Goal: Task Accomplishment & Management: Manage account settings

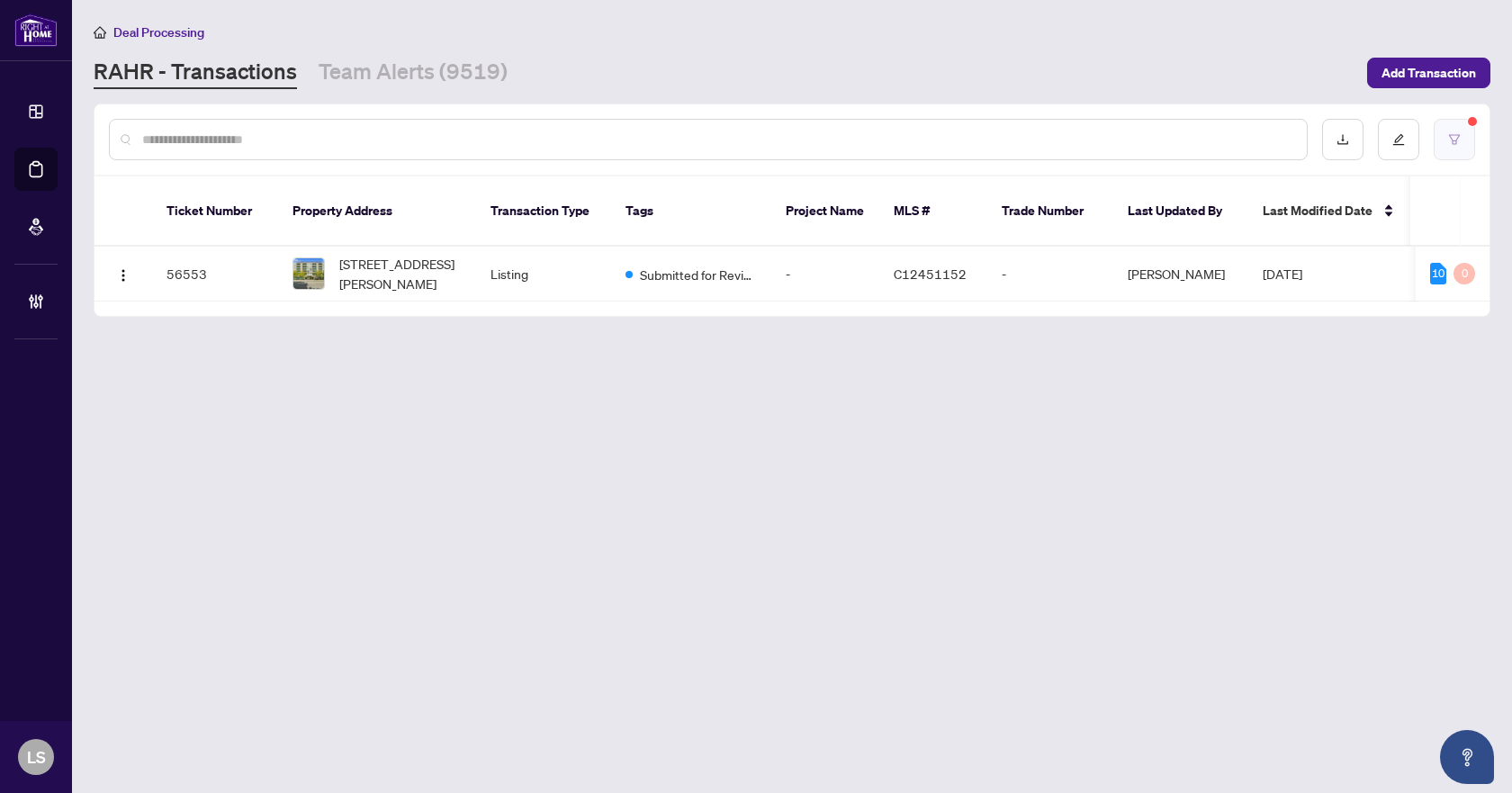
click at [1454, 134] on icon "filter" at bounding box center [1454, 139] width 12 height 12
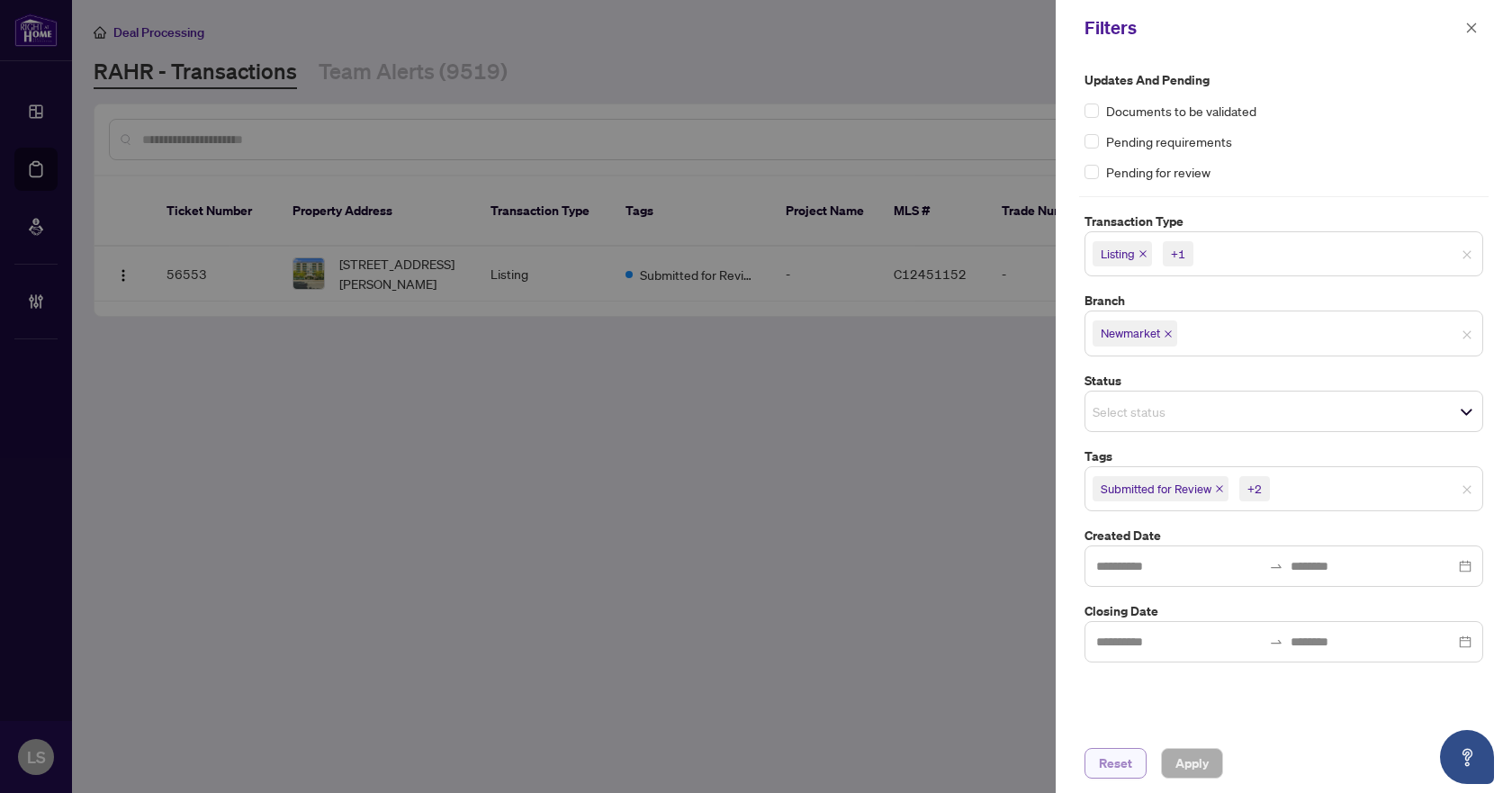
click at [1108, 769] on span "Reset" at bounding box center [1116, 763] width 33 height 28
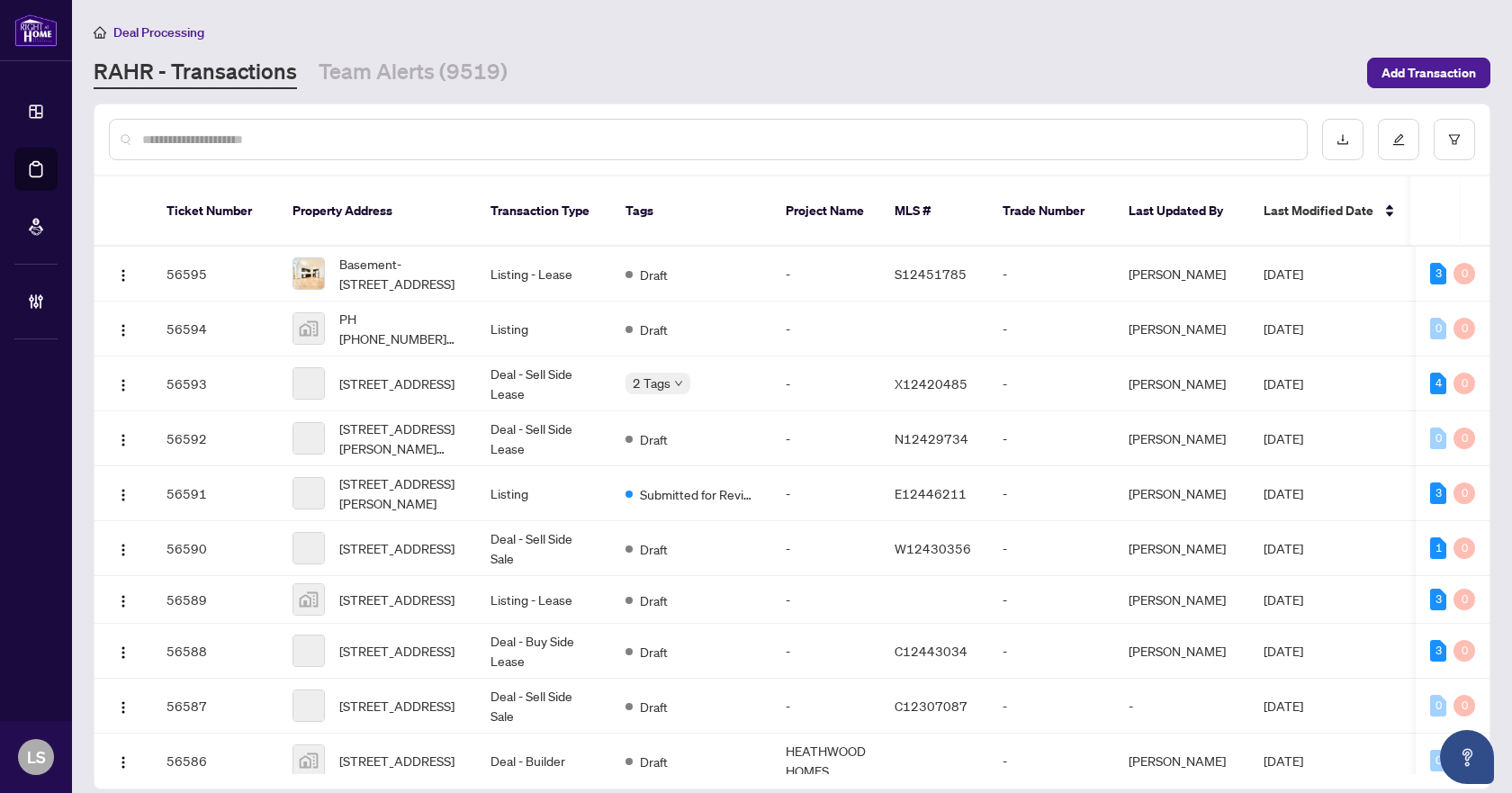
click at [414, 132] on input "text" at bounding box center [718, 139] width 1151 height 20
paste input "*****"
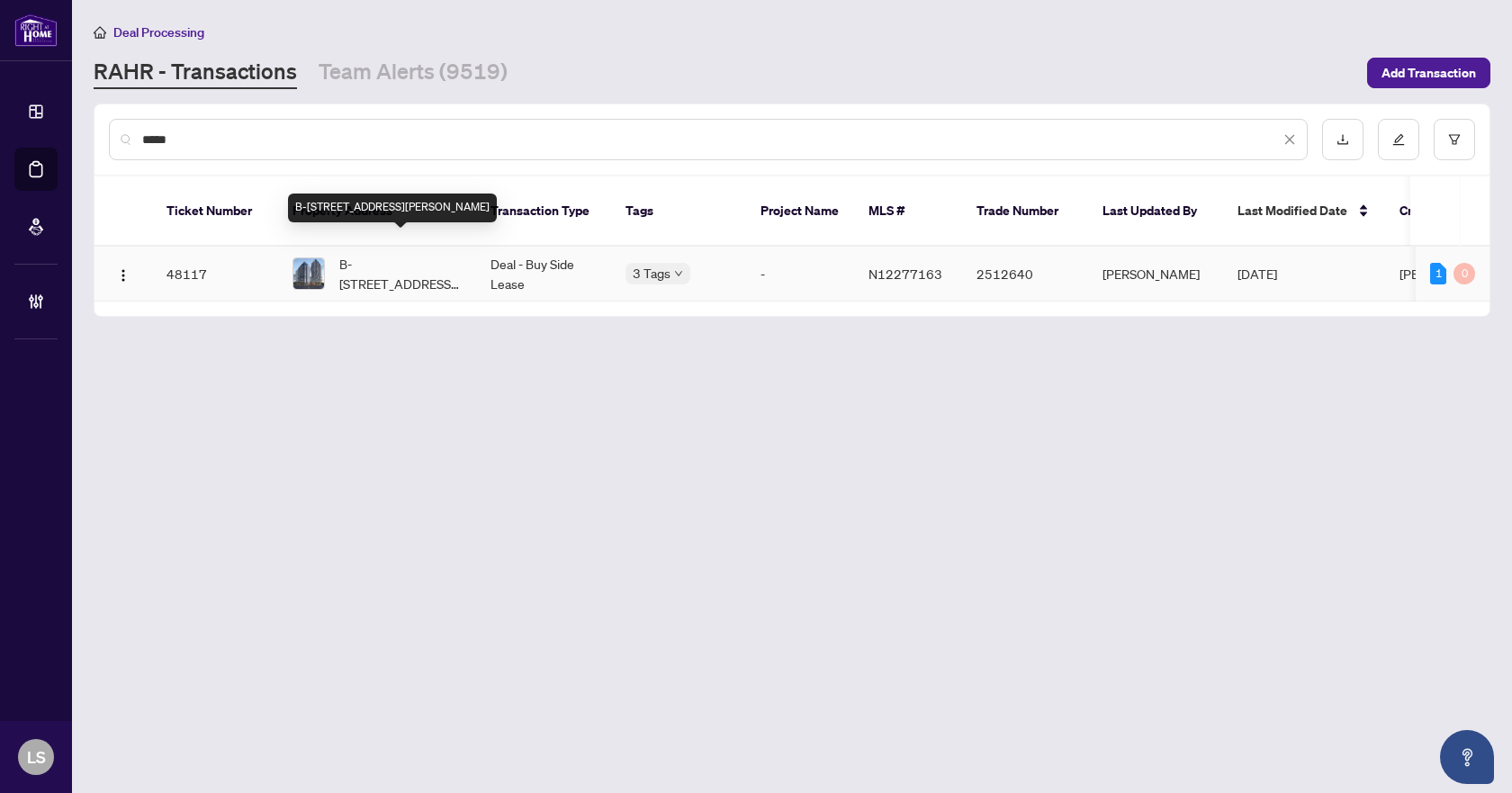
type input "*****"
click at [425, 270] on span "B-806-7950 Bathurst St, Vaughan, Ontario L4J 0L4, Canada" at bounding box center [400, 274] width 122 height 40
drag, startPoint x: 243, startPoint y: 136, endPoint x: 123, endPoint y: 135, distance: 120.0
click at [123, 135] on div "*****" at bounding box center [708, 139] width 1199 height 42
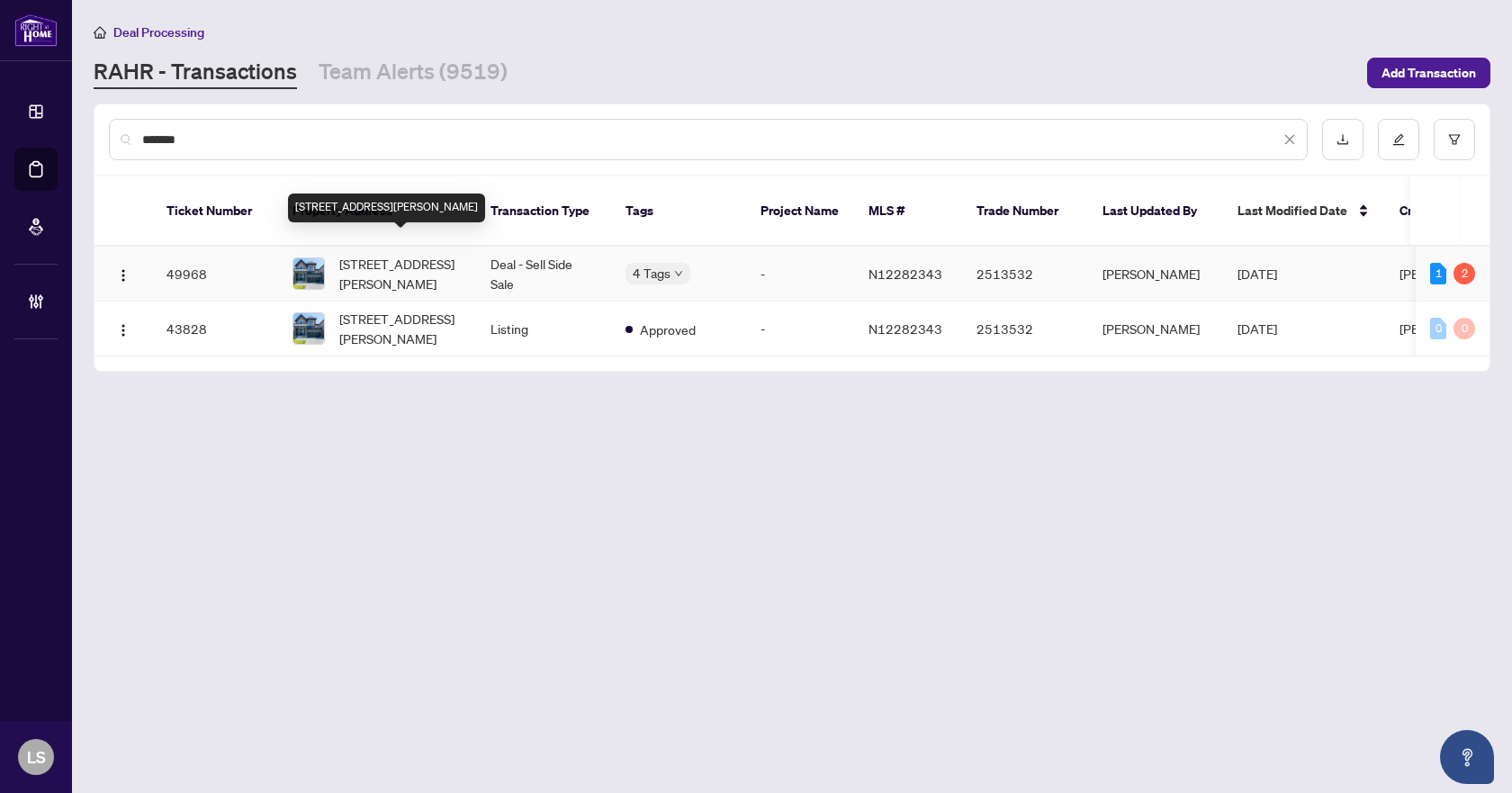
type input "*******"
click at [416, 259] on span "1361 Blackmore St, Innisfil, Ontario L9S 0P3, Canada" at bounding box center [400, 274] width 122 height 40
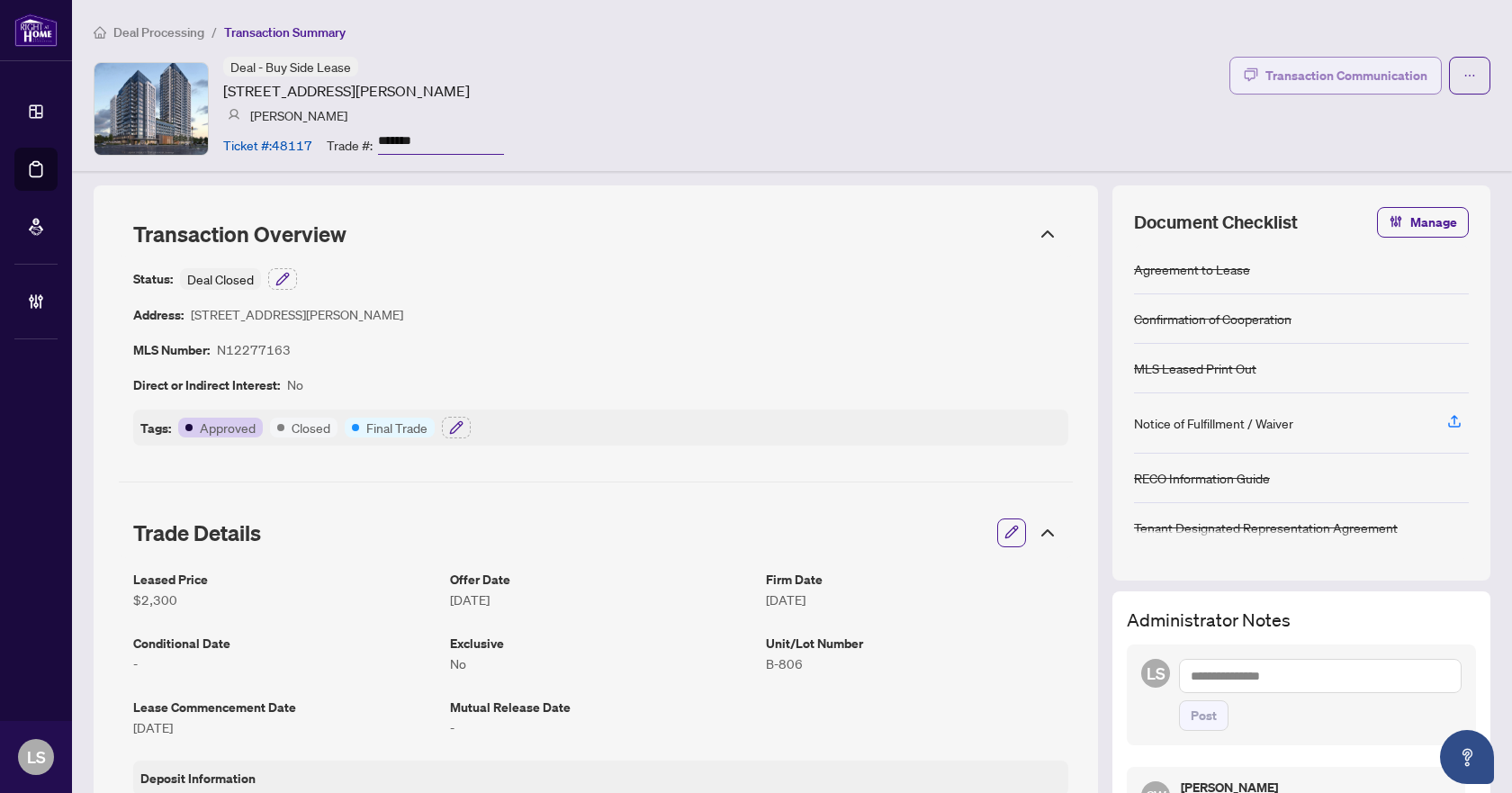
click at [1352, 80] on div "Transaction Communication" at bounding box center [1346, 76] width 162 height 28
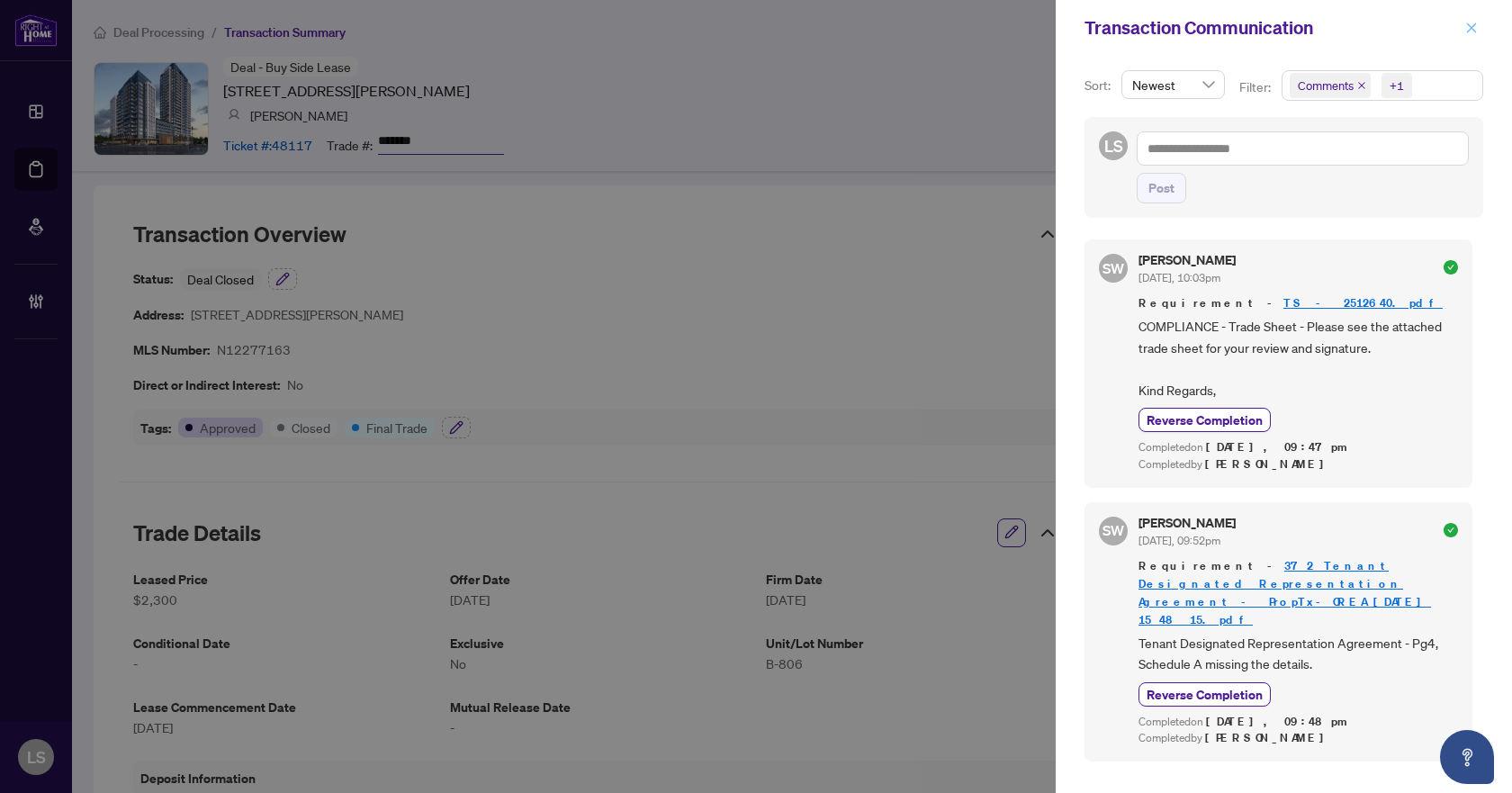
click at [1471, 32] on icon "close" at bounding box center [1471, 27] width 12 height 12
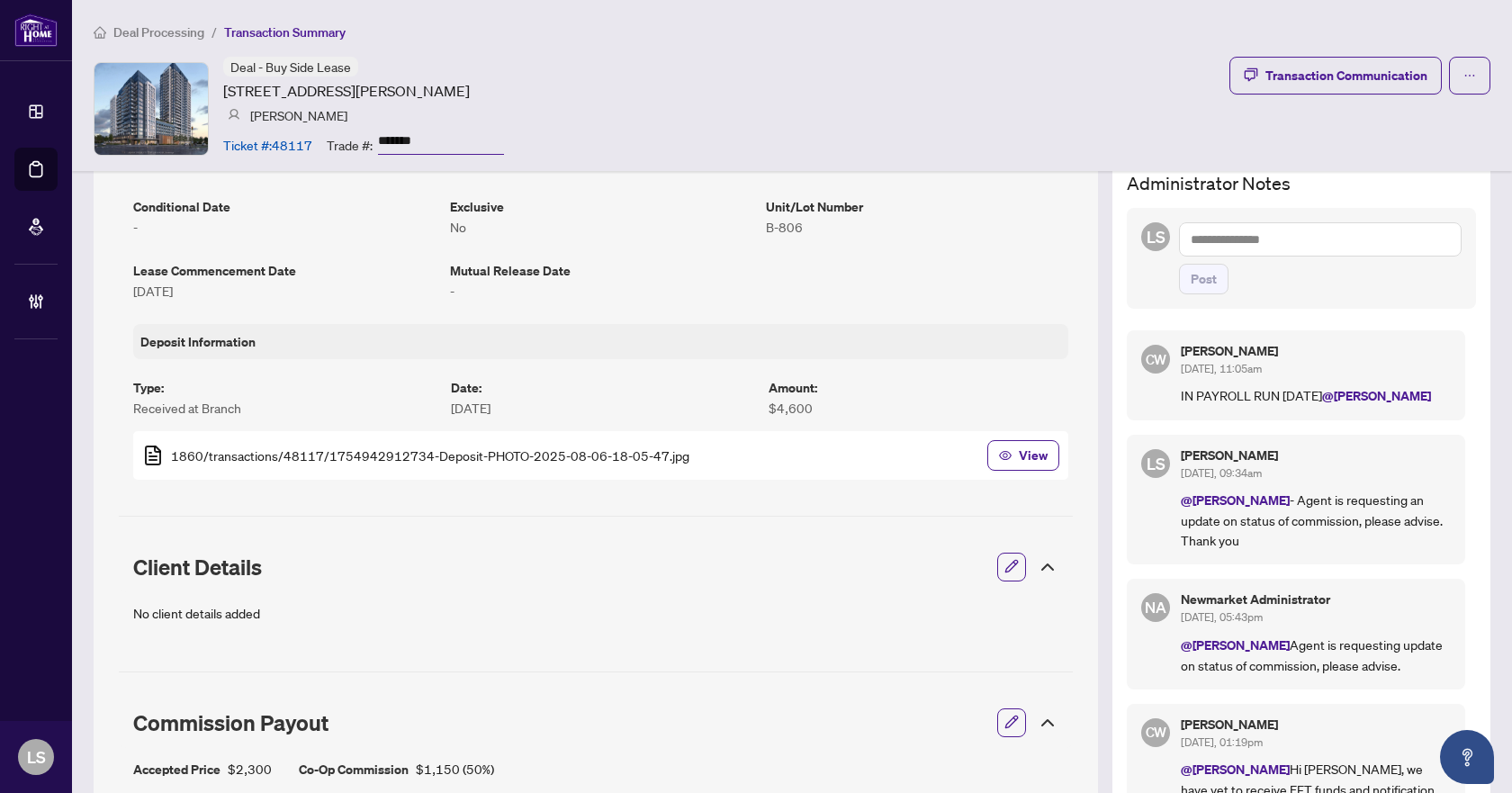
scroll to position [450, 0]
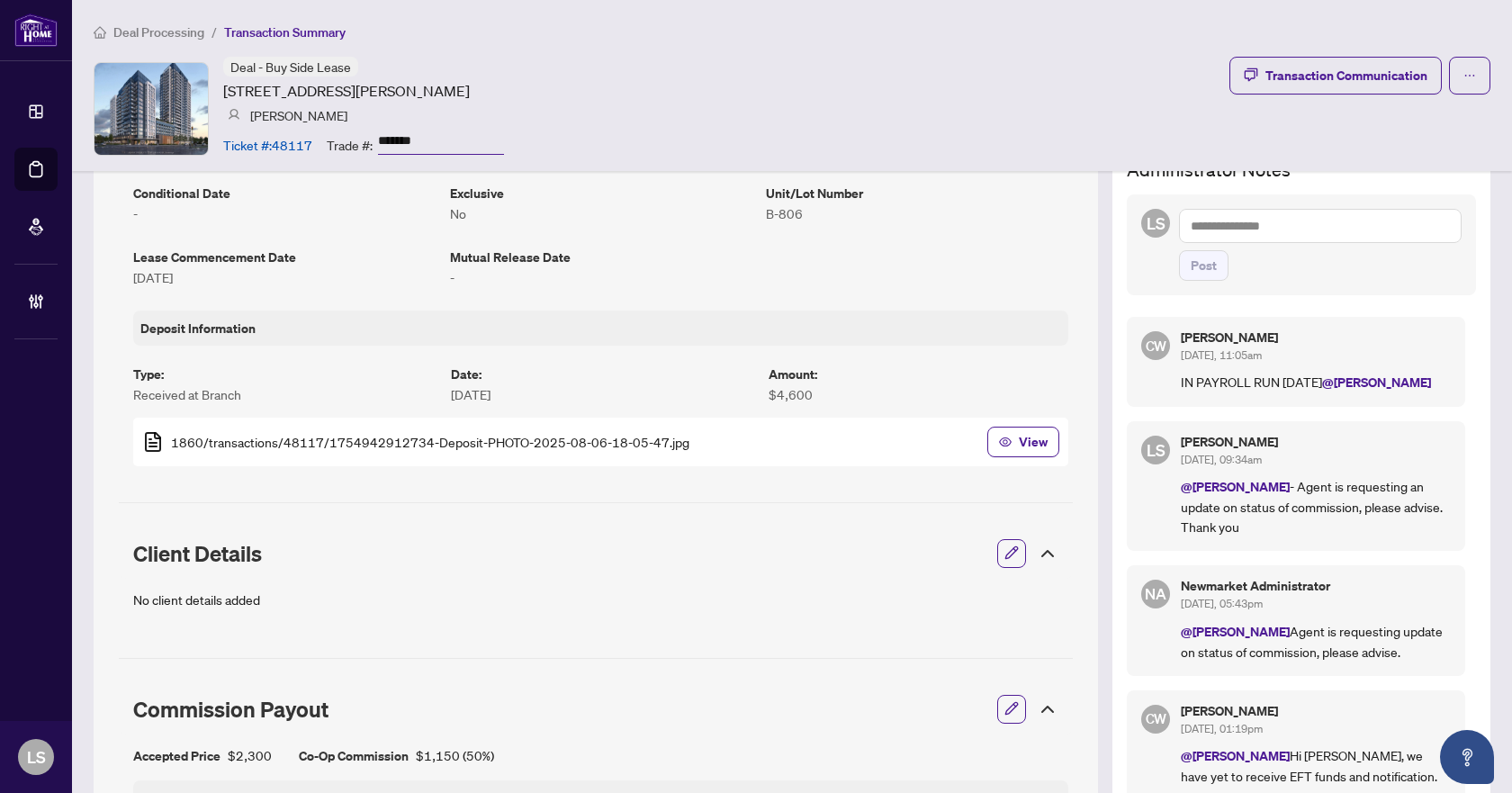
click at [1204, 224] on textarea at bounding box center [1321, 225] width 282 height 34
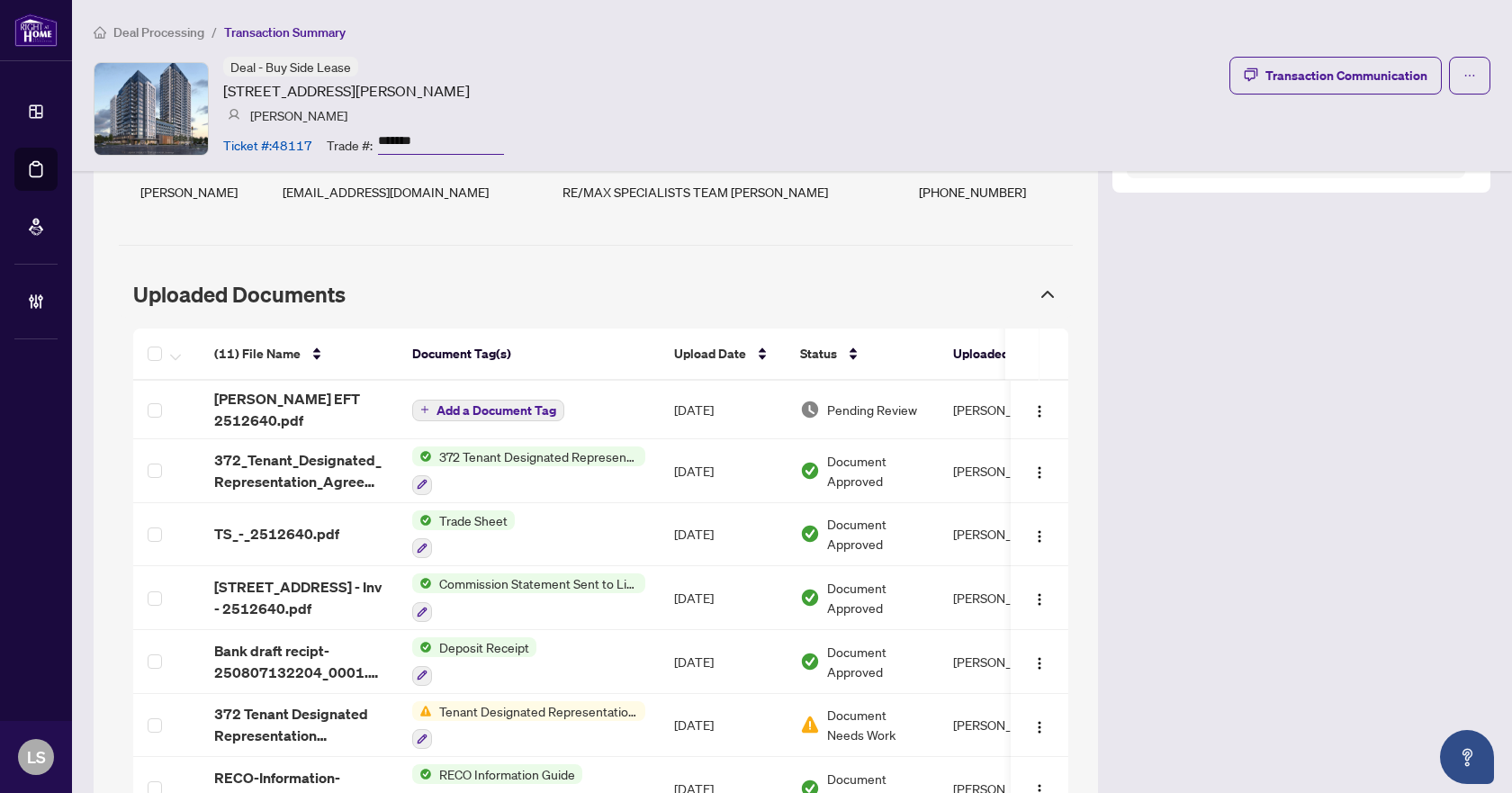
scroll to position [1350, 0]
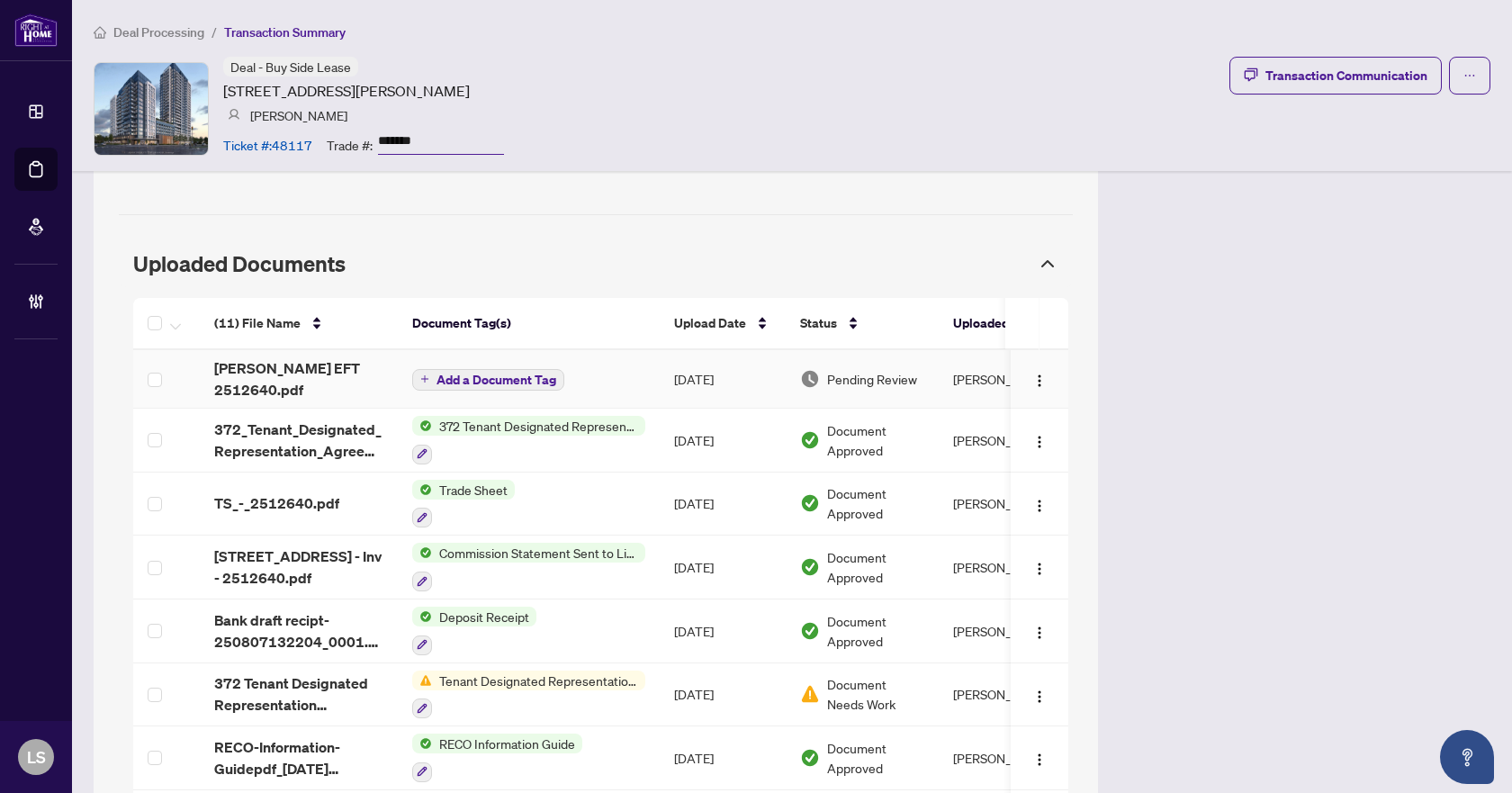
click at [343, 376] on span "Aaron EFT 2512640.pdf" at bounding box center [299, 379] width 170 height 44
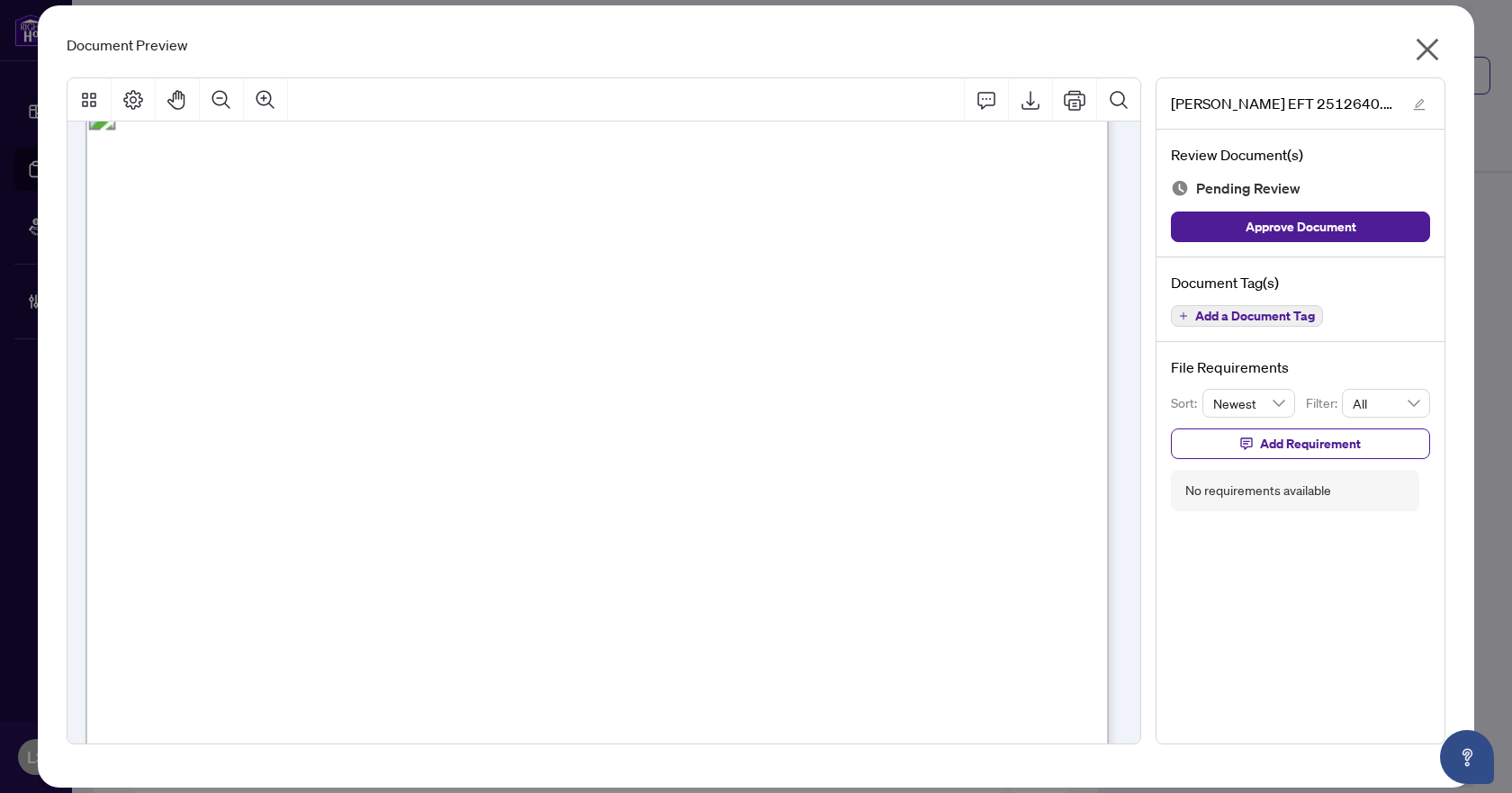
scroll to position [0, 0]
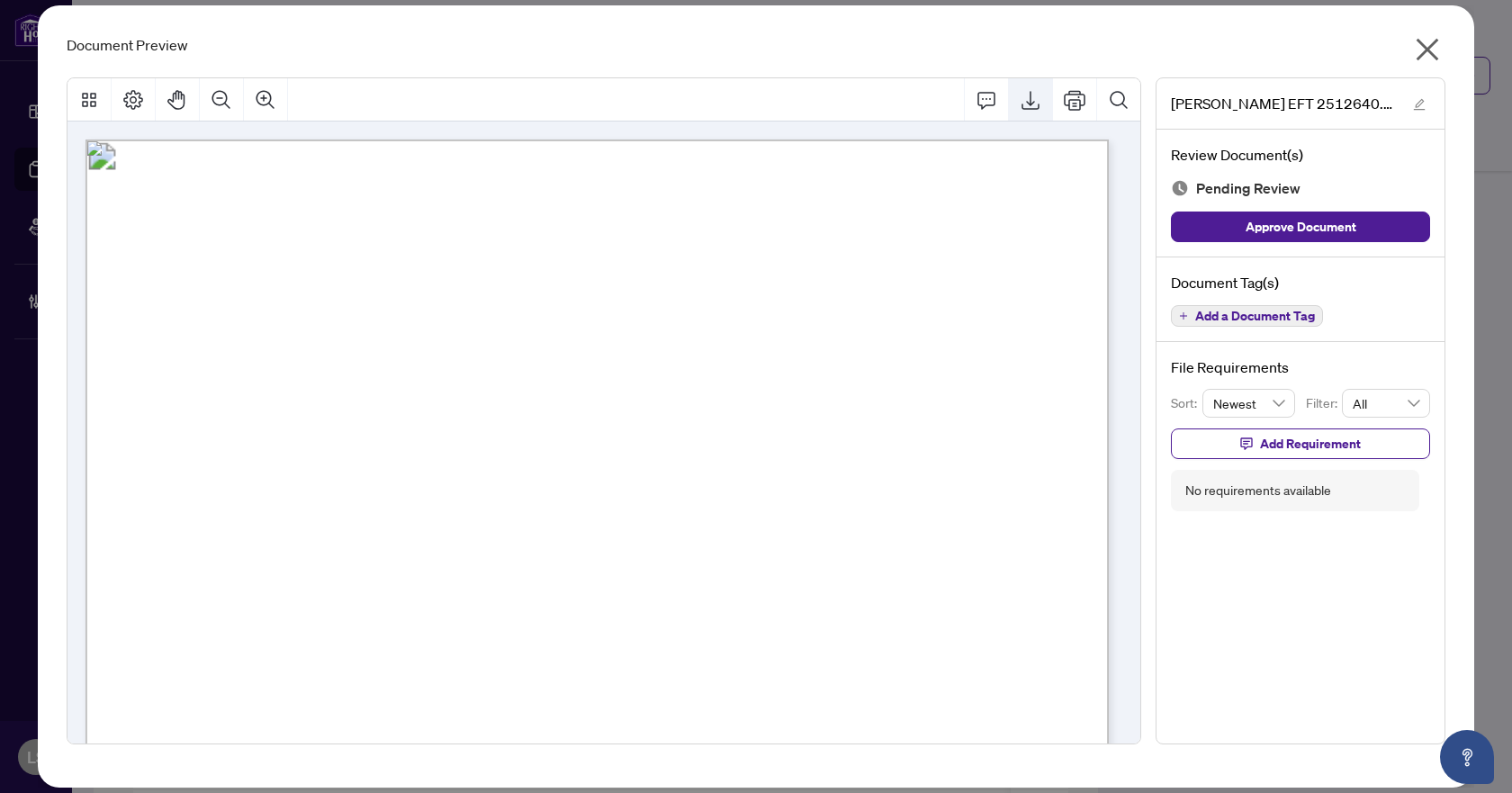
click at [1029, 105] on icon "Export" at bounding box center [1030, 99] width 22 height 22
click at [1029, 99] on icon "Export" at bounding box center [1030, 99] width 22 height 22
click at [1433, 57] on icon "close" at bounding box center [1429, 50] width 23 height 23
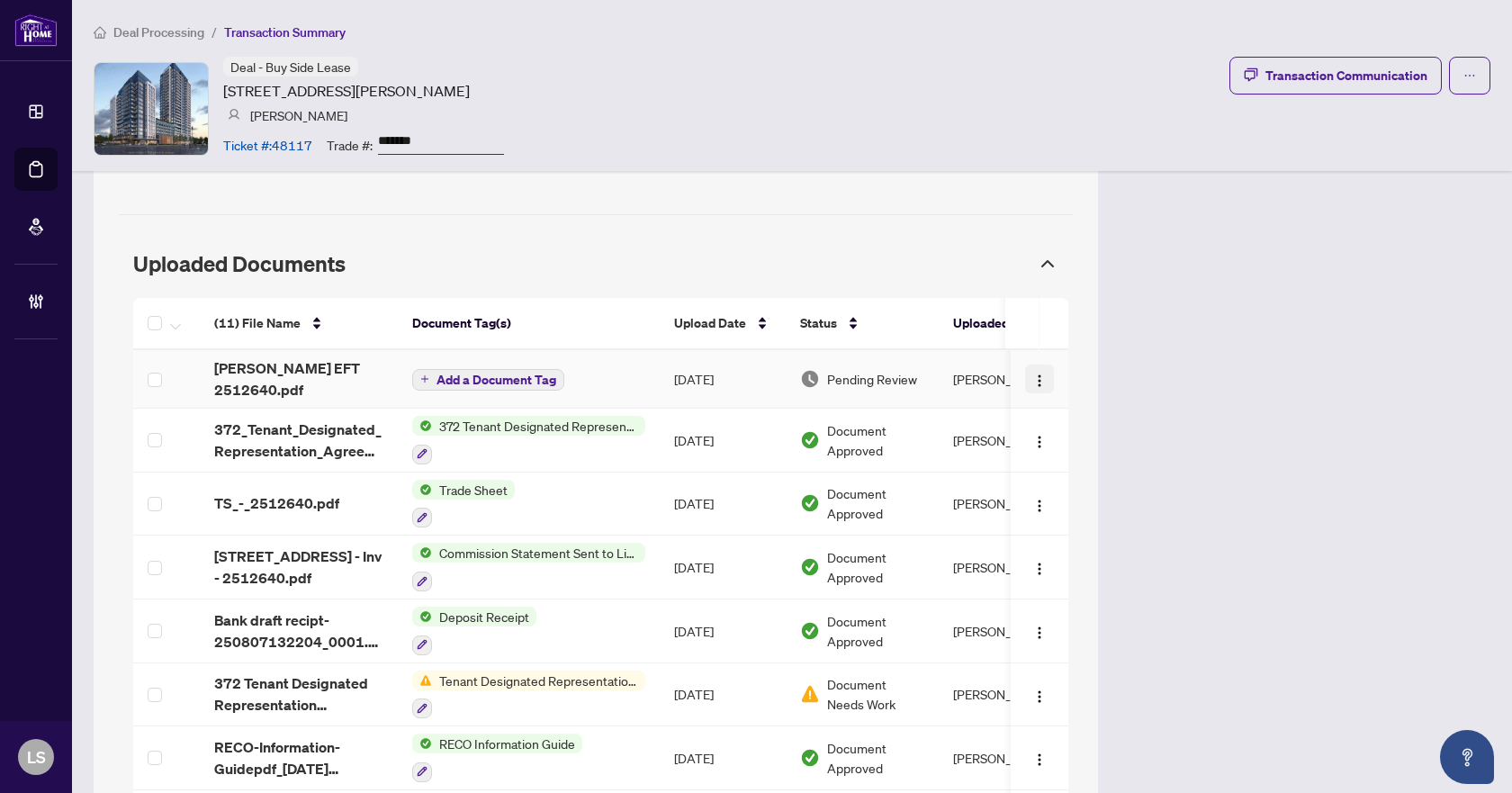
click at [1032, 376] on img "button" at bounding box center [1039, 380] width 14 height 14
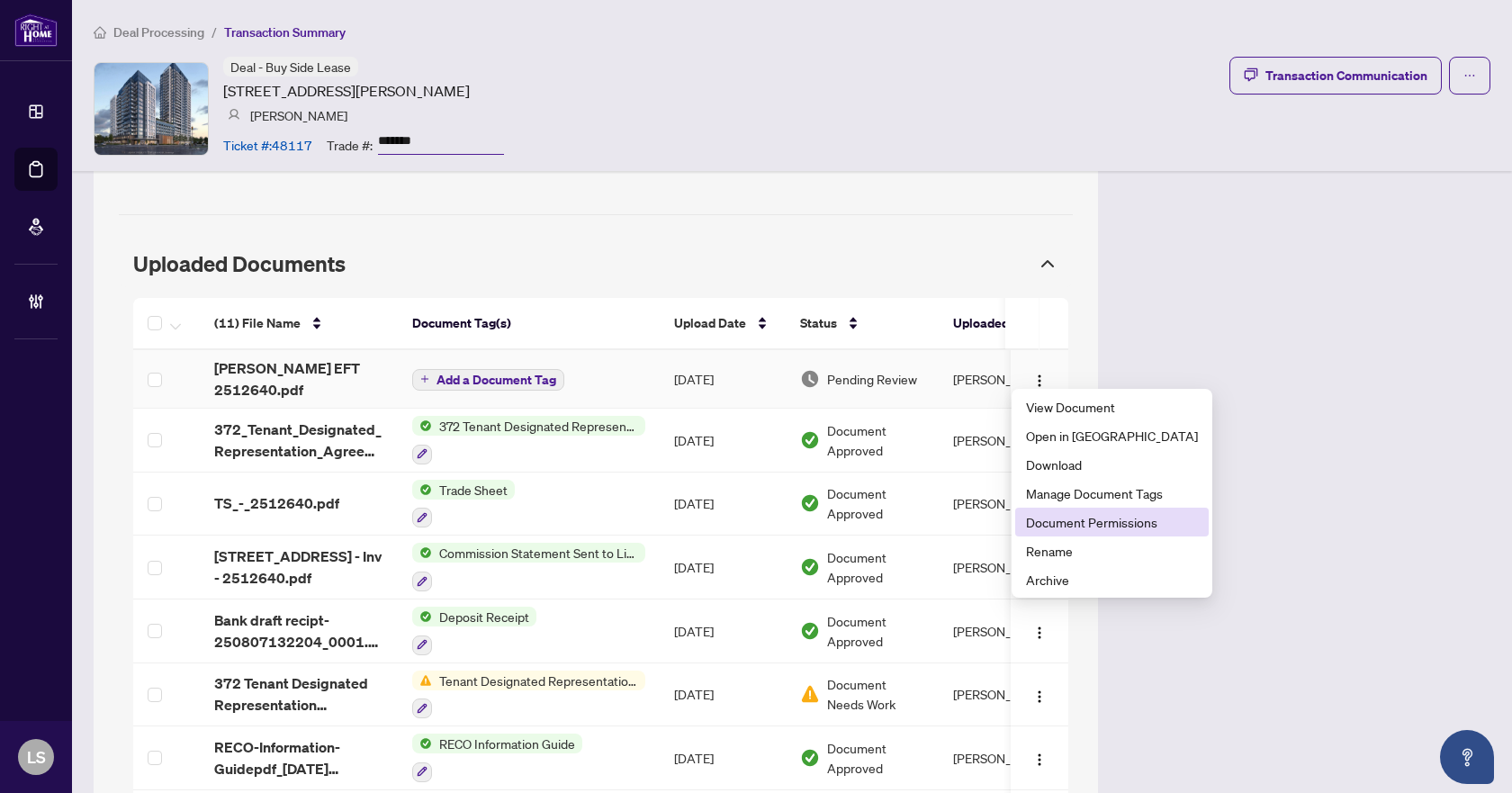
click at [1100, 514] on span "Document Permissions" at bounding box center [1112, 521] width 172 height 20
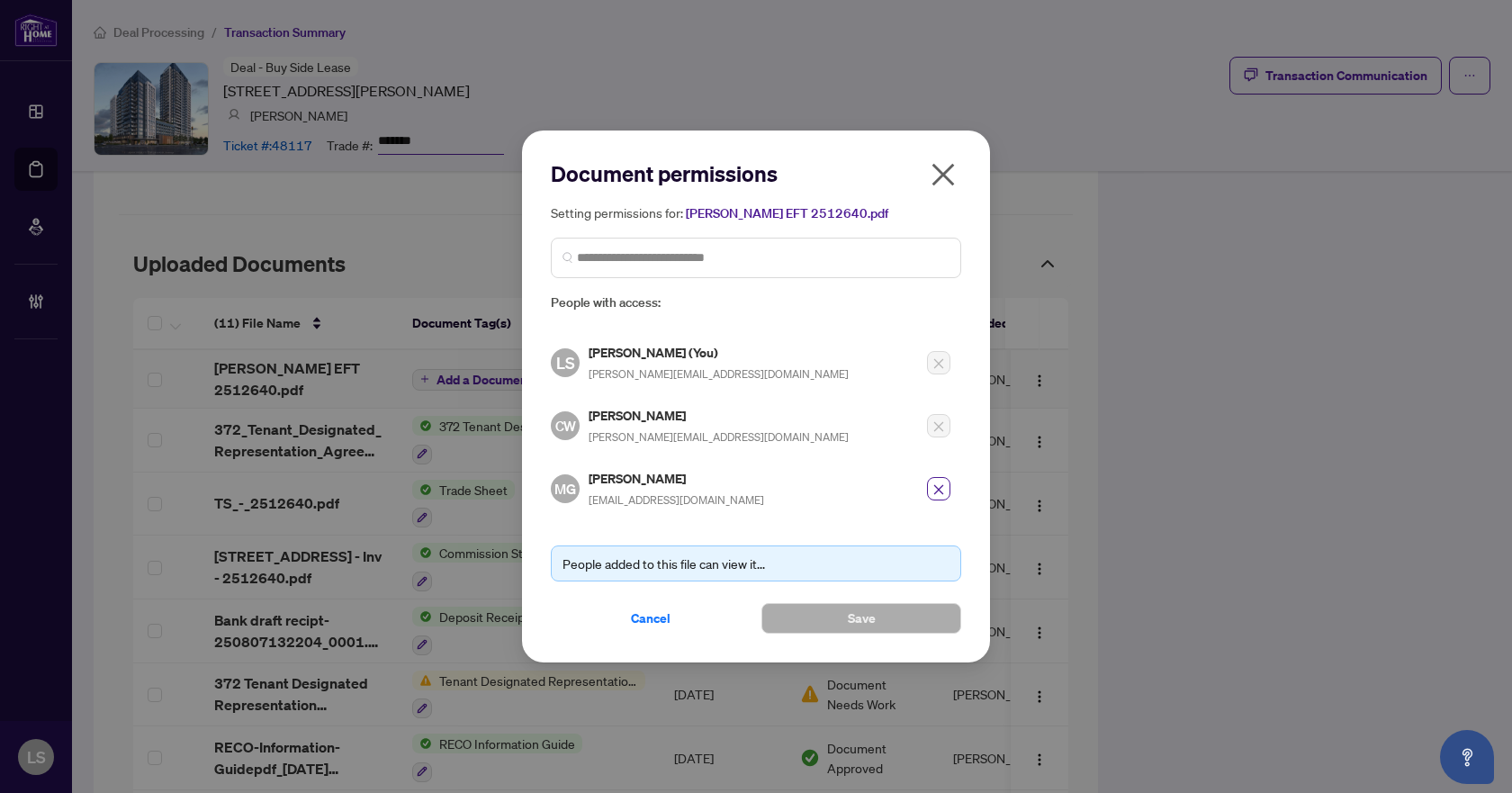
click at [943, 183] on icon "close" at bounding box center [943, 174] width 28 height 28
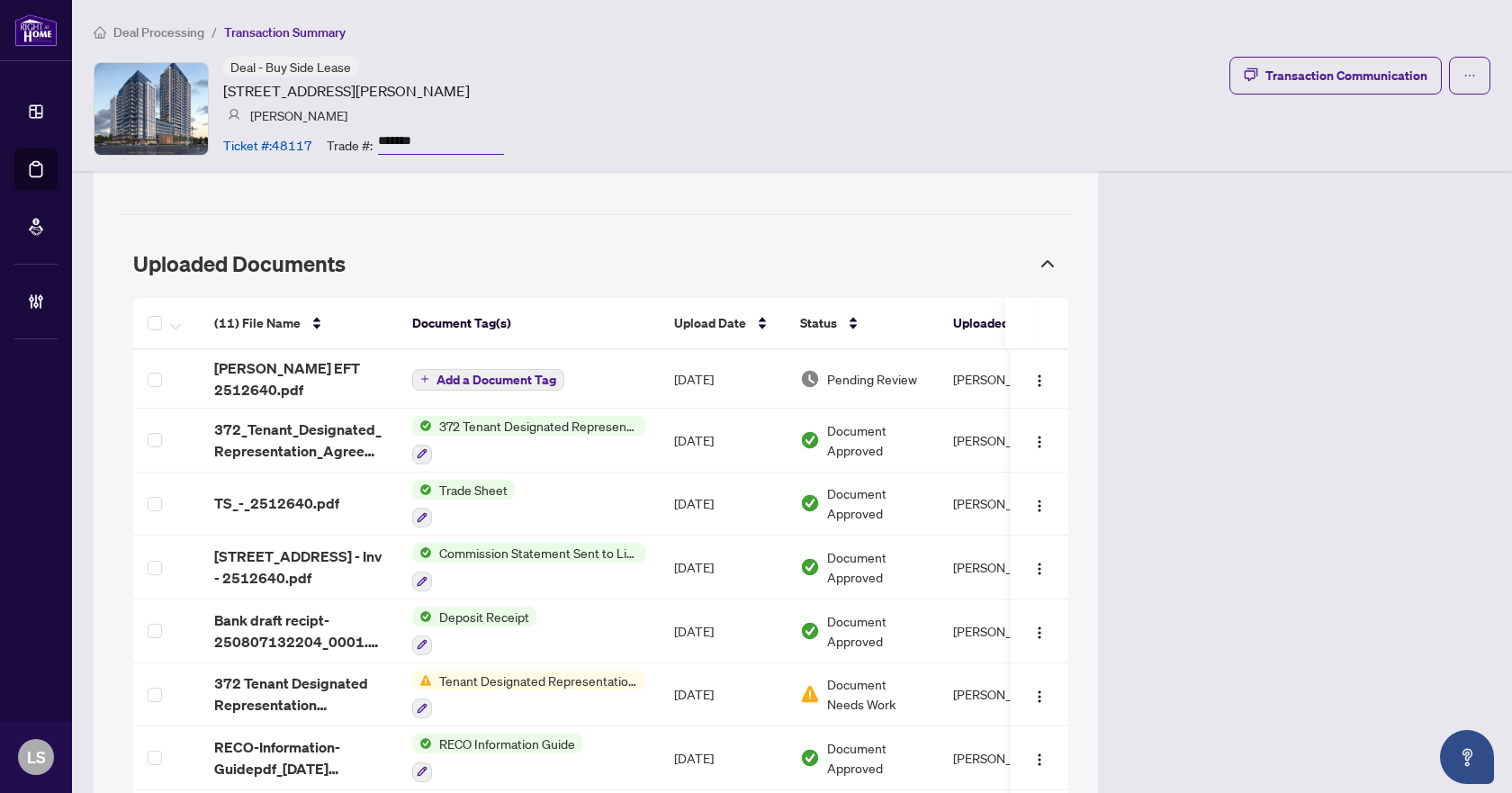
click at [173, 33] on span "Deal Processing" at bounding box center [159, 32] width 91 height 16
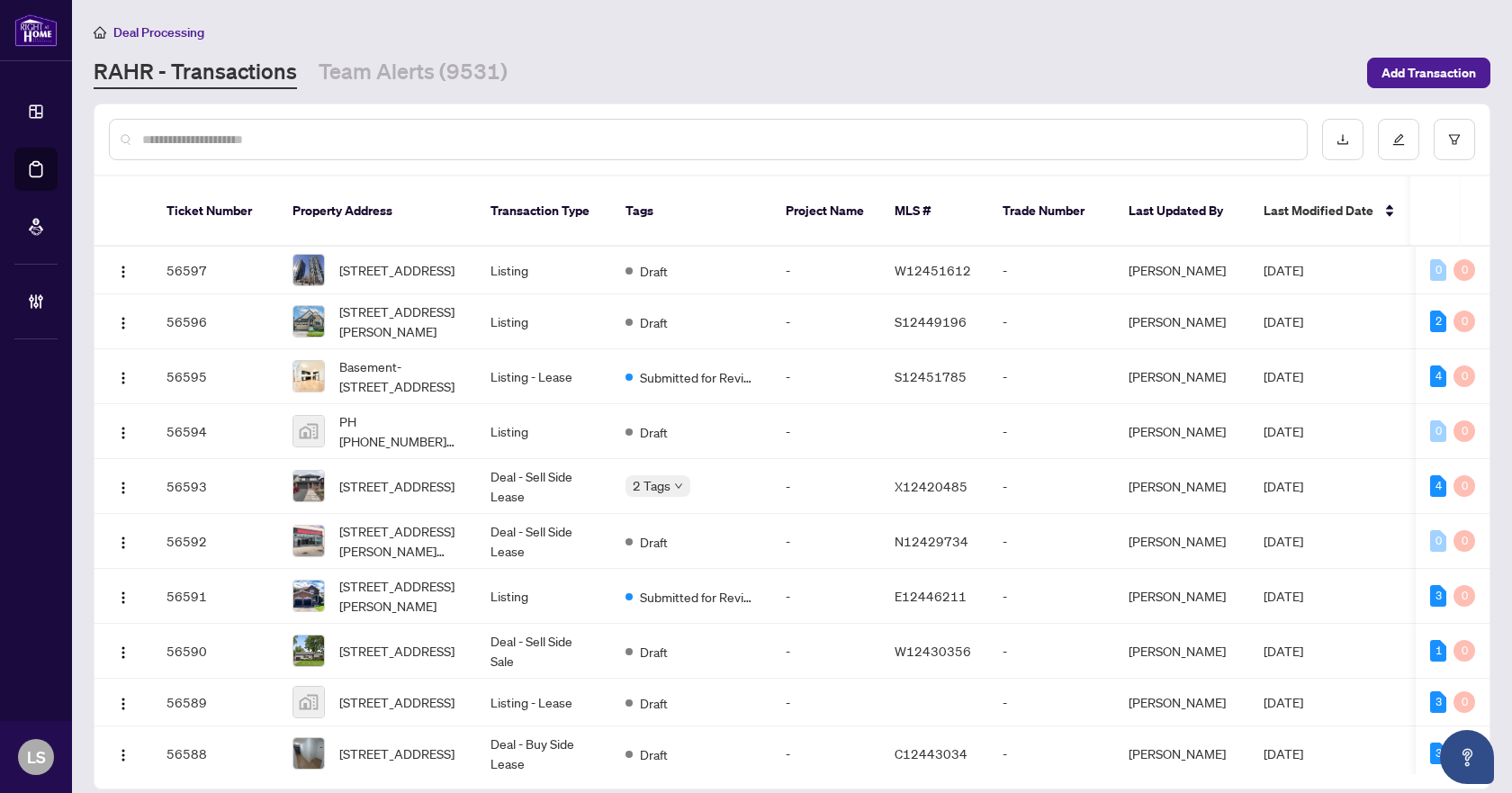
click at [455, 135] on input "text" at bounding box center [718, 139] width 1151 height 20
click at [346, 137] on input "text" at bounding box center [718, 139] width 1151 height 20
click at [320, 137] on input "text" at bounding box center [718, 139] width 1151 height 20
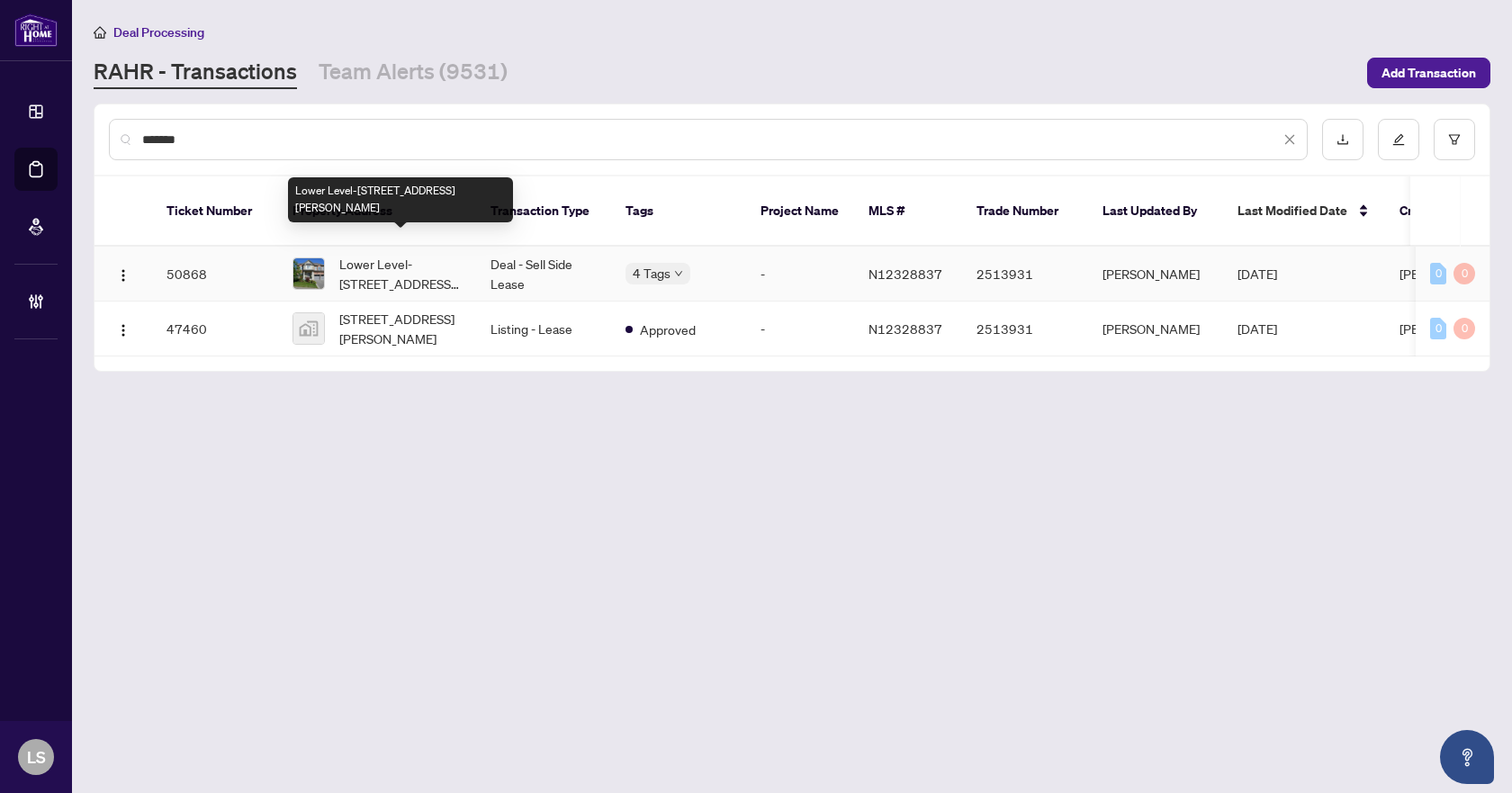
type input "*******"
click at [388, 258] on span "Lower Level-36 Big Rock Dr, Vaughan, Ontario L6A 0Z4, Canada" at bounding box center [400, 274] width 122 height 40
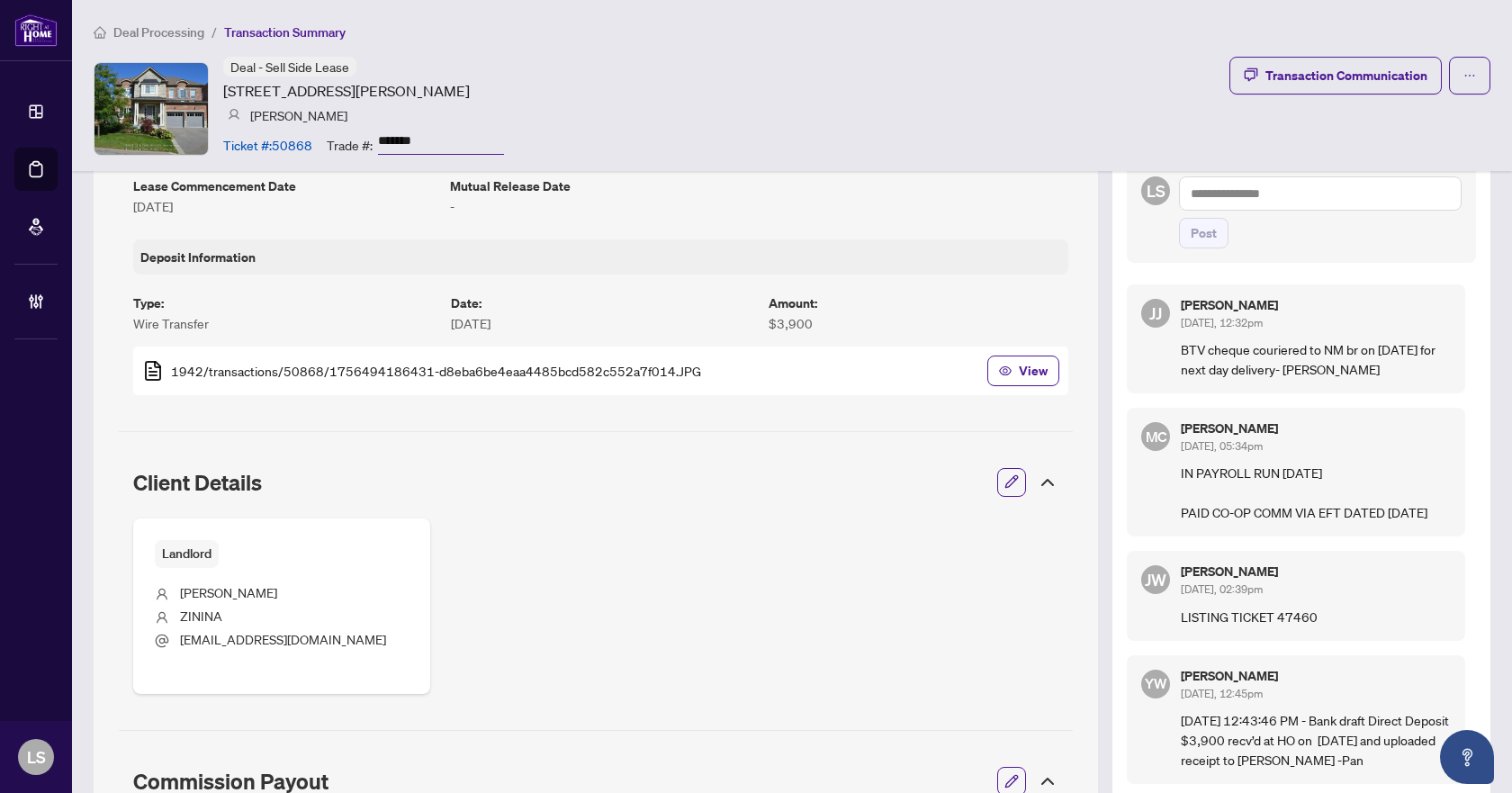
scroll to position [360, 0]
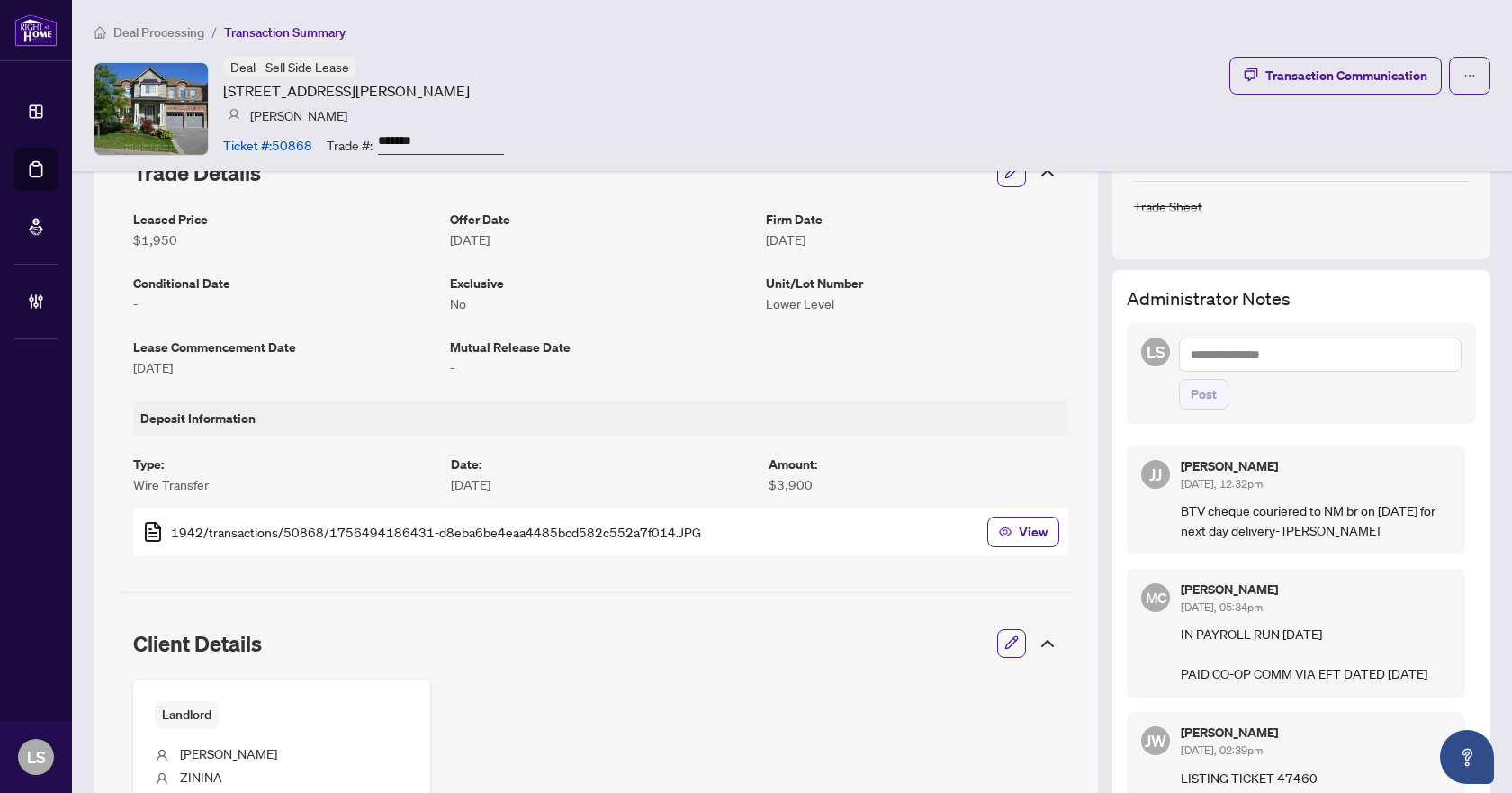
click at [1308, 355] on textarea at bounding box center [1321, 354] width 282 height 34
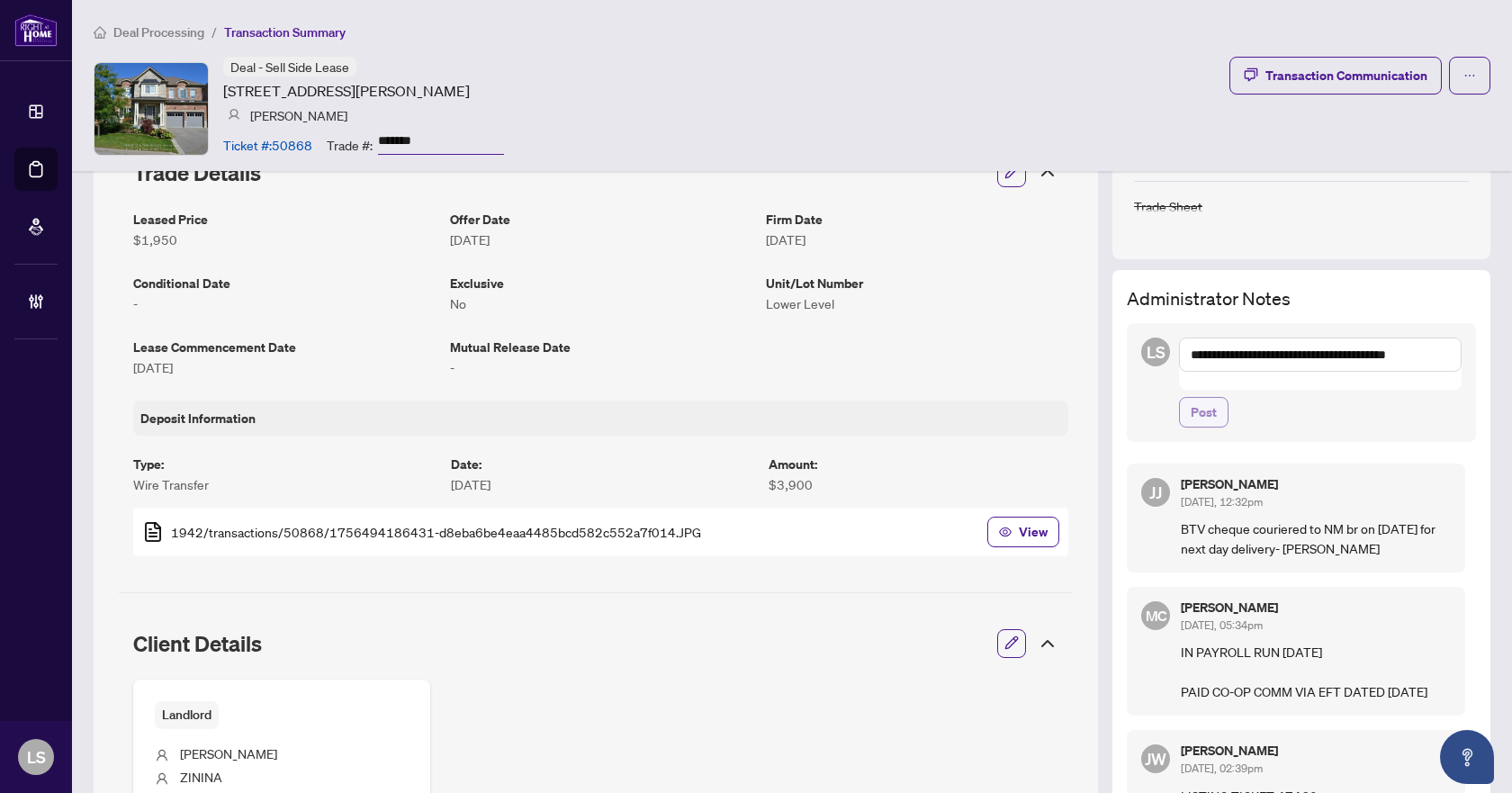
type textarea "**********"
click at [1199, 398] on span "Post" at bounding box center [1204, 412] width 27 height 28
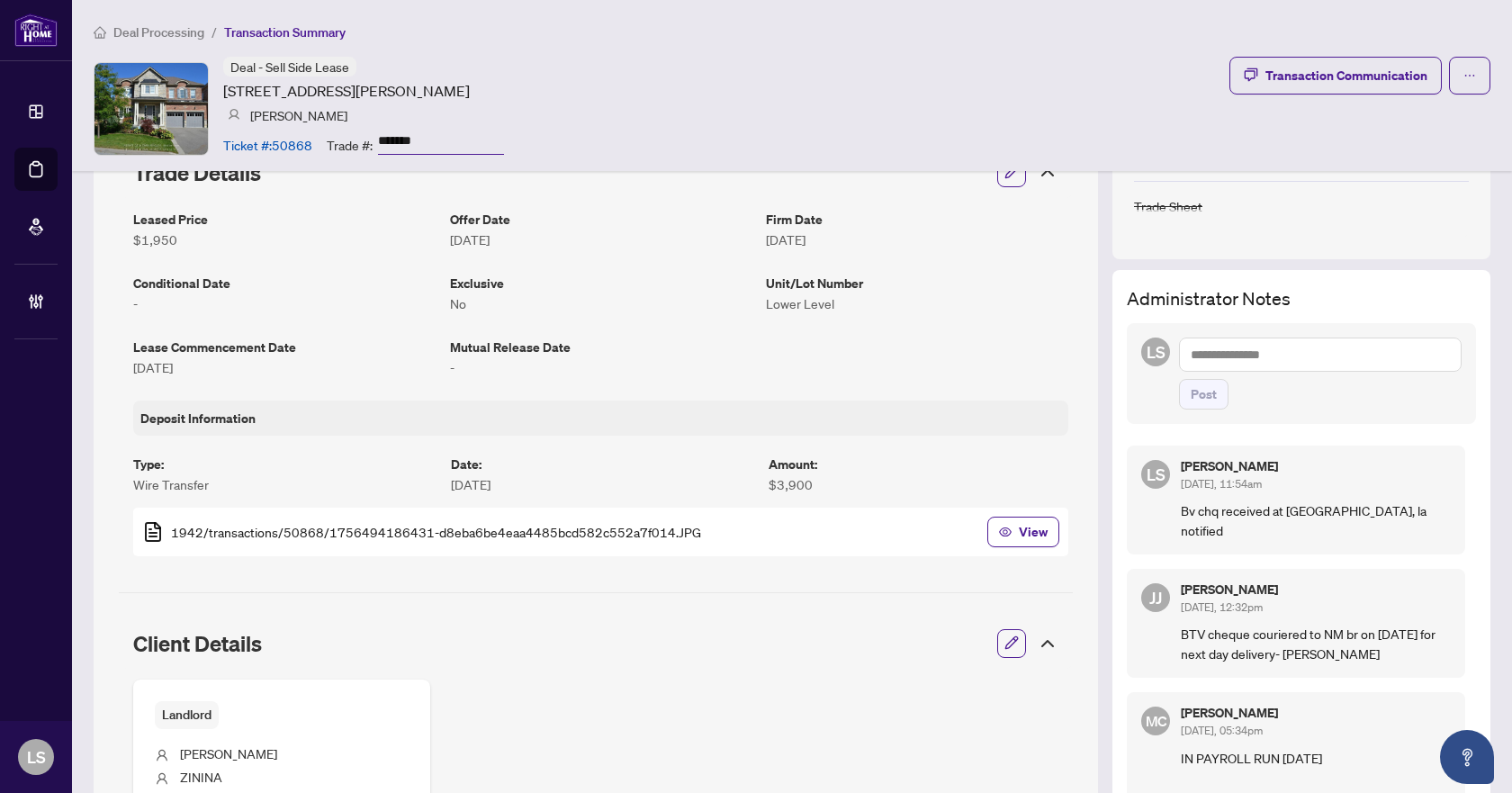
click at [145, 36] on span "Deal Processing" at bounding box center [159, 32] width 91 height 16
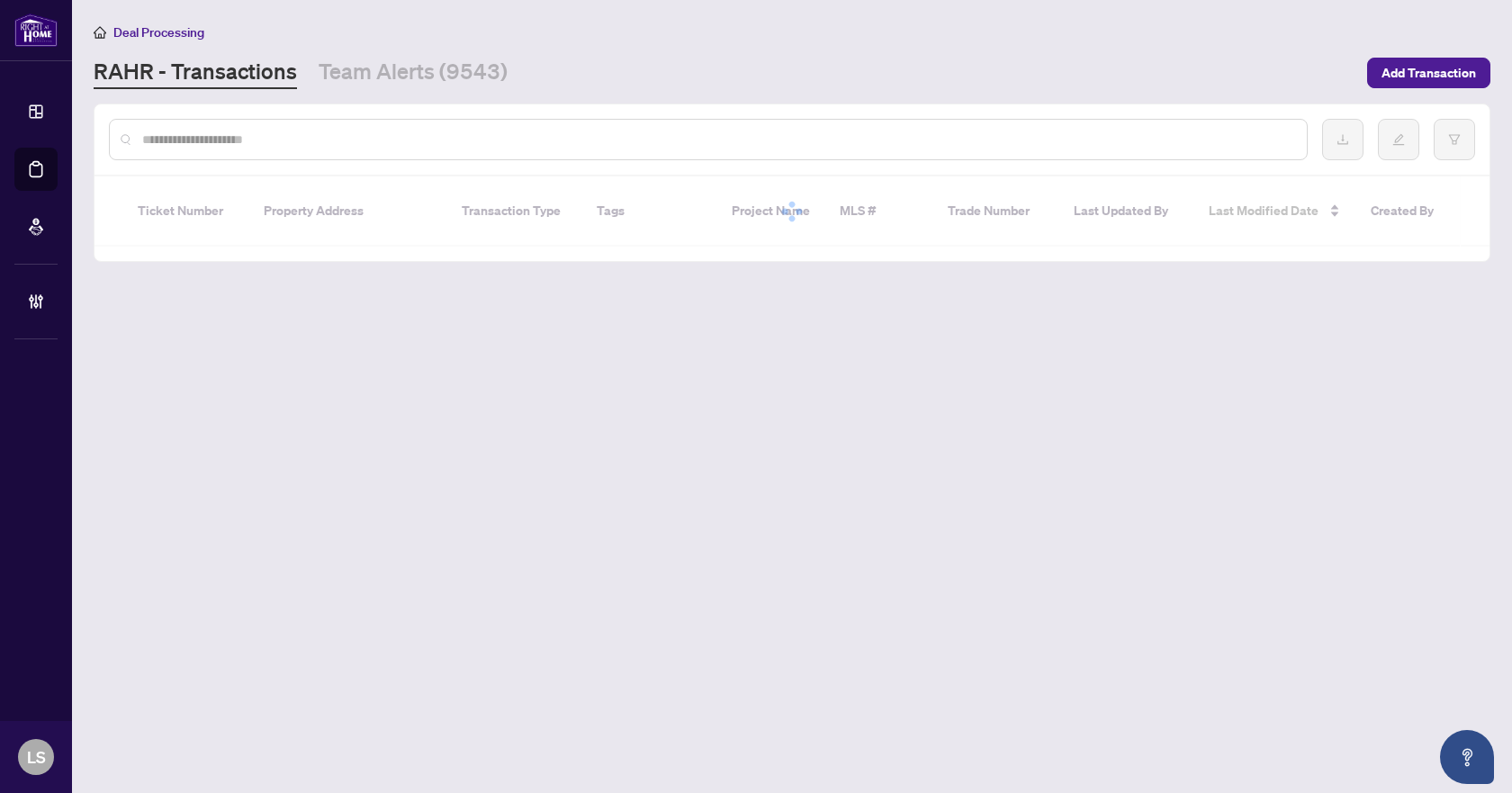
click at [401, 142] on input "text" at bounding box center [718, 139] width 1151 height 20
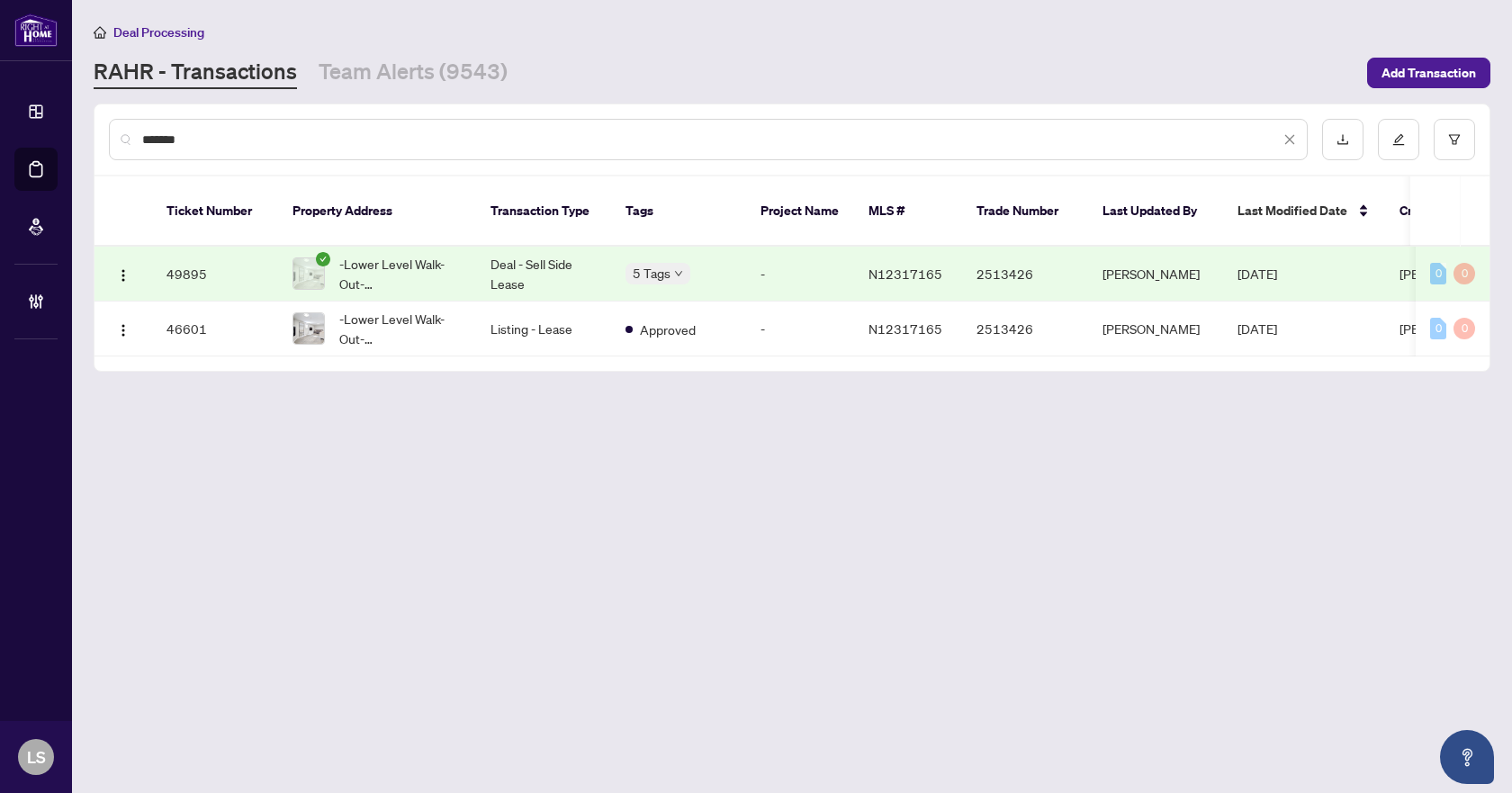
type input "*******"
click at [434, 256] on span "-Lower Level Walk-Out-321B Jelley Ave, Newmarket, Ontario L3X 1S5, Canada" at bounding box center [400, 274] width 122 height 40
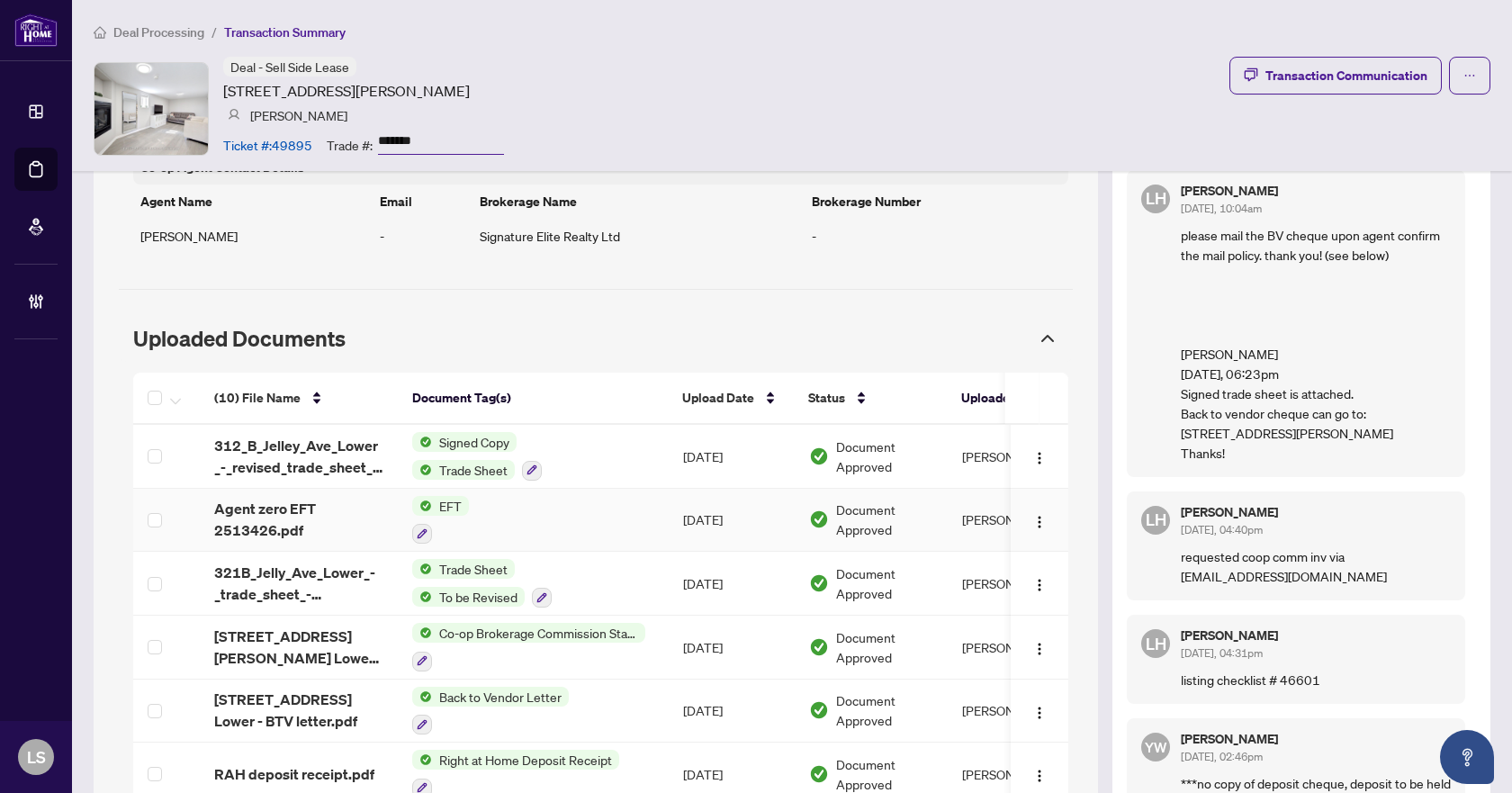
scroll to position [1350, 0]
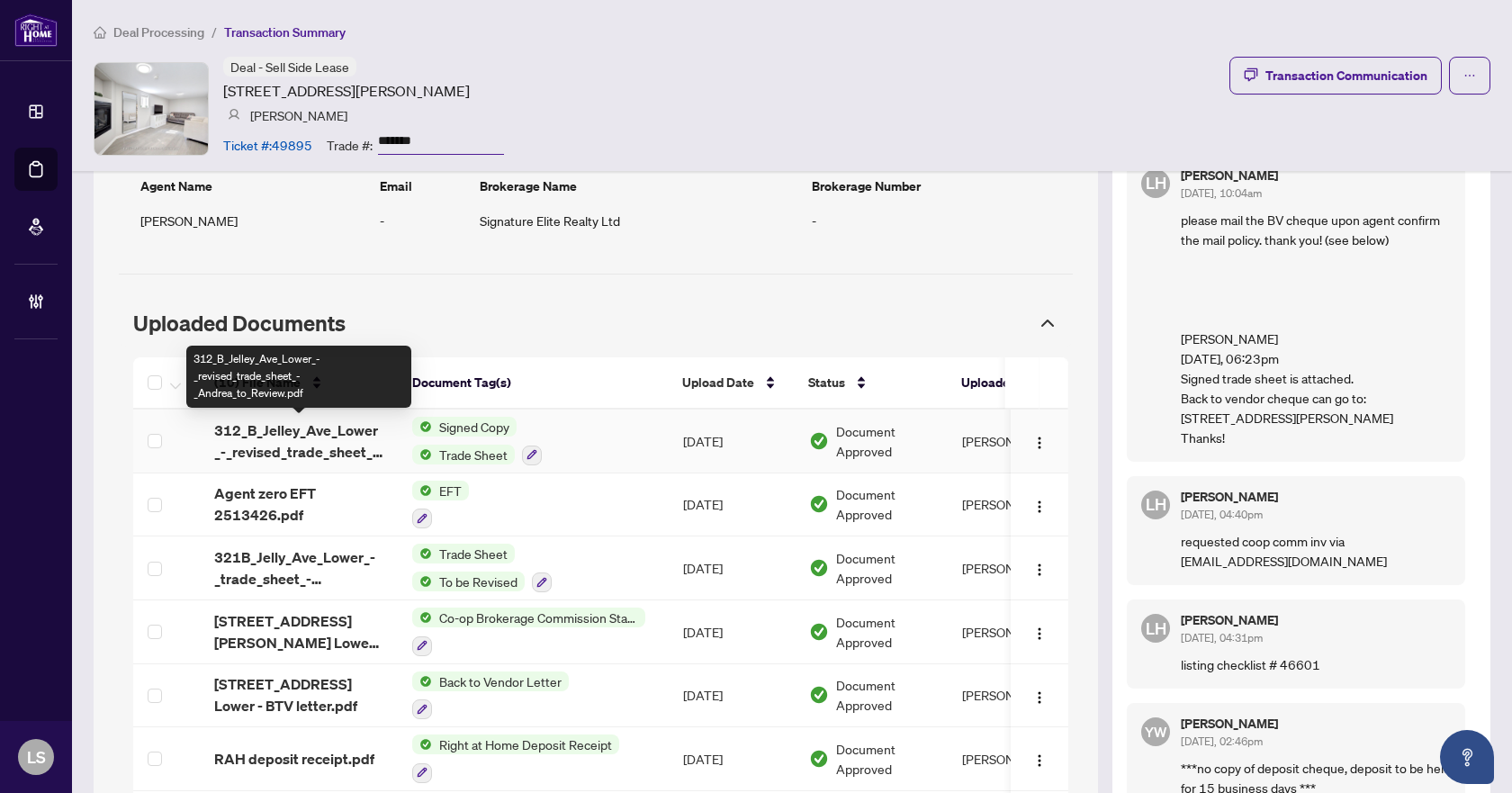
click at [333, 447] on span "312_B_Jelley_Ave_Lower_-_revised_trade_sheet_-_Andrea_to_Review.pdf" at bounding box center [299, 442] width 170 height 44
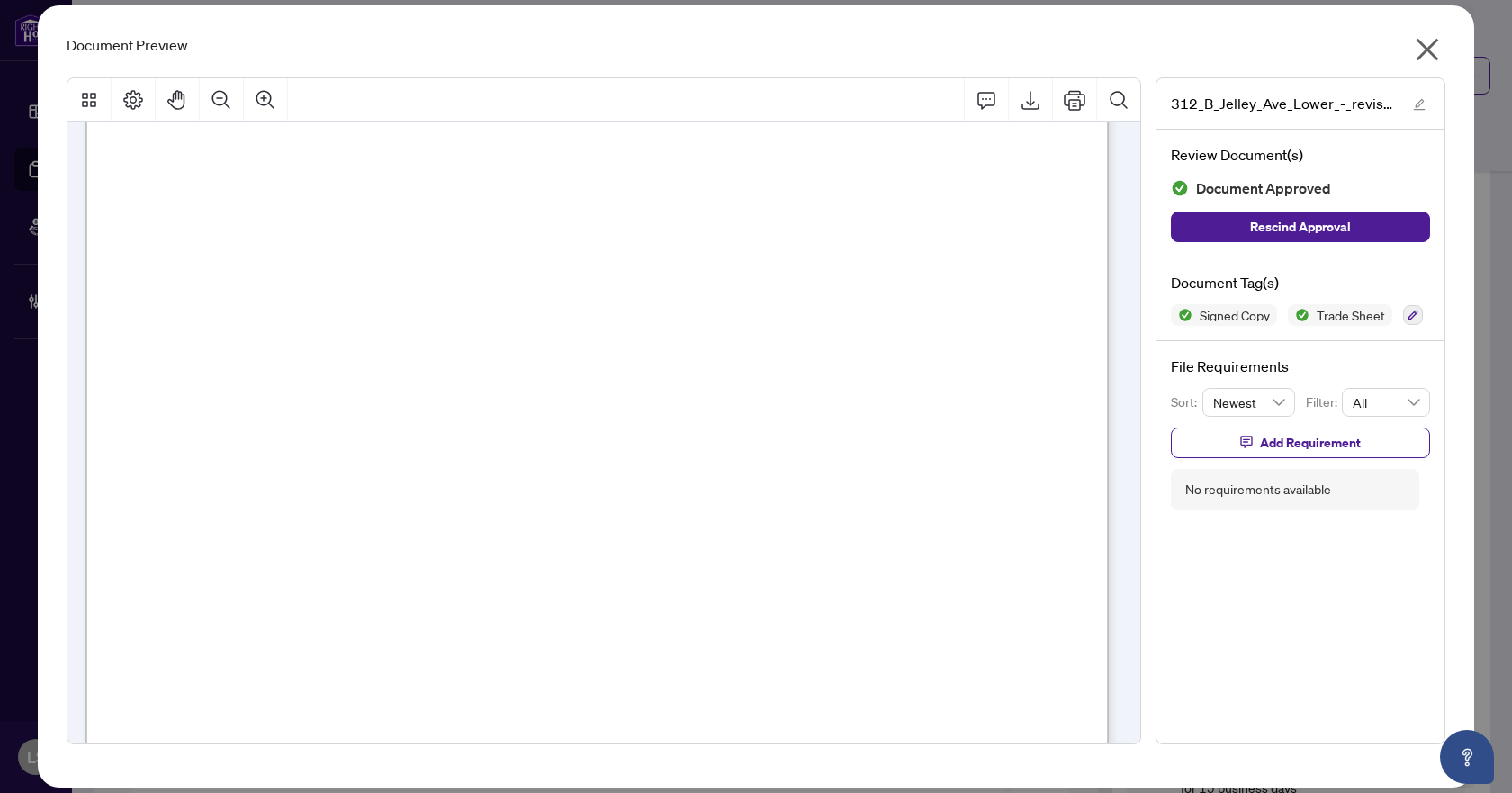
scroll to position [270, 0]
click at [1427, 47] on icon "close" at bounding box center [1429, 50] width 23 height 23
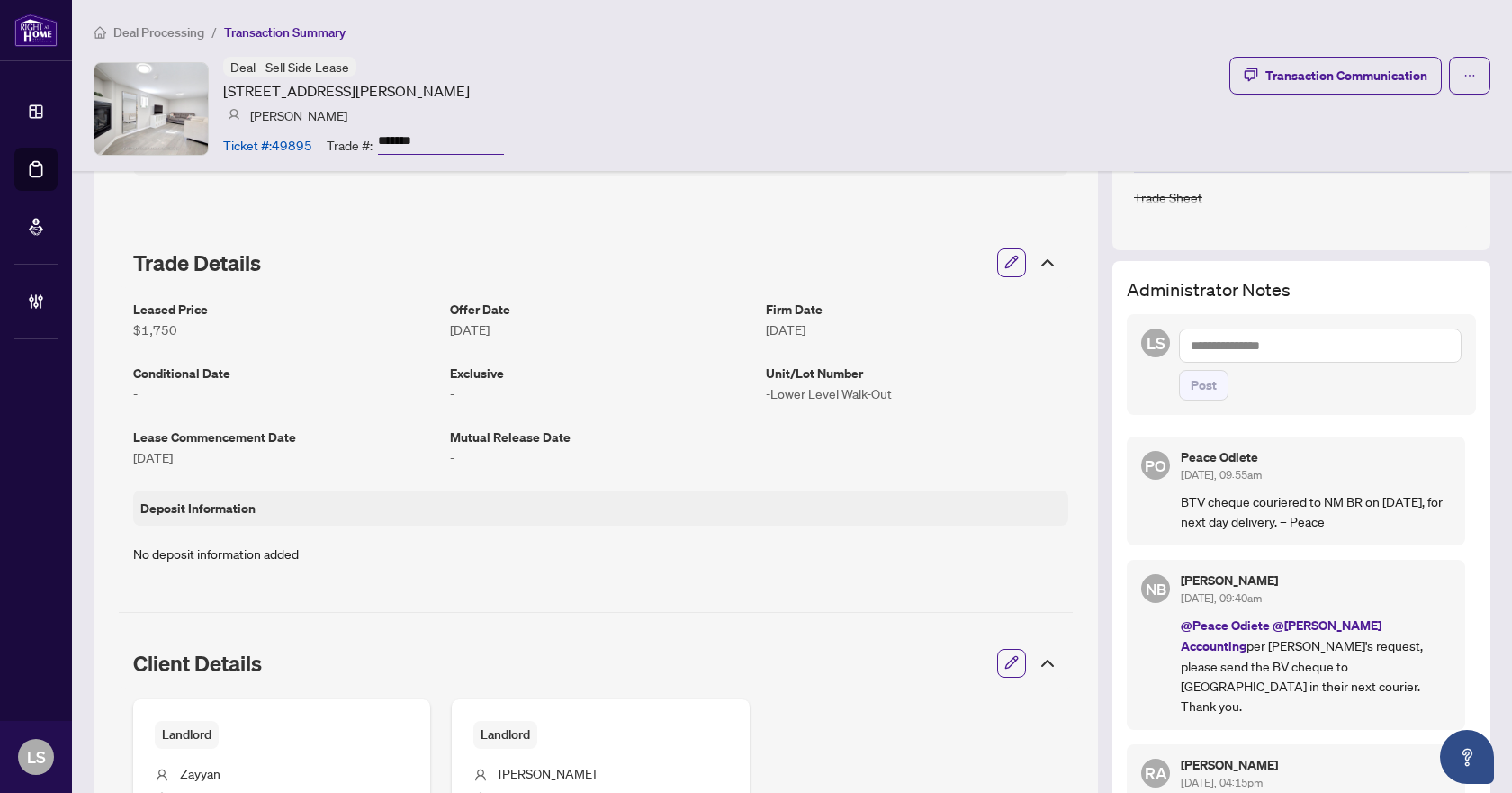
click at [1271, 341] on textarea at bounding box center [1321, 346] width 282 height 34
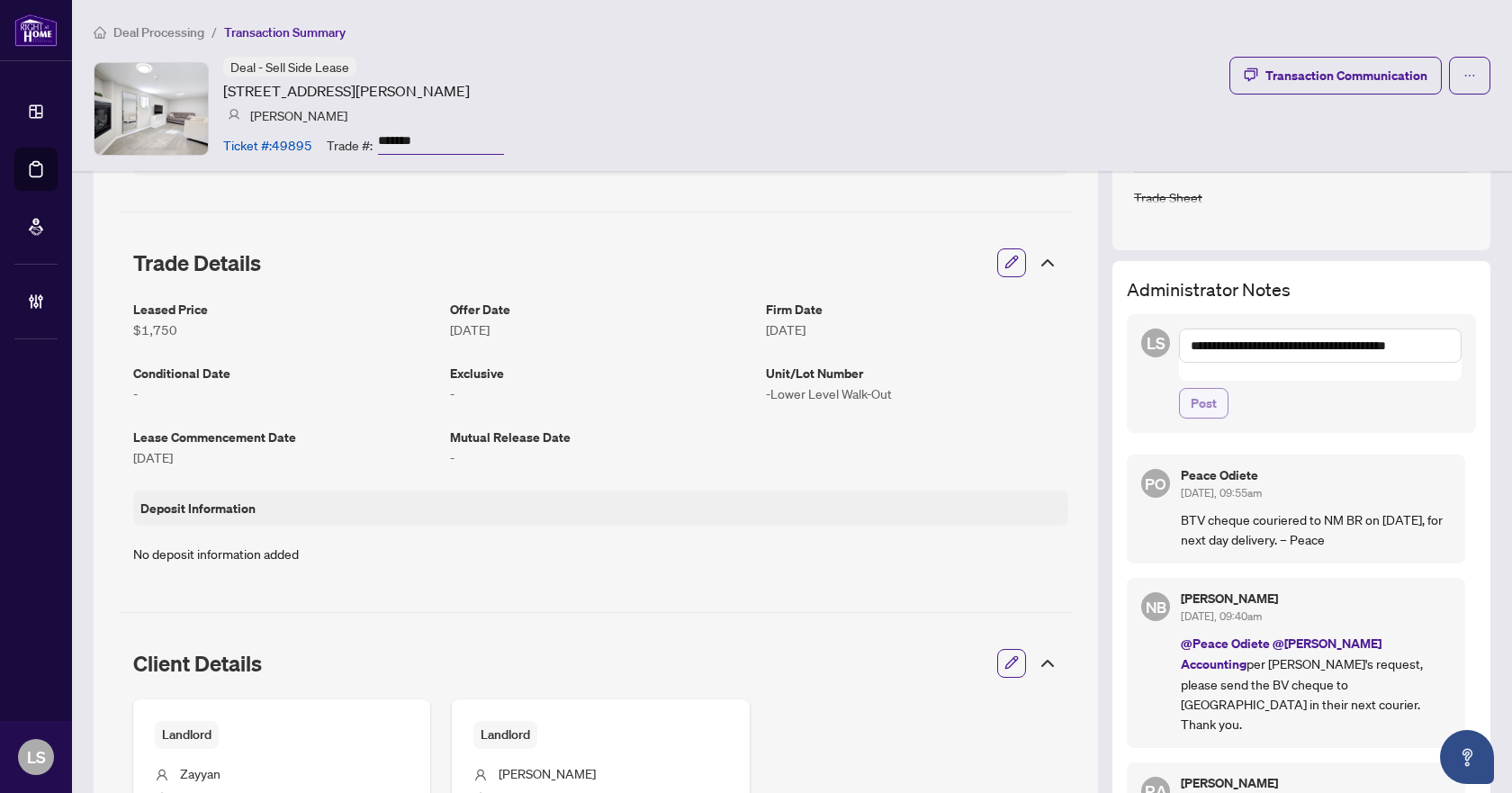
type textarea "**********"
click at [1191, 388] on span "Post" at bounding box center [1204, 403] width 27 height 28
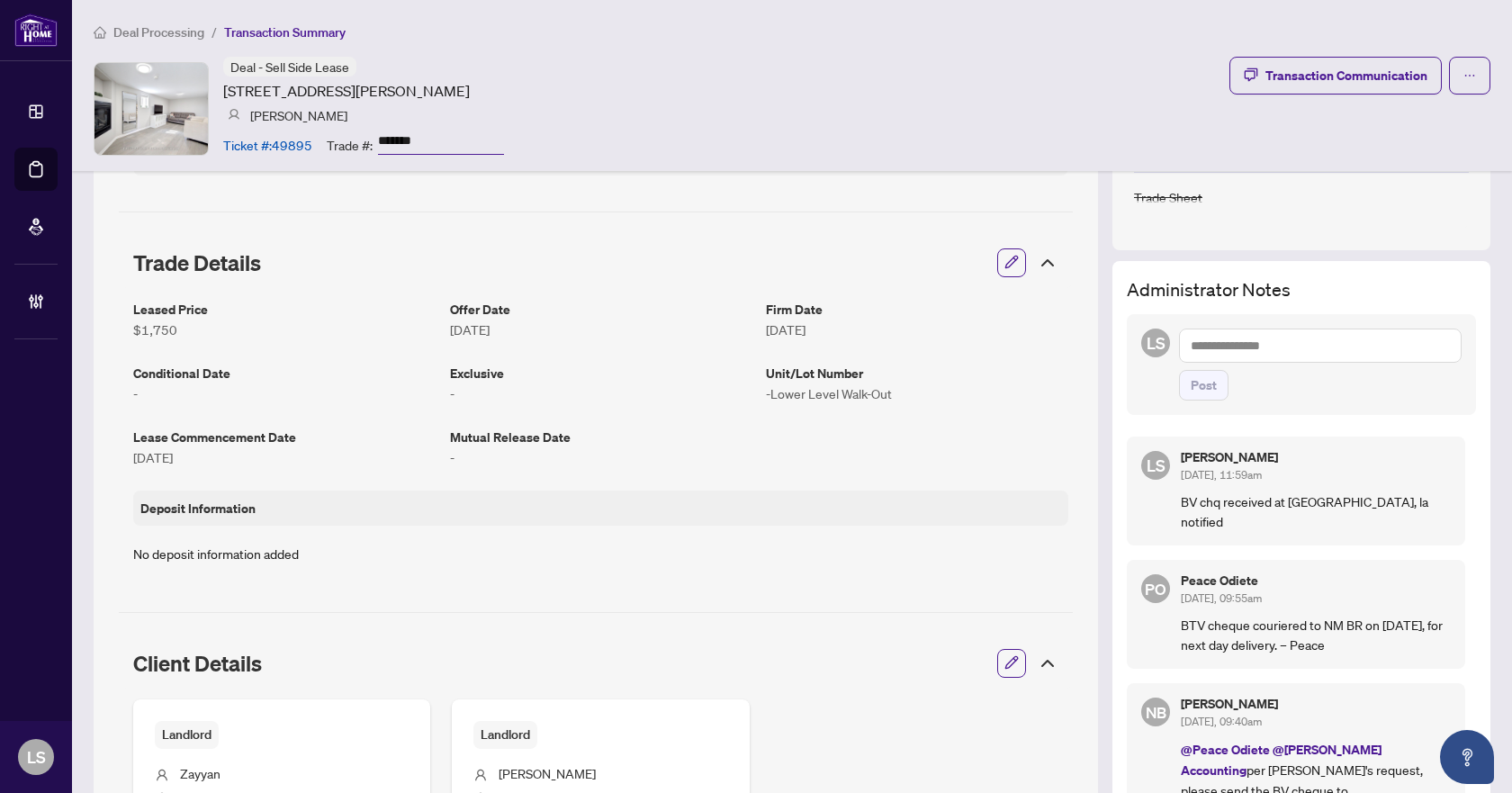
scroll to position [0, 0]
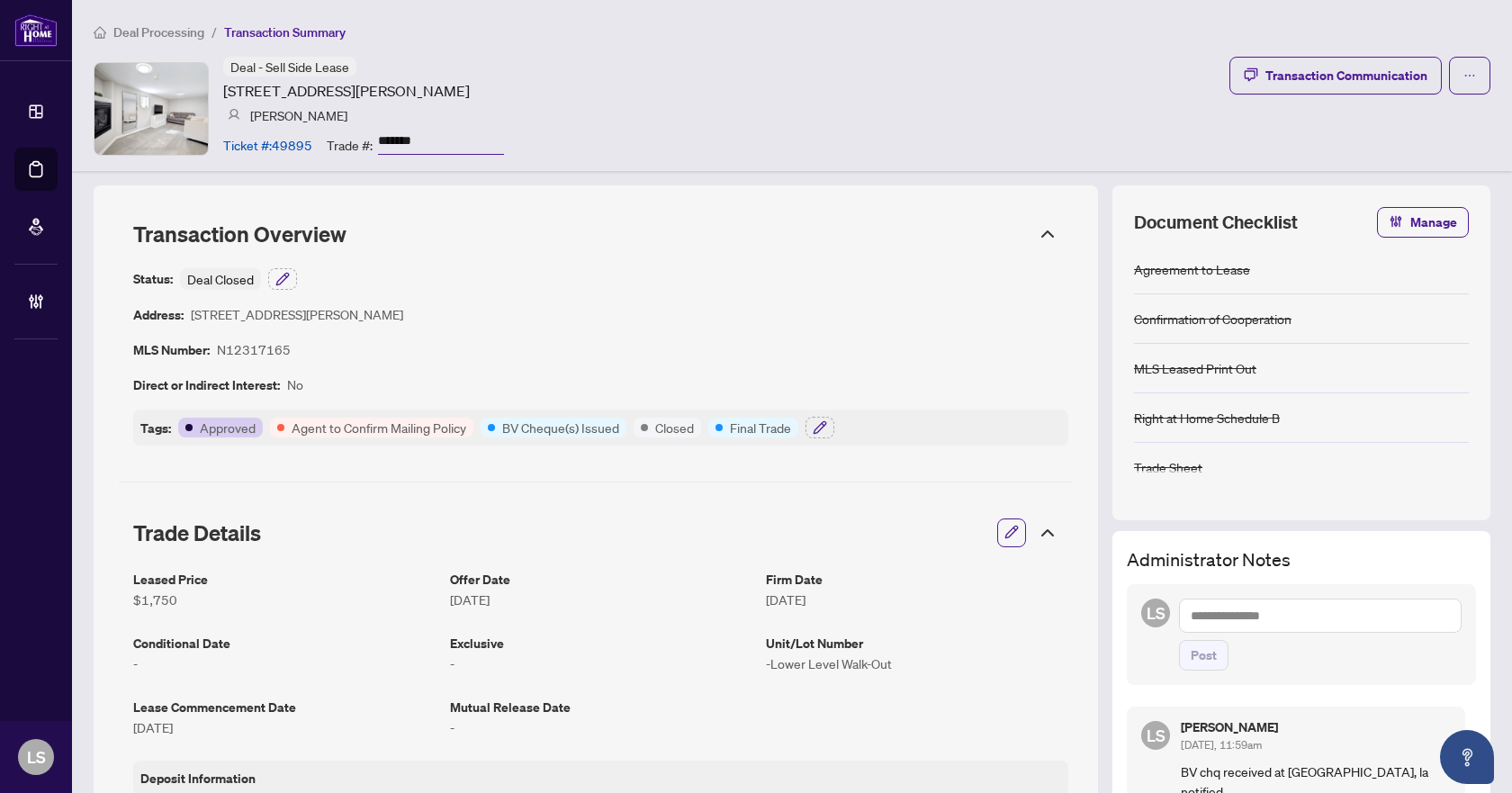
click at [158, 26] on span "Deal Processing" at bounding box center [159, 32] width 91 height 16
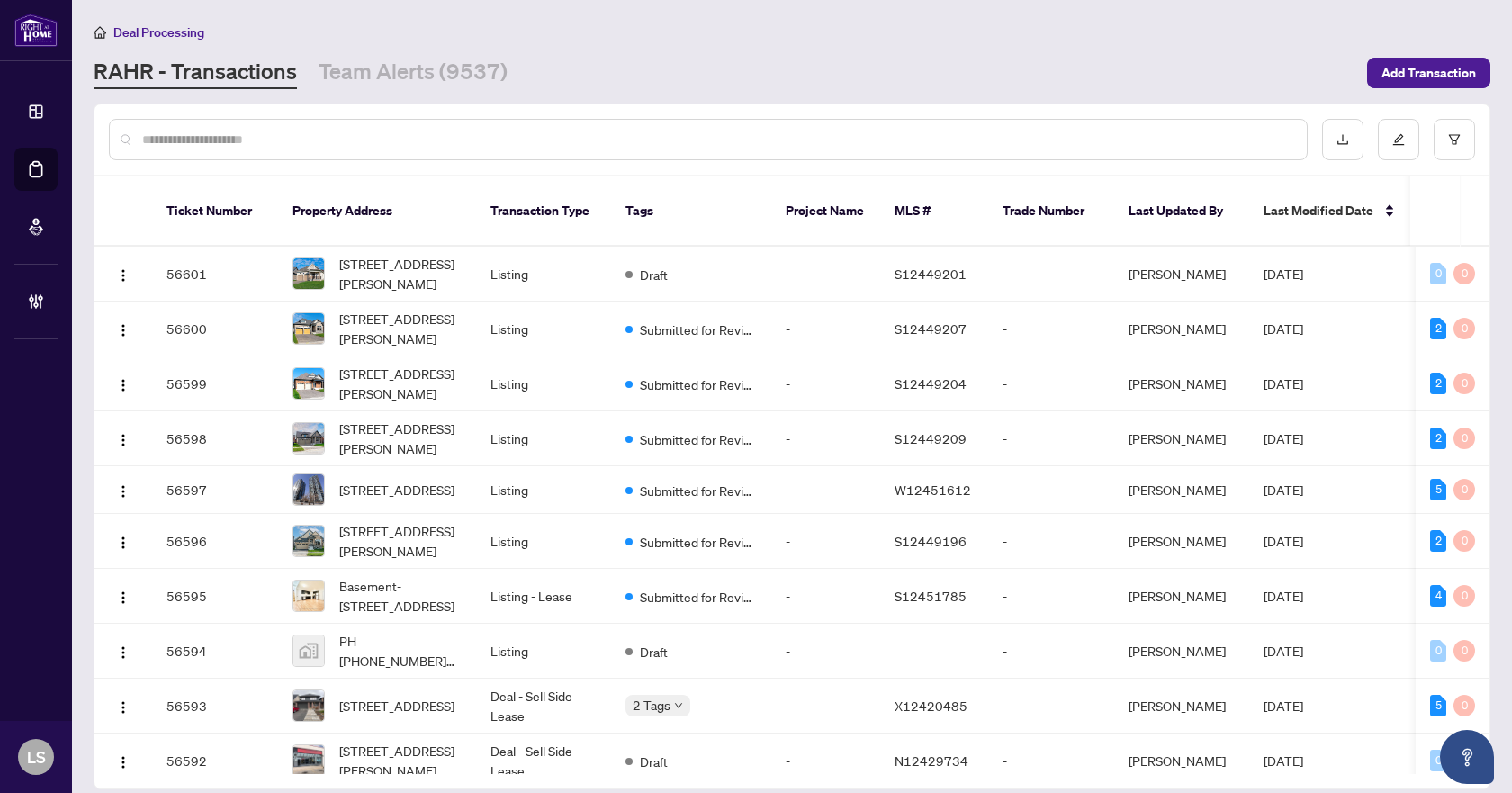
click at [260, 135] on input "text" at bounding box center [718, 139] width 1151 height 20
click at [337, 142] on input "text" at bounding box center [718, 139] width 1151 height 20
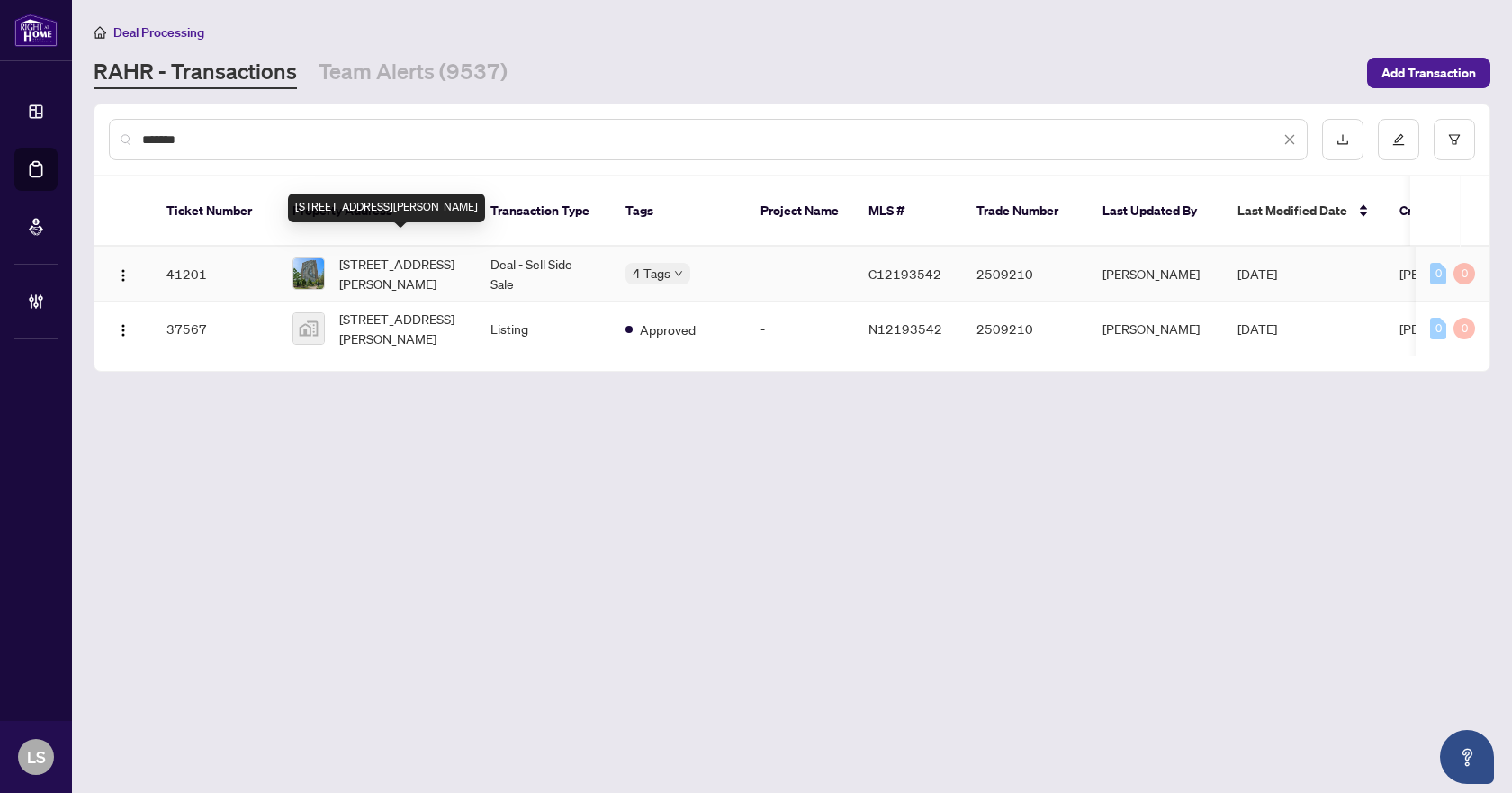
type input "*******"
click at [364, 258] on span "1704-735 Don Mills Rd, Toronto, Ontario M3C 1T1, Canada" at bounding box center [400, 274] width 122 height 40
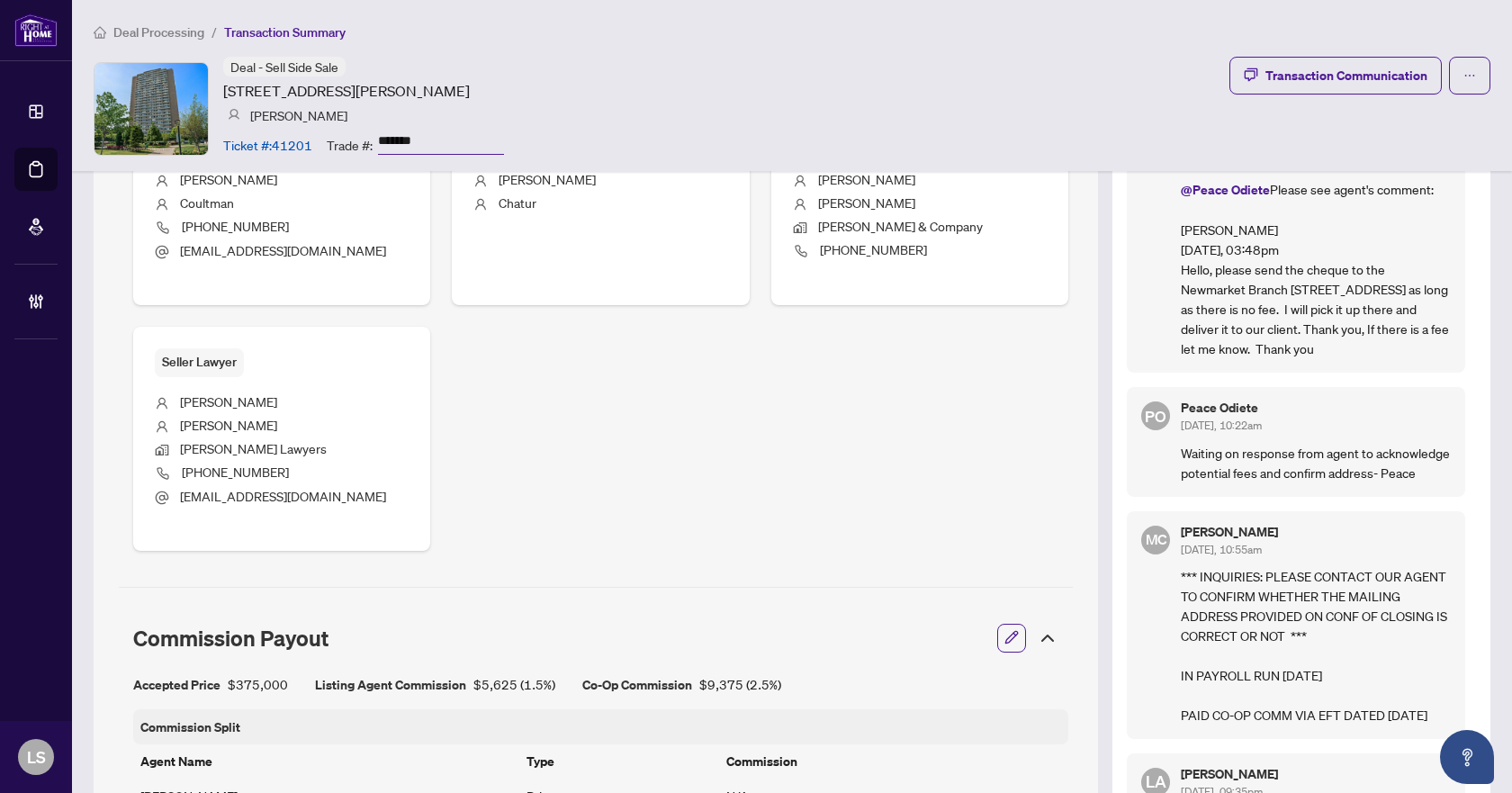
scroll to position [630, 0]
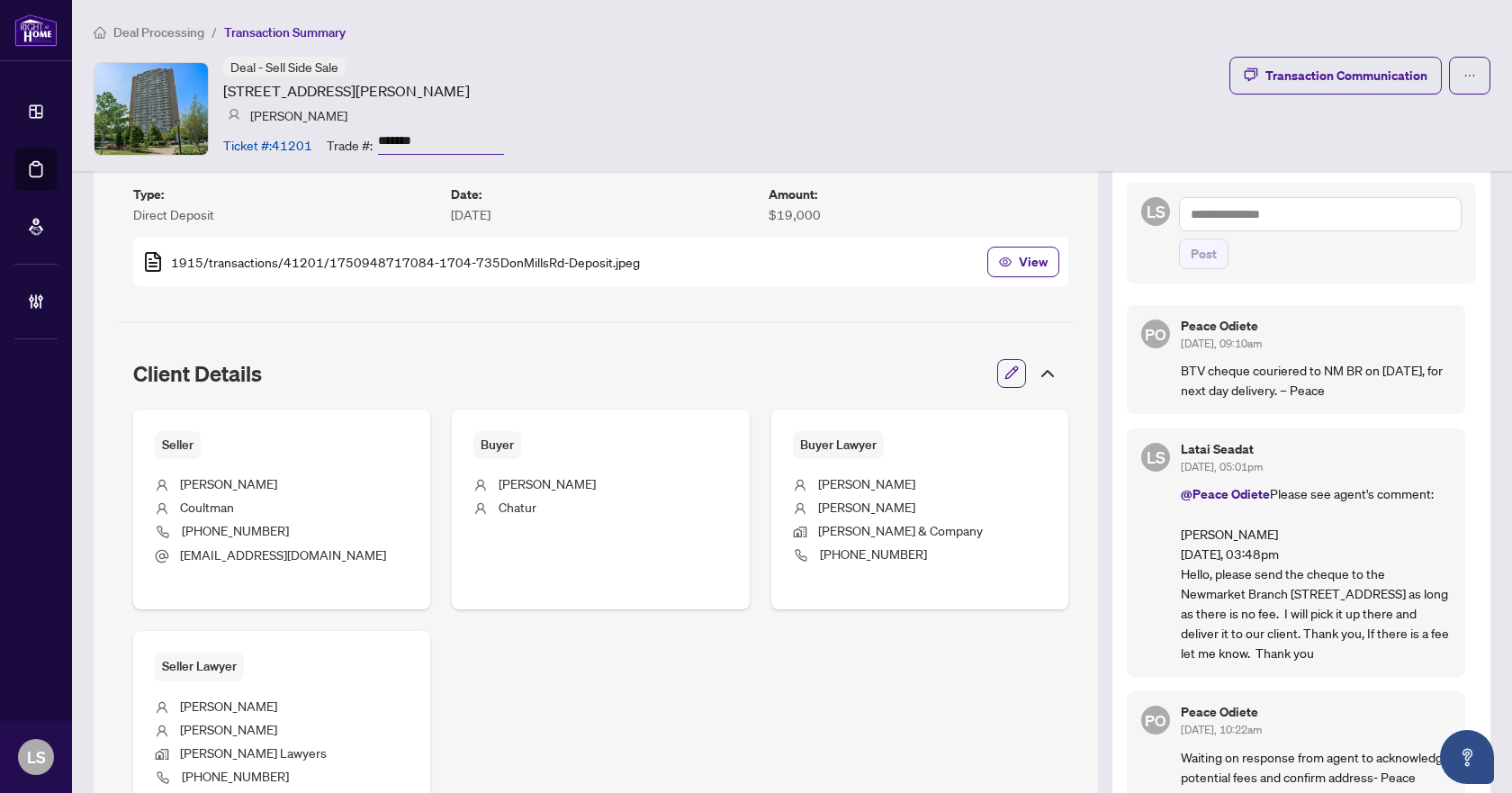
click at [1247, 210] on textarea at bounding box center [1321, 214] width 282 height 34
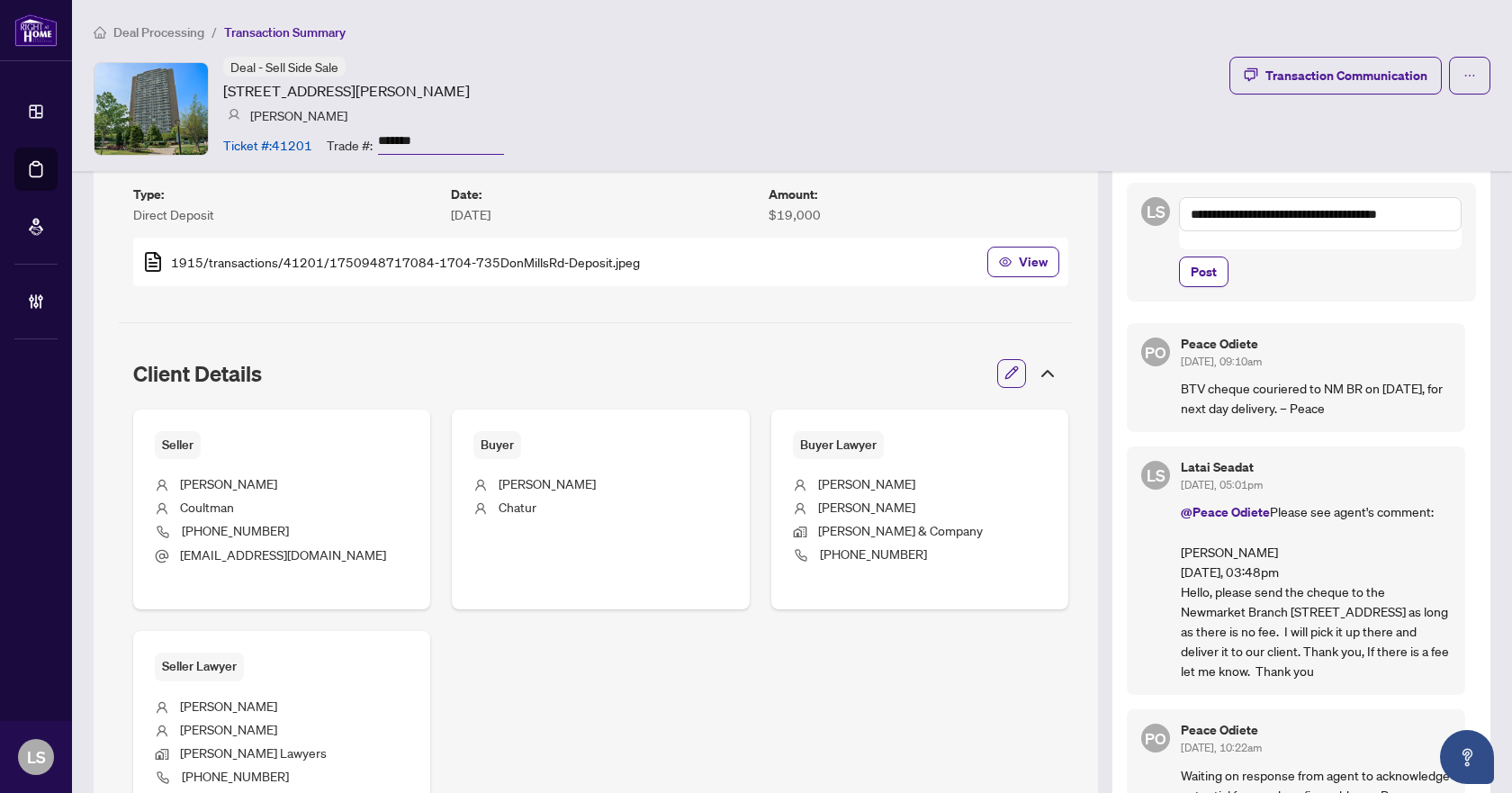
click at [1248, 208] on textarea "**********" at bounding box center [1321, 214] width 282 height 34
type textarea "**********"
click at [1191, 258] on span "Post" at bounding box center [1204, 272] width 27 height 28
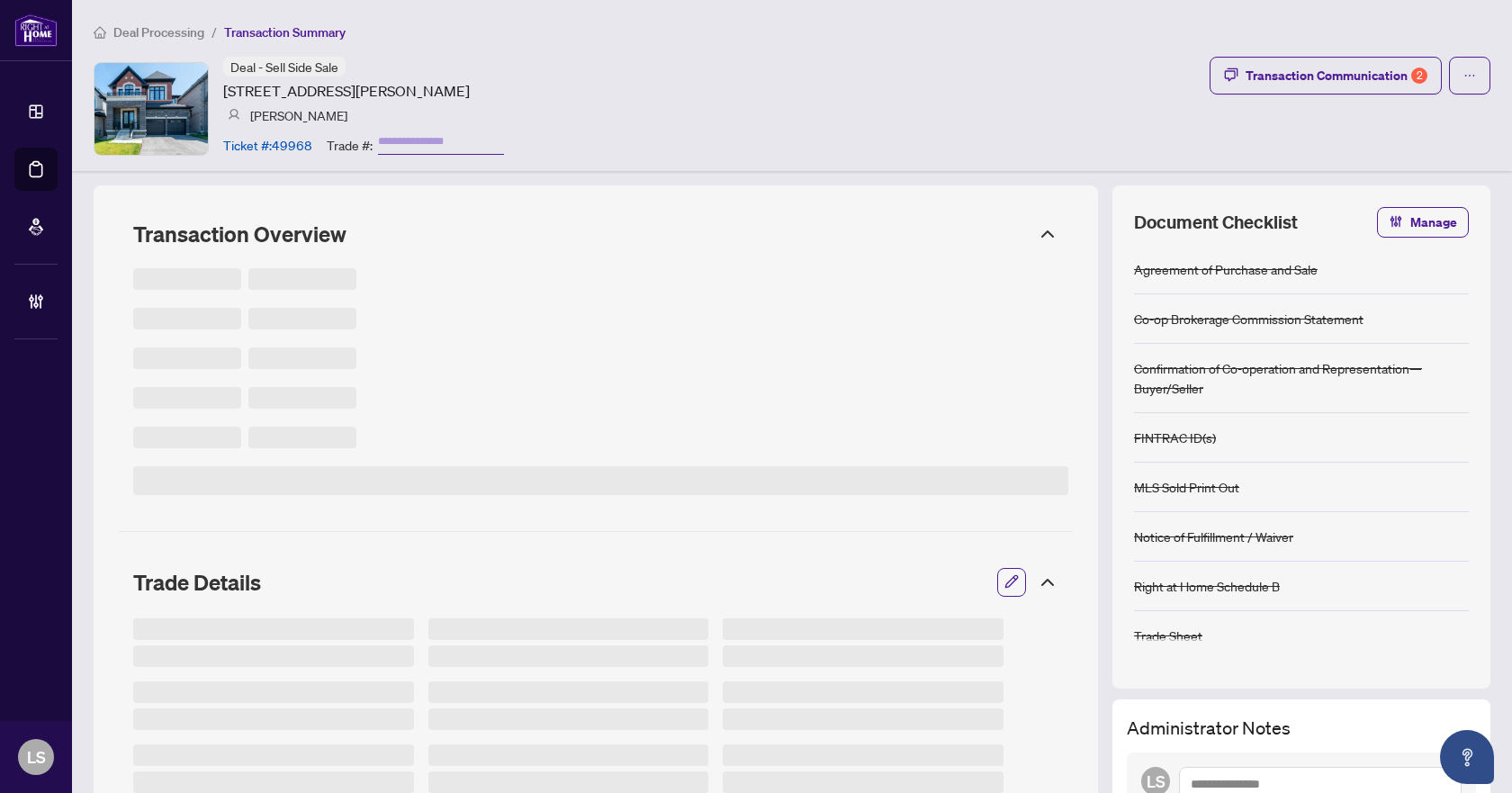
type input "*******"
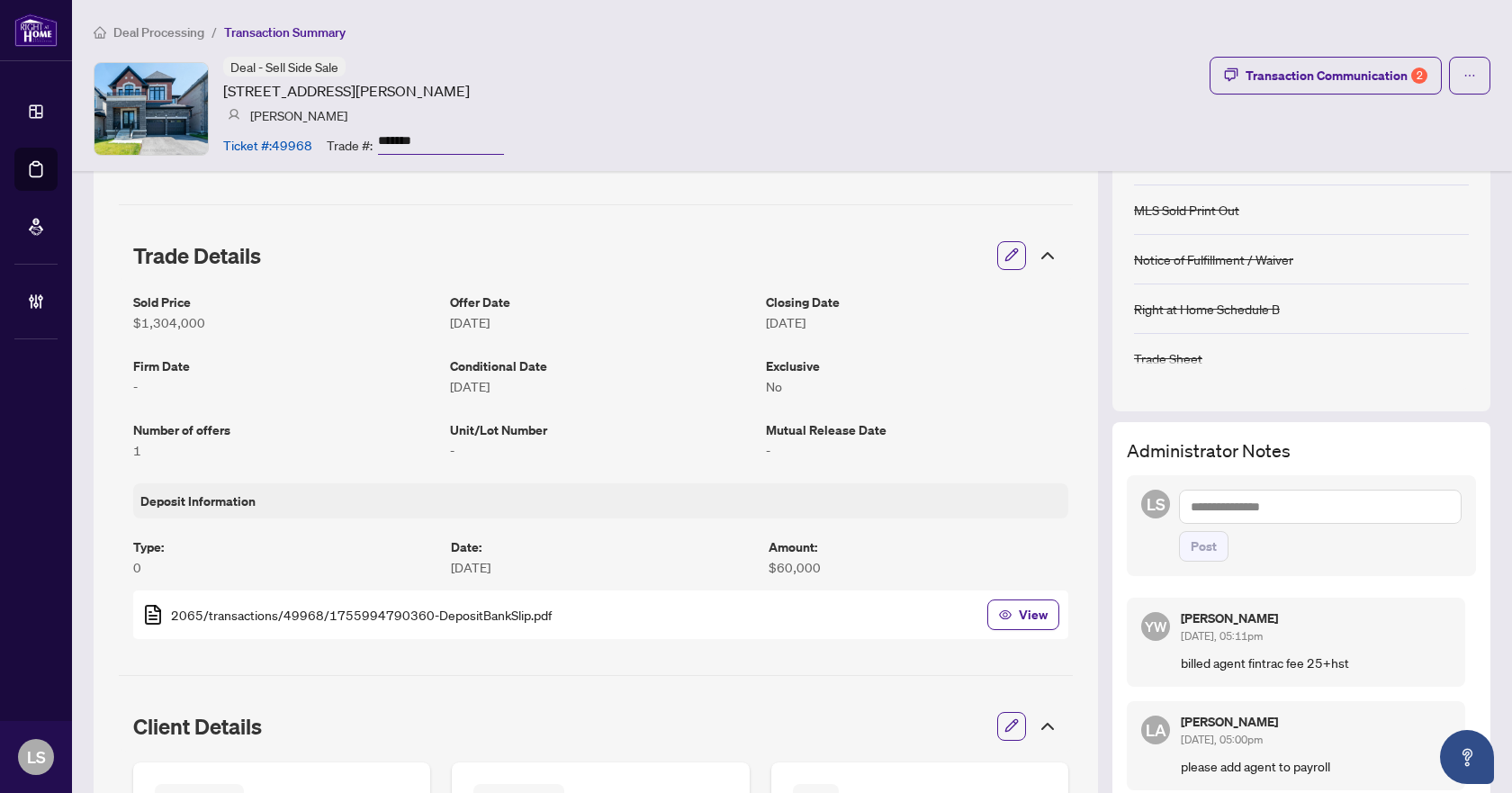
scroll to position [450, 0]
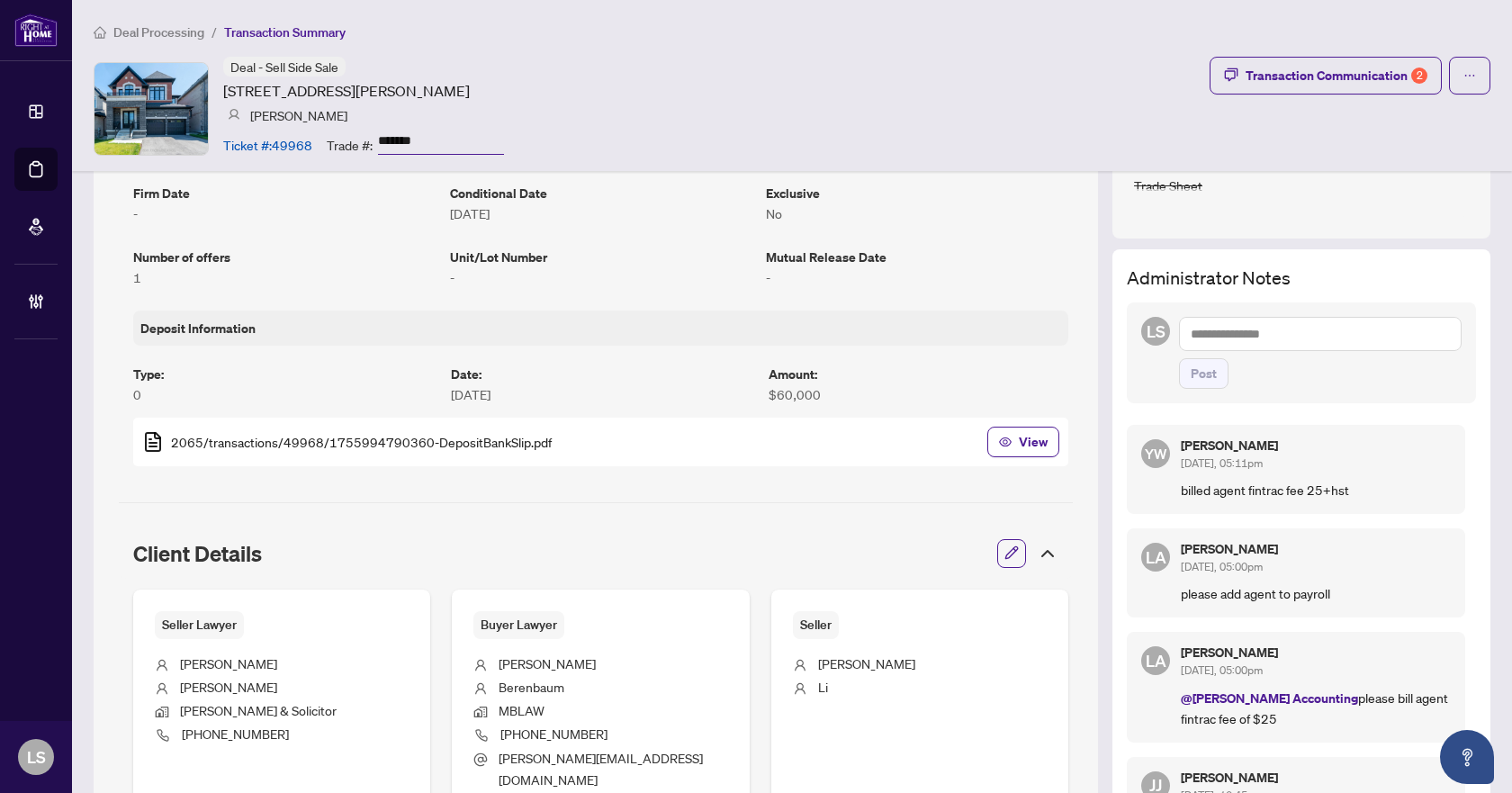
click at [1237, 336] on textarea at bounding box center [1321, 333] width 282 height 34
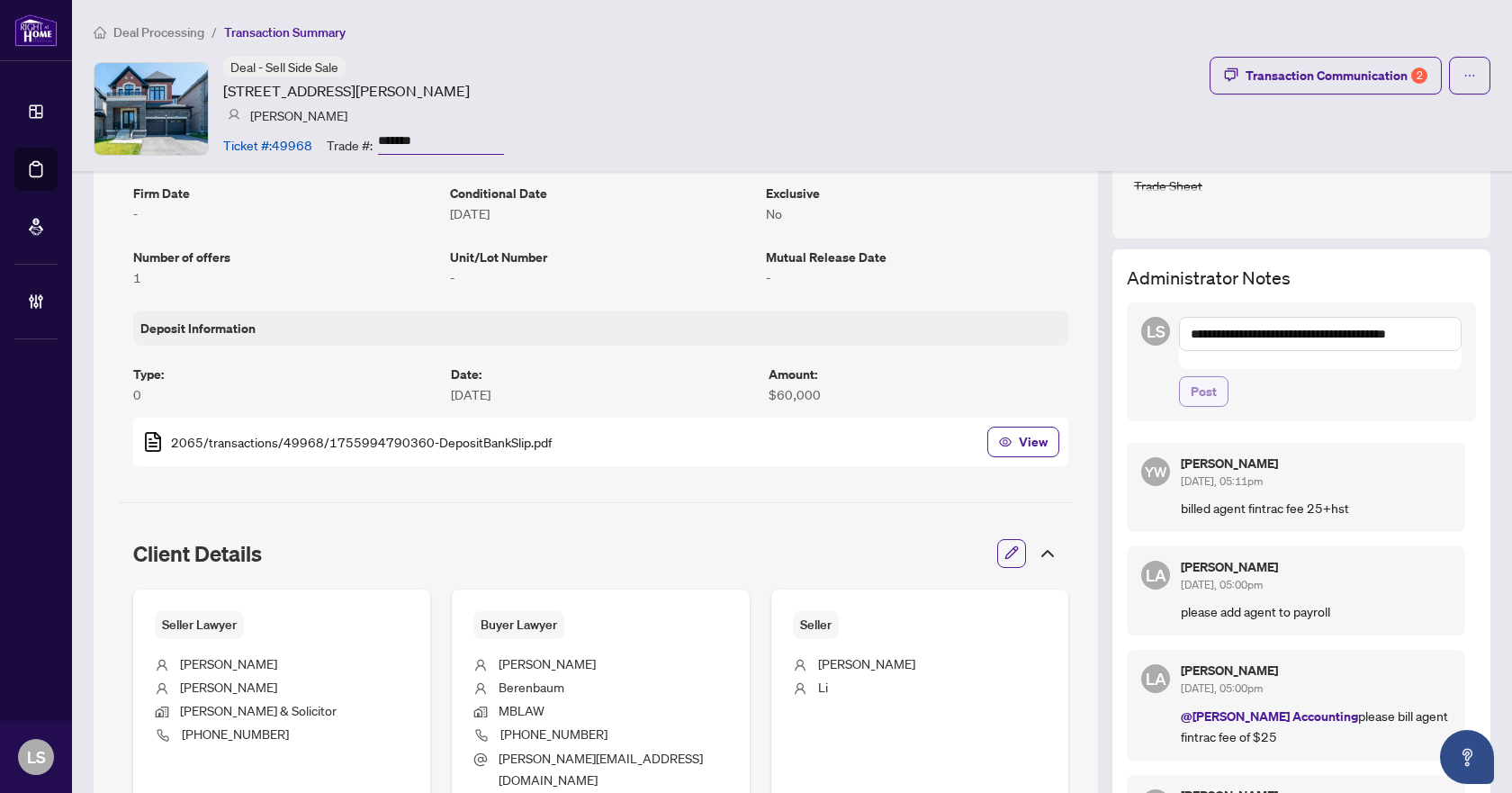
type textarea "**********"
click at [1201, 377] on span "Post" at bounding box center [1204, 391] width 27 height 28
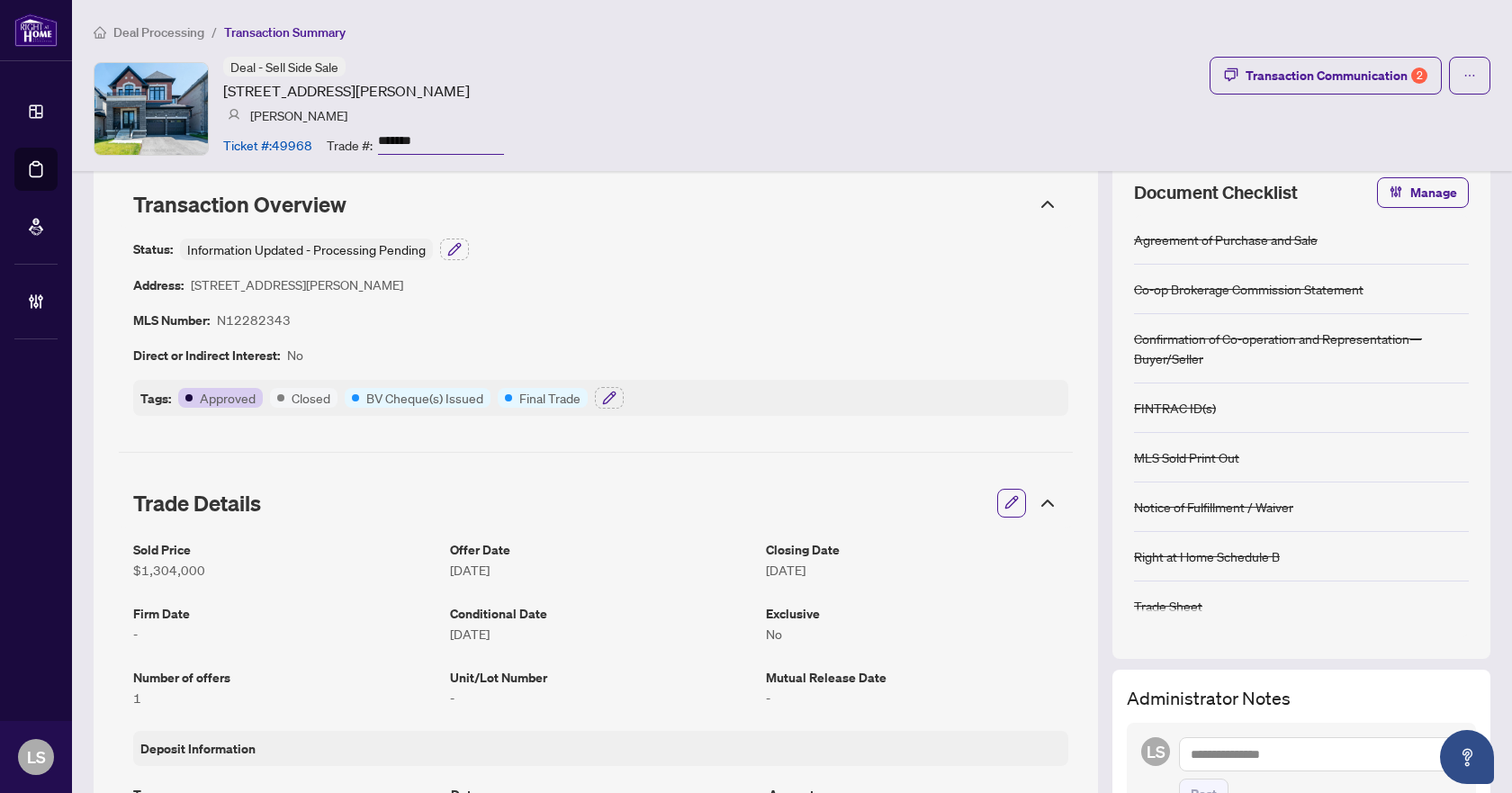
scroll to position [0, 0]
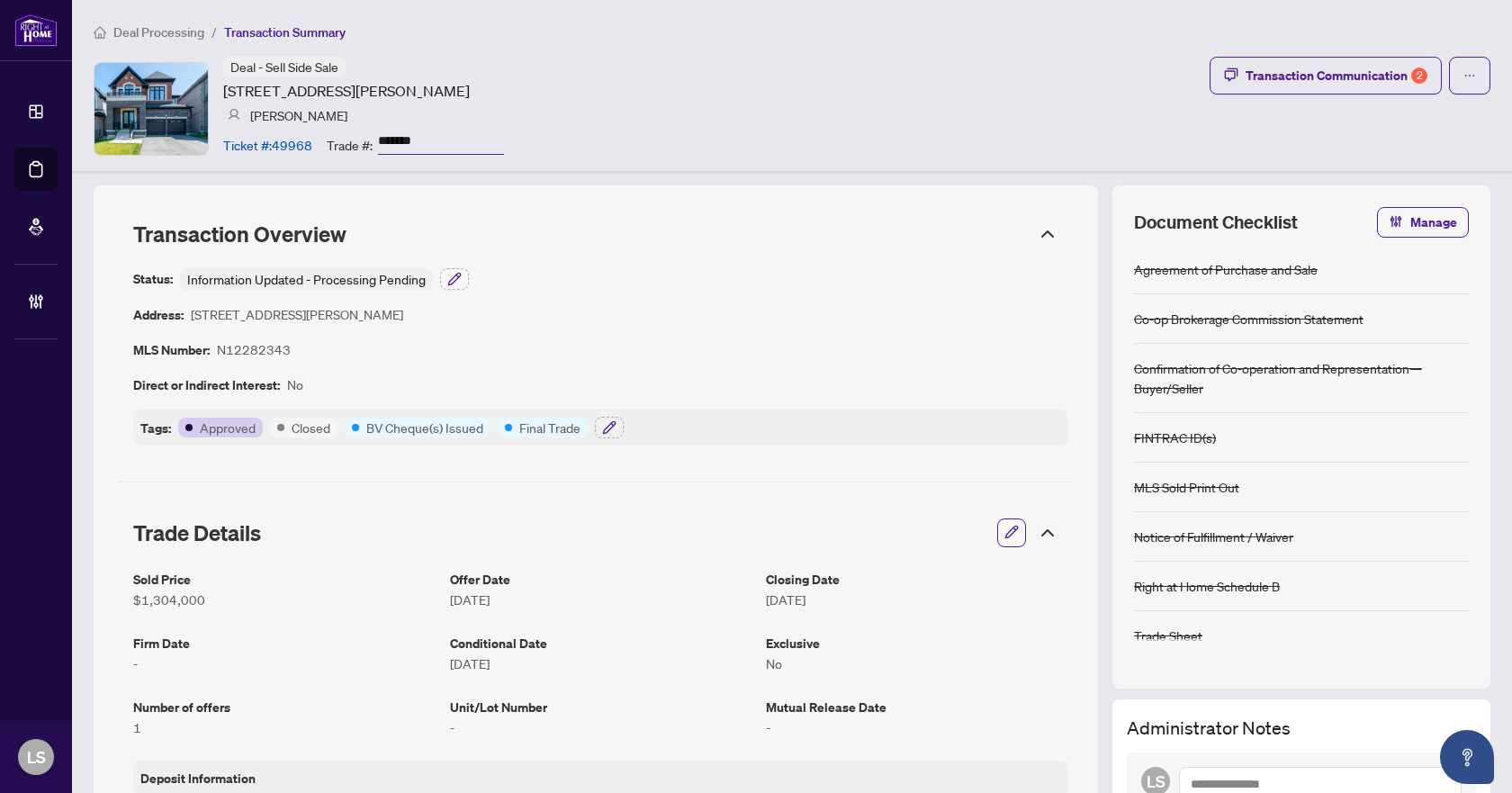
click at [144, 31] on span "Deal Processing" at bounding box center [159, 32] width 91 height 16
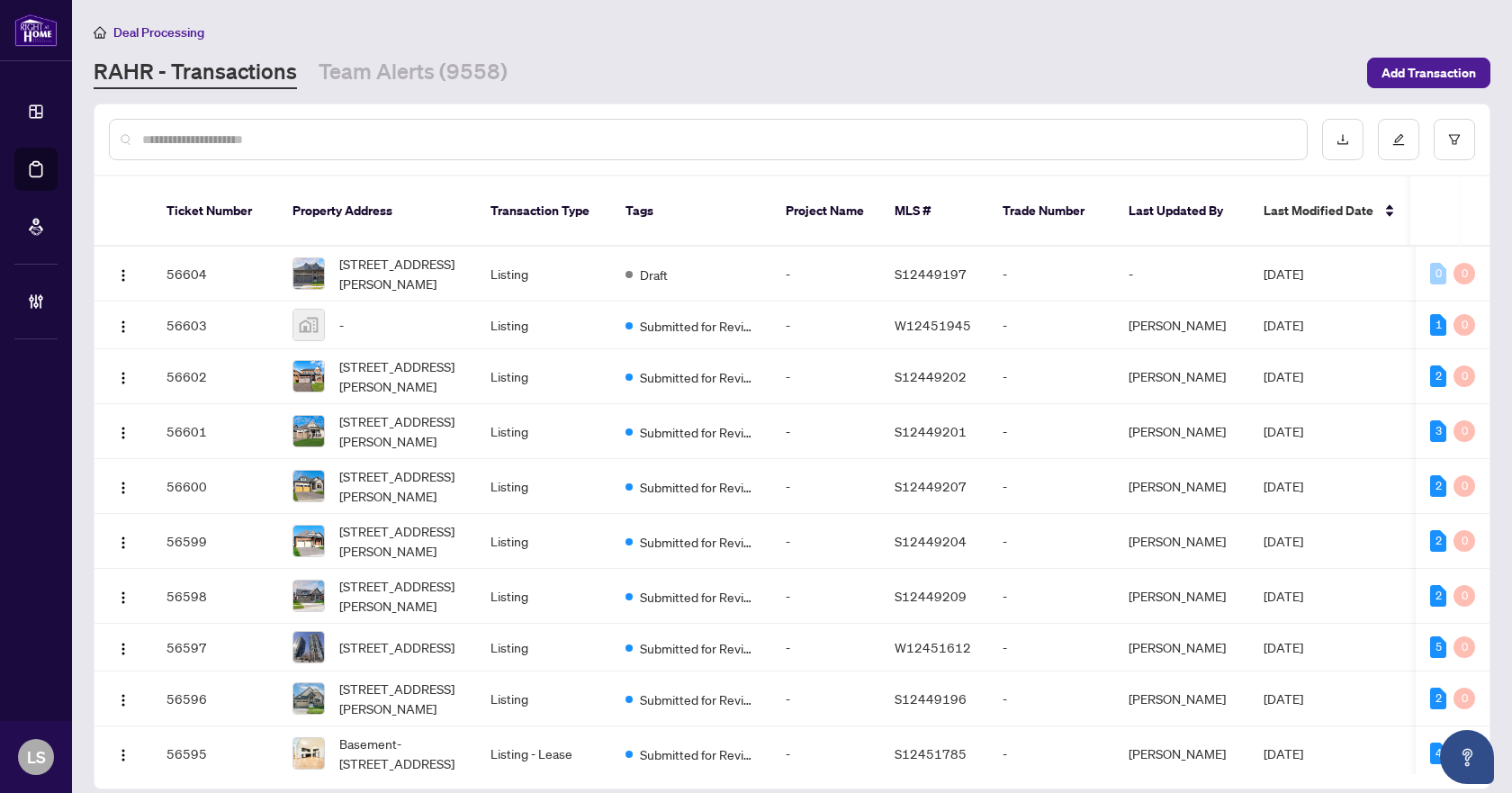
click at [178, 136] on input "text" at bounding box center [718, 139] width 1151 height 20
click at [301, 126] on div at bounding box center [708, 139] width 1199 height 42
click at [458, 145] on div at bounding box center [708, 139] width 1199 height 42
click at [475, 132] on input "text" at bounding box center [718, 139] width 1151 height 20
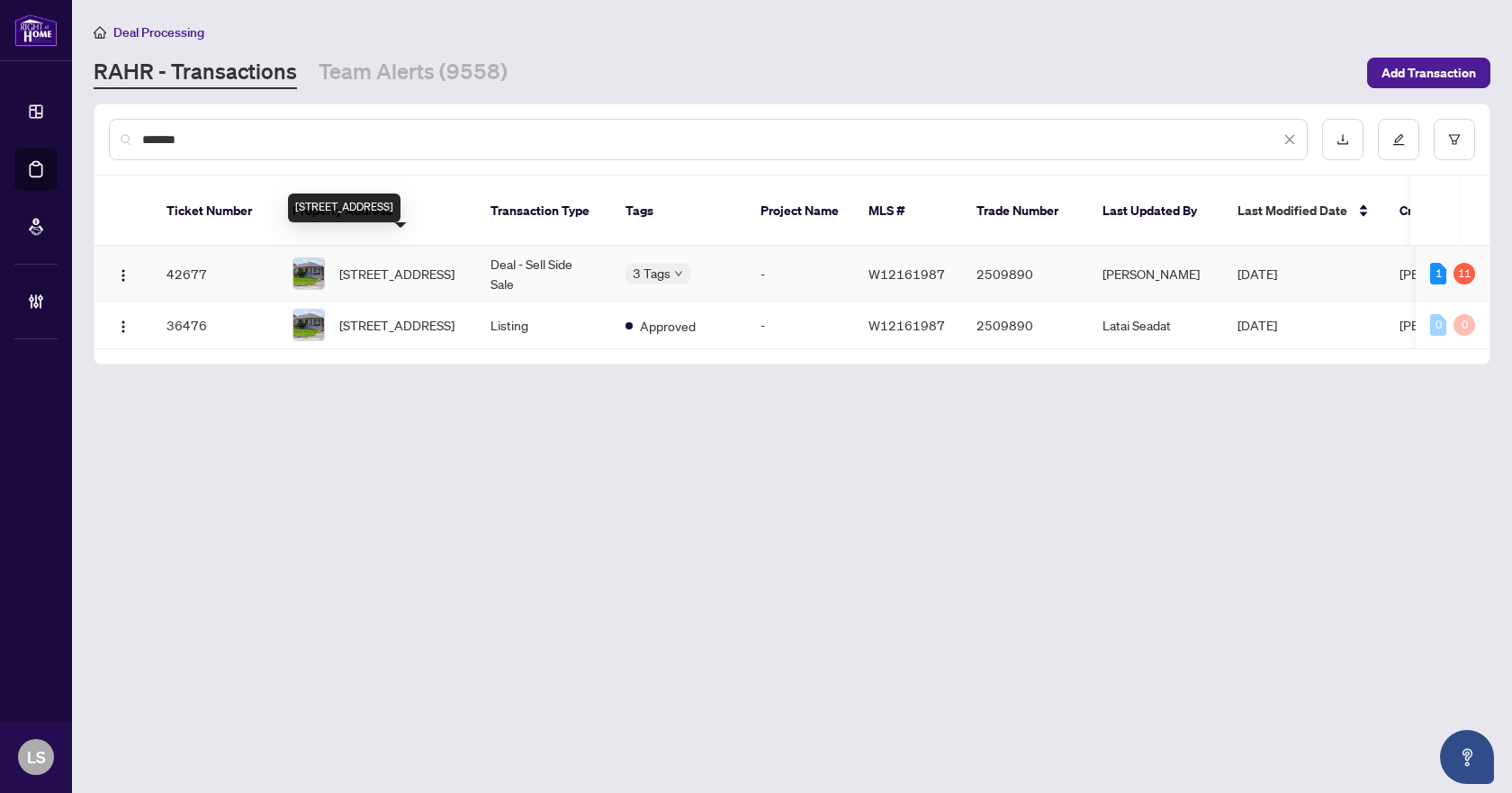
type input "*******"
click at [444, 263] on span "409 Rustic Rd, Toronto, Ontario M6L 1W8, Canada" at bounding box center [397, 273] width 116 height 20
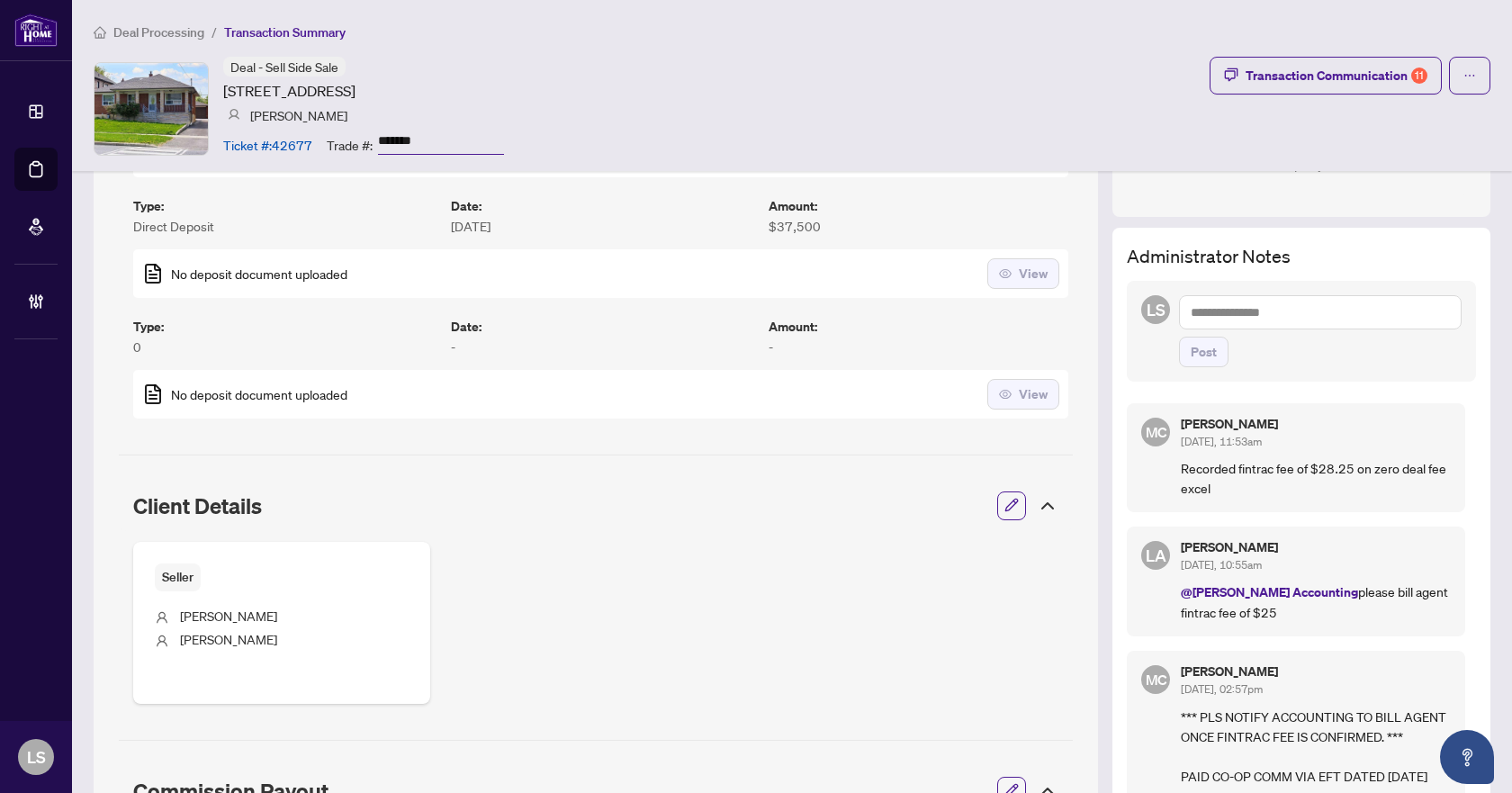
scroll to position [720, 0]
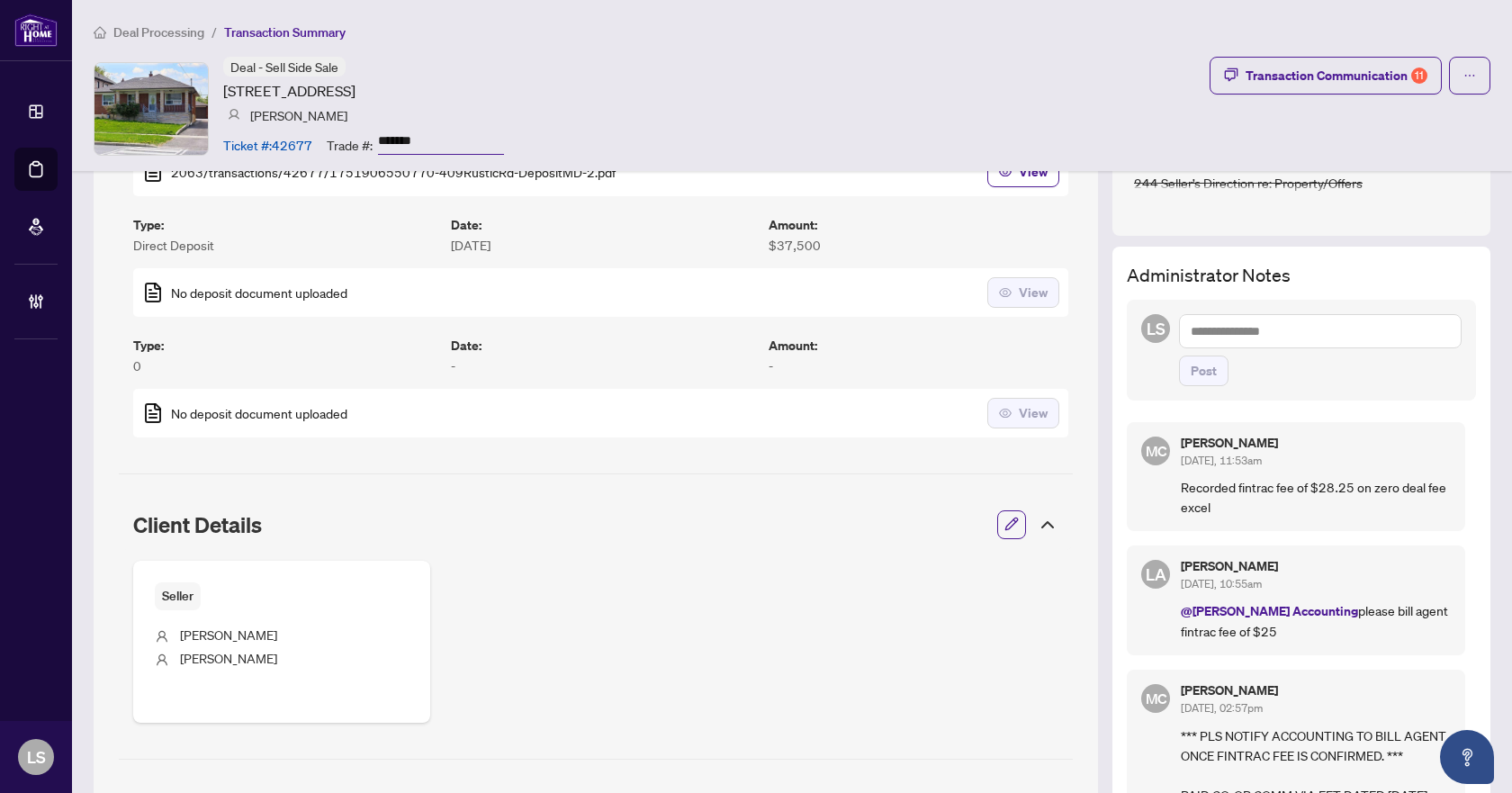
click at [1207, 330] on textarea at bounding box center [1321, 331] width 282 height 34
click at [1180, 325] on textarea at bounding box center [1321, 331] width 282 height 34
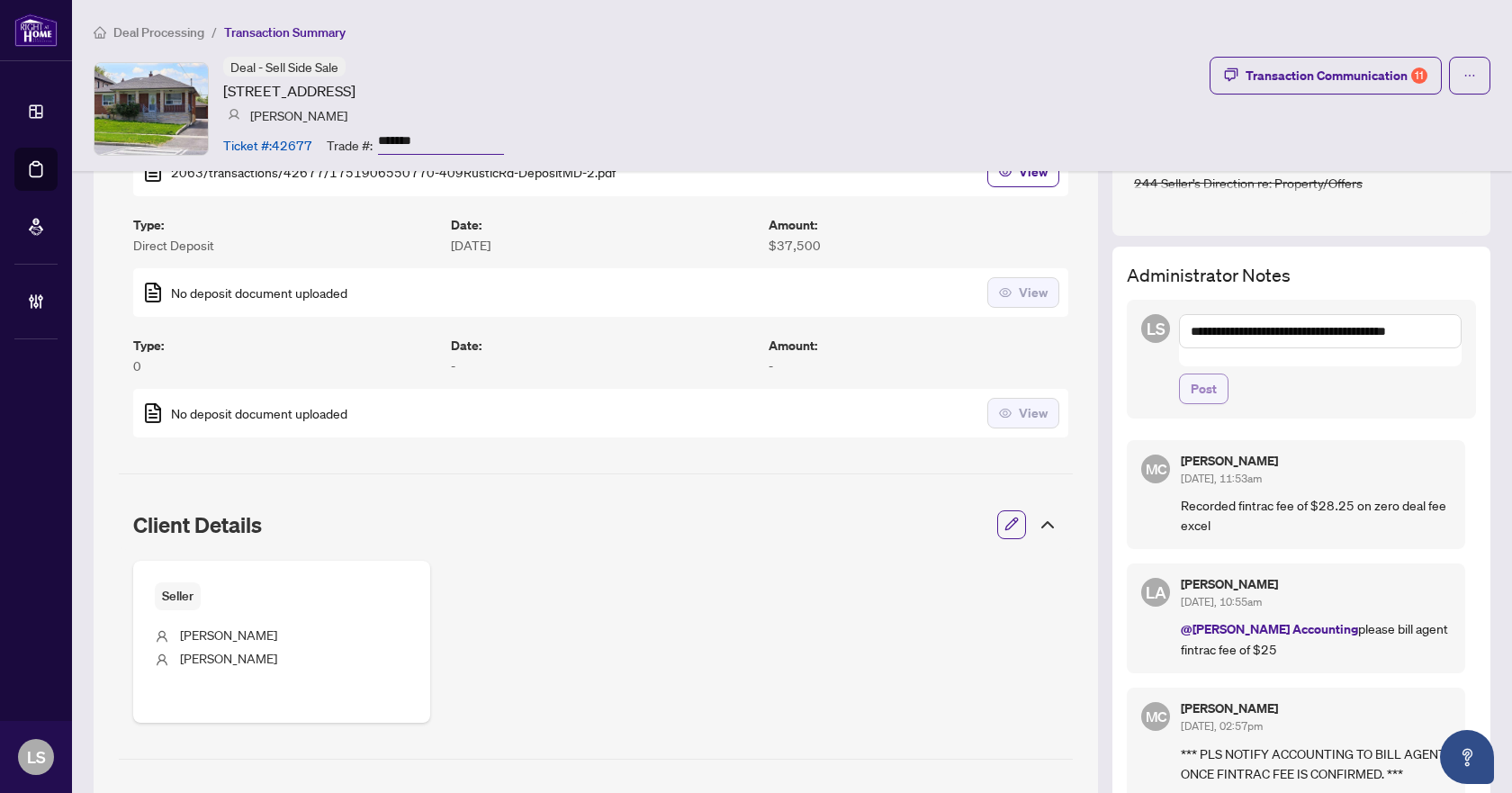
type textarea "**********"
click at [1191, 374] on span "Post" at bounding box center [1204, 388] width 27 height 28
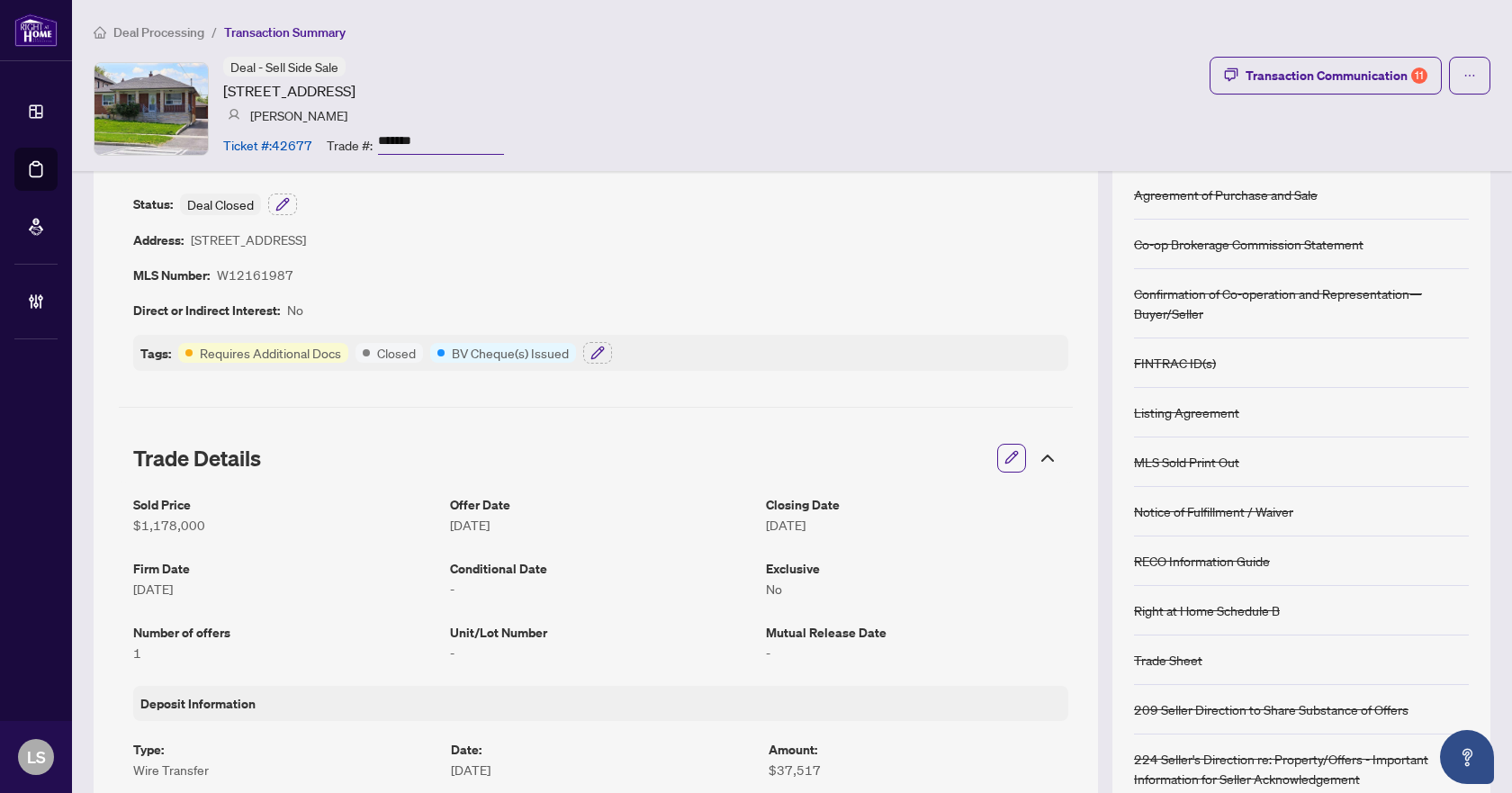
scroll to position [0, 0]
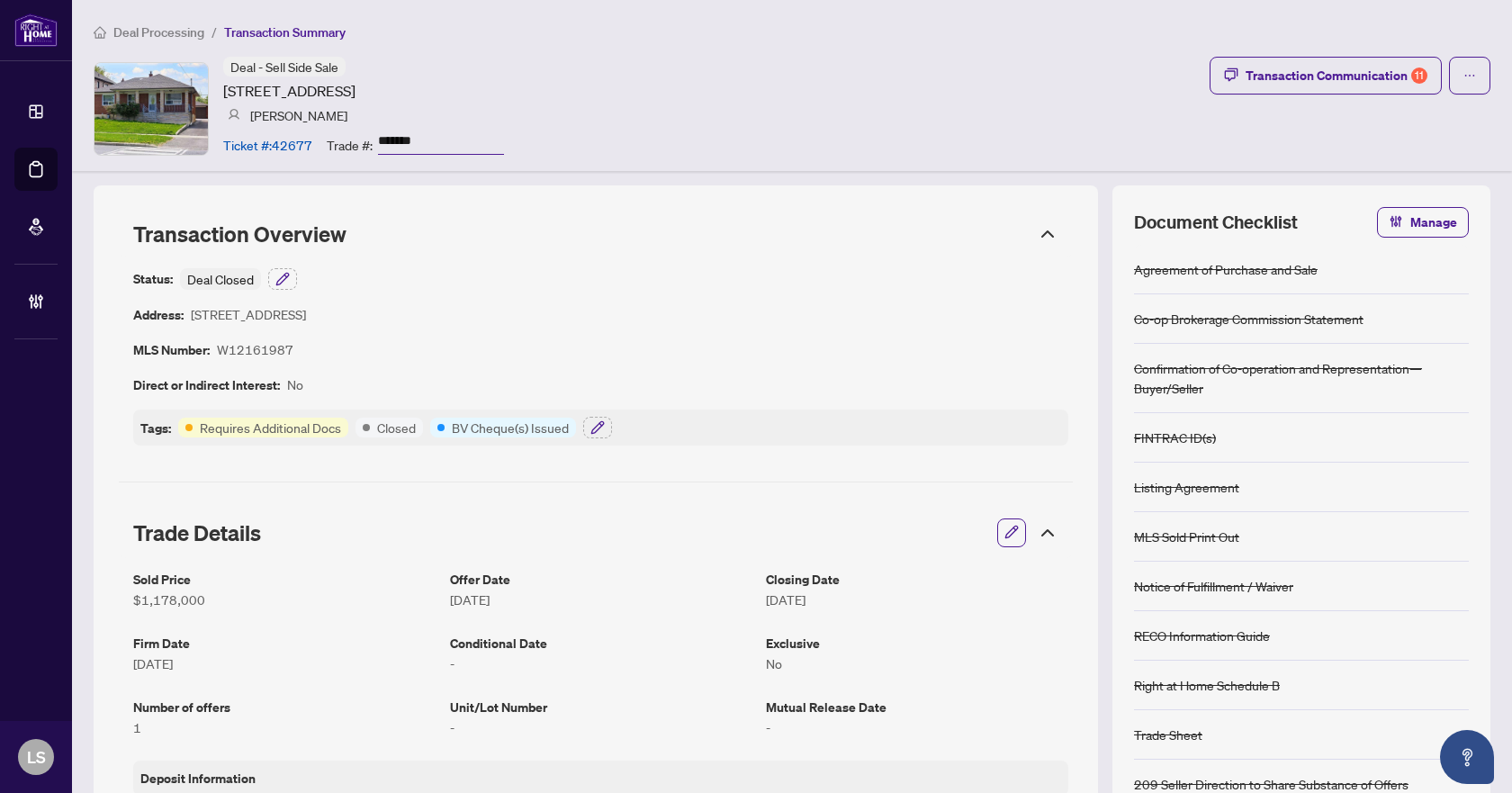
click at [151, 31] on span "Deal Processing" at bounding box center [159, 32] width 91 height 16
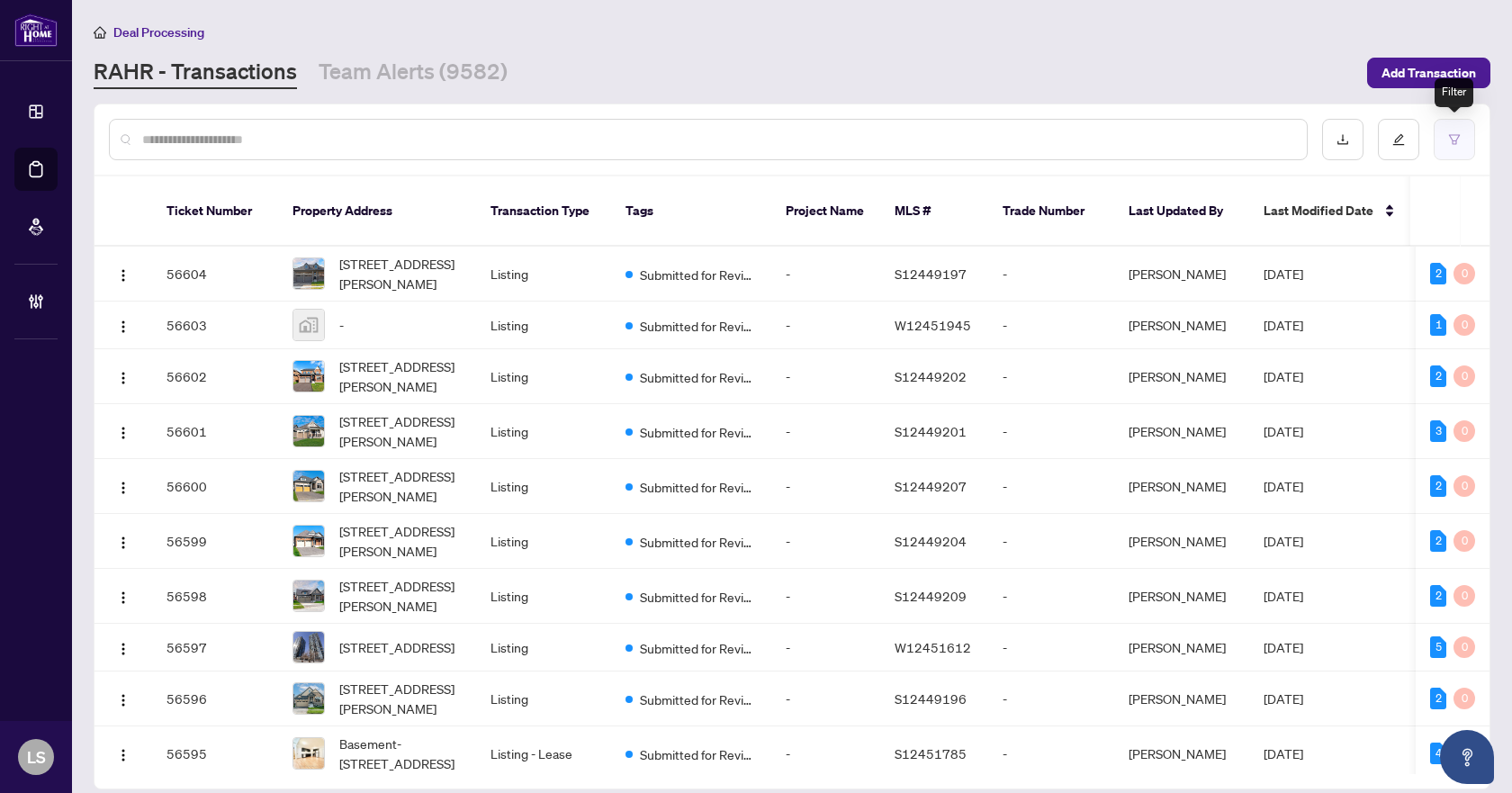
click at [1463, 142] on button "button" at bounding box center [1455, 139] width 42 height 42
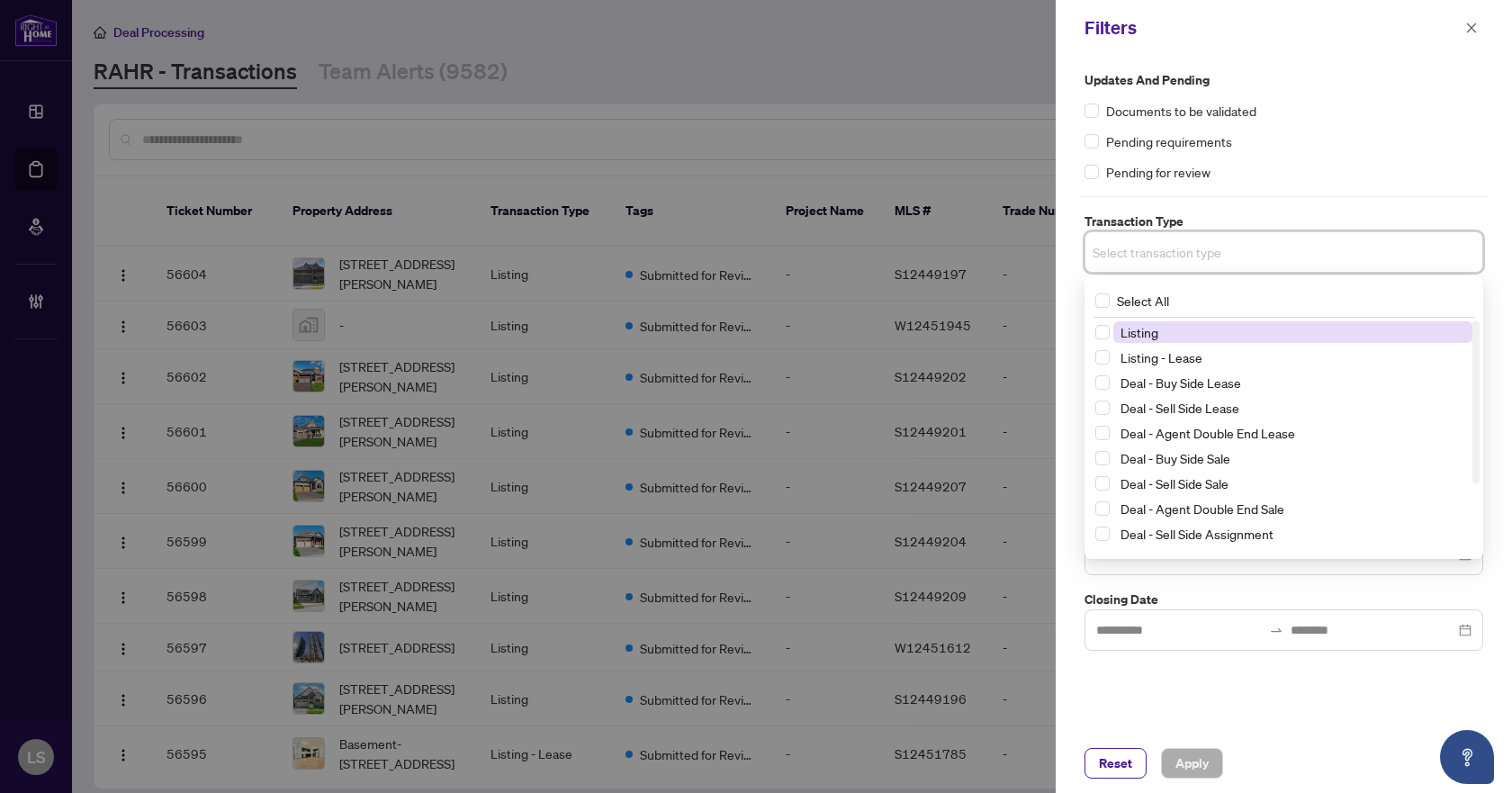
click at [1219, 252] on input "search" at bounding box center [1156, 252] width 126 height 22
drag, startPoint x: 1103, startPoint y: 330, endPoint x: 1107, endPoint y: 347, distance: 17.5
click at [1104, 330] on span "Select Listing" at bounding box center [1102, 332] width 14 height 14
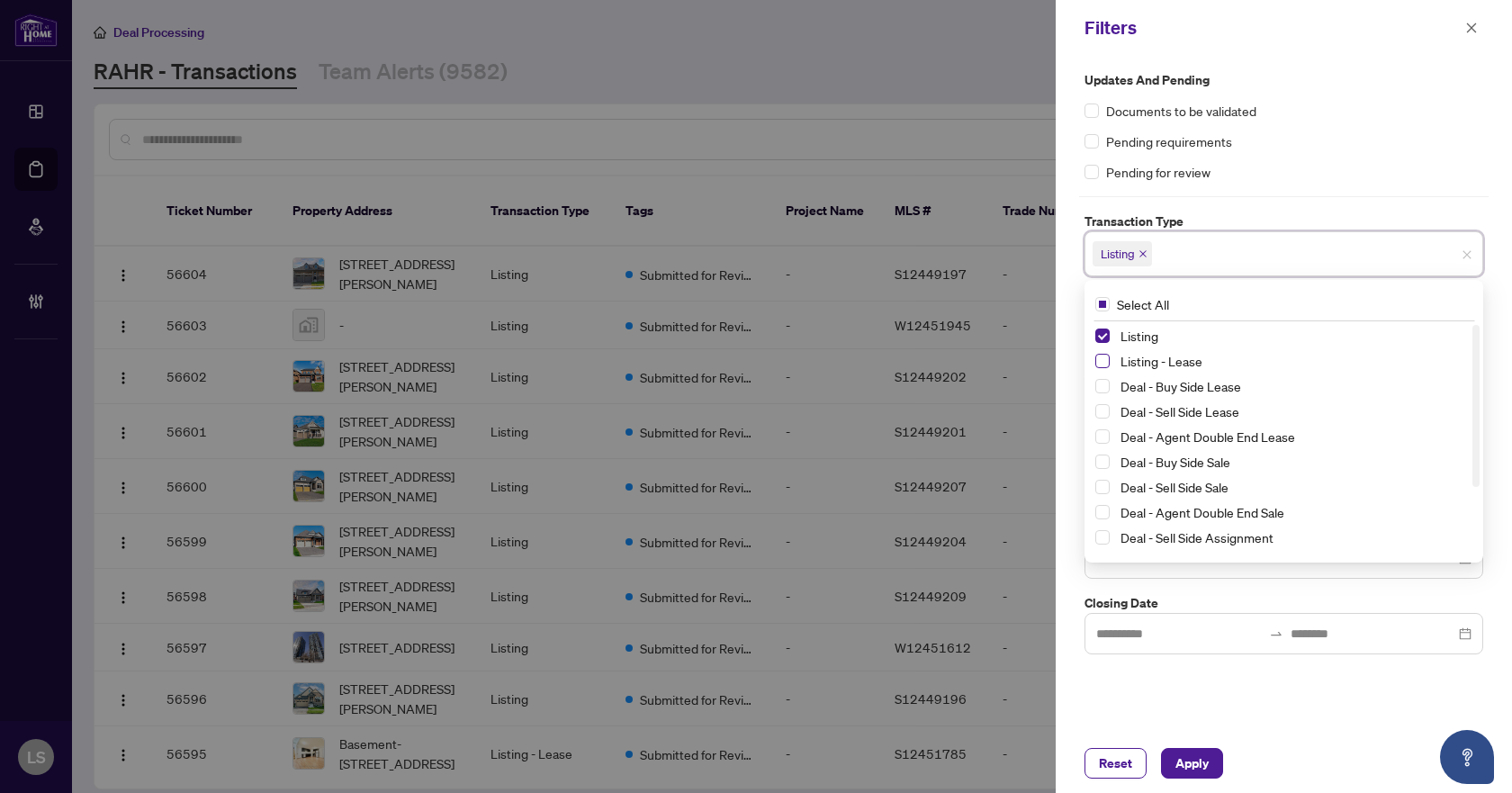
click at [1104, 362] on span "Select Listing - Lease" at bounding box center [1102, 360] width 14 height 14
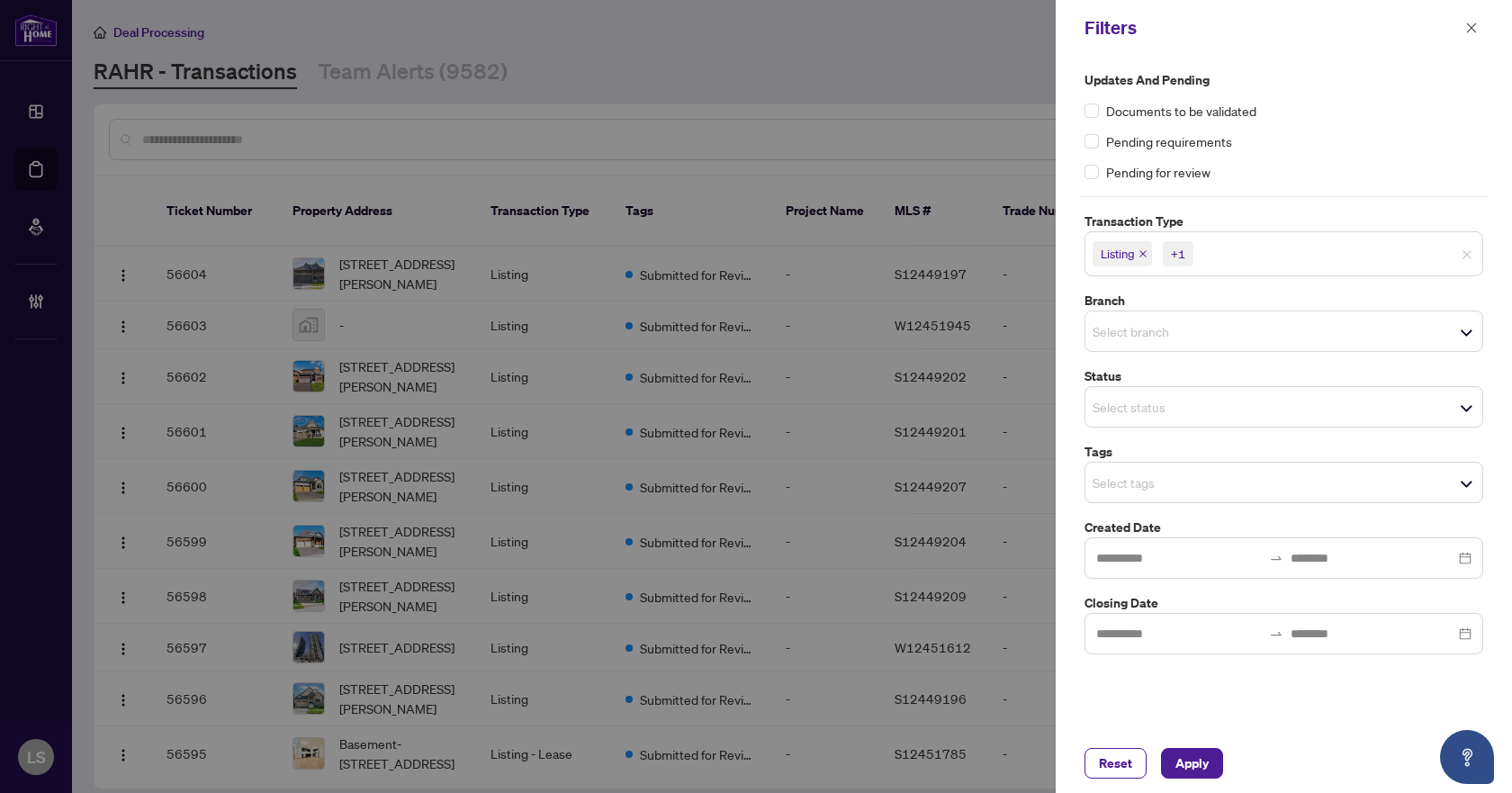
click at [1304, 147] on div "Pending requirements" at bounding box center [1284, 141] width 399 height 20
click at [1168, 339] on input "search" at bounding box center [1156, 331] width 126 height 22
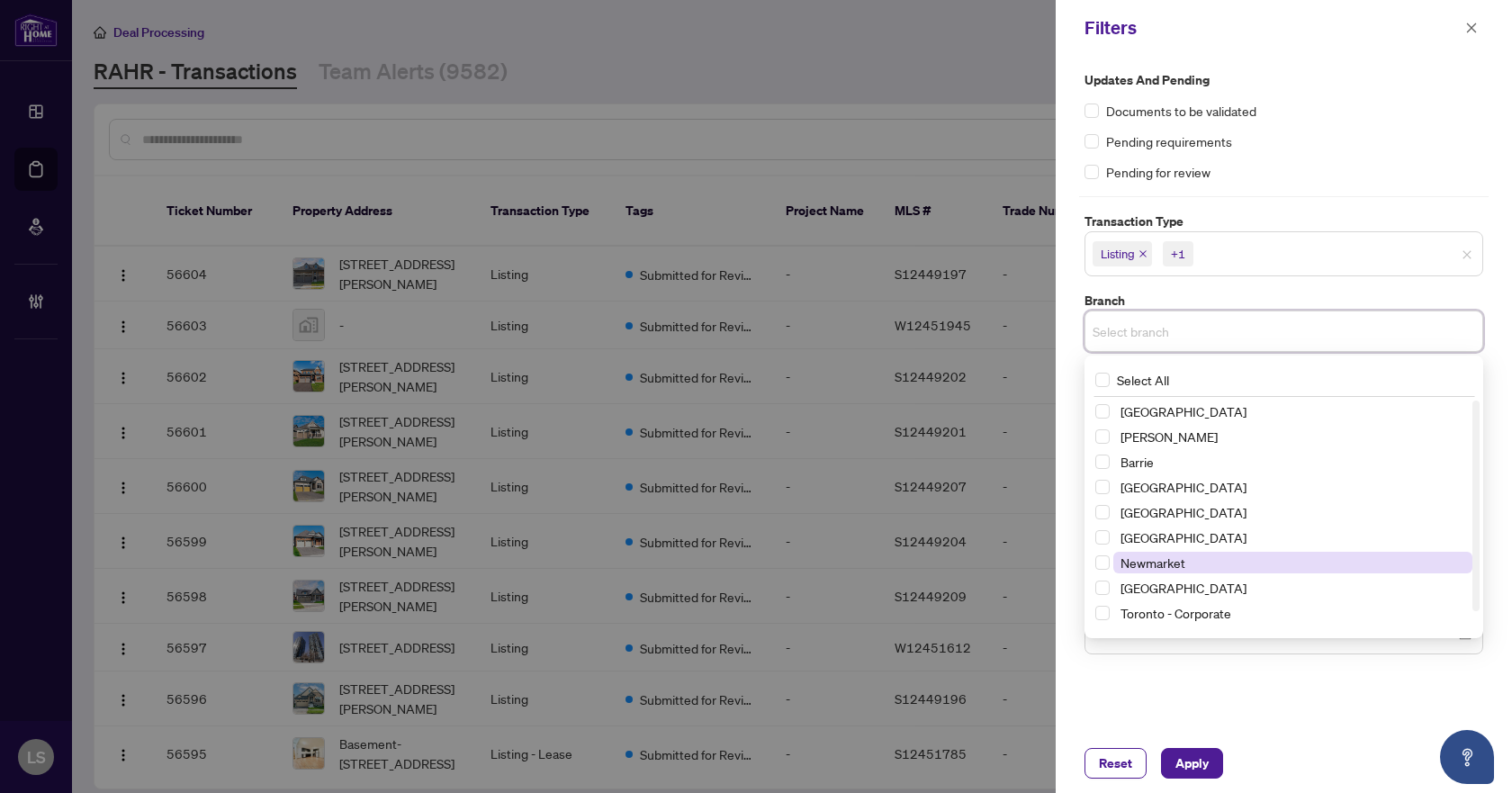
click at [1177, 561] on span "Newmarket" at bounding box center [1153, 562] width 64 height 16
click at [1317, 157] on div "Updates and Pending Documents to be validated Pending requirements Pending for …" at bounding box center [1284, 126] width 399 height 112
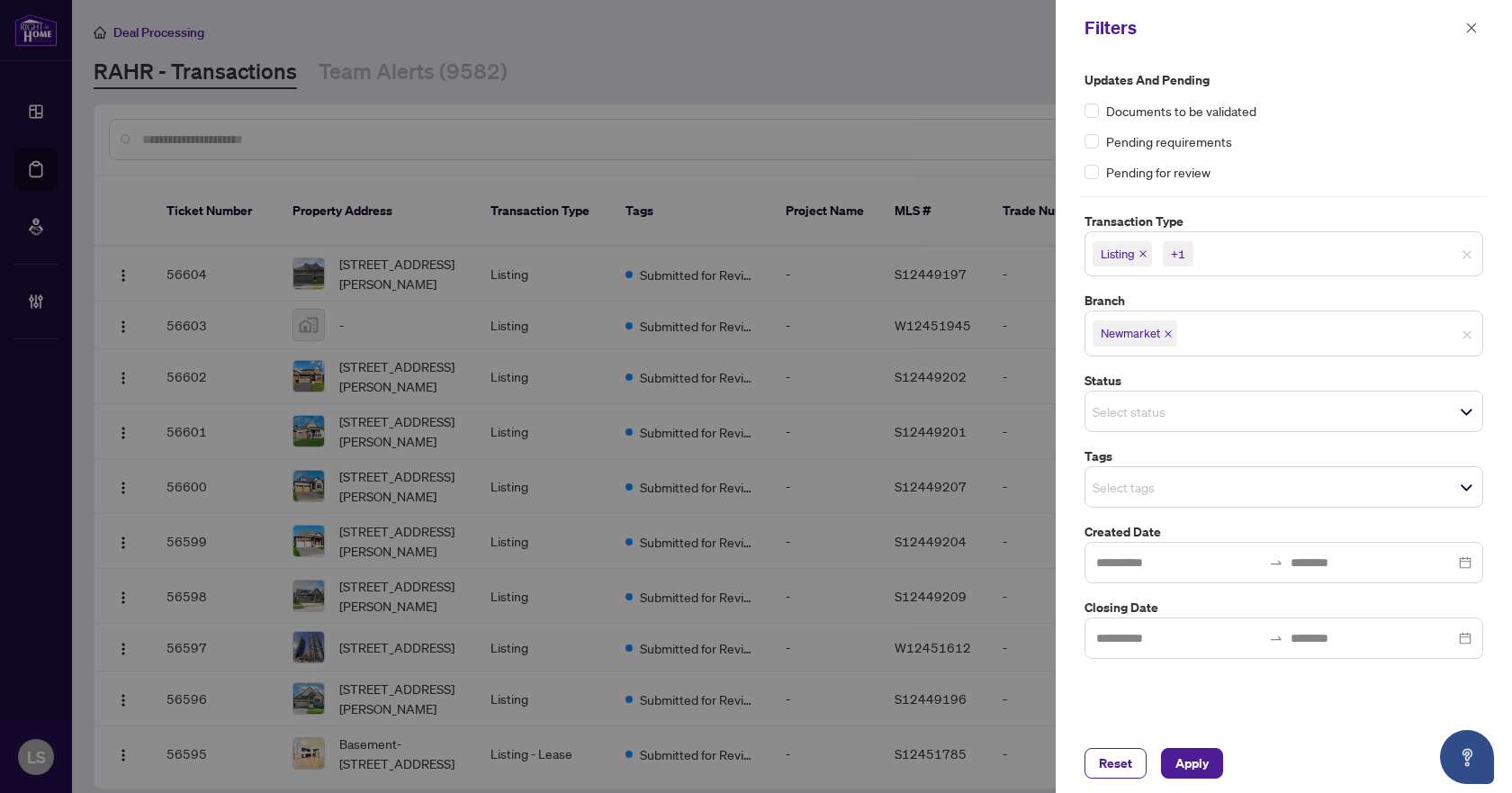
click at [1164, 498] on span "Select tags" at bounding box center [1284, 486] width 397 height 26
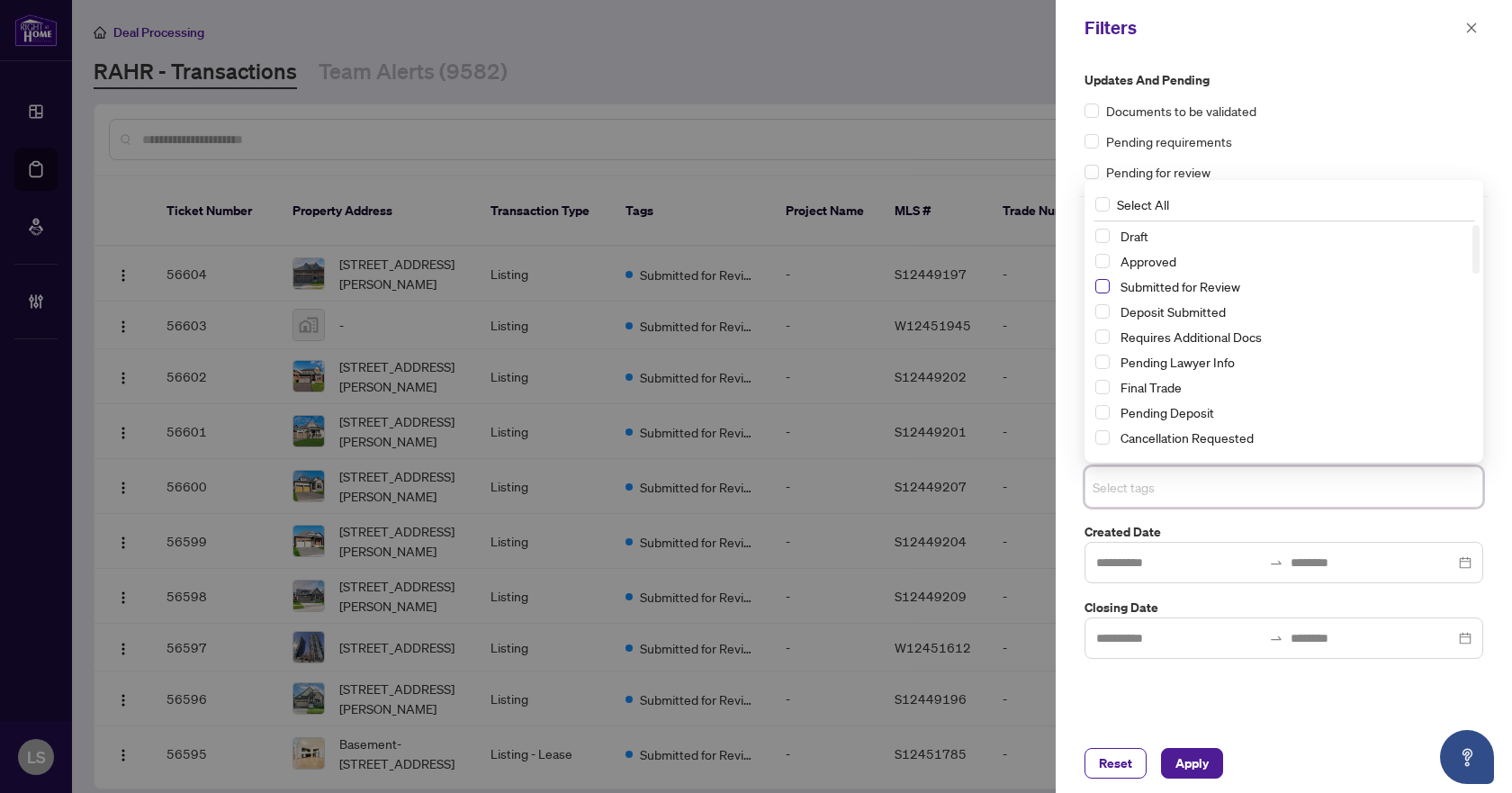
click at [1096, 289] on span "Select Submitted for Review" at bounding box center [1102, 285] width 14 height 14
click at [1101, 438] on span "Select Cancellation Requested" at bounding box center [1102, 437] width 14 height 14
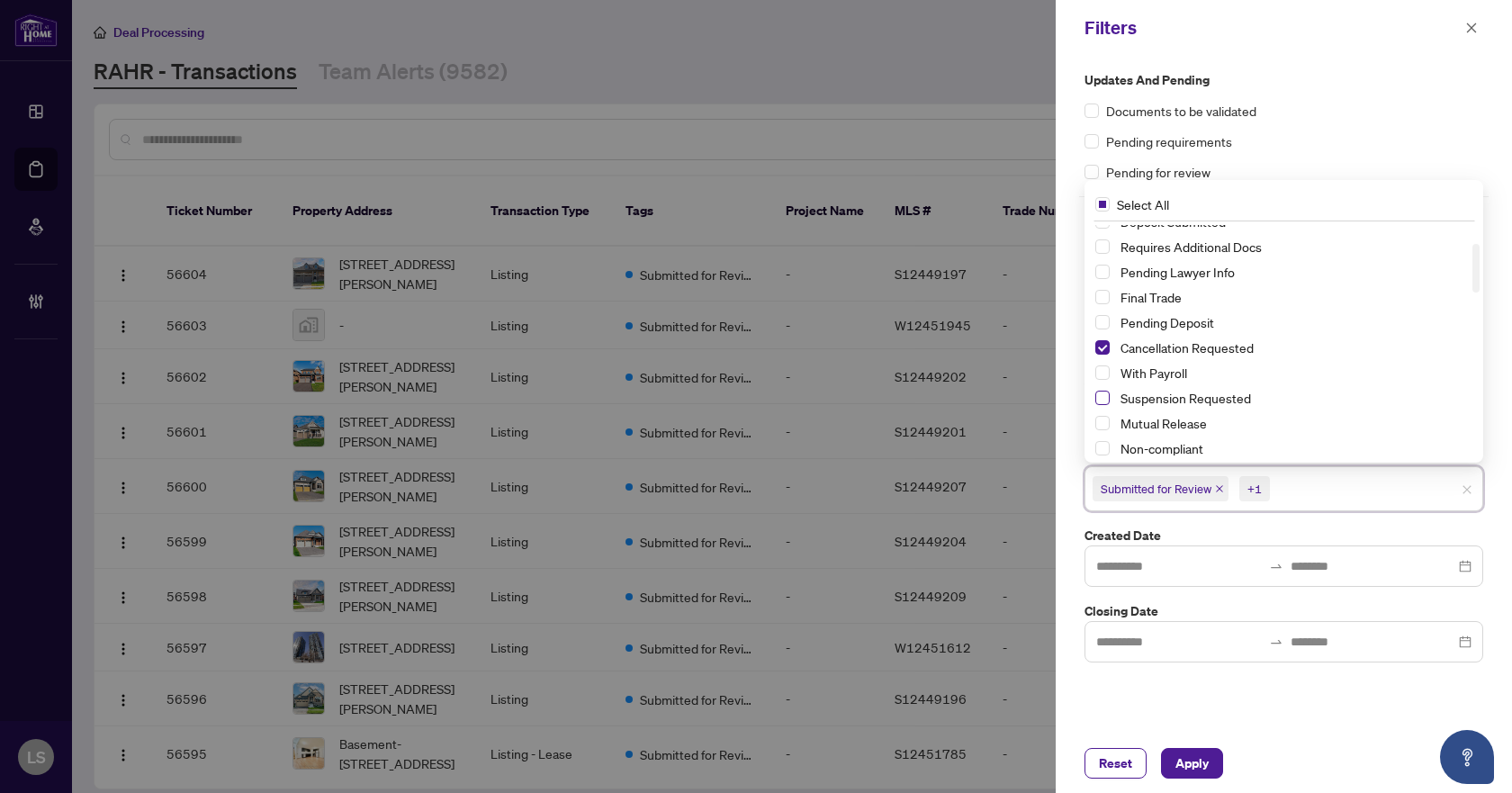
click at [1107, 402] on span "Select Suspension Requested" at bounding box center [1102, 397] width 14 height 14
click at [1192, 767] on span "Apply" at bounding box center [1192, 763] width 33 height 28
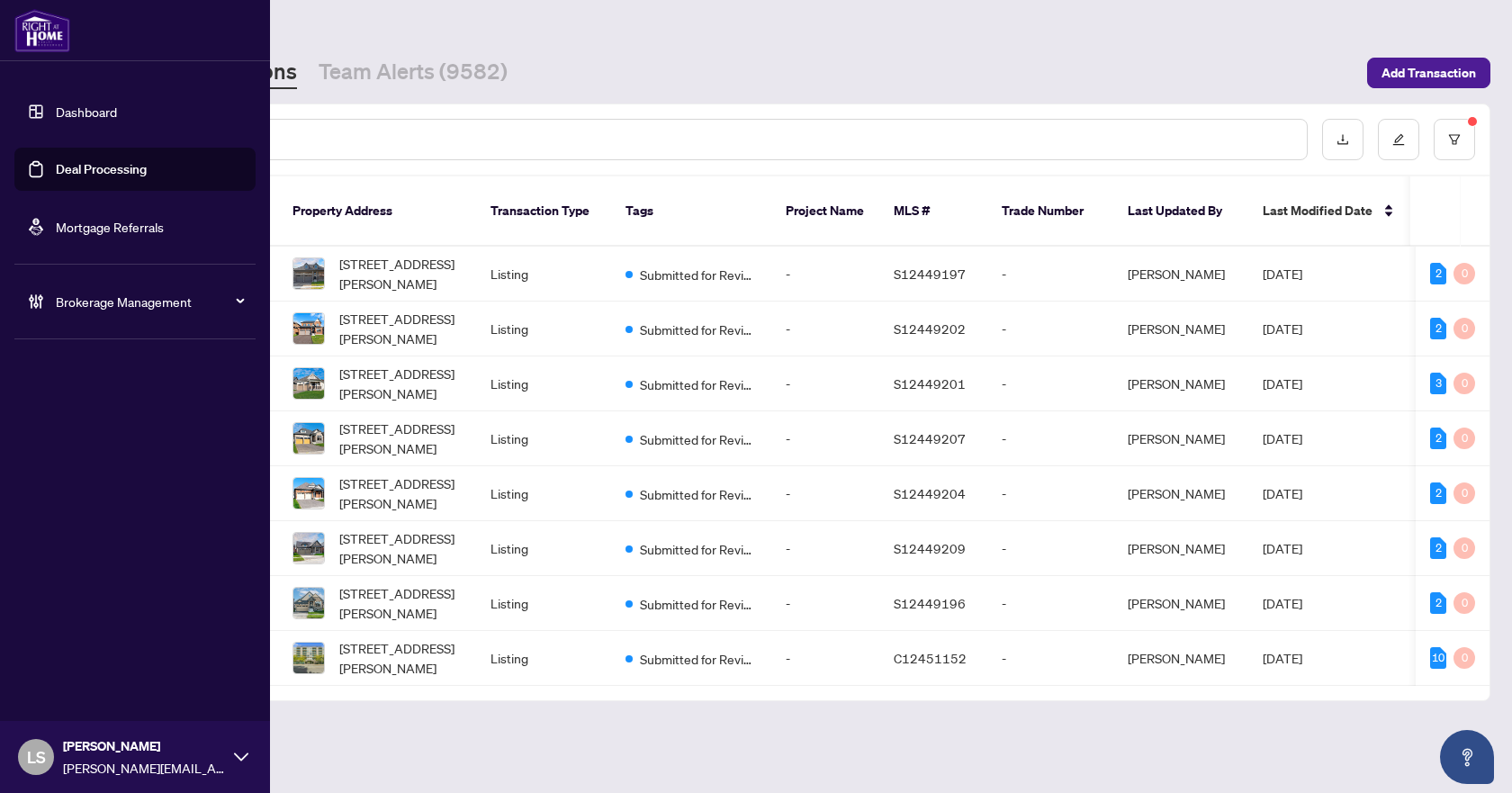
click at [99, 300] on span "Brokerage Management" at bounding box center [150, 301] width 188 height 20
click at [81, 426] on link "Manage Agents" at bounding box center [82, 430] width 89 height 16
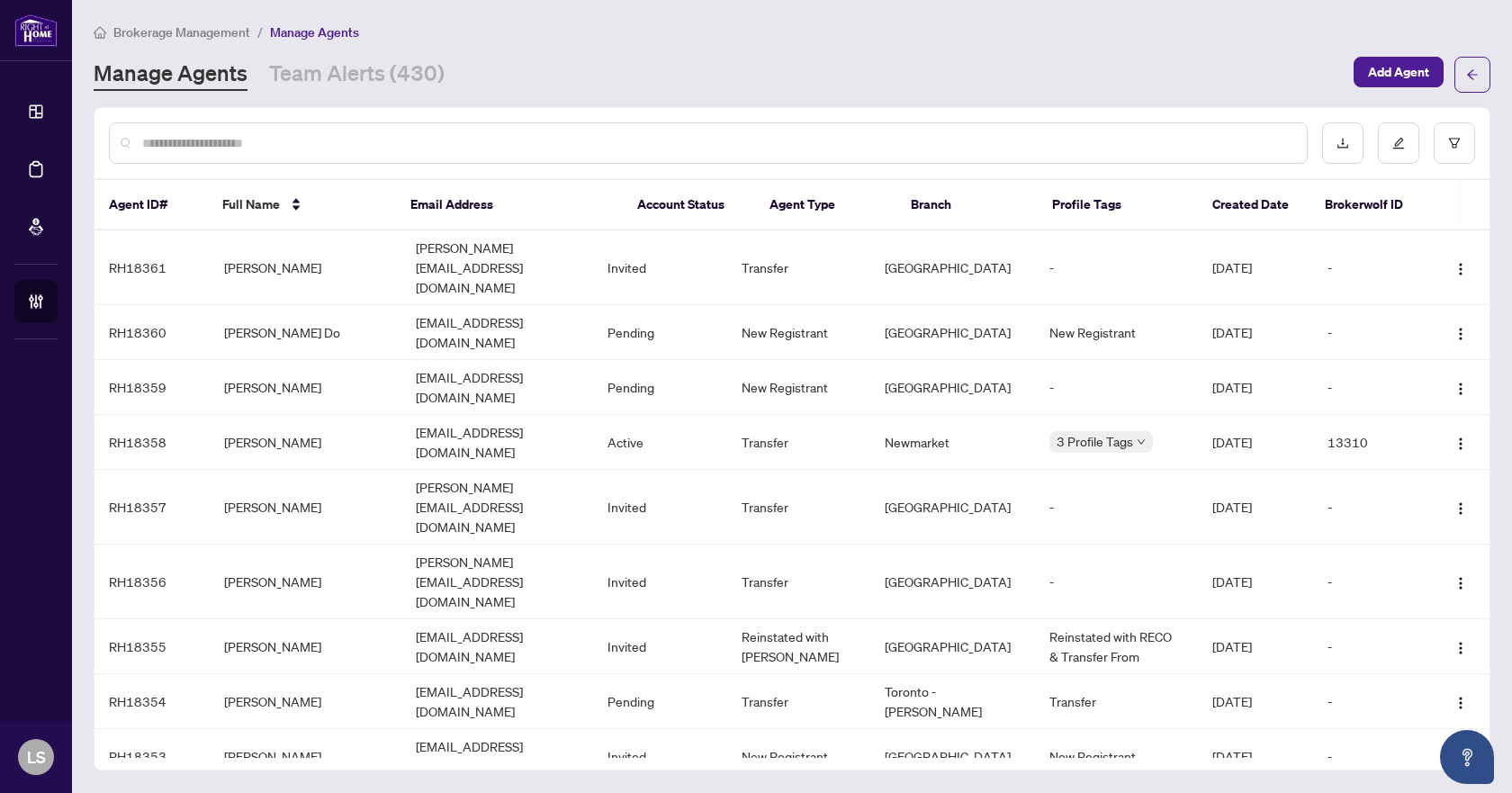
click at [381, 140] on input "text" at bounding box center [718, 143] width 1151 height 20
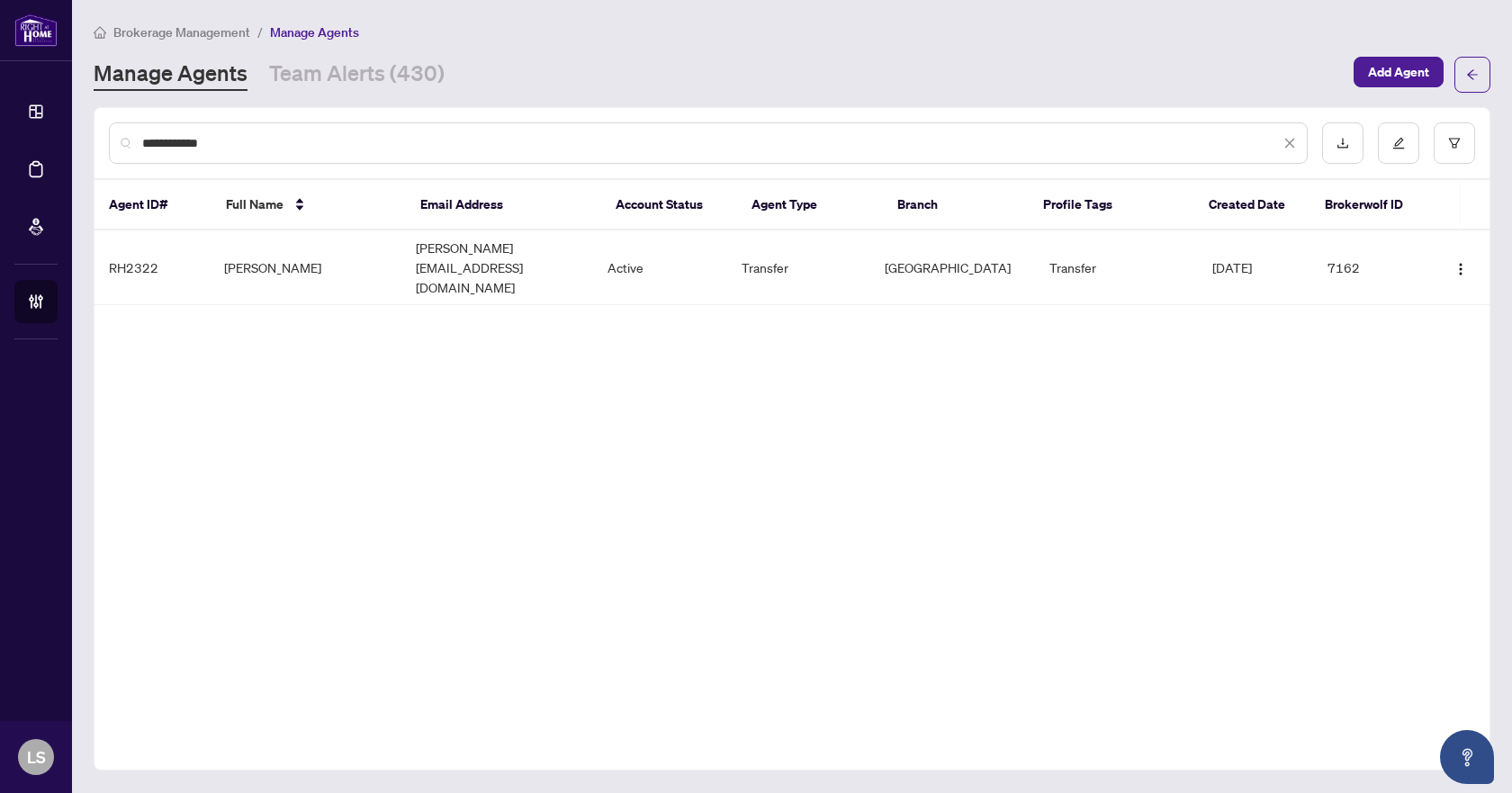
type input "**********"
click at [1455, 135] on button "button" at bounding box center [1455, 143] width 42 height 42
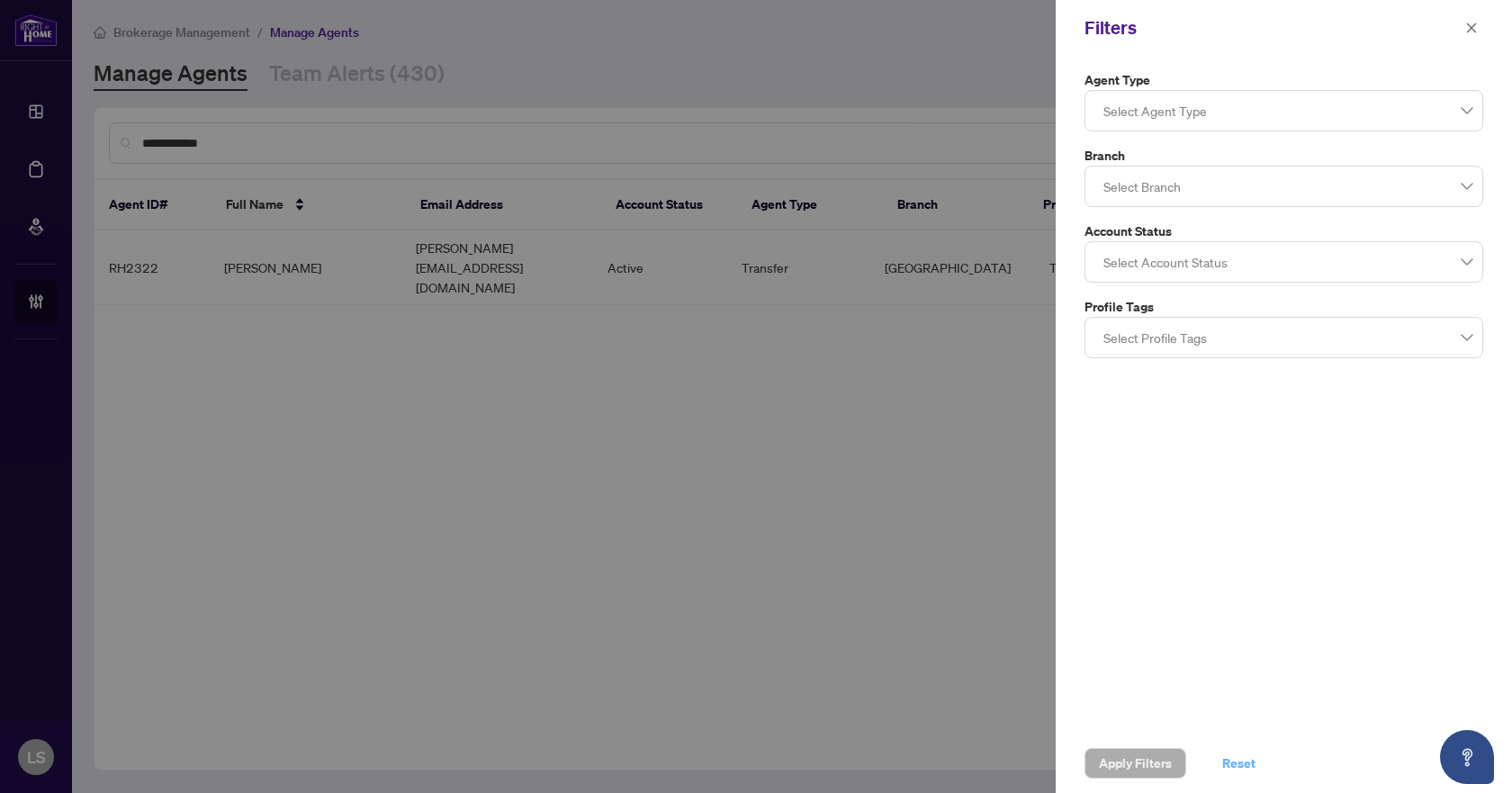
click at [1233, 763] on span "Reset" at bounding box center [1239, 763] width 33 height 28
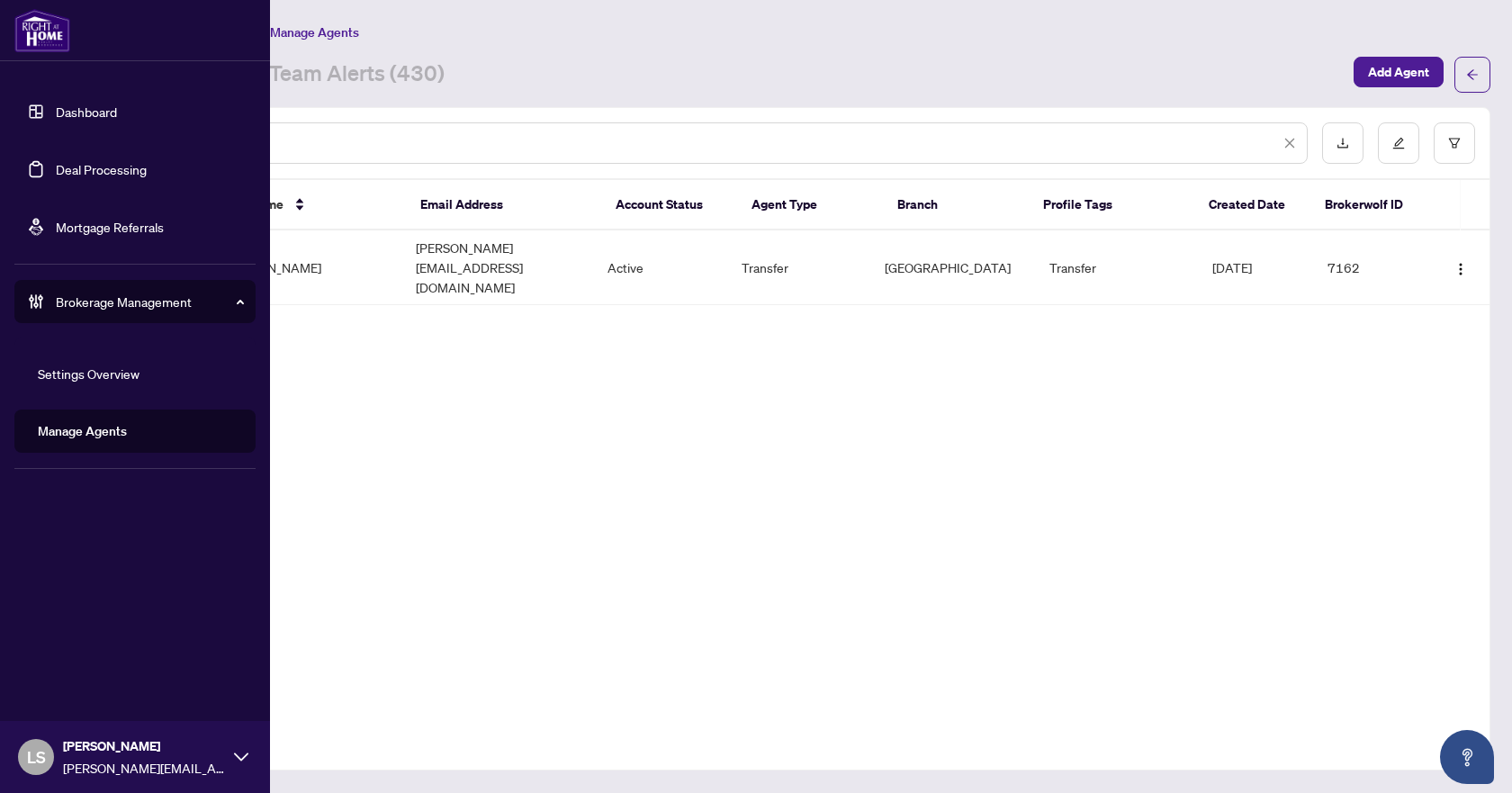
drag, startPoint x: 301, startPoint y: 137, endPoint x: 42, endPoint y: 136, distance: 259.0
click at [42, 136] on div "**********" at bounding box center [756, 396] width 1512 height 793
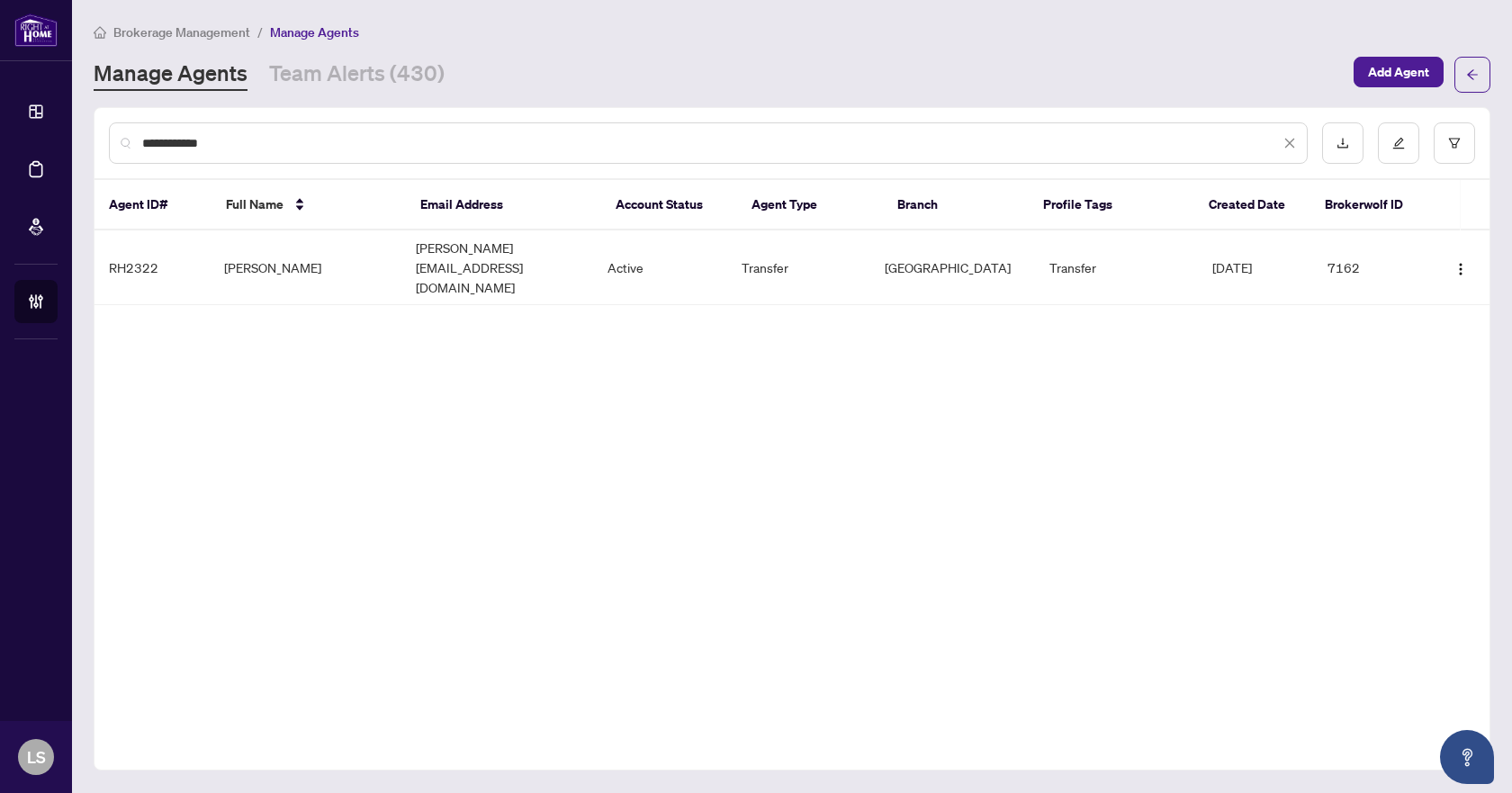
click at [346, 135] on input "**********" at bounding box center [711, 143] width 1138 height 20
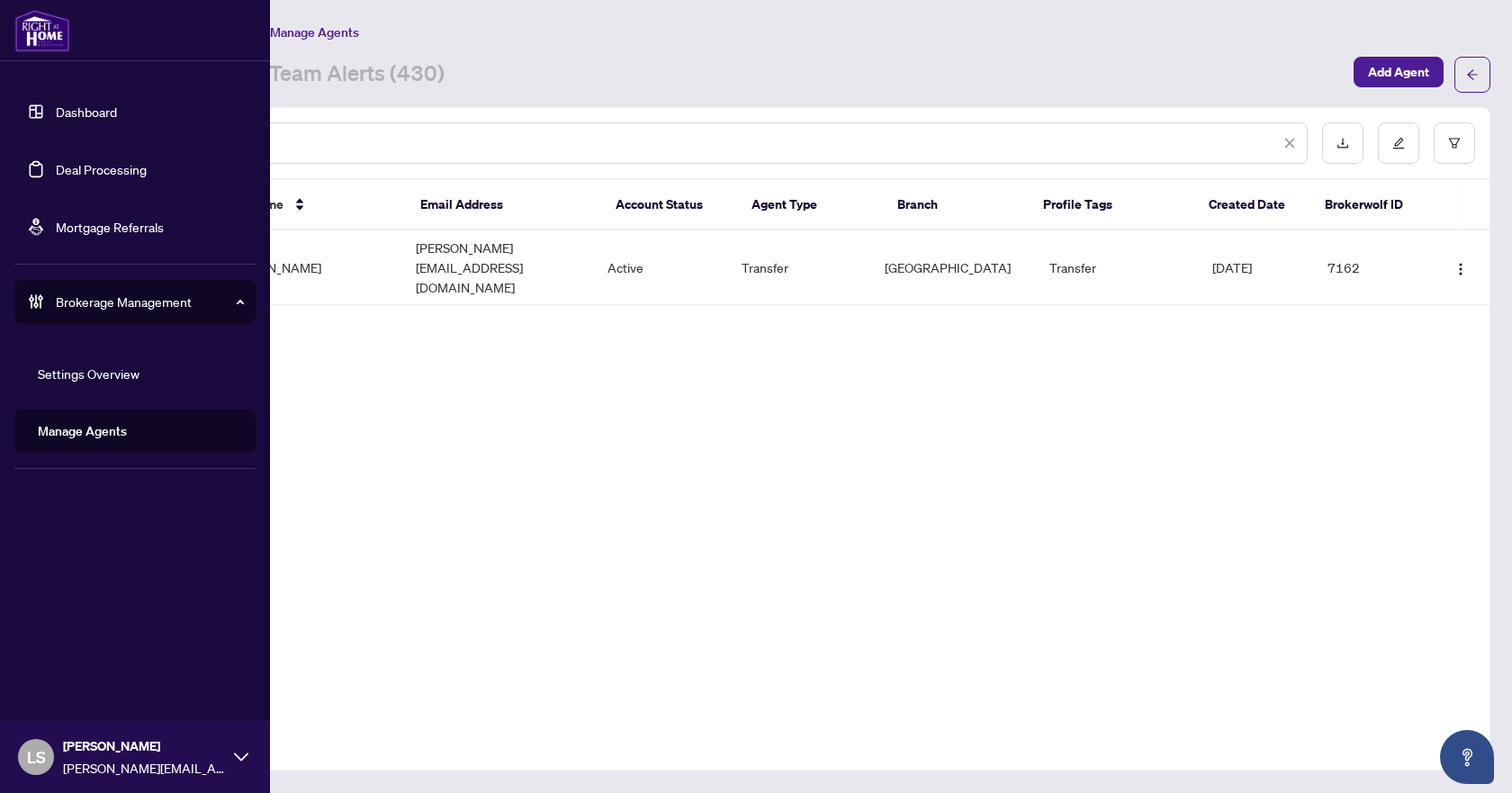
click at [82, 169] on link "Deal Processing" at bounding box center [101, 169] width 91 height 16
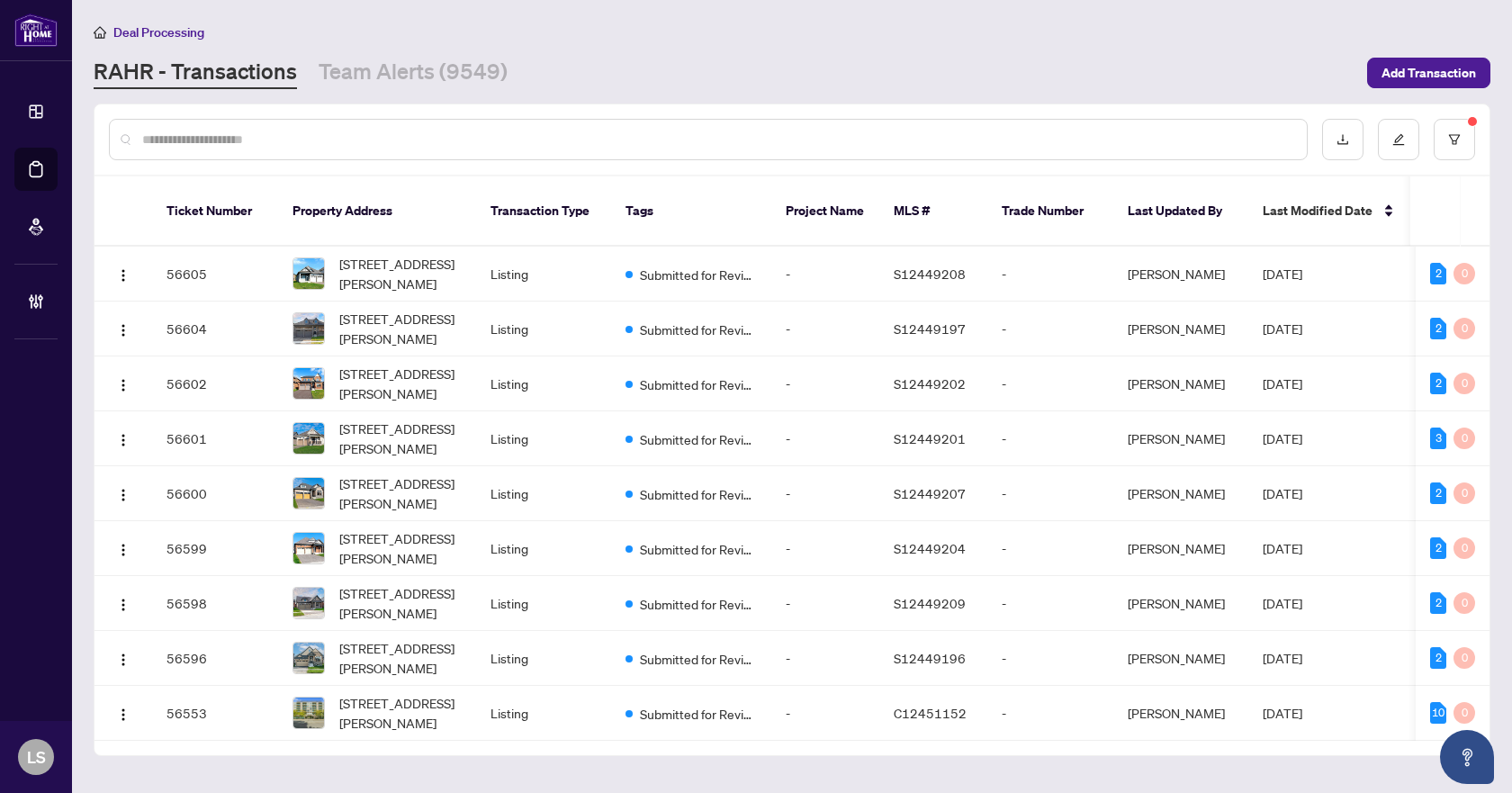
click at [592, 136] on input "text" at bounding box center [718, 139] width 1151 height 20
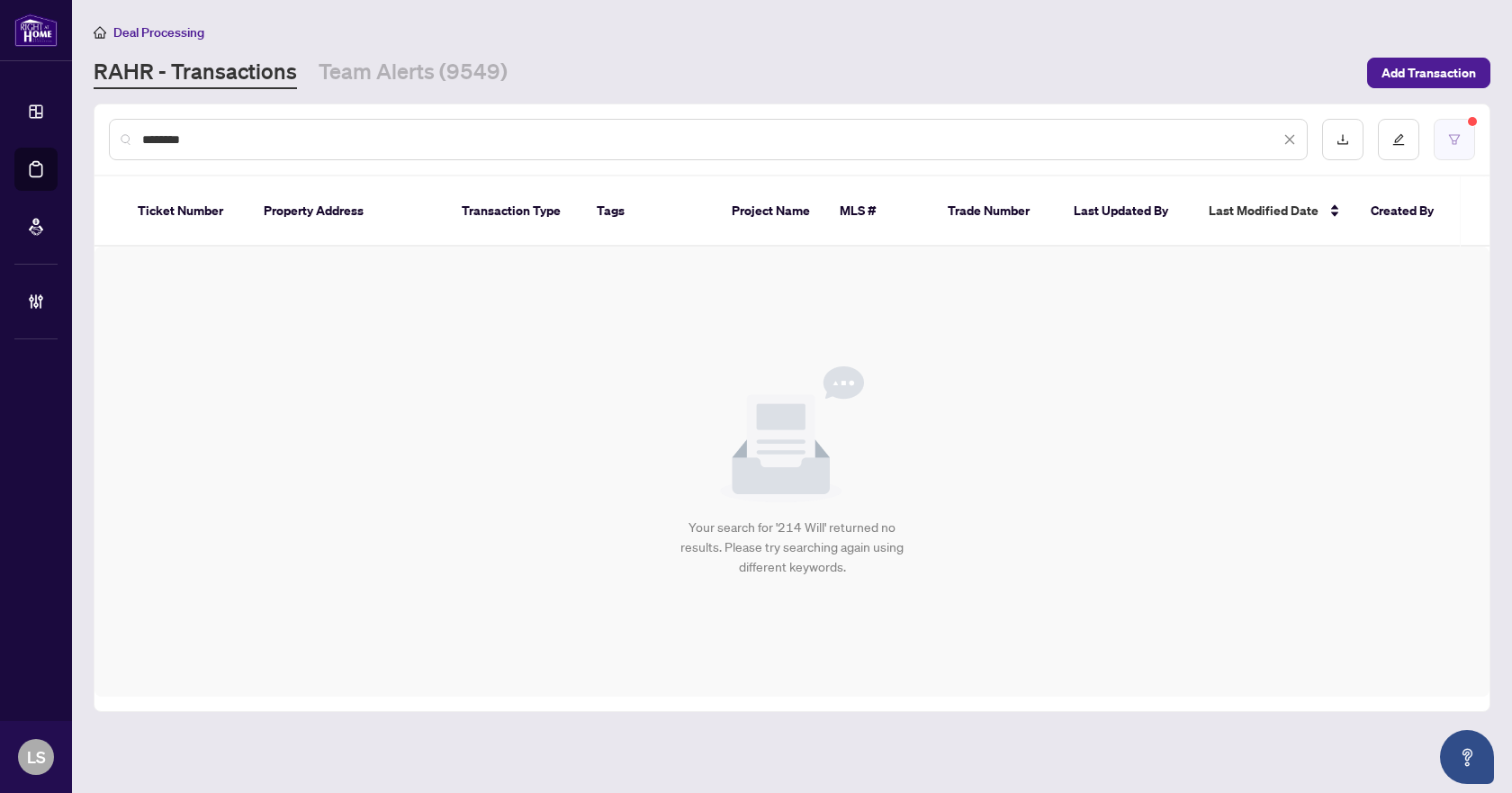
type input "********"
click at [1460, 141] on icon "filter" at bounding box center [1454, 139] width 12 height 12
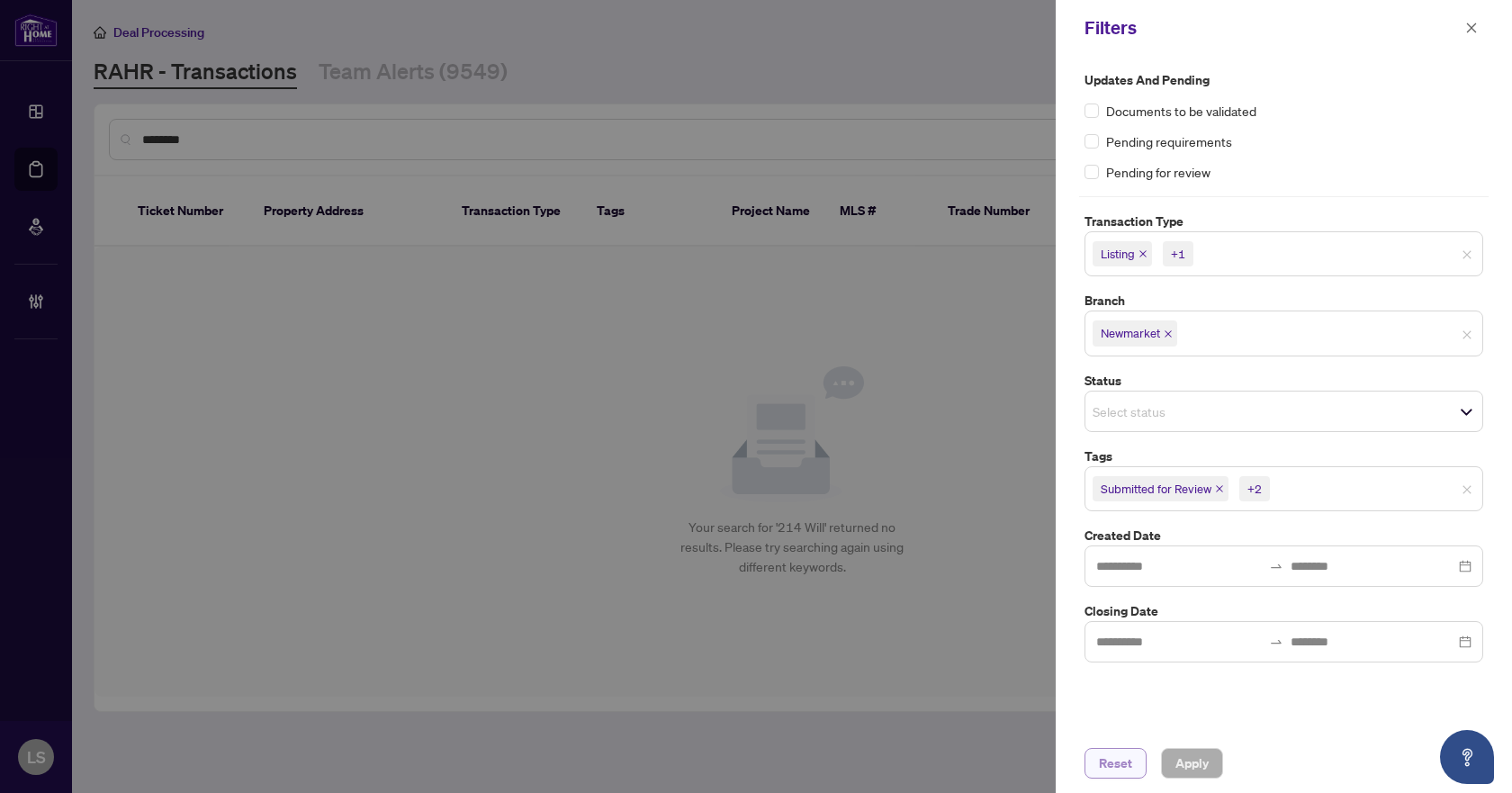
click at [1117, 764] on span "Reset" at bounding box center [1116, 763] width 33 height 28
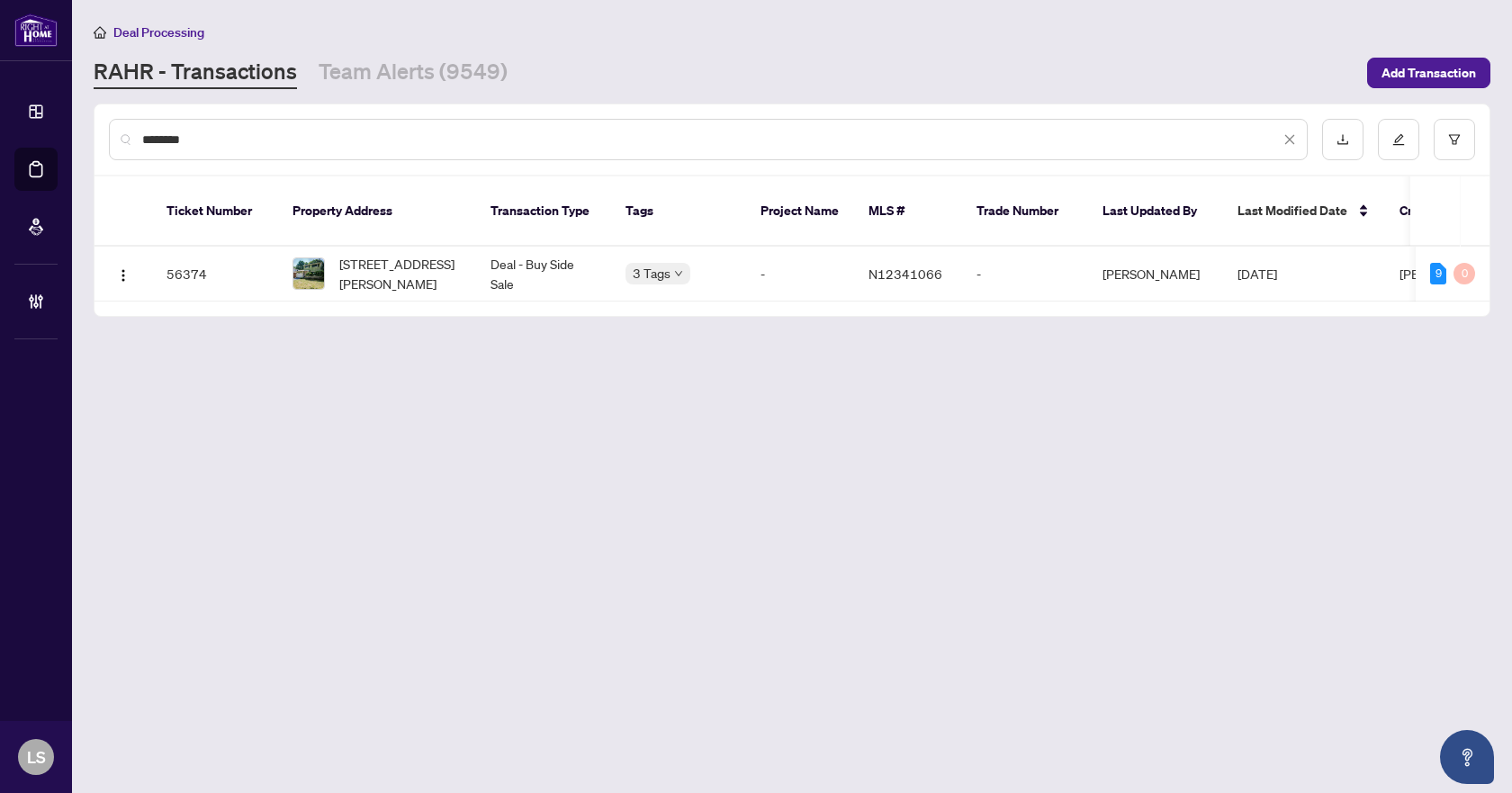
click at [277, 134] on input "********" at bounding box center [711, 139] width 1138 height 20
click at [440, 254] on span "214 William Roe Blvd, Newmarket, Ontario L3Y 1B5, Canada" at bounding box center [400, 274] width 122 height 40
click at [381, 268] on span "214 William Roe Blvd, Newmarket, Ontario L3Y 1B5, Canada" at bounding box center [400, 274] width 122 height 40
click at [413, 254] on span "214 William Roe Blvd, Newmarket, Ontario L3Y 1B5, Canada" at bounding box center [400, 274] width 122 height 40
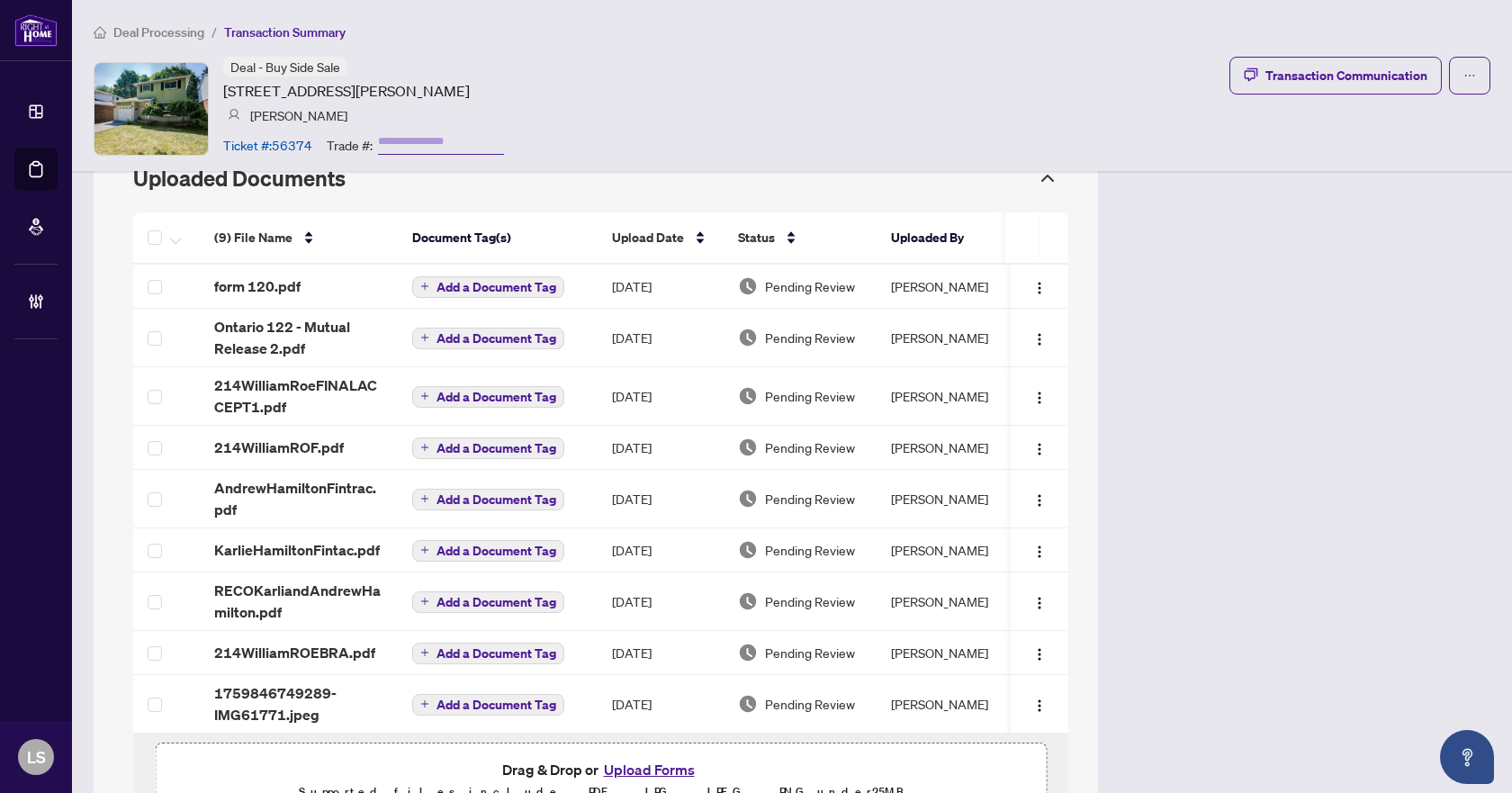
scroll to position [1564, 0]
click at [271, 333] on span "Ontario 122 - Mutual Release 2.pdf" at bounding box center [299, 338] width 170 height 44
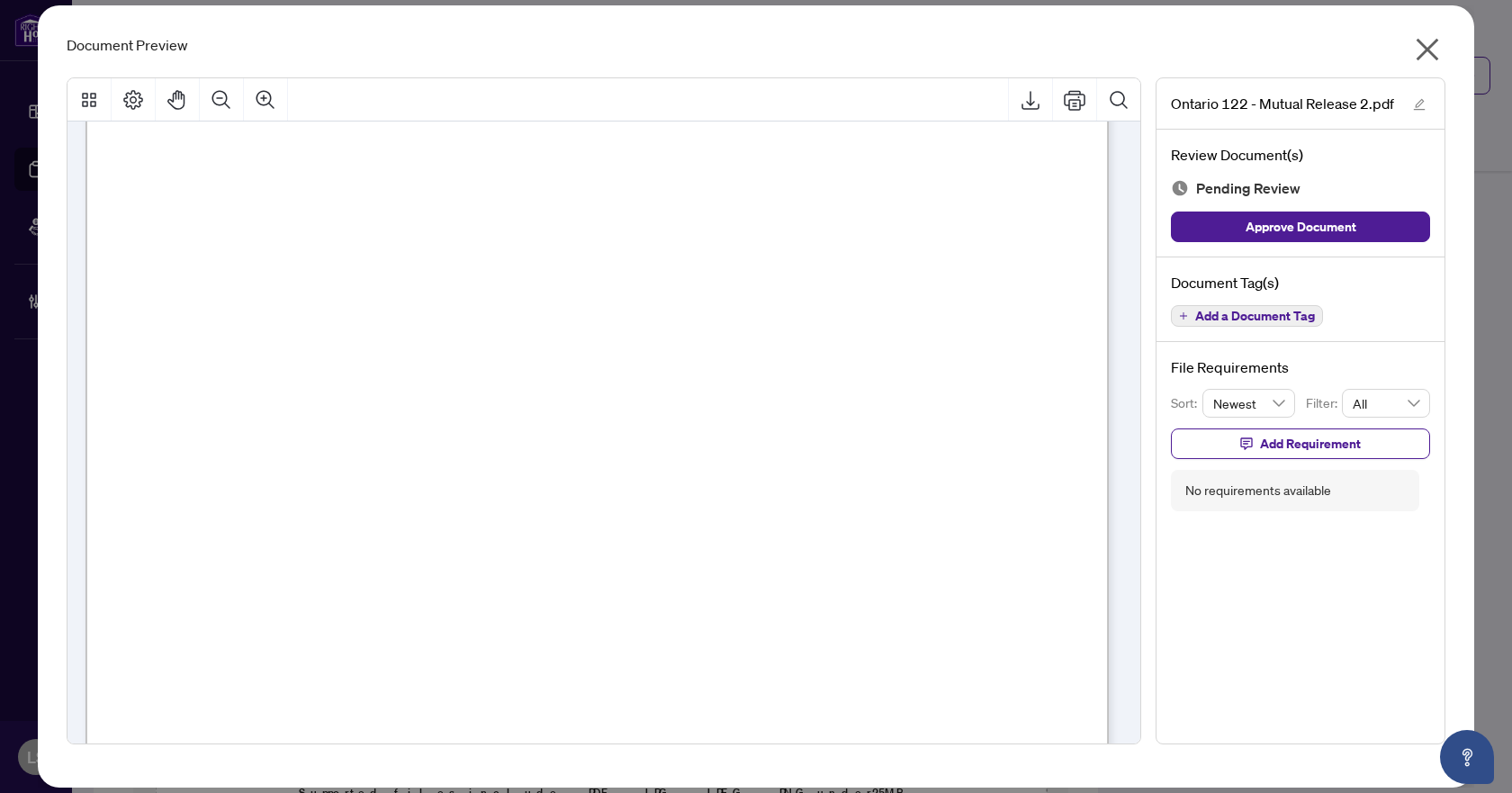
scroll to position [0, 0]
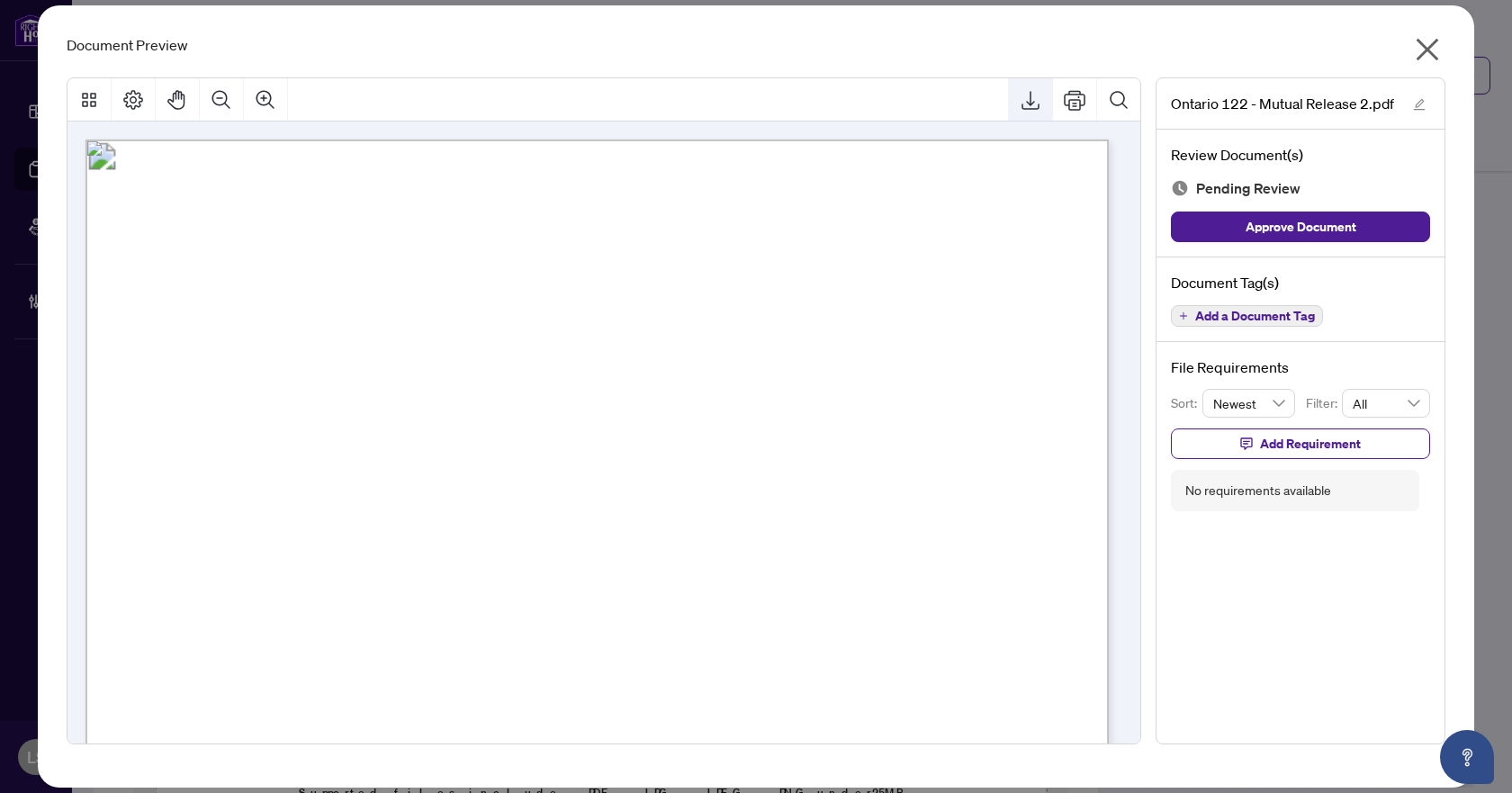
click at [1026, 95] on icon "Export" at bounding box center [1030, 99] width 22 height 22
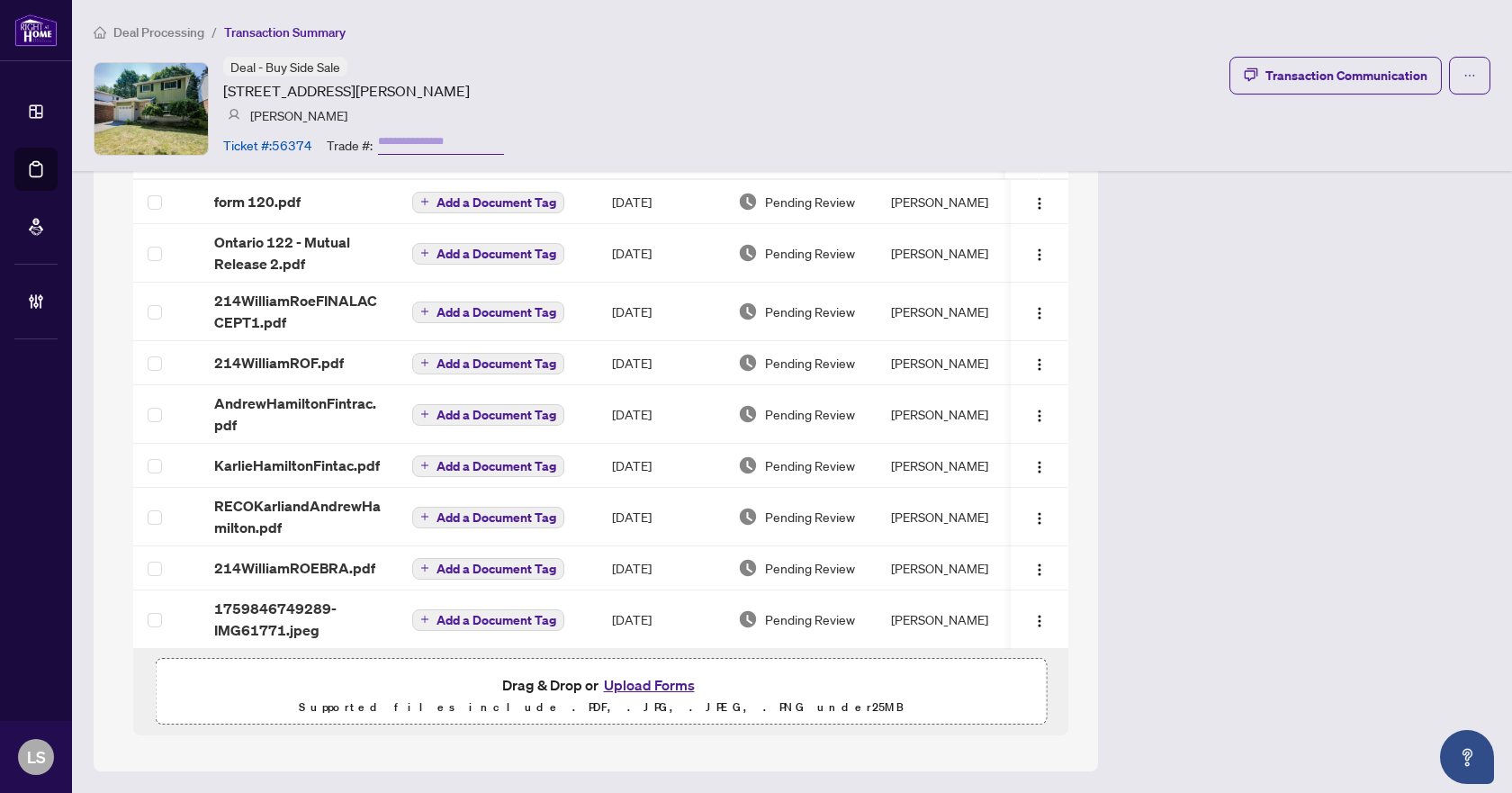
scroll to position [1654, 0]
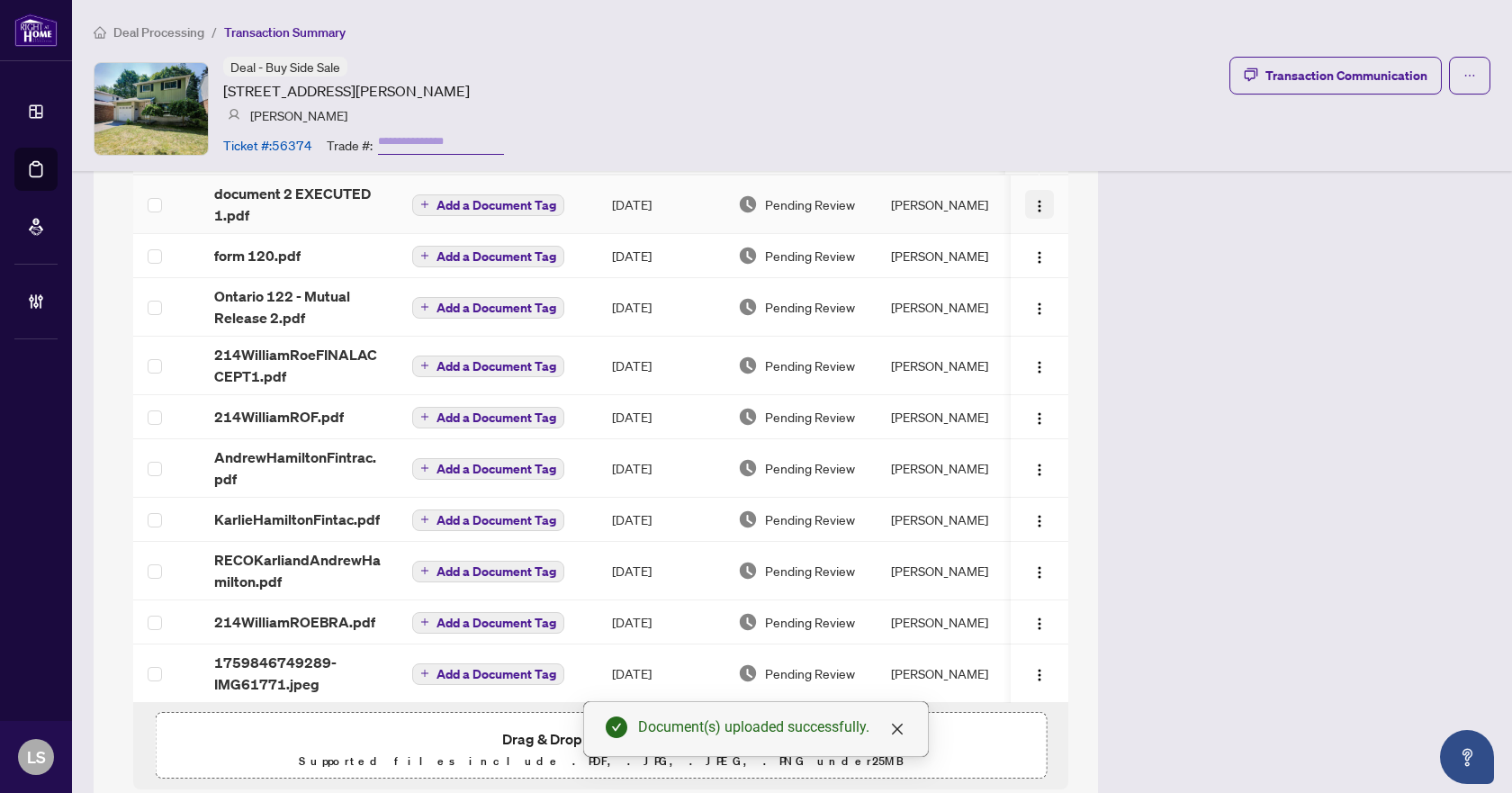
click at [1032, 208] on img "button" at bounding box center [1039, 206] width 14 height 14
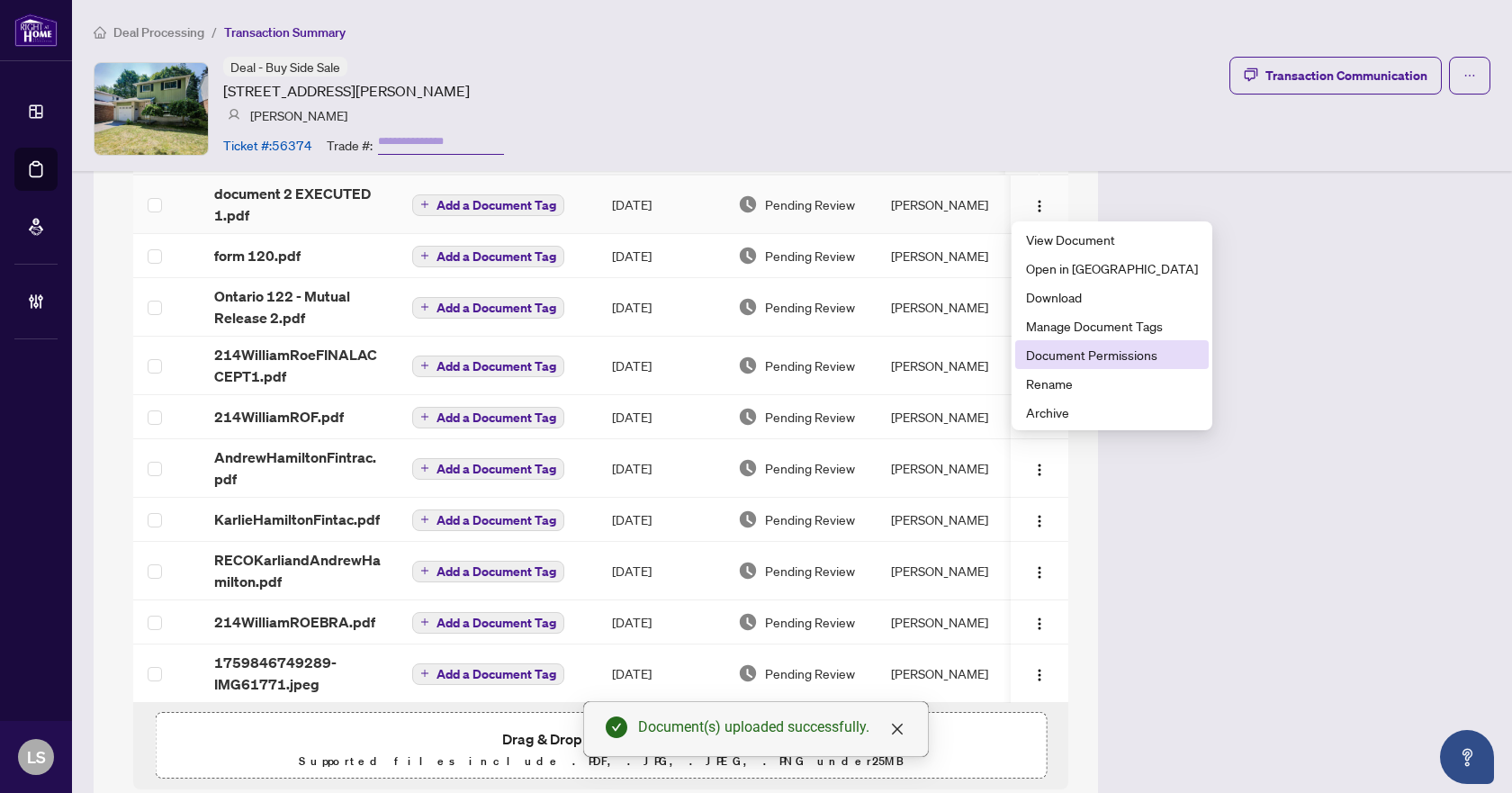
click at [1061, 359] on span "Document Permissions" at bounding box center [1112, 354] width 172 height 20
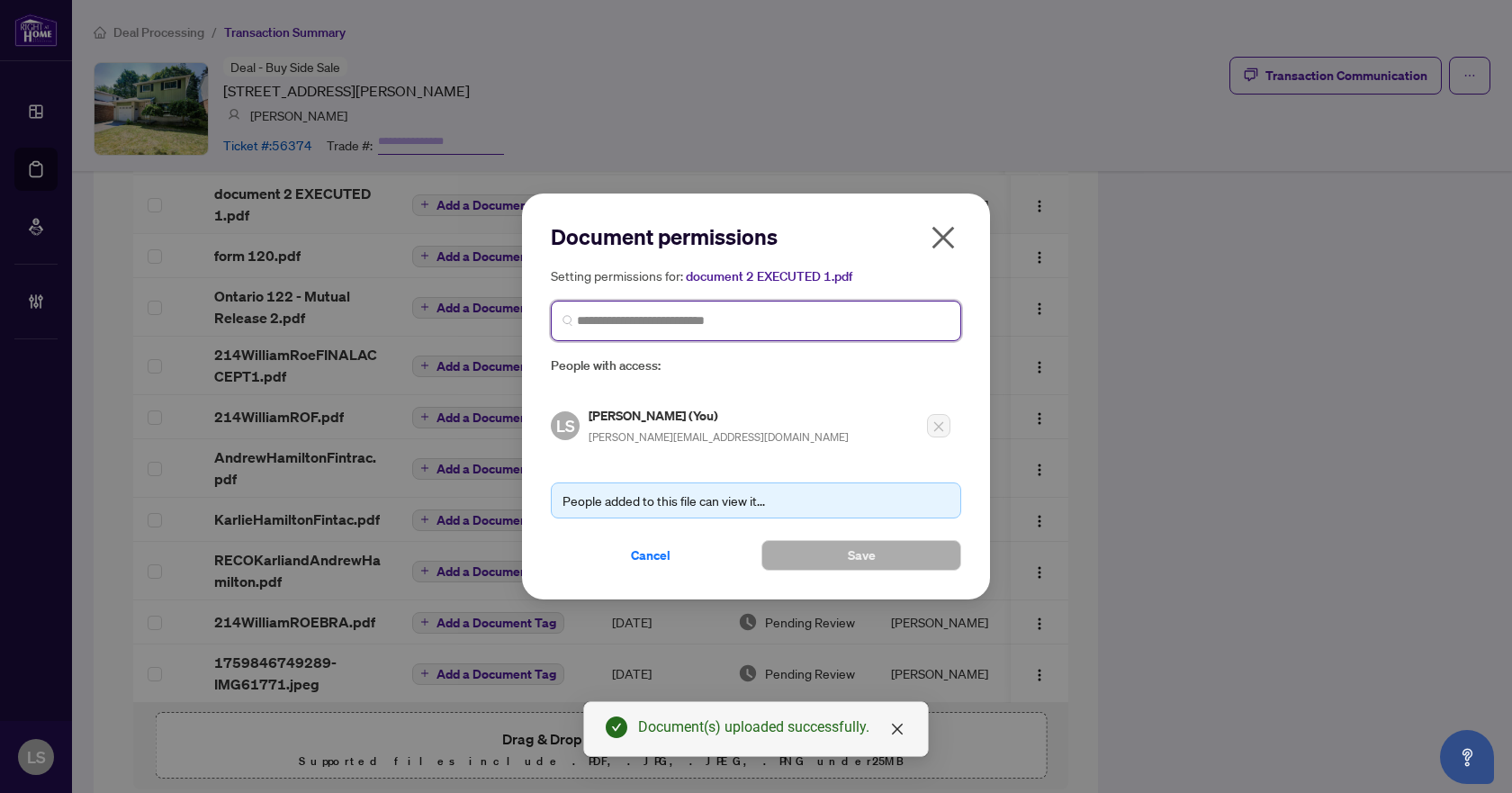
click at [693, 318] on input "search" at bounding box center [763, 321] width 373 height 19
type input "********"
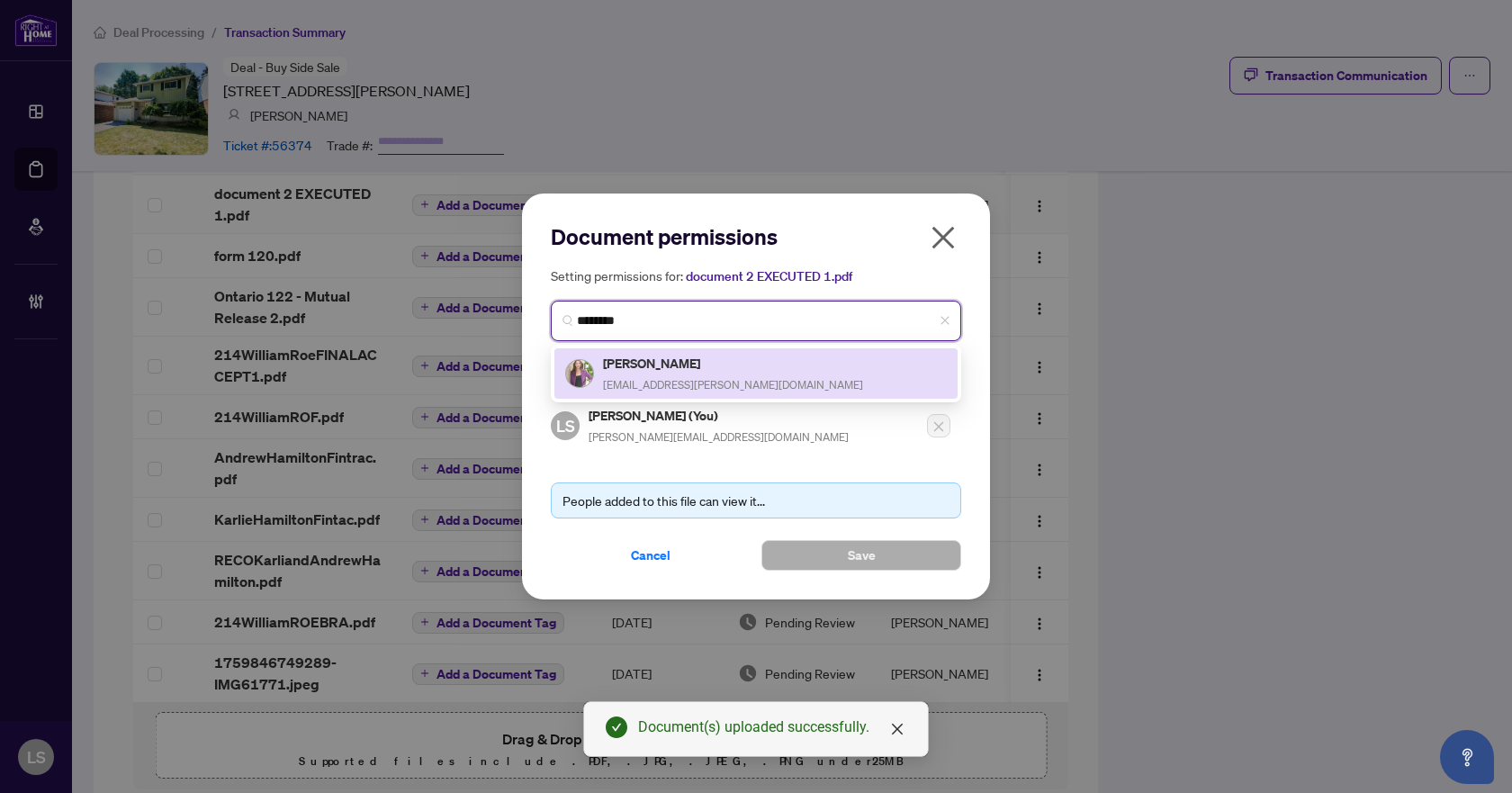
click at [688, 369] on h5 "Mary Cerqua" at bounding box center [733, 363] width 260 height 21
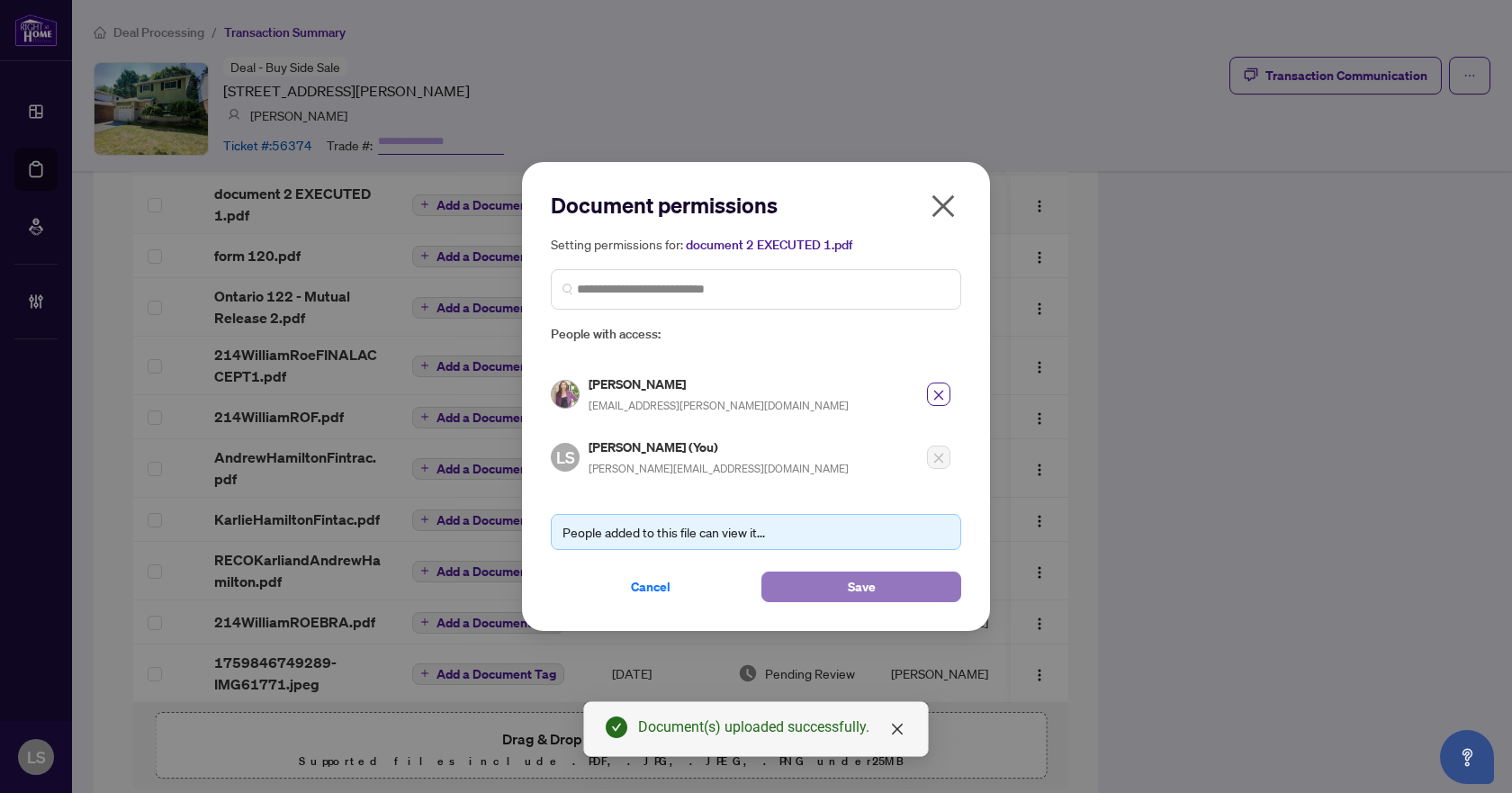
click at [824, 572] on button "Save" at bounding box center [861, 586] width 200 height 30
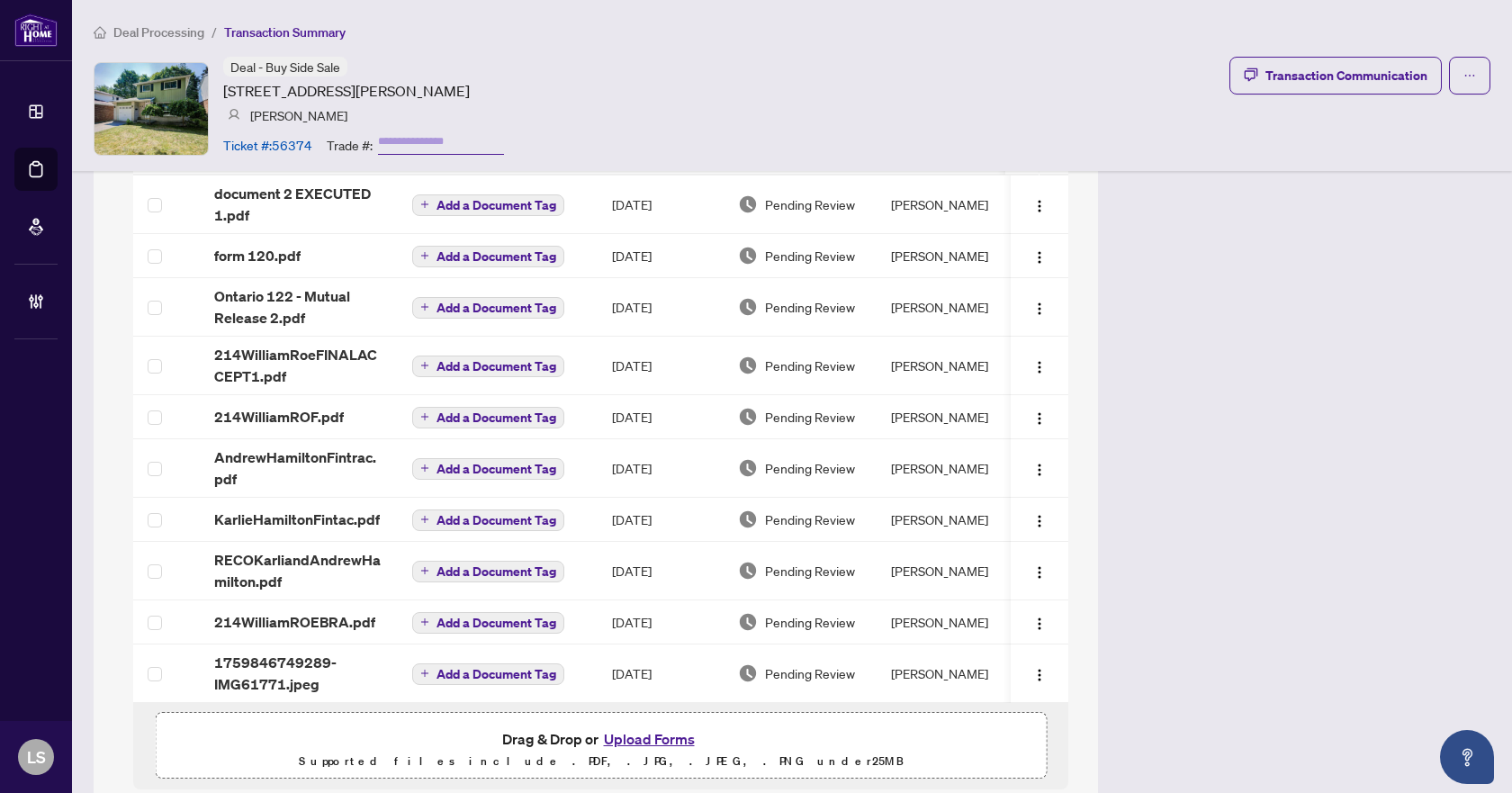
click at [189, 37] on span "Deal Processing" at bounding box center [159, 32] width 91 height 16
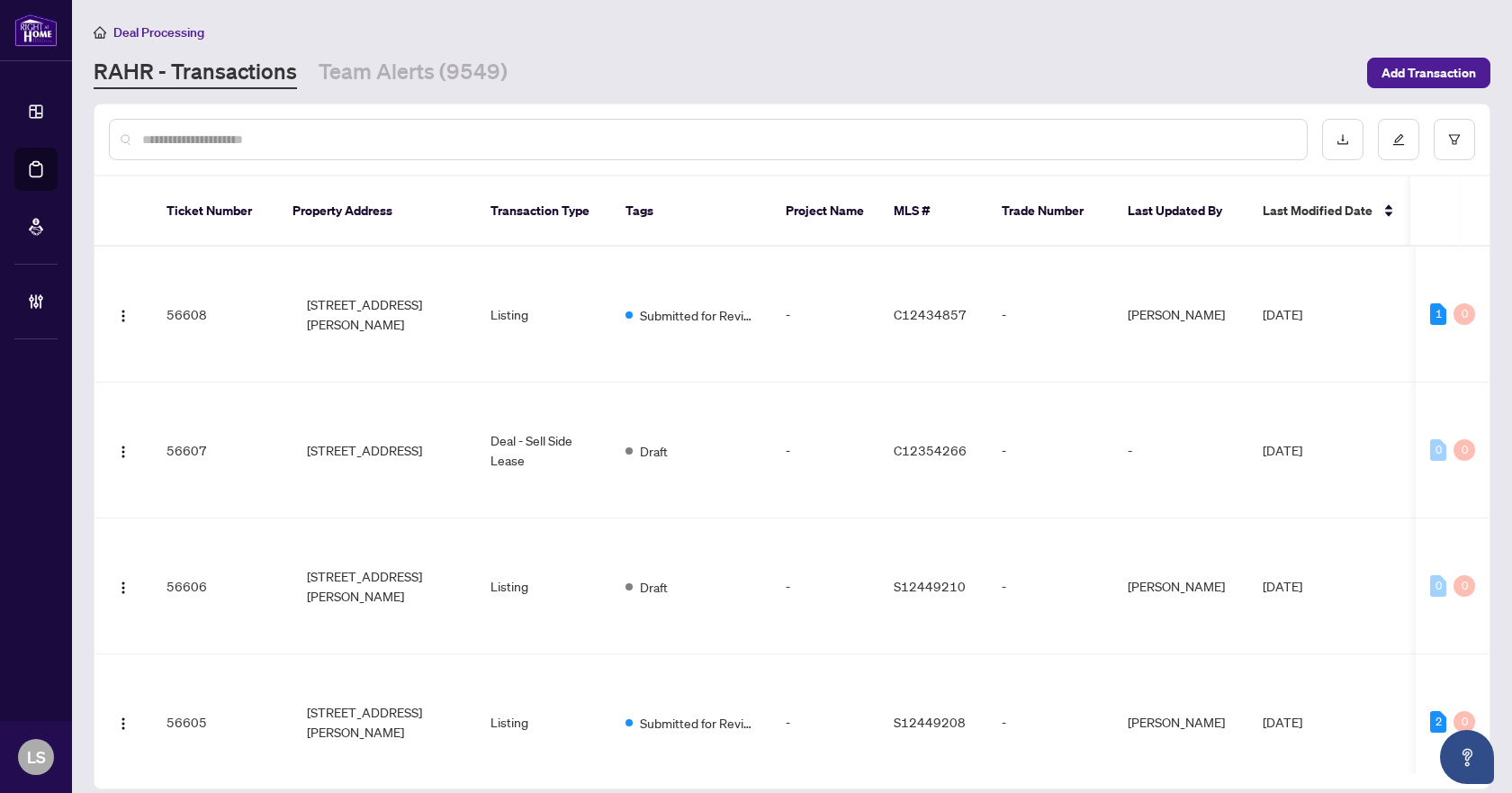
click at [245, 136] on input "text" at bounding box center [718, 139] width 1151 height 20
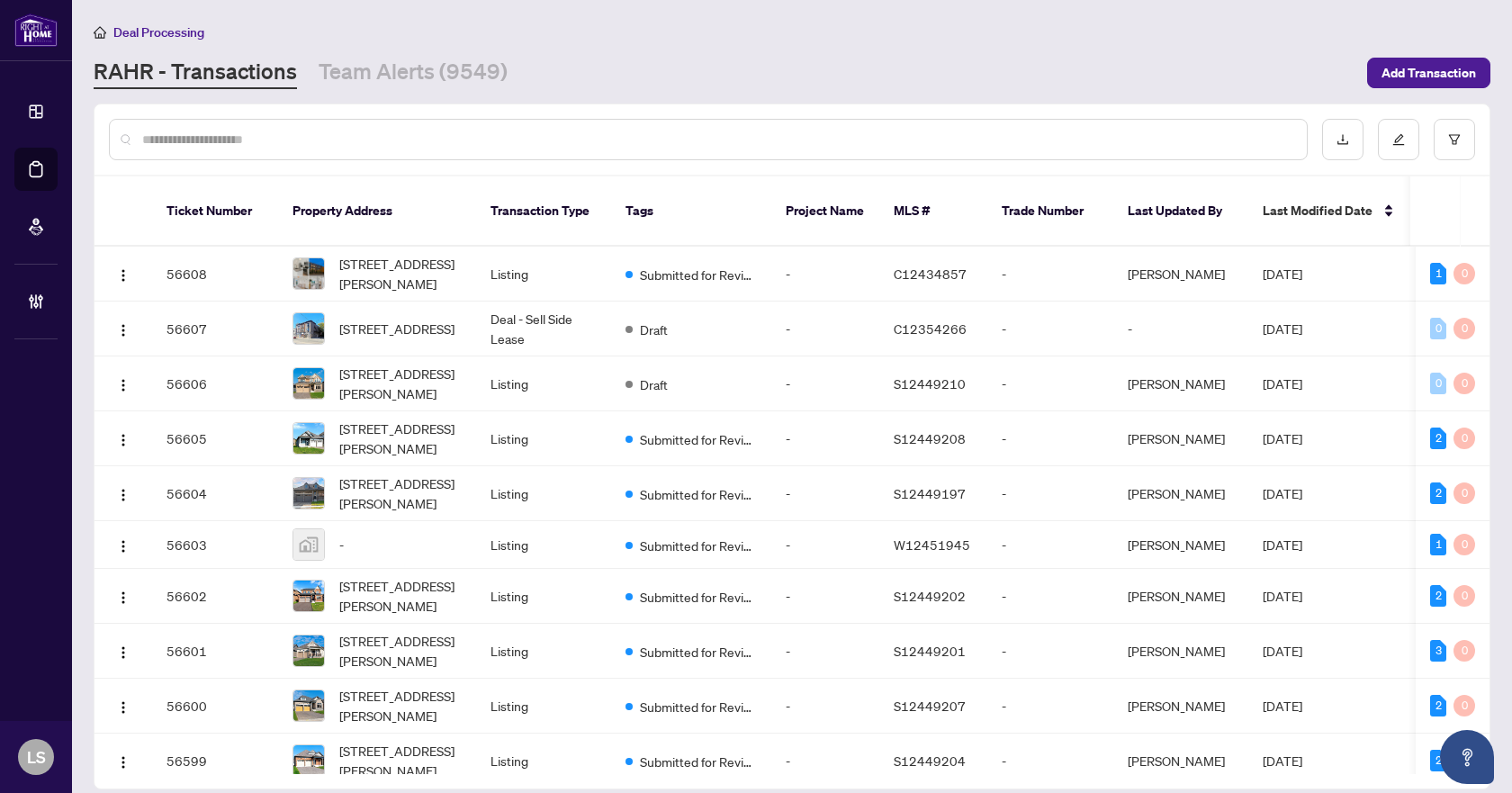
click at [348, 134] on input "text" at bounding box center [718, 139] width 1151 height 20
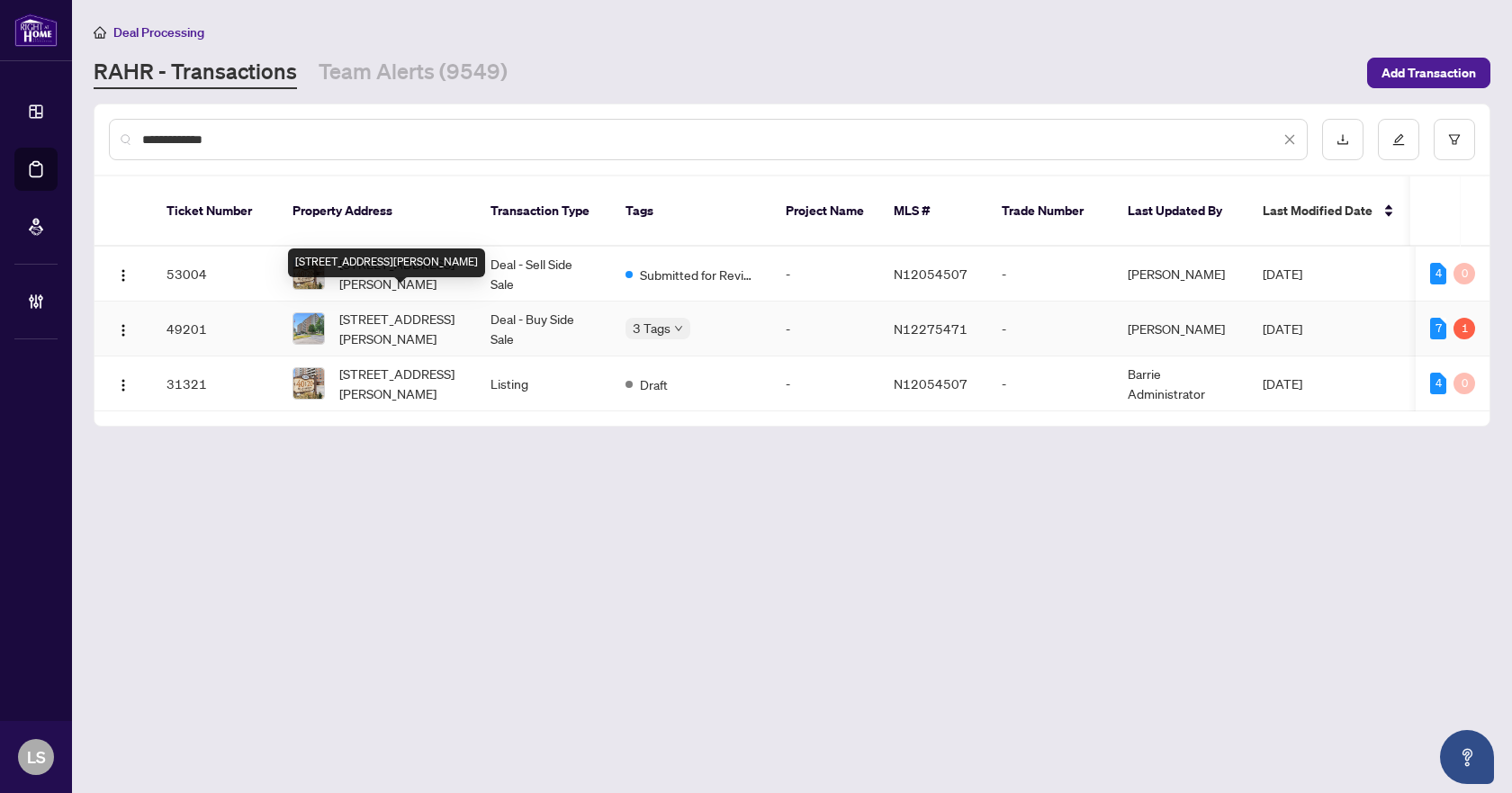
type input "**********"
click at [399, 313] on span "504-20 William Roe Blvd, Newmarket, Ontario L3Y 5V6, Canada" at bounding box center [400, 329] width 122 height 40
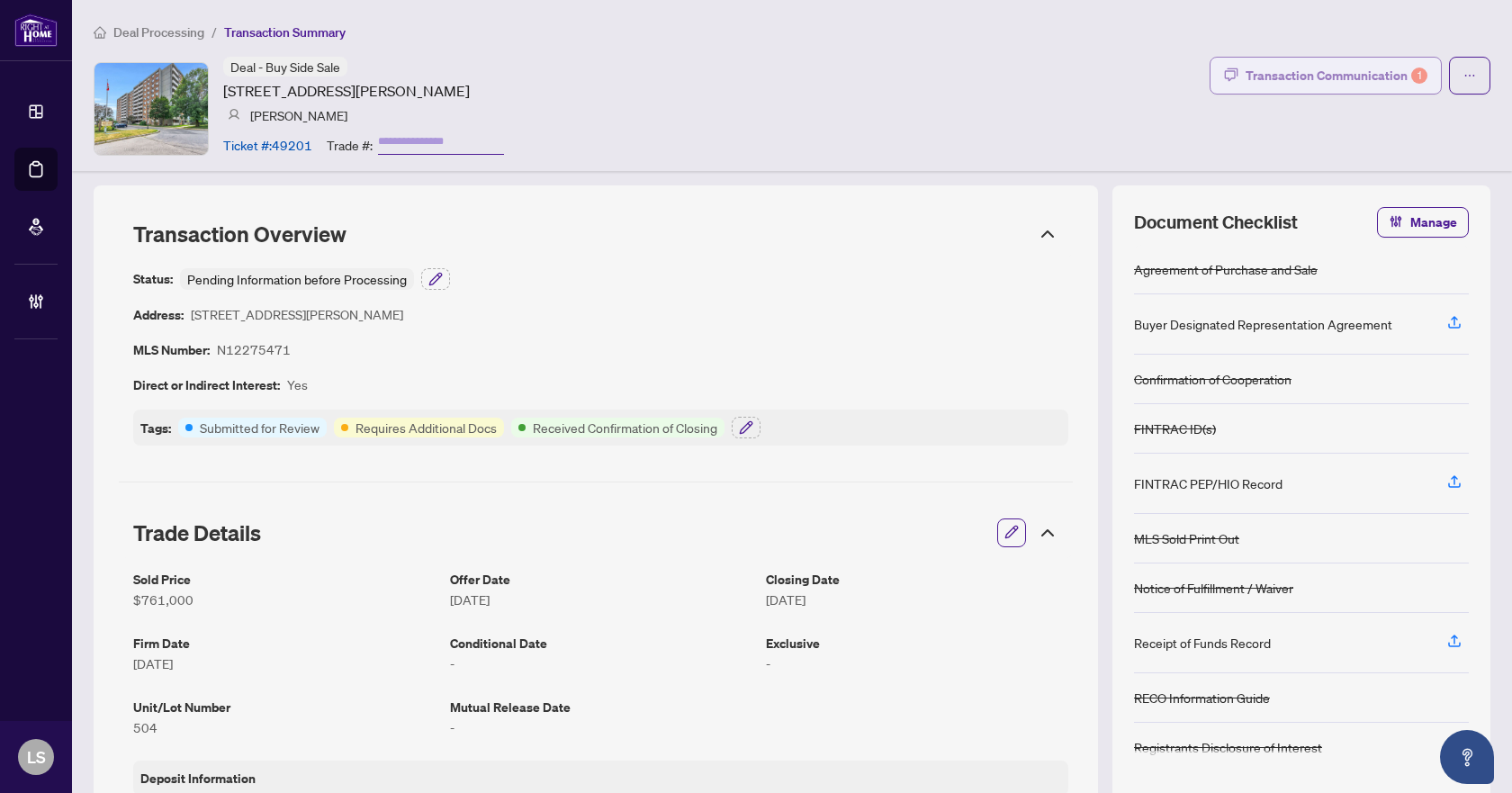
click at [1303, 68] on div "Transaction Communication 1" at bounding box center [1337, 76] width 182 height 28
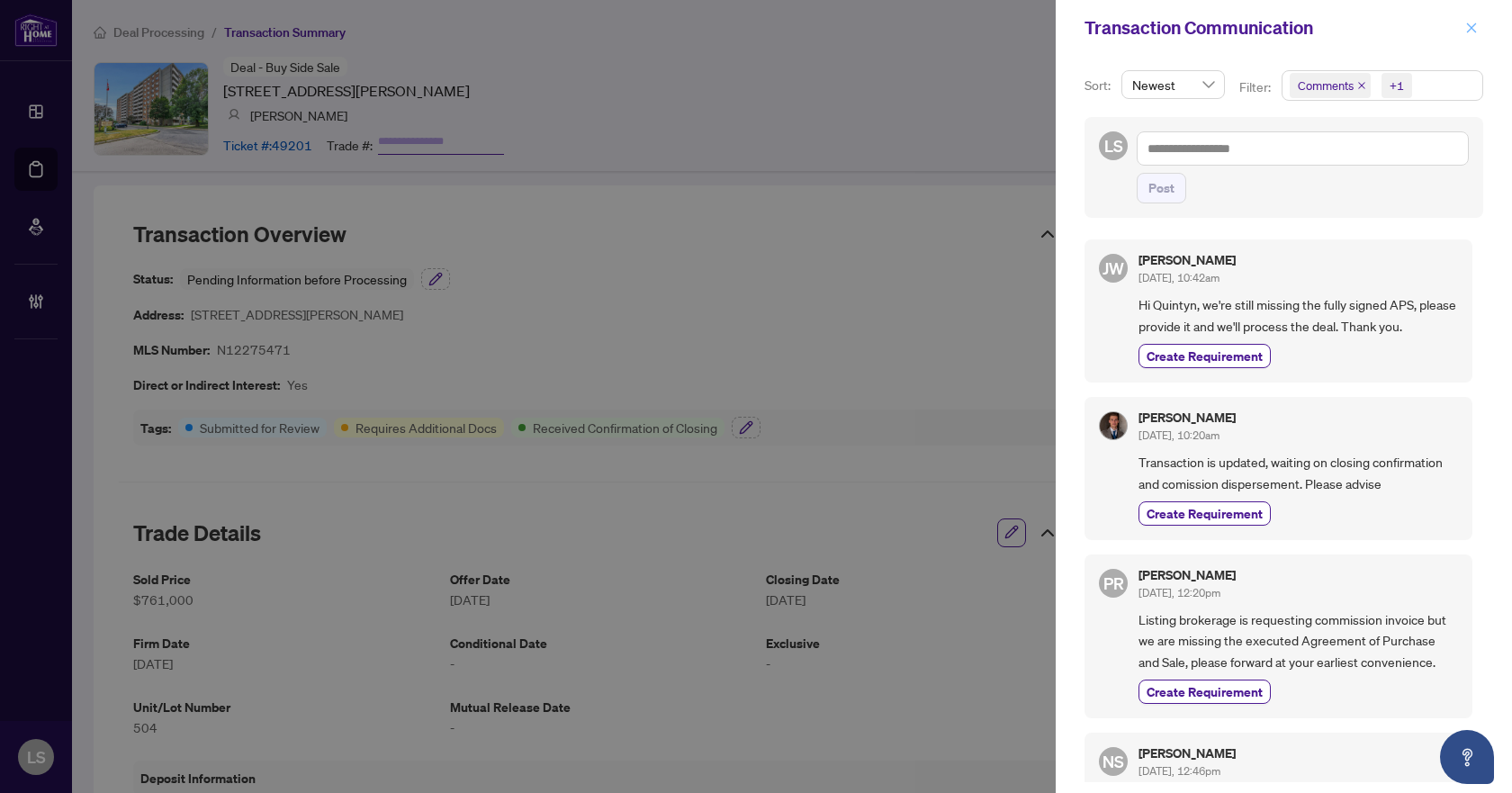
click at [1467, 27] on button "button" at bounding box center [1471, 27] width 24 height 22
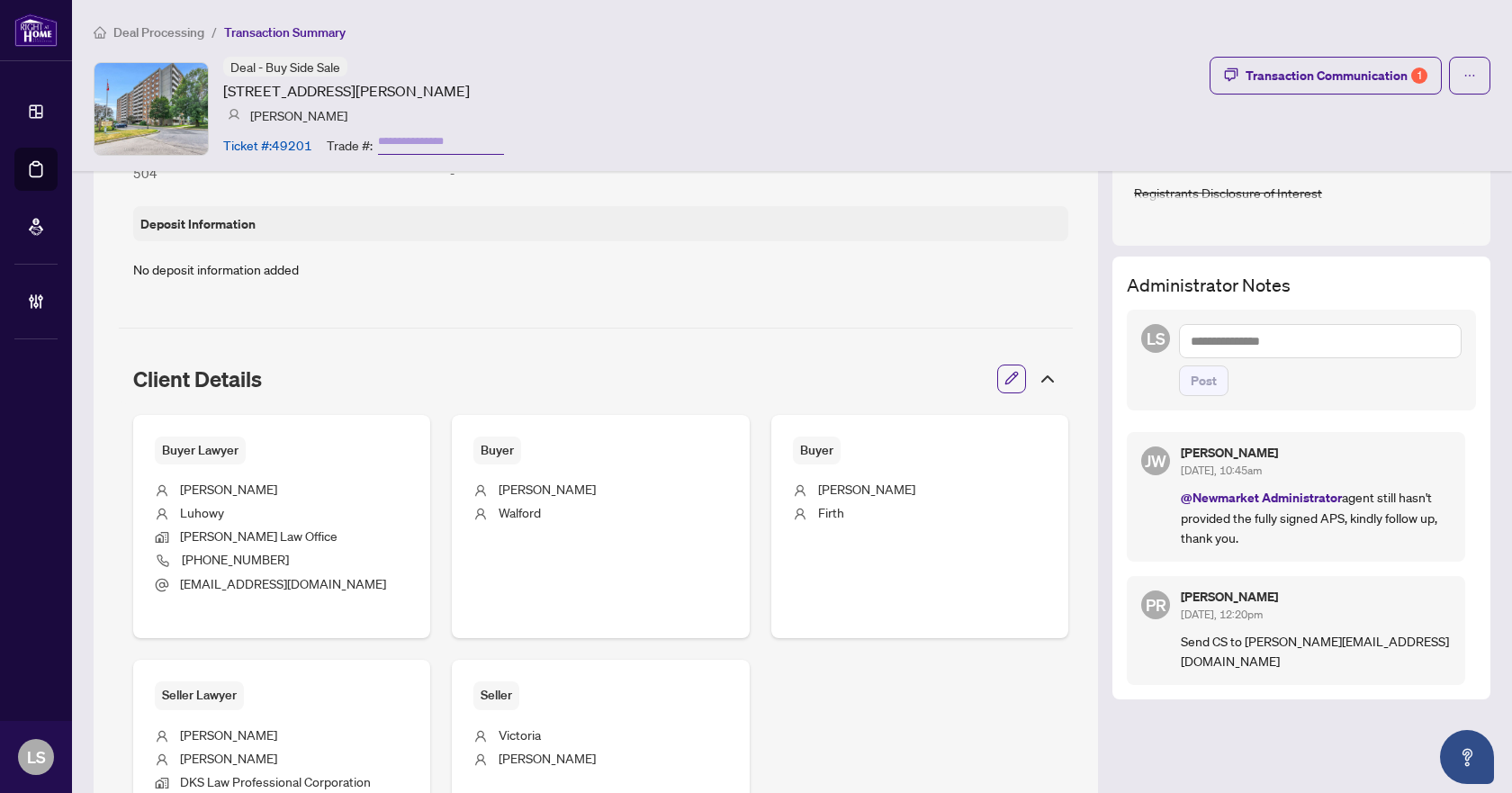
scroll to position [540, 0]
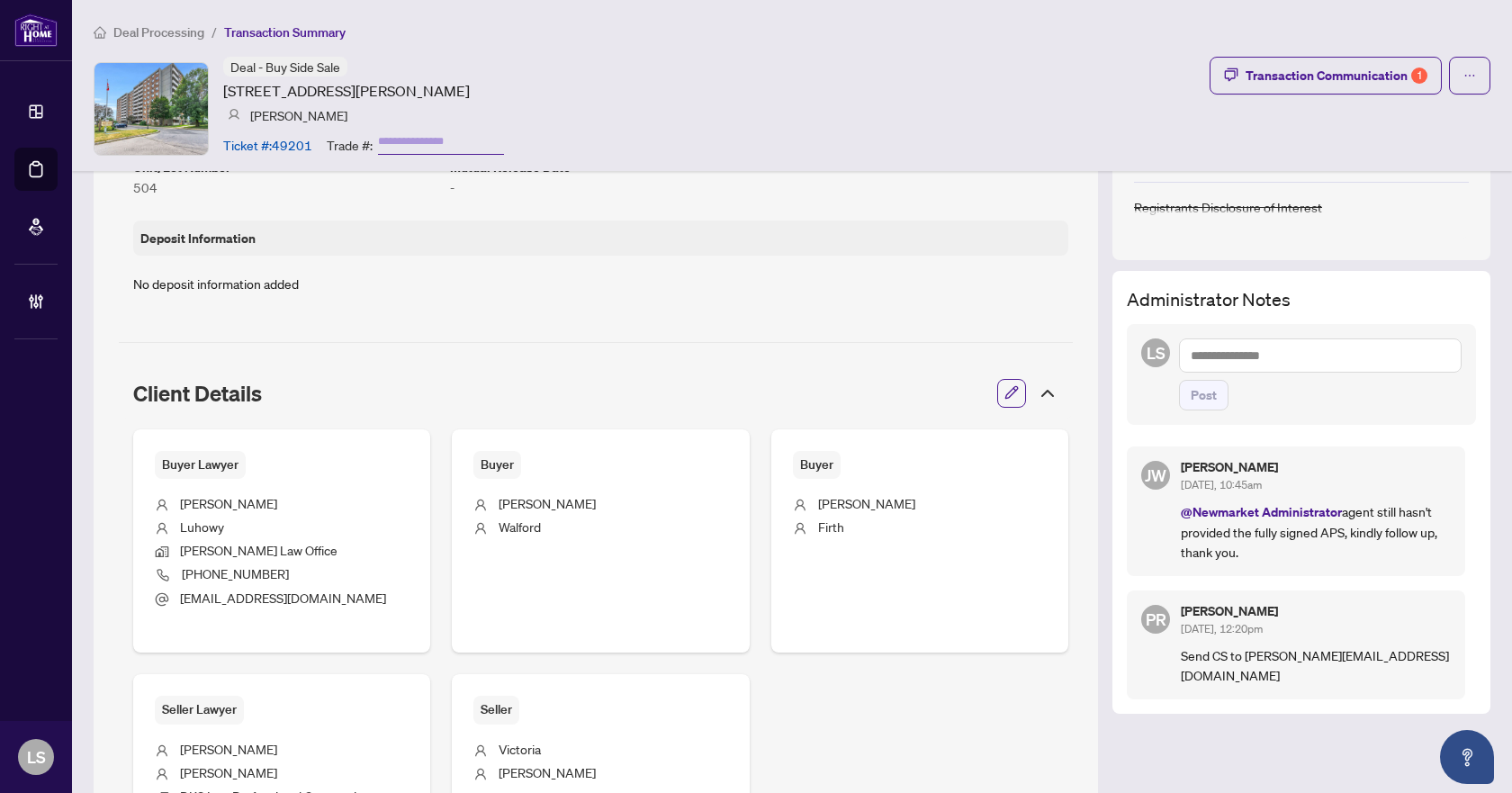
click at [1235, 358] on textarea at bounding box center [1321, 355] width 282 height 34
click at [1252, 371] on b "[PERSON_NAME]" at bounding box center [1284, 368] width 98 height 16
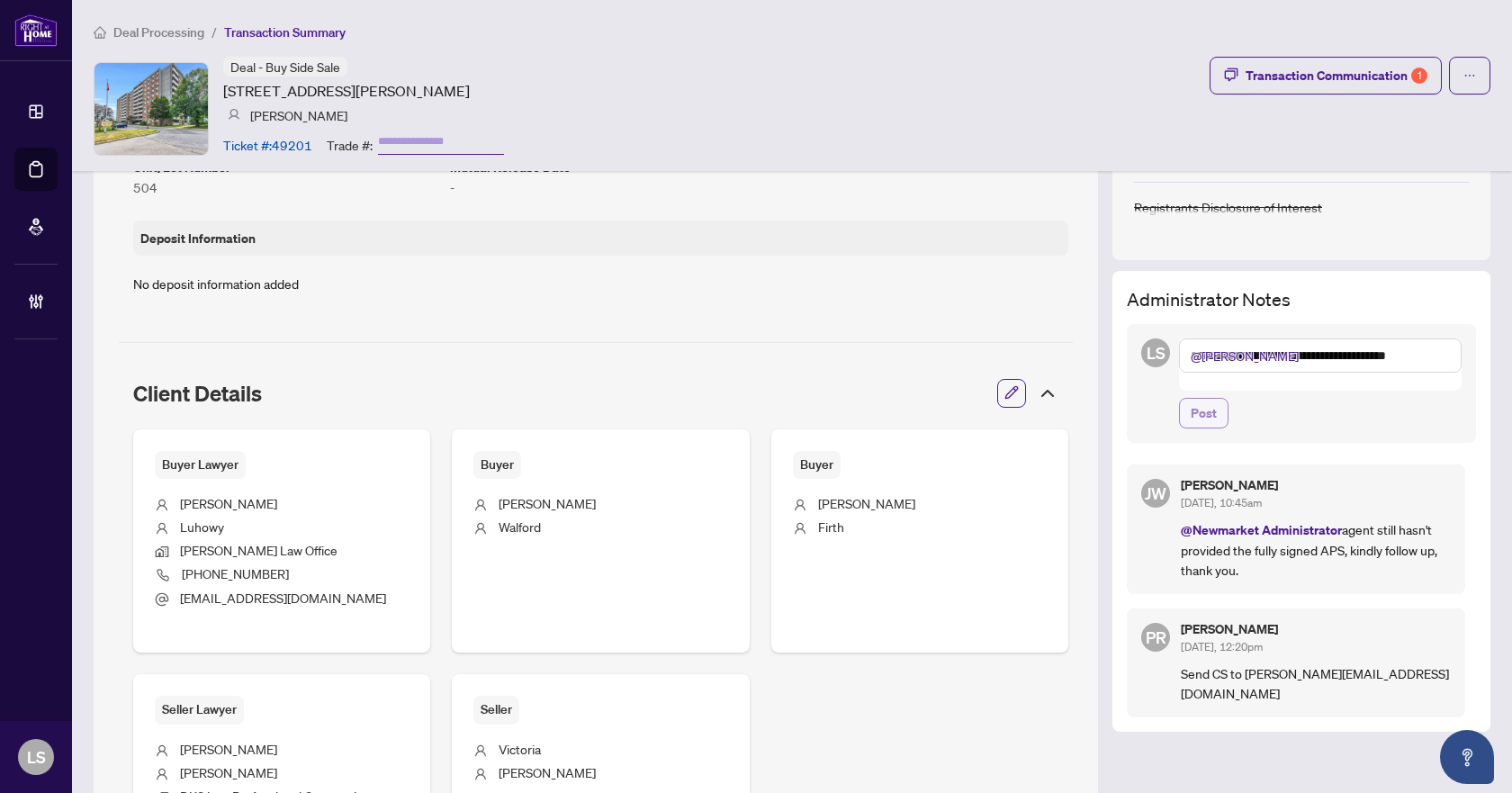
type textarea "**********"
click at [1206, 398] on button "Post" at bounding box center [1204, 413] width 49 height 30
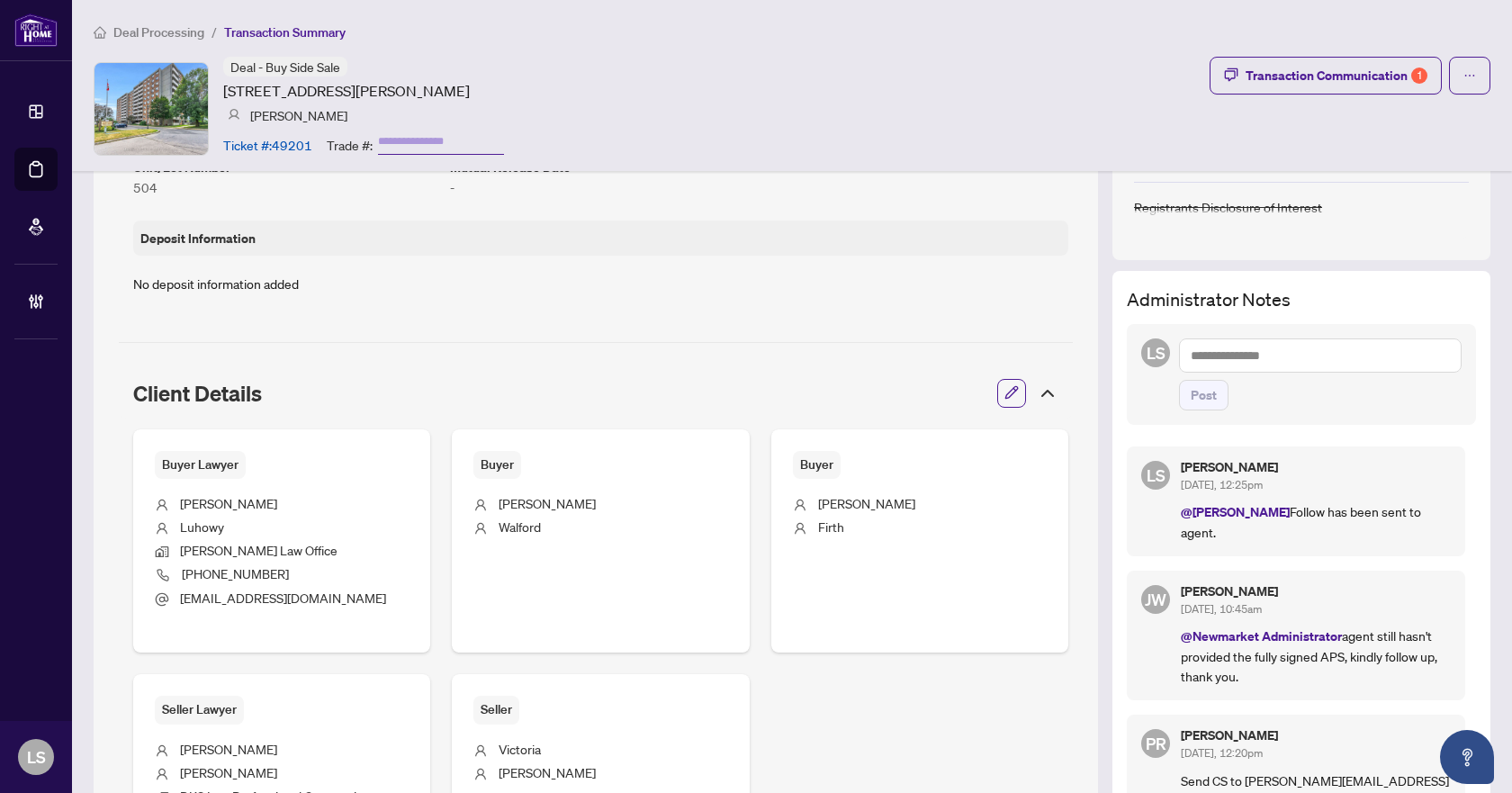
click at [165, 33] on span "Deal Processing" at bounding box center [159, 32] width 91 height 16
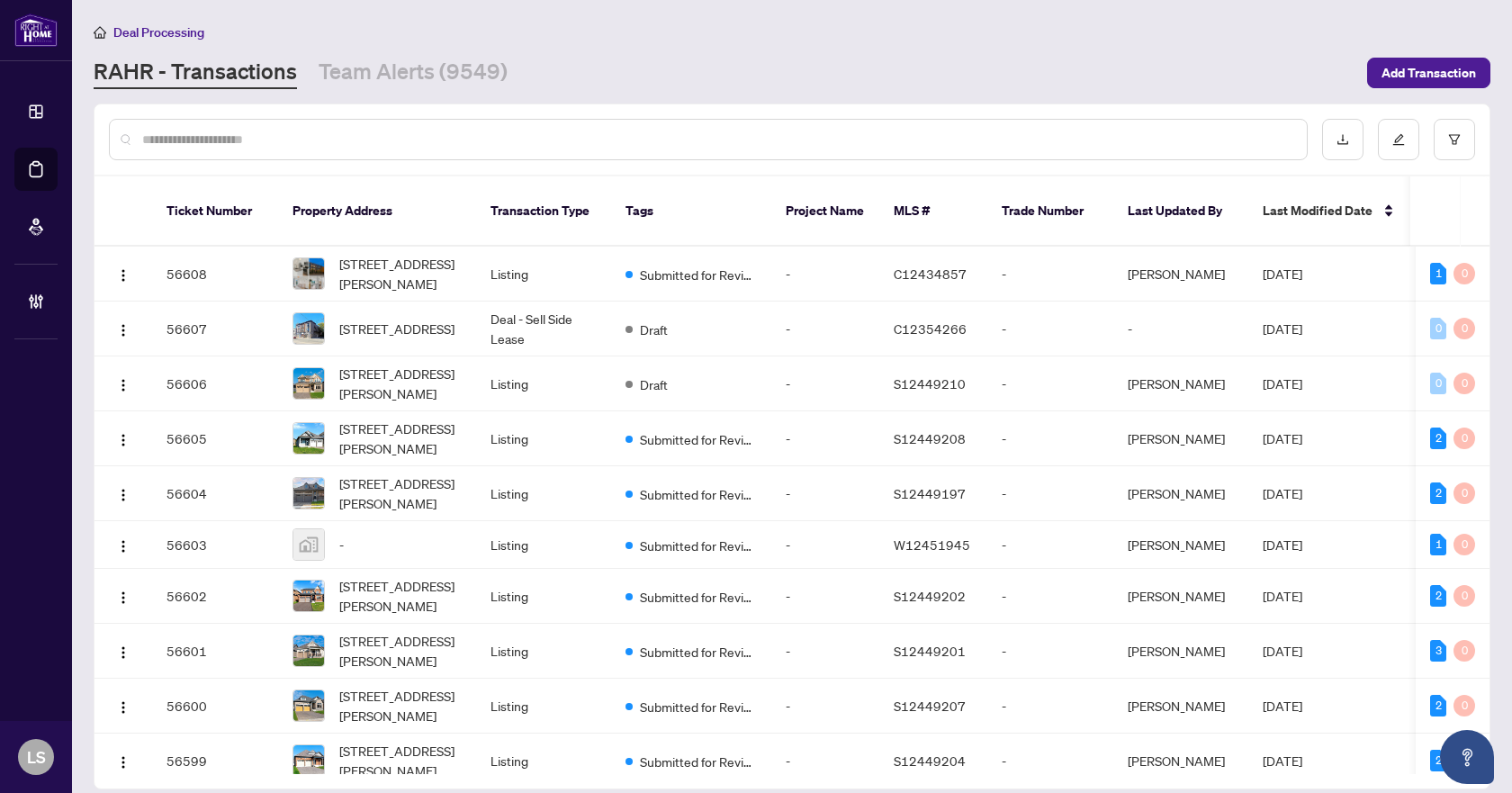
click at [301, 144] on input "text" at bounding box center [718, 139] width 1151 height 20
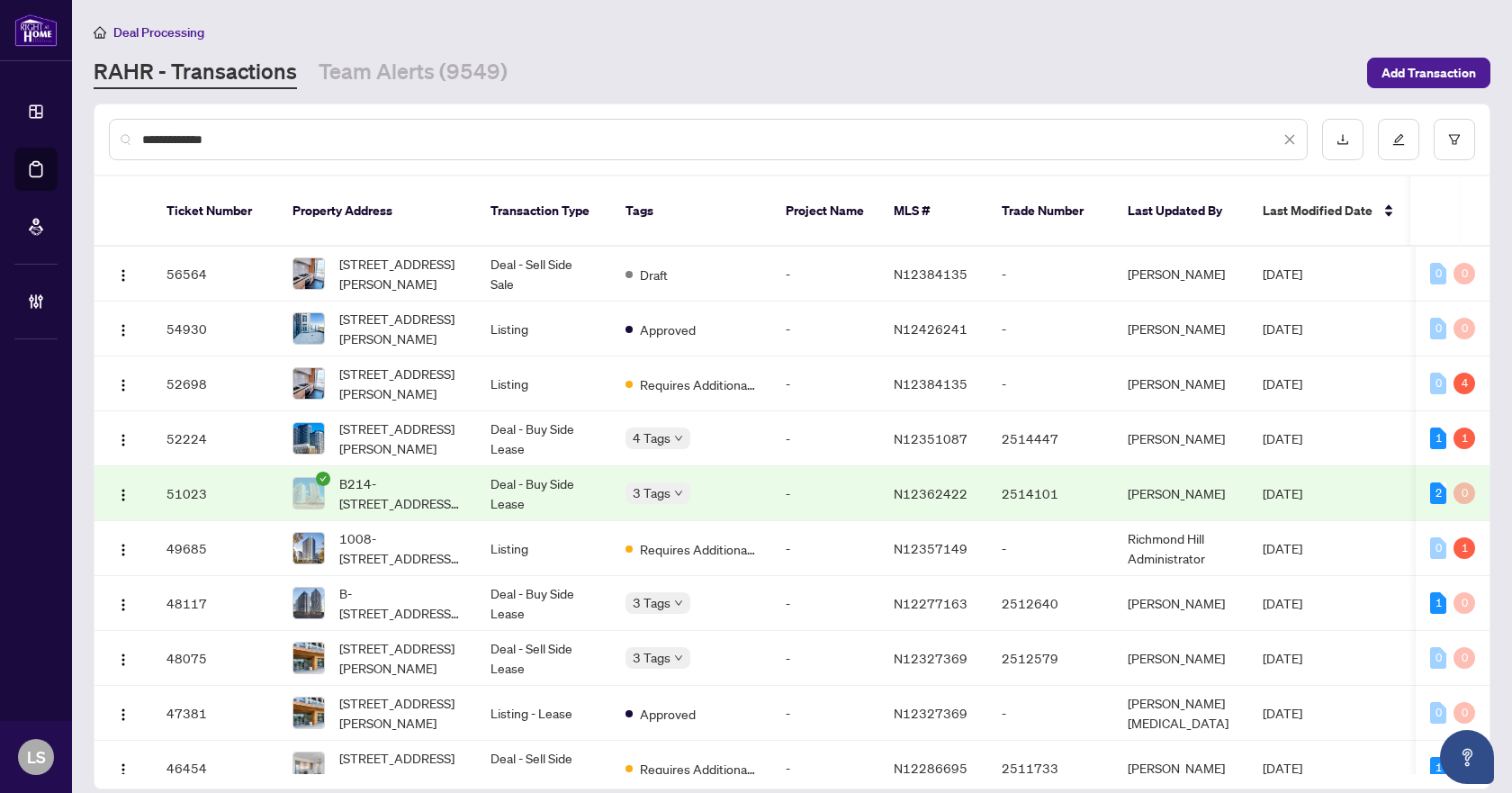
drag, startPoint x: 271, startPoint y: 141, endPoint x: 95, endPoint y: 139, distance: 176.0
click at [95, 139] on div "**********" at bounding box center [792, 139] width 1395 height 70
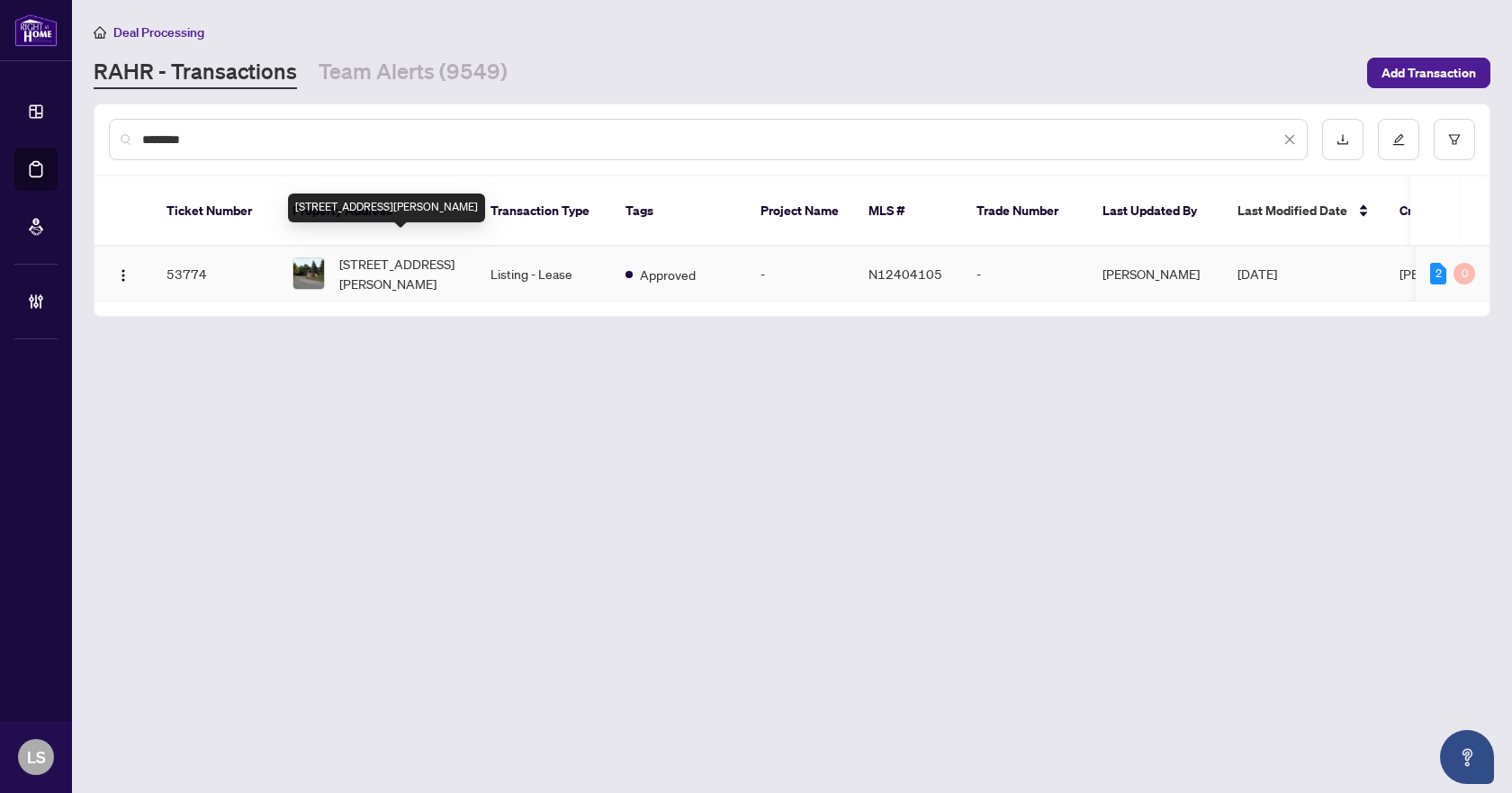
type input "********"
click at [402, 261] on span "305-111 Grew Blvd, Georgina, Ontario L0E 1L0, Canada" at bounding box center [400, 274] width 122 height 40
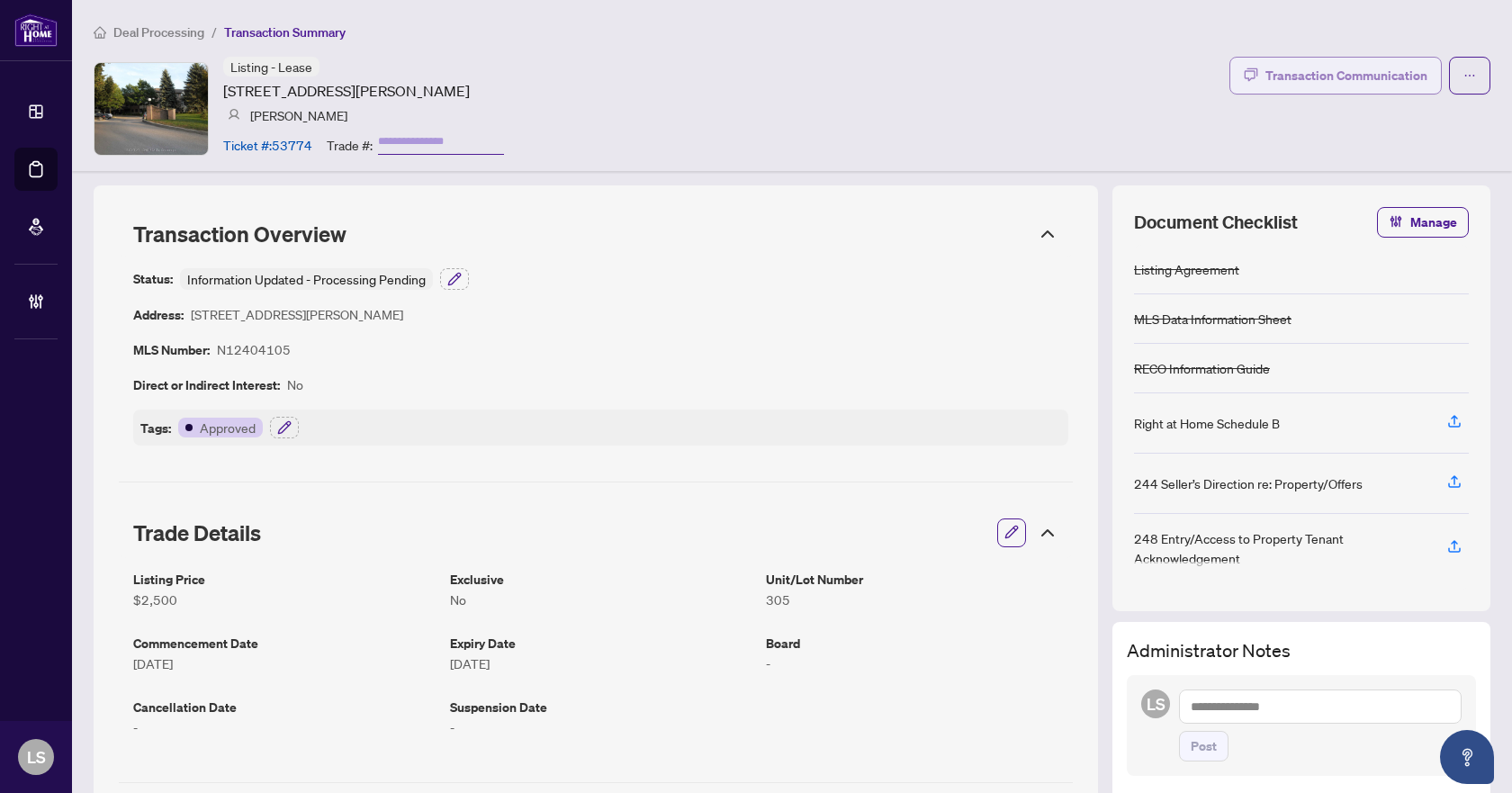
click at [1315, 85] on div "Transaction Communication" at bounding box center [1346, 76] width 162 height 28
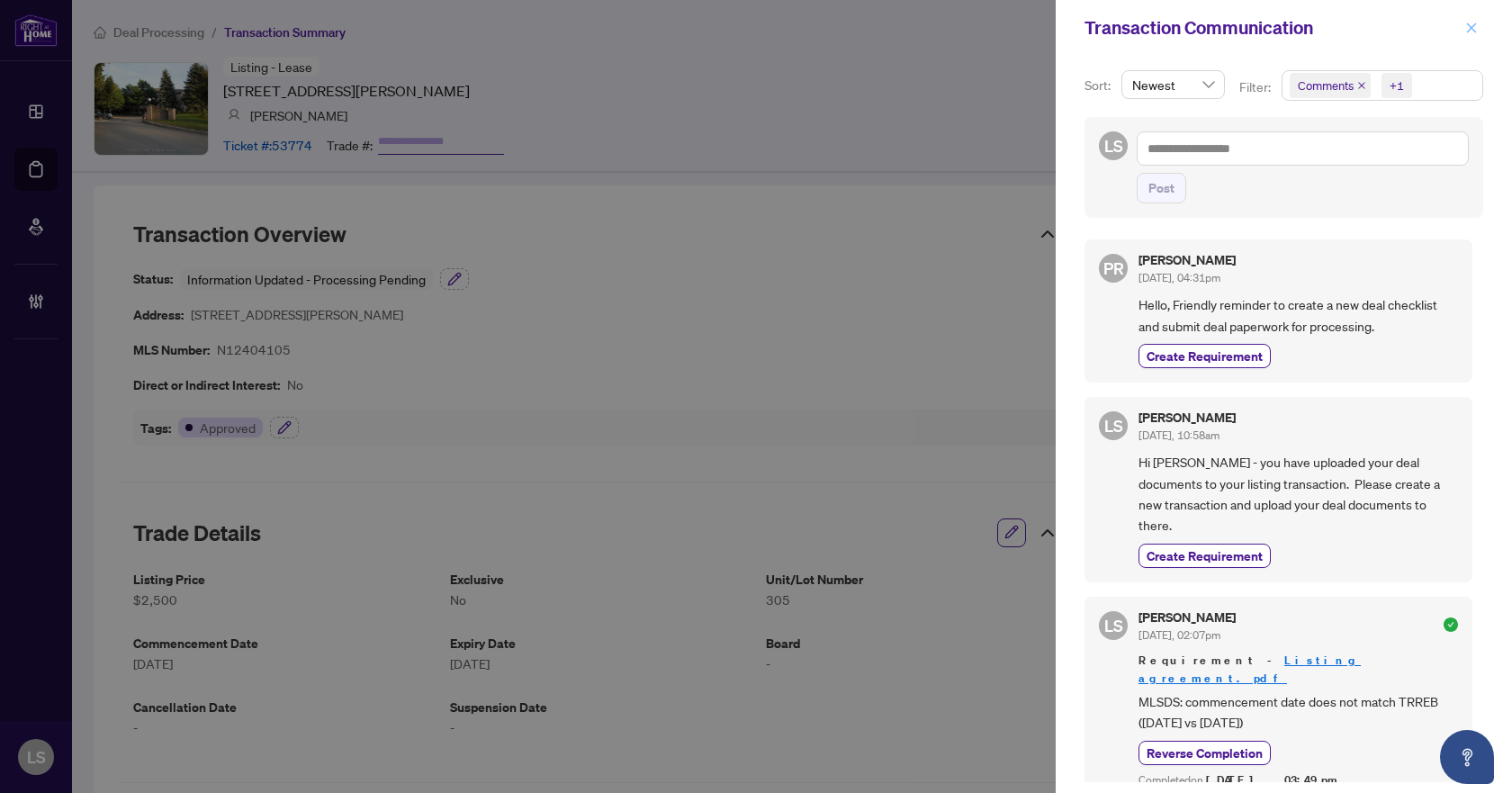
click at [1467, 30] on icon "close" at bounding box center [1471, 27] width 12 height 12
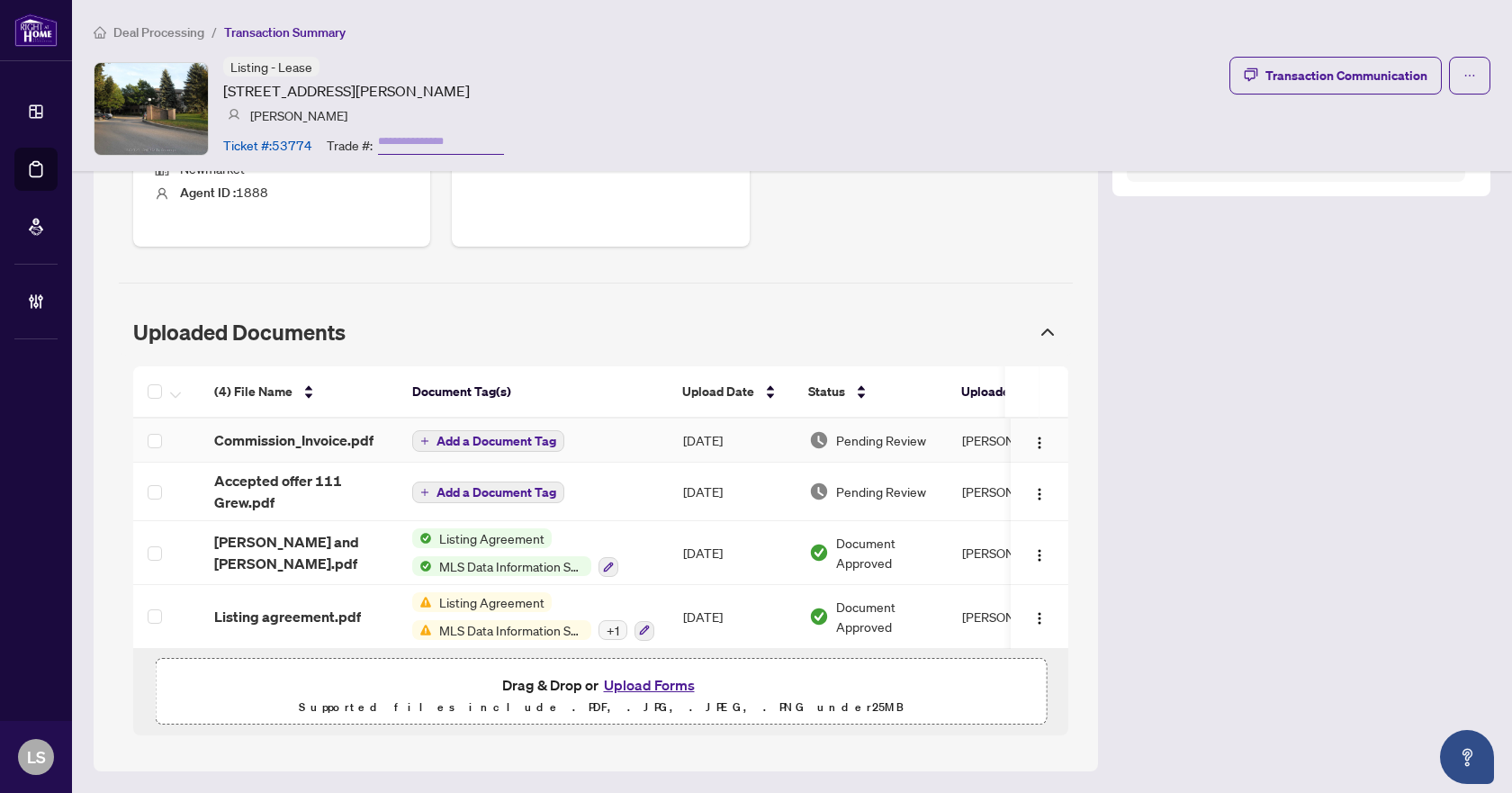
scroll to position [434, 0]
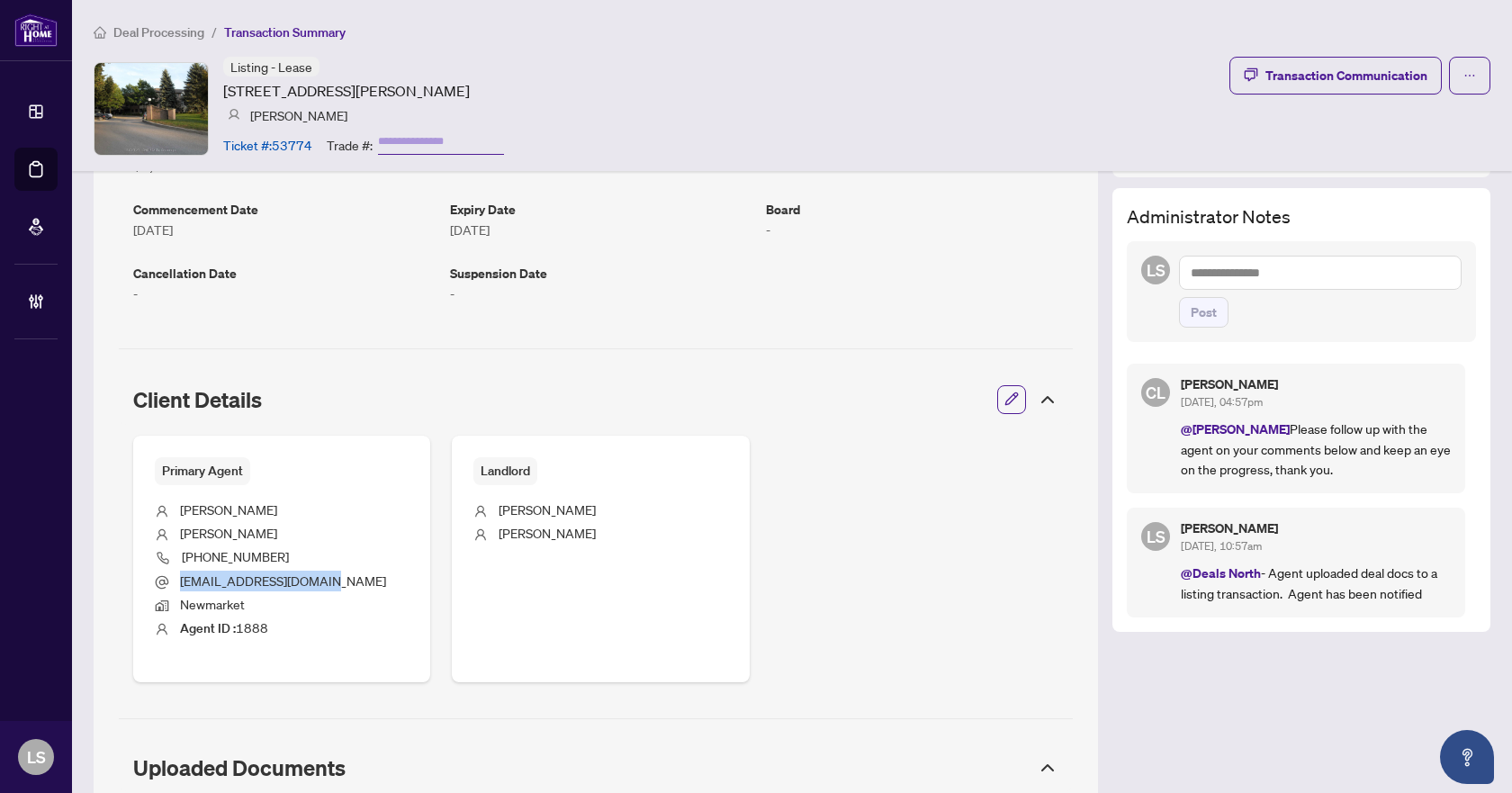
drag, startPoint x: 313, startPoint y: 581, endPoint x: 182, endPoint y: 574, distance: 131.2
click at [182, 574] on span "[EMAIL_ADDRESS][DOMAIN_NAME]" at bounding box center [282, 580] width 206 height 16
copy span "[EMAIL_ADDRESS][DOMAIN_NAME]"
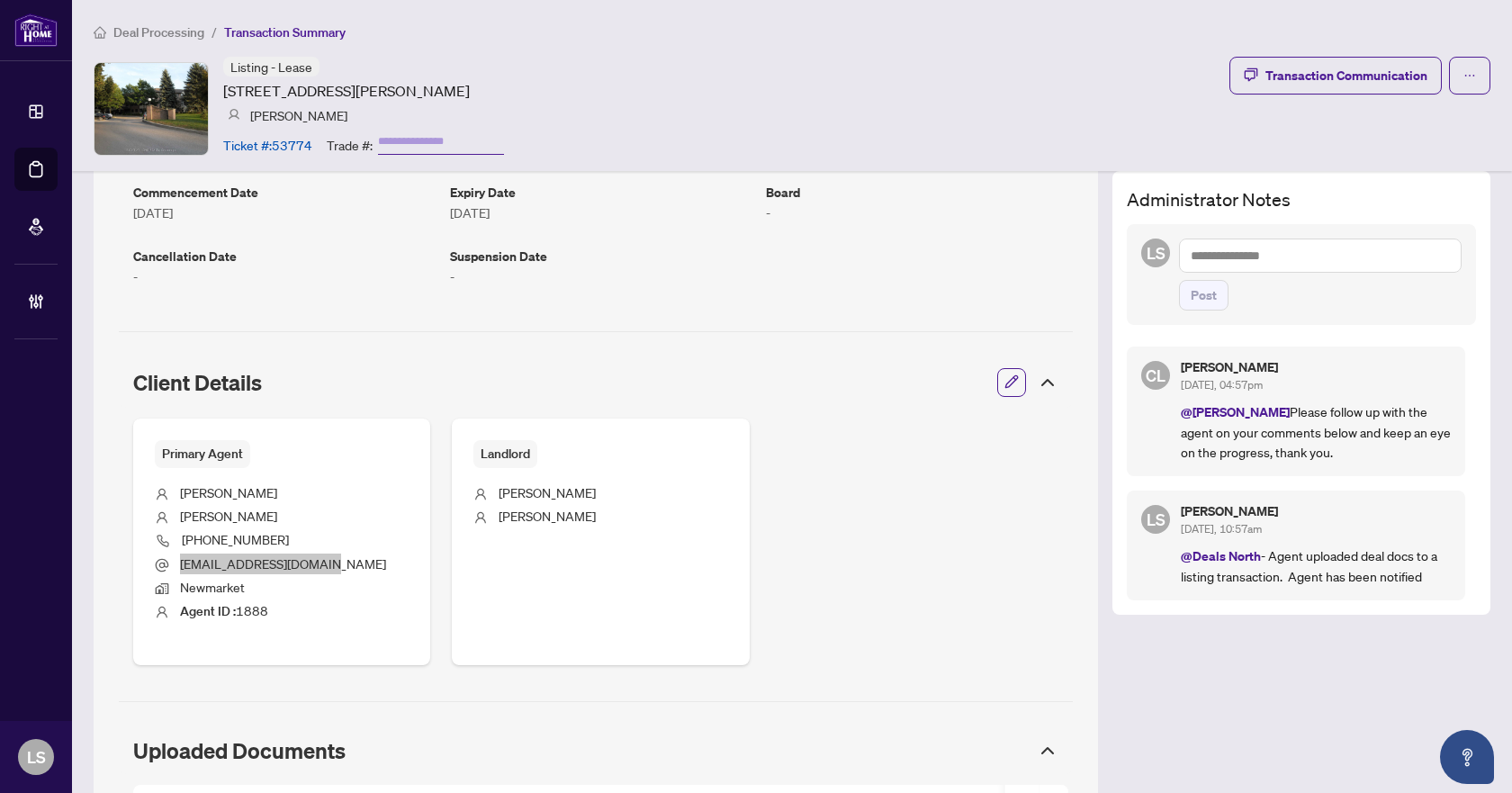
scroll to position [450, 0]
click at [1238, 250] on textarea at bounding box center [1321, 257] width 282 height 34
click at [1253, 268] on b "Connie" at bounding box center [1288, 268] width 98 height 16
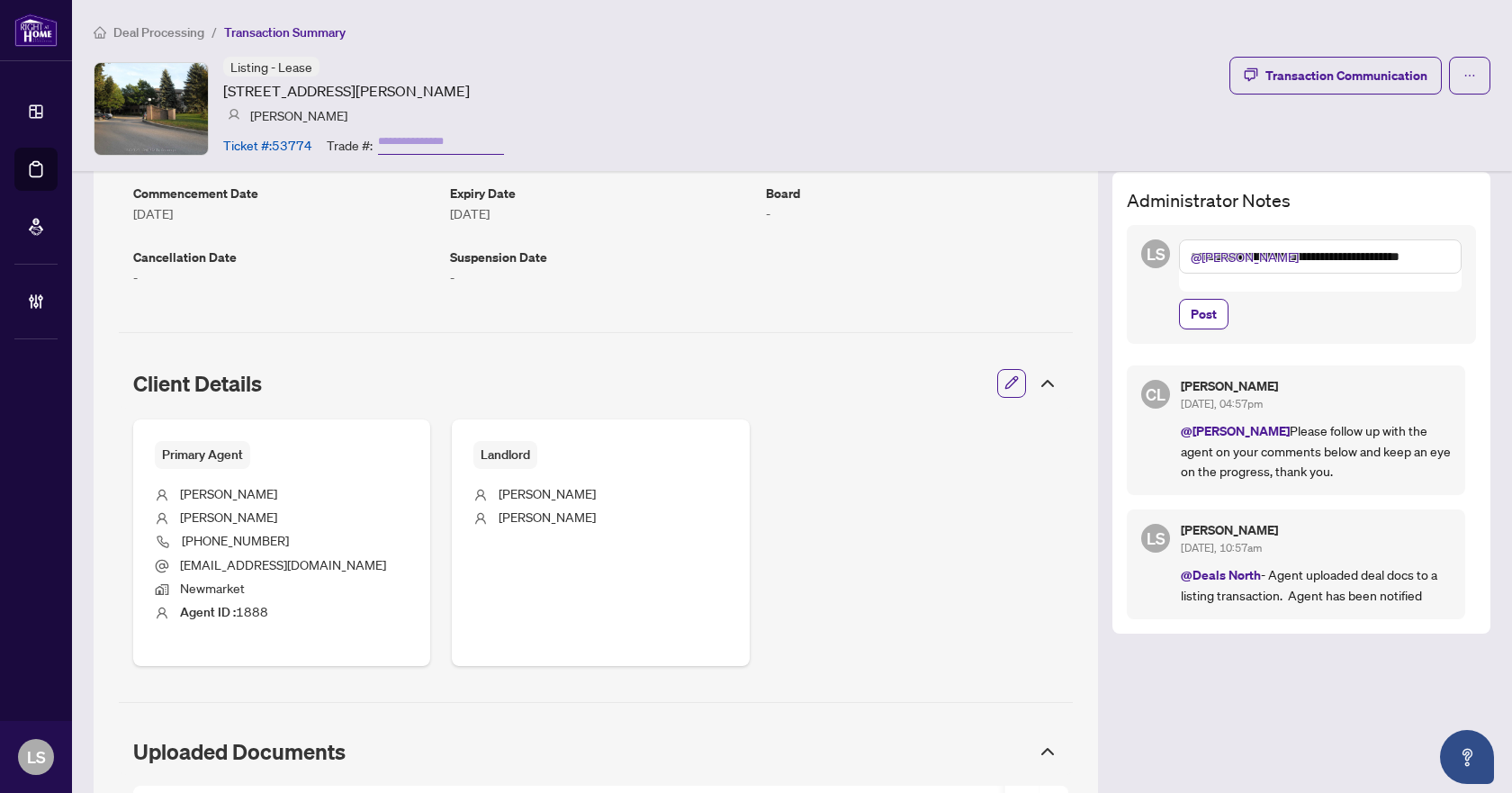
click at [1324, 254] on textarea "**********" at bounding box center [1321, 257] width 282 height 34
type textarea "**********"
click at [1179, 309] on button "Post" at bounding box center [1204, 314] width 49 height 30
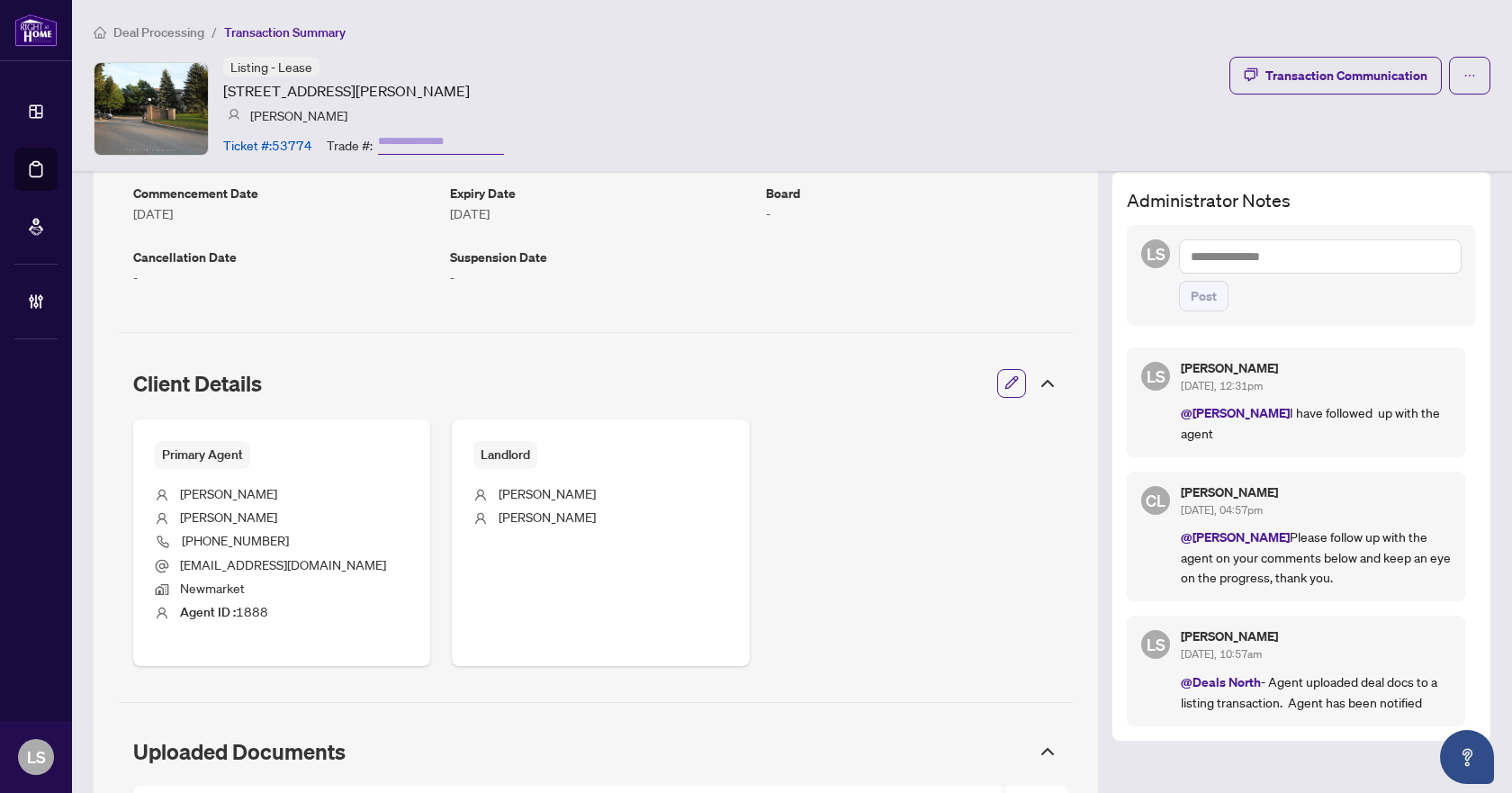
click at [158, 27] on span "Deal Processing" at bounding box center [159, 32] width 91 height 16
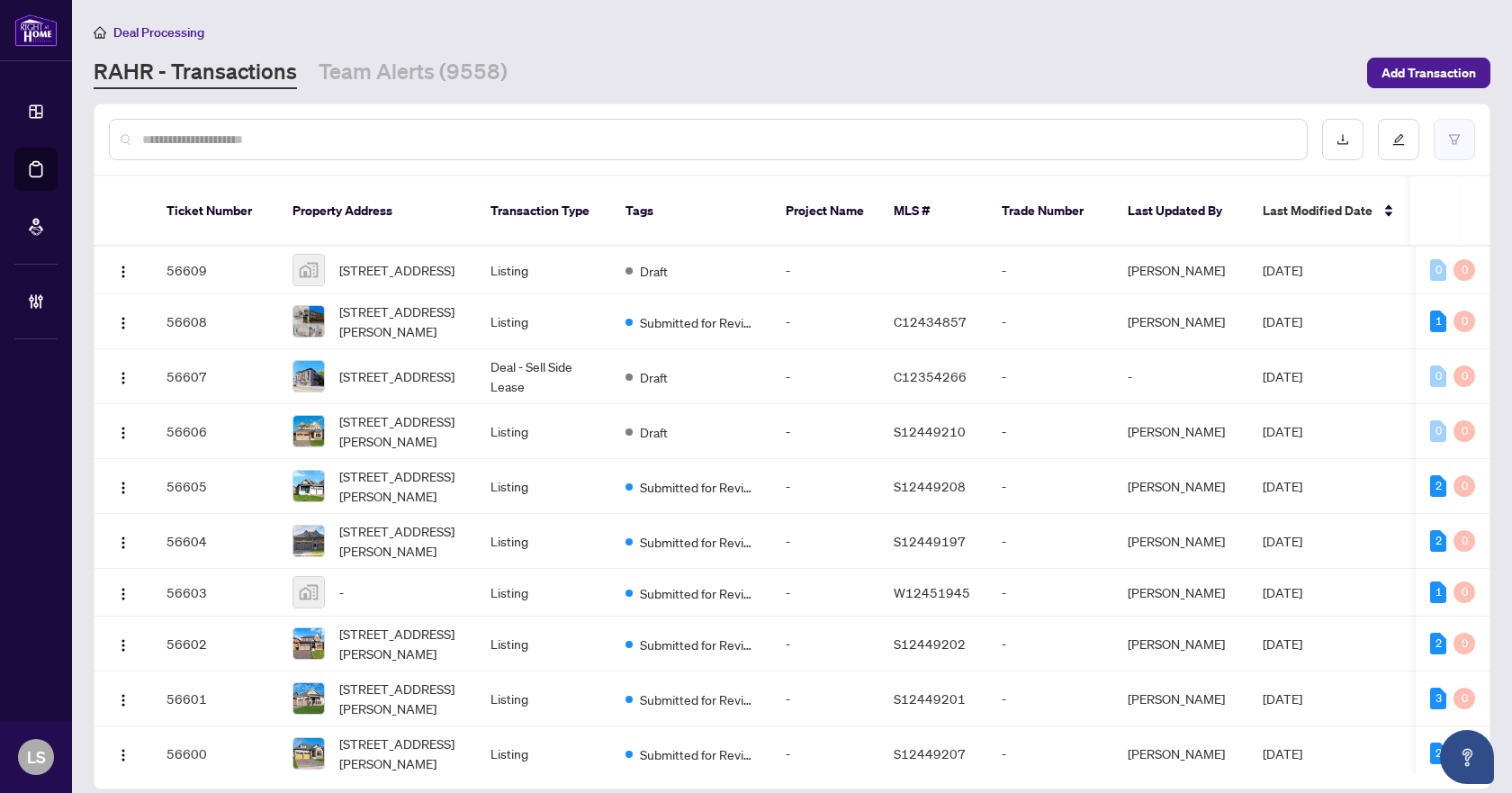
click at [1455, 129] on button "button" at bounding box center [1455, 139] width 42 height 42
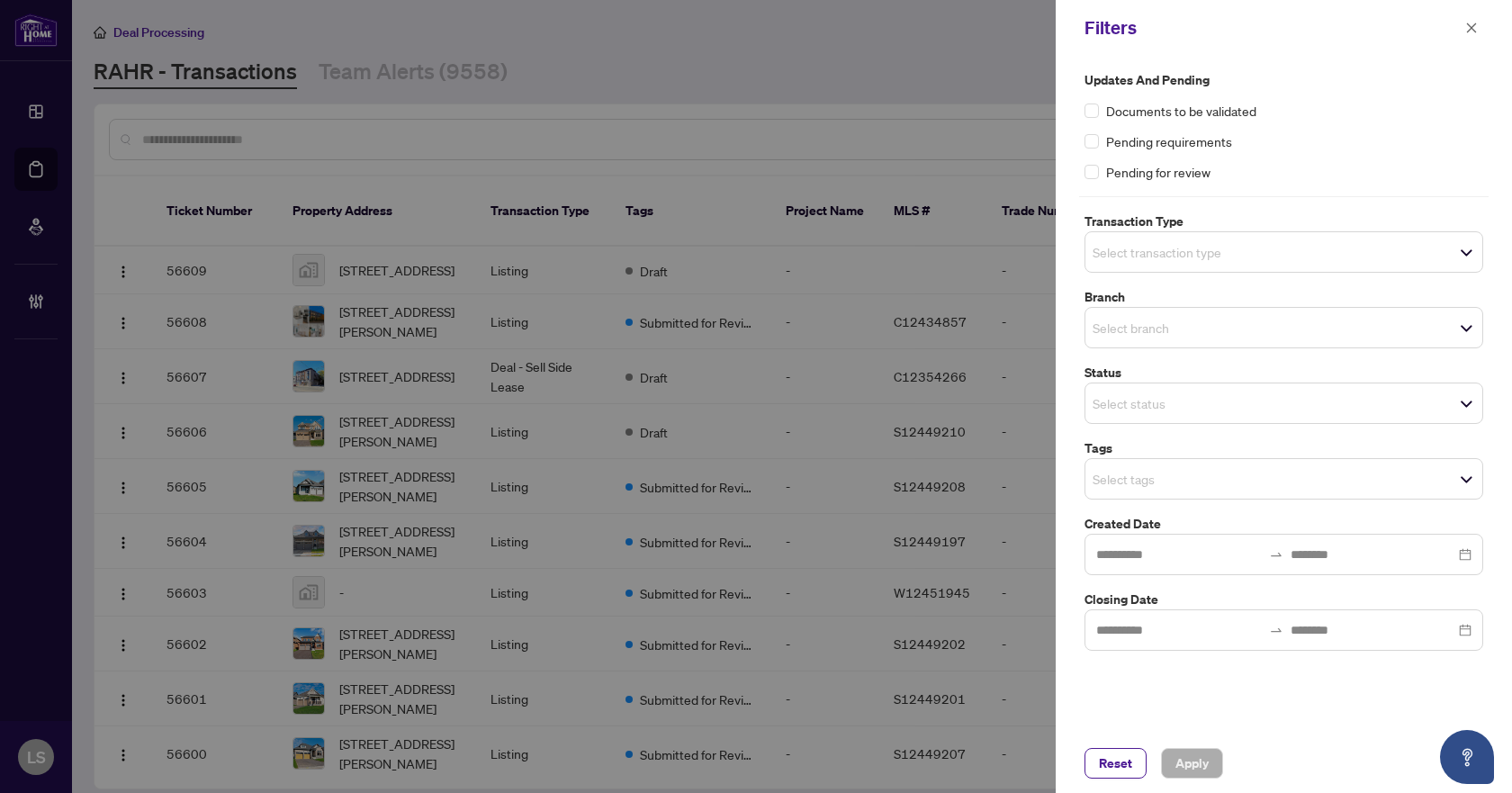
click at [1184, 258] on input "search" at bounding box center [1156, 252] width 126 height 22
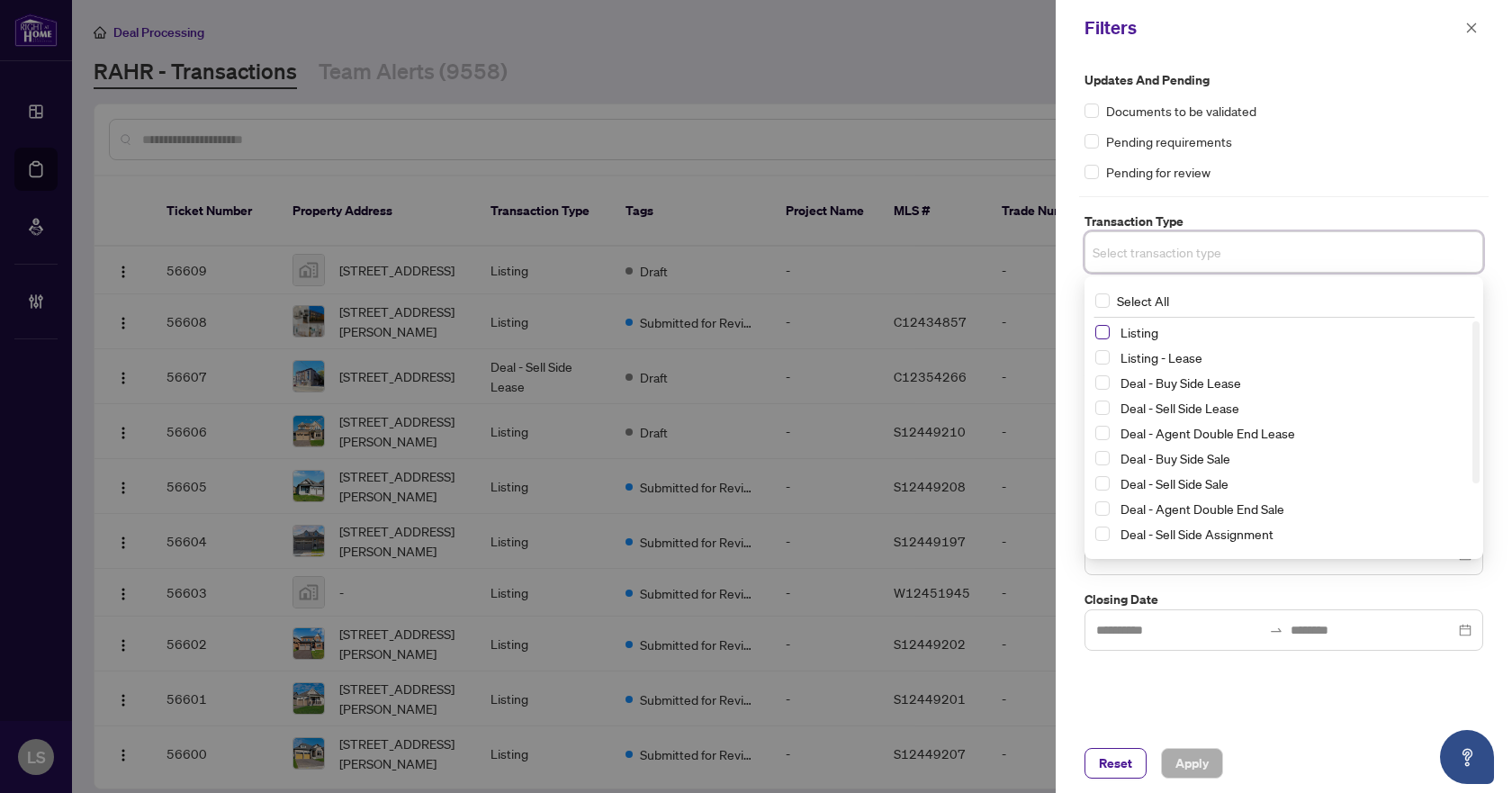
click at [1102, 330] on span "Select Listing" at bounding box center [1102, 332] width 14 height 14
click at [1102, 356] on span "Select Listing - Lease" at bounding box center [1102, 360] width 14 height 14
click at [1340, 98] on div "Updates and Pending Documents to be validated Pending requirements Pending for …" at bounding box center [1284, 126] width 399 height 112
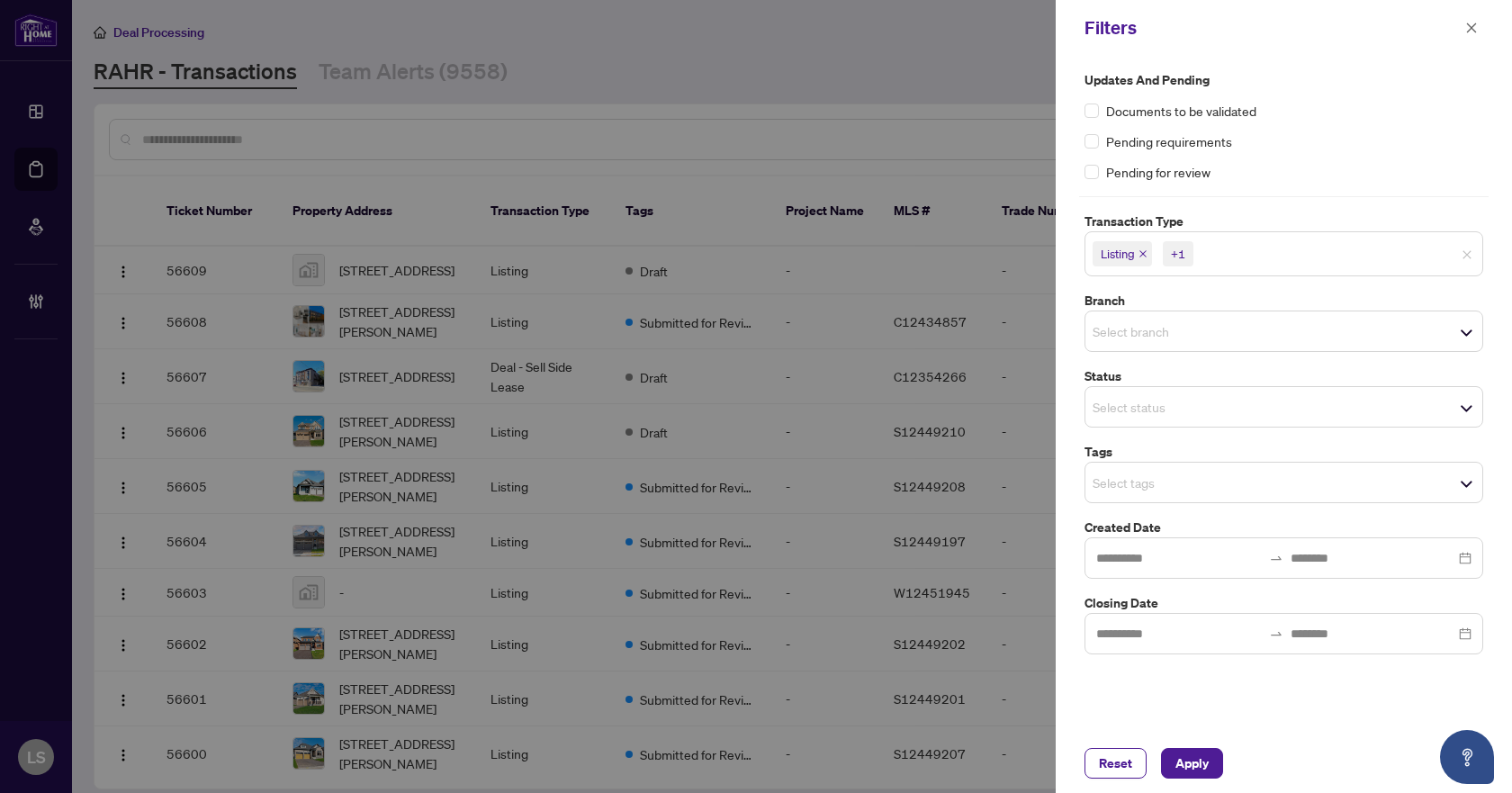
click at [1116, 340] on input "search" at bounding box center [1156, 331] width 126 height 22
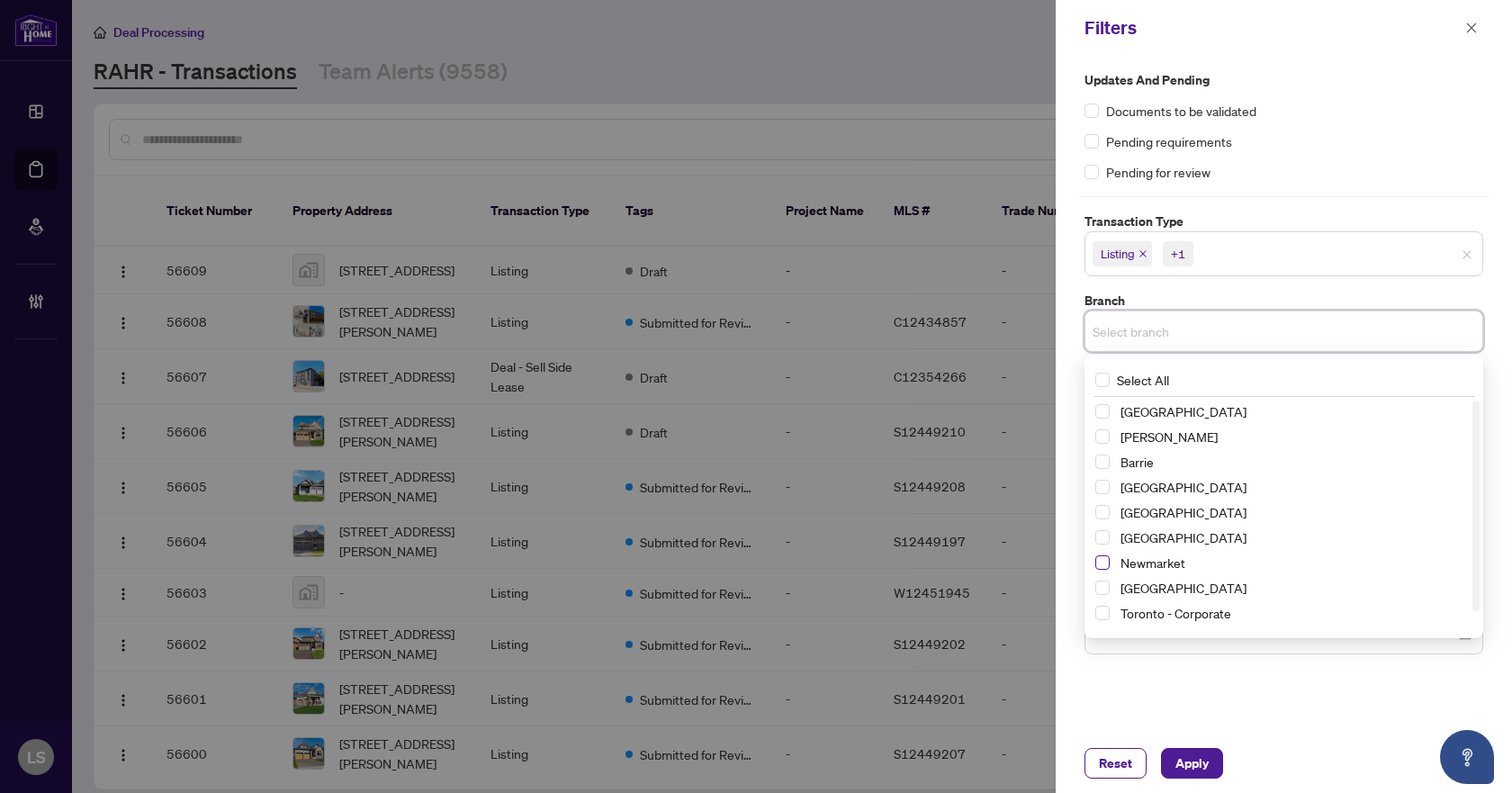
click at [1102, 568] on span "Select Newmarket" at bounding box center [1102, 562] width 14 height 14
click at [1336, 130] on div "Updates and Pending Documents to be validated Pending requirements Pending for …" at bounding box center [1284, 126] width 399 height 112
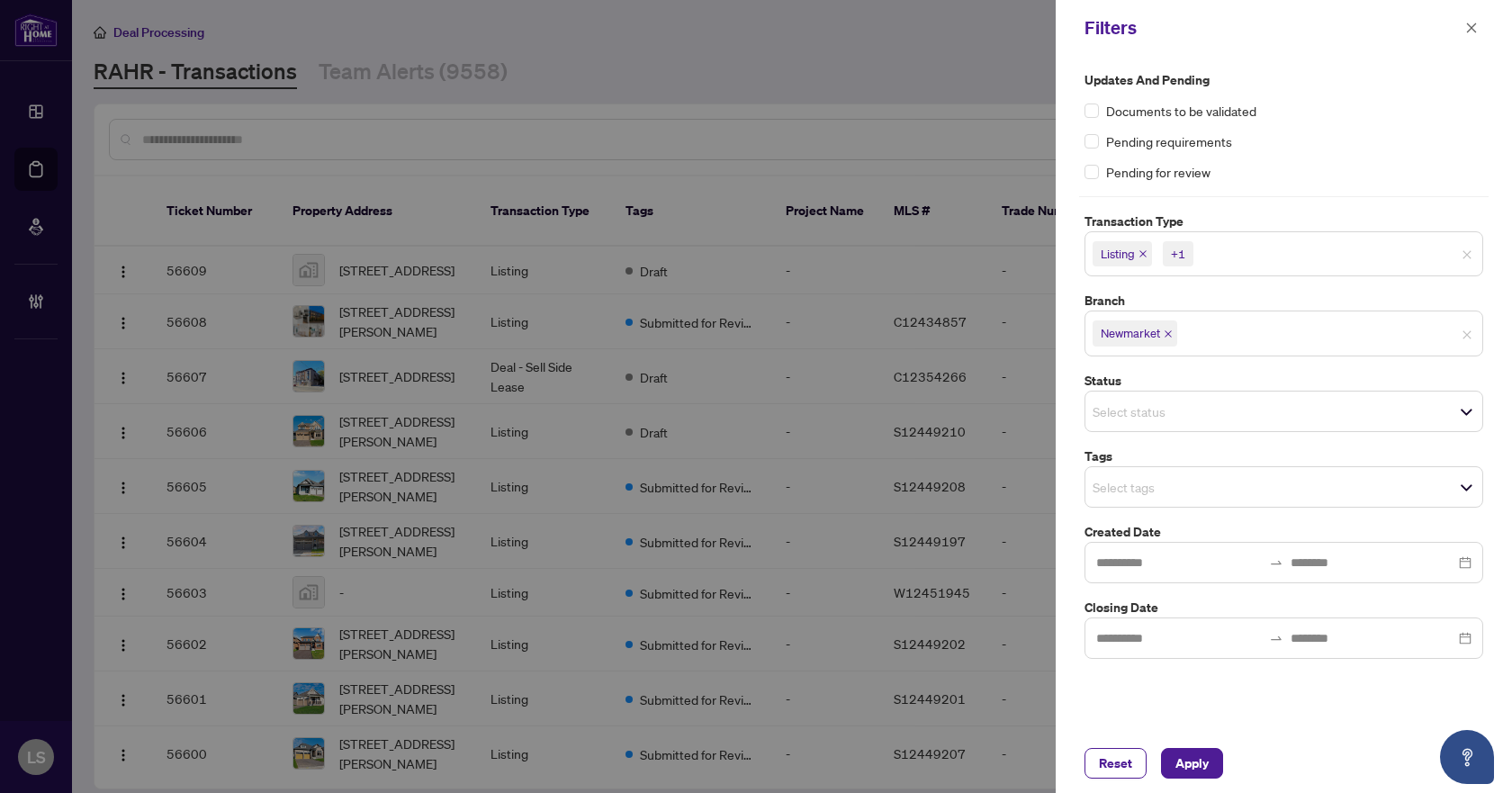
click at [1135, 492] on input "search" at bounding box center [1156, 486] width 126 height 22
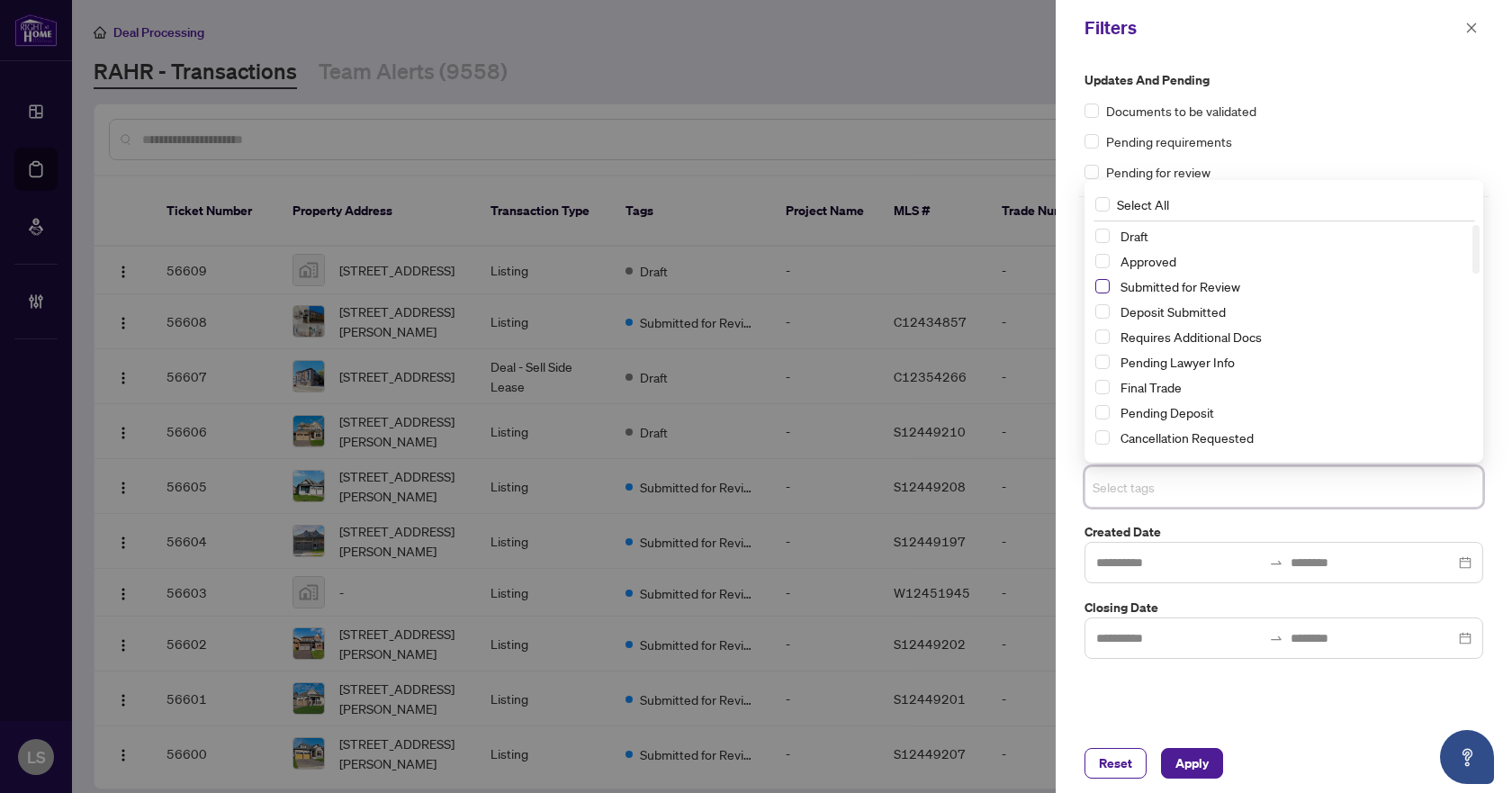
click at [1101, 287] on span "Select Submitted for Review" at bounding box center [1102, 285] width 14 height 14
click at [1103, 438] on span "Select Cancellation Requested" at bounding box center [1102, 437] width 14 height 14
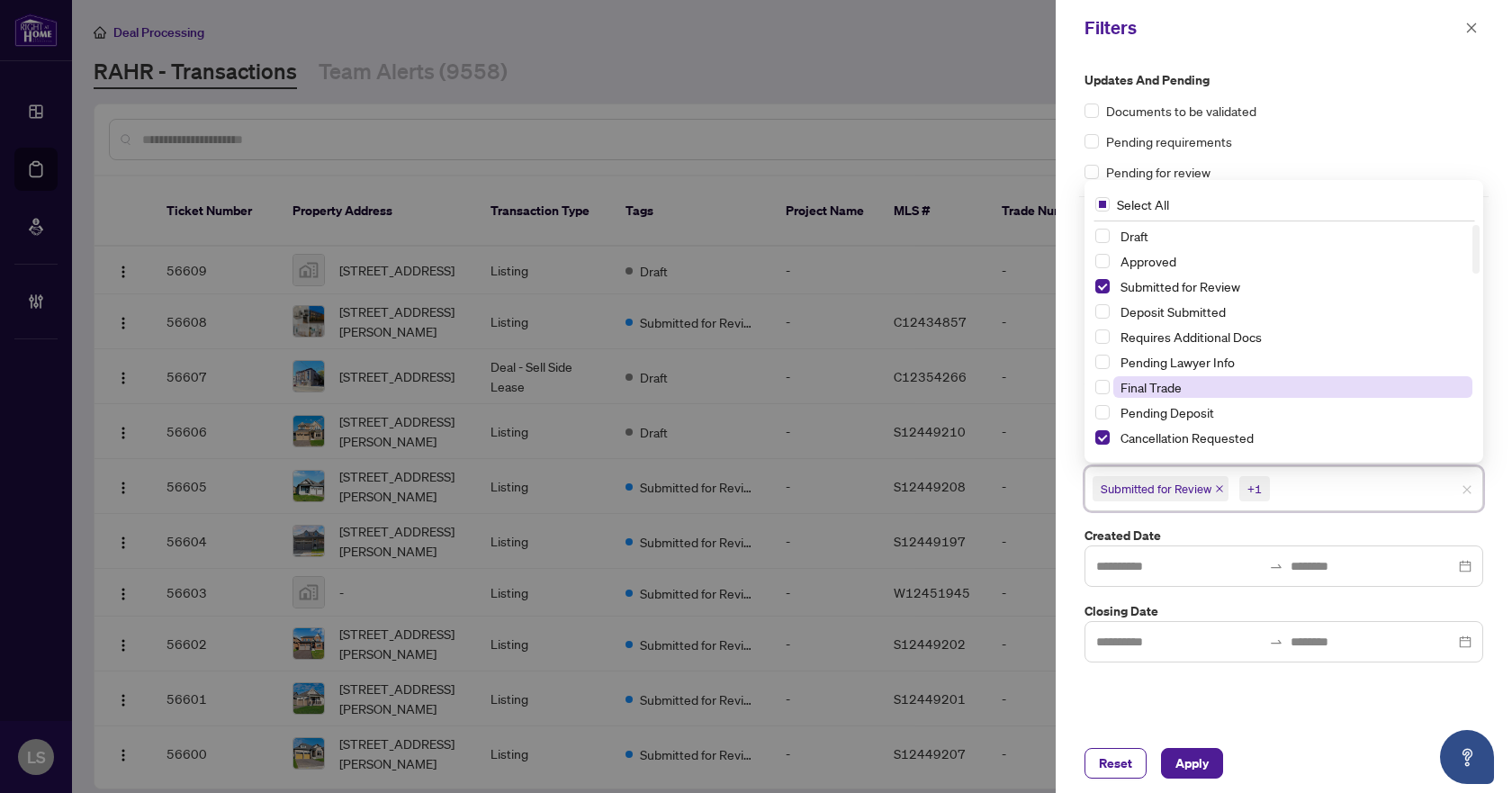
scroll to position [90, 0]
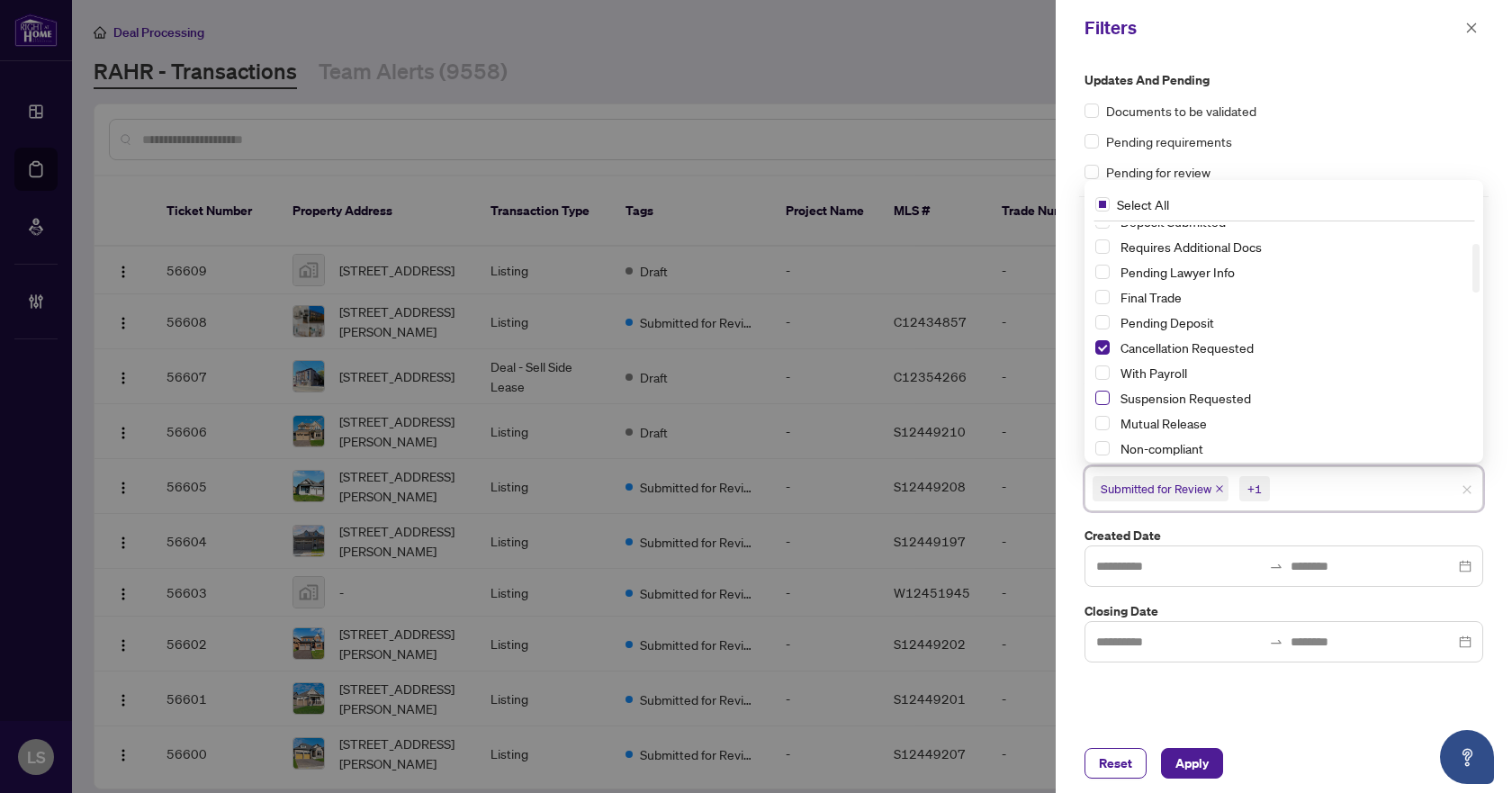
click at [1101, 395] on span "Select Suspension Requested" at bounding box center [1102, 397] width 14 height 14
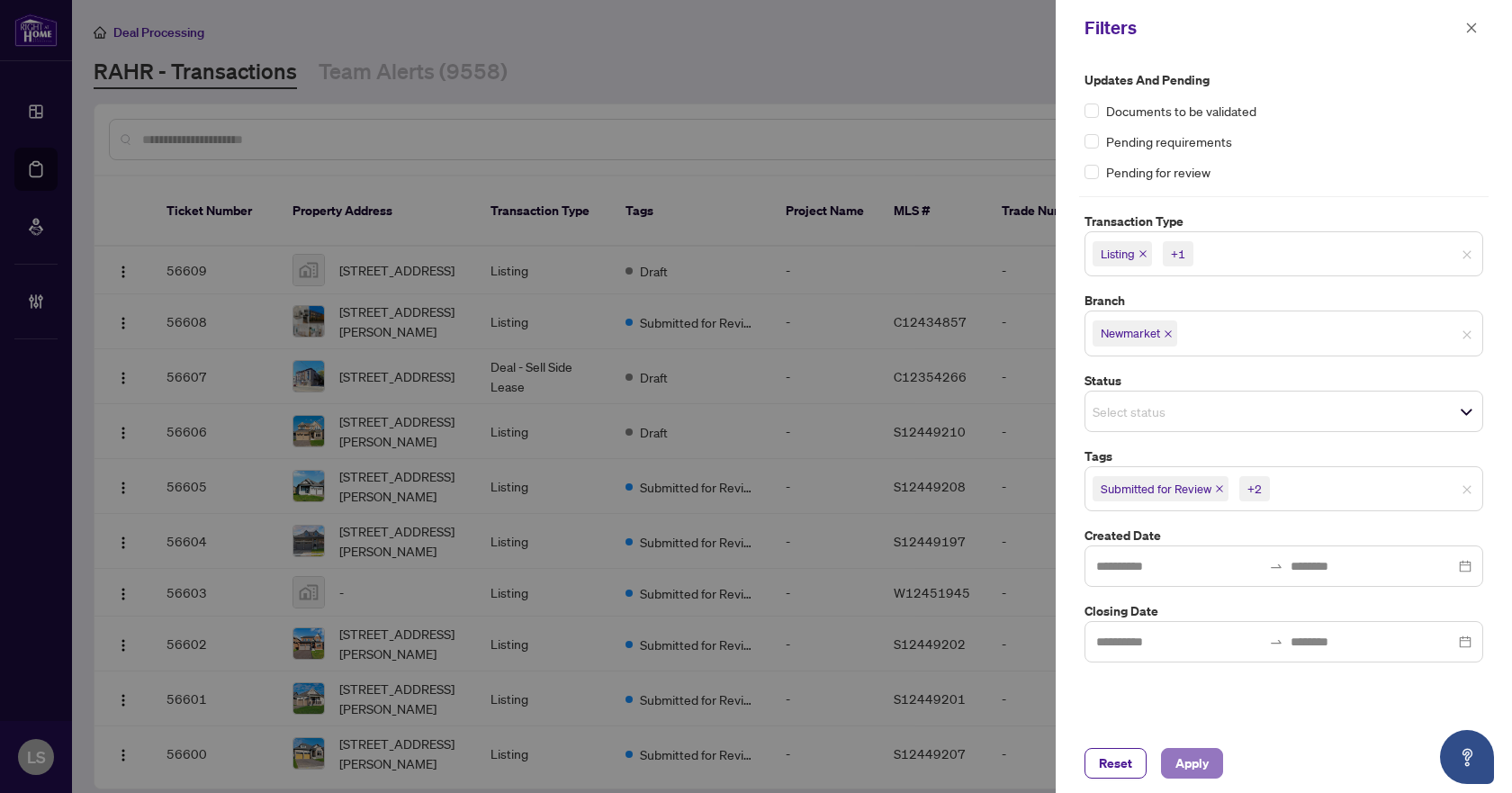
click at [1205, 762] on span "Apply" at bounding box center [1192, 763] width 33 height 28
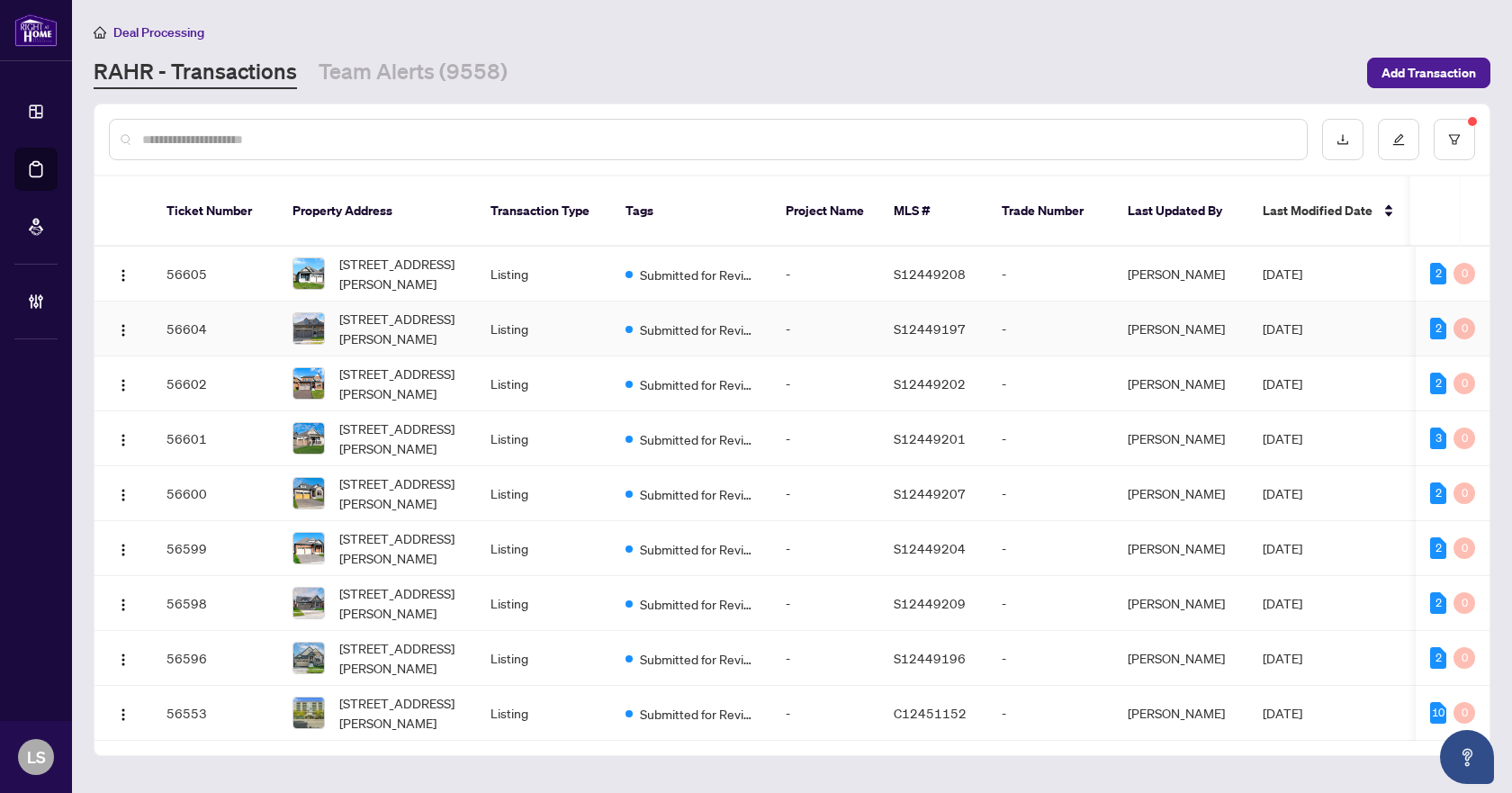
click at [1434, 118] on button "button" at bounding box center [1455, 139] width 42 height 42
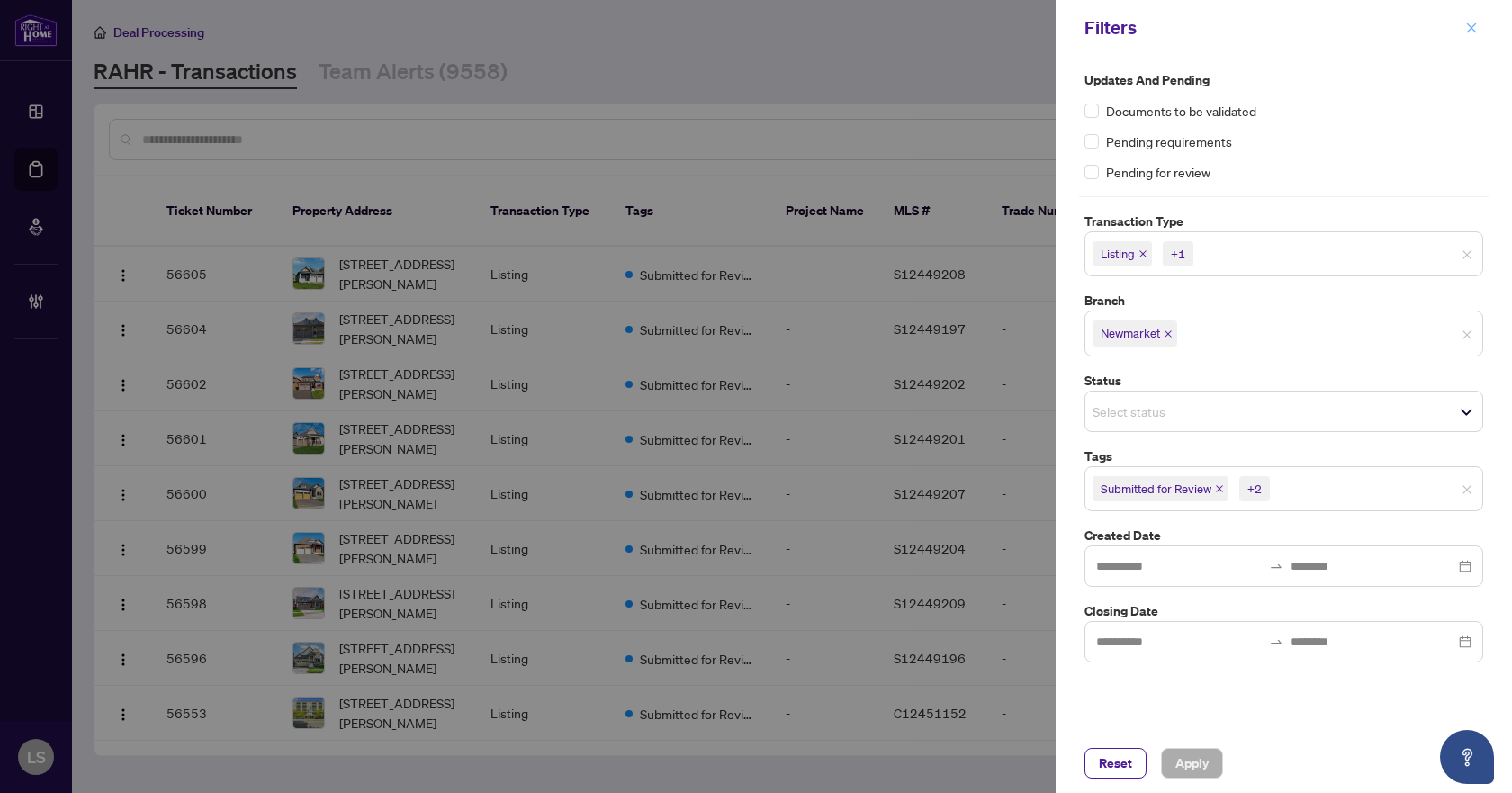
click at [1471, 24] on icon "close" at bounding box center [1471, 27] width 12 height 12
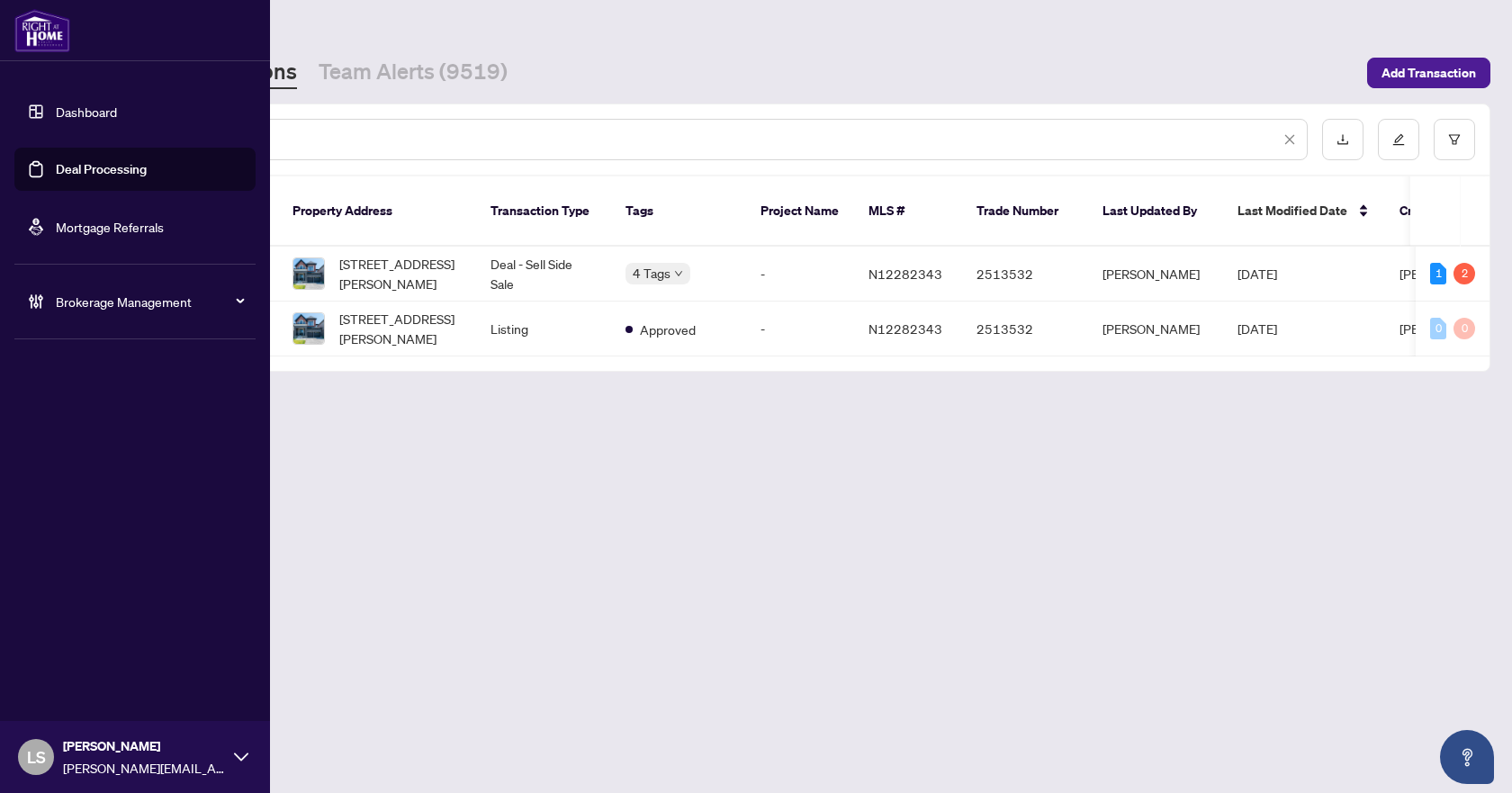
click at [89, 171] on link "Deal Processing" at bounding box center [101, 169] width 91 height 16
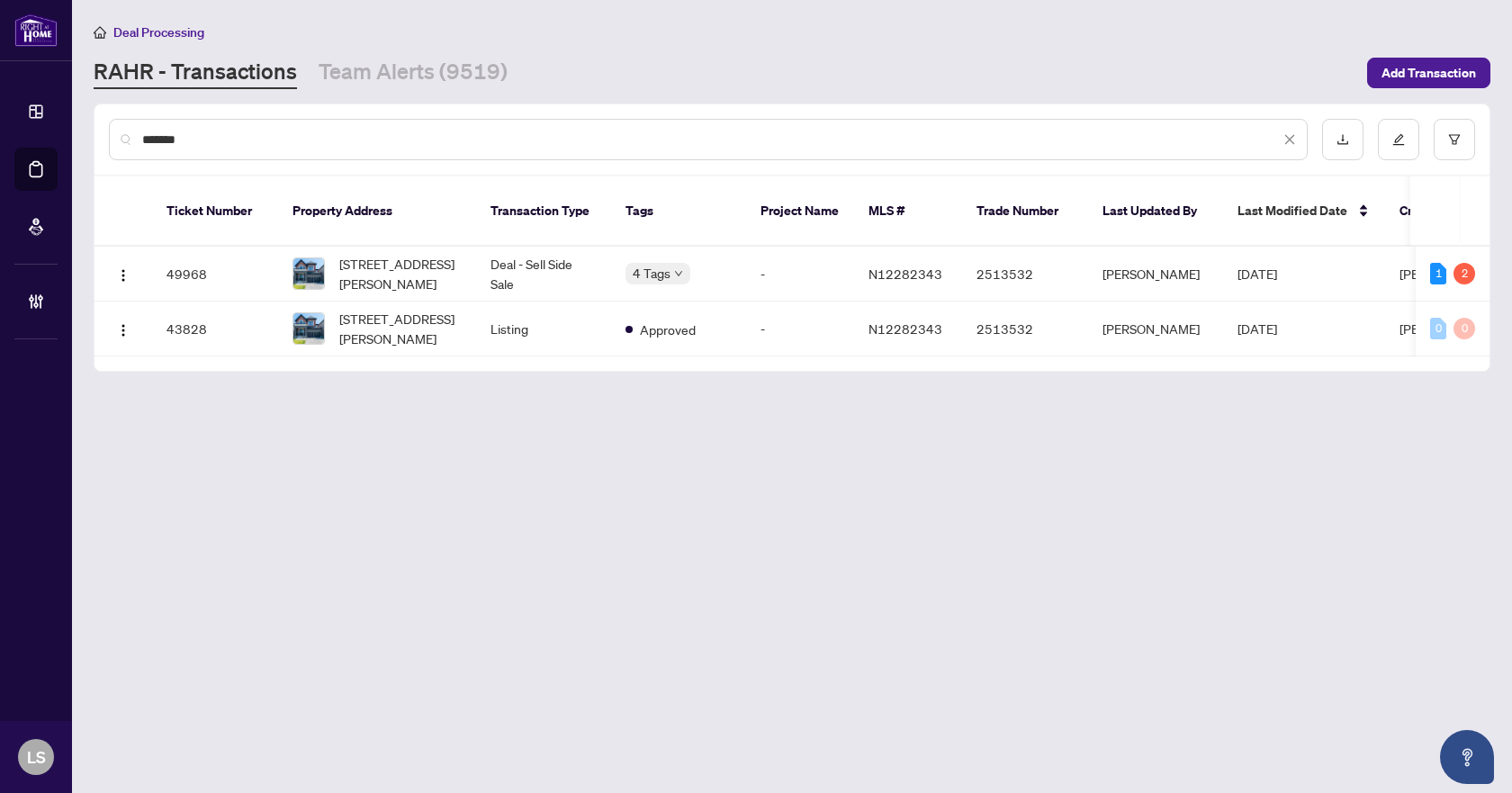
drag, startPoint x: 238, startPoint y: 135, endPoint x: 143, endPoint y: 132, distance: 95.0
click at [143, 132] on input "*******" at bounding box center [711, 139] width 1138 height 20
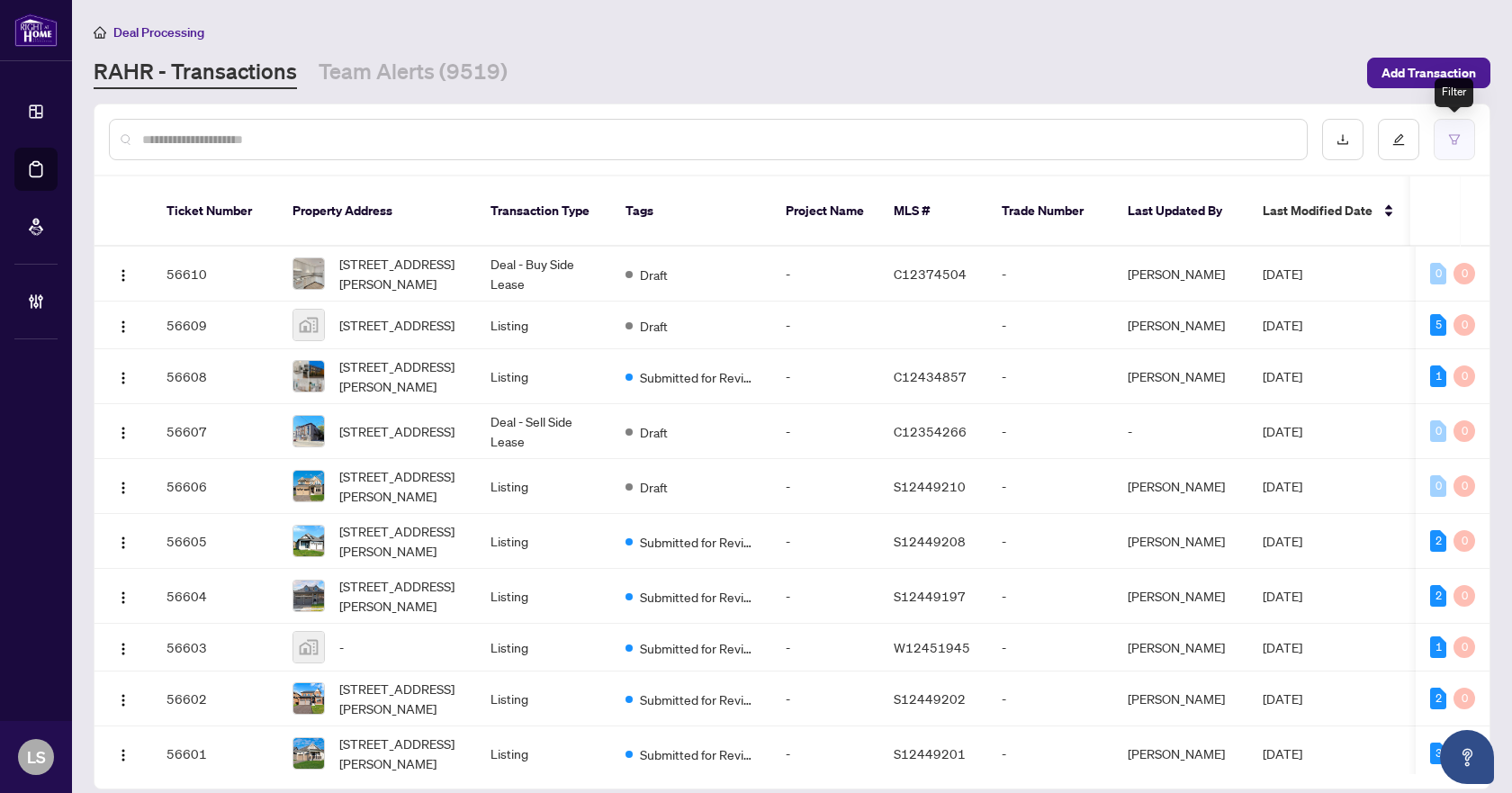
click at [1453, 133] on button "button" at bounding box center [1455, 139] width 42 height 42
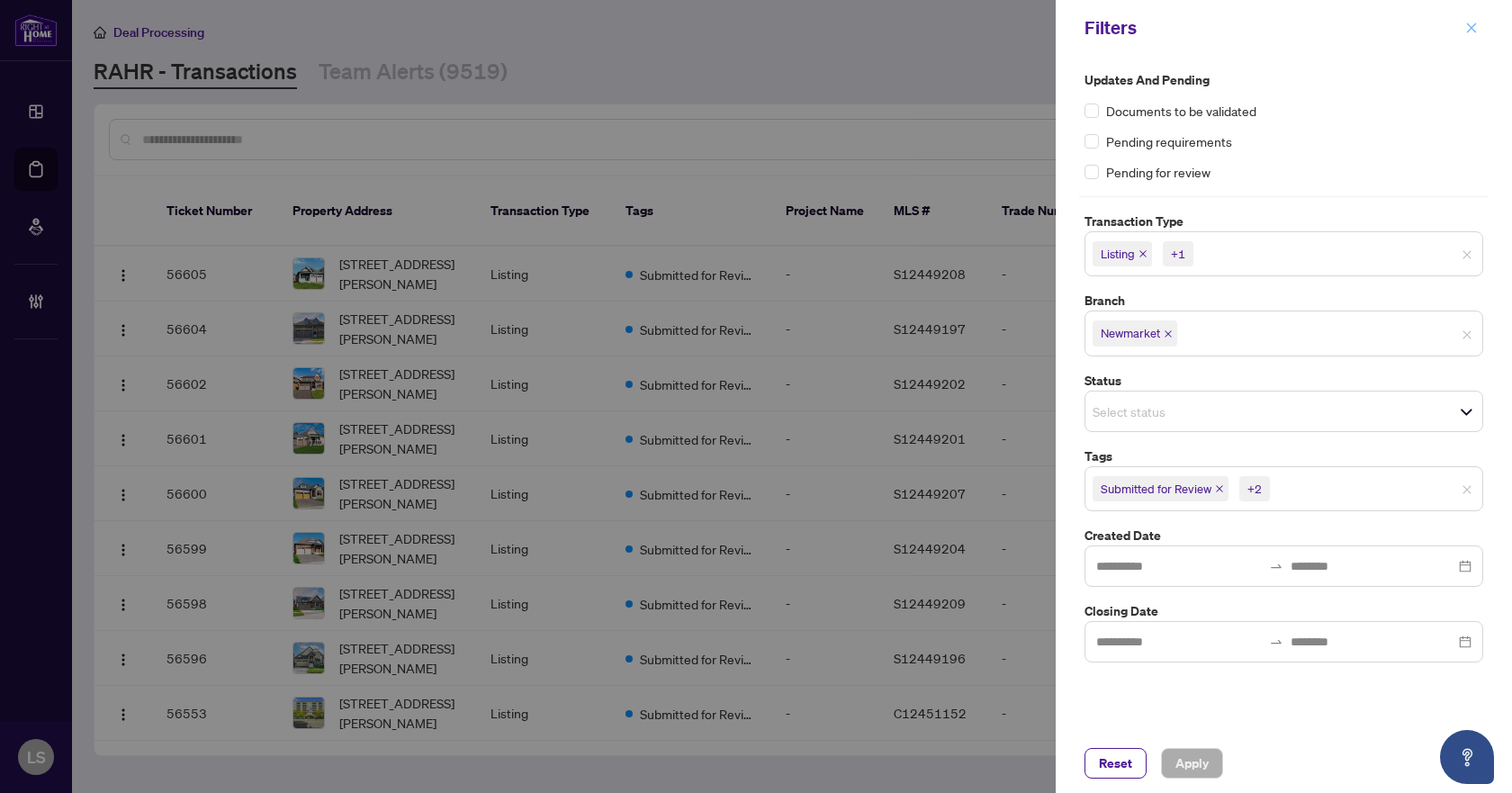
click at [1478, 27] on button "button" at bounding box center [1471, 27] width 24 height 22
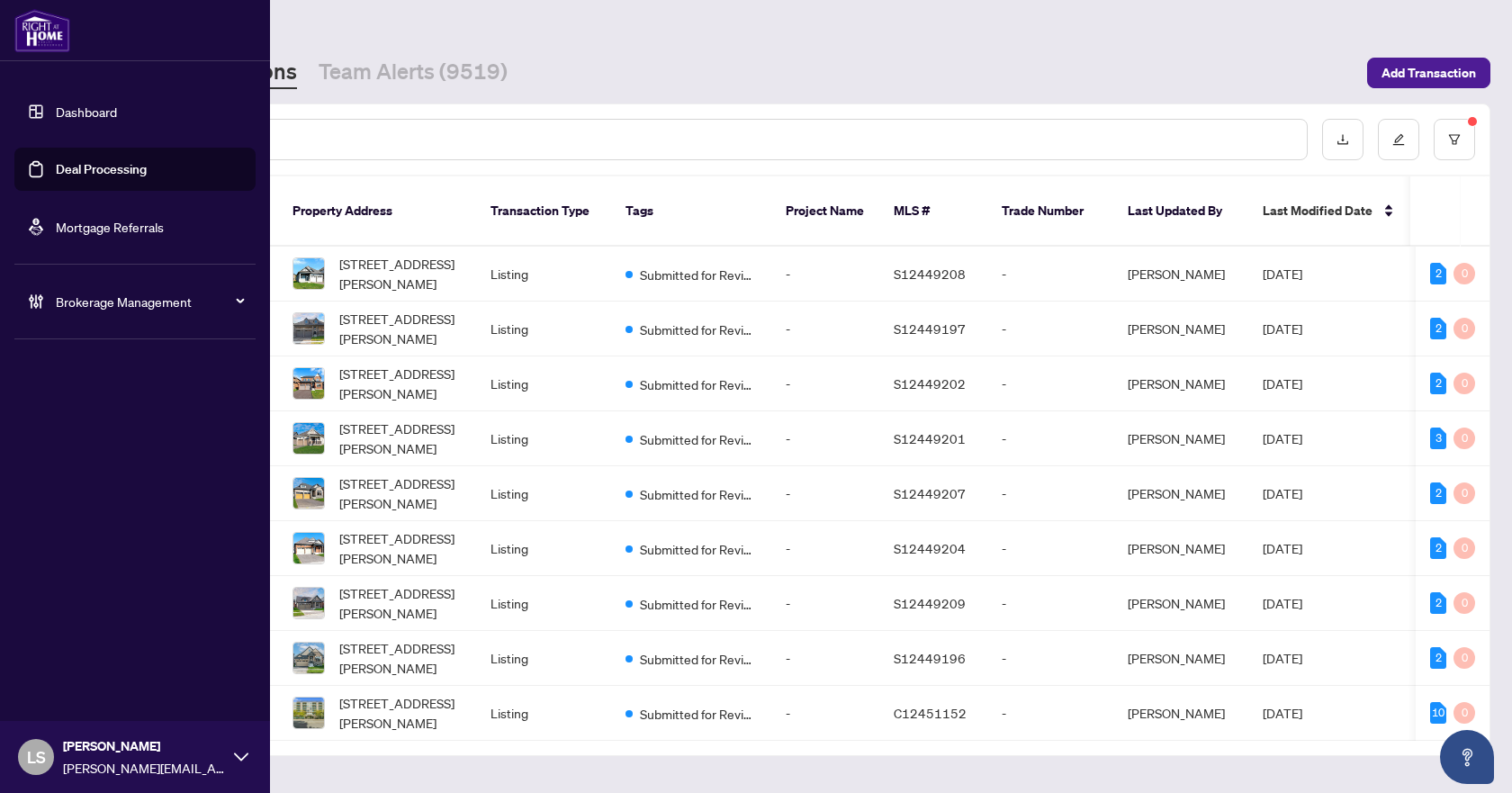
click at [121, 300] on span "Brokerage Management" at bounding box center [150, 301] width 188 height 20
click at [107, 433] on link "Manage Agents" at bounding box center [82, 430] width 89 height 16
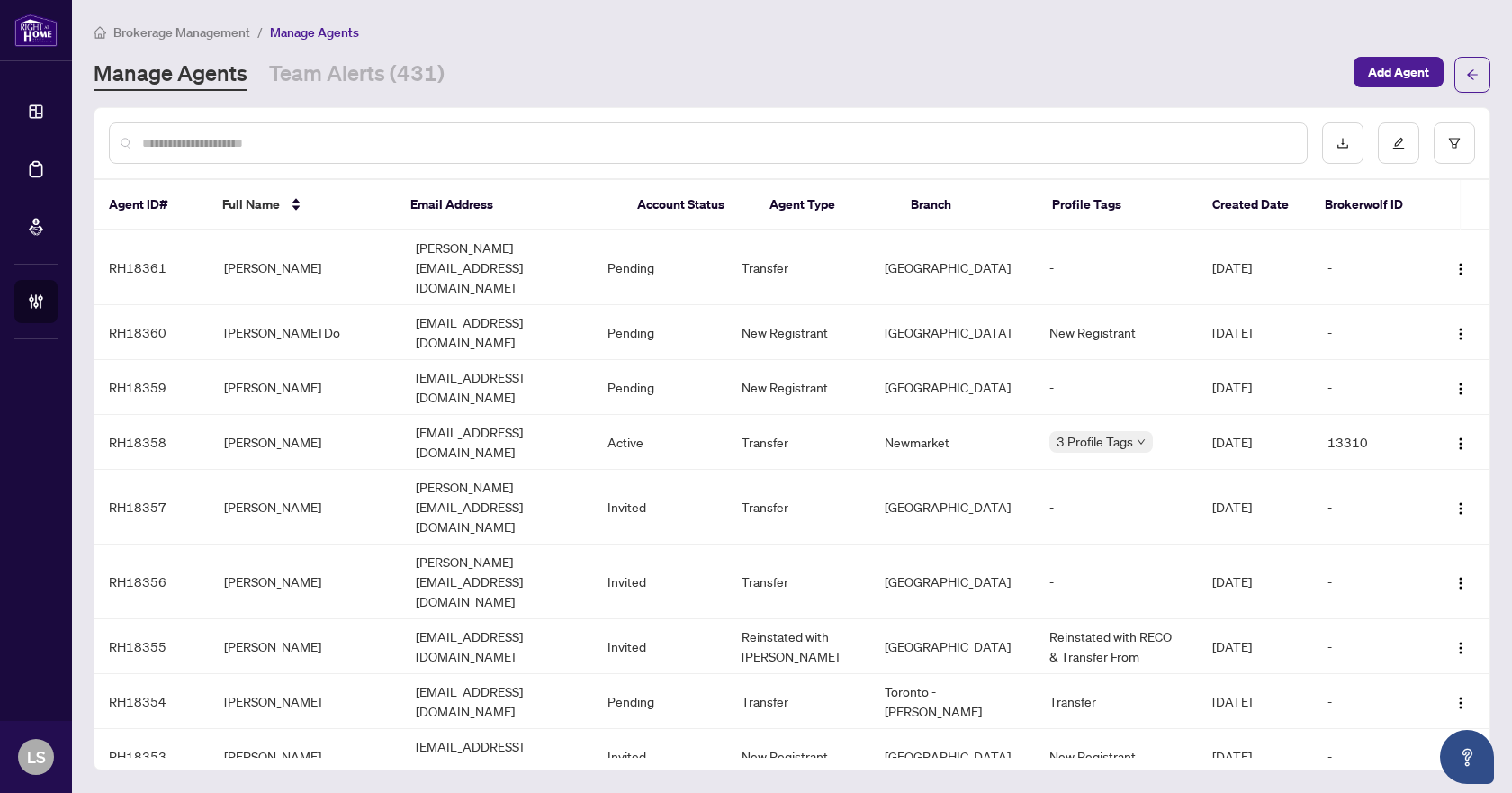
click at [178, 148] on input "text" at bounding box center [718, 143] width 1151 height 20
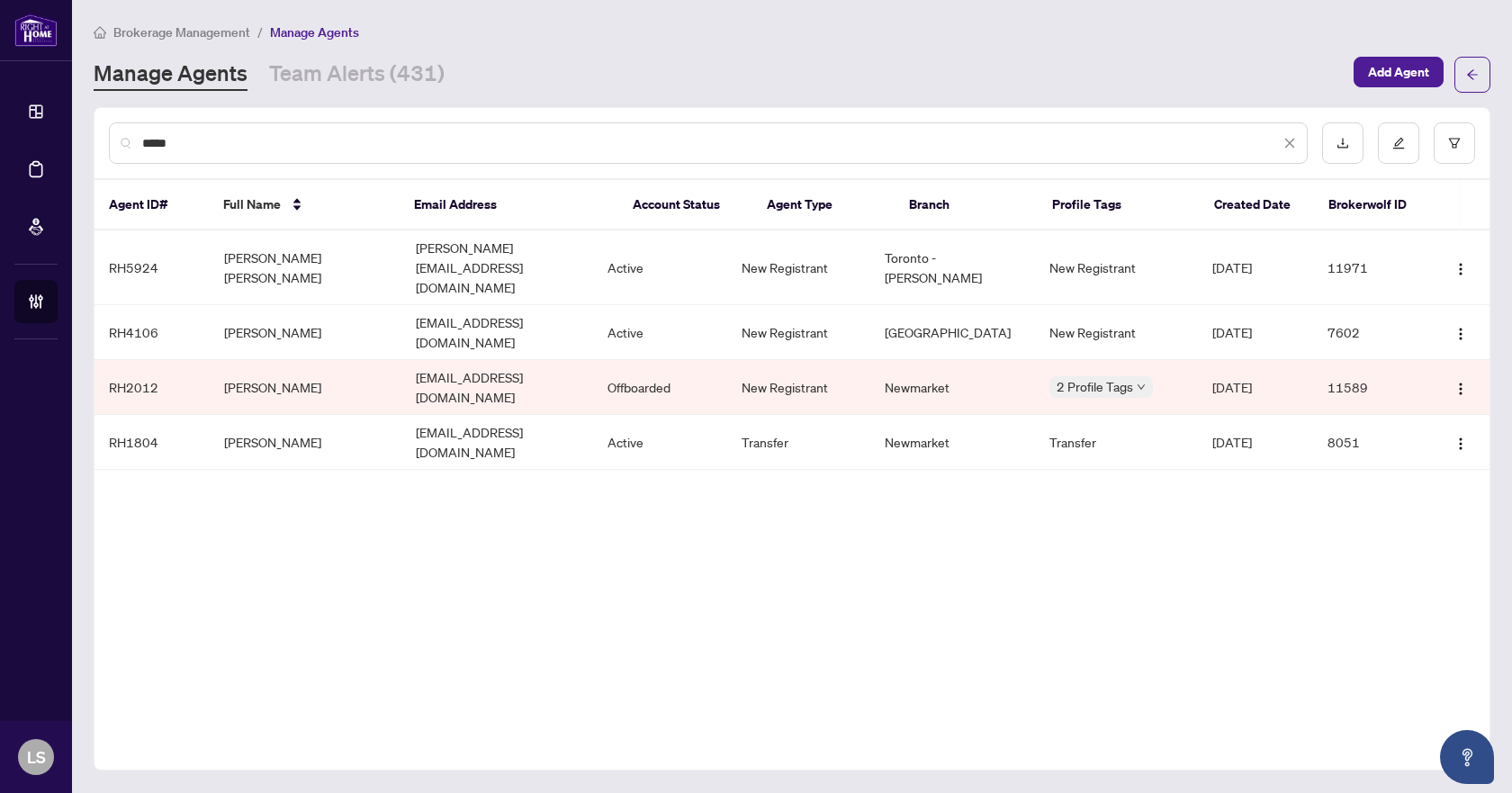
type input "*****"
click at [181, 39] on span "Brokerage Management" at bounding box center [182, 32] width 137 height 16
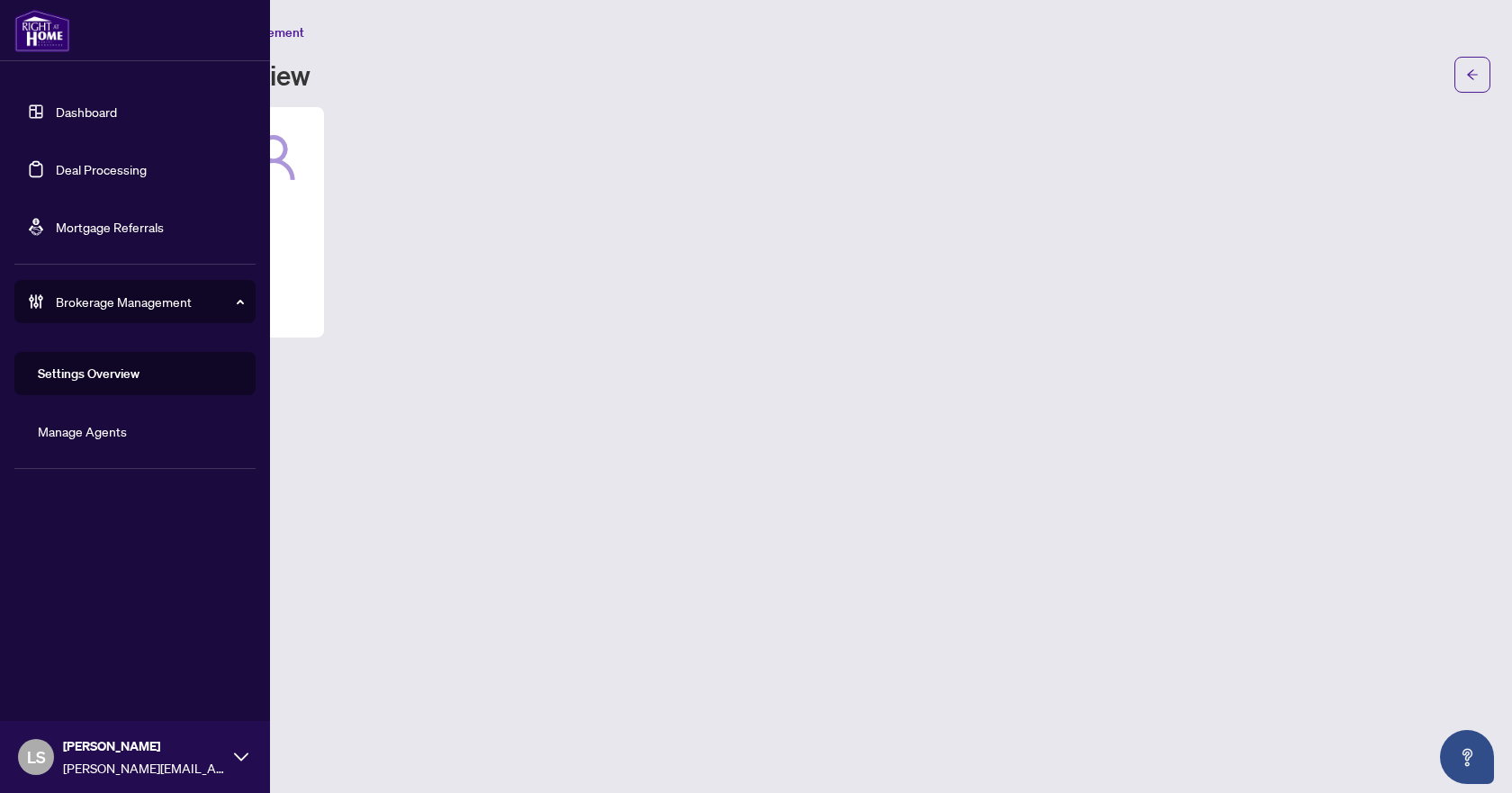
click at [89, 171] on link "Deal Processing" at bounding box center [101, 169] width 91 height 16
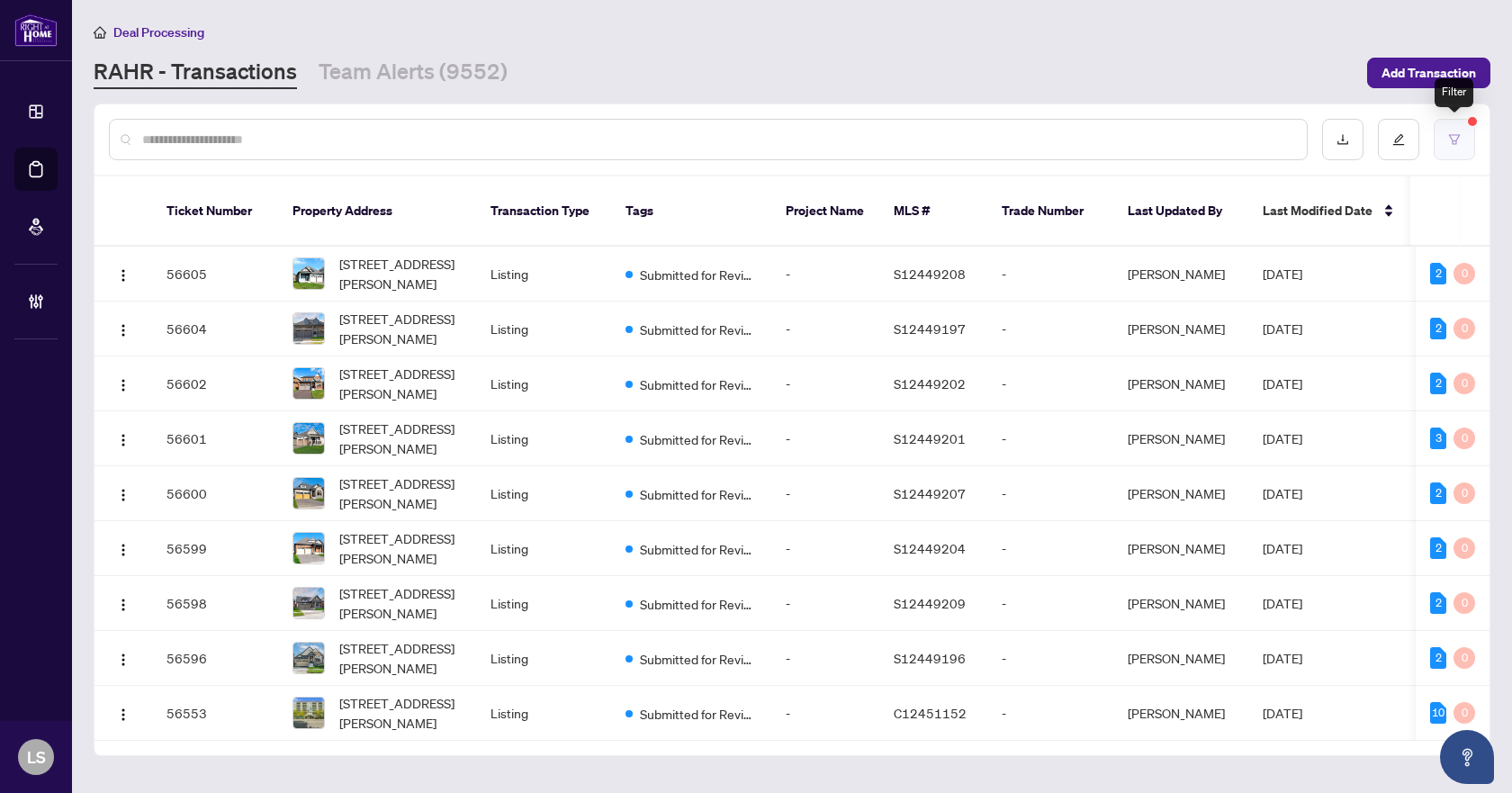
click at [1468, 140] on button "button" at bounding box center [1455, 139] width 42 height 42
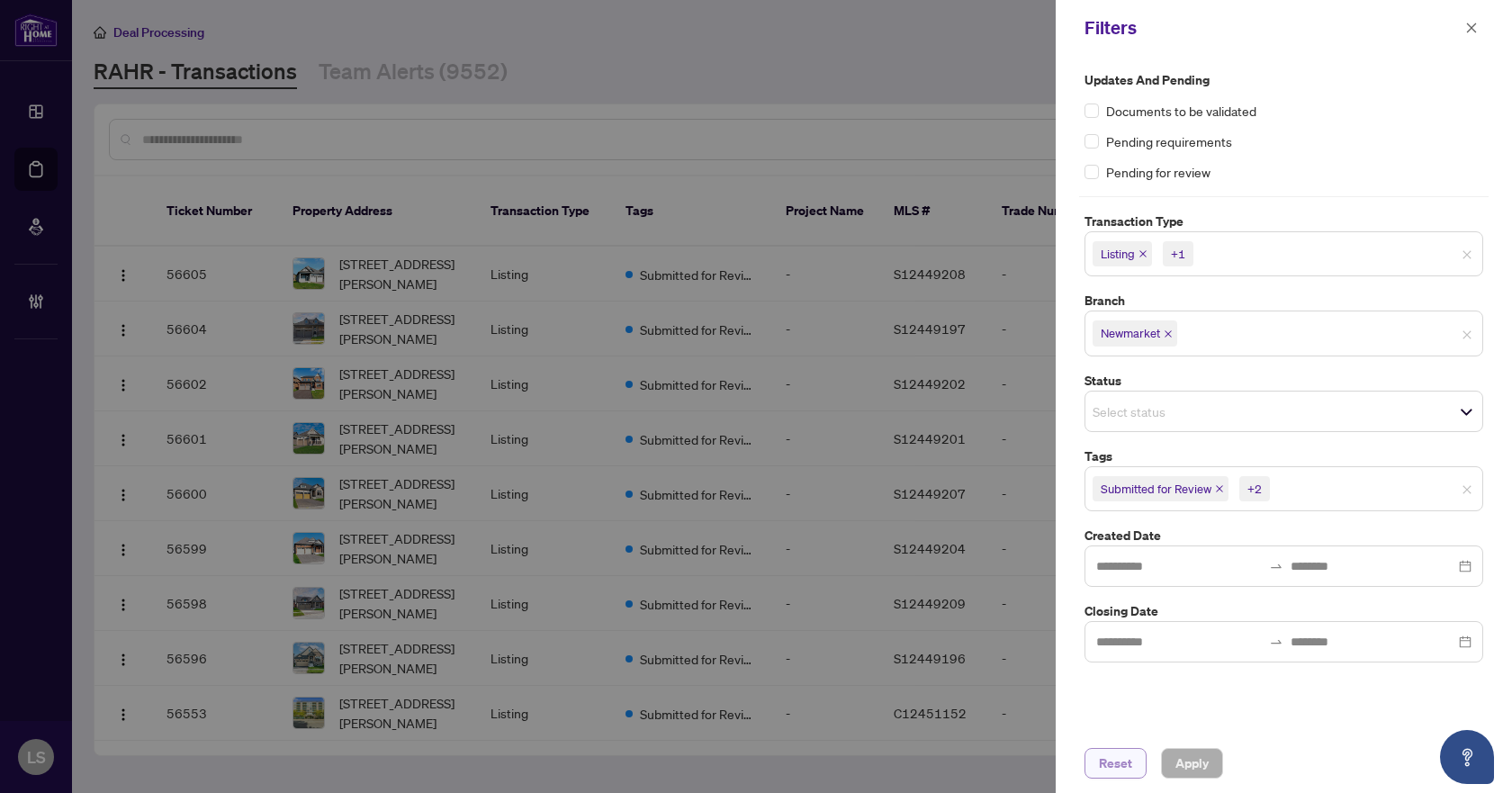
click at [1126, 769] on span "Reset" at bounding box center [1116, 763] width 33 height 28
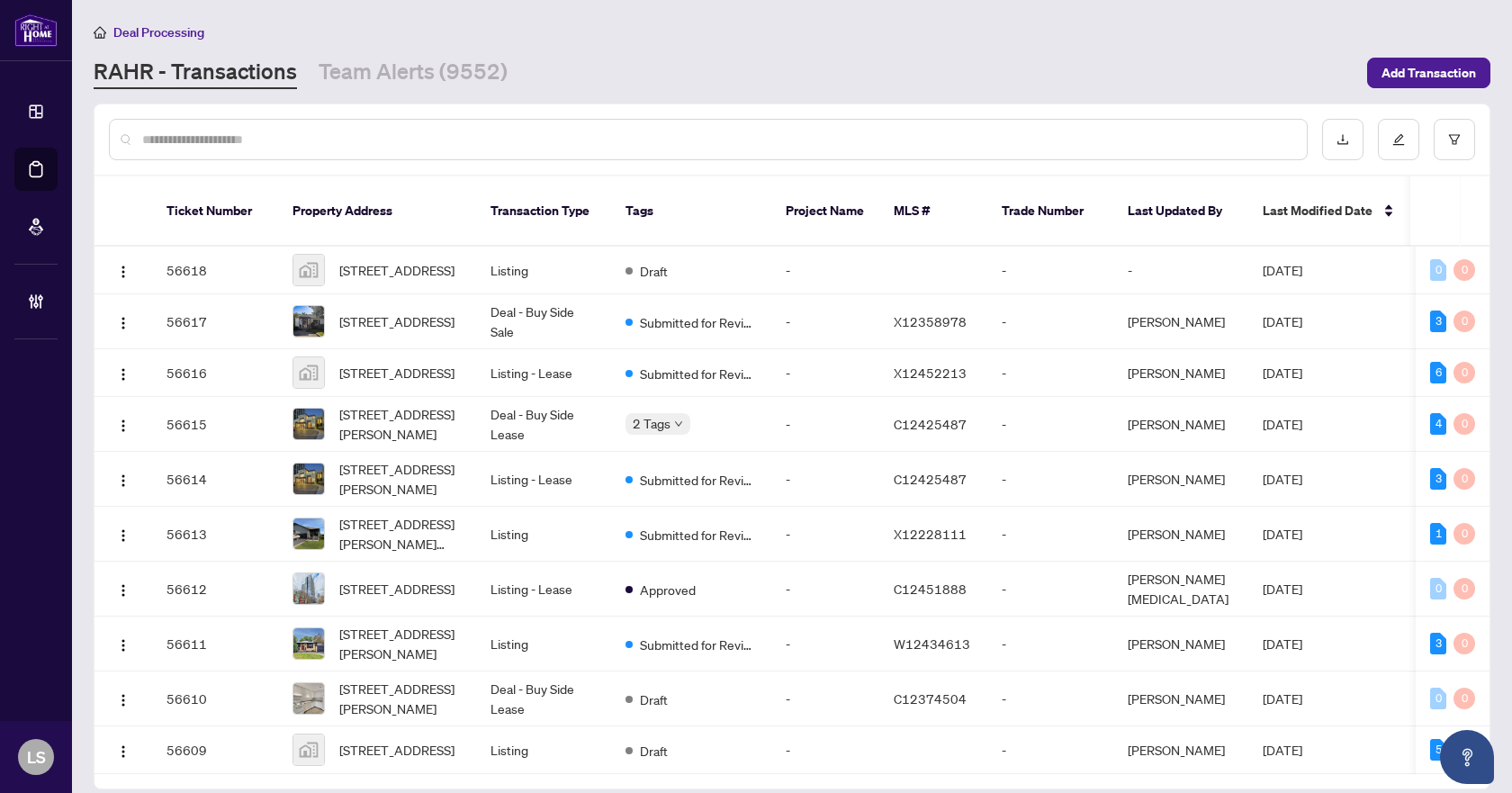
click at [446, 145] on input "text" at bounding box center [718, 139] width 1151 height 20
drag, startPoint x: 446, startPoint y: 151, endPoint x: 332, endPoint y: 138, distance: 114.7
click at [332, 138] on input "text" at bounding box center [718, 139] width 1151 height 20
paste input "*********"
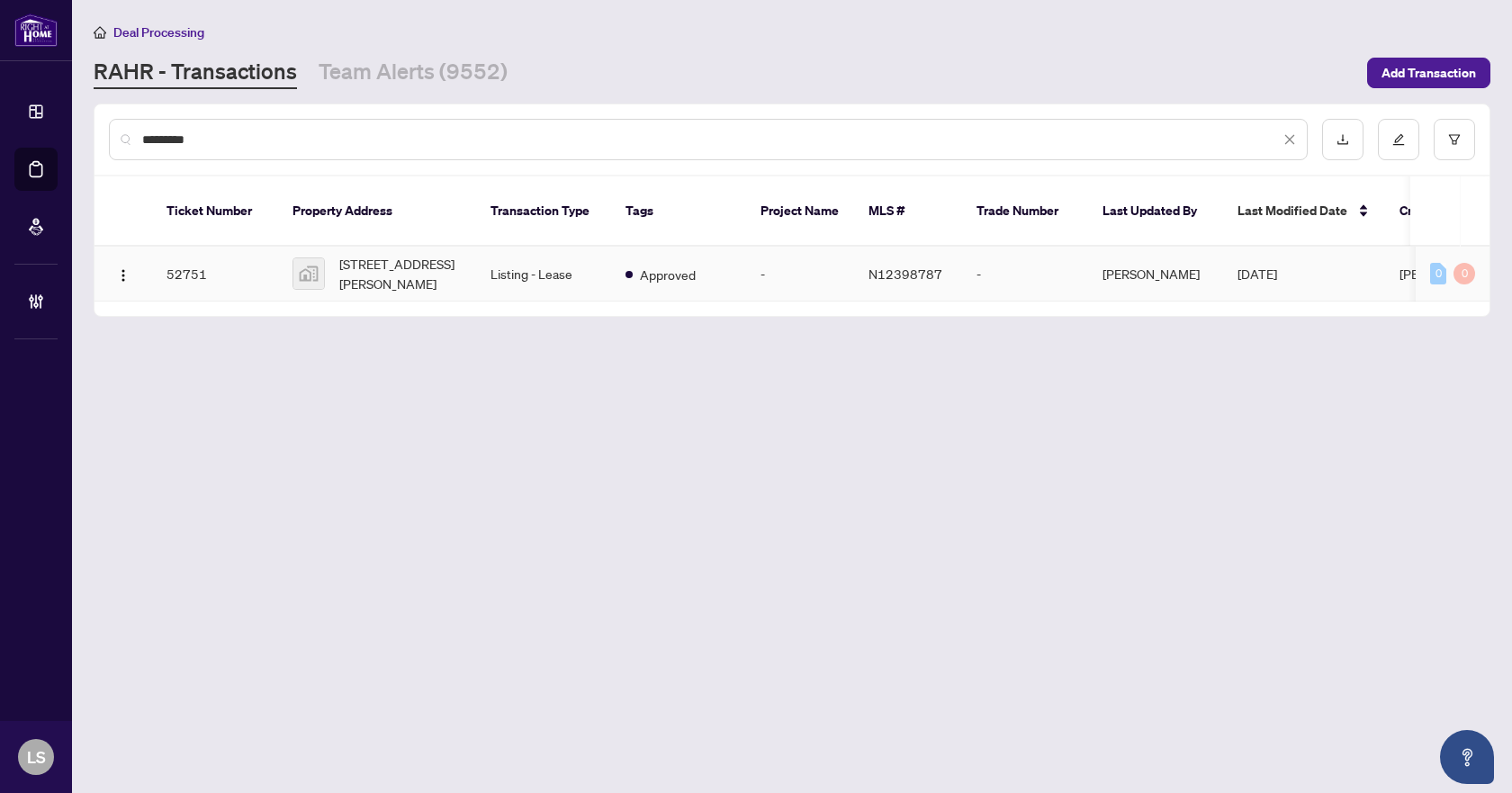
type input "*********"
click at [386, 260] on span "[STREET_ADDRESS][PERSON_NAME]" at bounding box center [400, 274] width 122 height 40
click at [366, 266] on span "[STREET_ADDRESS][PERSON_NAME]" at bounding box center [400, 274] width 122 height 40
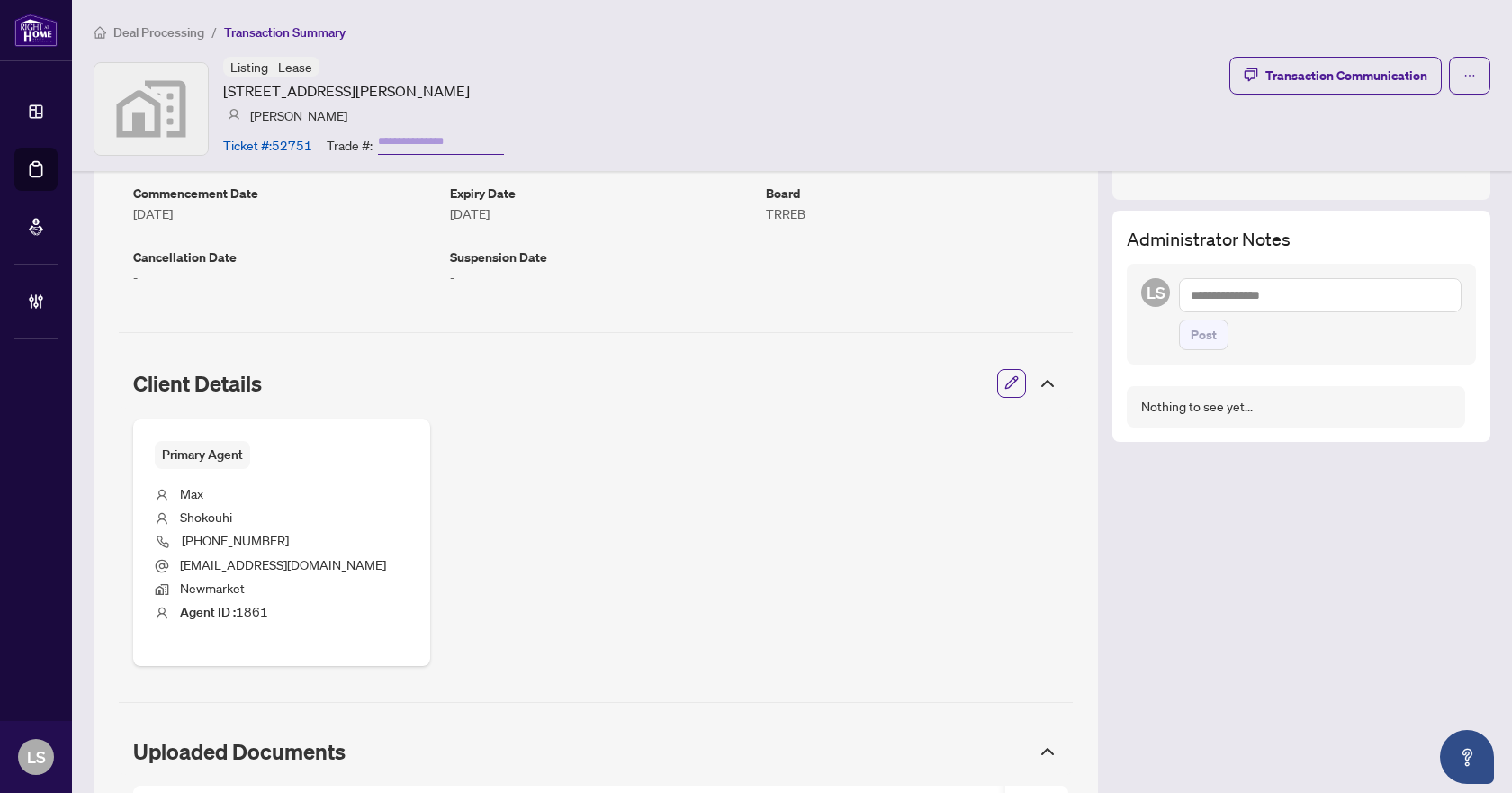
scroll to position [896, 0]
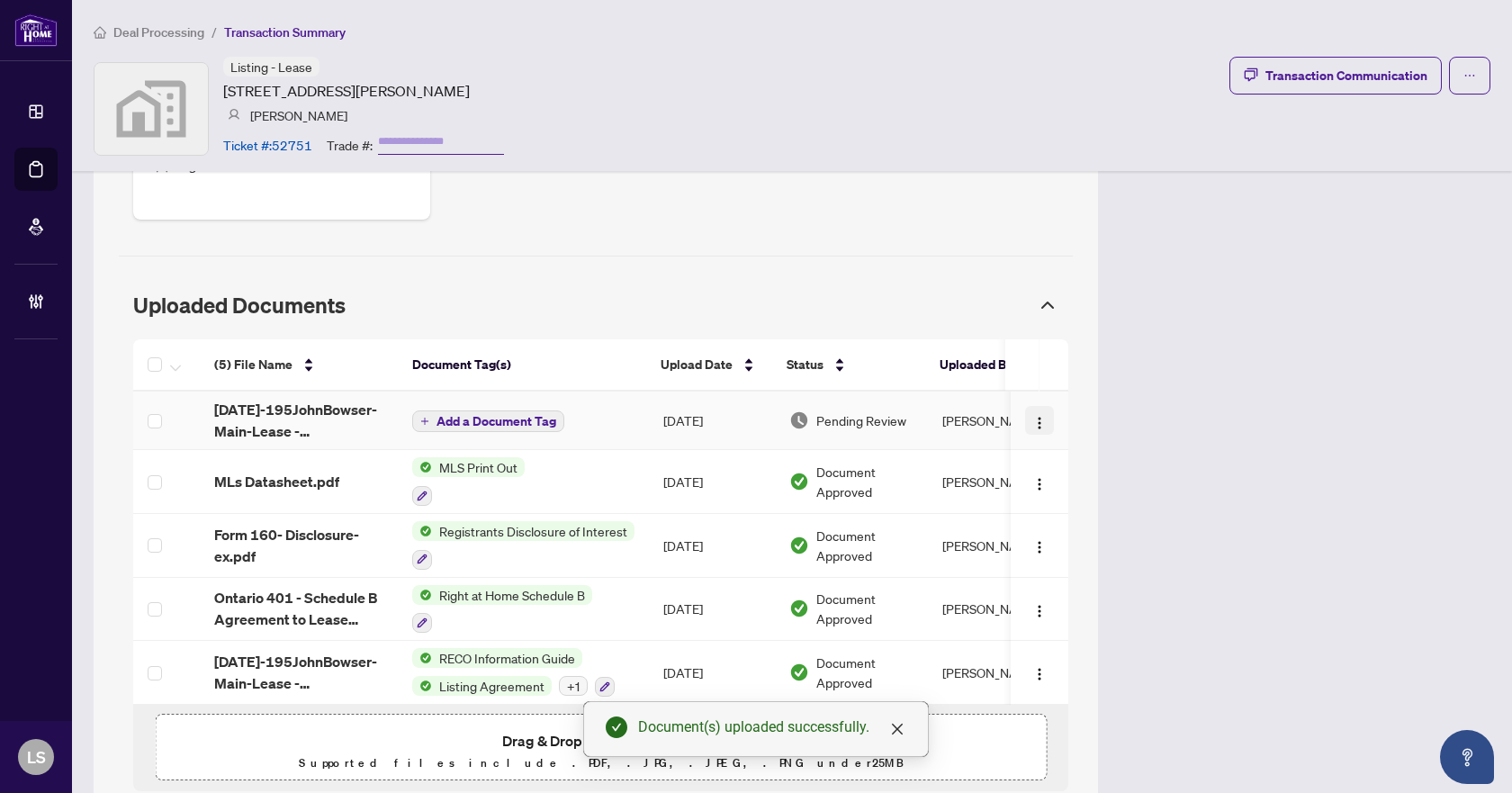
click at [1032, 421] on img "button" at bounding box center [1039, 423] width 14 height 14
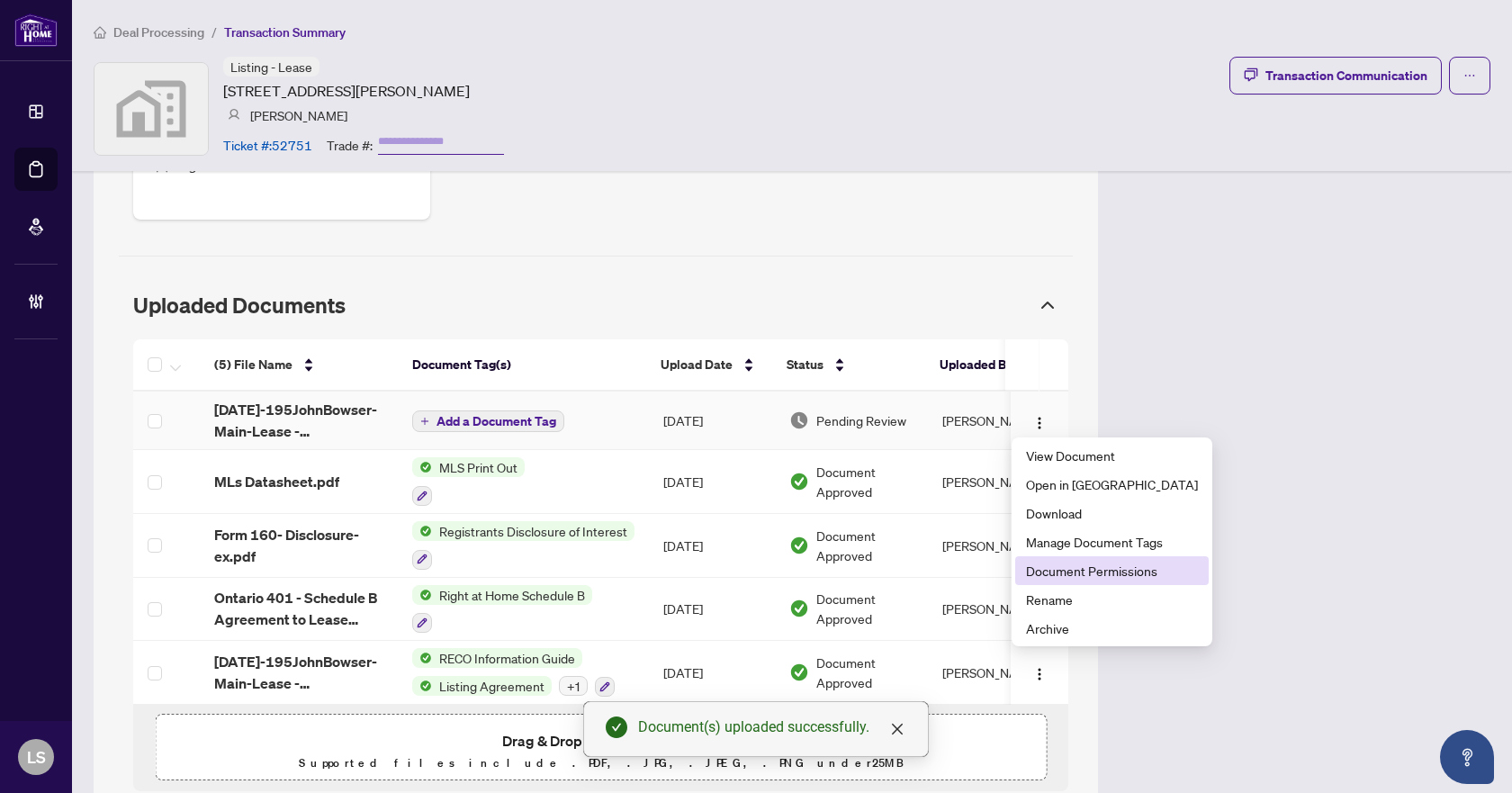
click at [1052, 575] on span "Document Permissions" at bounding box center [1112, 570] width 172 height 20
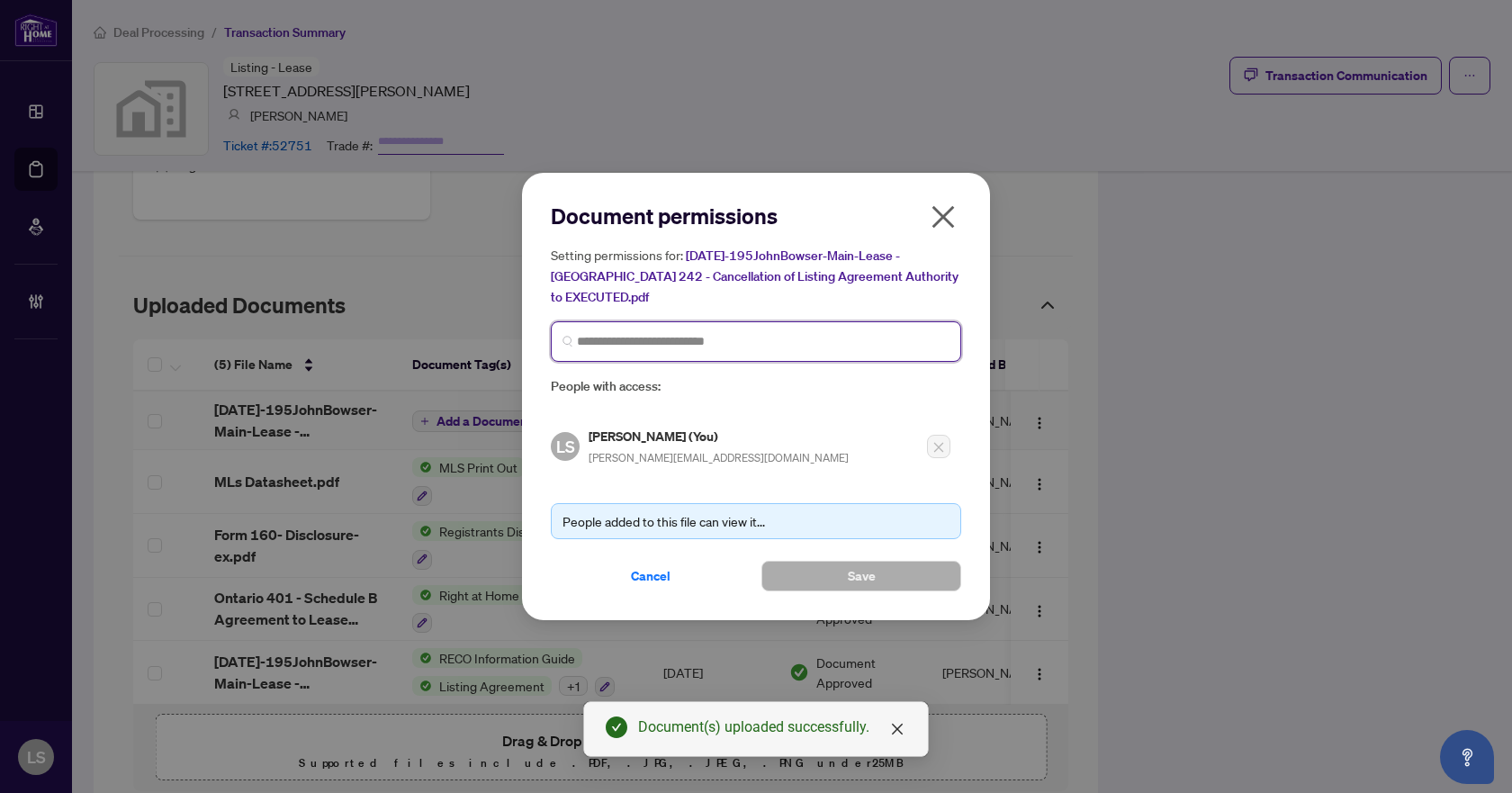
click at [652, 332] on input "search" at bounding box center [763, 341] width 373 height 19
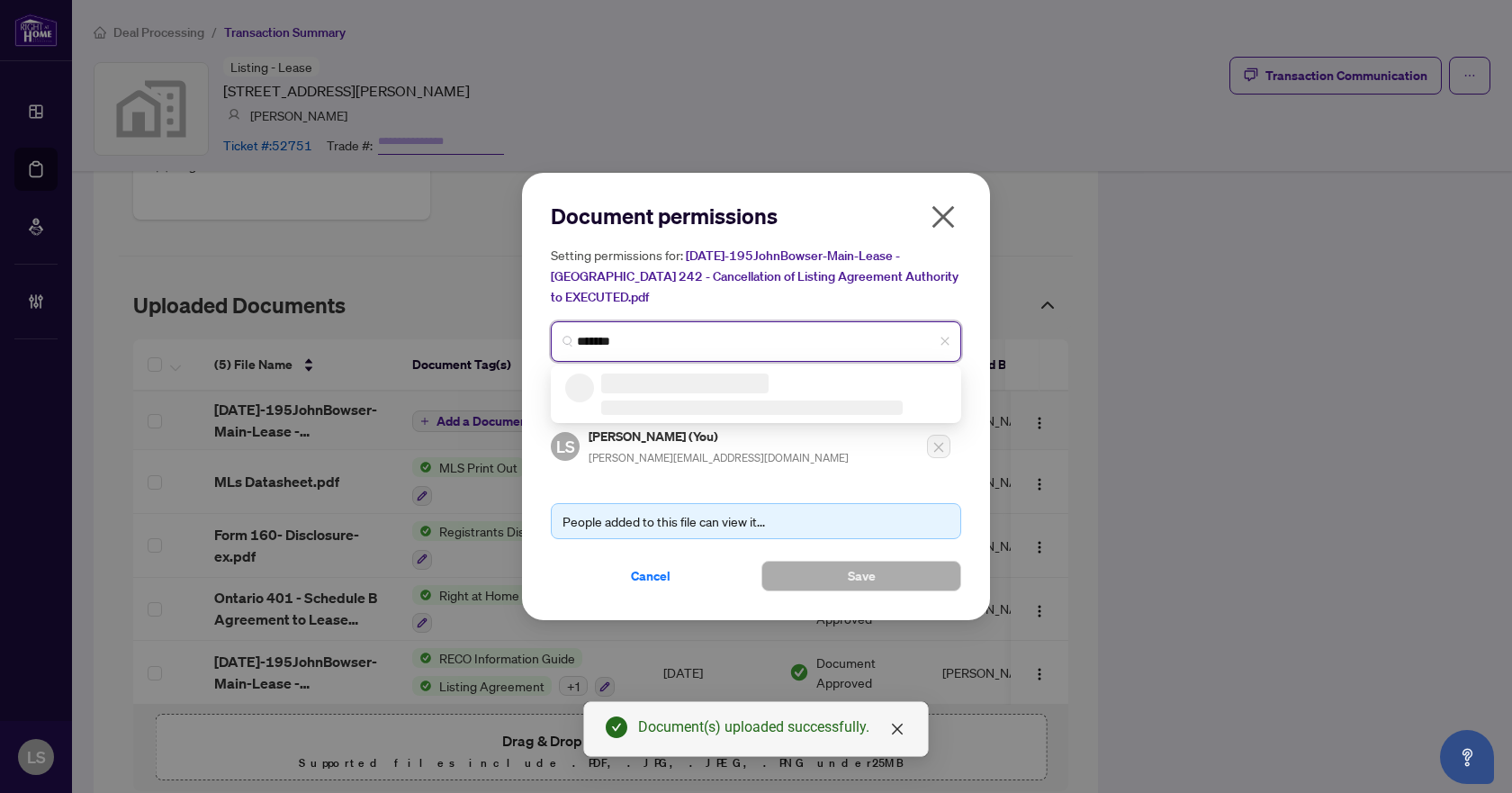
type input "********"
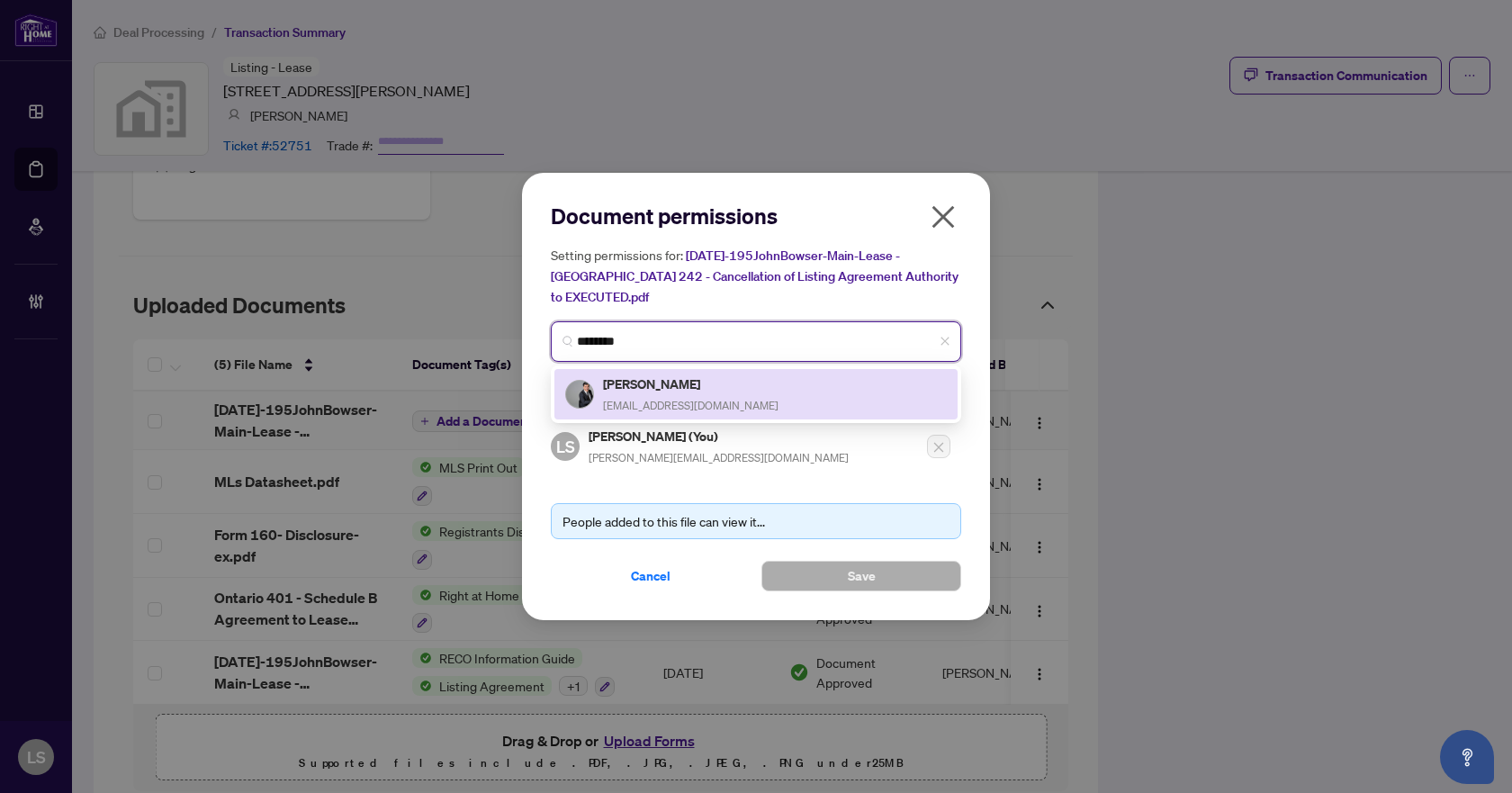
click at [705, 384] on div "Max Shokouhi maxshokouhi@gmail.com" at bounding box center [690, 394] width 175 height 42
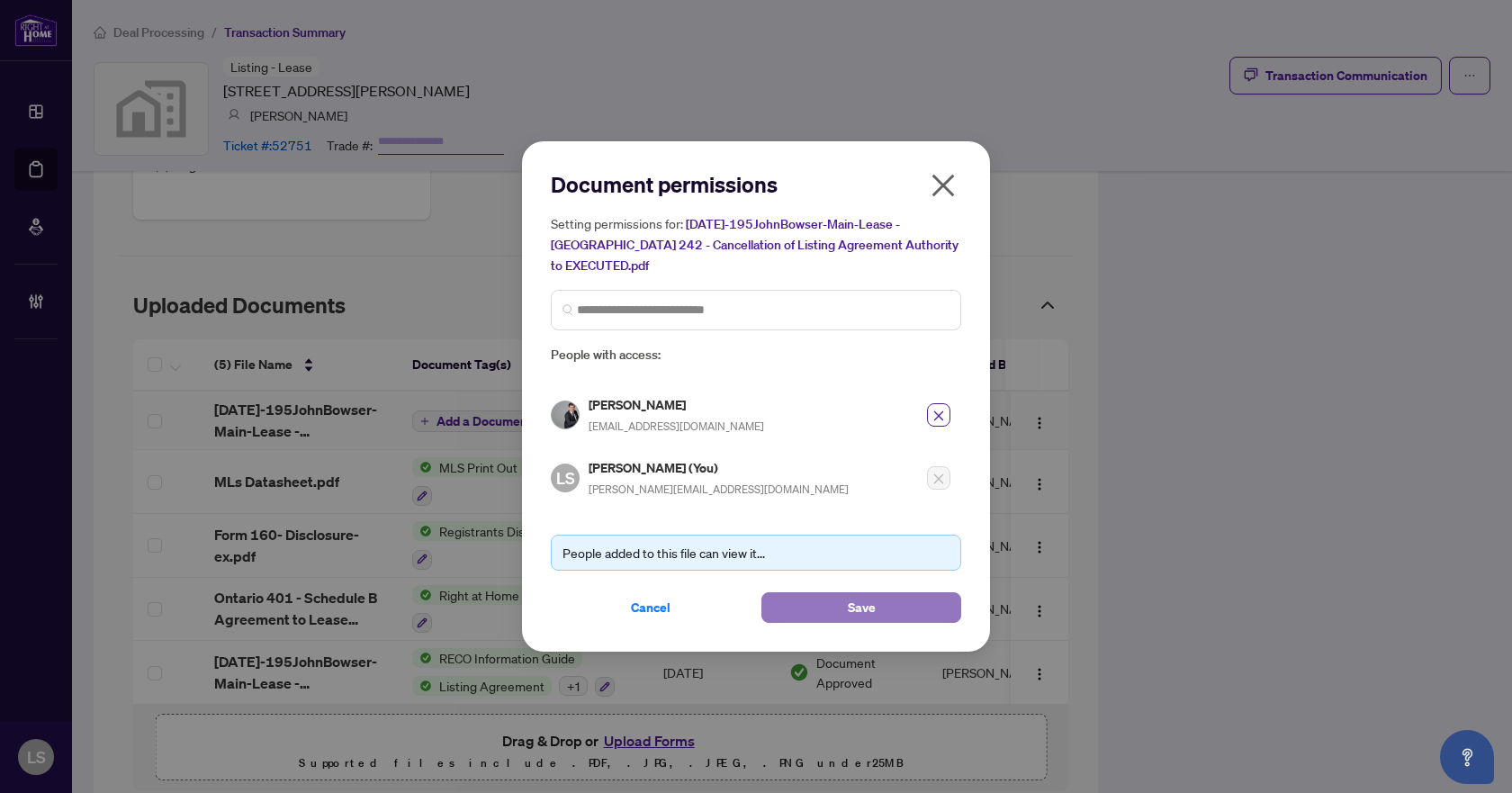
click at [826, 595] on button "Save" at bounding box center [861, 607] width 200 height 30
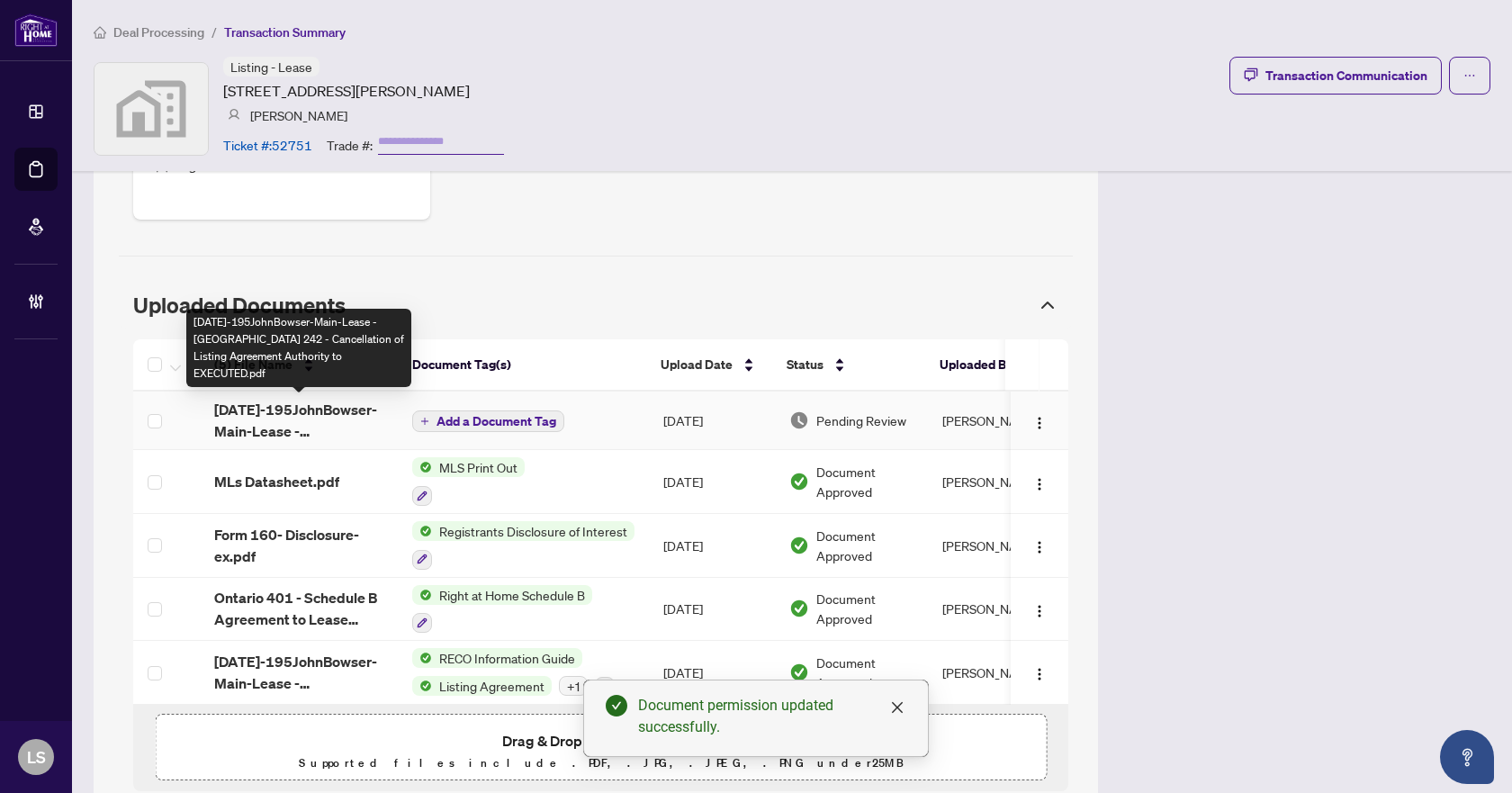
click at [298, 419] on span "2025Sep-195JohnBowser-Main-Lease - Ontario 242 - Cancellation of Listing Agreem…" at bounding box center [299, 421] width 170 height 44
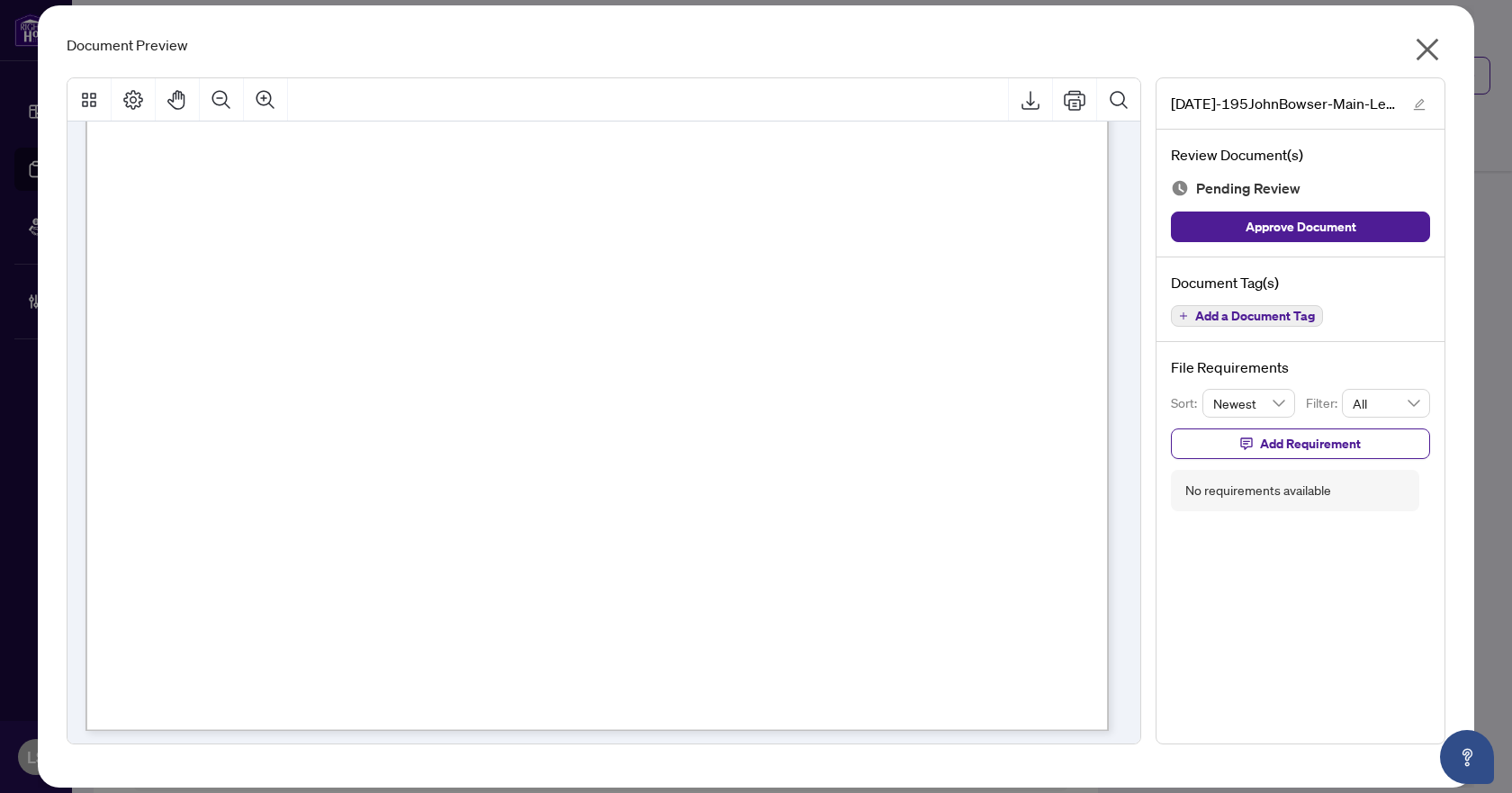
scroll to position [738, 0]
click at [1255, 315] on span "Add a Document Tag" at bounding box center [1255, 315] width 119 height 12
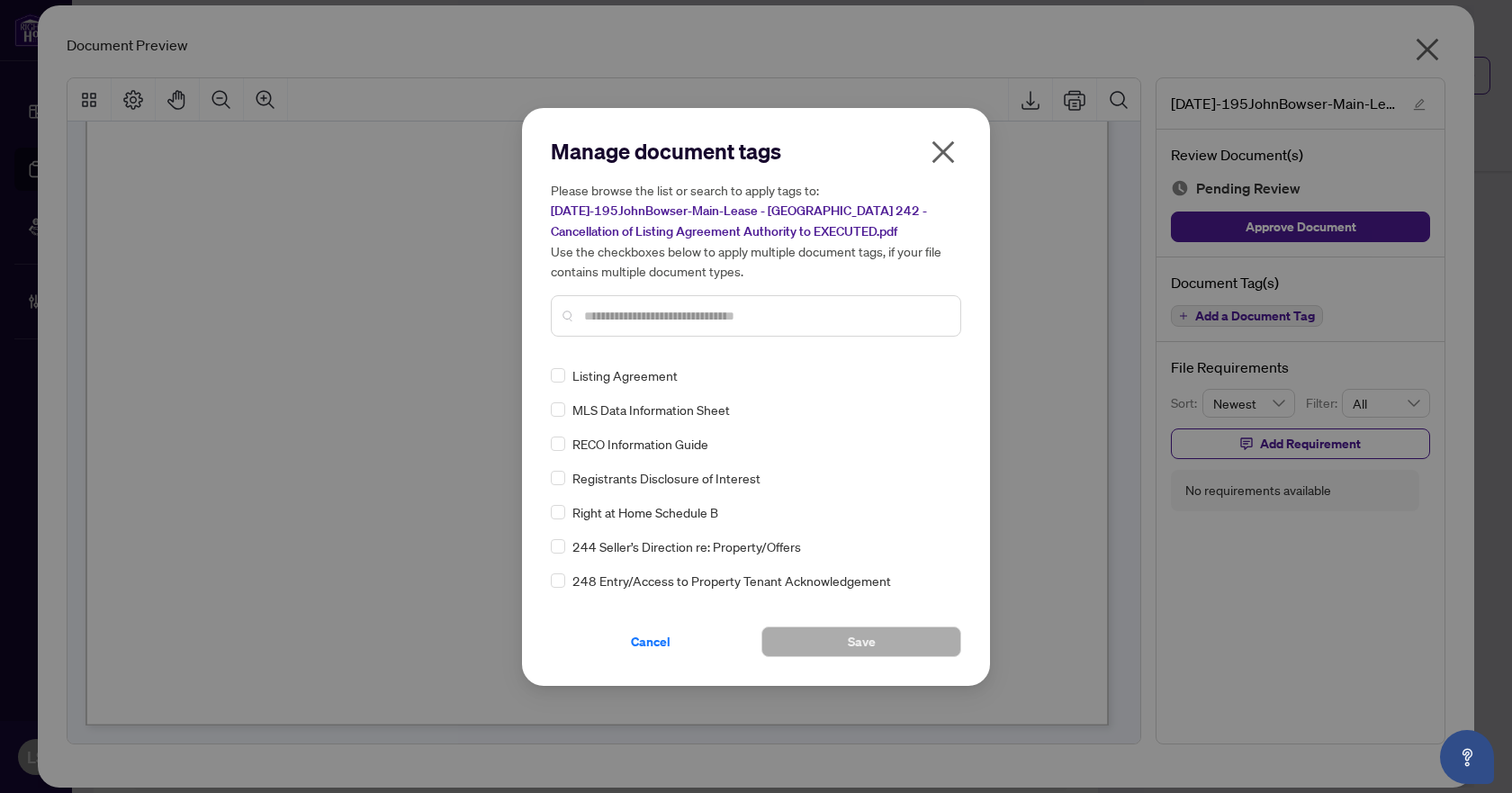
click at [792, 306] on input "text" at bounding box center [765, 315] width 362 height 20
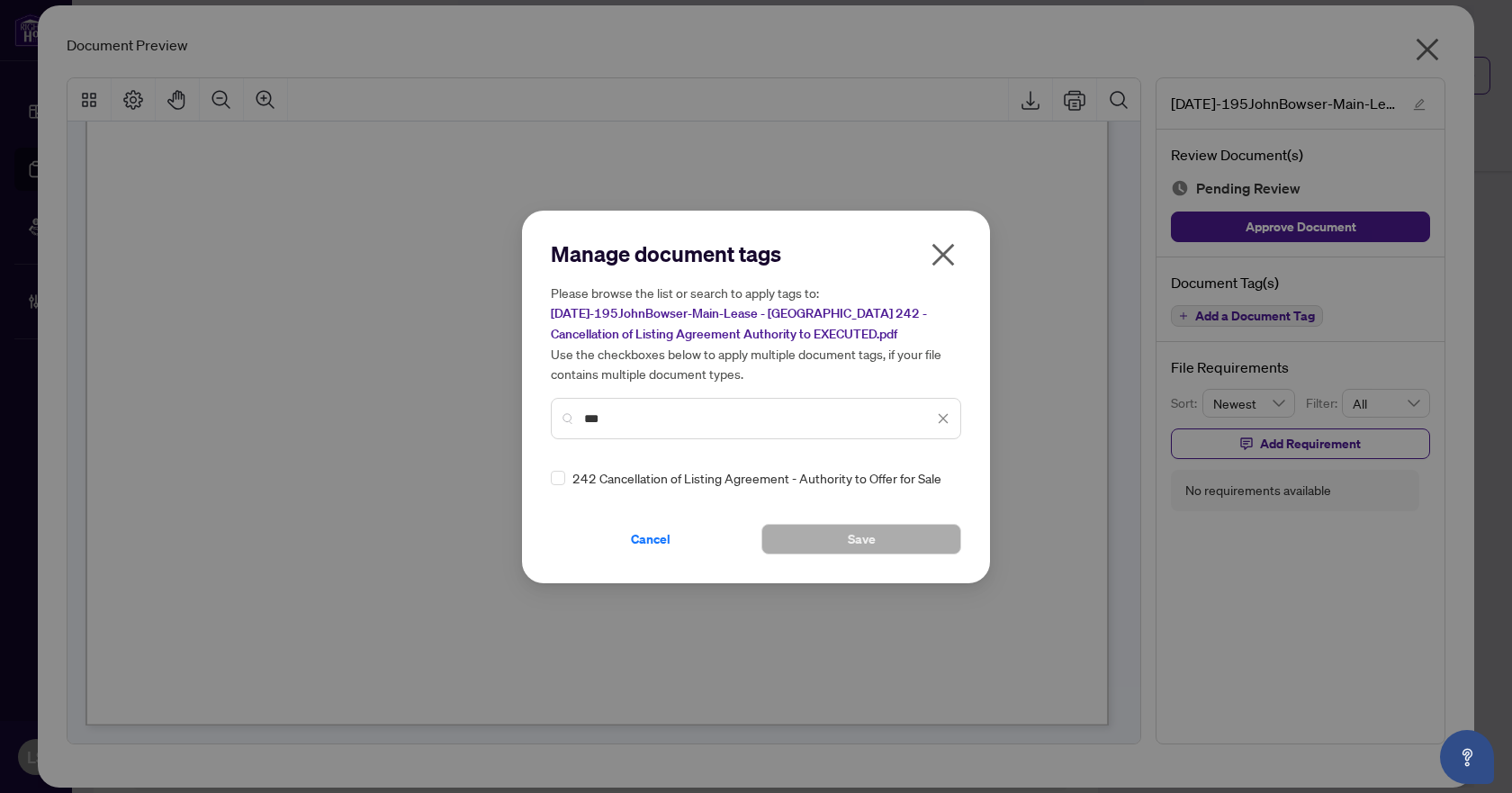
type input "***"
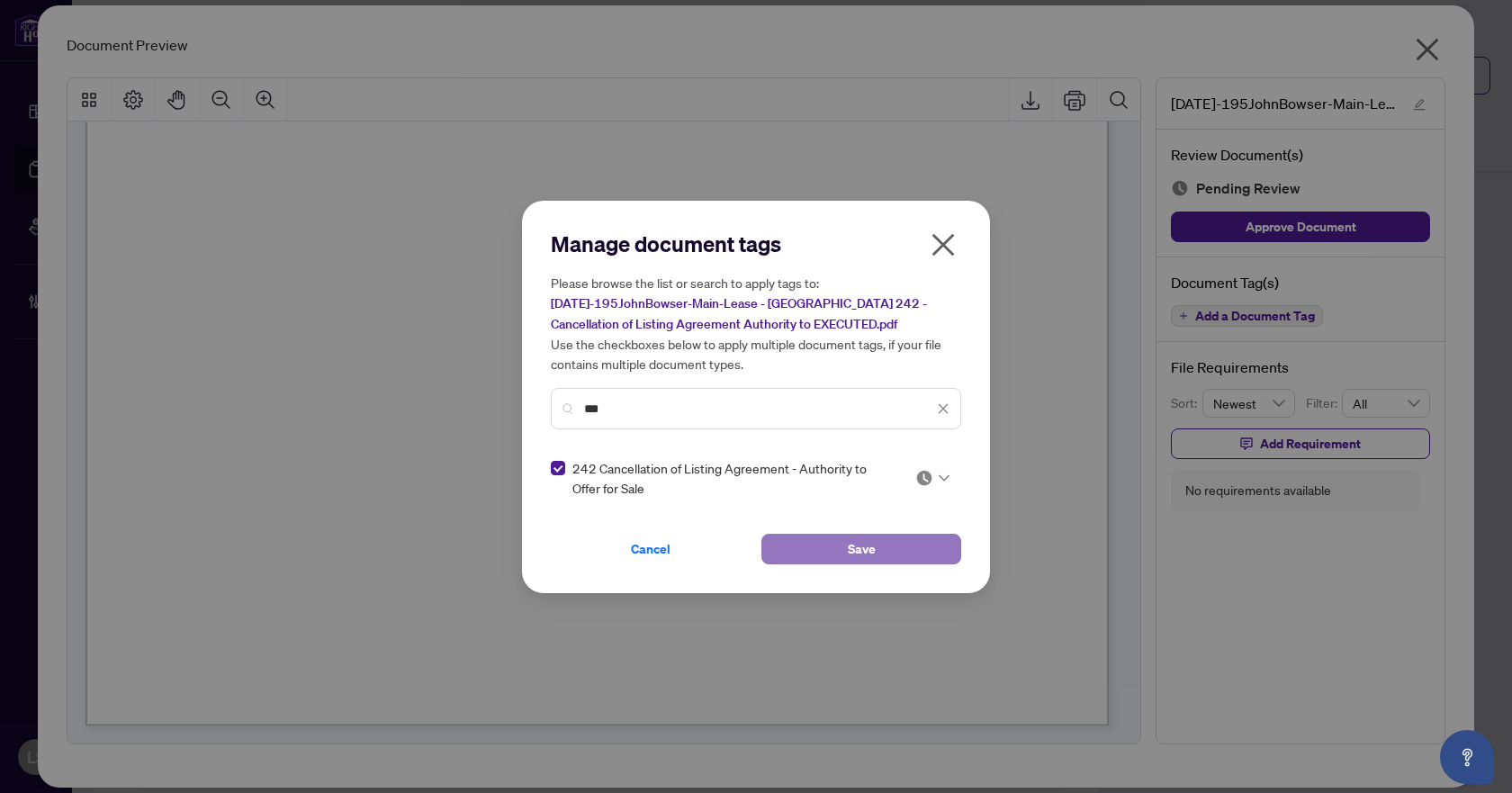
click at [885, 549] on button "Save" at bounding box center [861, 549] width 200 height 30
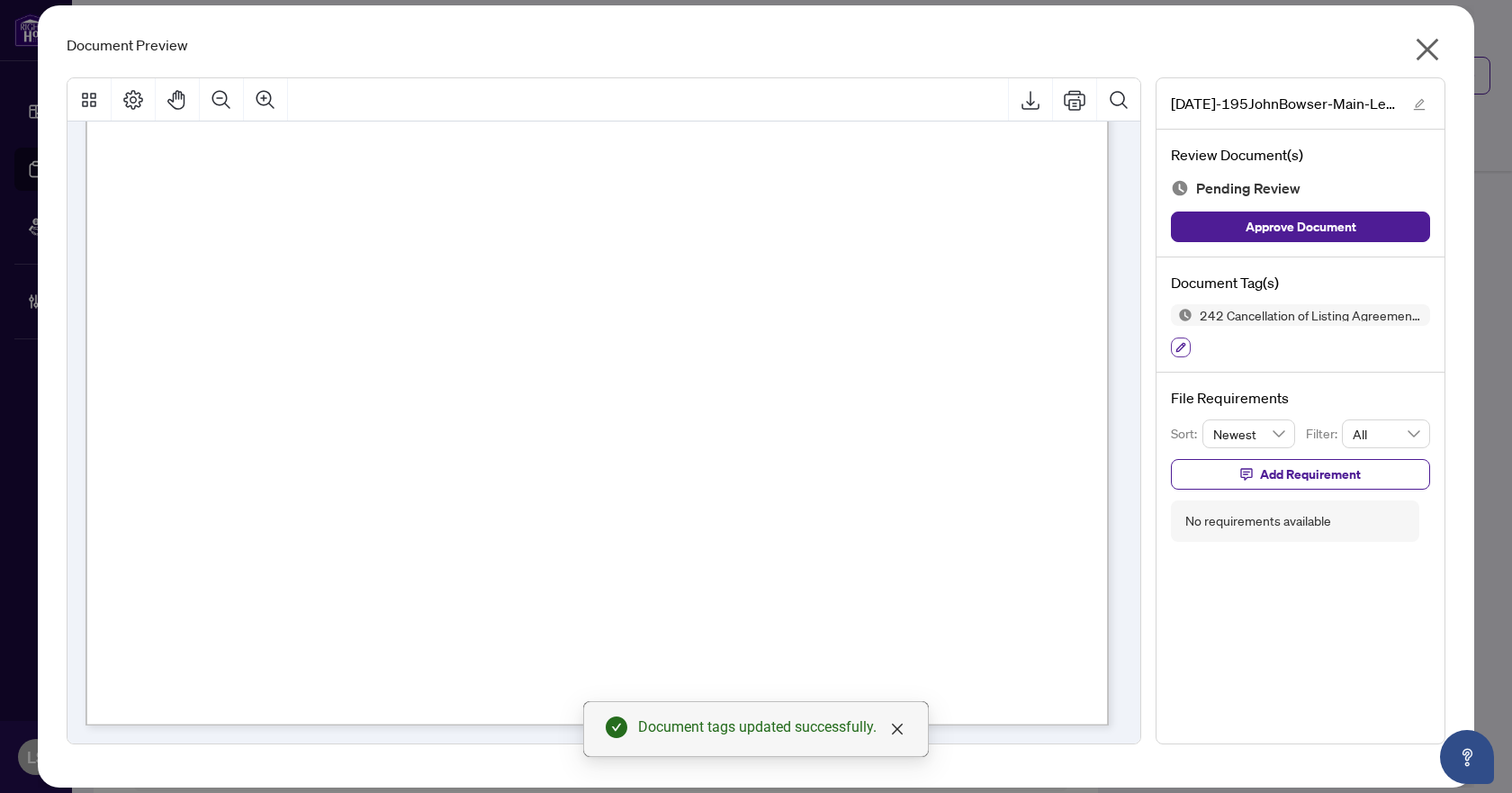
click at [1184, 348] on icon "button" at bounding box center [1180, 347] width 10 height 10
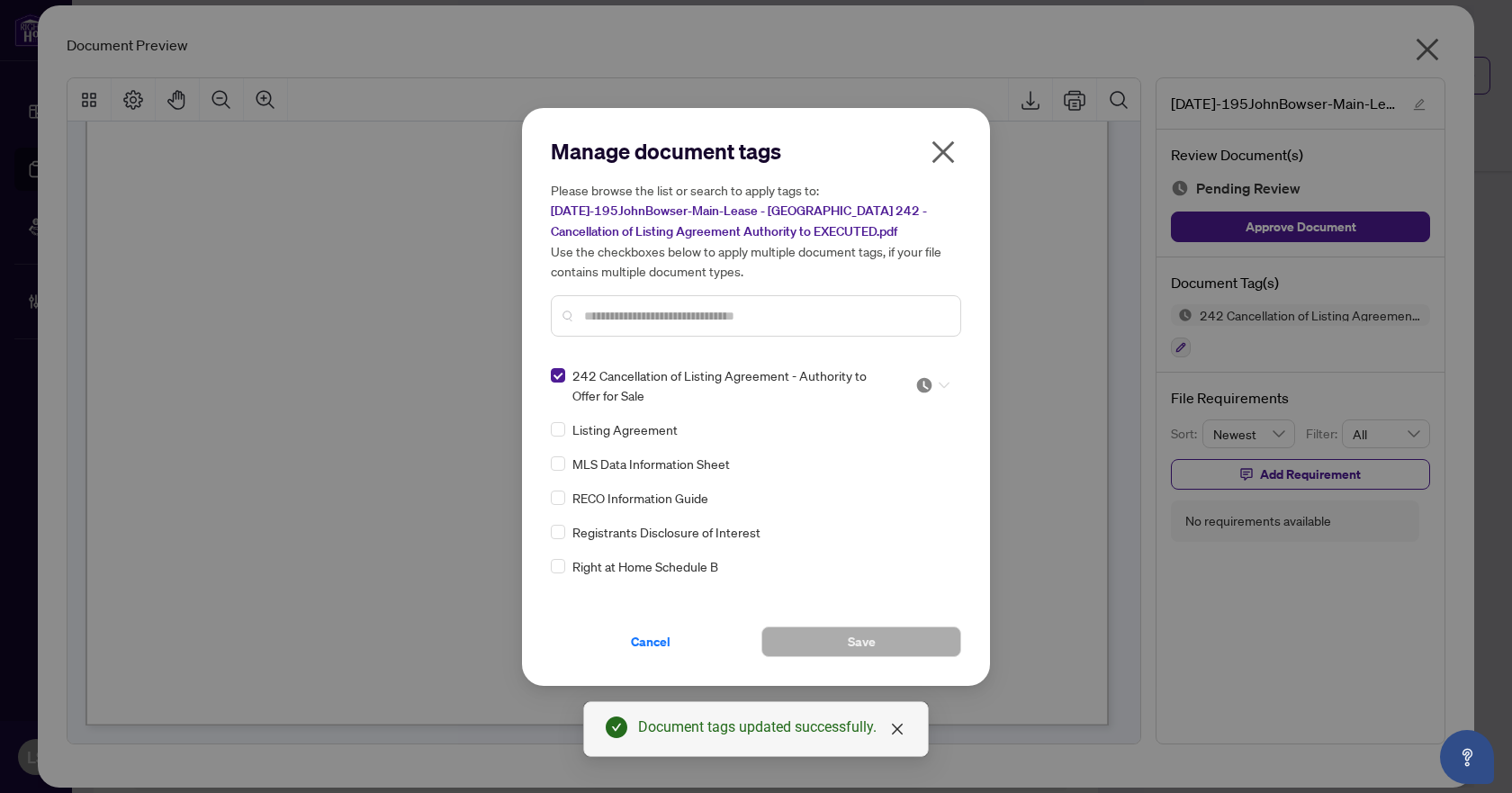
click at [939, 385] on icon at bounding box center [944, 385] width 10 height 7
click at [900, 472] on div "Approved" at bounding box center [873, 472] width 116 height 20
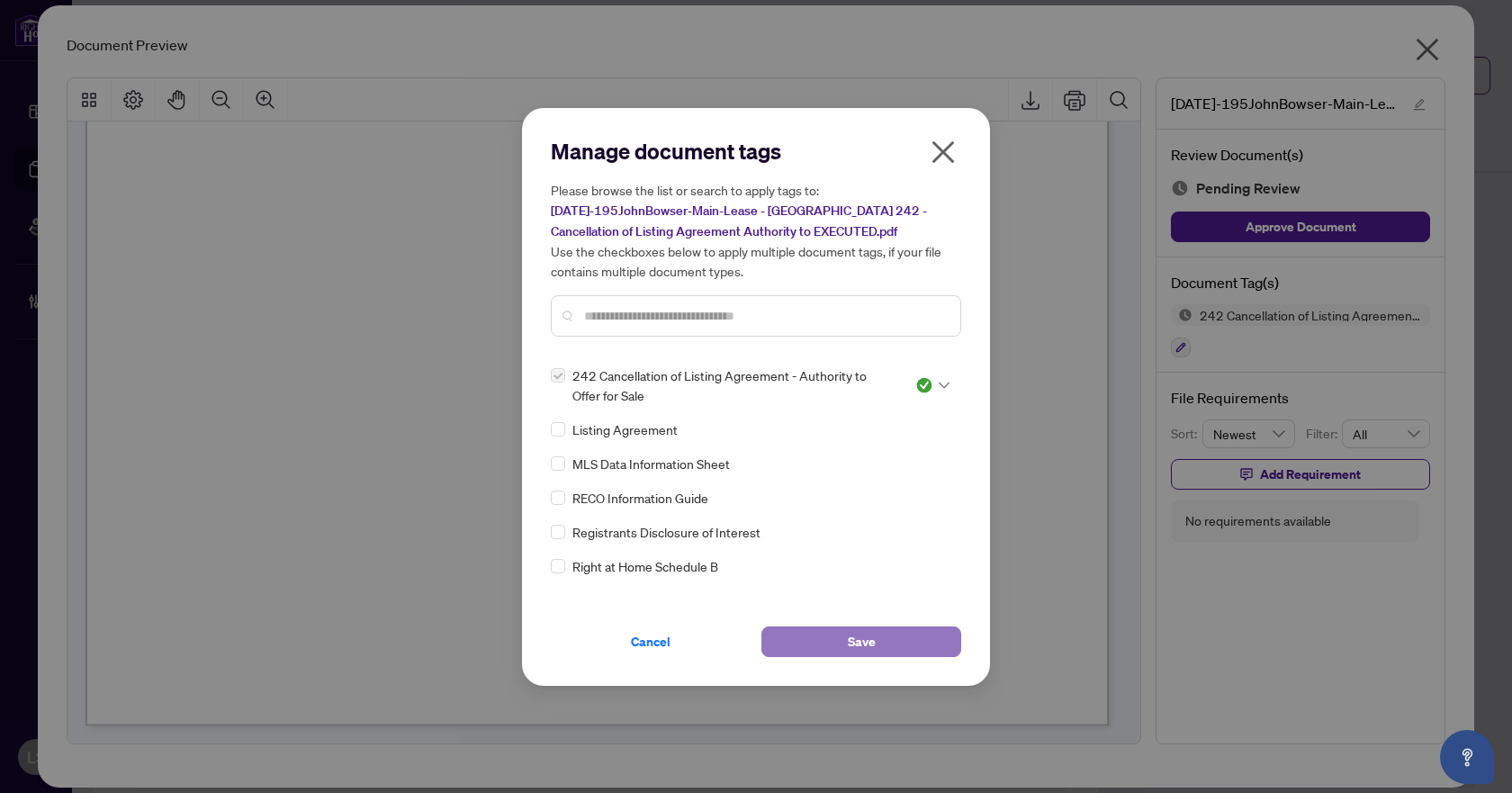
click at [867, 635] on span "Save" at bounding box center [862, 641] width 27 height 28
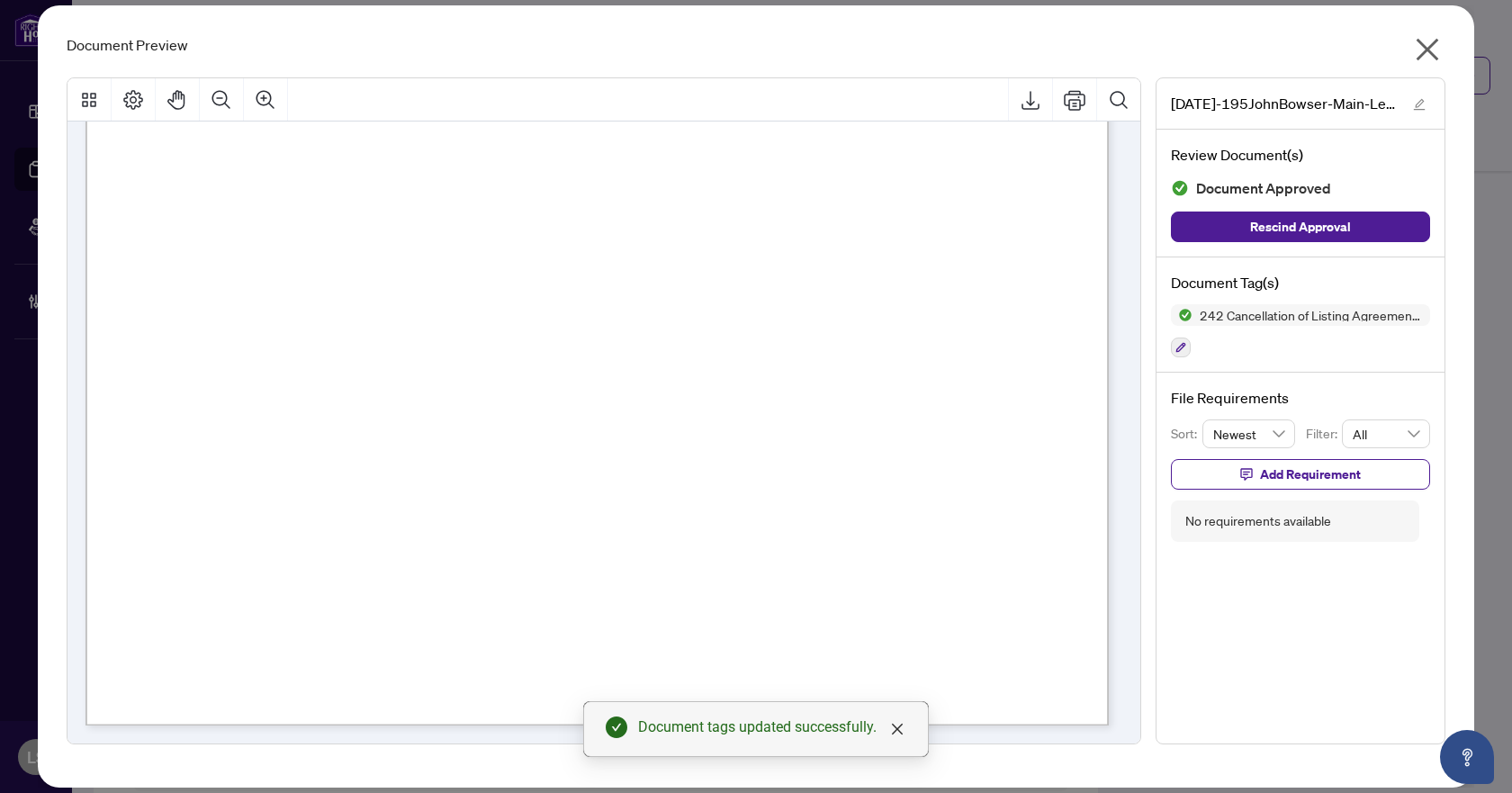
click at [1419, 45] on icon "close" at bounding box center [1428, 49] width 28 height 28
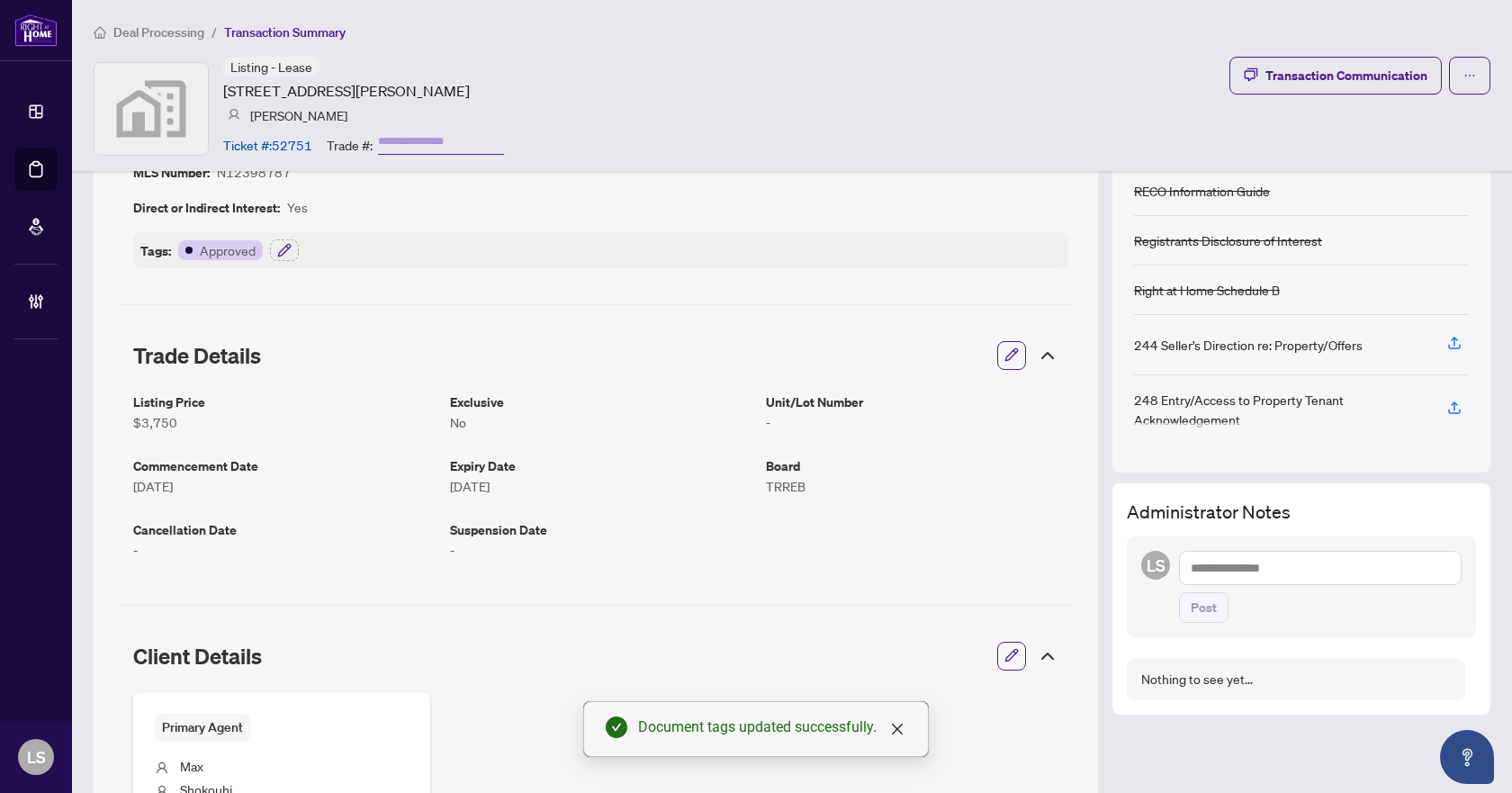
scroll to position [0, 0]
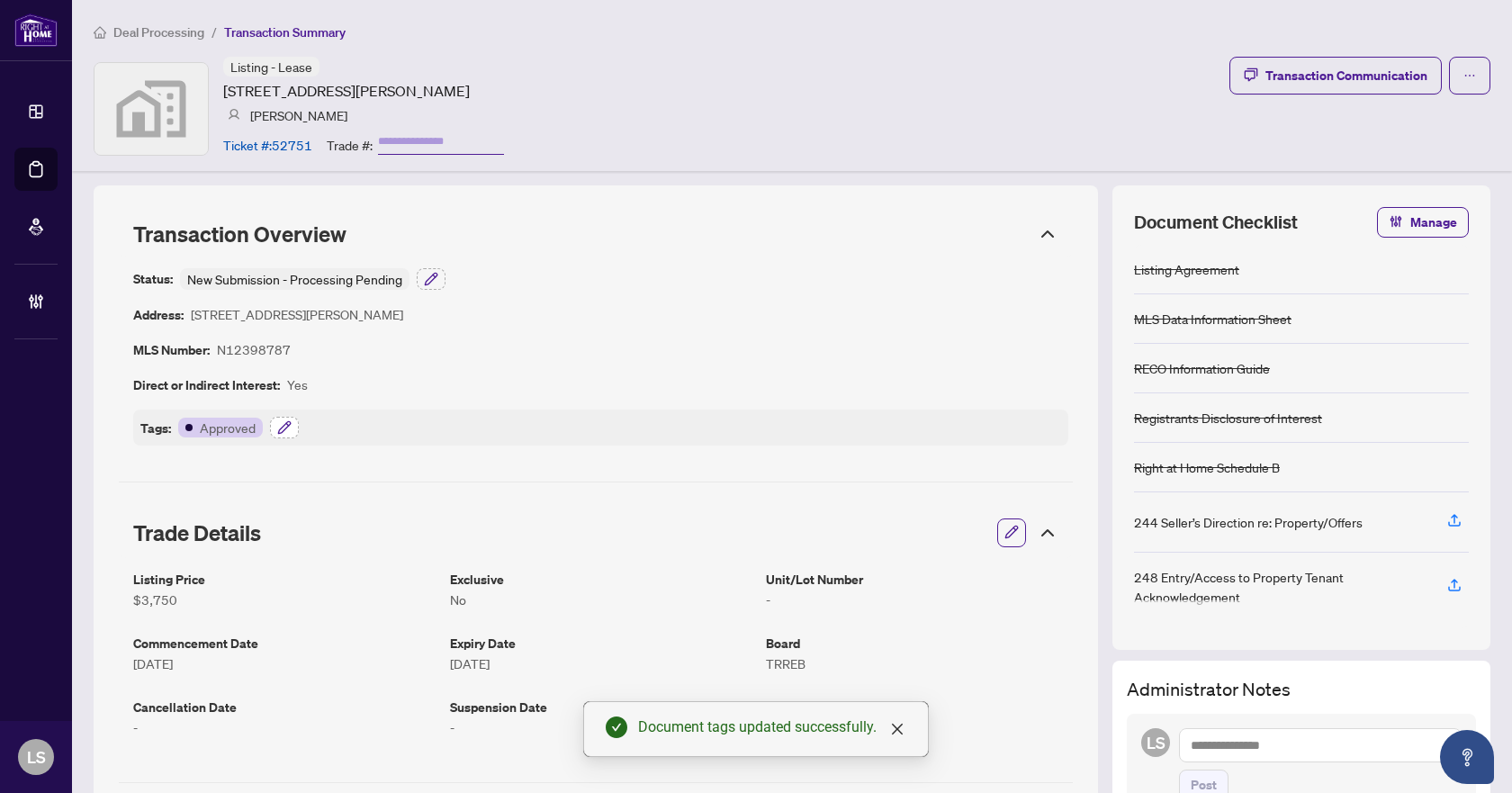
click at [287, 428] on icon "button" at bounding box center [284, 427] width 14 height 14
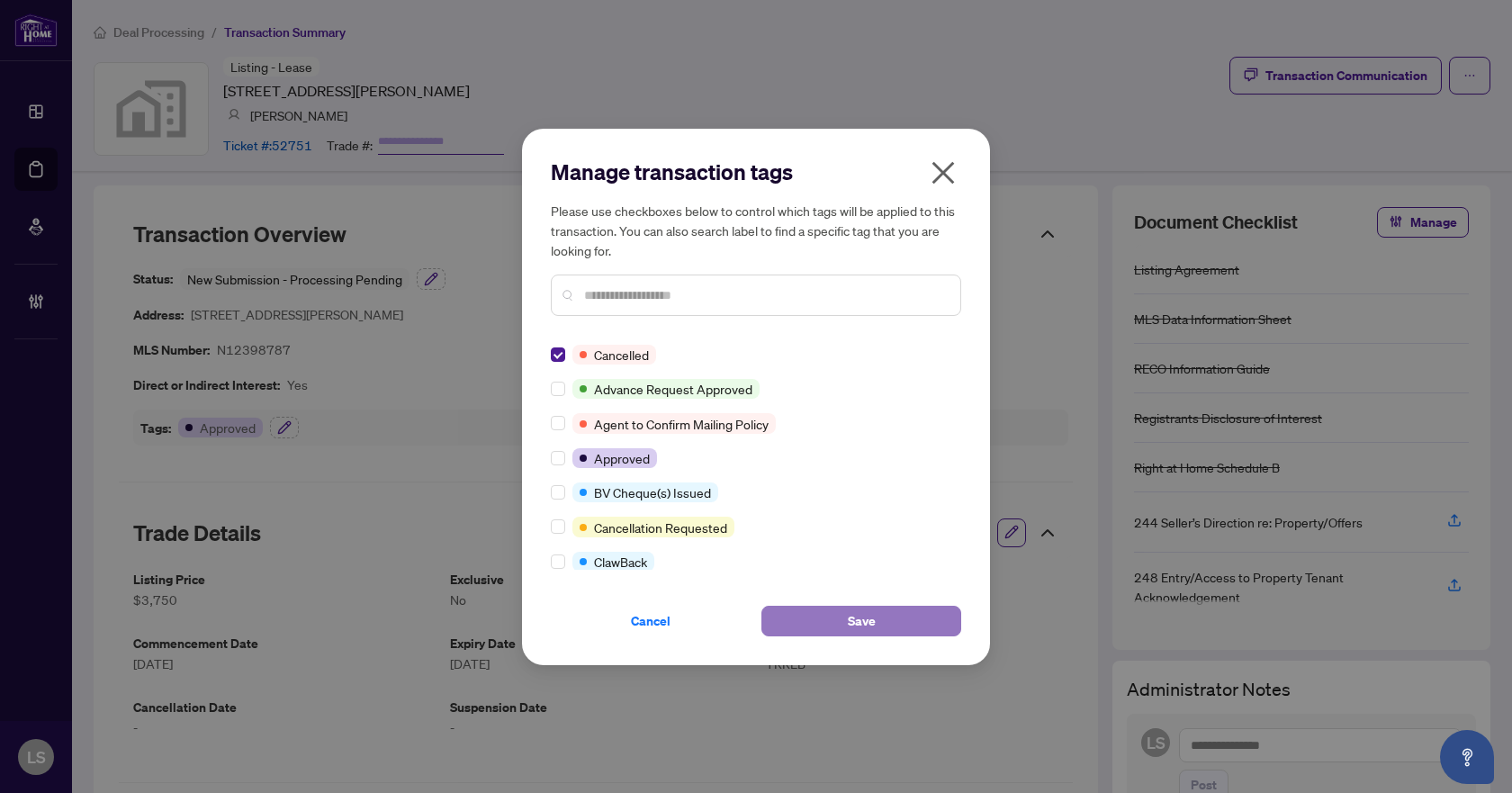
click at [832, 617] on button "Save" at bounding box center [861, 621] width 200 height 30
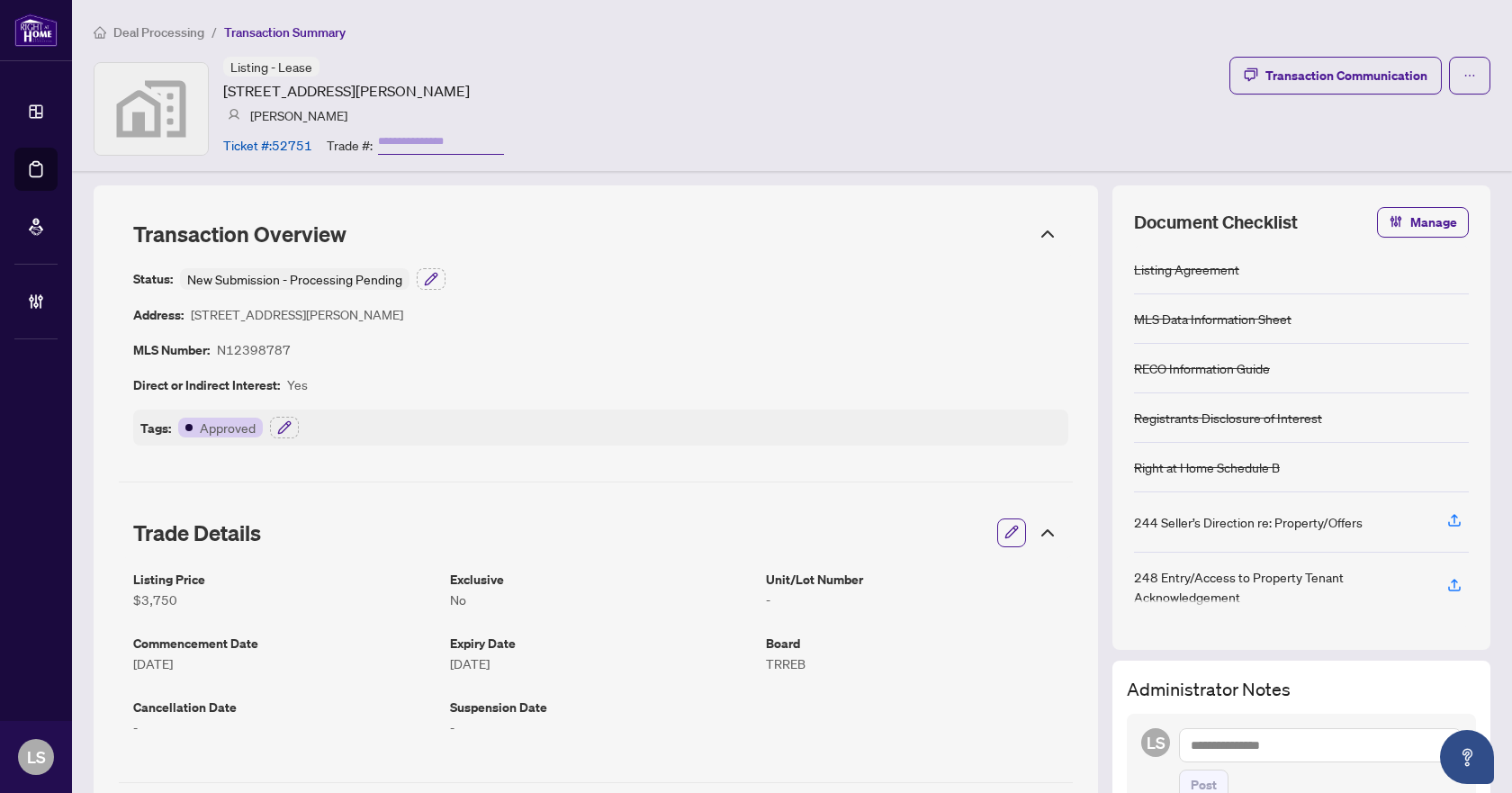
click at [171, 30] on span "Deal Processing" at bounding box center [159, 32] width 91 height 16
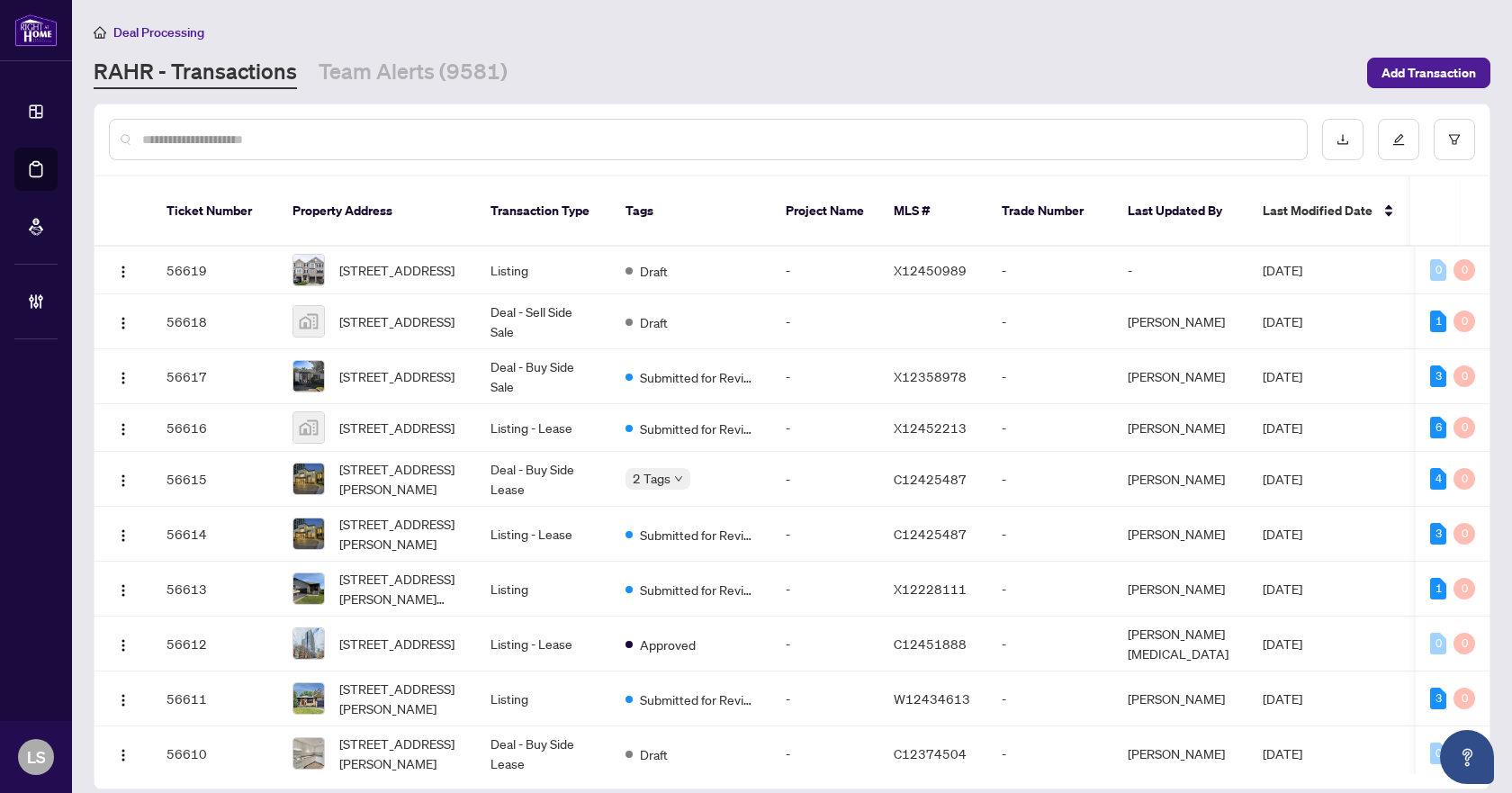
click at [933, 134] on input "text" at bounding box center [718, 139] width 1151 height 20
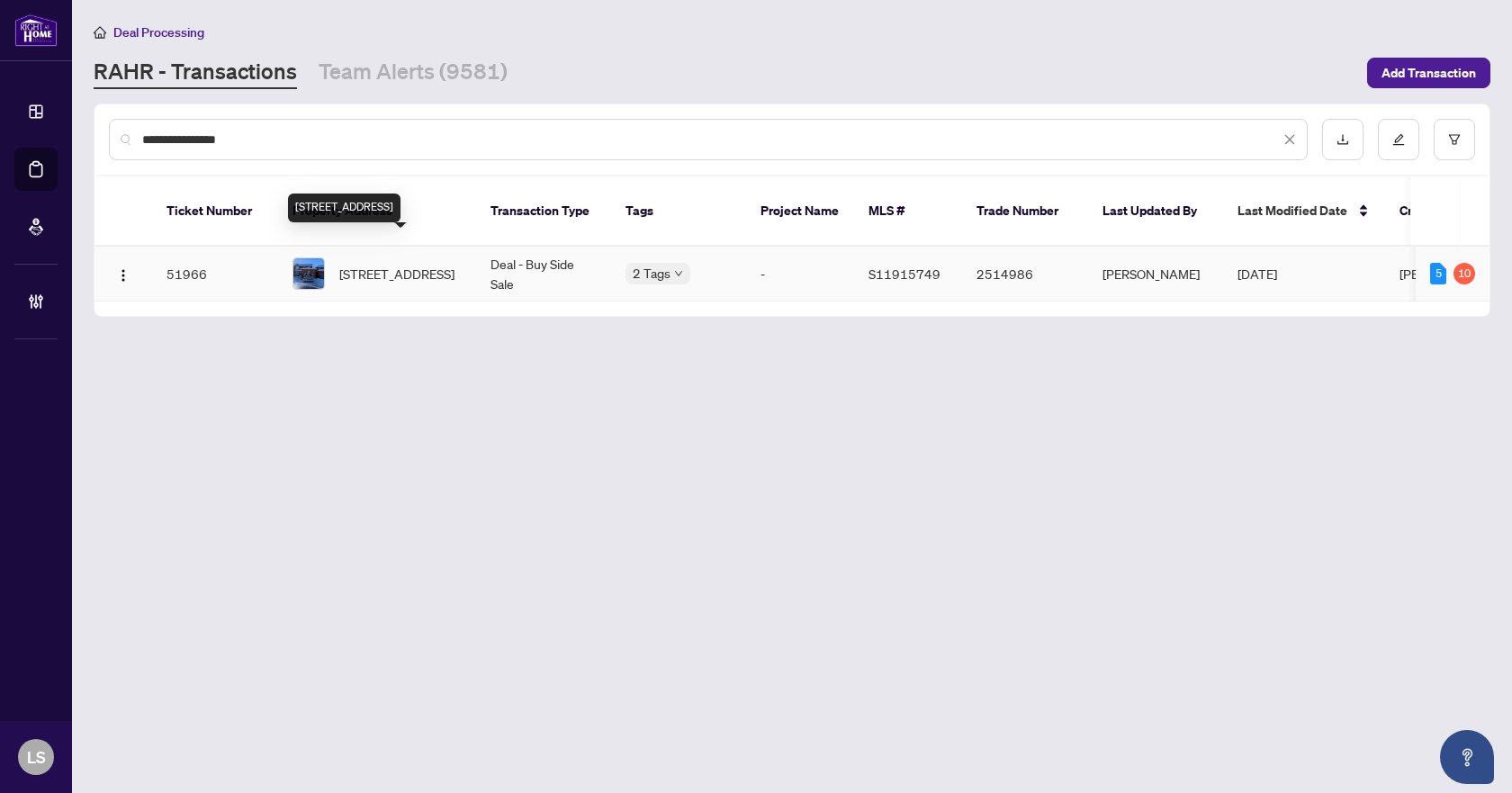
type input "**********"
click at [392, 263] on span "46 Golden Meadow Rd, Barrie, Ontario L4N 7G5, Canada" at bounding box center [397, 273] width 116 height 20
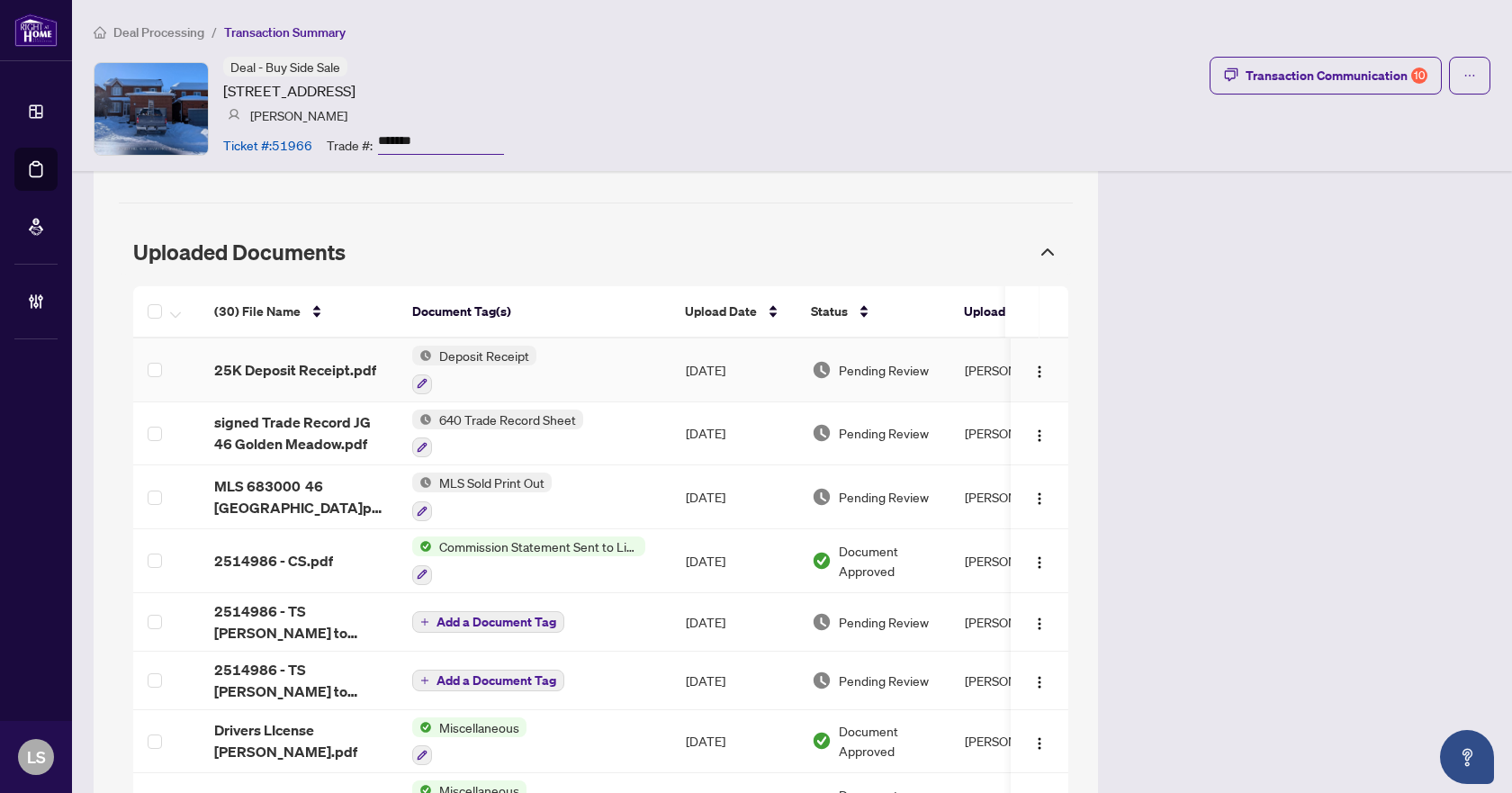
scroll to position [1529, 0]
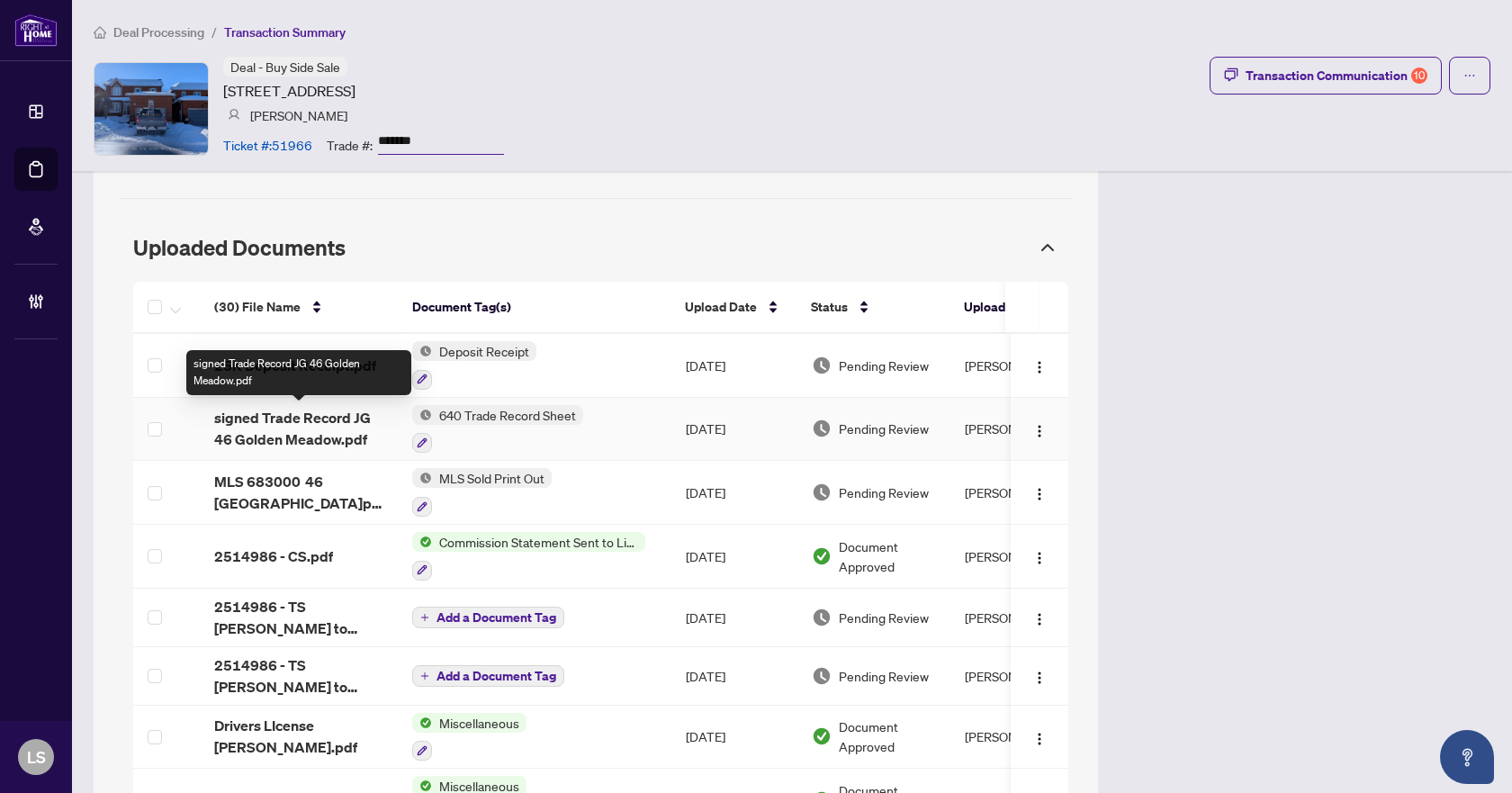
click at [260, 436] on span "signed Trade Record JG 46 Golden Meadow.pdf" at bounding box center [299, 428] width 170 height 44
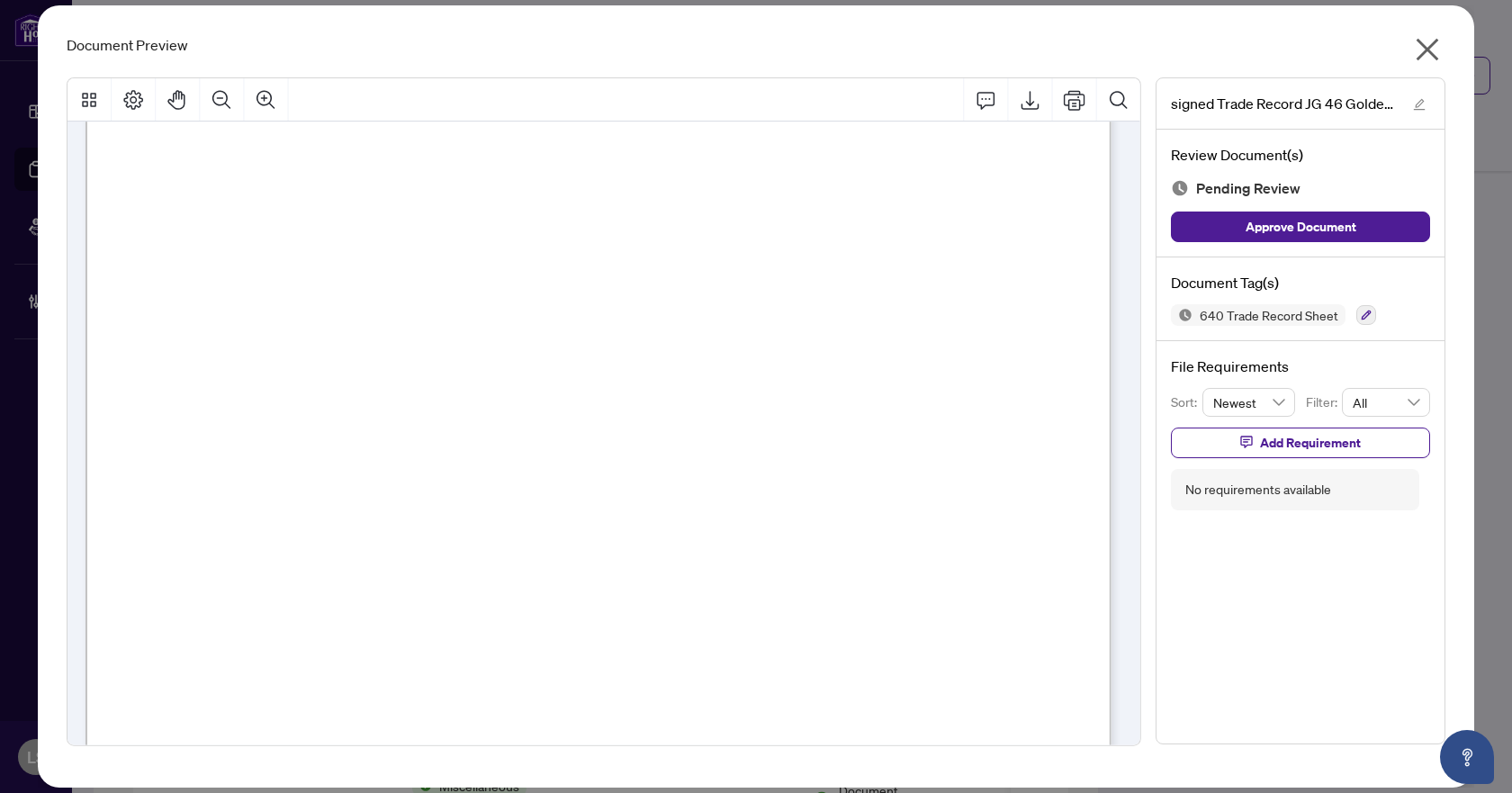
scroll to position [0, 0]
click at [1425, 48] on icon "close" at bounding box center [1429, 50] width 23 height 23
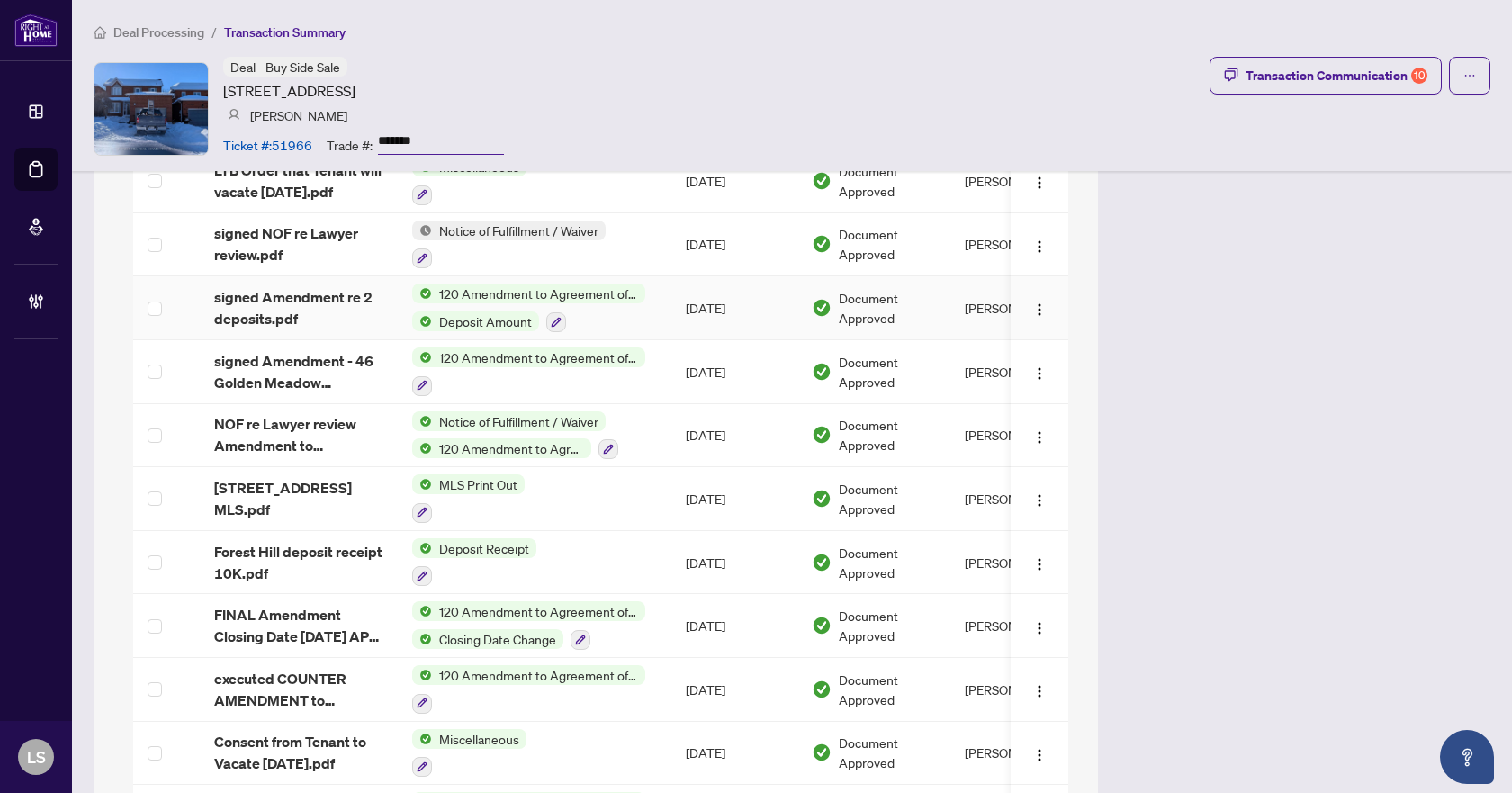
scroll to position [1979, 0]
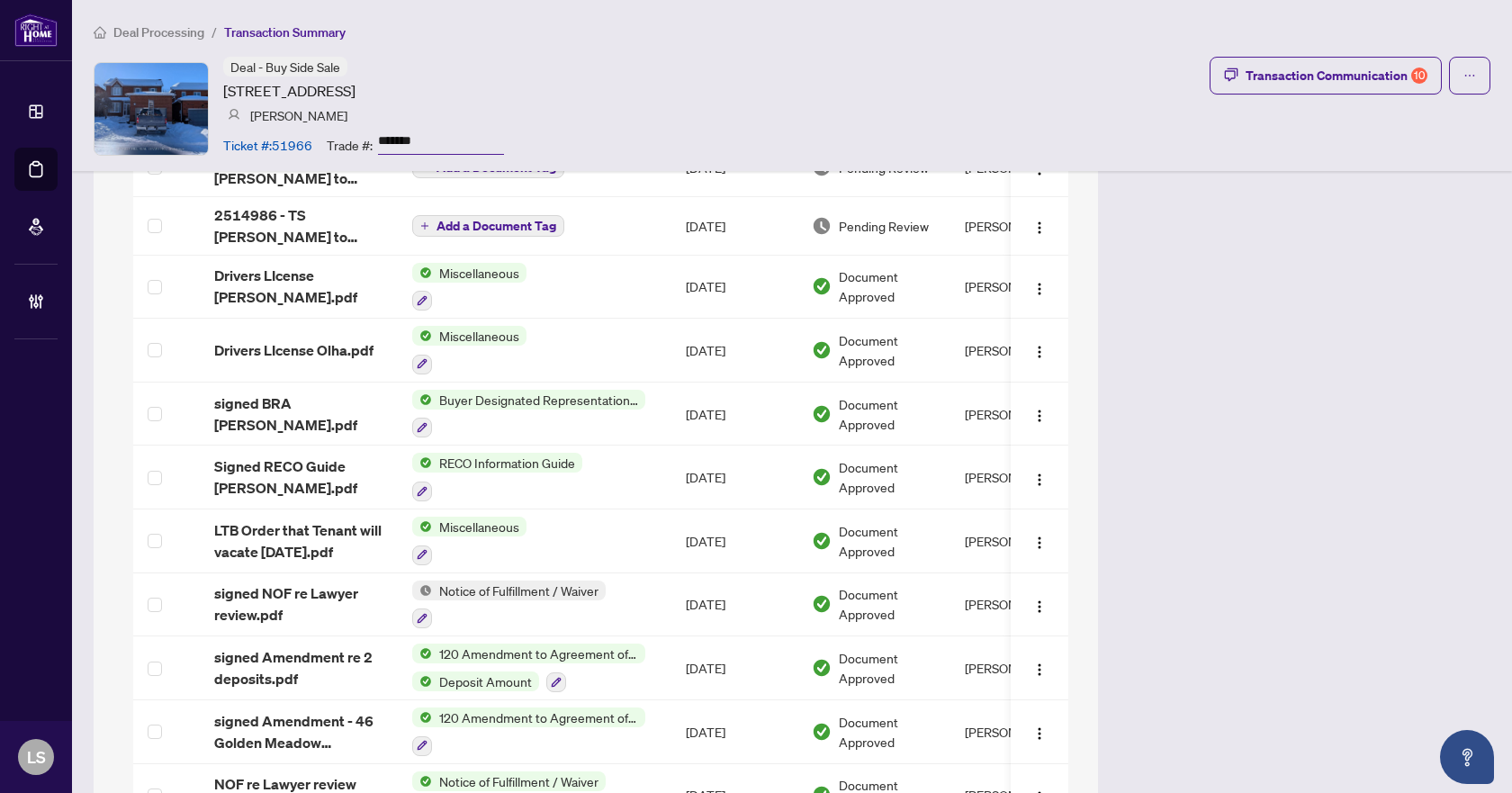
click at [165, 31] on span "Deal Processing" at bounding box center [159, 32] width 91 height 16
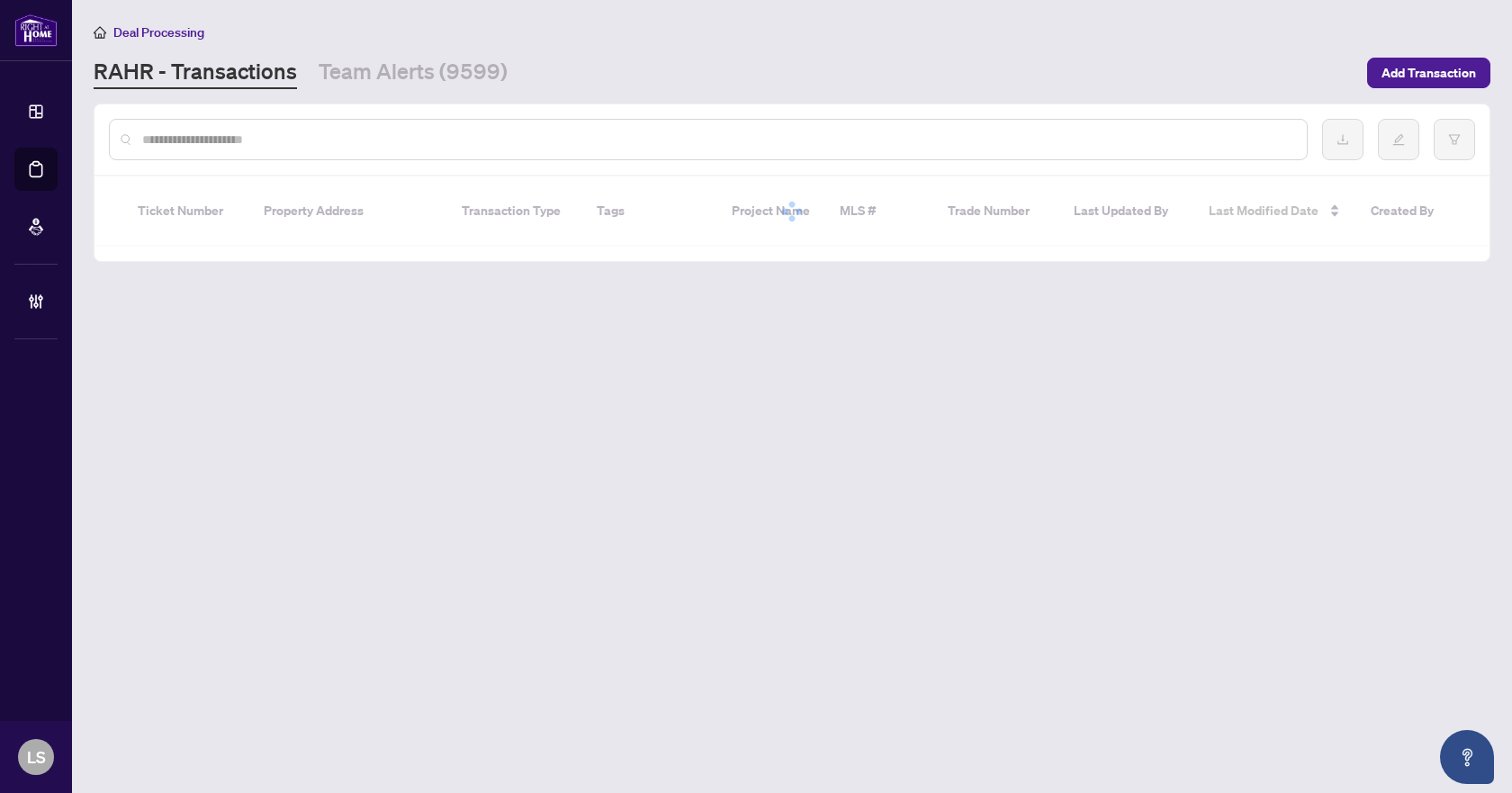
drag, startPoint x: 209, startPoint y: 144, endPoint x: 1234, endPoint y: 106, distance: 1025.7
click at [209, 144] on input "text" at bounding box center [718, 139] width 1151 height 20
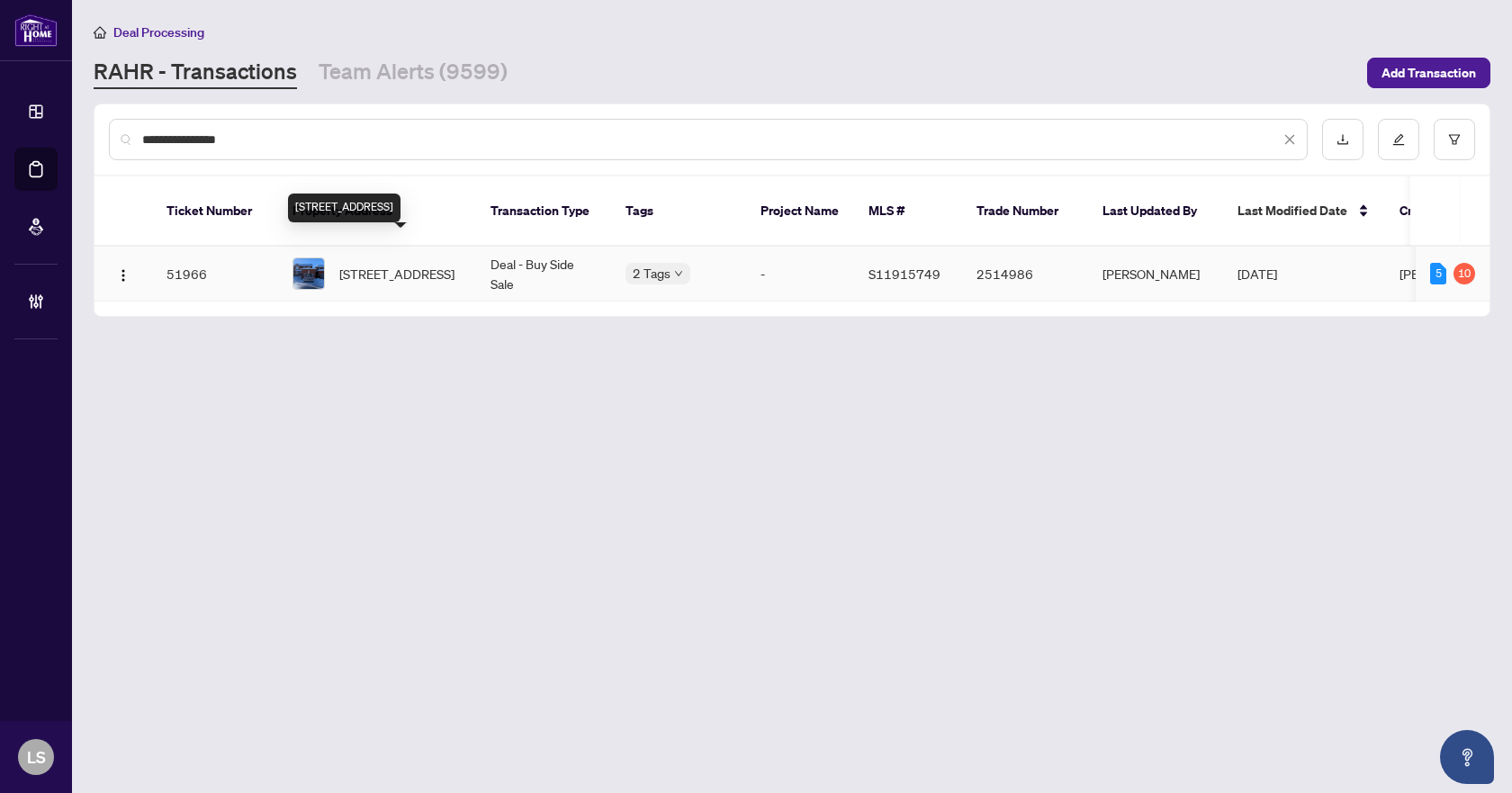
type input "**********"
click at [410, 263] on span "[STREET_ADDRESS]" at bounding box center [397, 273] width 116 height 20
click at [1448, 137] on button "button" at bounding box center [1455, 139] width 42 height 42
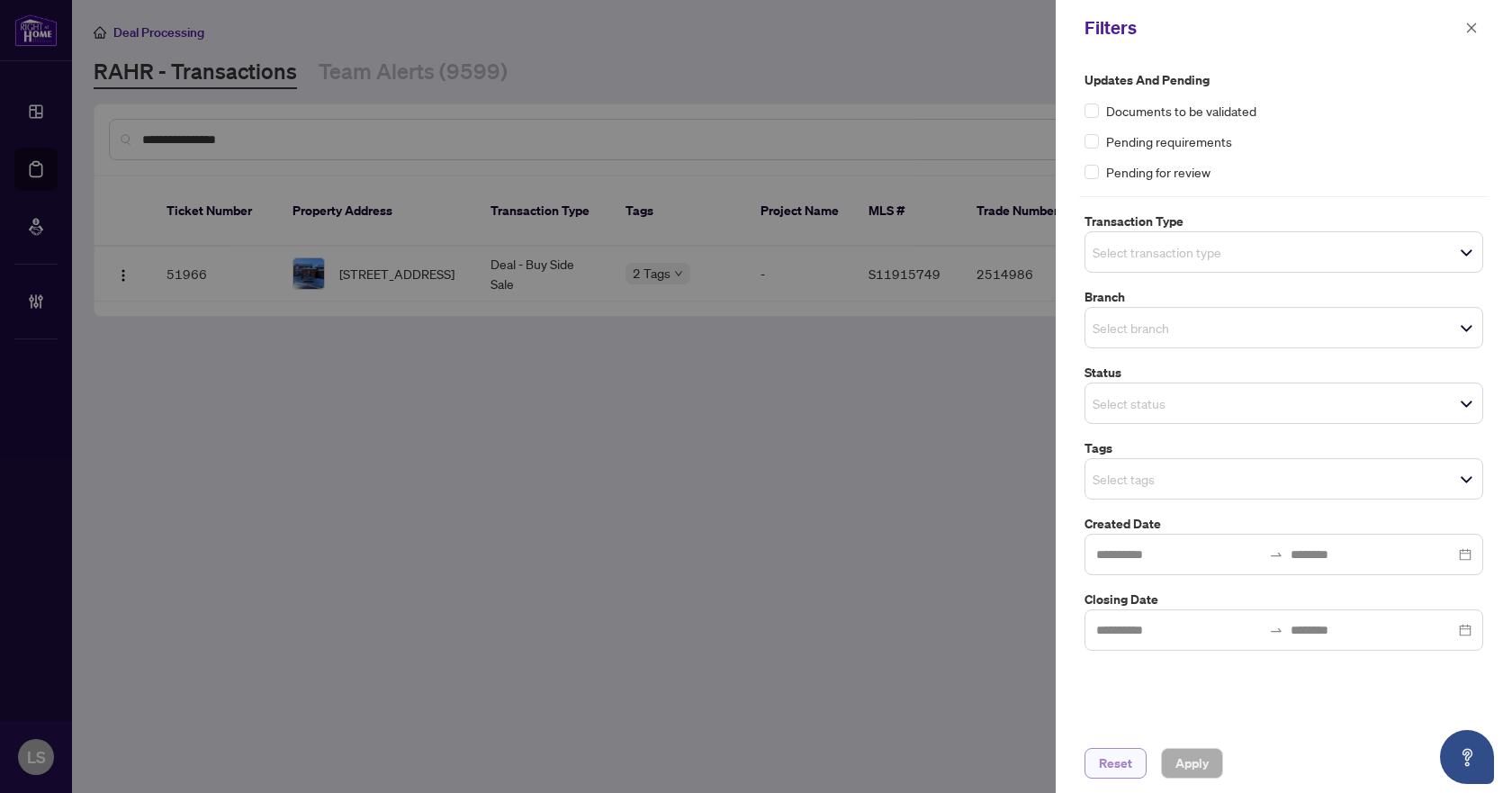
click at [1088, 769] on button "Reset" at bounding box center [1116, 763] width 63 height 30
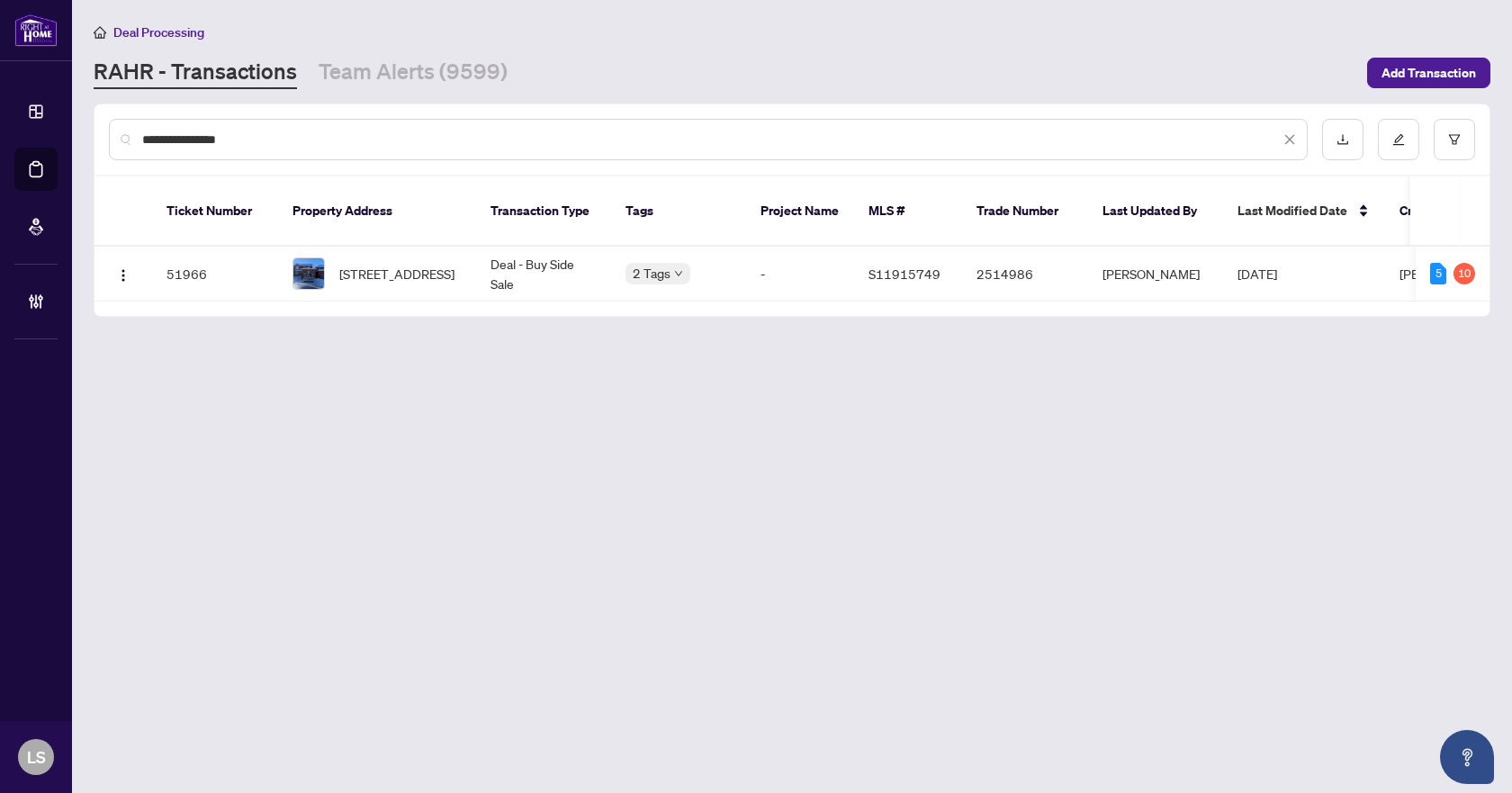
click at [473, 127] on div "**********" at bounding box center [708, 139] width 1199 height 42
click at [1451, 122] on button "button" at bounding box center [1455, 139] width 42 height 42
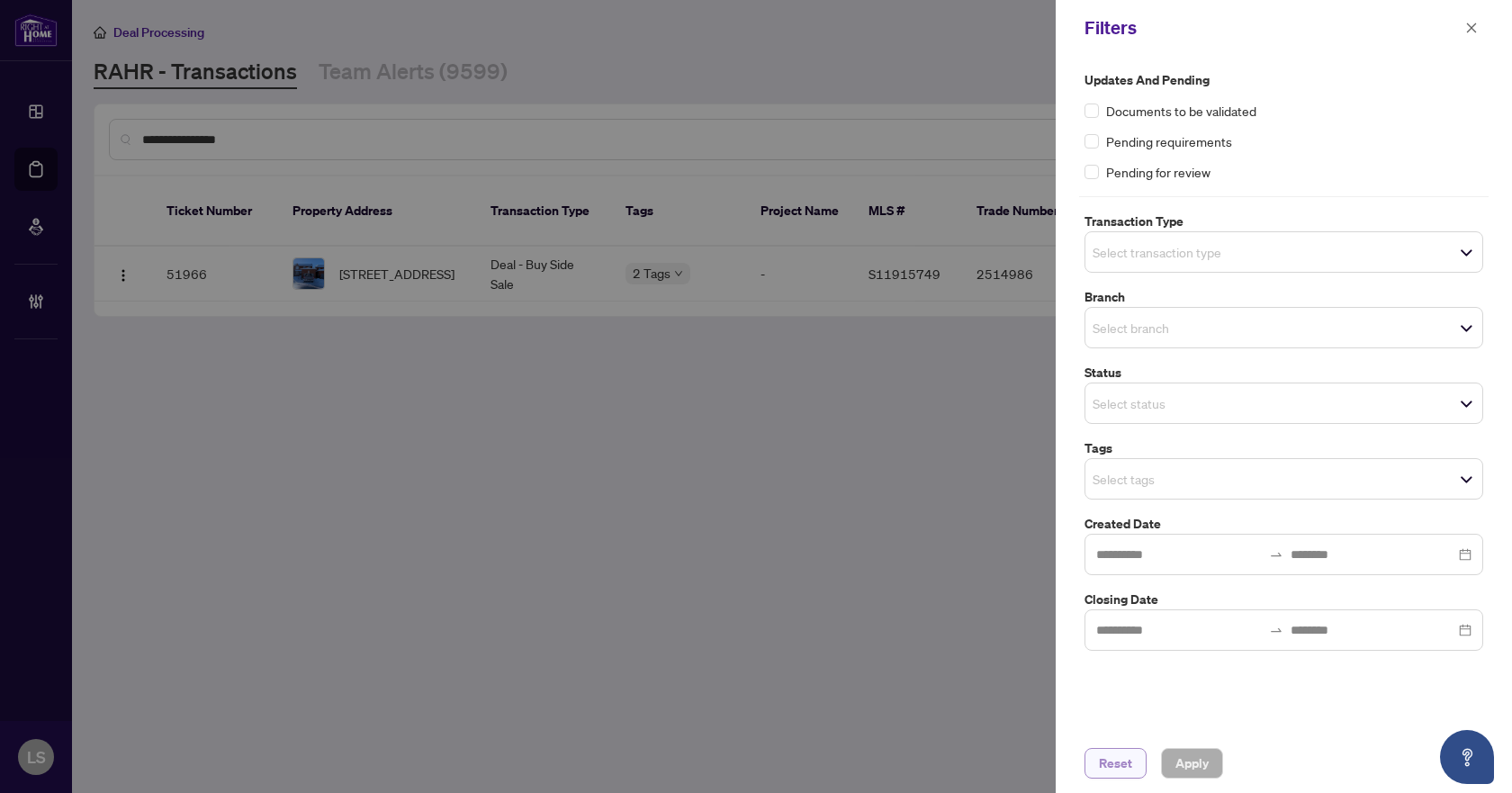
click at [1119, 763] on span "Reset" at bounding box center [1116, 763] width 33 height 28
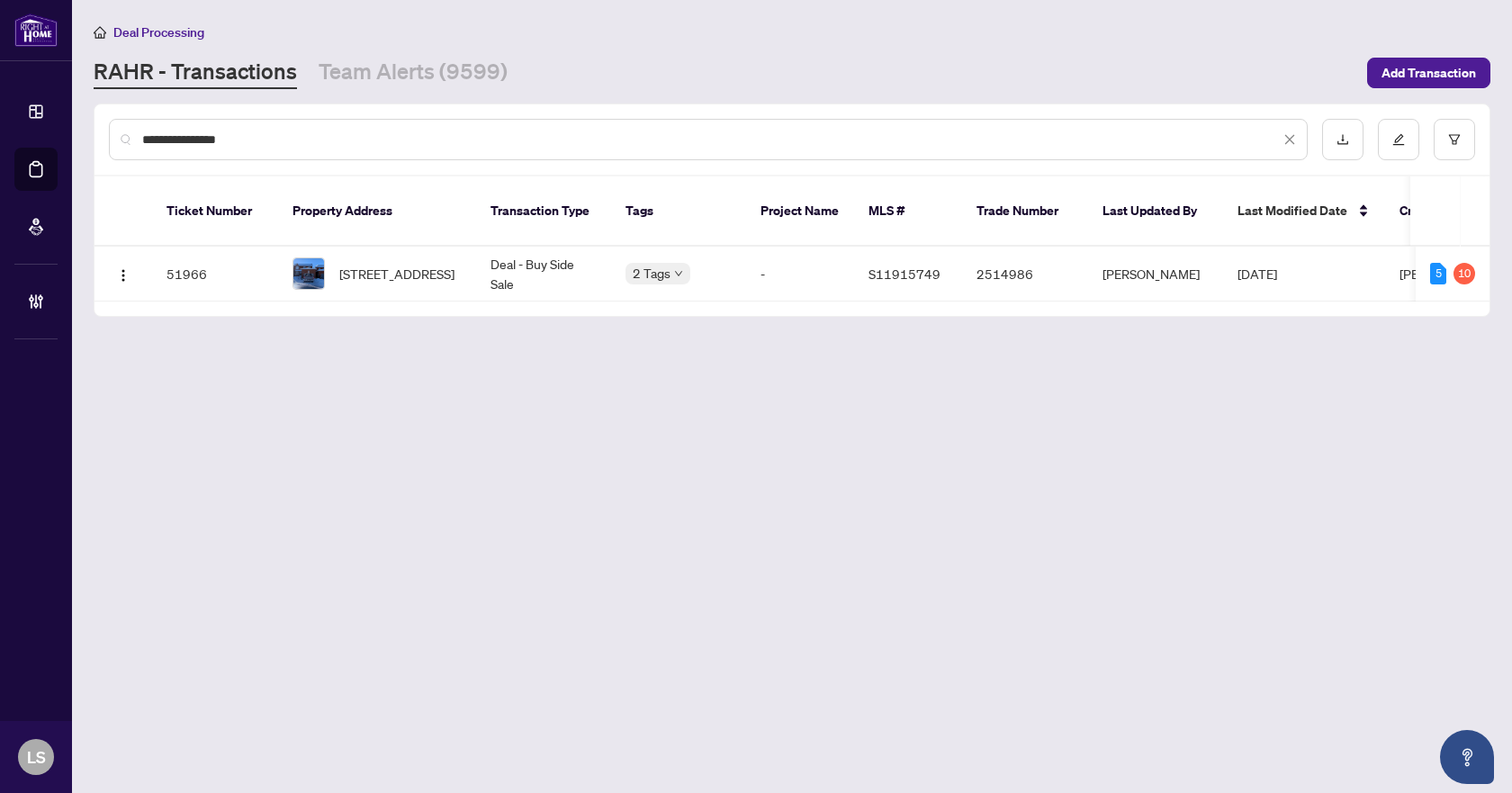
click at [542, 146] on input "**********" at bounding box center [711, 139] width 1138 height 20
drag, startPoint x: 420, startPoint y: 133, endPoint x: 118, endPoint y: 137, distance: 302.0
click at [118, 137] on div "**********" at bounding box center [708, 139] width 1199 height 42
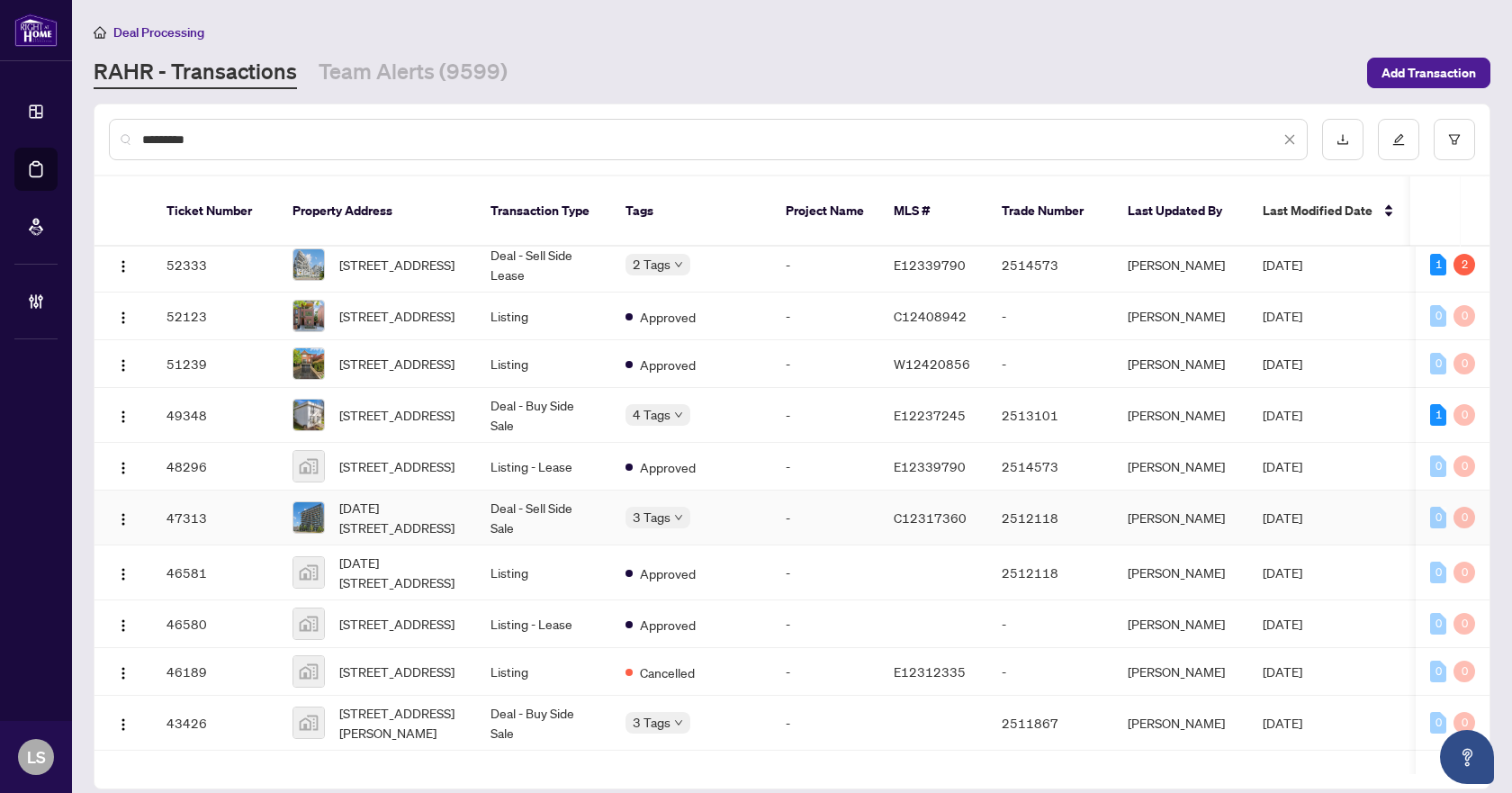
scroll to position [270, 0]
type input "*********"
click at [433, 256] on span "[STREET_ADDRESS]" at bounding box center [397, 263] width 116 height 20
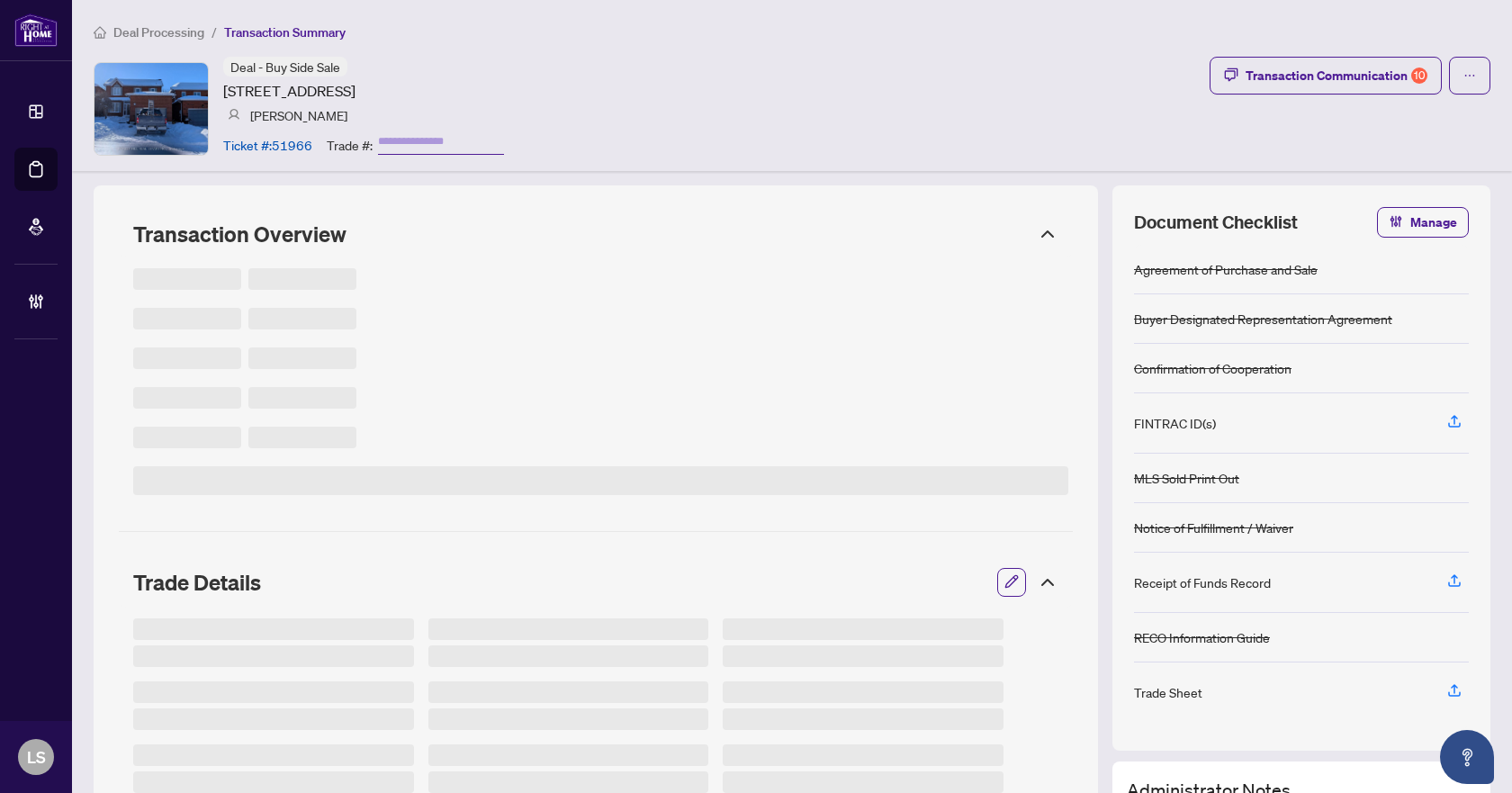
type input "*******"
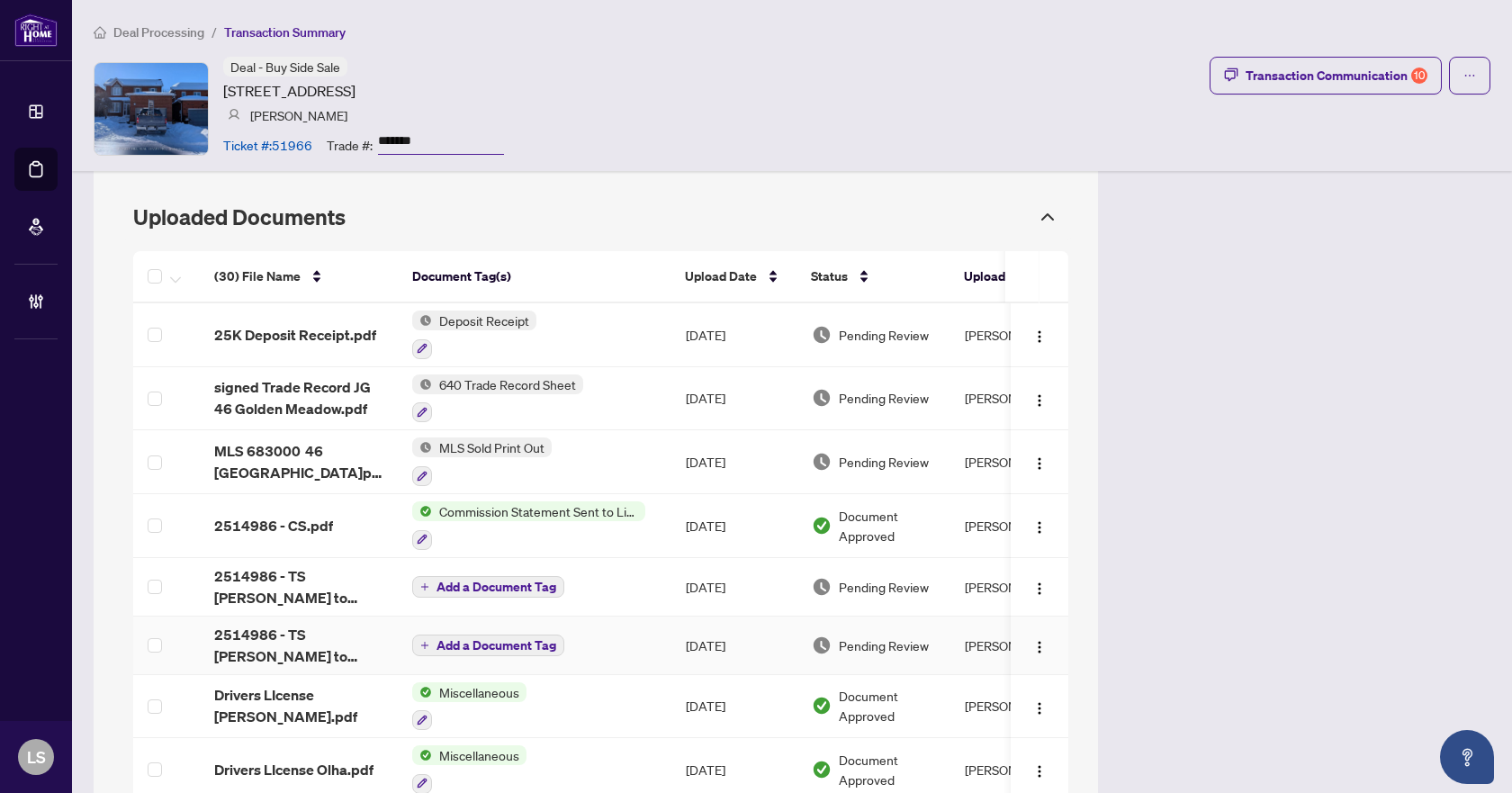
scroll to position [1619, 0]
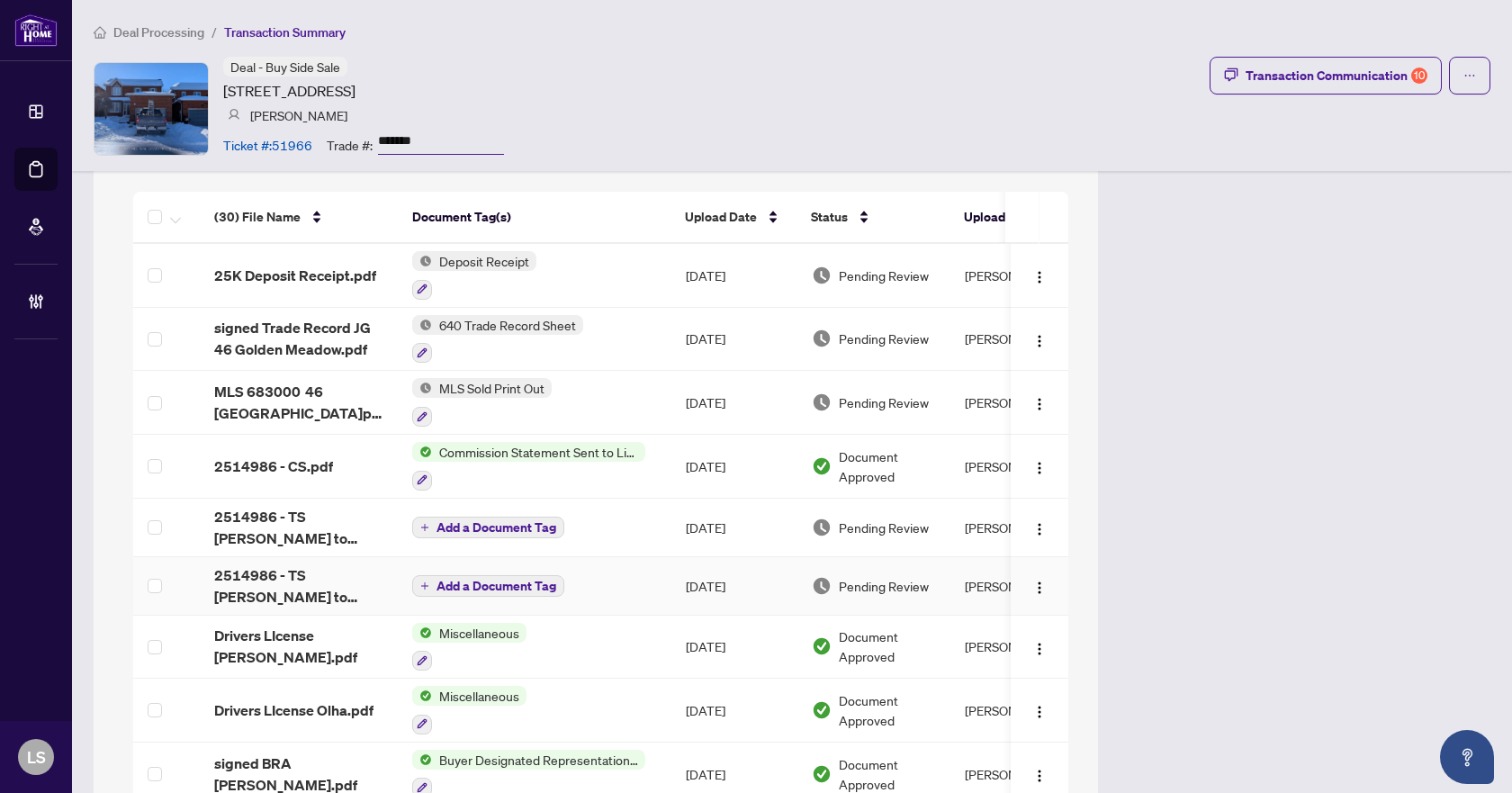
click at [254, 578] on span "2514986 - TS [PERSON_NAME] to review.pdf" at bounding box center [299, 586] width 170 height 44
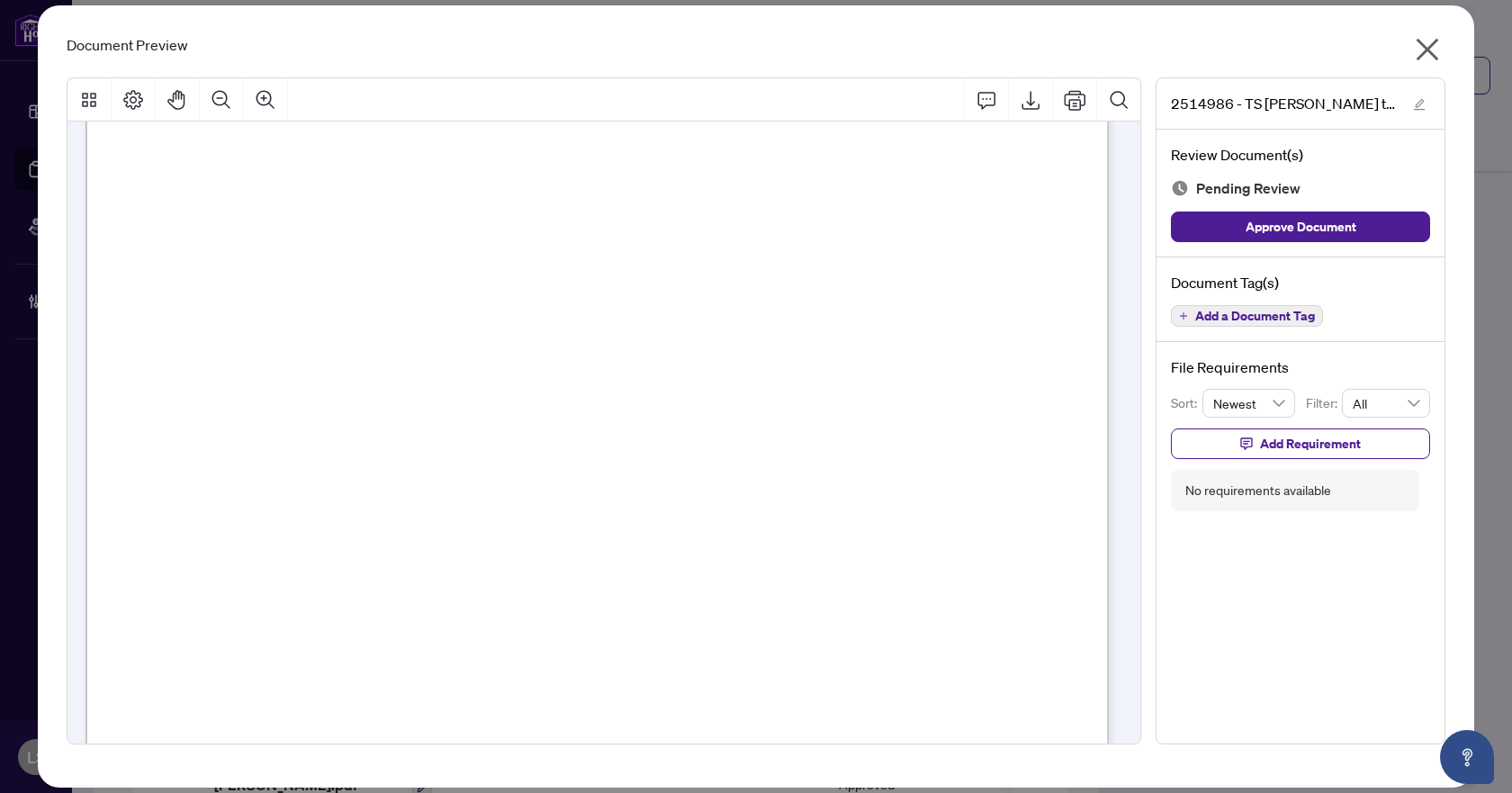
scroll to position [450, 0]
click at [1031, 103] on icon "Export" at bounding box center [1030, 99] width 22 height 22
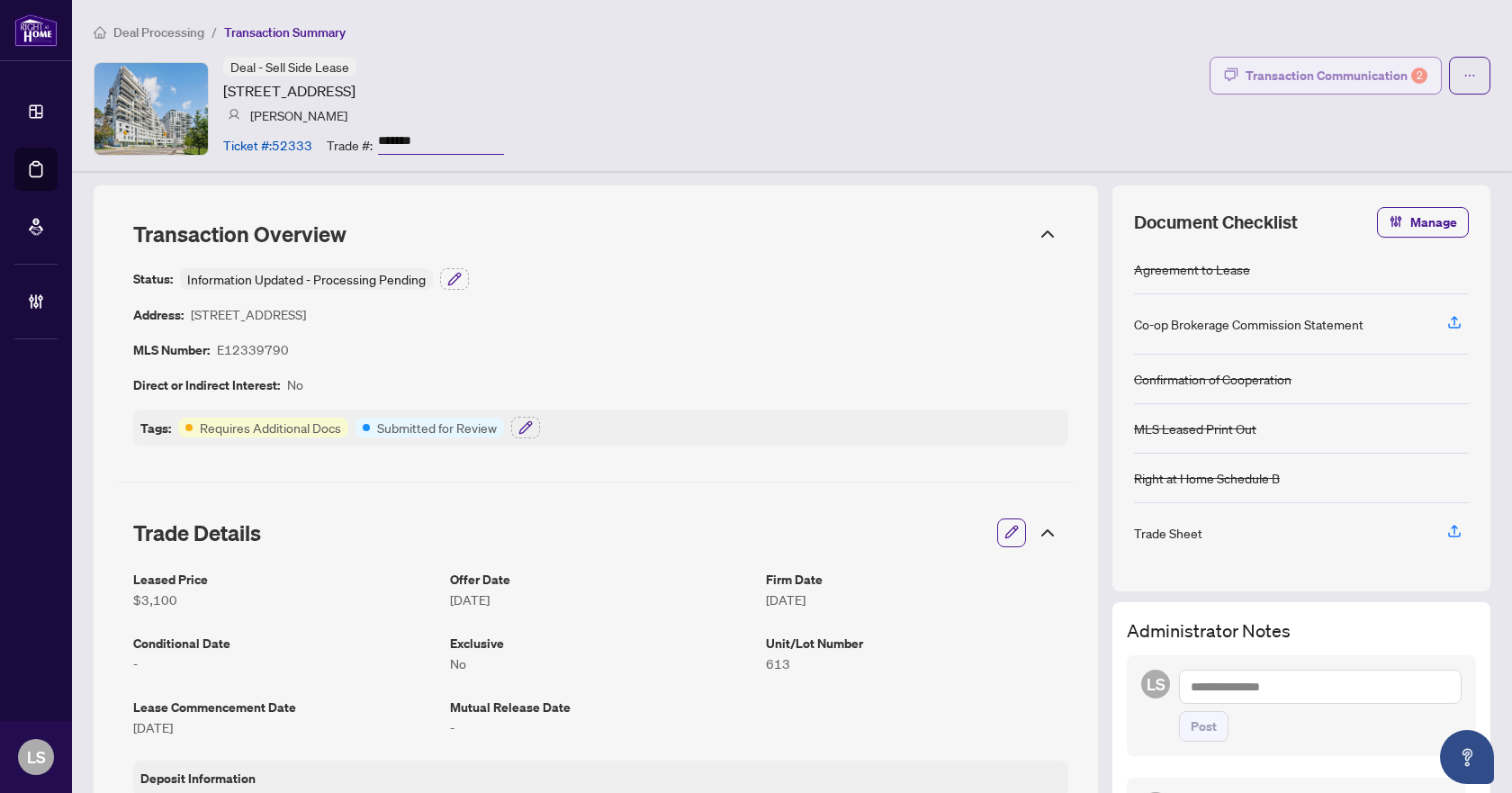
click at [1282, 79] on div "Transaction Communication 2" at bounding box center [1337, 76] width 182 height 28
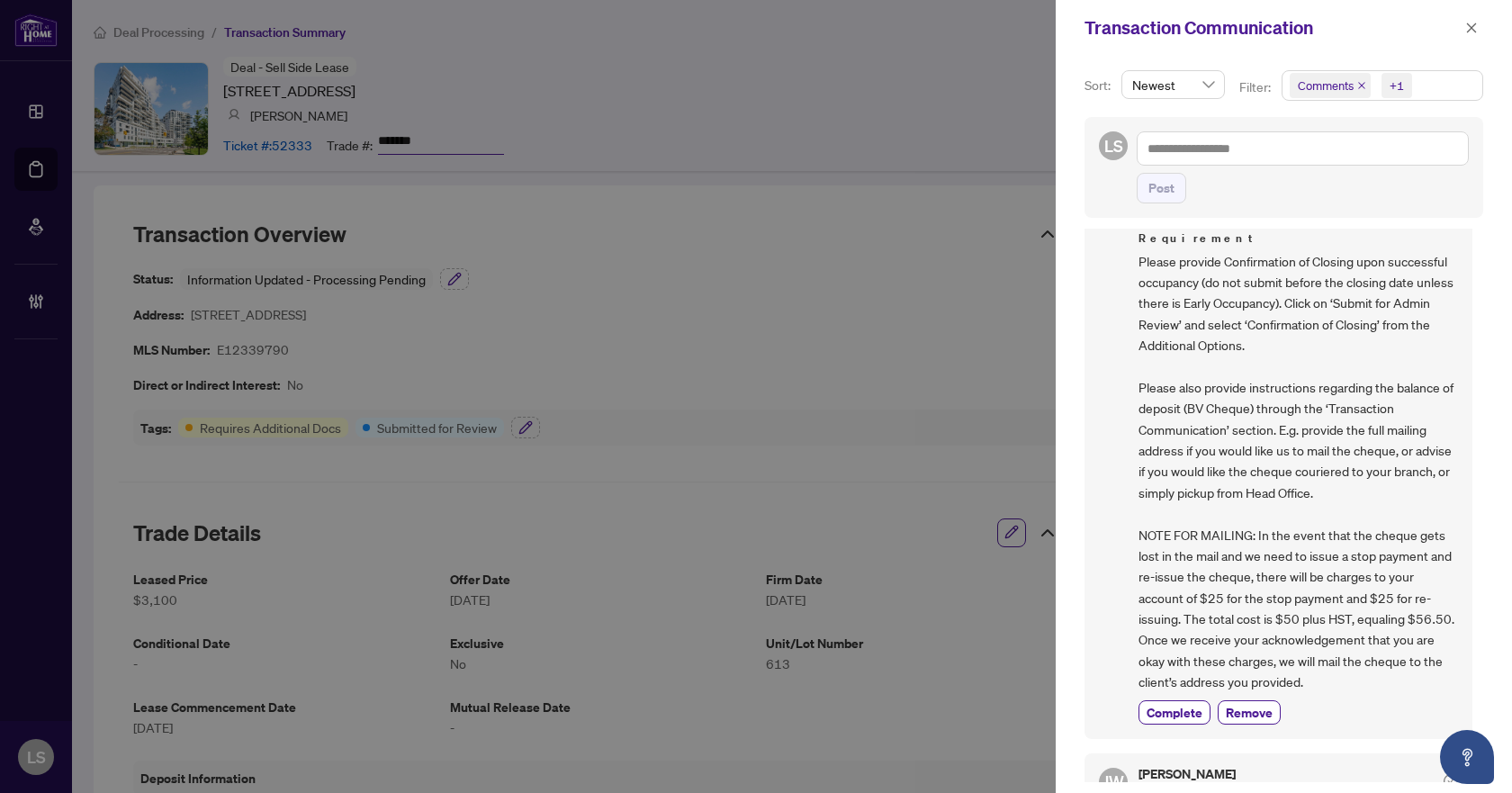
scroll to position [270, 0]
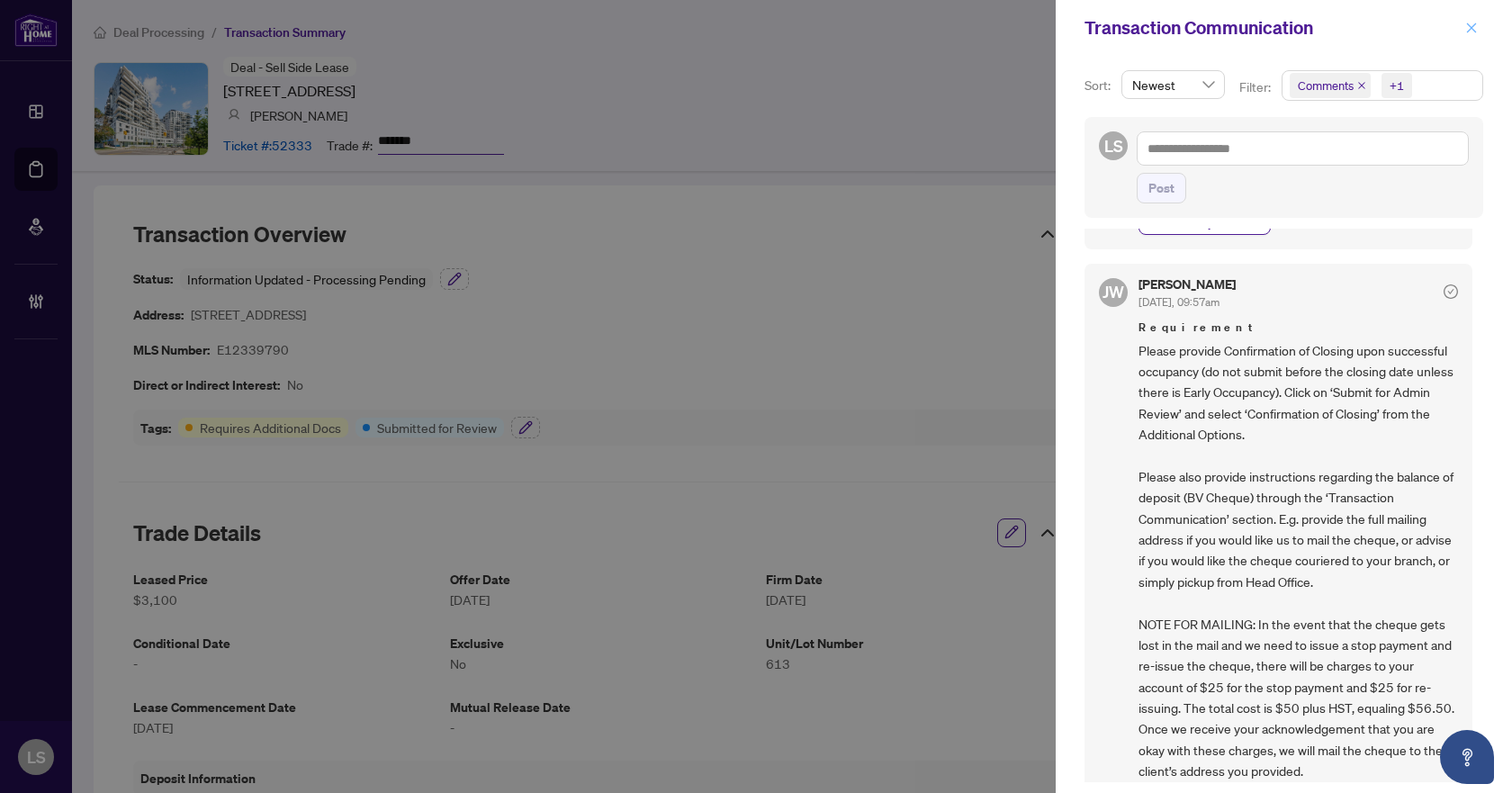
click at [1467, 28] on icon "close" at bounding box center [1471, 27] width 12 height 12
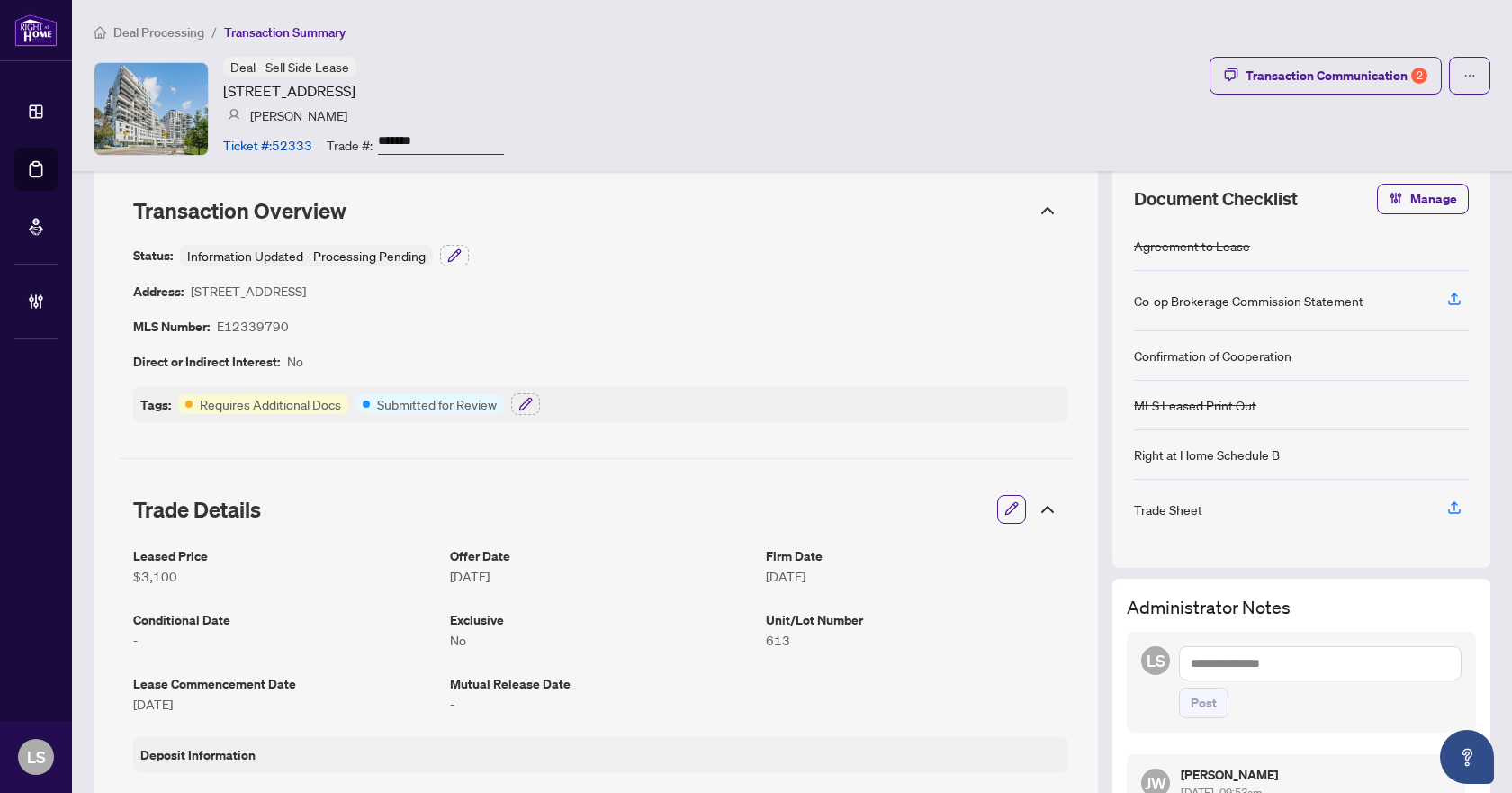
scroll to position [0, 0]
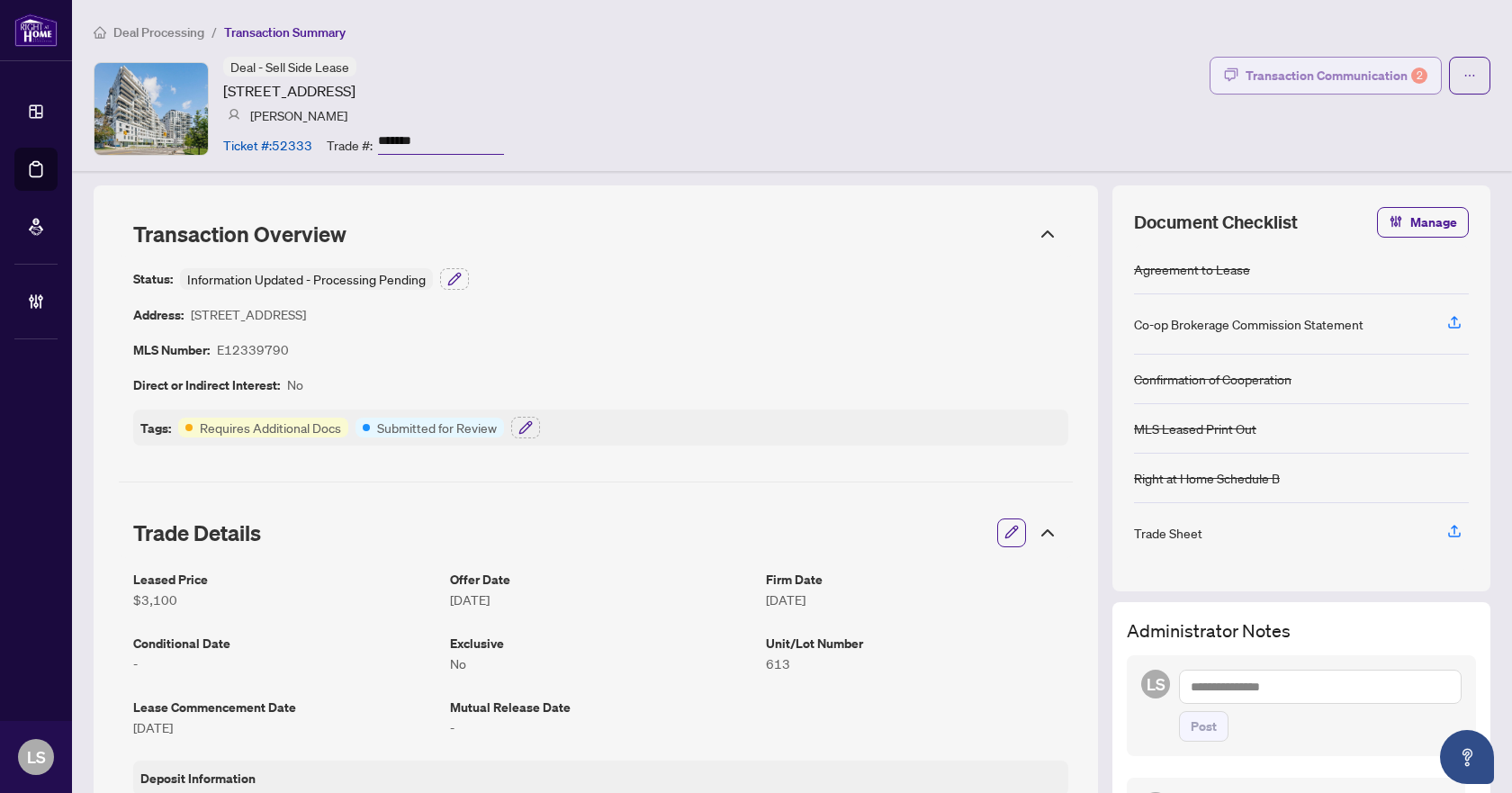
click at [1318, 75] on div "Transaction Communication 2" at bounding box center [1337, 76] width 182 height 28
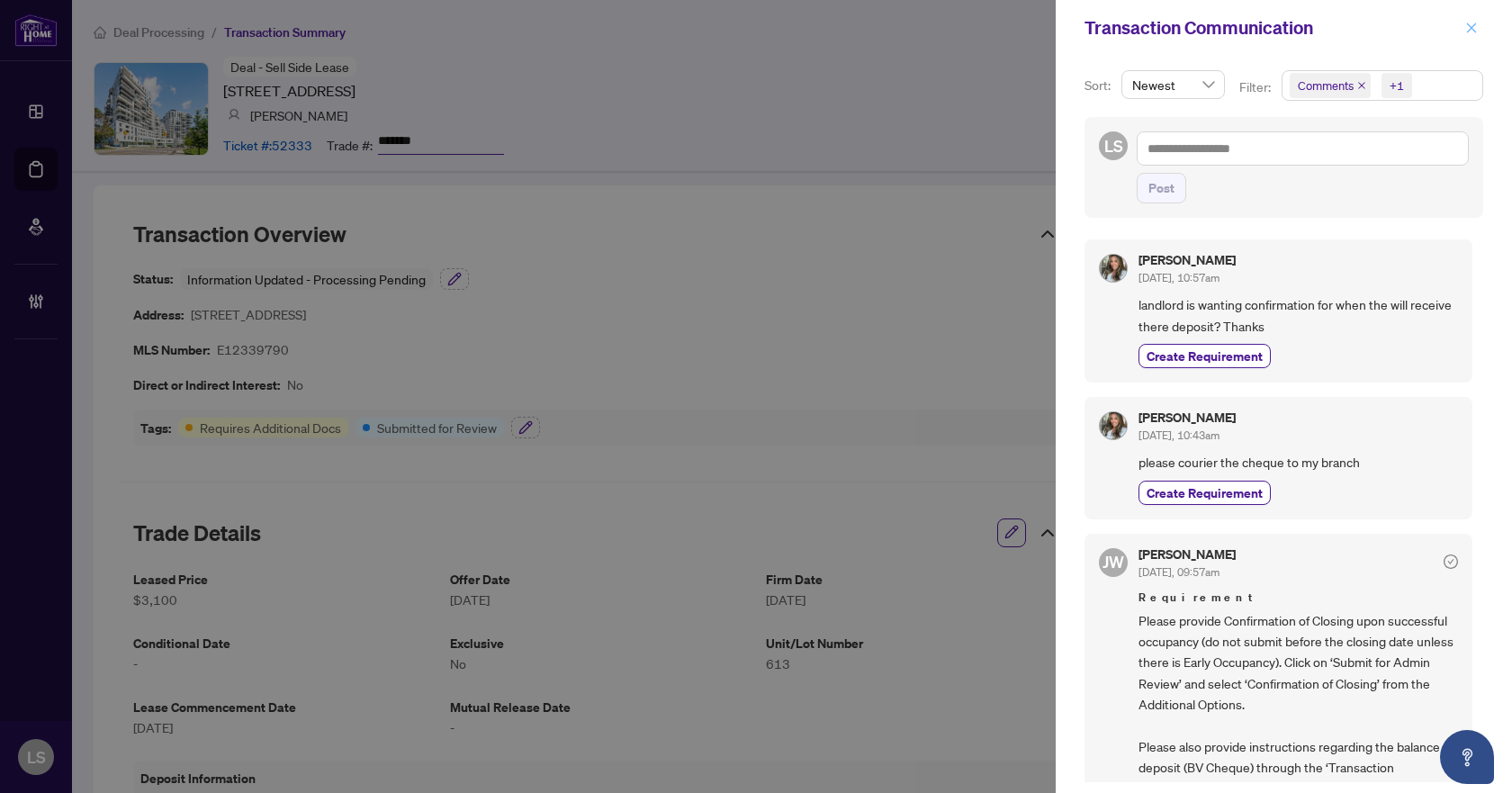
click at [1470, 25] on icon "close" at bounding box center [1471, 27] width 12 height 12
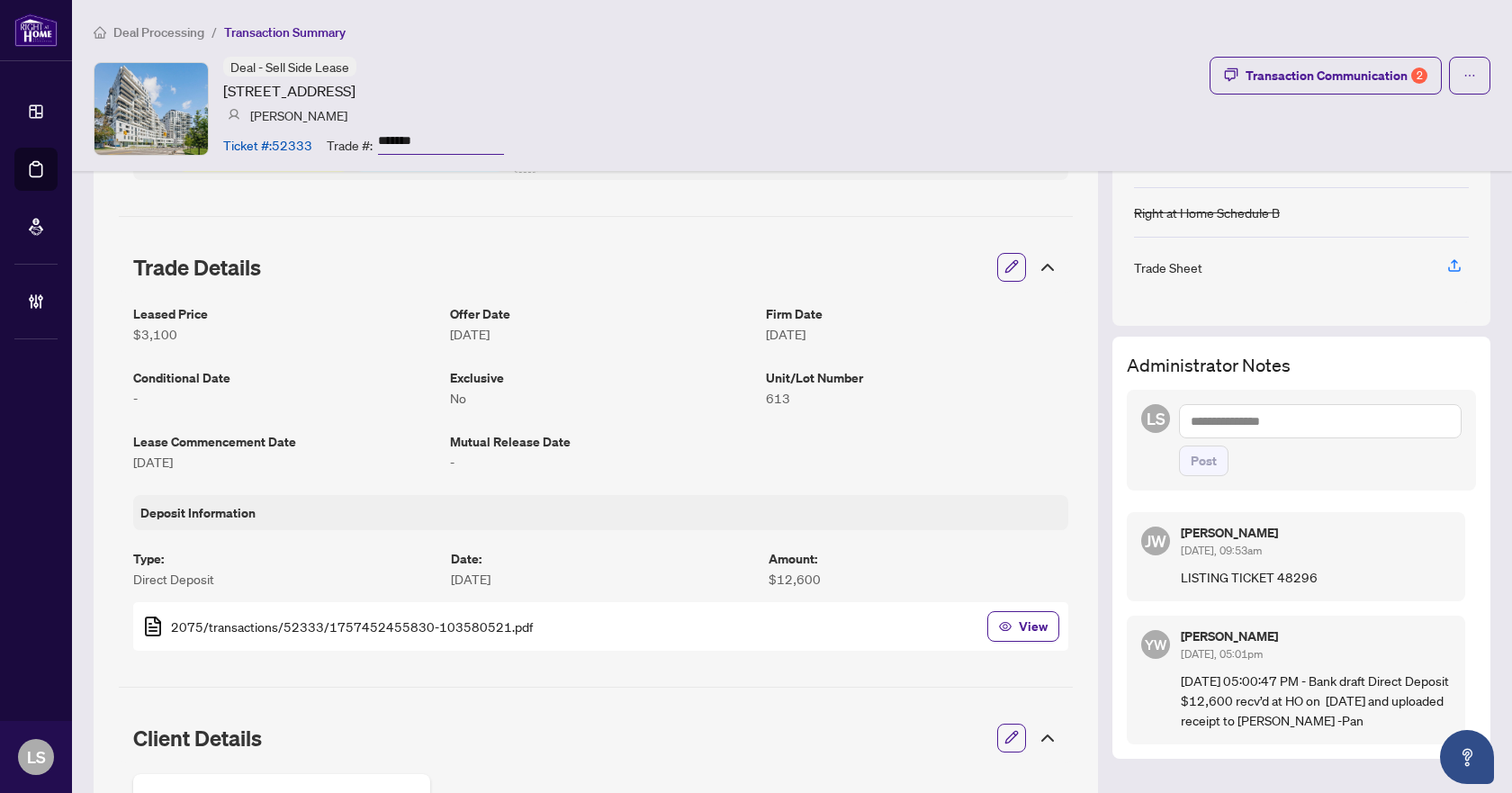
scroll to position [270, 0]
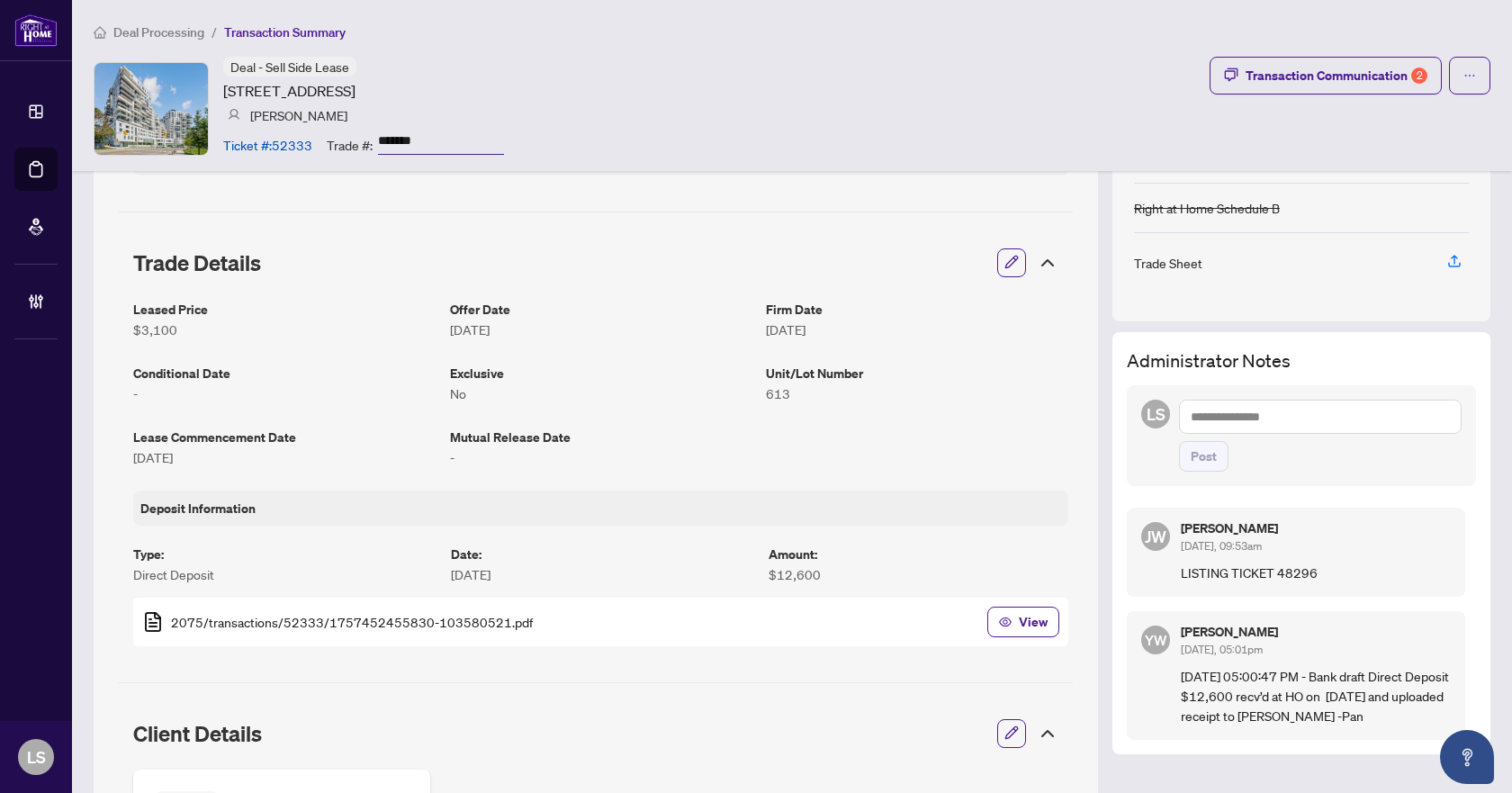
click at [1261, 418] on textarea at bounding box center [1321, 417] width 282 height 34
click at [1281, 434] on span "[PERSON_NAME] Accounting" at bounding box center [1345, 428] width 162 height 16
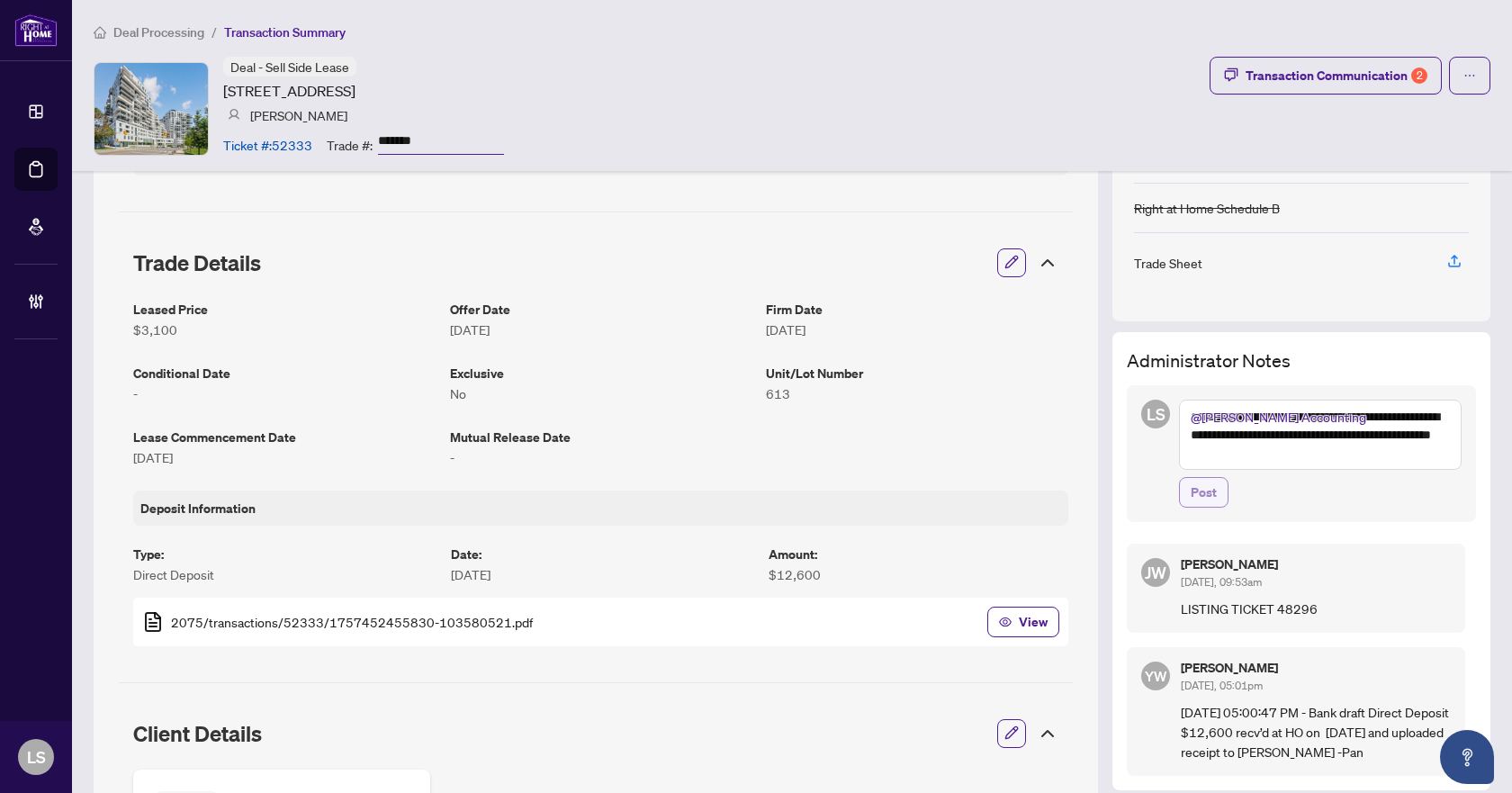
type textarea "**********"
click at [1191, 493] on span "Post" at bounding box center [1204, 492] width 27 height 28
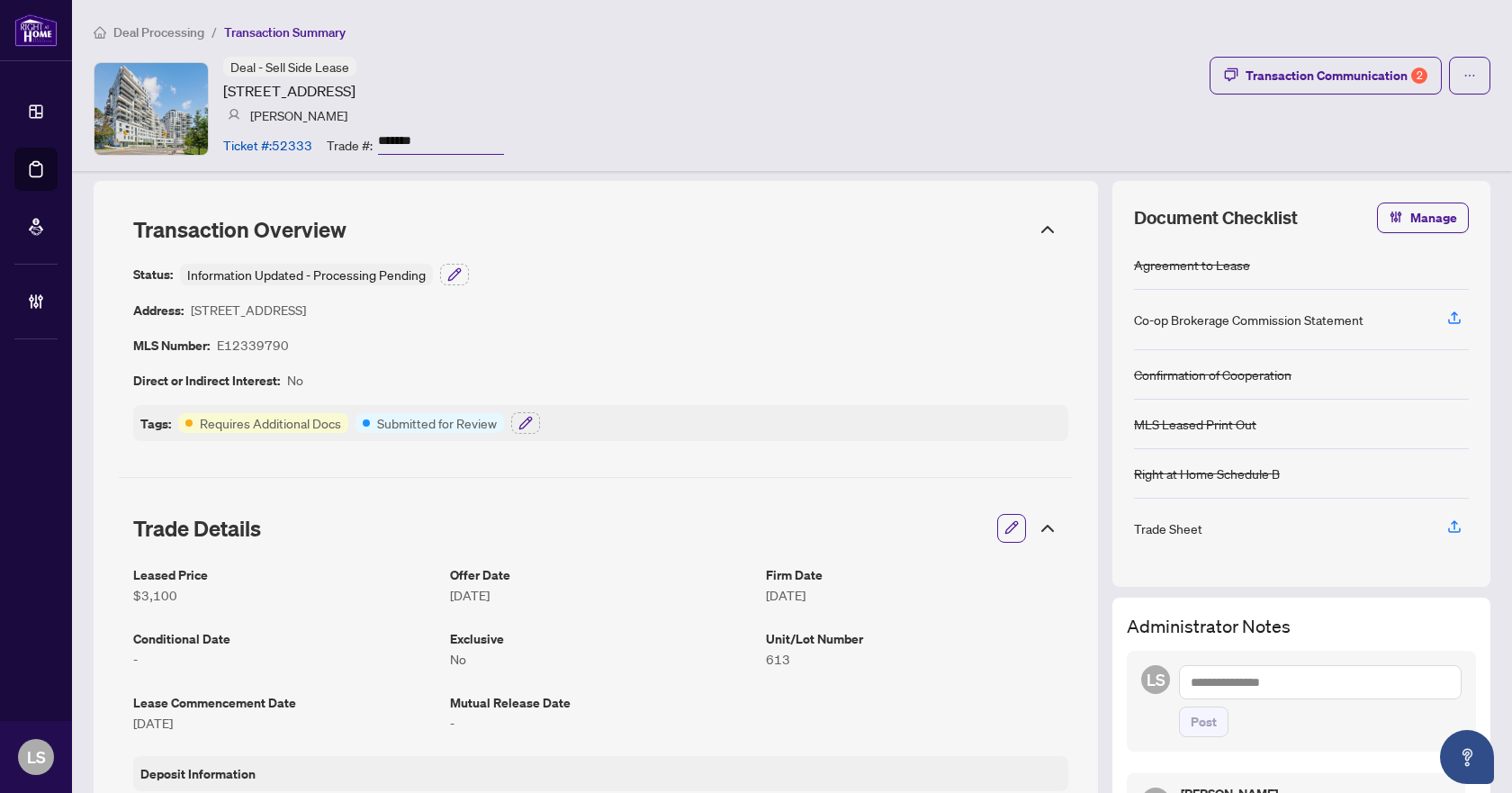
scroll to position [0, 0]
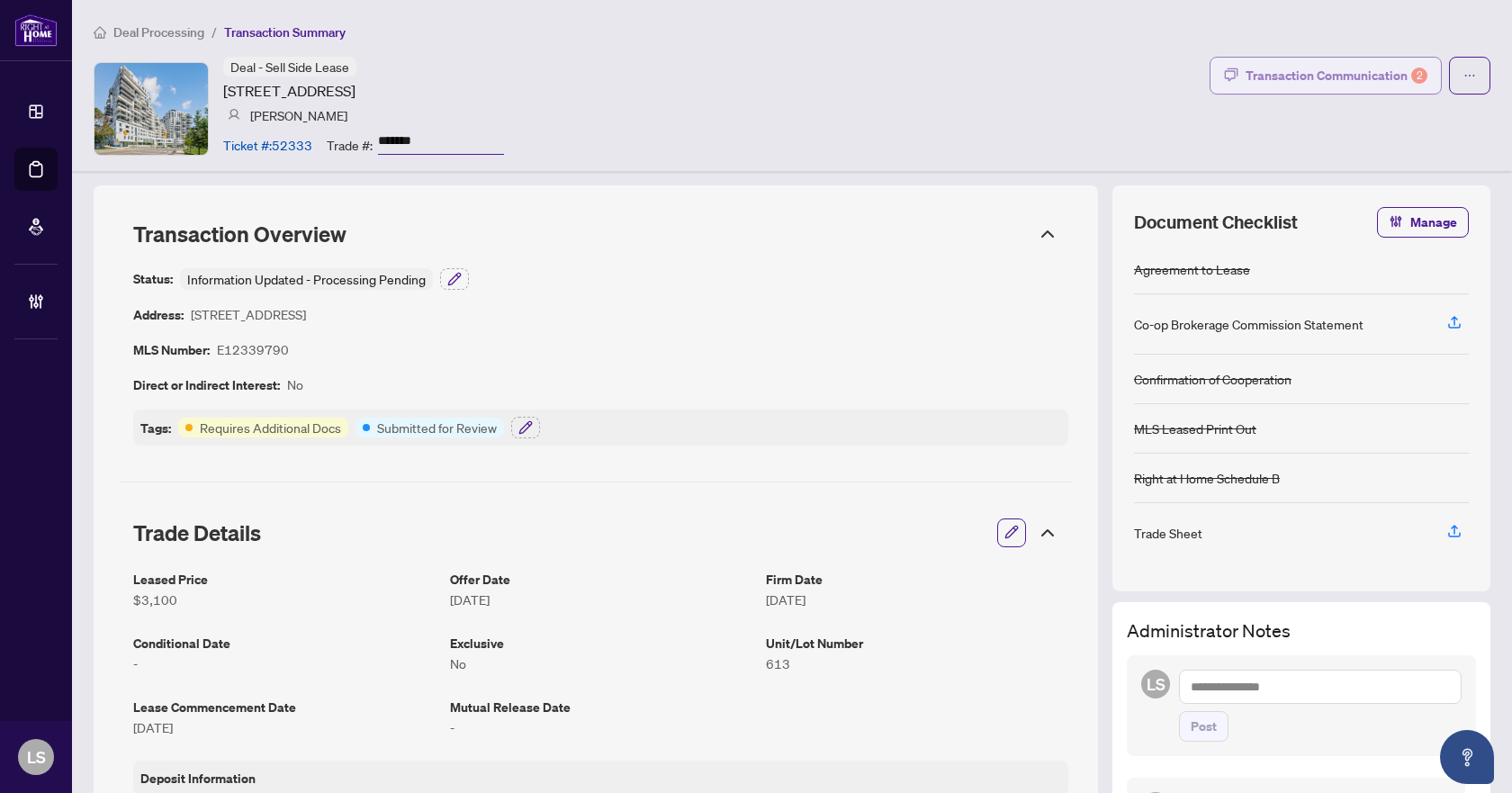
click at [1322, 70] on div "Transaction Communication 2" at bounding box center [1337, 76] width 182 height 28
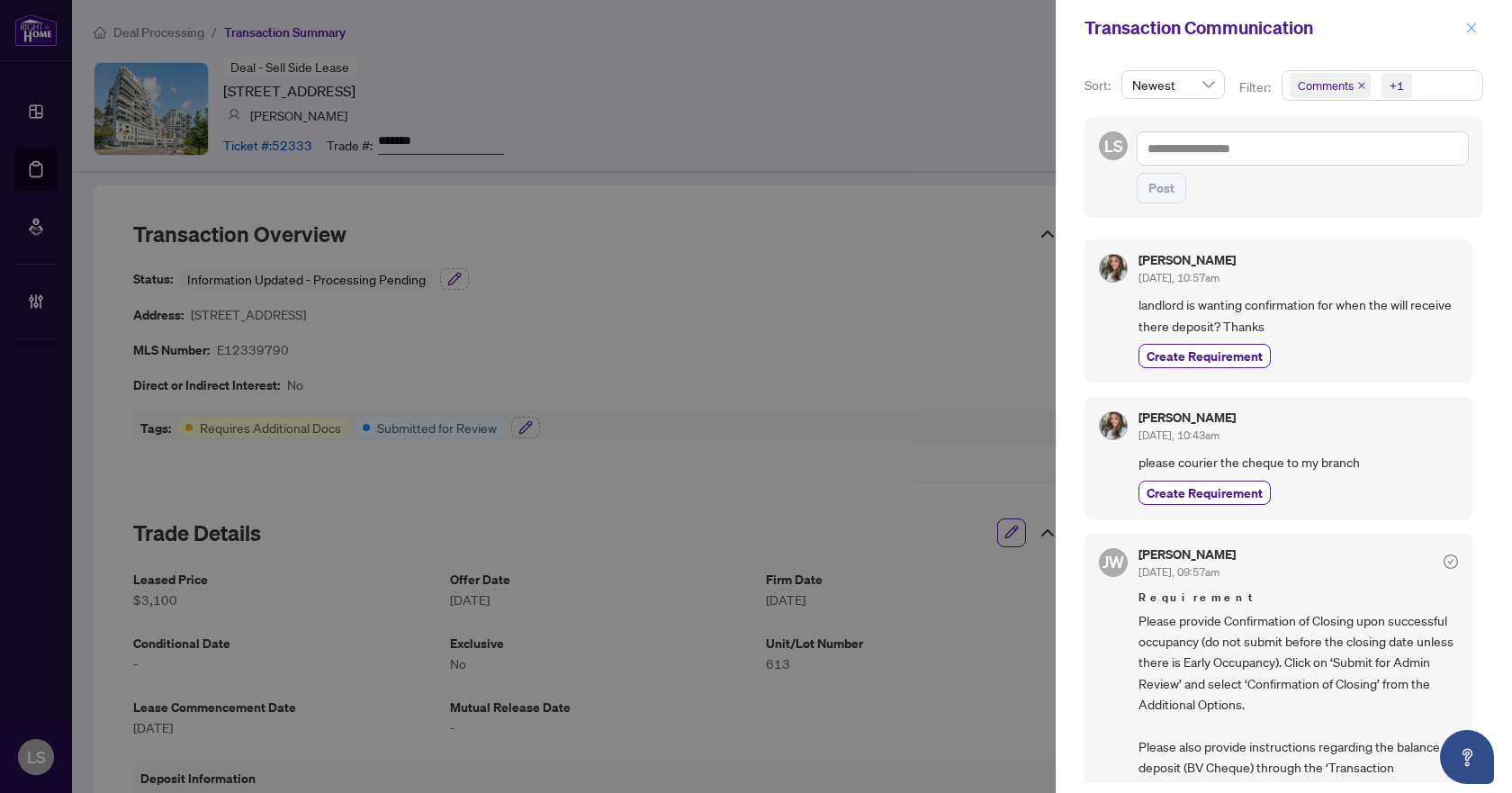
click at [1478, 26] on button "button" at bounding box center [1471, 27] width 24 height 22
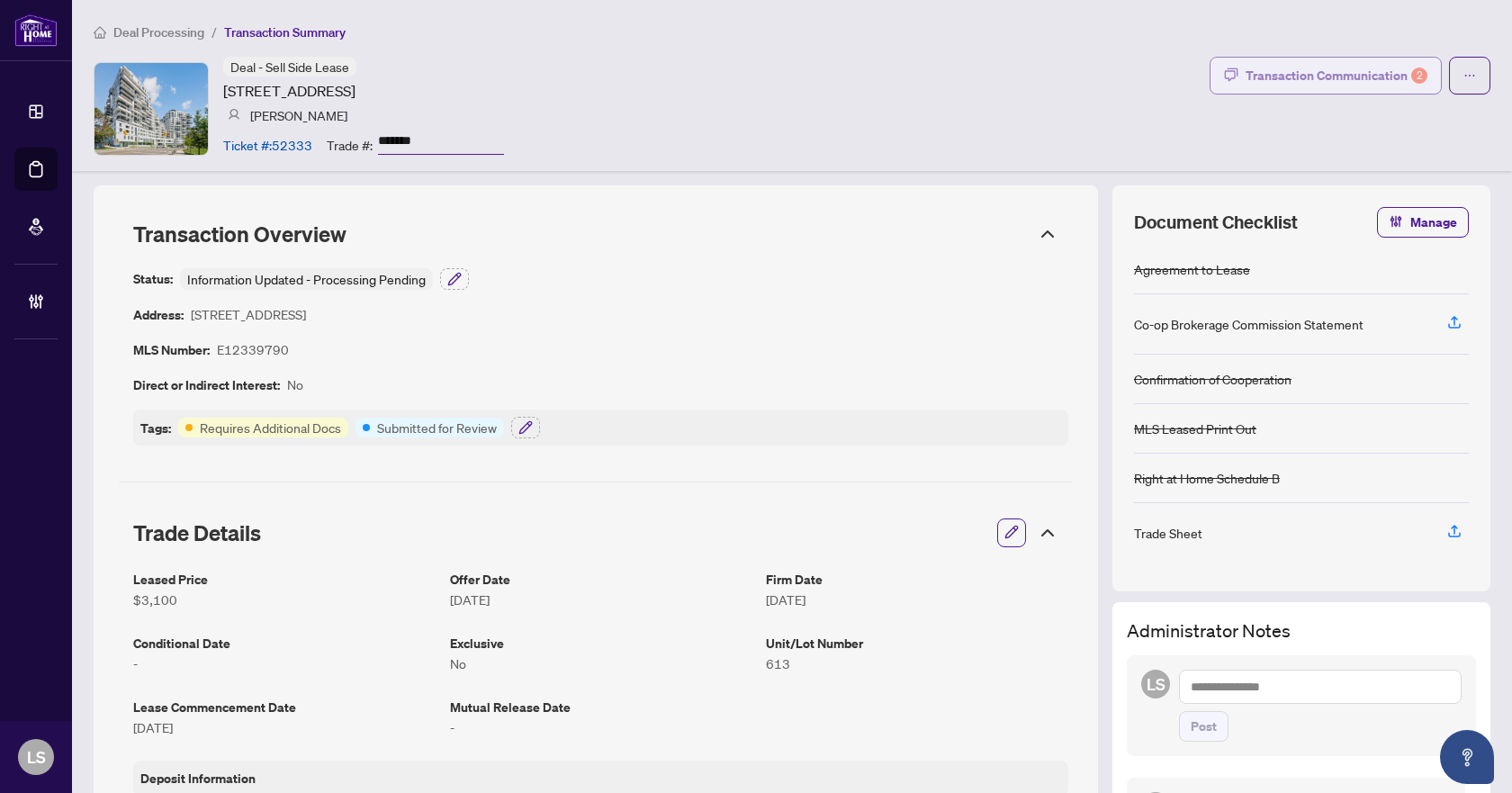
click at [1322, 81] on div "Transaction Communication 2" at bounding box center [1337, 76] width 182 height 28
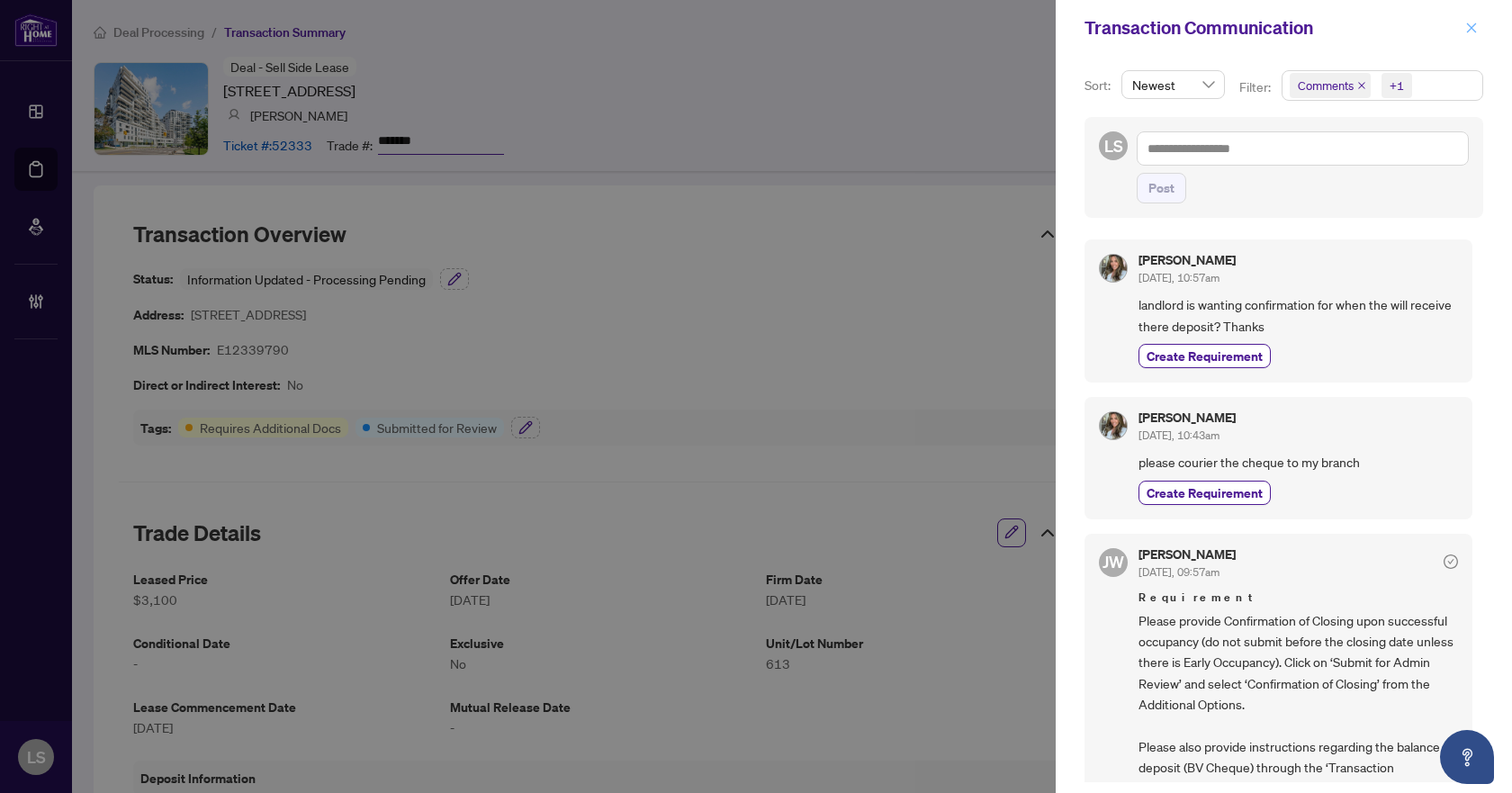
click at [1467, 27] on icon "close" at bounding box center [1471, 27] width 12 height 12
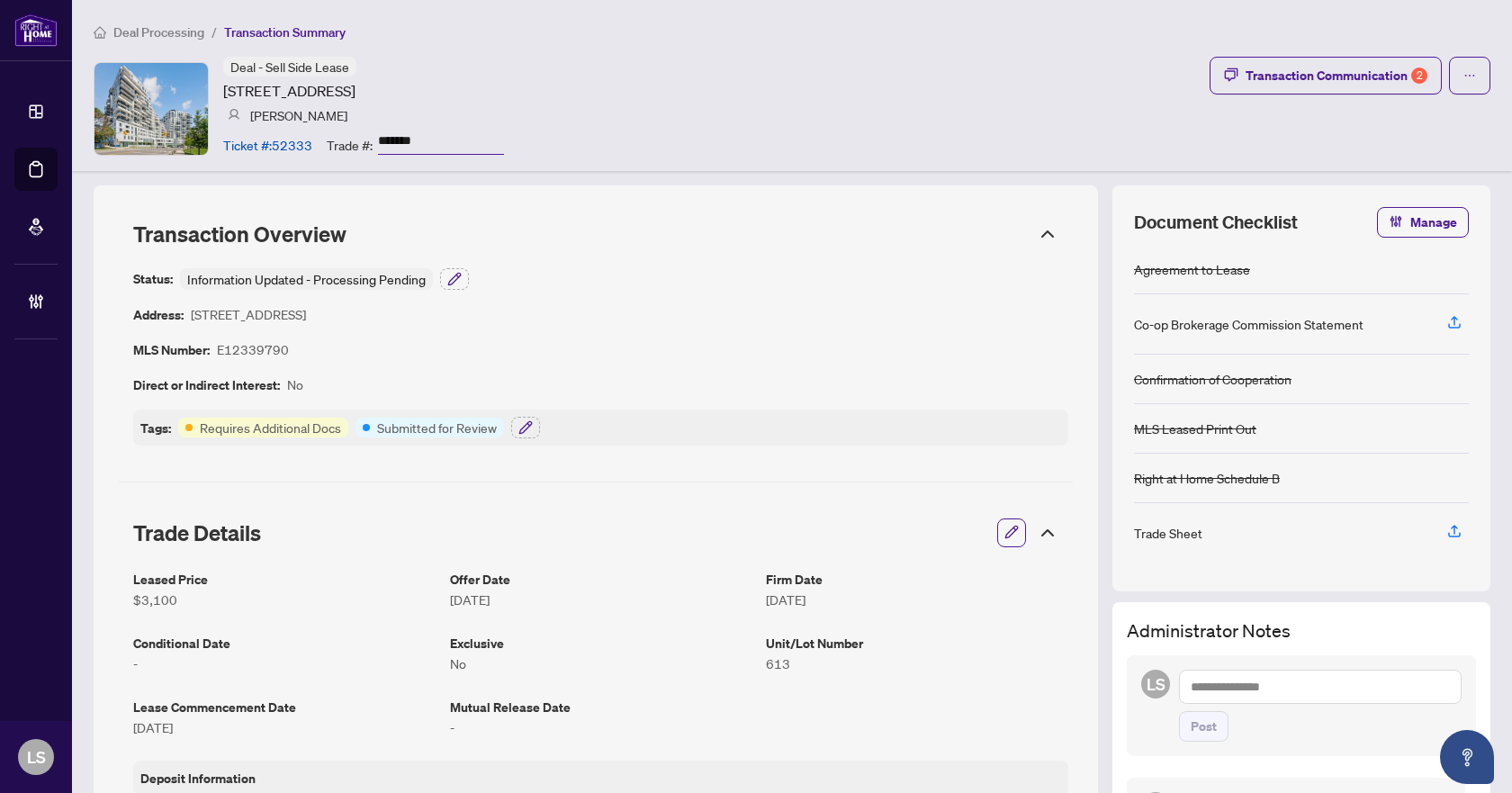
click at [155, 27] on span "Deal Processing" at bounding box center [159, 32] width 91 height 16
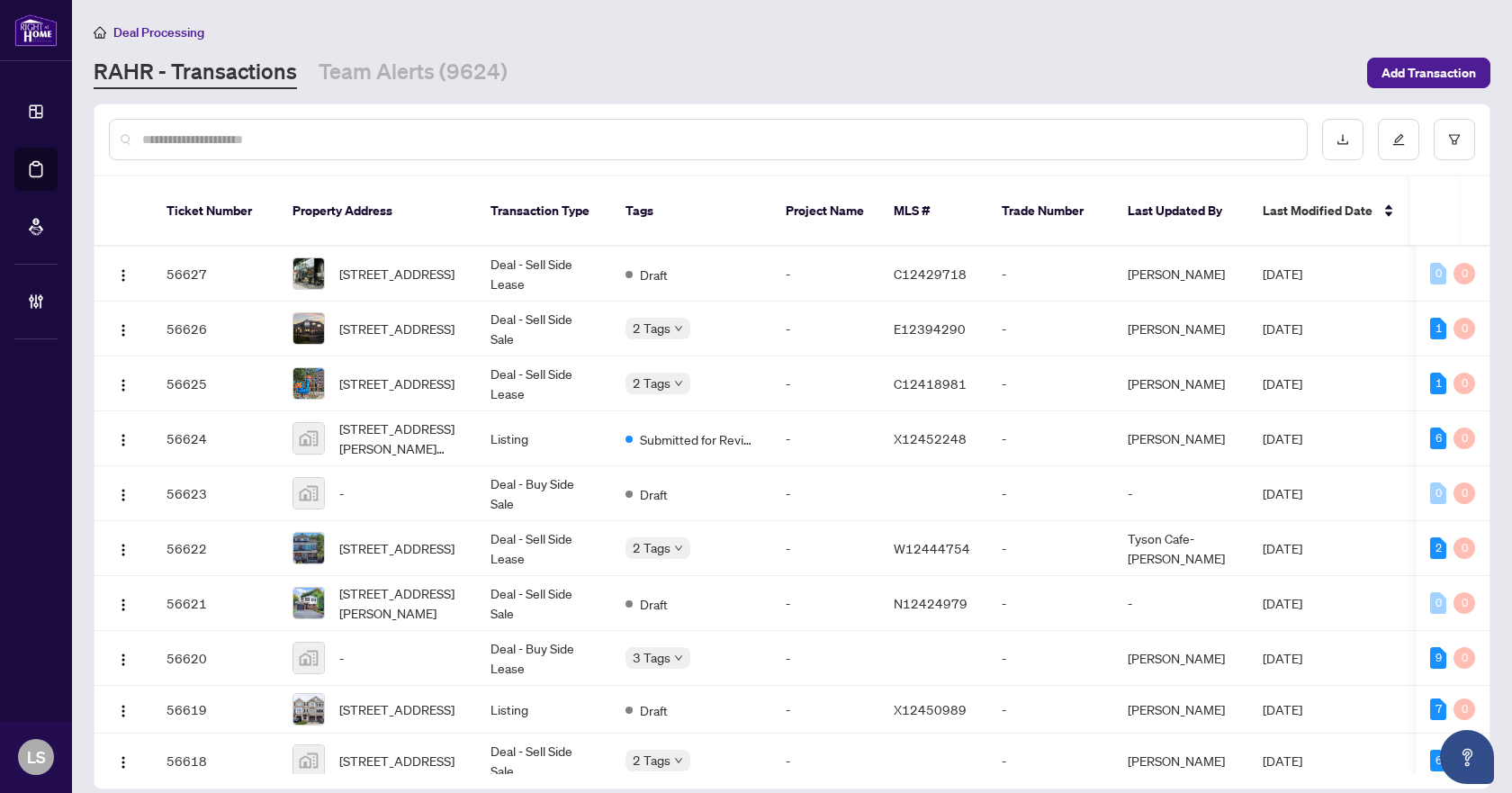
click at [293, 121] on div at bounding box center [708, 139] width 1199 height 42
click at [313, 152] on div at bounding box center [708, 139] width 1199 height 42
click at [325, 144] on input "text" at bounding box center [718, 139] width 1151 height 20
click at [258, 125] on div at bounding box center [708, 139] width 1199 height 42
click at [245, 141] on input "text" at bounding box center [718, 139] width 1151 height 20
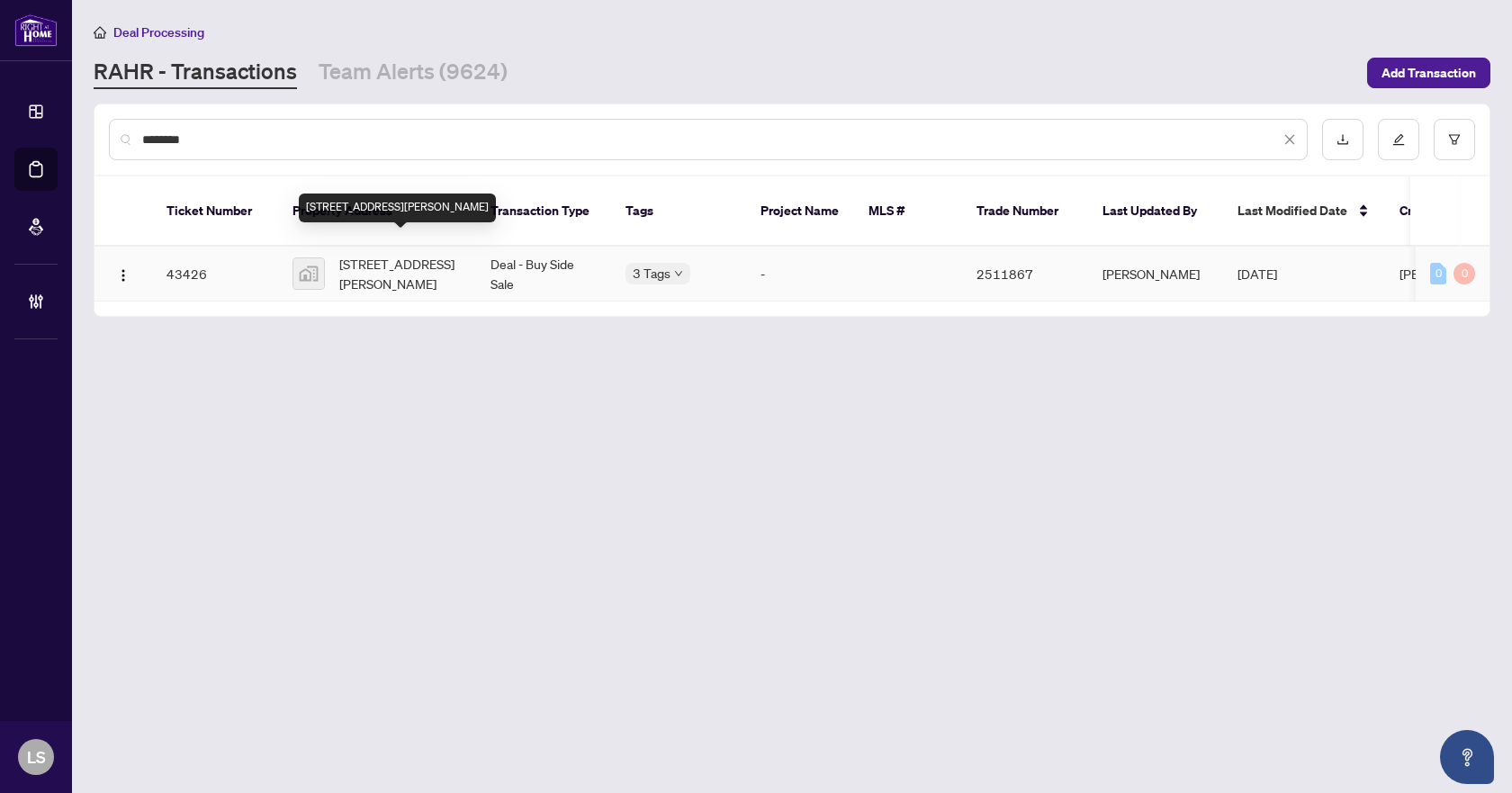
type input "********"
click at [358, 260] on span "[STREET_ADDRESS][PERSON_NAME]" at bounding box center [400, 274] width 122 height 40
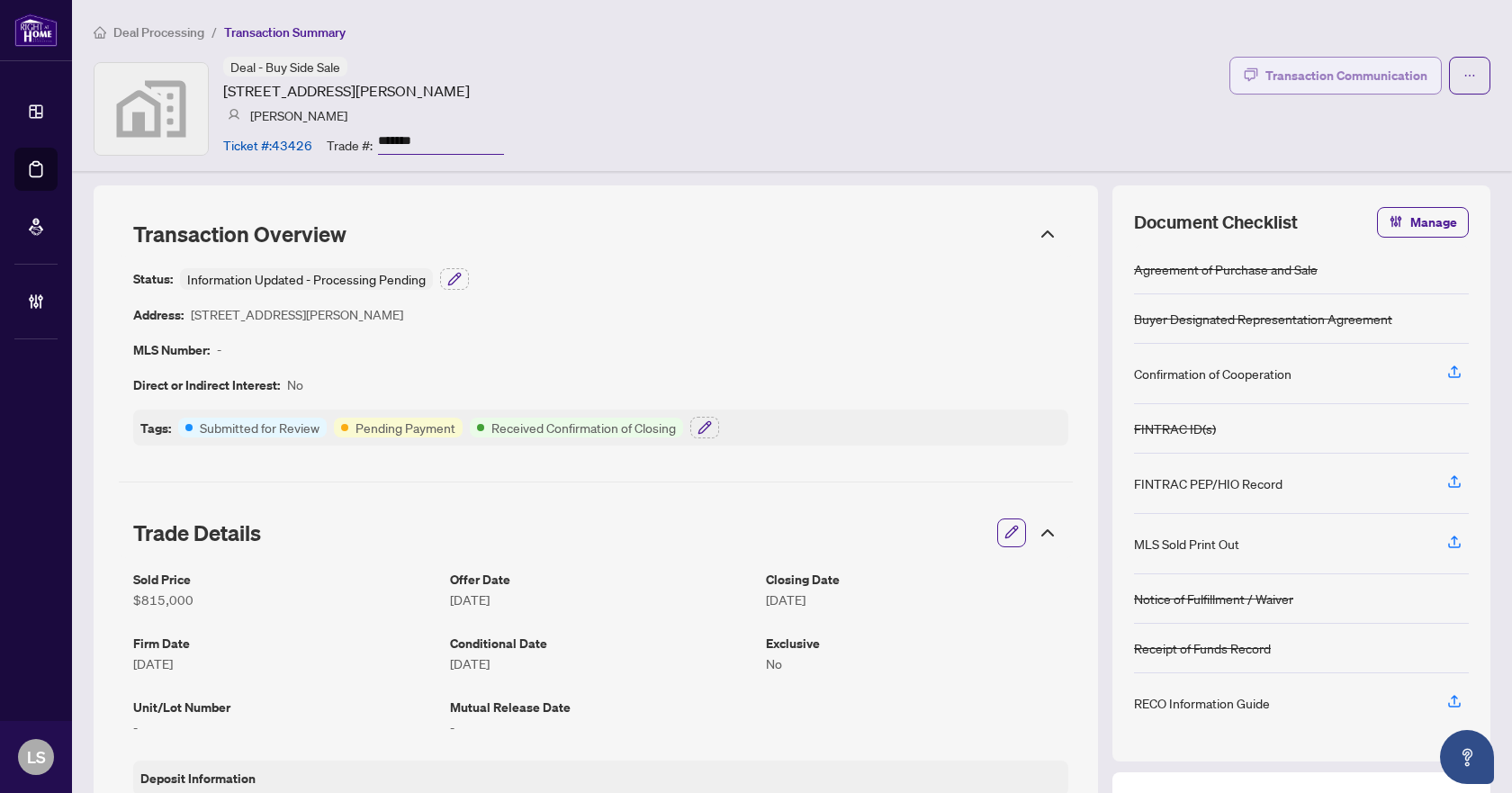
click at [1357, 81] on div "Transaction Communication" at bounding box center [1346, 76] width 162 height 28
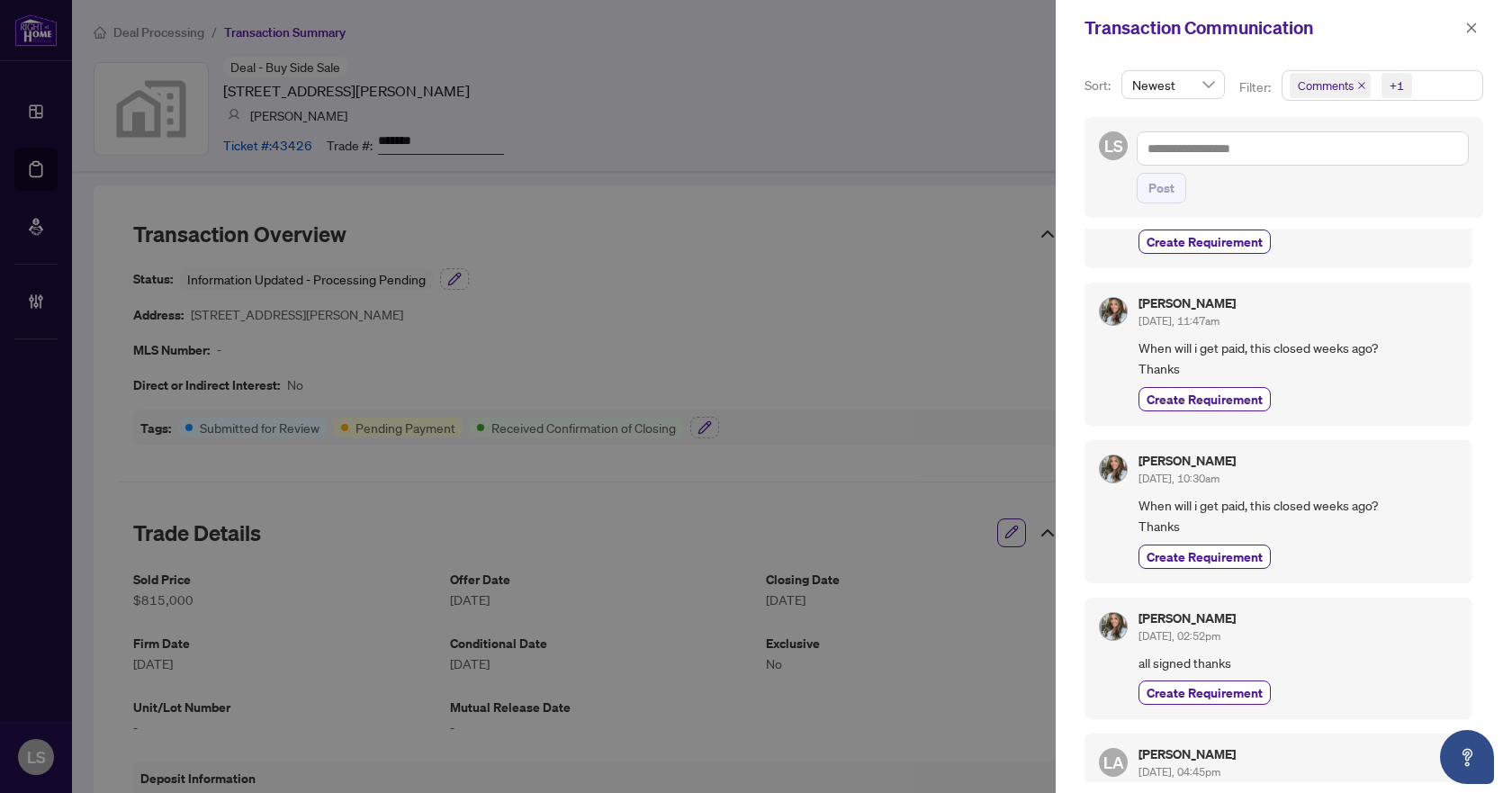
scroll to position [360, 0]
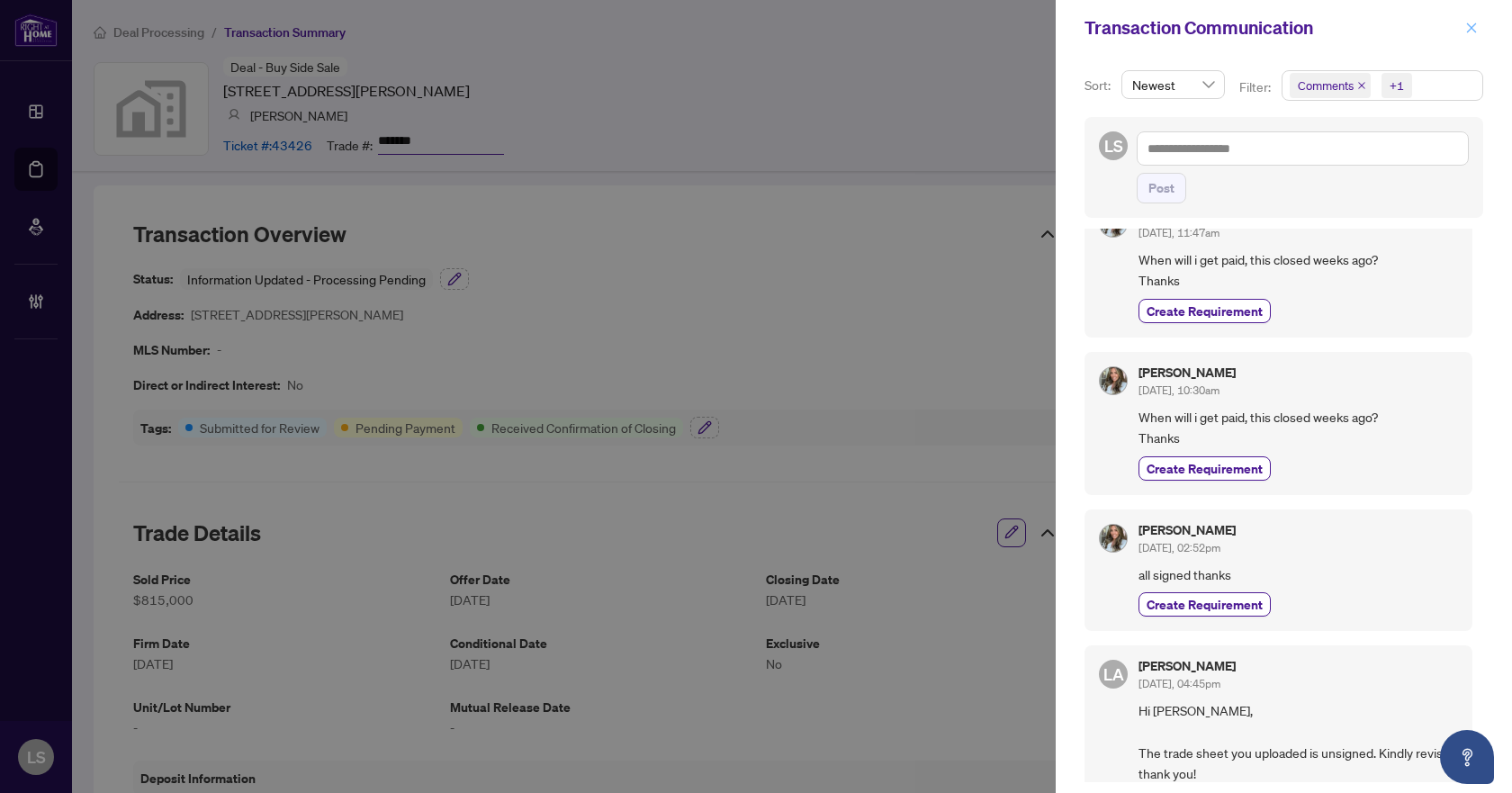
click at [1469, 23] on icon "close" at bounding box center [1471, 27] width 12 height 12
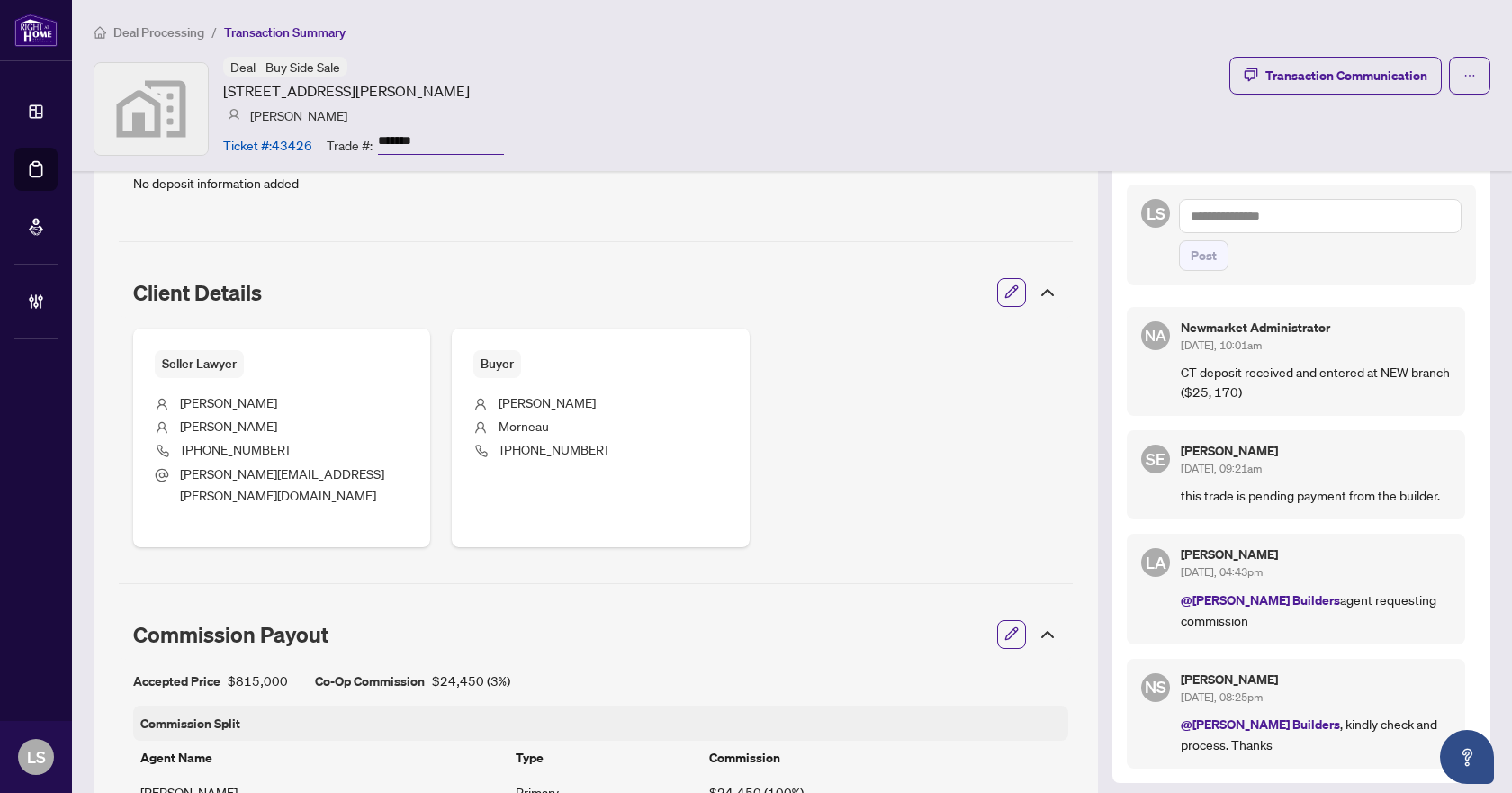
scroll to position [630, 0]
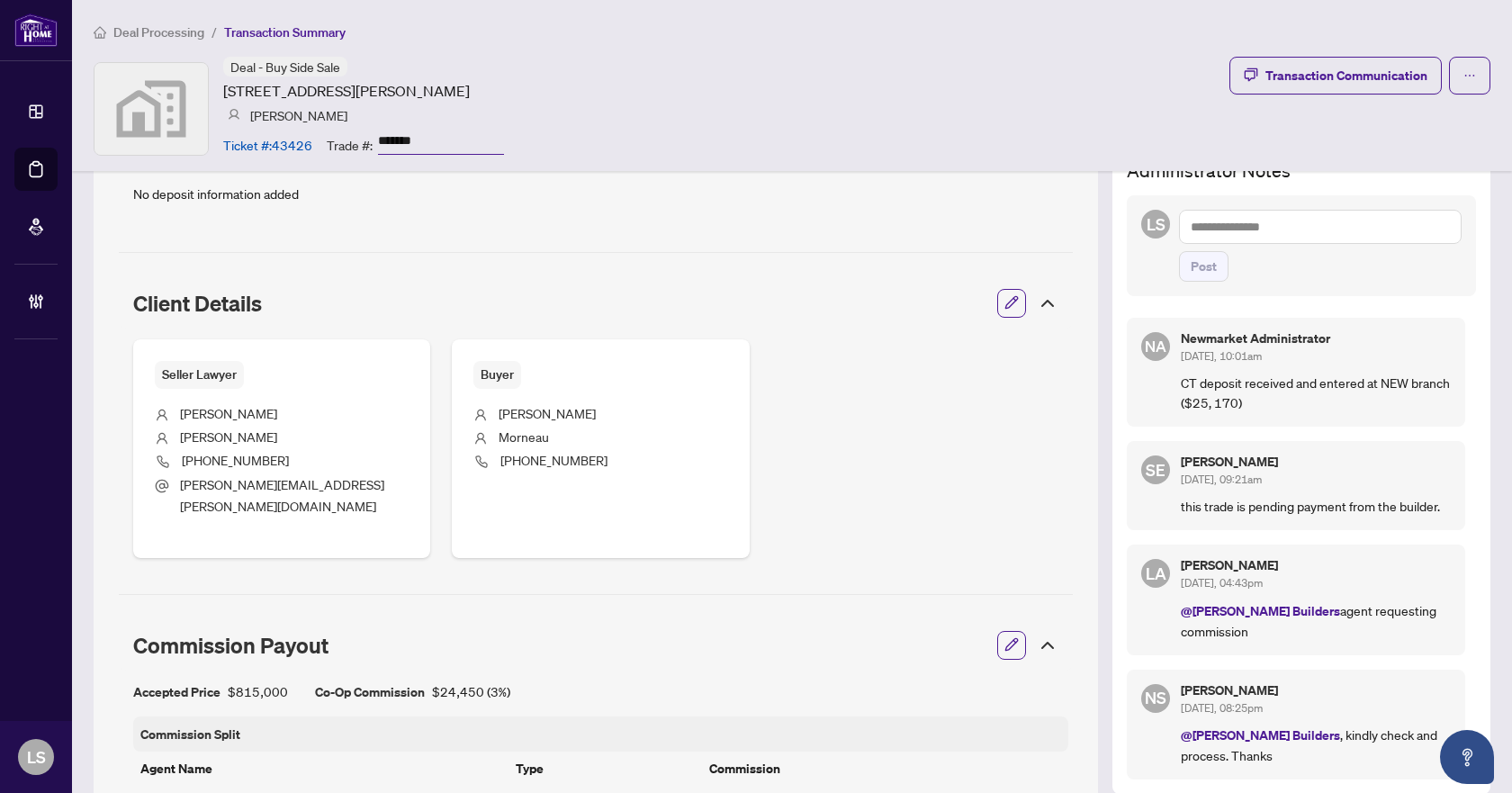
click at [1198, 223] on textarea at bounding box center [1321, 226] width 282 height 34
click at [1345, 243] on b "Builders" at bounding box center [1368, 239] width 46 height 16
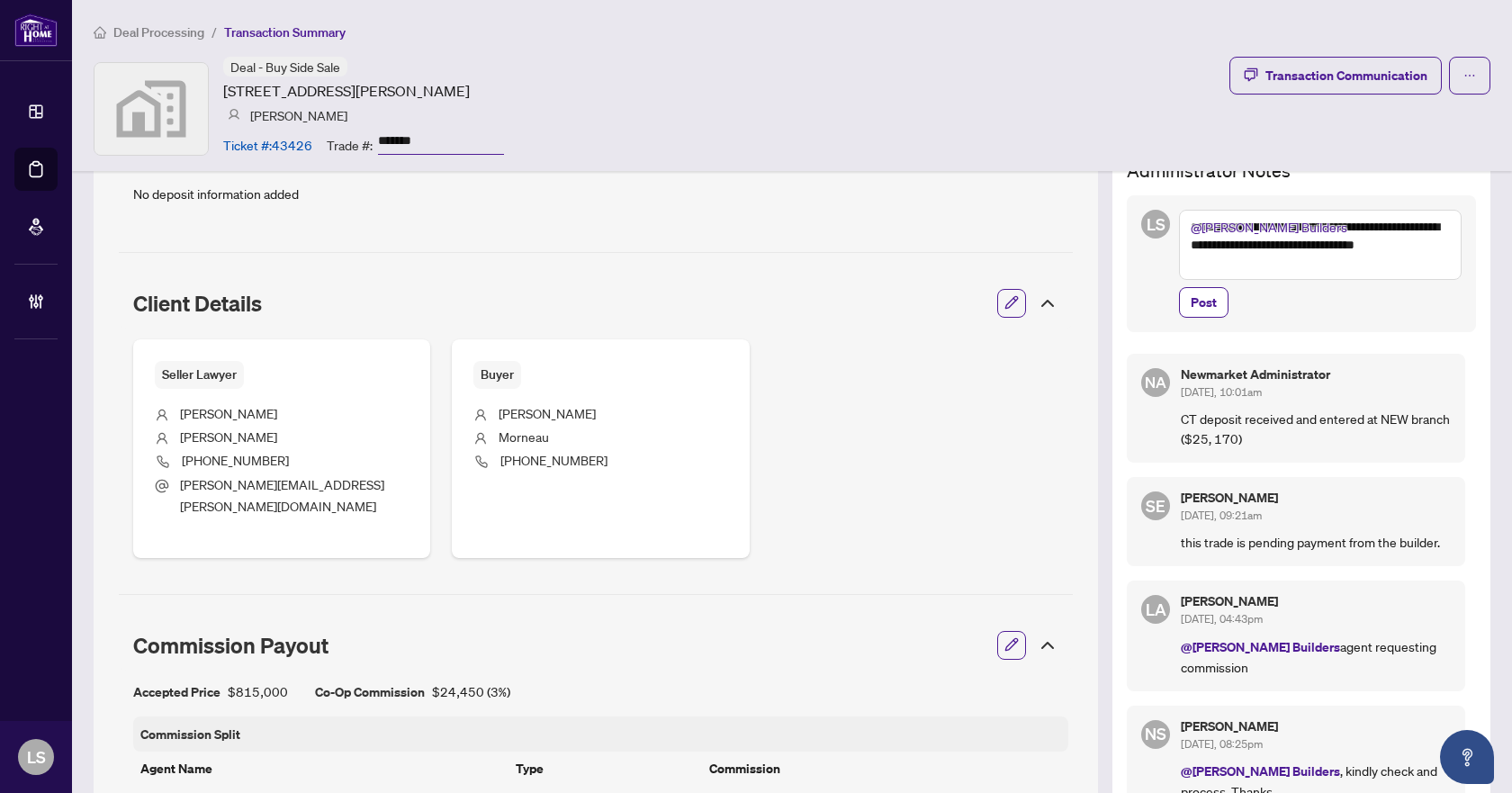
drag, startPoint x: 1309, startPoint y: 258, endPoint x: 1174, endPoint y: 273, distance: 135.8
click at [1179, 273] on textarea "**********" at bounding box center [1321, 244] width 282 height 70
type textarea "**********"
drag, startPoint x: 1195, startPoint y: 298, endPoint x: 1196, endPoint y: 308, distance: 10.0
click at [1196, 307] on span "Post" at bounding box center [1204, 302] width 27 height 28
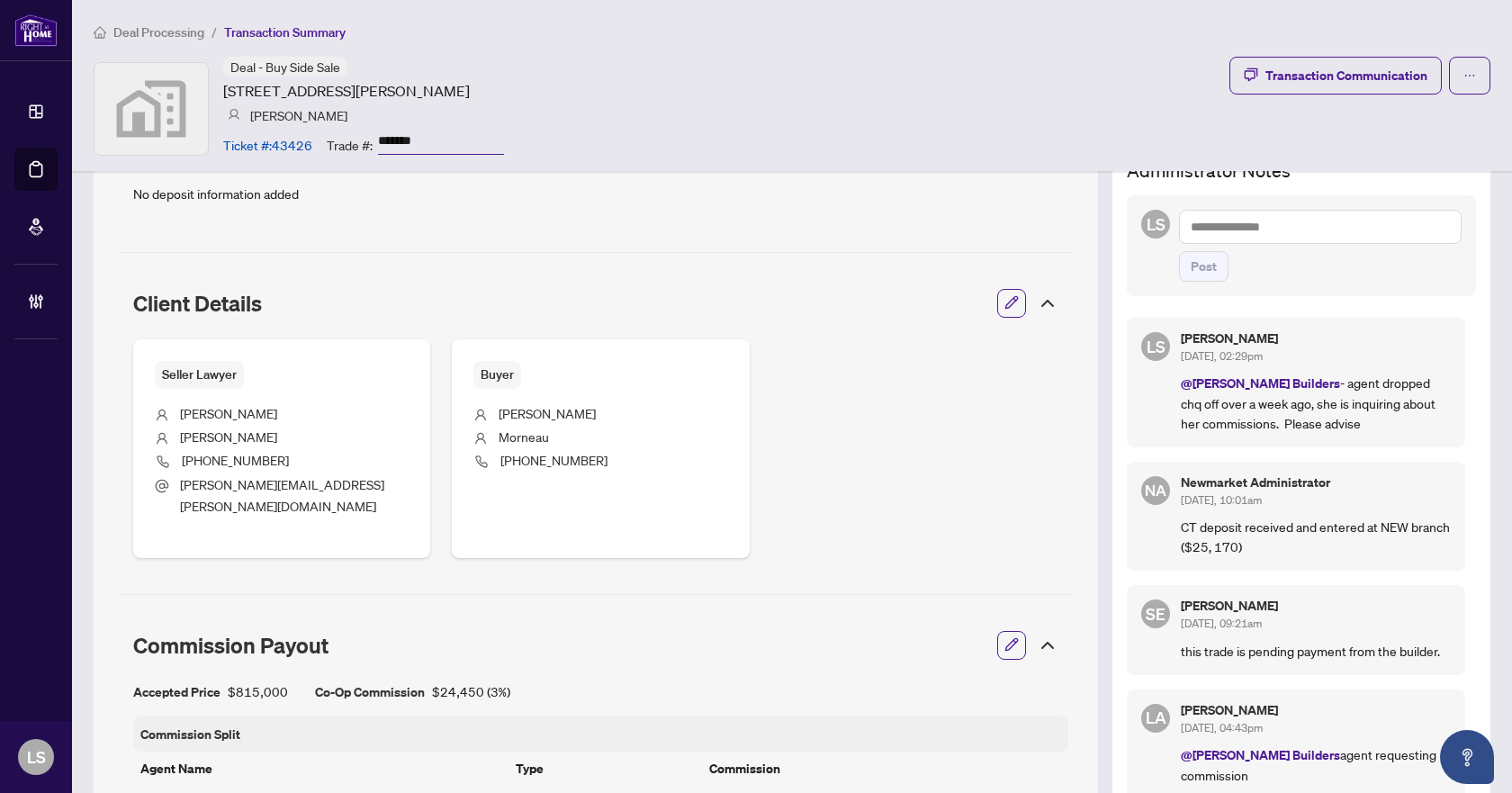
click at [1210, 224] on textarea at bounding box center [1321, 226] width 282 height 34
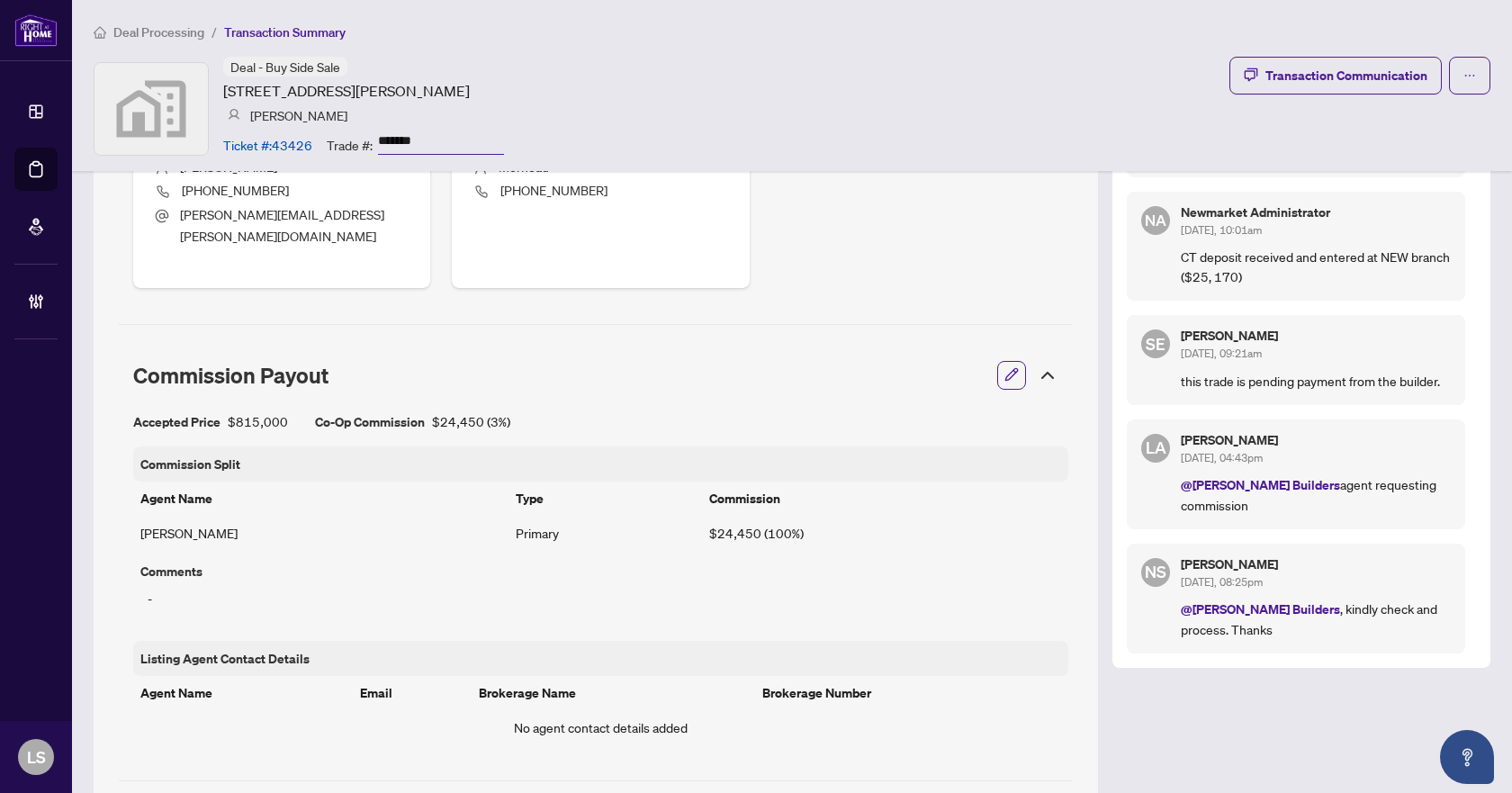
scroll to position [540, 0]
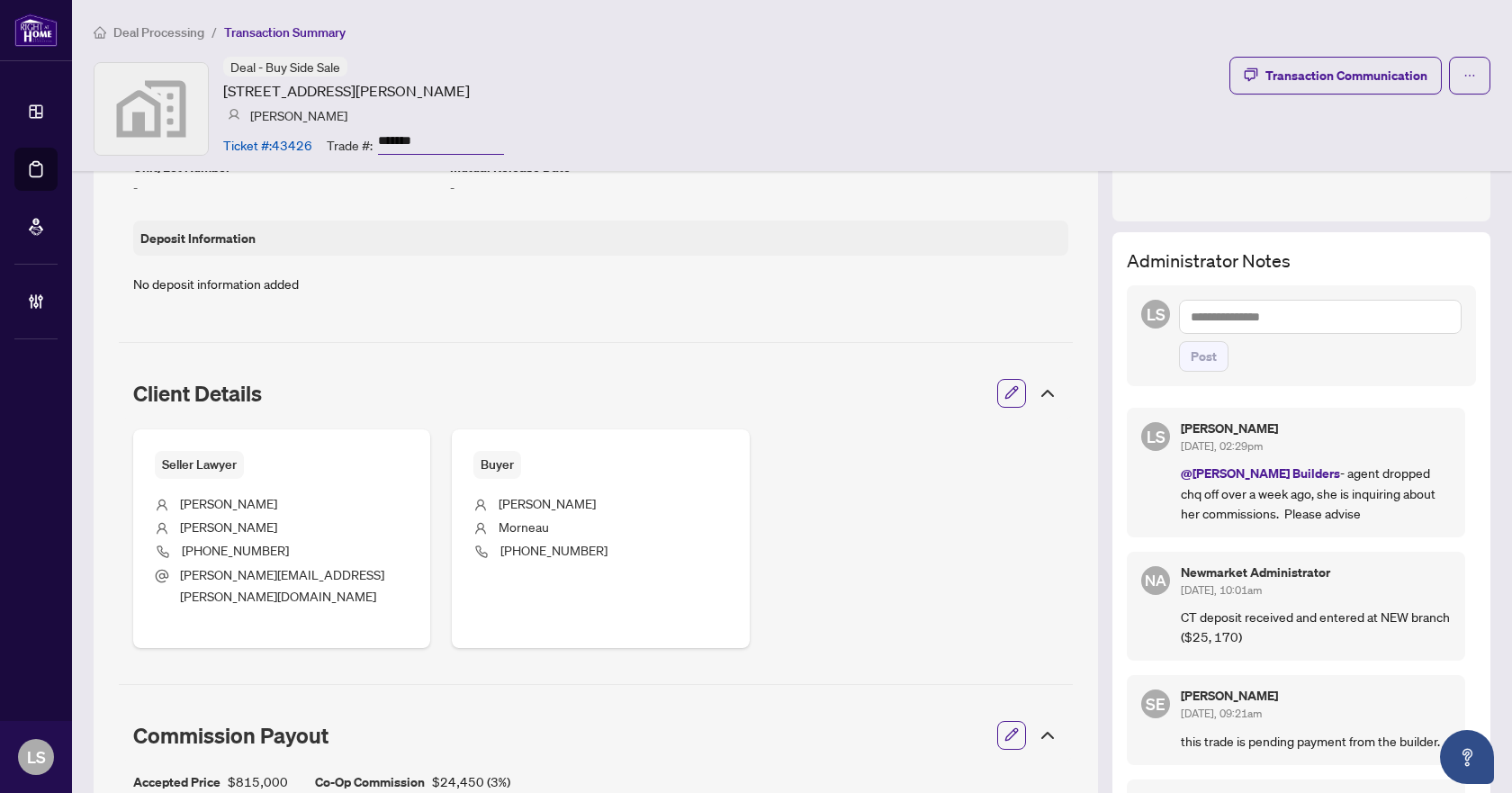
click at [1252, 279] on div "Administrator Notes LS Post LS Lillian Slaney Oct/08/2025, 02:29pm @RAHR Builde…" at bounding box center [1302, 630] width 378 height 796
click at [1254, 315] on textarea at bounding box center [1321, 316] width 282 height 34
click at [1345, 328] on b "Account" at bounding box center [1369, 329] width 47 height 16
drag, startPoint x: 1339, startPoint y: 514, endPoint x: 1273, endPoint y: 470, distance: 79.3
click at [1273, 470] on p "@RAHR Builders - agent dropped chq off over a week ago, she is inquiring about …" at bounding box center [1316, 493] width 270 height 61
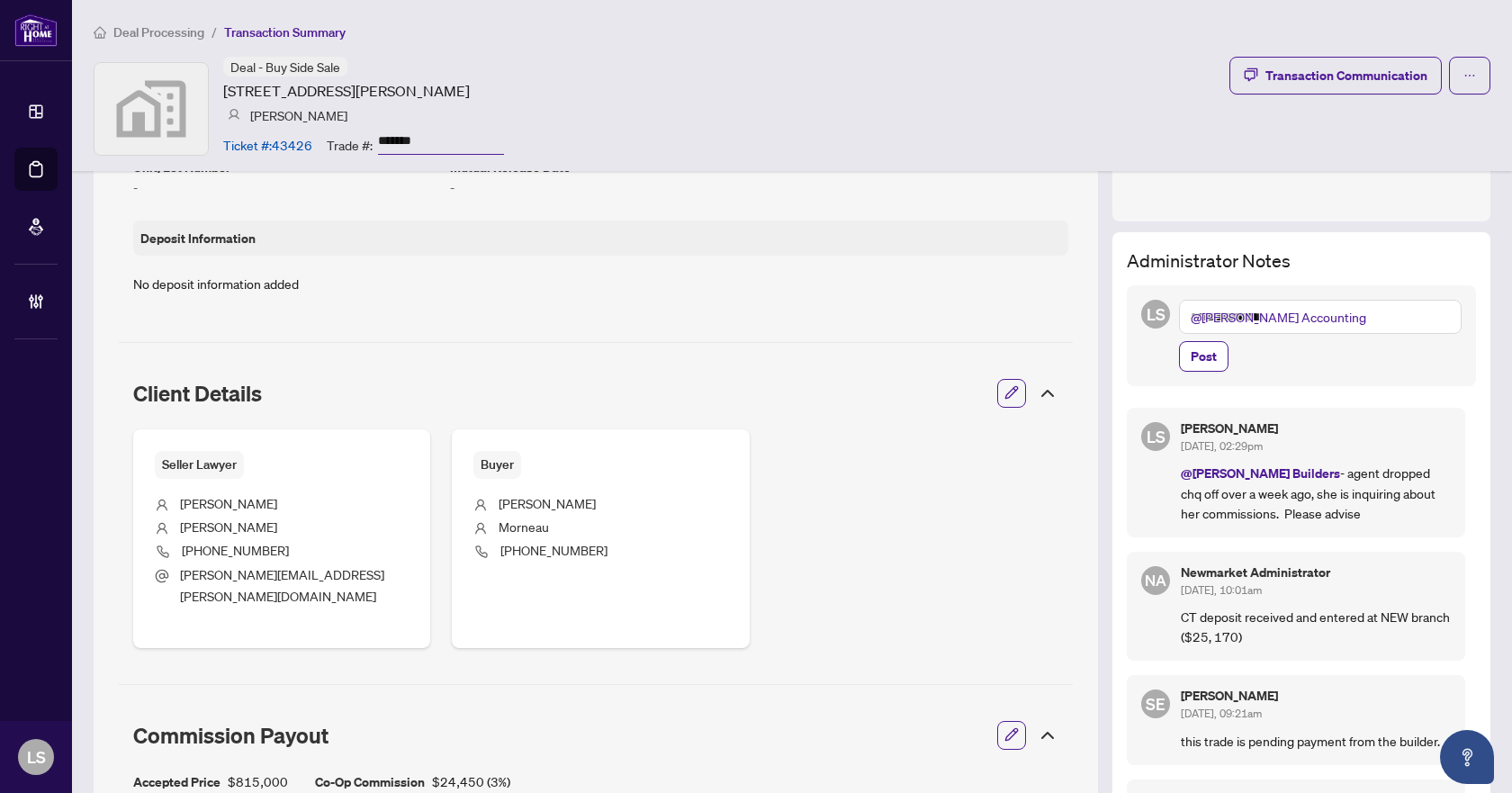
copy p "agent dropped chq off over a week ago, she is inquiring about her commissions. …"
click at [1307, 309] on textarea "**********" at bounding box center [1321, 316] width 282 height 34
paste textarea "**********"
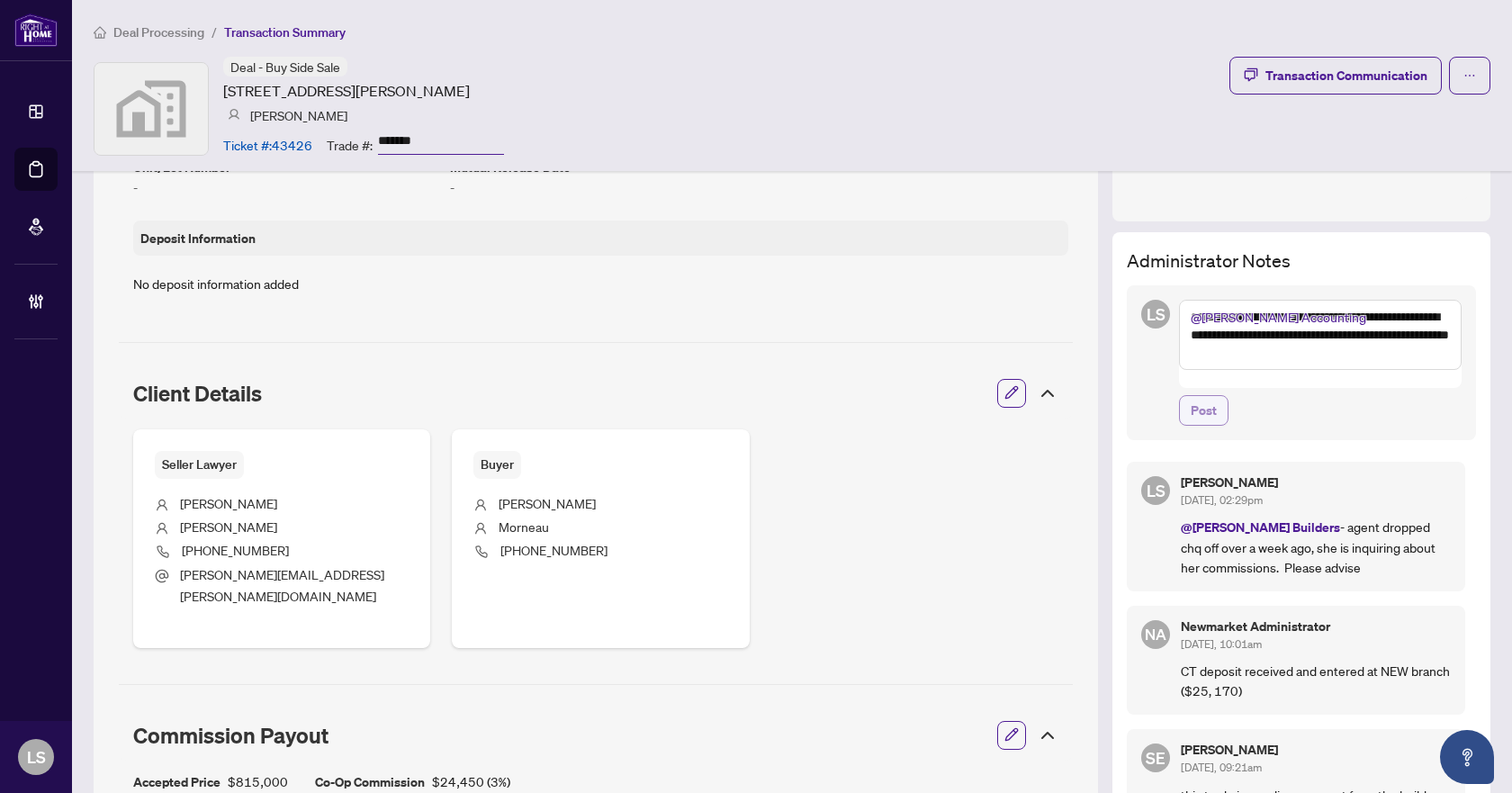
type textarea "**********"
click at [1197, 396] on span "Post" at bounding box center [1204, 410] width 27 height 28
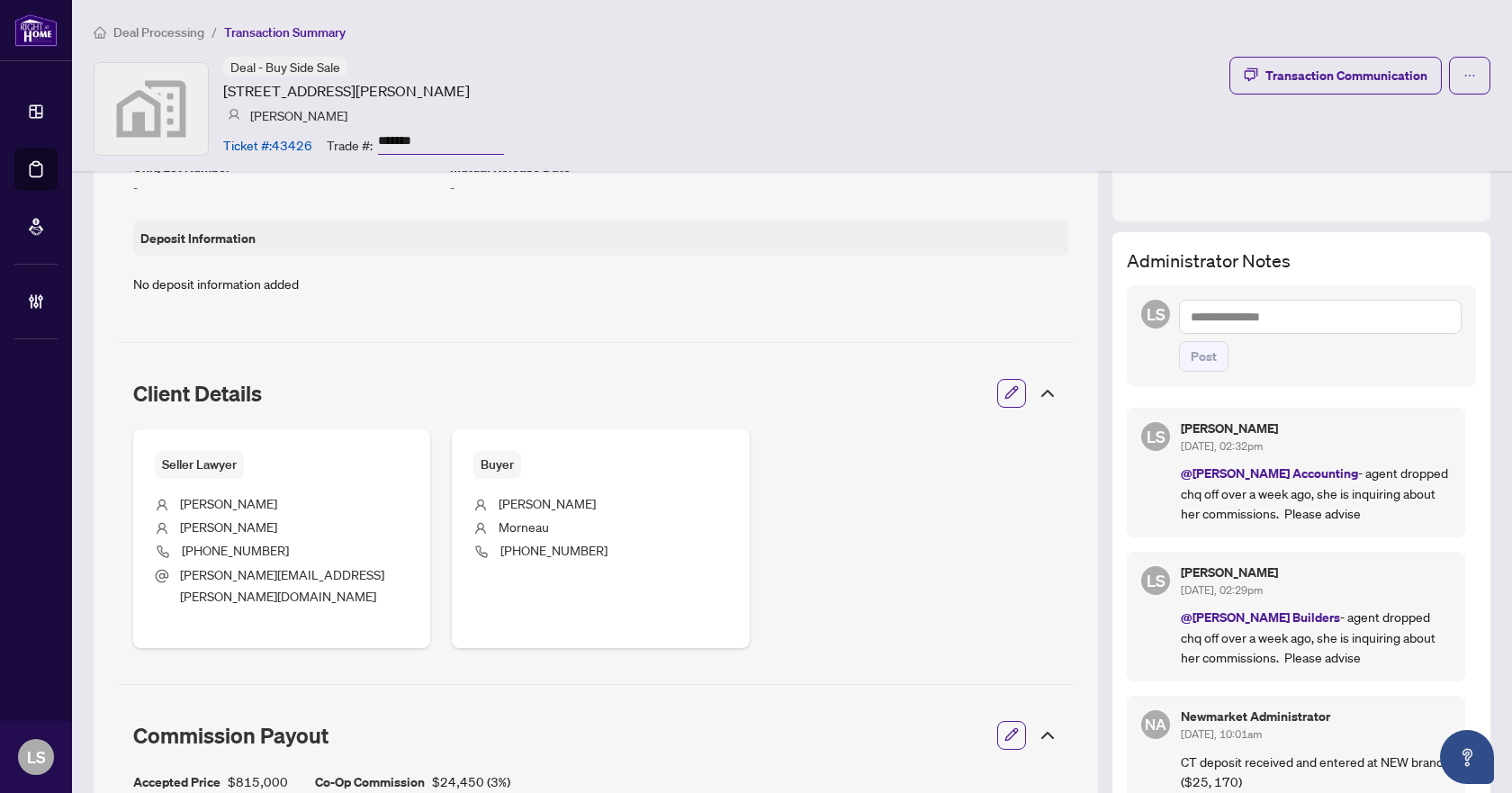
click at [149, 34] on span "Deal Processing" at bounding box center [159, 32] width 91 height 16
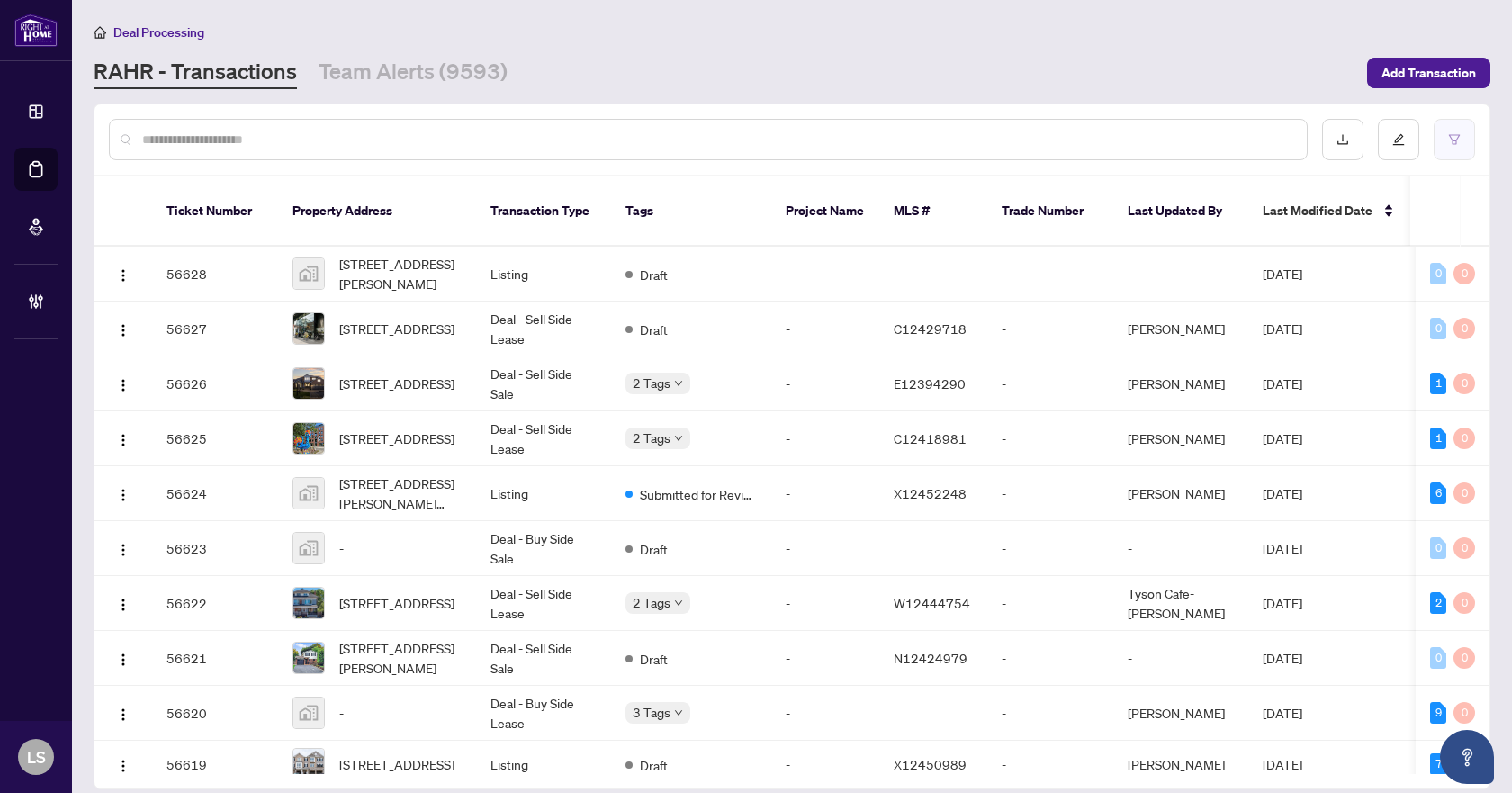
click at [1457, 139] on icon "filter" at bounding box center [1454, 139] width 10 height 9
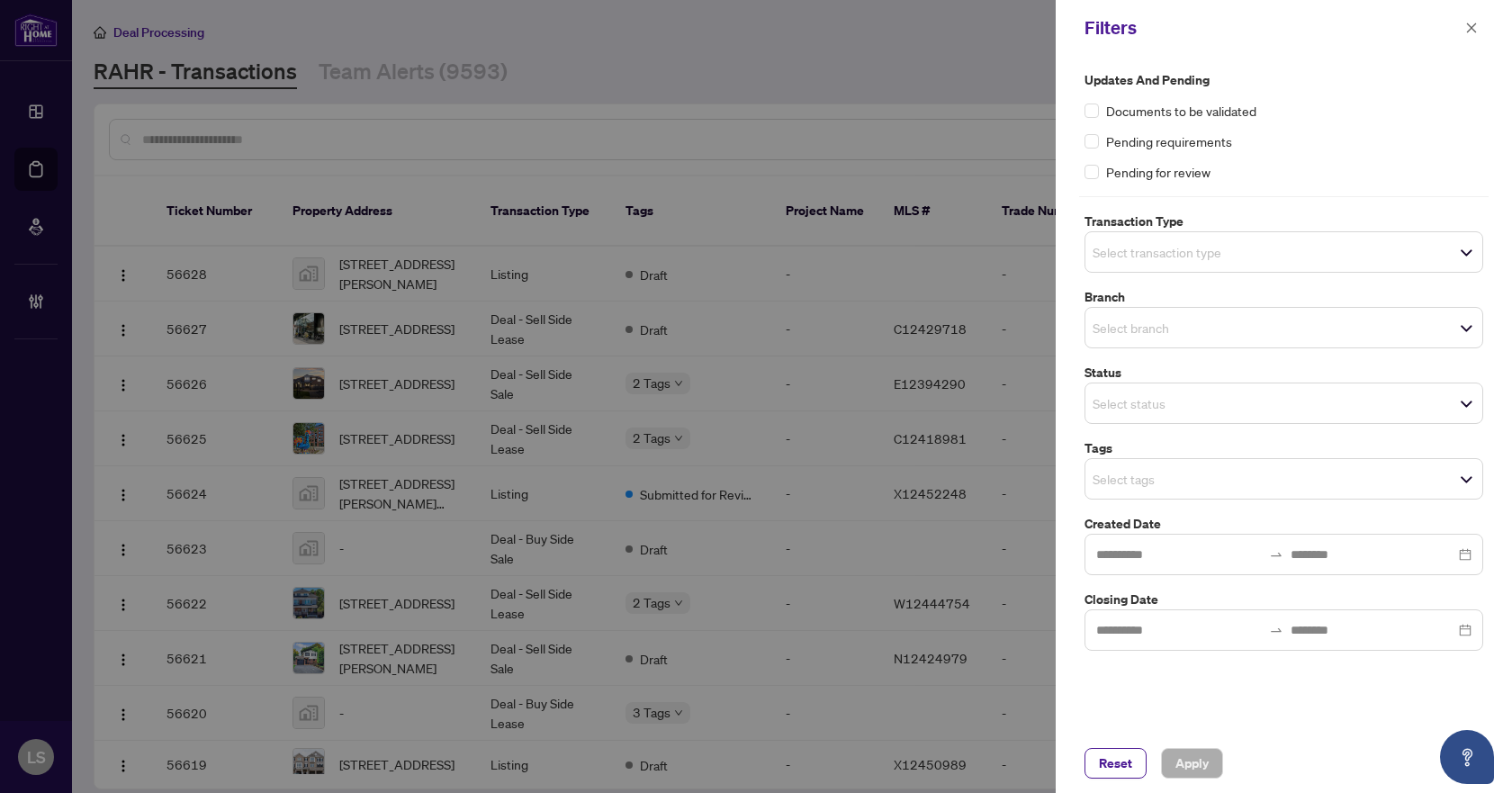
click at [1169, 243] on input "search" at bounding box center [1156, 252] width 126 height 22
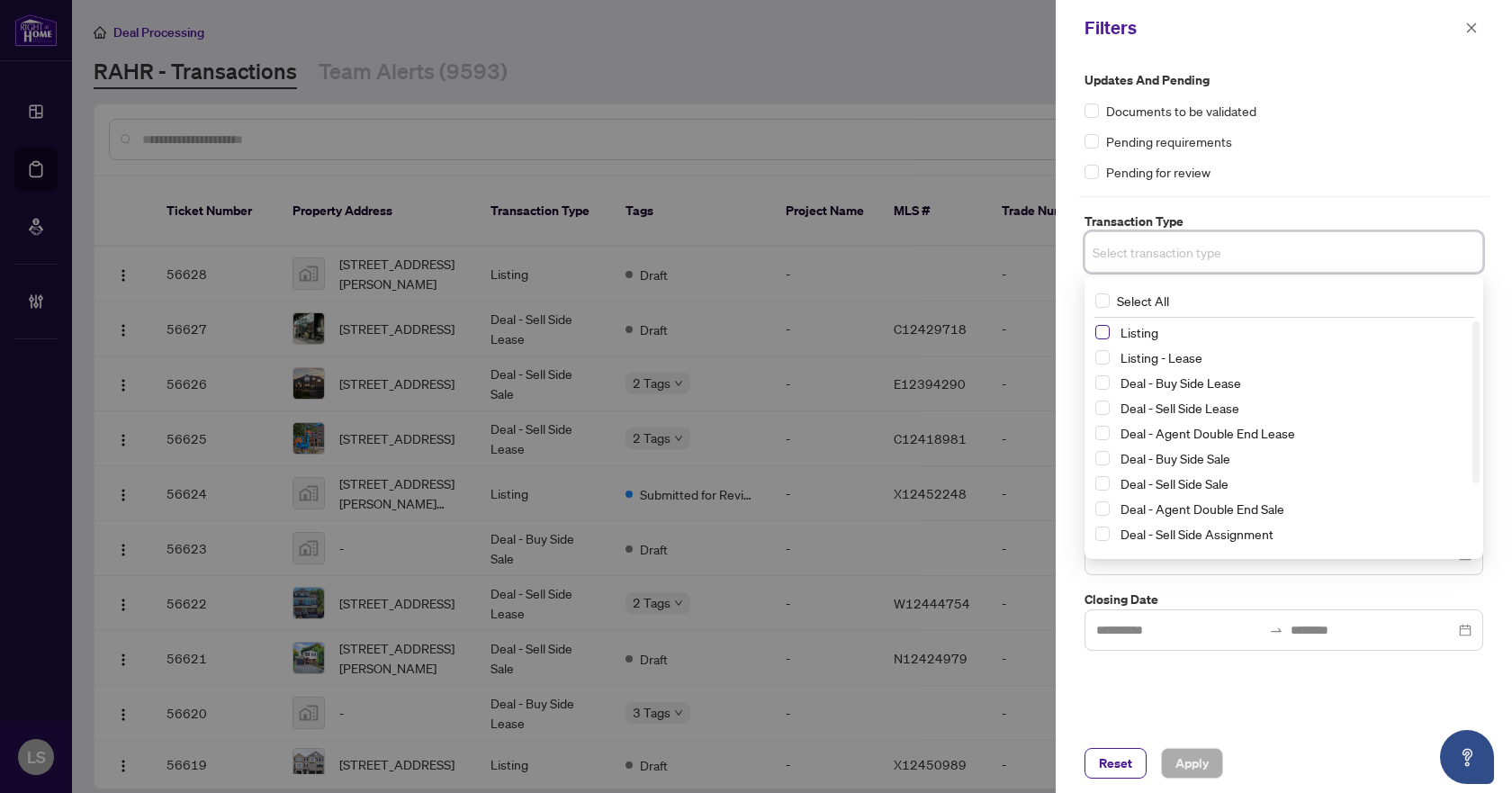
click at [1100, 327] on span "Select Listing" at bounding box center [1102, 332] width 14 height 14
click at [1102, 360] on span "Select Listing - Lease" at bounding box center [1102, 360] width 14 height 14
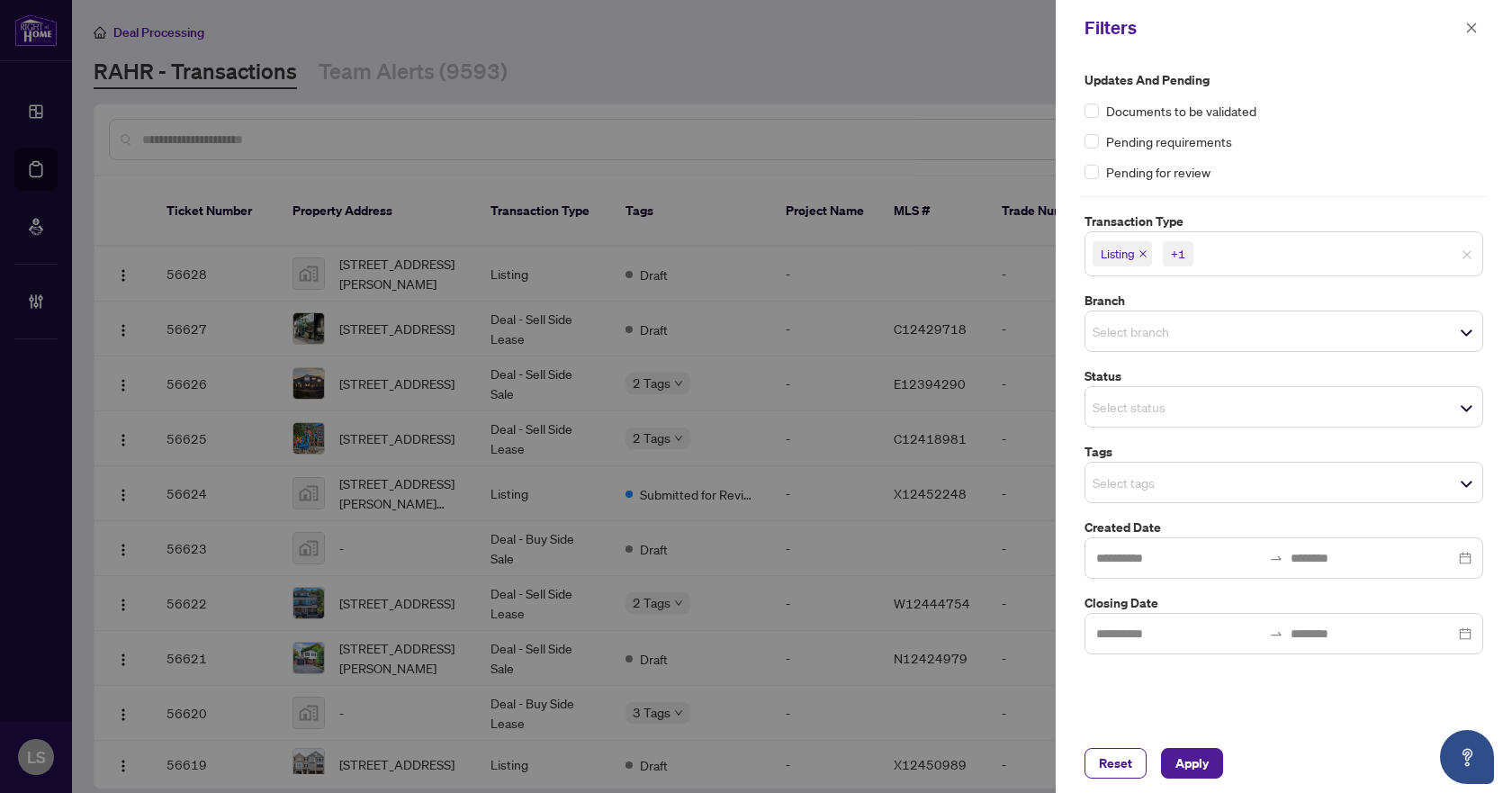
click at [1372, 82] on label "Updates and Pending" at bounding box center [1284, 80] width 399 height 20
click at [1145, 330] on input "search" at bounding box center [1156, 331] width 126 height 22
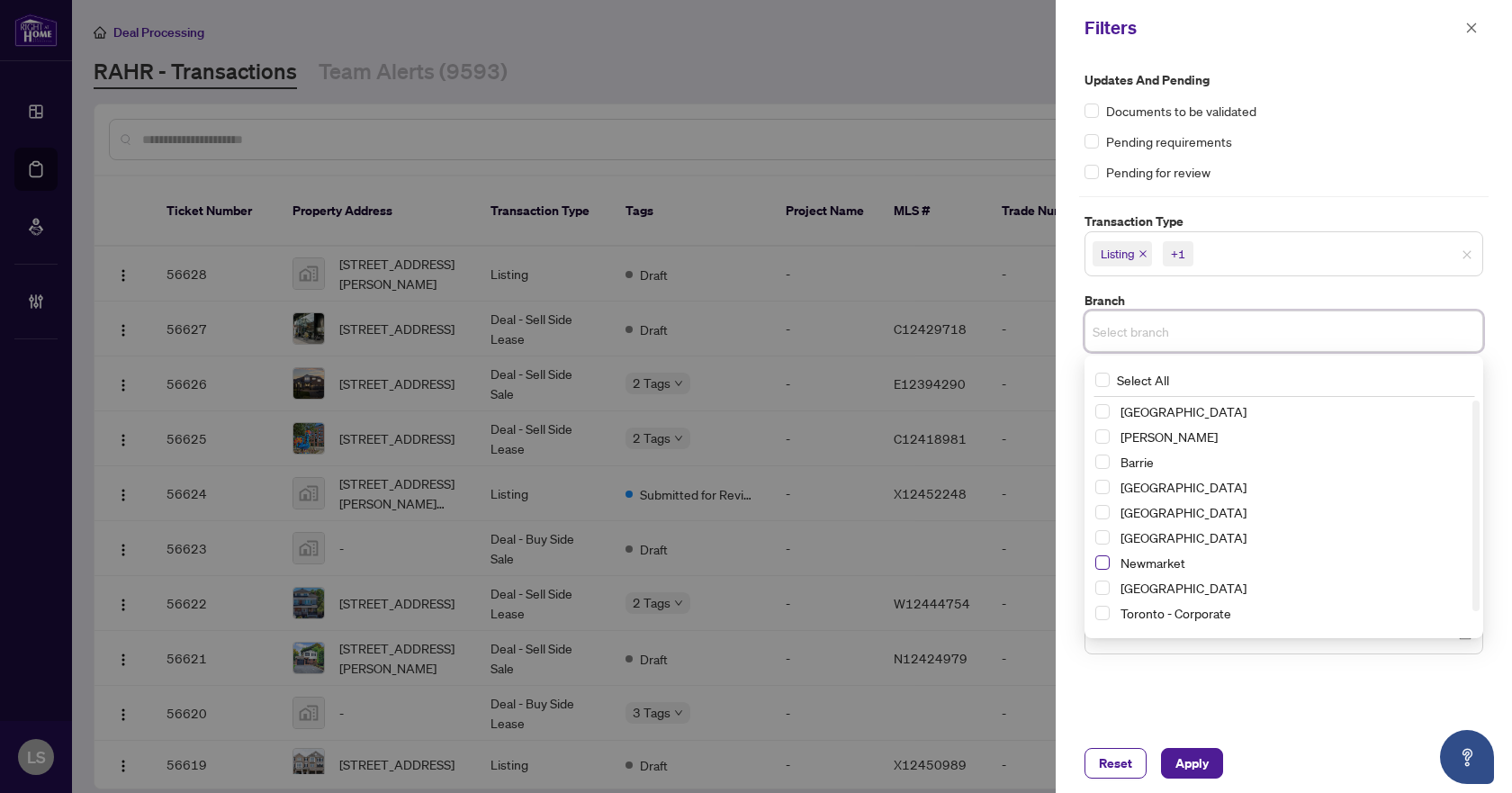
click at [1106, 562] on span "Select Newmarket" at bounding box center [1102, 562] width 14 height 14
click at [1301, 151] on div "Pending requirements" at bounding box center [1284, 141] width 399 height 20
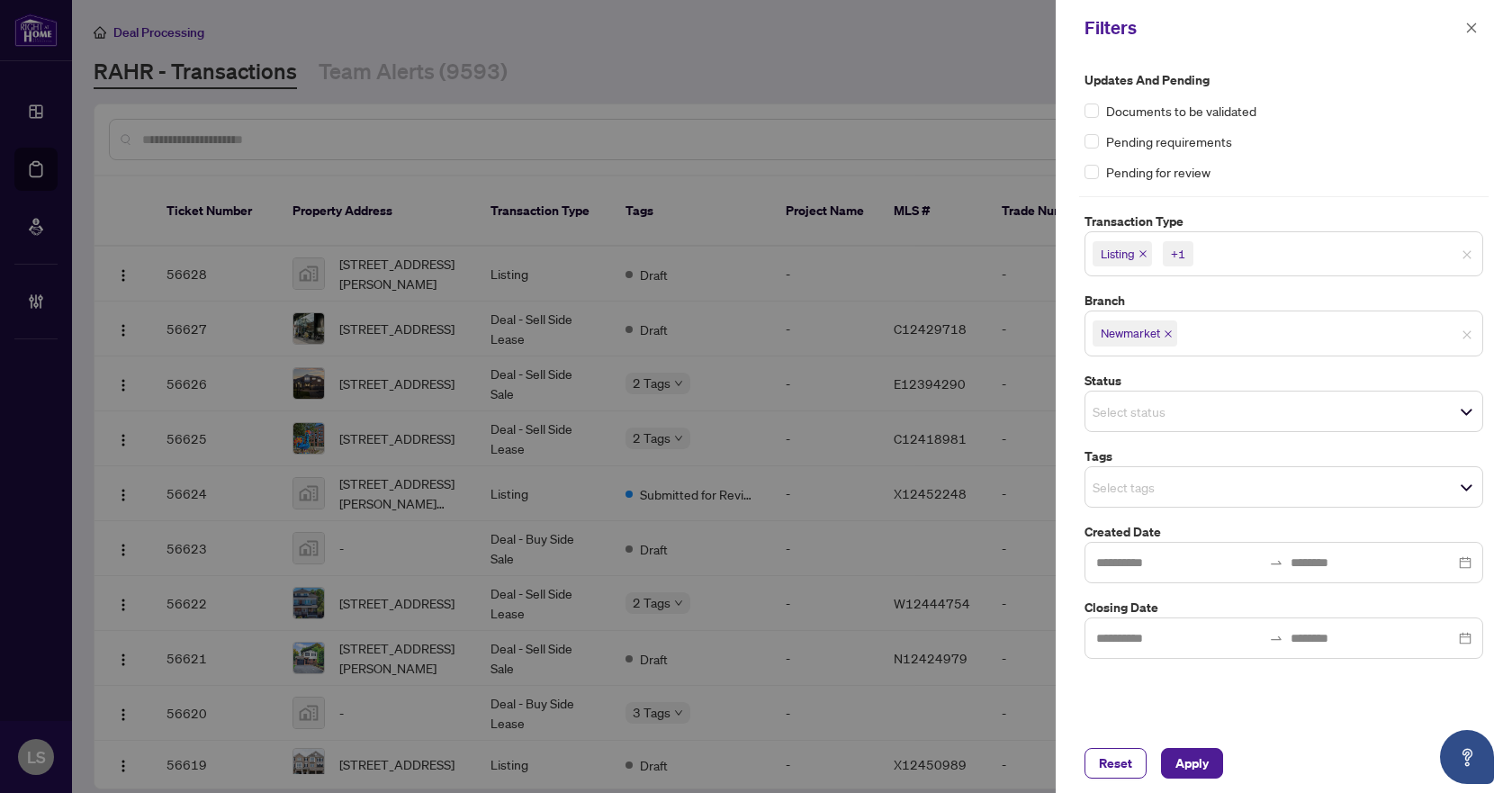
click at [1163, 485] on input "search" at bounding box center [1156, 486] width 126 height 22
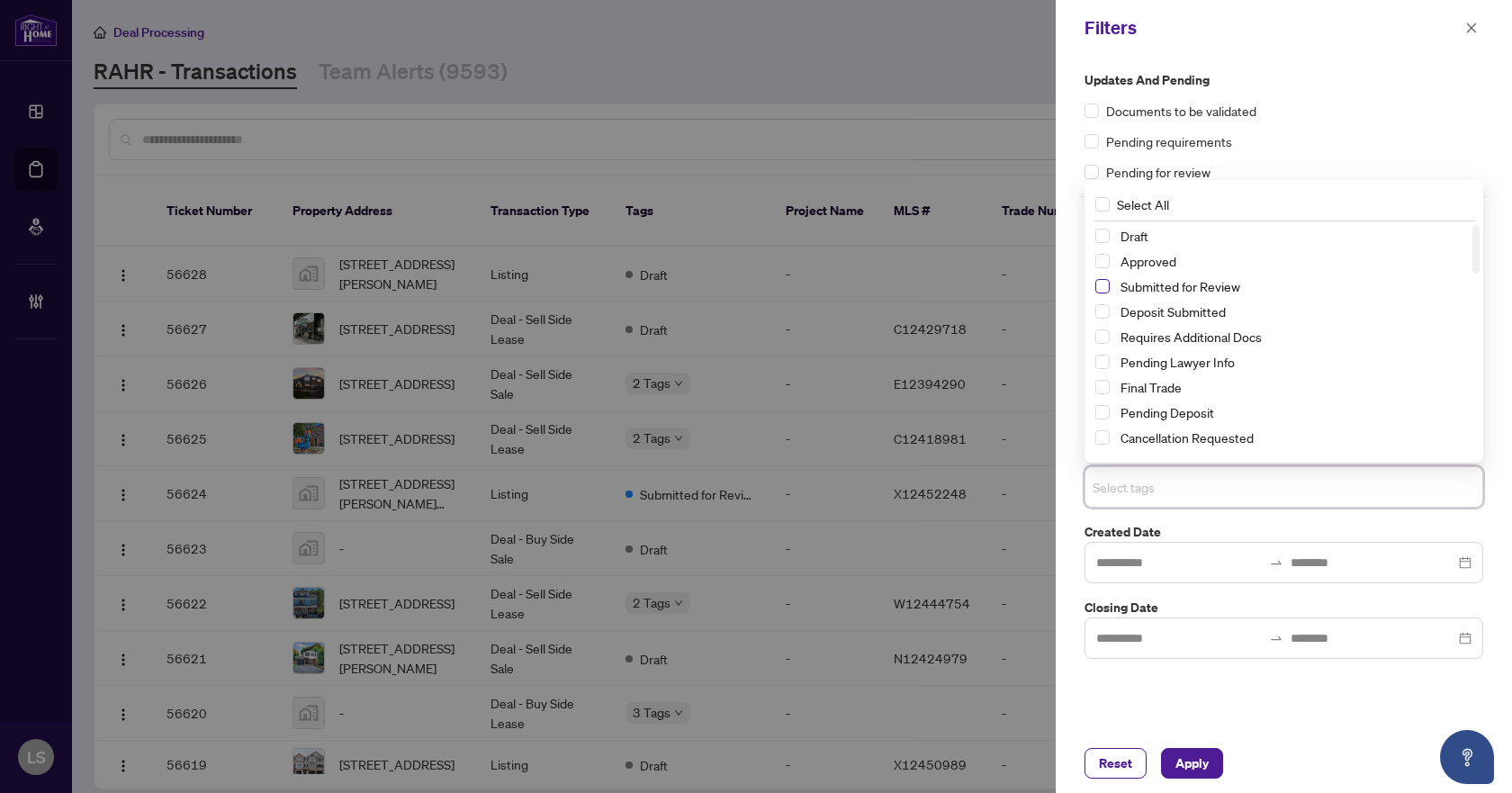
click at [1101, 285] on span "Select Submitted for Review" at bounding box center [1102, 285] width 14 height 14
click at [1105, 440] on span "Select Cancellation Requested" at bounding box center [1102, 437] width 14 height 14
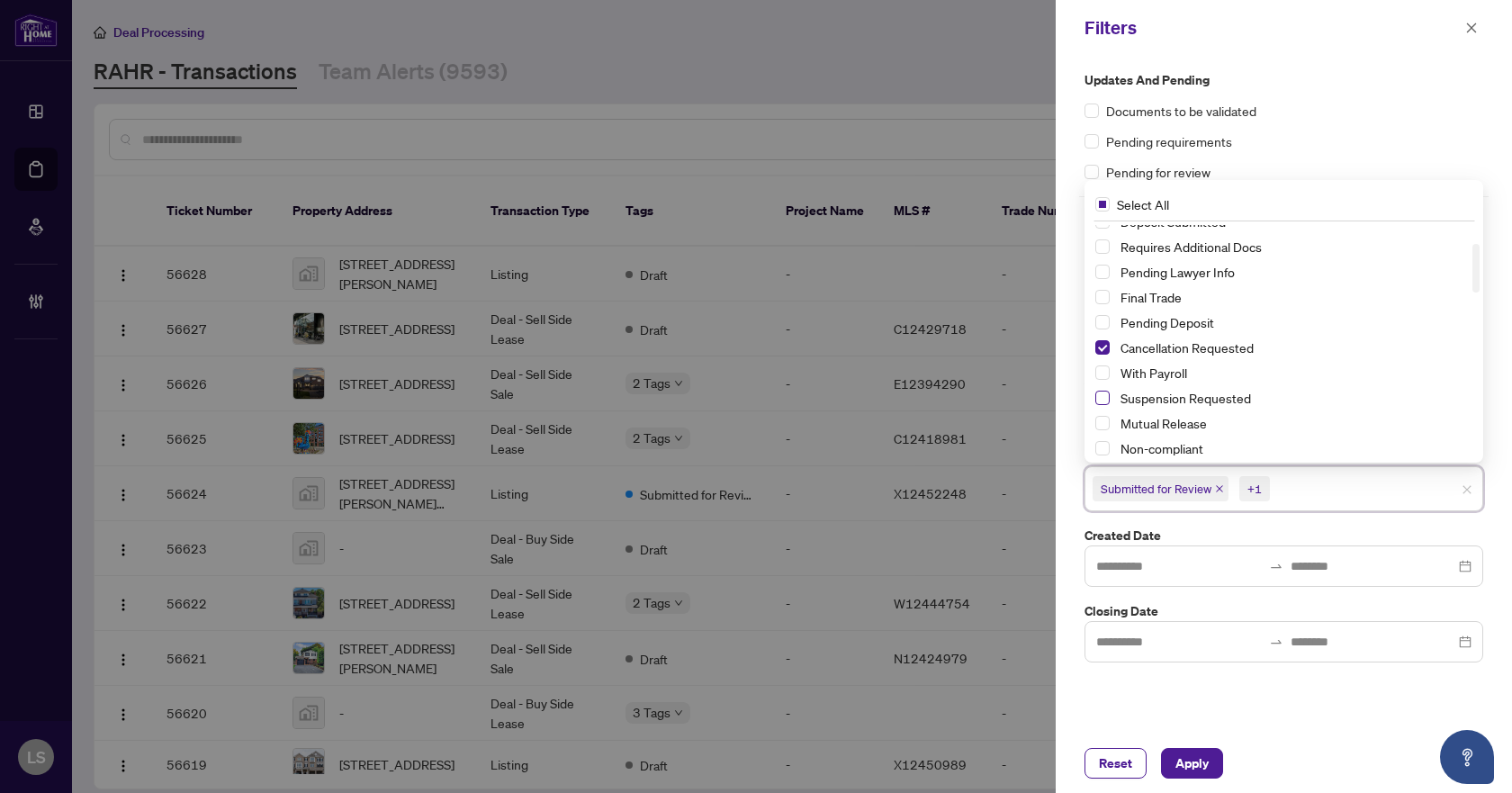
click at [1100, 394] on span "Select Suspension Requested" at bounding box center [1102, 397] width 14 height 14
click at [1193, 758] on span "Apply" at bounding box center [1192, 763] width 33 height 28
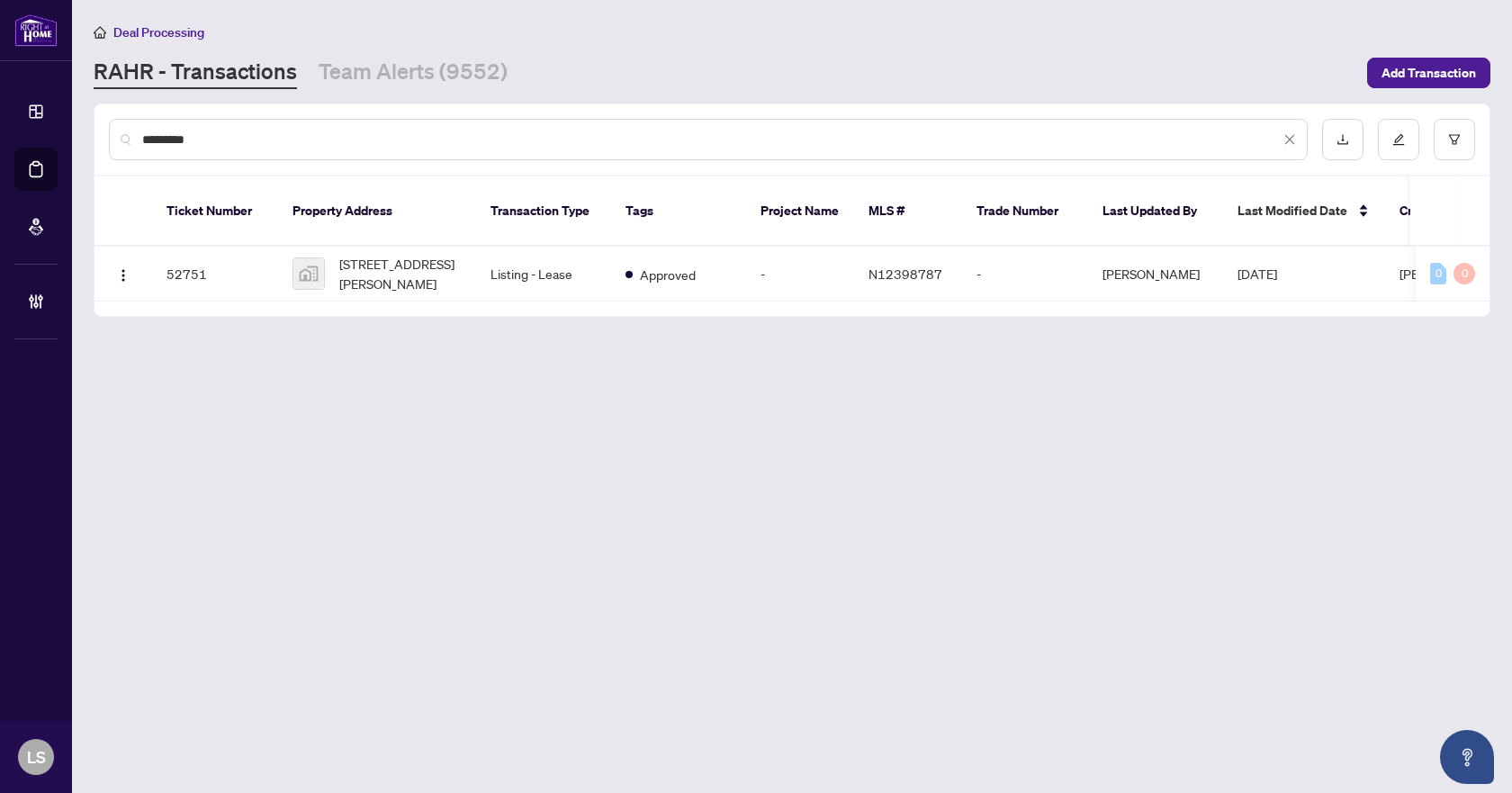
drag, startPoint x: 263, startPoint y: 135, endPoint x: 103, endPoint y: 122, distance: 160.5
click at [103, 123] on div "*********" at bounding box center [792, 139] width 1395 height 70
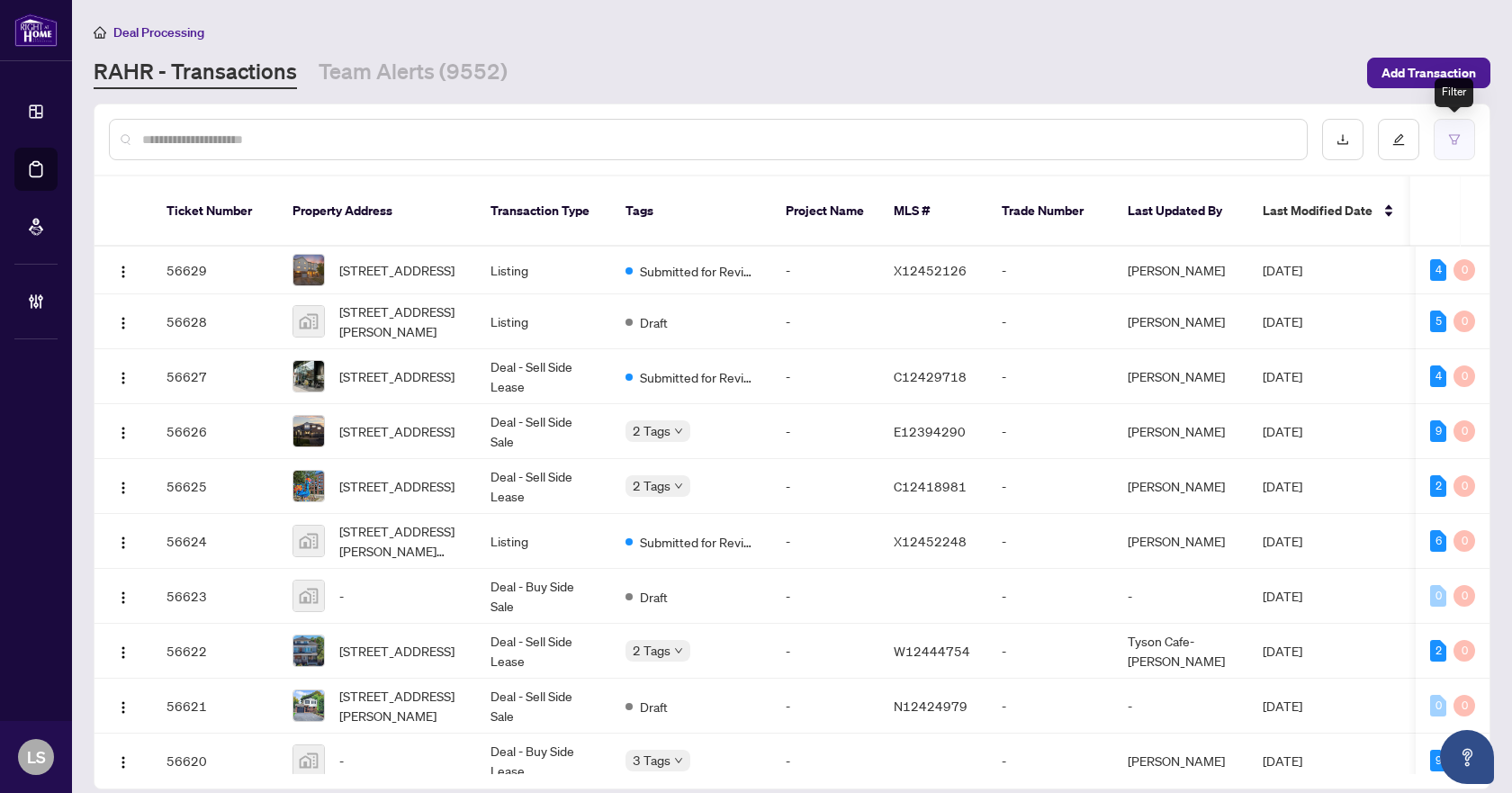
click at [1455, 143] on icon "filter" at bounding box center [1454, 139] width 10 height 9
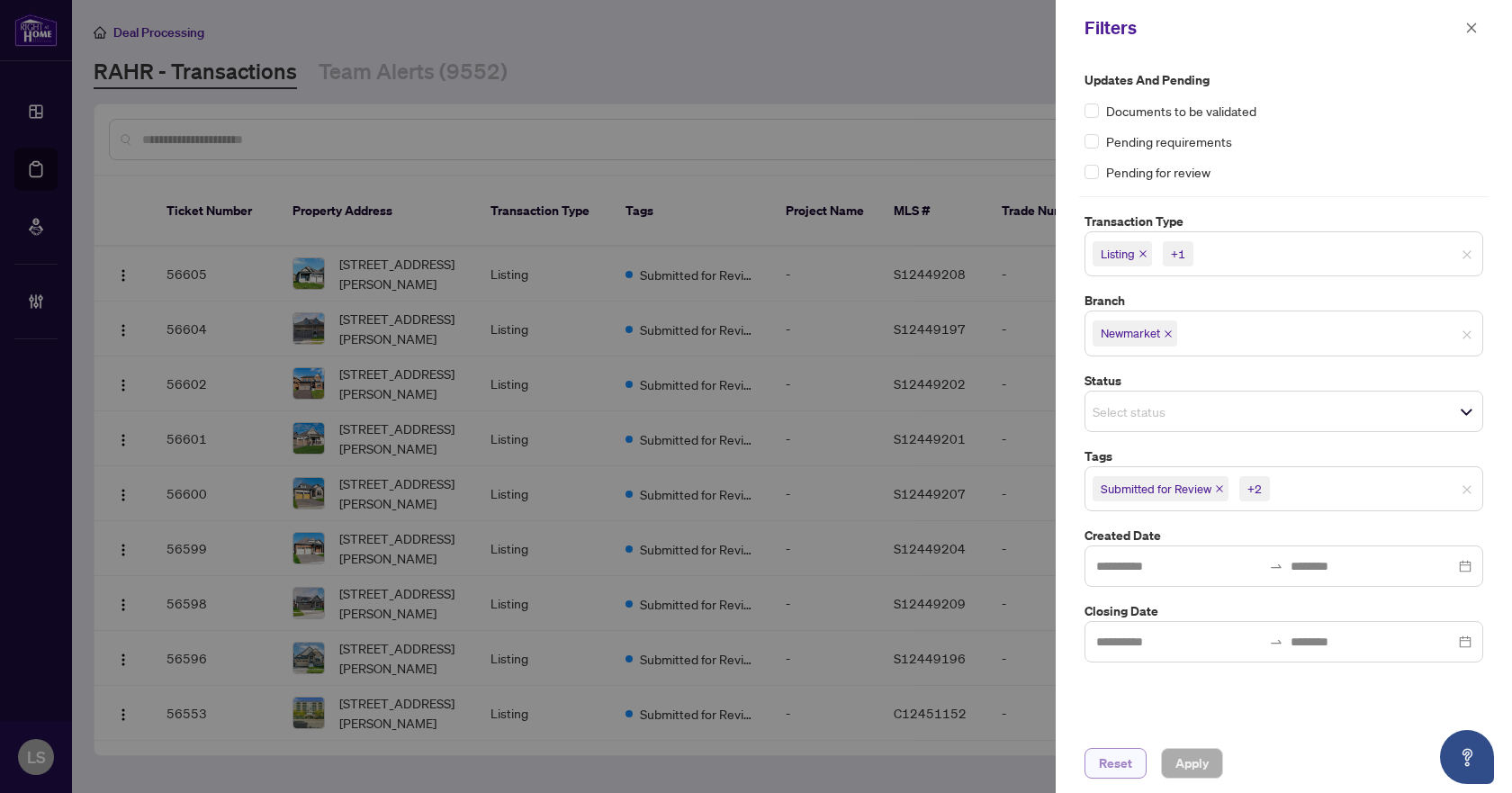
click at [1119, 763] on span "Reset" at bounding box center [1116, 763] width 33 height 28
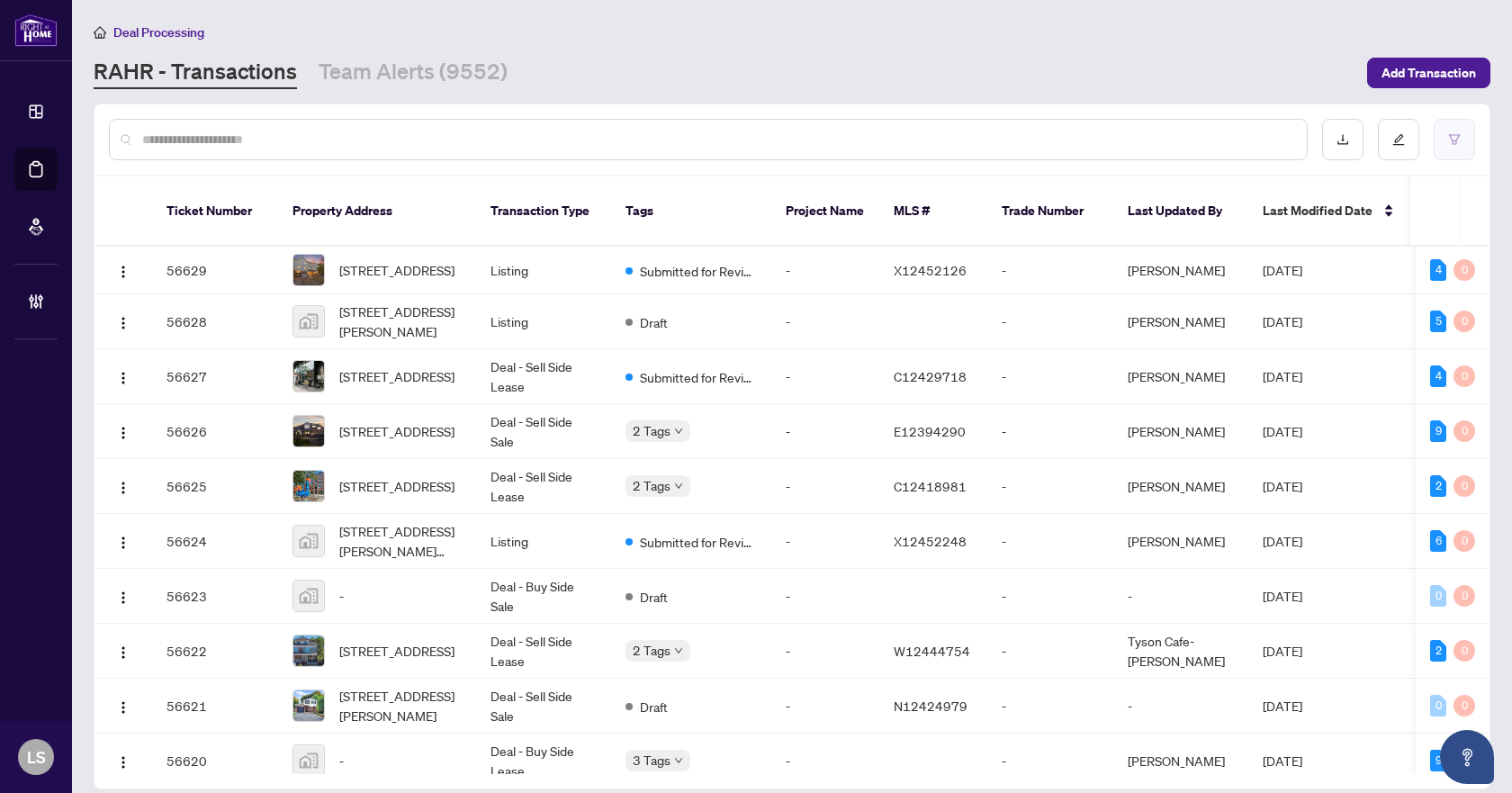
click at [1448, 134] on icon "filter" at bounding box center [1454, 139] width 12 height 12
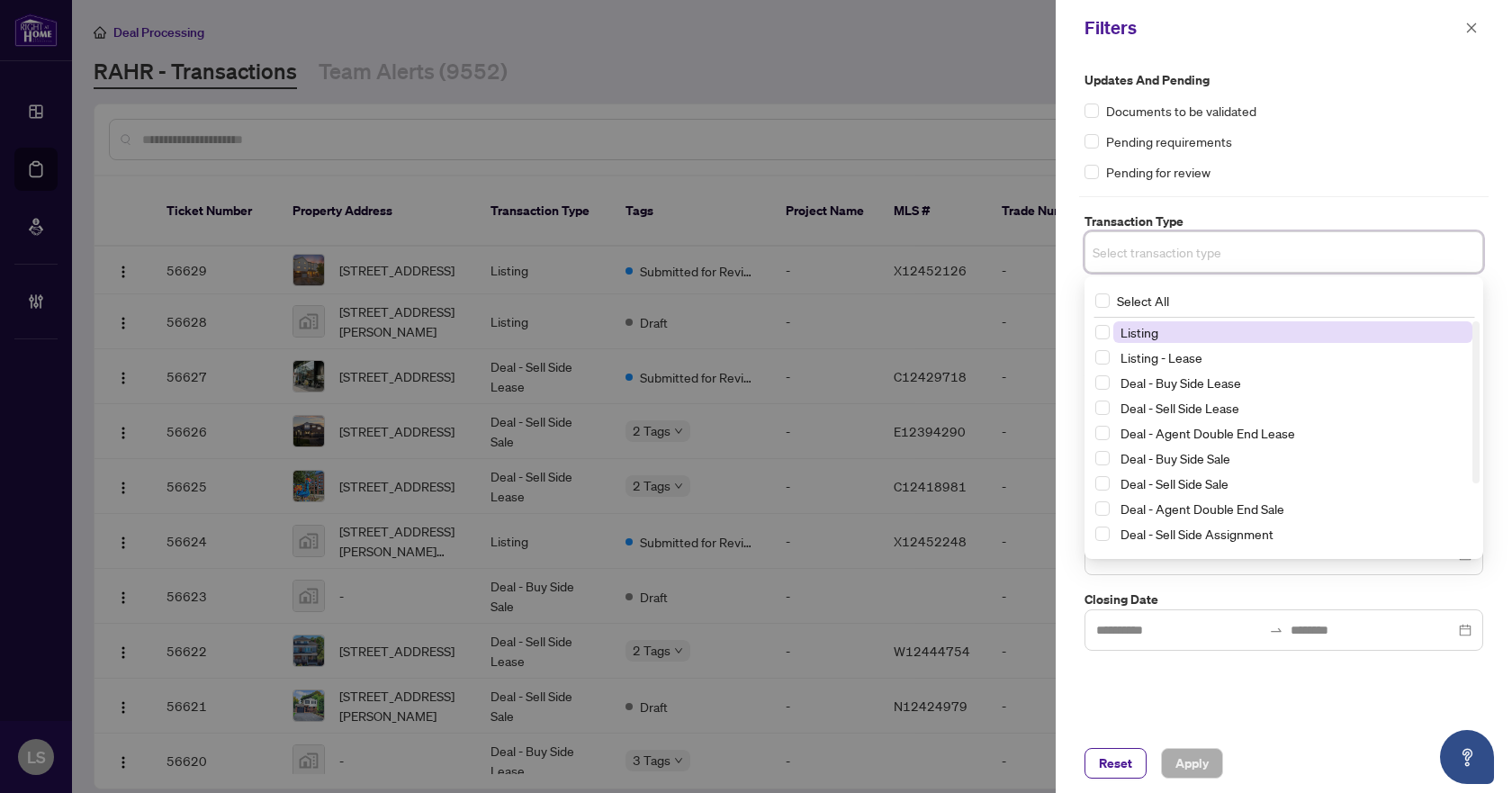
click at [1157, 252] on input "search" at bounding box center [1156, 252] width 126 height 22
click at [1102, 332] on span "Select Listing" at bounding box center [1102, 332] width 14 height 14
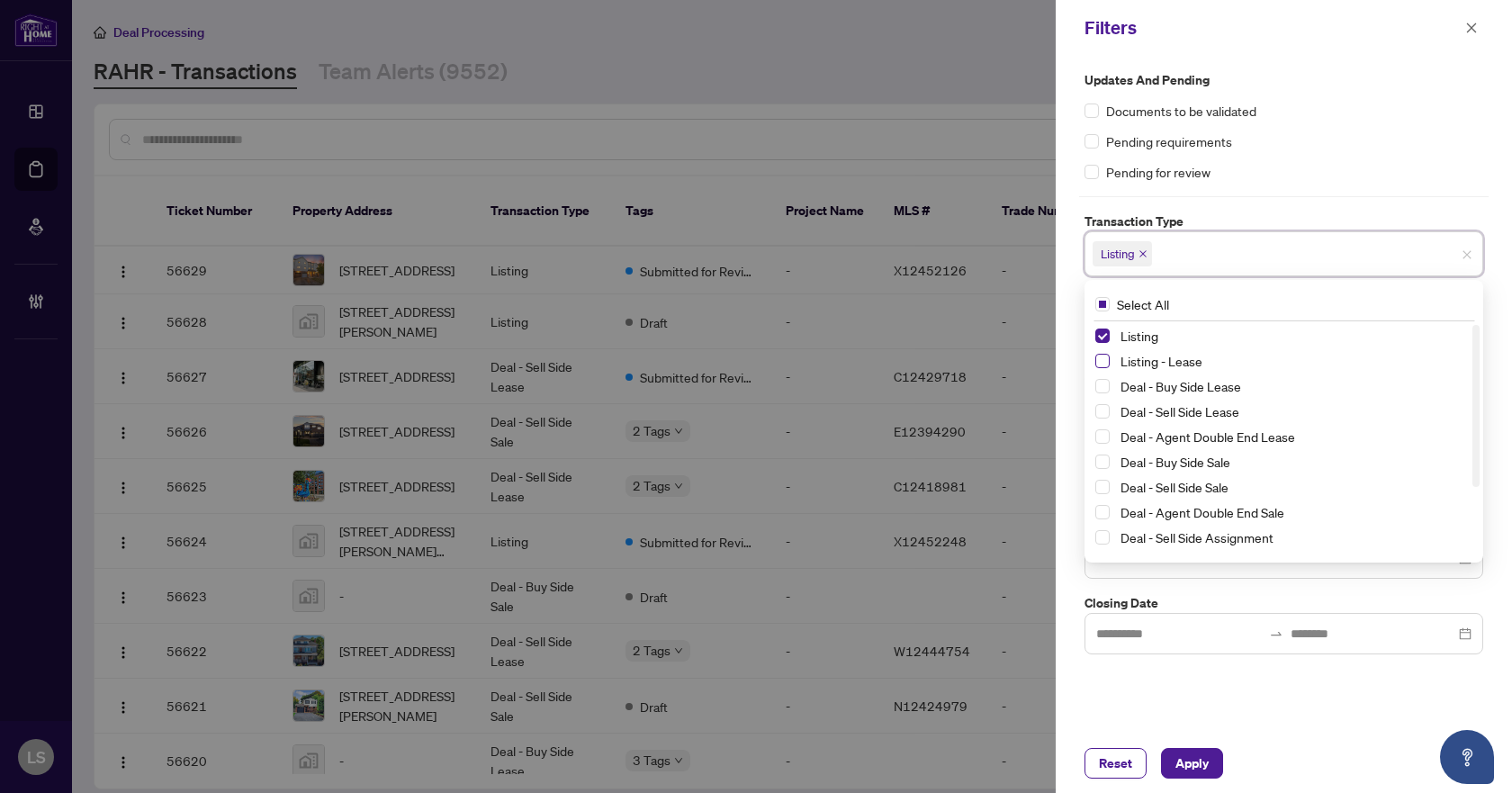
click at [1101, 360] on span "Select Listing - Lease" at bounding box center [1102, 360] width 14 height 14
click at [1356, 121] on div "Updates and Pending Documents to be validated Pending requirements Pending for …" at bounding box center [1284, 126] width 399 height 112
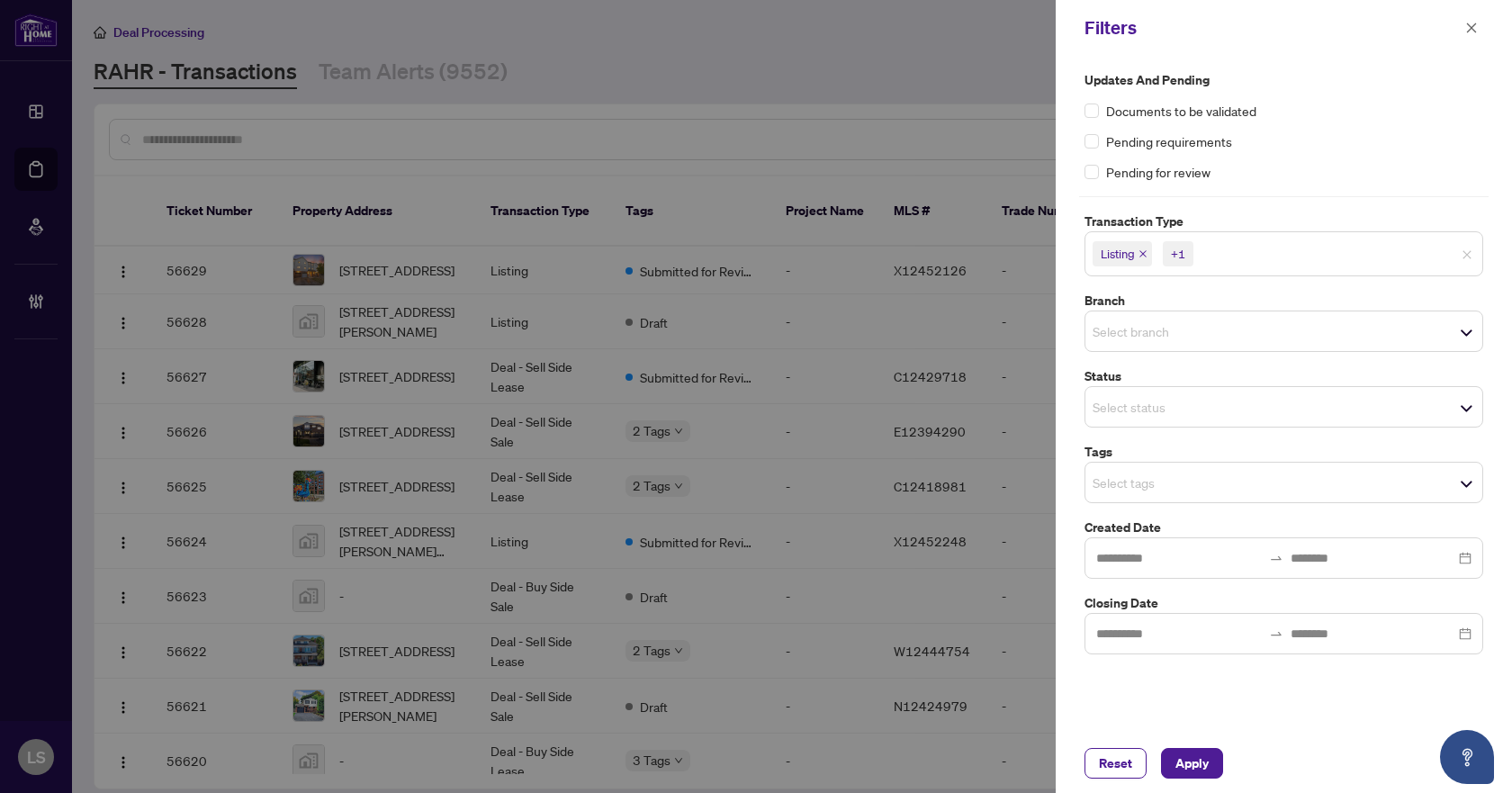
click at [1158, 329] on input "search" at bounding box center [1156, 331] width 126 height 22
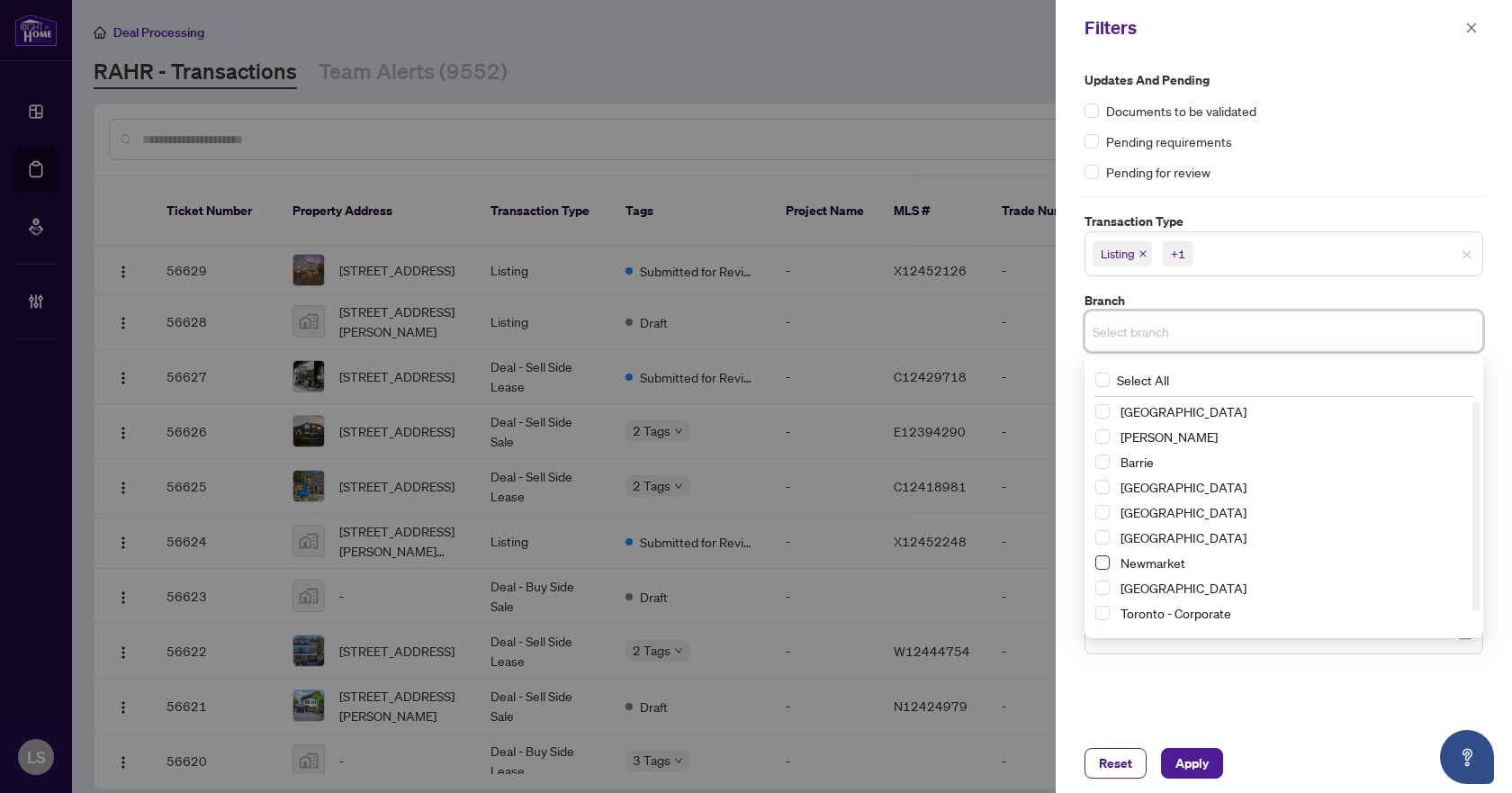
click at [1102, 568] on span "Select Newmarket" at bounding box center [1102, 562] width 14 height 14
click at [1312, 111] on div "Documents to be validated" at bounding box center [1284, 110] width 399 height 20
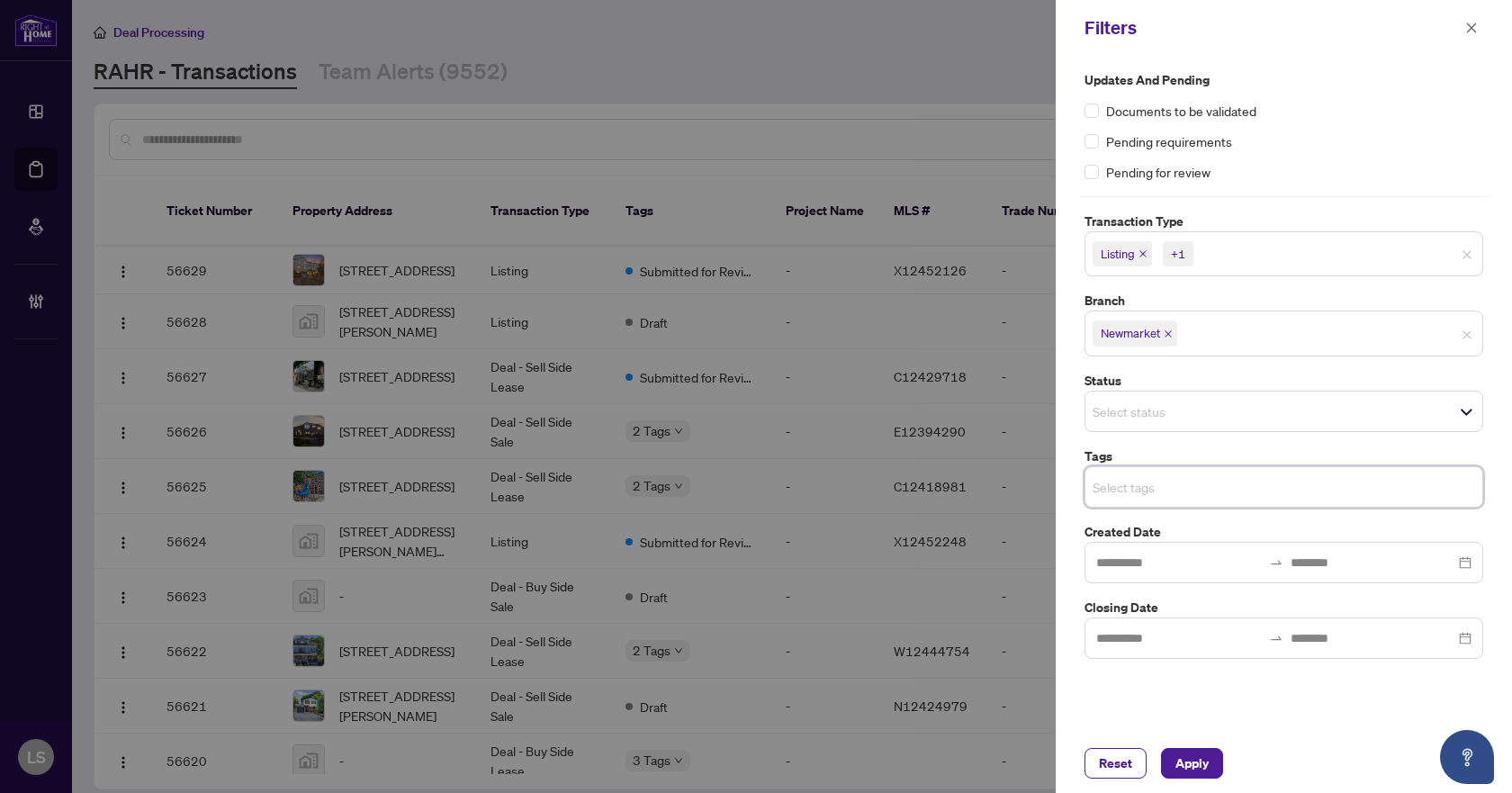
click at [1121, 492] on input "search" at bounding box center [1156, 486] width 126 height 22
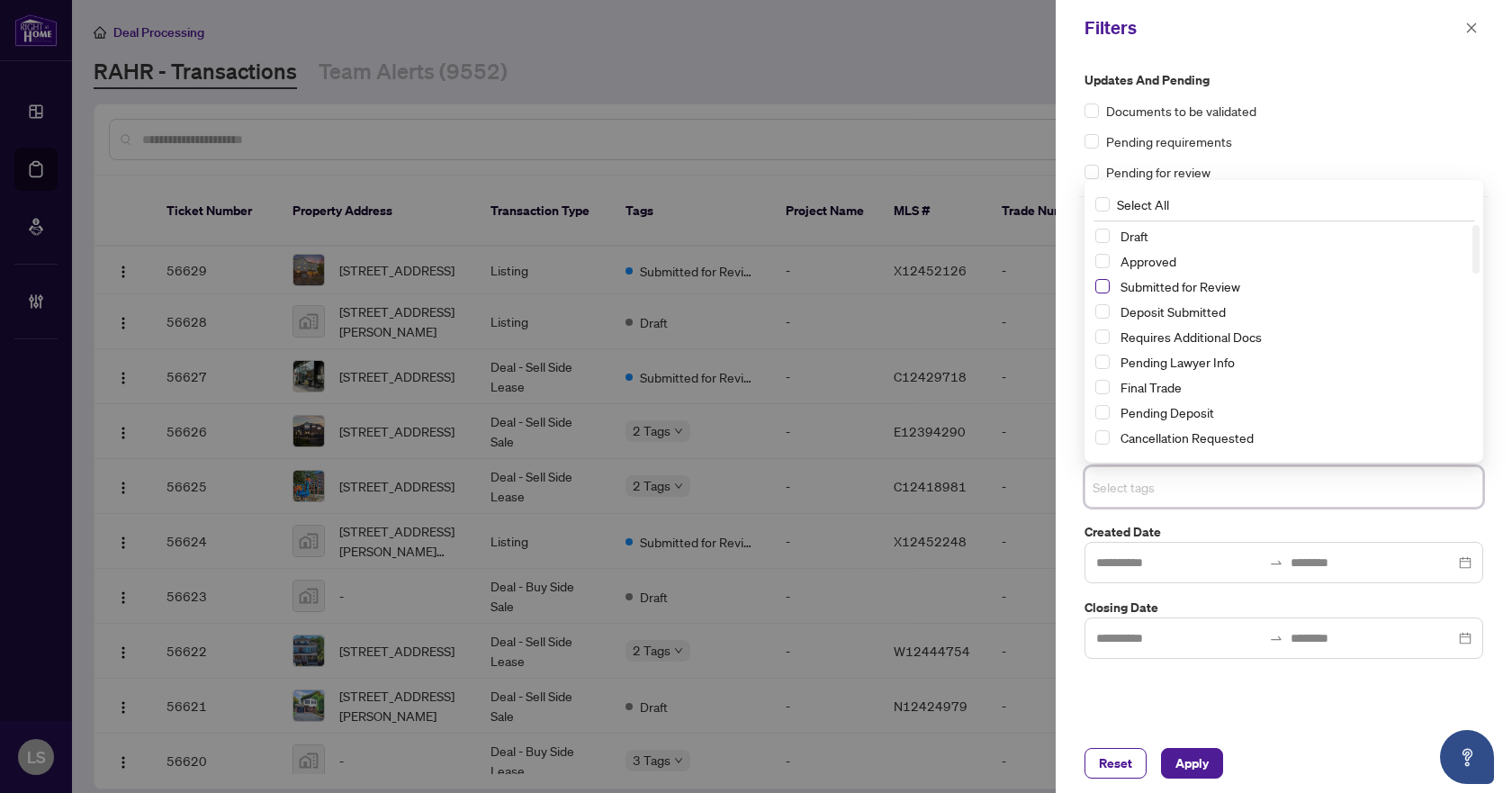
click at [1101, 285] on span "Select Submitted for Review" at bounding box center [1102, 285] width 14 height 14
click at [1098, 433] on span "Select Cancellation Requested" at bounding box center [1102, 437] width 14 height 14
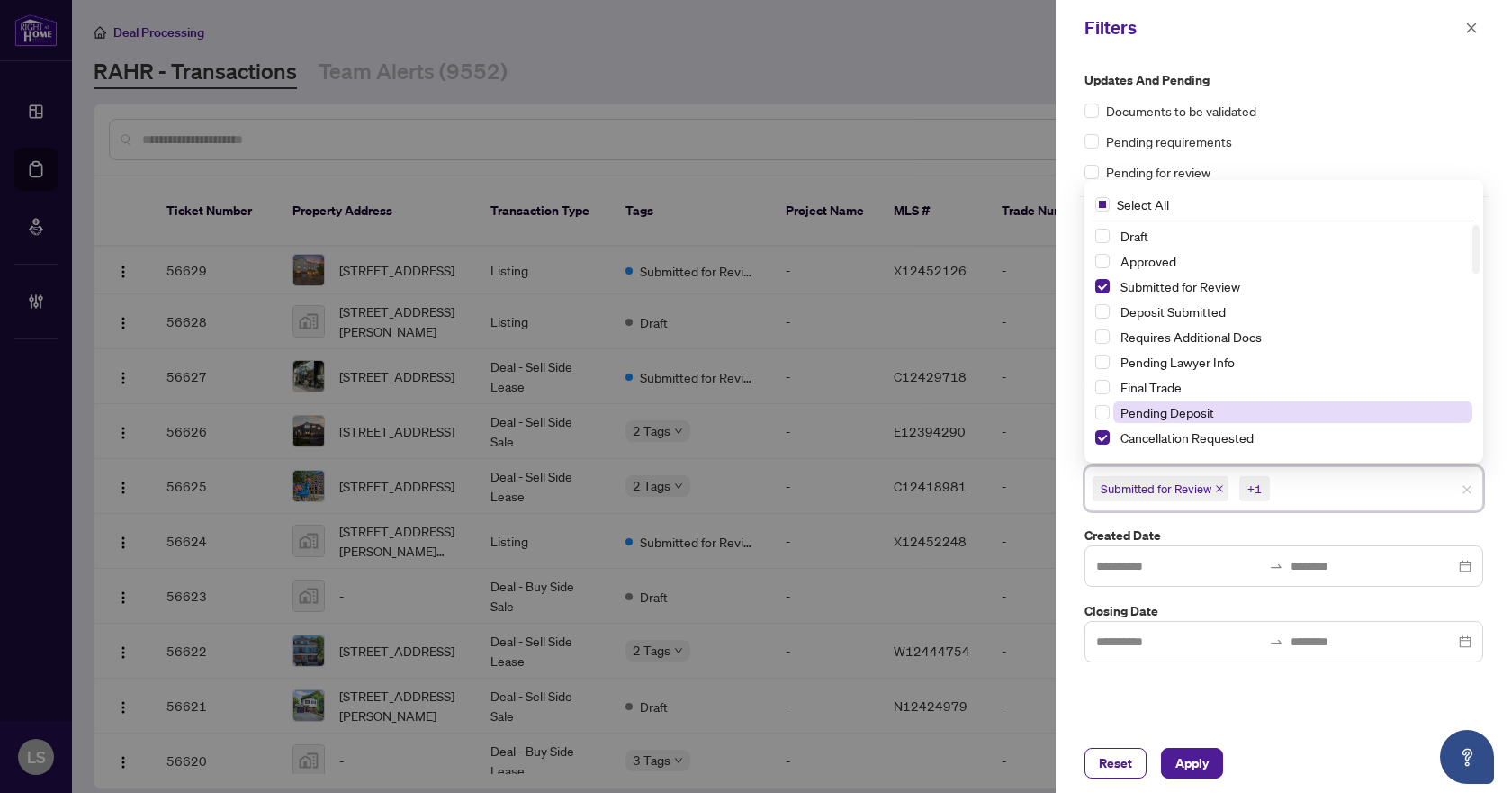
scroll to position [90, 0]
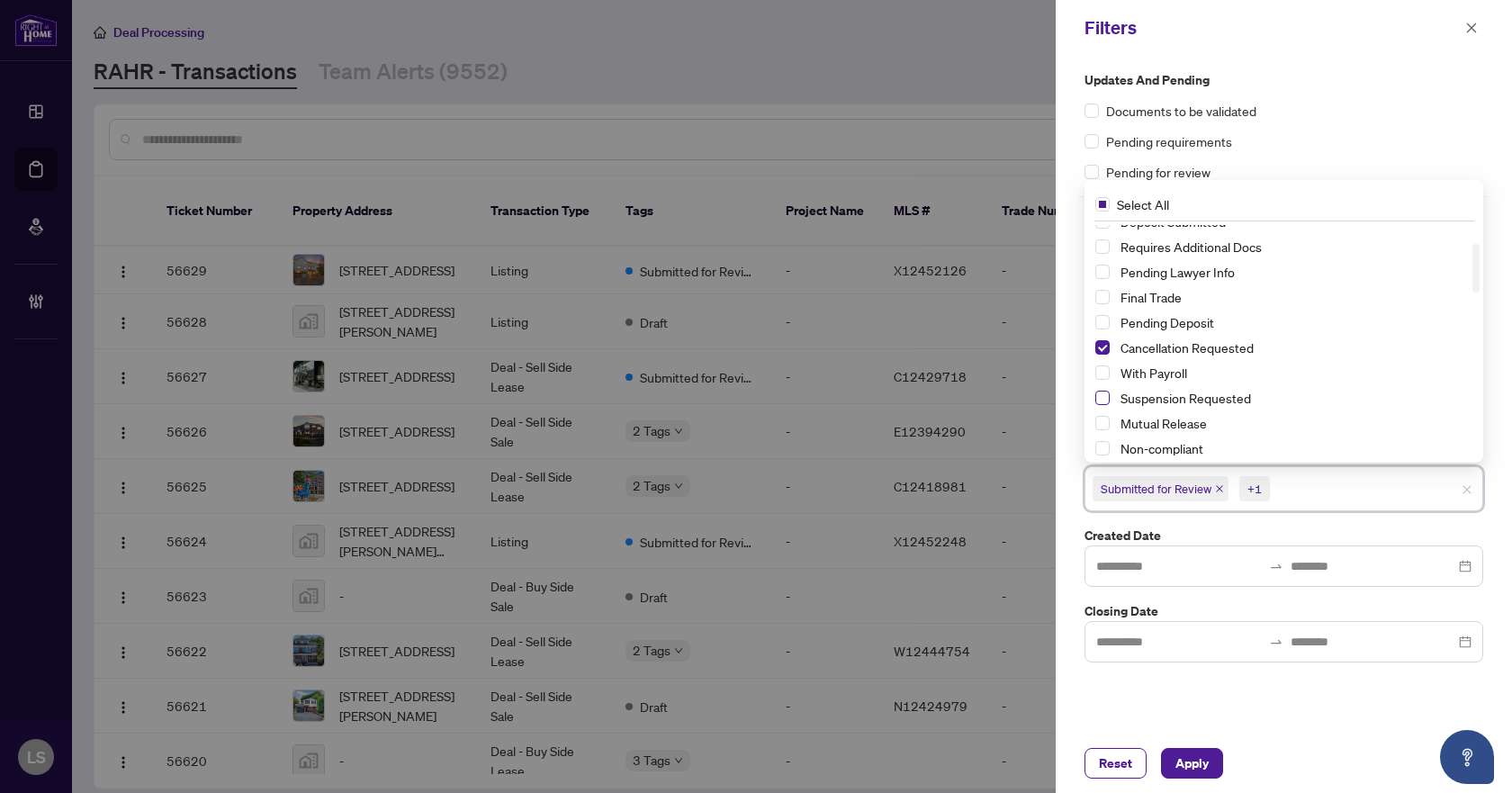
click at [1102, 398] on span "Select Suspension Requested" at bounding box center [1102, 397] width 14 height 14
click at [1197, 766] on span "Apply" at bounding box center [1192, 763] width 33 height 28
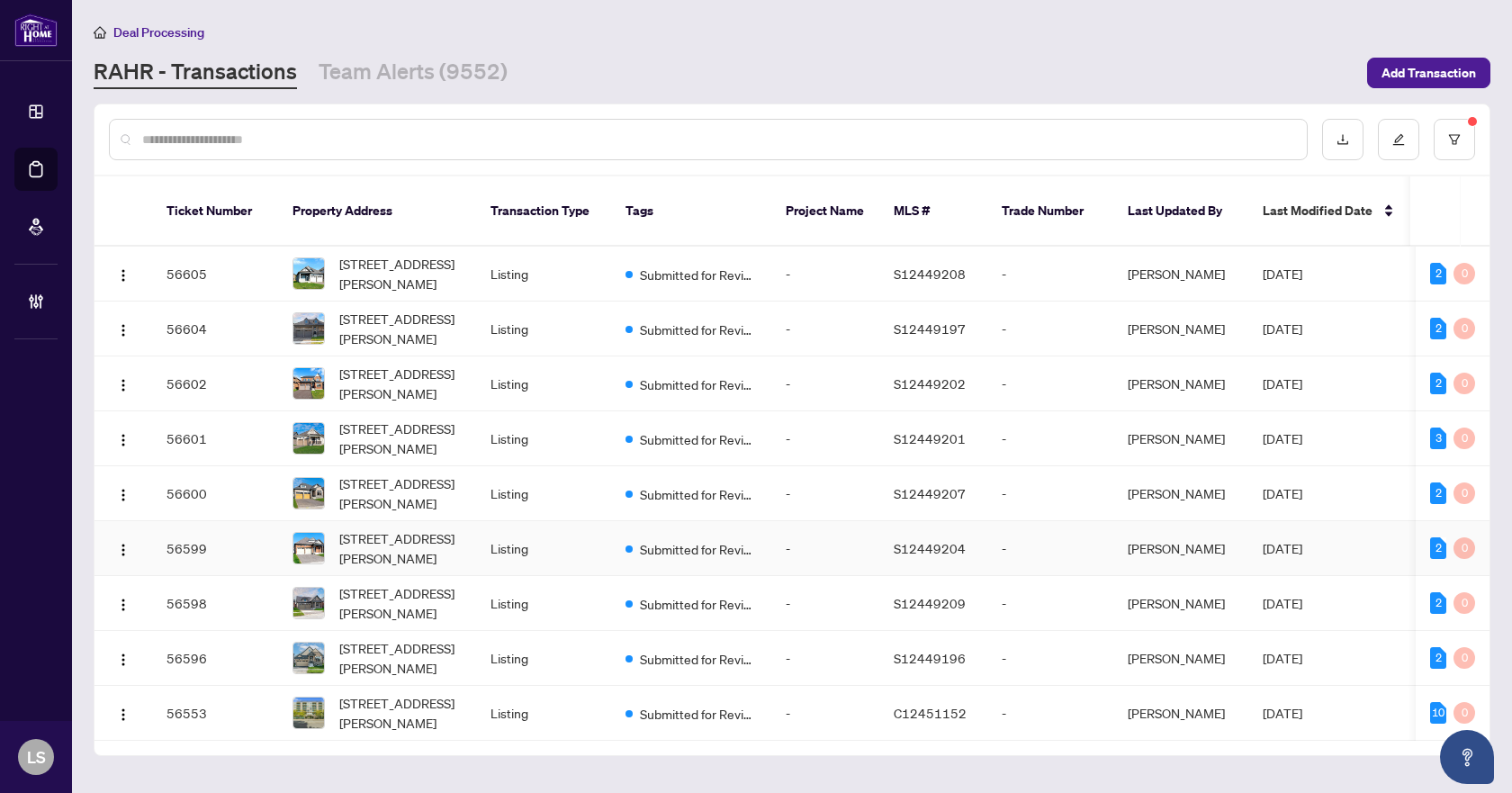
click at [180, 534] on td "56599" at bounding box center [214, 549] width 126 height 55
click at [413, 256] on span "[STREET_ADDRESS][PERSON_NAME]" at bounding box center [400, 274] width 122 height 40
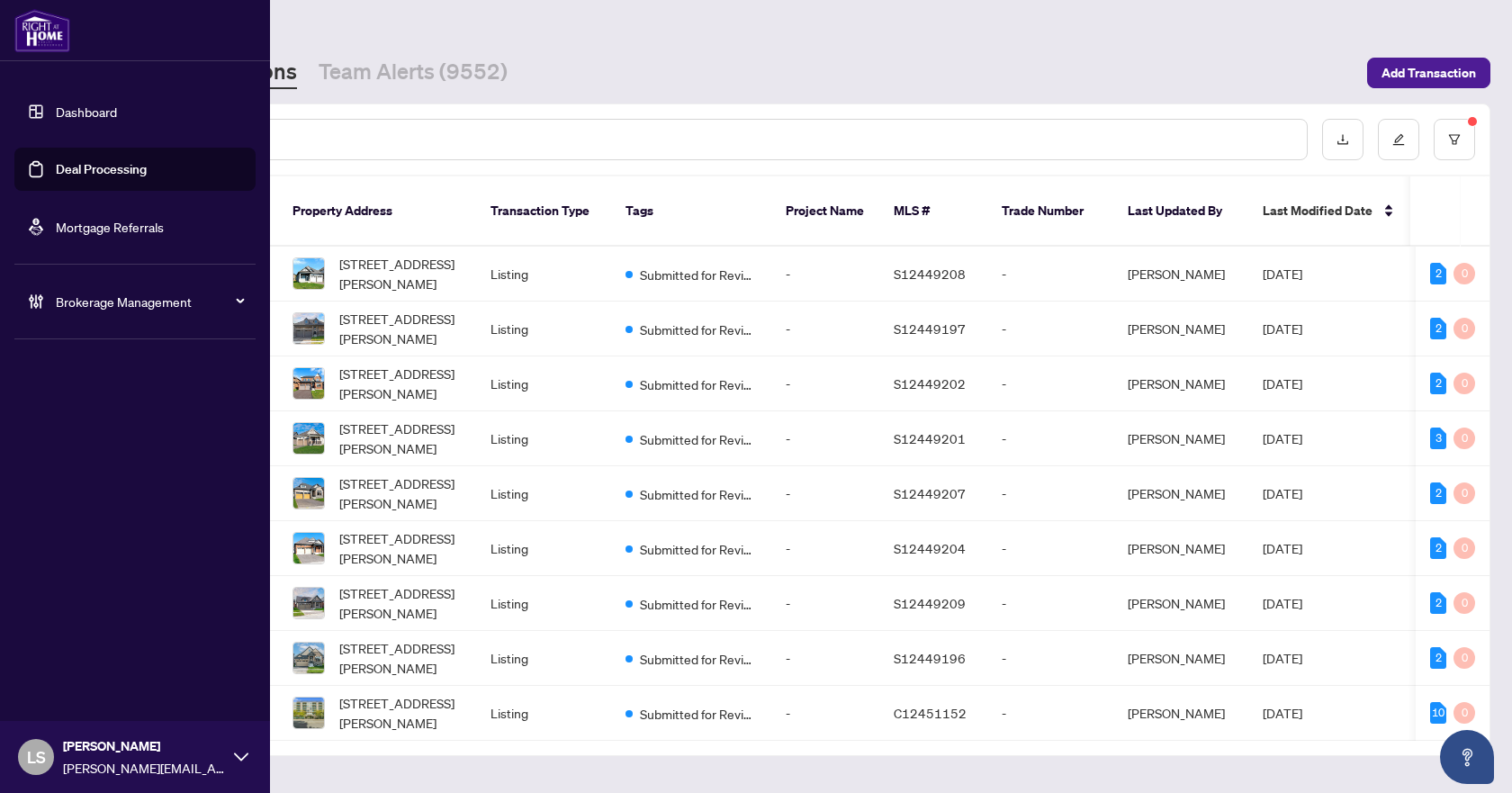
click at [121, 166] on link "Deal Processing" at bounding box center [101, 169] width 91 height 16
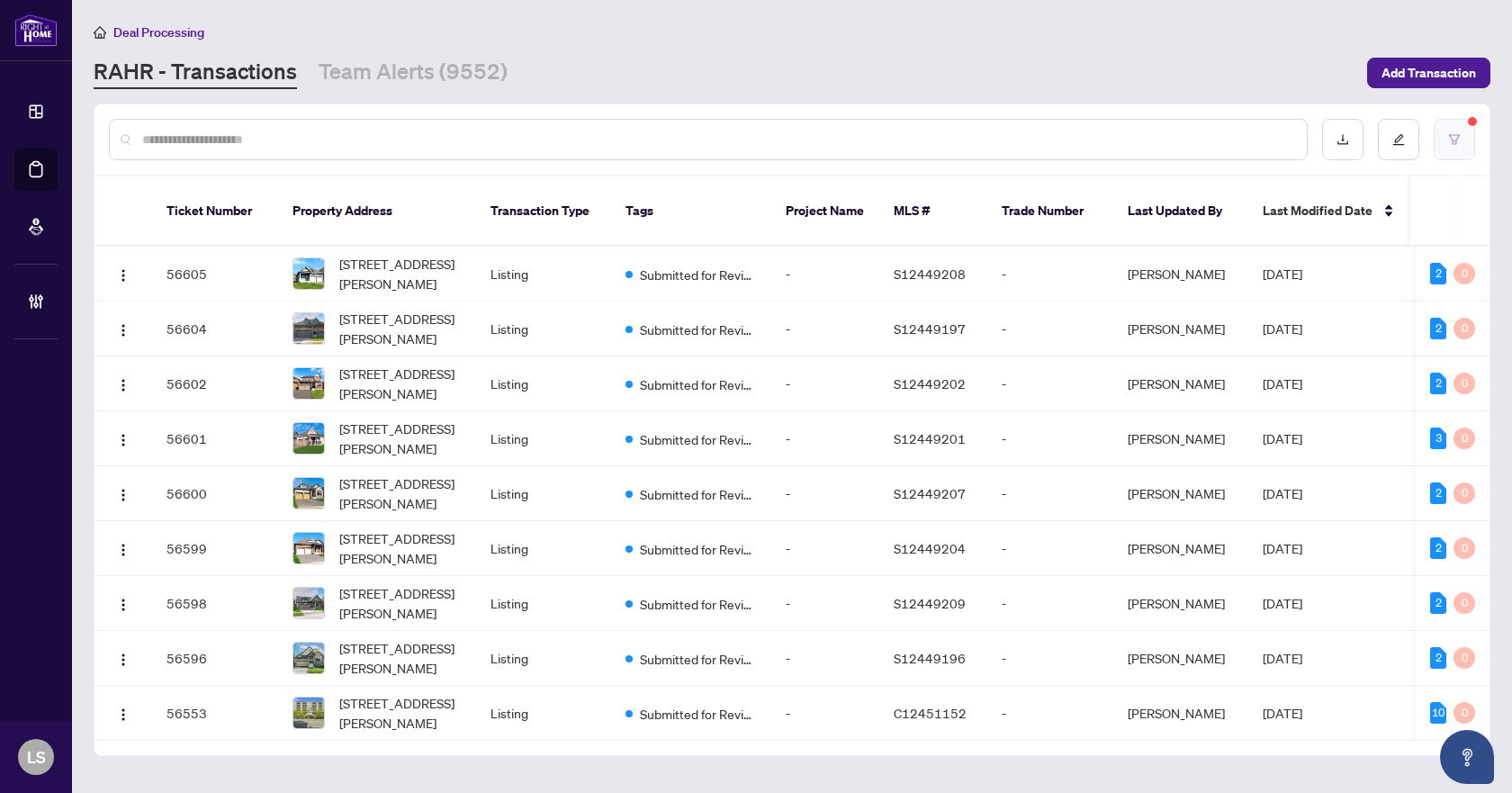
click at [1451, 134] on icon "filter" at bounding box center [1454, 139] width 12 height 12
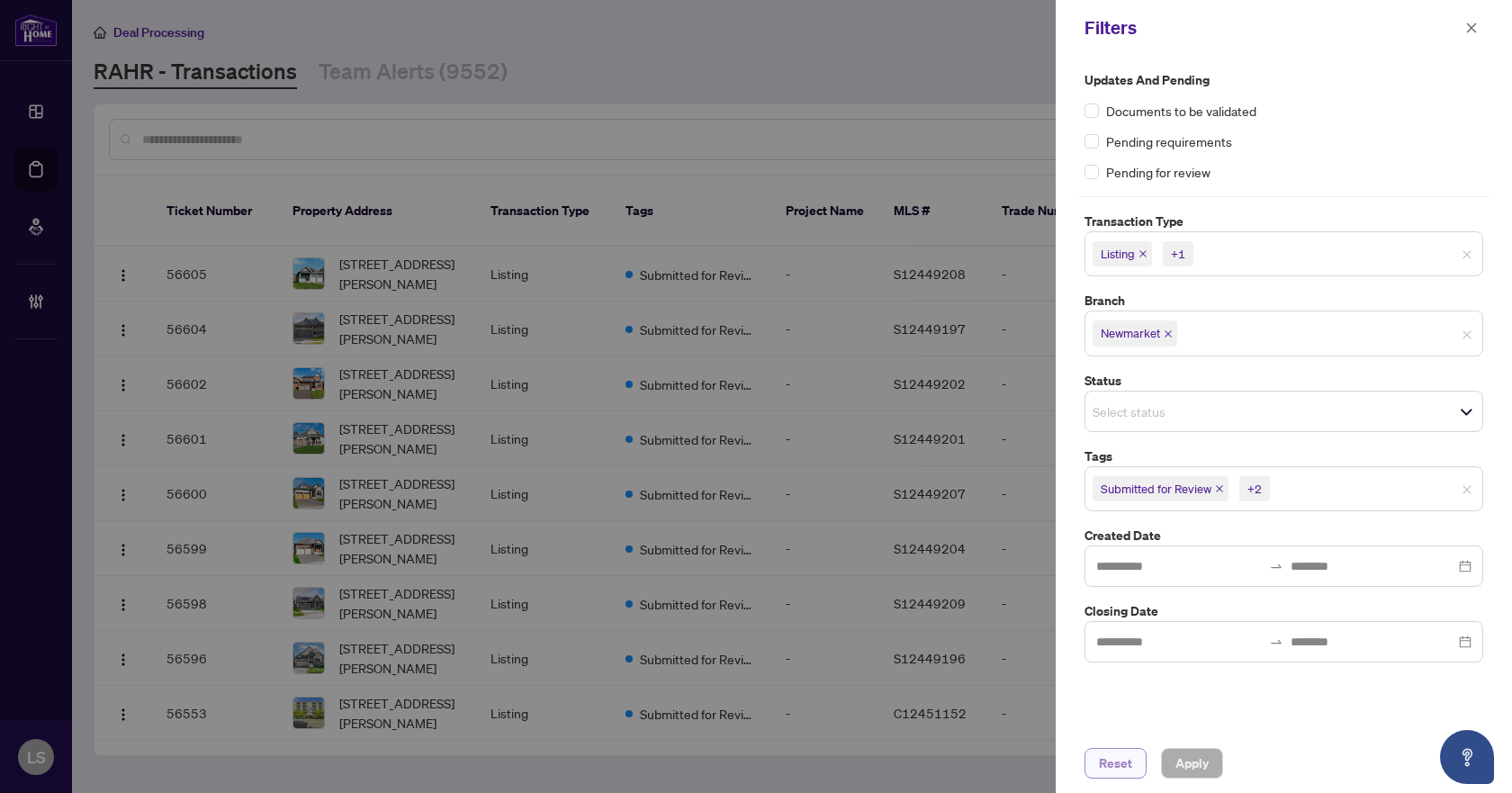
click at [1104, 764] on span "Reset" at bounding box center [1116, 763] width 33 height 28
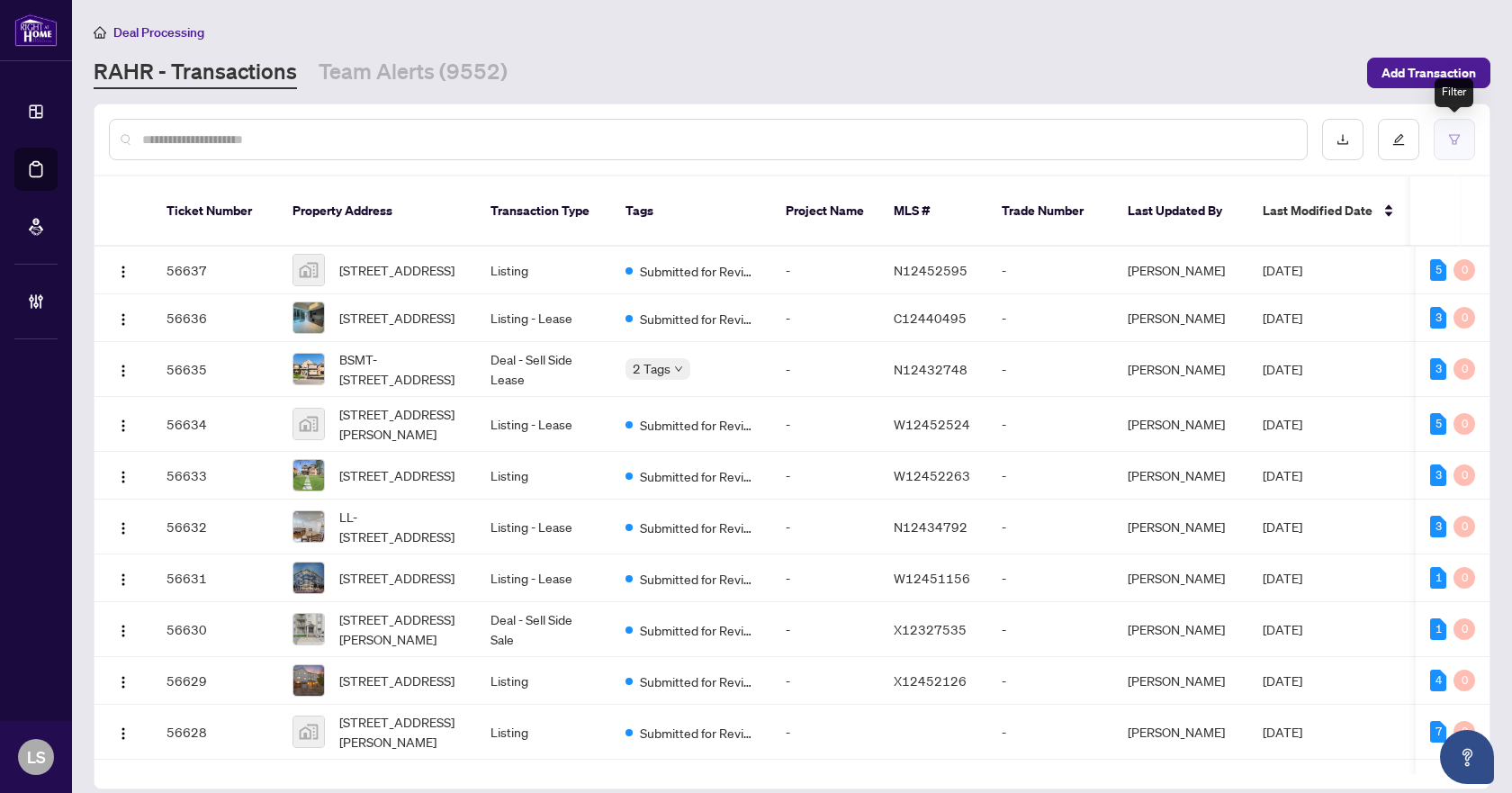
click at [1447, 135] on button "button" at bounding box center [1455, 139] width 42 height 42
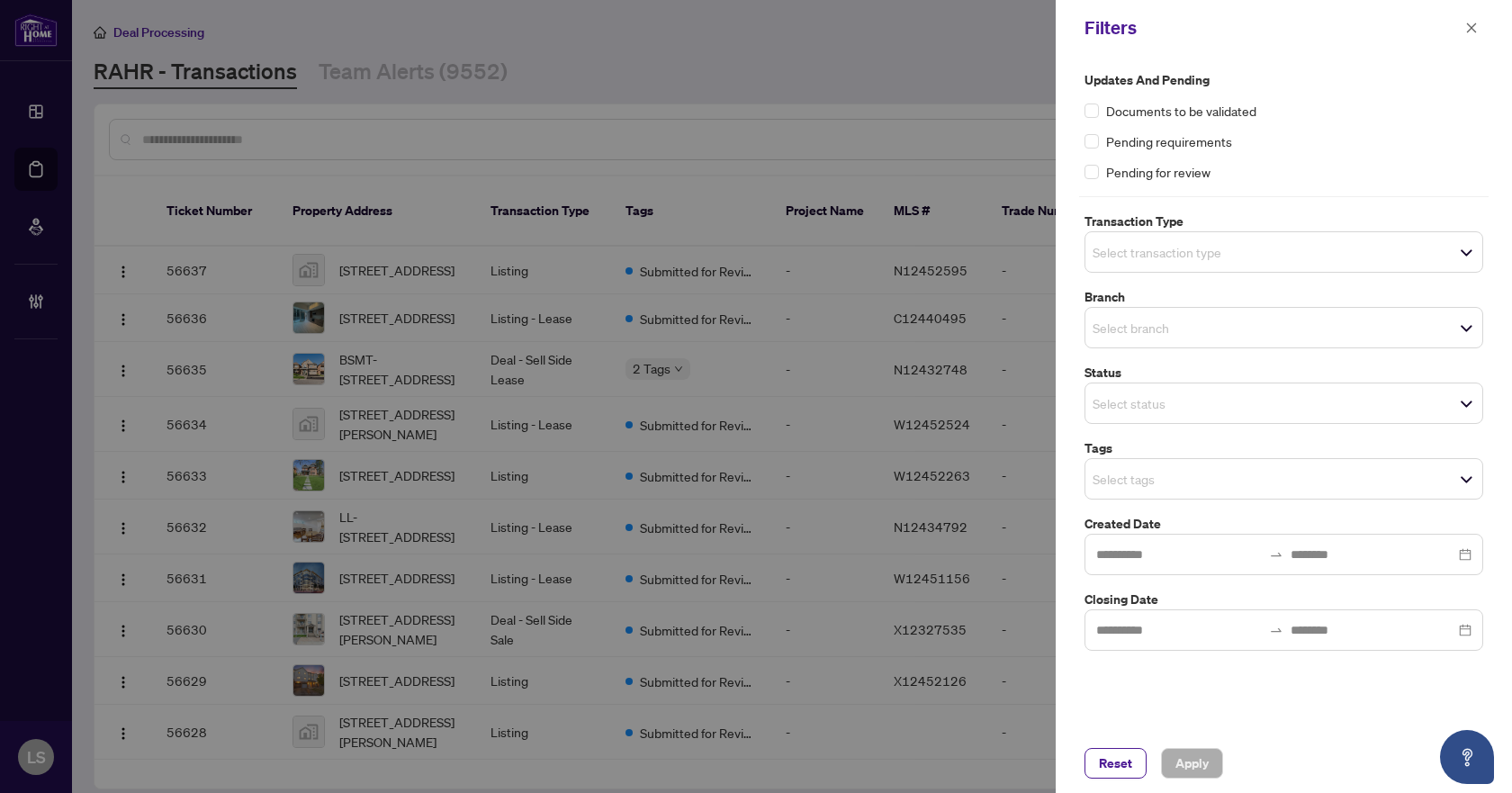
click at [1179, 261] on input "search" at bounding box center [1156, 252] width 126 height 22
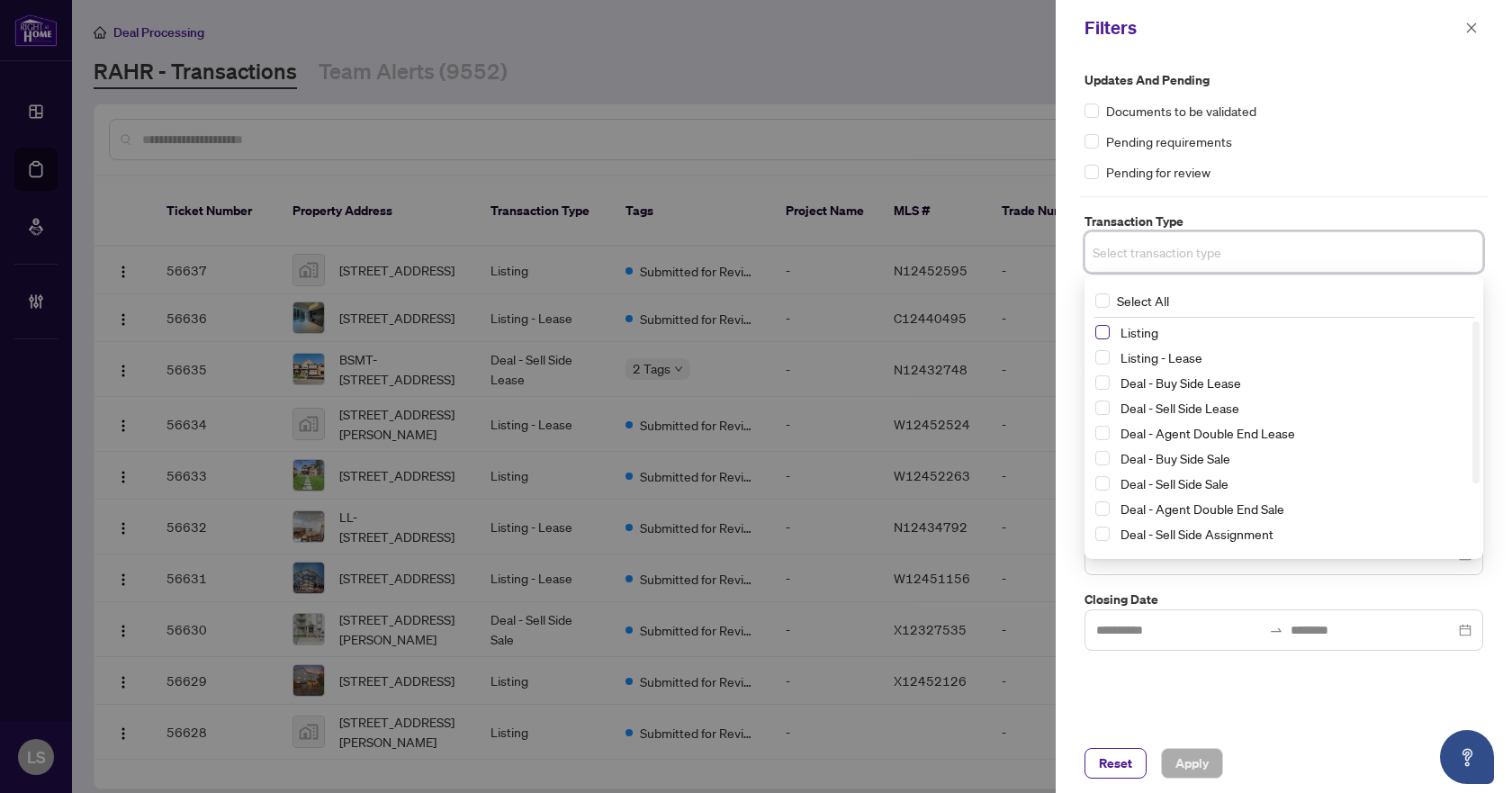
drag, startPoint x: 1105, startPoint y: 332, endPoint x: 1105, endPoint y: 362, distance: 30.0
click at [1105, 333] on span "Select Listing" at bounding box center [1102, 332] width 14 height 14
click at [1103, 364] on span "Select Listing - Lease" at bounding box center [1102, 360] width 14 height 14
click at [1278, 83] on label "Updates and Pending" at bounding box center [1284, 80] width 399 height 20
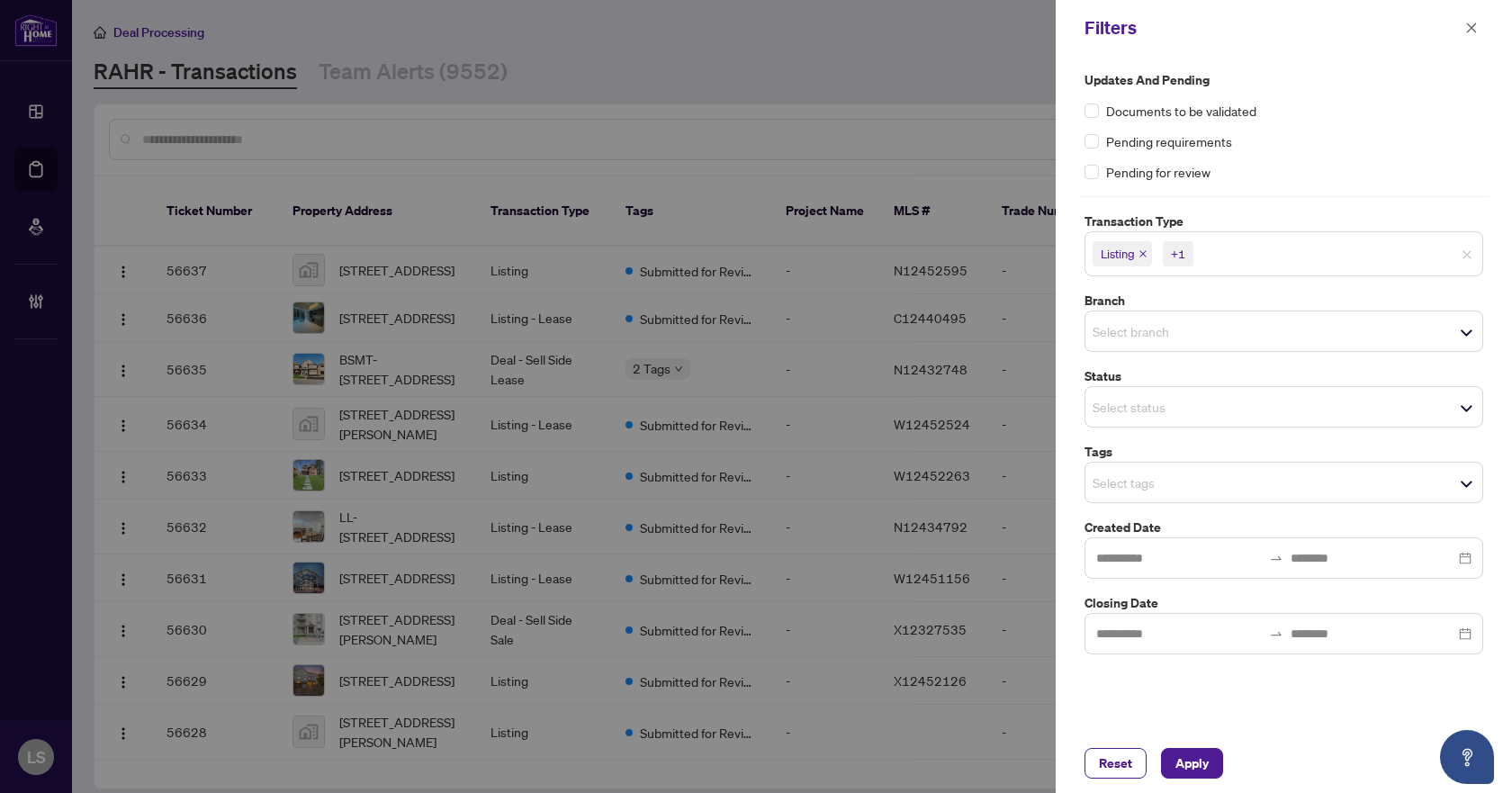
click at [1124, 334] on input "search" at bounding box center [1156, 331] width 126 height 22
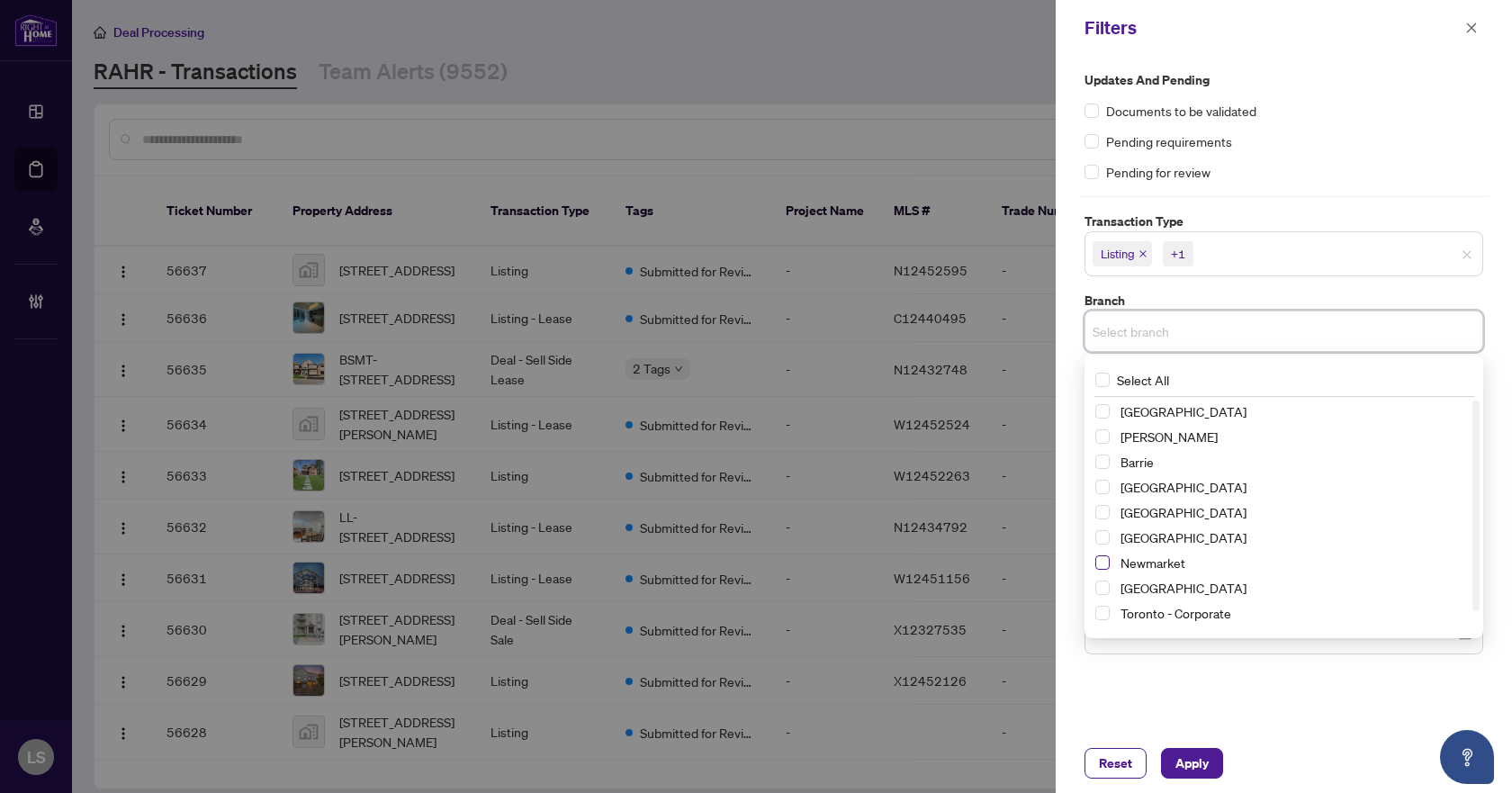
click at [1102, 559] on span "Select Newmarket" at bounding box center [1102, 562] width 14 height 14
click at [1338, 146] on div "Pending requirements" at bounding box center [1284, 141] width 399 height 20
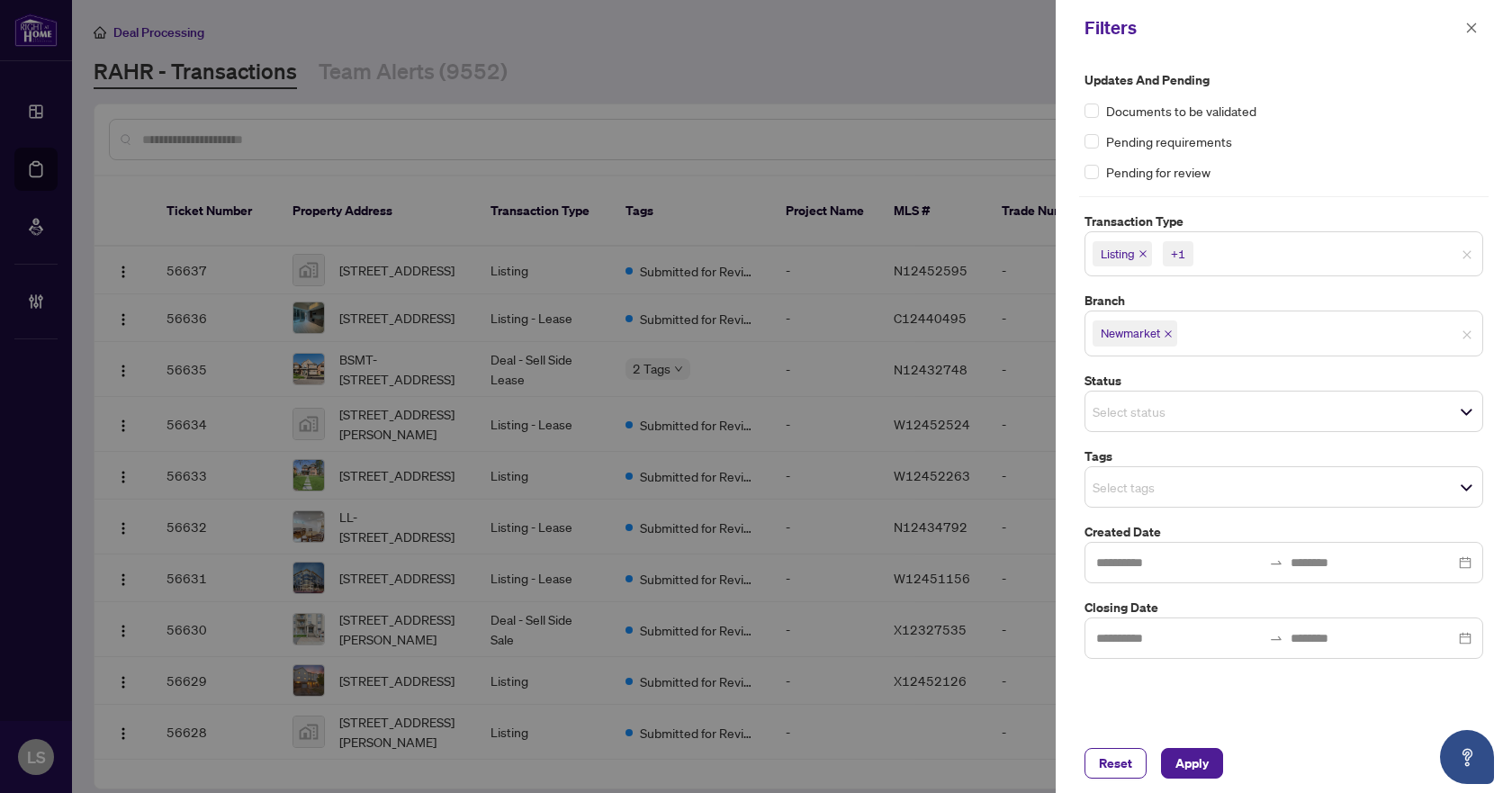
click at [1114, 488] on input "search" at bounding box center [1156, 486] width 126 height 22
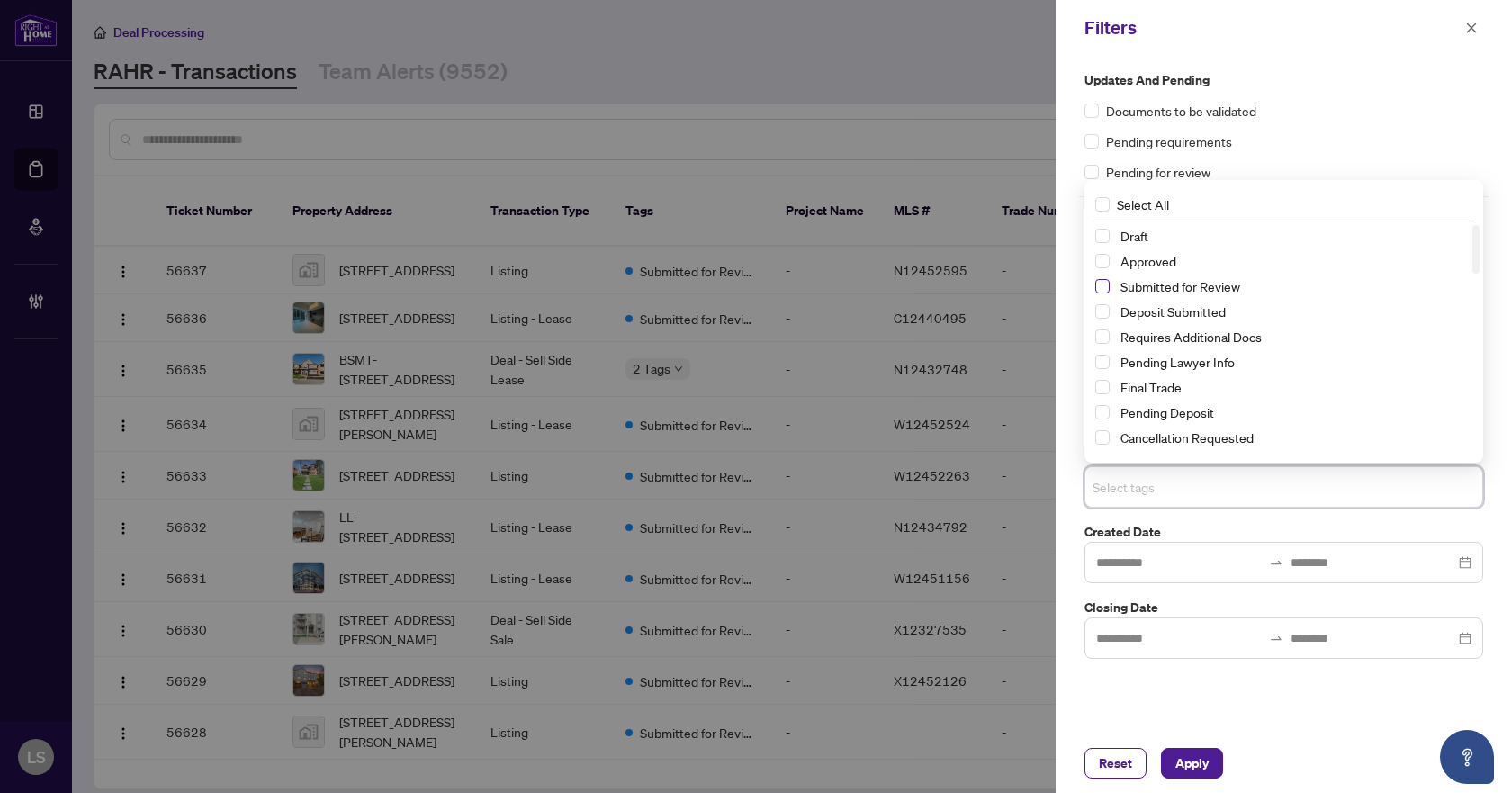
click at [1104, 285] on span "Select Submitted for Review" at bounding box center [1102, 285] width 14 height 14
click at [1104, 442] on span "Select Cancellation Requested" at bounding box center [1102, 437] width 14 height 14
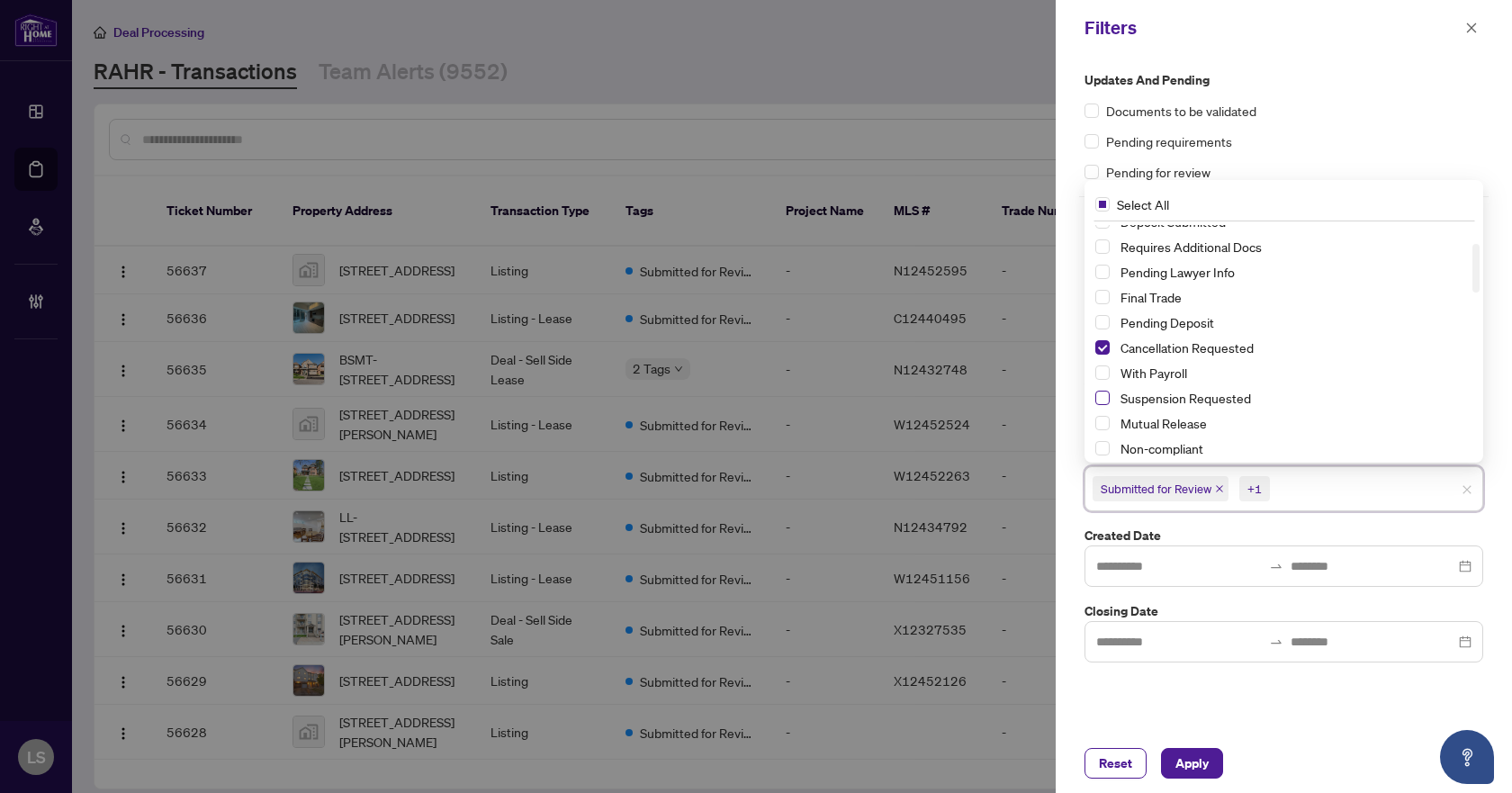
click at [1096, 391] on span "Select Suspension Requested" at bounding box center [1102, 397] width 14 height 14
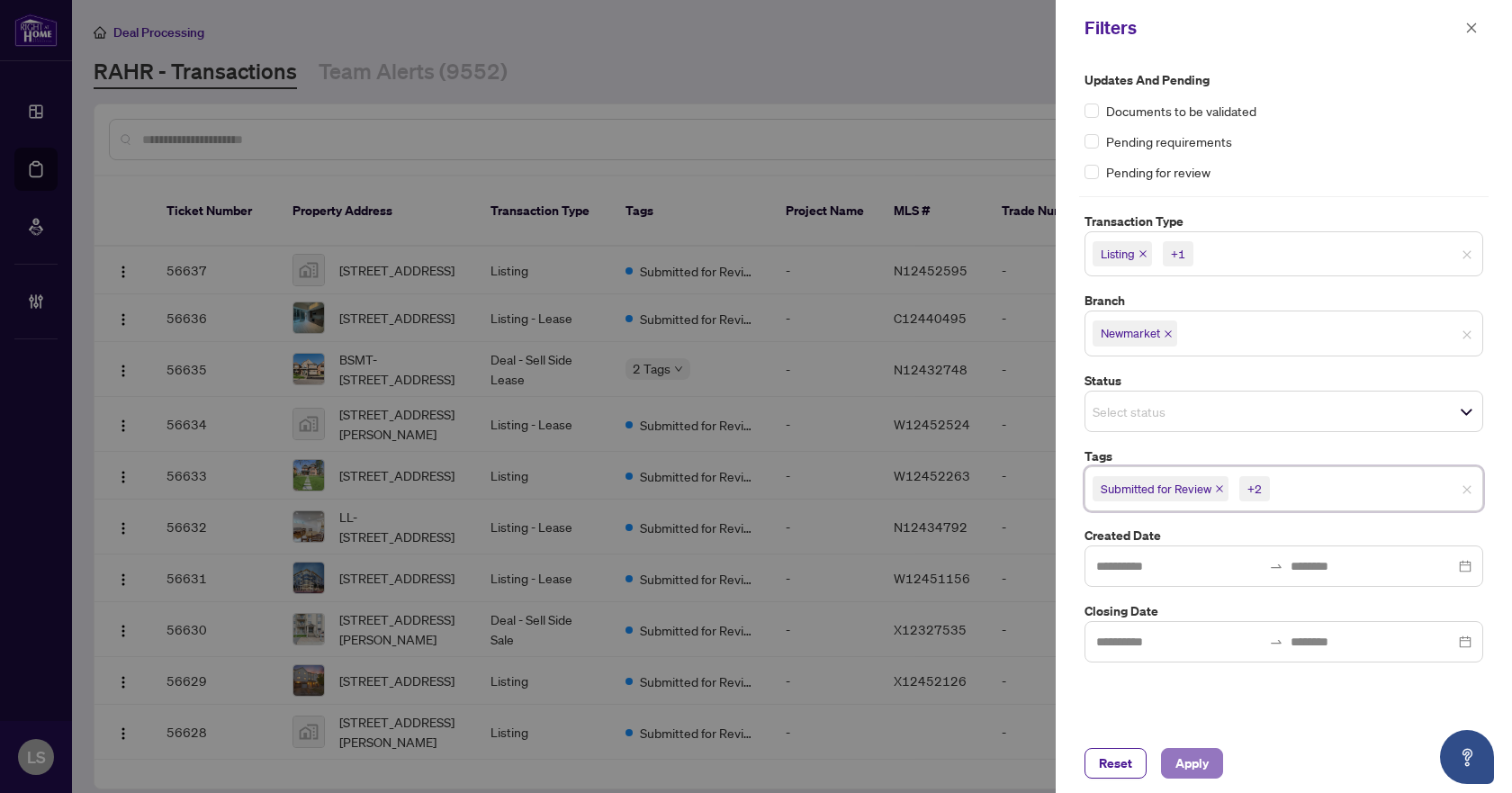
click at [1190, 761] on span "Apply" at bounding box center [1192, 763] width 33 height 28
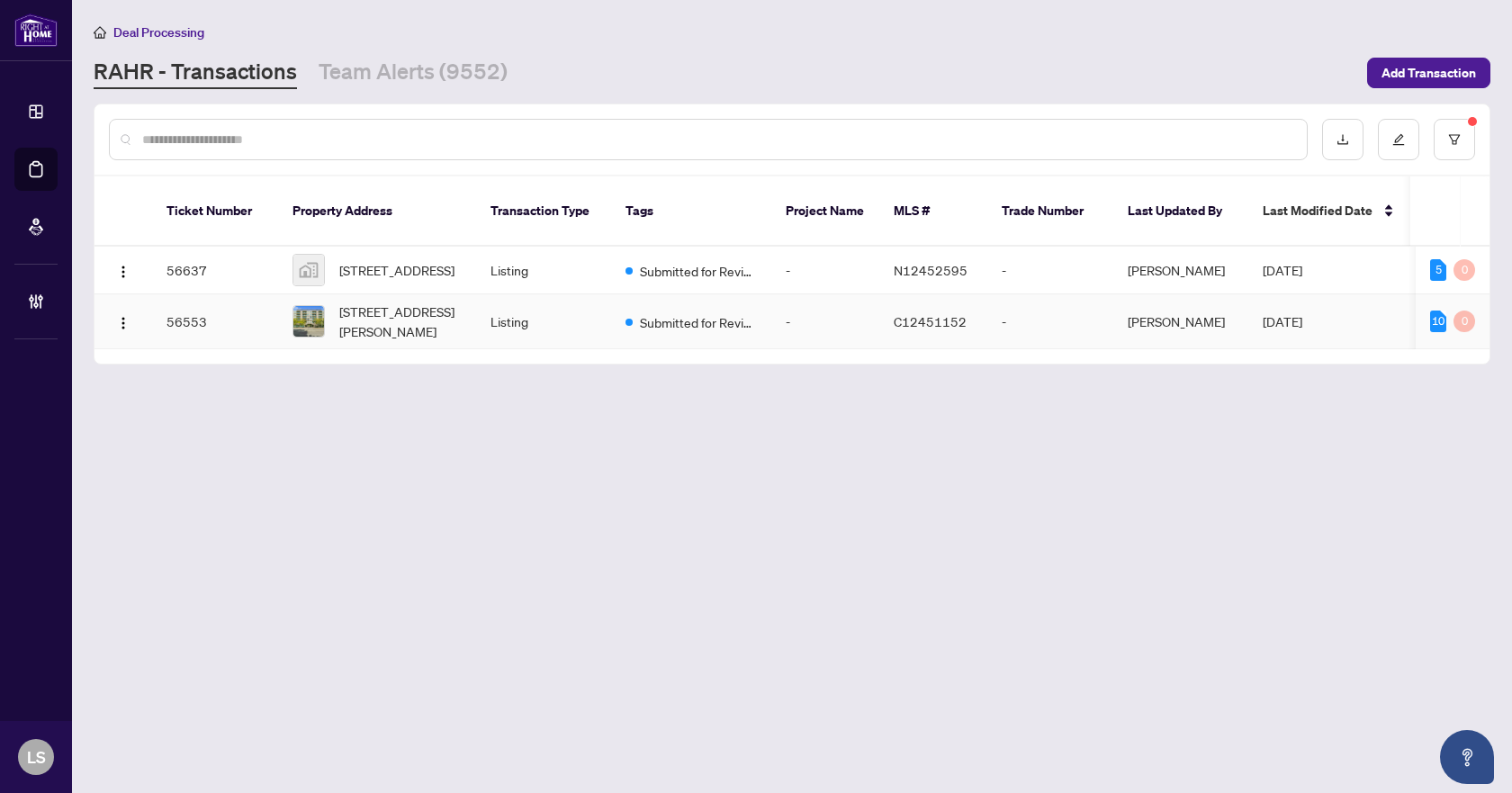
click at [410, 328] on td "[STREET_ADDRESS][PERSON_NAME]" at bounding box center [376, 322] width 198 height 55
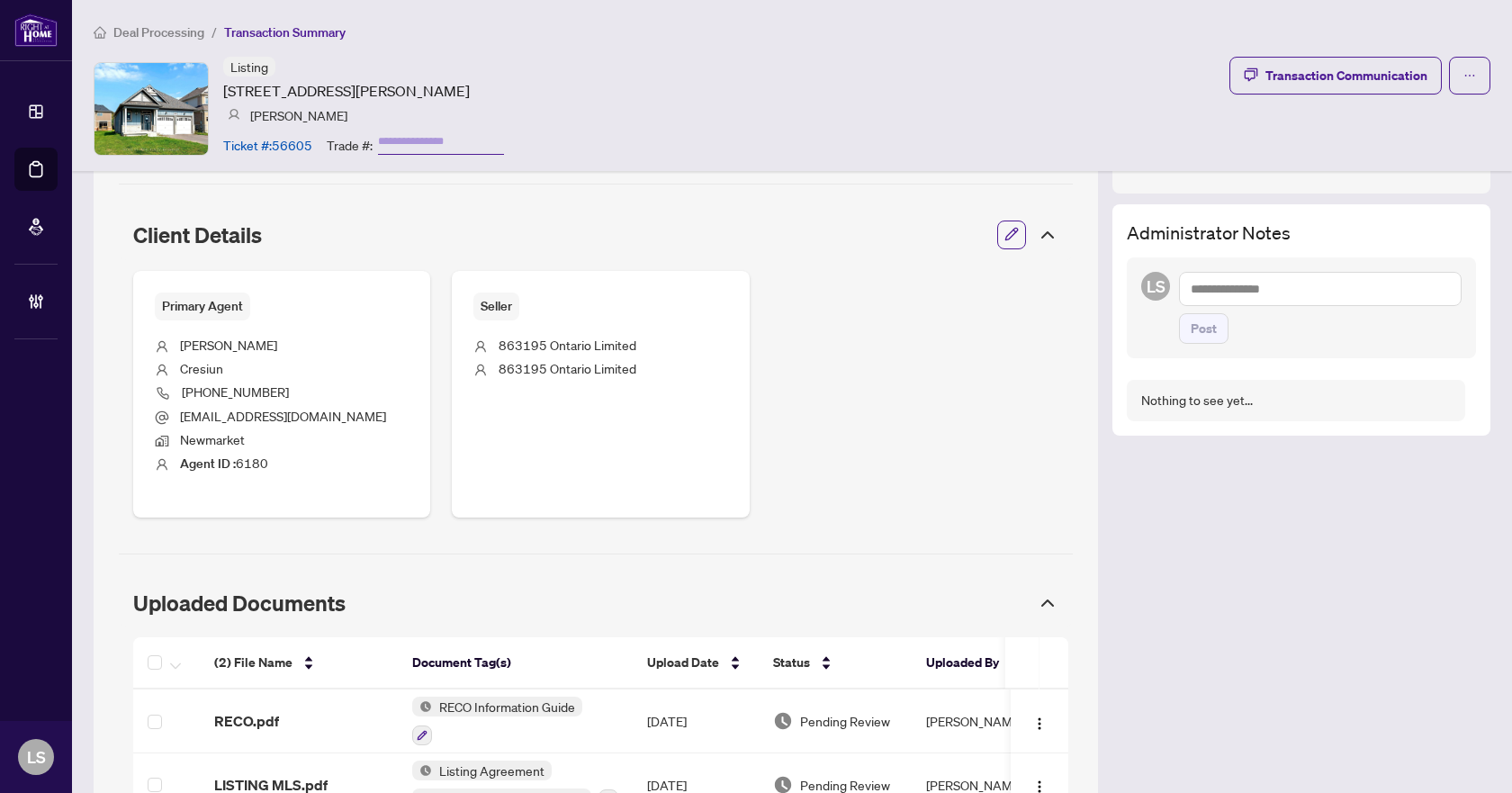
scroll to position [770, 0]
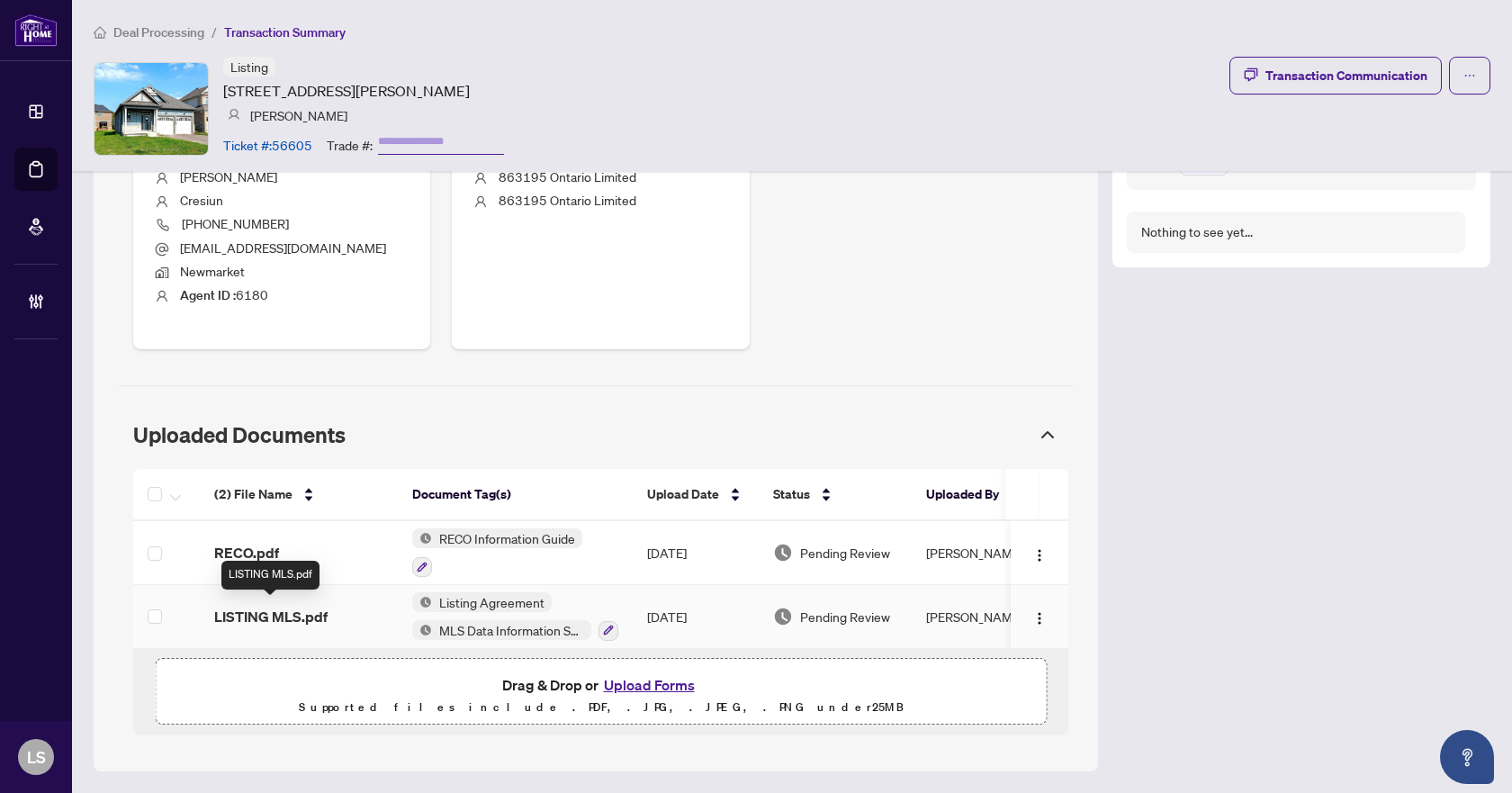
click at [289, 614] on span "LISTING MLS.pdf" at bounding box center [271, 616] width 114 height 22
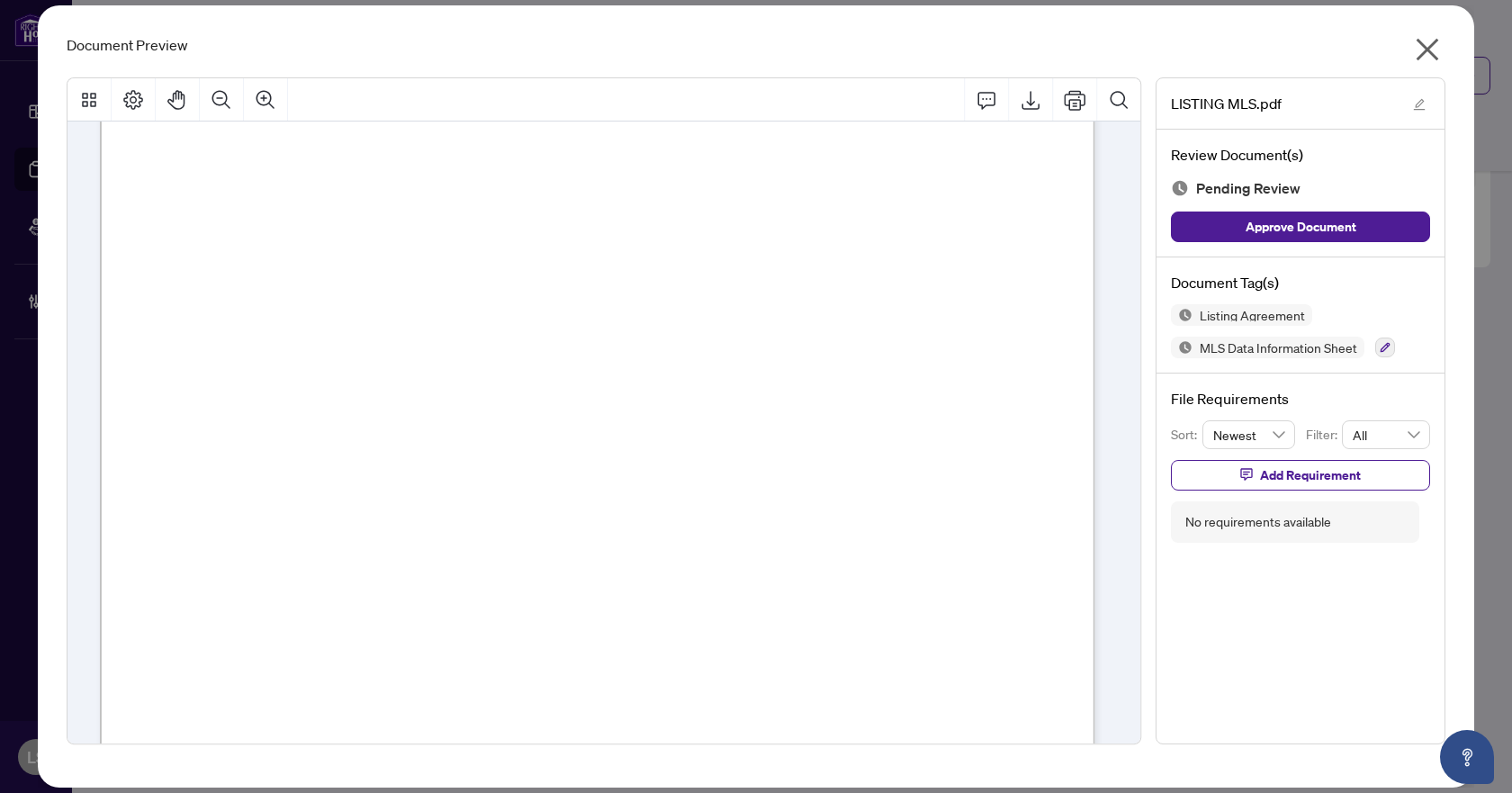
scroll to position [7609, 0]
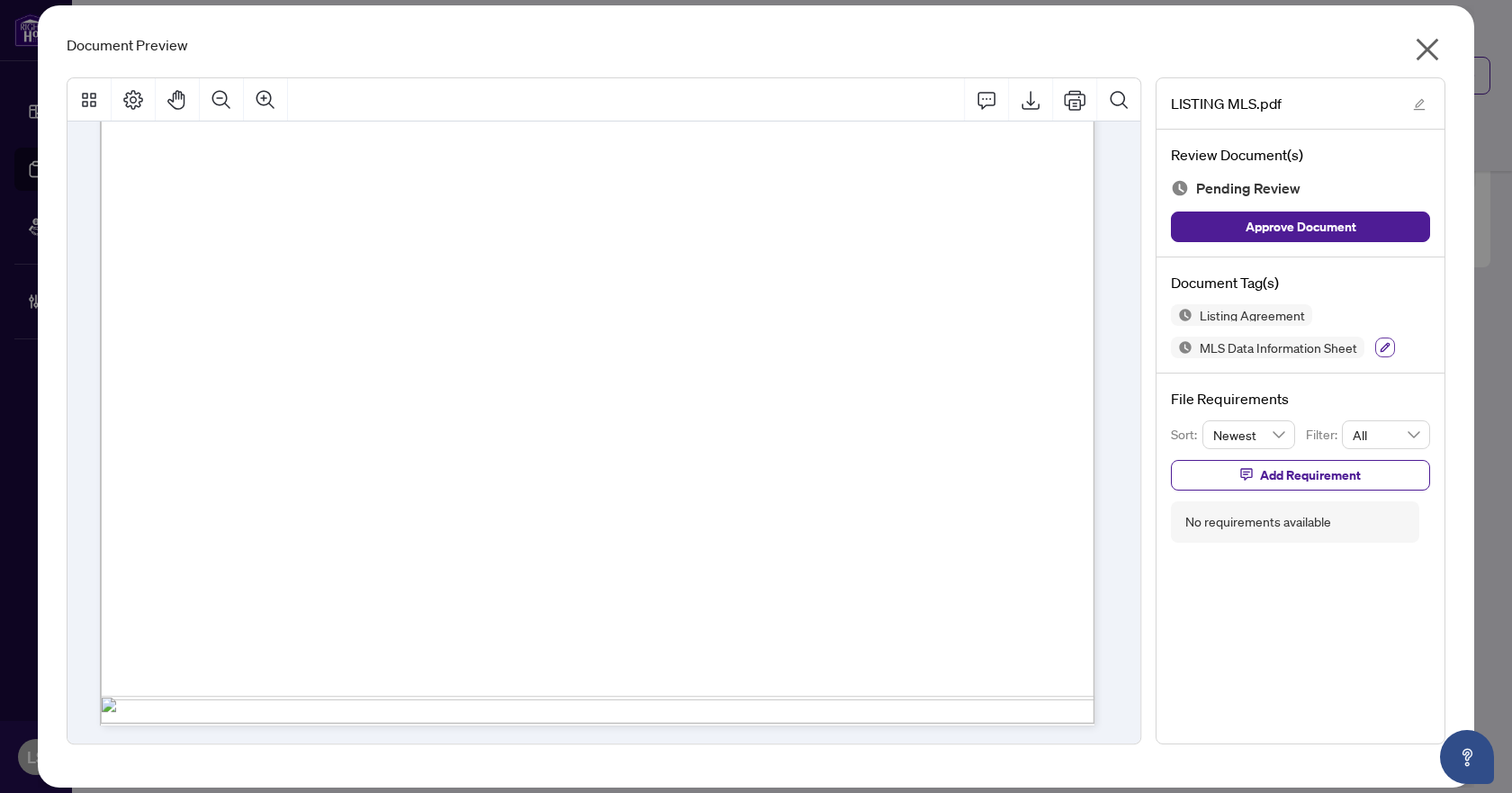
click at [1385, 348] on icon "button" at bounding box center [1385, 347] width 10 height 10
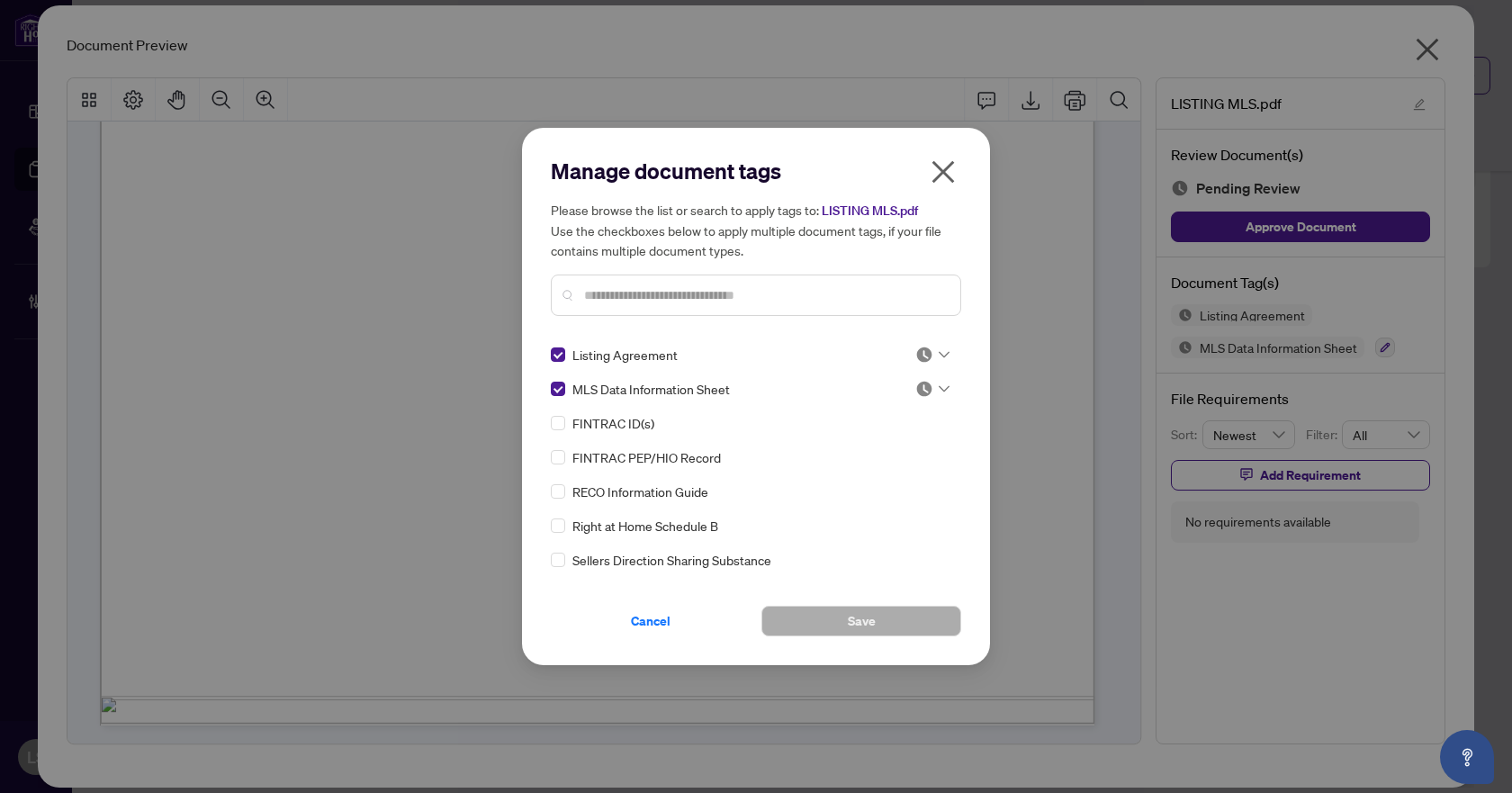
click at [938, 358] on div at bounding box center [933, 354] width 34 height 18
click at [913, 445] on div "Approved" at bounding box center [873, 442] width 116 height 20
click at [939, 386] on icon at bounding box center [944, 388] width 10 height 7
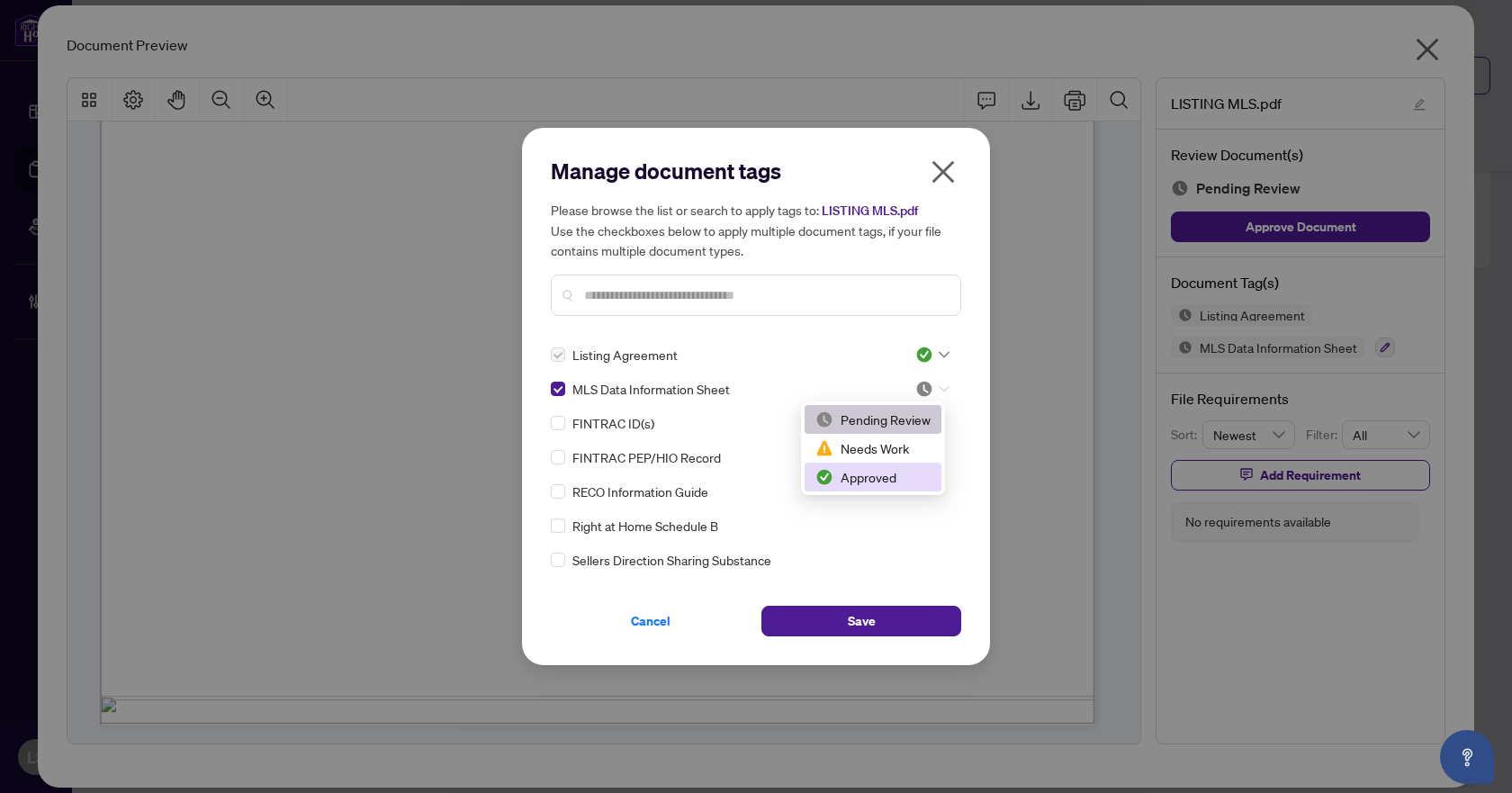
click at [901, 480] on div "Approved" at bounding box center [873, 477] width 116 height 20
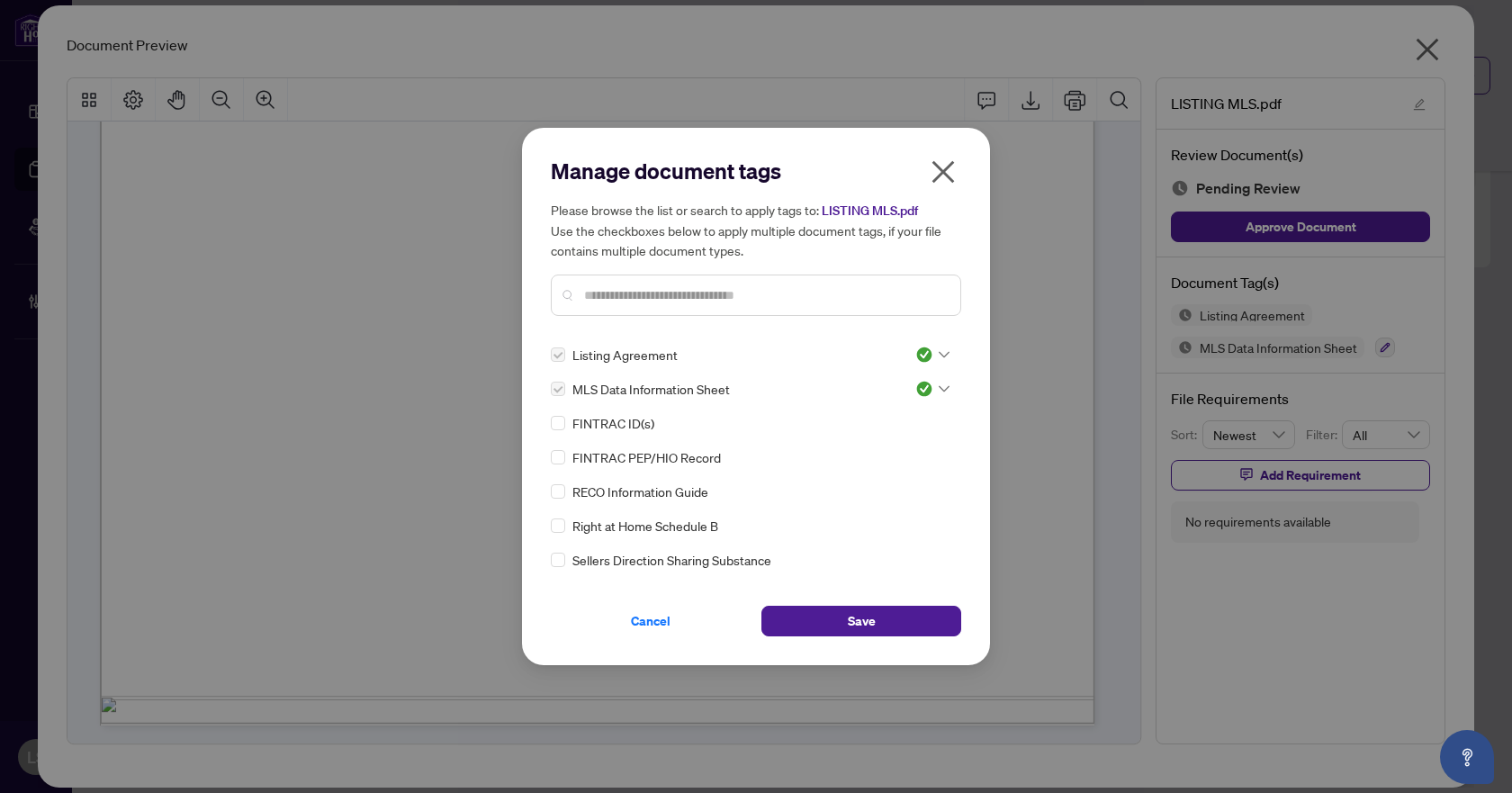
drag, startPoint x: 876, startPoint y: 626, endPoint x: 902, endPoint y: 583, distance: 50.2
click at [876, 627] on button "Save" at bounding box center [861, 621] width 200 height 30
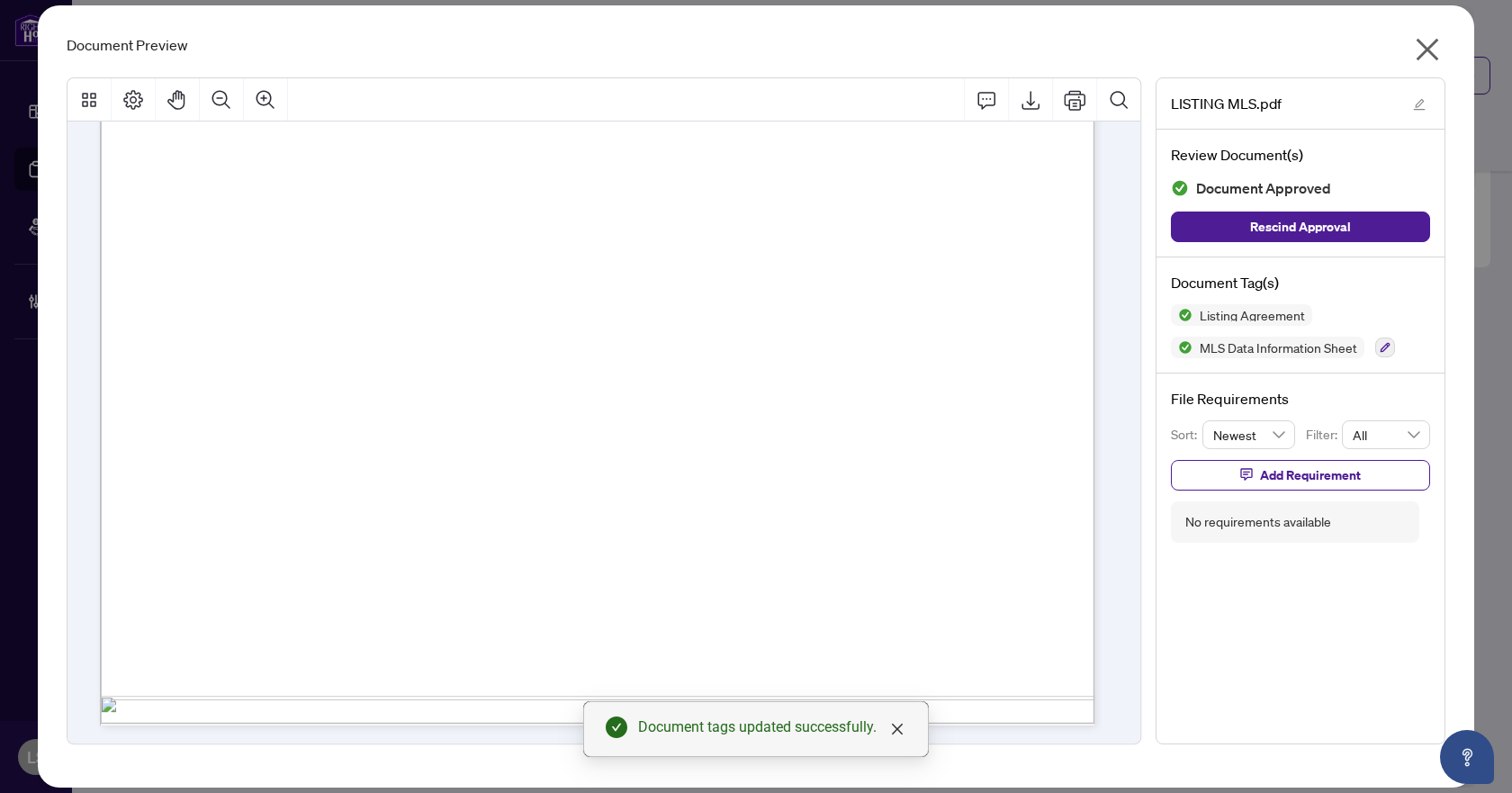
click at [1421, 46] on icon "close" at bounding box center [1428, 49] width 28 height 28
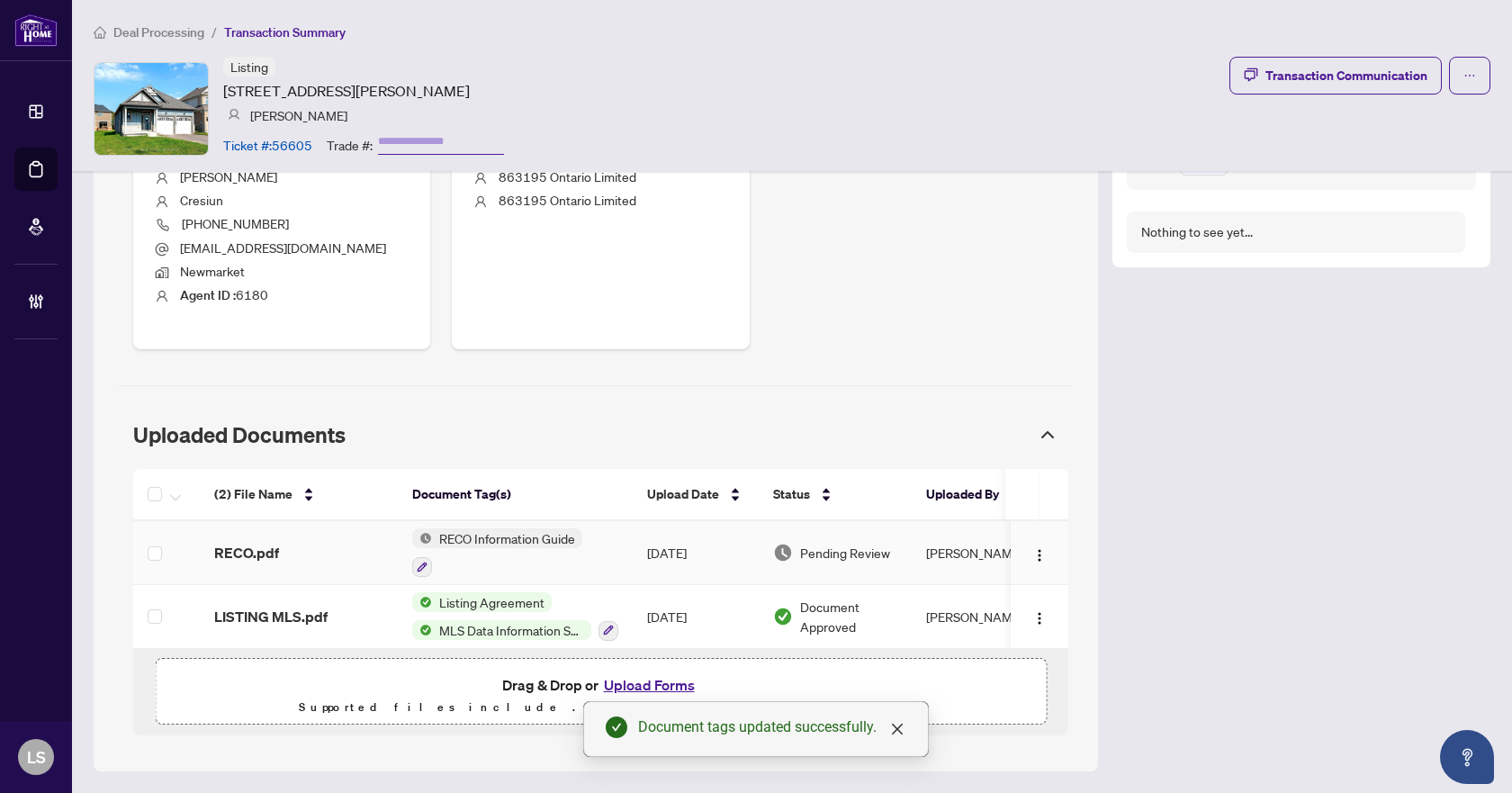
click at [254, 542] on span "RECO.pdf" at bounding box center [246, 552] width 64 height 22
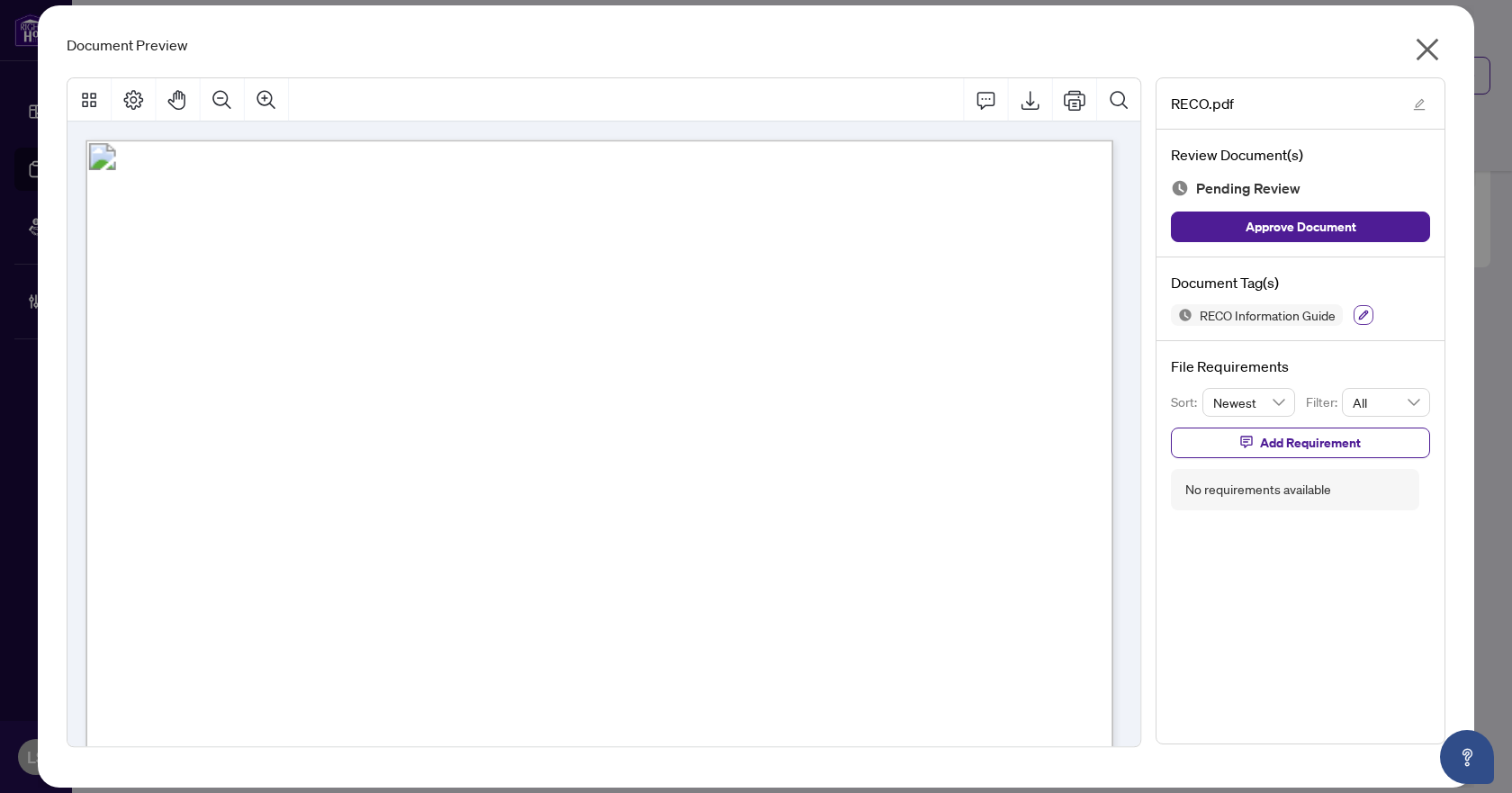
click at [1369, 312] on icon "button" at bounding box center [1364, 315] width 9 height 9
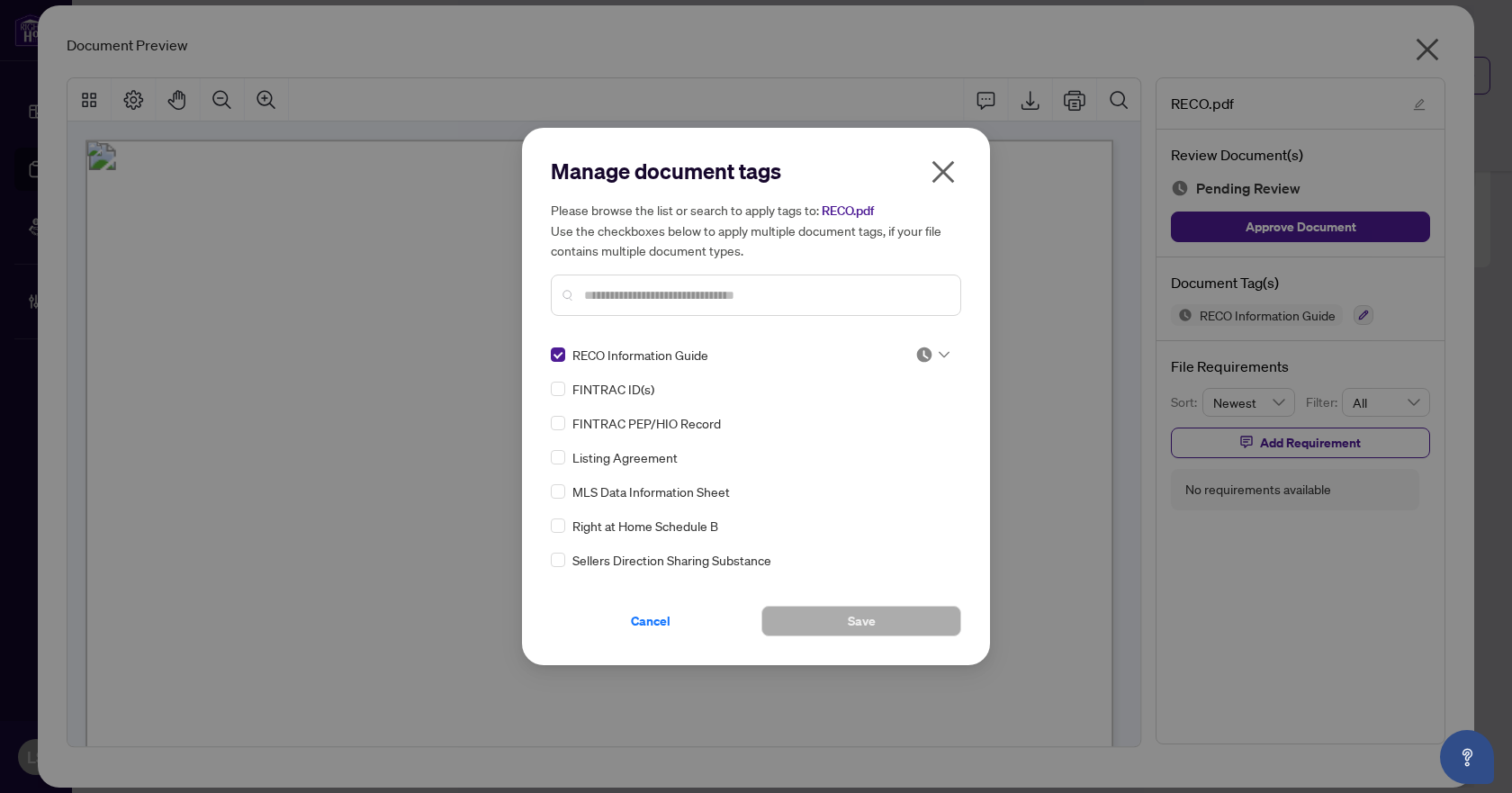
click at [930, 359] on div at bounding box center [933, 354] width 34 height 18
click at [891, 437] on div "Approved" at bounding box center [873, 442] width 116 height 20
click at [871, 617] on span "Save" at bounding box center [862, 621] width 27 height 28
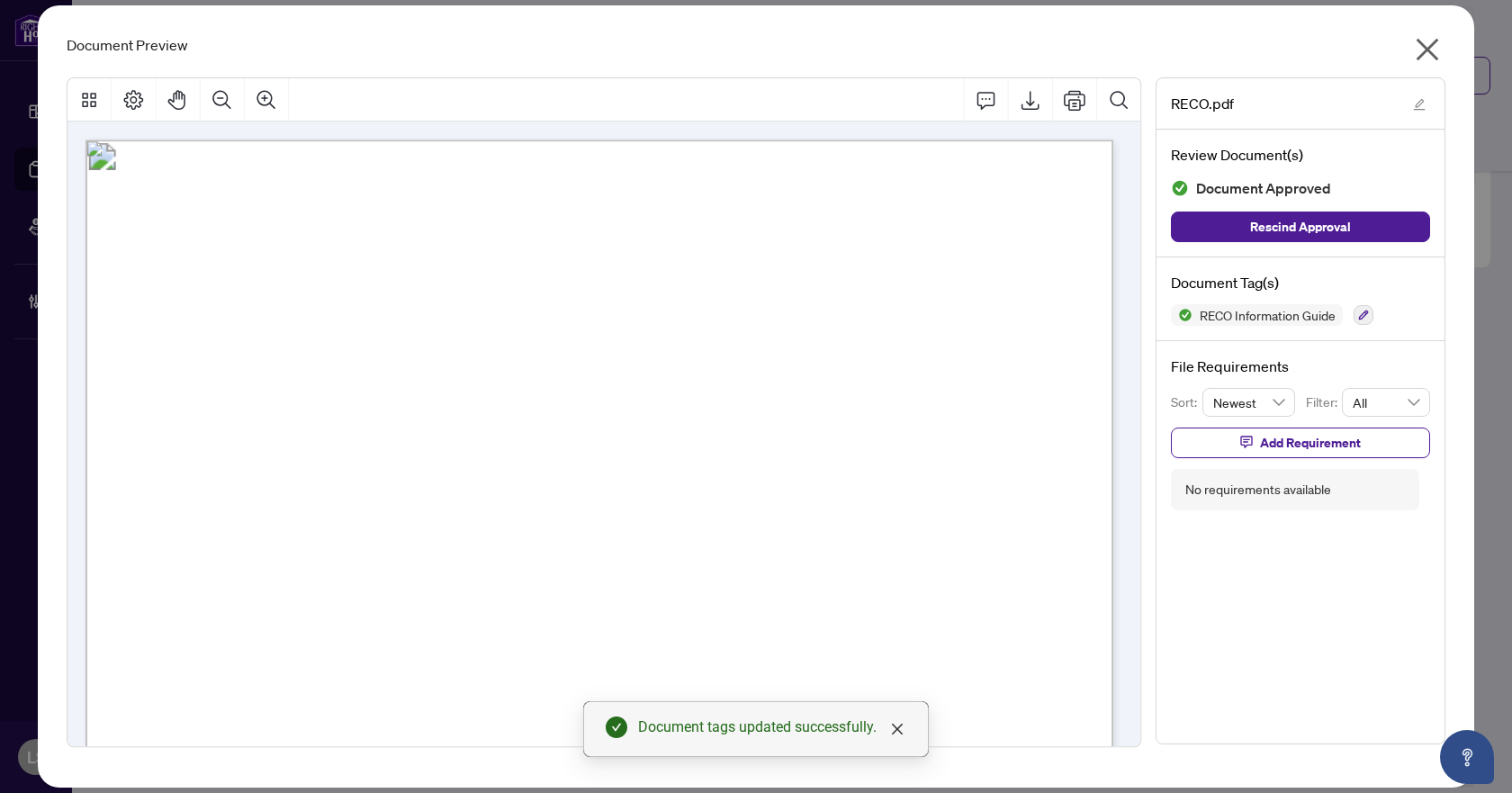
click at [1431, 47] on icon "close" at bounding box center [1429, 50] width 23 height 23
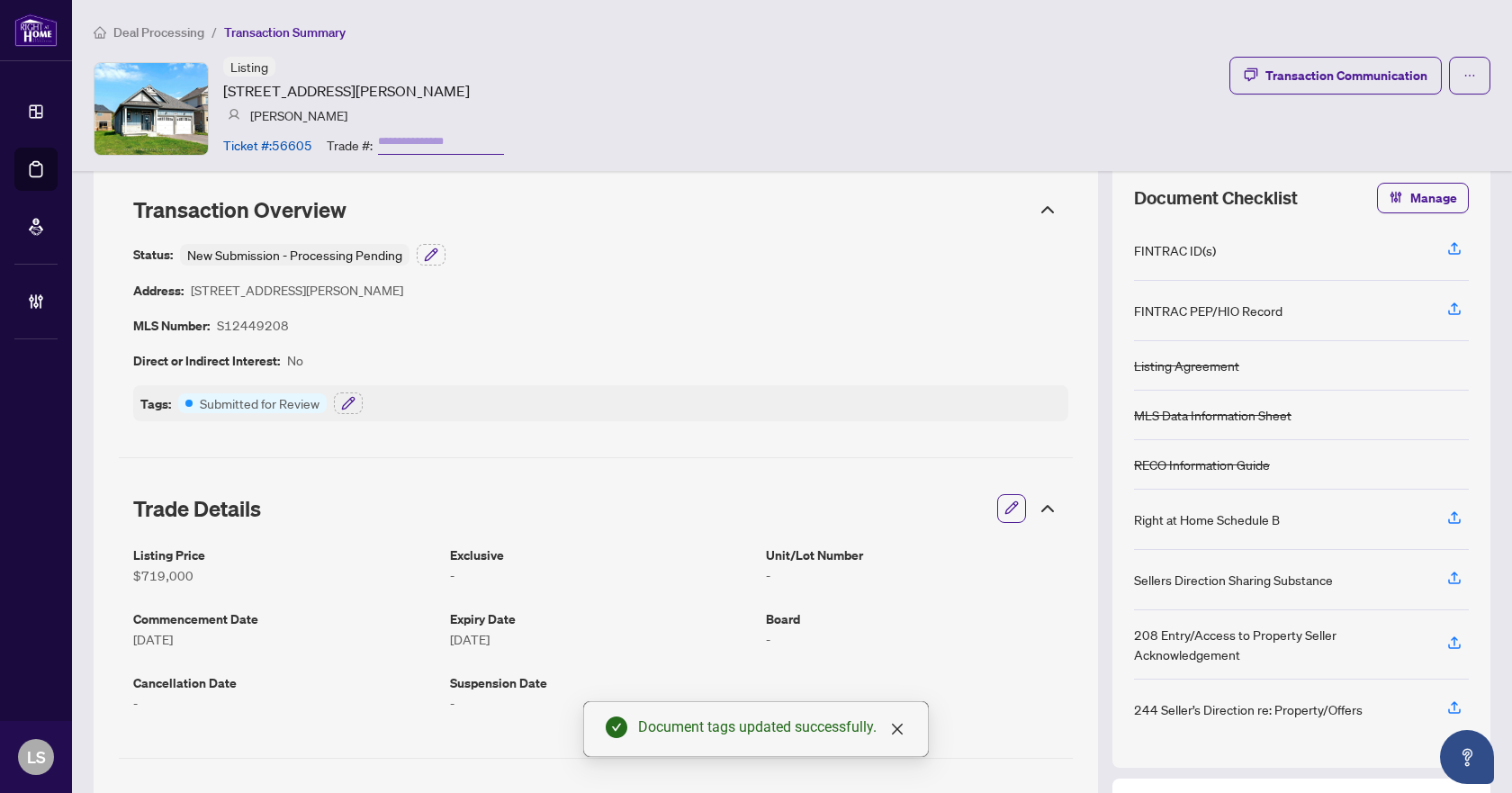
scroll to position [0, 0]
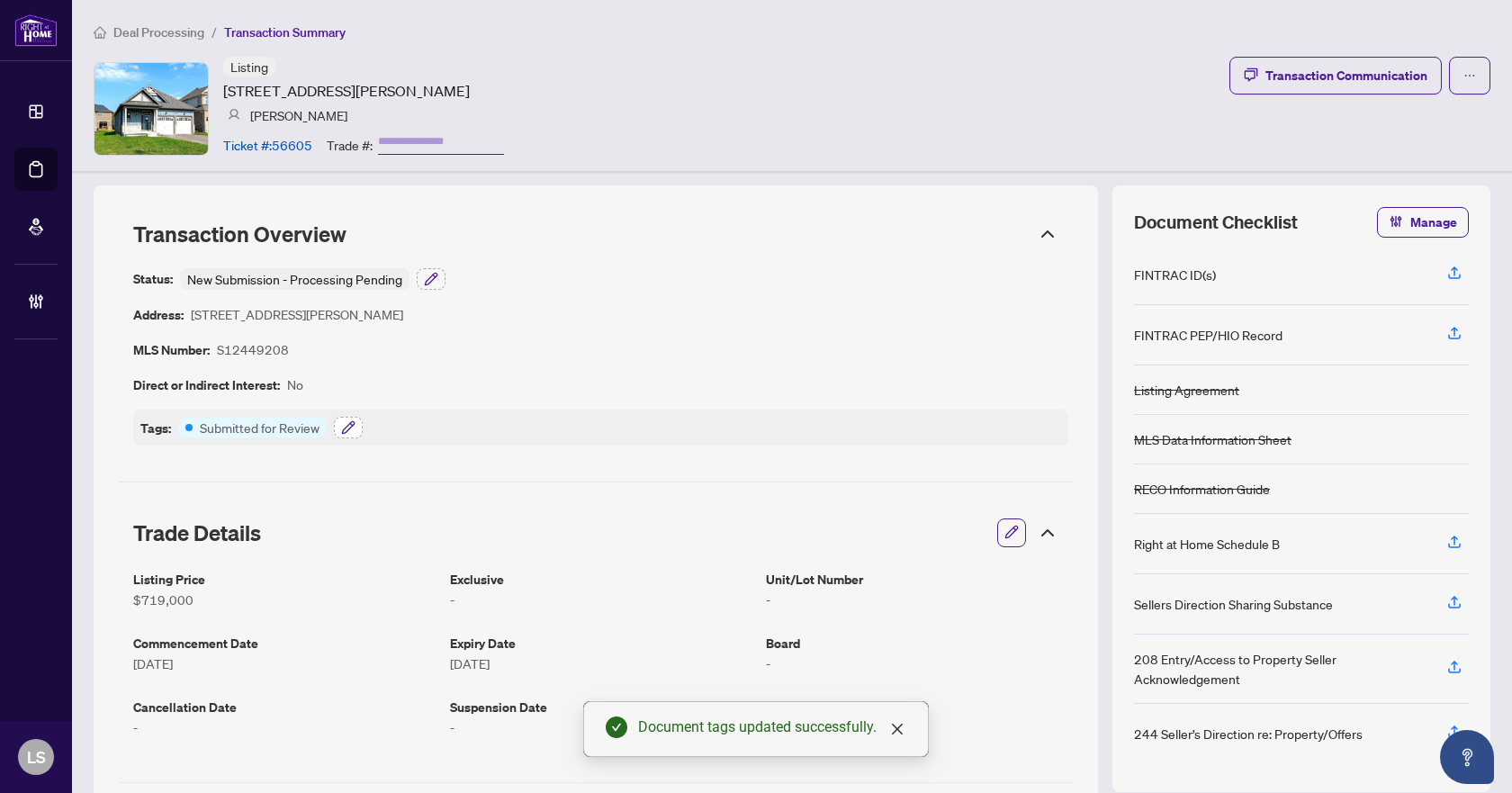
click at [351, 427] on icon "button" at bounding box center [348, 427] width 14 height 14
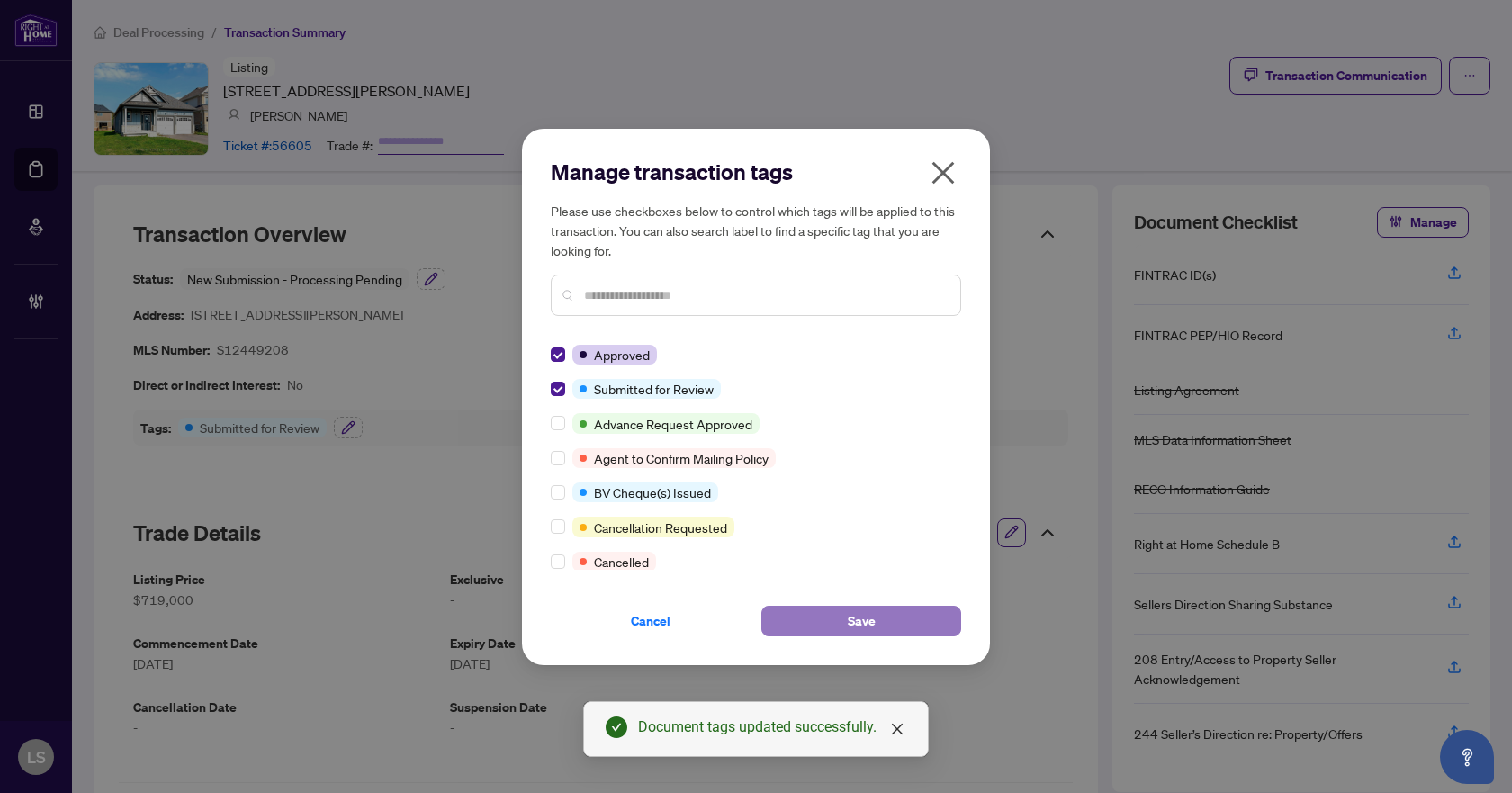
click at [871, 617] on span "Save" at bounding box center [862, 621] width 27 height 28
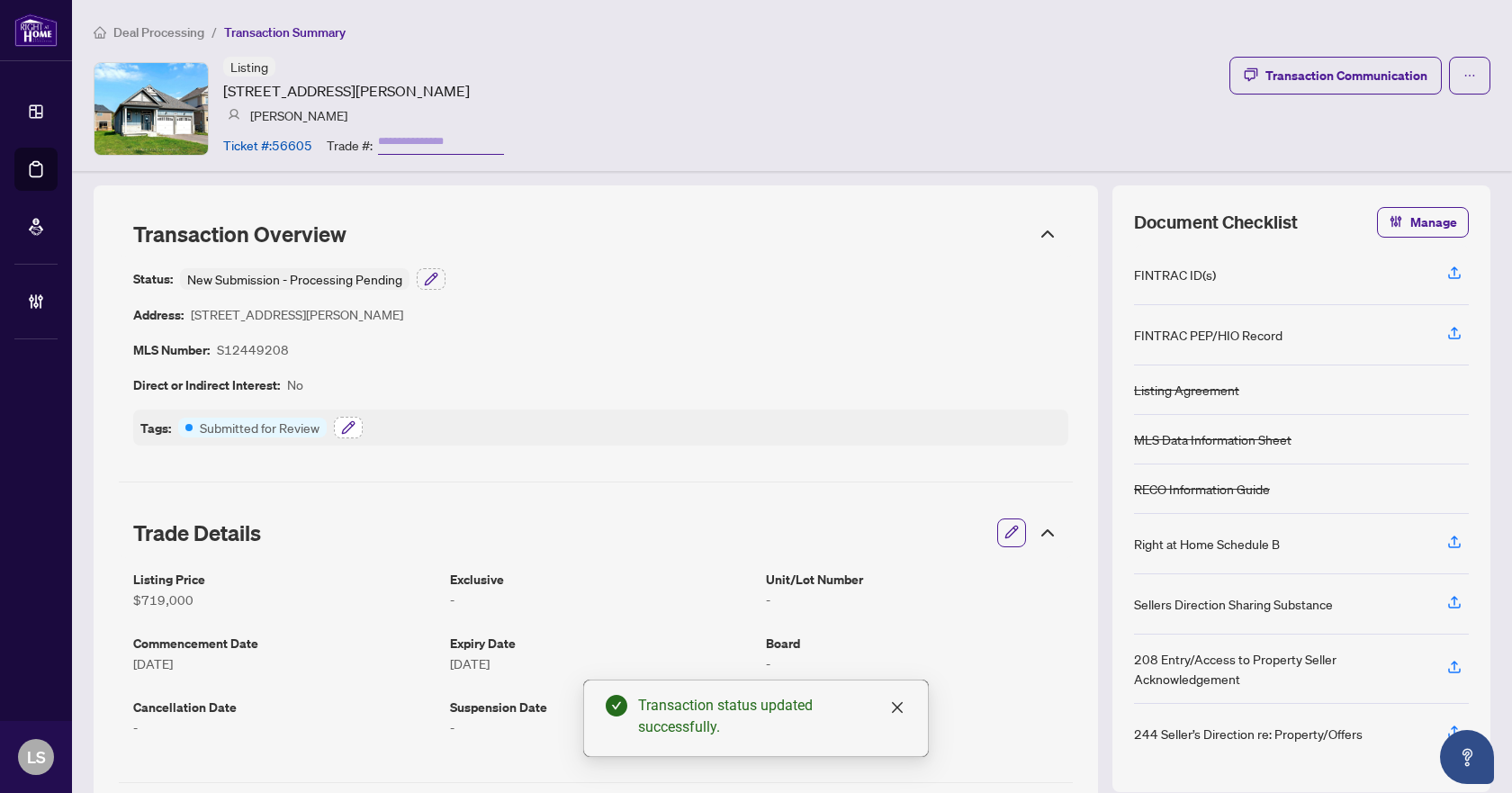
click at [350, 427] on icon "button" at bounding box center [348, 426] width 11 height 11
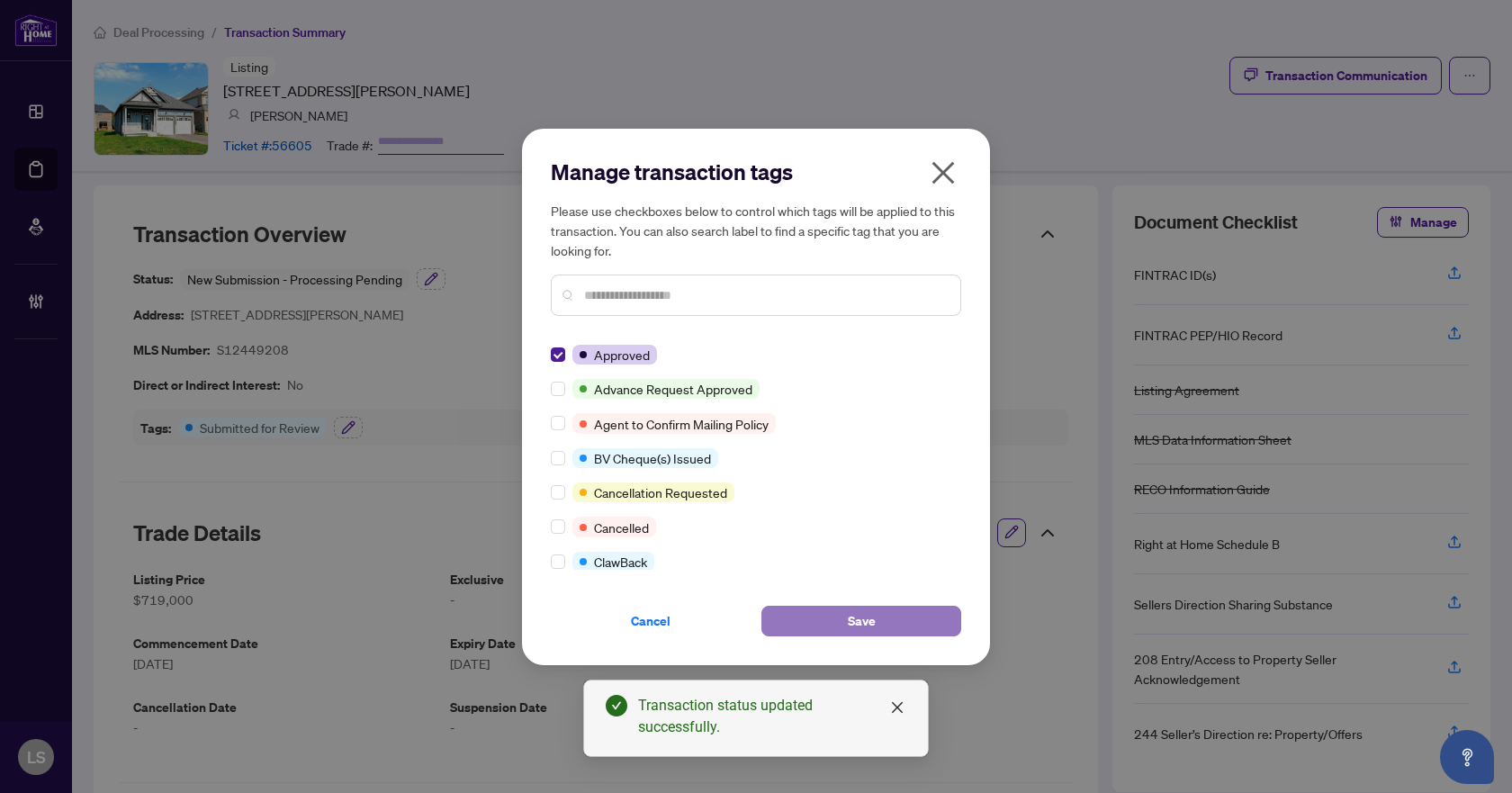
click at [843, 622] on button "Save" at bounding box center [861, 621] width 200 height 30
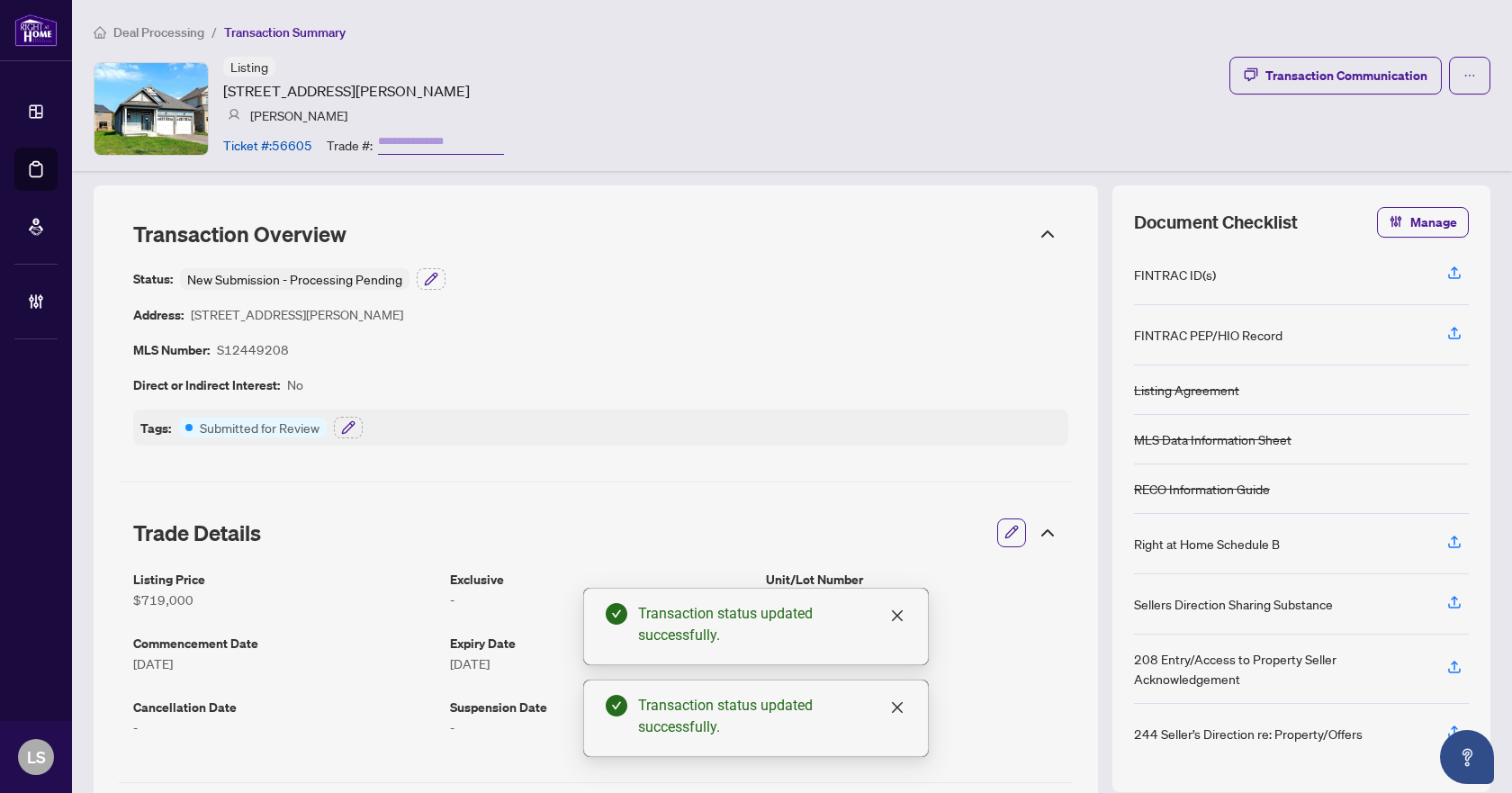
click at [170, 31] on span "Deal Processing" at bounding box center [159, 32] width 91 height 16
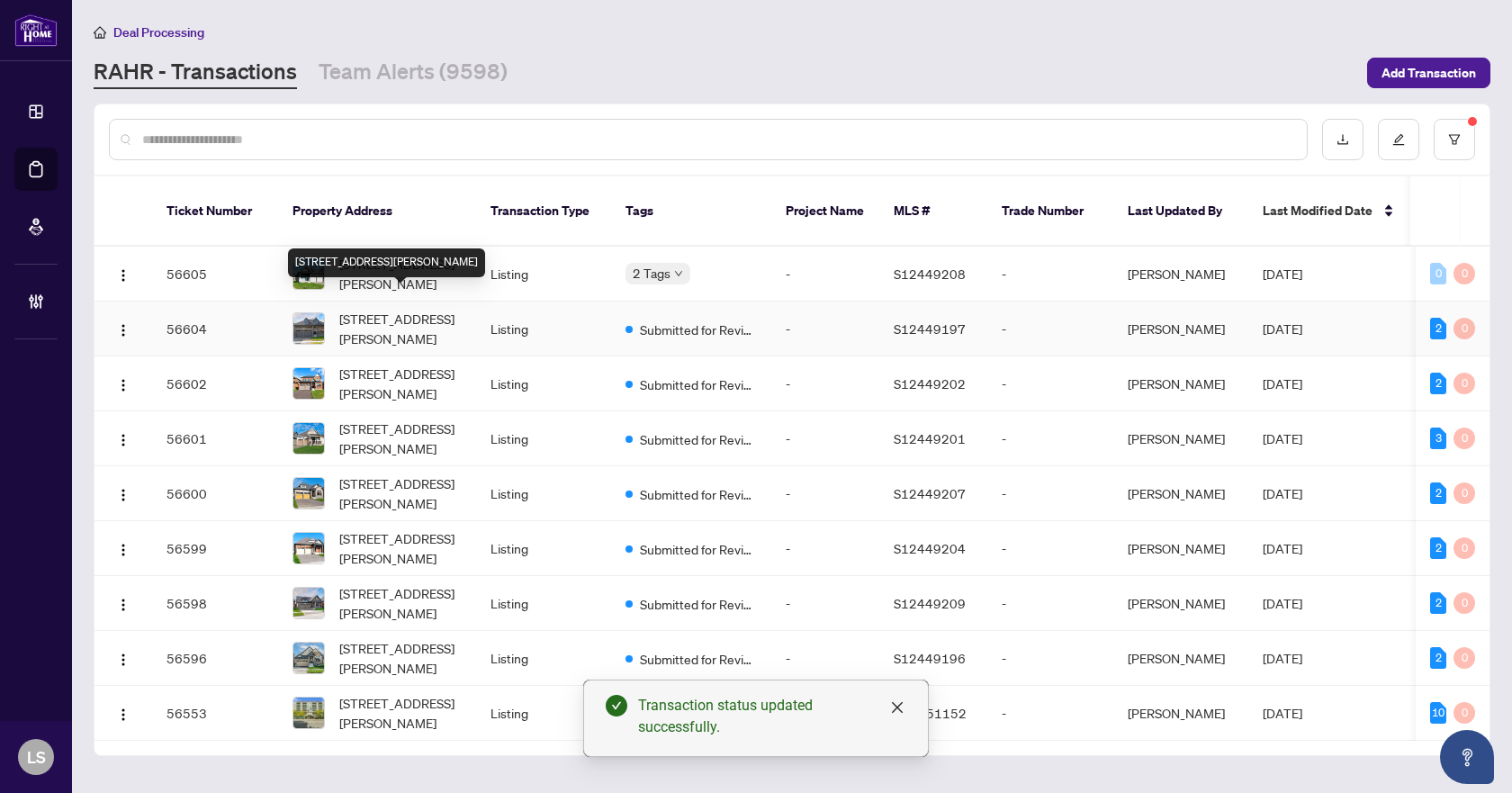
click at [398, 309] on span "265 Wilcox Dr, Clearview, Ontario L0M 1S0, Canada" at bounding box center [400, 329] width 122 height 40
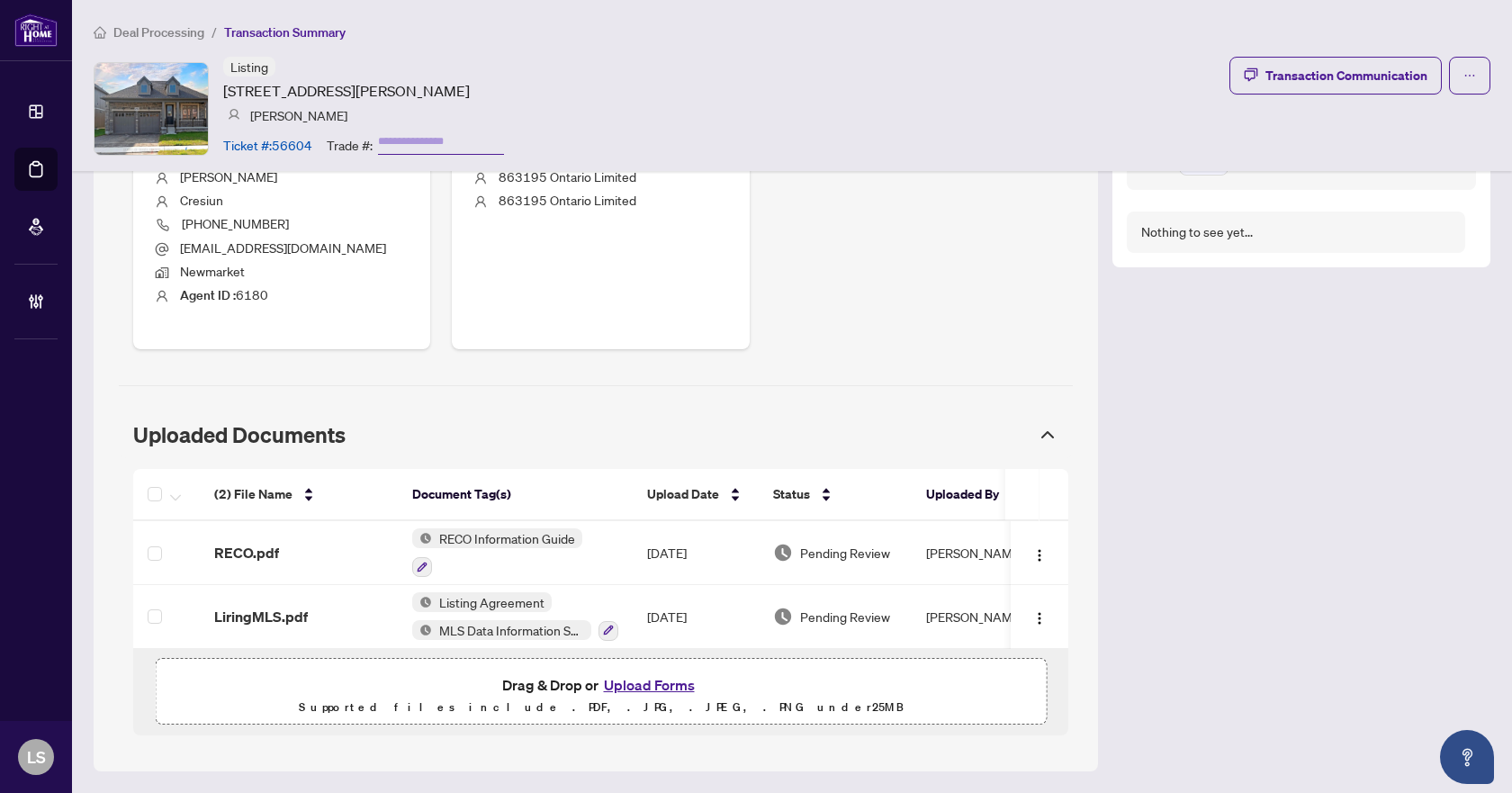
scroll to position [770, 0]
click at [275, 546] on span "RECO.pdf" at bounding box center [246, 552] width 64 height 22
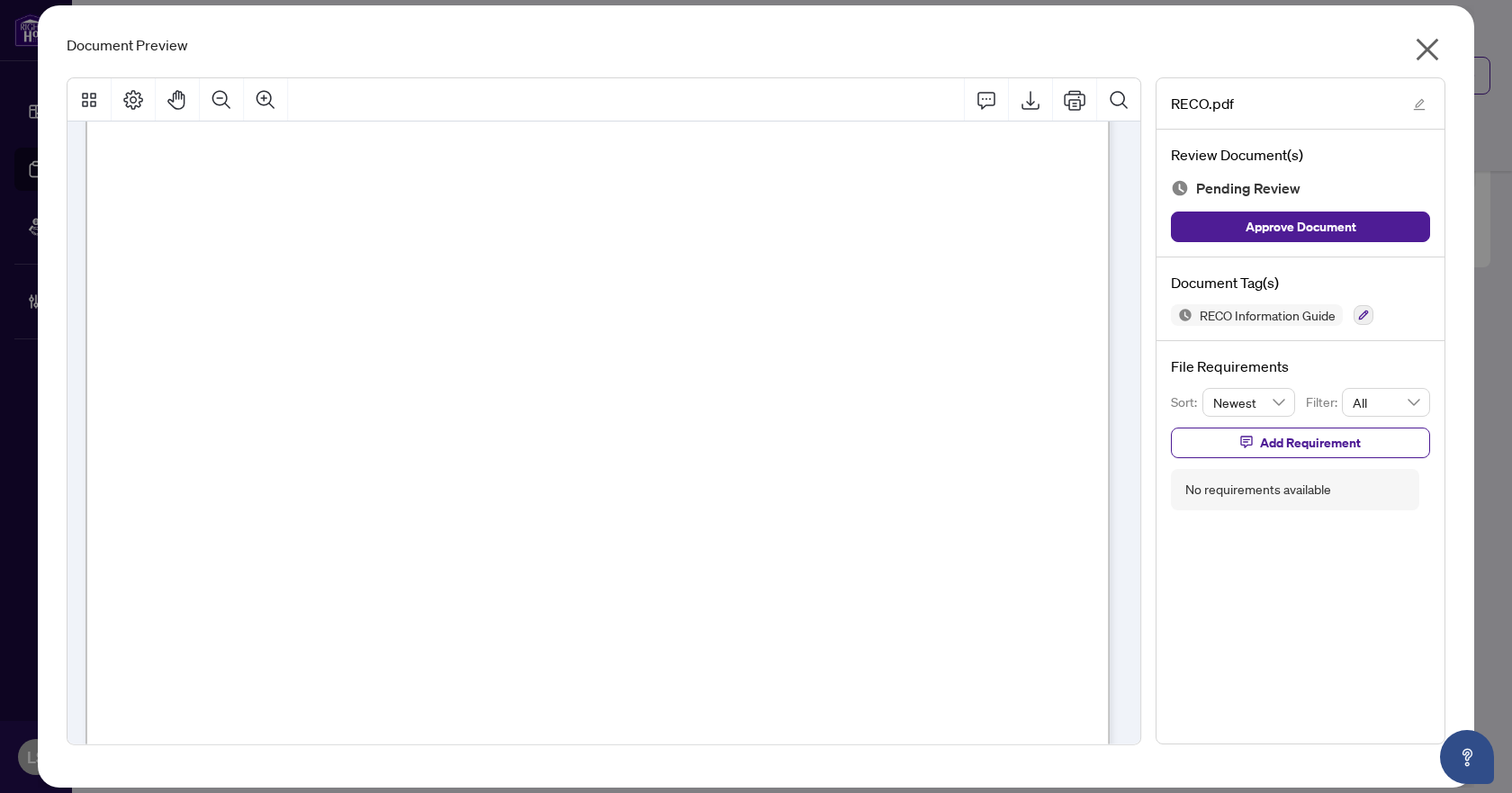
scroll to position [16735, 0]
click at [1364, 317] on icon "button" at bounding box center [1363, 315] width 10 height 10
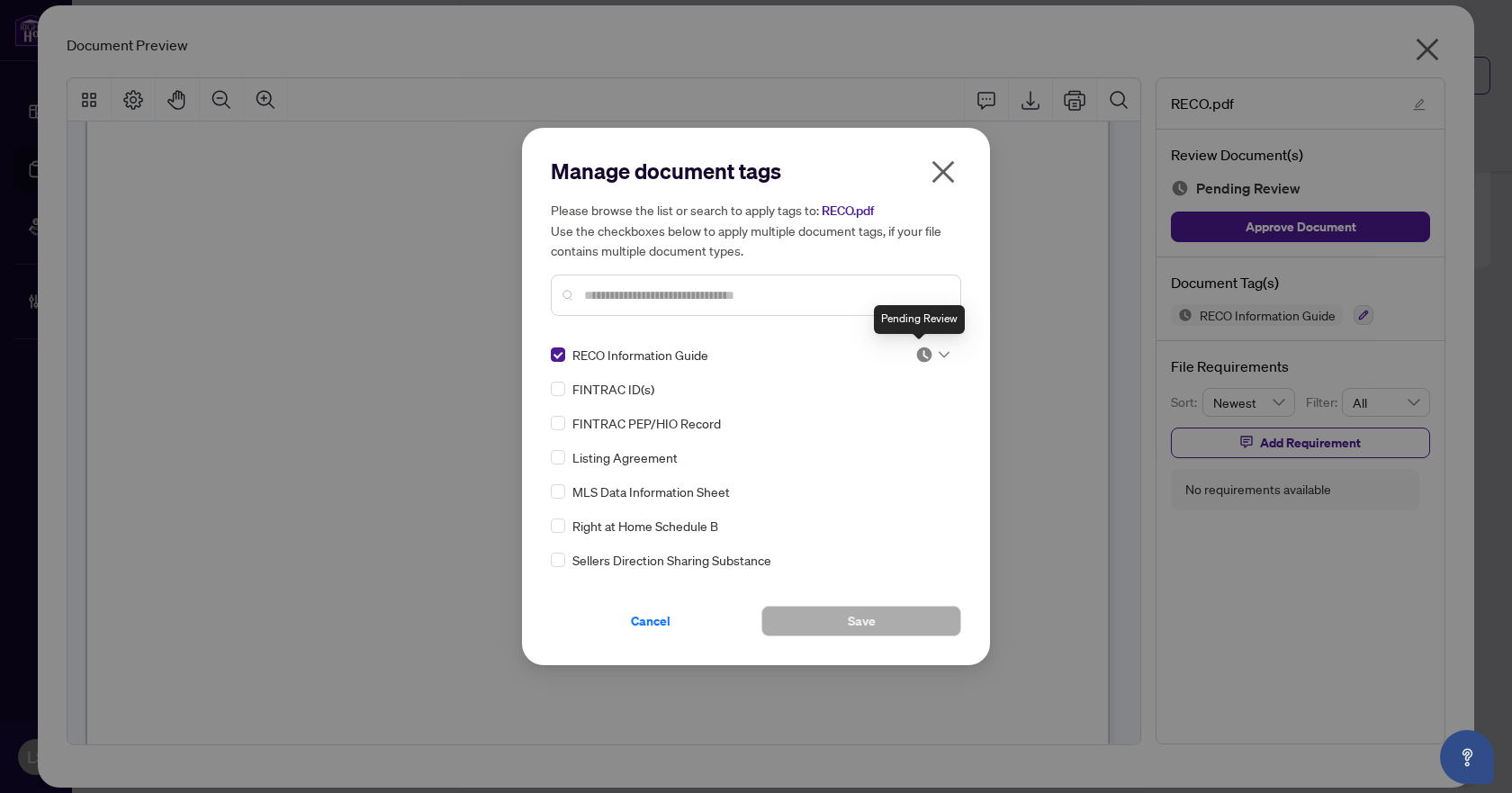
click at [925, 353] on img at bounding box center [924, 354] width 18 height 18
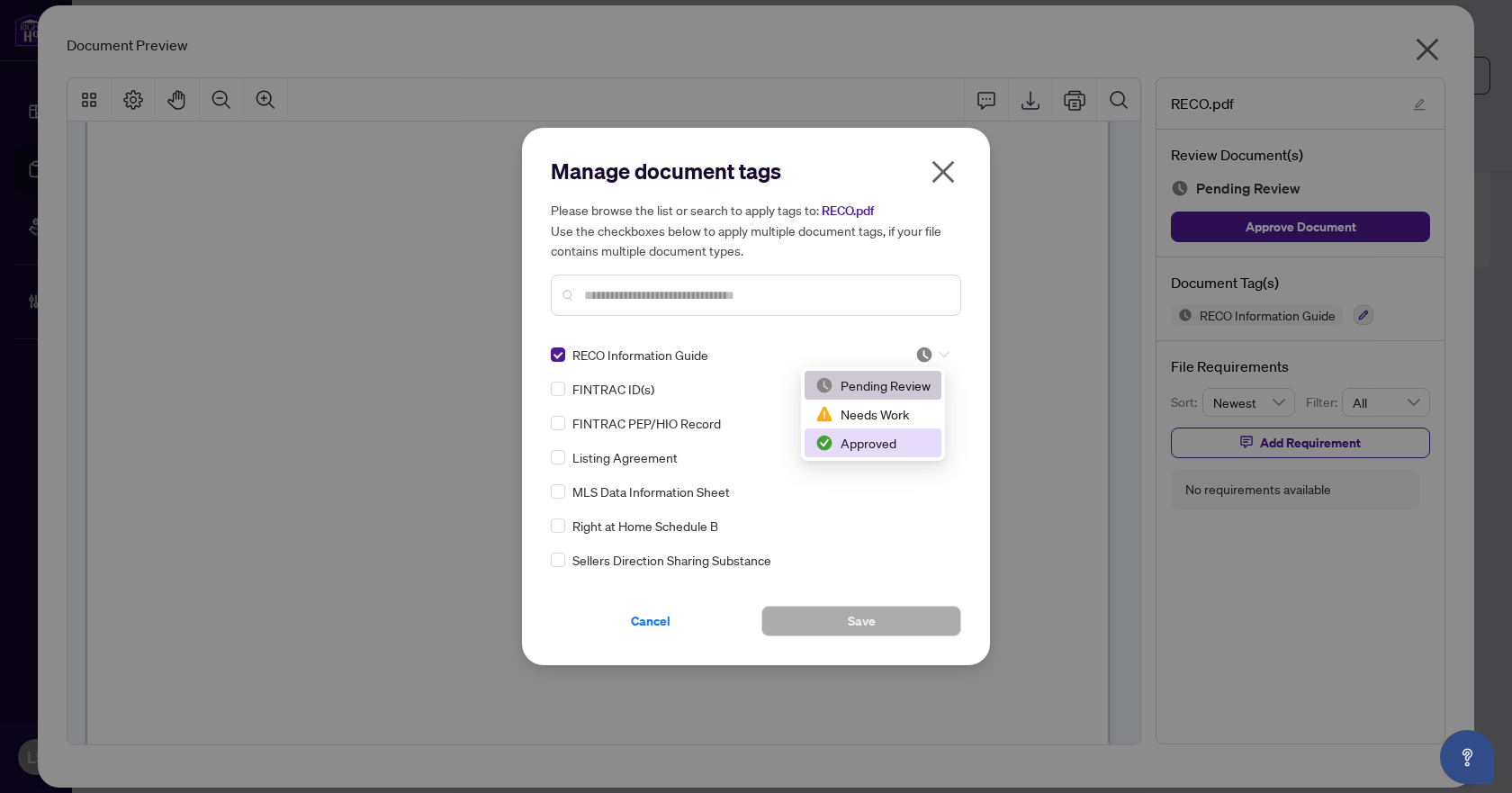
click at [892, 445] on div "Approved" at bounding box center [873, 442] width 116 height 20
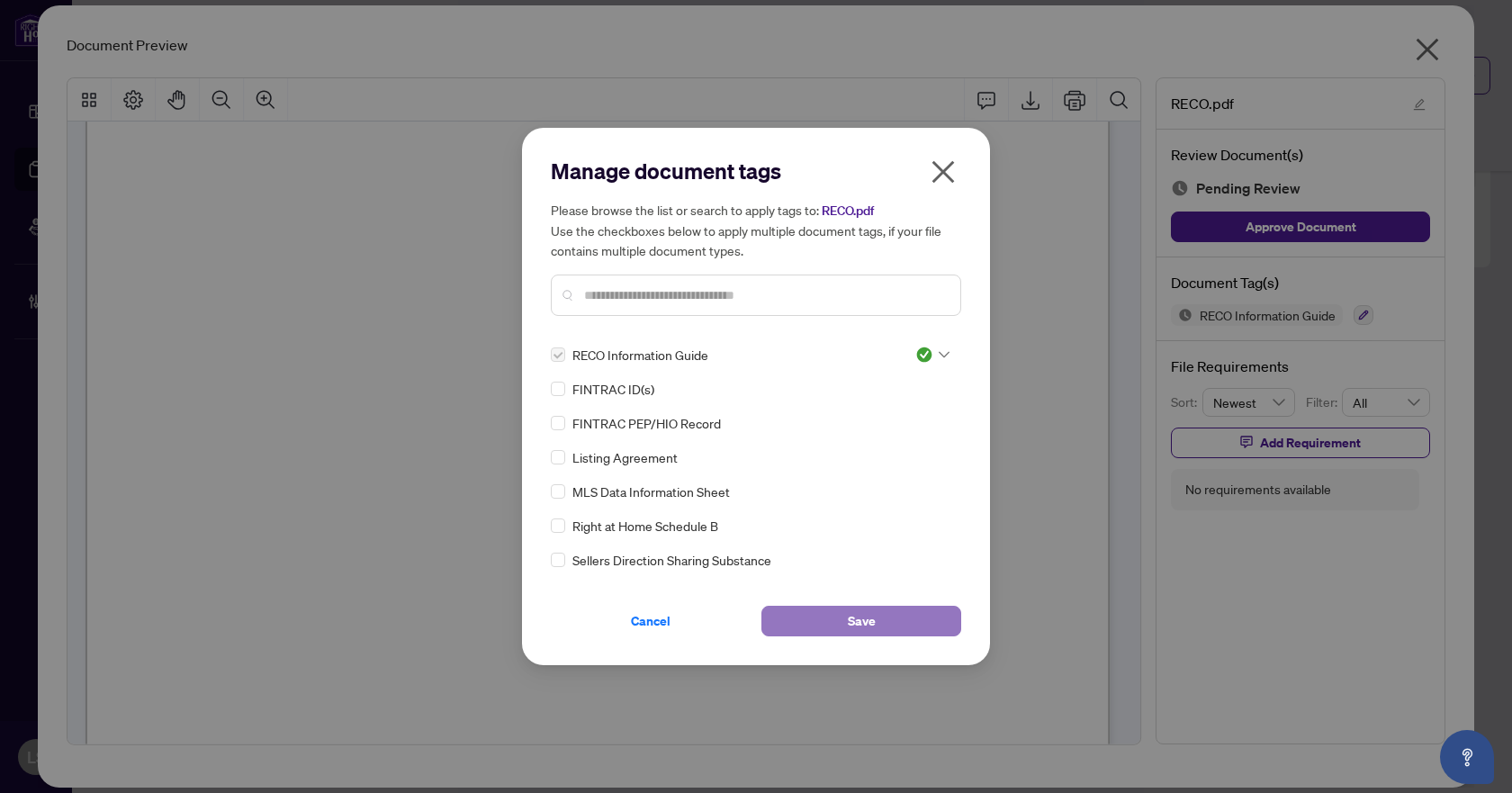
click at [890, 617] on button "Save" at bounding box center [861, 621] width 200 height 30
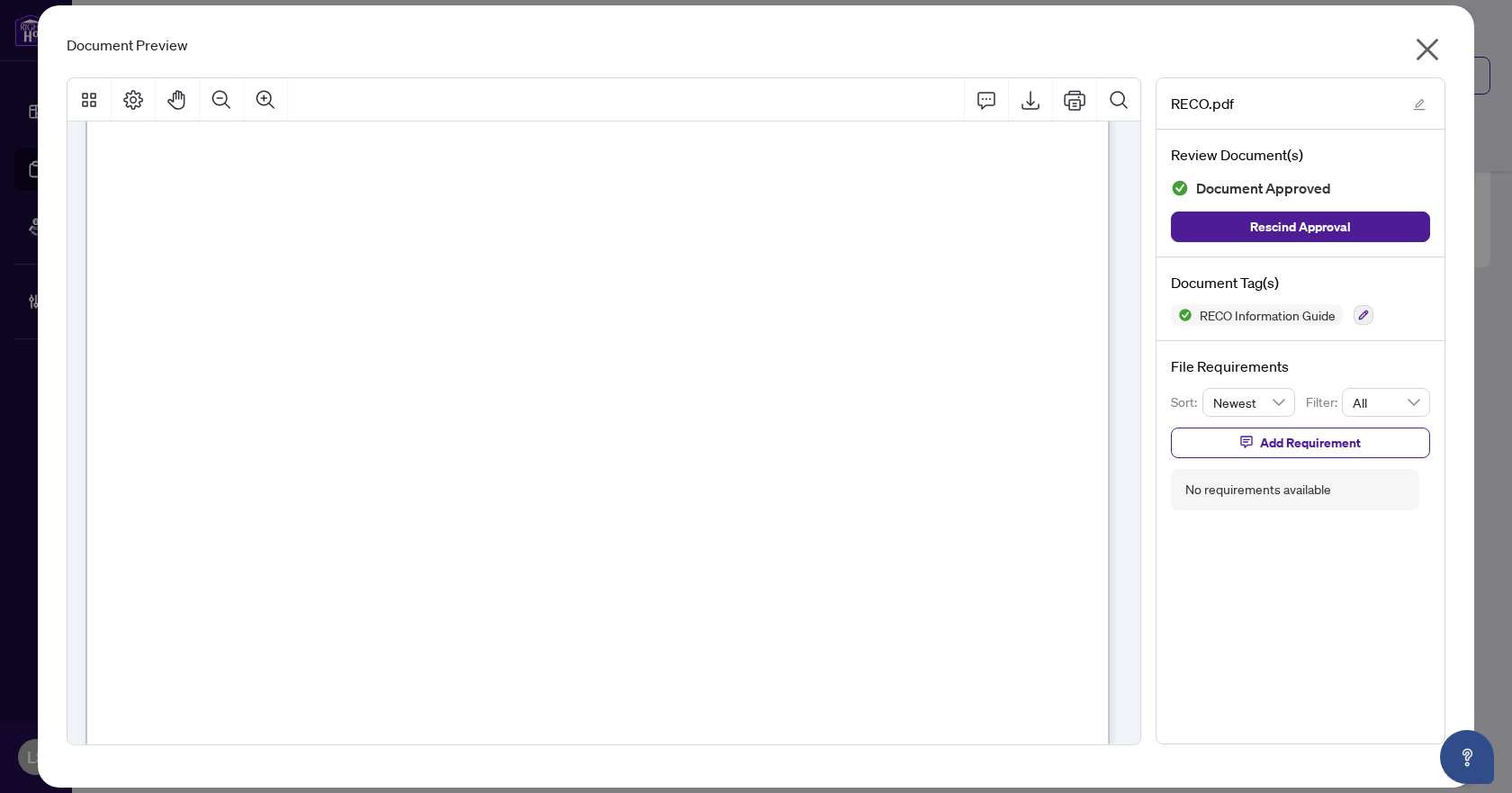
click at [1416, 50] on icon "close" at bounding box center [1428, 49] width 28 height 28
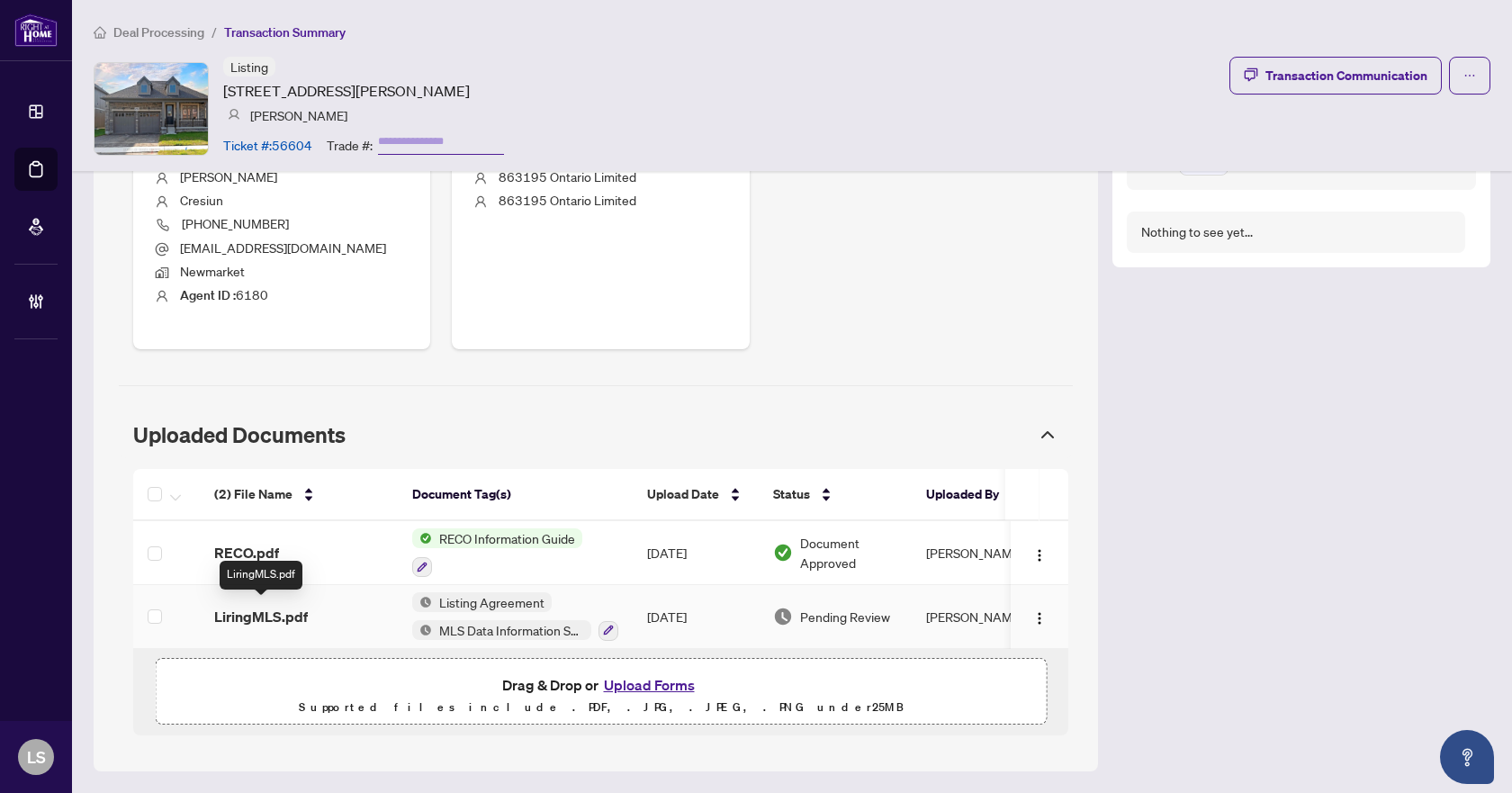
click at [295, 605] on span "LiringMLS.pdf" at bounding box center [261, 616] width 94 height 22
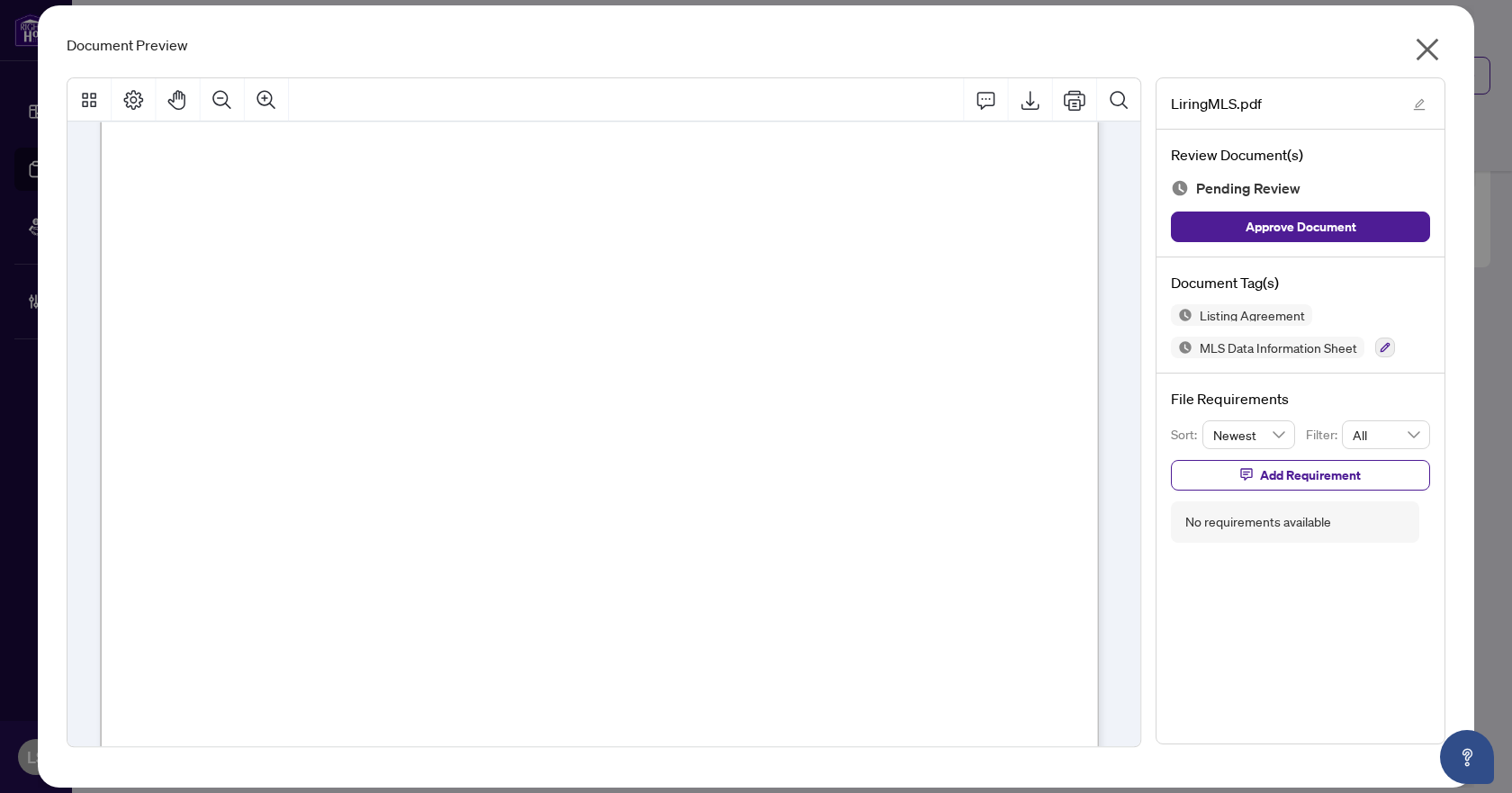
scroll to position [8638, 0]
click at [1388, 352] on button "button" at bounding box center [1385, 347] width 20 height 20
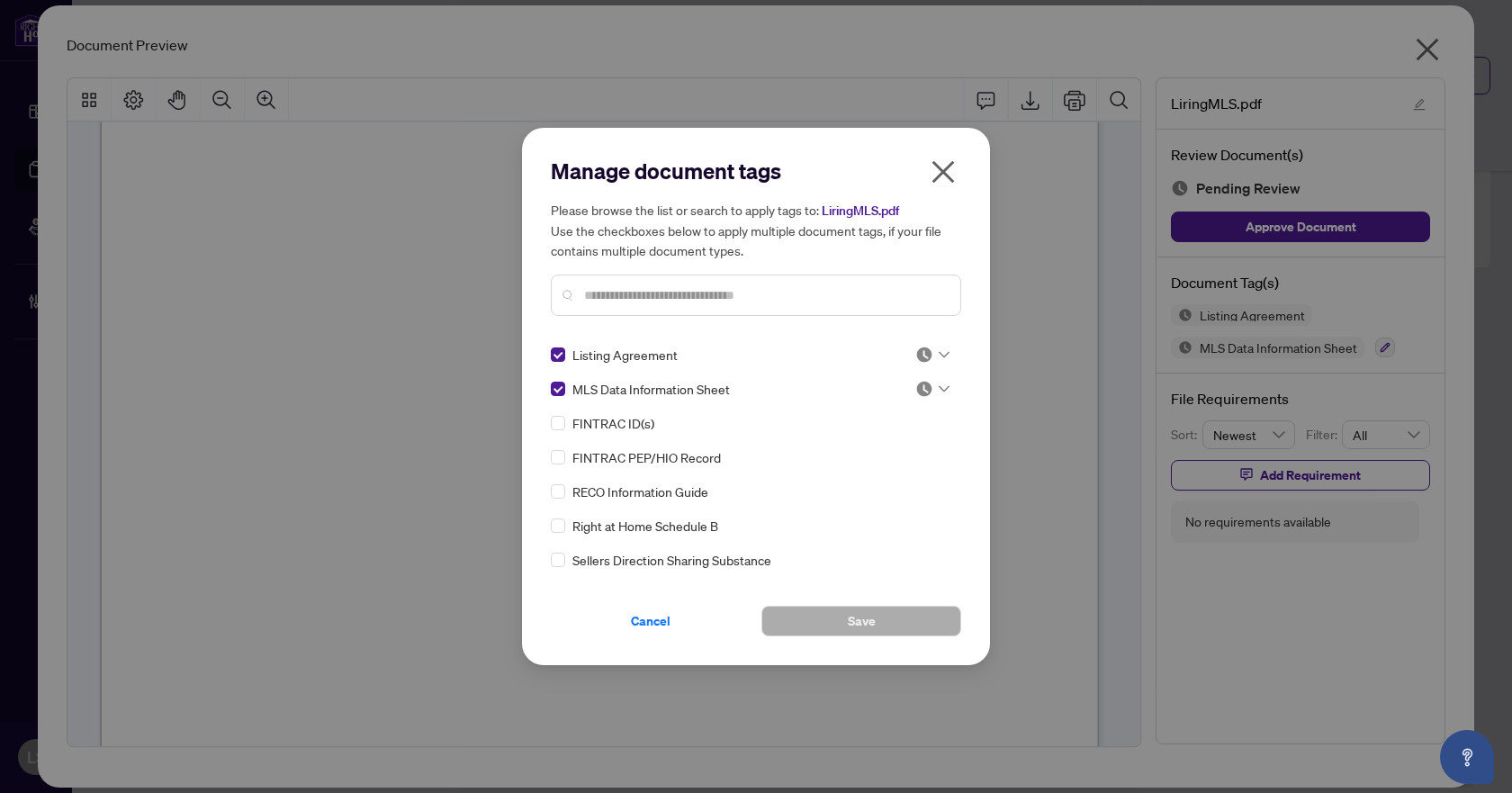
click at [939, 361] on div at bounding box center [933, 354] width 34 height 18
click at [901, 445] on div "Approved" at bounding box center [873, 442] width 116 height 20
click at [938, 392] on div at bounding box center [933, 388] width 34 height 18
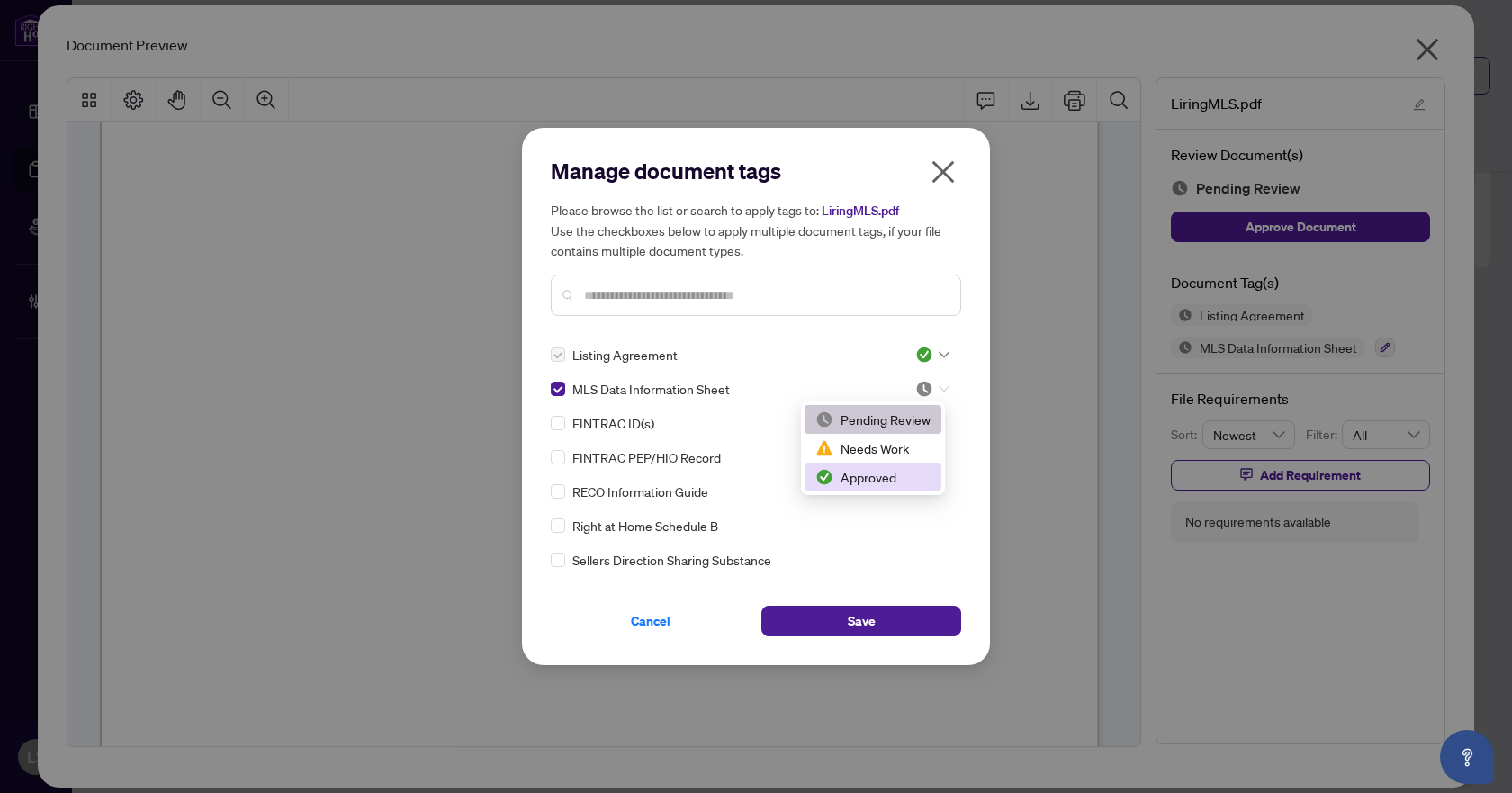
click at [883, 478] on div "Approved" at bounding box center [873, 477] width 116 height 20
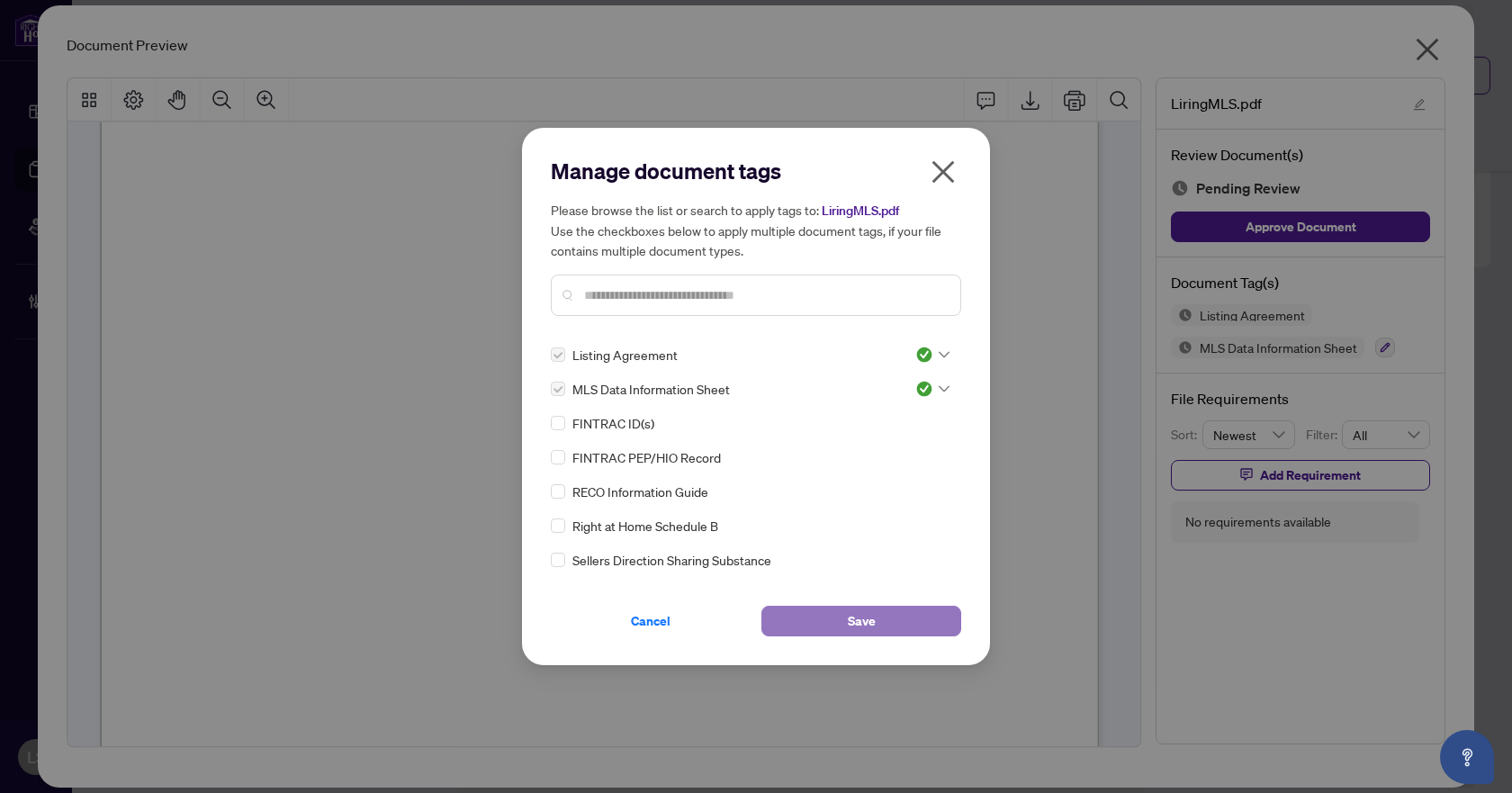
click at [878, 625] on button "Save" at bounding box center [861, 621] width 200 height 30
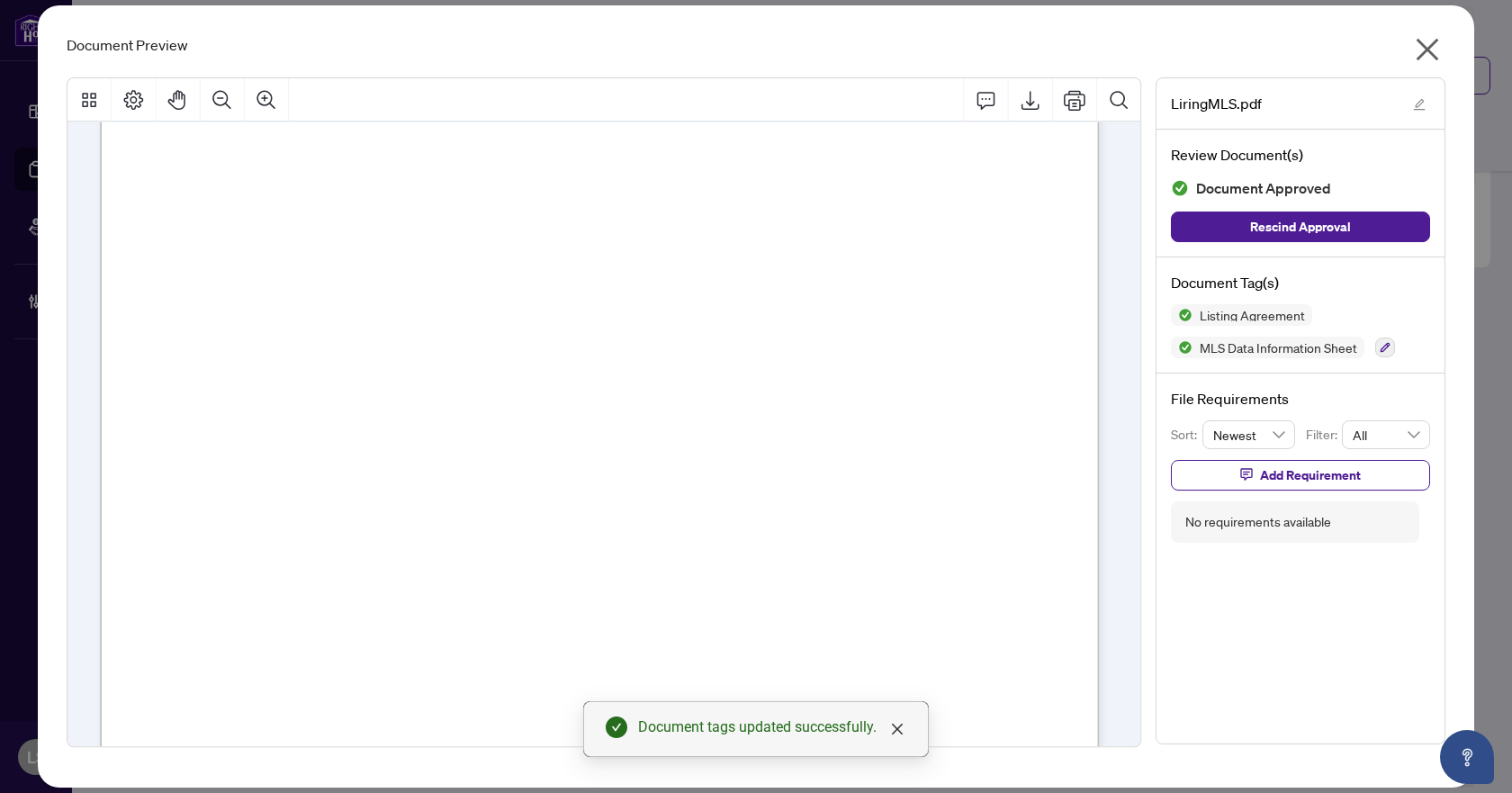
click at [1432, 54] on icon "close" at bounding box center [1429, 50] width 23 height 23
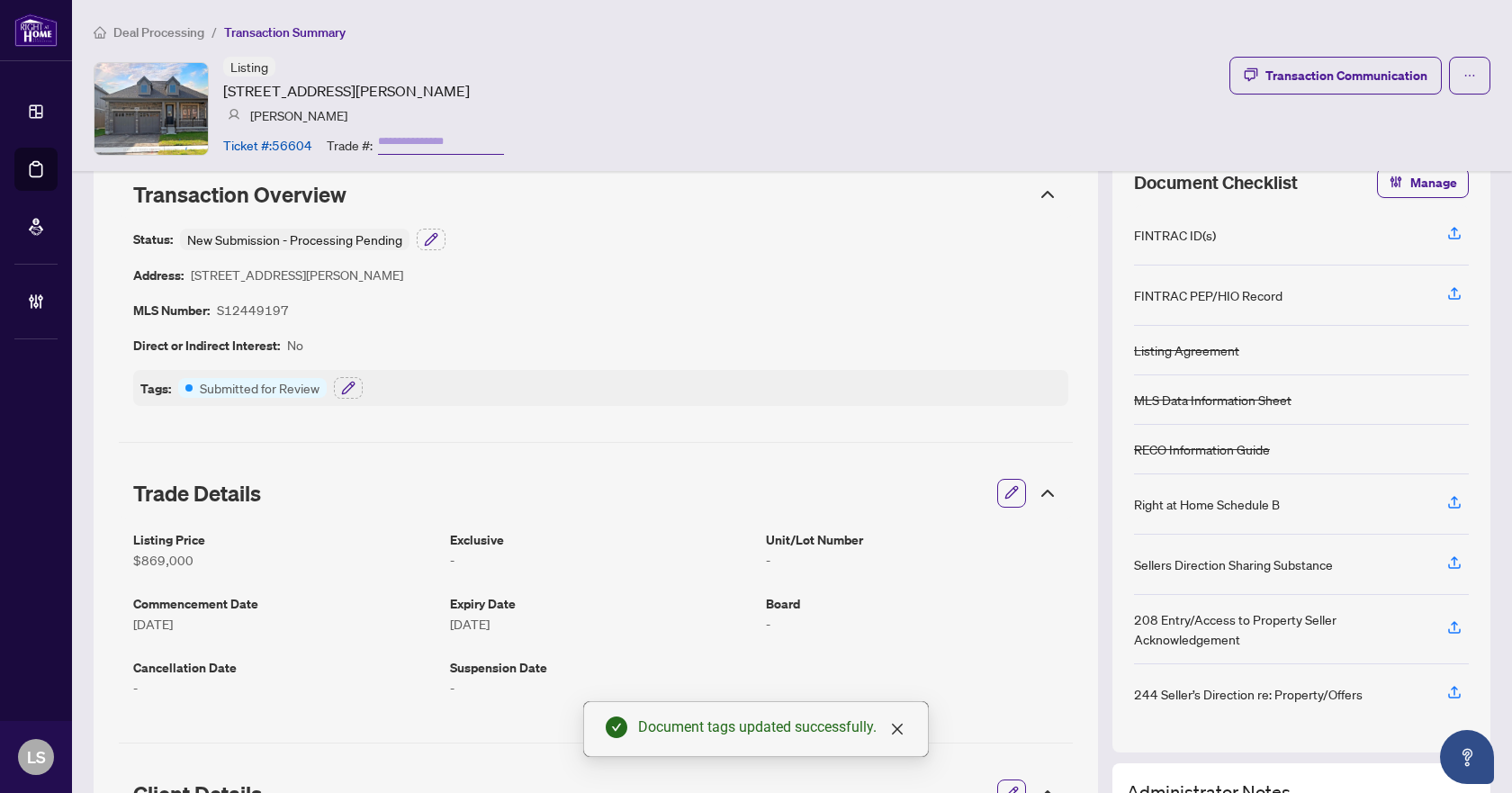
scroll to position [0, 0]
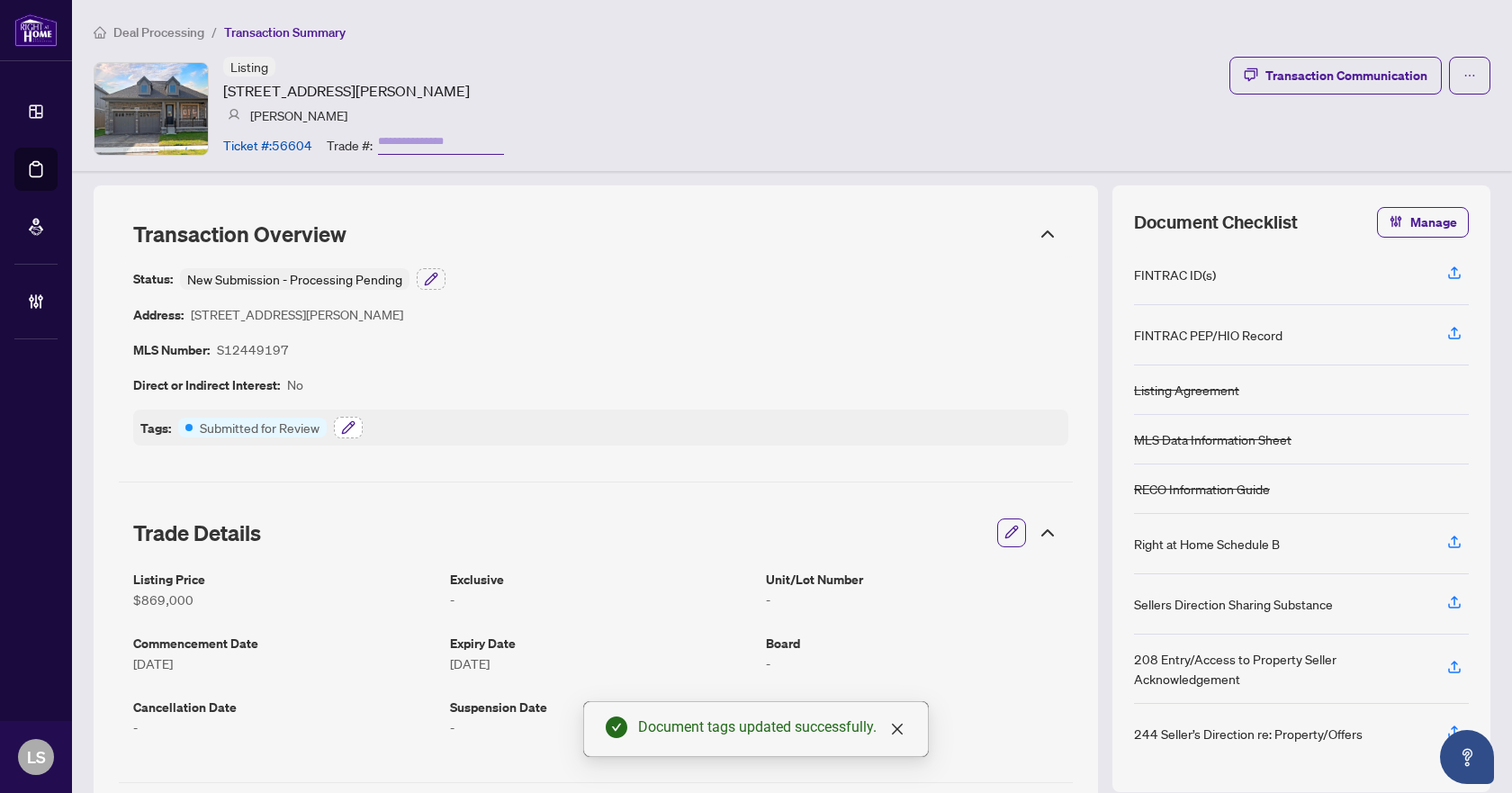
click at [357, 432] on button "button" at bounding box center [348, 427] width 28 height 22
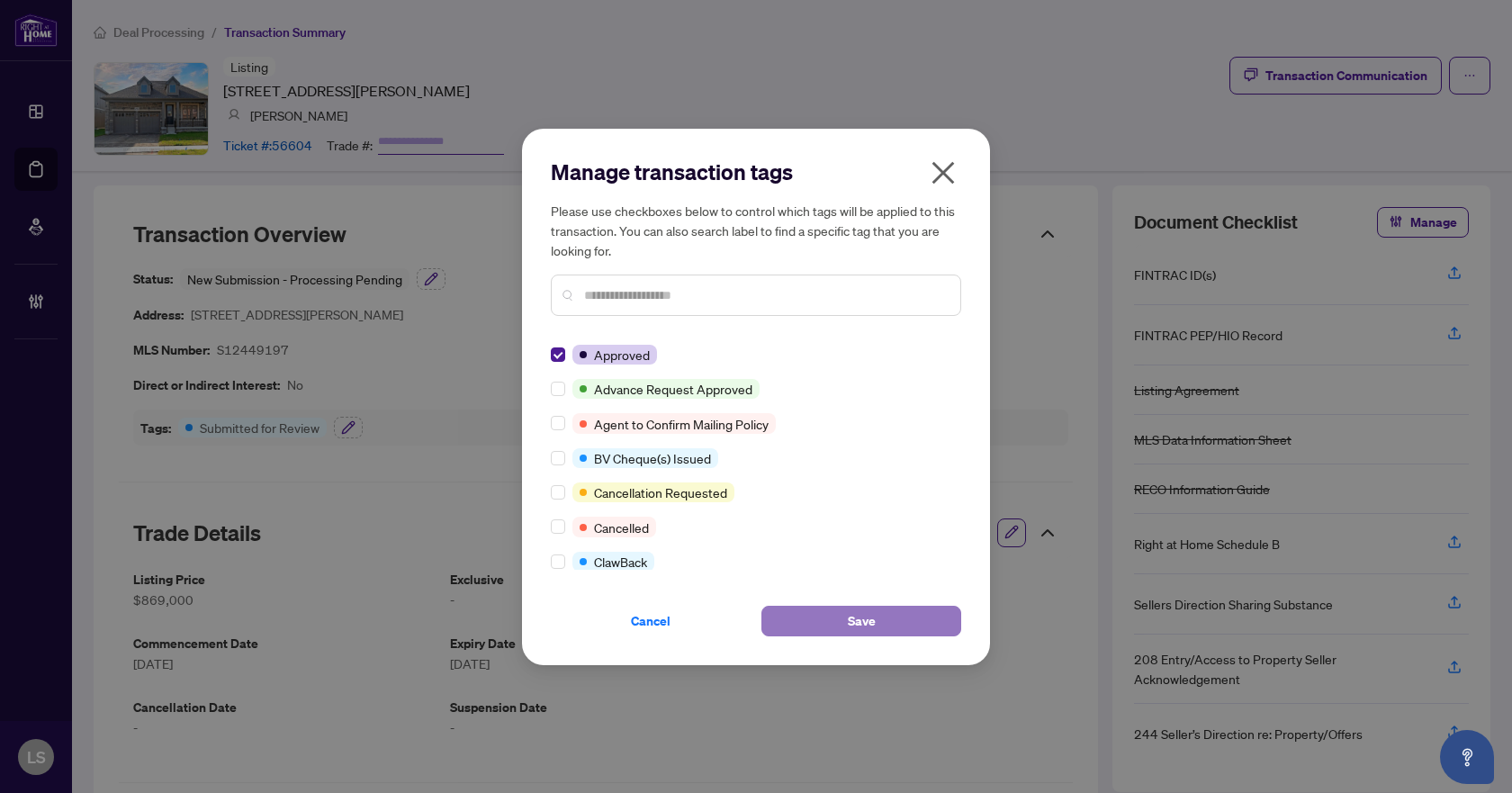
click at [886, 618] on button "Save" at bounding box center [861, 621] width 200 height 30
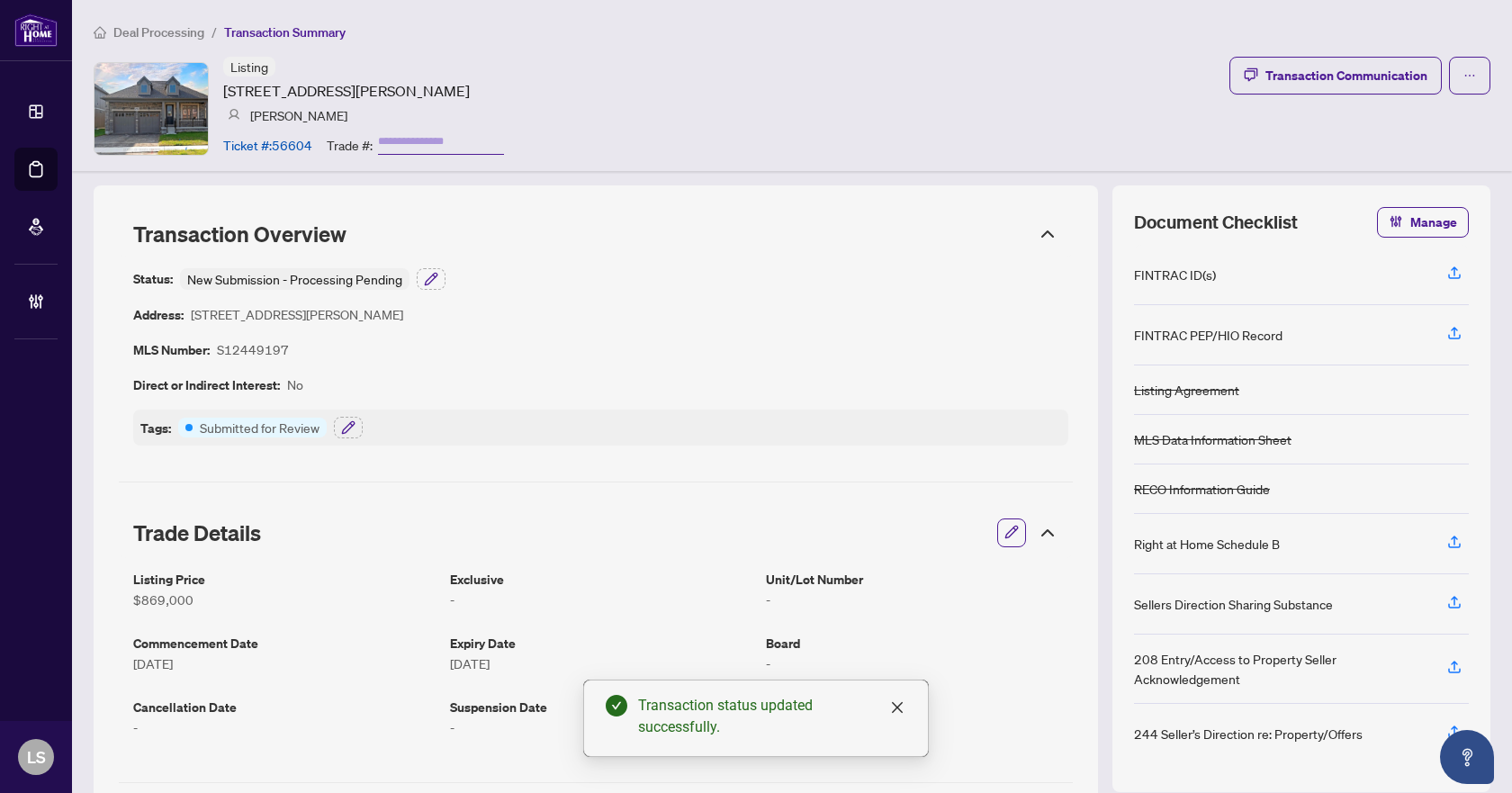
click at [176, 29] on span "Deal Processing" at bounding box center [159, 32] width 91 height 16
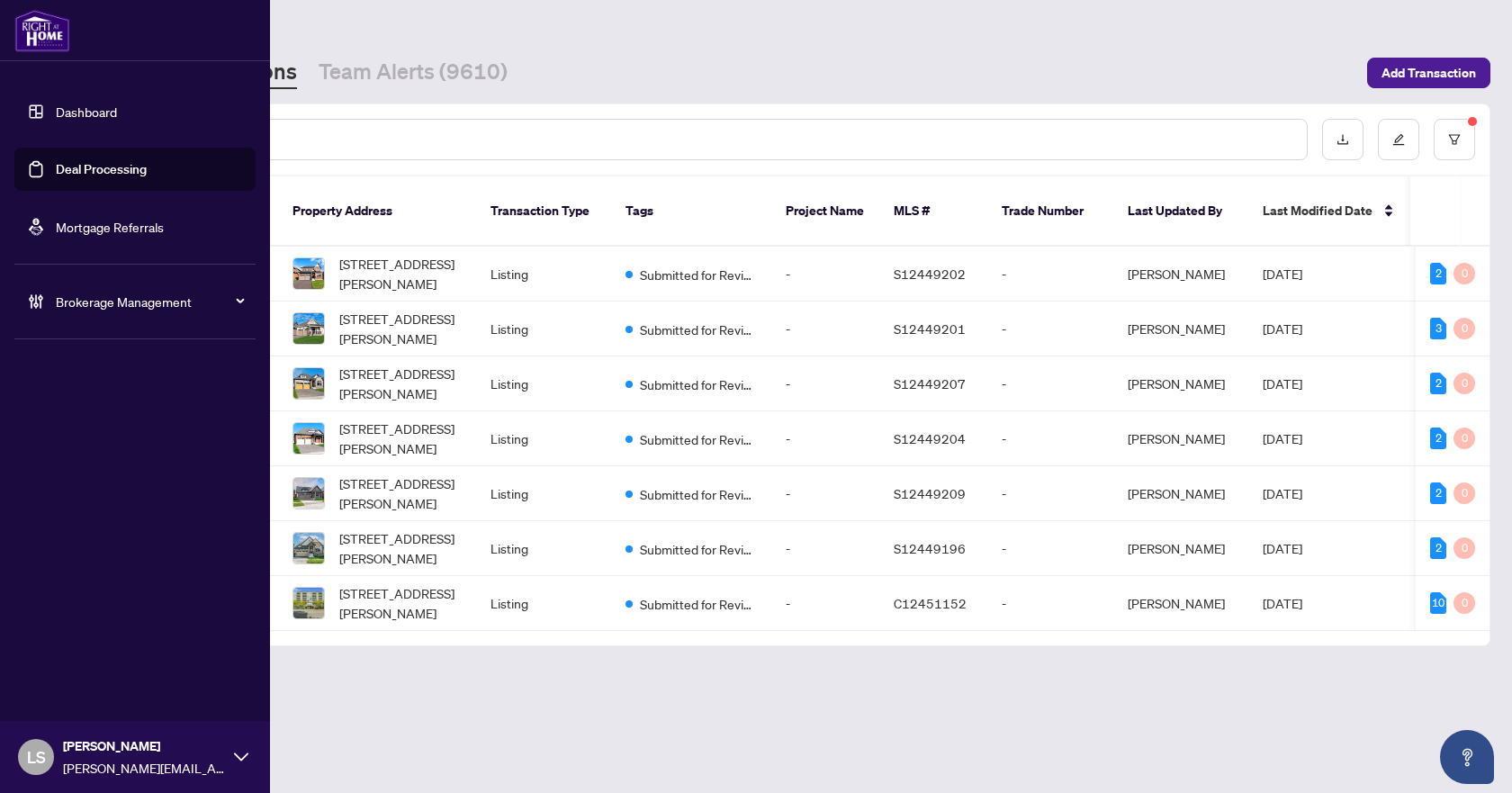
click at [118, 297] on span "Brokerage Management" at bounding box center [150, 301] width 188 height 20
click at [94, 432] on link "Manage Agents" at bounding box center [82, 430] width 89 height 16
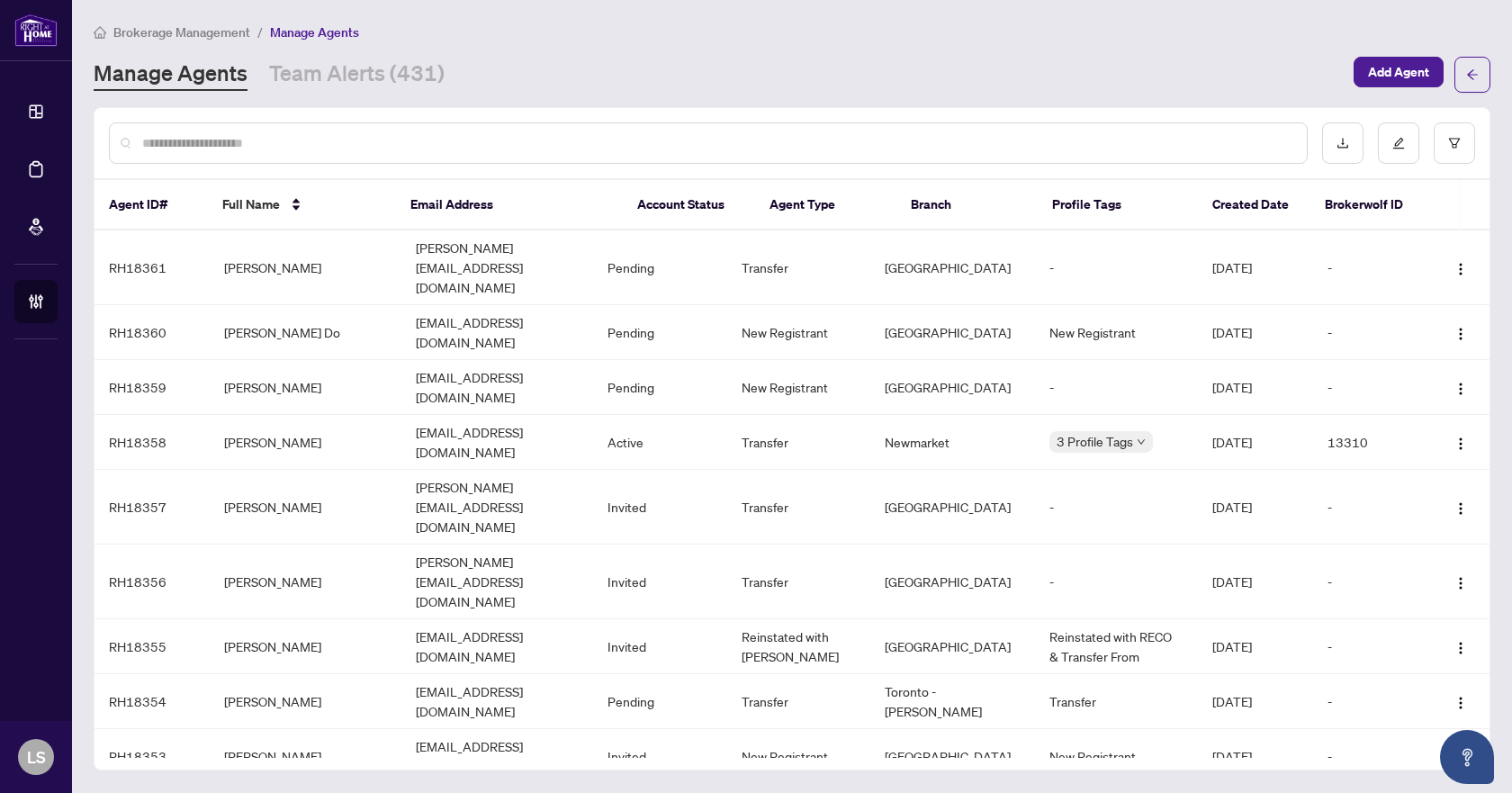
click at [300, 139] on input "text" at bounding box center [718, 143] width 1151 height 20
type input "**********"
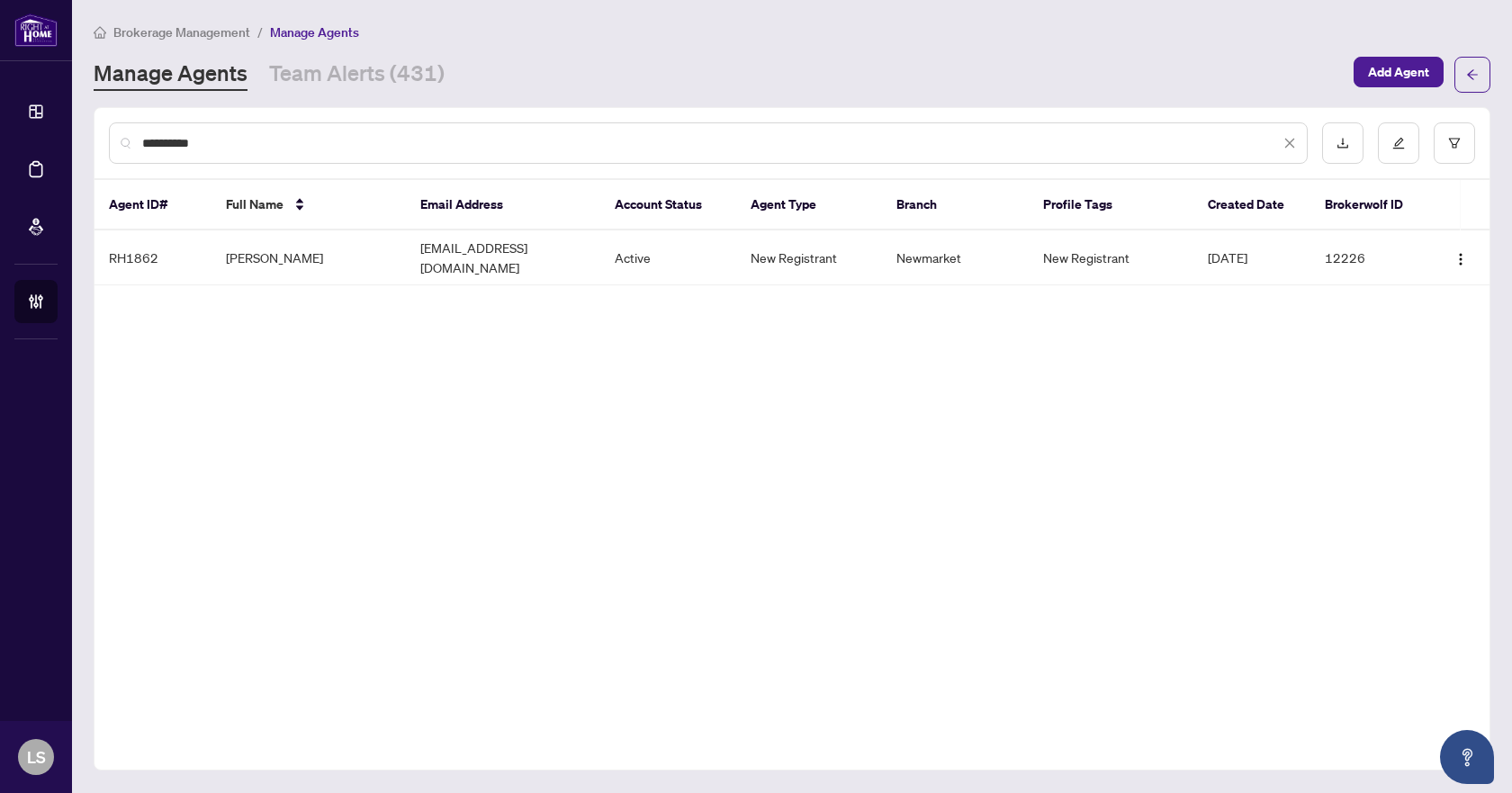
drag, startPoint x: 281, startPoint y: 146, endPoint x: 141, endPoint y: 136, distance: 140.4
click at [141, 136] on div "**********" at bounding box center [708, 143] width 1199 height 42
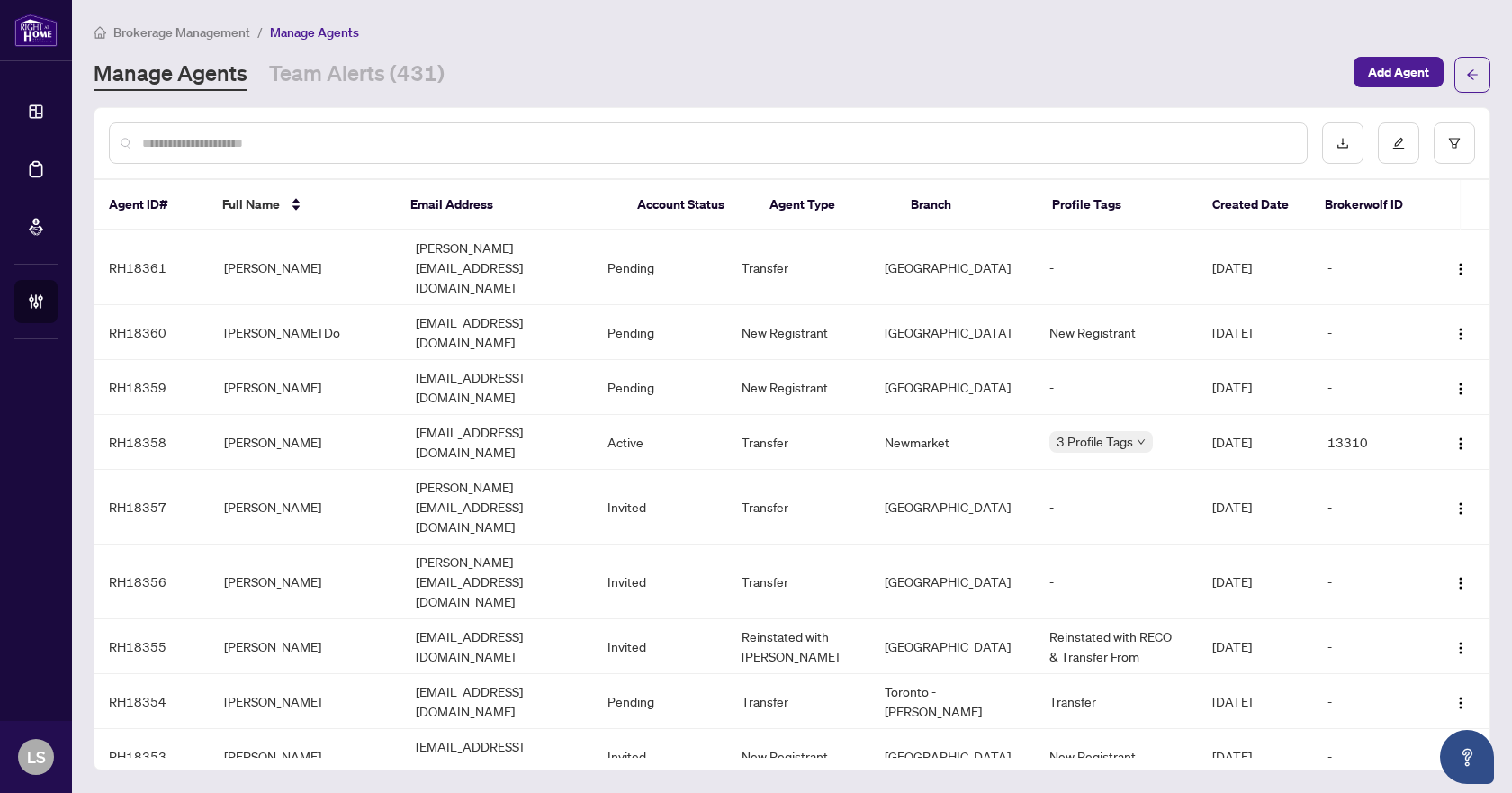
click at [173, 27] on span "Brokerage Management" at bounding box center [182, 32] width 137 height 16
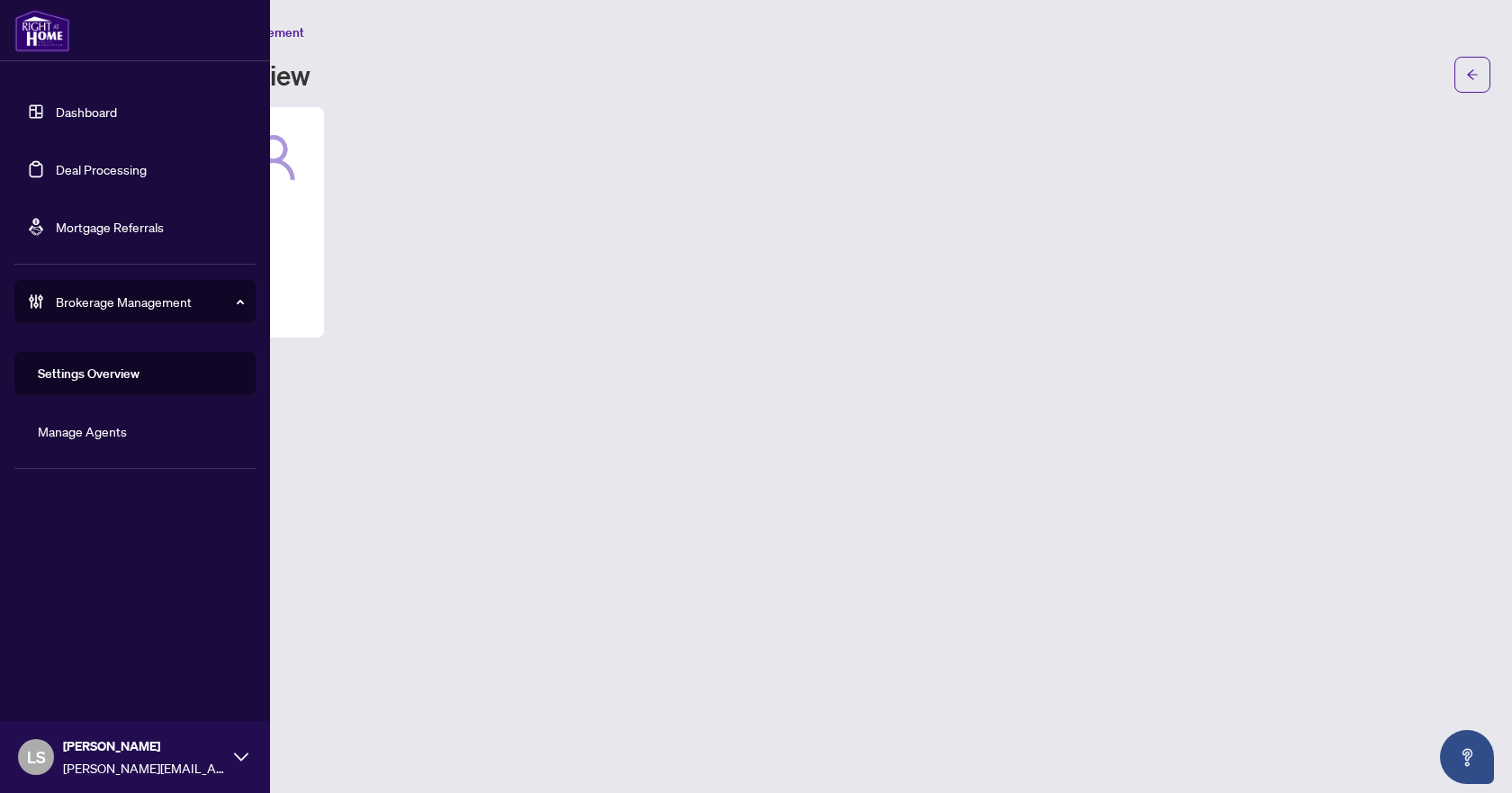
click at [68, 165] on link "Deal Processing" at bounding box center [101, 169] width 91 height 16
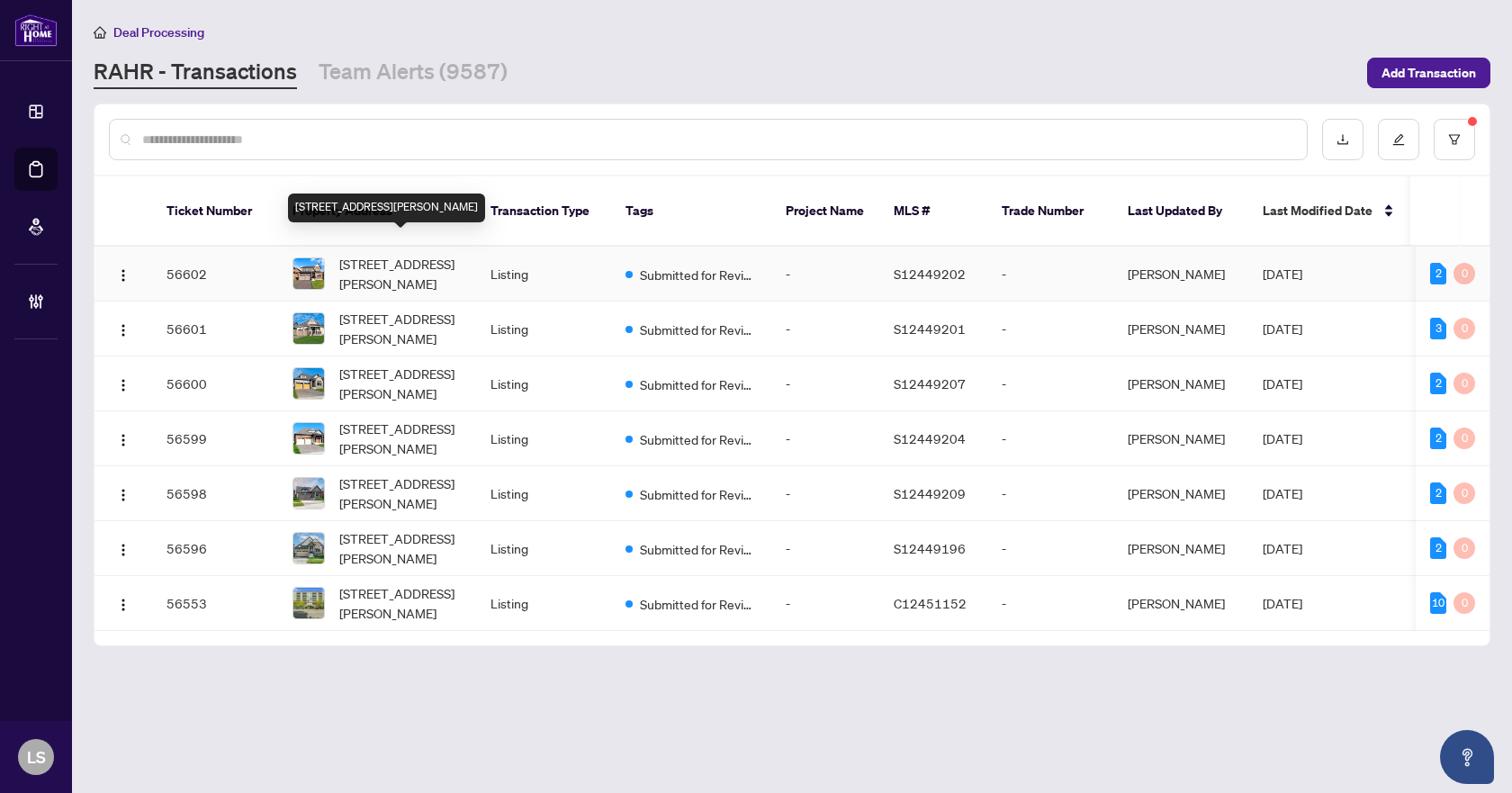
click at [401, 254] on span "252 Wilcox Dr, Clearview, Ontario L0M 1S0, Canada" at bounding box center [400, 274] width 122 height 40
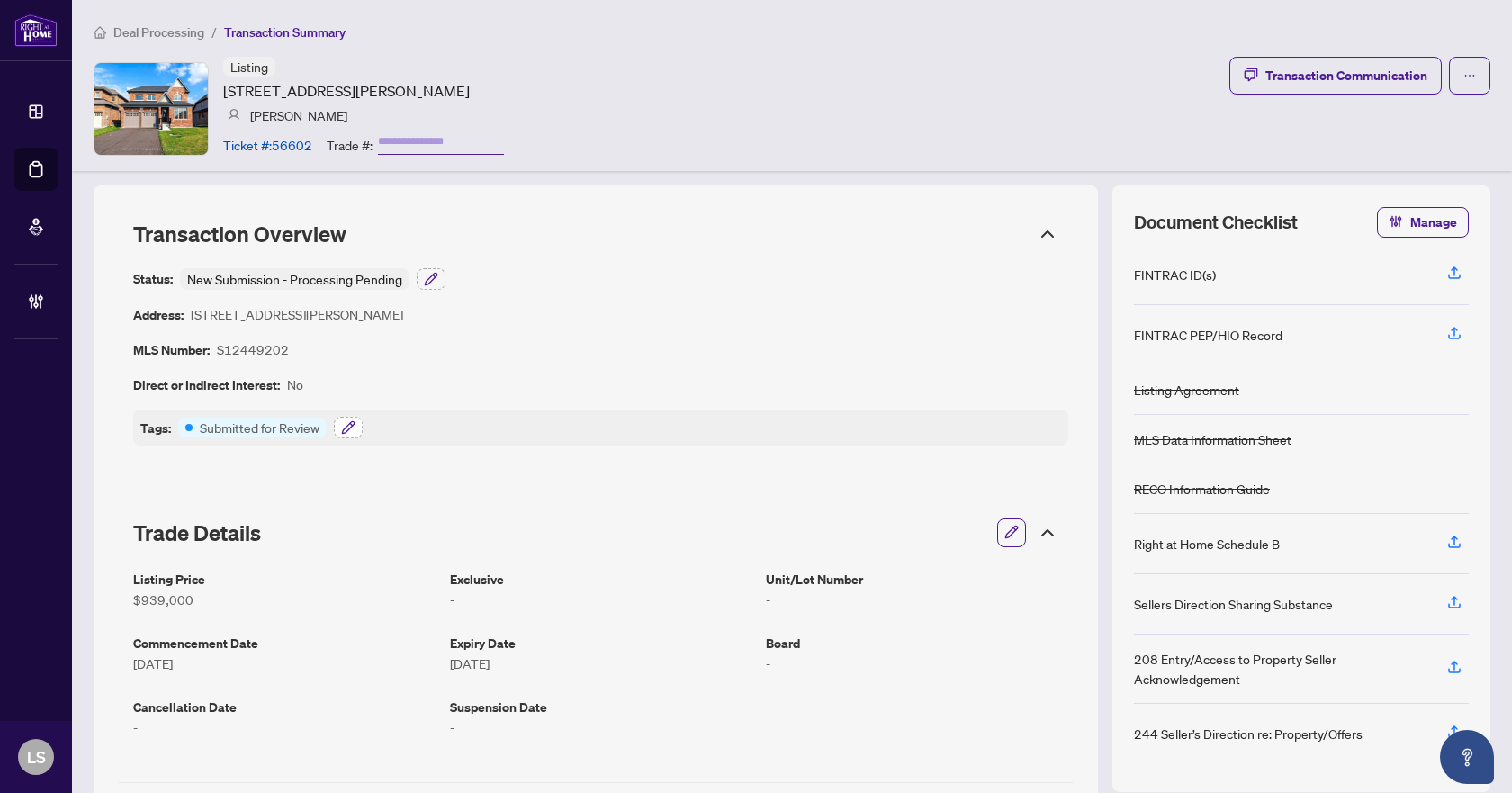
click at [349, 428] on icon "button" at bounding box center [348, 426] width 11 height 11
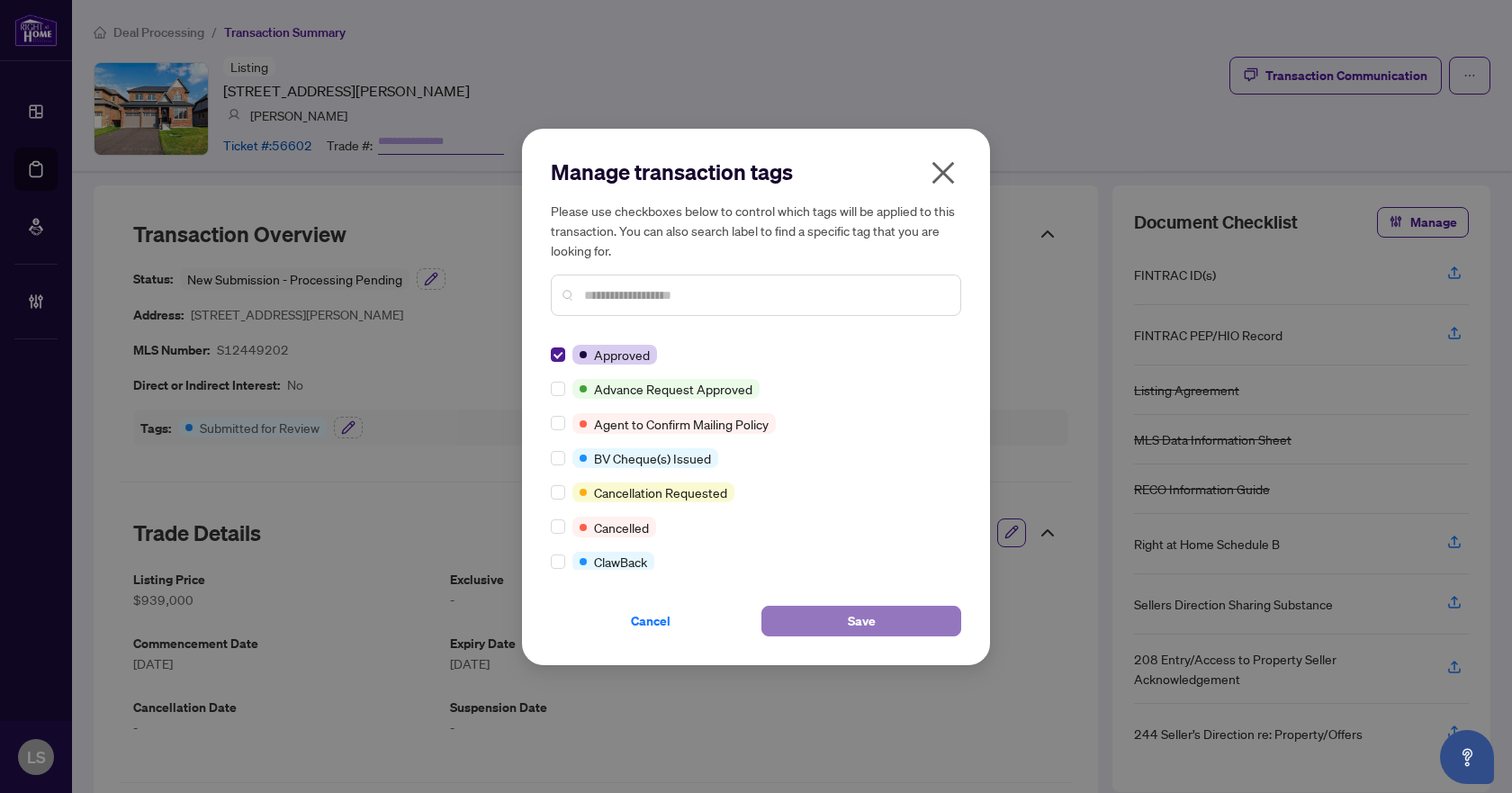
click at [796, 615] on button "Save" at bounding box center [861, 621] width 200 height 30
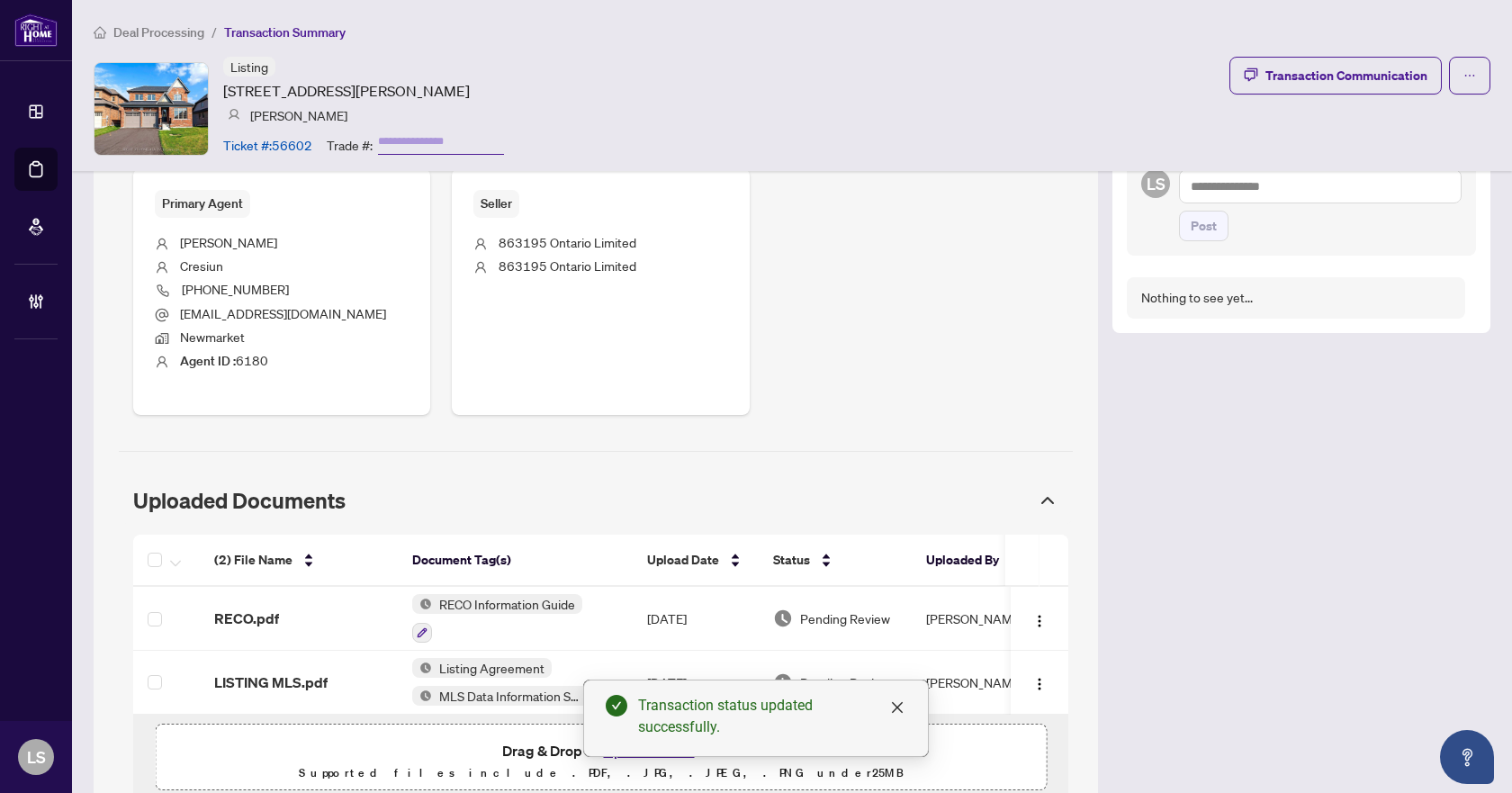
scroll to position [770, 0]
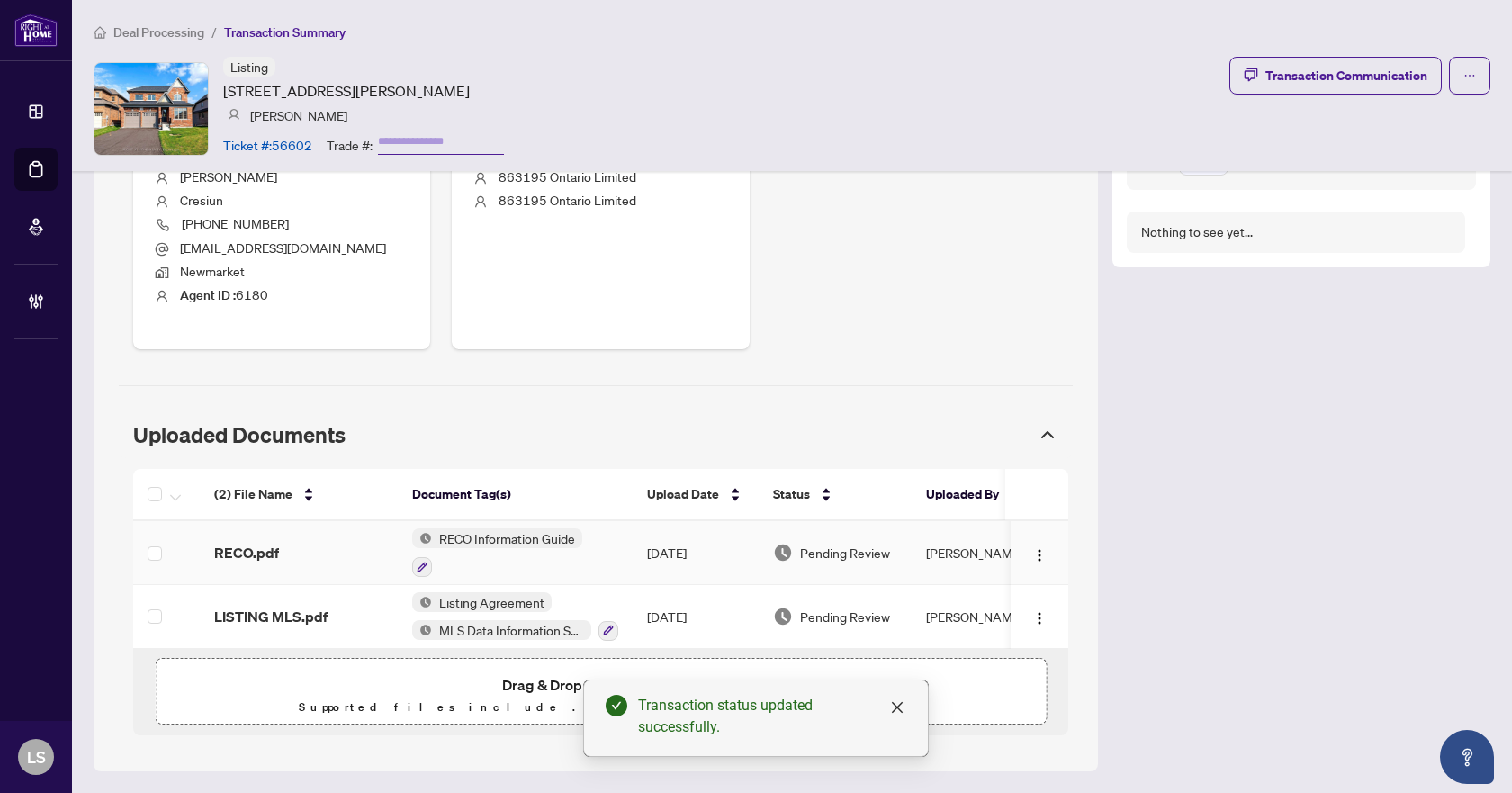
click at [237, 553] on span "RECO.pdf" at bounding box center [246, 552] width 64 height 22
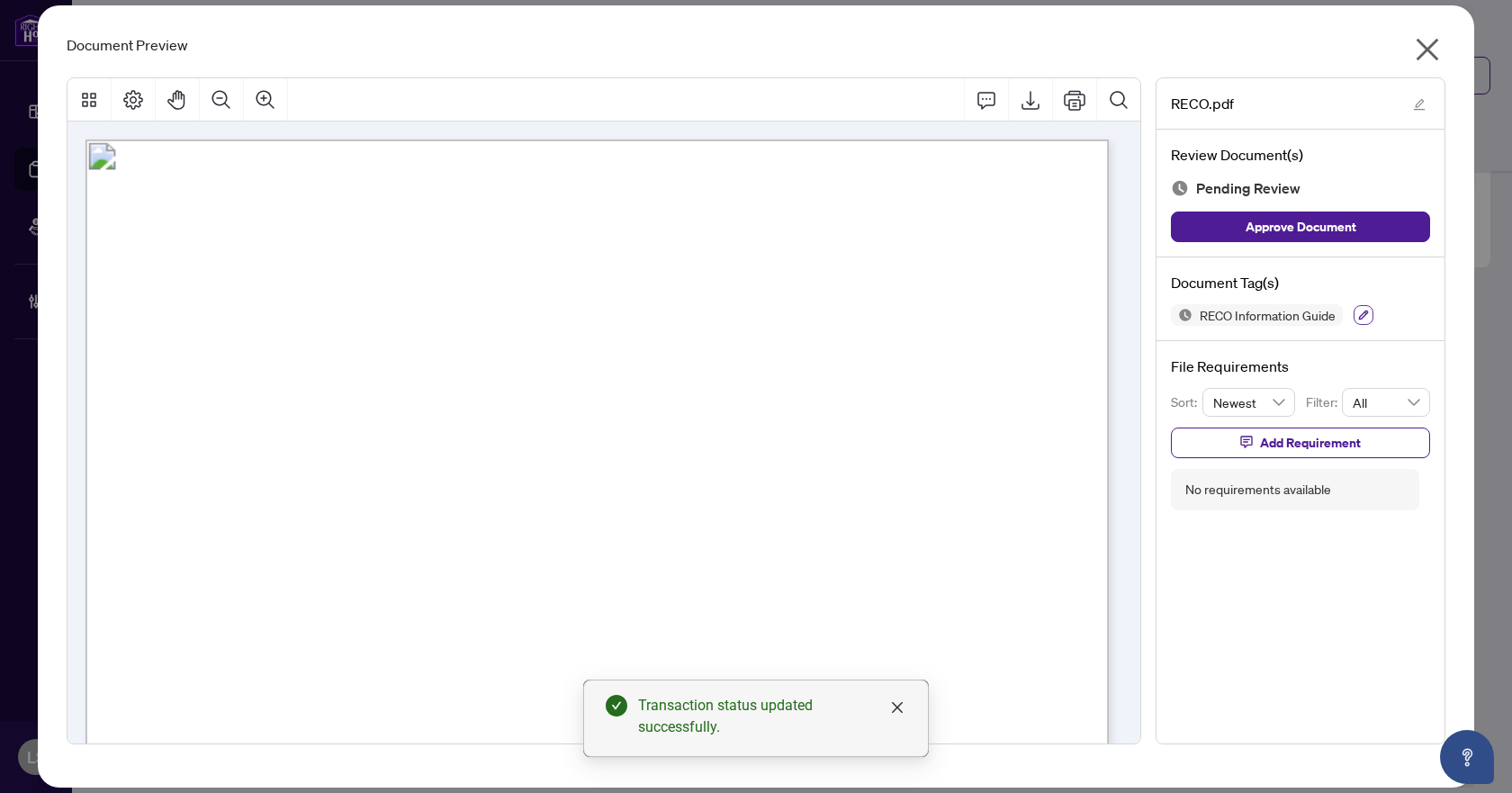
click at [1367, 314] on icon "button" at bounding box center [1364, 315] width 9 height 9
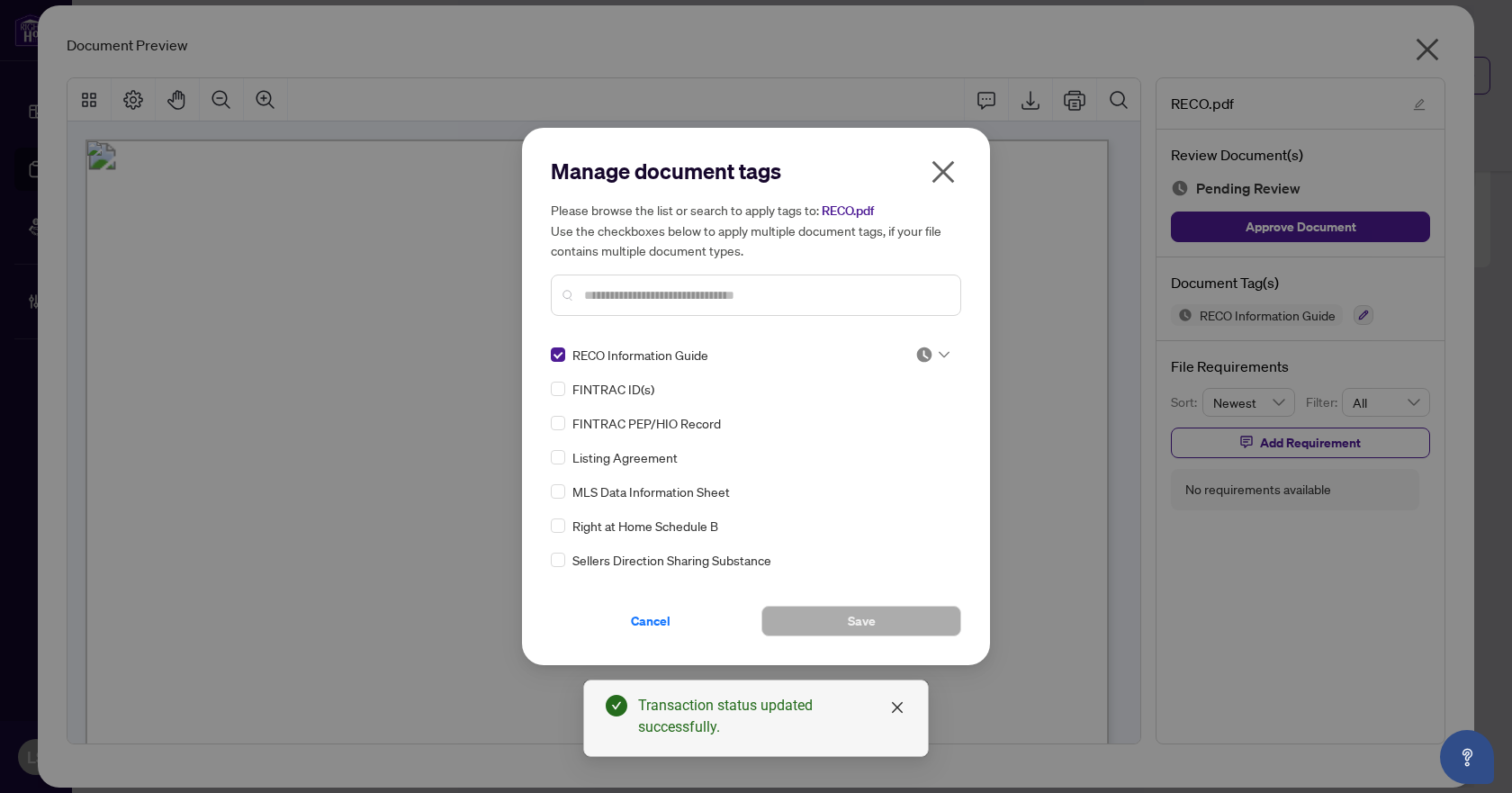
click at [939, 351] on icon at bounding box center [944, 354] width 10 height 8
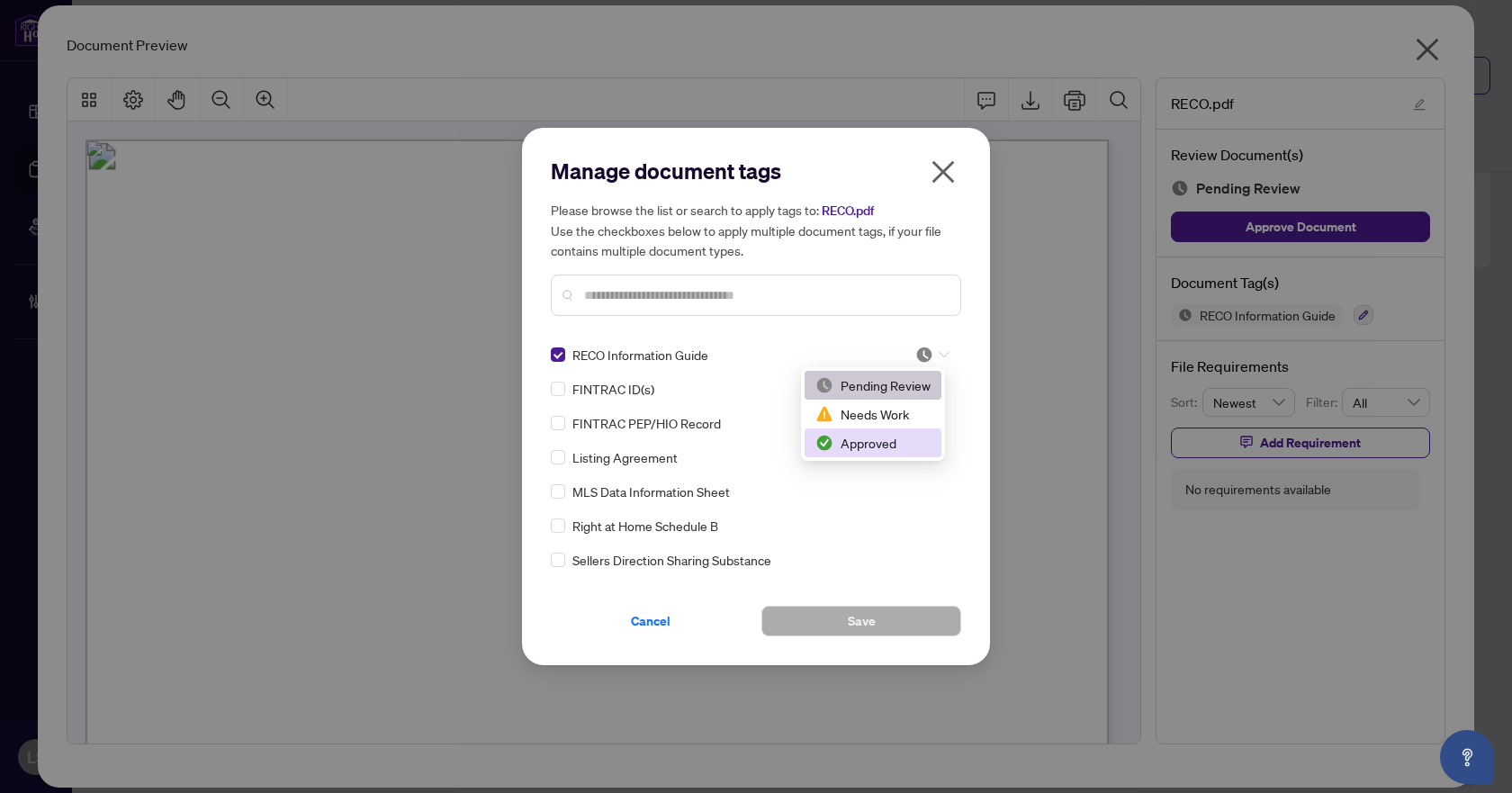
click at [890, 447] on div "Approved" at bounding box center [873, 442] width 116 height 20
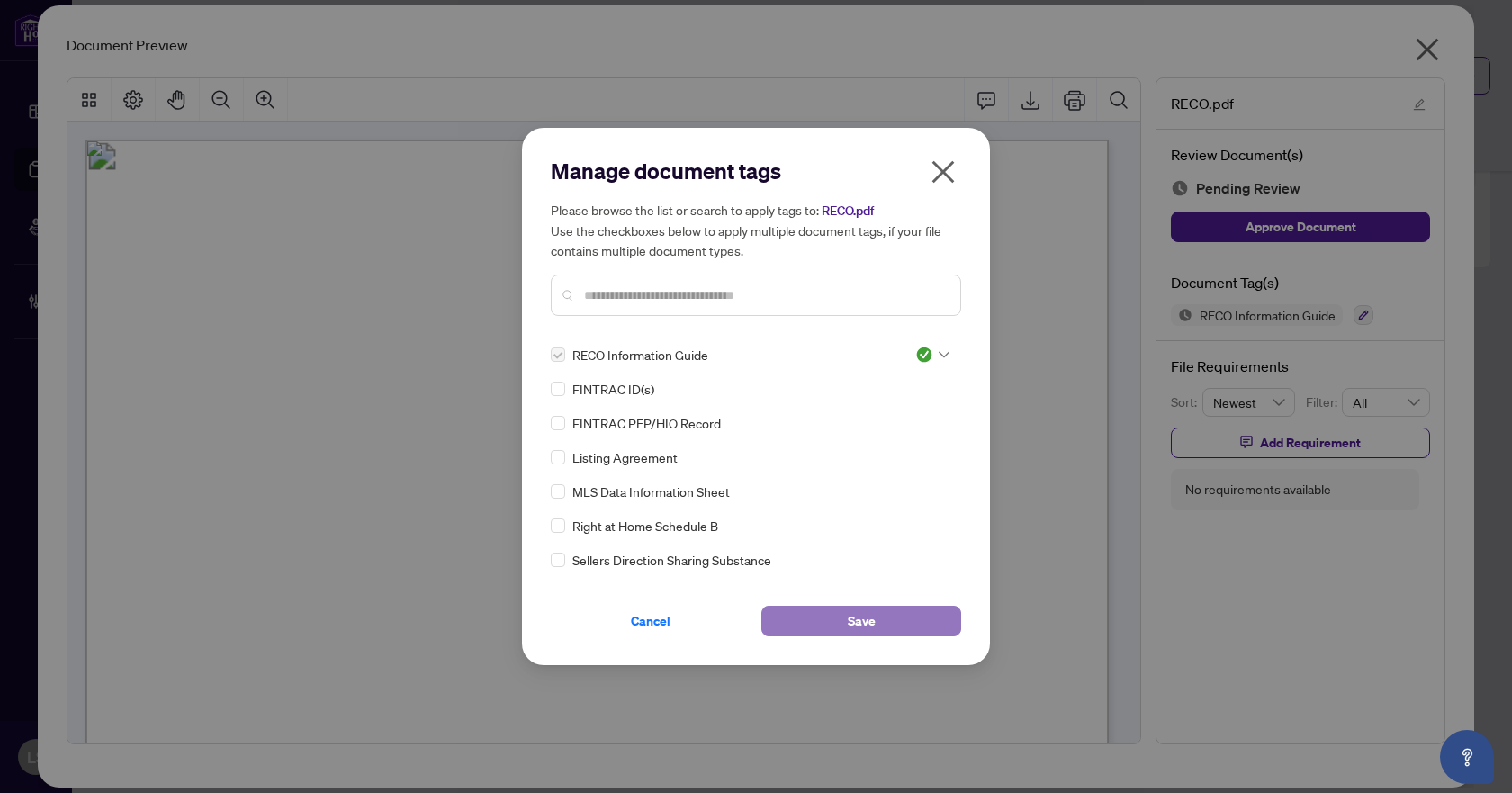
click at [887, 615] on button "Save" at bounding box center [861, 621] width 200 height 30
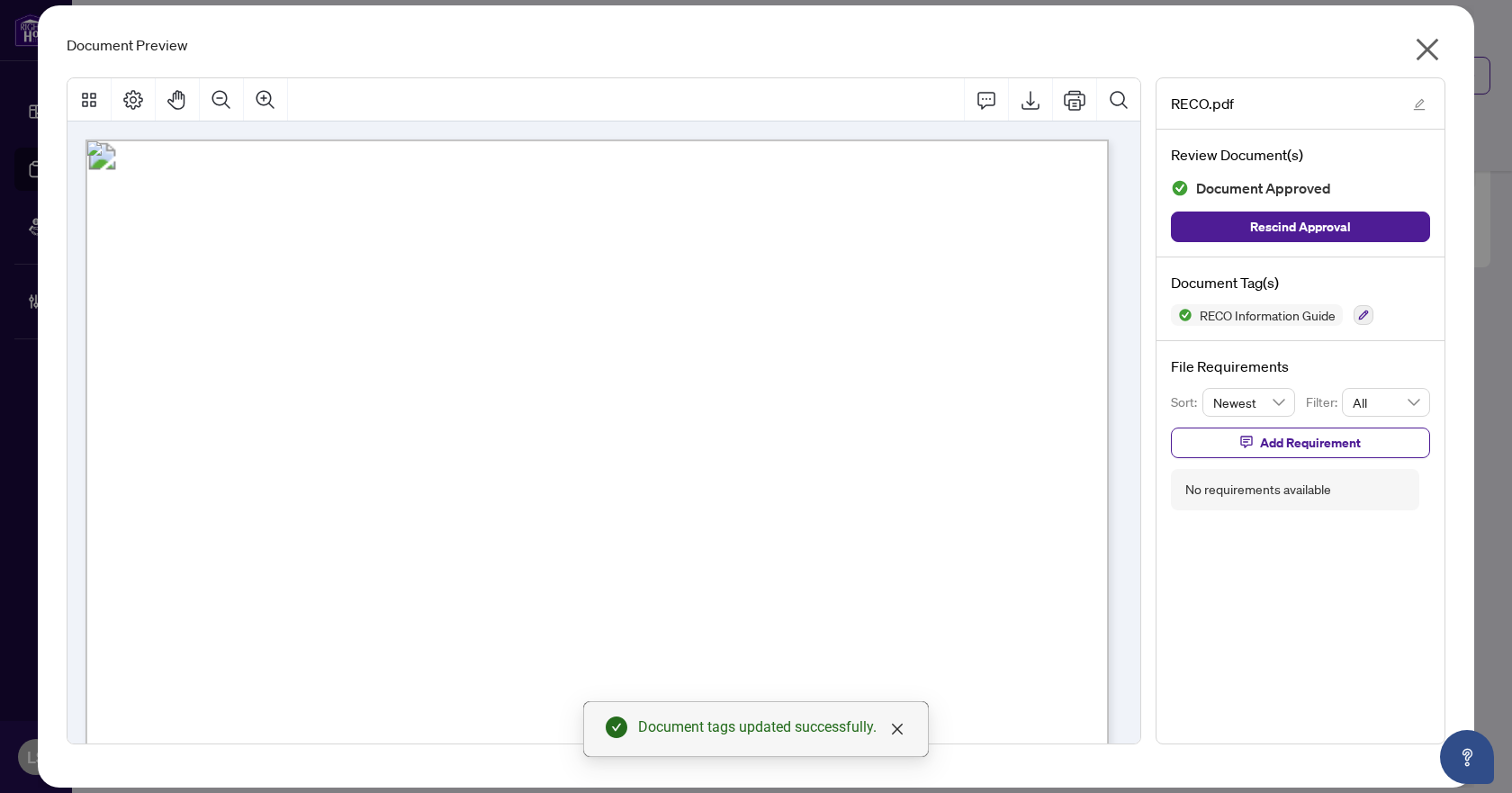
click at [1427, 58] on icon "close" at bounding box center [1428, 49] width 28 height 28
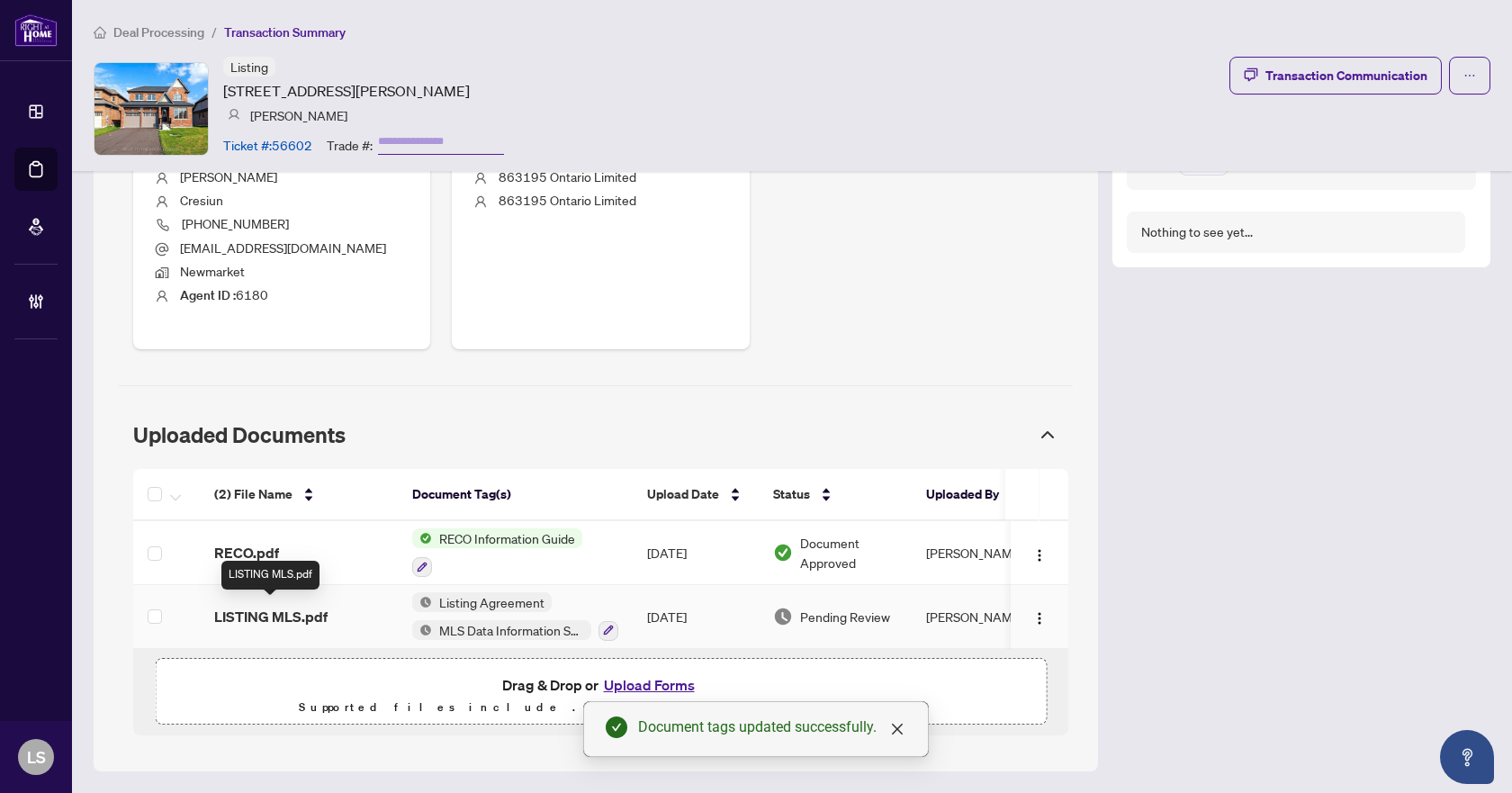
click at [288, 610] on span "LISTING MLS.pdf" at bounding box center [271, 616] width 114 height 22
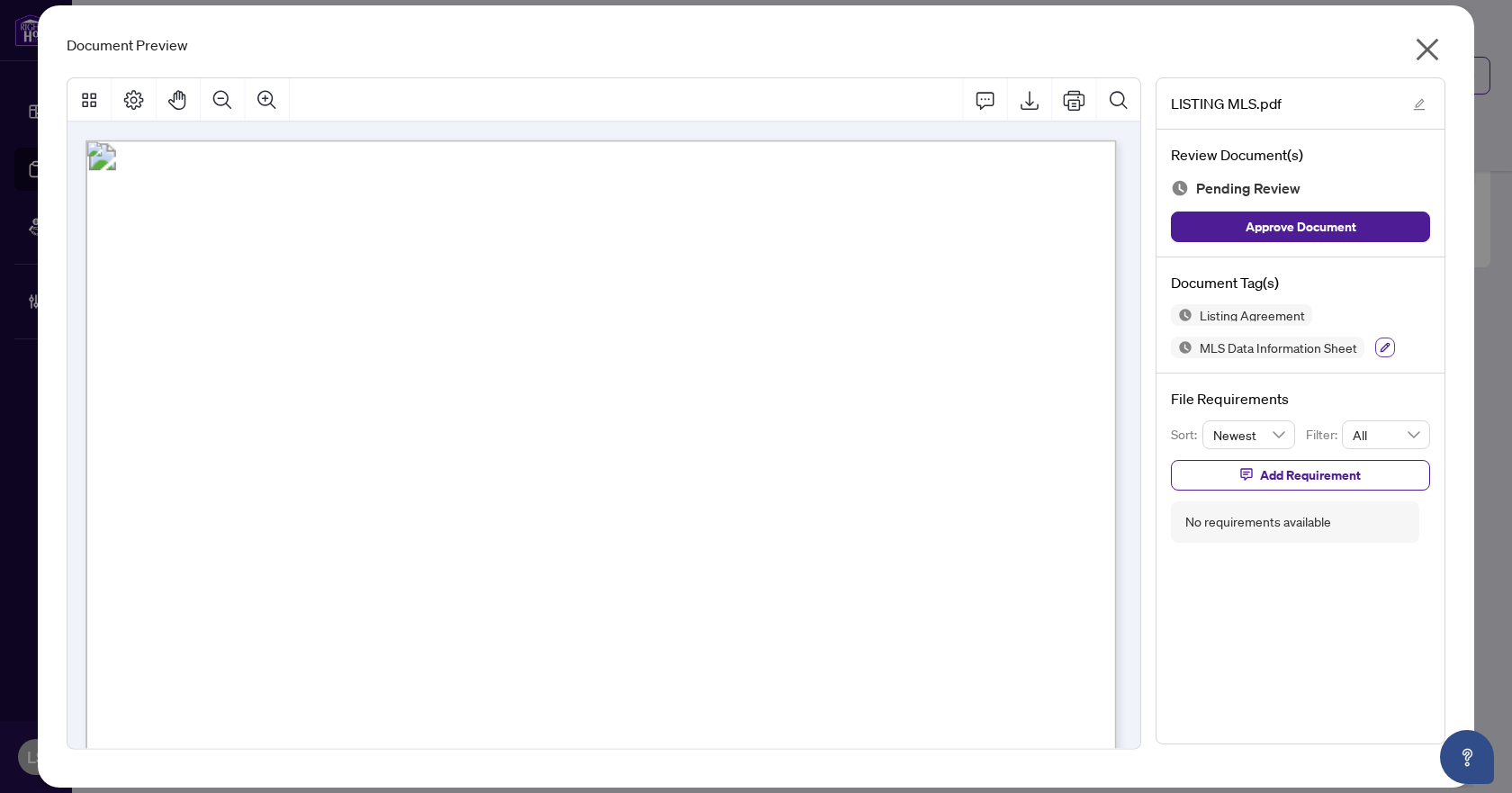
click at [1391, 343] on button "button" at bounding box center [1385, 347] width 20 height 20
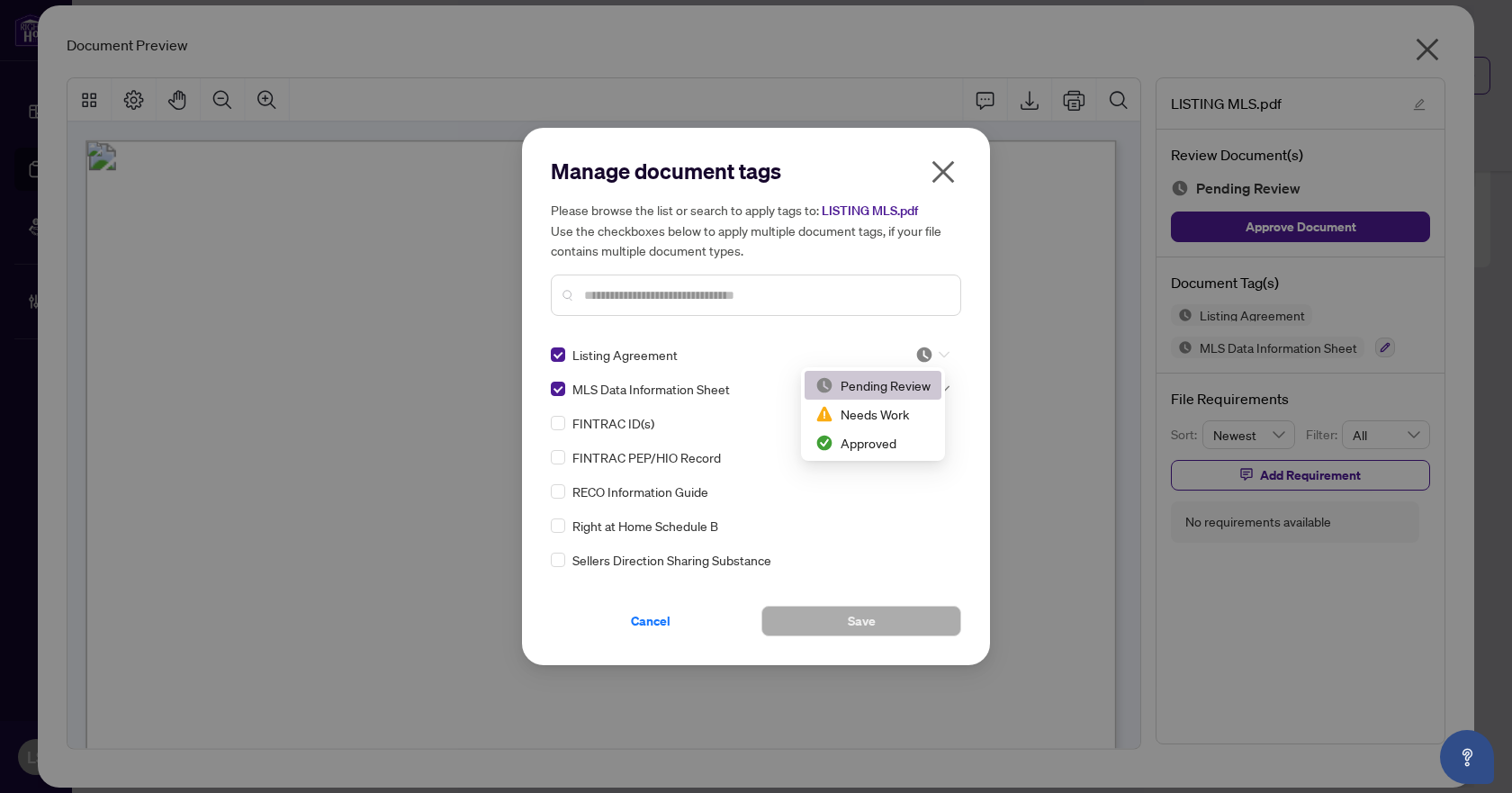
click at [942, 359] on div at bounding box center [933, 354] width 34 height 18
drag, startPoint x: 906, startPoint y: 444, endPoint x: 915, endPoint y: 430, distance: 16.6
click at [905, 443] on div "Approved" at bounding box center [873, 442] width 116 height 20
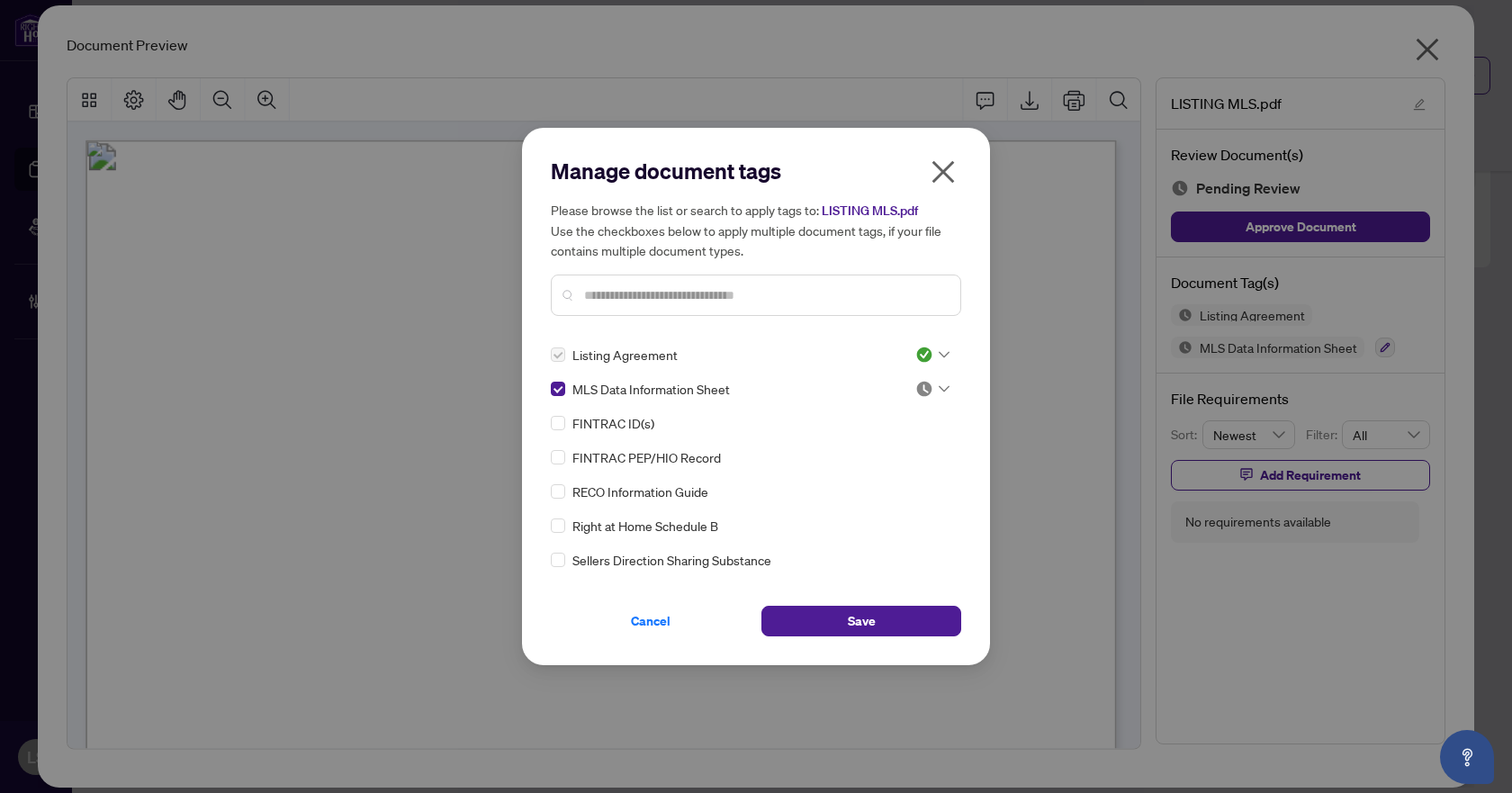
click at [939, 390] on icon at bounding box center [944, 388] width 10 height 7
click at [903, 477] on div "Approved" at bounding box center [873, 477] width 116 height 20
click at [900, 603] on div "Cancel Save" at bounding box center [756, 609] width 410 height 52
drag, startPoint x: 900, startPoint y: 623, endPoint x: 908, endPoint y: 620, distance: 8.5
click at [900, 624] on button "Save" at bounding box center [861, 621] width 200 height 30
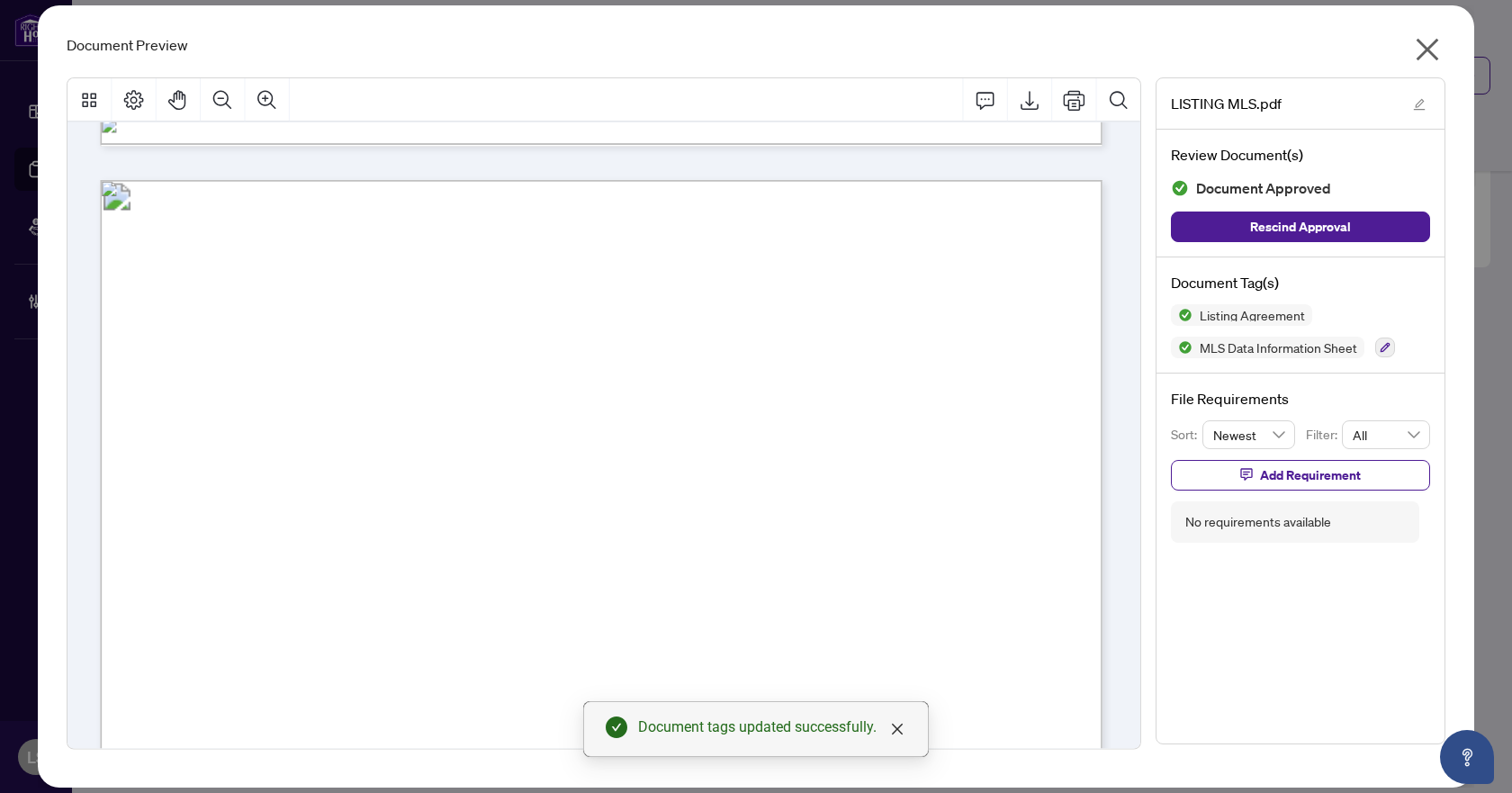
scroll to position [8818, 0]
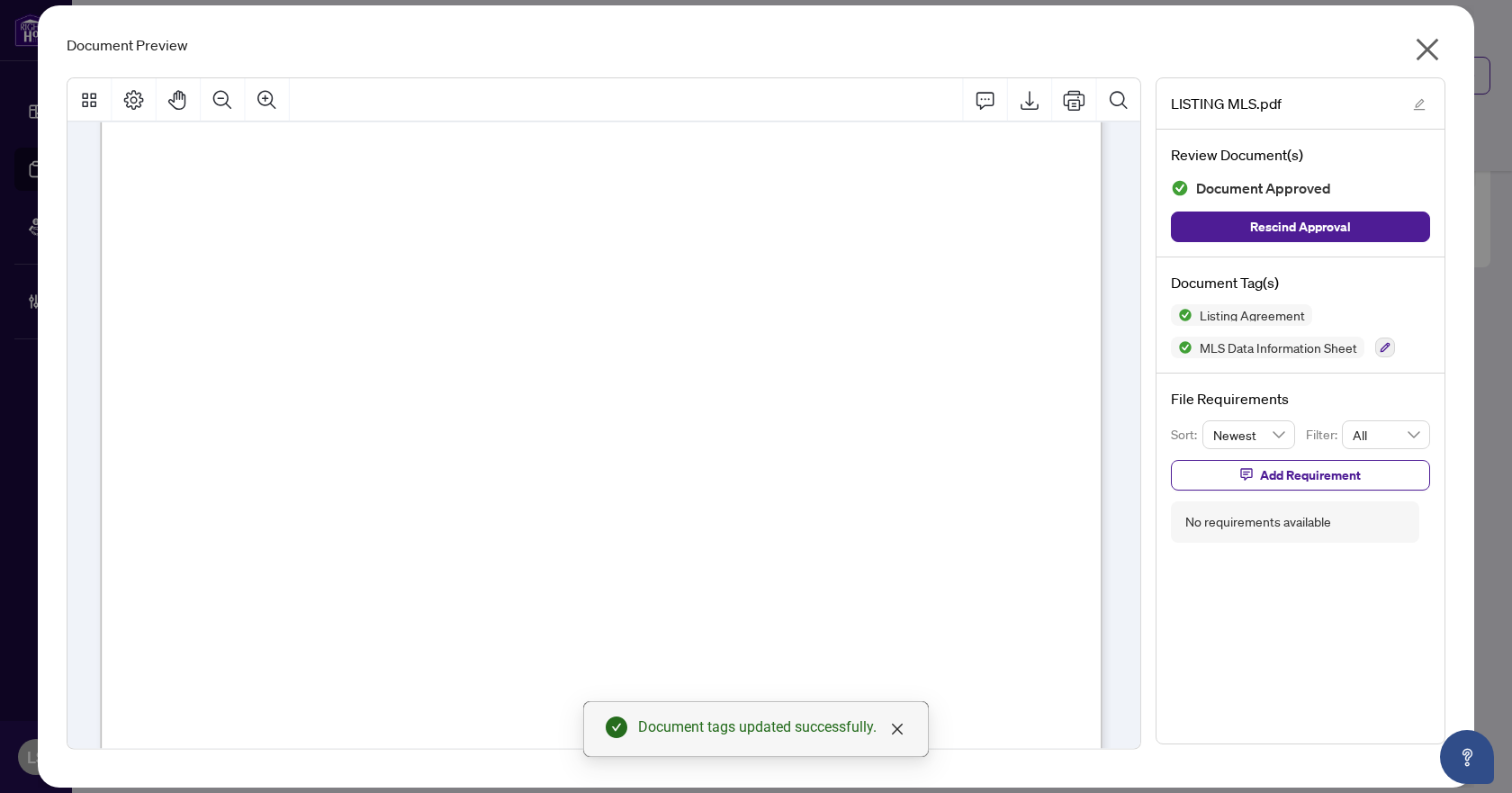
click at [1431, 44] on icon "close" at bounding box center [1428, 49] width 28 height 28
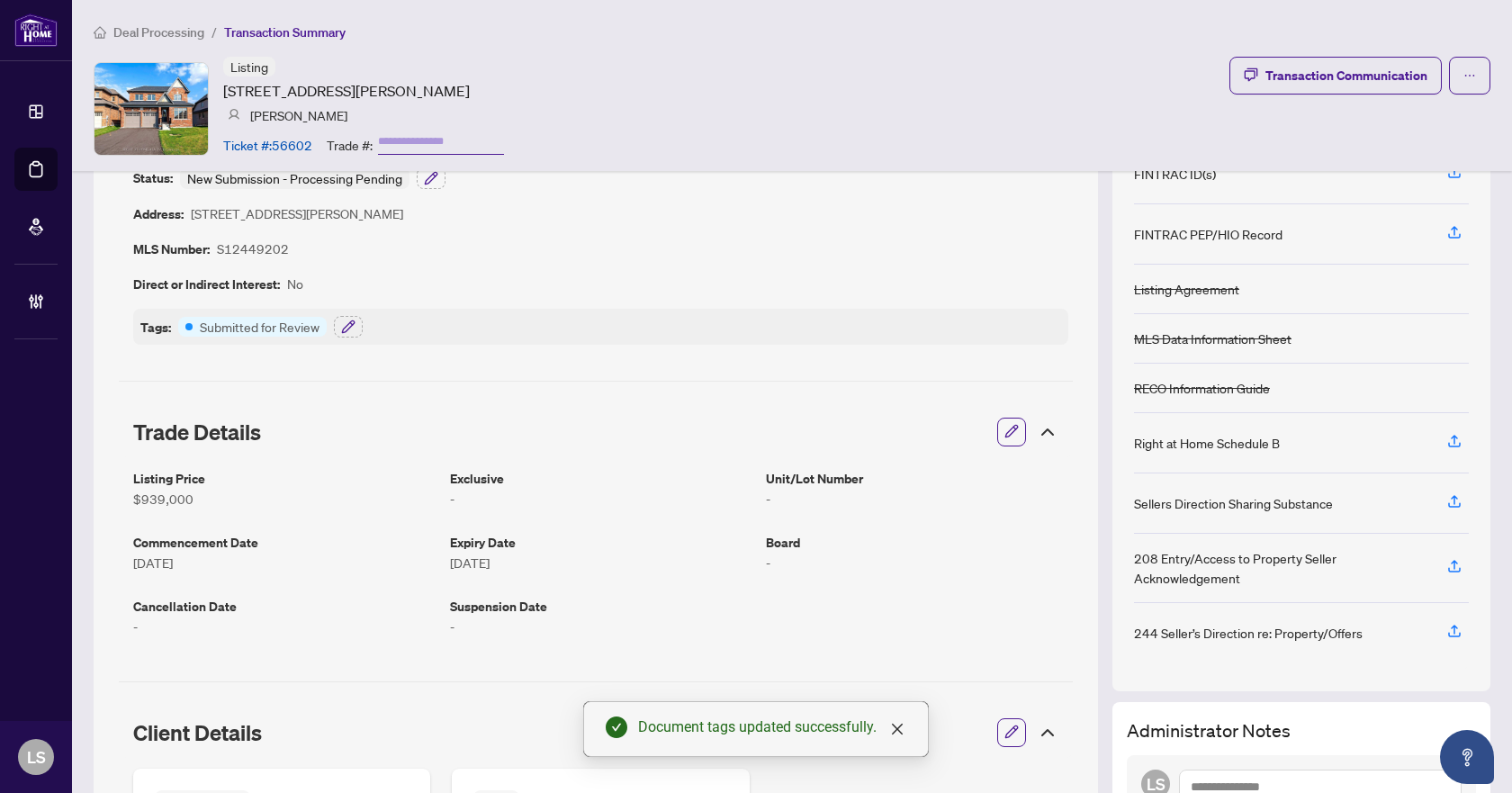
scroll to position [0, 0]
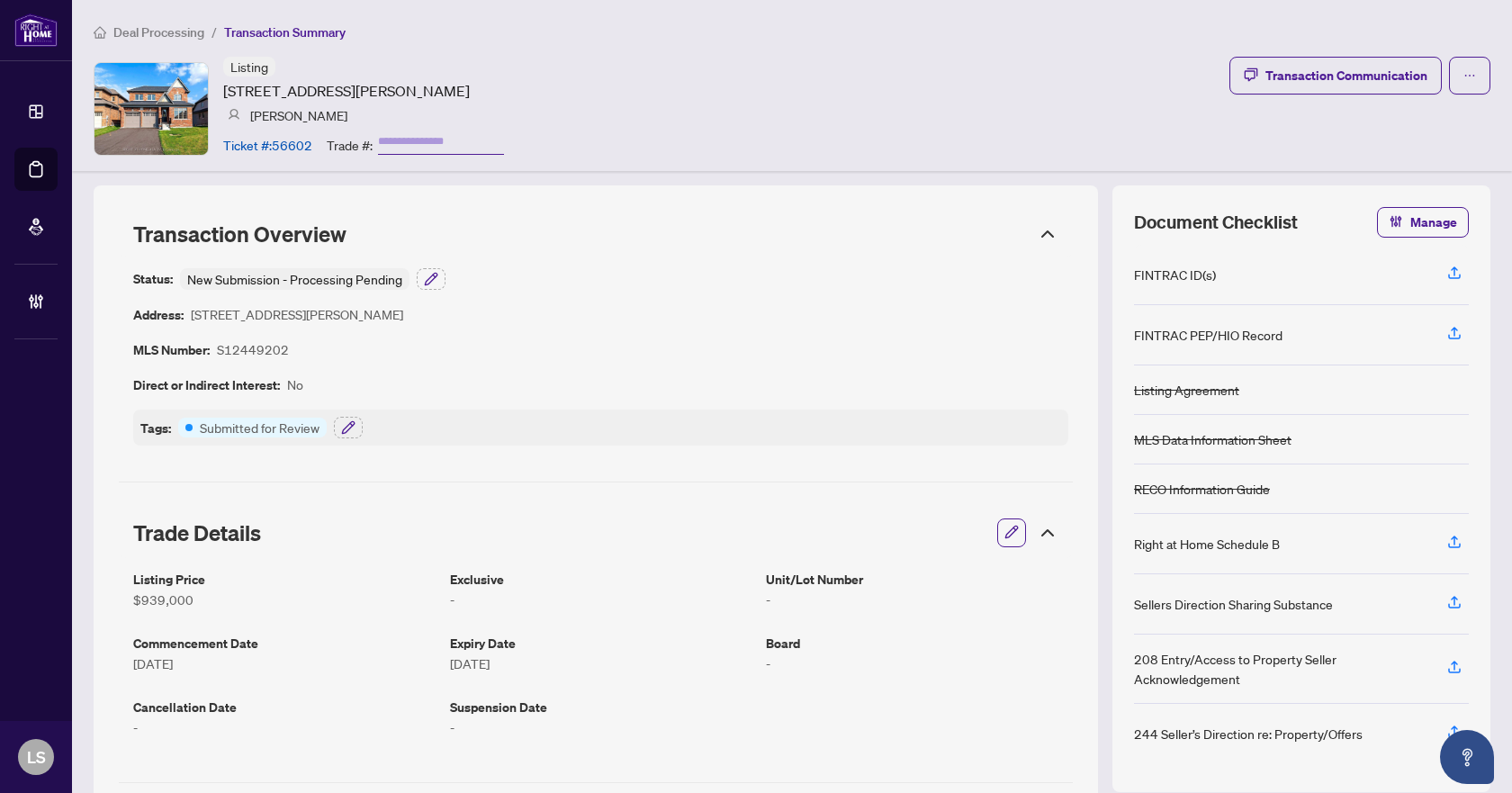
click at [116, 25] on span "Deal Processing" at bounding box center [159, 32] width 91 height 16
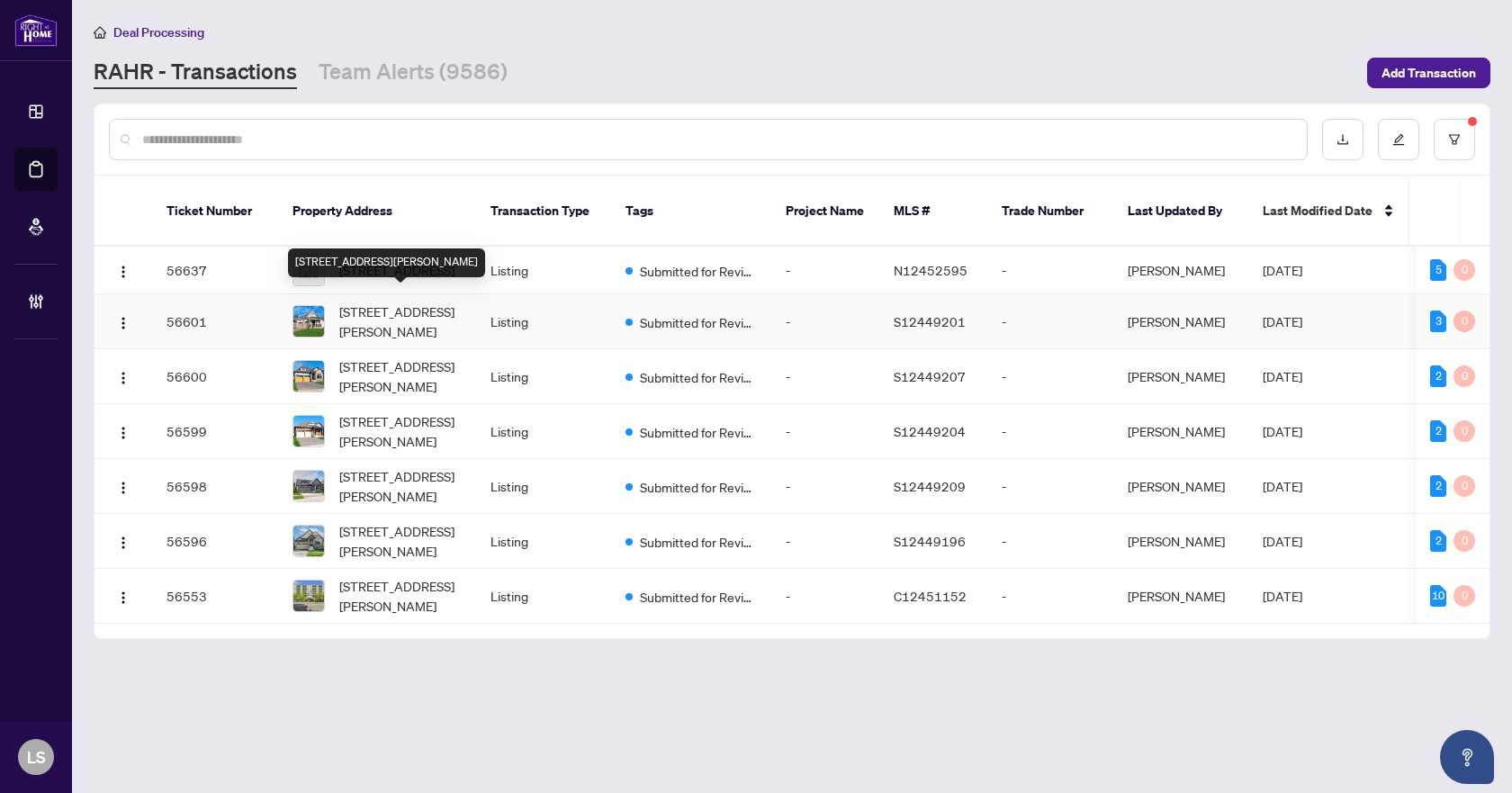
click at [403, 307] on span "[STREET_ADDRESS][PERSON_NAME]" at bounding box center [400, 321] width 122 height 40
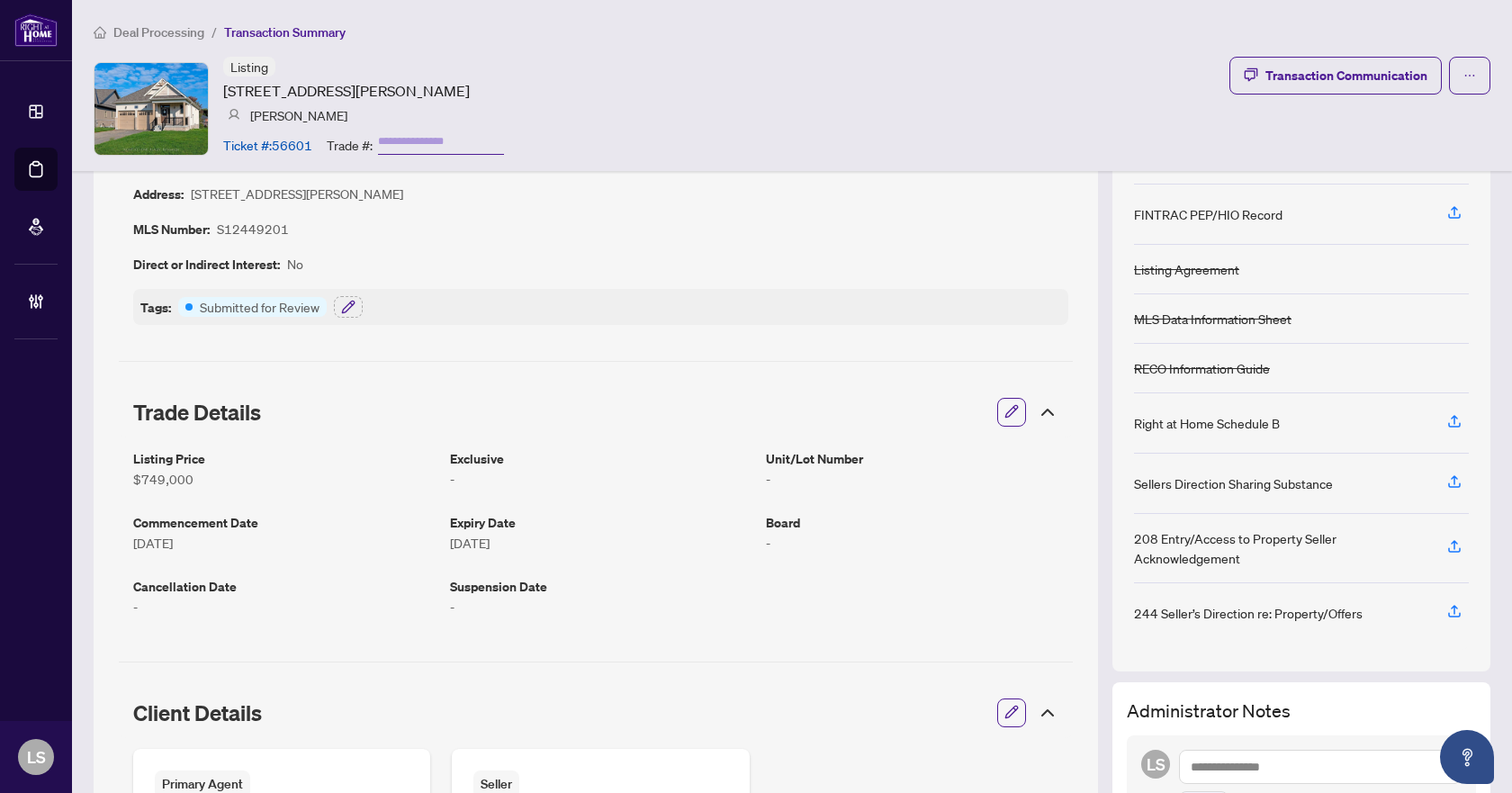
scroll to position [90, 0]
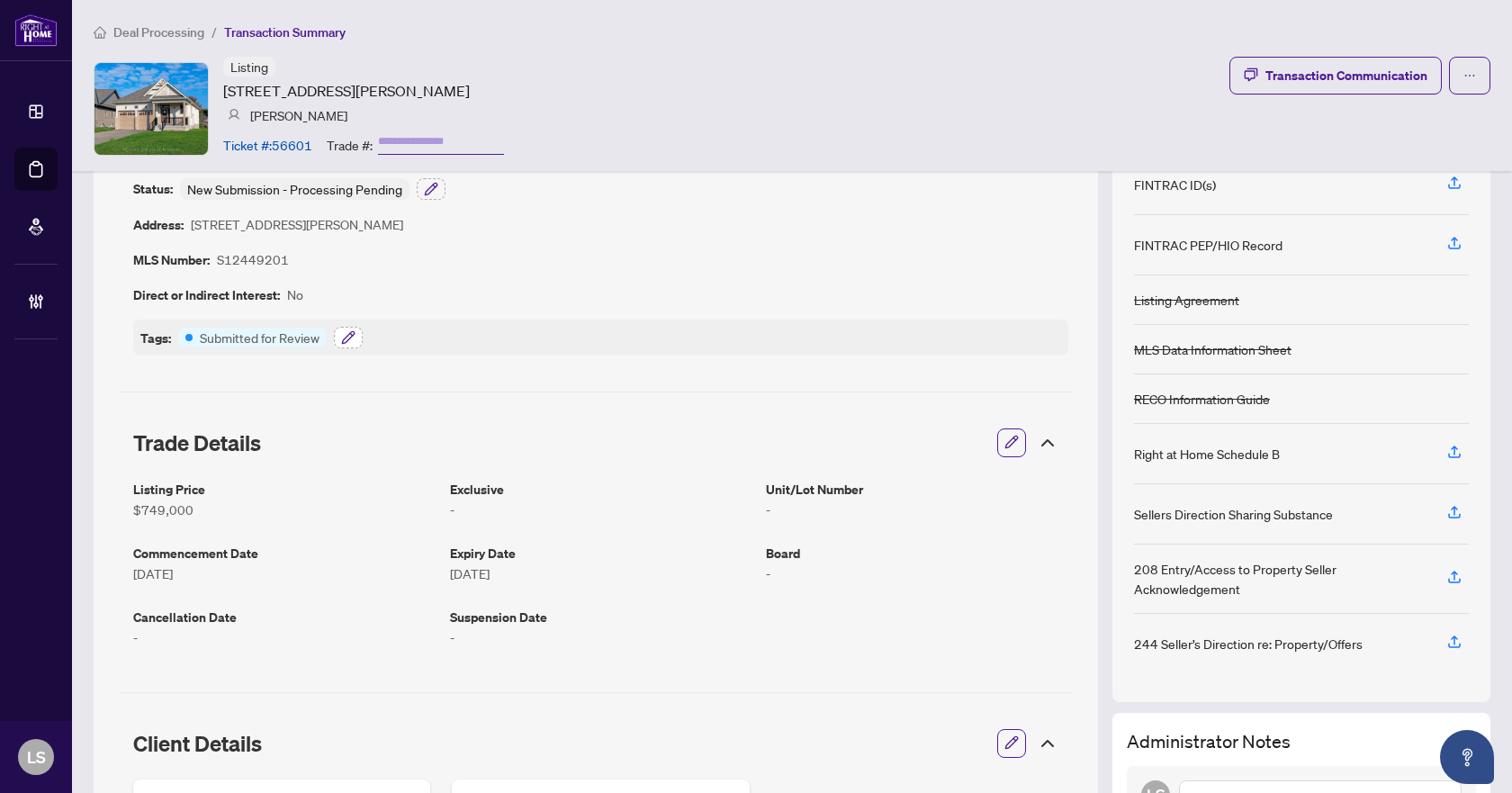
click at [356, 339] on button "button" at bounding box center [348, 337] width 28 height 22
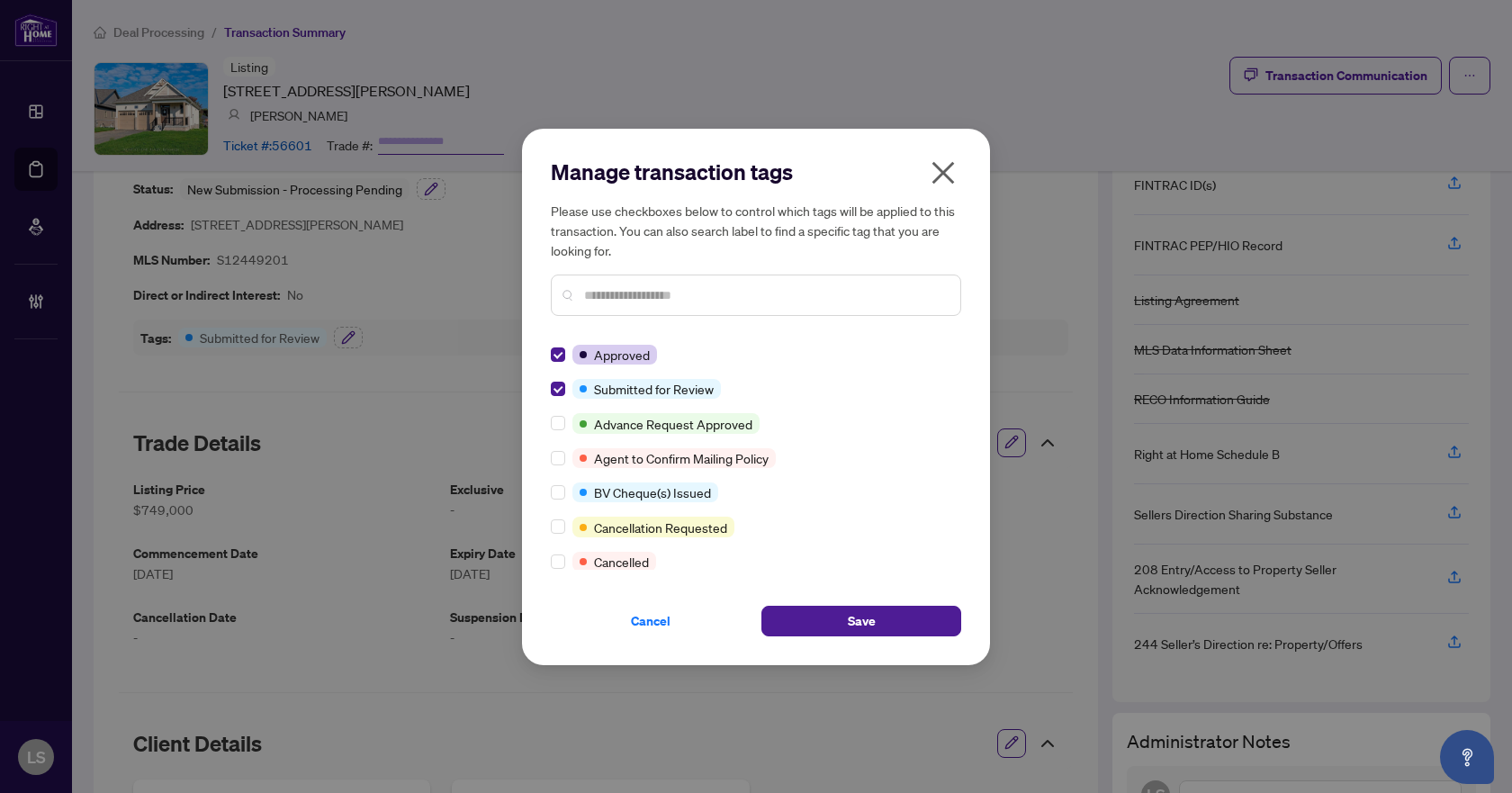
scroll to position [0, 0]
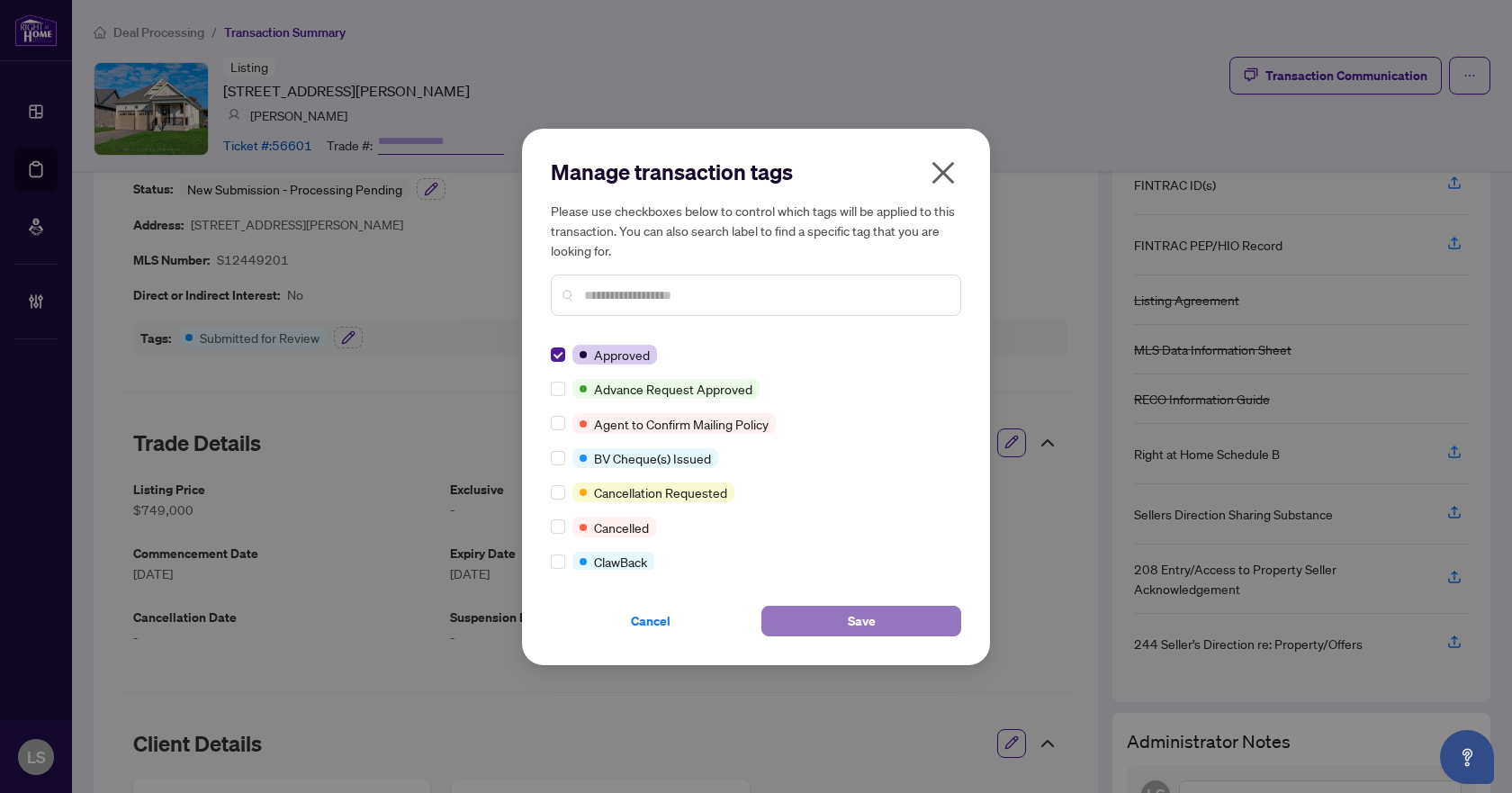
click at [849, 619] on span "Save" at bounding box center [862, 621] width 27 height 28
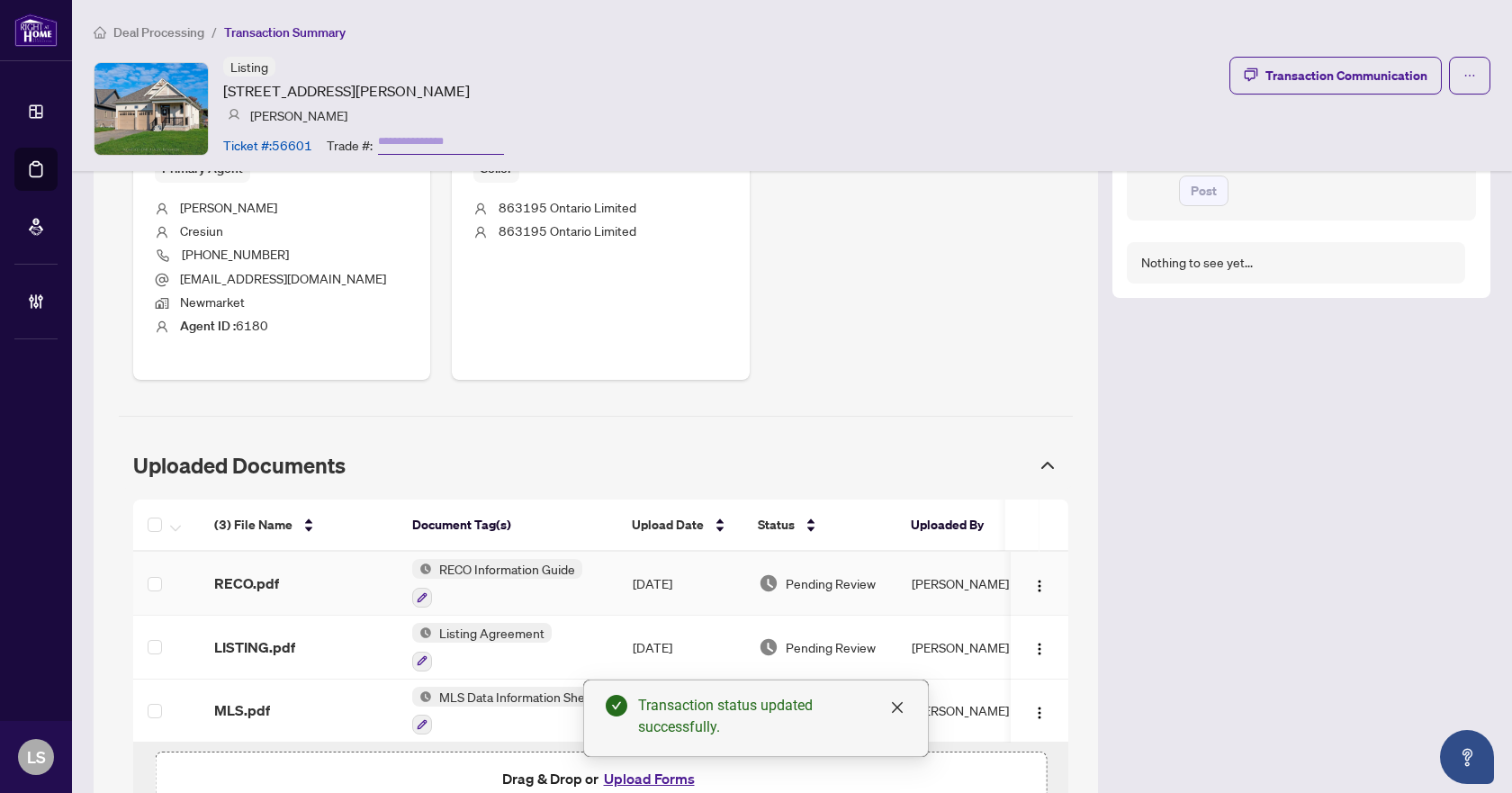
scroll to position [833, 0]
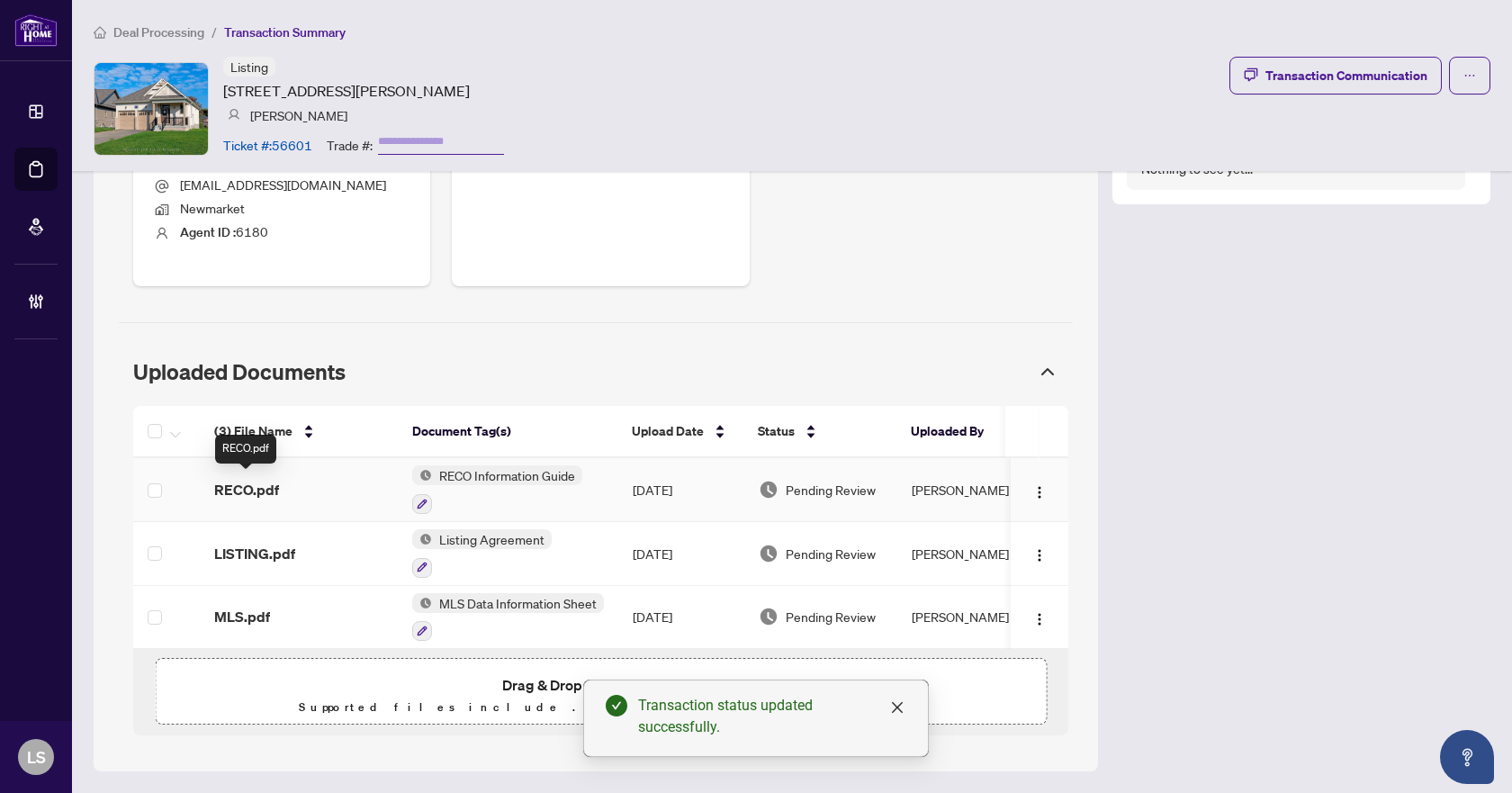
click at [259, 482] on span "RECO.pdf" at bounding box center [246, 489] width 64 height 22
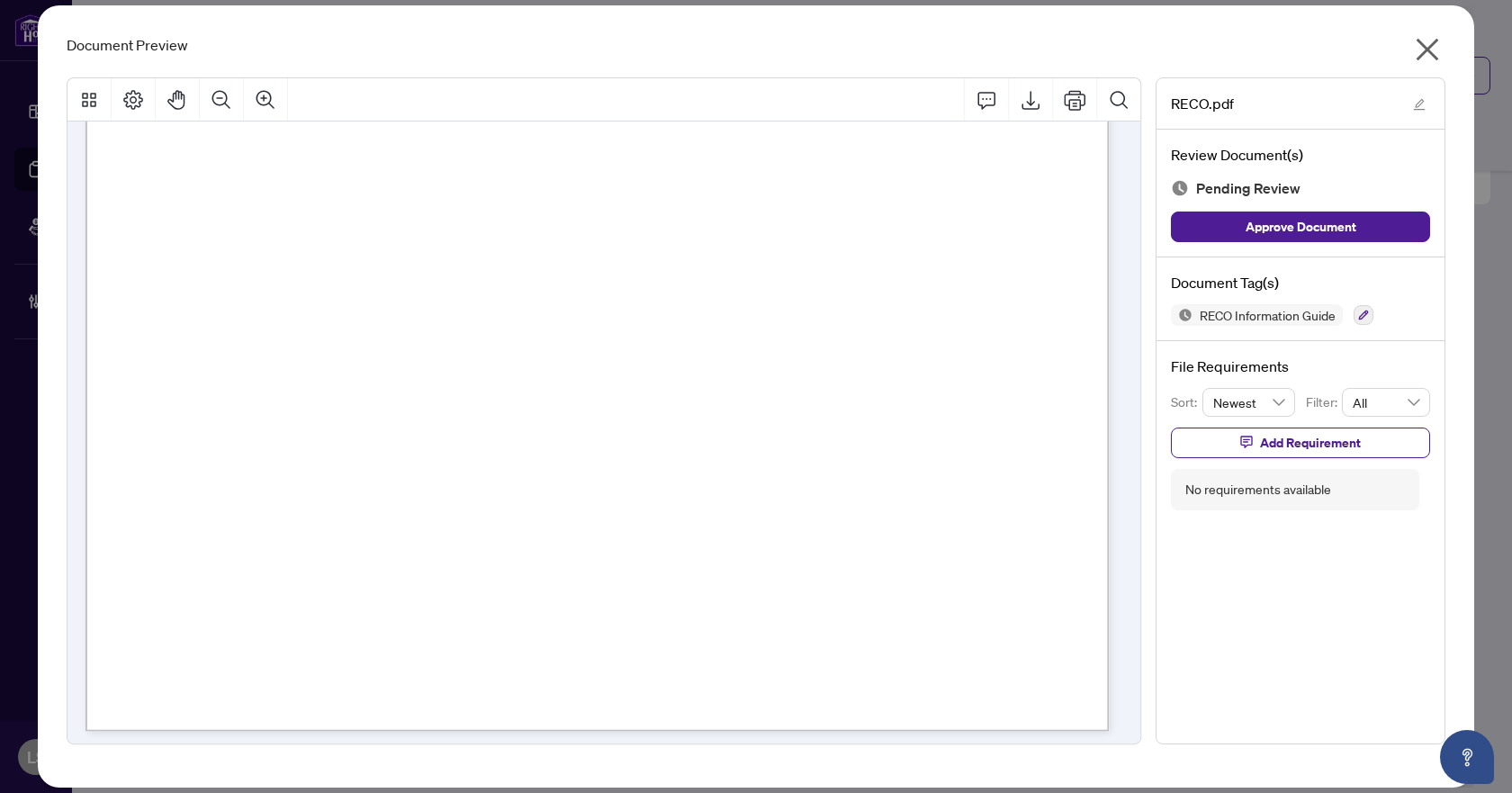
scroll to position [17026, 0]
click at [1368, 317] on icon "button" at bounding box center [1363, 315] width 10 height 10
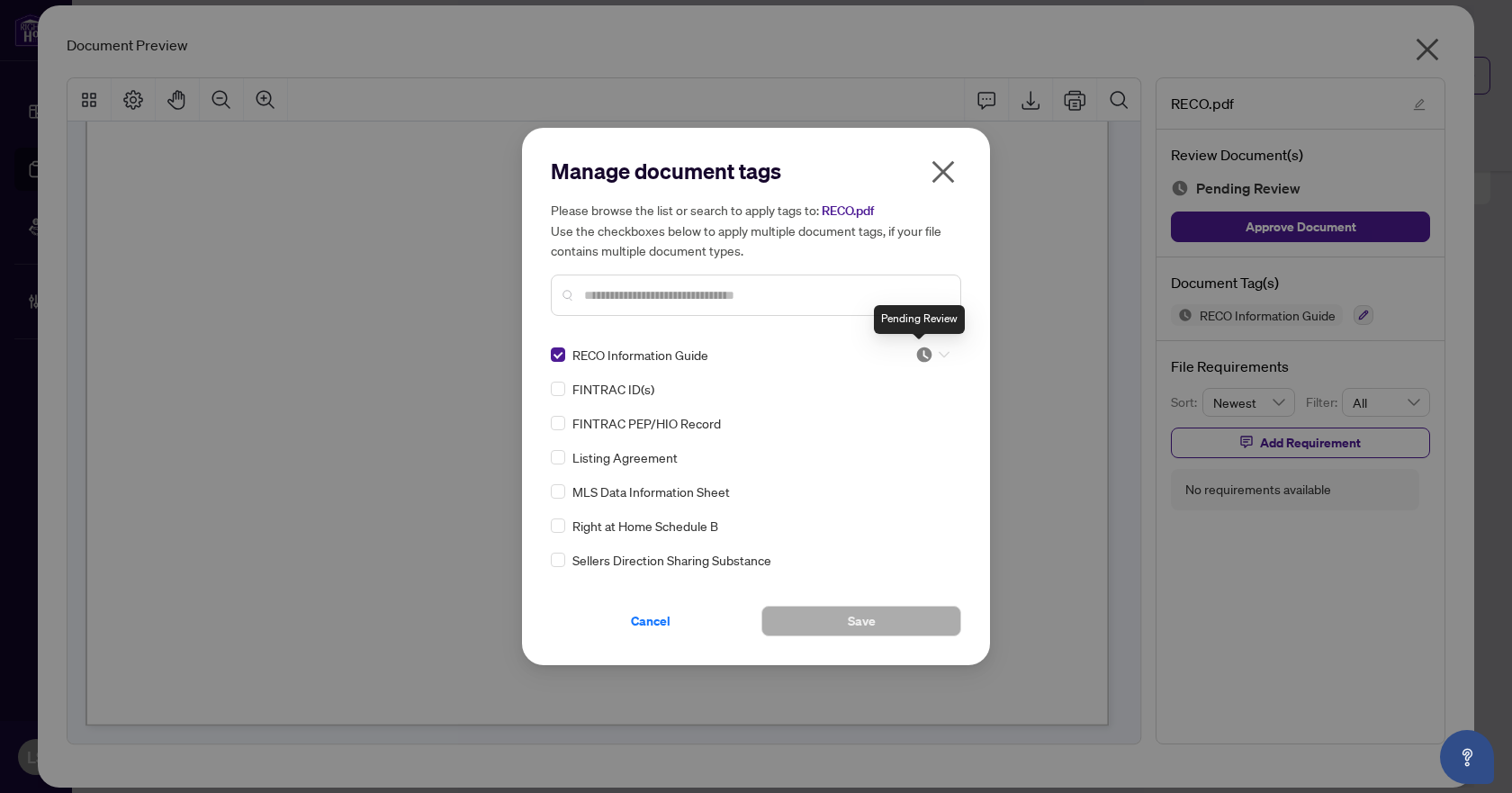
click at [921, 351] on img at bounding box center [924, 354] width 18 height 18
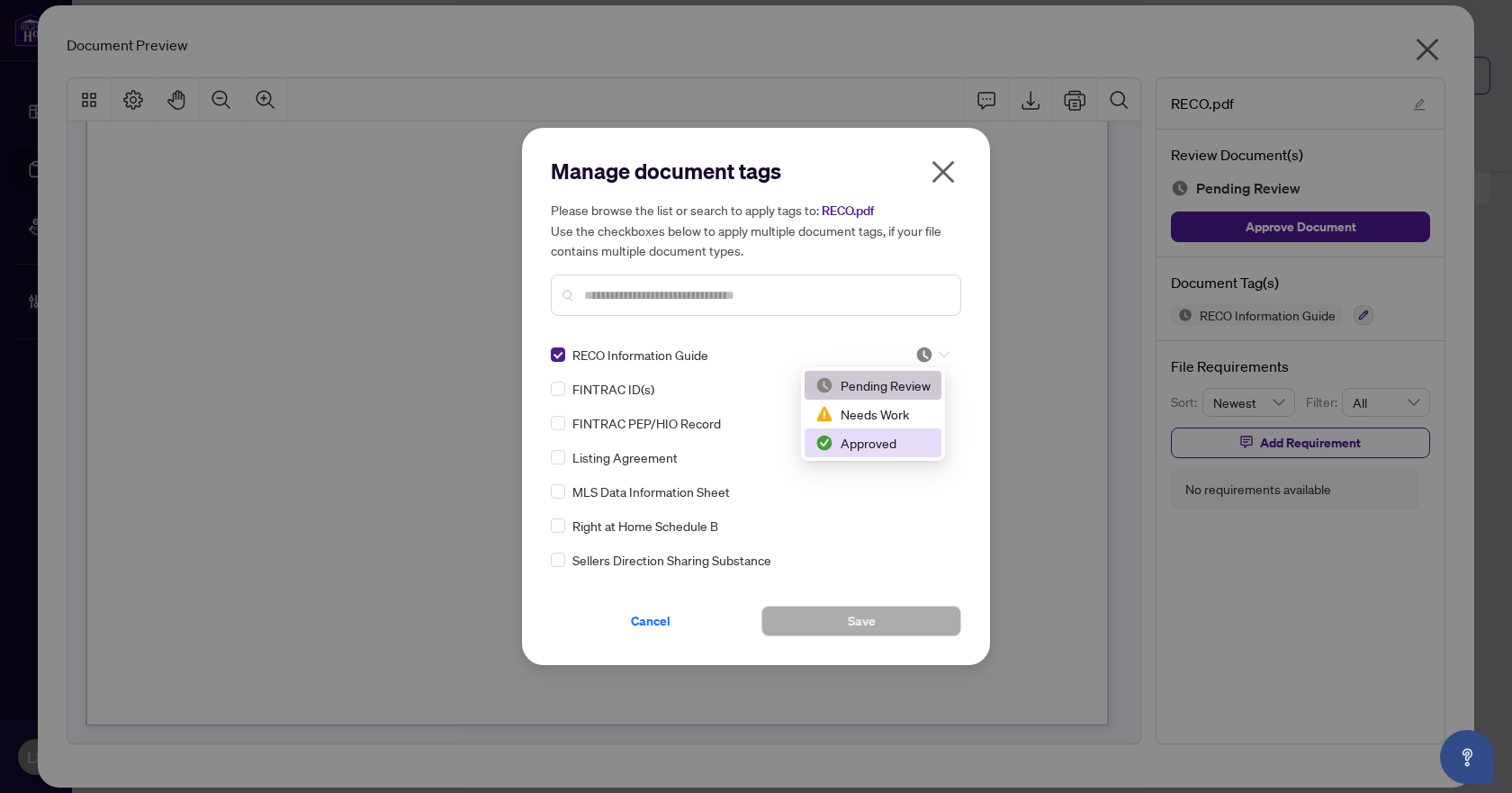
click at [893, 445] on div "Approved" at bounding box center [873, 442] width 116 height 20
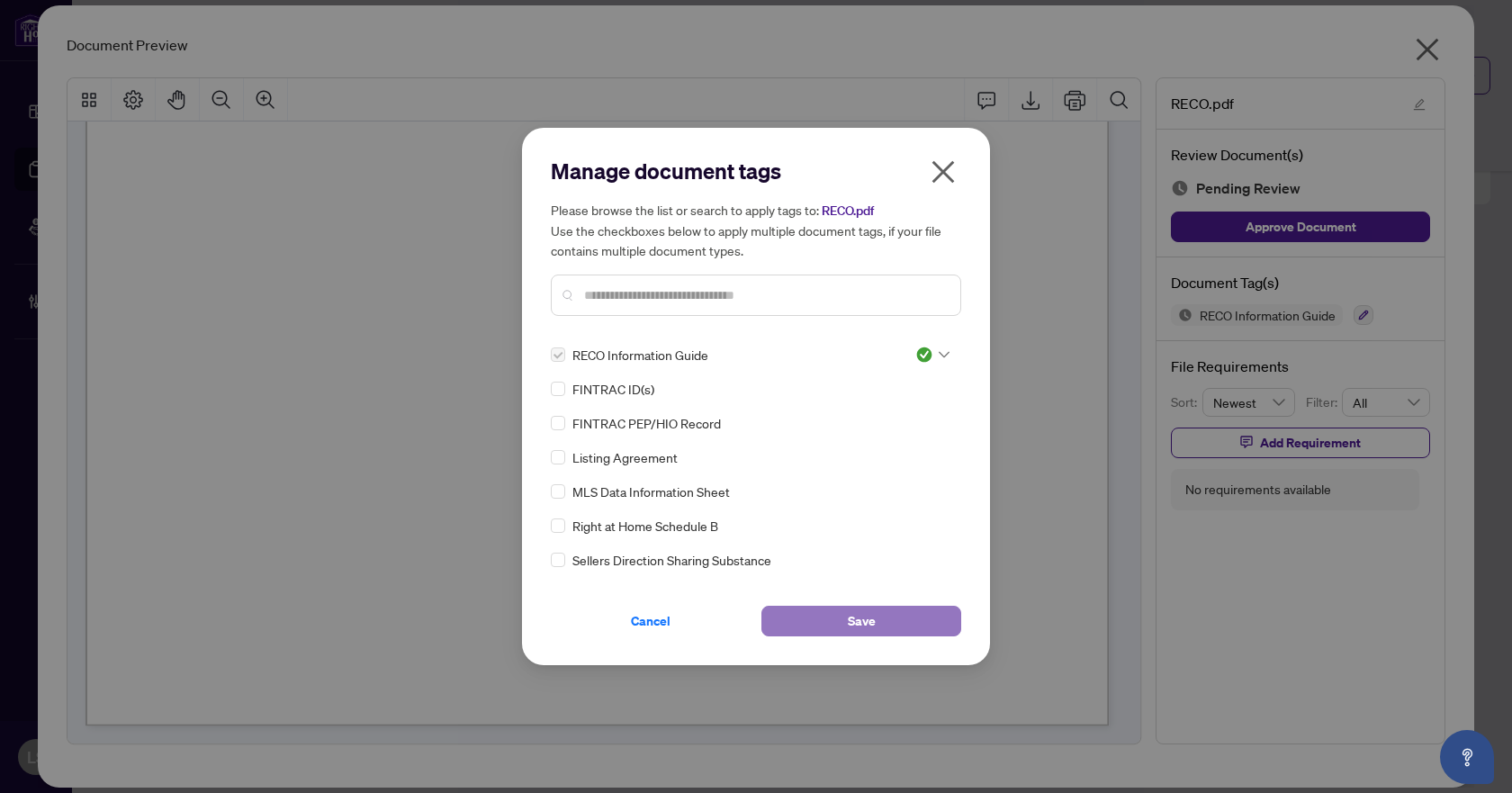
click at [875, 618] on span "Save" at bounding box center [862, 621] width 27 height 28
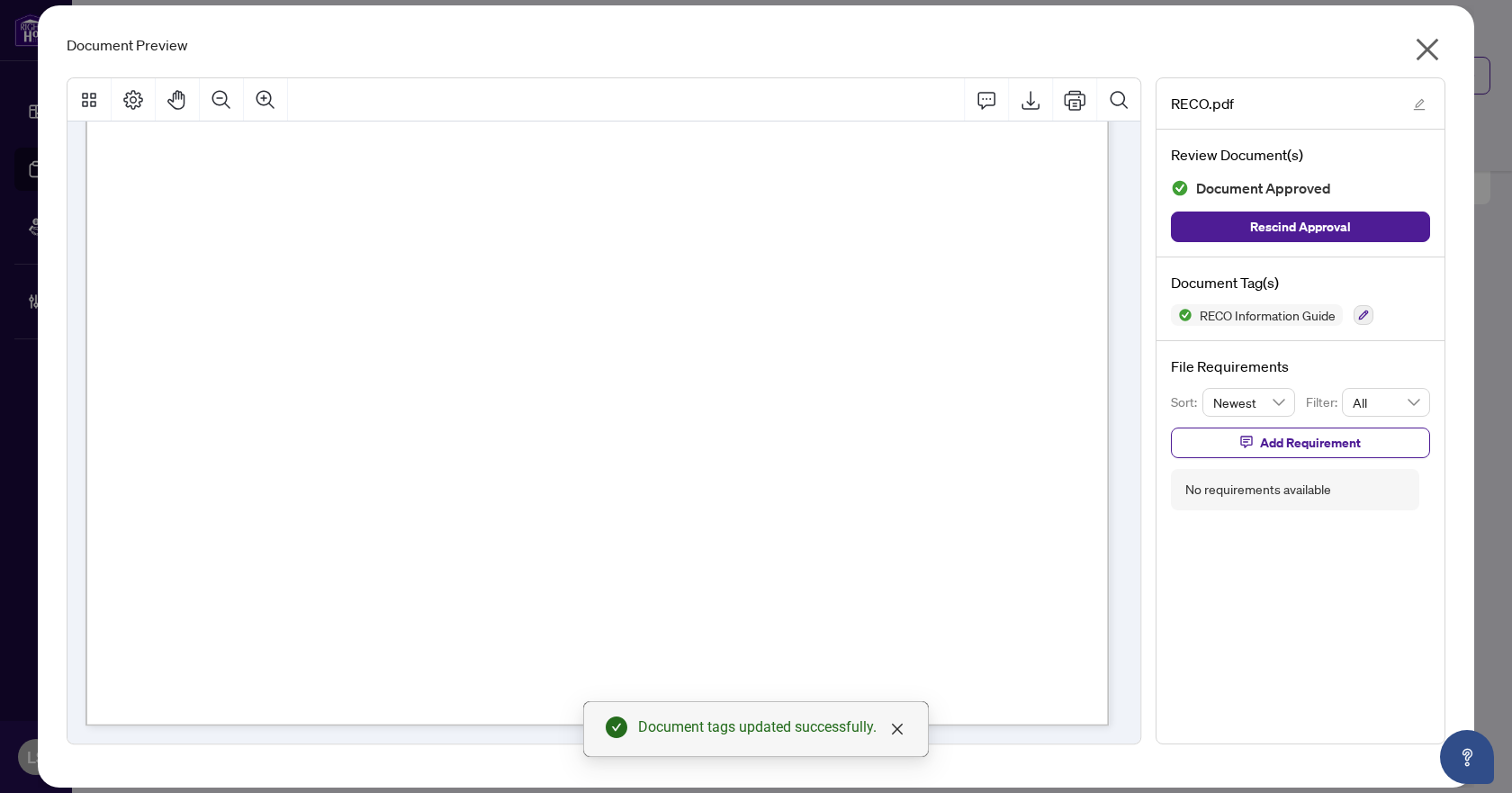
click at [1428, 49] on icon "close" at bounding box center [1429, 50] width 23 height 23
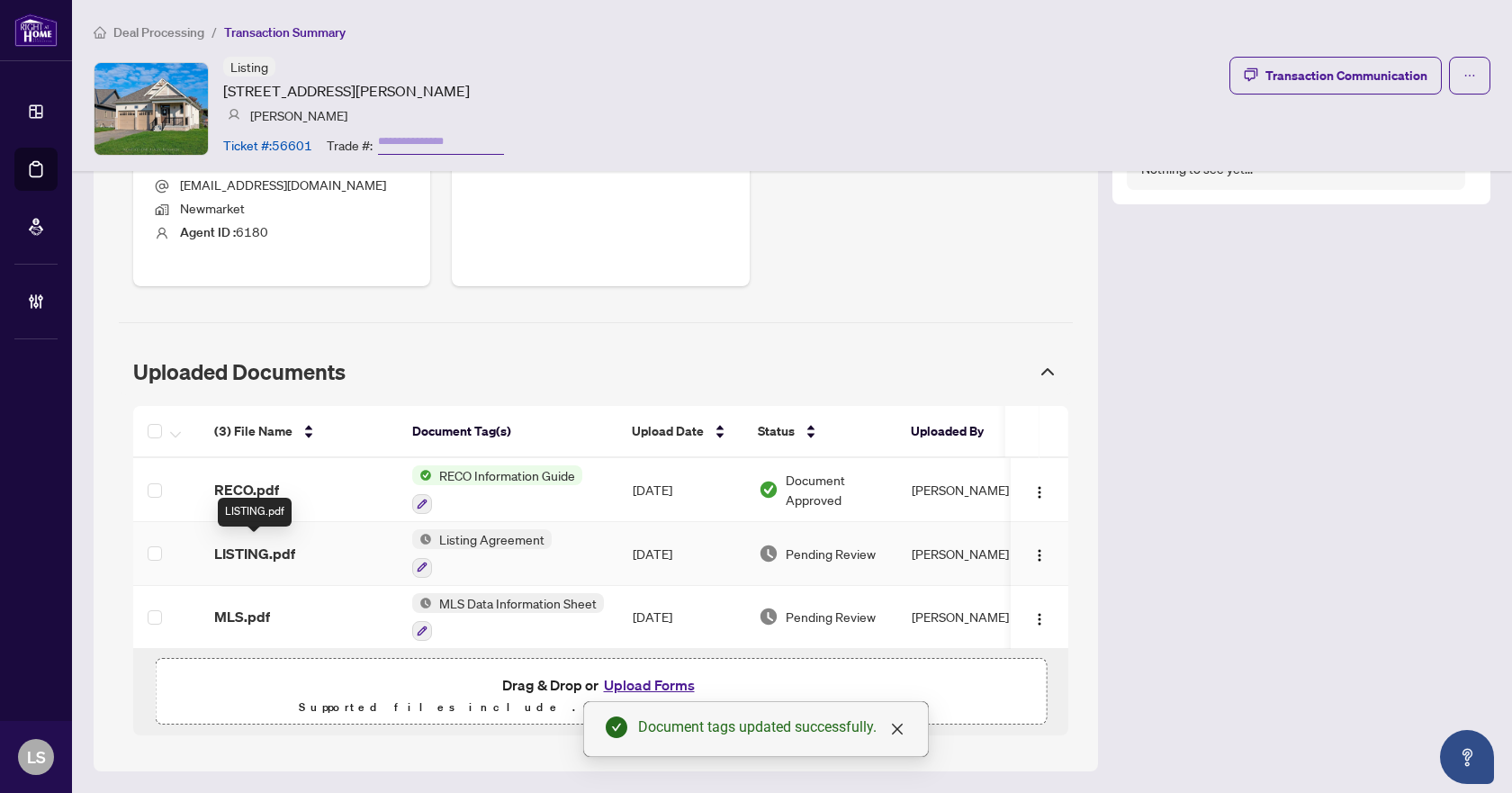
click at [289, 549] on span "LISTING.pdf" at bounding box center [254, 553] width 81 height 22
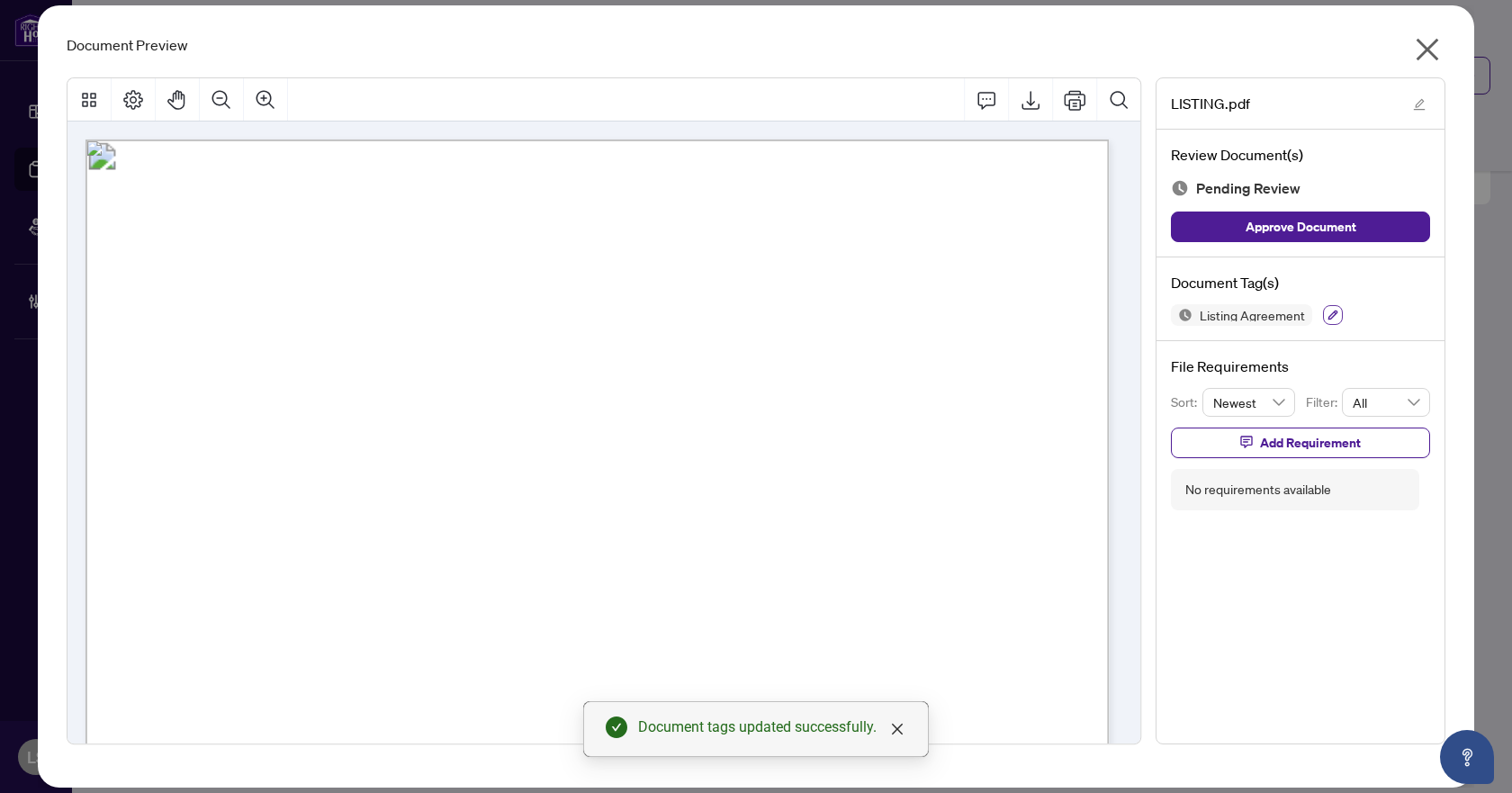
click at [1328, 313] on icon "button" at bounding box center [1333, 315] width 10 height 10
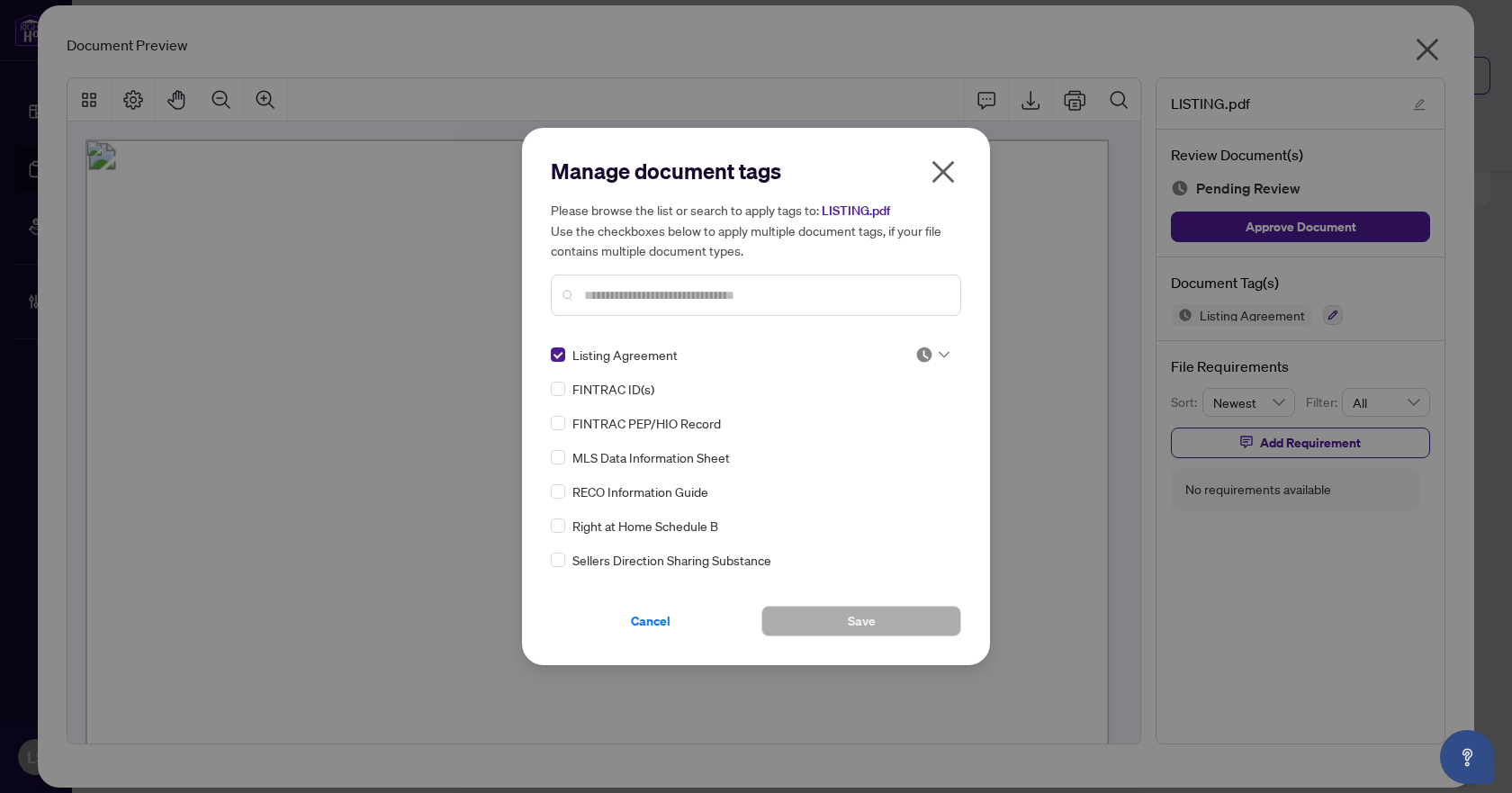
click at [939, 355] on icon at bounding box center [944, 354] width 10 height 7
click at [911, 441] on div "Approved" at bounding box center [873, 442] width 116 height 20
click at [885, 616] on button "Save" at bounding box center [861, 621] width 200 height 30
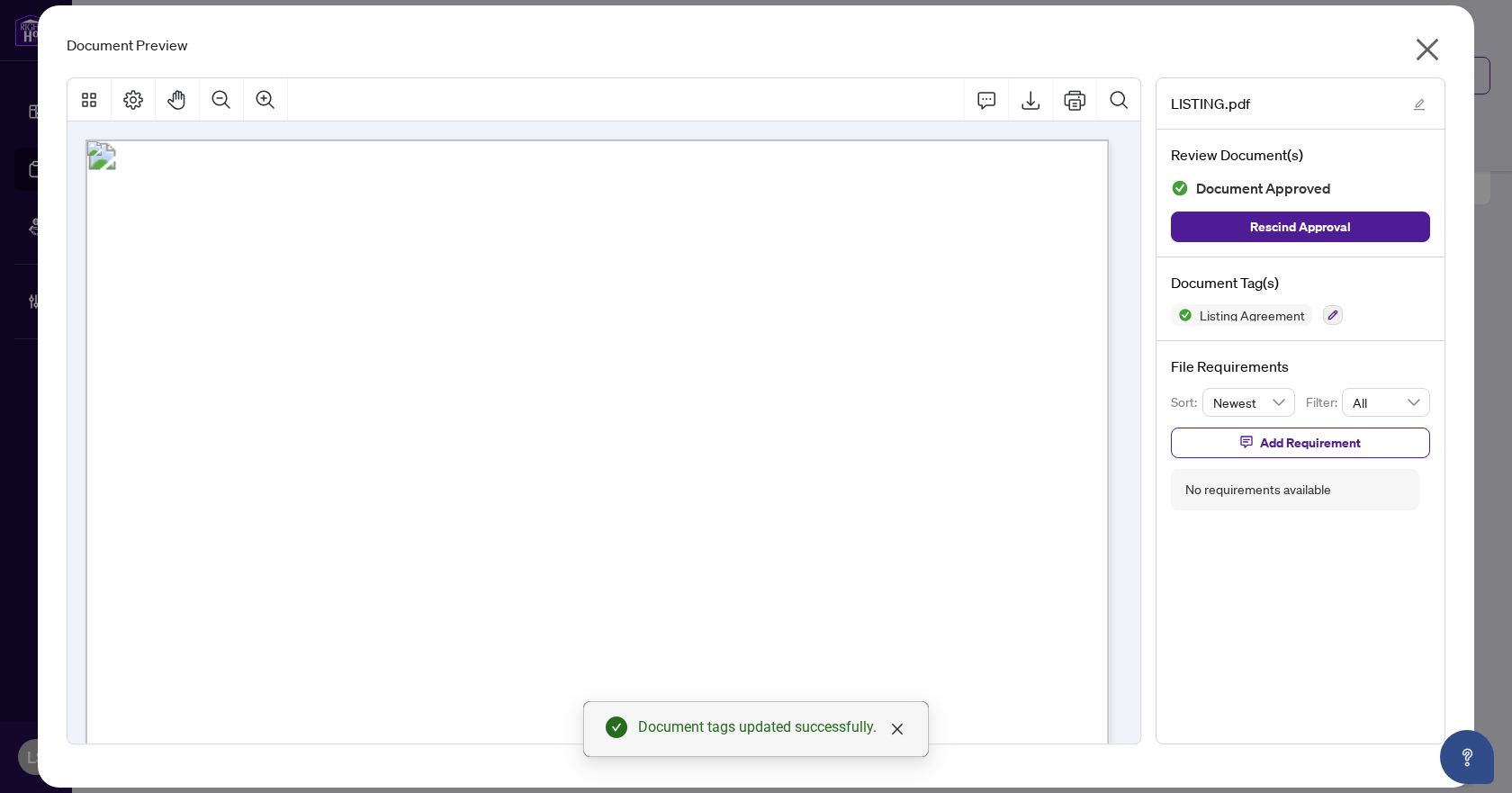
click at [1430, 48] on icon "close" at bounding box center [1429, 50] width 23 height 23
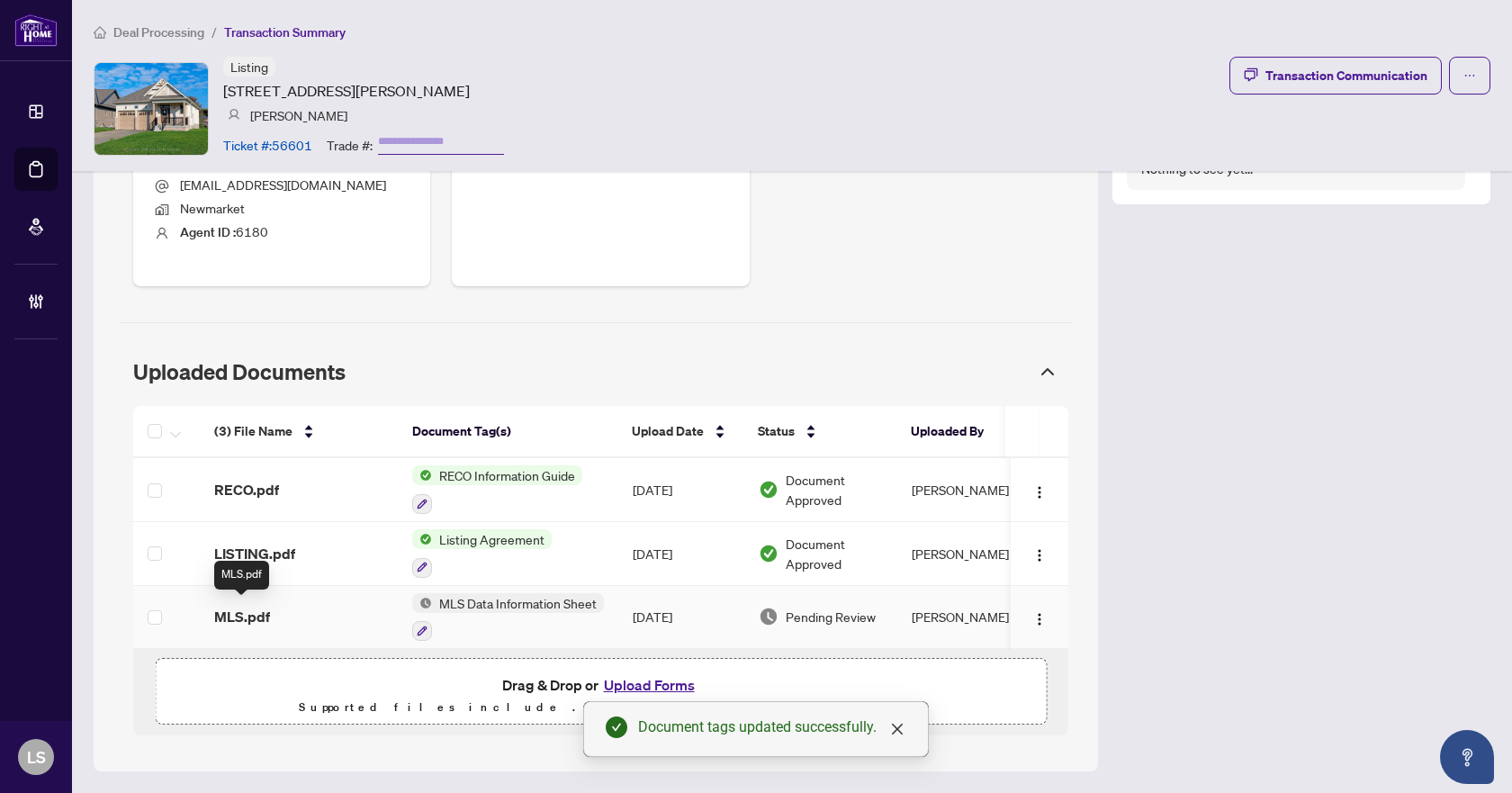
click at [257, 607] on span "MLS.pdf" at bounding box center [242, 616] width 56 height 22
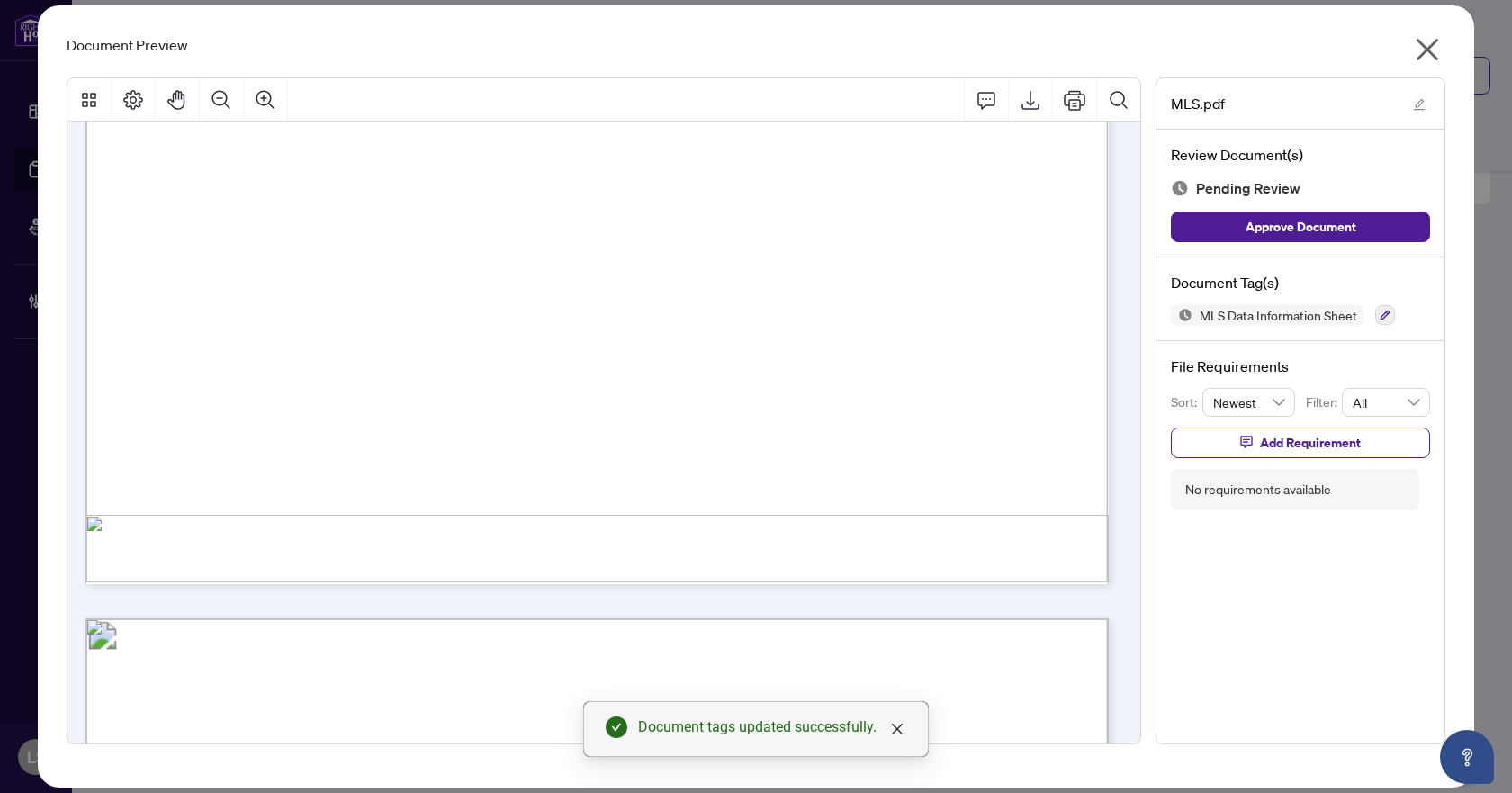
scroll to position [990, 0]
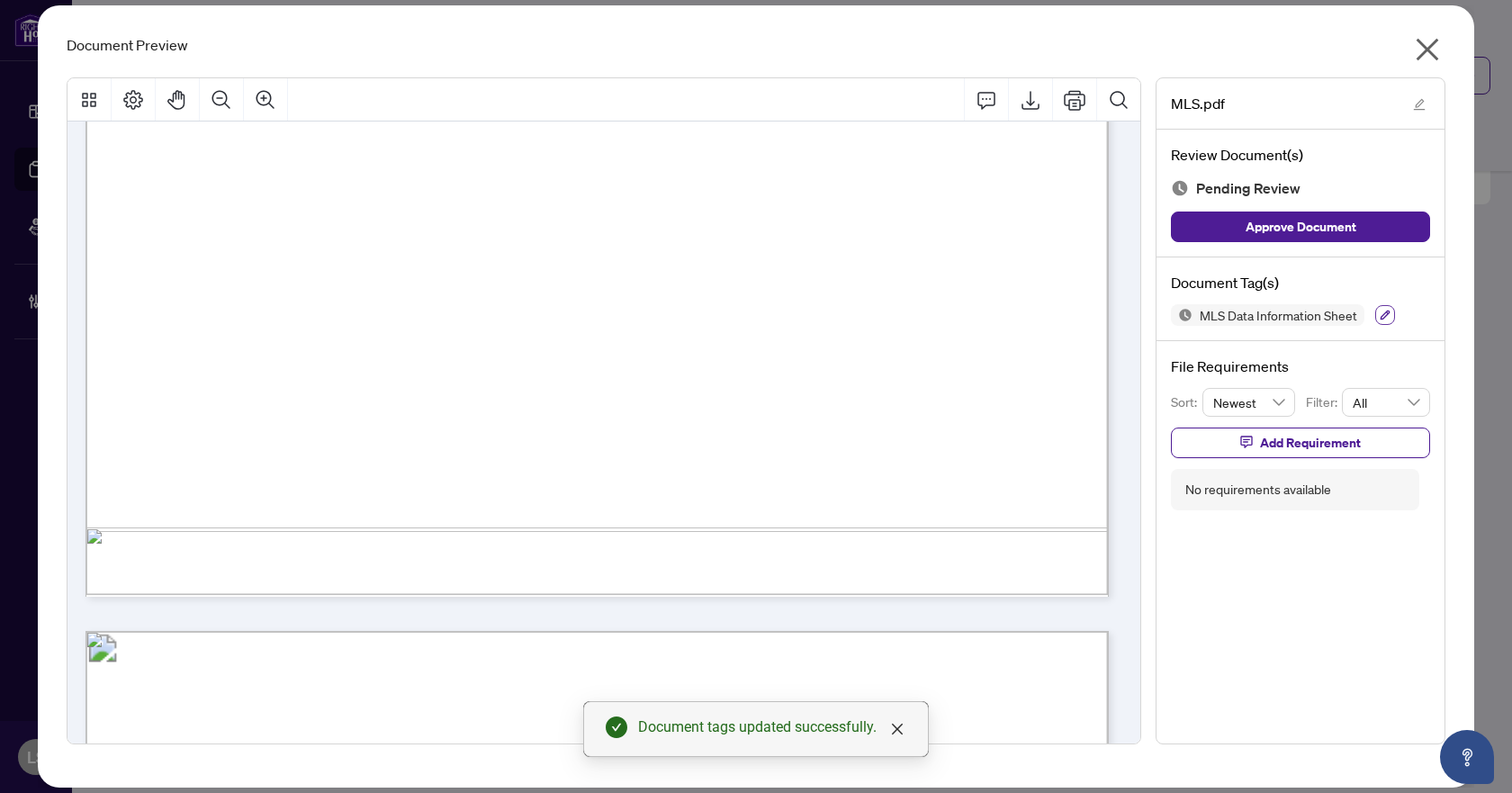
click at [1380, 309] on button "button" at bounding box center [1385, 315] width 20 height 20
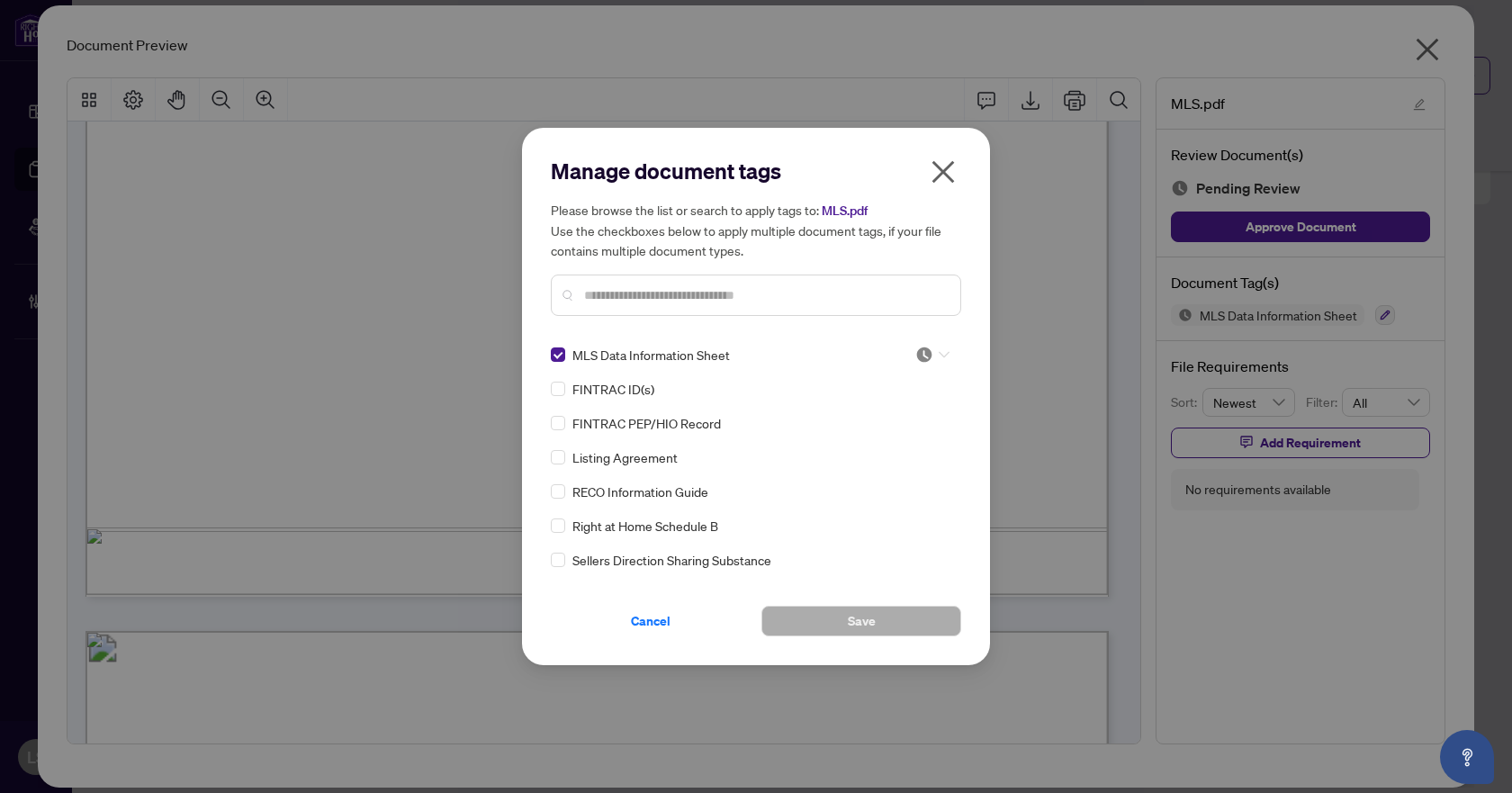
click at [938, 348] on div at bounding box center [933, 354] width 34 height 18
click at [878, 449] on div "Approved" at bounding box center [873, 442] width 116 height 20
click at [881, 619] on button "Save" at bounding box center [861, 621] width 200 height 30
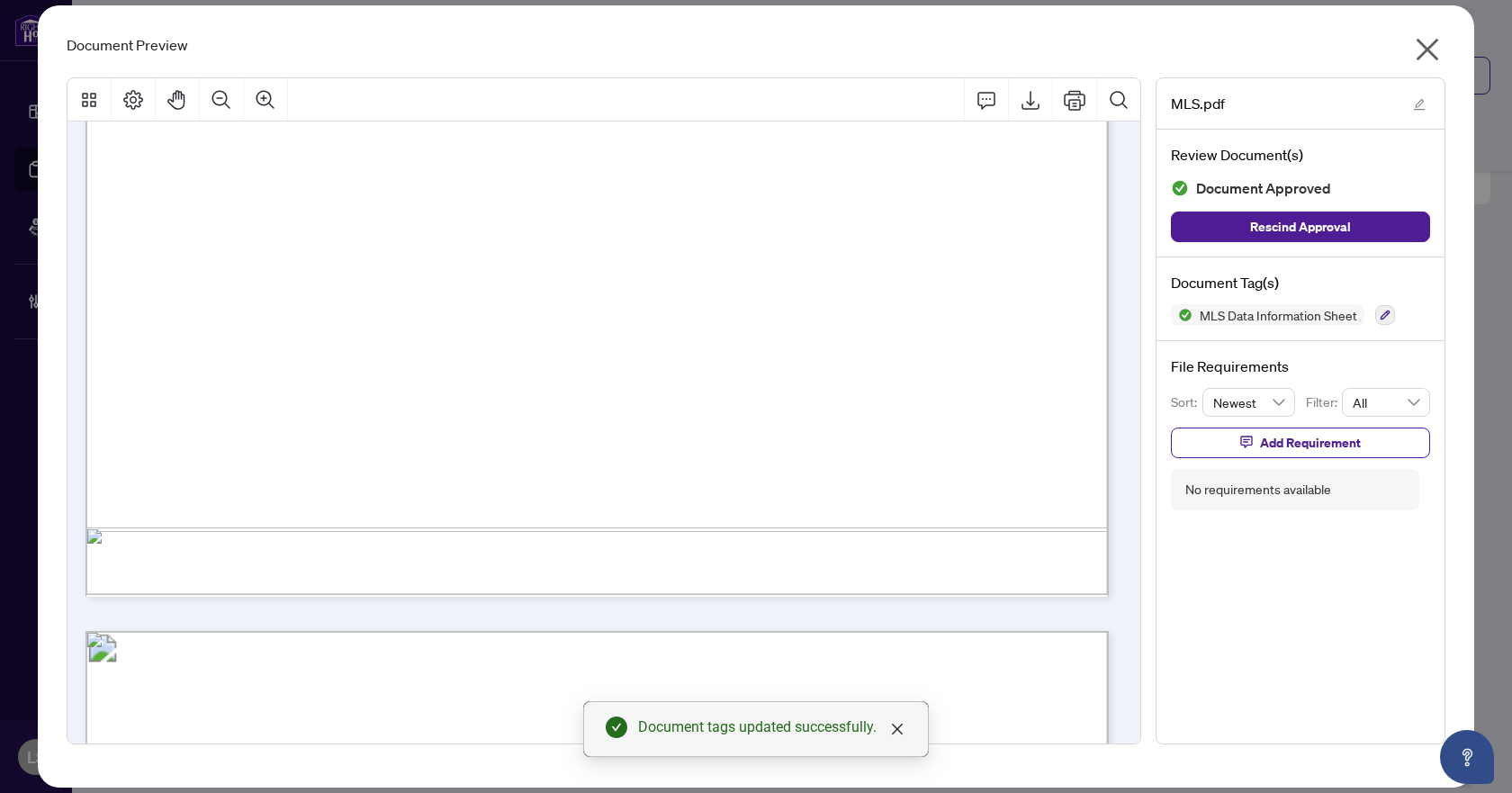
click at [1432, 46] on icon "close" at bounding box center [1428, 49] width 28 height 28
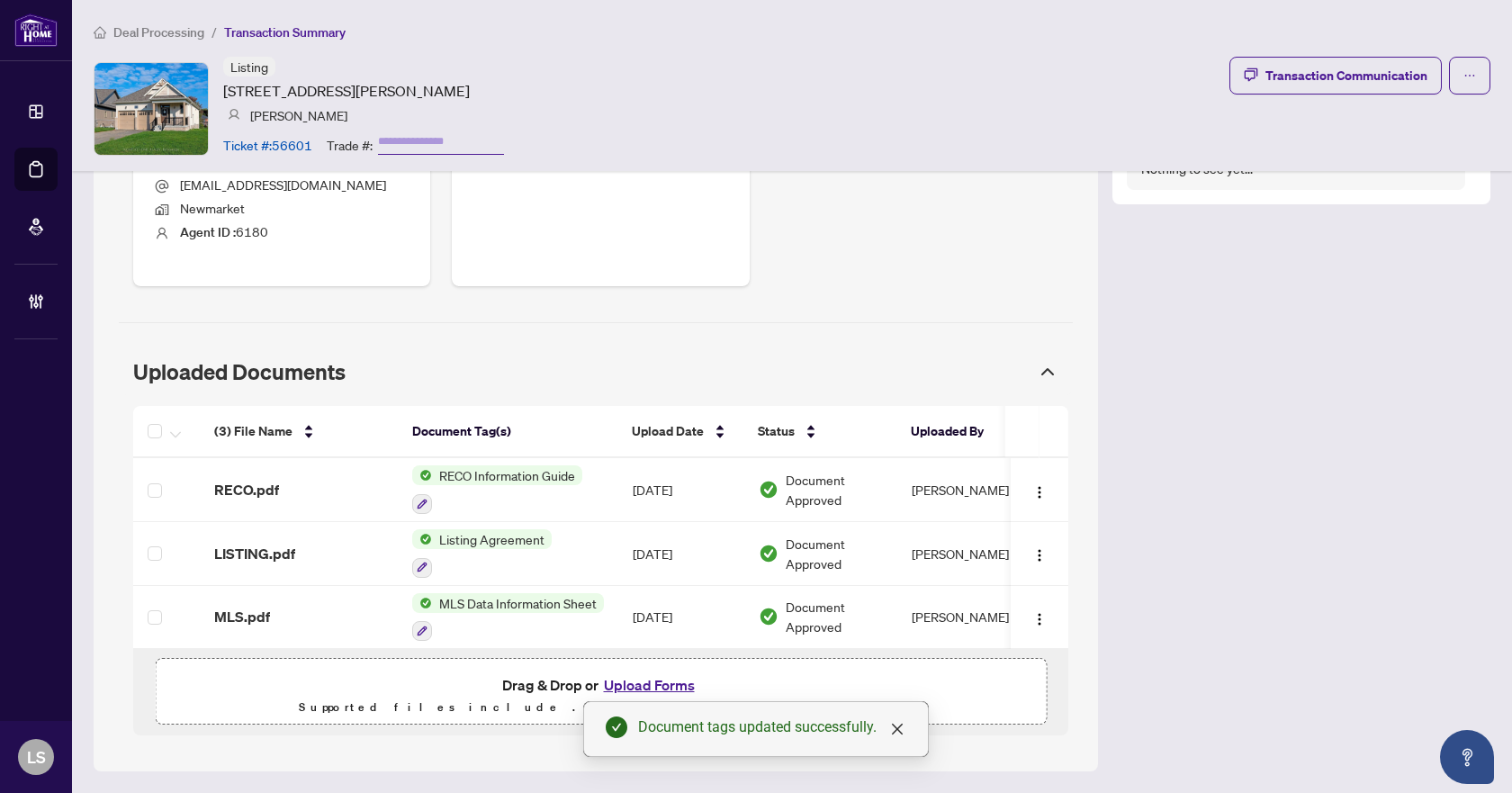
click at [174, 25] on span "Deal Processing" at bounding box center [159, 32] width 91 height 16
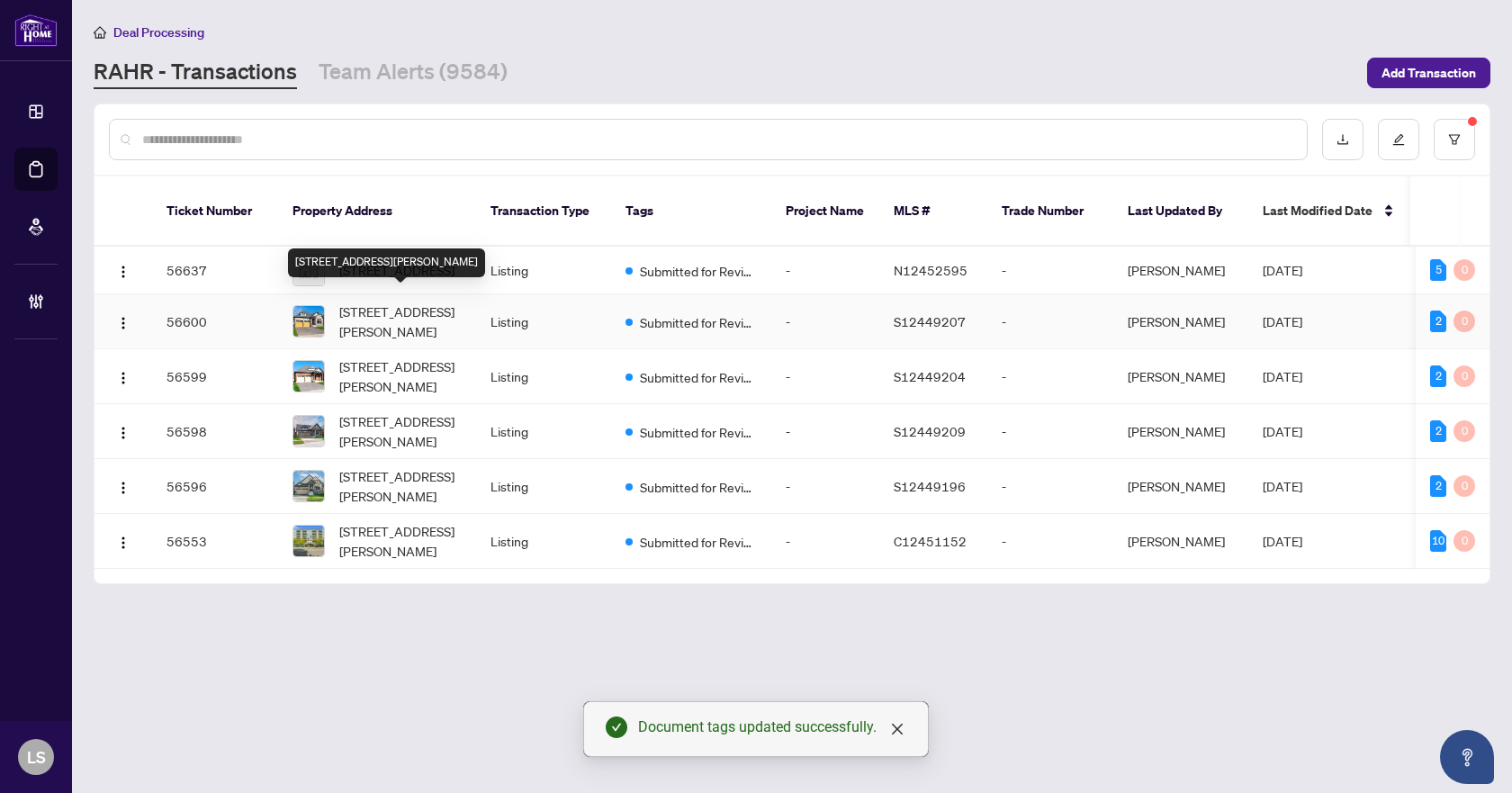
click at [392, 302] on span "[STREET_ADDRESS][PERSON_NAME]" at bounding box center [400, 321] width 122 height 40
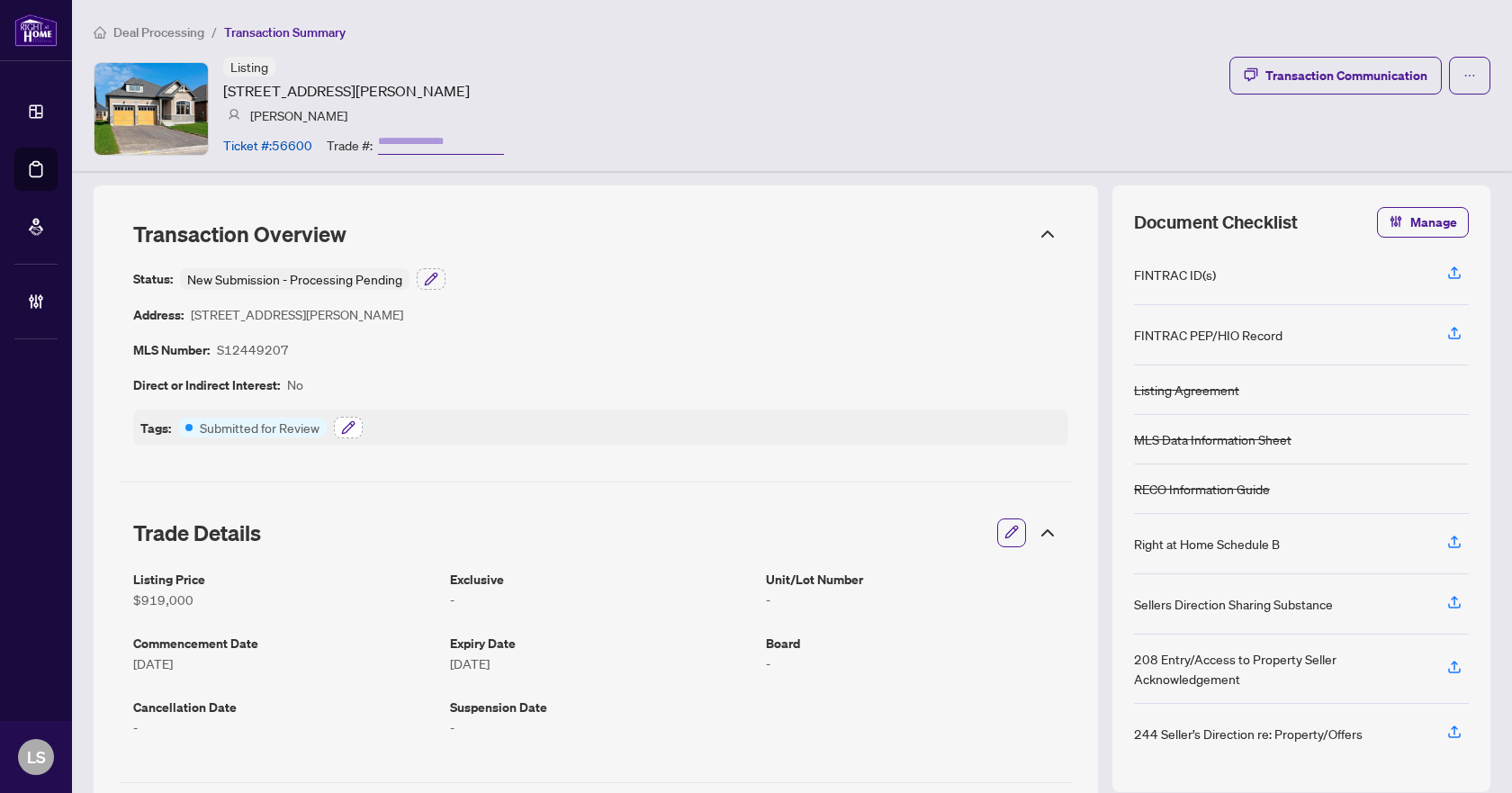
click at [349, 430] on icon "button" at bounding box center [348, 427] width 14 height 14
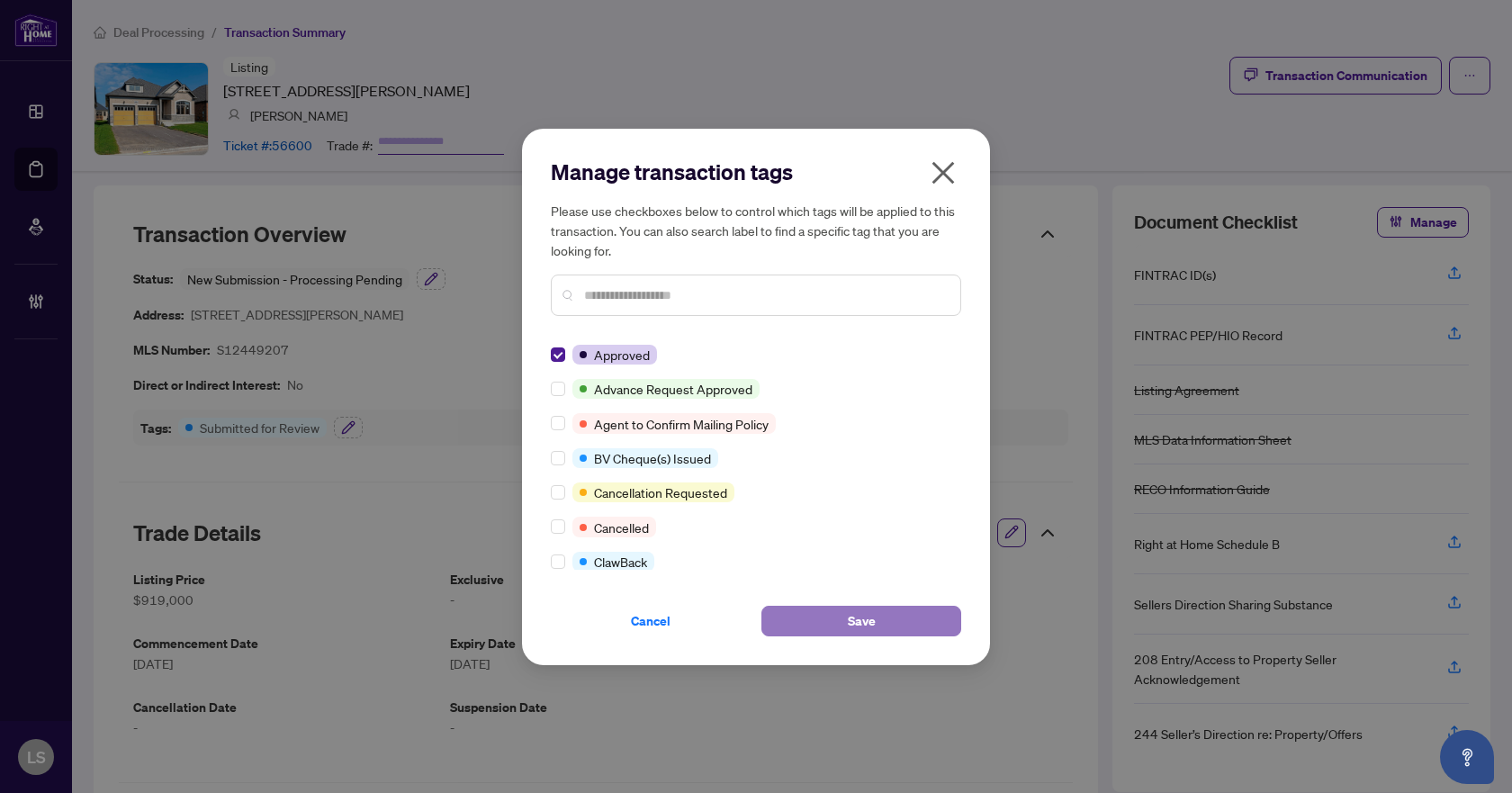
click at [854, 626] on span "Save" at bounding box center [862, 621] width 27 height 28
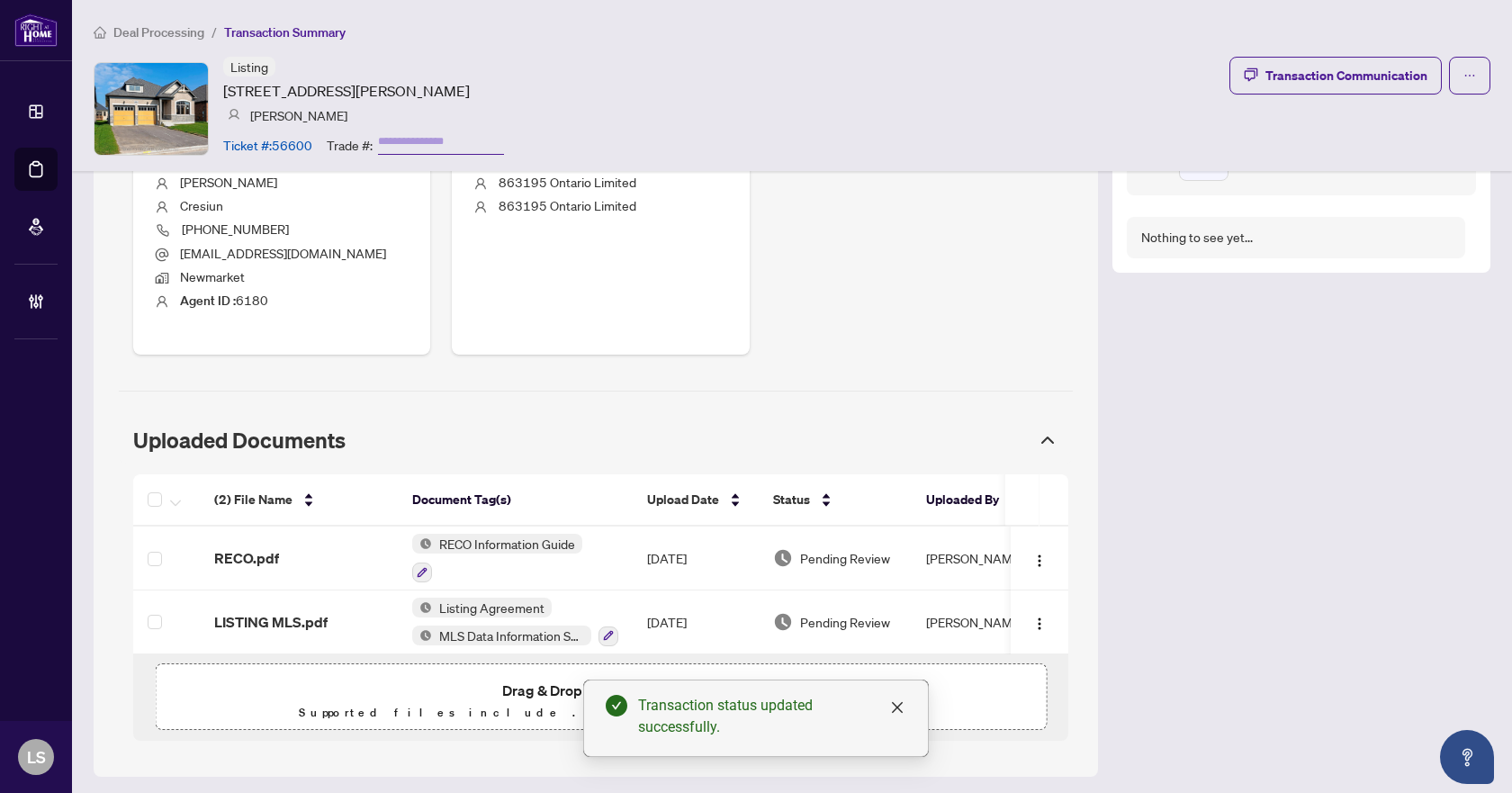
scroll to position [770, 0]
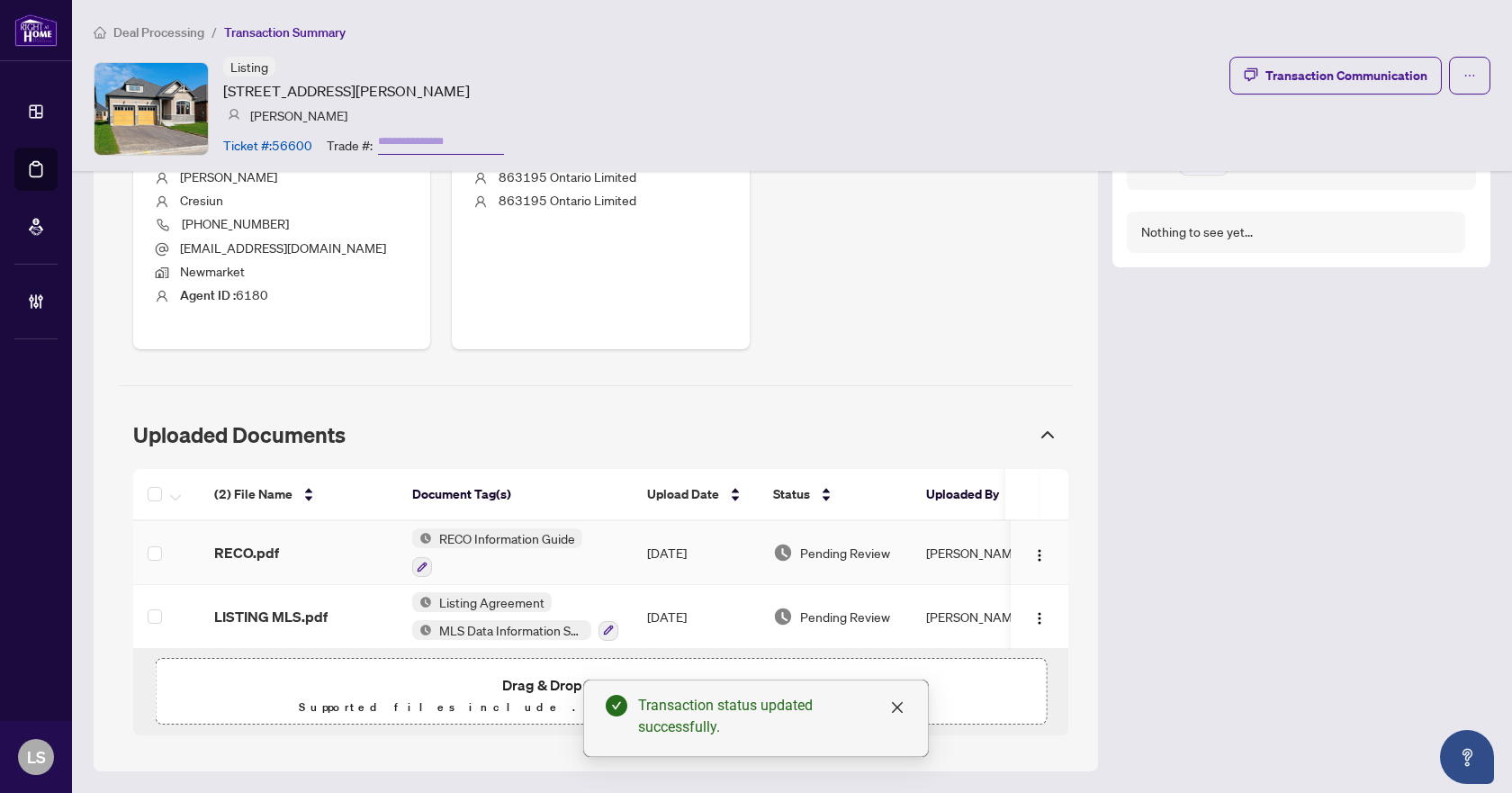
click at [255, 543] on span "RECO.pdf" at bounding box center [246, 552] width 64 height 22
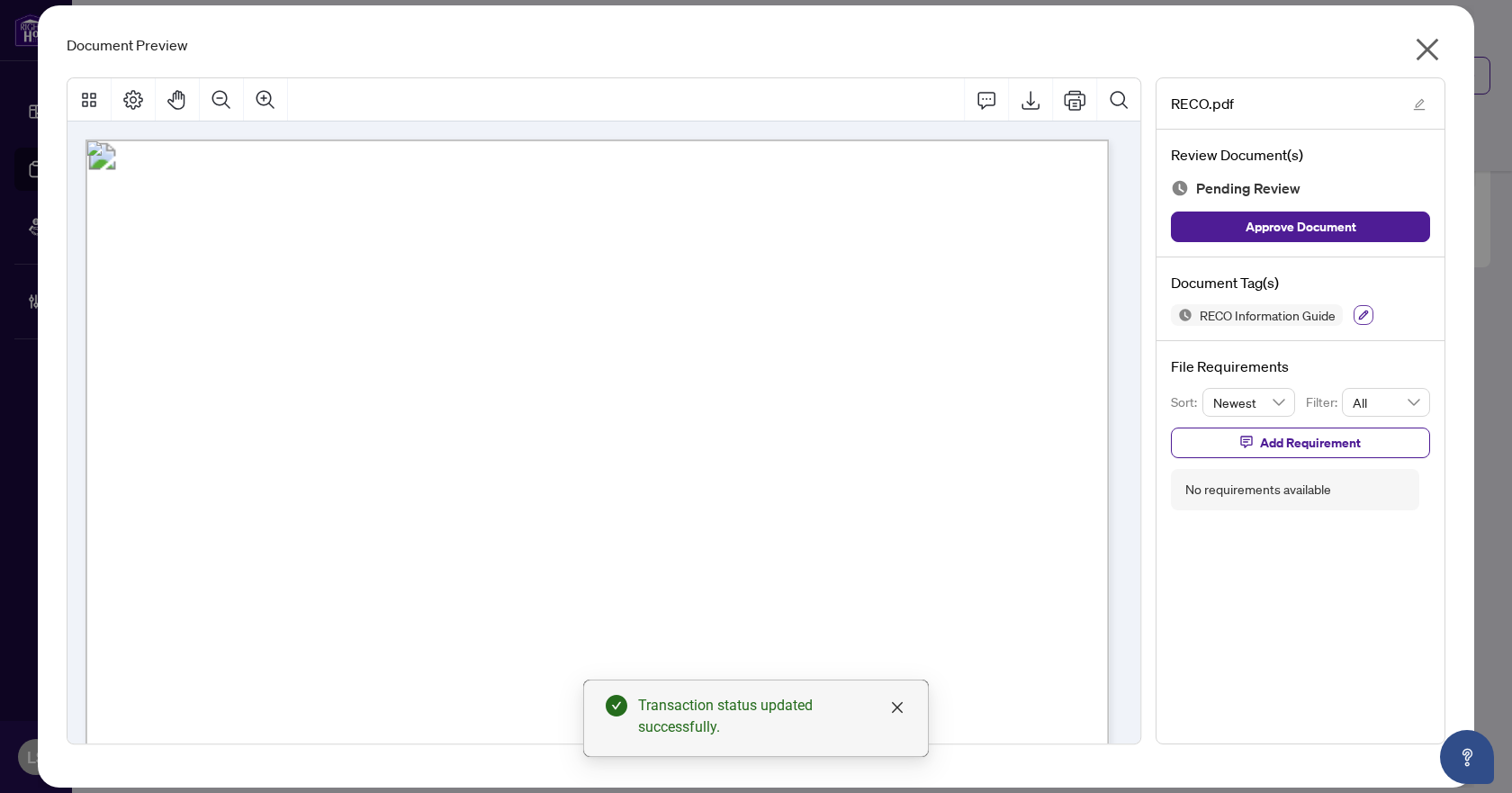
click at [1357, 316] on button "button" at bounding box center [1363, 315] width 20 height 20
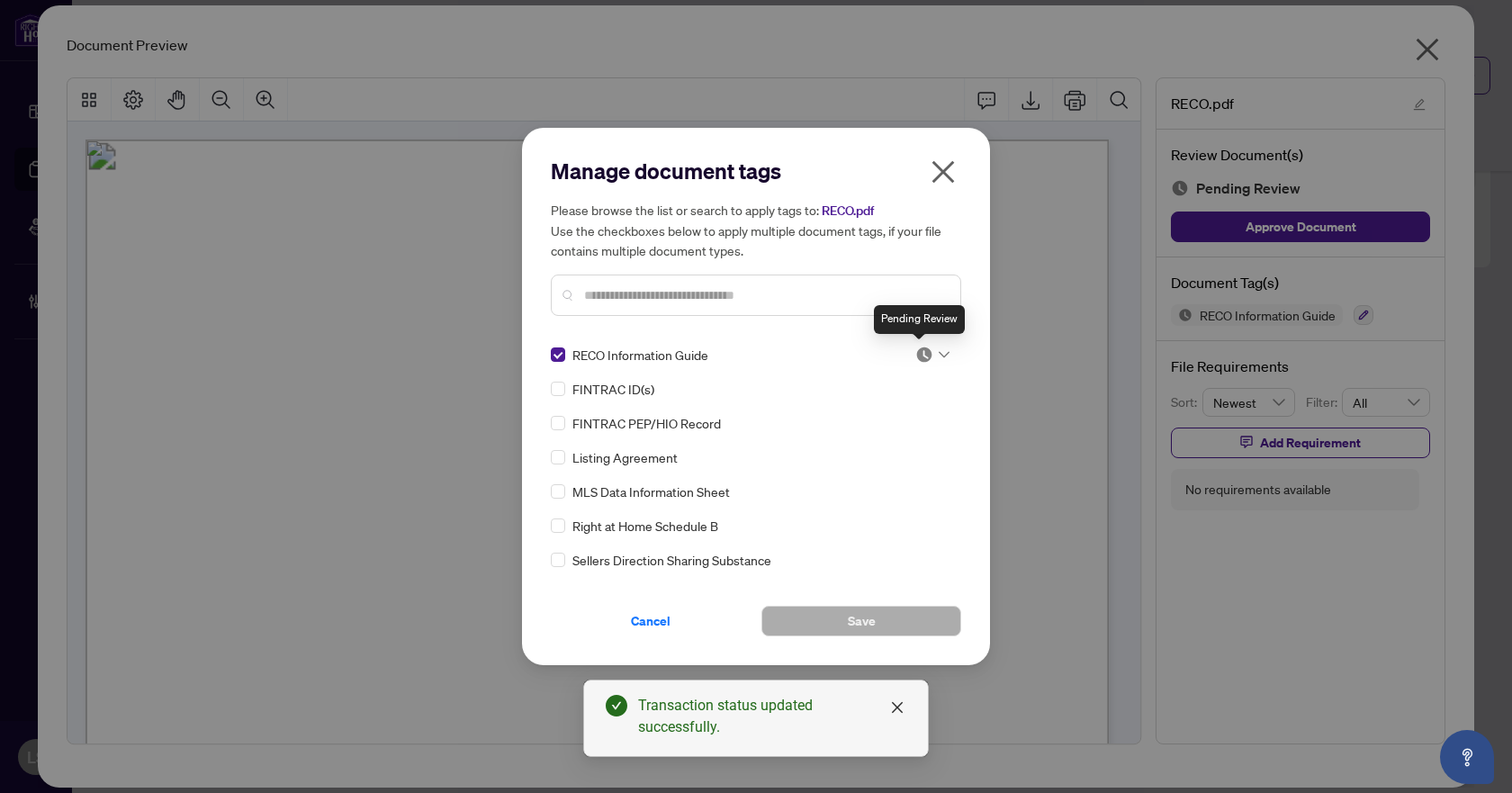
click at [927, 353] on img at bounding box center [924, 354] width 18 height 18
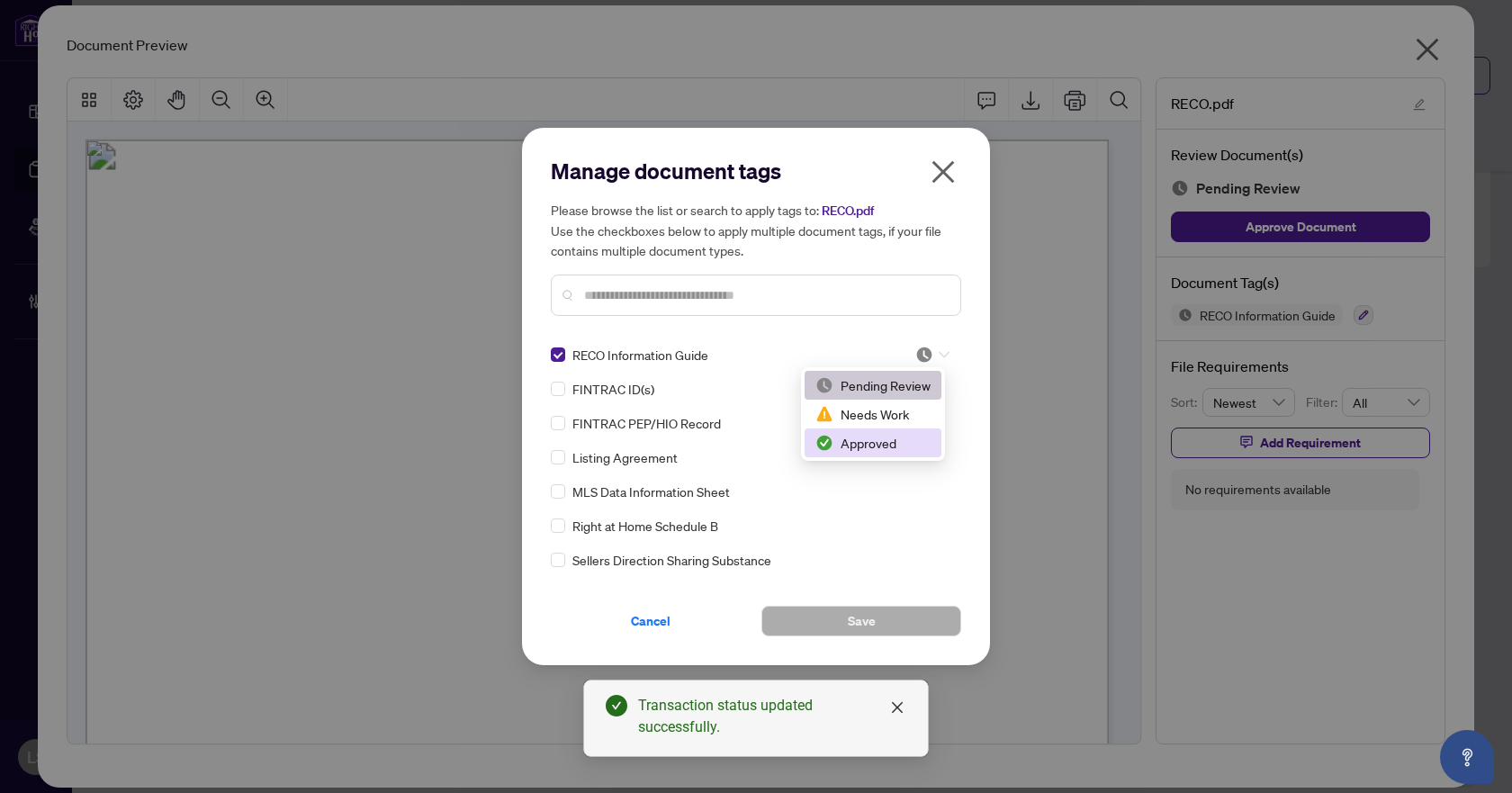
click at [845, 439] on div "Approved" at bounding box center [873, 442] width 116 height 20
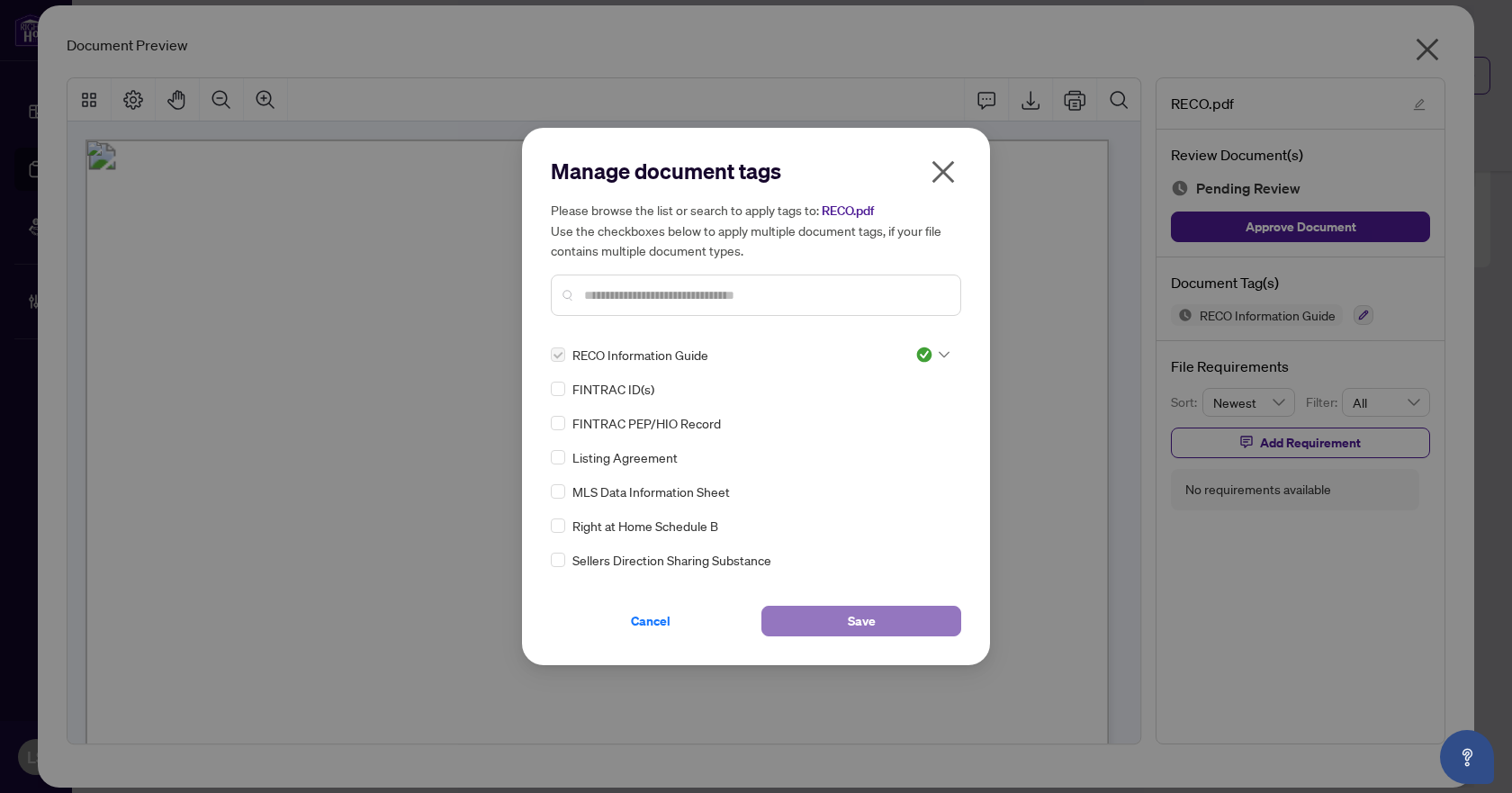
click at [858, 607] on span "Save" at bounding box center [862, 621] width 27 height 28
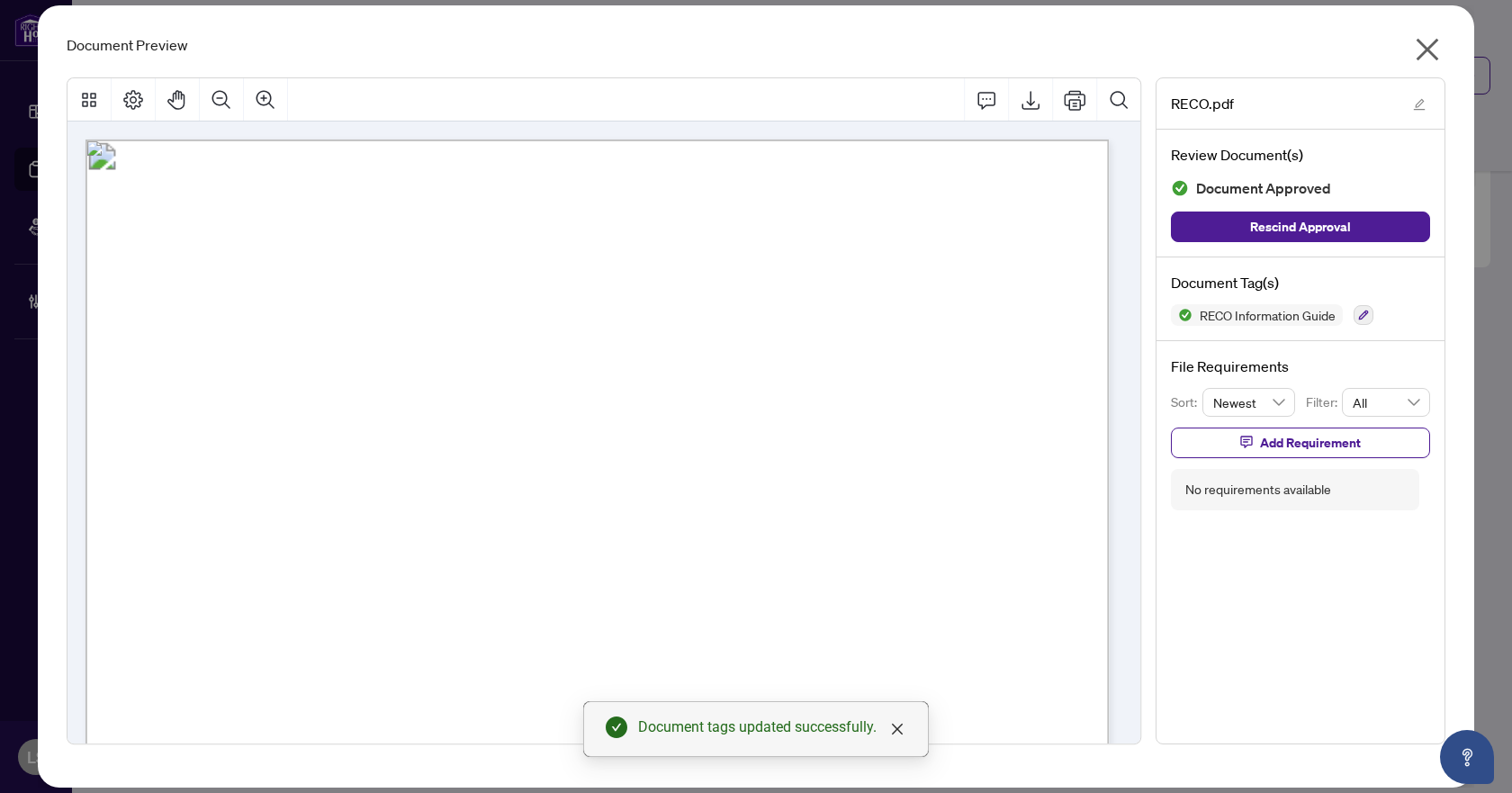
click at [1435, 46] on icon "close" at bounding box center [1428, 49] width 28 height 28
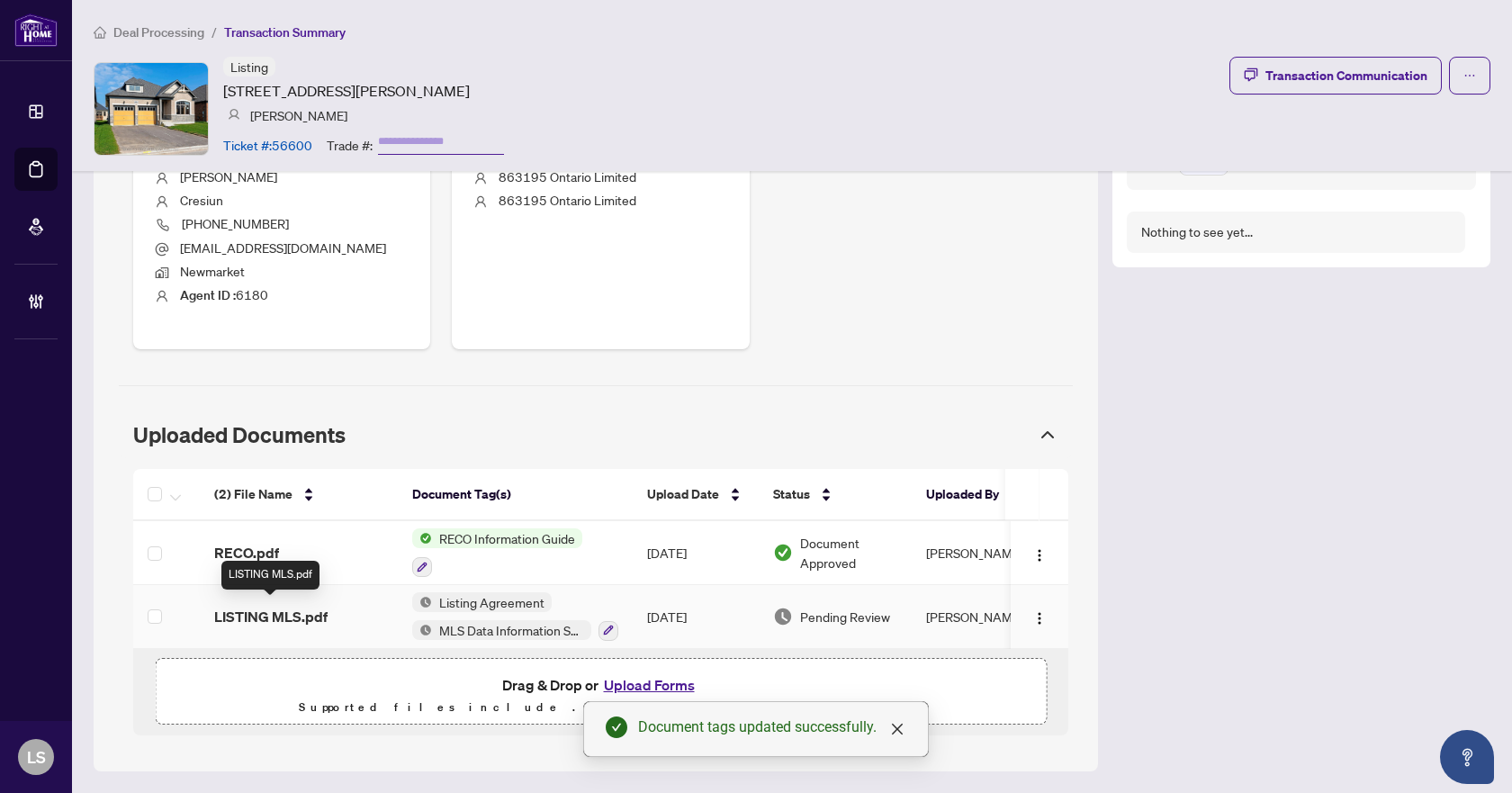
click at [288, 616] on span "LISTING MLS.pdf" at bounding box center [271, 616] width 114 height 22
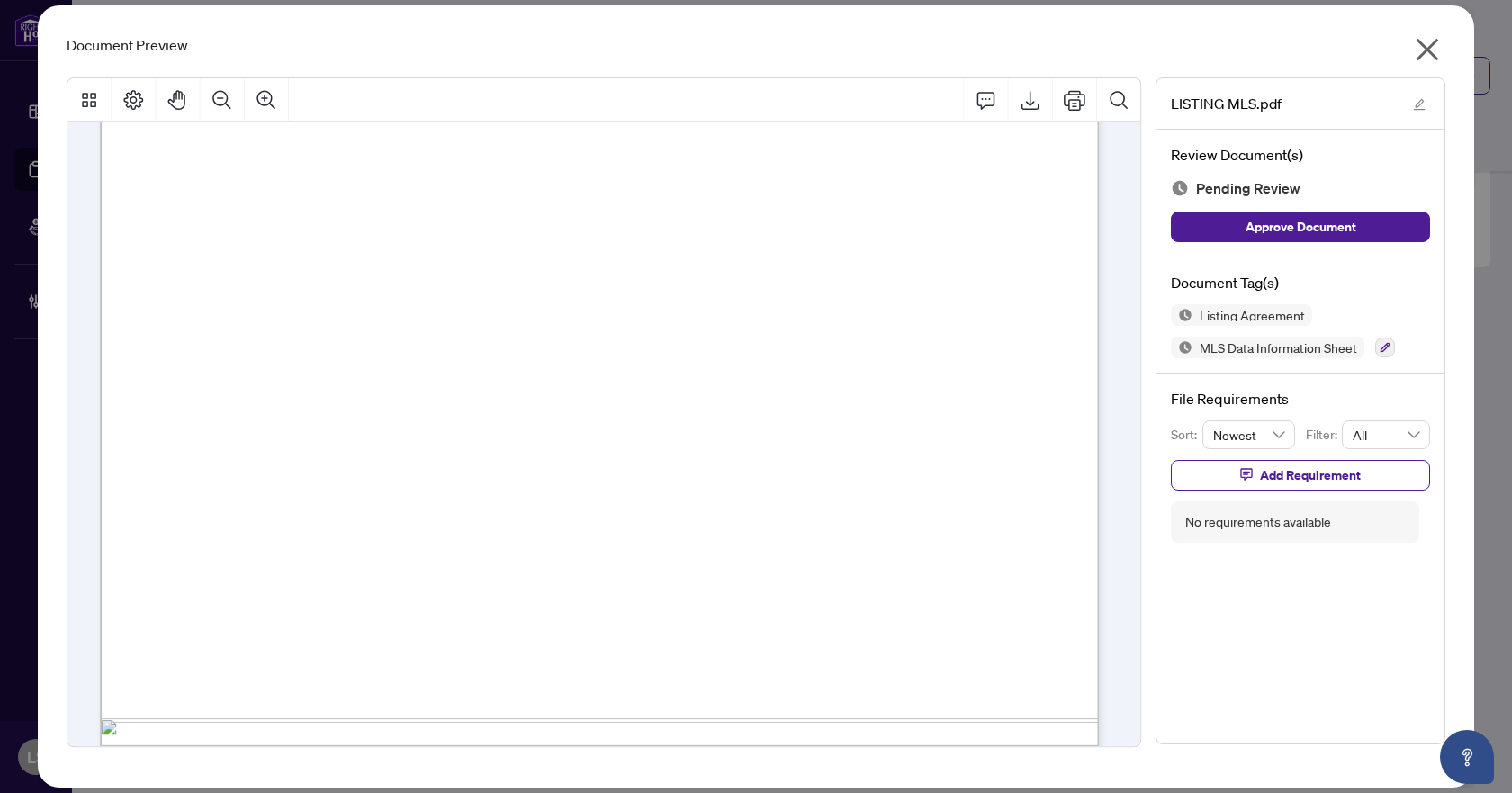
scroll to position [9046, 0]
click at [1383, 350] on icon "button" at bounding box center [1385, 347] width 10 height 10
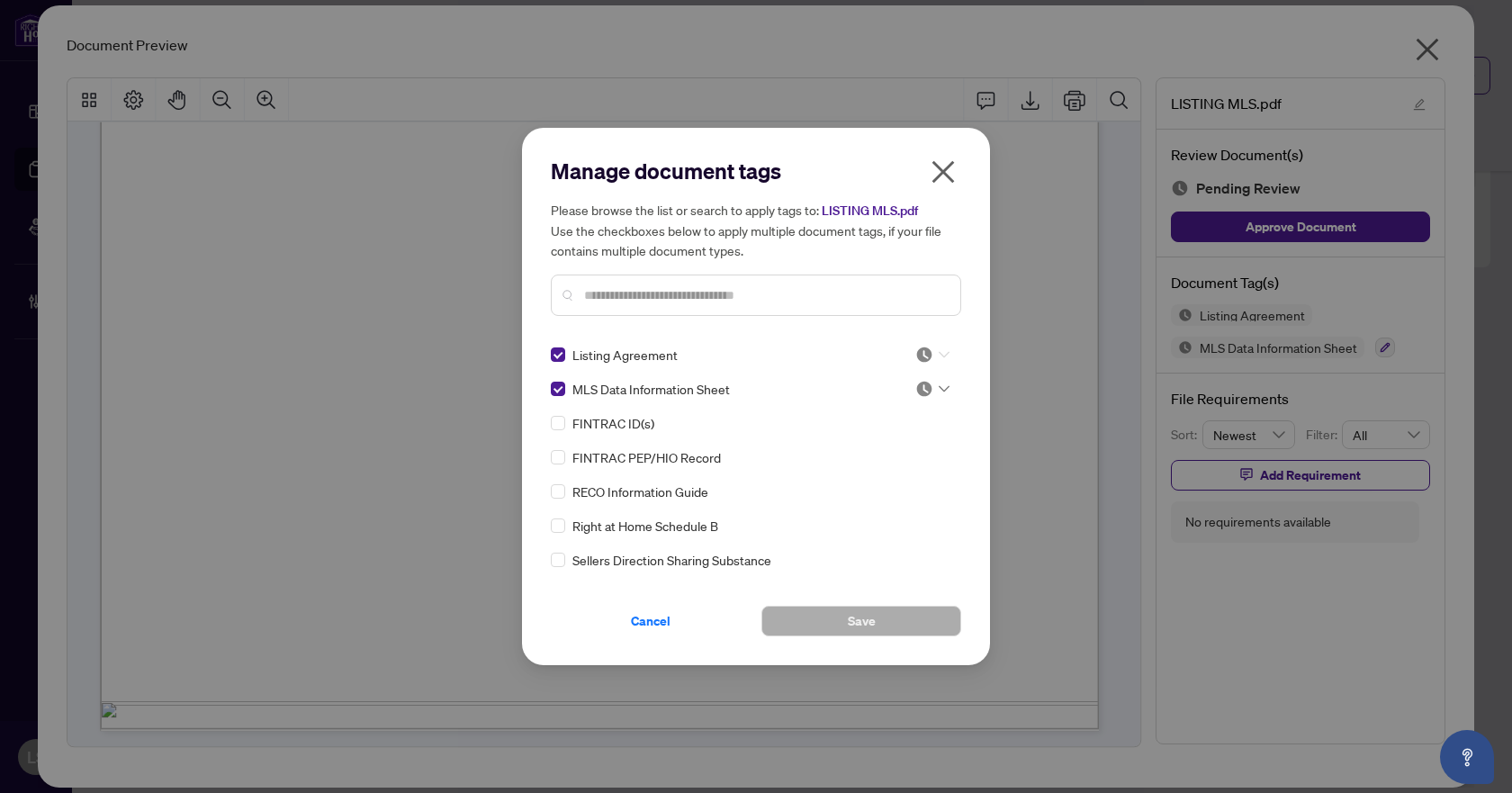
drag, startPoint x: 934, startPoint y: 351, endPoint x: 941, endPoint y: 392, distance: 41.6
click at [939, 352] on icon at bounding box center [944, 354] width 10 height 8
click at [886, 442] on div "Approved" at bounding box center [873, 442] width 116 height 20
click at [940, 387] on icon at bounding box center [944, 388] width 10 height 8
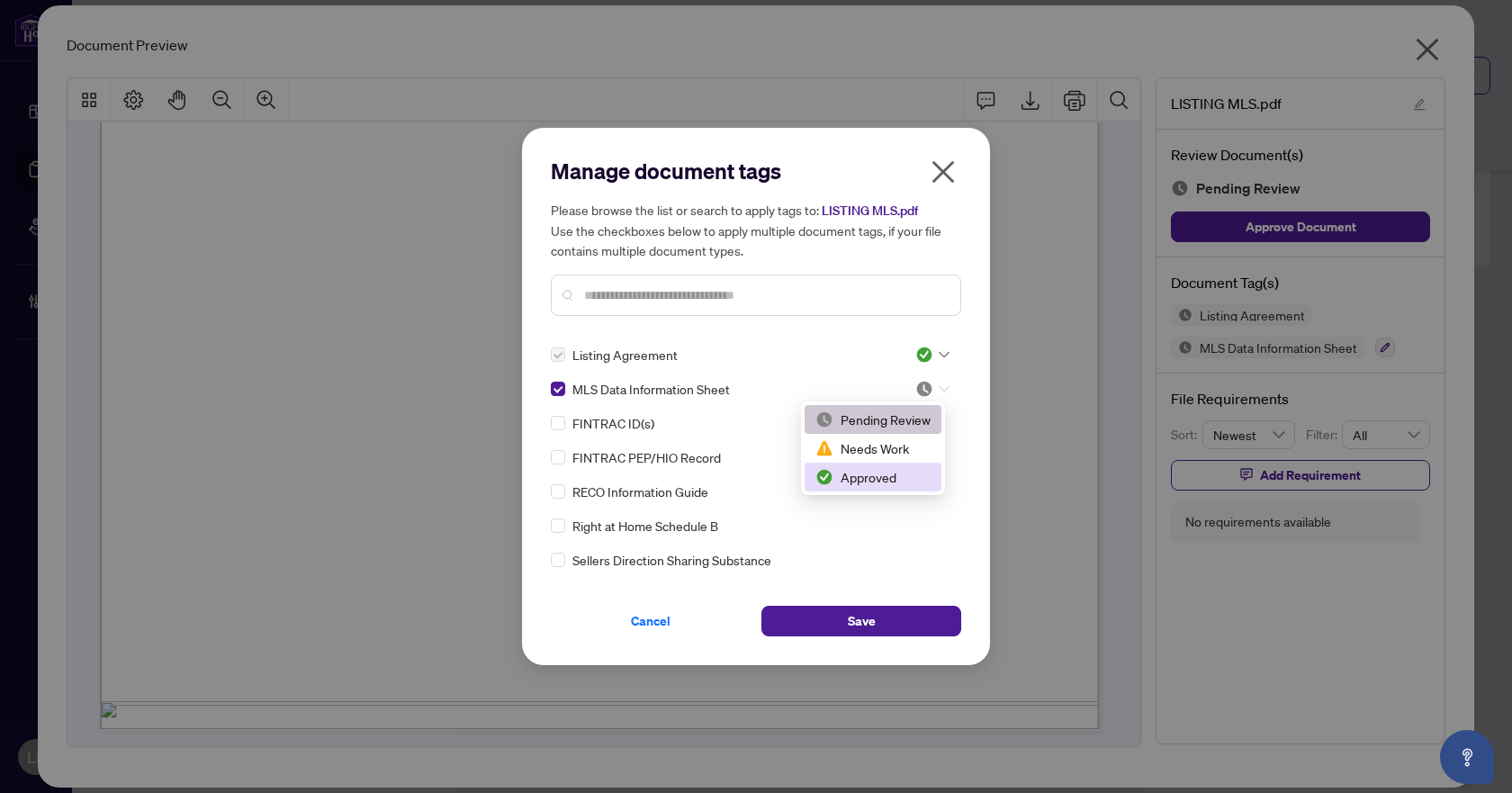
click at [900, 483] on div "Approved" at bounding box center [873, 477] width 116 height 20
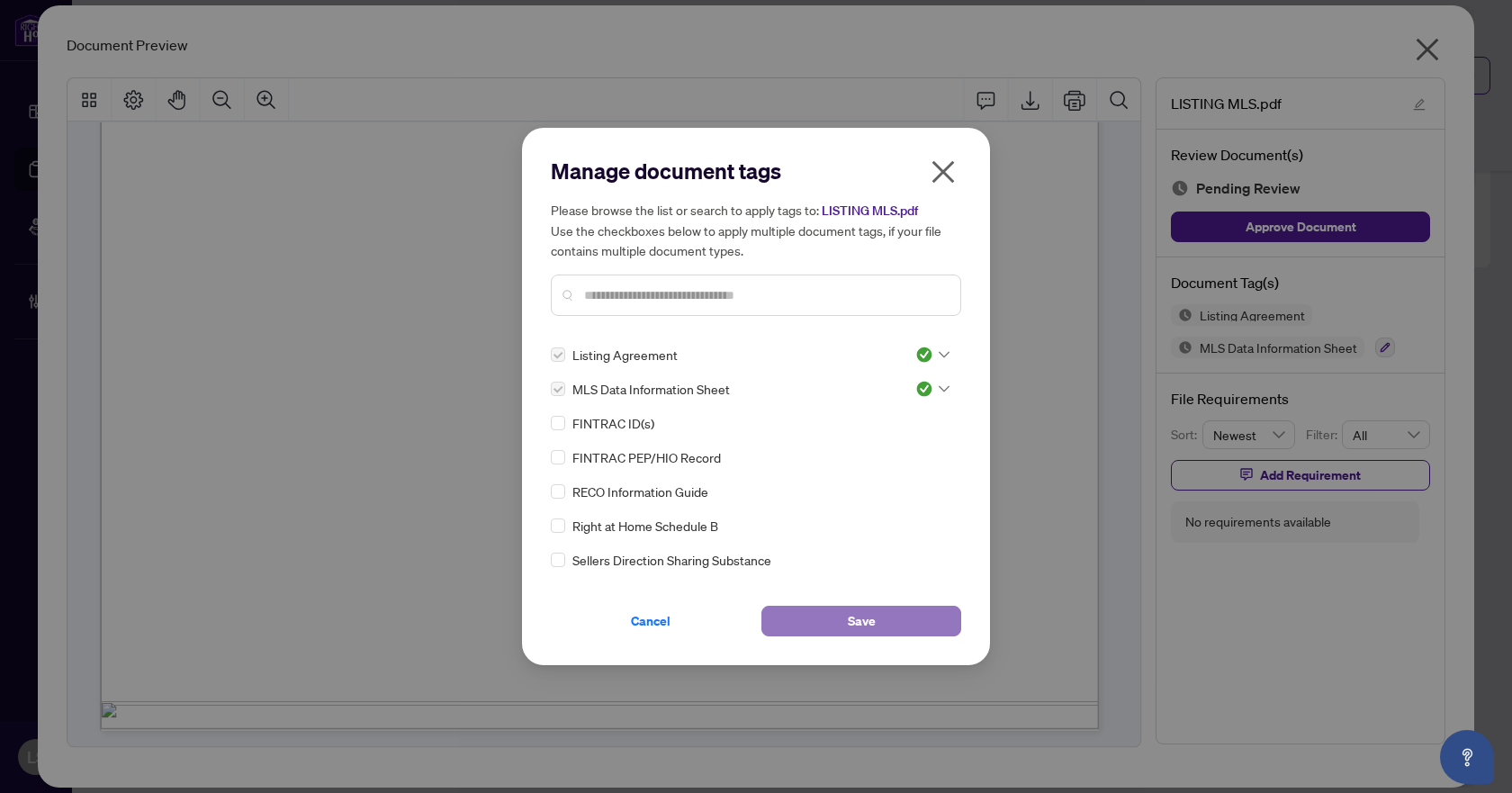
click at [903, 606] on button "Save" at bounding box center [861, 621] width 200 height 30
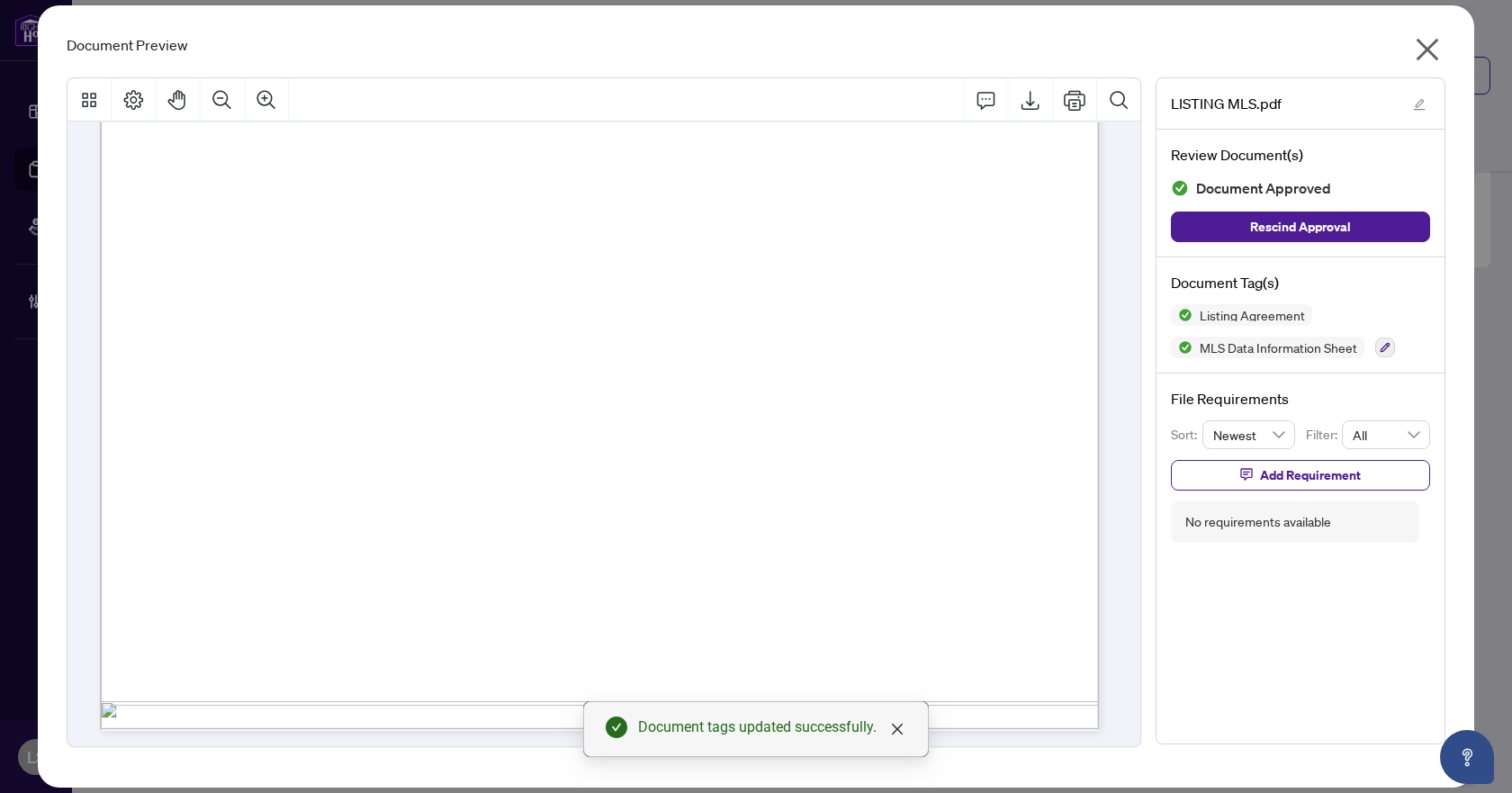
click at [1424, 48] on icon "close" at bounding box center [1428, 49] width 28 height 28
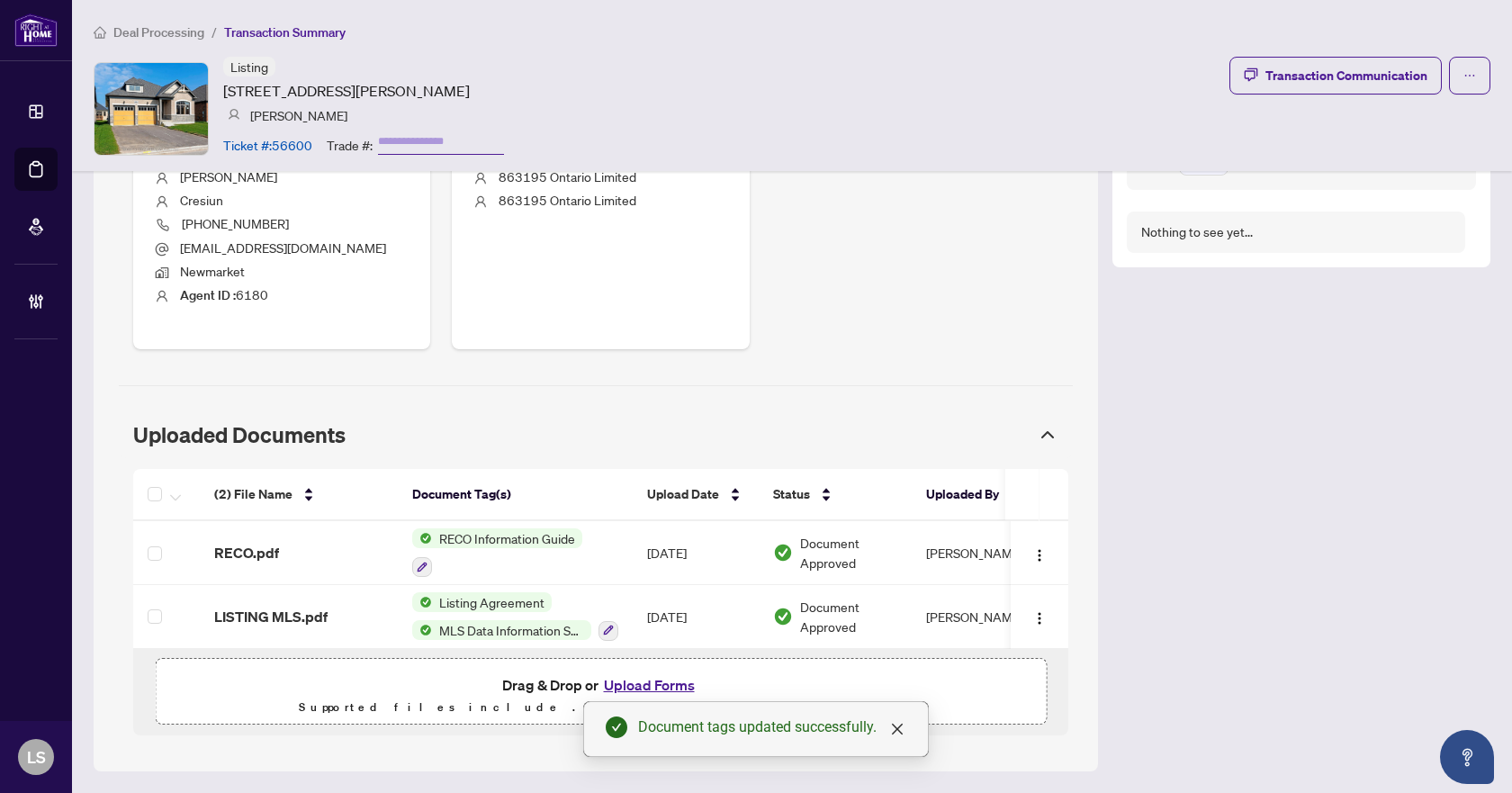
click at [135, 27] on span "Deal Processing" at bounding box center [159, 32] width 91 height 16
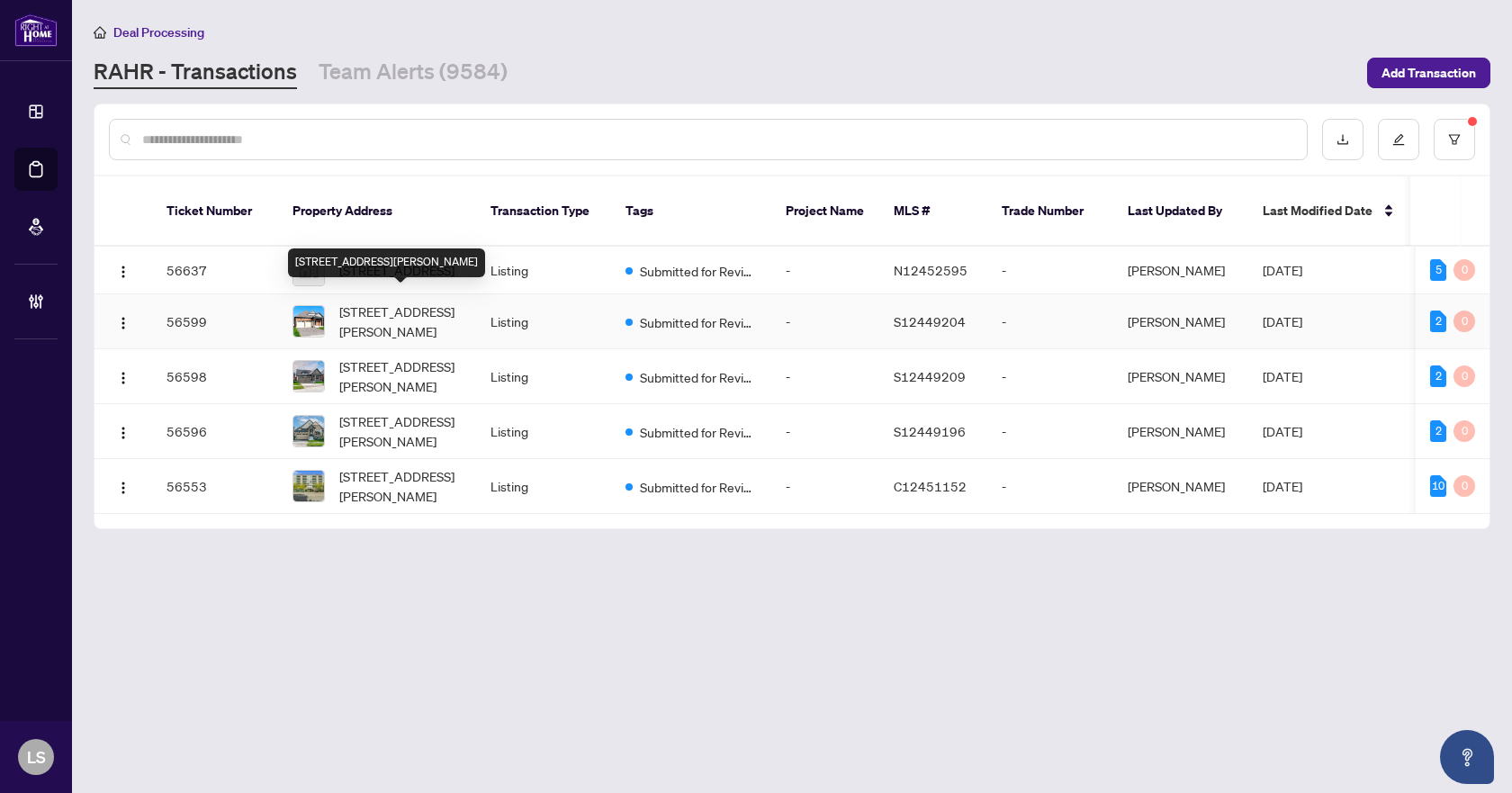
click at [424, 310] on span "256 Duncan St, Clearview, Ontario L0M 1S0, Canada" at bounding box center [400, 321] width 122 height 40
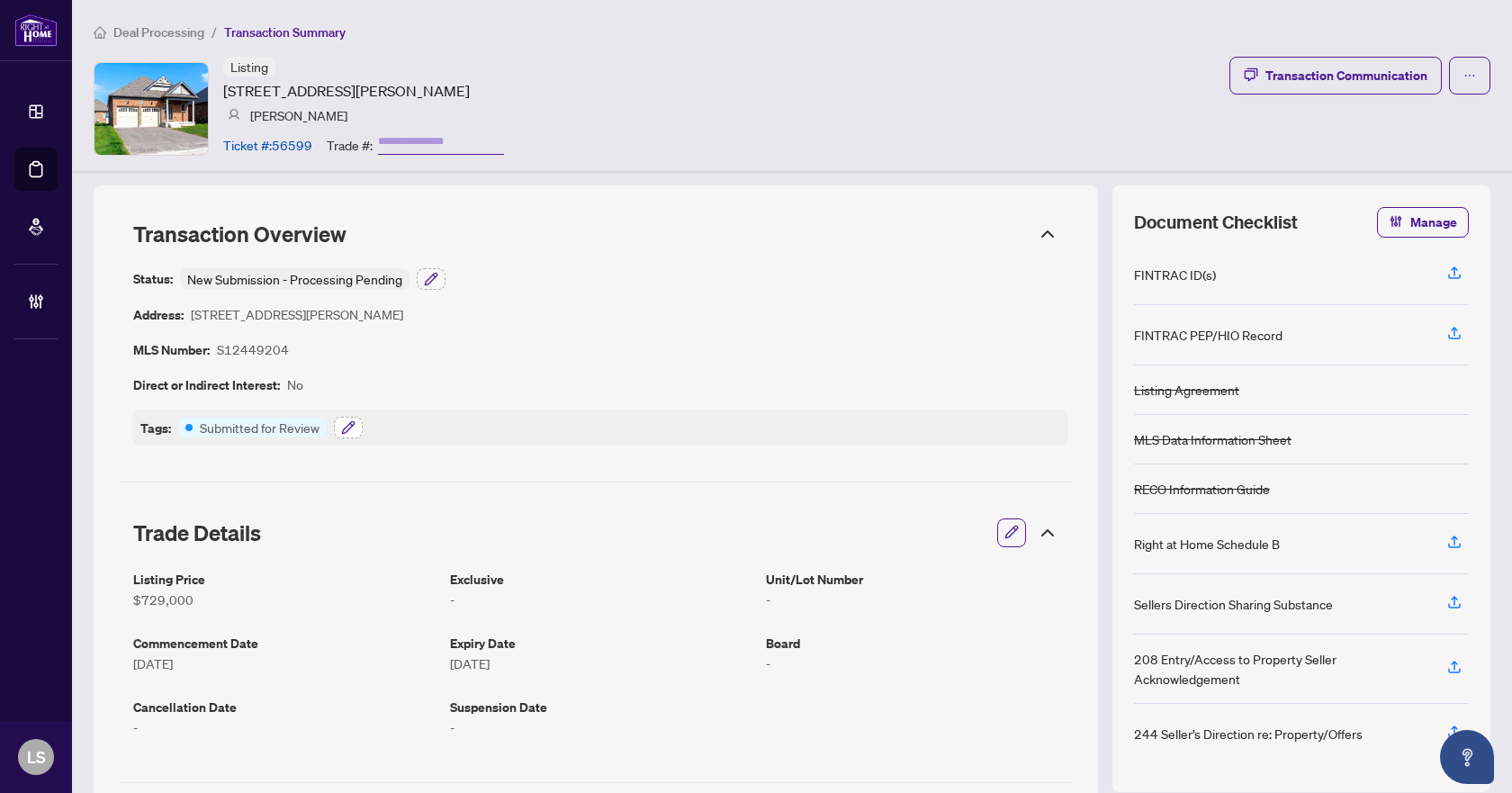
click at [349, 426] on icon "button" at bounding box center [348, 427] width 14 height 14
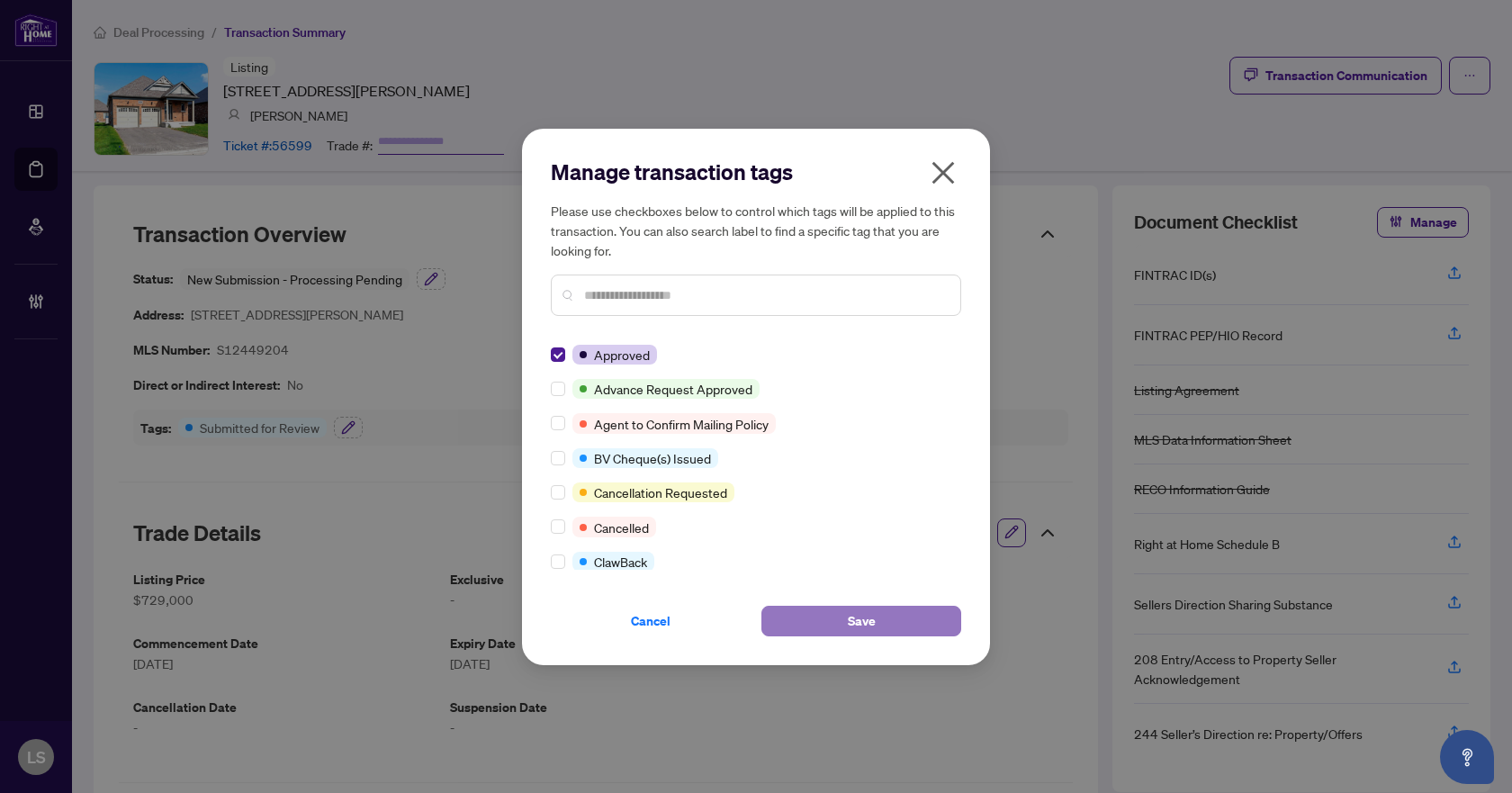
click at [863, 623] on span "Save" at bounding box center [862, 621] width 27 height 28
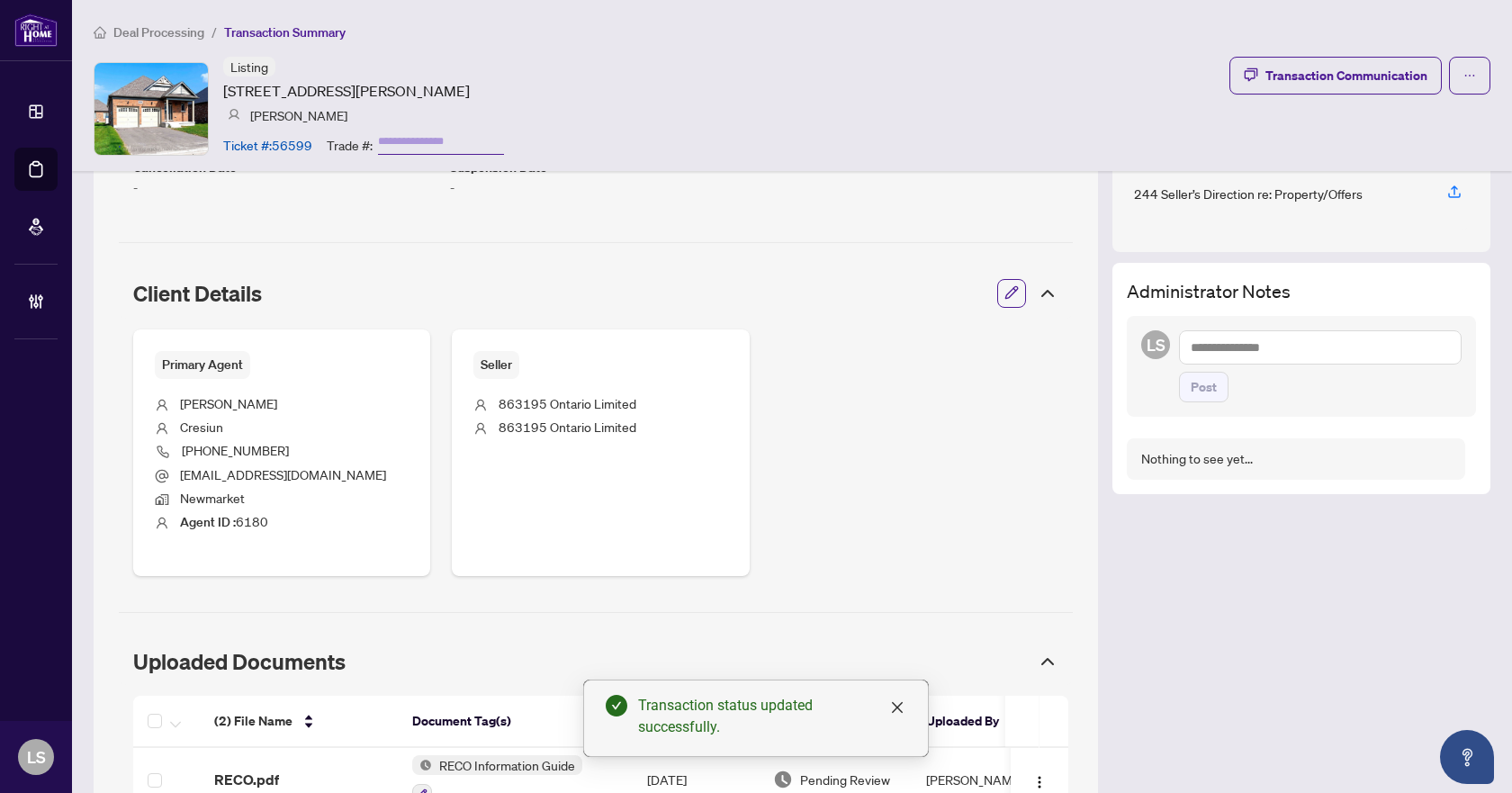
scroll to position [770, 0]
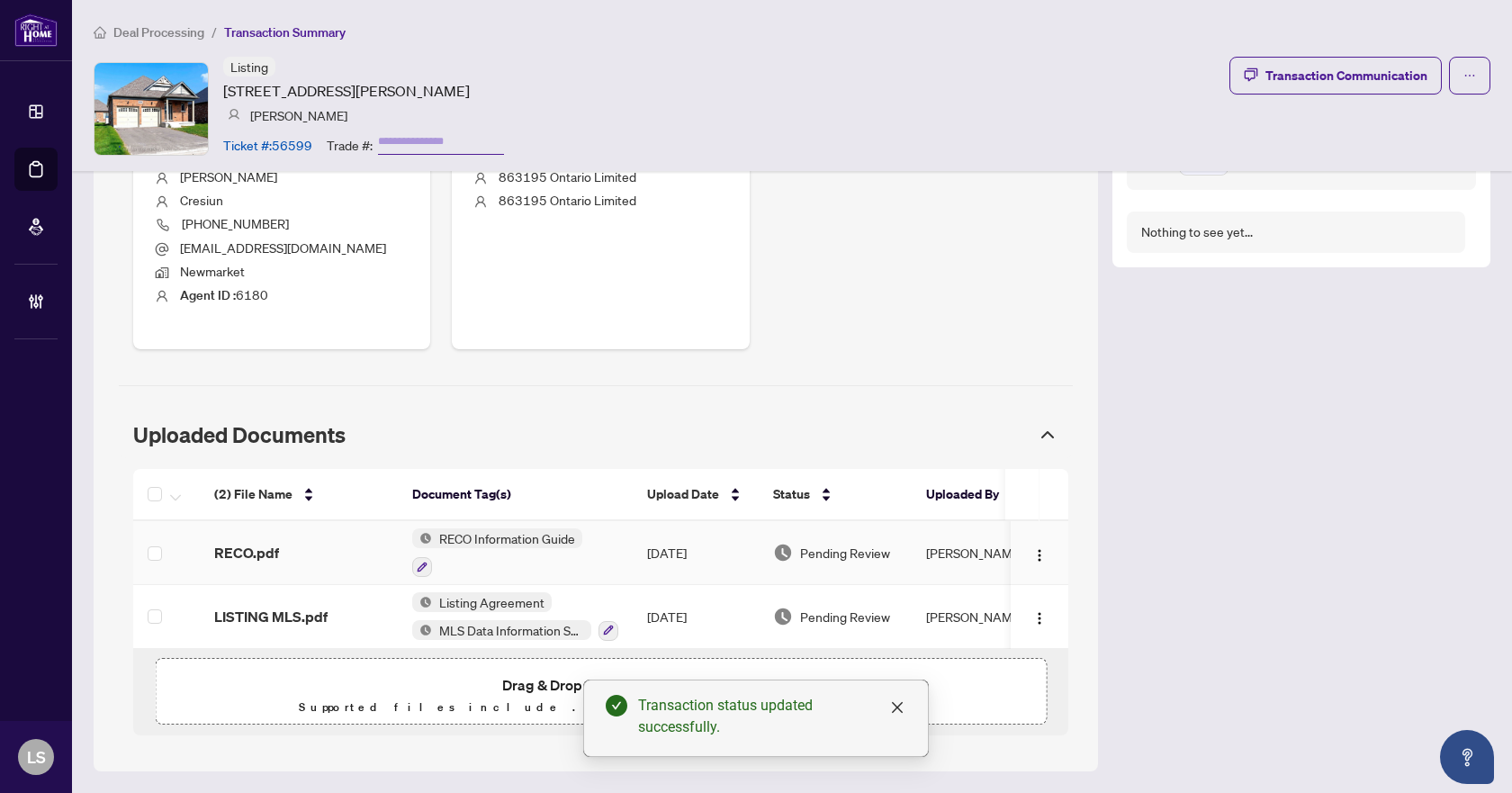
click at [255, 547] on span "RECO.pdf" at bounding box center [246, 552] width 64 height 22
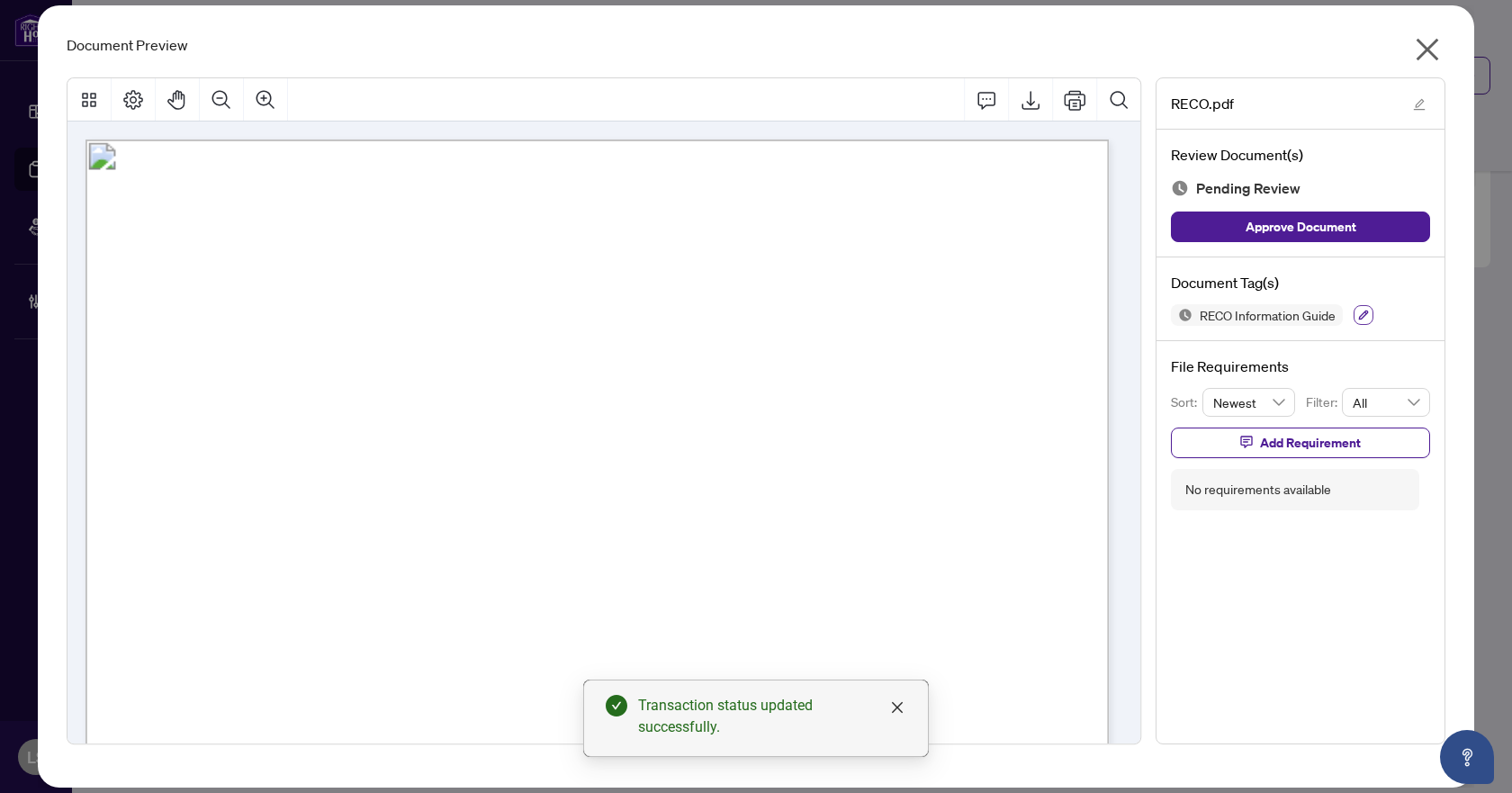
click at [1362, 319] on icon "button" at bounding box center [1364, 315] width 9 height 9
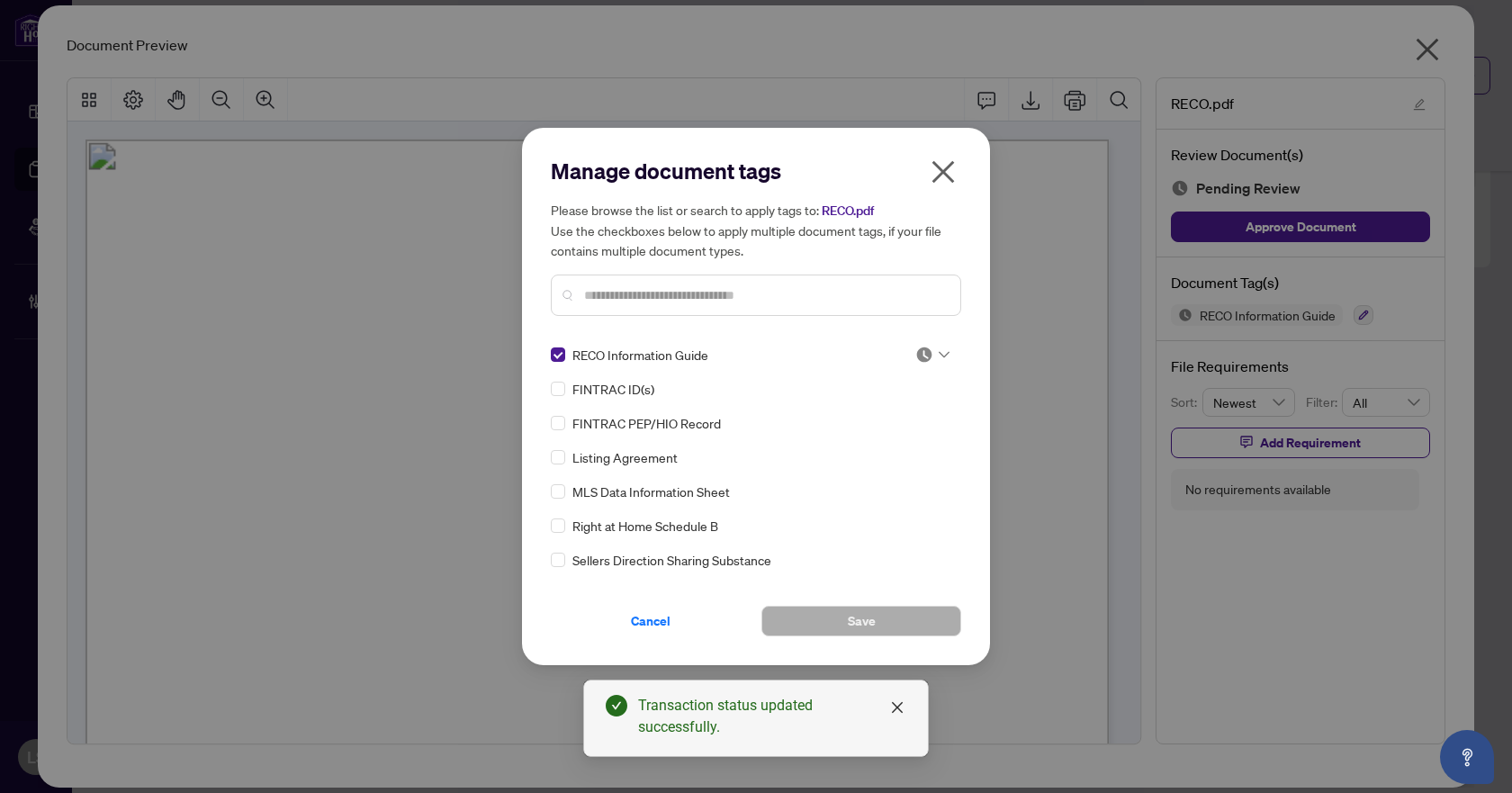
click at [939, 351] on icon at bounding box center [944, 354] width 10 height 8
click at [875, 445] on div "Approved" at bounding box center [873, 442] width 116 height 20
click at [873, 623] on span "Save" at bounding box center [862, 621] width 27 height 28
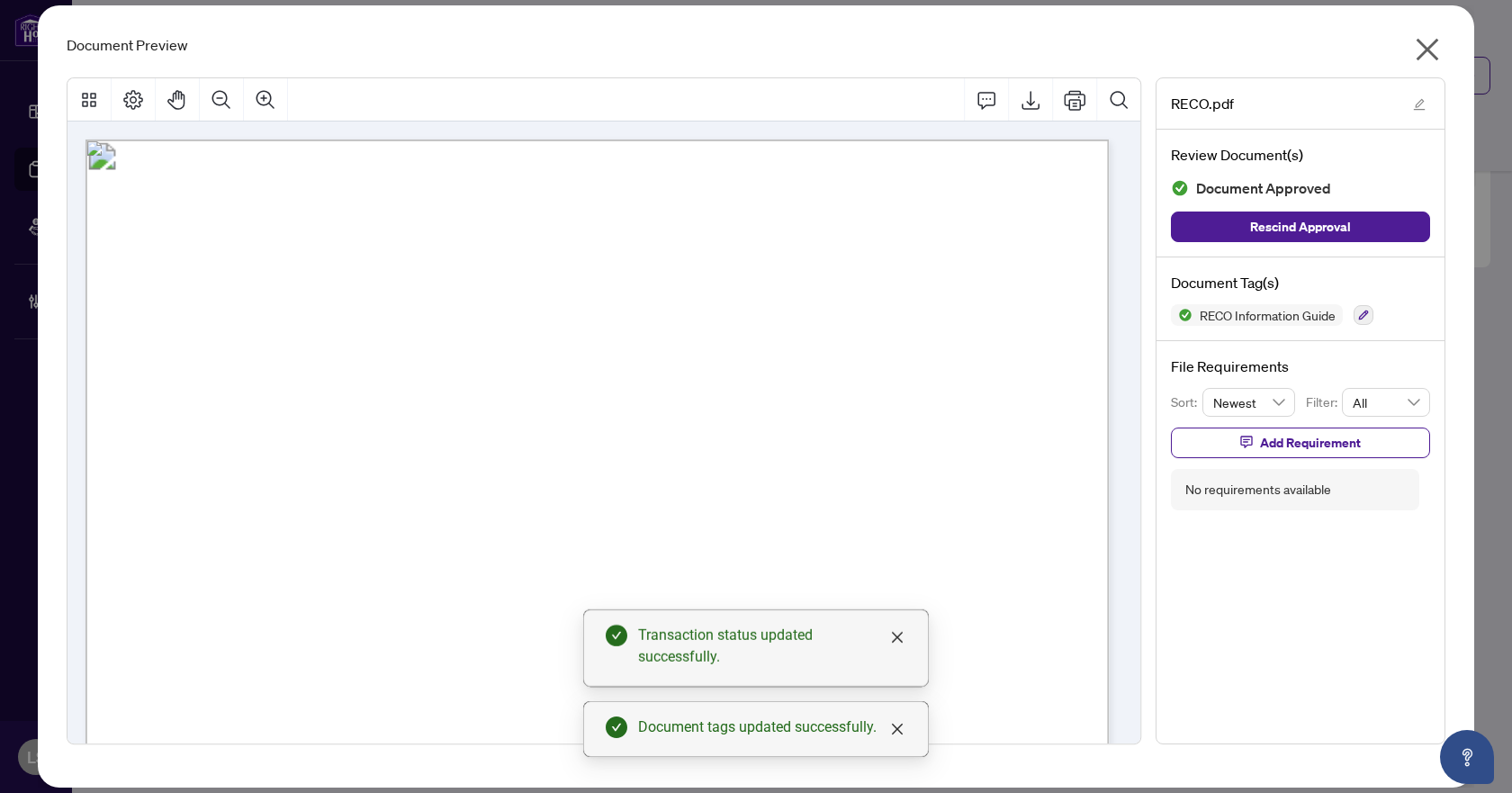
click at [1423, 40] on icon "close" at bounding box center [1428, 49] width 28 height 28
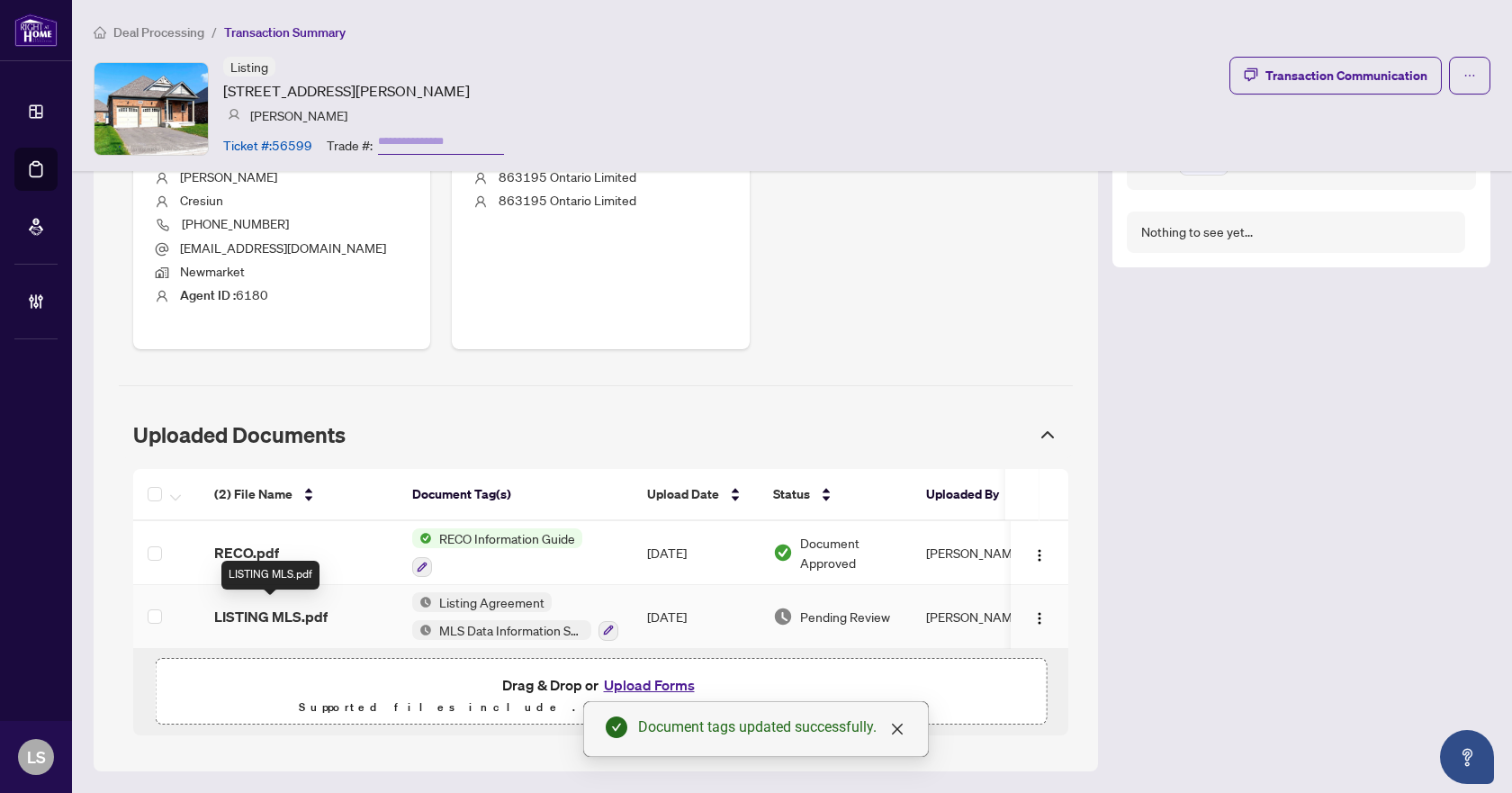
click at [293, 605] on span "LISTING MLS.pdf" at bounding box center [271, 616] width 114 height 22
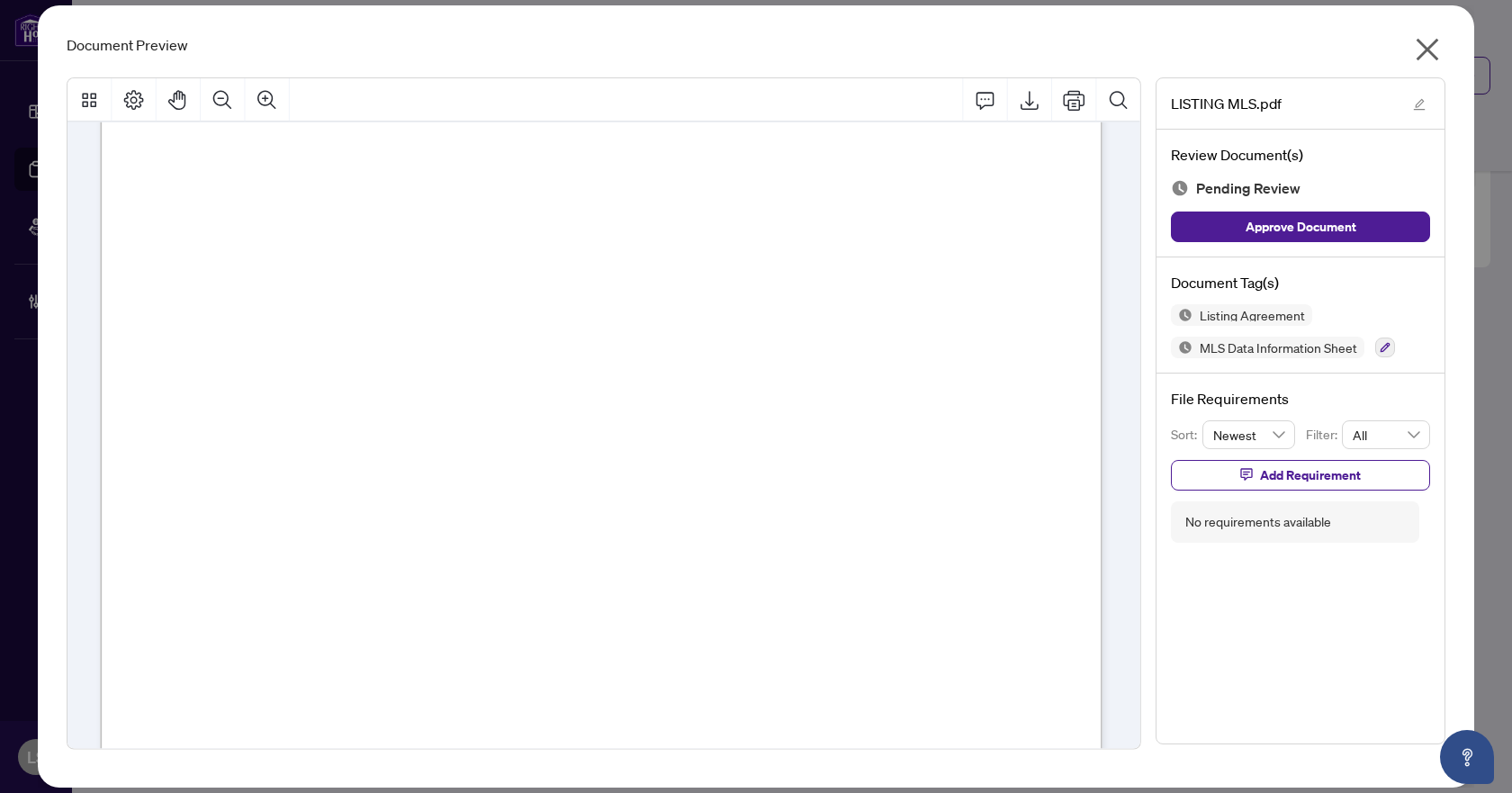
scroll to position [7604, 0]
click at [1390, 350] on button "button" at bounding box center [1385, 347] width 20 height 20
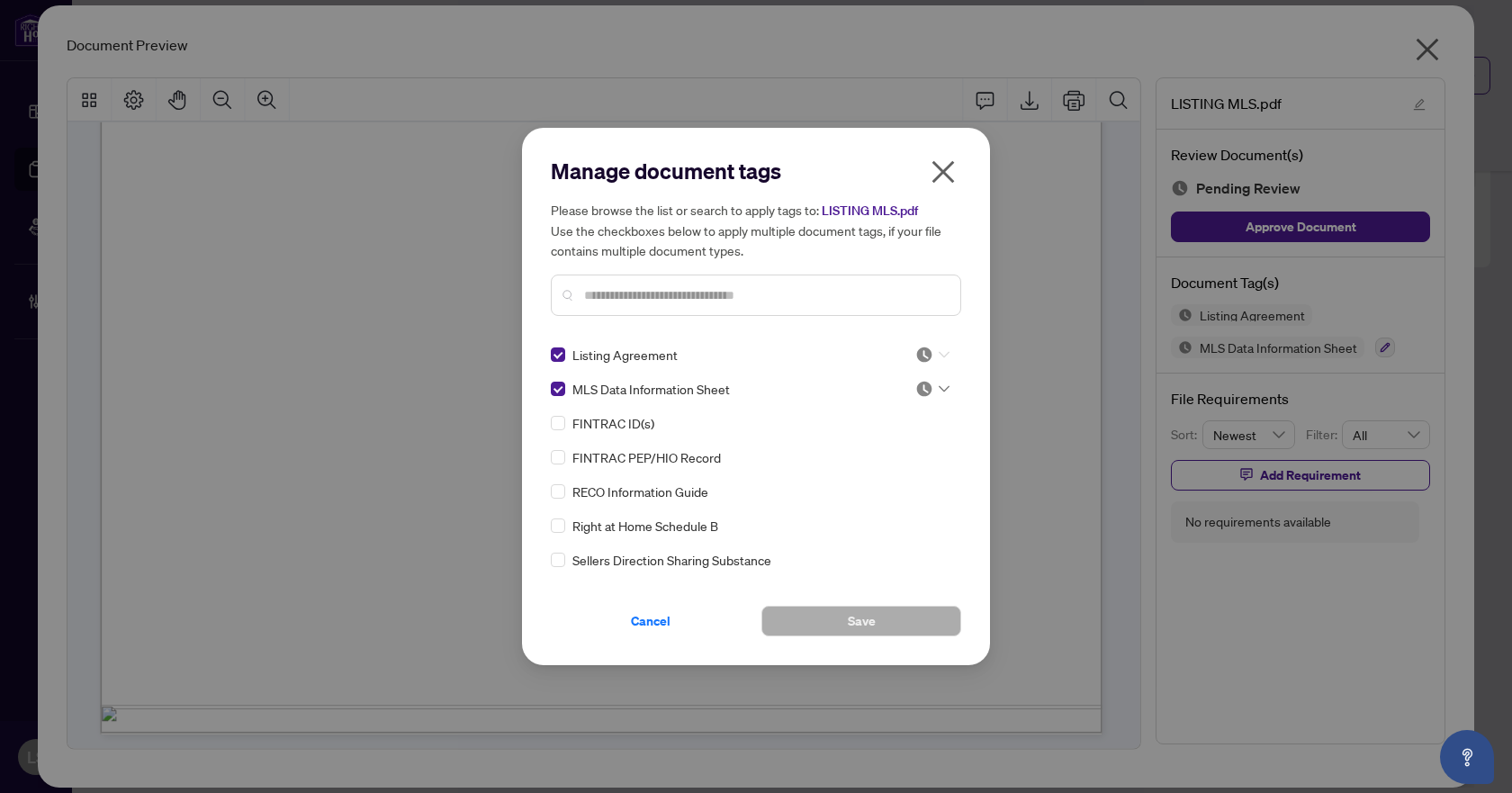
click at [940, 353] on icon at bounding box center [944, 354] width 10 height 8
click at [889, 444] on div "Approved" at bounding box center [873, 442] width 116 height 20
click at [939, 391] on icon at bounding box center [944, 388] width 10 height 8
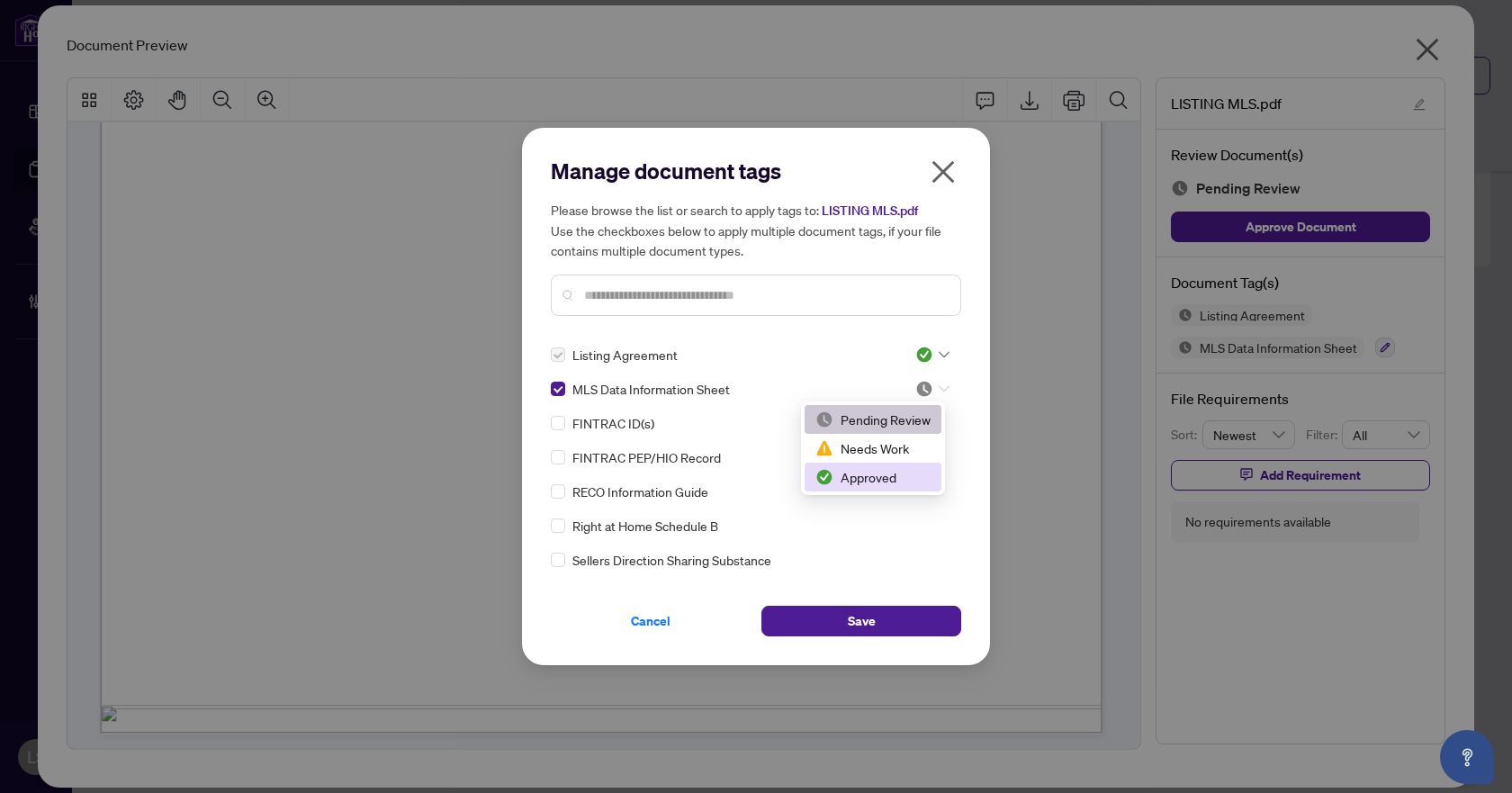
click at [859, 481] on div "Approved" at bounding box center [873, 477] width 116 height 20
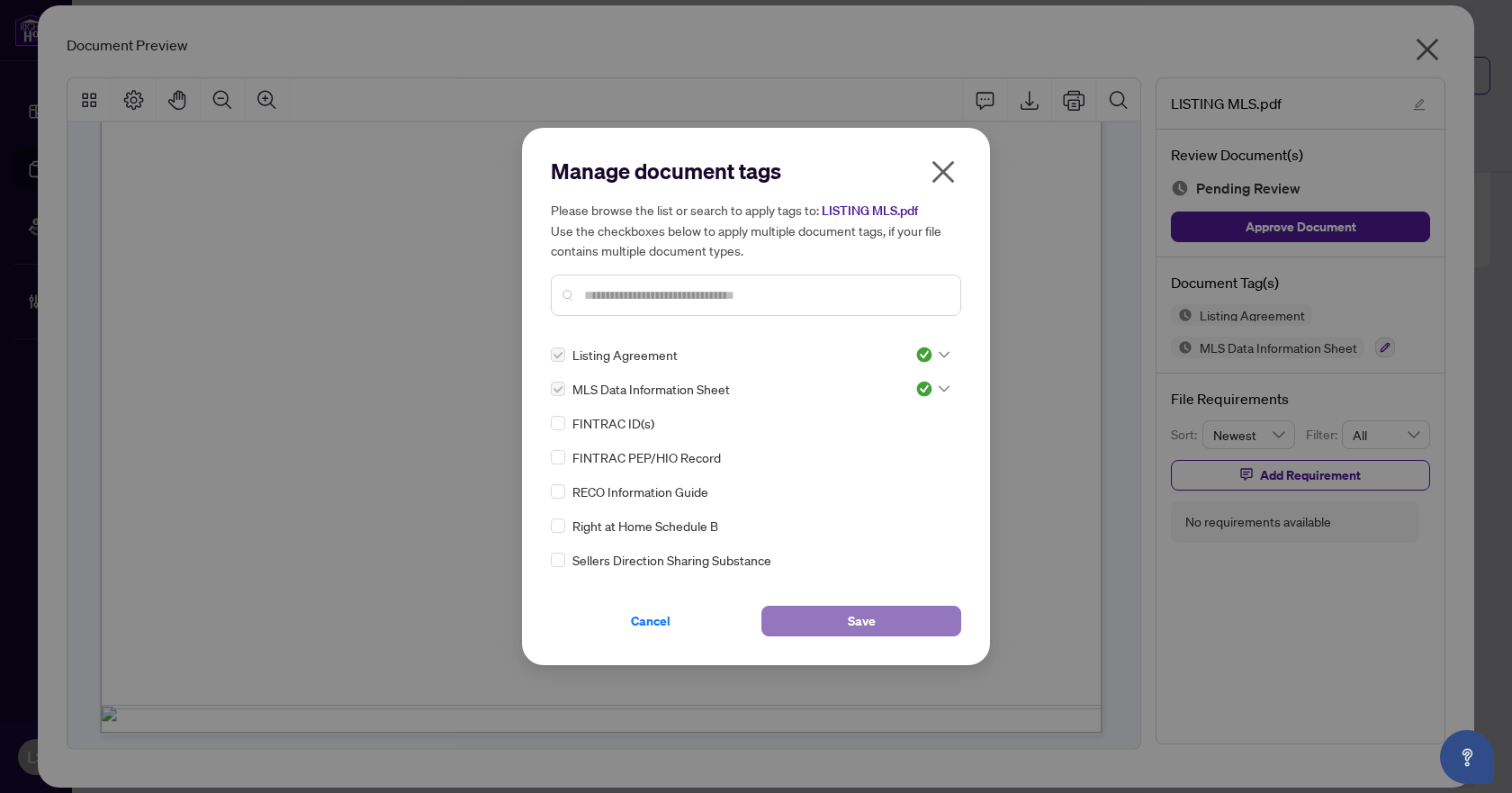
click at [864, 624] on span "Save" at bounding box center [862, 621] width 27 height 28
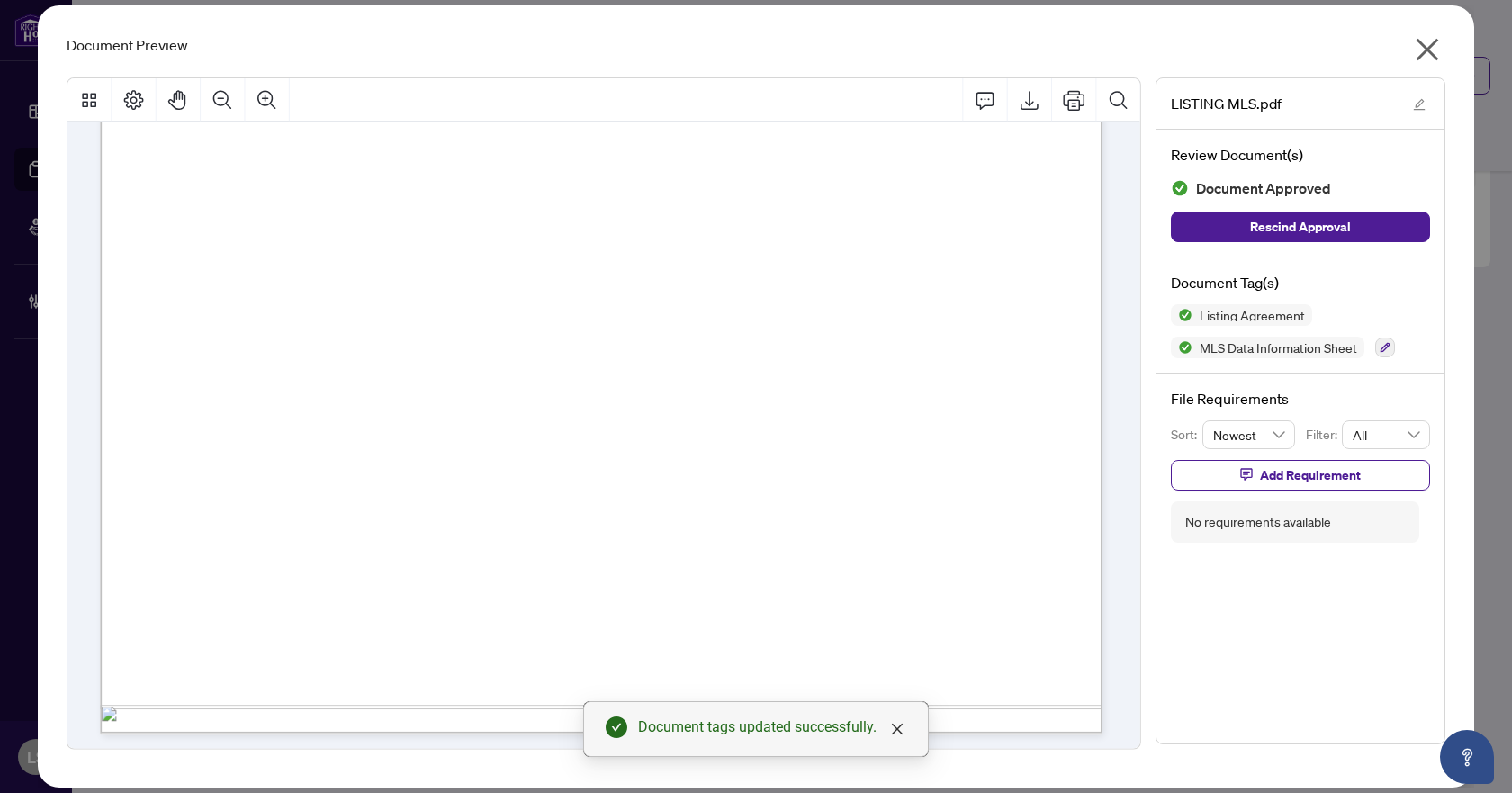
click at [1428, 55] on icon "close" at bounding box center [1428, 49] width 28 height 28
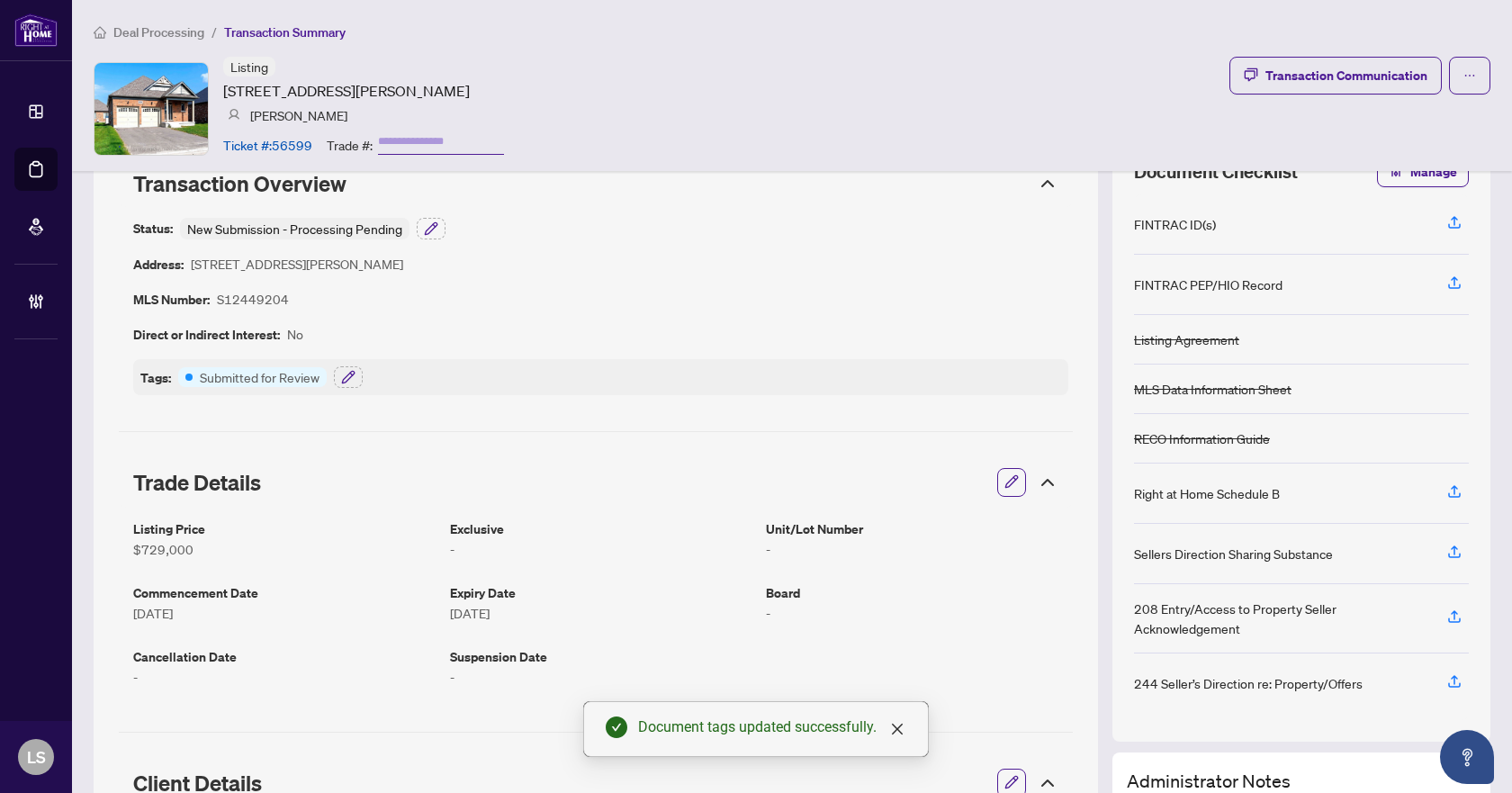
scroll to position [0, 0]
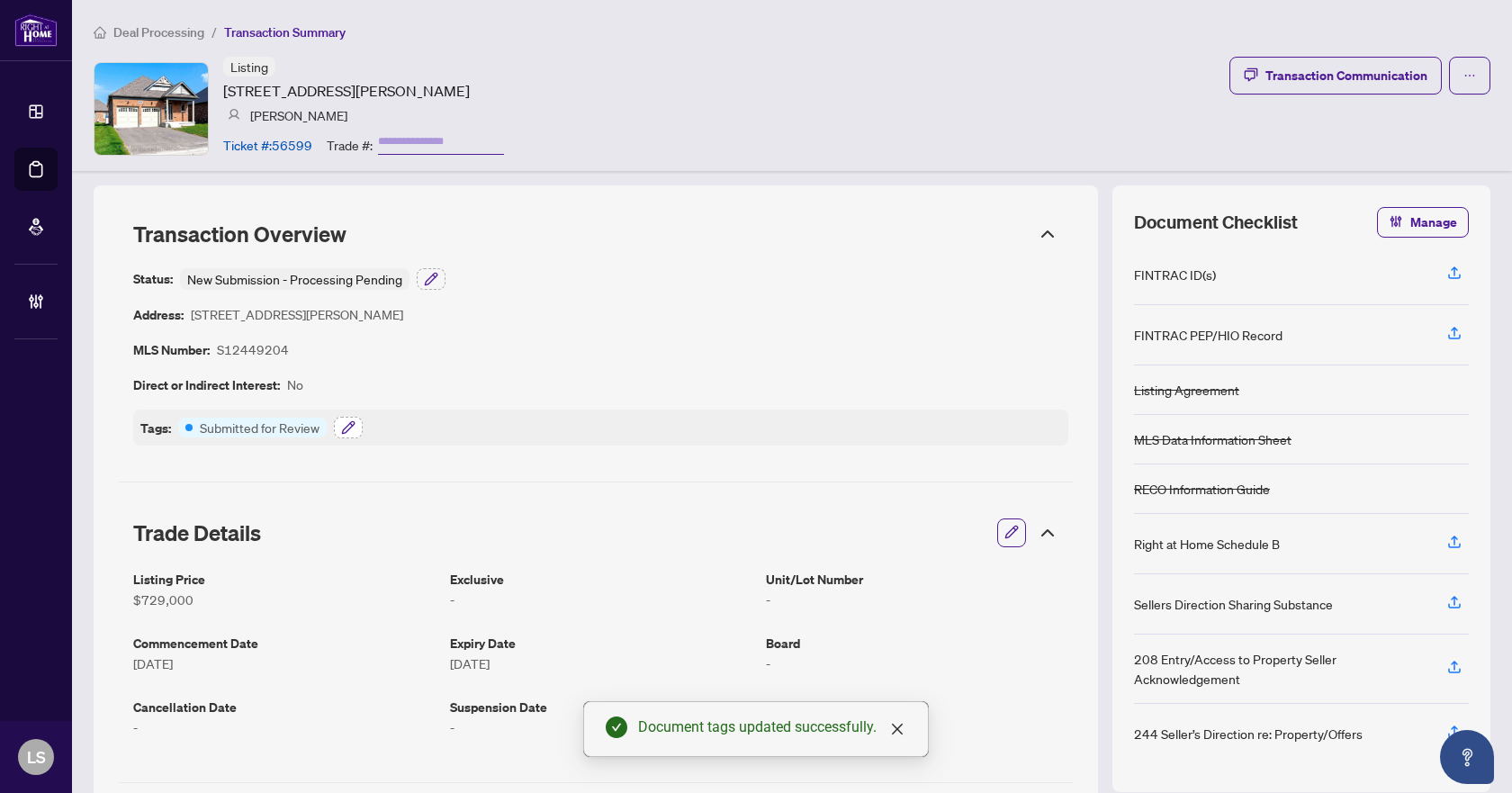
click at [352, 428] on icon "button" at bounding box center [348, 427] width 14 height 14
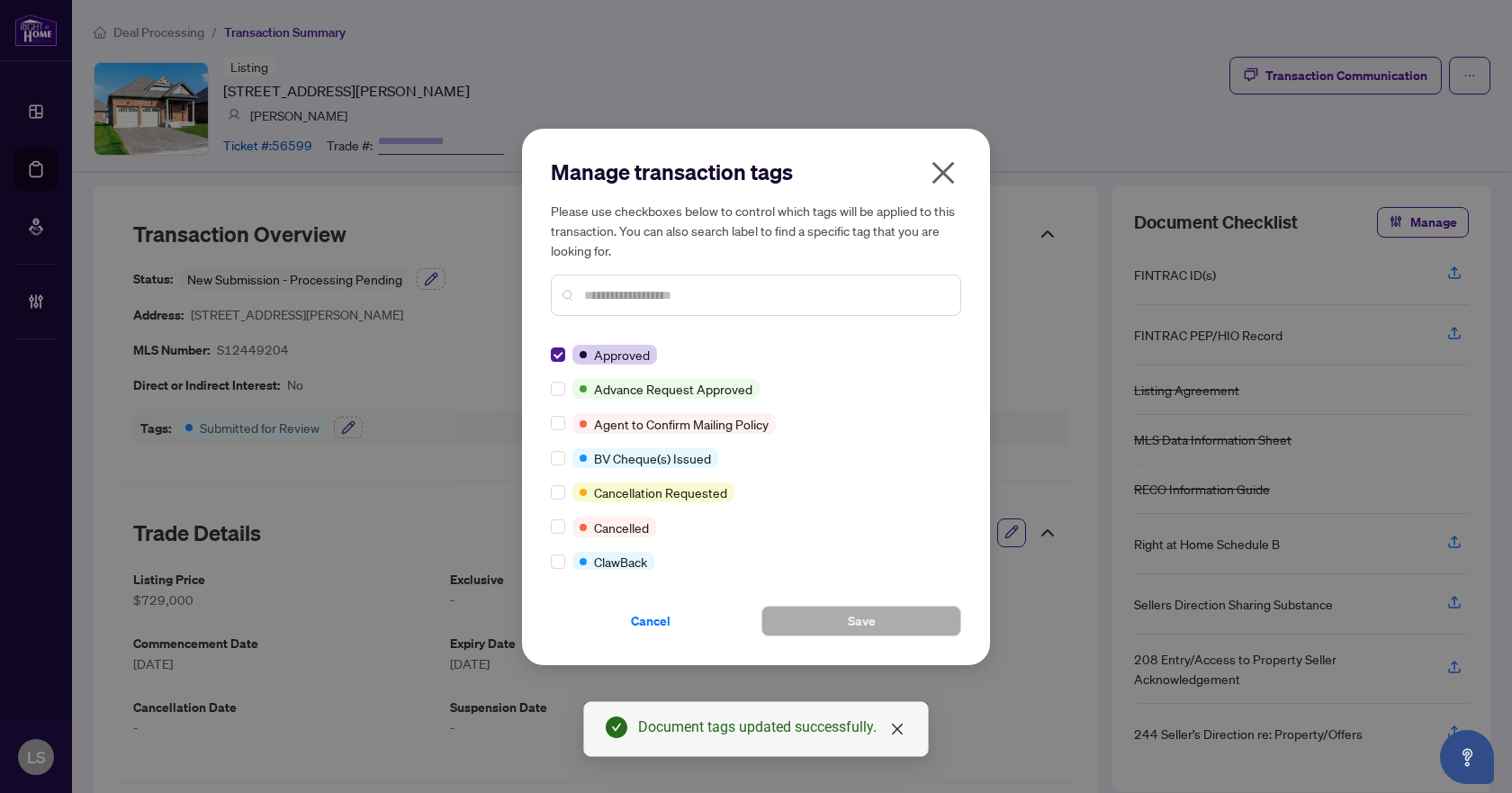
click at [352, 427] on div "Manage transaction tags Please use checkboxes below to control which tags will …" at bounding box center [756, 396] width 1512 height 793
click at [657, 618] on span "Cancel" at bounding box center [651, 621] width 40 height 28
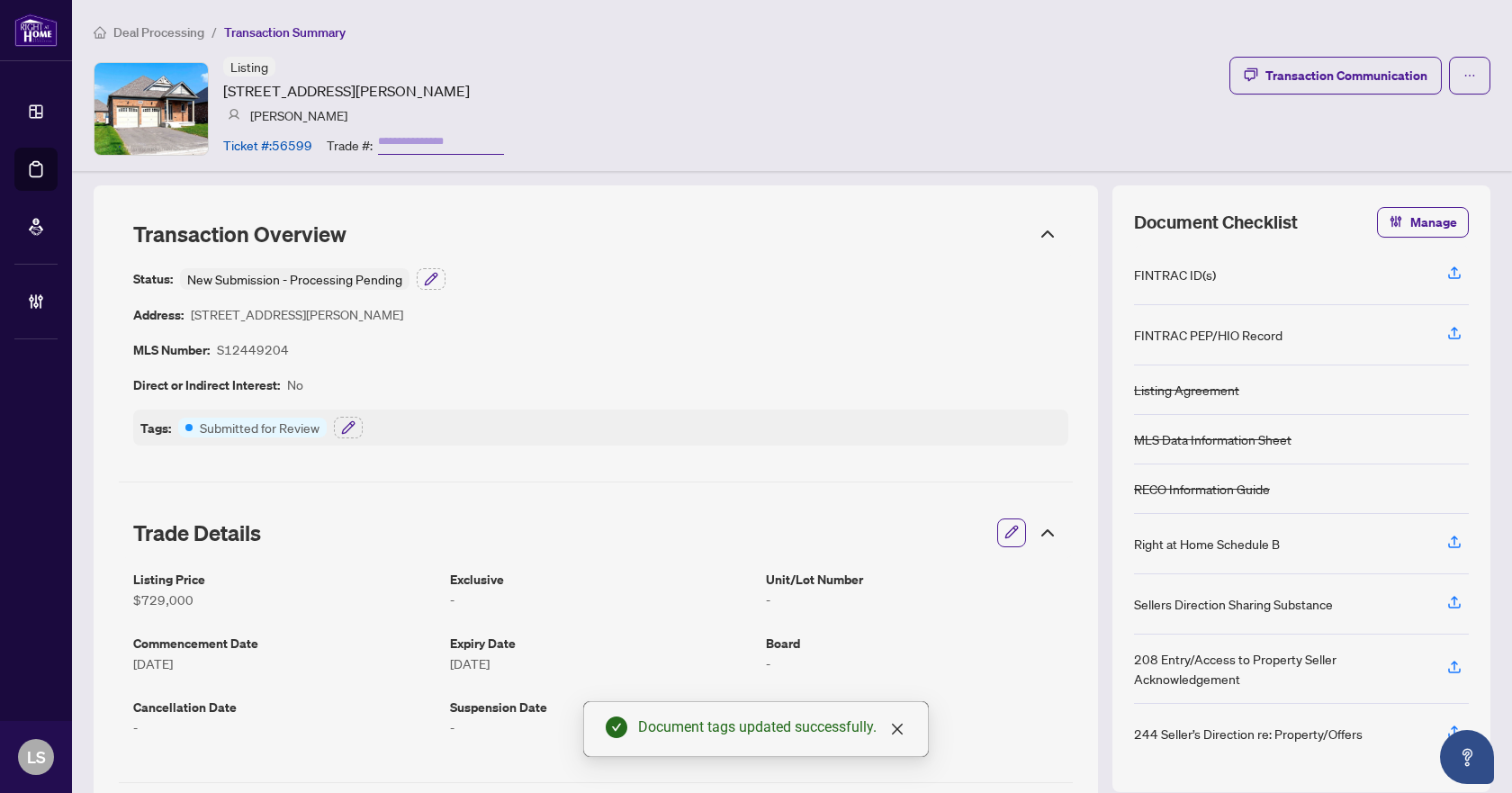
click at [137, 42] on div "Deal Processing / Transaction Summary Listing 256 Duncan St, Clearview, Ontario…" at bounding box center [792, 85] width 1440 height 171
click at [128, 27] on span "Deal Processing" at bounding box center [159, 32] width 91 height 16
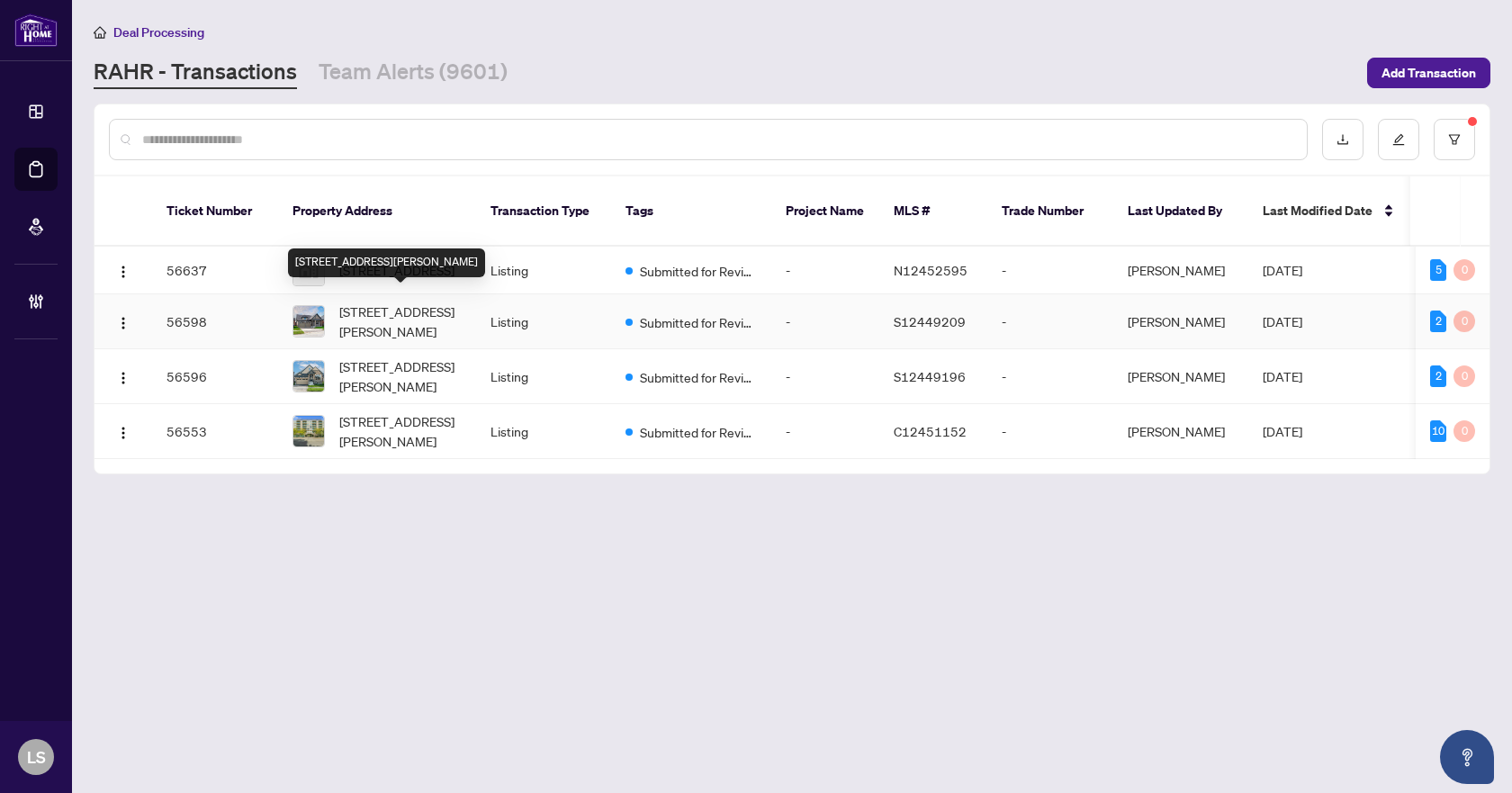
click at [379, 311] on span "241 Wilcox Dr, Clearview, Ontario L0M 1S0, Canada" at bounding box center [400, 321] width 122 height 40
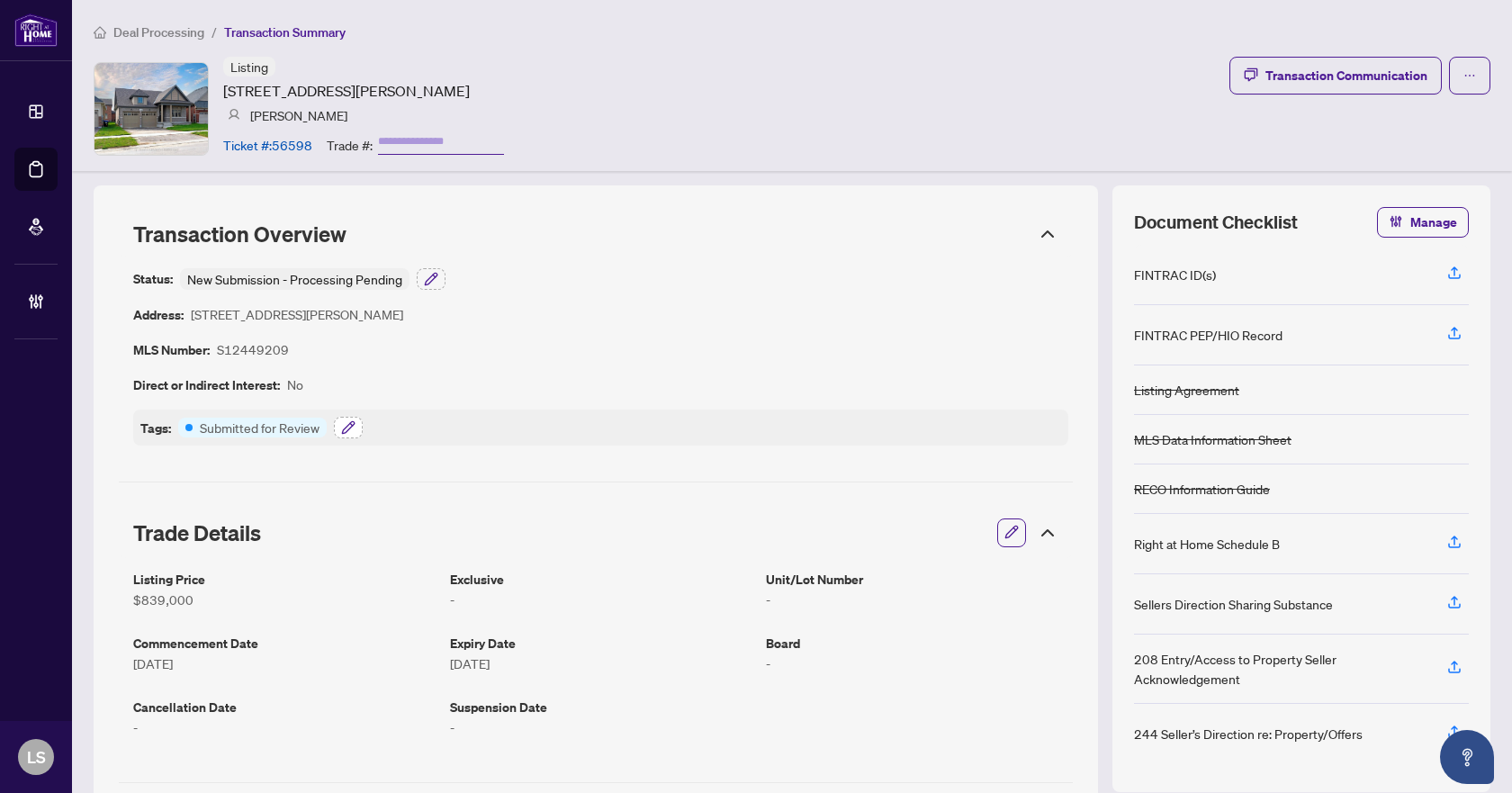
click at [337, 426] on button "button" at bounding box center [348, 427] width 28 height 22
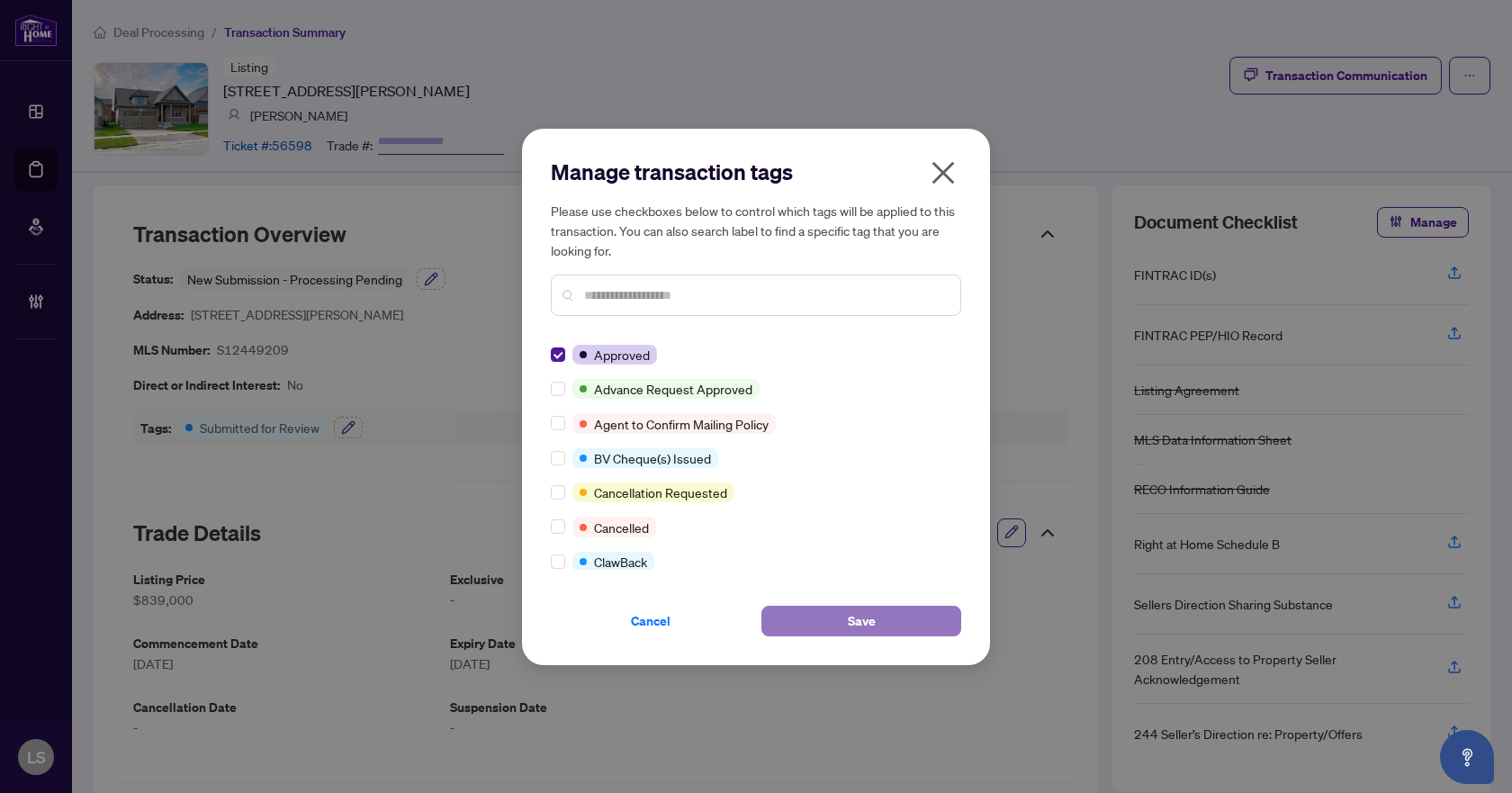
click at [850, 626] on span "Save" at bounding box center [862, 621] width 27 height 28
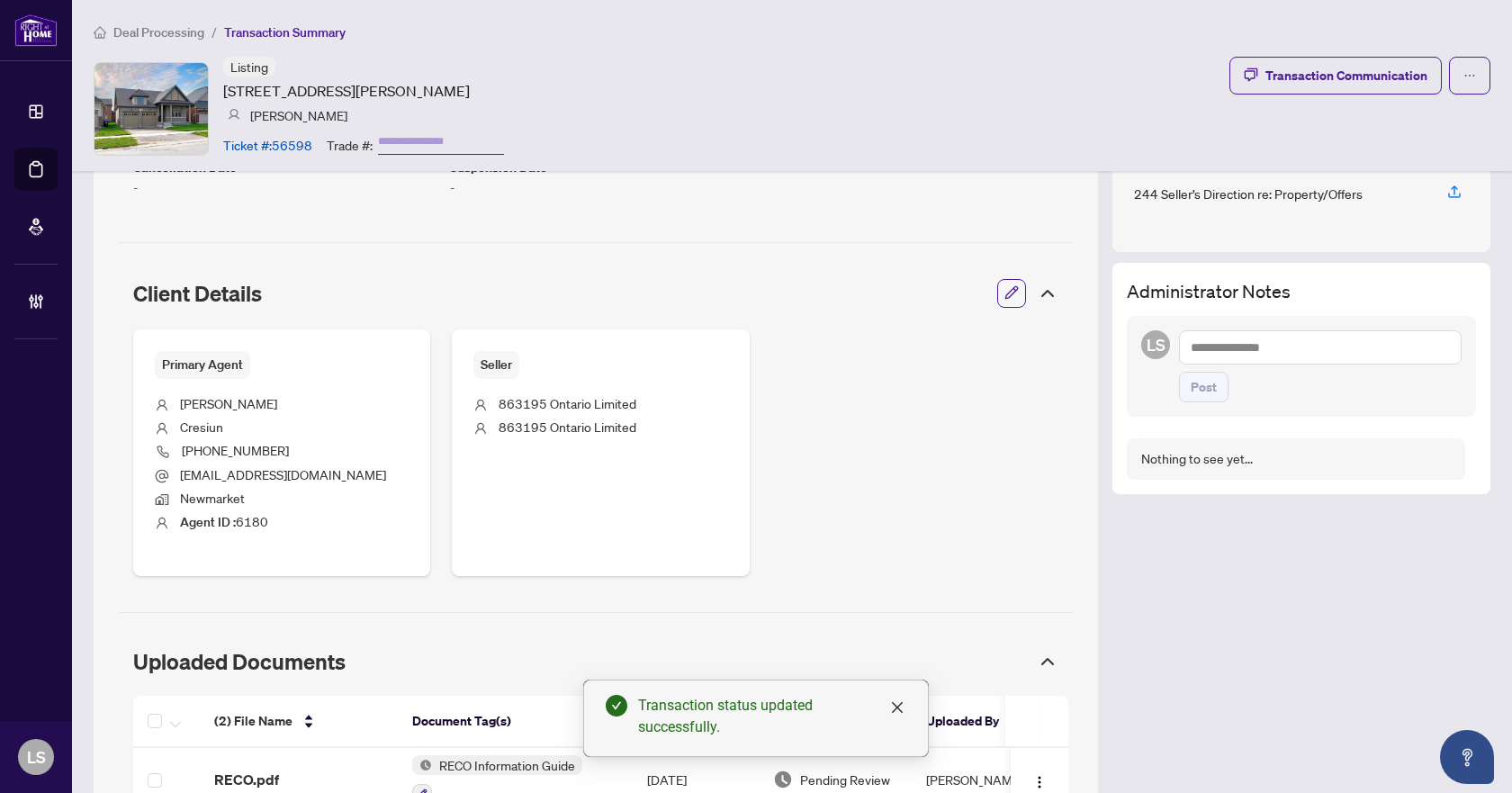
scroll to position [770, 0]
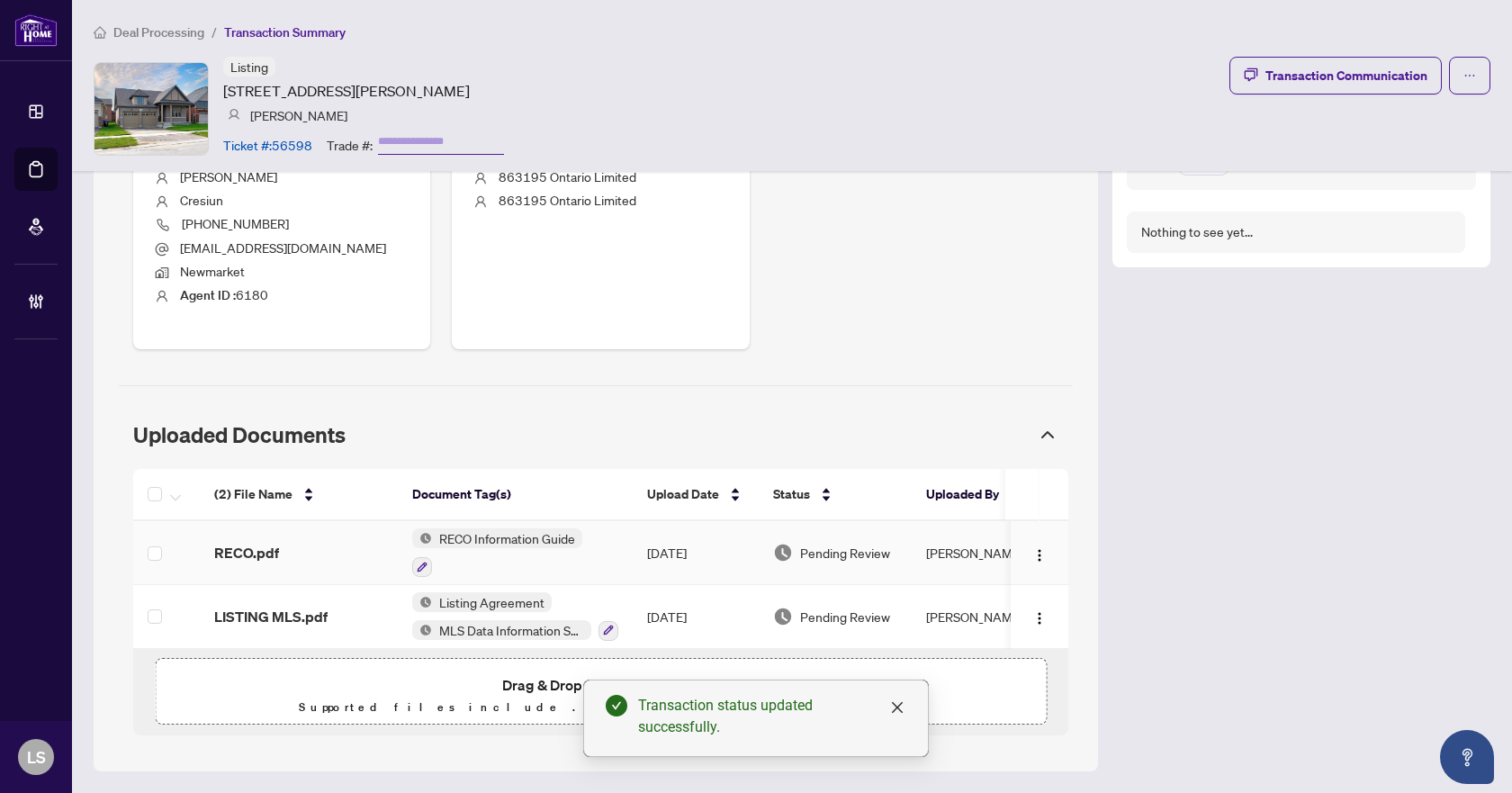
click at [212, 550] on td "RECO.pdf" at bounding box center [299, 552] width 198 height 63
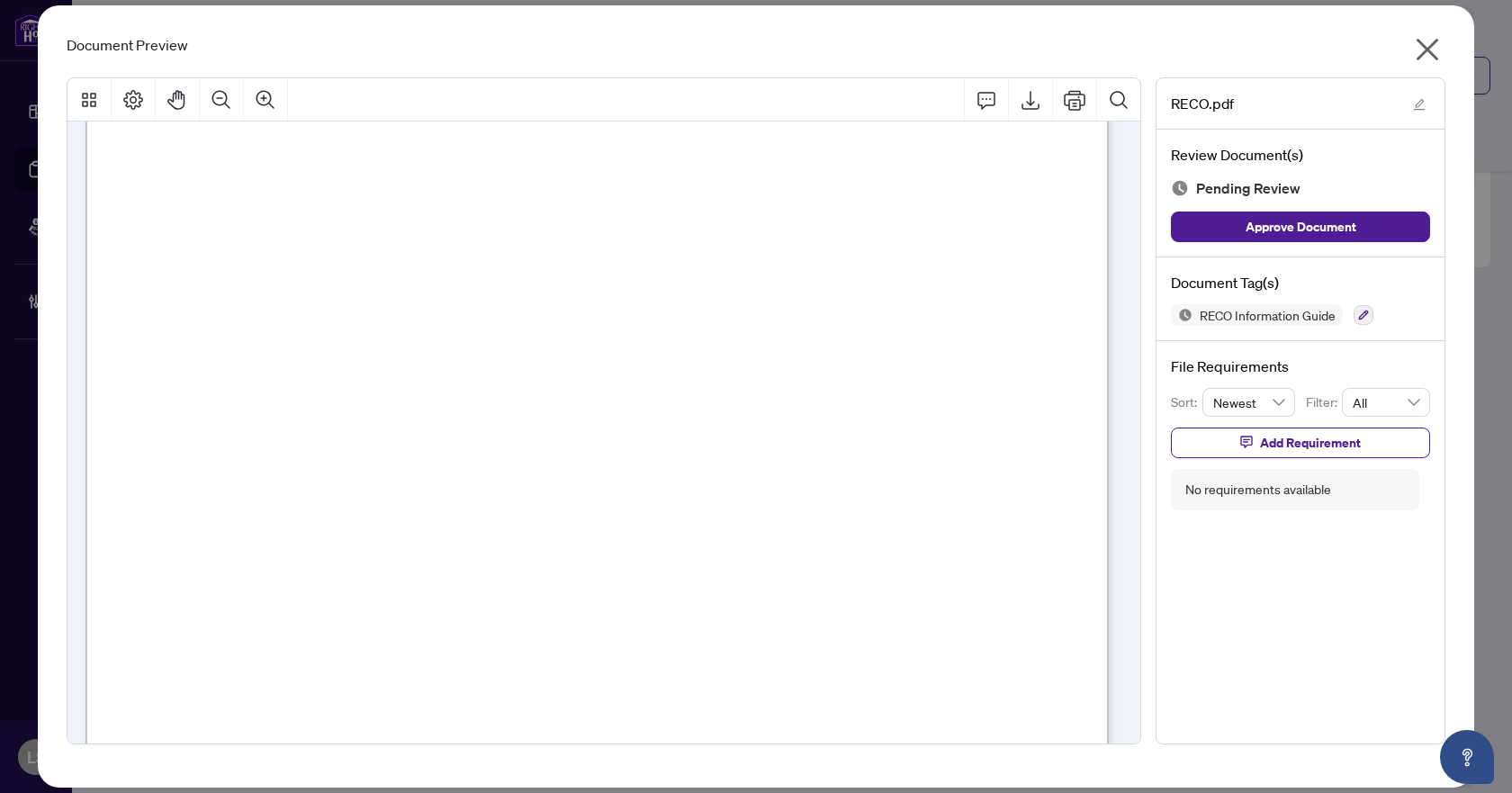
scroll to position [17026, 0]
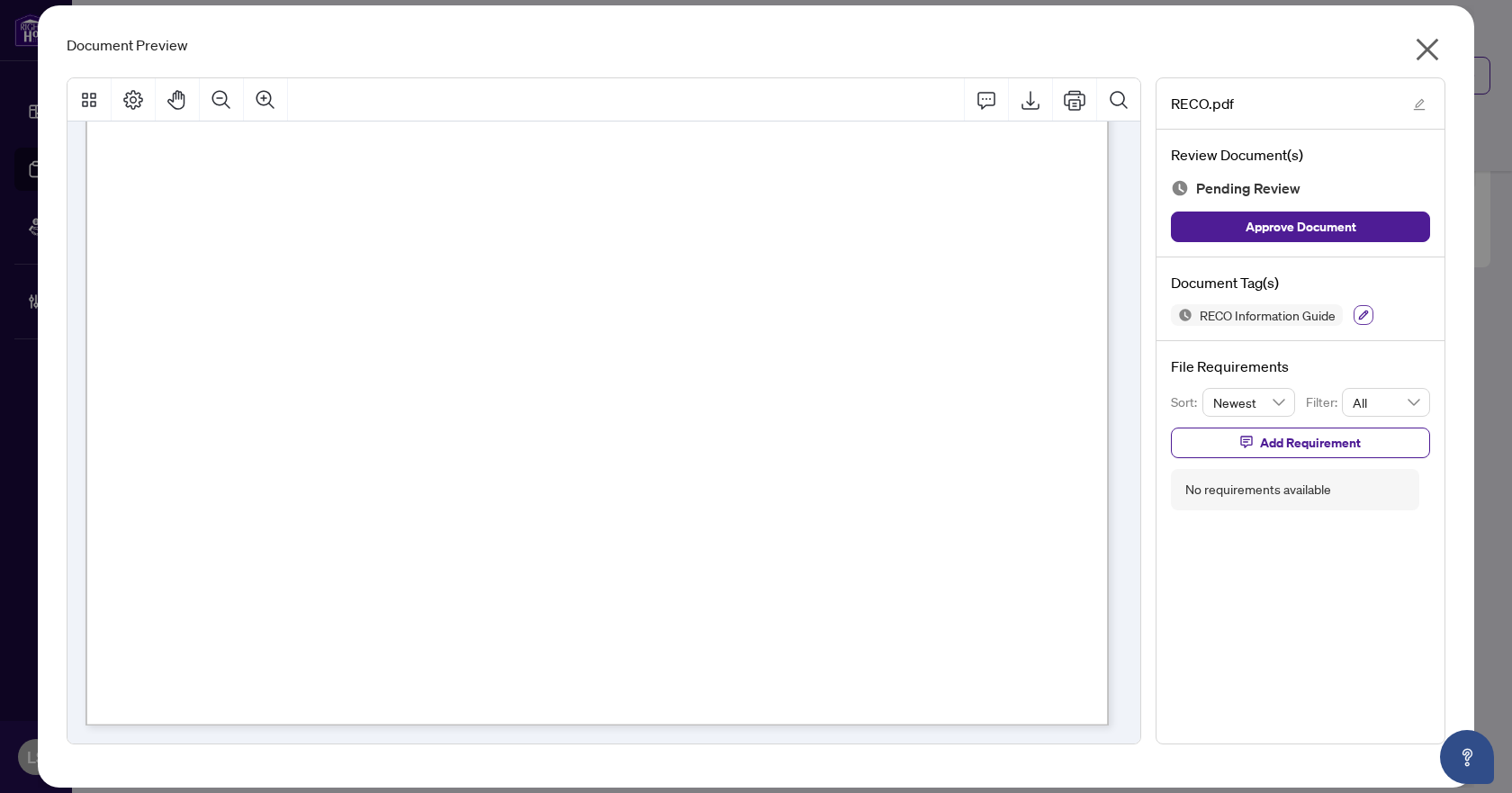
click at [1363, 320] on button "button" at bounding box center [1363, 315] width 20 height 20
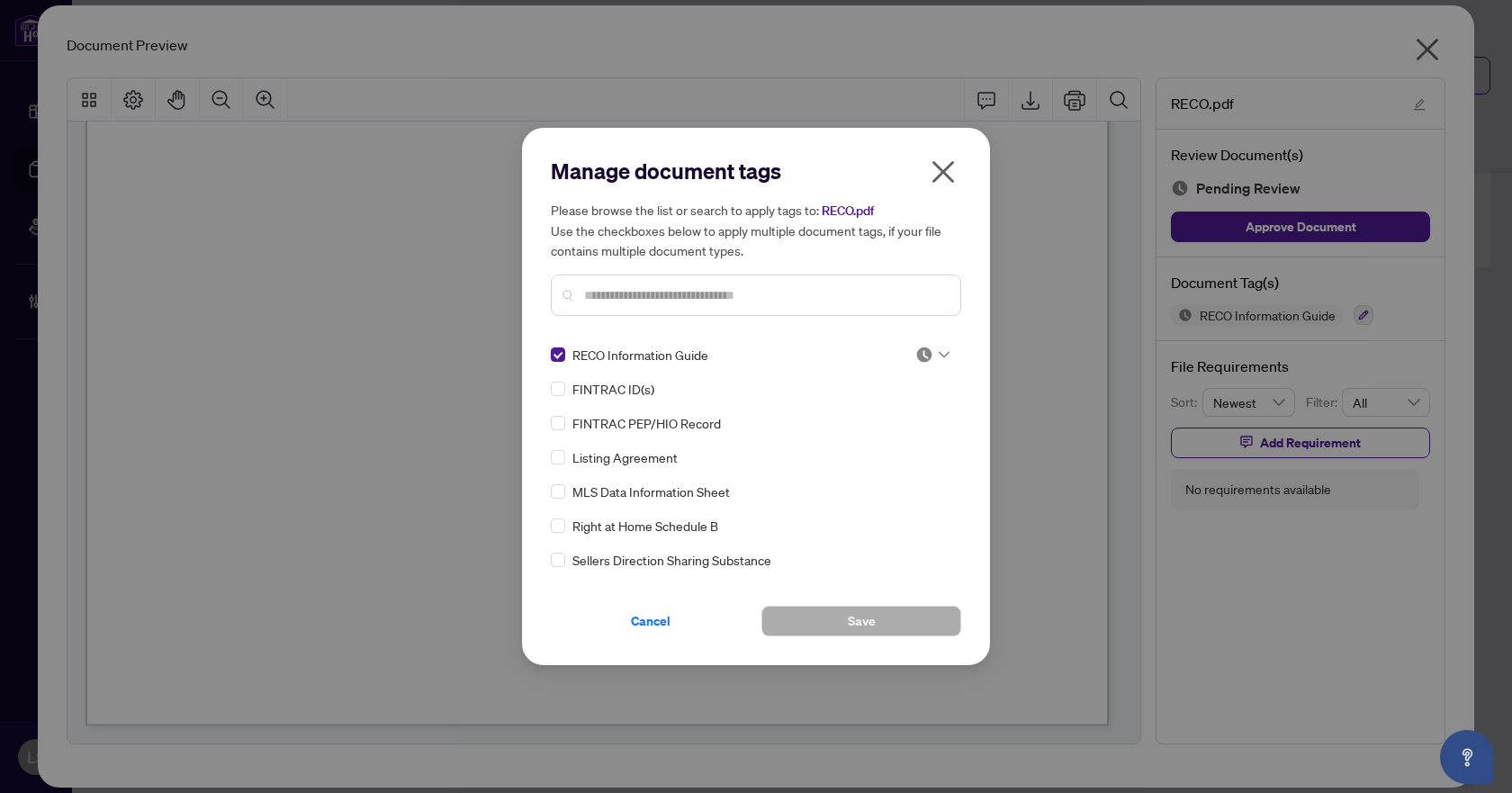
click at [941, 354] on icon at bounding box center [944, 354] width 10 height 7
click at [868, 452] on div "Approved" at bounding box center [873, 442] width 116 height 20
click at [881, 617] on button "Save" at bounding box center [861, 621] width 200 height 30
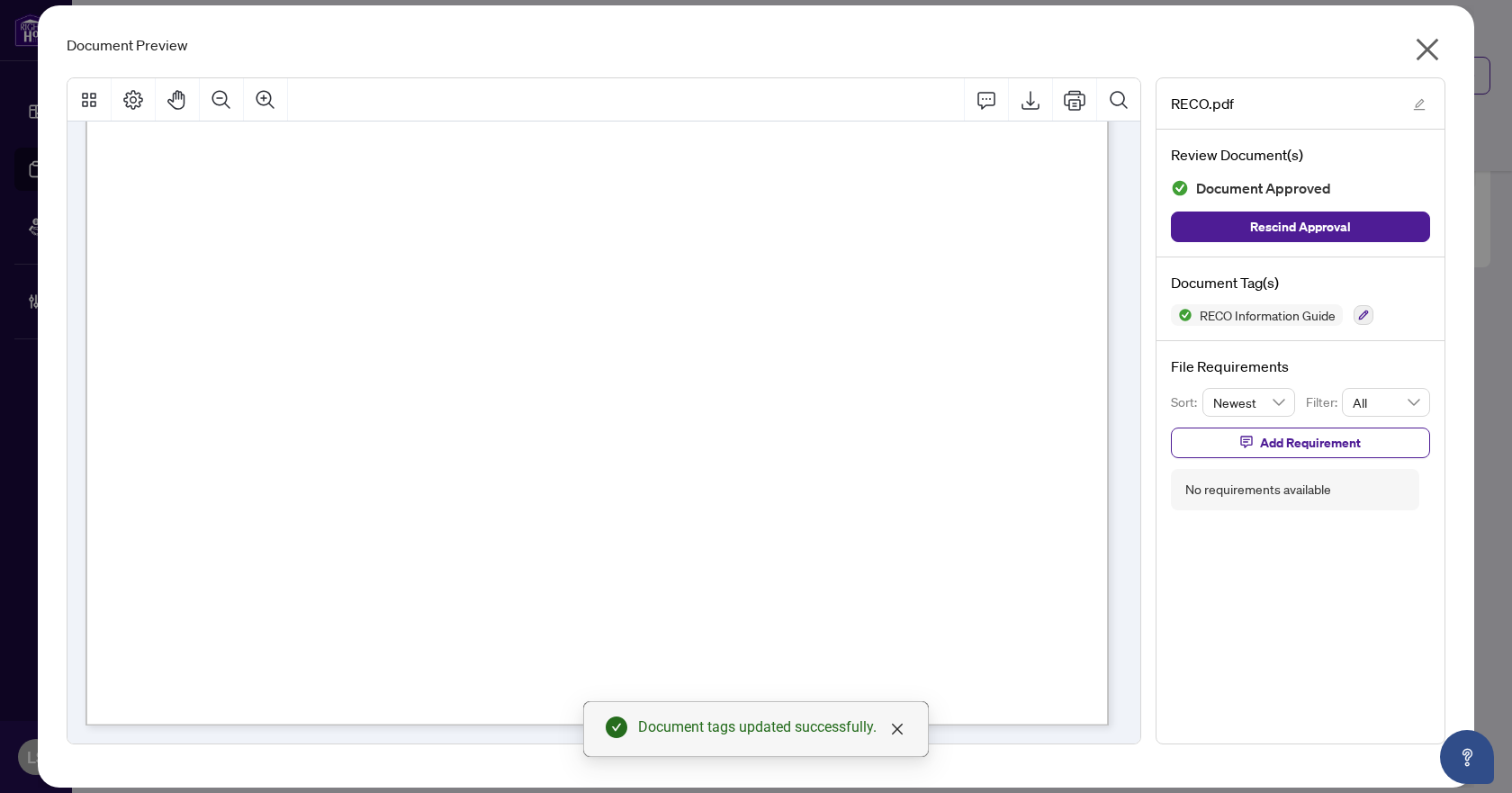
click at [1427, 51] on icon "close" at bounding box center [1429, 50] width 23 height 23
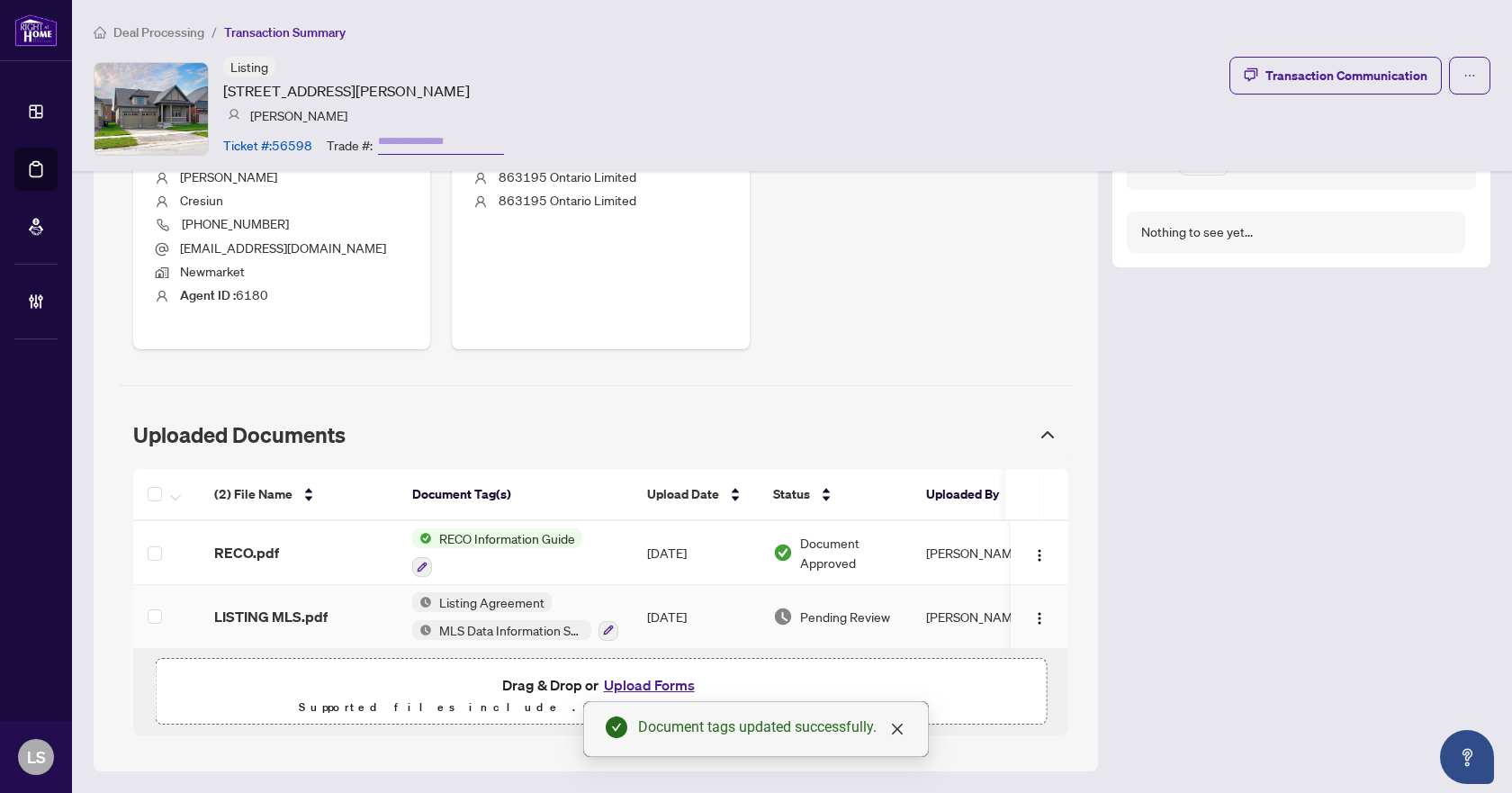
click at [281, 608] on span "LISTING MLS.pdf" at bounding box center [271, 616] width 114 height 22
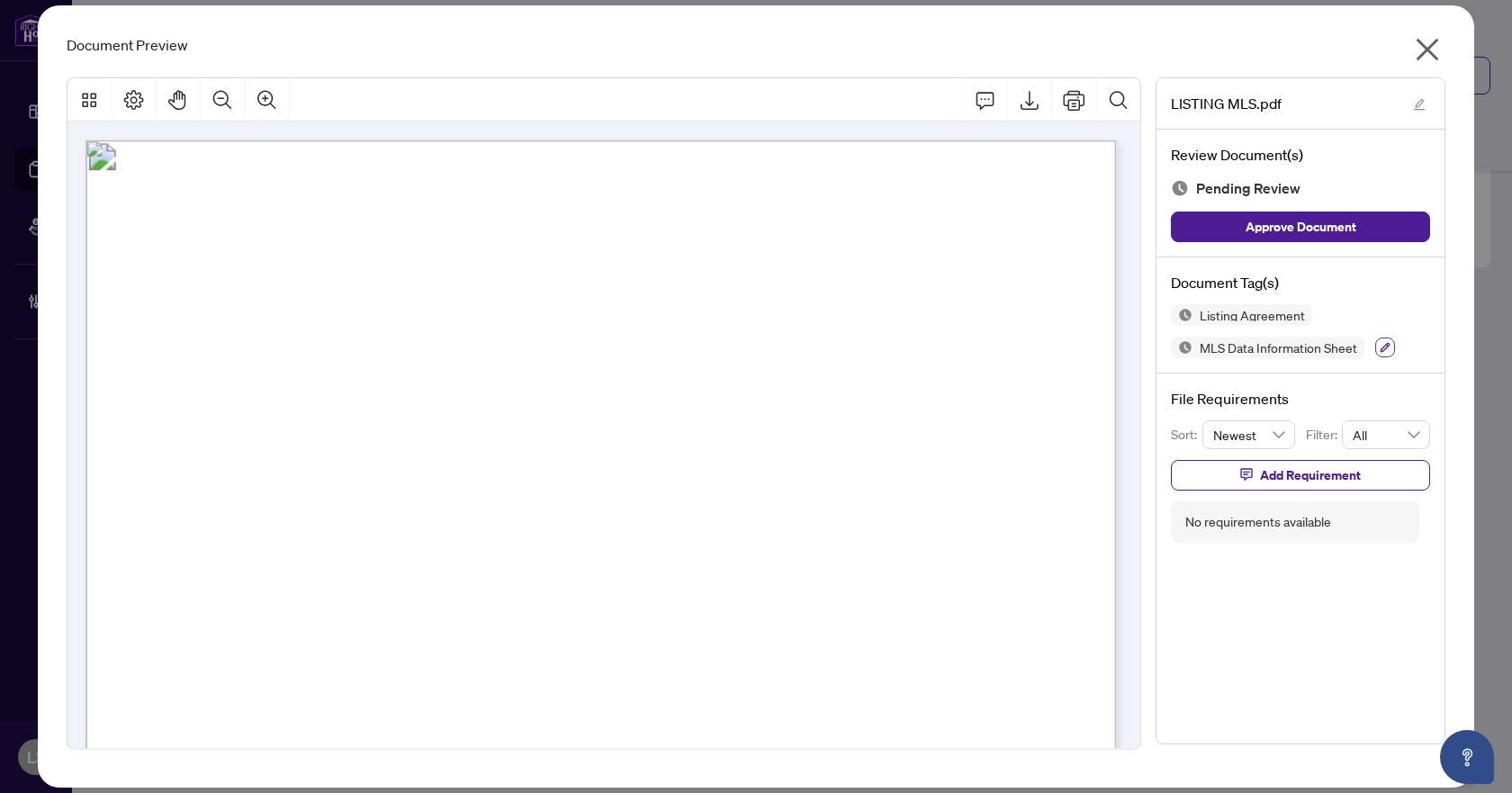
click at [1380, 349] on icon "button" at bounding box center [1385, 347] width 10 height 10
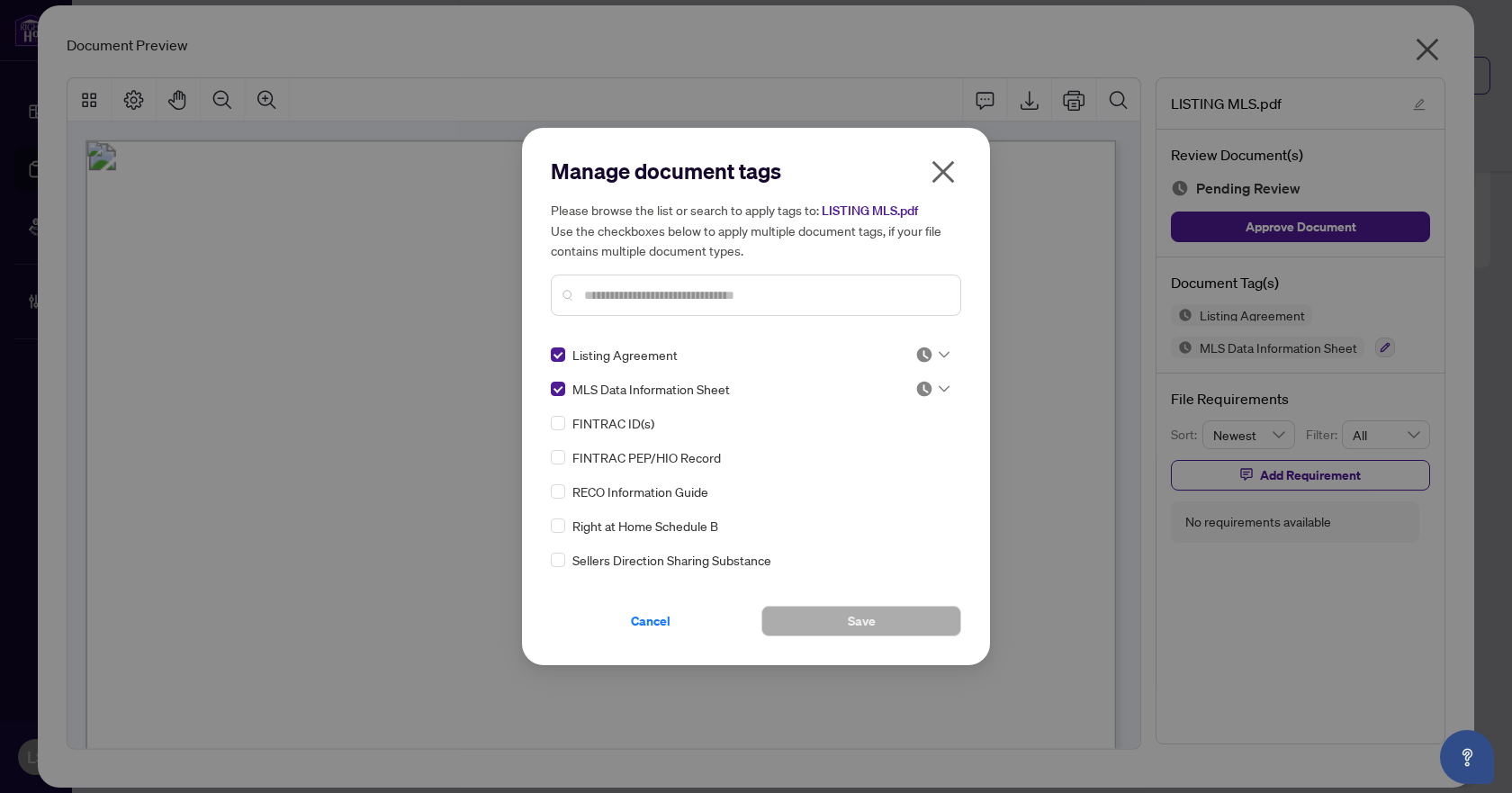
click at [939, 355] on icon at bounding box center [944, 354] width 10 height 8
click at [915, 441] on div "Approved" at bounding box center [873, 442] width 116 height 20
click at [942, 386] on icon at bounding box center [944, 388] width 10 height 8
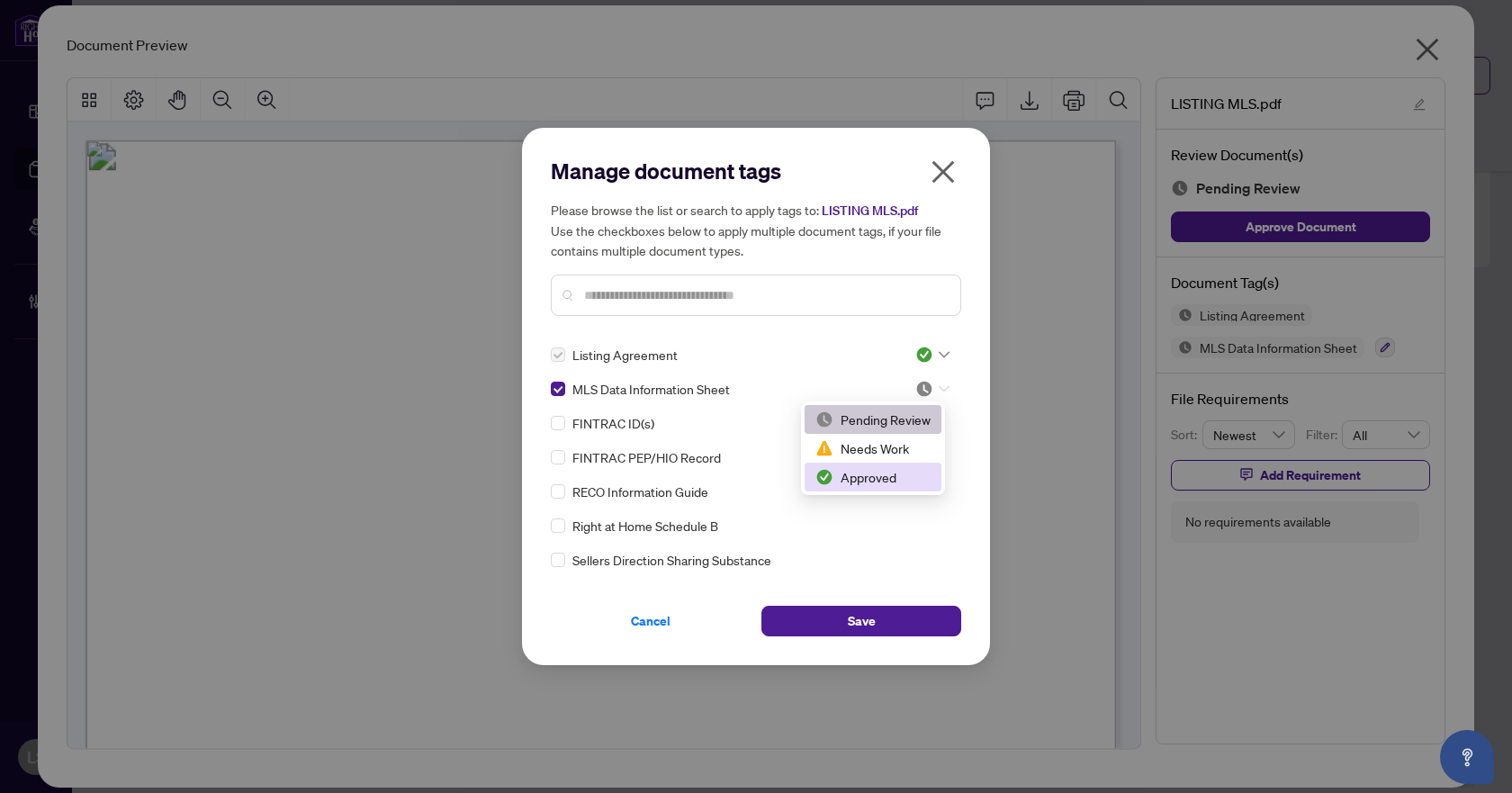
click at [920, 488] on div "Approved" at bounding box center [873, 477] width 137 height 28
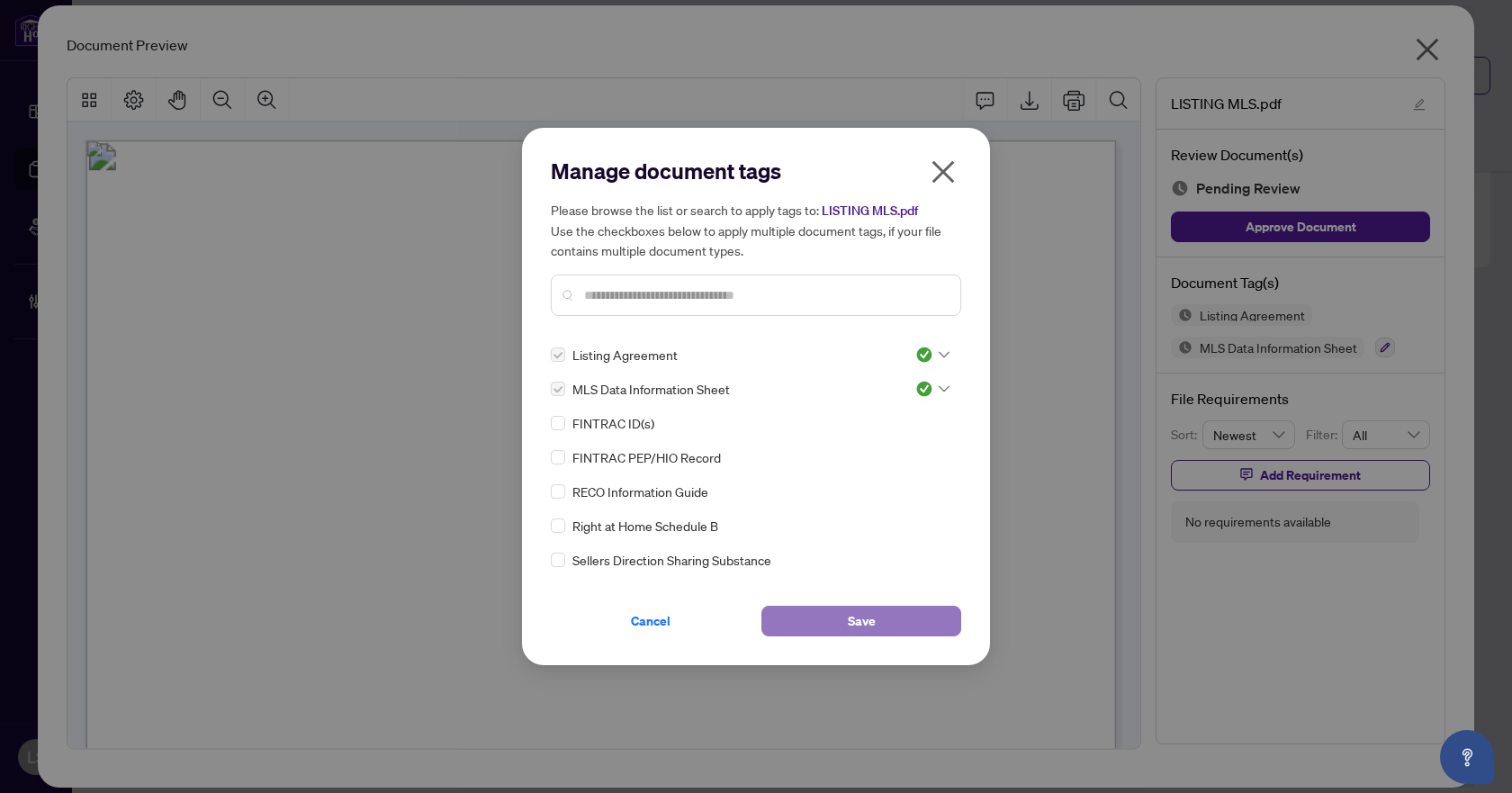
click at [900, 605] on button "Save" at bounding box center [861, 621] width 200 height 30
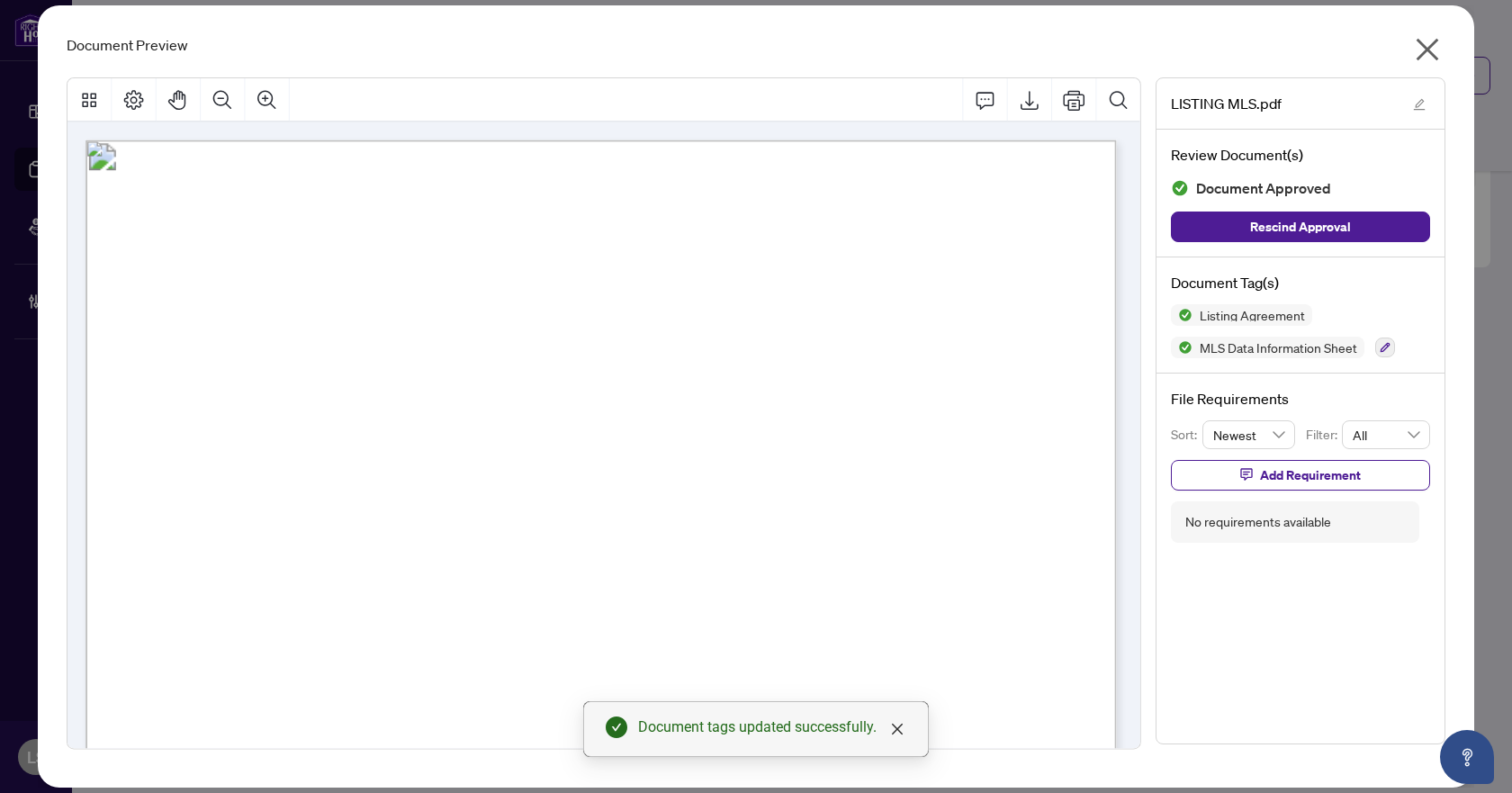
click at [1416, 48] on icon "close" at bounding box center [1428, 49] width 28 height 28
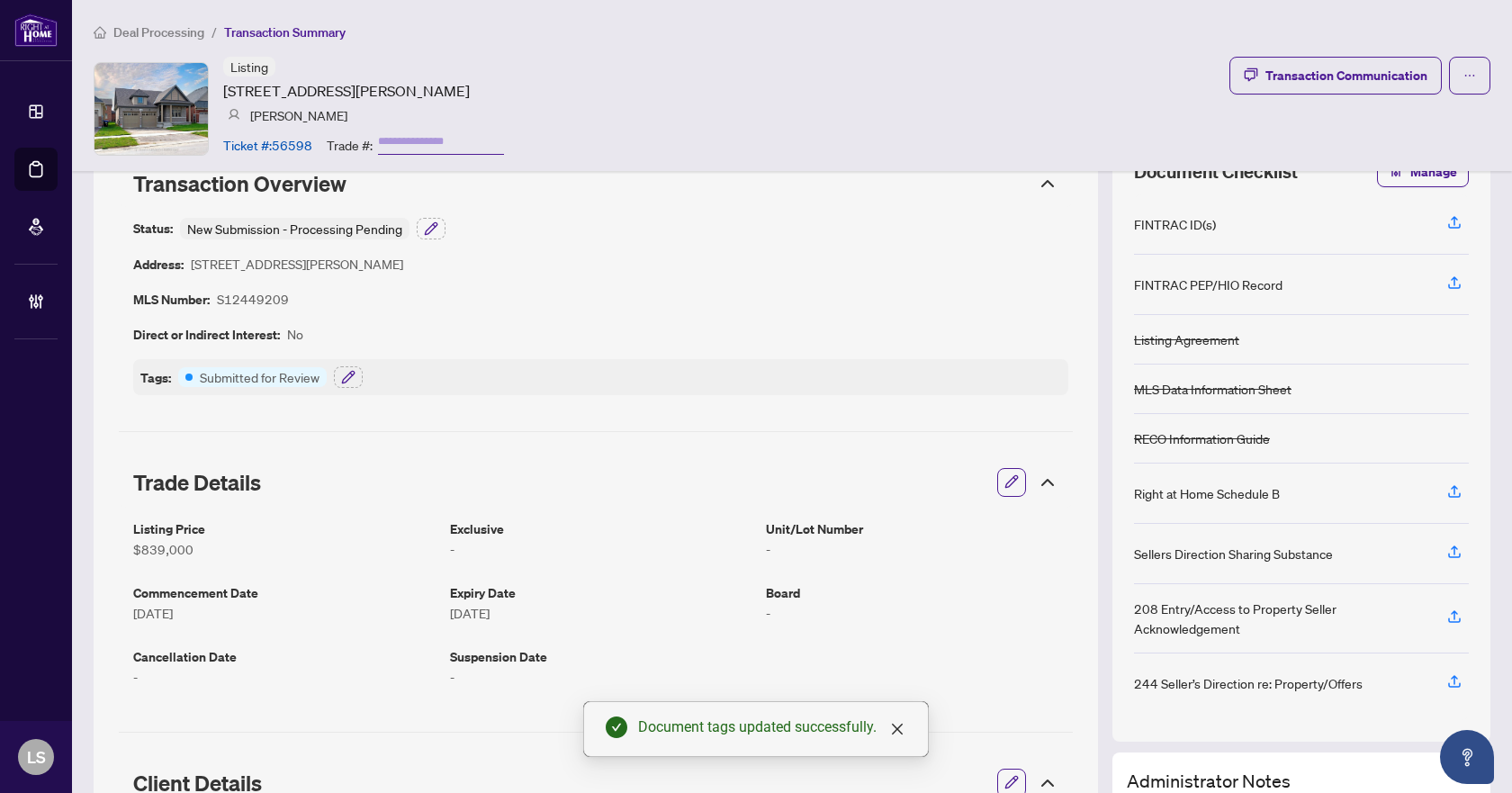
scroll to position [0, 0]
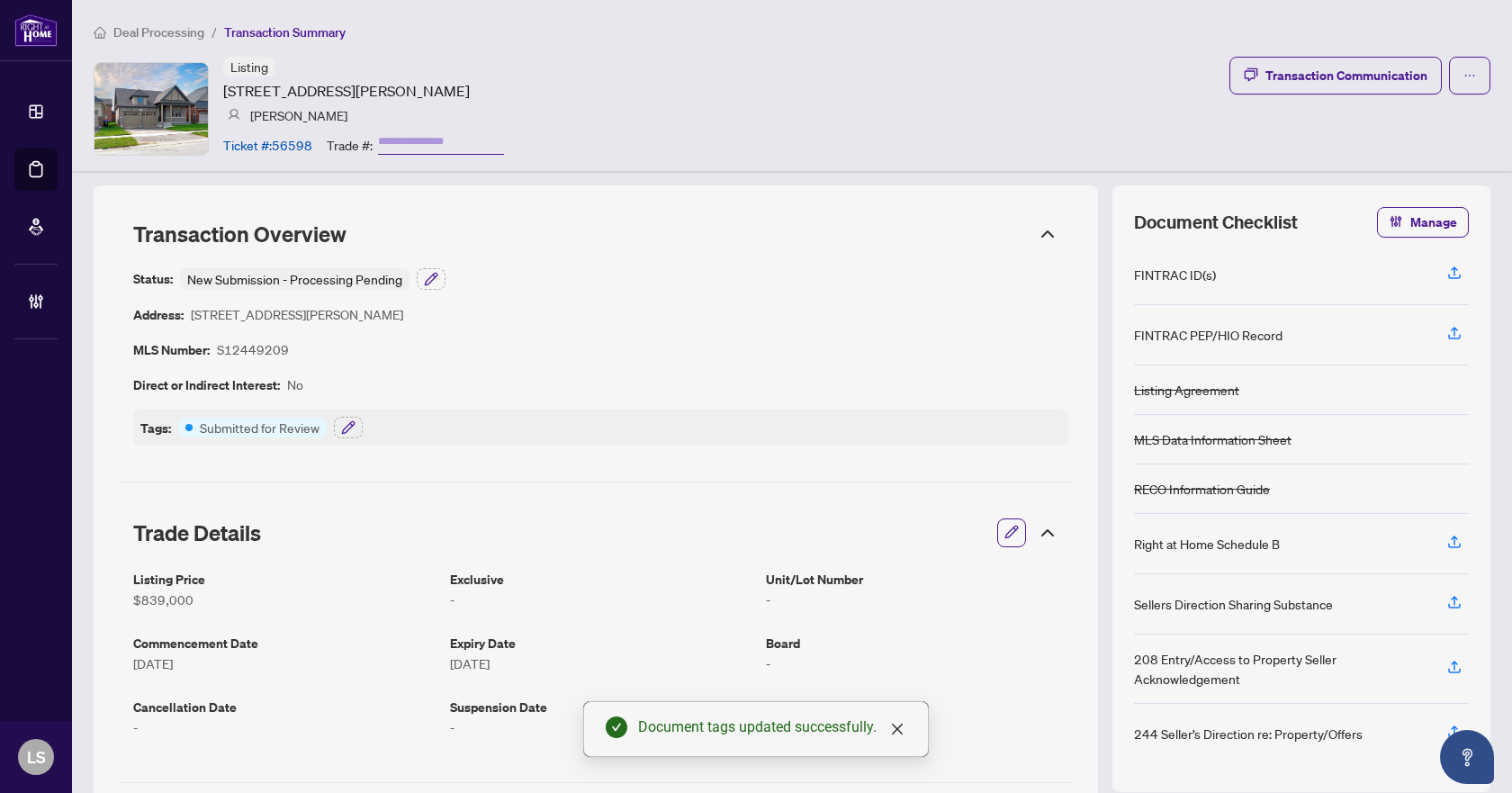
click at [163, 28] on span "Deal Processing" at bounding box center [159, 32] width 91 height 16
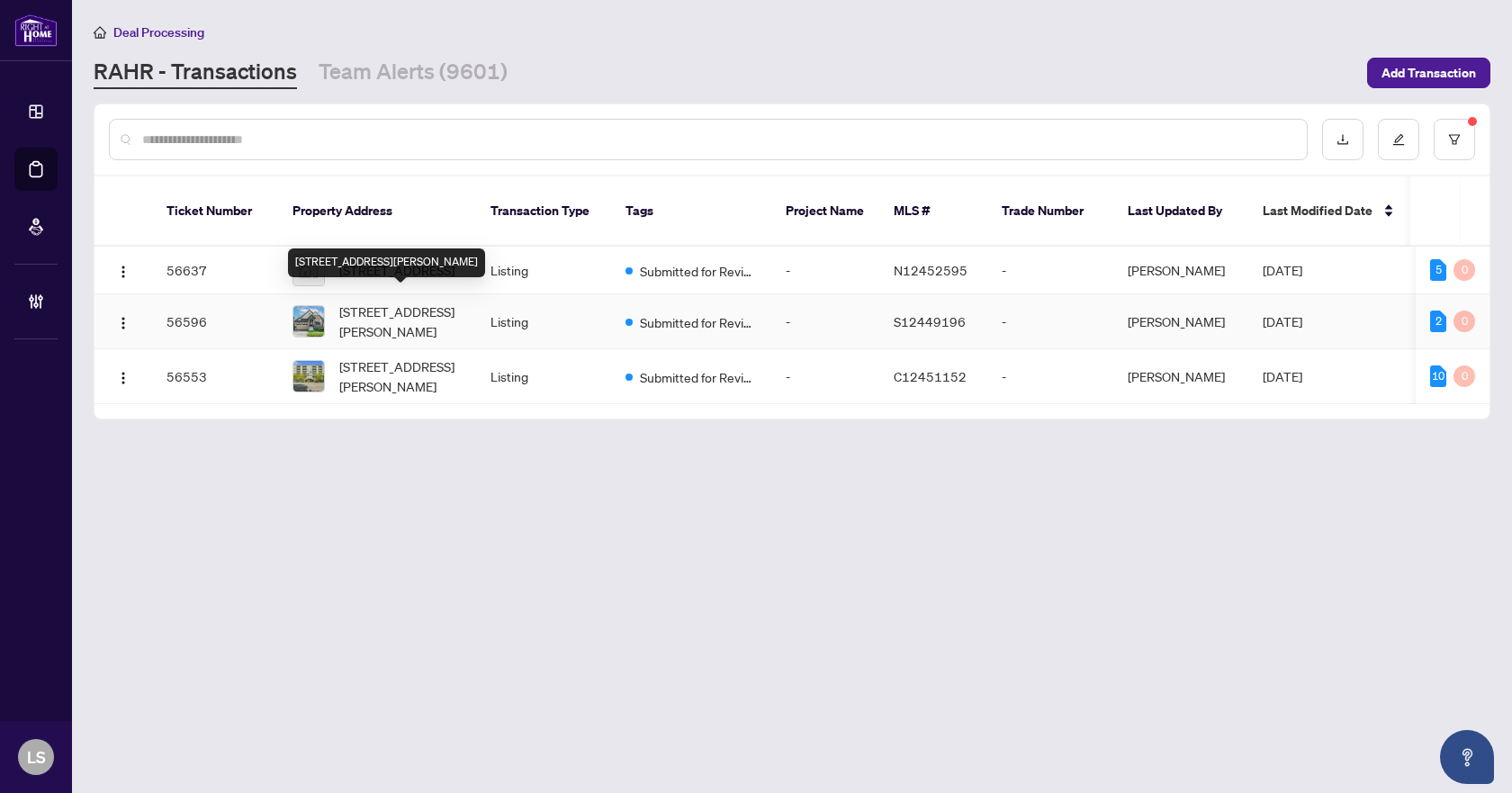
click at [399, 313] on span "[STREET_ADDRESS][PERSON_NAME]" at bounding box center [400, 321] width 122 height 40
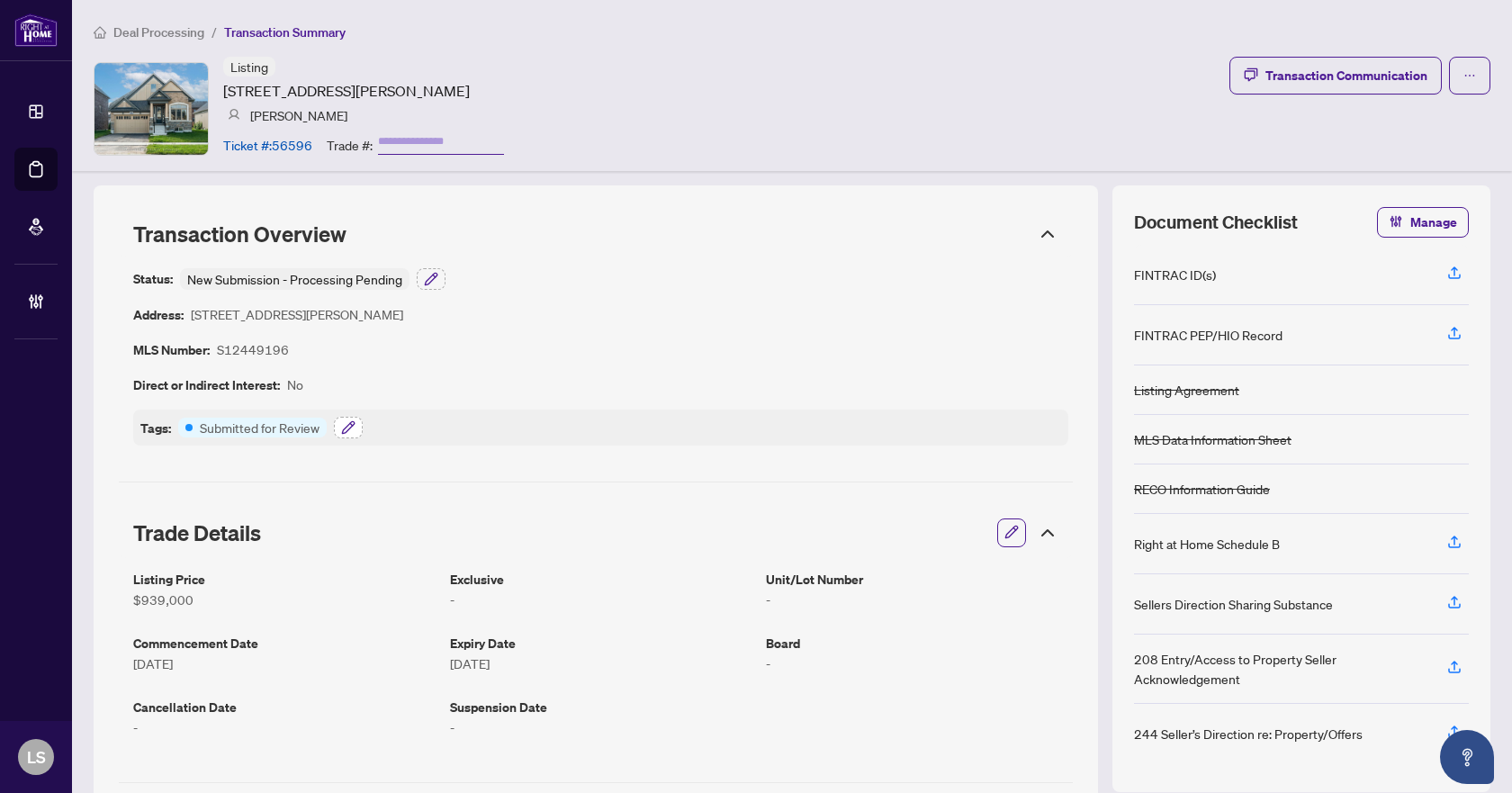
click at [356, 427] on button "button" at bounding box center [348, 427] width 28 height 22
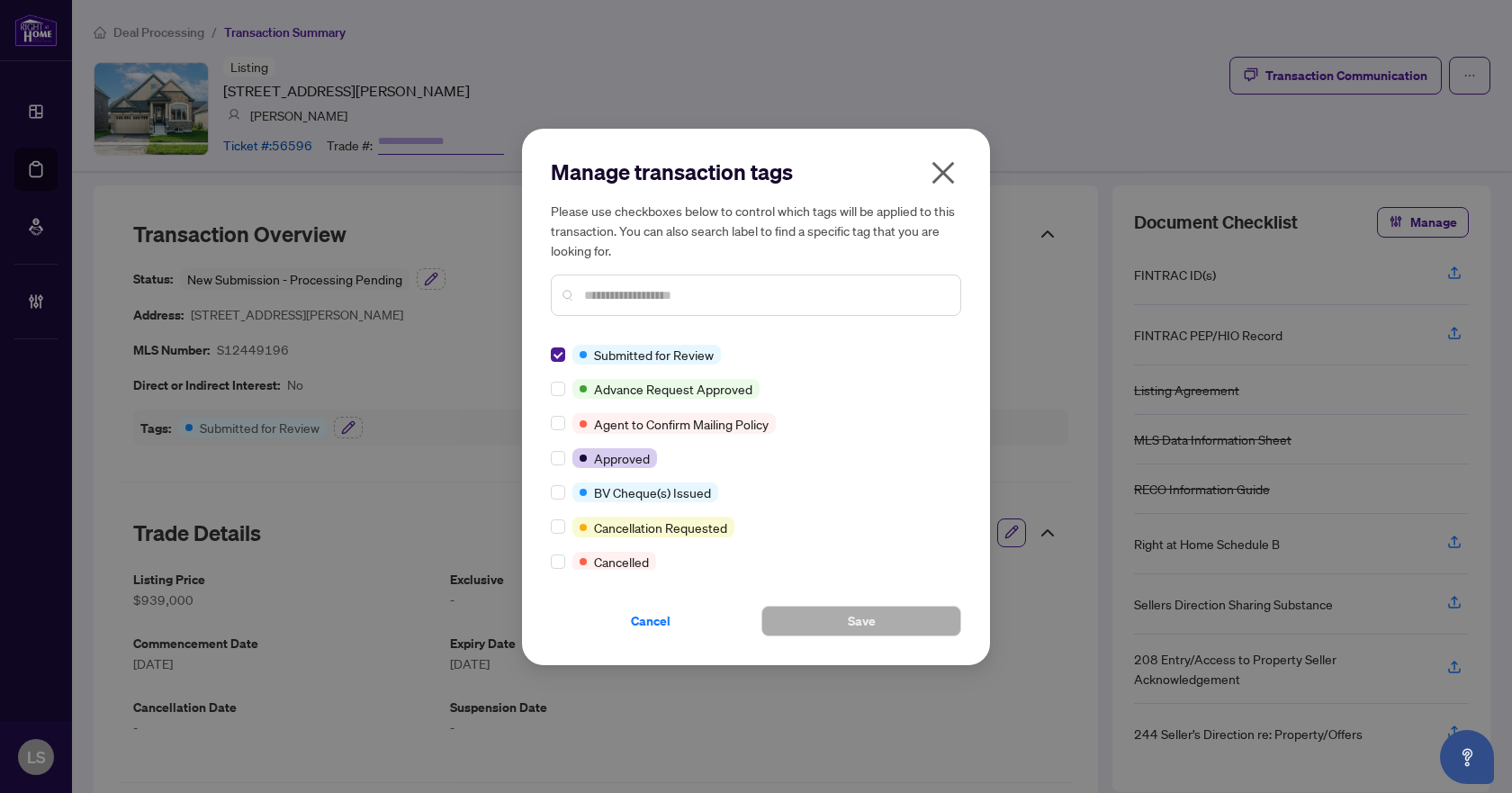
click at [568, 456] on div at bounding box center [561, 458] width 22 height 20
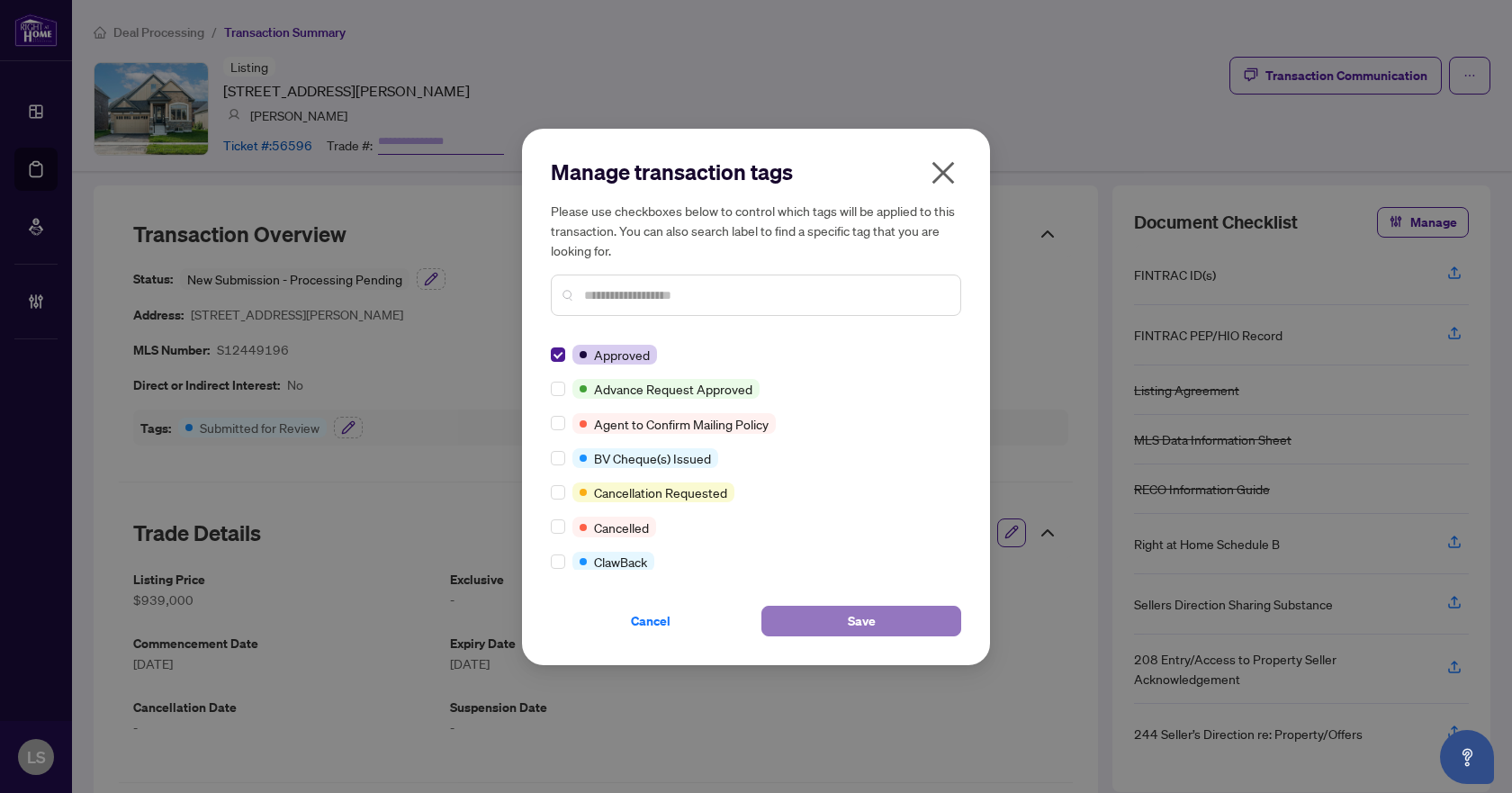
click at [828, 619] on button "Save" at bounding box center [861, 621] width 200 height 30
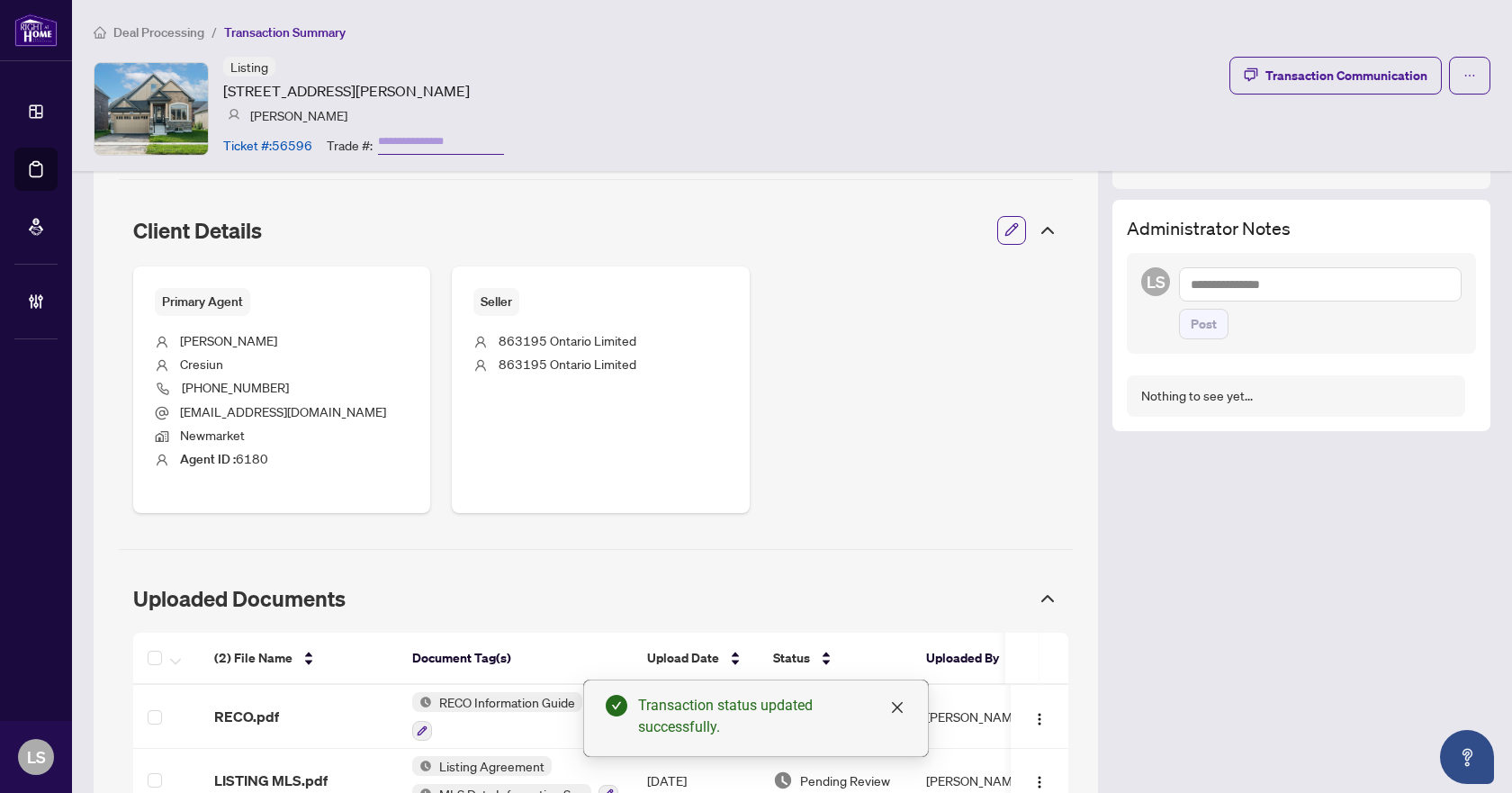
scroll to position [770, 0]
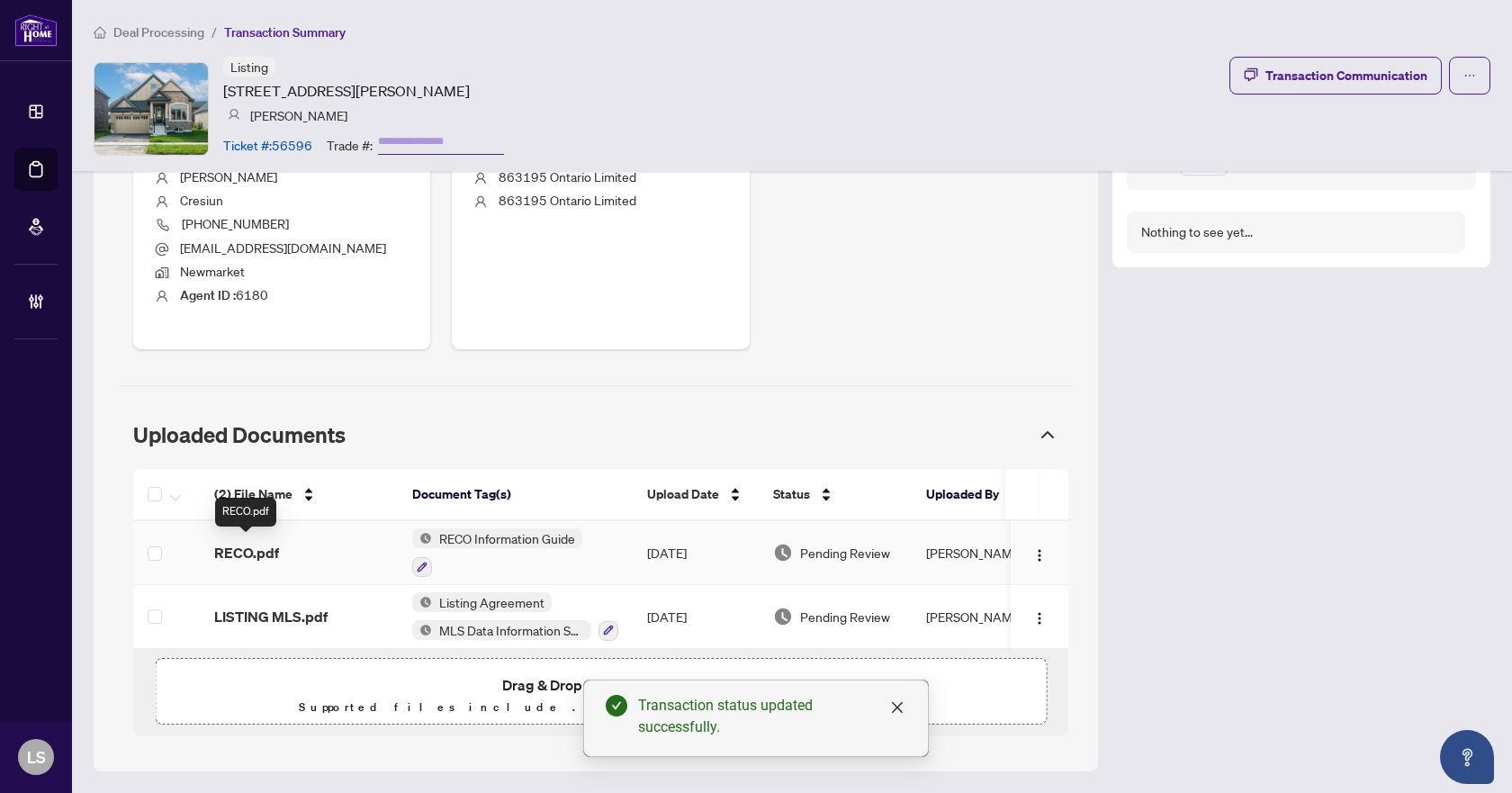
click at [243, 549] on span "RECO.pdf" at bounding box center [246, 552] width 64 height 22
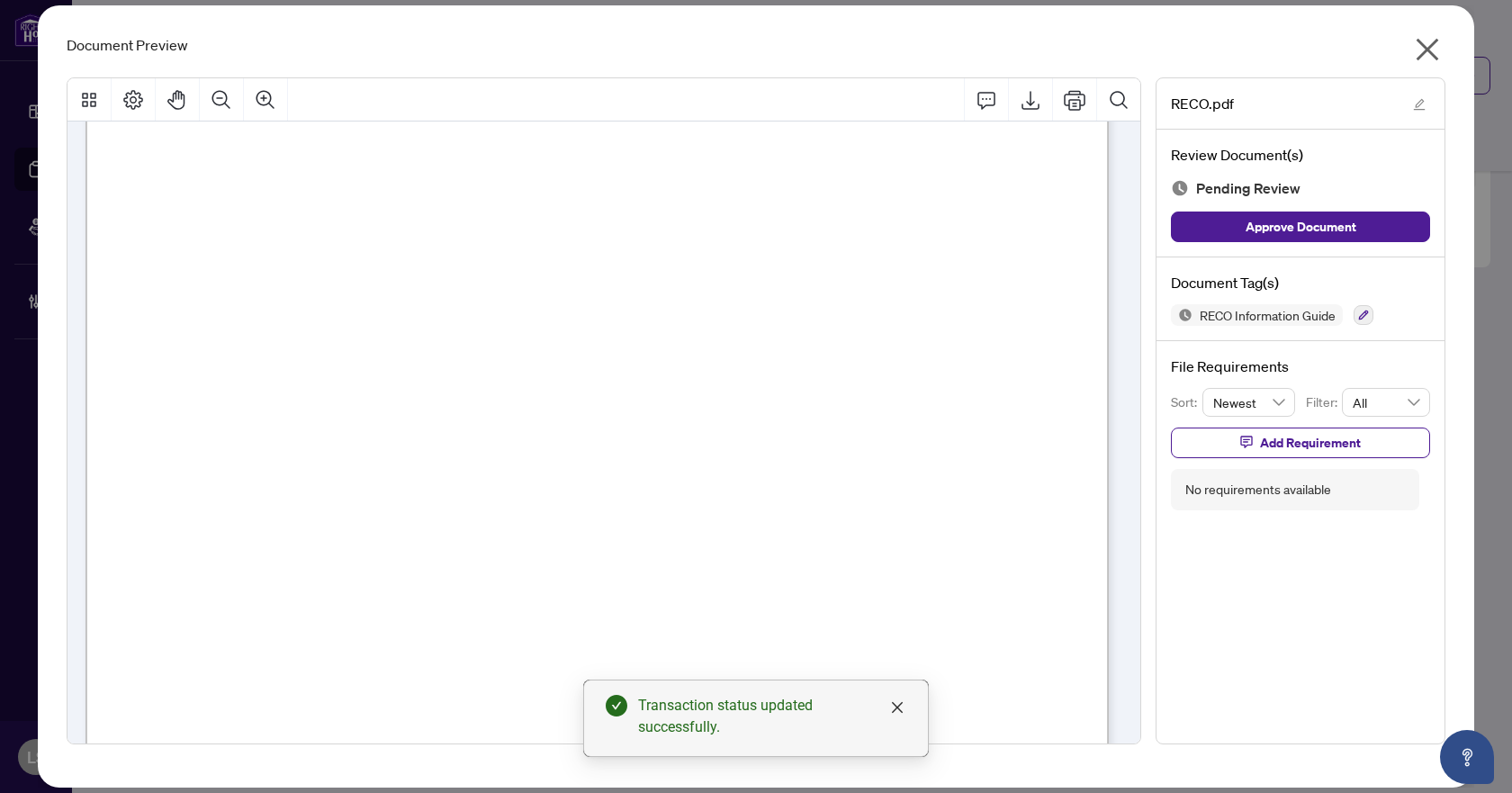
scroll to position [360, 0]
click at [1369, 315] on icon "button" at bounding box center [1363, 315] width 10 height 10
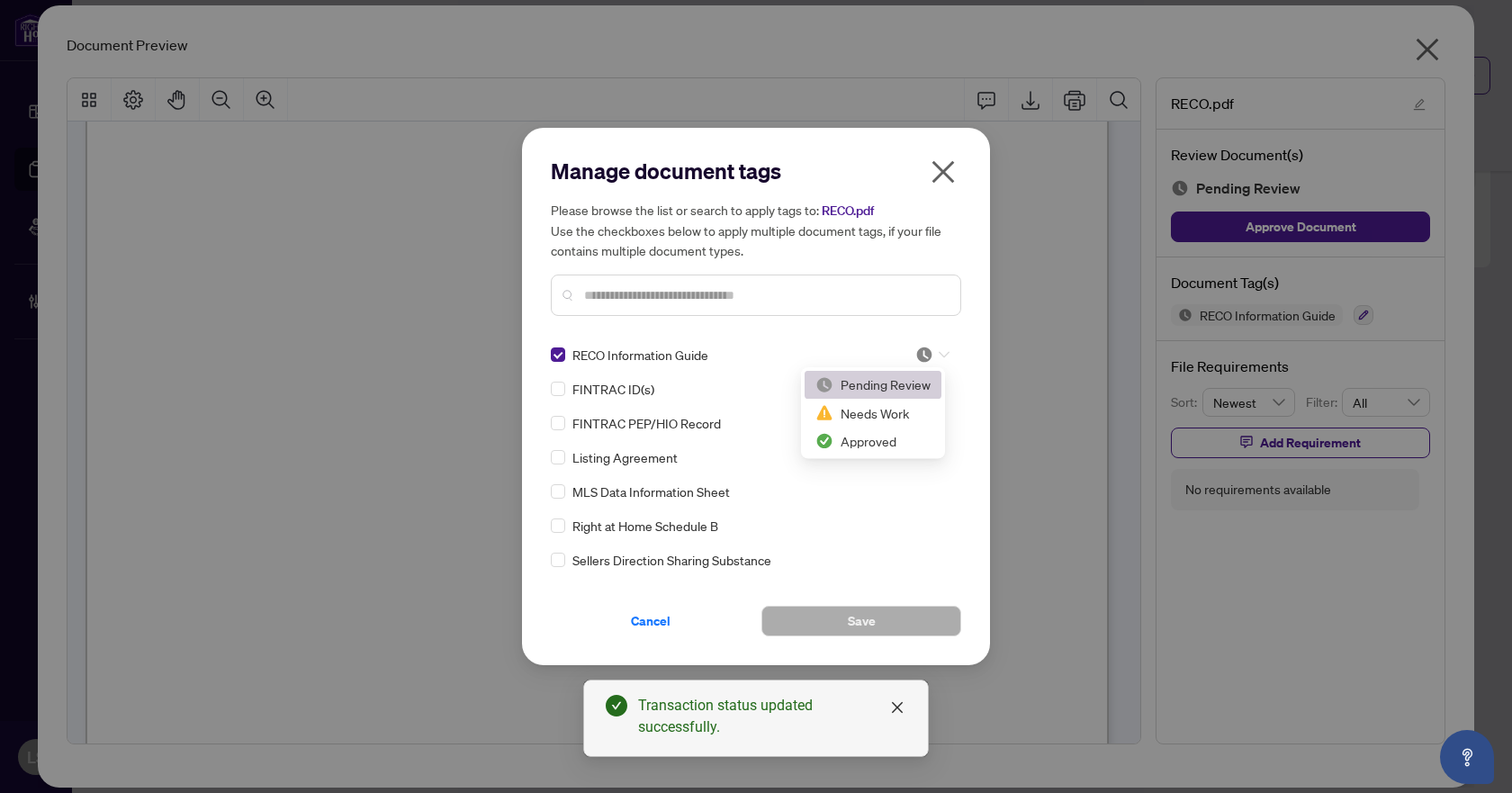
click at [939, 352] on icon at bounding box center [944, 354] width 10 height 8
click at [909, 450] on div "Approved" at bounding box center [873, 442] width 116 height 20
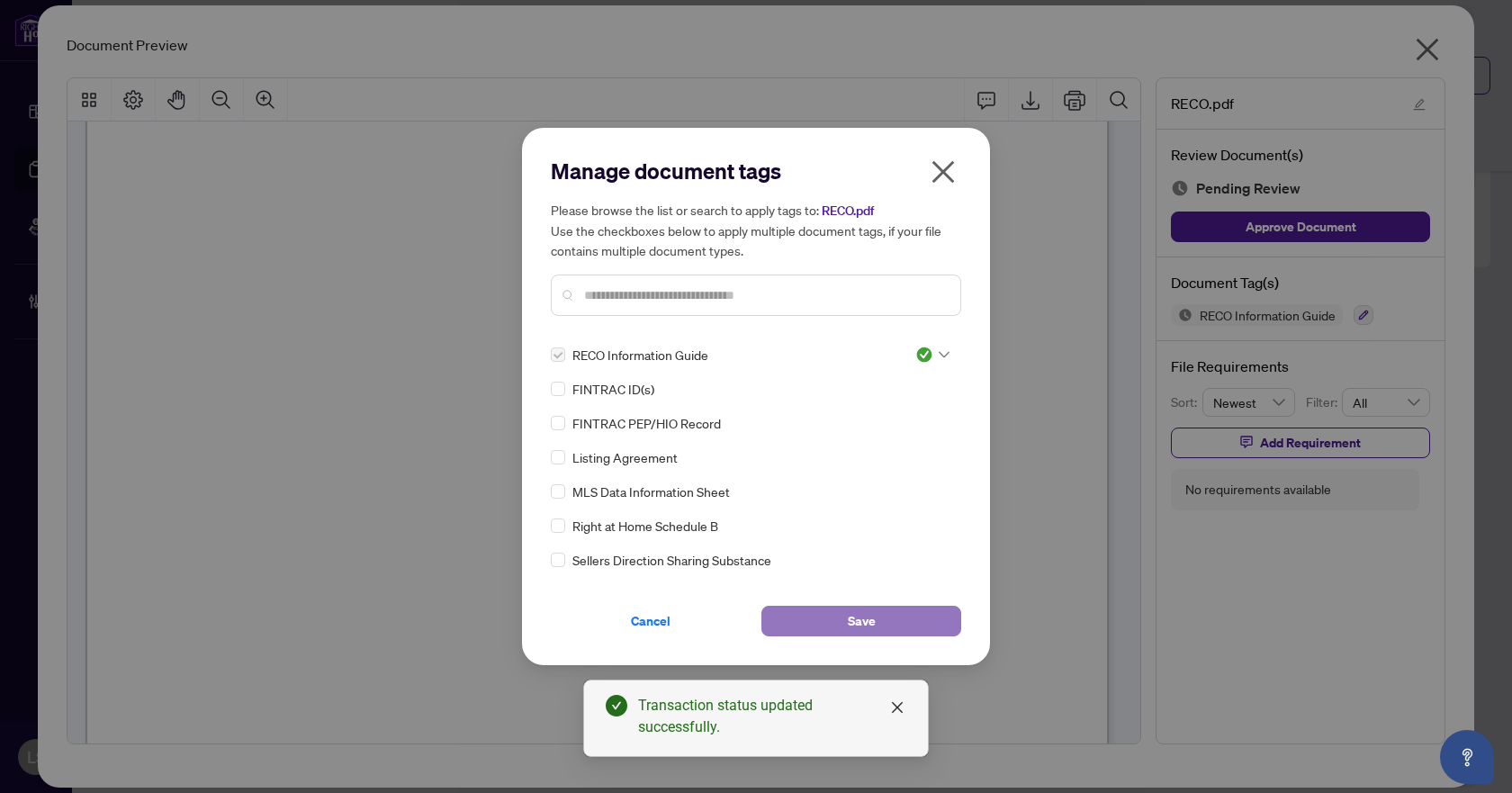
click at [875, 619] on span "Save" at bounding box center [862, 621] width 27 height 28
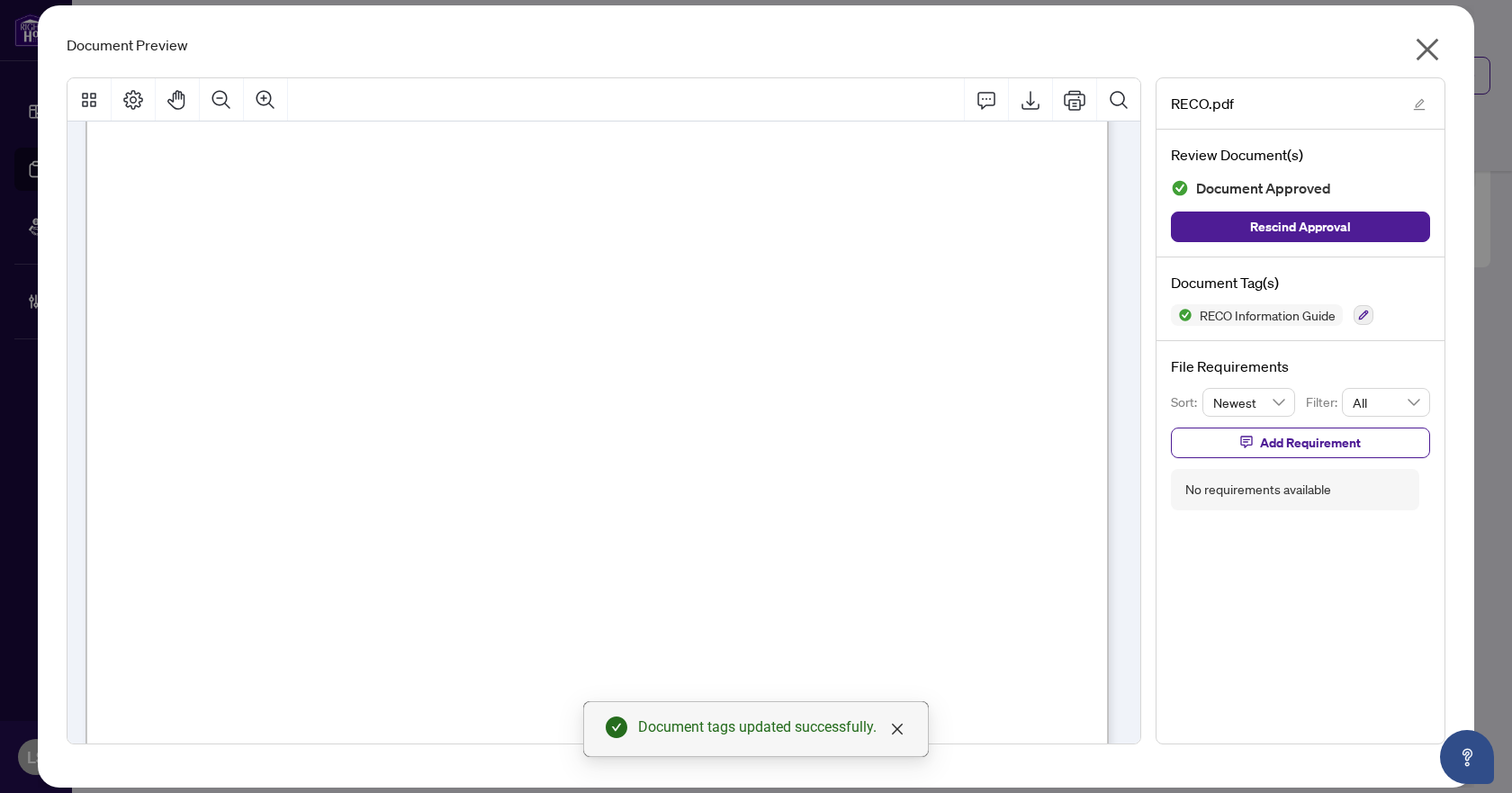
click at [1428, 48] on icon "close" at bounding box center [1429, 50] width 23 height 23
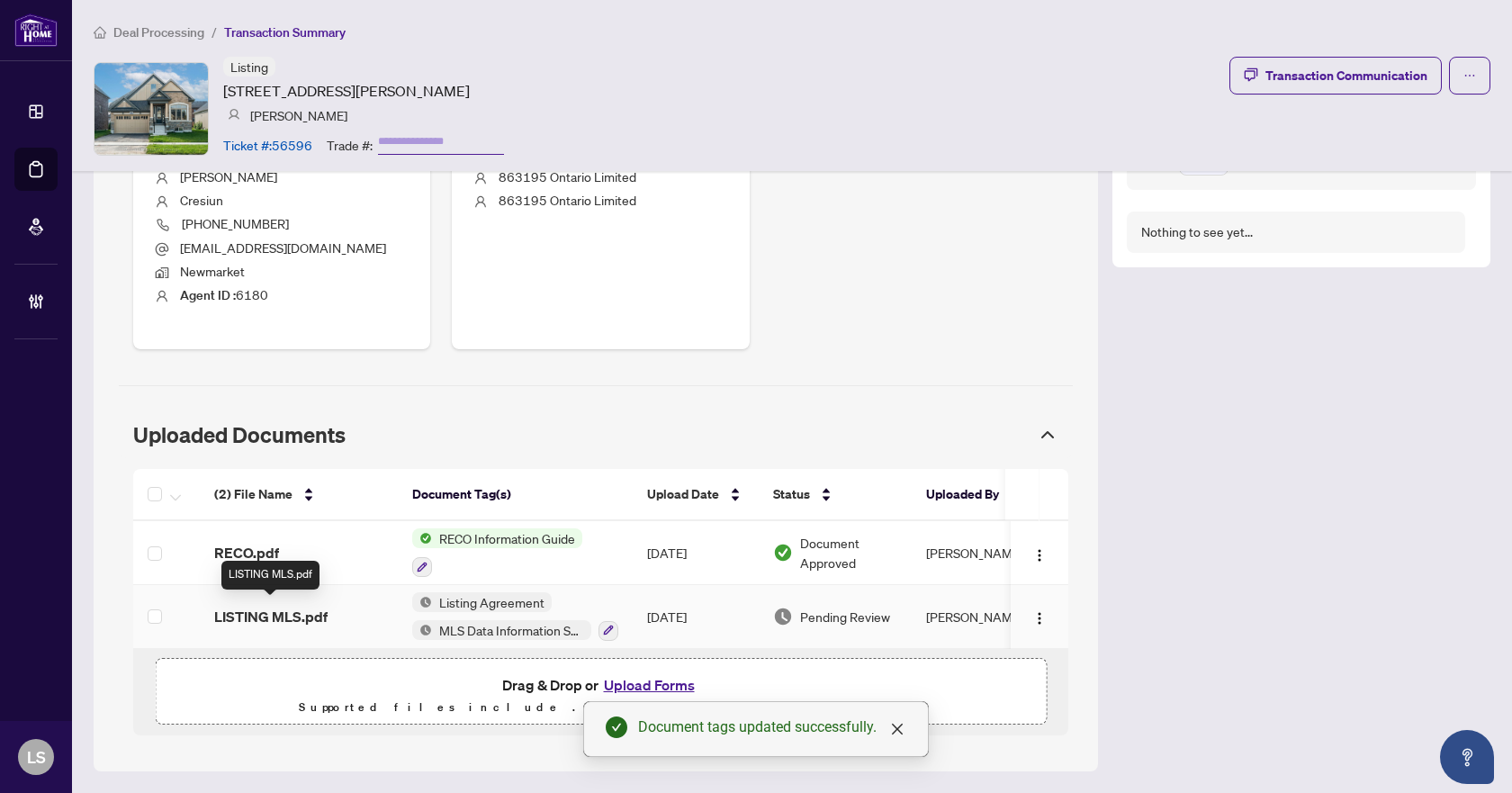
click at [285, 611] on span "LISTING MLS.pdf" at bounding box center [271, 616] width 114 height 22
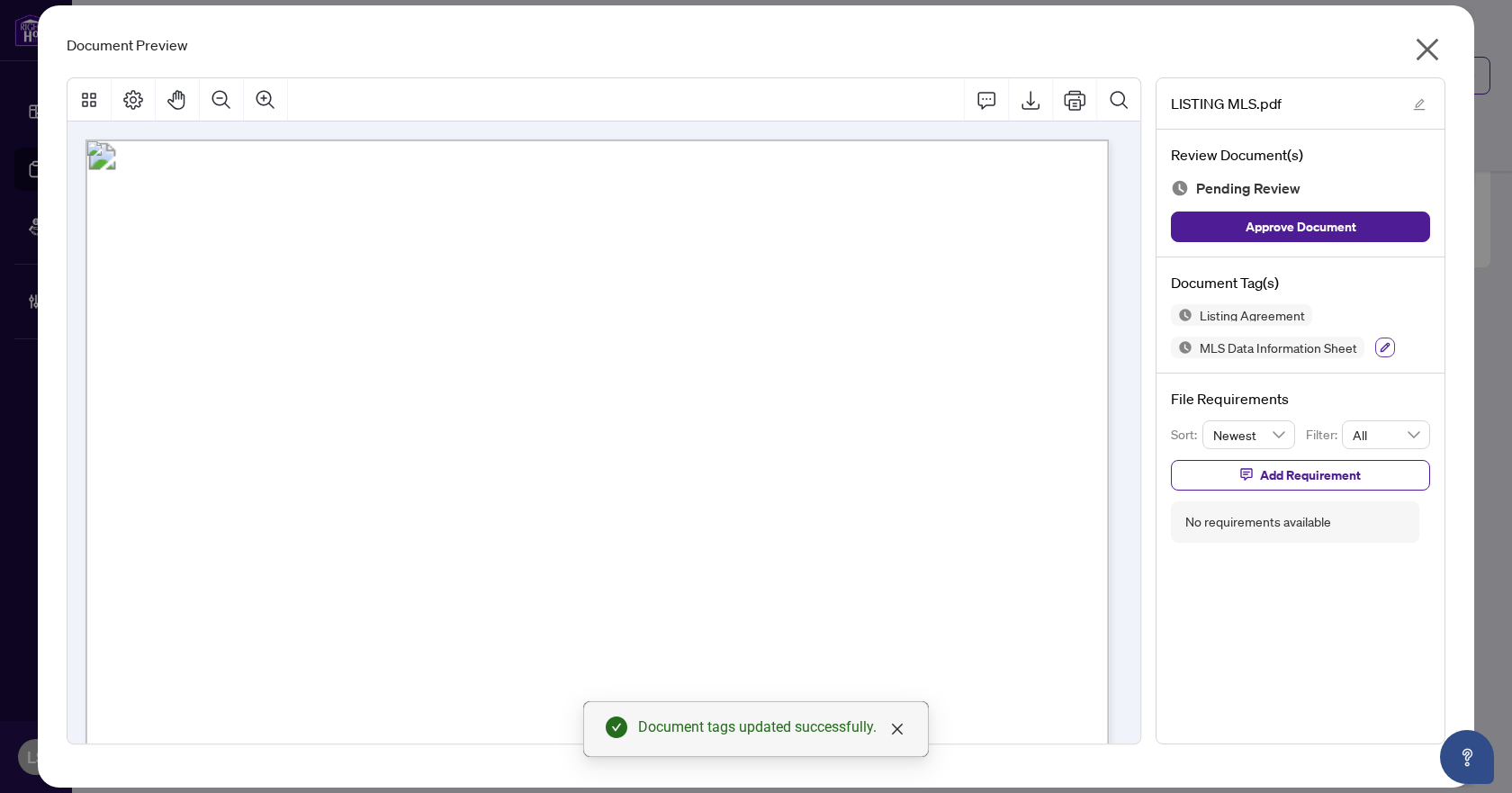
click at [1377, 348] on button "button" at bounding box center [1385, 347] width 20 height 20
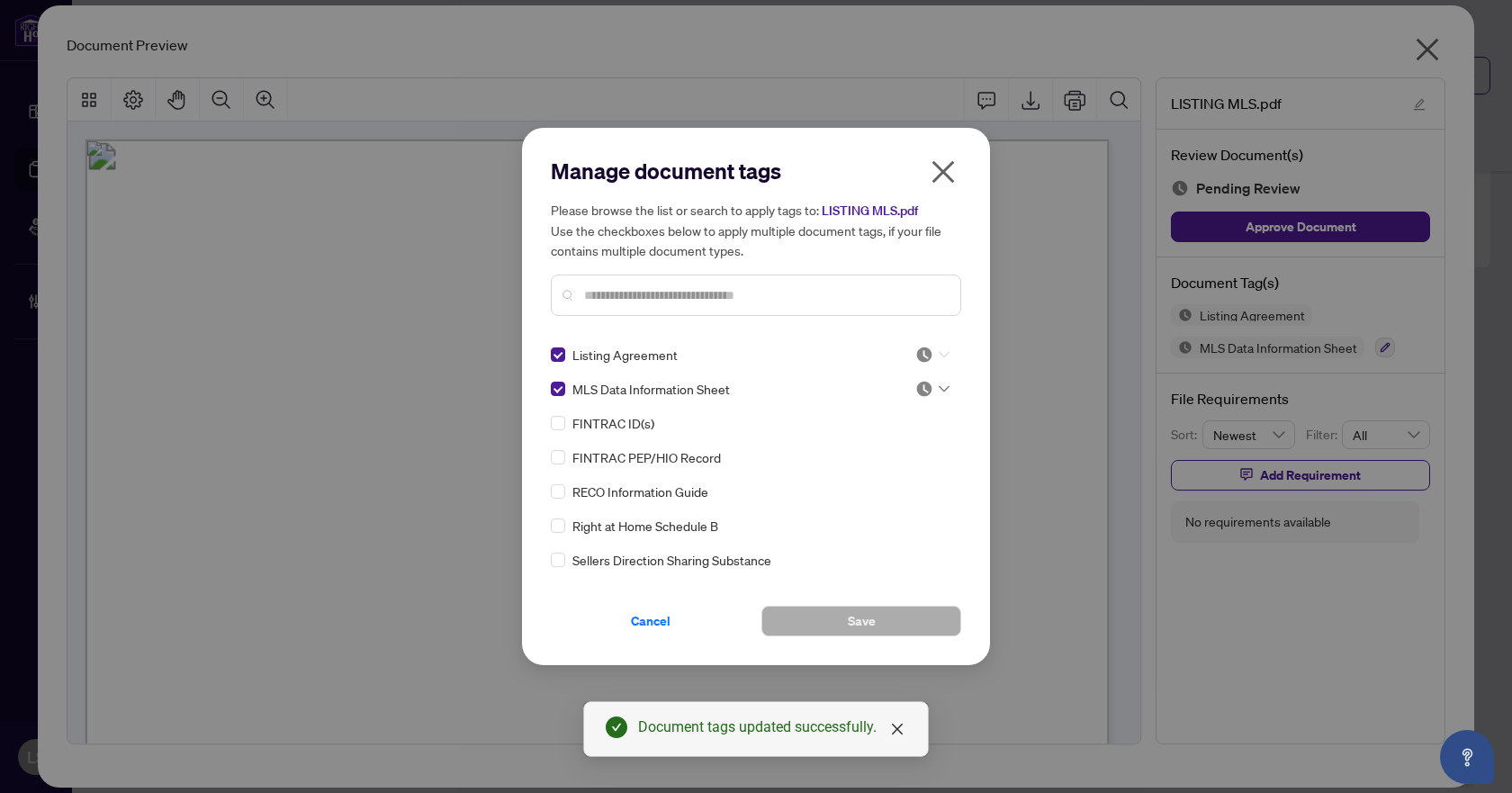
click at [935, 359] on div at bounding box center [933, 354] width 34 height 18
click at [896, 437] on div "Approved" at bounding box center [873, 442] width 116 height 20
click at [939, 387] on icon at bounding box center [944, 388] width 10 height 8
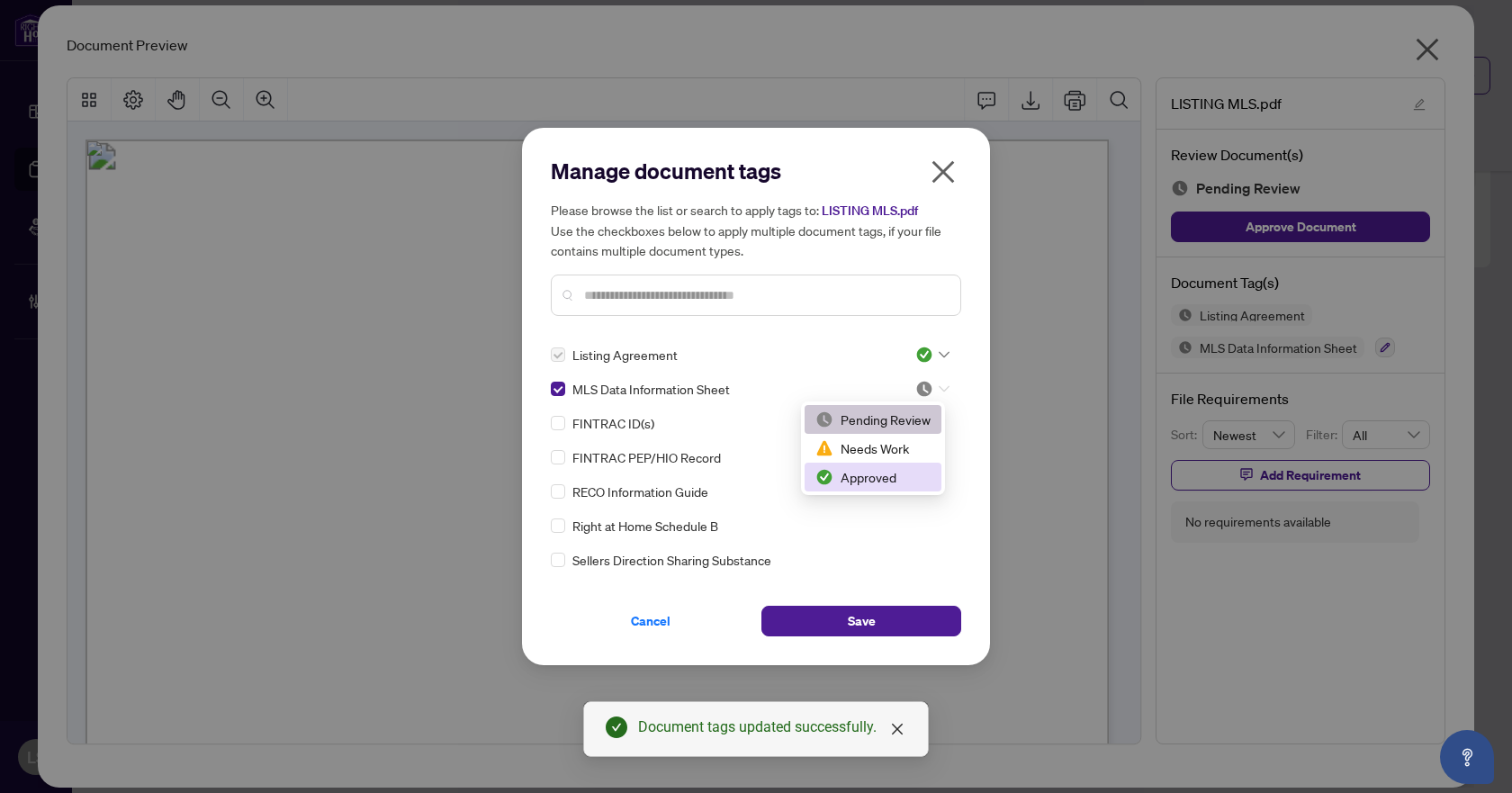
click at [887, 473] on div "Approved" at bounding box center [873, 477] width 116 height 20
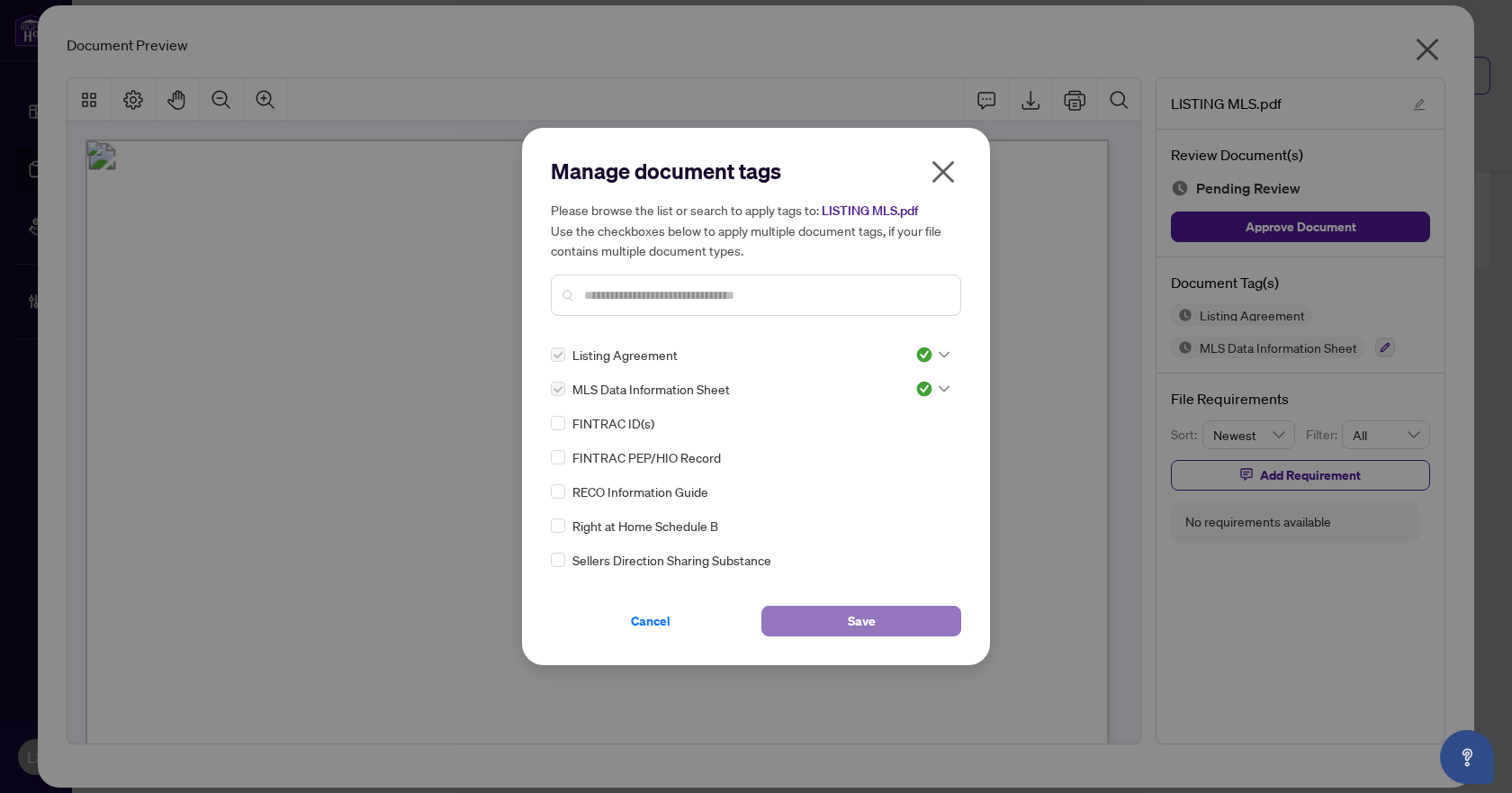
click at [848, 631] on span "Save" at bounding box center [862, 621] width 27 height 28
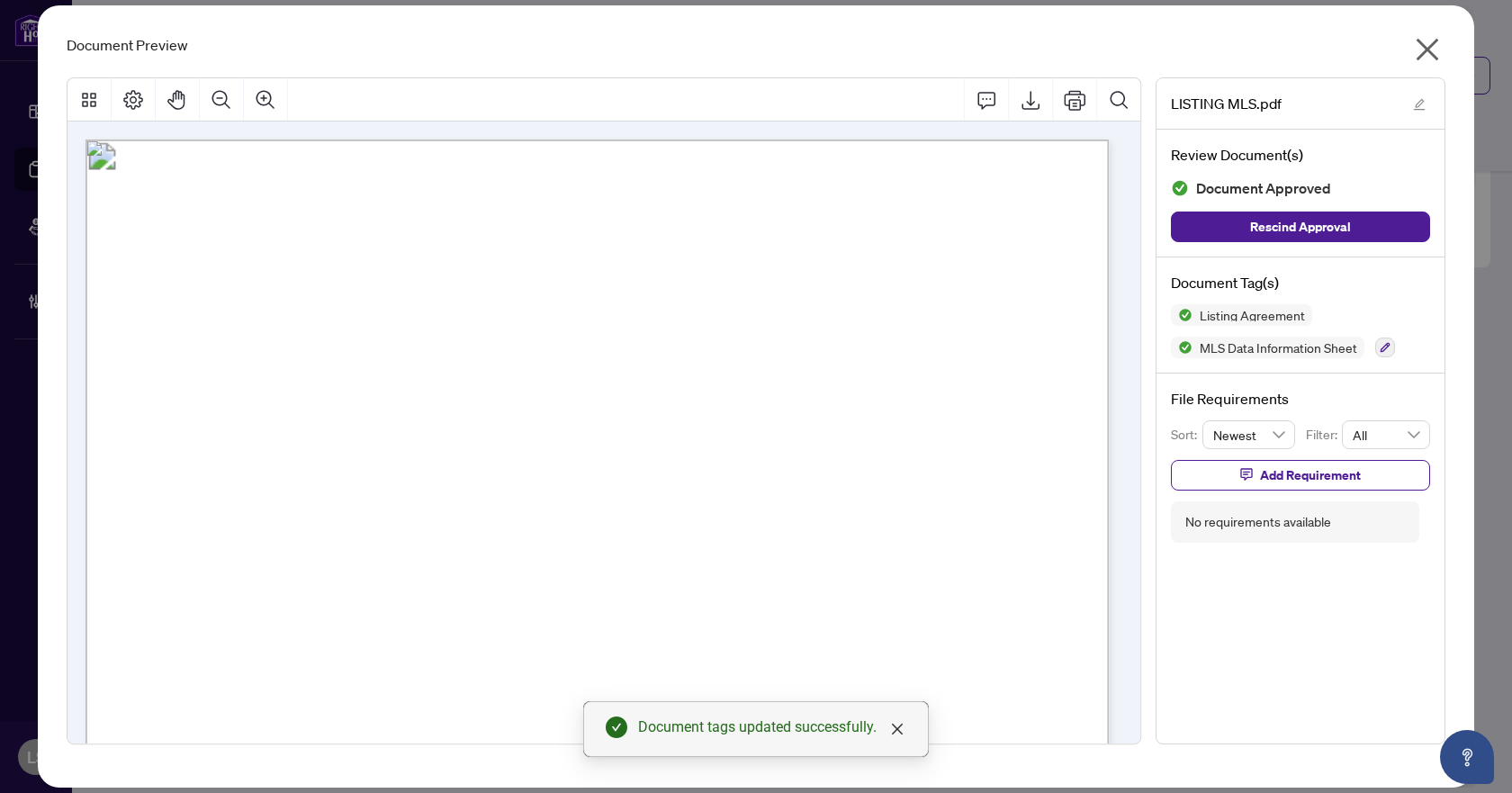
click at [1415, 50] on icon "close" at bounding box center [1428, 49] width 28 height 28
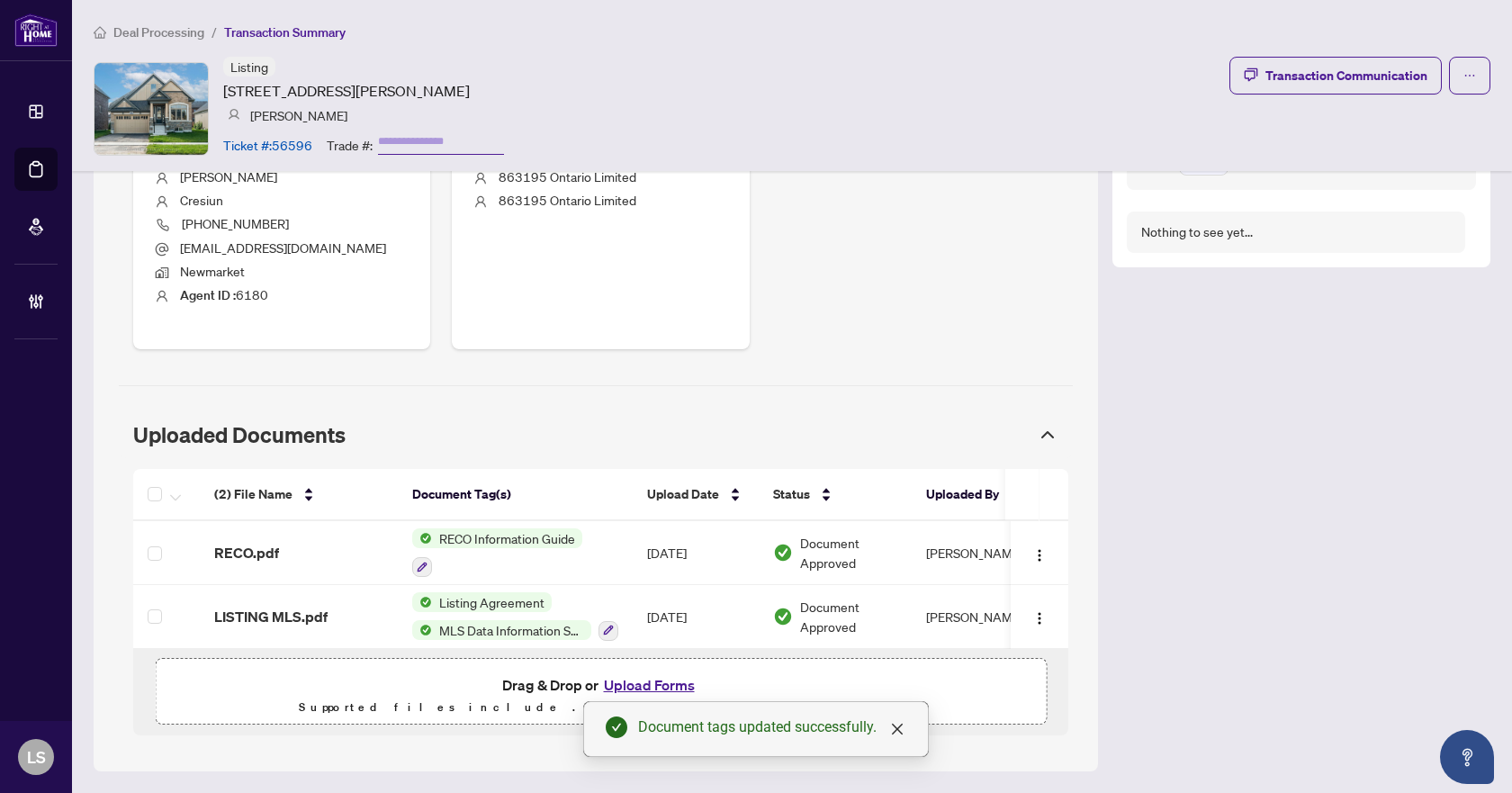
click at [143, 30] on span "Deal Processing" at bounding box center [159, 32] width 91 height 16
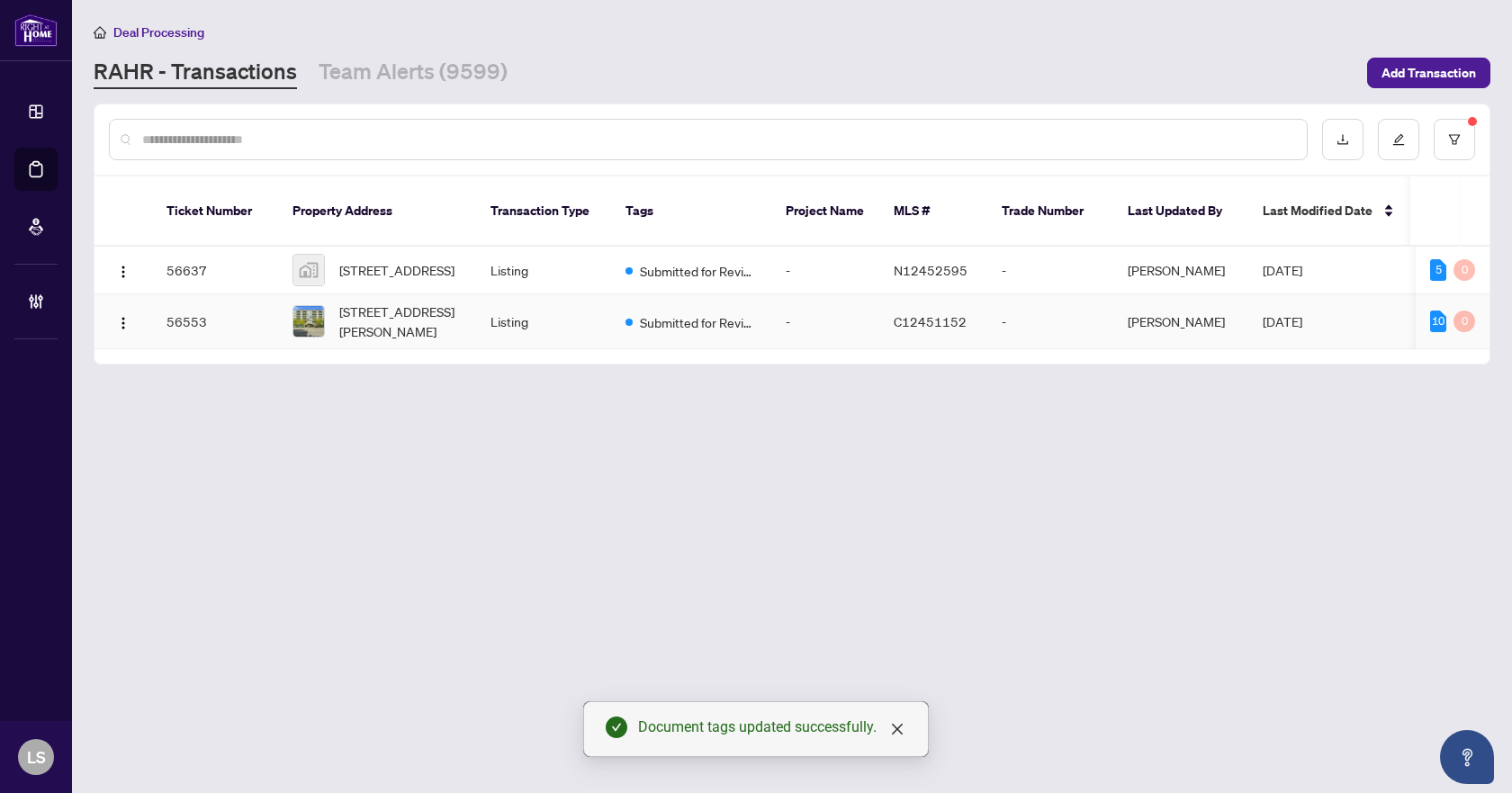
click at [406, 310] on span "103-890 Sheppard Ave, Toronto, Ontario M3H 6B9, Canada" at bounding box center [400, 321] width 122 height 40
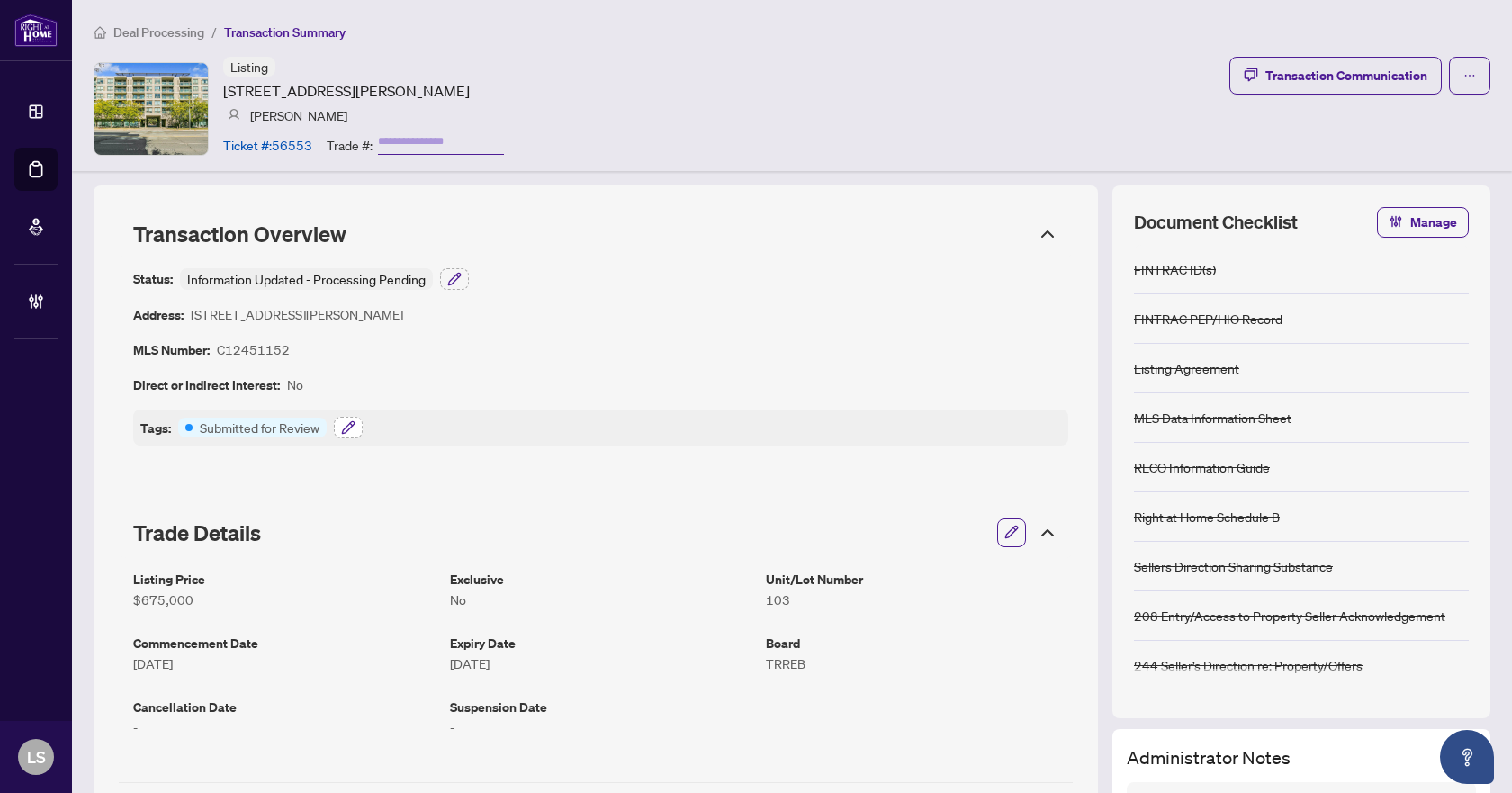
click at [351, 422] on icon "button" at bounding box center [348, 427] width 14 height 14
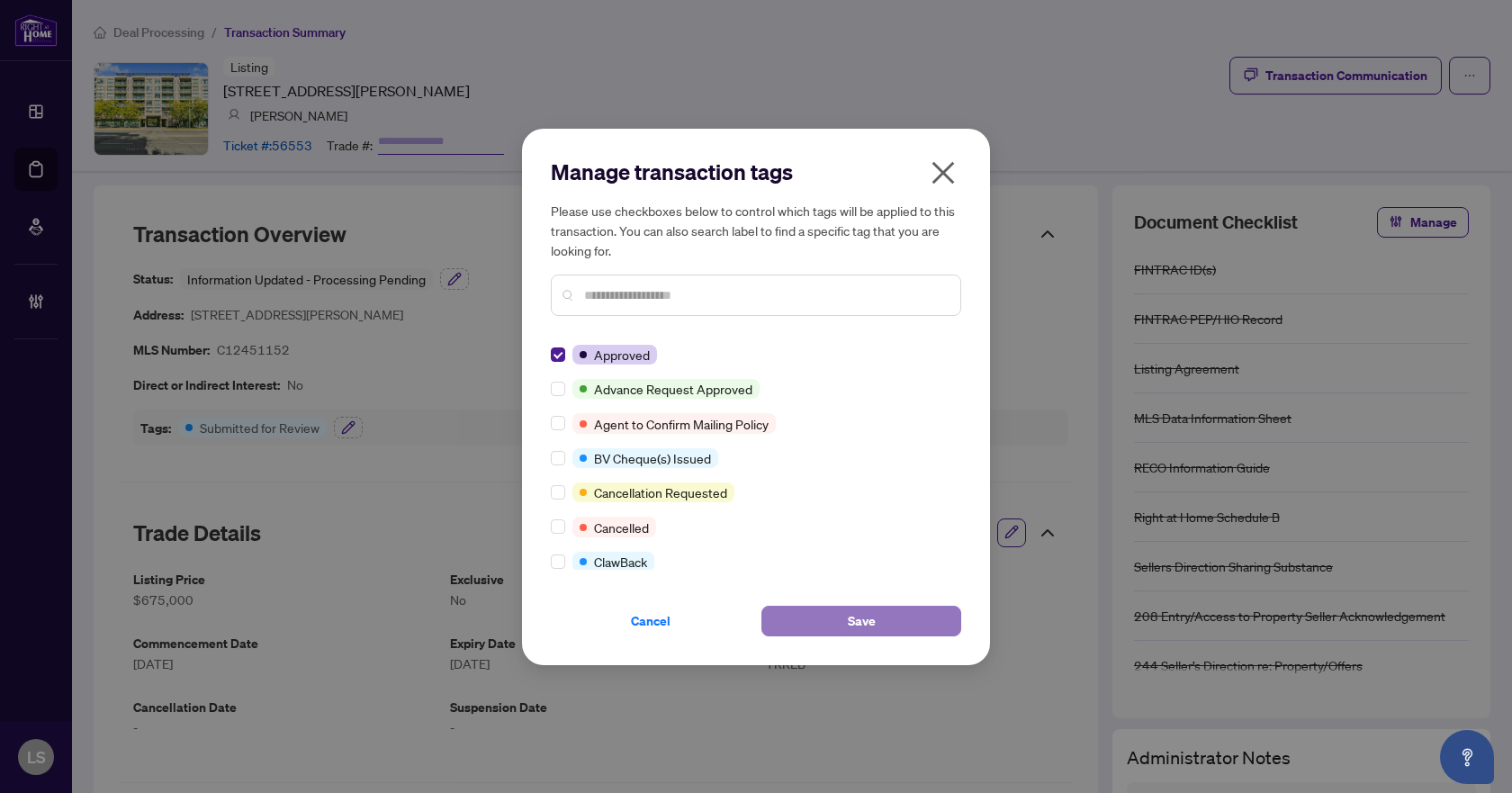
click at [856, 627] on span "Save" at bounding box center [862, 621] width 27 height 28
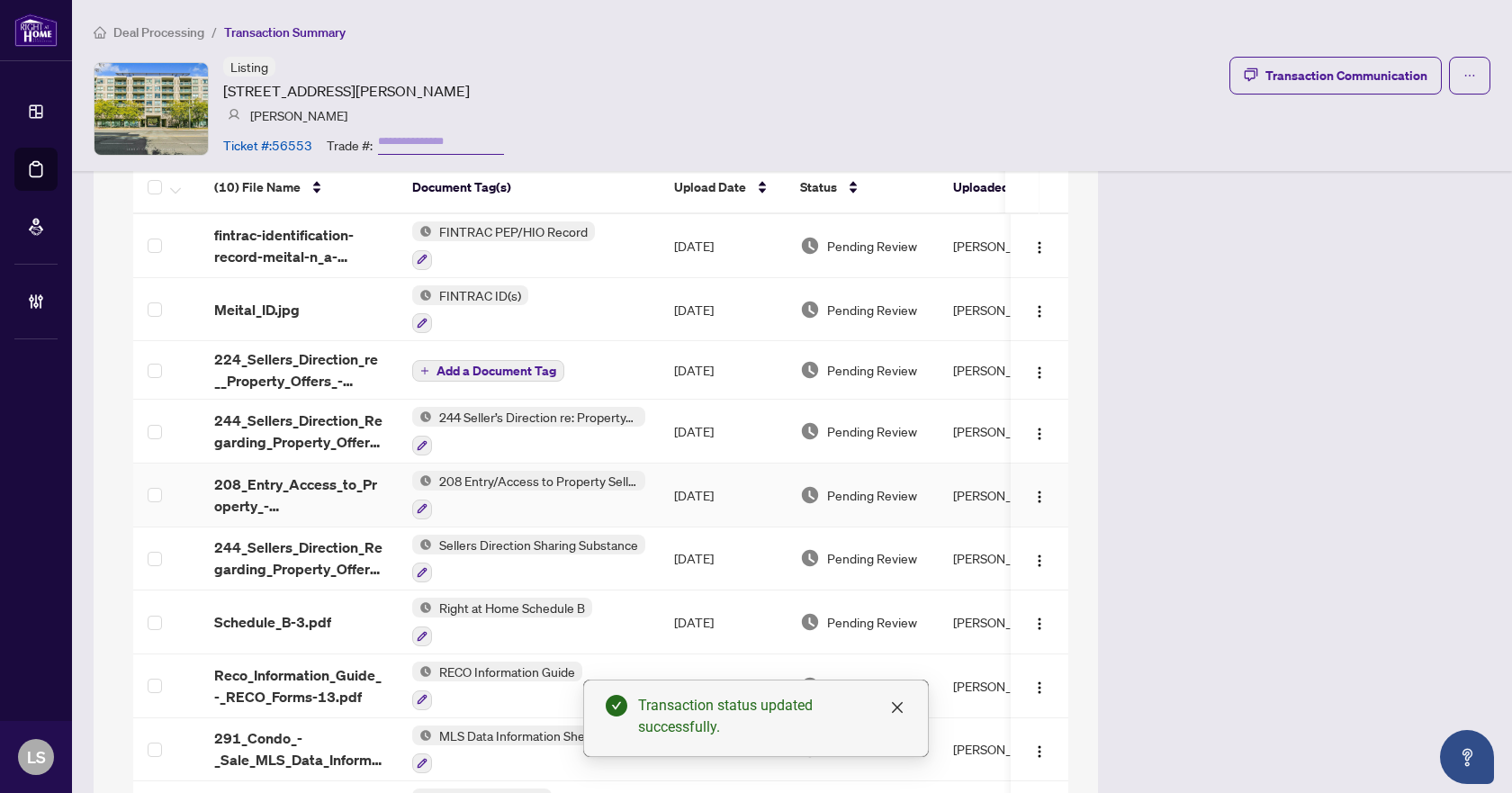
scroll to position [990, 0]
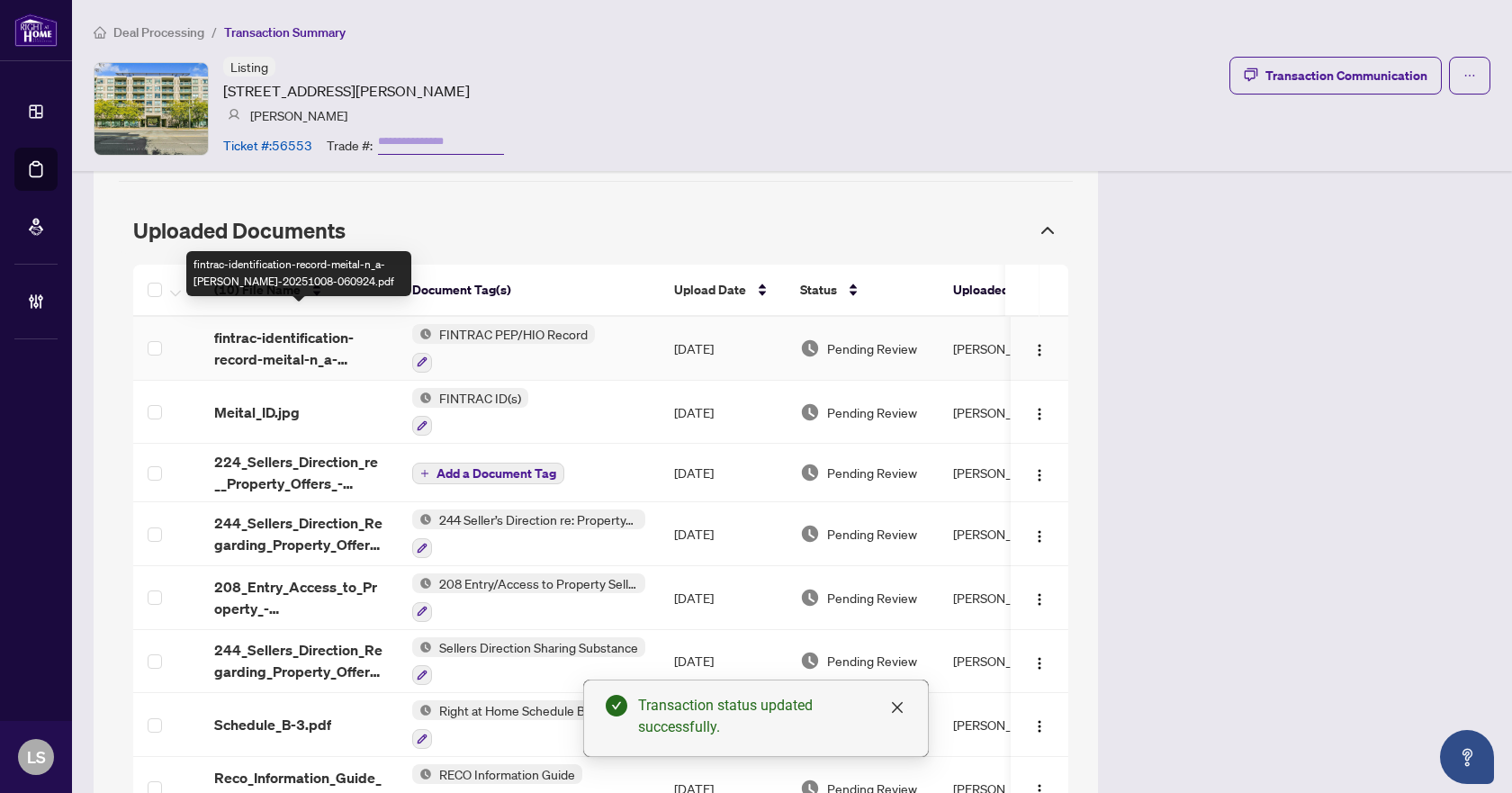
click at [287, 327] on span "fintrac-identification-record-meital-n_a-[PERSON_NAME]-20251008-060924.pdf" at bounding box center [299, 349] width 170 height 44
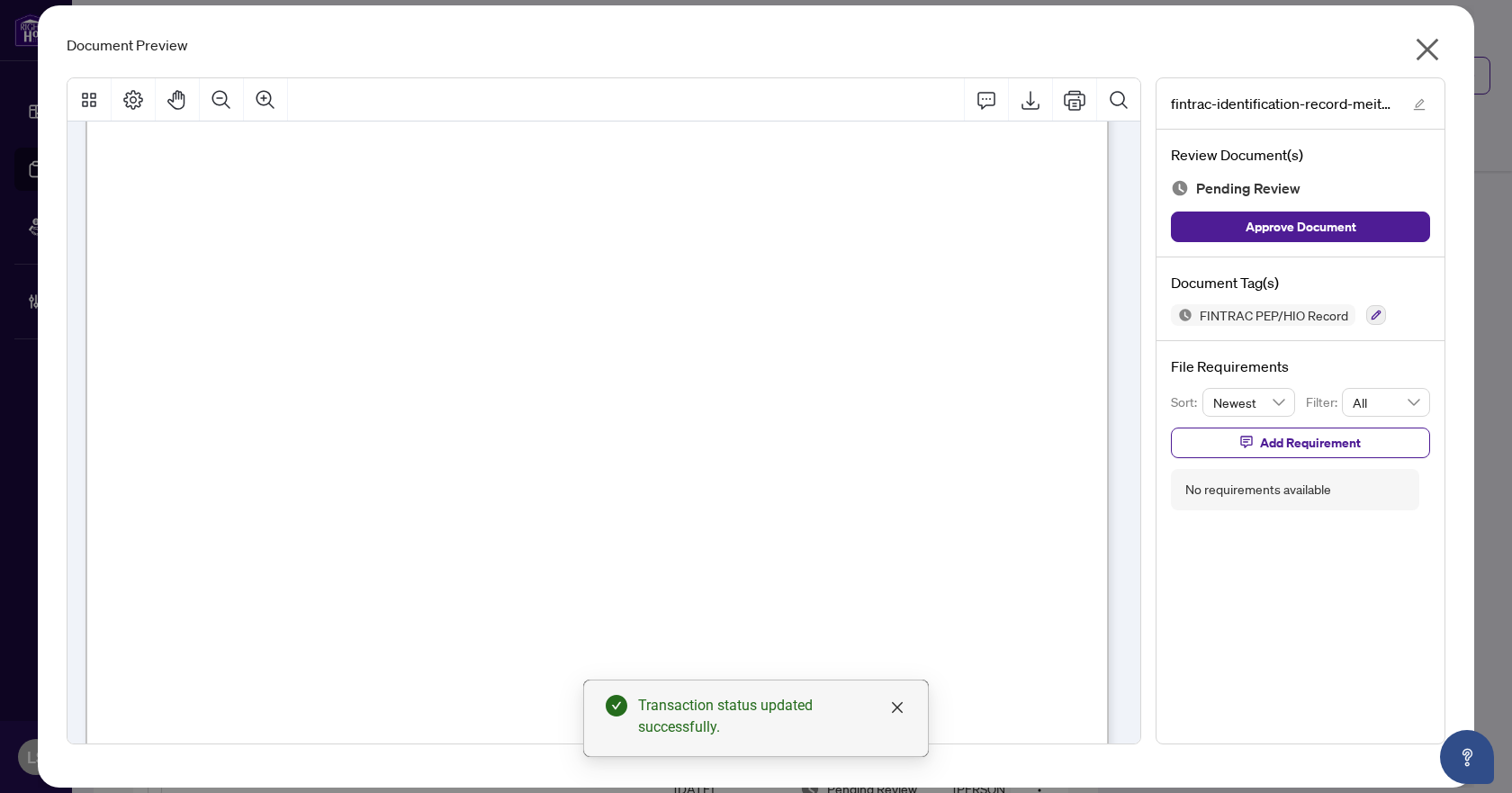
scroll to position [0, 0]
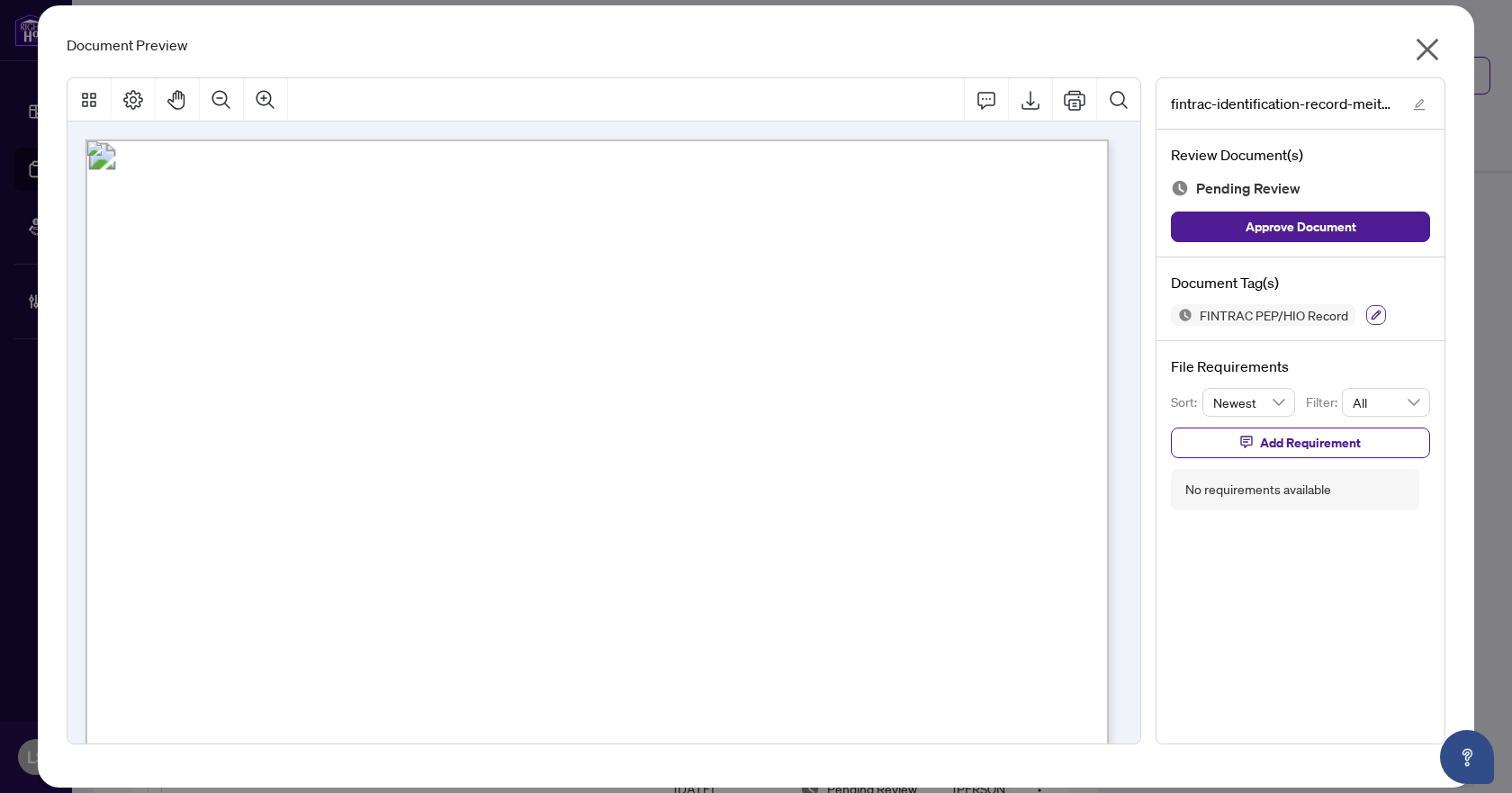
click at [1373, 315] on icon "button" at bounding box center [1375, 315] width 10 height 10
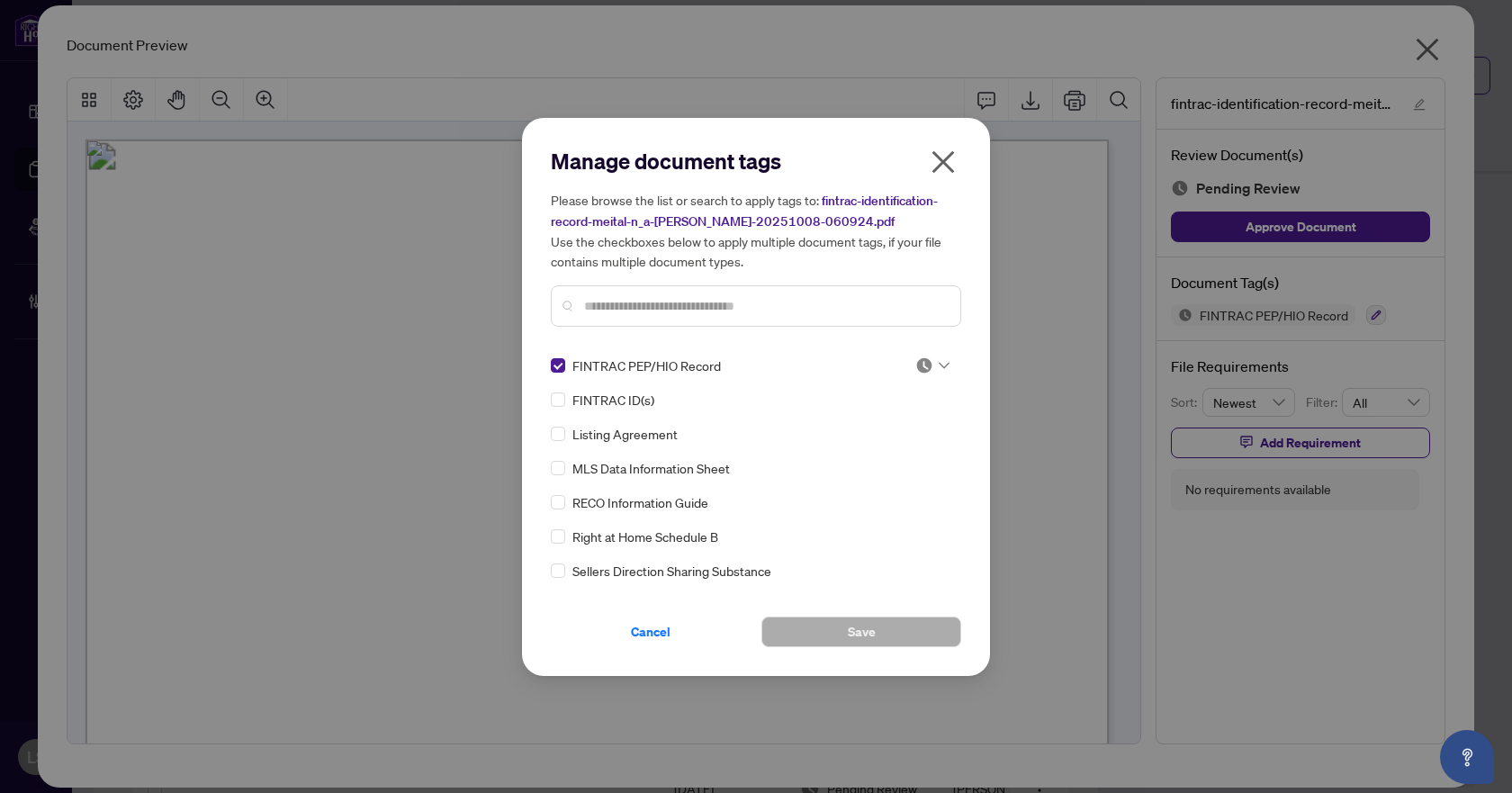
drag, startPoint x: 1144, startPoint y: 374, endPoint x: 942, endPoint y: 367, distance: 202.1
click at [942, 367] on icon at bounding box center [944, 366] width 10 height 8
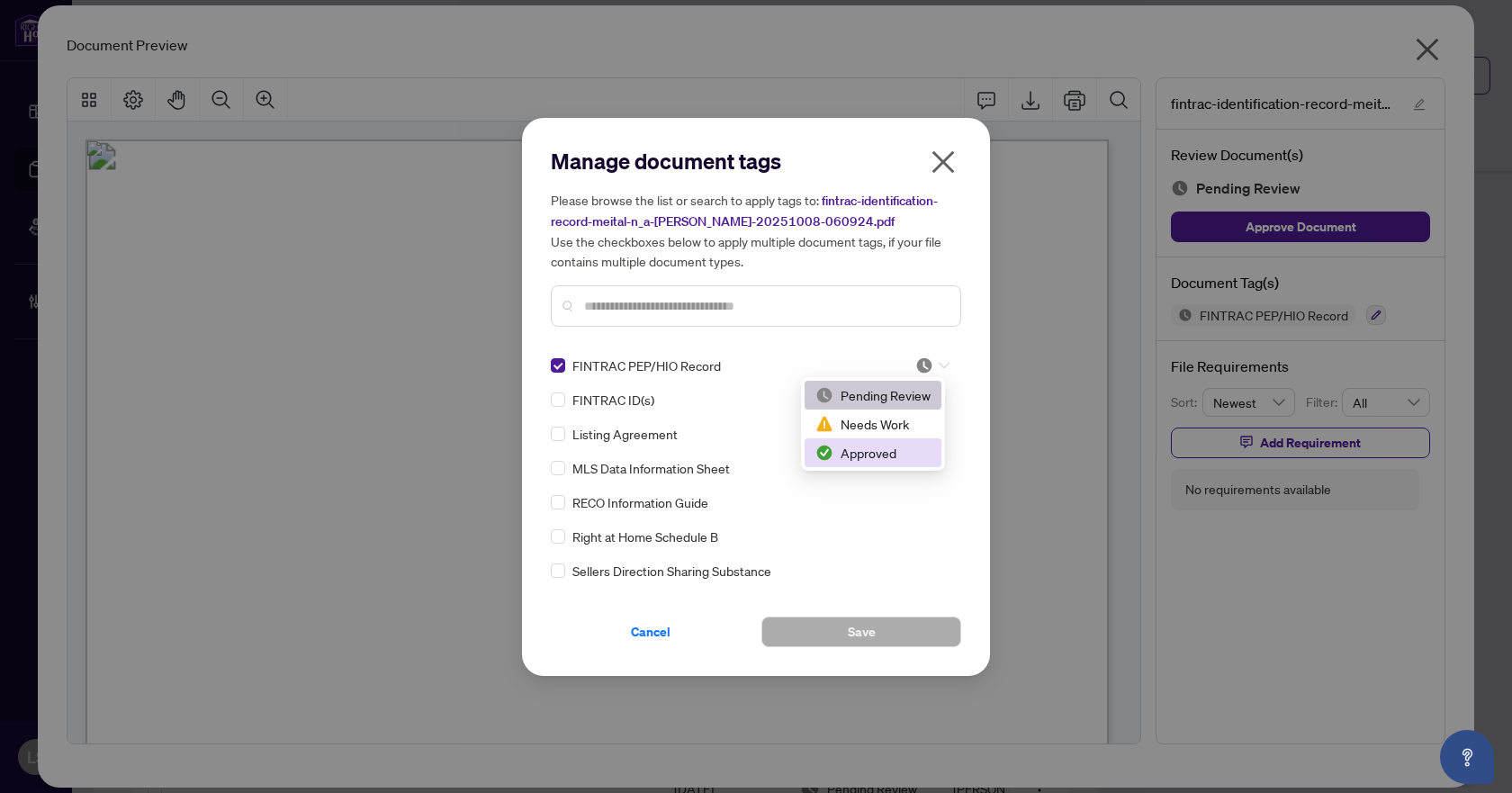
click at [897, 449] on div "Approved" at bounding box center [873, 452] width 116 height 20
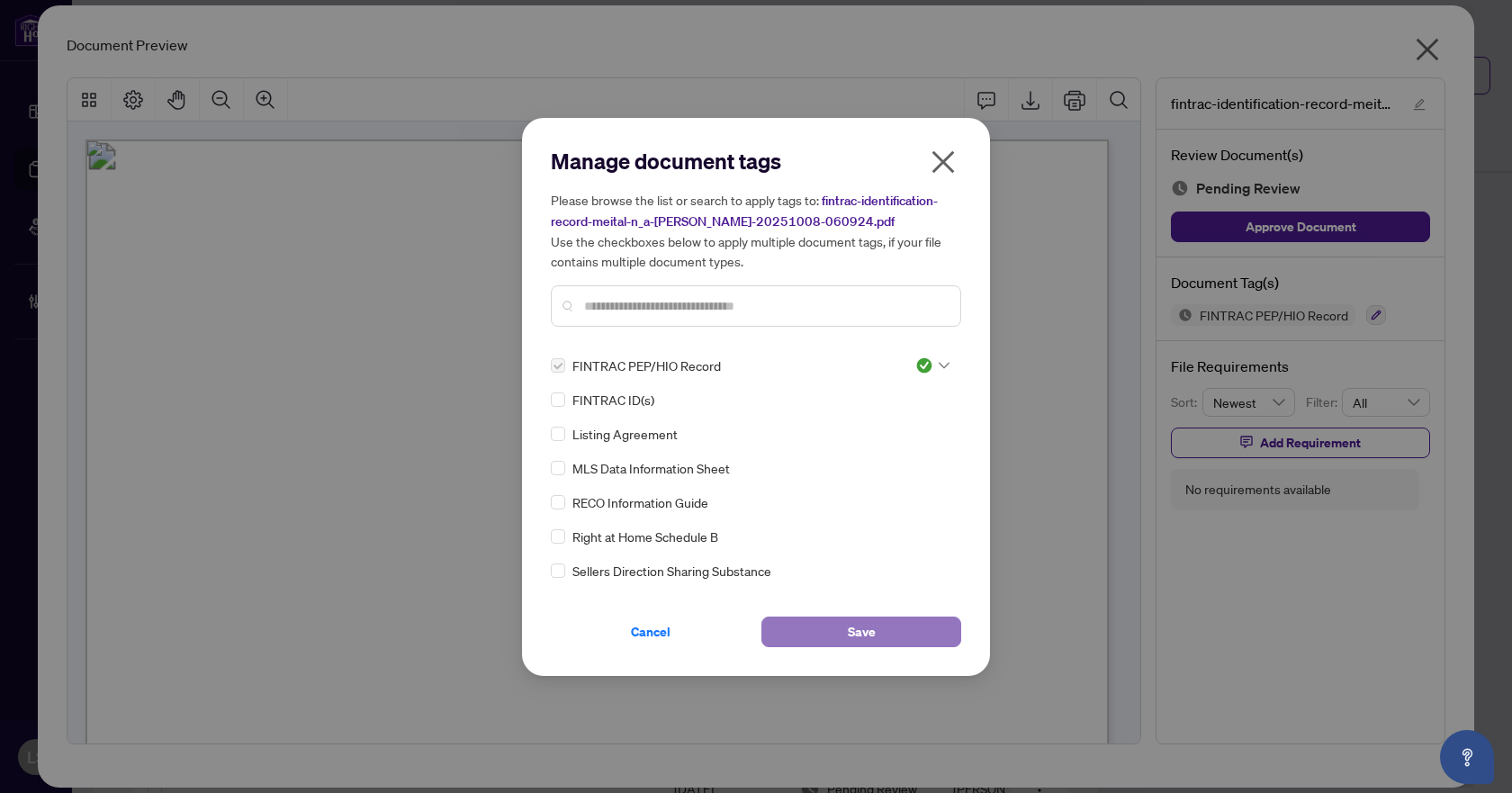
click at [872, 631] on span "Save" at bounding box center [862, 631] width 27 height 28
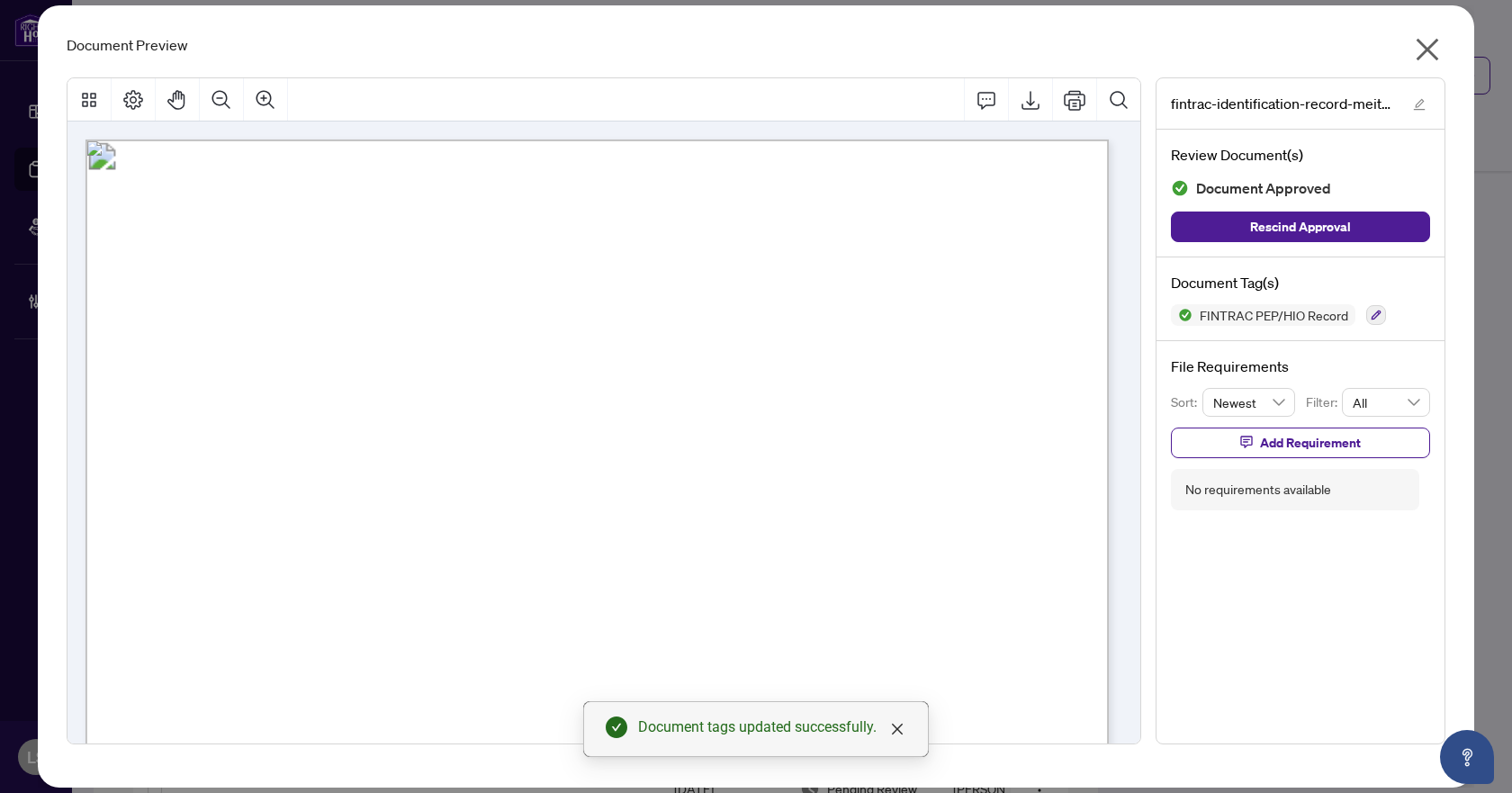
click at [1430, 51] on icon "close" at bounding box center [1429, 50] width 23 height 23
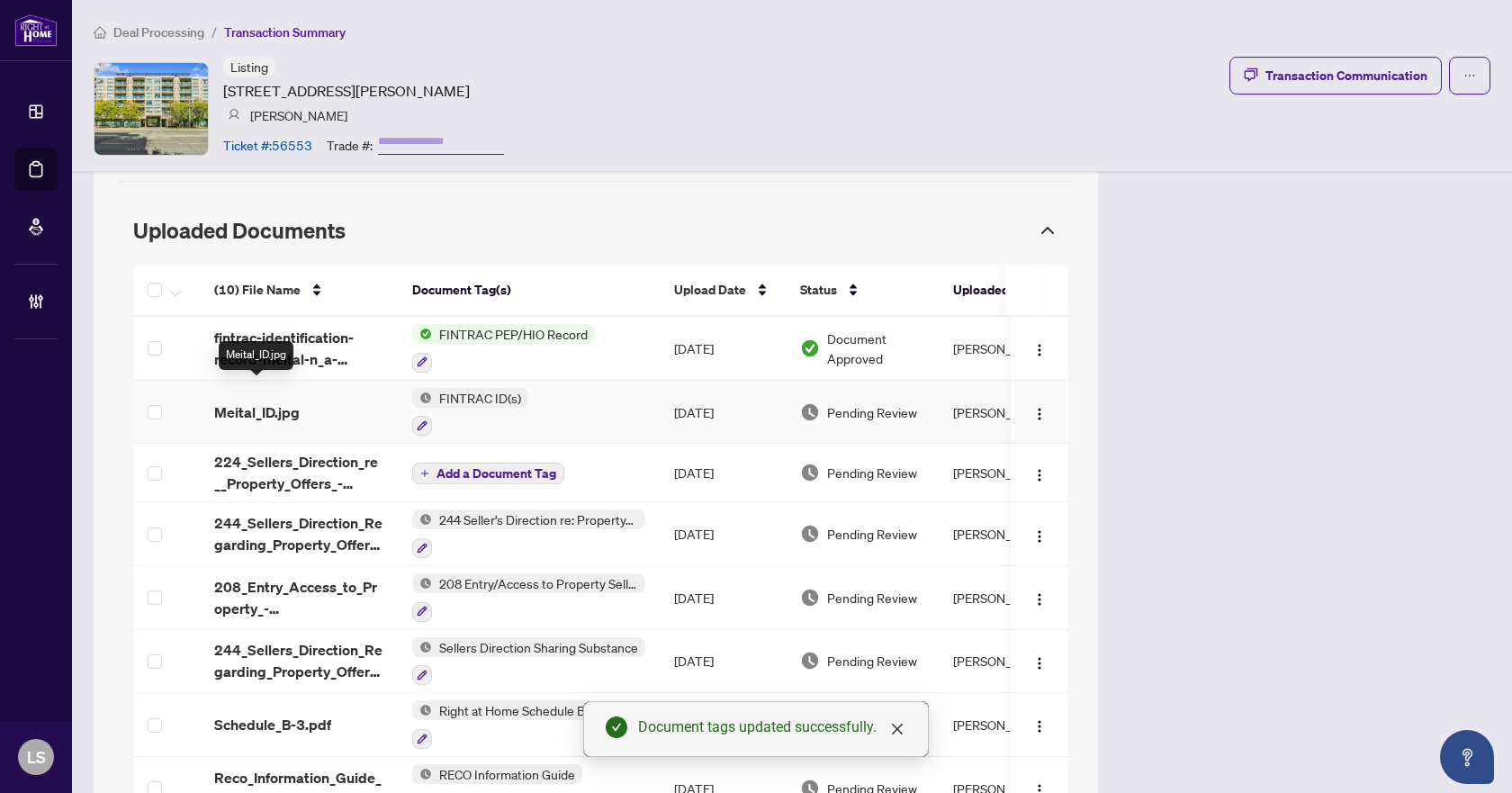
click at [264, 402] on span "Meital_ID.jpg" at bounding box center [257, 412] width 85 height 22
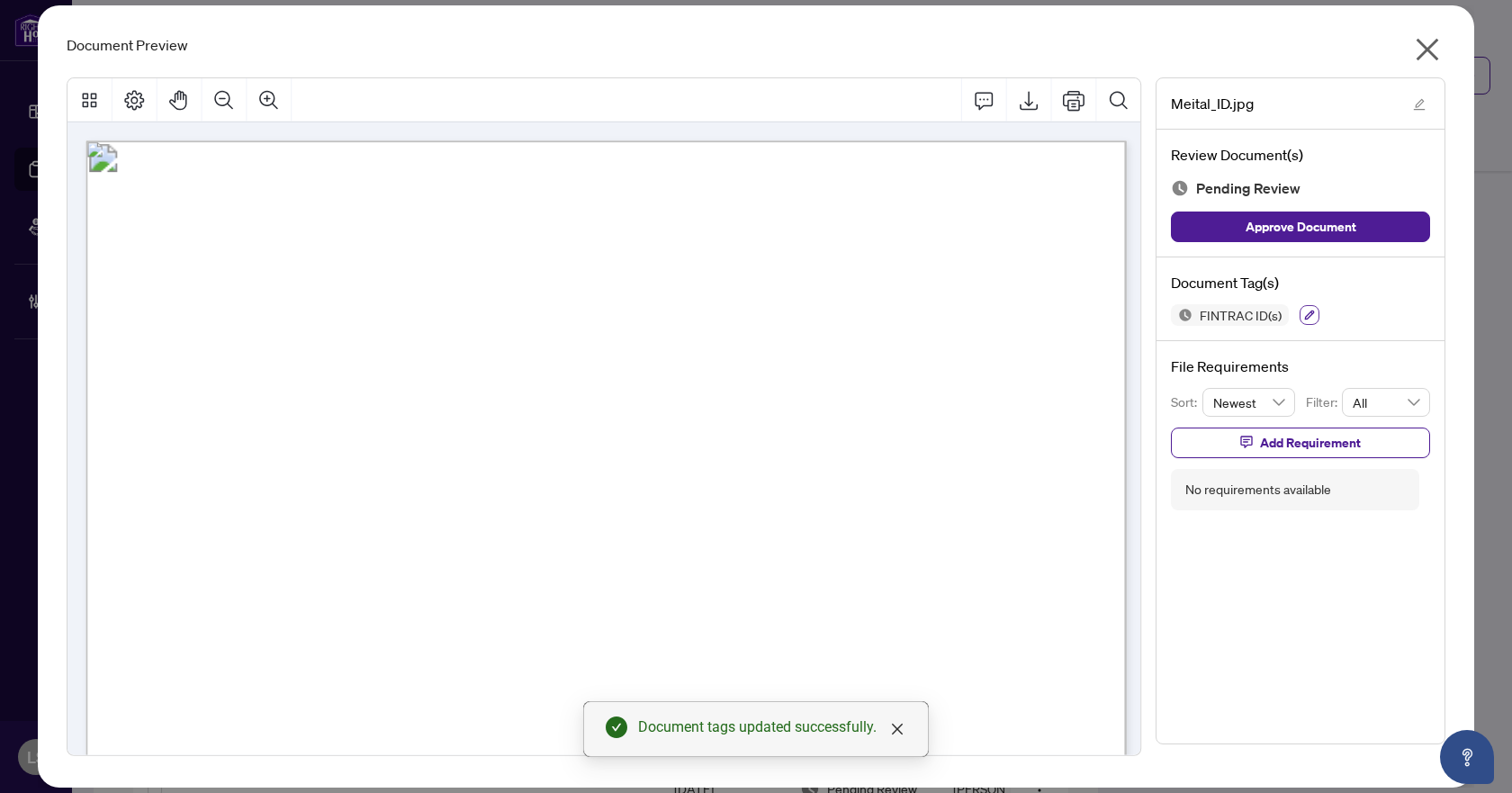
click at [1309, 315] on icon "button" at bounding box center [1309, 315] width 10 height 10
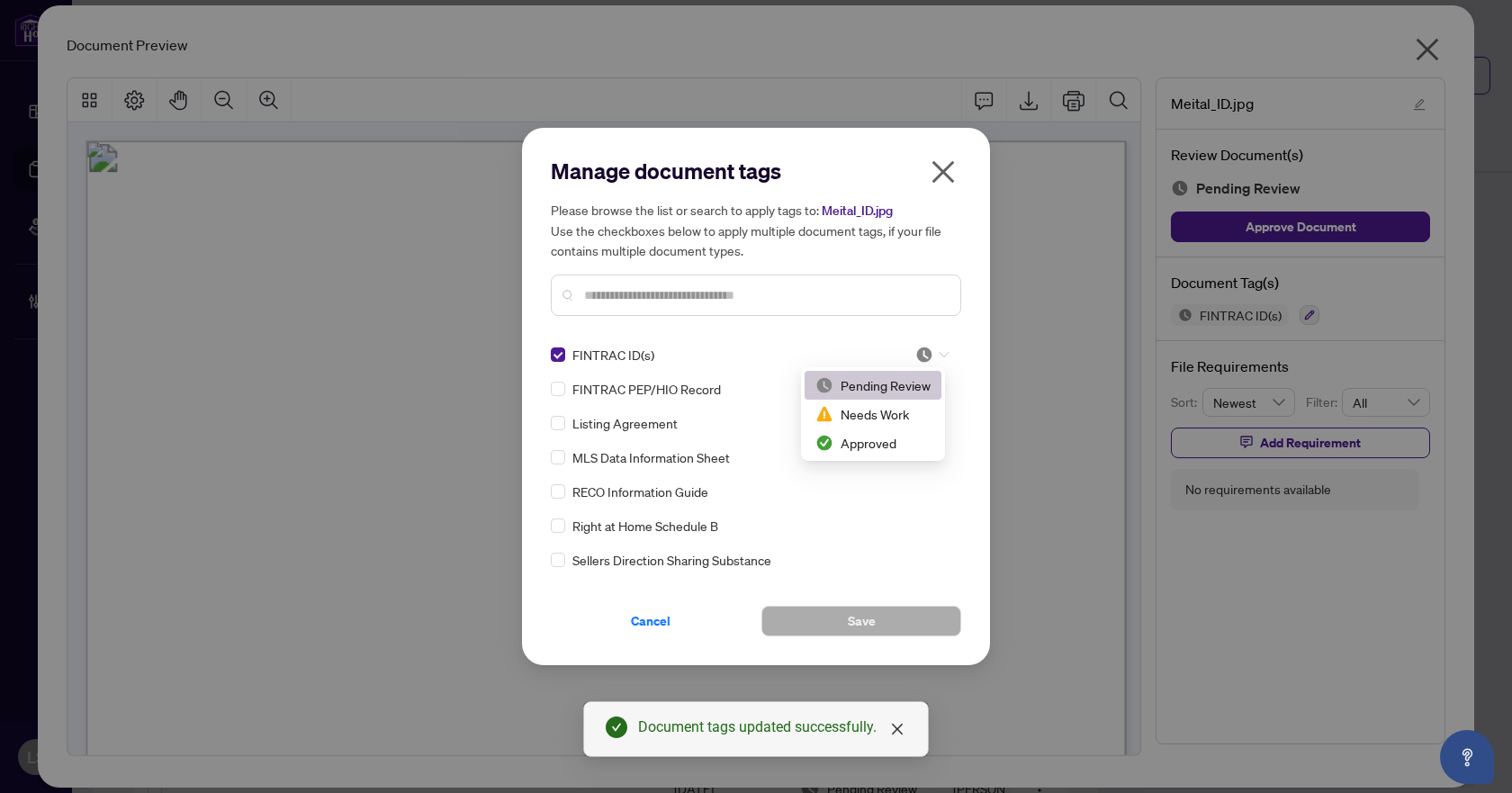
click at [935, 349] on div at bounding box center [933, 354] width 34 height 18
click at [875, 440] on div "Approved" at bounding box center [873, 442] width 116 height 20
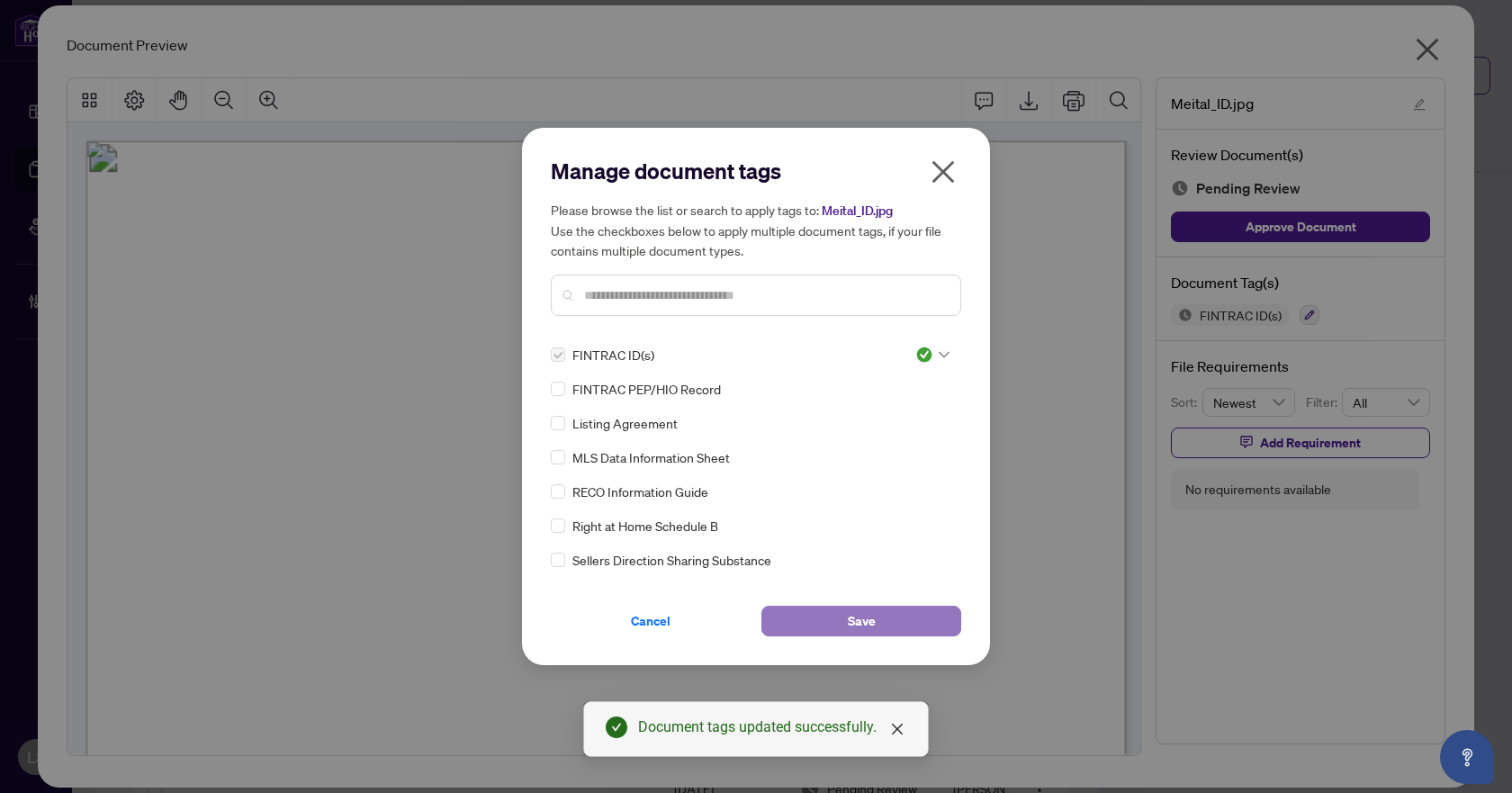
click at [859, 619] on span "Save" at bounding box center [862, 621] width 27 height 28
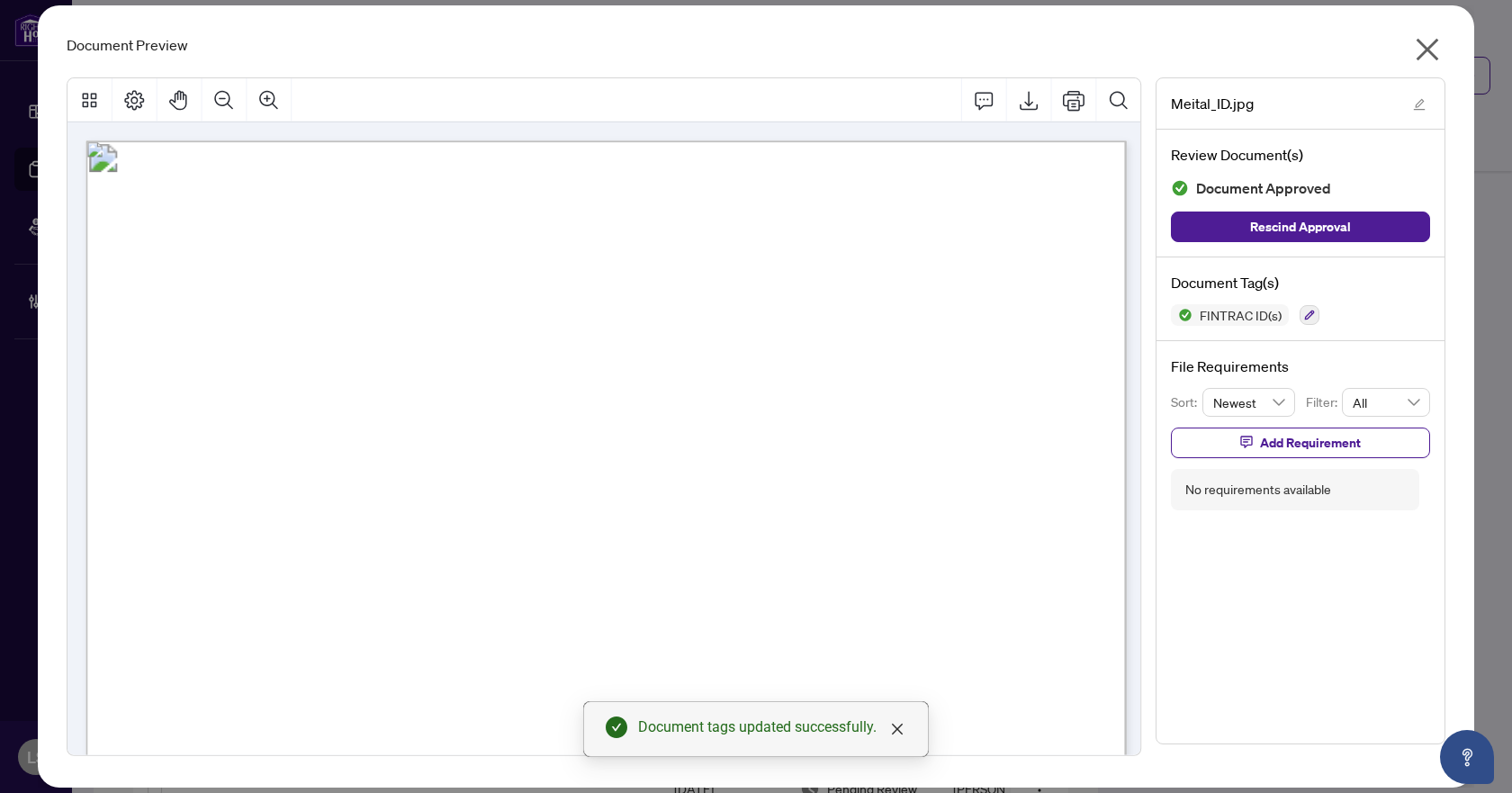
click at [1416, 45] on icon "close" at bounding box center [1428, 49] width 28 height 28
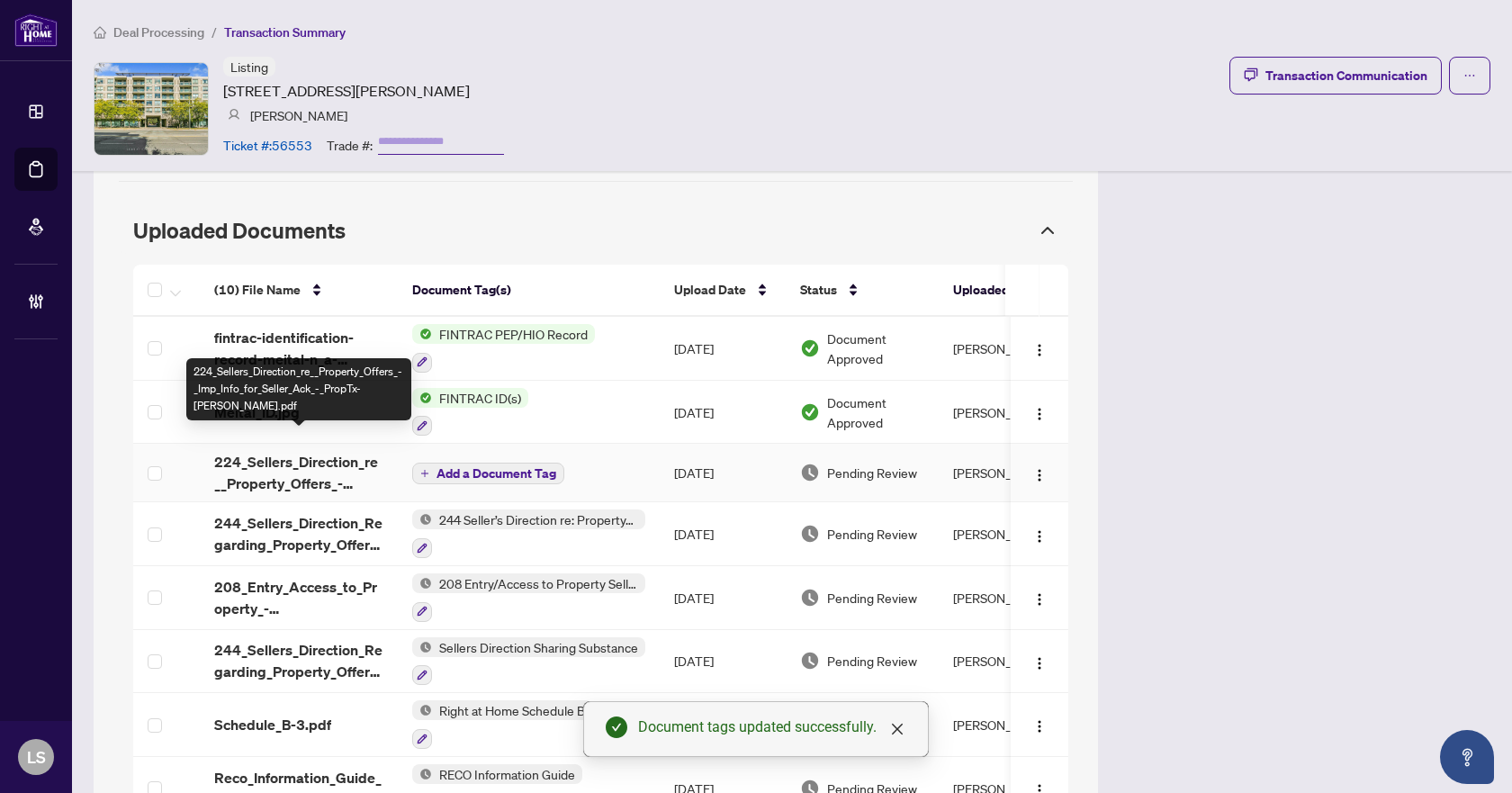
click at [268, 456] on span "224_Sellers_Direction_re__Property_Offers_-_Imp_Info_for_Seller_Ack_-_PropTx-OR…" at bounding box center [299, 473] width 170 height 44
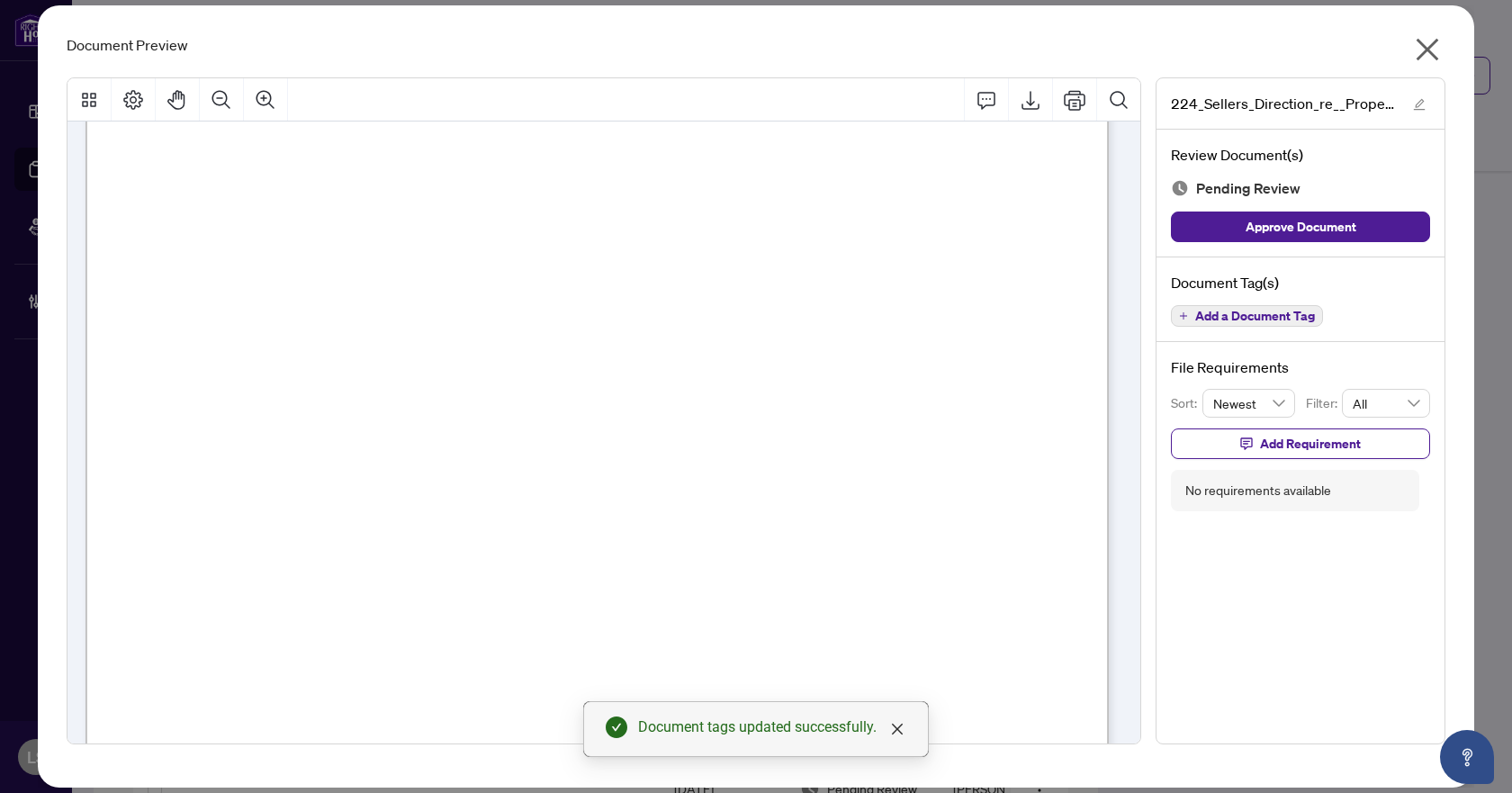
scroll to position [738, 0]
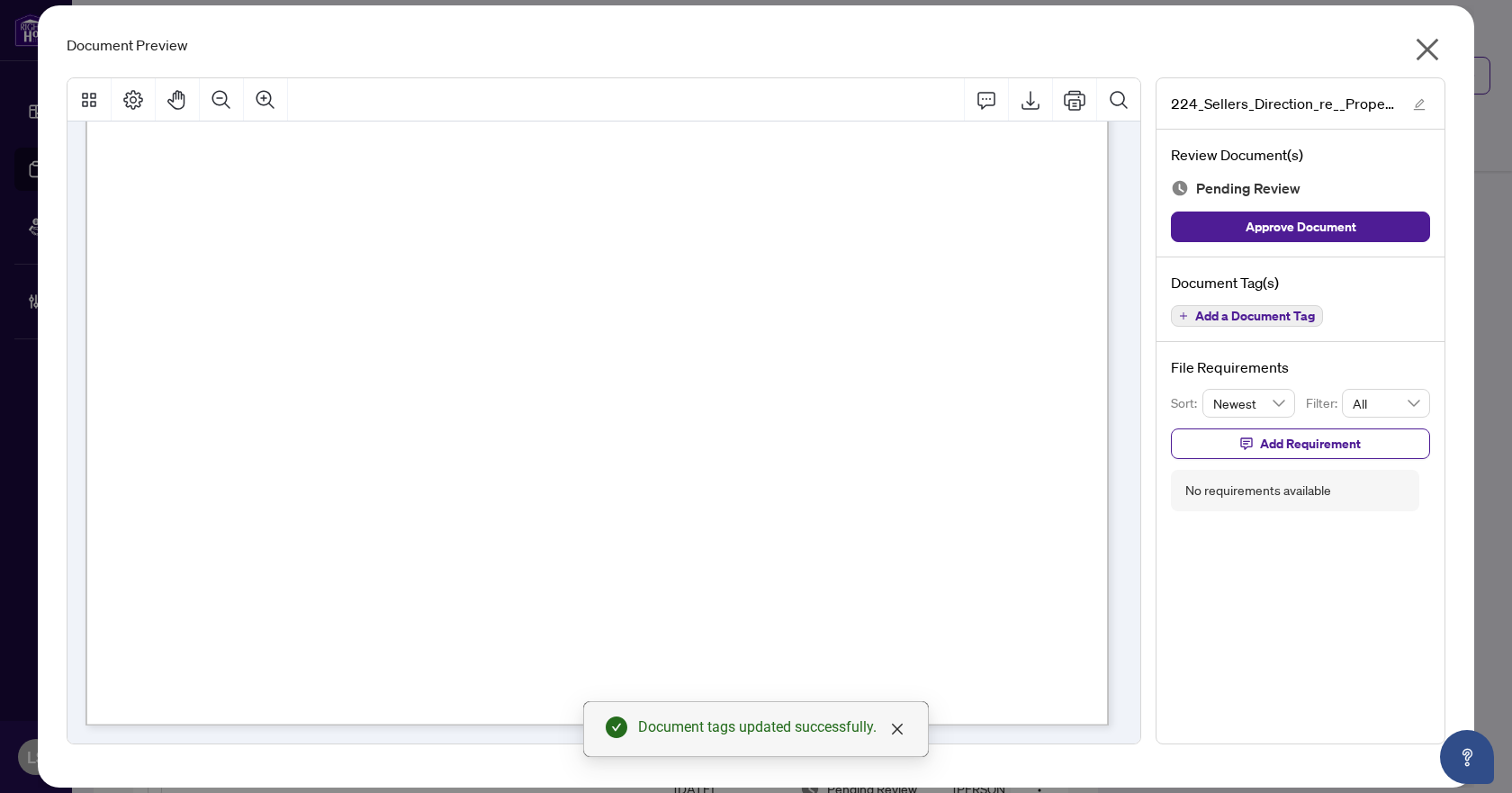
click at [1281, 317] on span "Add a Document Tag" at bounding box center [1255, 315] width 119 height 12
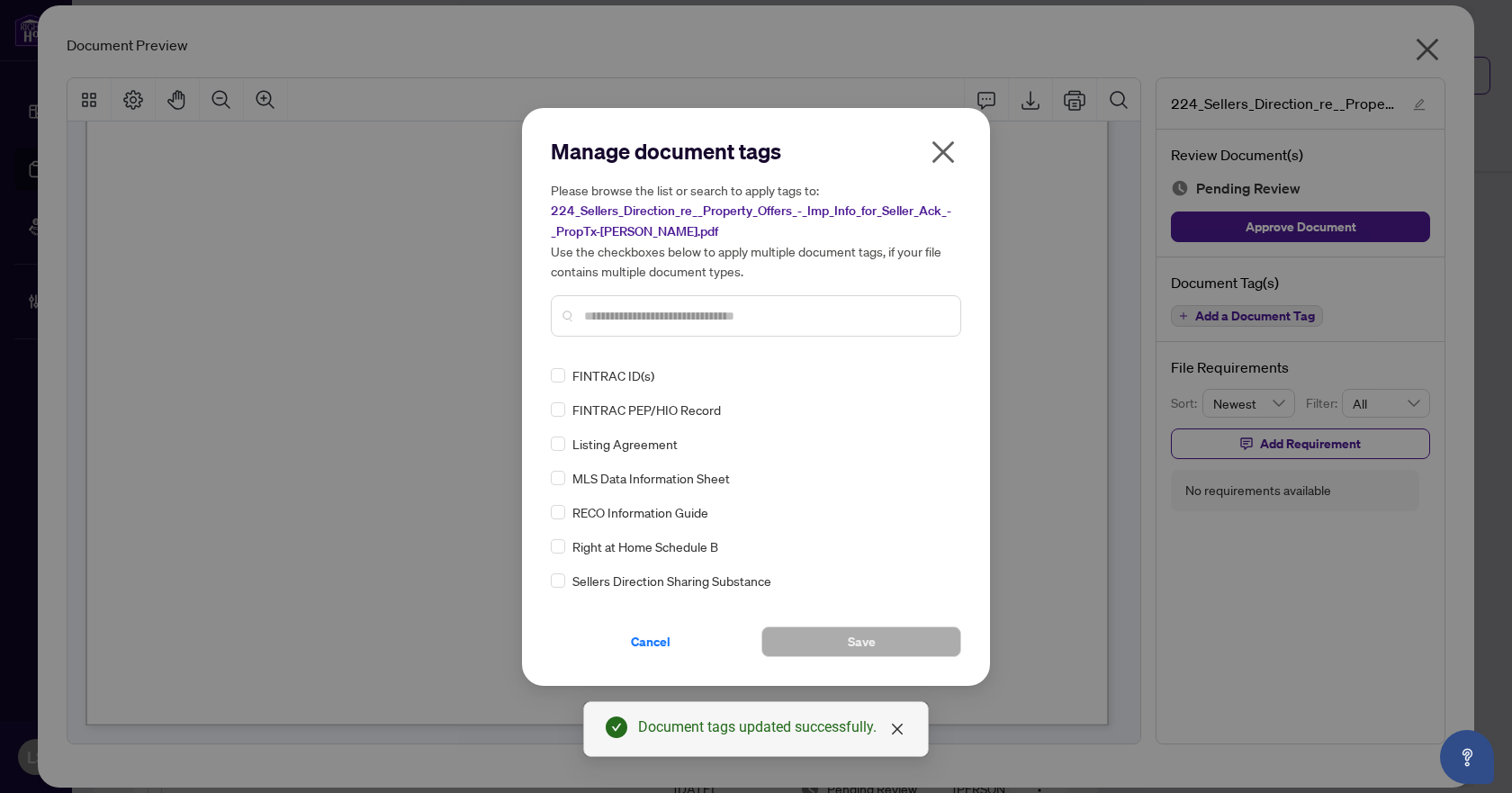
click at [815, 316] on input "text" at bounding box center [765, 315] width 362 height 20
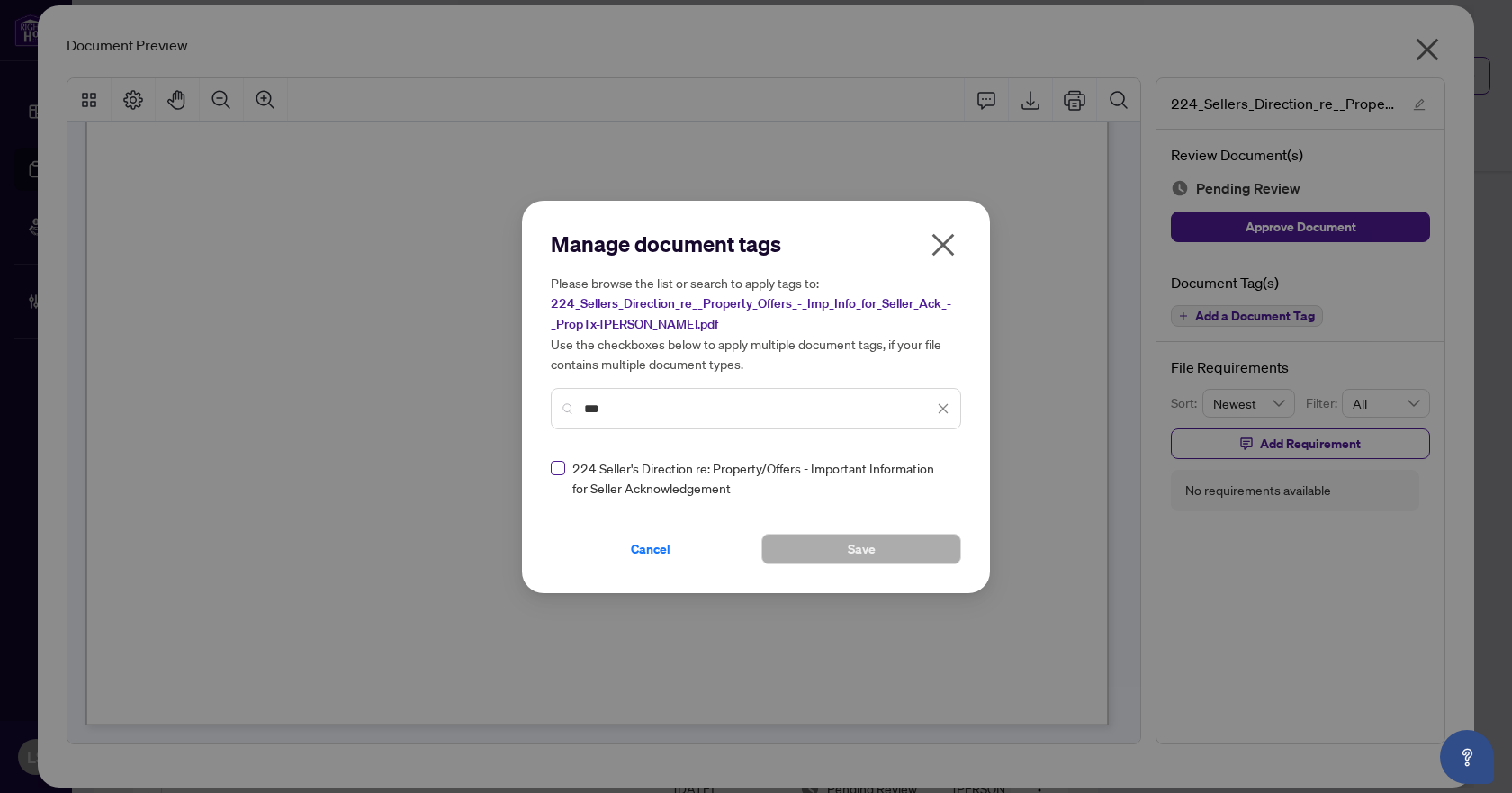
type input "***"
click at [943, 477] on icon at bounding box center [944, 478] width 10 height 8
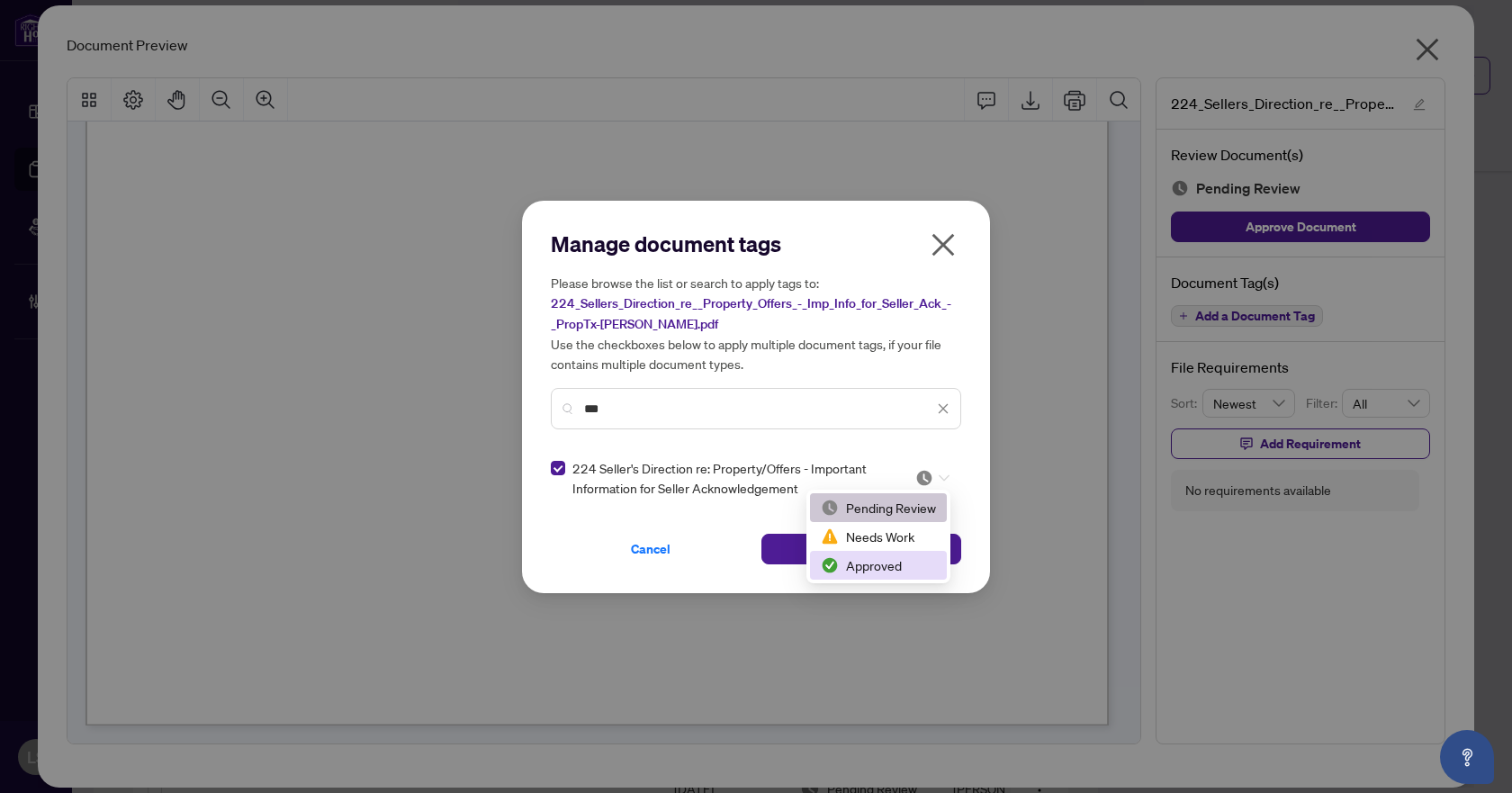
click at [878, 563] on div "Approved" at bounding box center [879, 565] width 116 height 20
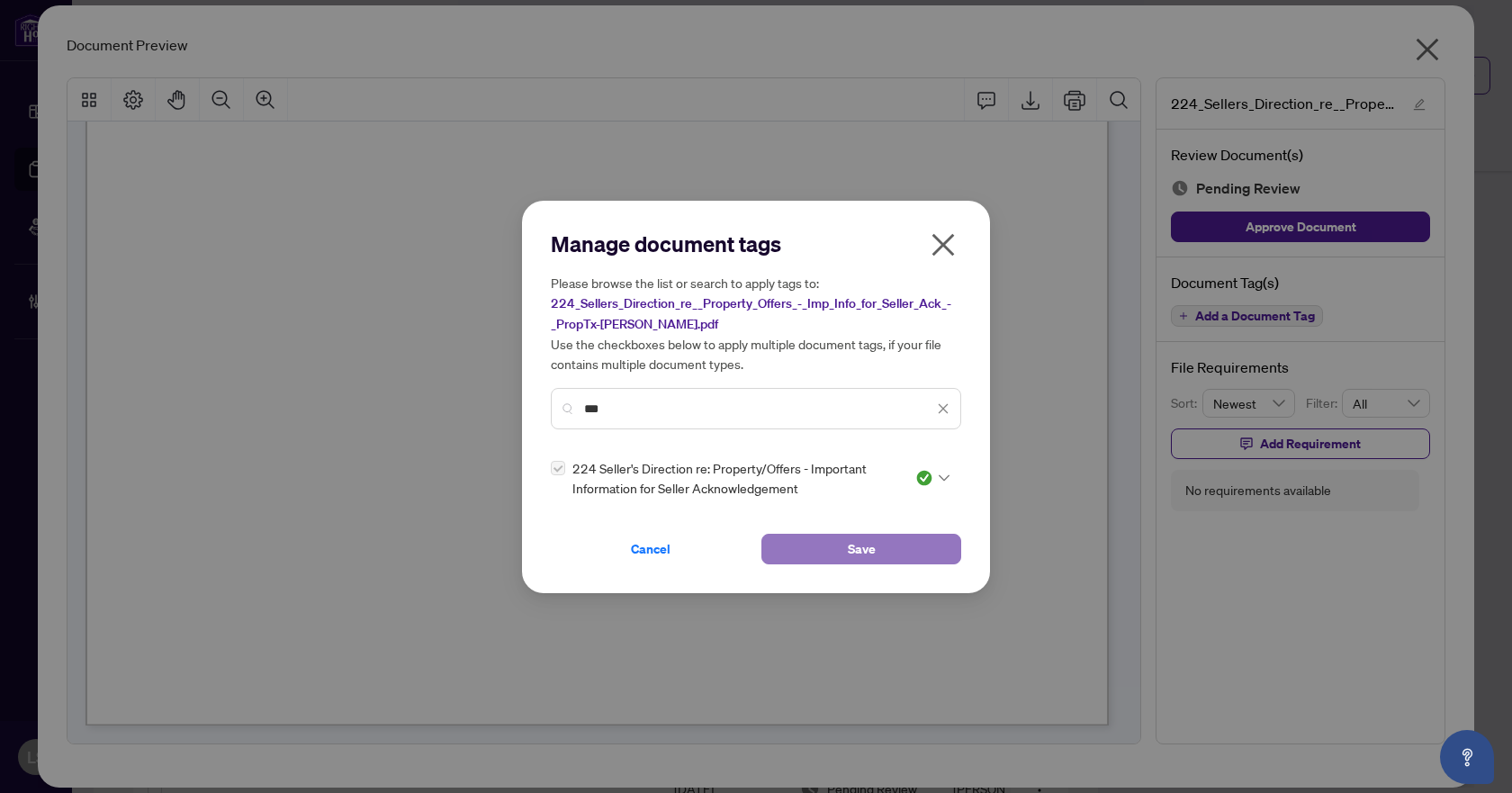
click at [867, 549] on span "Save" at bounding box center [862, 549] width 27 height 28
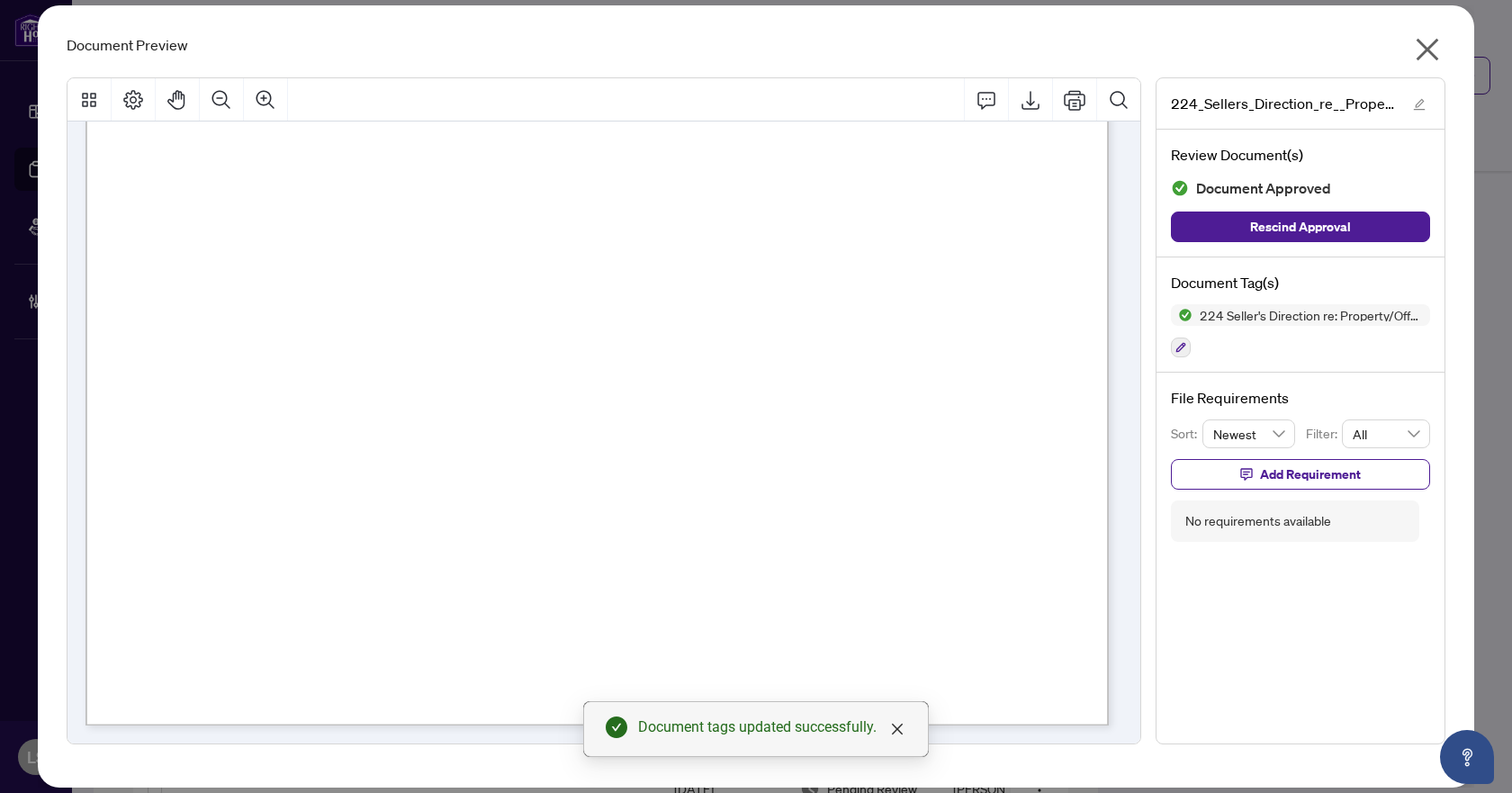
click at [1435, 45] on icon "close" at bounding box center [1429, 50] width 23 height 23
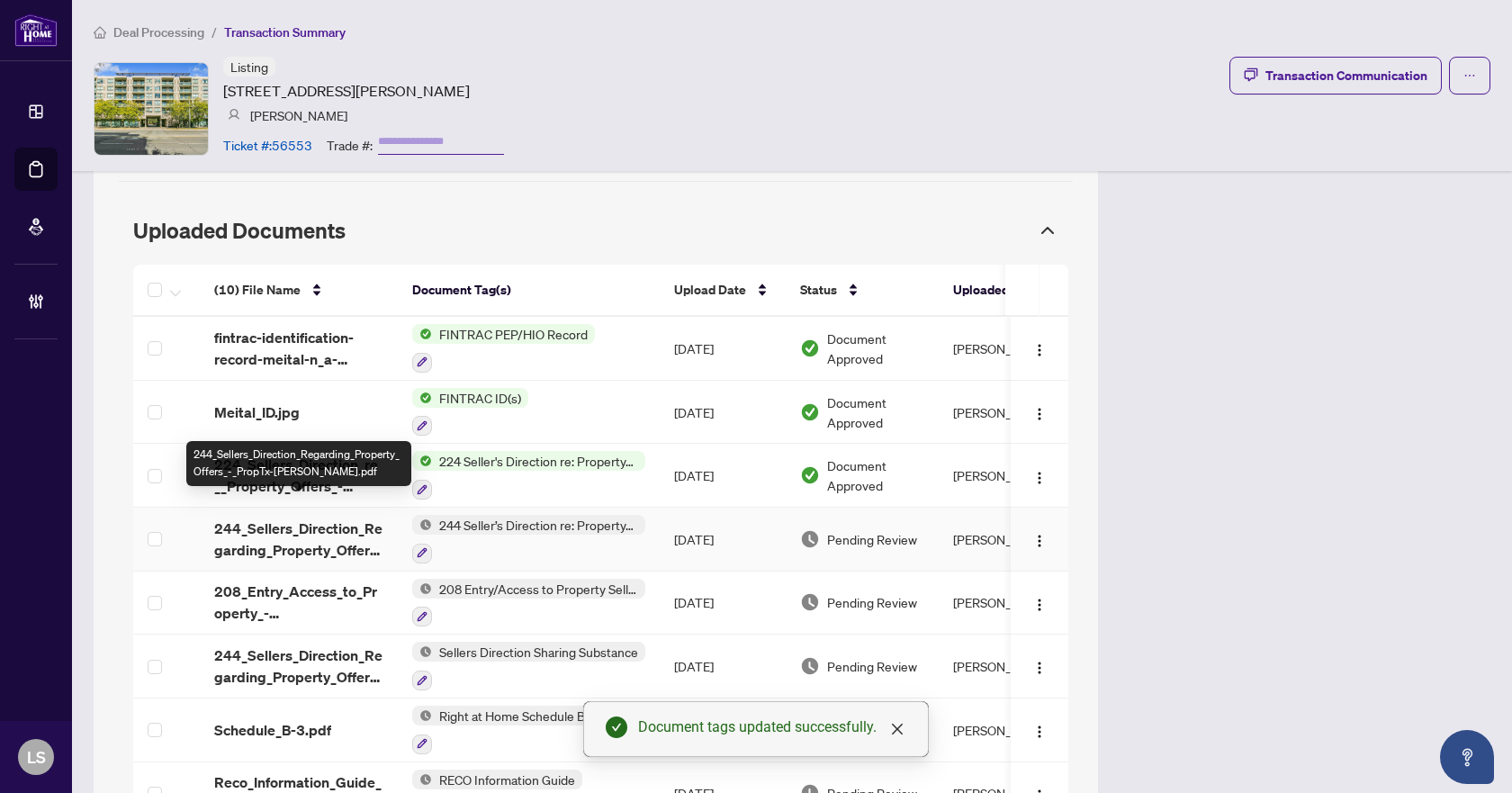
click at [253, 517] on span "244_Sellers_Direction_Regarding_Property_Offers_-_PropTx-OREA.pdf" at bounding box center [299, 539] width 170 height 44
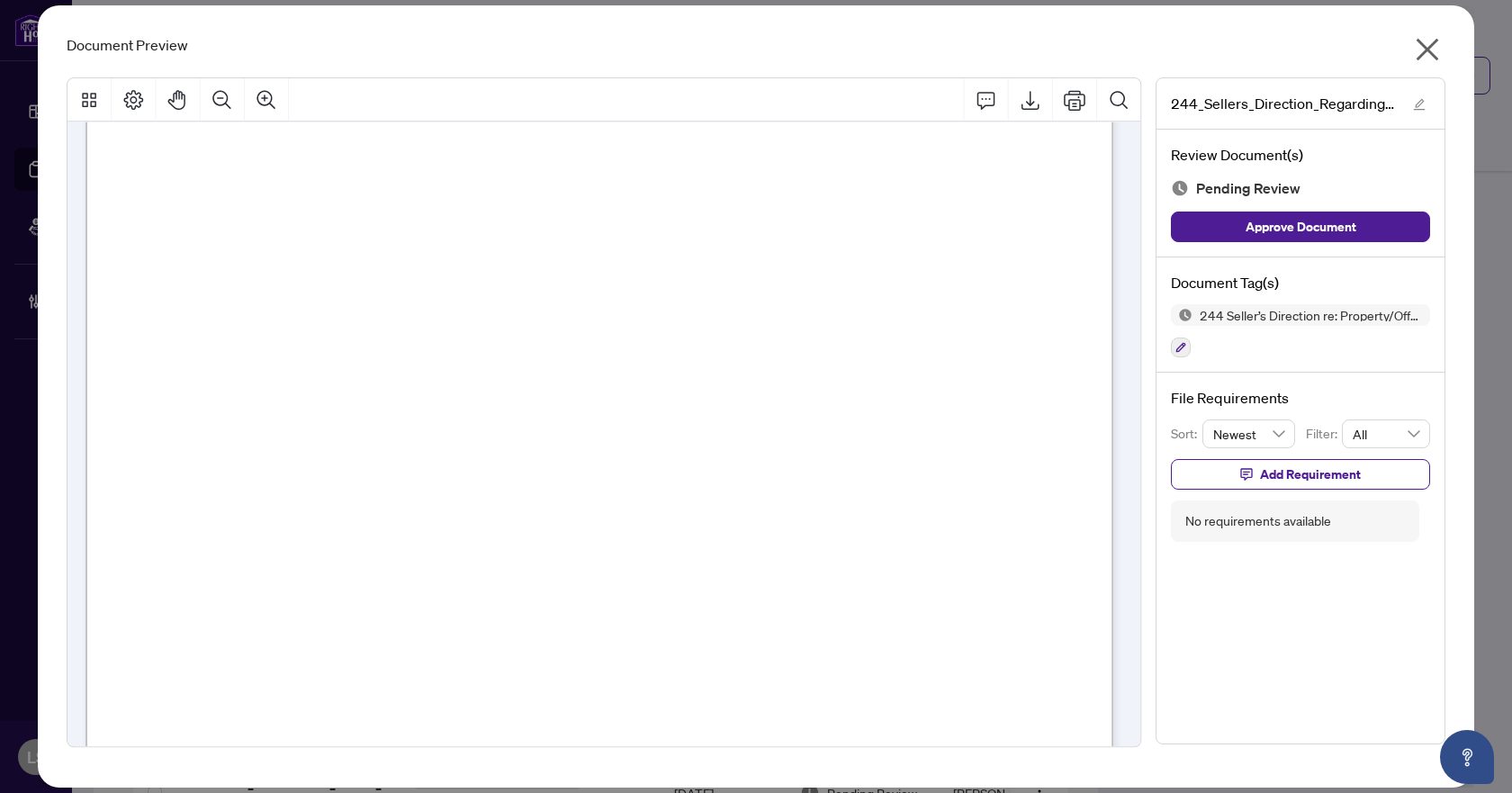
scroll to position [735, 0]
click at [1183, 350] on icon "button" at bounding box center [1180, 347] width 10 height 10
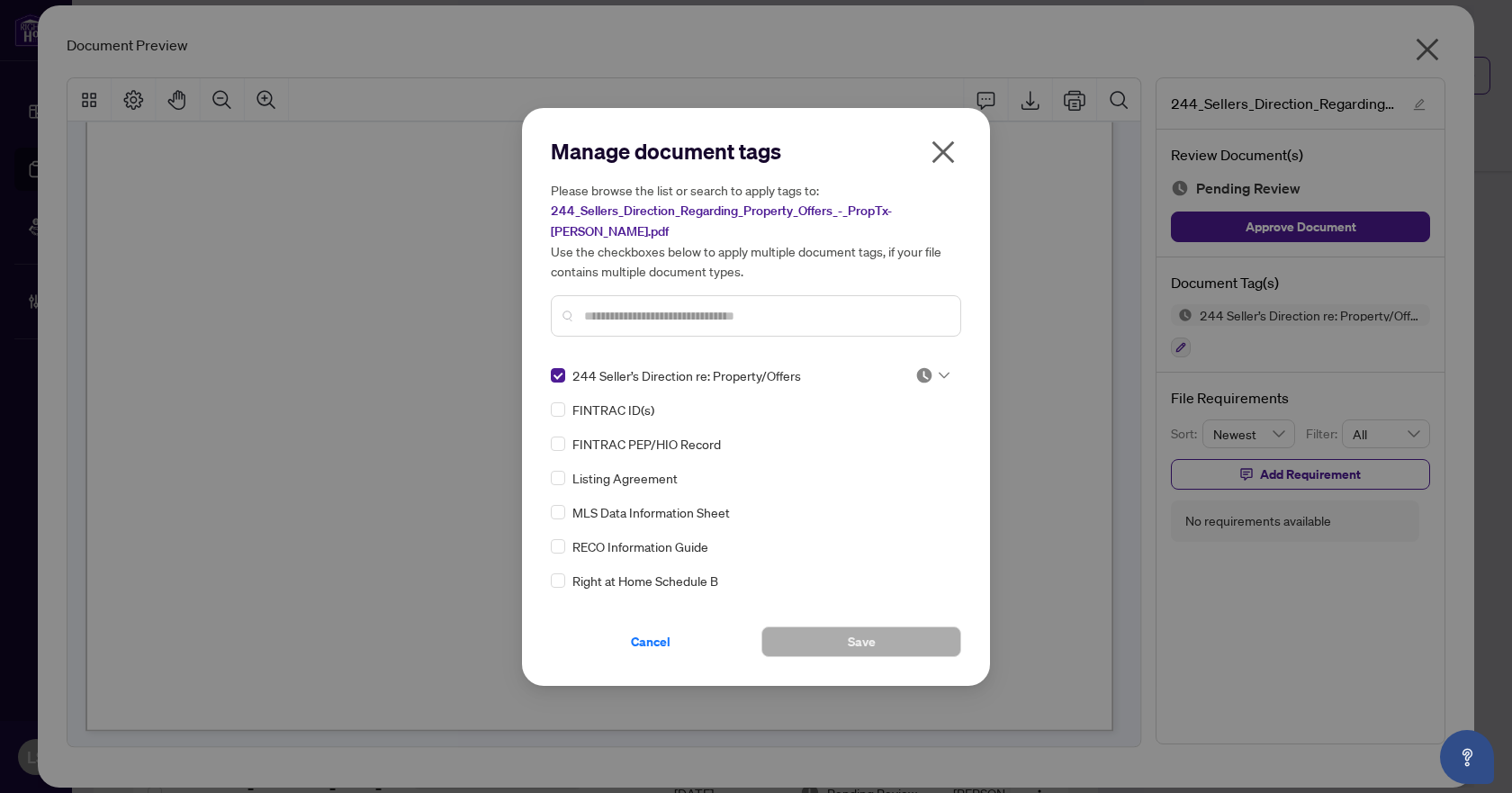
click at [939, 371] on icon at bounding box center [944, 375] width 10 height 8
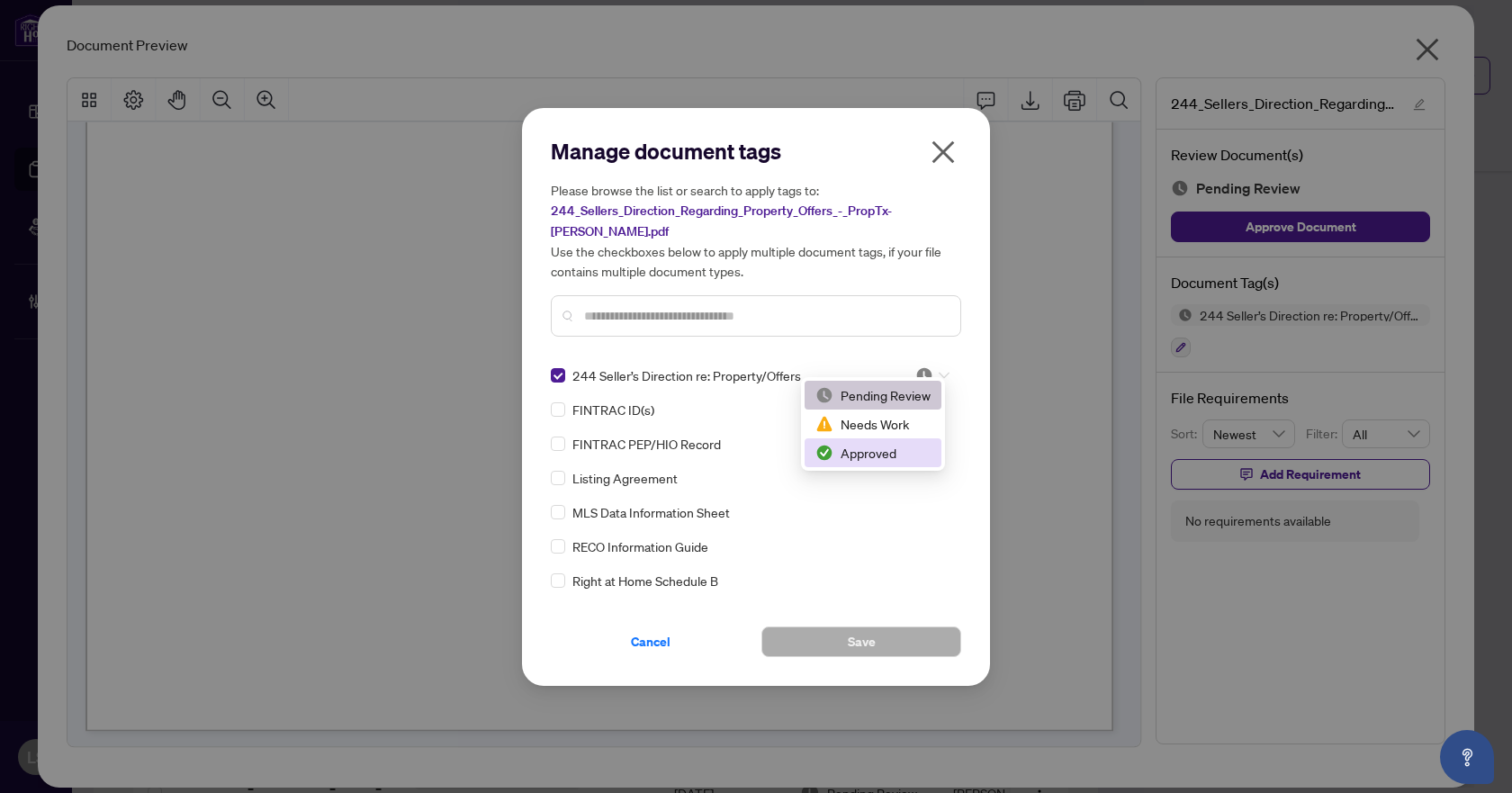
drag, startPoint x: 884, startPoint y: 456, endPoint x: 883, endPoint y: 483, distance: 27.0
click at [883, 456] on div "Approved" at bounding box center [873, 452] width 116 height 20
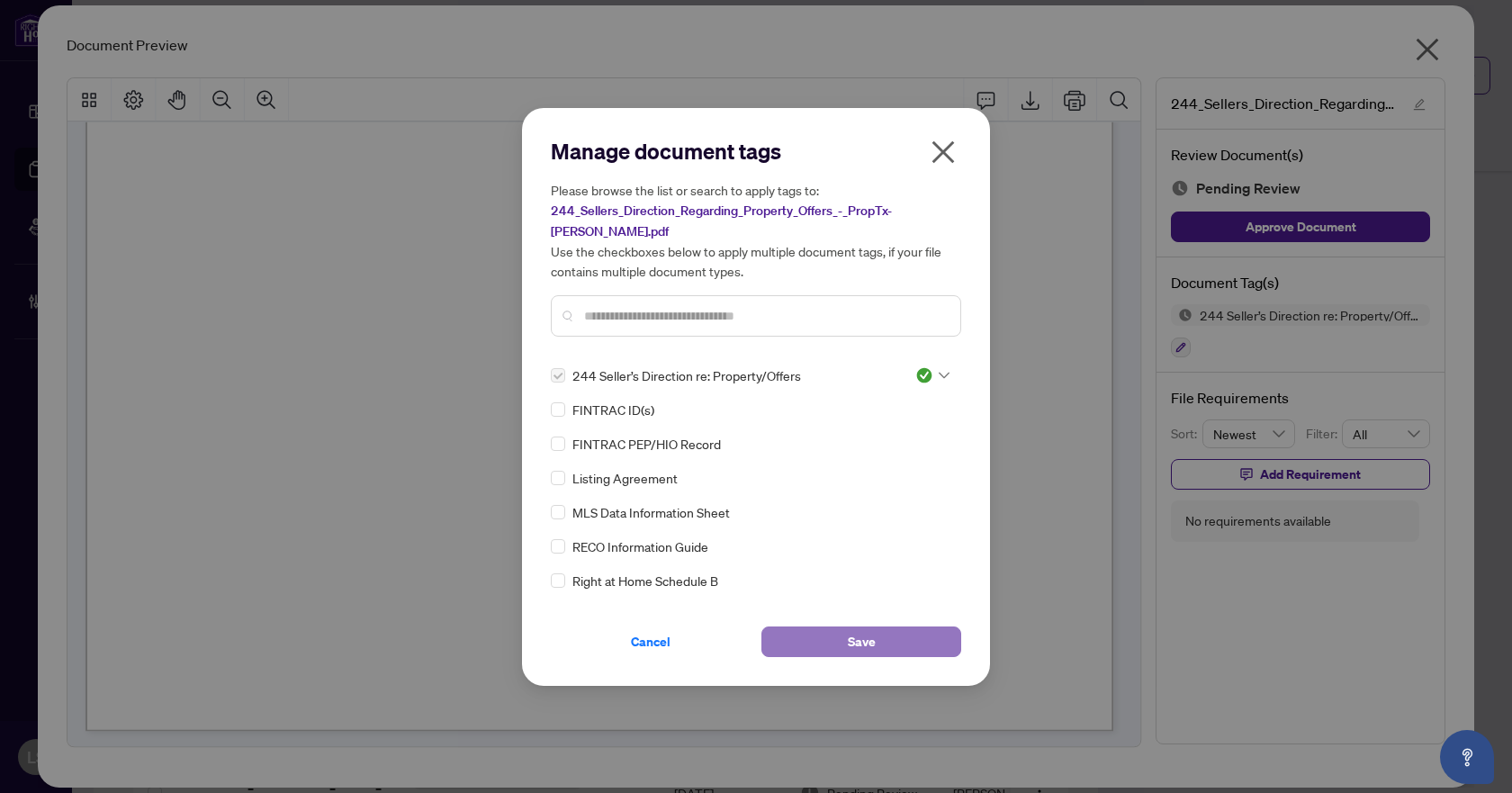
click at [879, 633] on button "Save" at bounding box center [861, 641] width 200 height 30
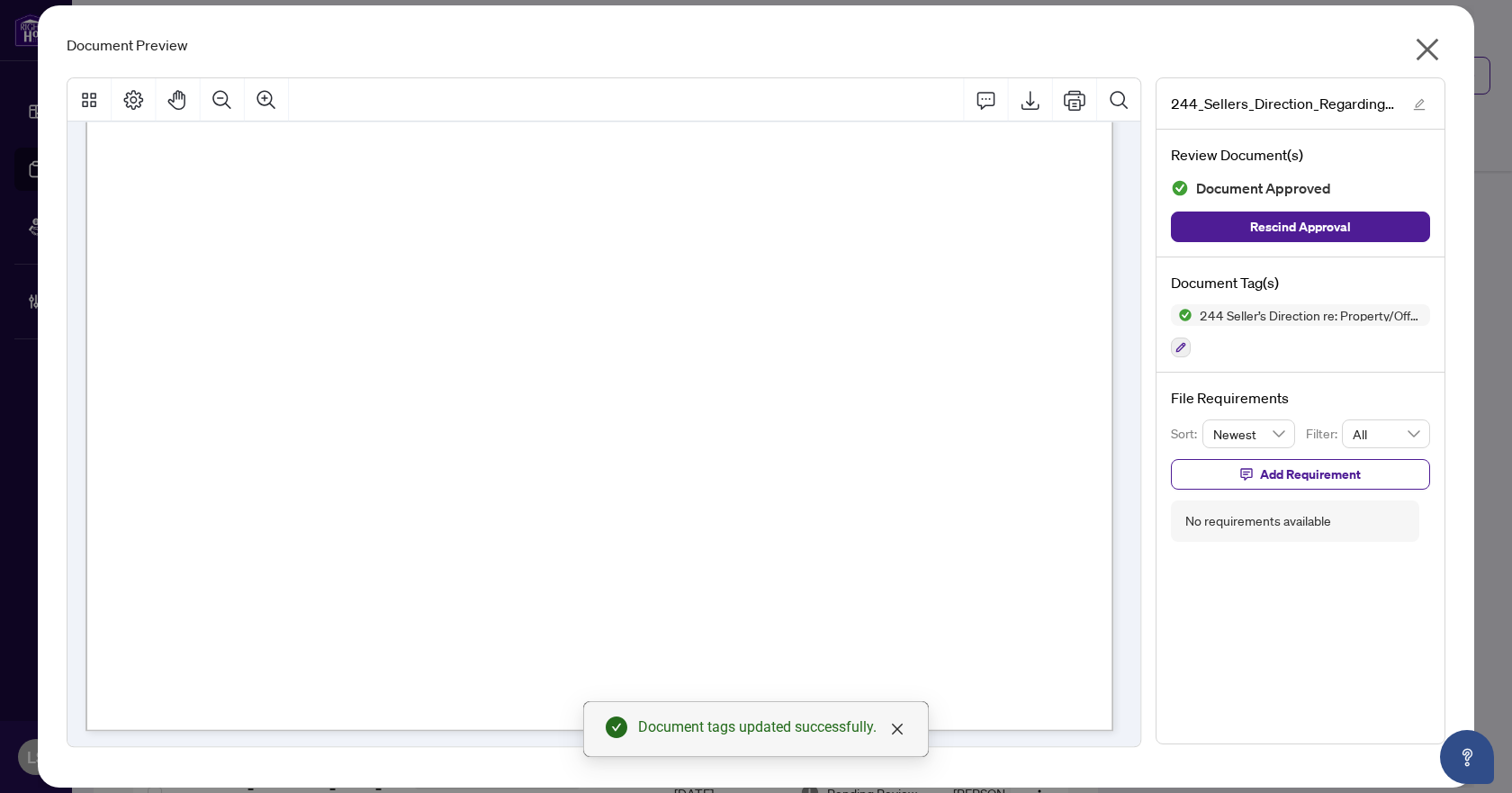
click at [1429, 45] on icon "close" at bounding box center [1428, 49] width 28 height 28
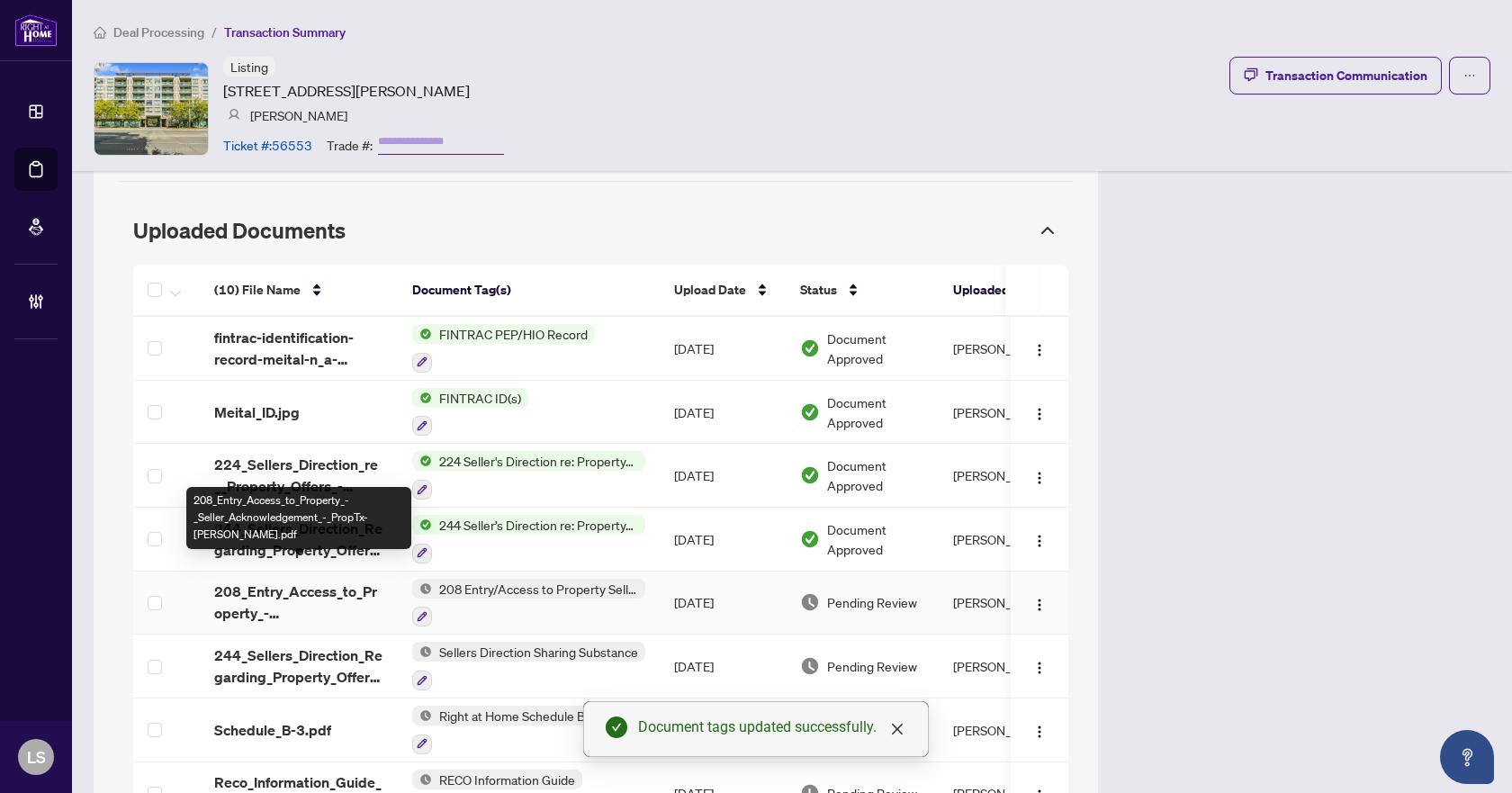
click at [282, 585] on span "208_Entry_Access_to_Property_-_Seller_Acknowledgement_-_PropTx-OREA.pdf" at bounding box center [299, 603] width 170 height 44
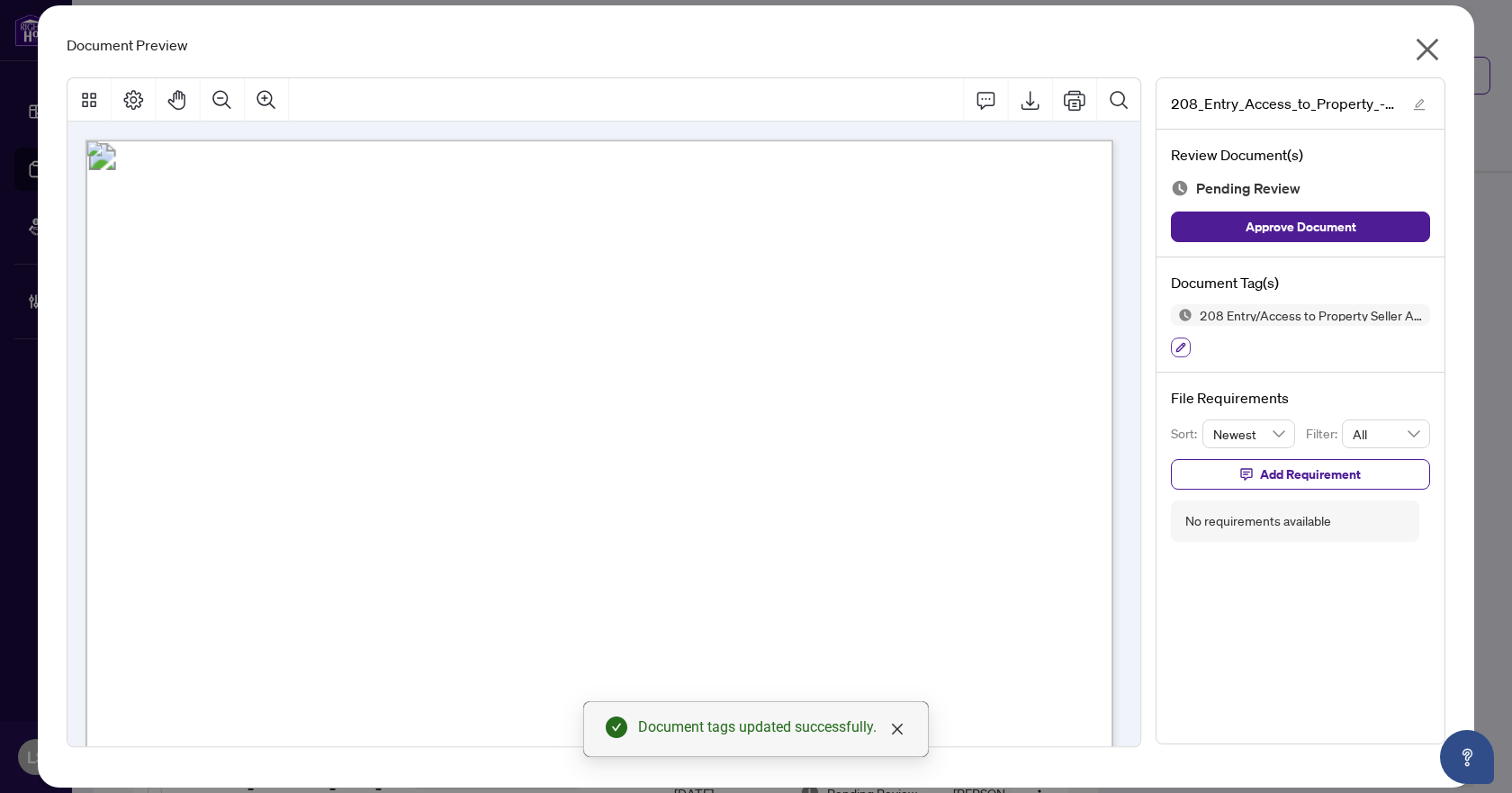
click at [1178, 348] on icon "button" at bounding box center [1180, 347] width 10 height 10
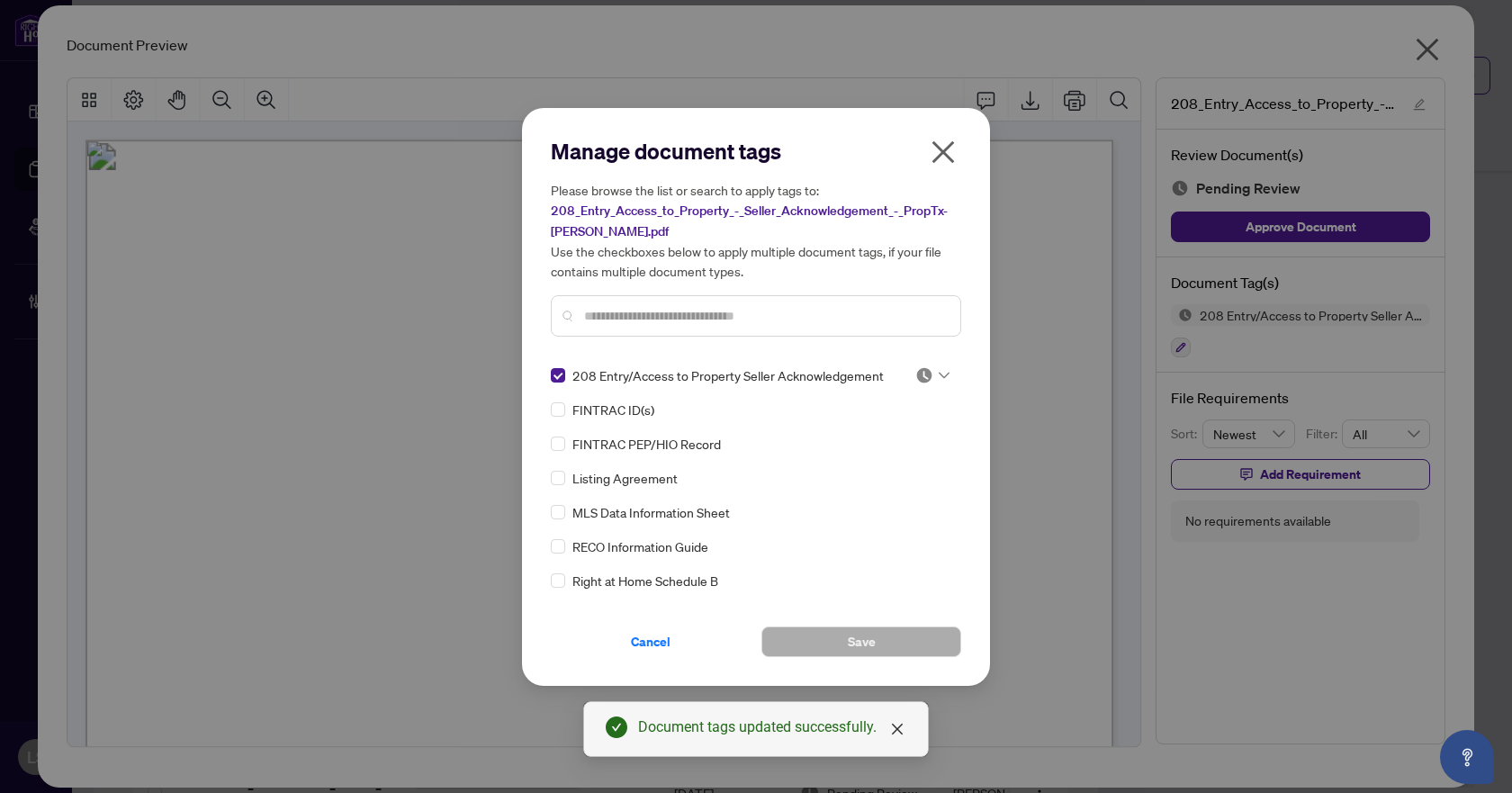
click at [924, 374] on img at bounding box center [924, 375] width 18 height 18
click at [875, 463] on div "Approved" at bounding box center [873, 462] width 116 height 20
click at [893, 647] on button "Save" at bounding box center [861, 641] width 200 height 30
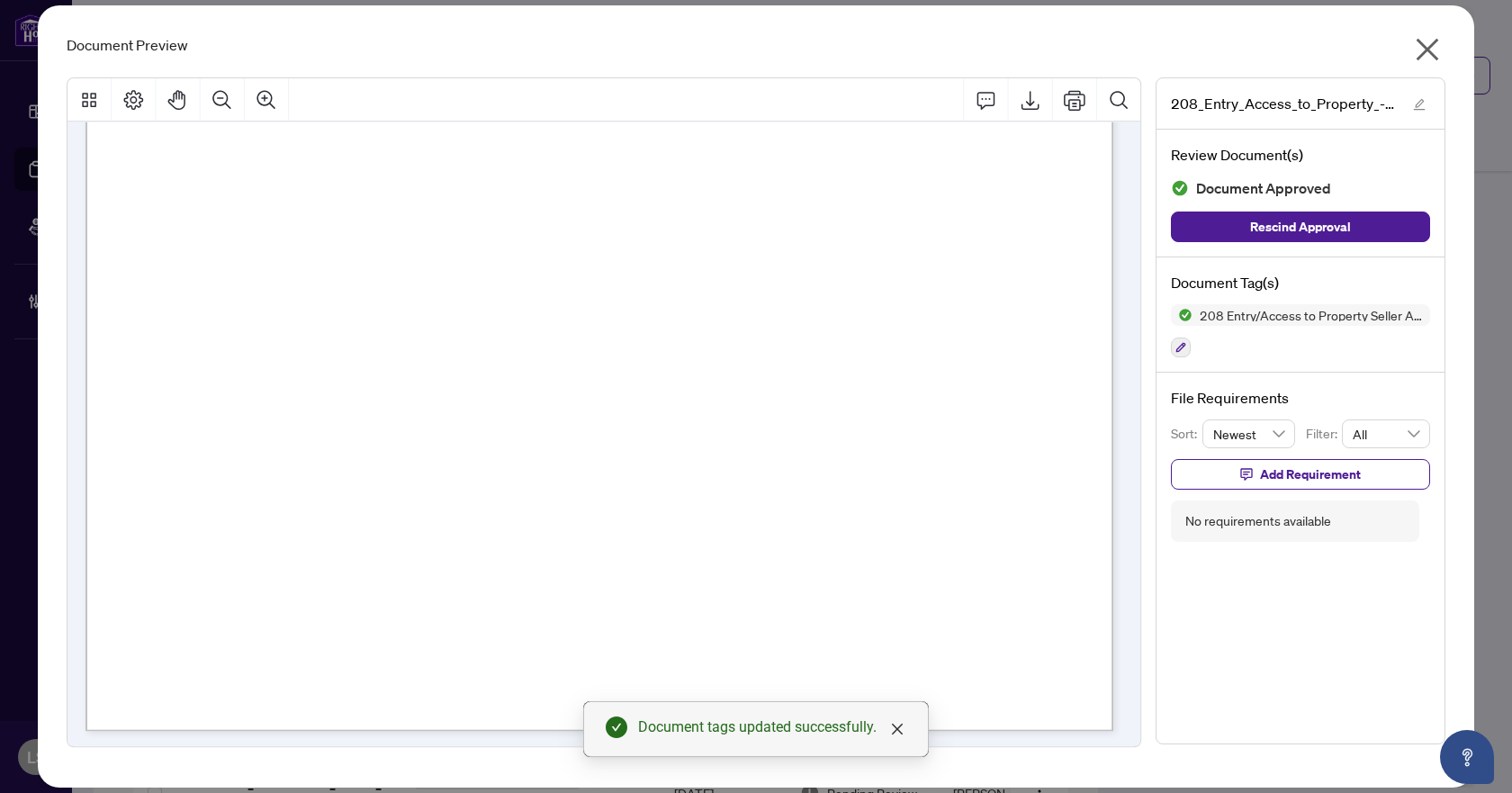
click at [1430, 58] on icon "close" at bounding box center [1428, 49] width 28 height 28
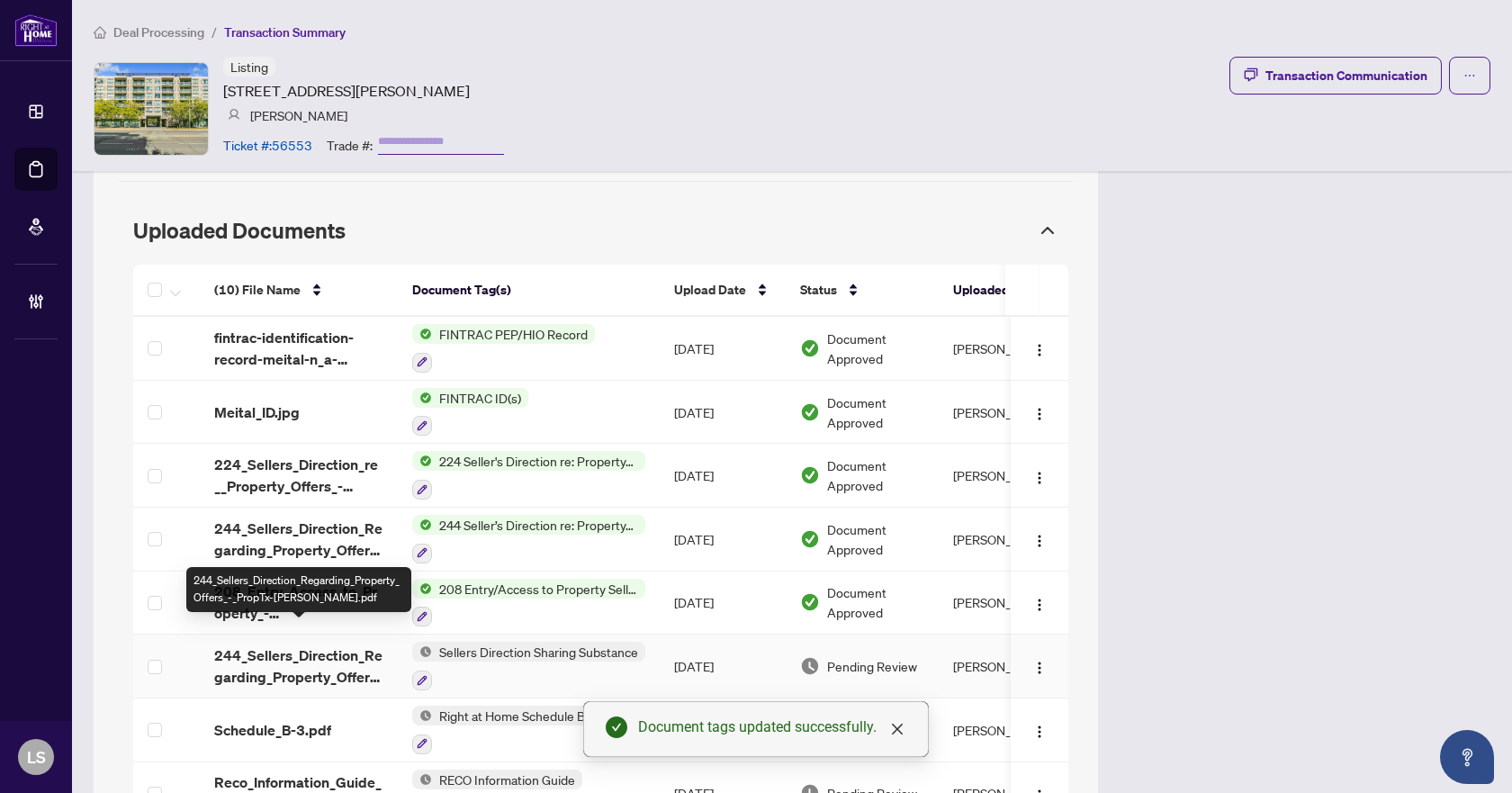
click at [301, 655] on span "244_Sellers_Direction_Regarding_Property_Offers_-_PropTx-OREA.pdf" at bounding box center [299, 666] width 170 height 44
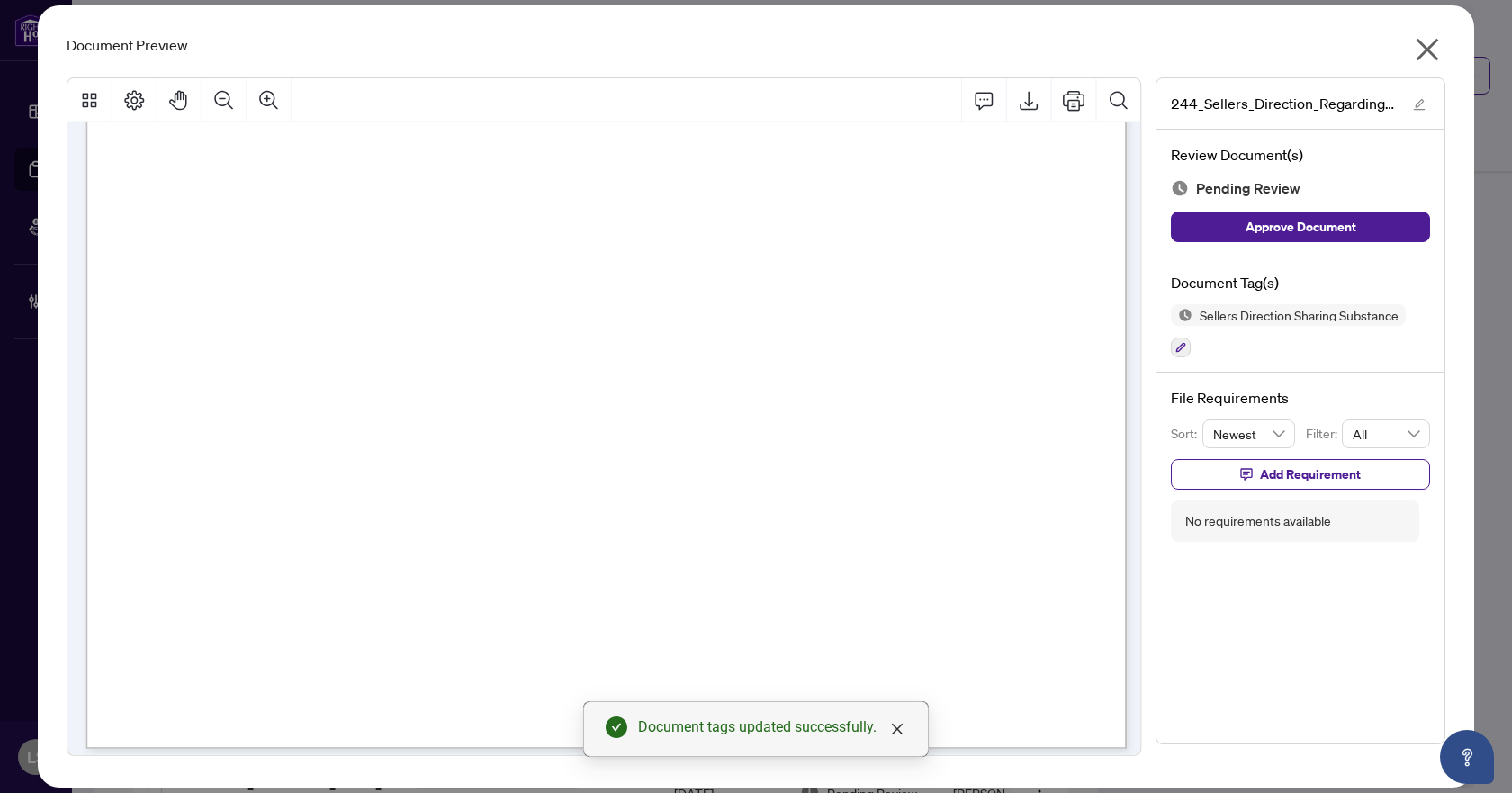
scroll to position [727, 0]
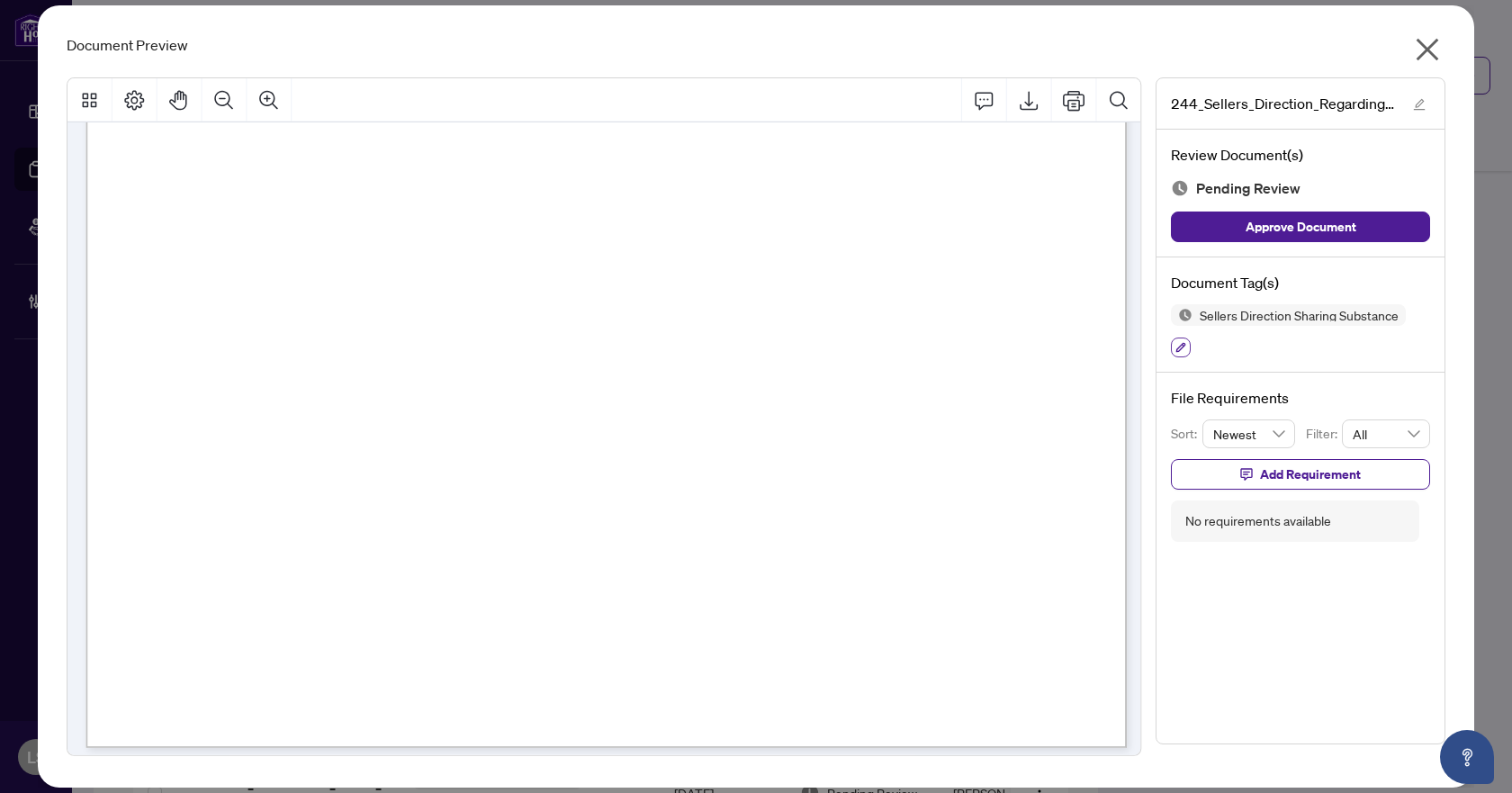
click at [1176, 351] on icon "button" at bounding box center [1181, 348] width 9 height 9
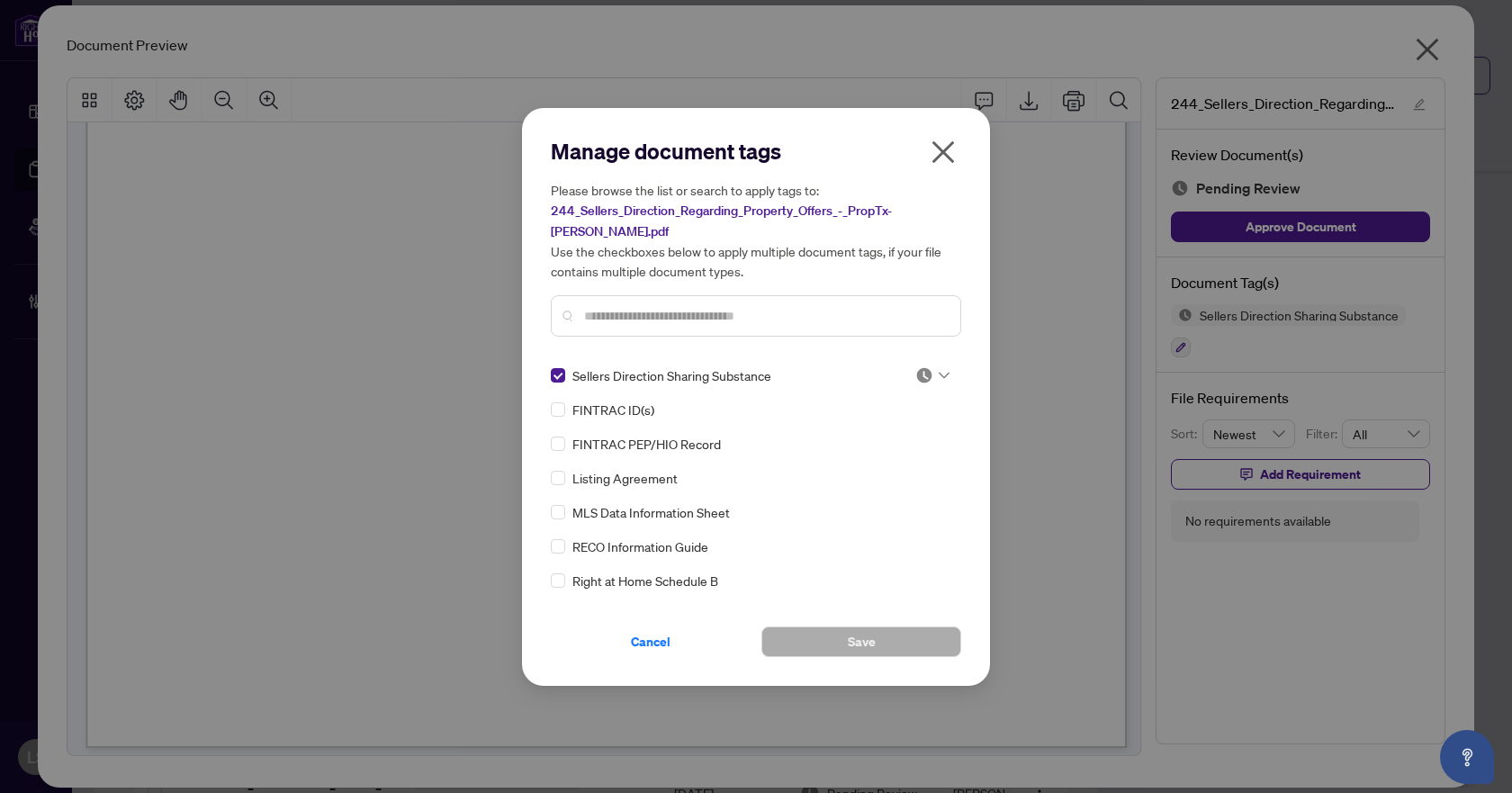
click at [939, 371] on icon at bounding box center [944, 375] width 10 height 8
click at [896, 455] on div "Approved" at bounding box center [873, 452] width 116 height 20
drag, startPoint x: 861, startPoint y: 634, endPoint x: 975, endPoint y: 559, distance: 136.5
click at [862, 633] on span "Save" at bounding box center [862, 641] width 27 height 28
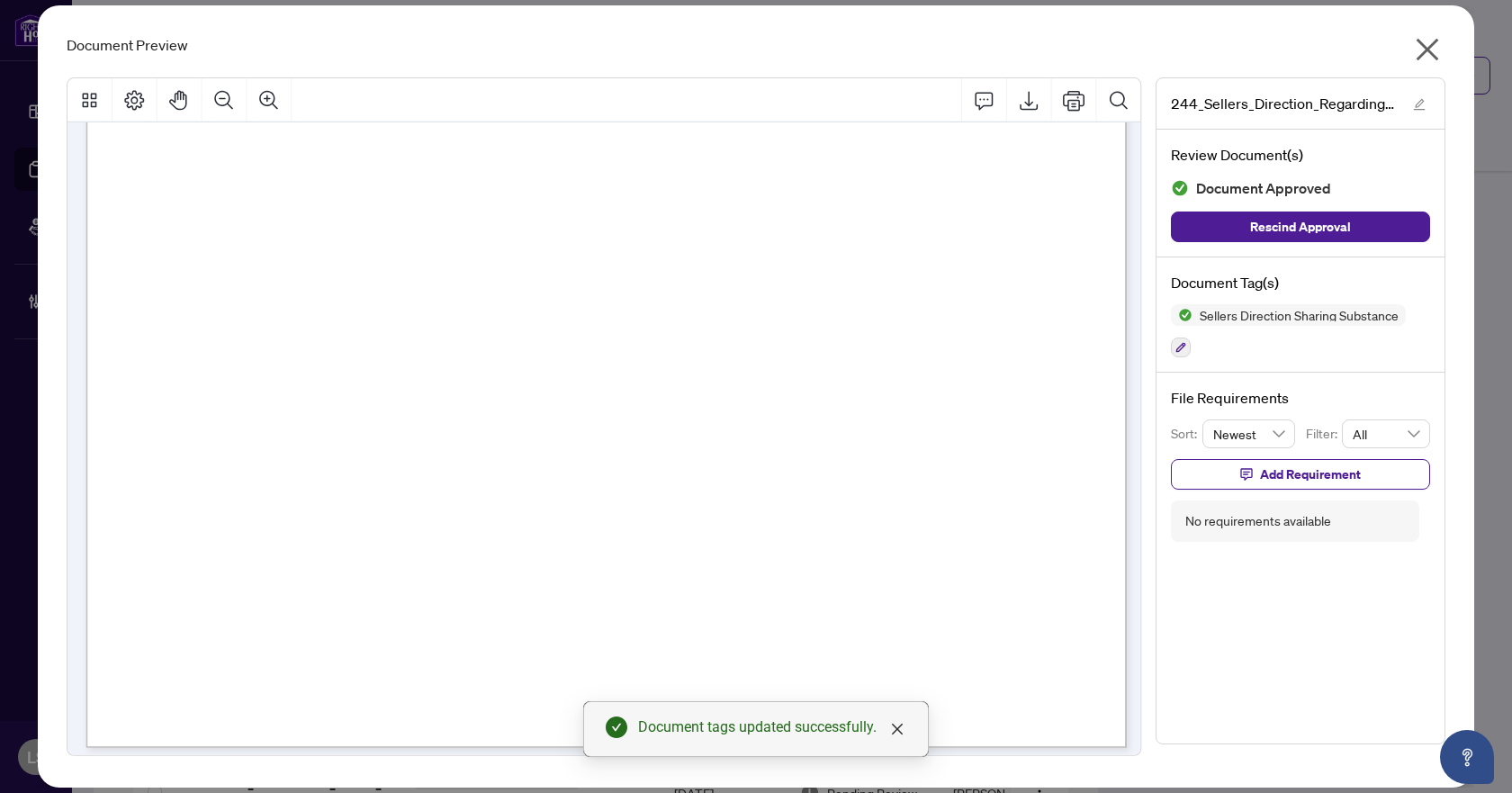
click at [1423, 51] on icon "close" at bounding box center [1428, 49] width 28 height 28
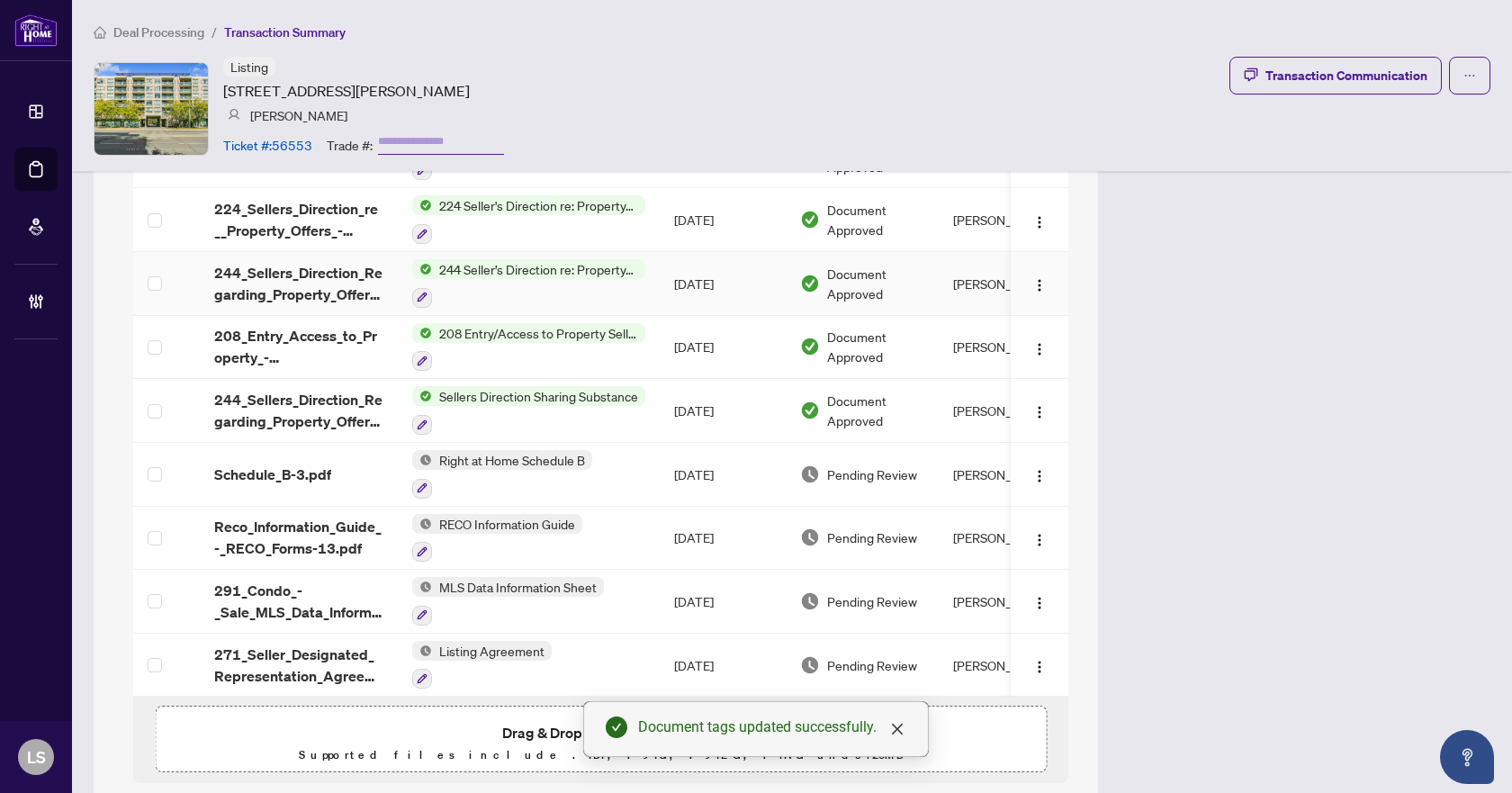
scroll to position [1276, 0]
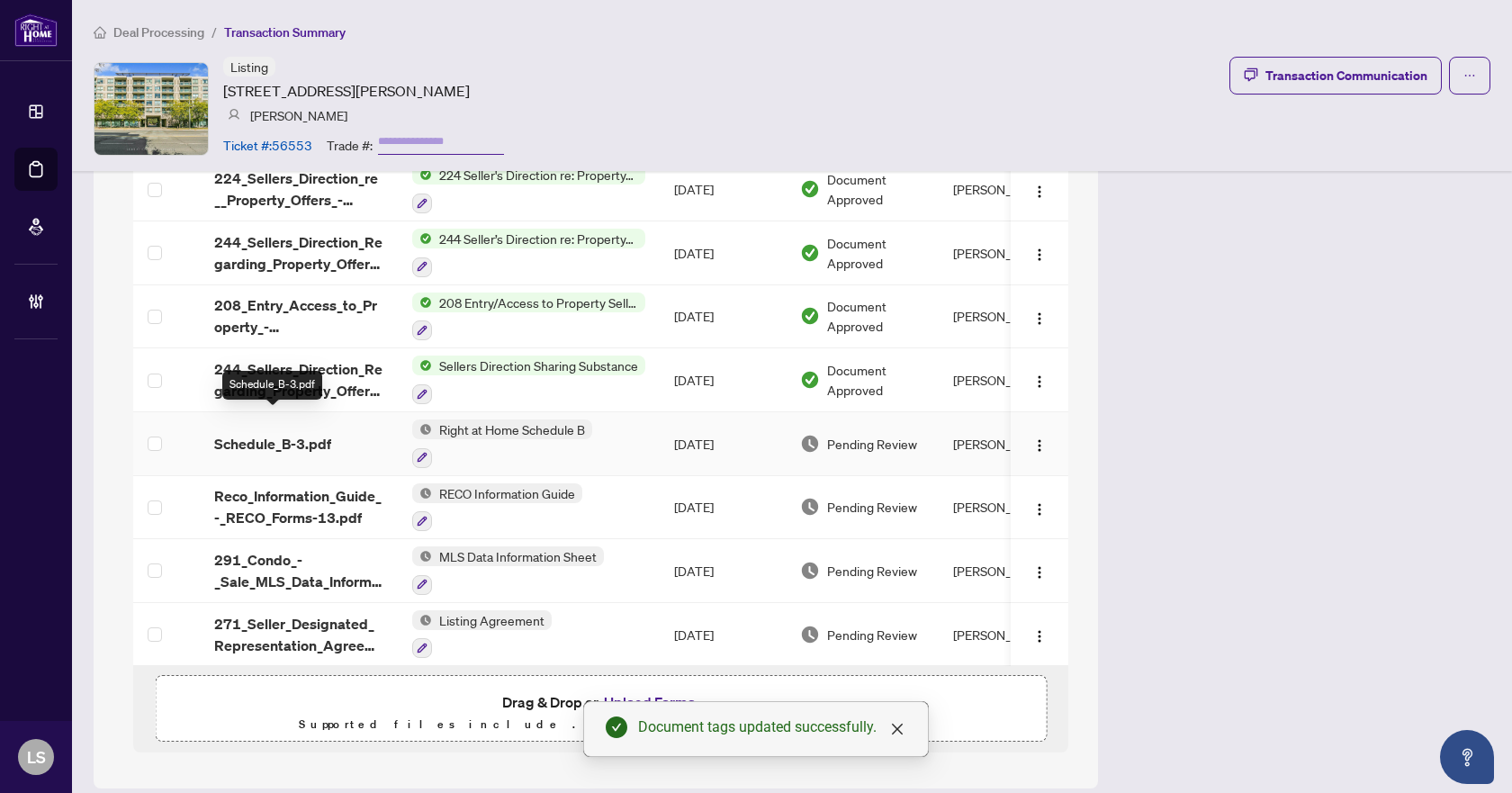
click at [301, 433] on span "Schedule_B-3.pdf" at bounding box center [272, 443] width 117 height 22
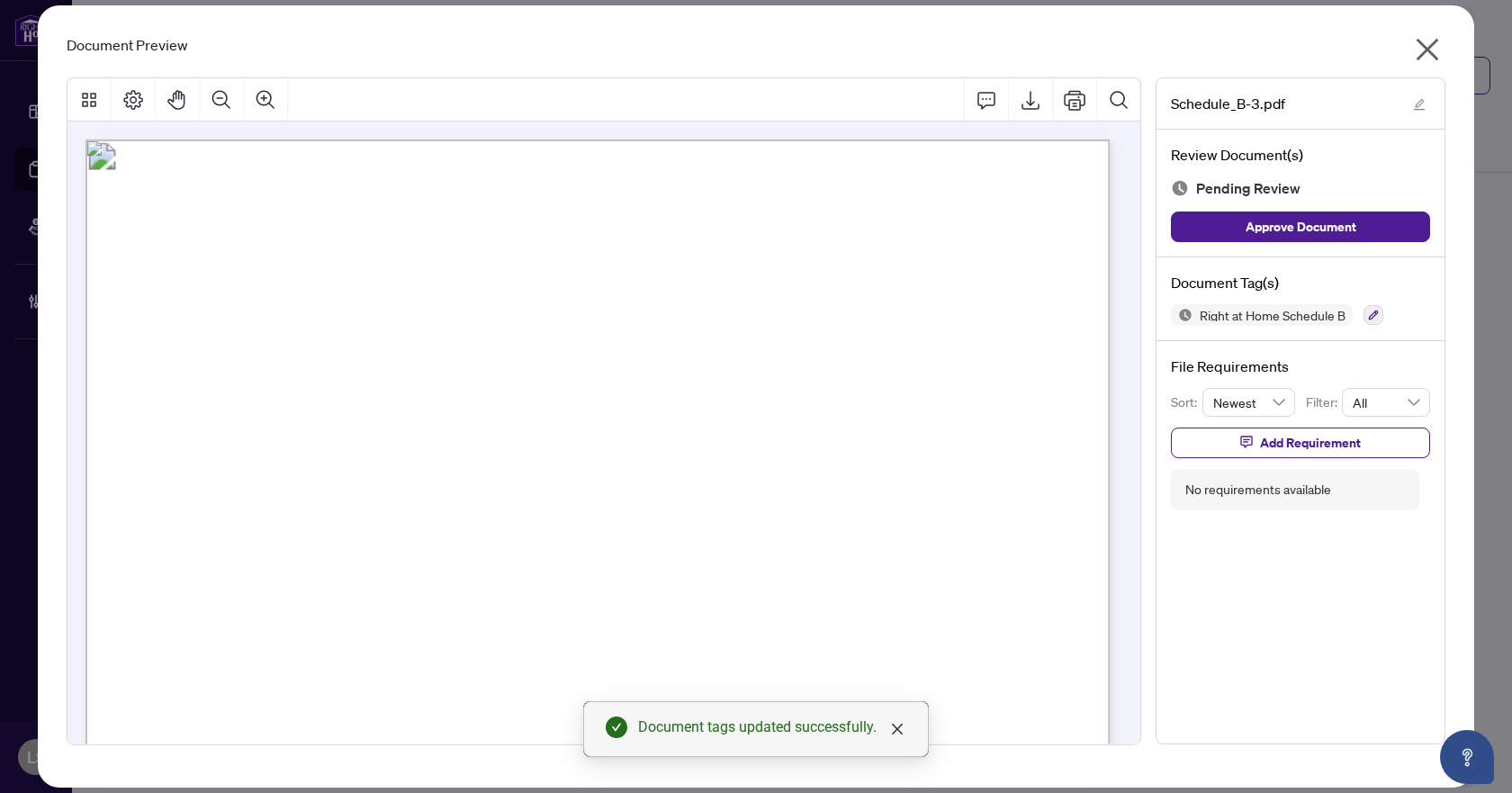
scroll to position [450, 0]
click at [1364, 309] on button "button" at bounding box center [1374, 315] width 20 height 20
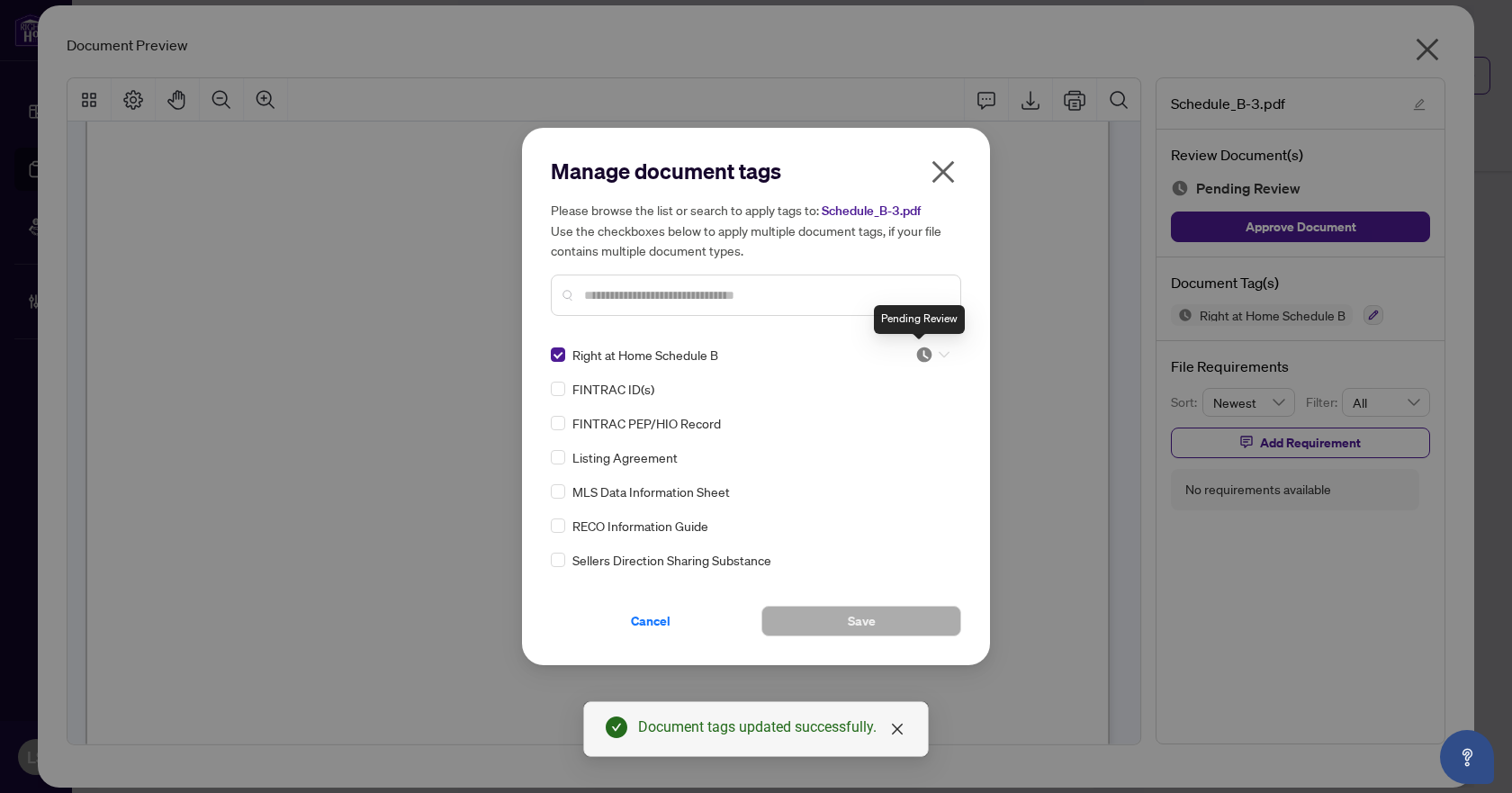
click at [924, 360] on img at bounding box center [924, 354] width 18 height 18
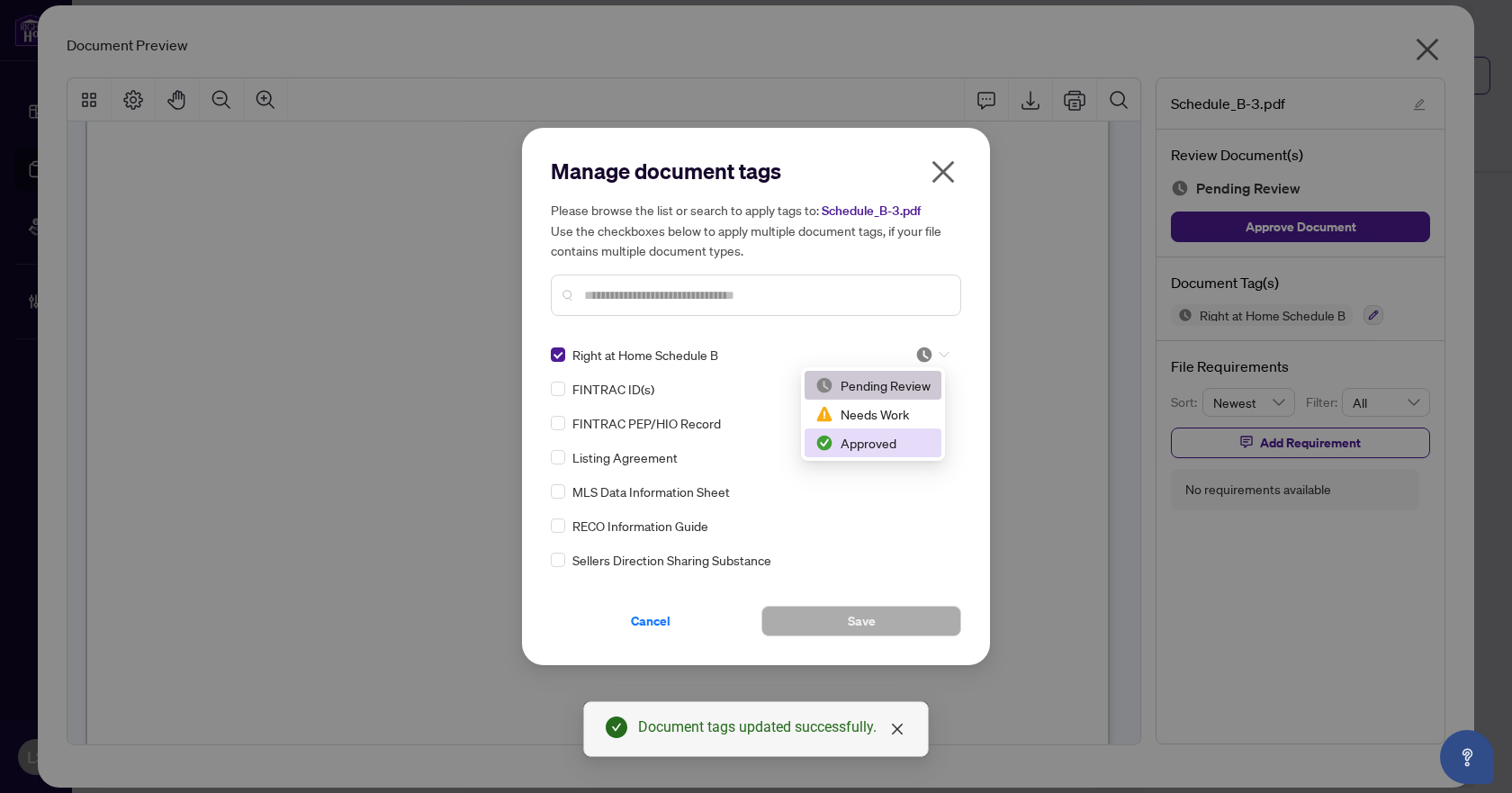
click at [891, 446] on div "Approved" at bounding box center [873, 442] width 116 height 20
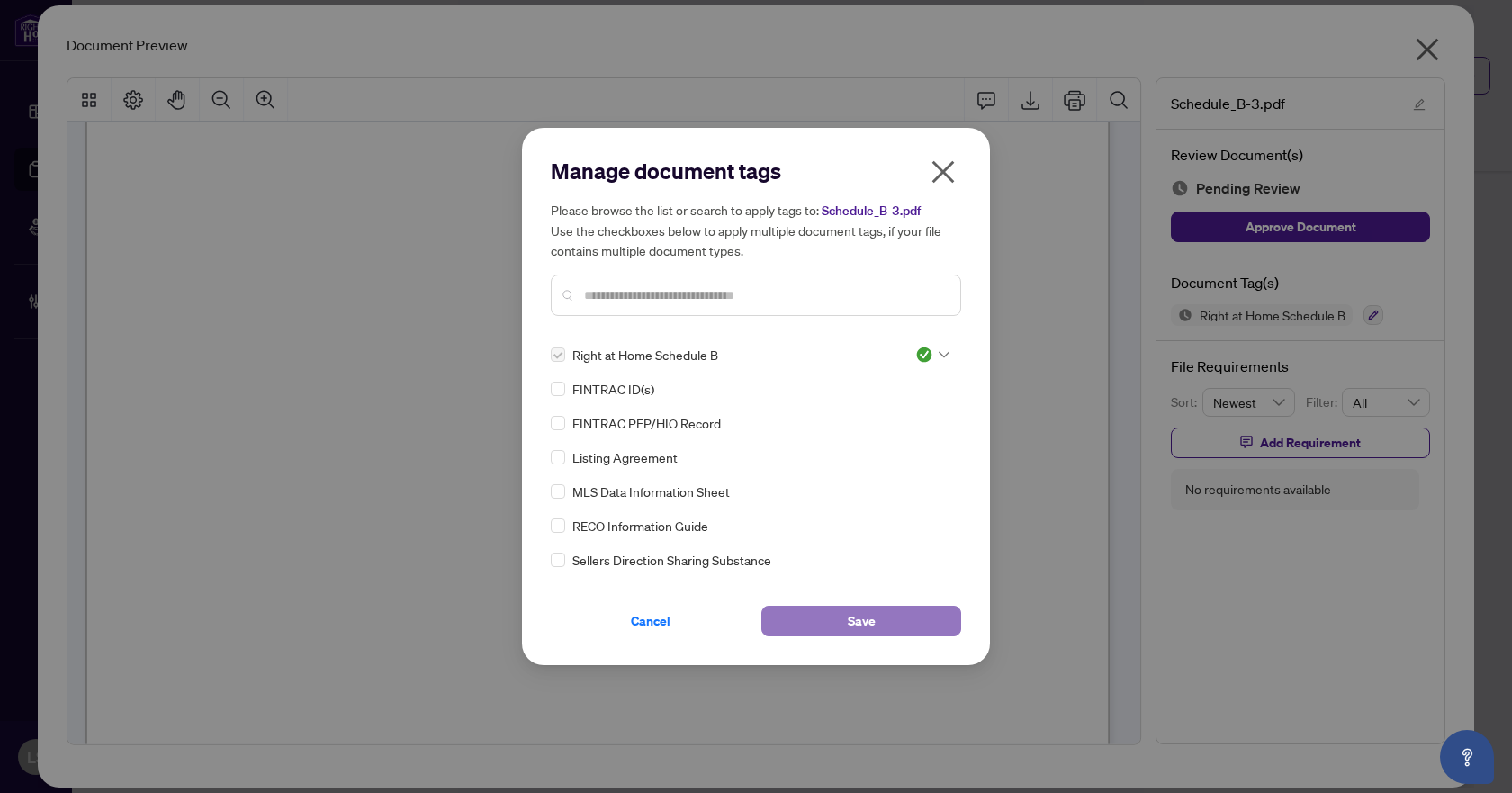
click at [839, 613] on button "Save" at bounding box center [861, 621] width 200 height 30
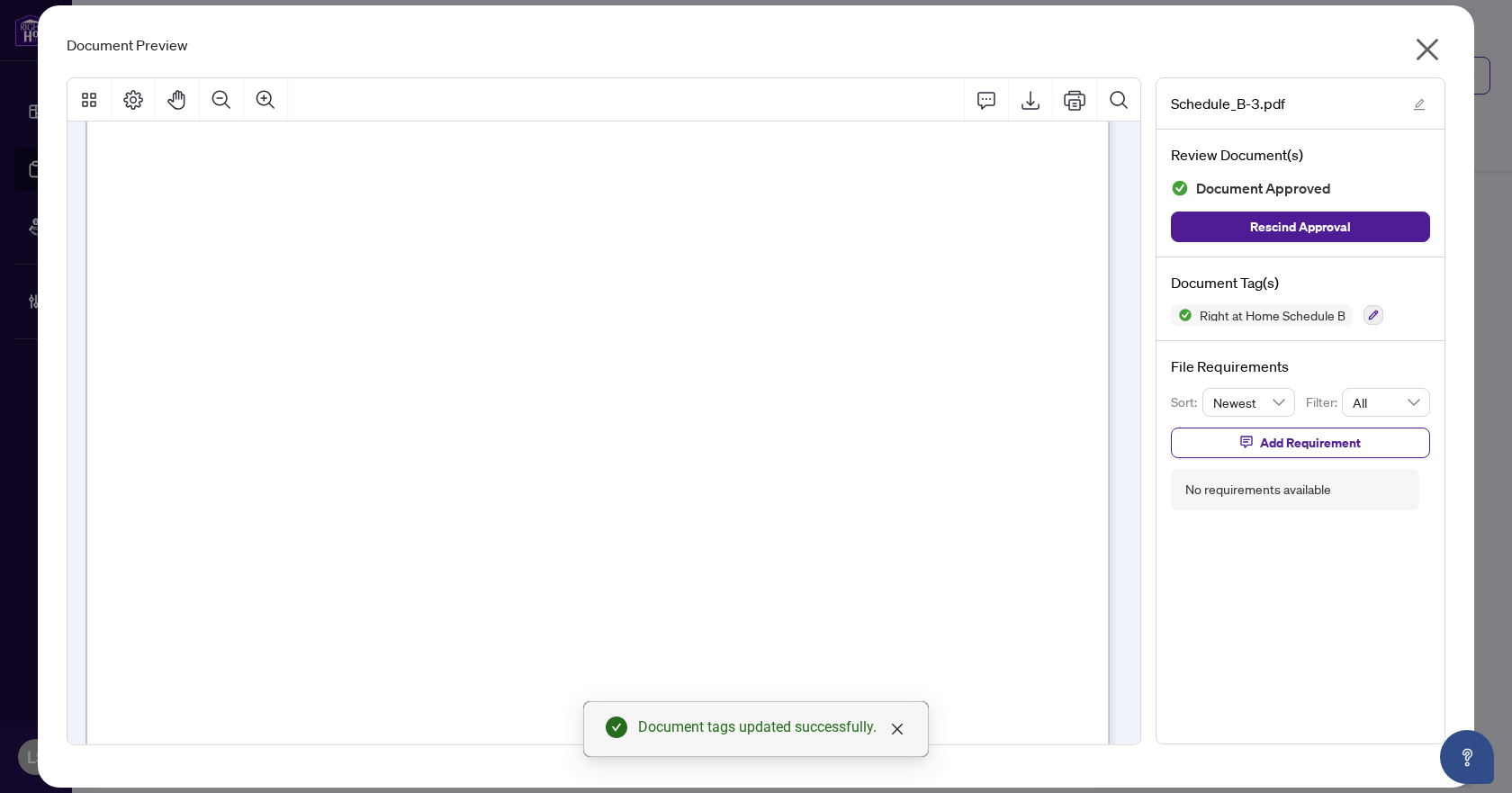
click at [1428, 52] on icon "close" at bounding box center [1428, 49] width 28 height 28
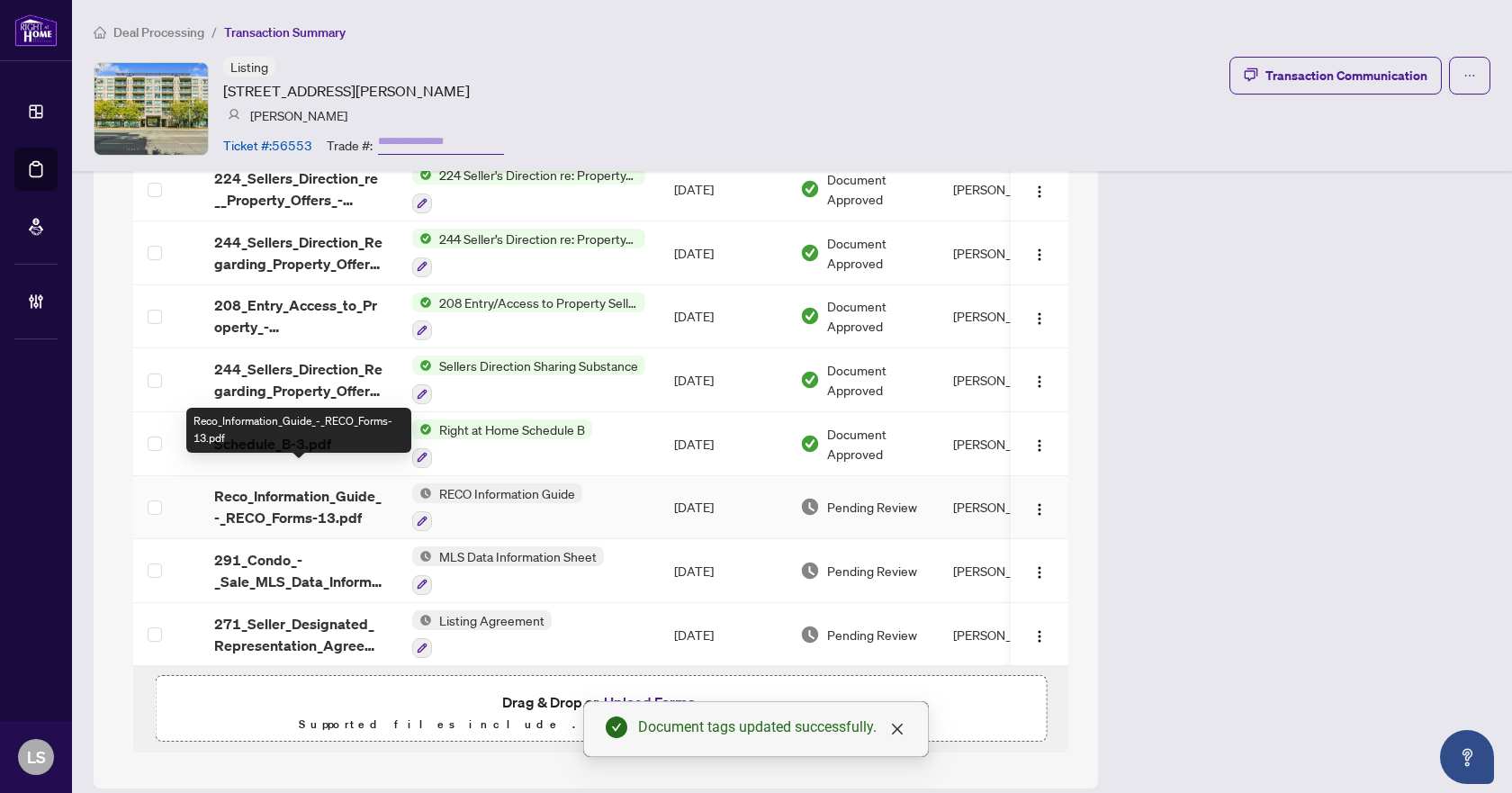
click at [317, 486] on span "Reco_Information_Guide_-_RECO_Forms-13.pdf" at bounding box center [299, 507] width 170 height 44
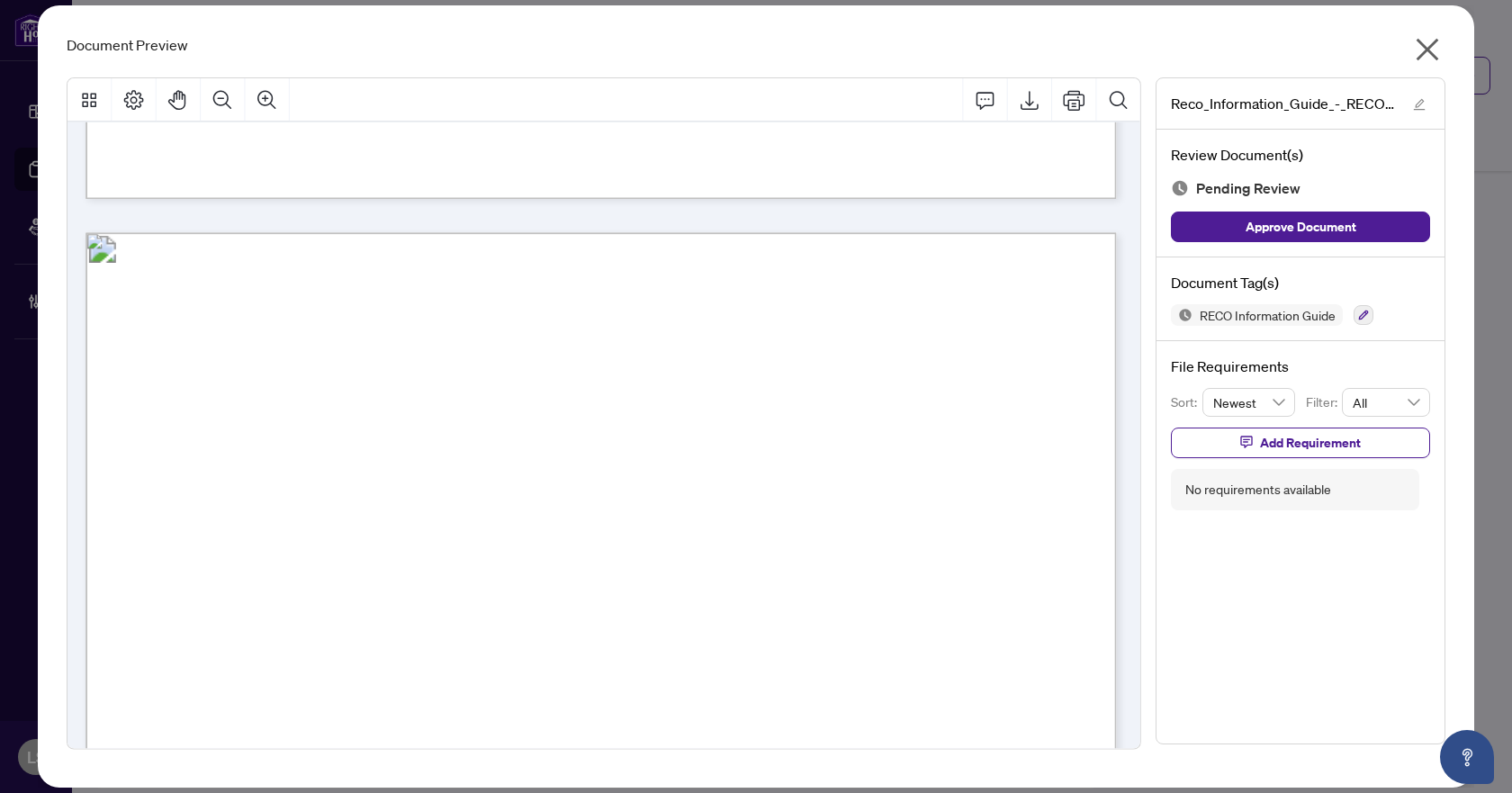
scroll to position [16555, 0]
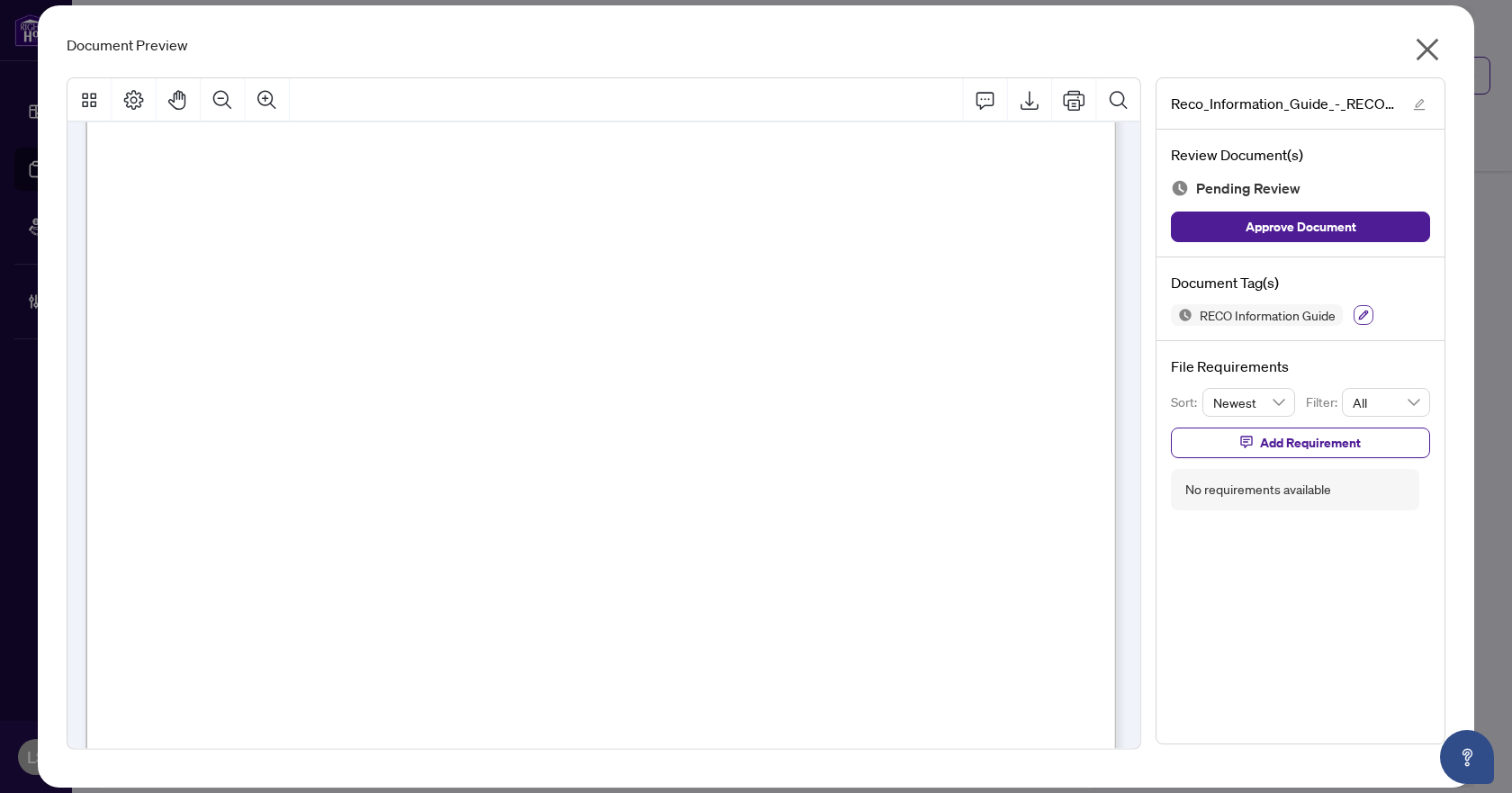
click at [1367, 313] on icon "button" at bounding box center [1364, 315] width 9 height 9
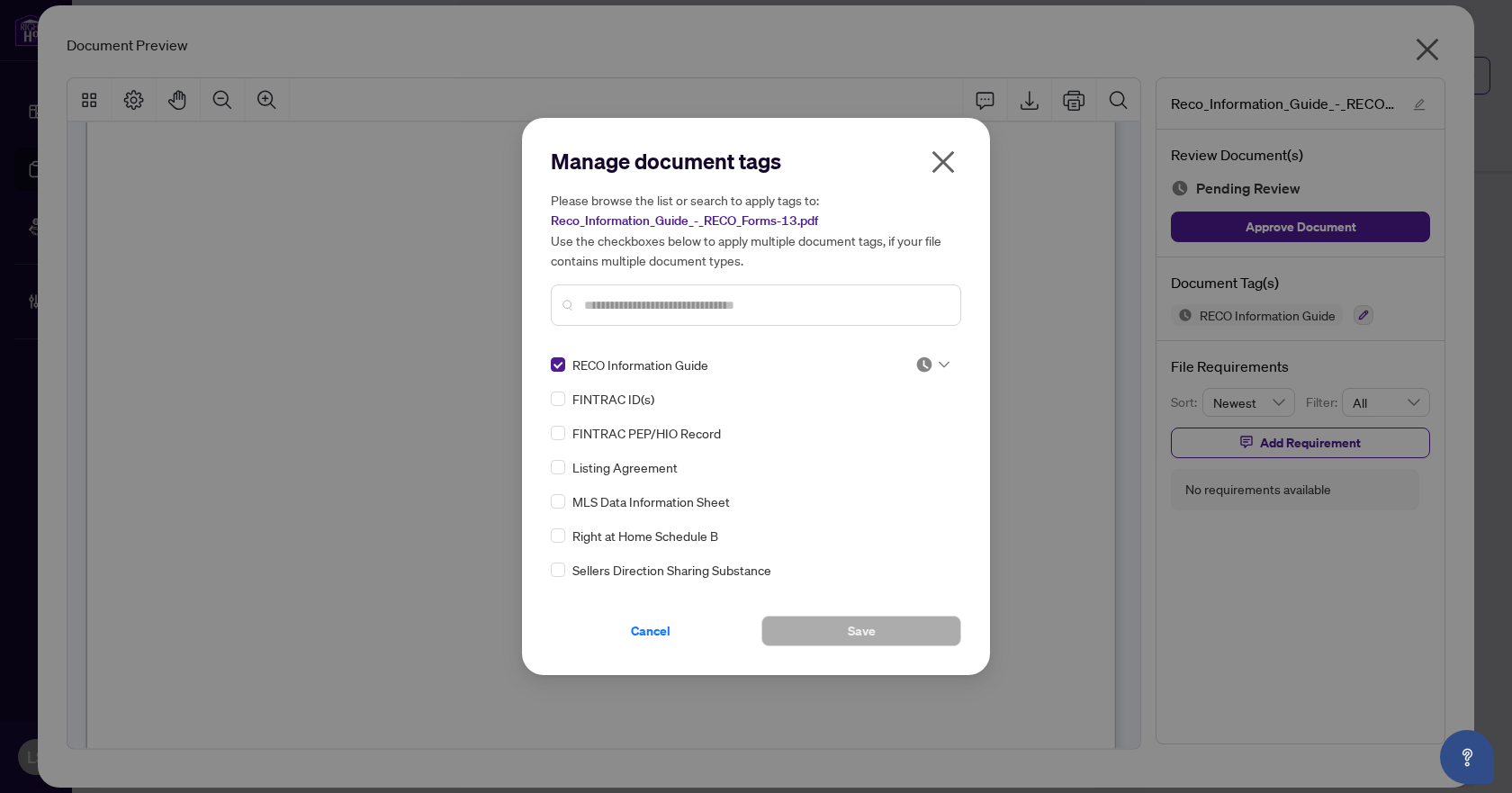
click at [945, 363] on div "RECO Information Guide FINTRAC ID(s) FINTRAC PEP/HIO Record Listing Agreement M…" at bounding box center [756, 466] width 410 height 225
click at [939, 361] on icon at bounding box center [944, 365] width 10 height 8
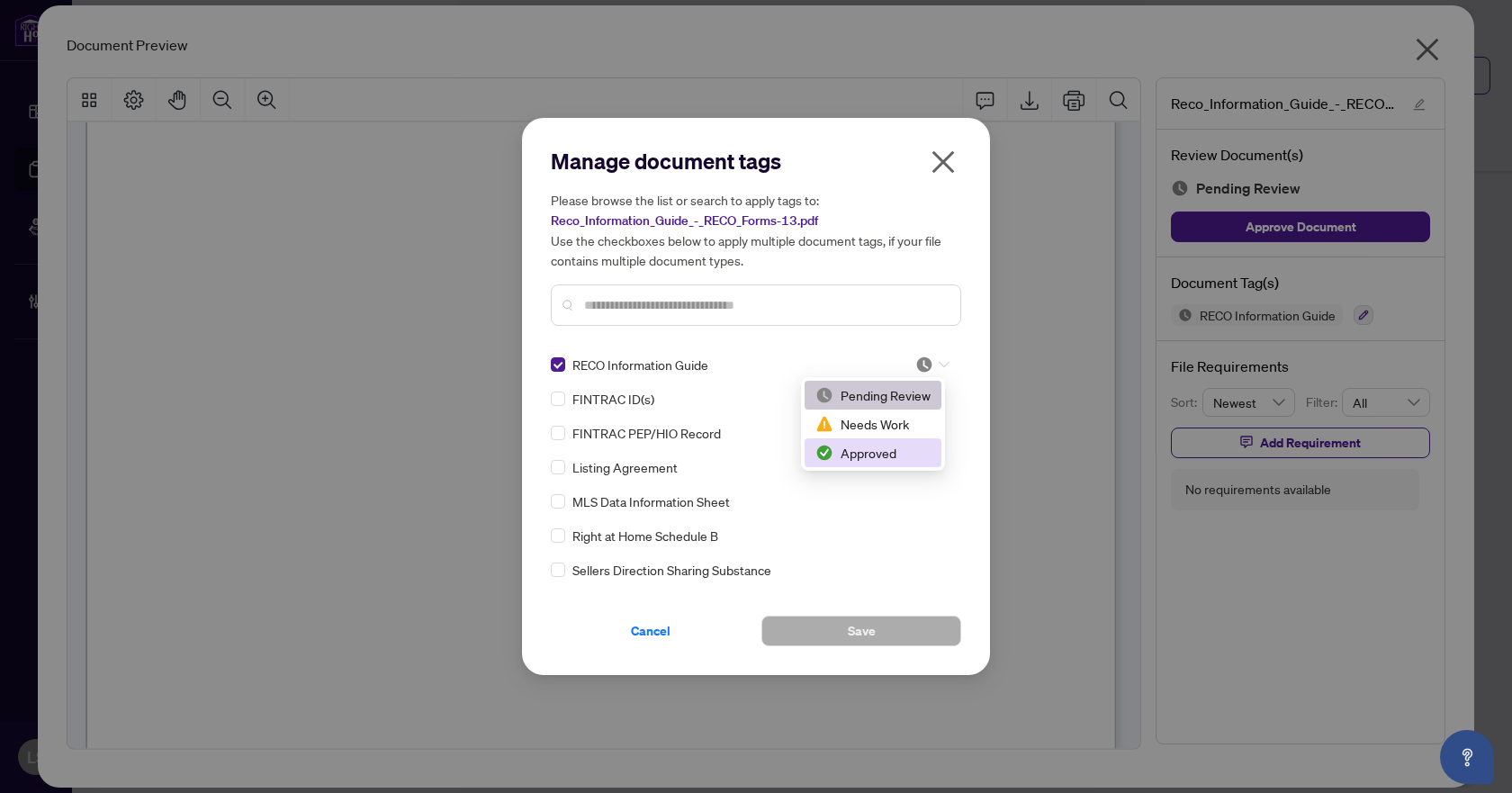
click at [872, 447] on div "Approved" at bounding box center [873, 452] width 116 height 20
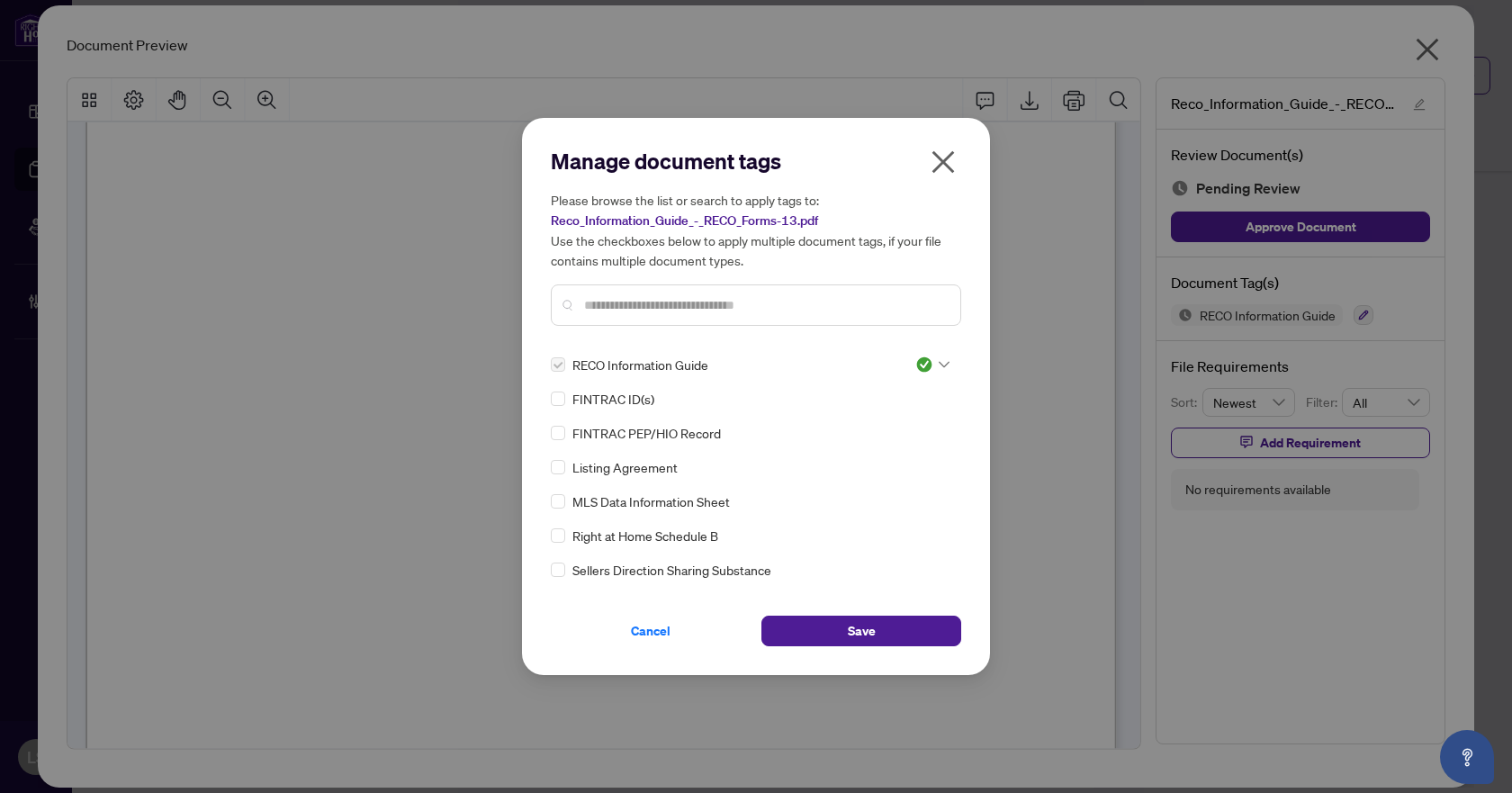
drag, startPoint x: 868, startPoint y: 632, endPoint x: 914, endPoint y: 554, distance: 90.6
click at [869, 631] on span "Save" at bounding box center [862, 631] width 27 height 28
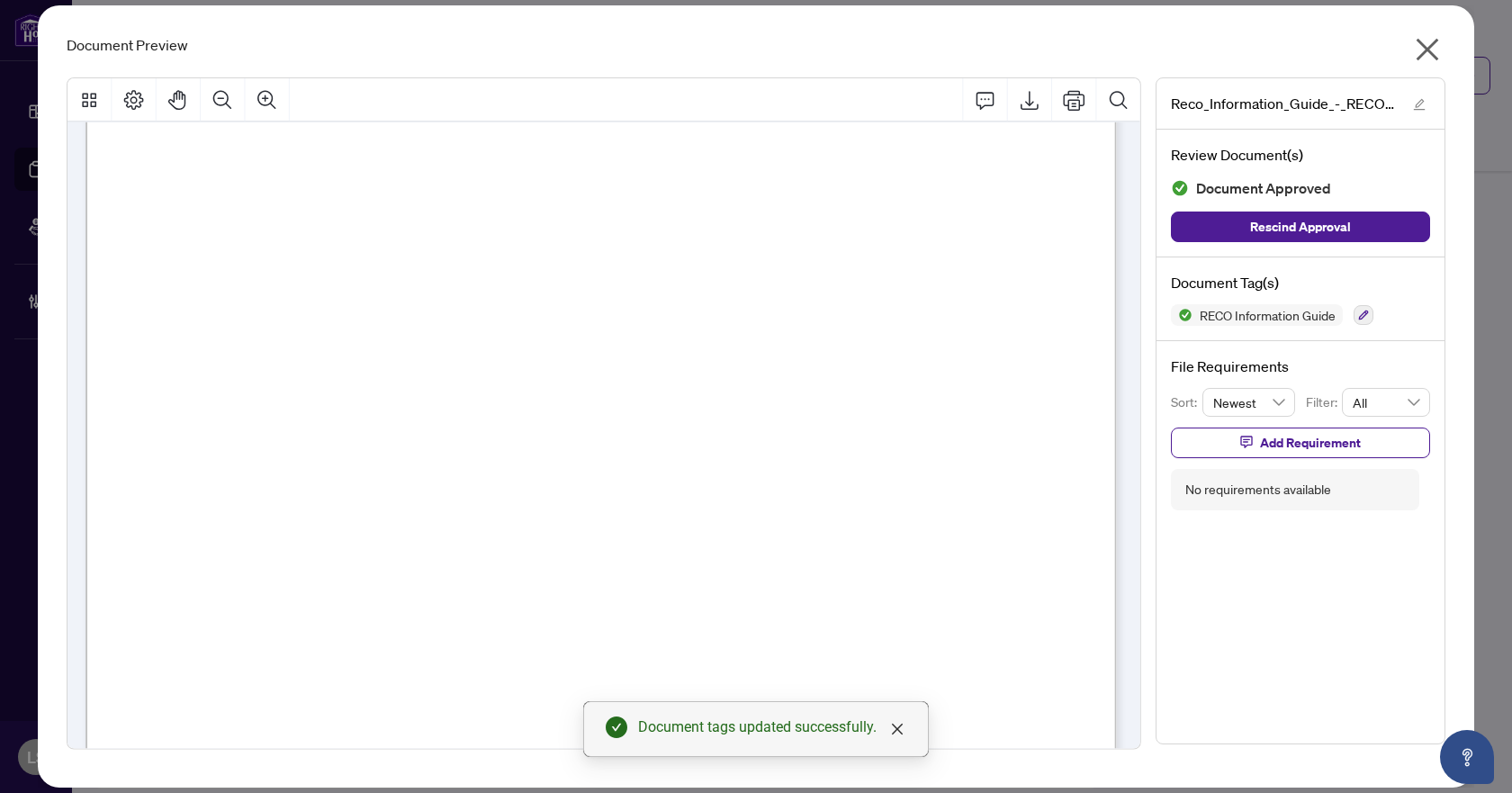
click at [1426, 52] on icon "close" at bounding box center [1429, 50] width 23 height 23
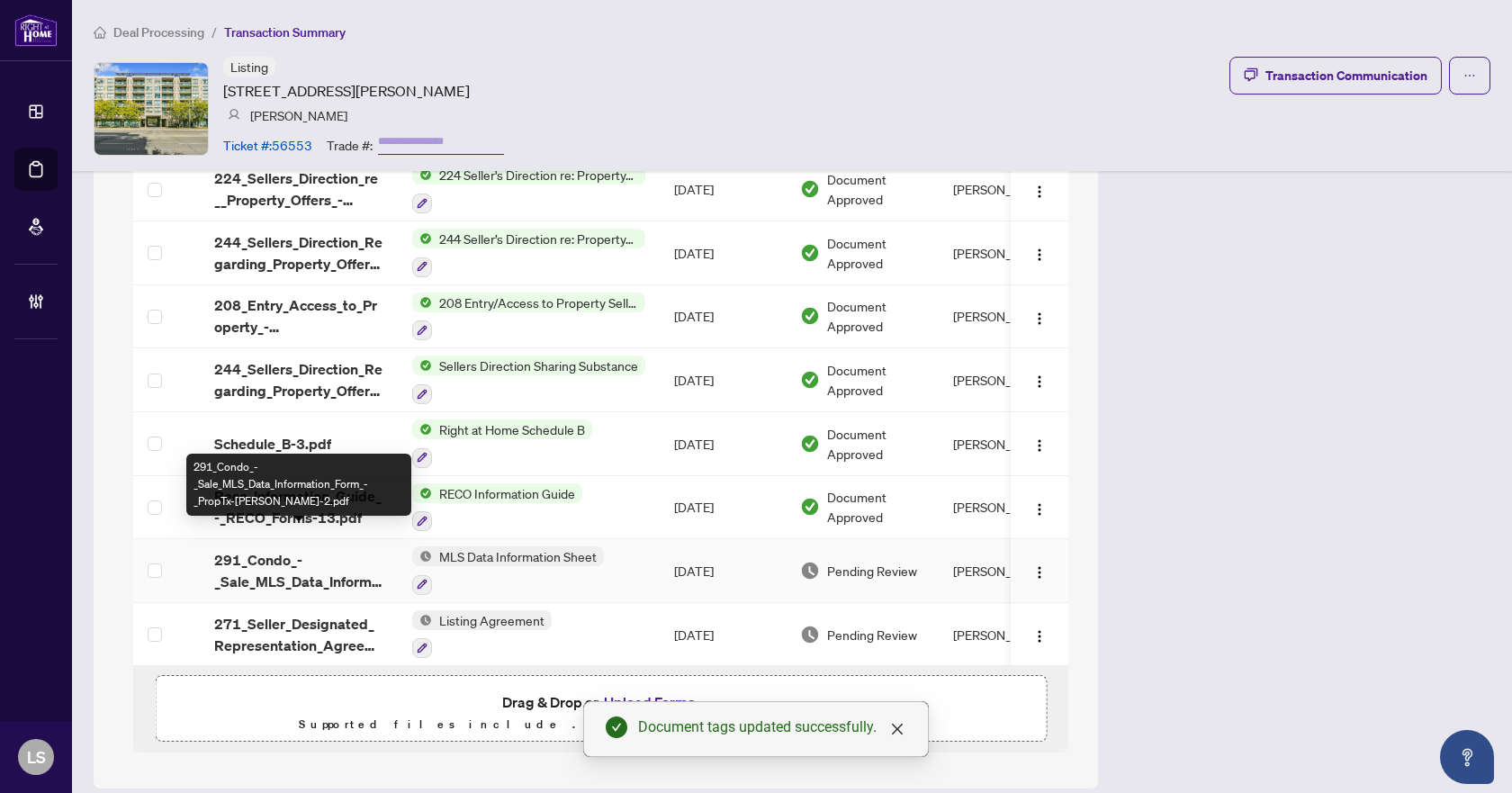
click at [293, 562] on span "291_Condo_-_Sale_MLS_Data_Information_Form_-_PropTx-OREA-2.pdf" at bounding box center [299, 570] width 170 height 44
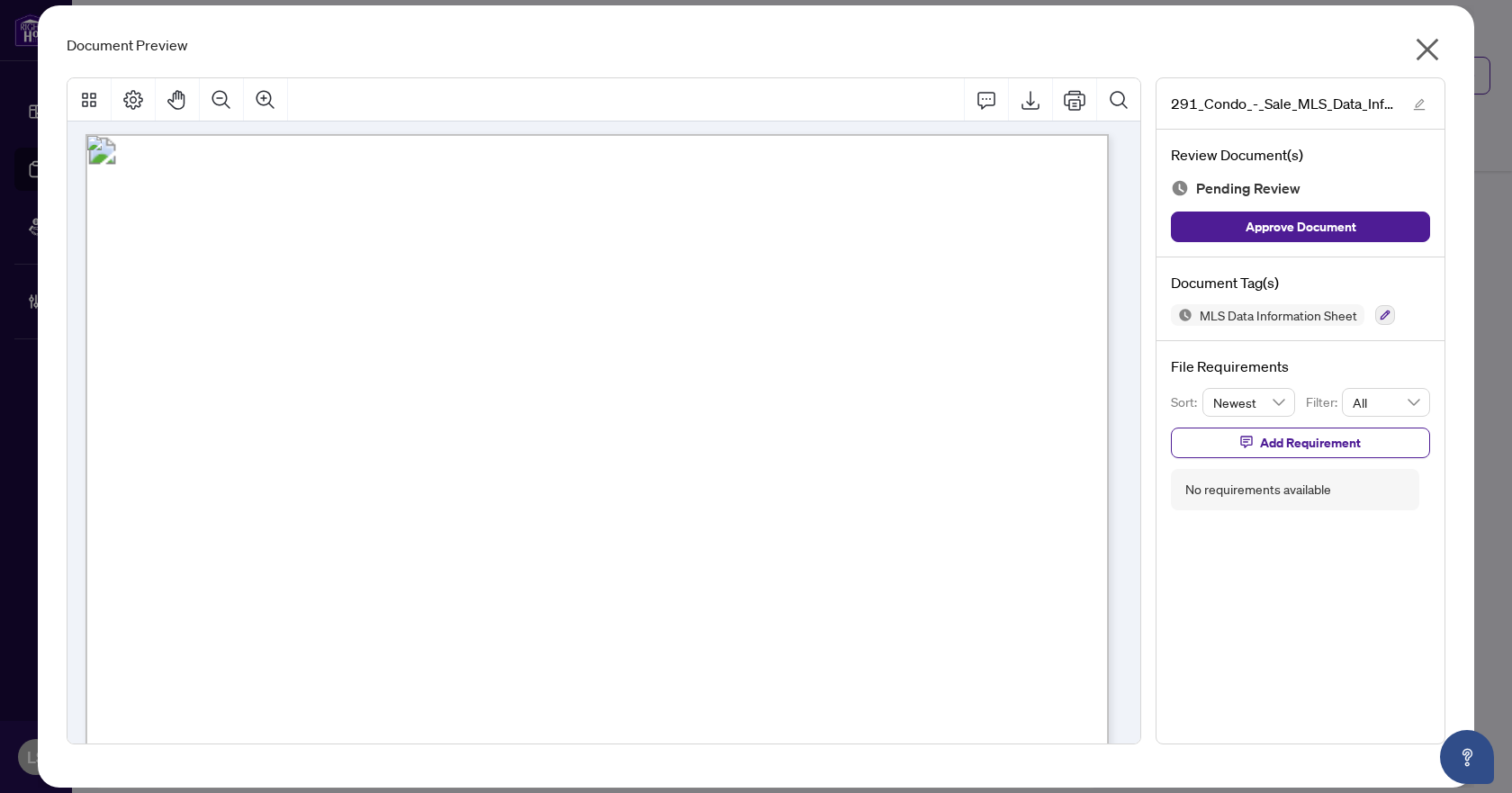
scroll to position [15206, 0]
click at [1378, 315] on button "button" at bounding box center [1385, 315] width 20 height 20
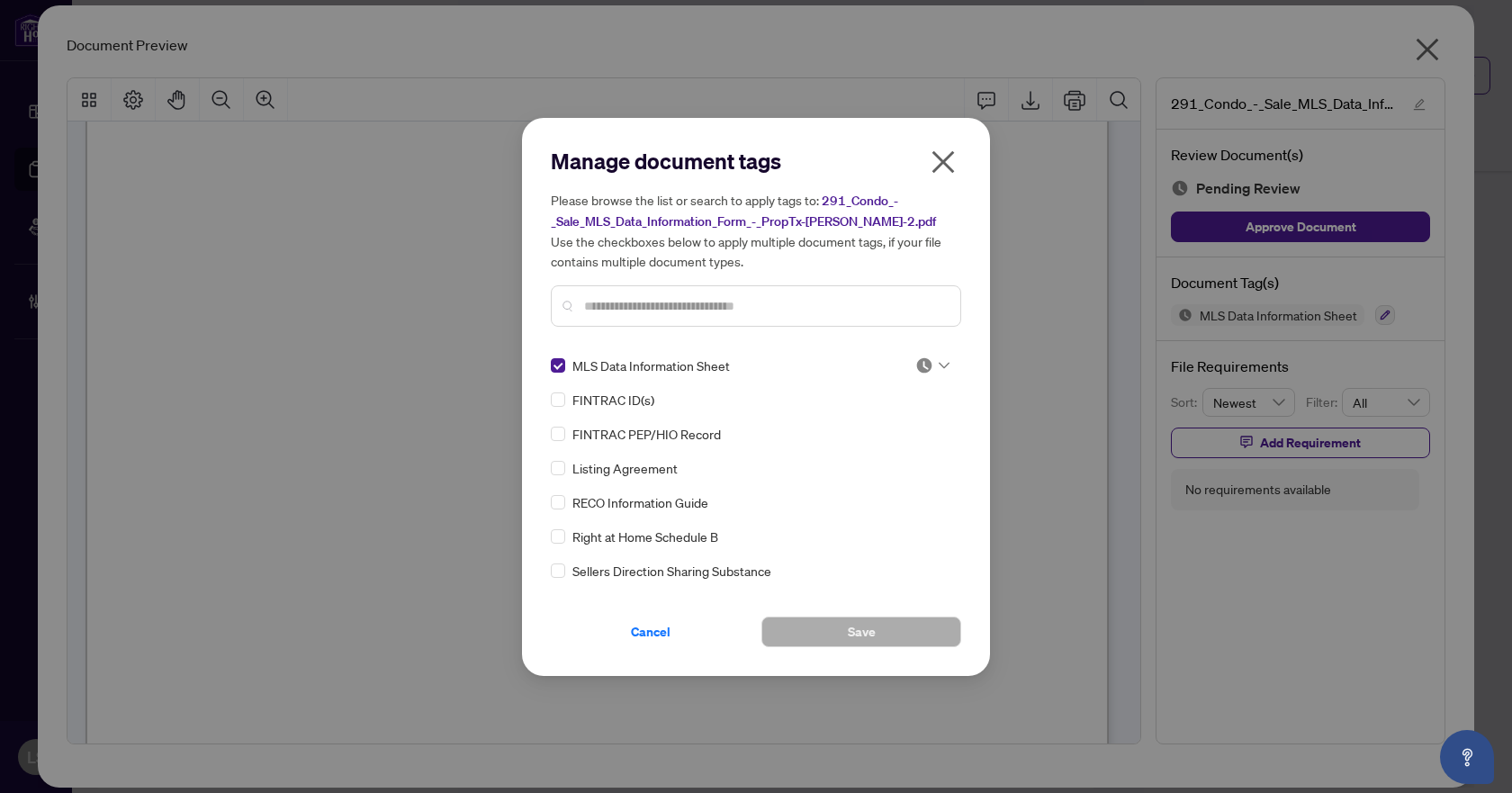
click at [931, 367] on div at bounding box center [933, 365] width 34 height 18
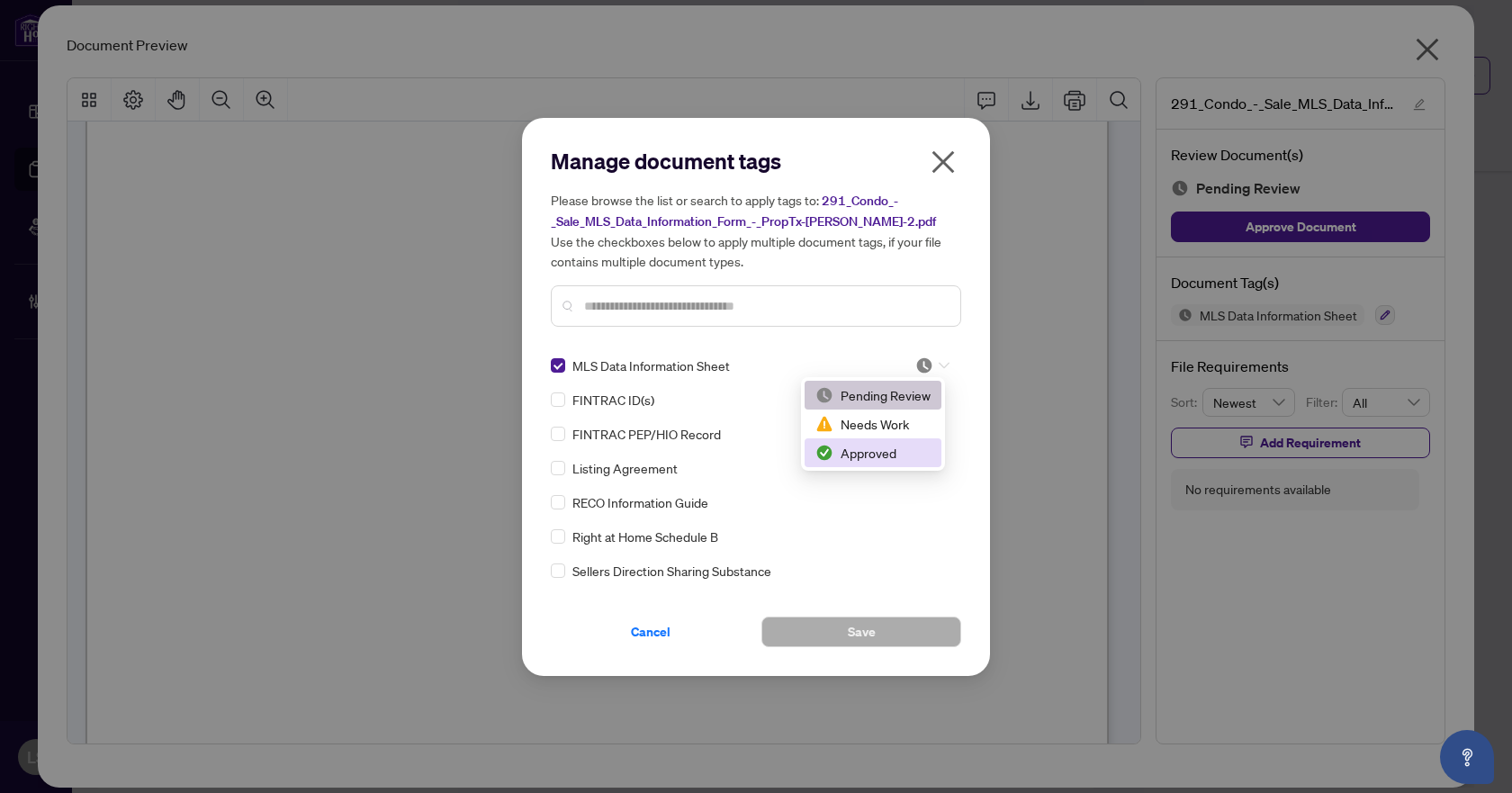
click at [885, 448] on div "Approved" at bounding box center [873, 452] width 116 height 20
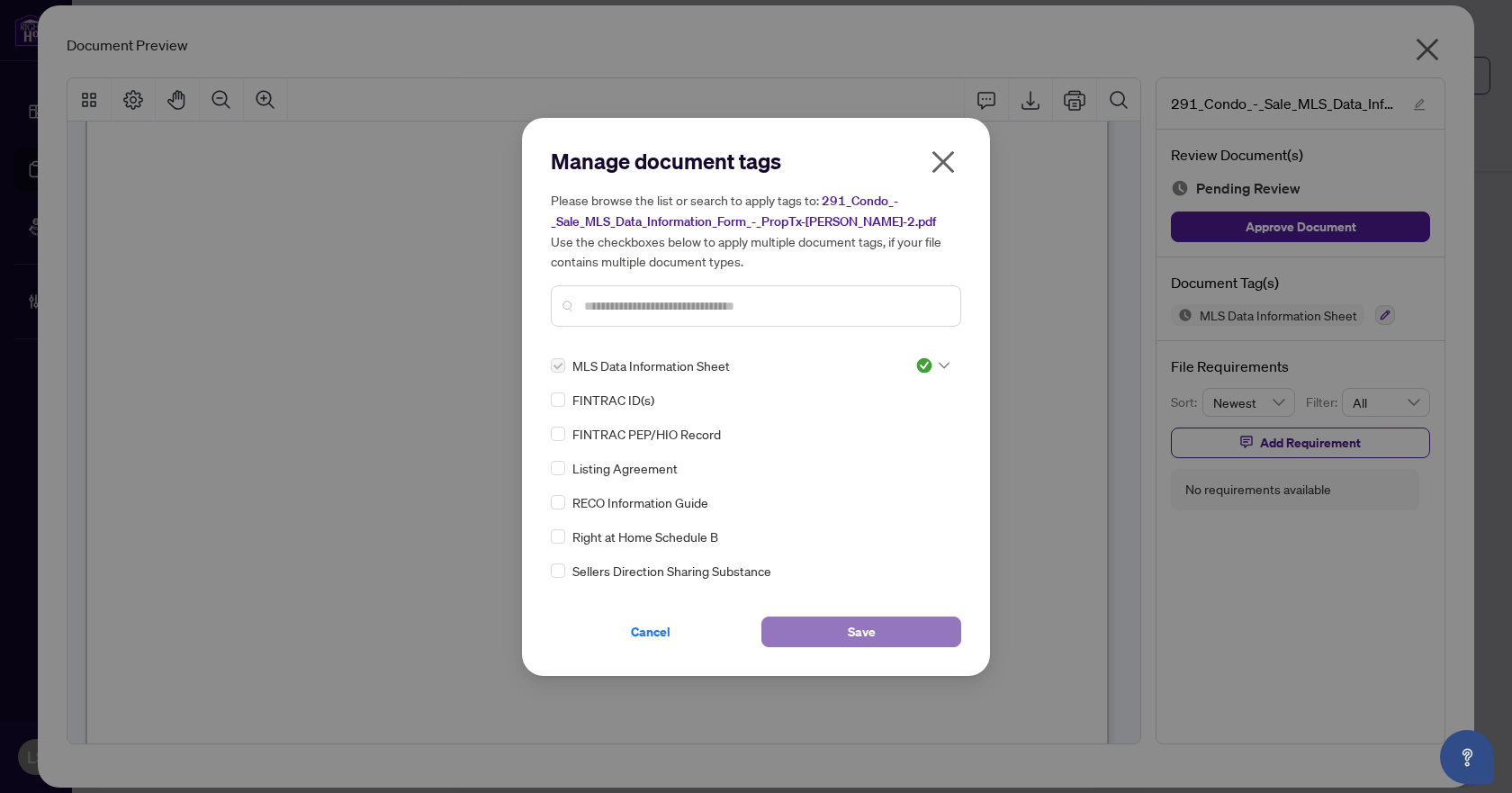
click at [887, 619] on button "Save" at bounding box center [861, 632] width 200 height 30
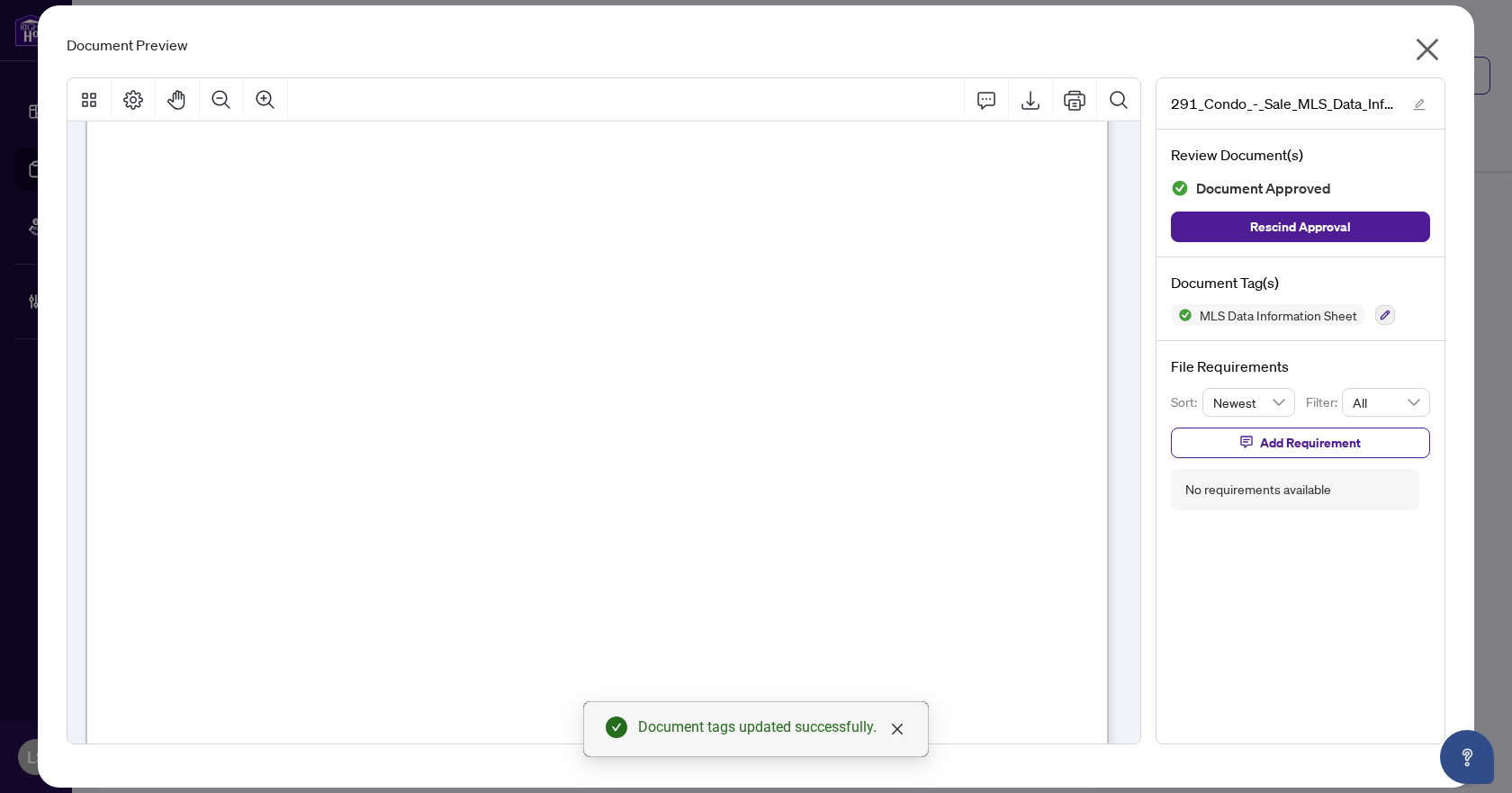
click at [1430, 52] on icon "close" at bounding box center [1429, 50] width 23 height 23
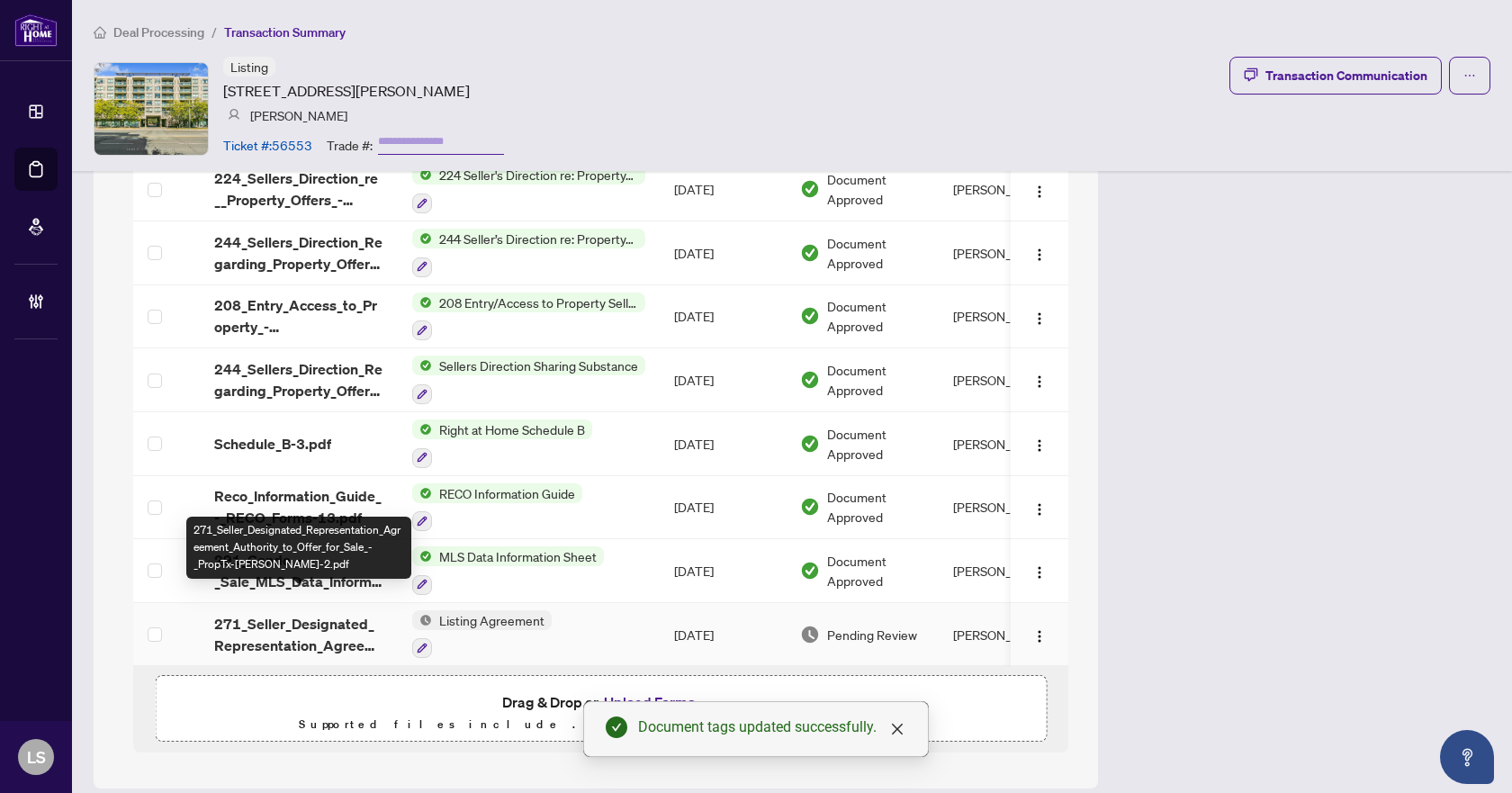
click at [303, 613] on span "271_Seller_Designated_Representation_Agreement_Authority_to_Offer_for_Sale_-_Pr…" at bounding box center [299, 635] width 170 height 44
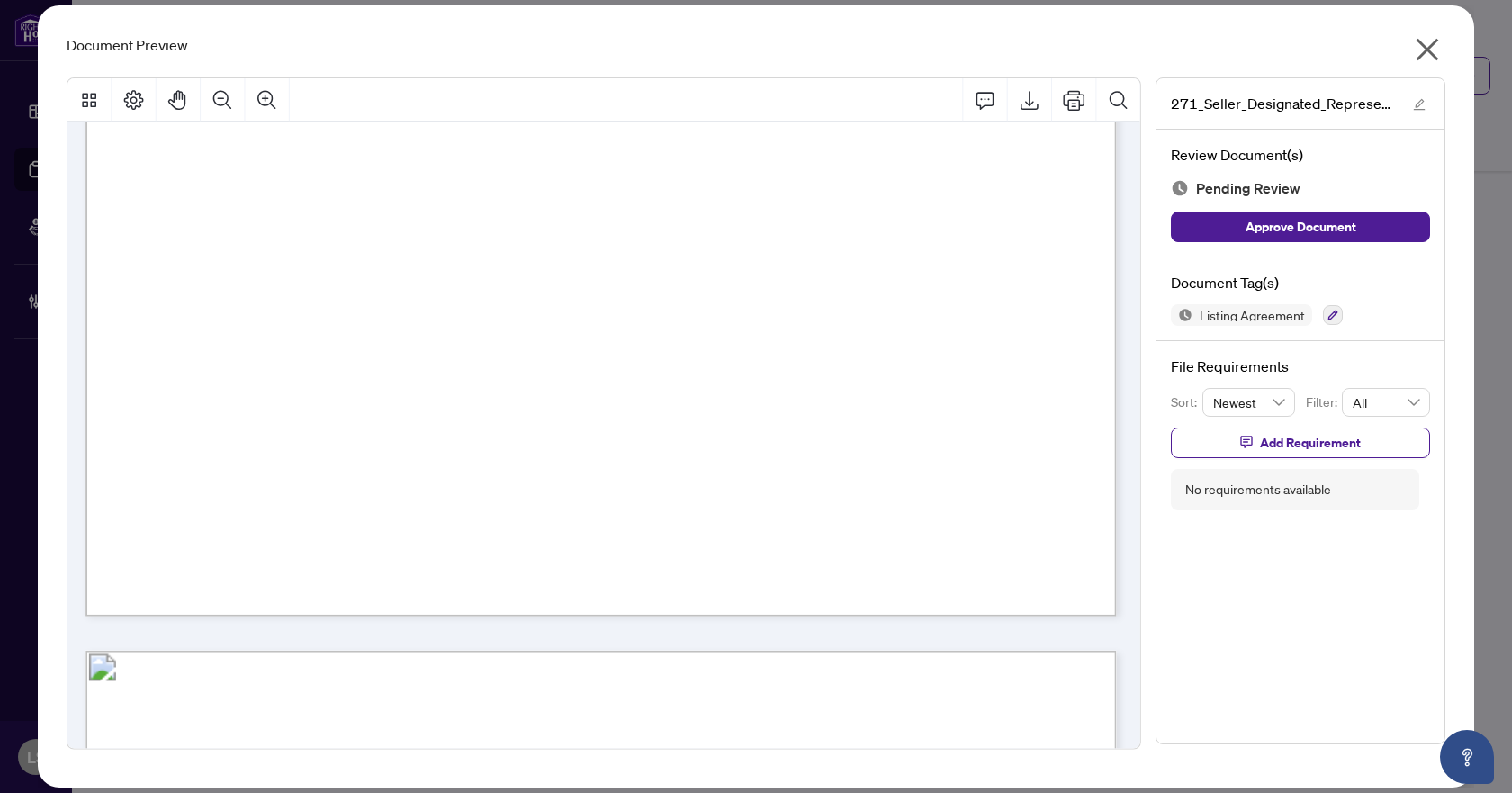
scroll to position [3374, 0]
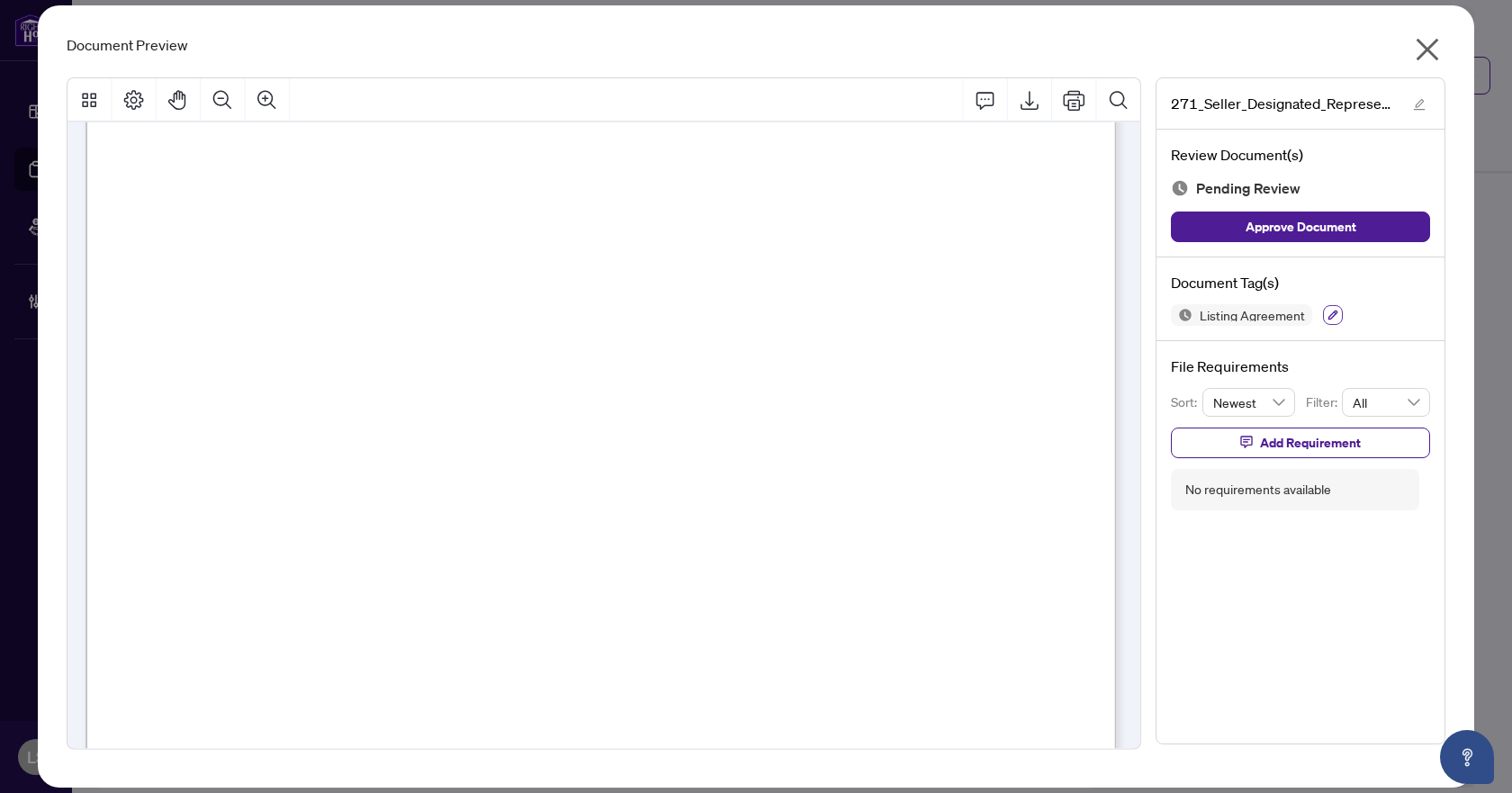
click at [1335, 306] on button "button" at bounding box center [1333, 315] width 20 height 20
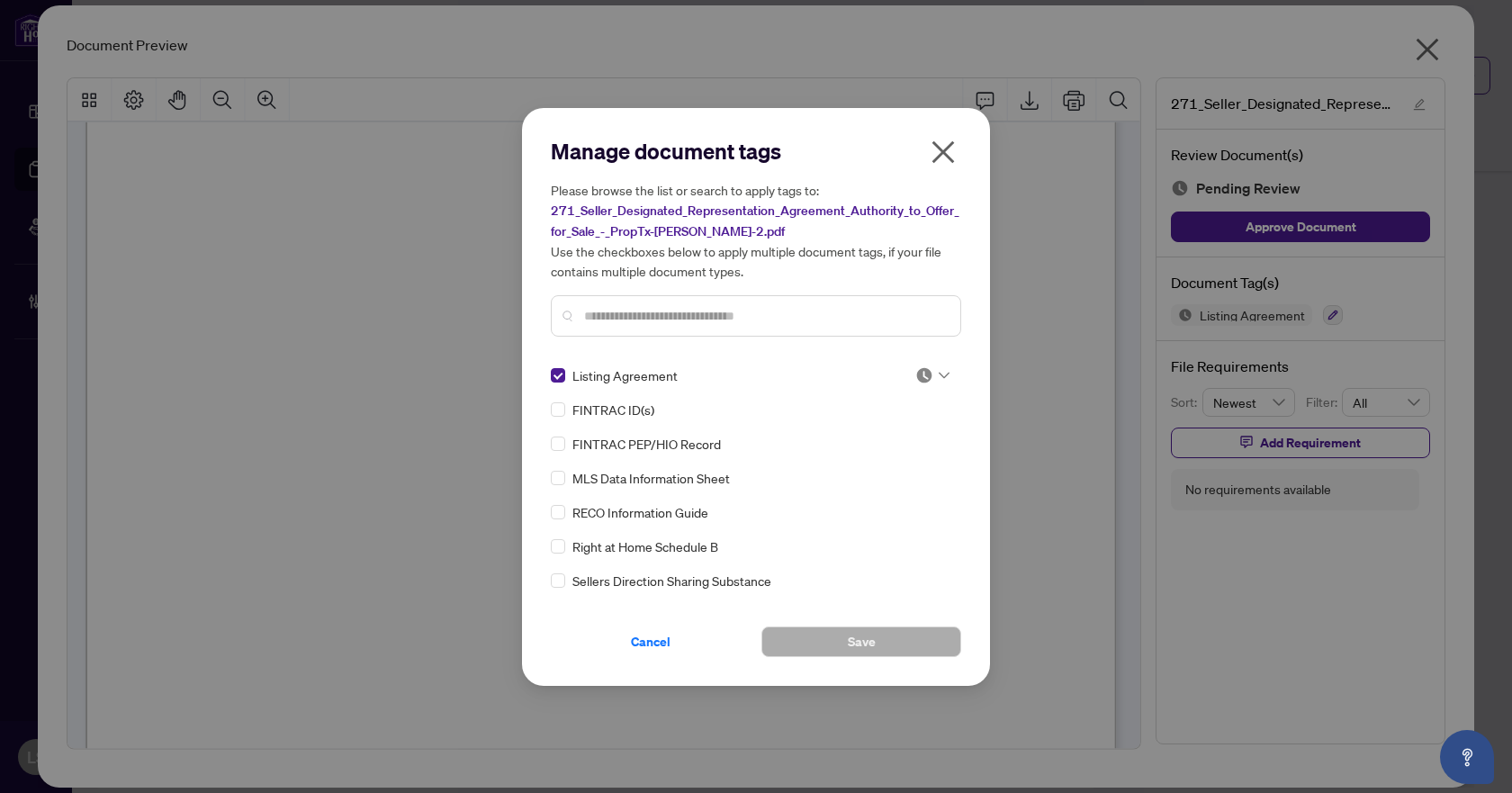
click at [939, 371] on icon at bounding box center [944, 375] width 10 height 8
click at [860, 462] on div "Approved" at bounding box center [873, 462] width 116 height 20
click at [868, 640] on span "Save" at bounding box center [862, 641] width 27 height 28
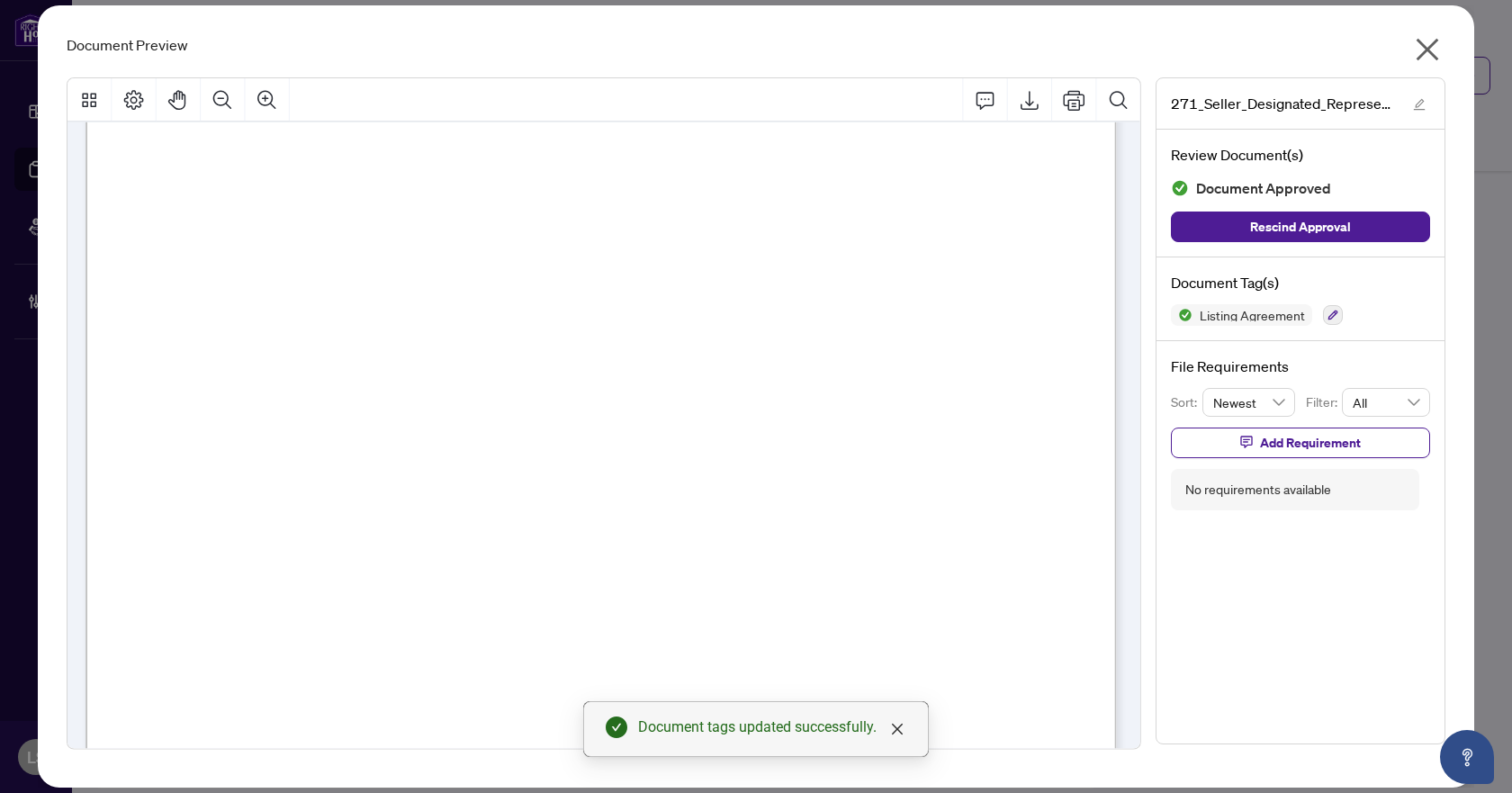
click at [1419, 46] on icon "close" at bounding box center [1428, 49] width 28 height 28
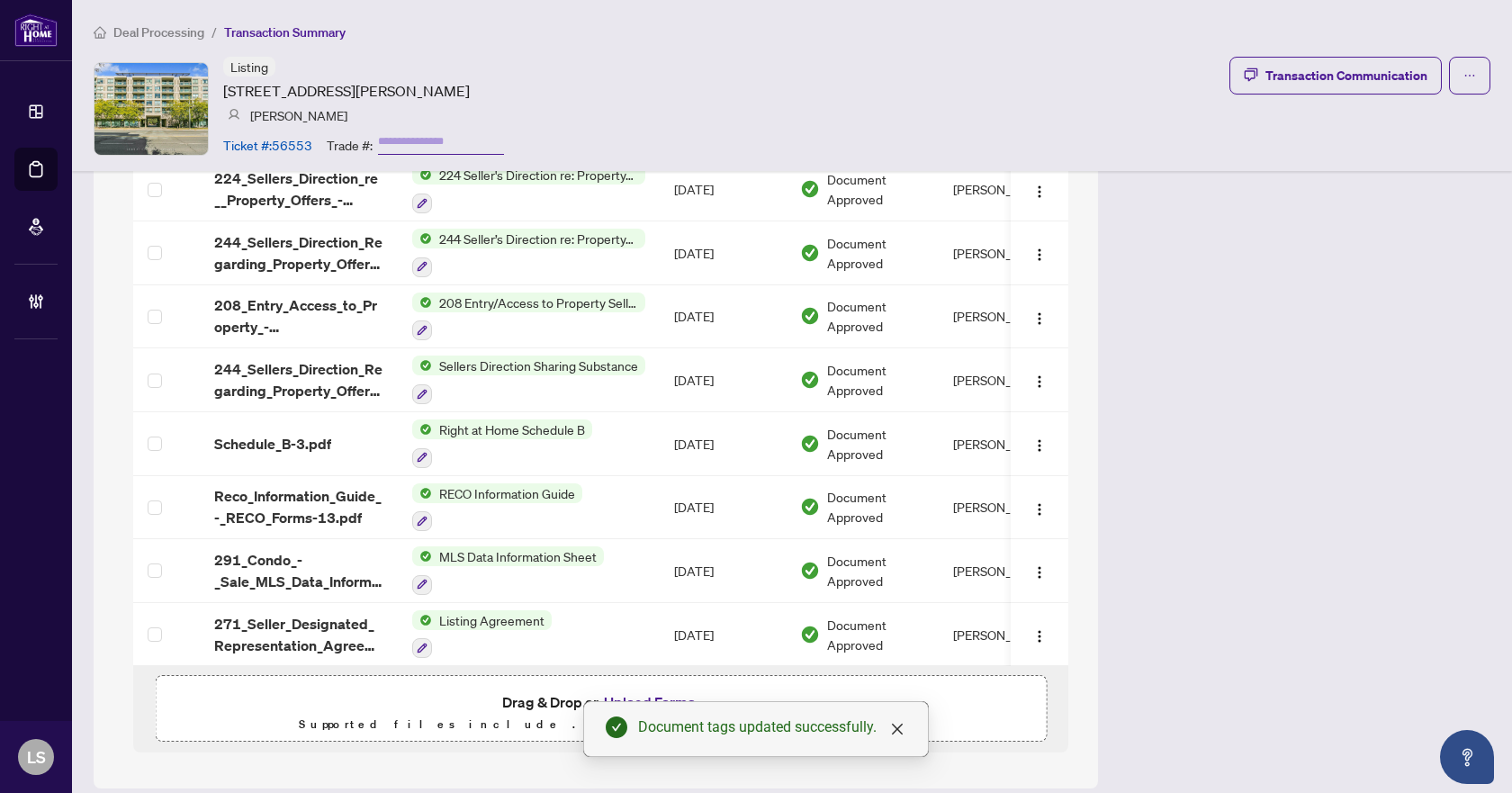
click at [166, 37] on span "Deal Processing" at bounding box center [159, 32] width 91 height 16
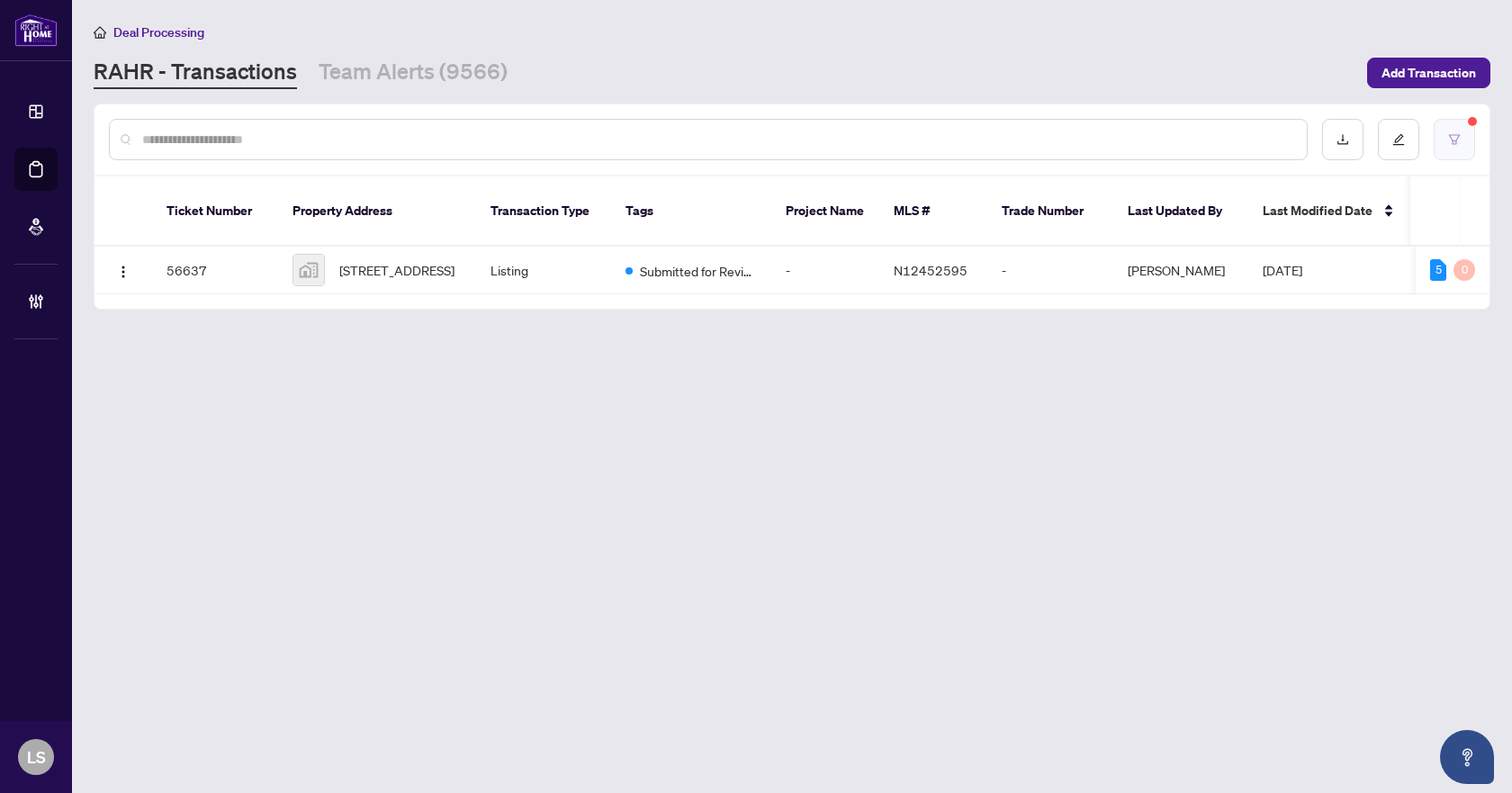
click at [1459, 142] on icon "filter" at bounding box center [1454, 139] width 12 height 12
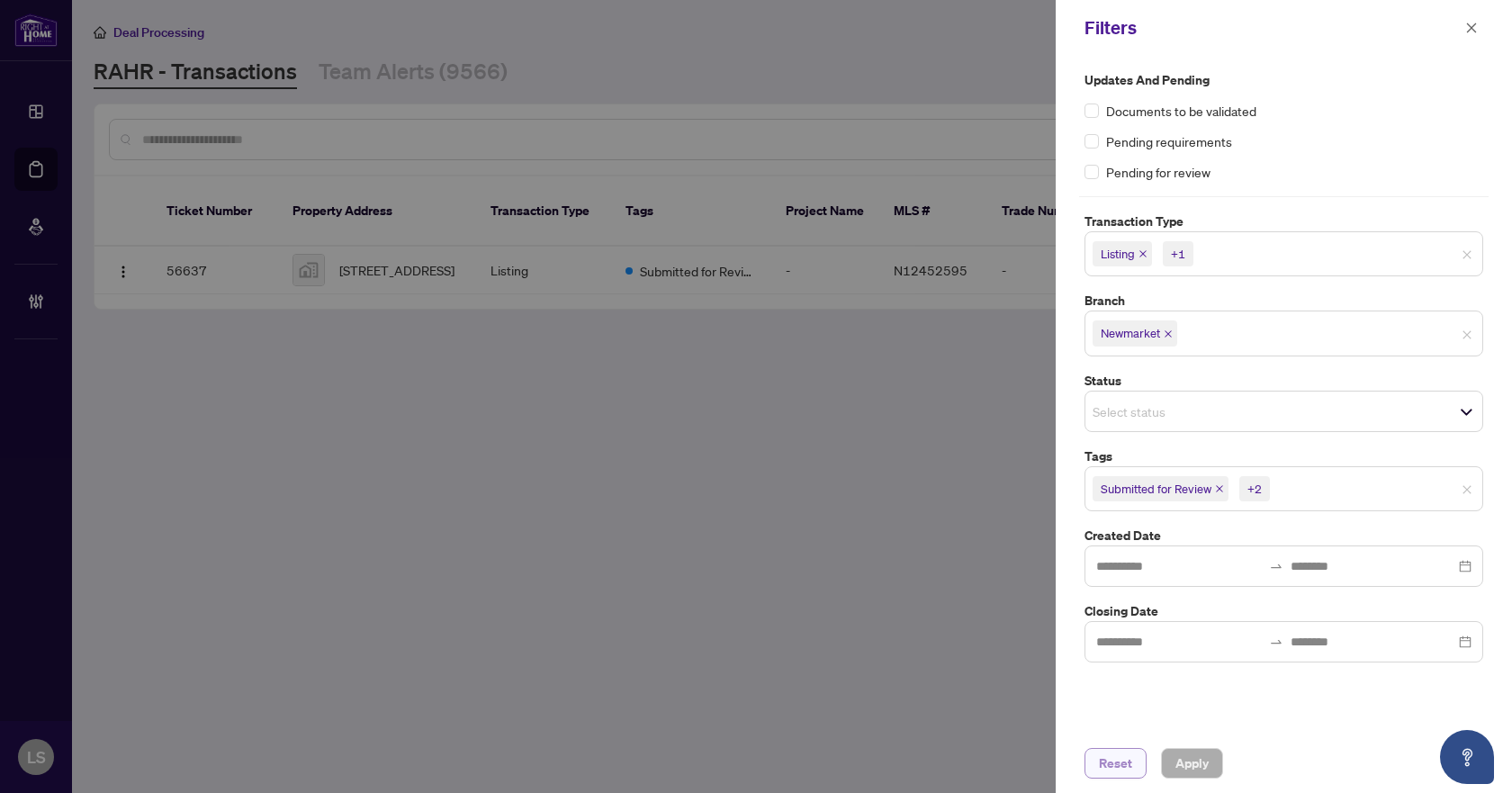
click at [1113, 762] on span "Reset" at bounding box center [1116, 763] width 33 height 28
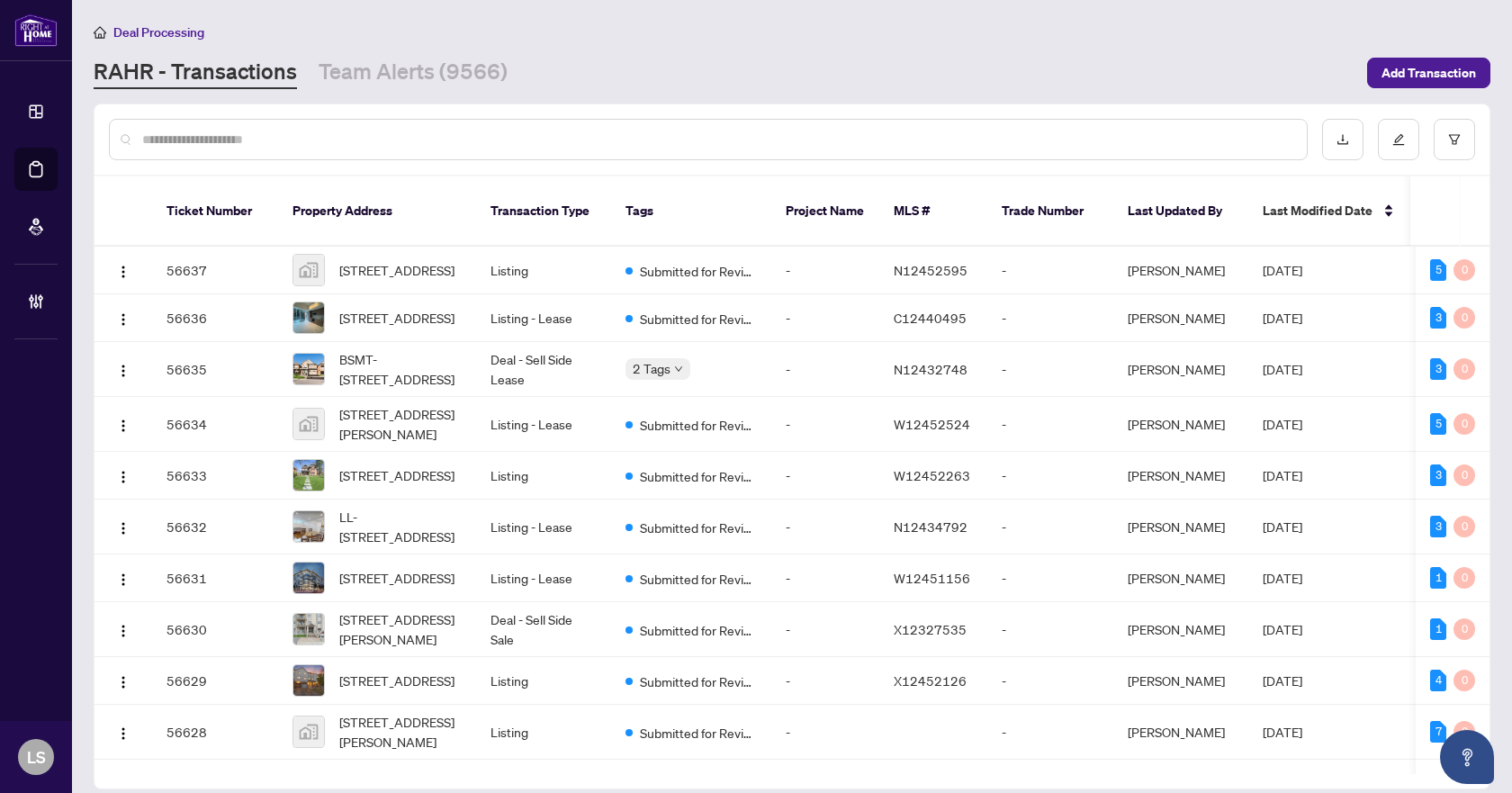
click at [246, 135] on input "text" at bounding box center [718, 139] width 1151 height 20
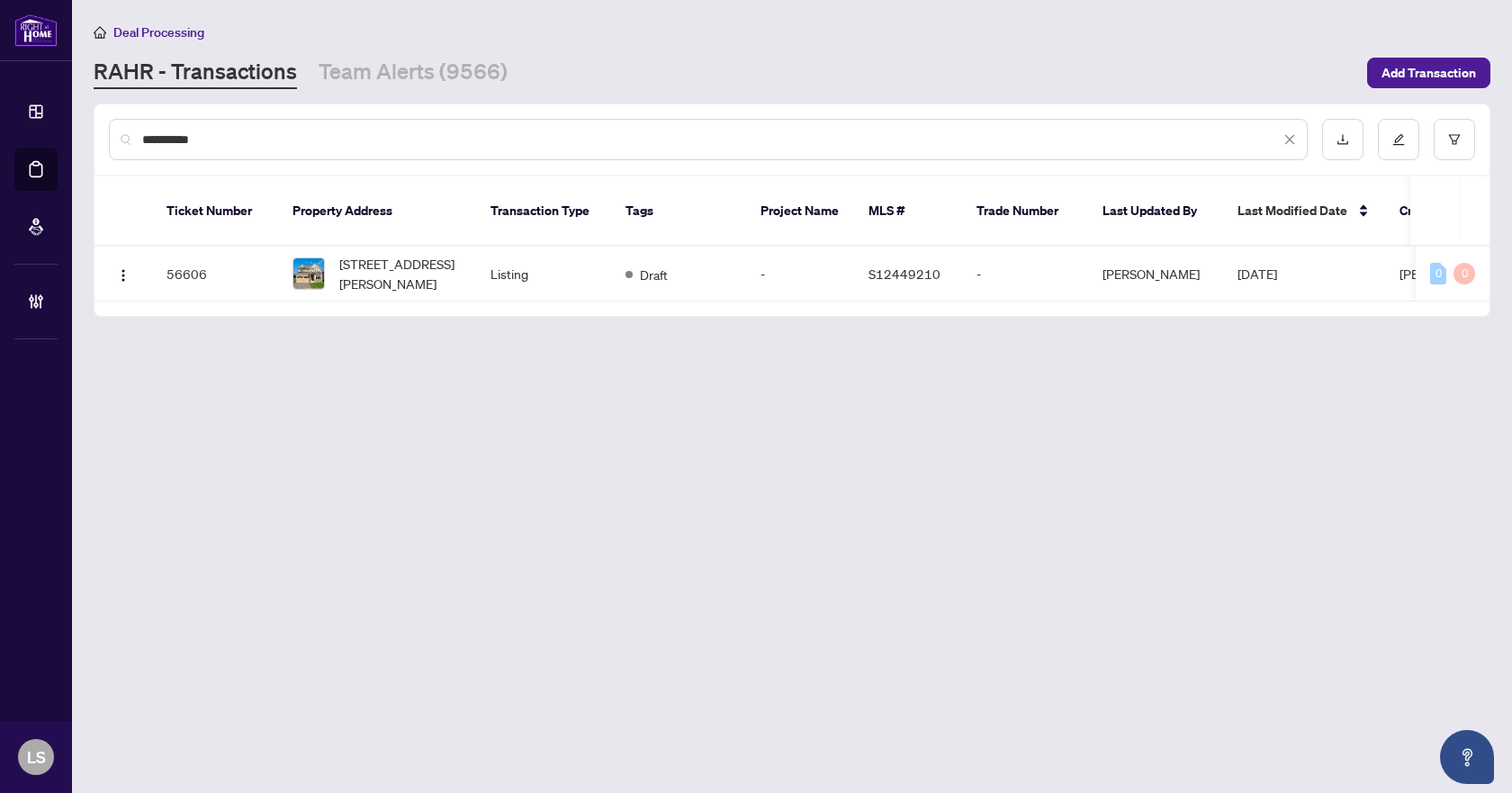
type input "**********"
click at [387, 254] on span "262 Duncan St, Clearview, Ontario L0M 1S0, Canada" at bounding box center [400, 274] width 122 height 40
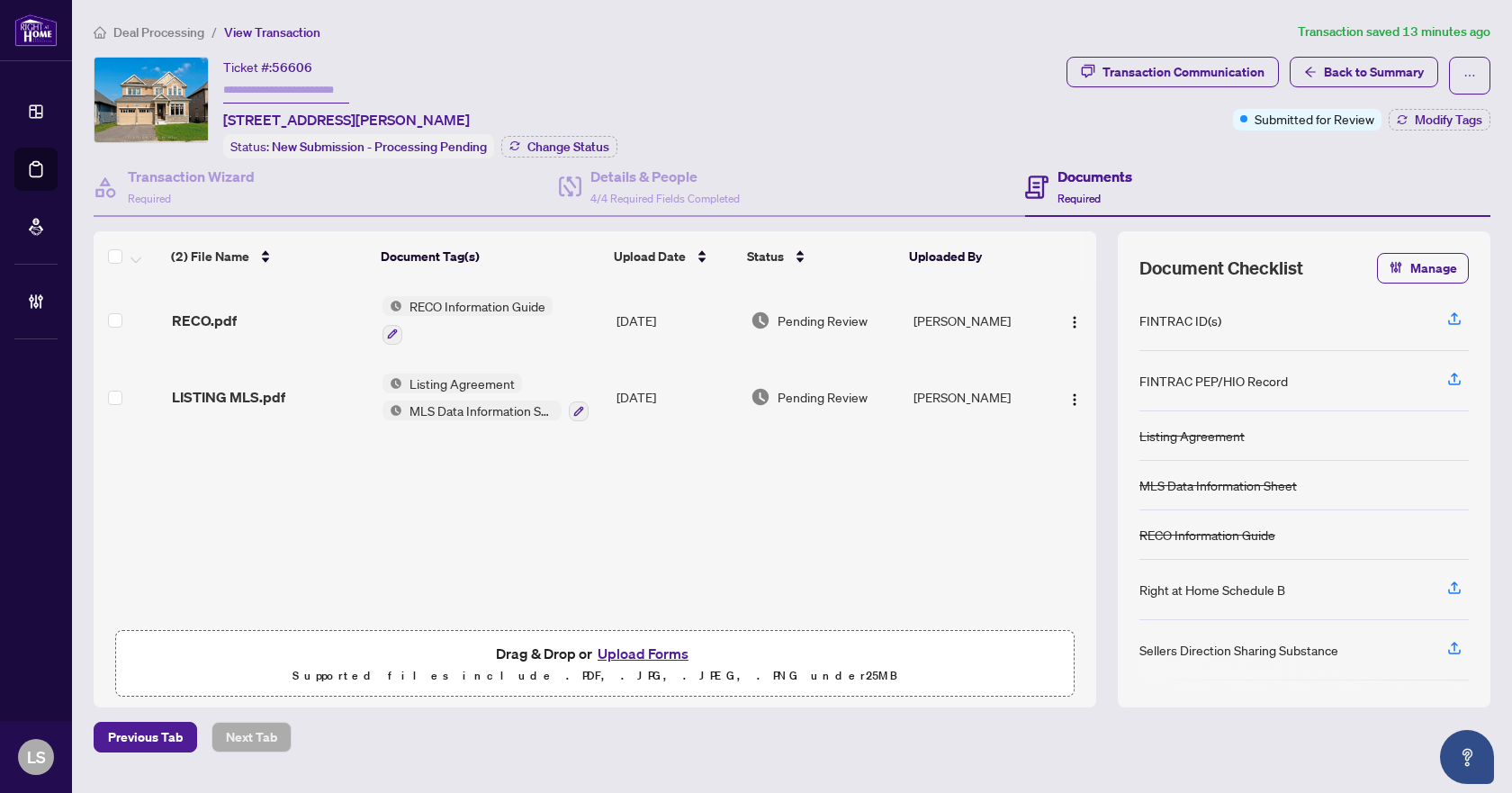
click at [240, 324] on div "RECO.pdf" at bounding box center [269, 320] width 196 height 22
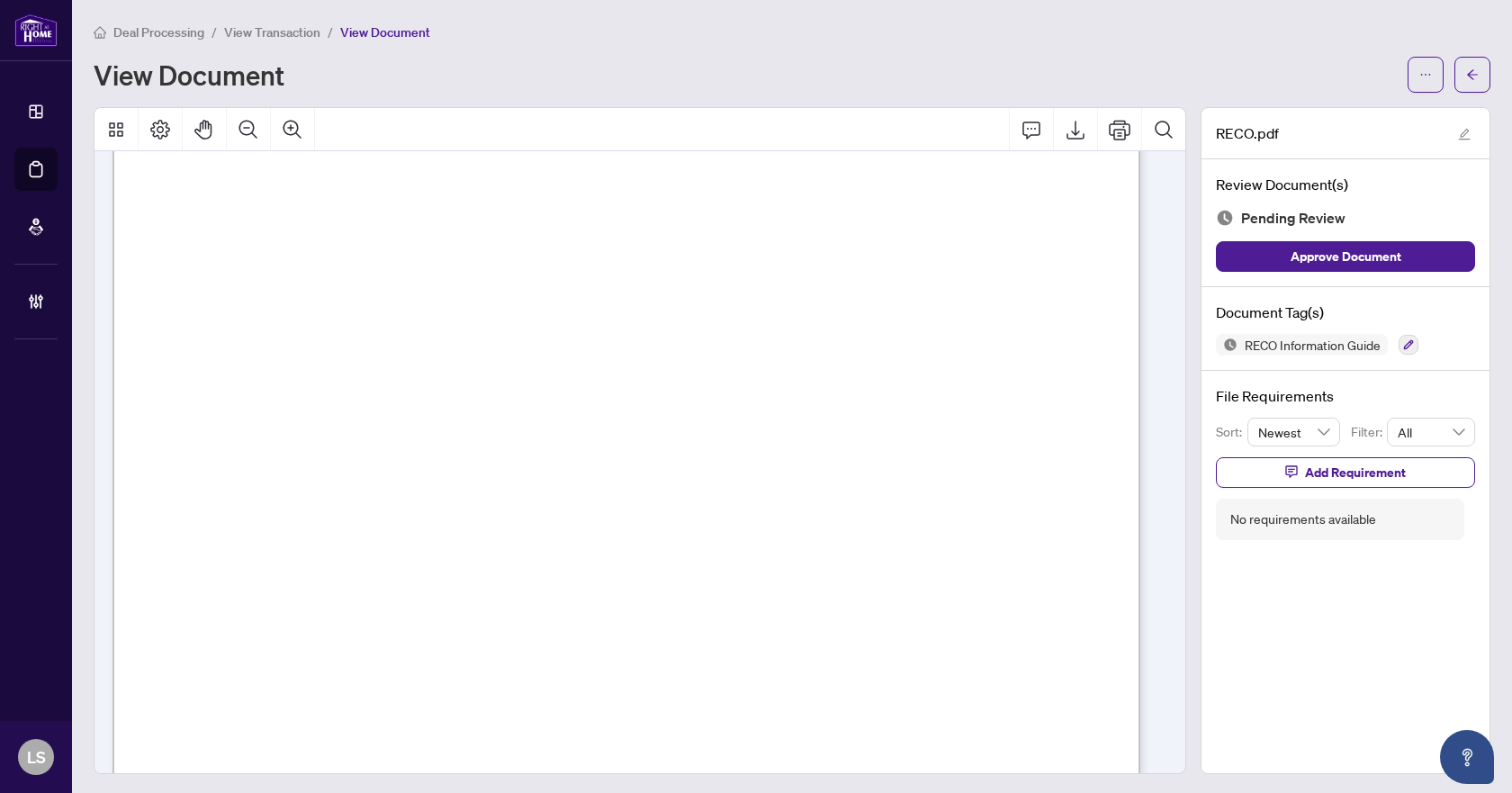
scroll to position [17104, 0]
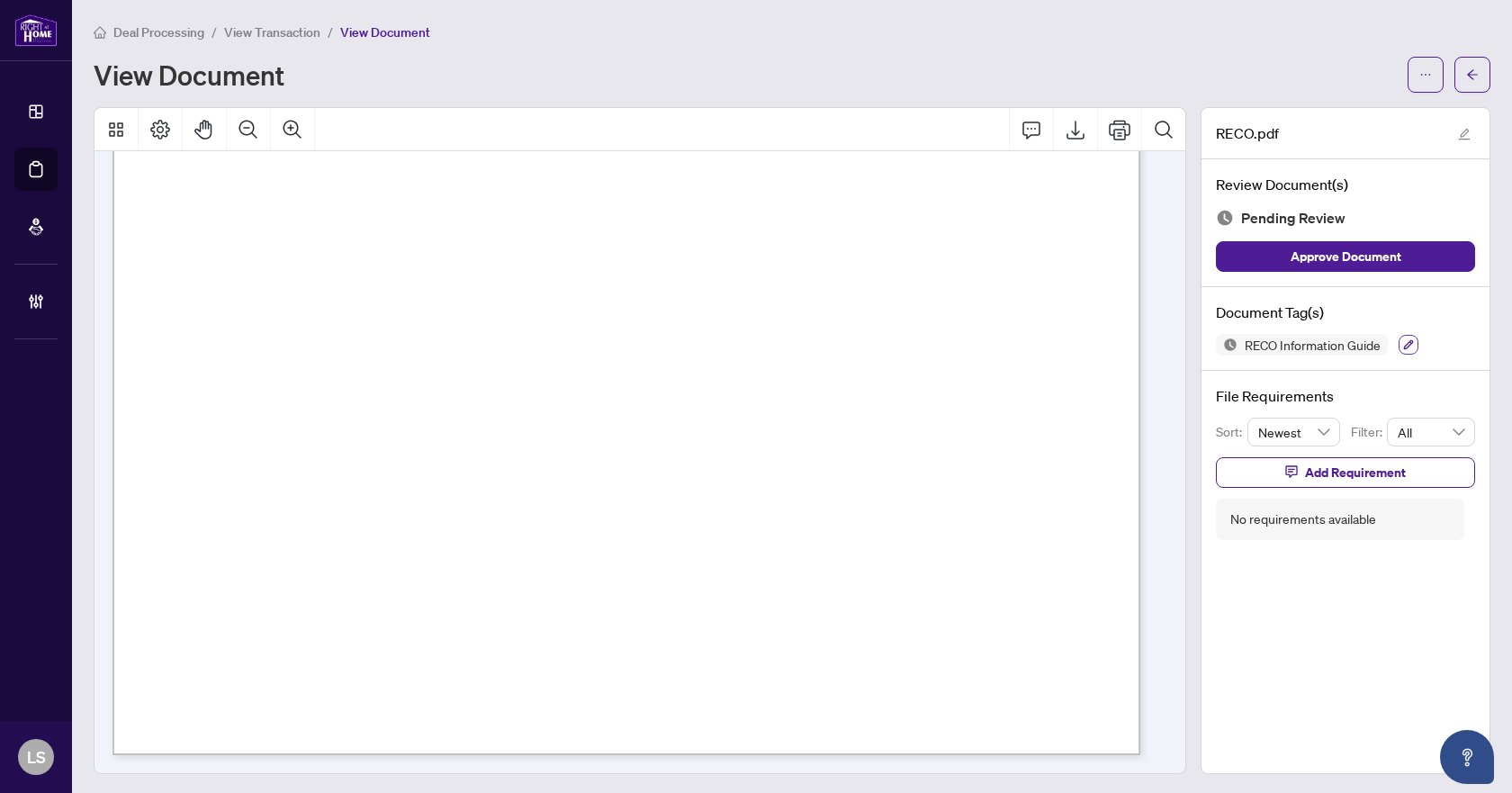
click at [1404, 347] on icon "button" at bounding box center [1409, 344] width 10 height 10
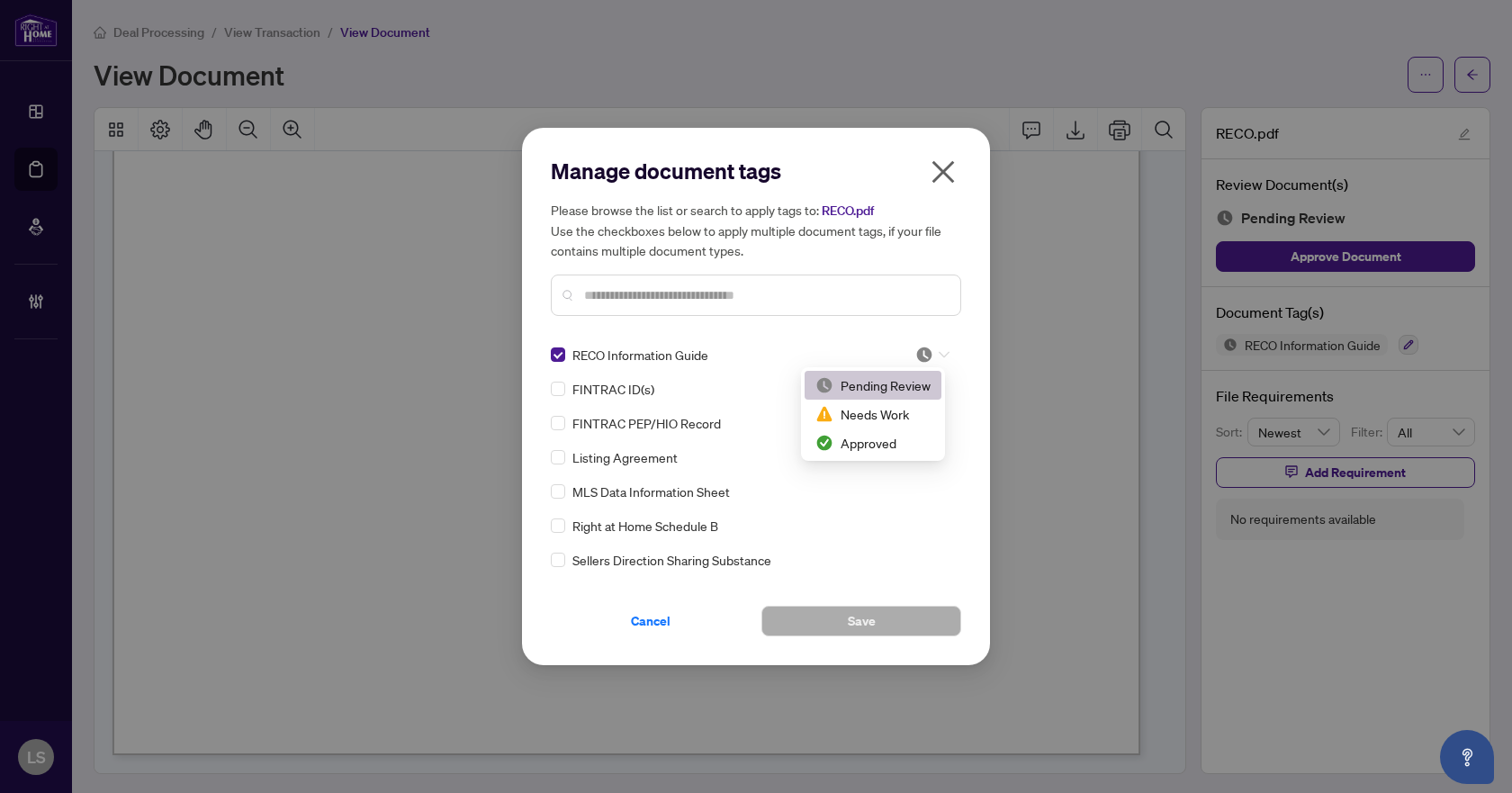
click at [931, 352] on div at bounding box center [933, 354] width 34 height 18
click at [879, 440] on div "Approved" at bounding box center [873, 442] width 116 height 20
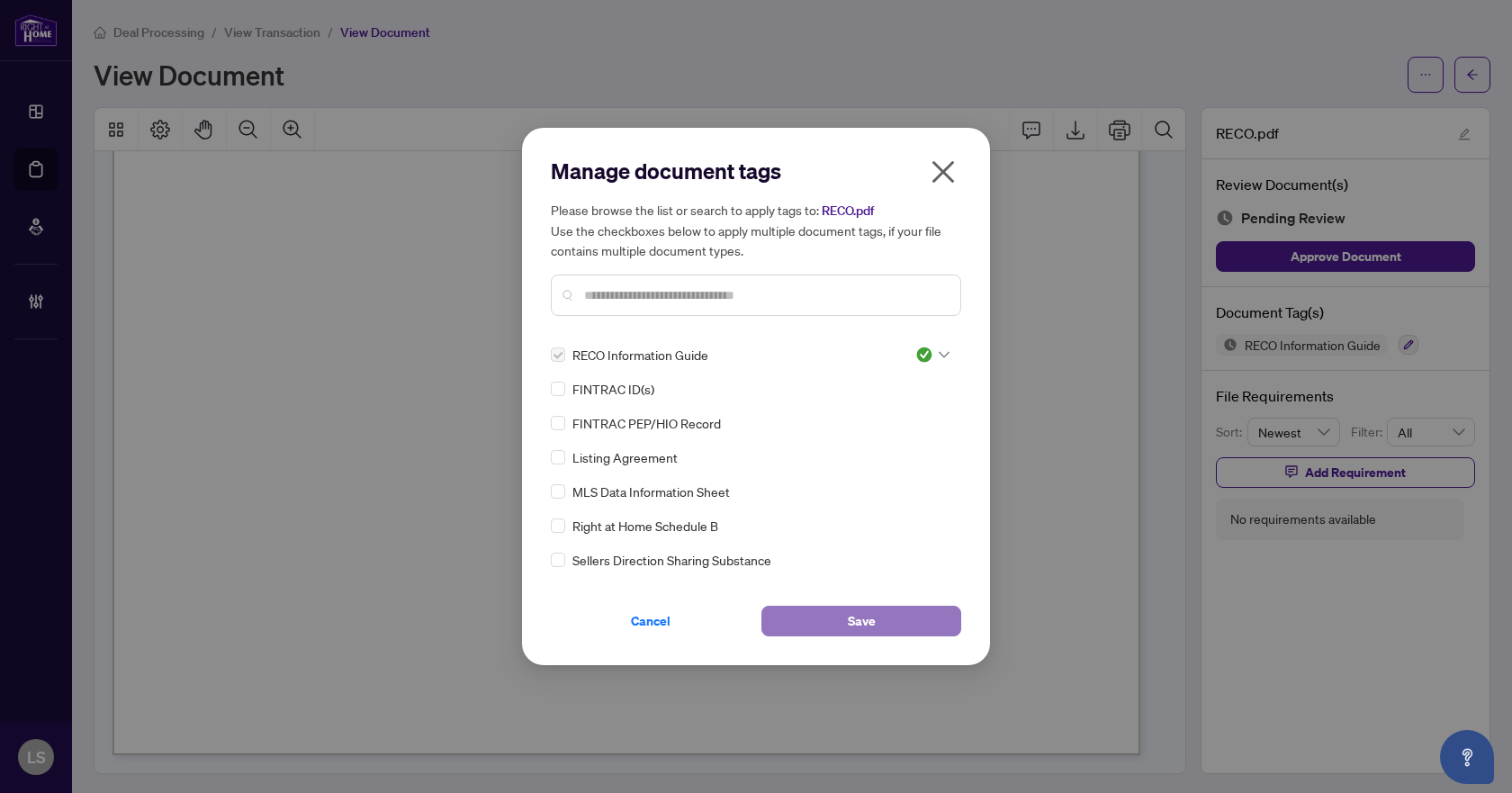
click at [834, 622] on button "Save" at bounding box center [861, 621] width 200 height 30
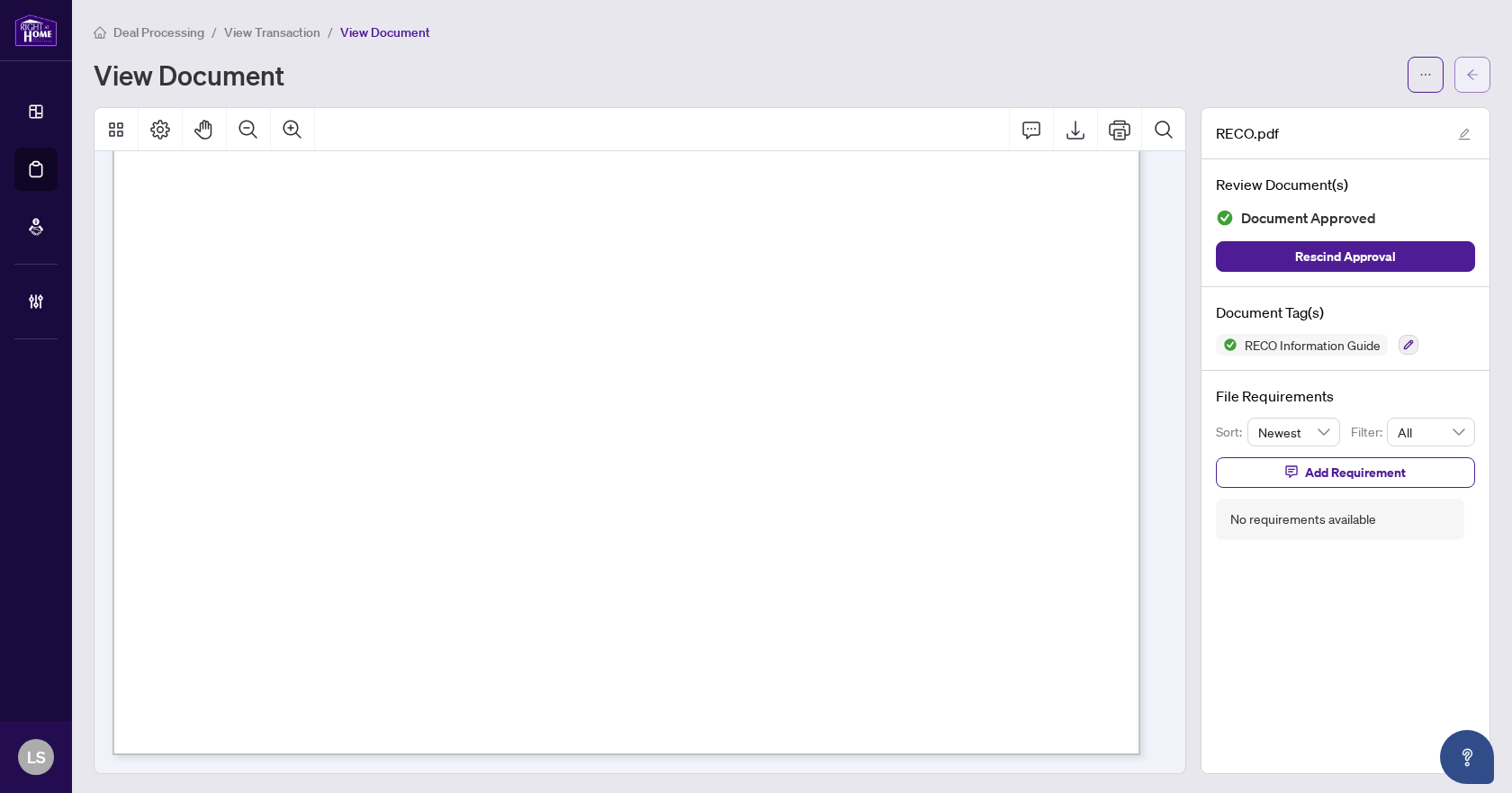
click at [1467, 88] on button "button" at bounding box center [1473, 75] width 36 height 36
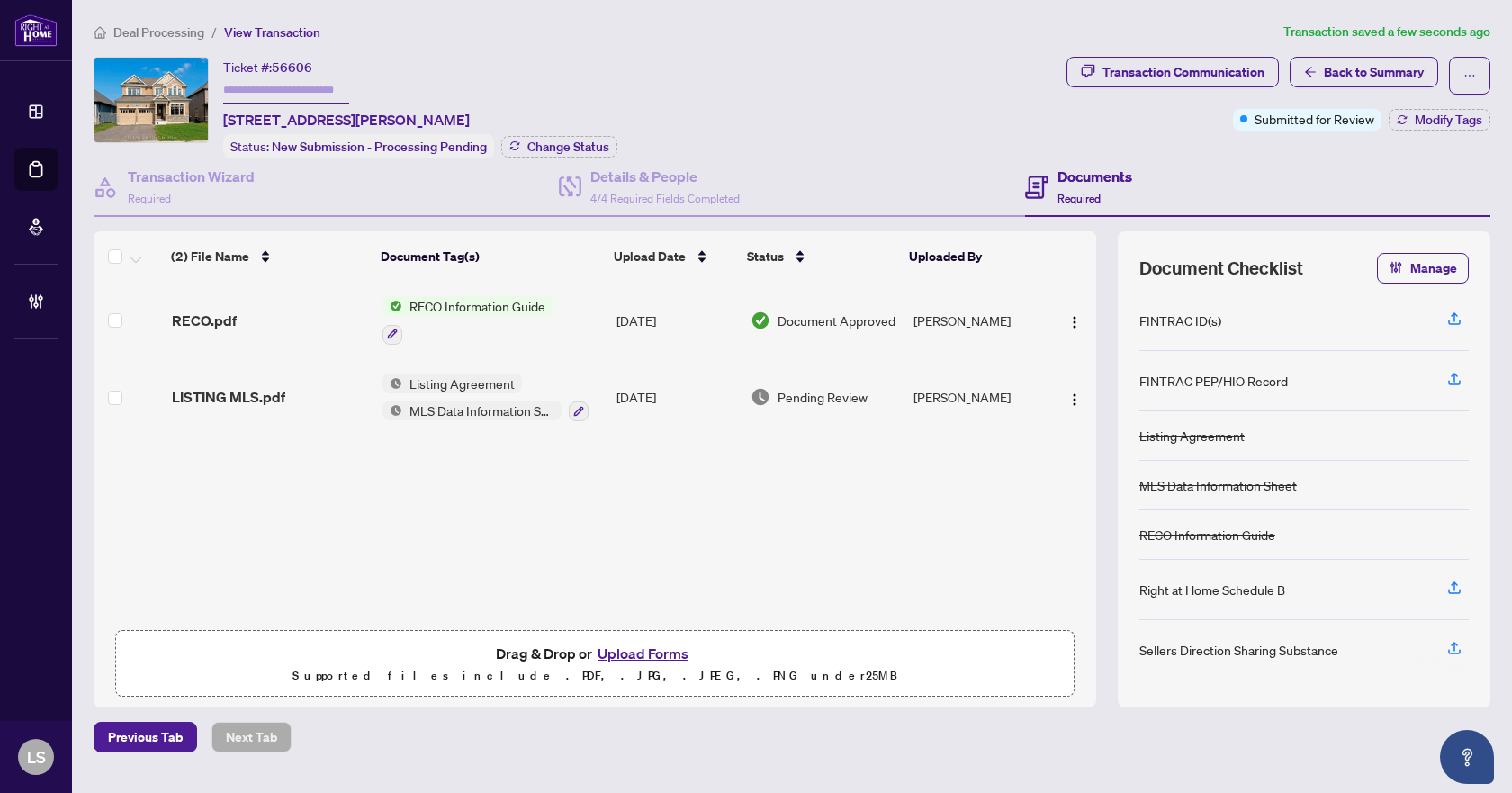
click at [246, 403] on span "LISTING MLS.pdf" at bounding box center [228, 396] width 114 height 22
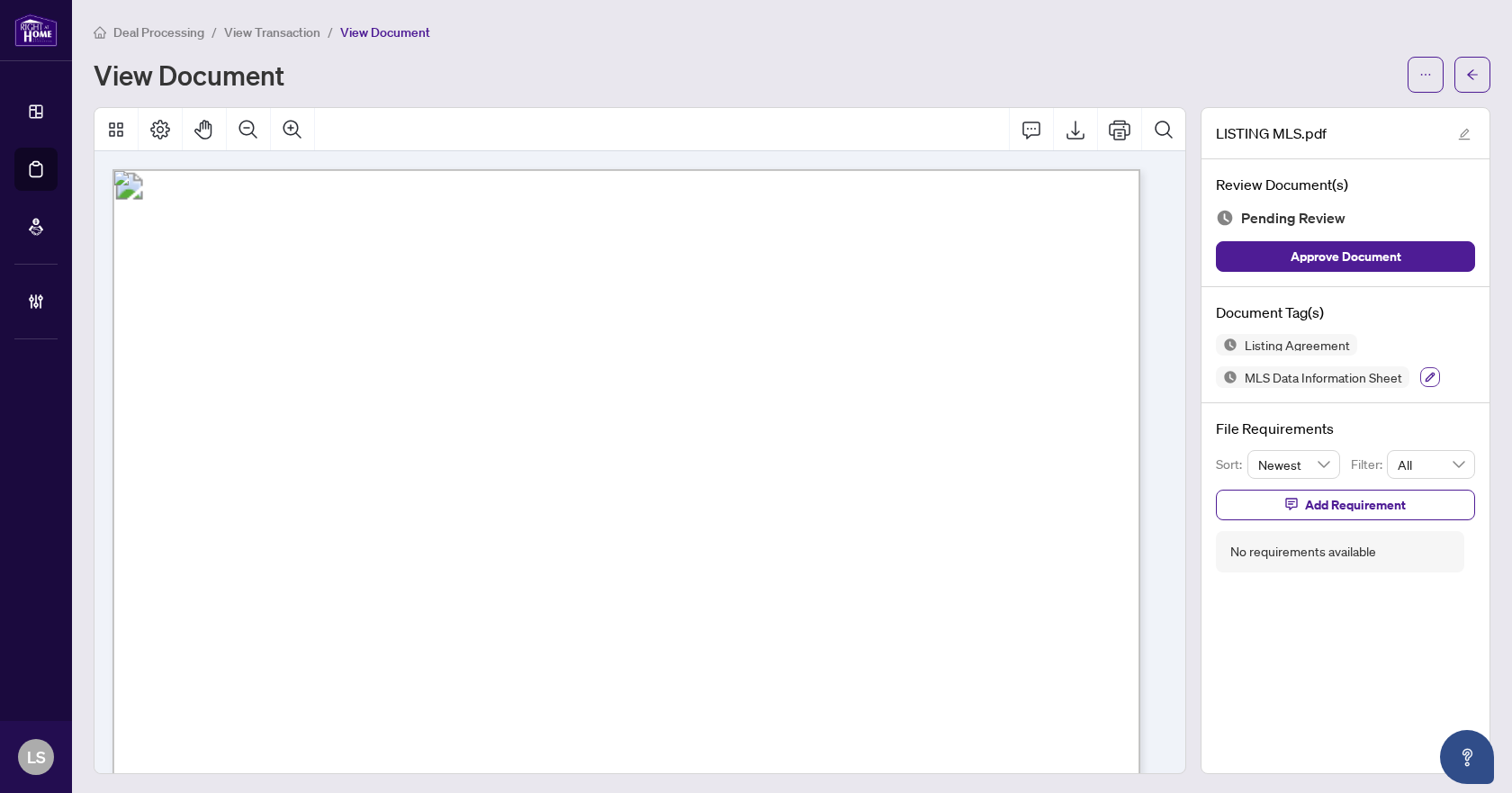
click at [1425, 376] on icon "button" at bounding box center [1430, 376] width 10 height 10
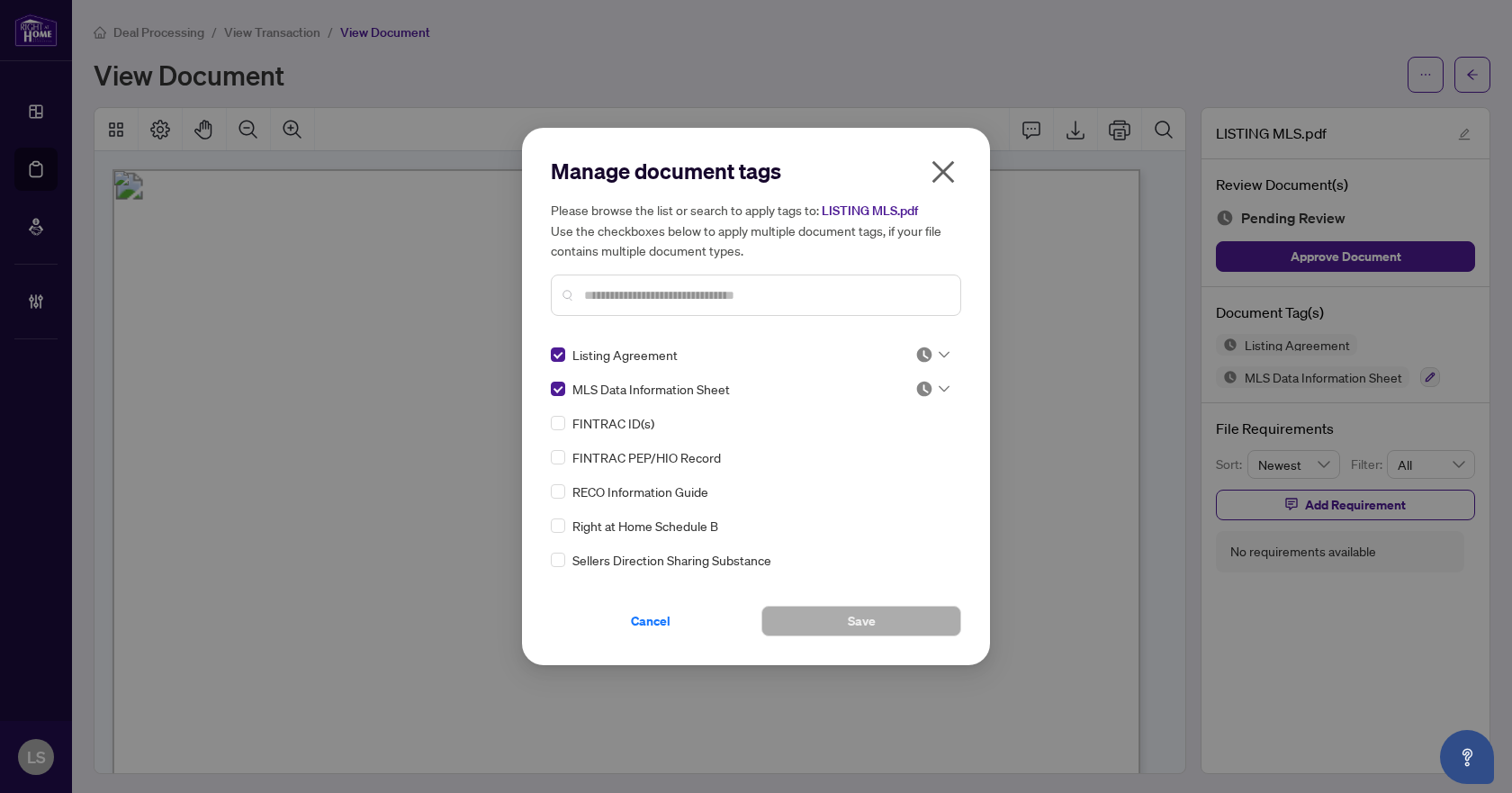
click at [939, 357] on icon at bounding box center [944, 354] width 10 height 8
click at [907, 442] on div "Approved" at bounding box center [873, 442] width 116 height 20
click at [933, 391] on div at bounding box center [933, 388] width 34 height 18
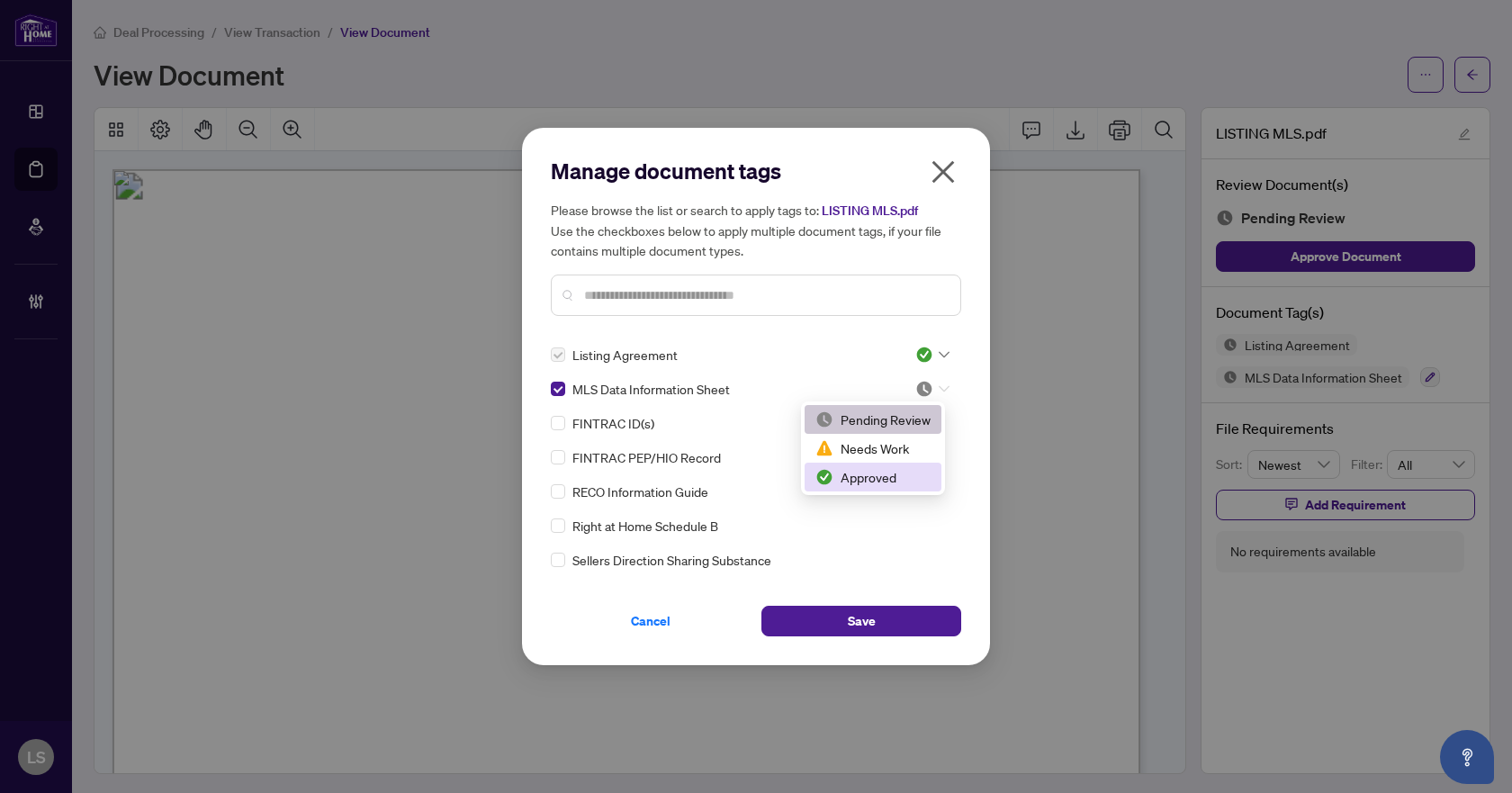
click at [901, 481] on div "Approved" at bounding box center [873, 477] width 116 height 20
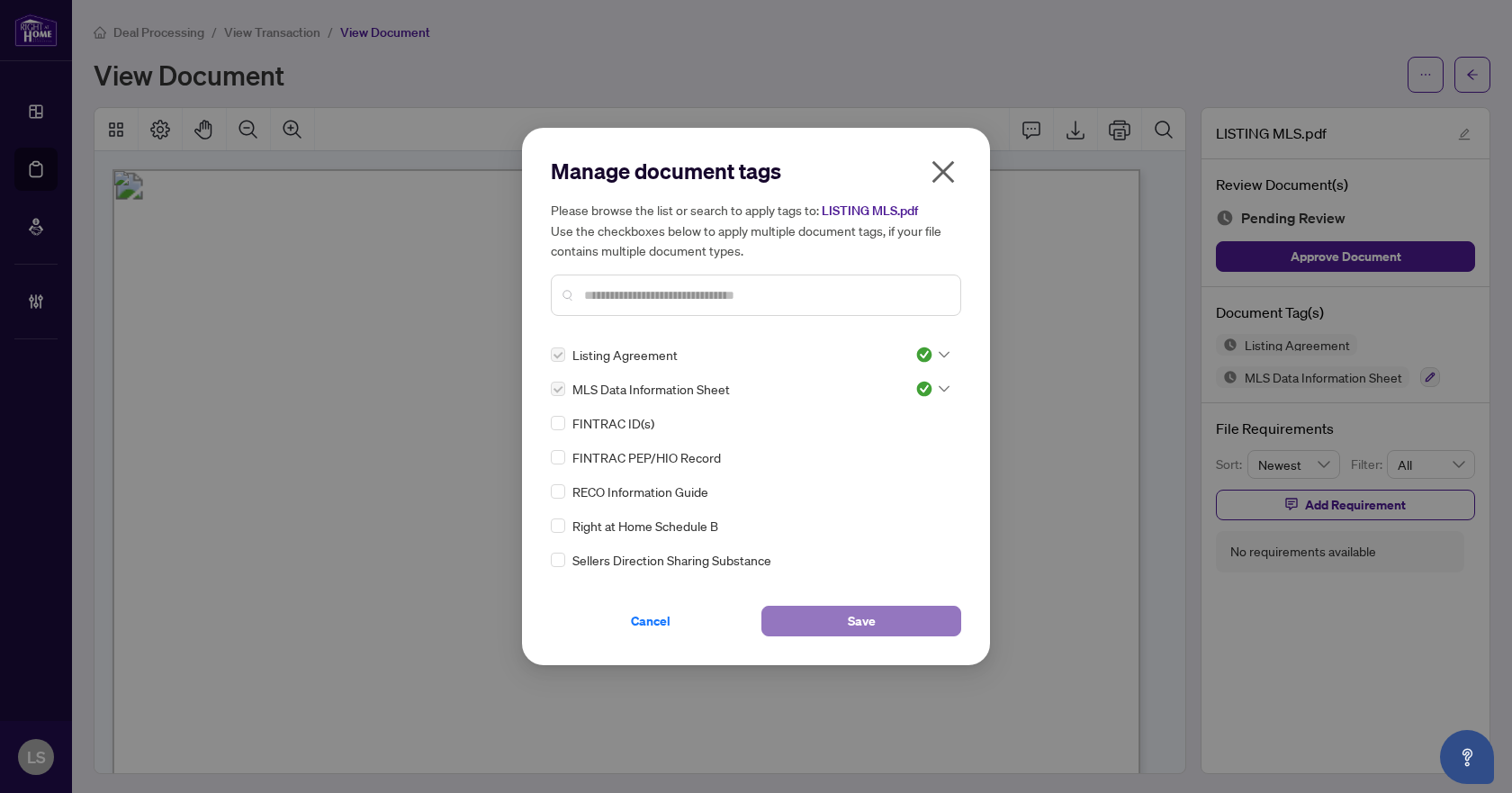
click at [877, 619] on button "Save" at bounding box center [861, 621] width 200 height 30
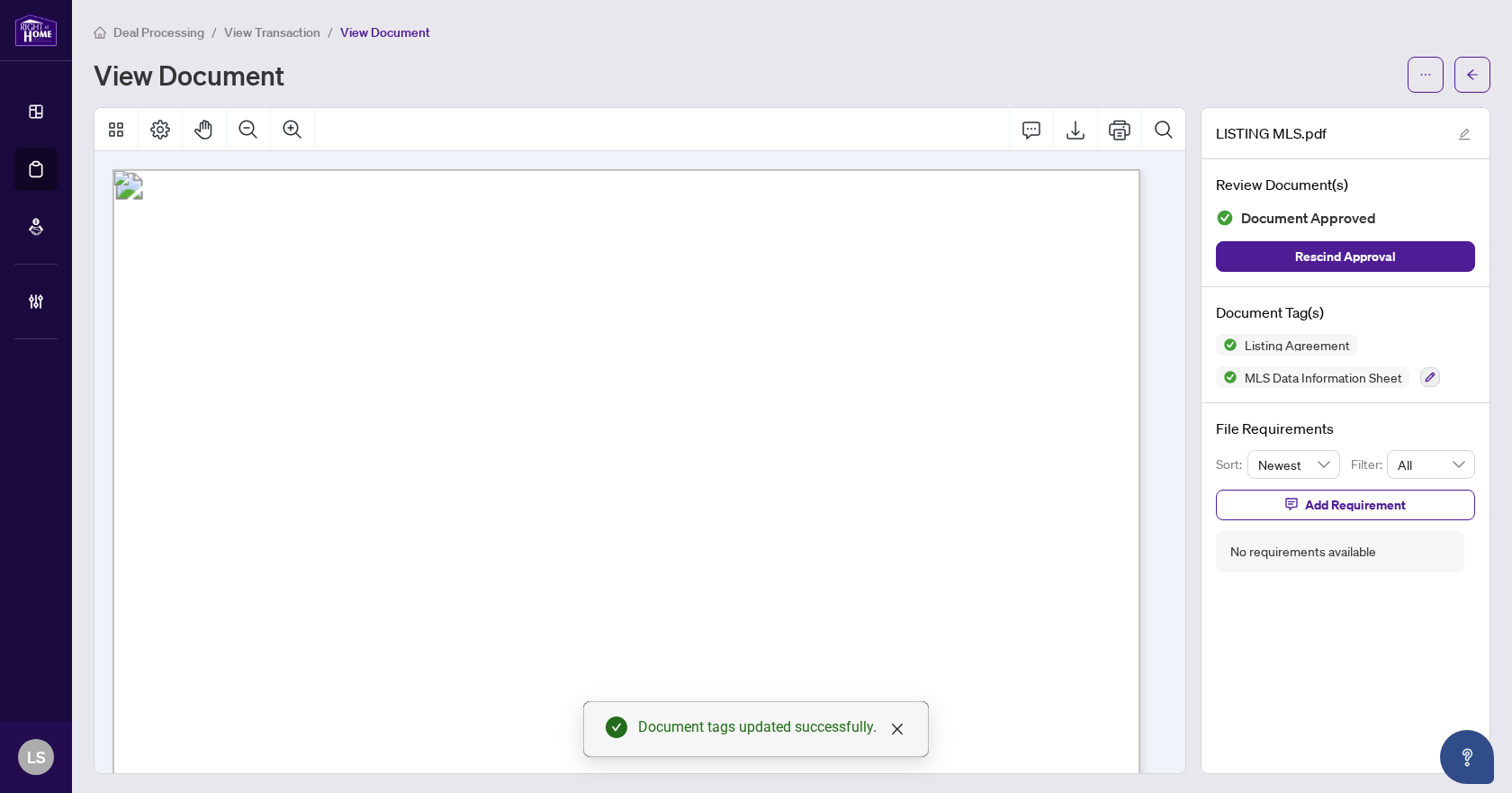
click at [1466, 71] on icon "arrow-left" at bounding box center [1472, 74] width 12 height 12
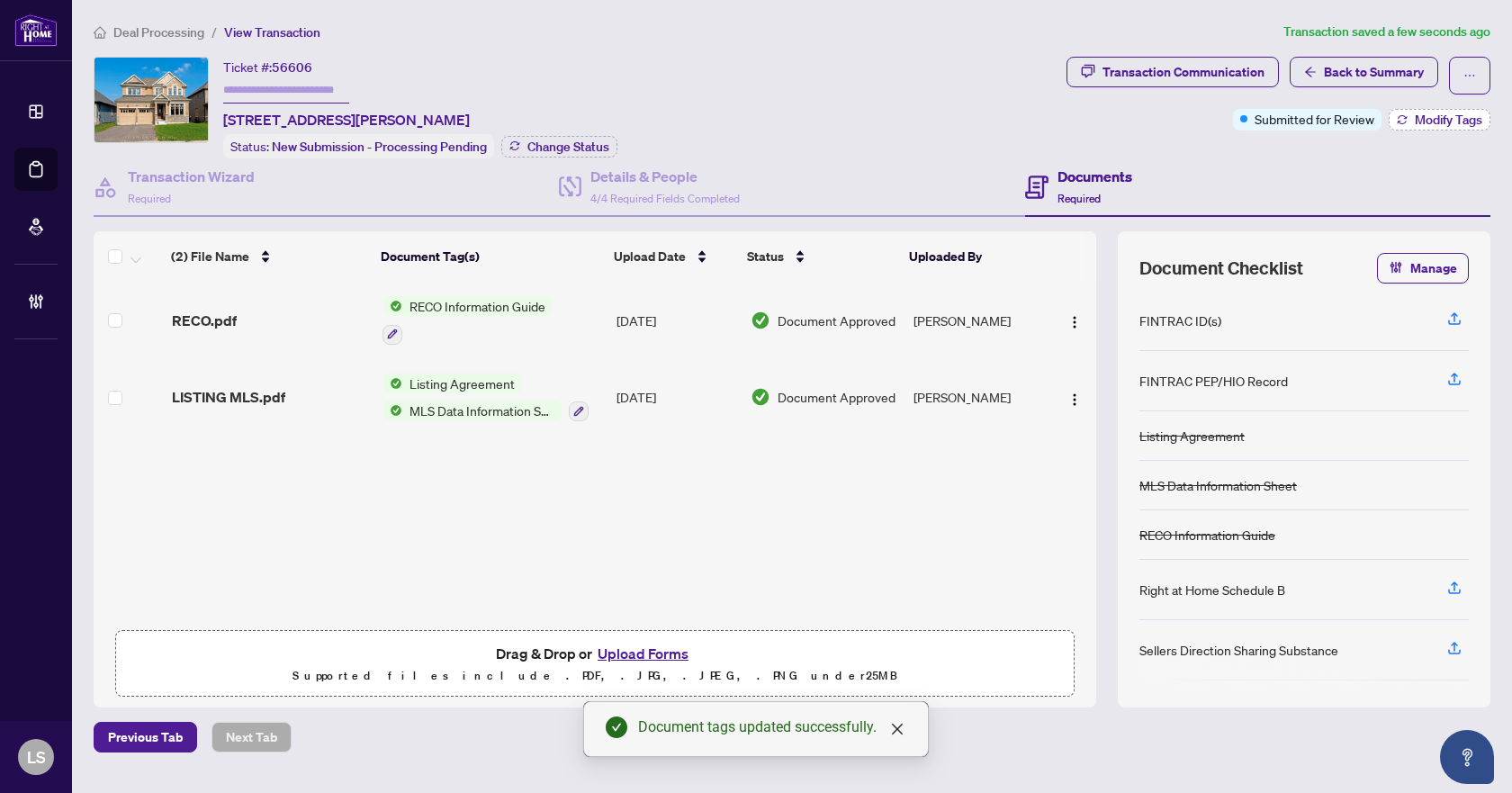
click at [1423, 123] on span "Modify Tags" at bounding box center [1448, 119] width 67 height 12
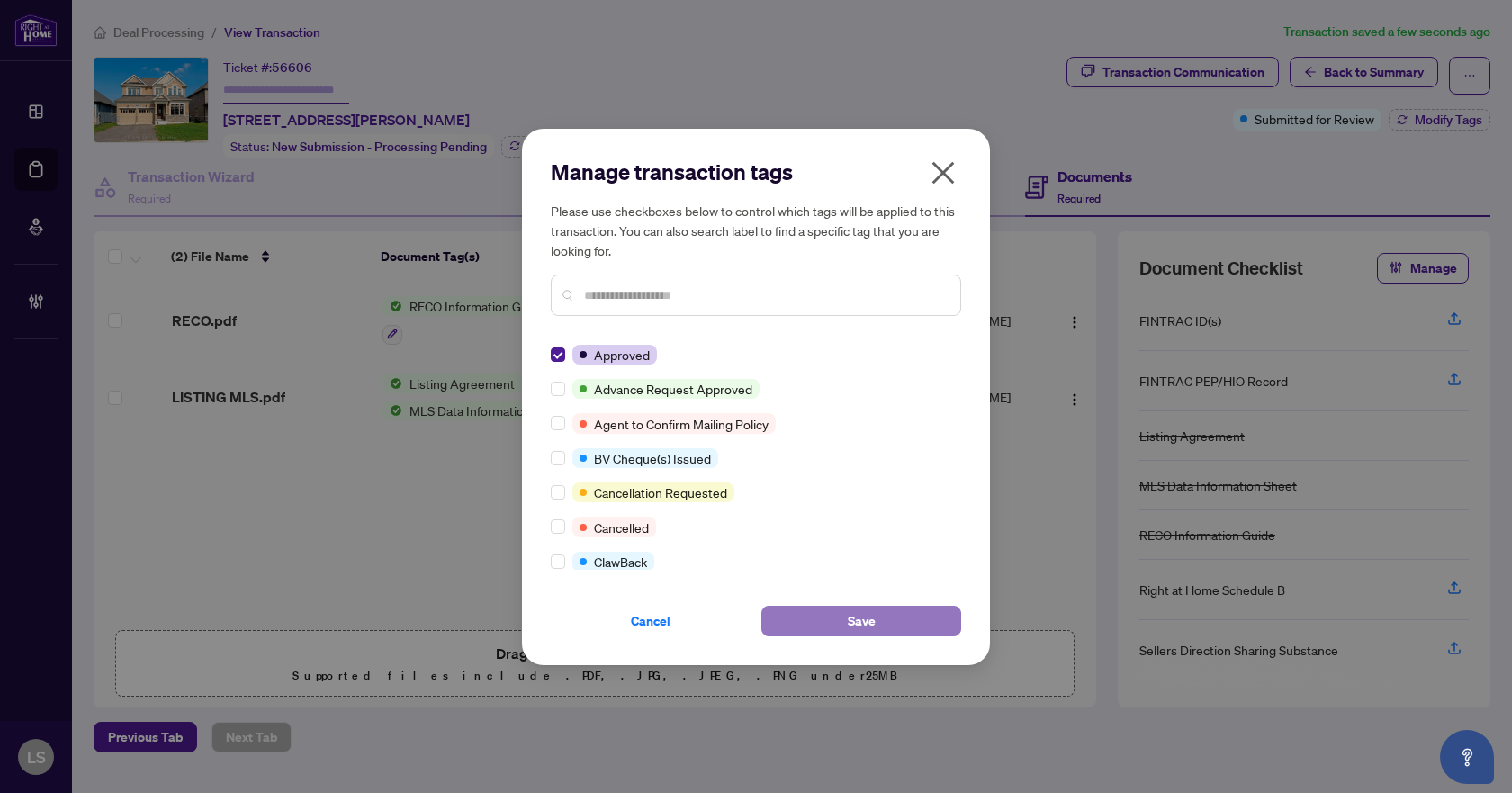
click at [869, 618] on span "Save" at bounding box center [862, 621] width 27 height 28
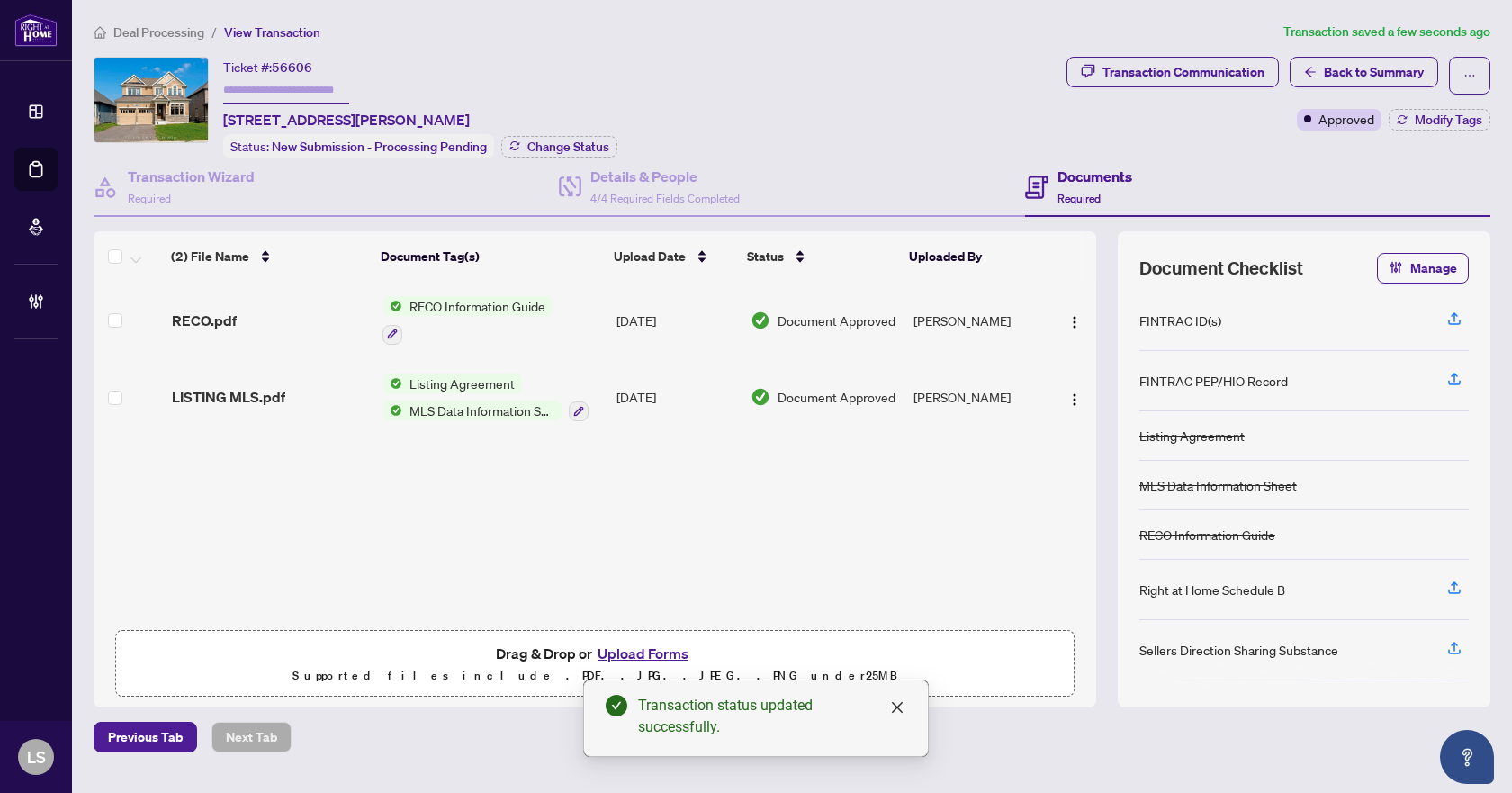
click at [180, 27] on span "Deal Processing" at bounding box center [159, 32] width 91 height 16
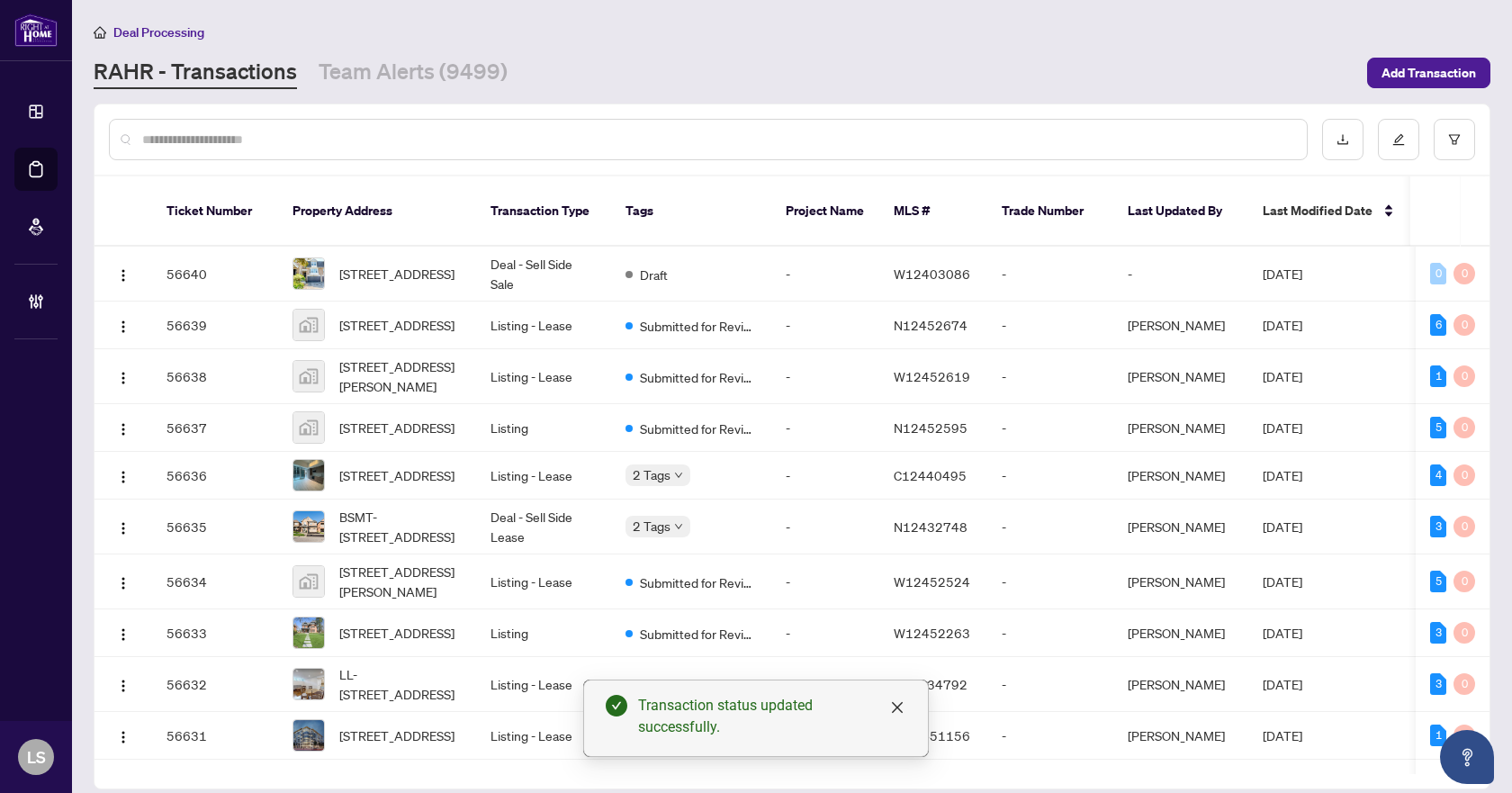
click at [361, 134] on input "text" at bounding box center [718, 139] width 1151 height 20
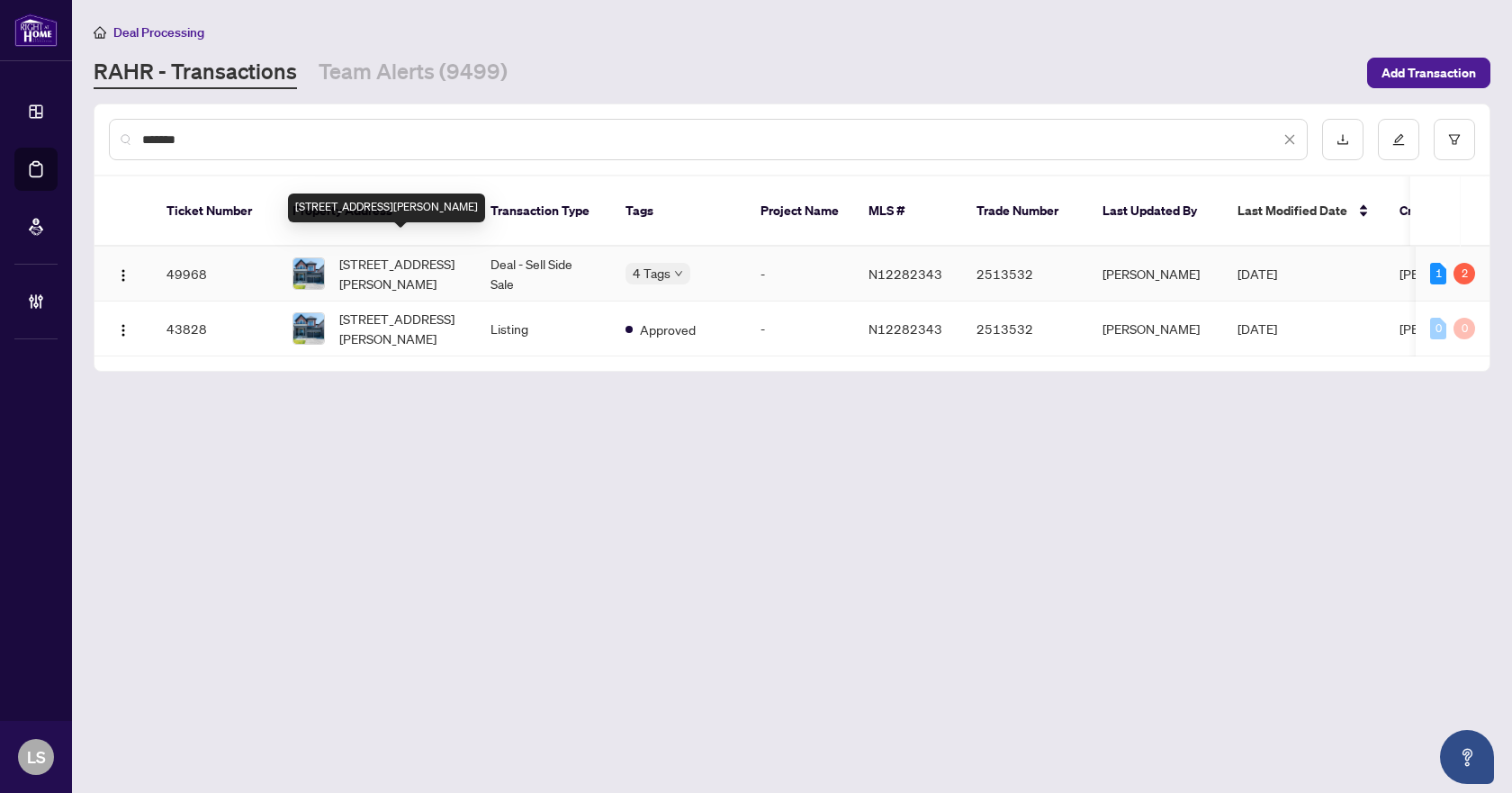
type input "*******"
click at [413, 259] on span "1361 Blackmore St, Innisfil, Ontario L9S 0P3, Canada" at bounding box center [400, 274] width 122 height 40
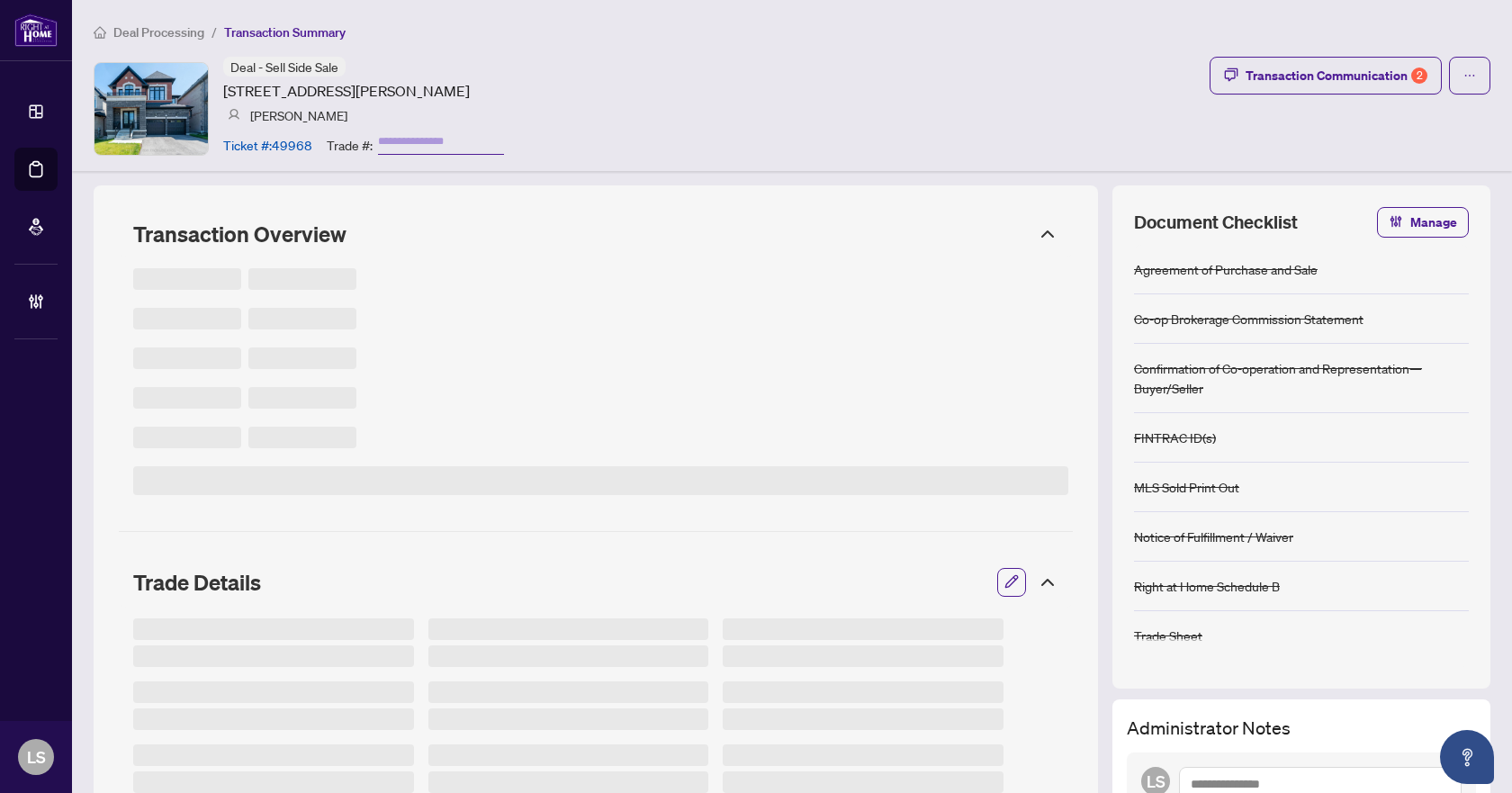
type input "*******"
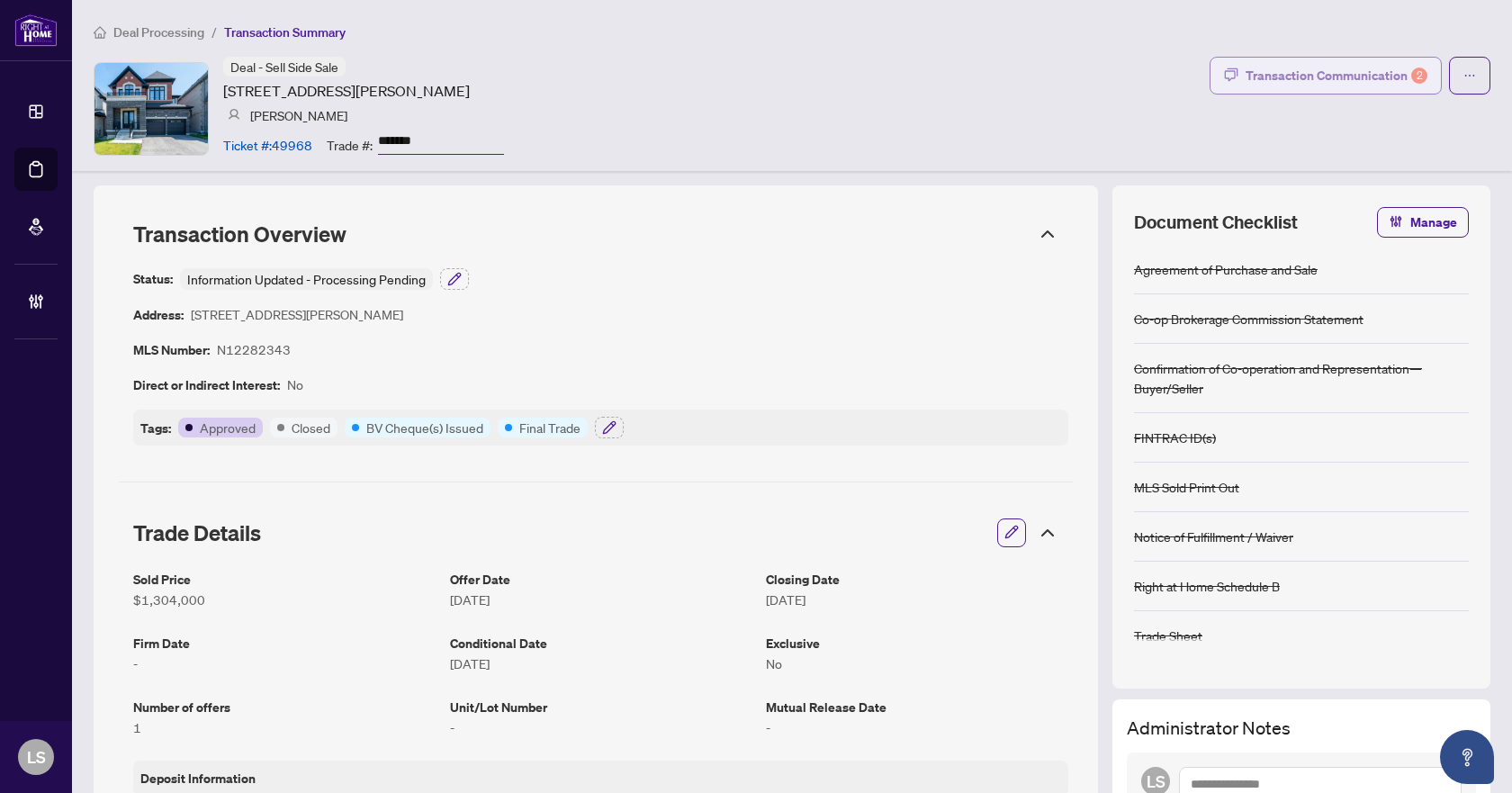
click at [1340, 81] on div "Transaction Communication 2" at bounding box center [1337, 76] width 182 height 28
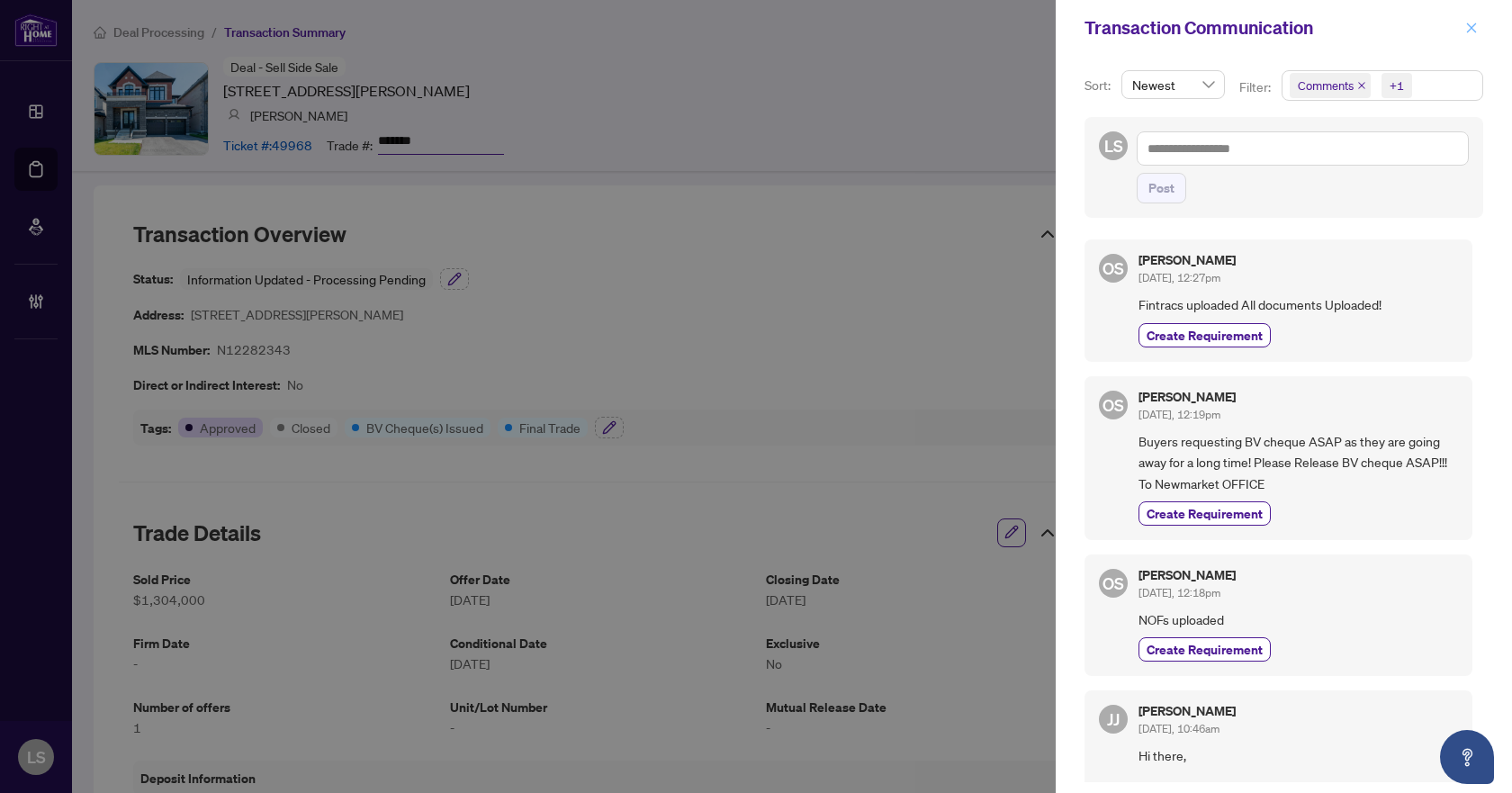
click at [1467, 25] on icon "close" at bounding box center [1472, 27] width 9 height 9
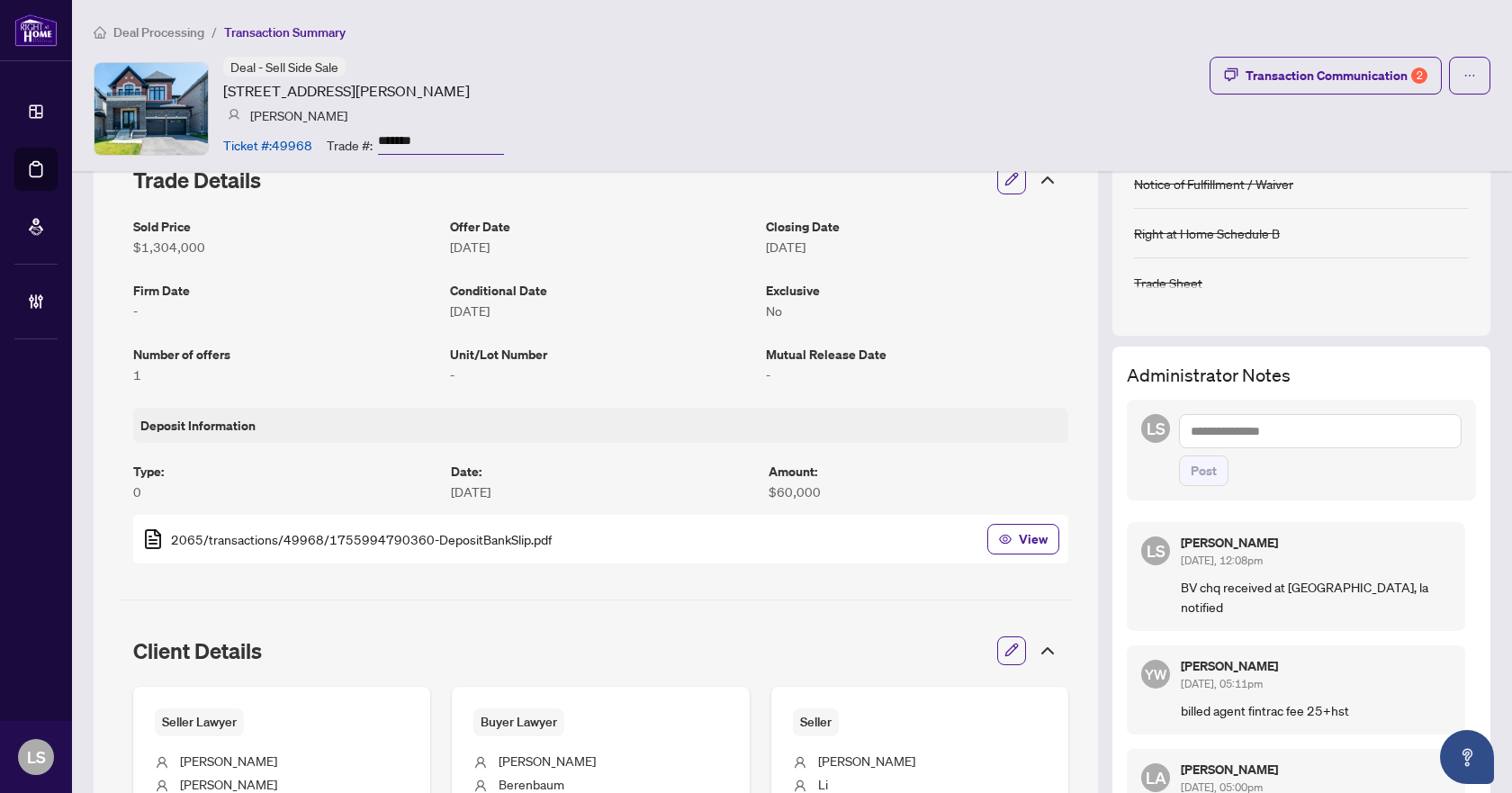
scroll to position [450, 0]
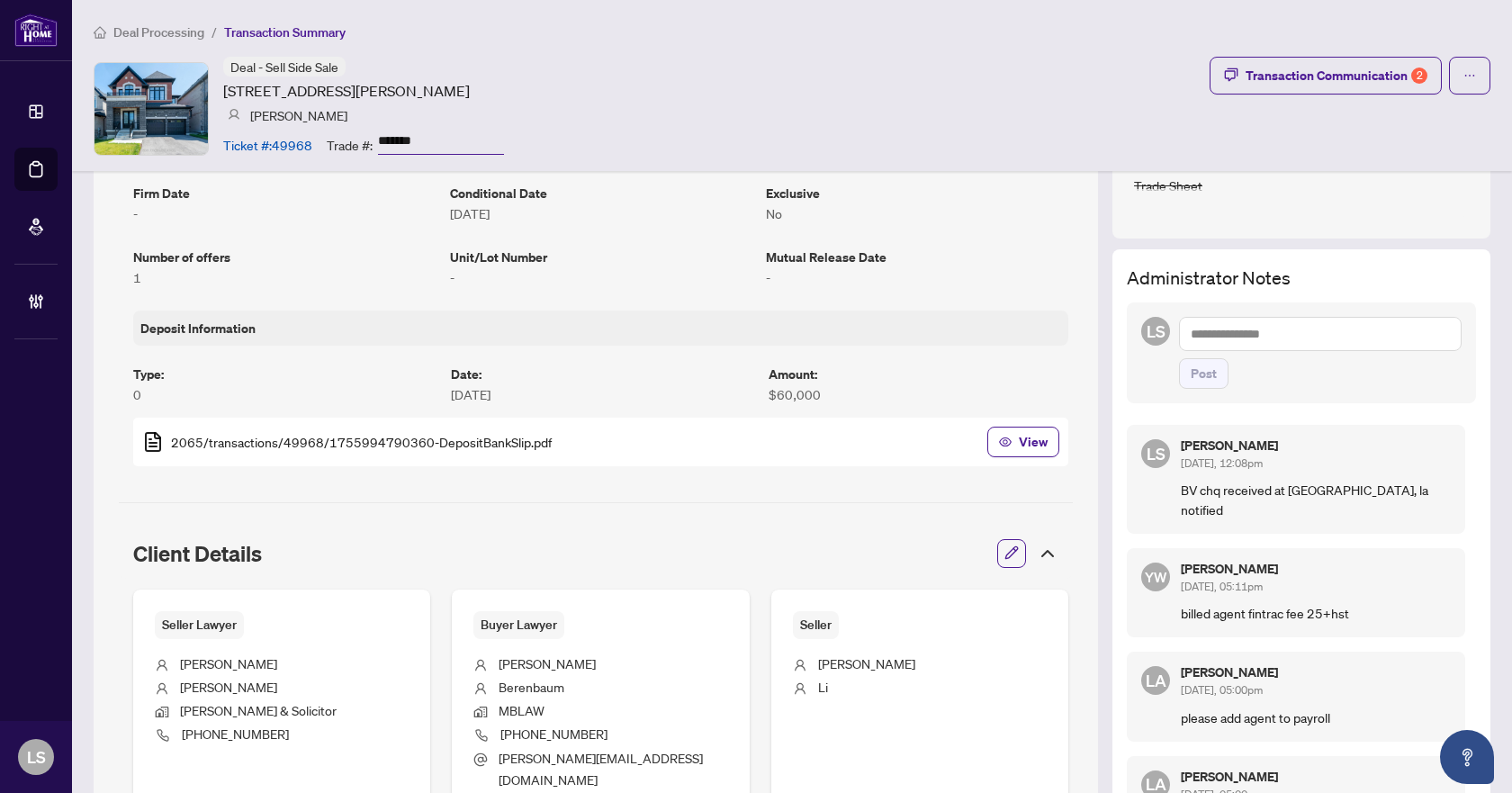
click at [1244, 331] on textarea at bounding box center [1321, 333] width 282 height 34
type textarea "**********"
click at [1195, 380] on span "Post" at bounding box center [1204, 373] width 27 height 28
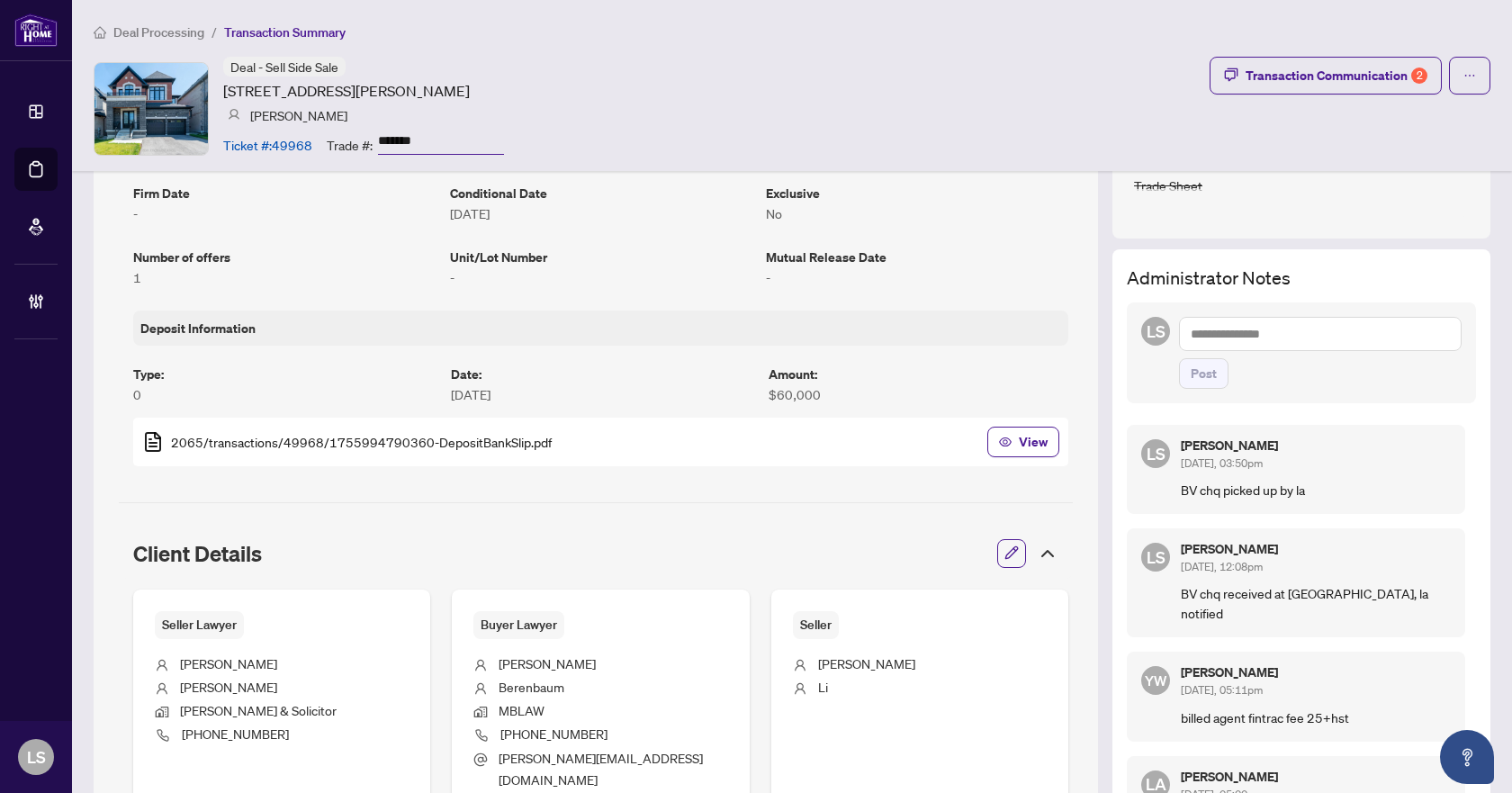
click at [149, 37] on span "Deal Processing" at bounding box center [159, 32] width 91 height 16
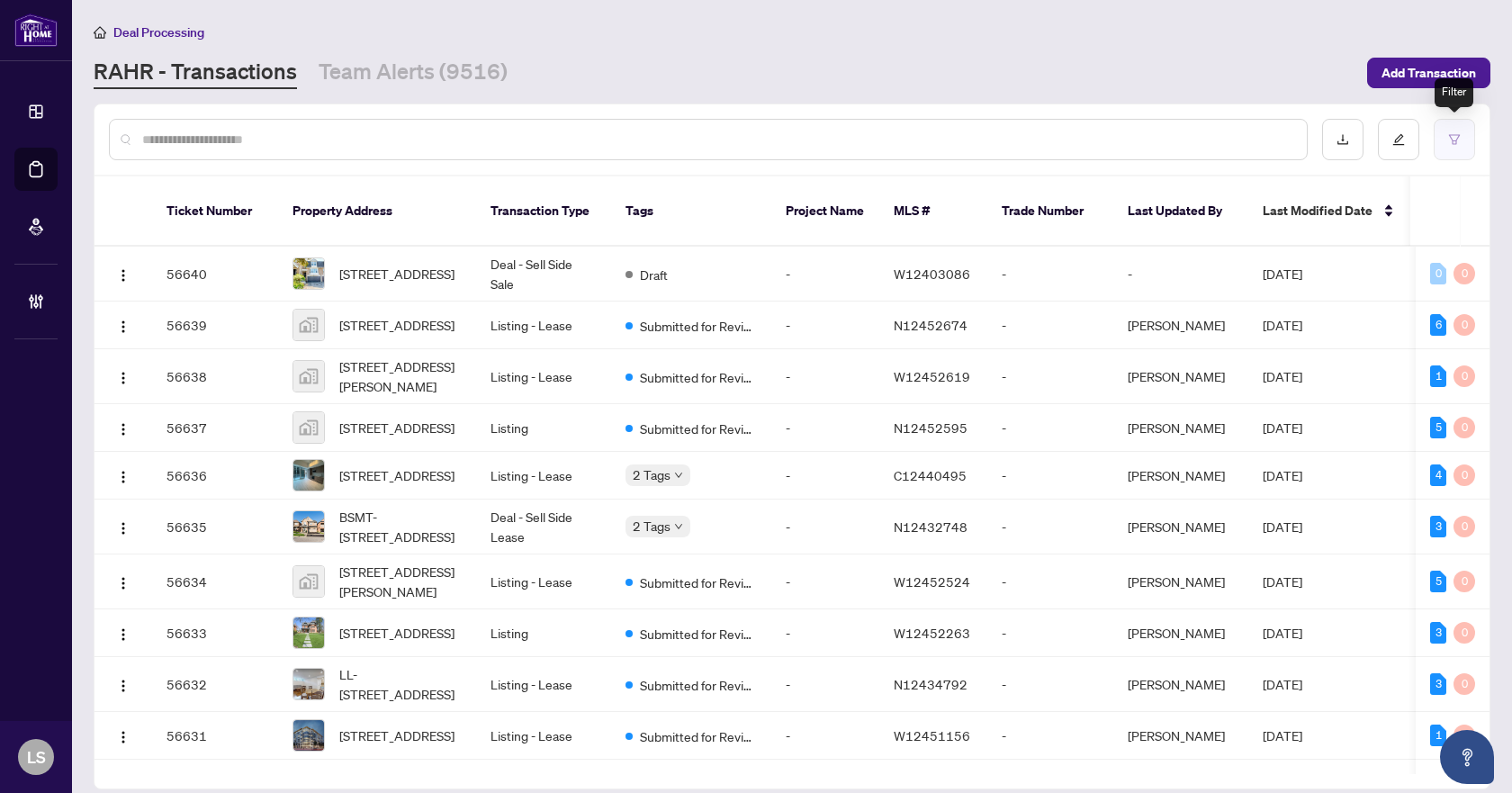
click at [1451, 134] on icon "filter" at bounding box center [1454, 139] width 12 height 12
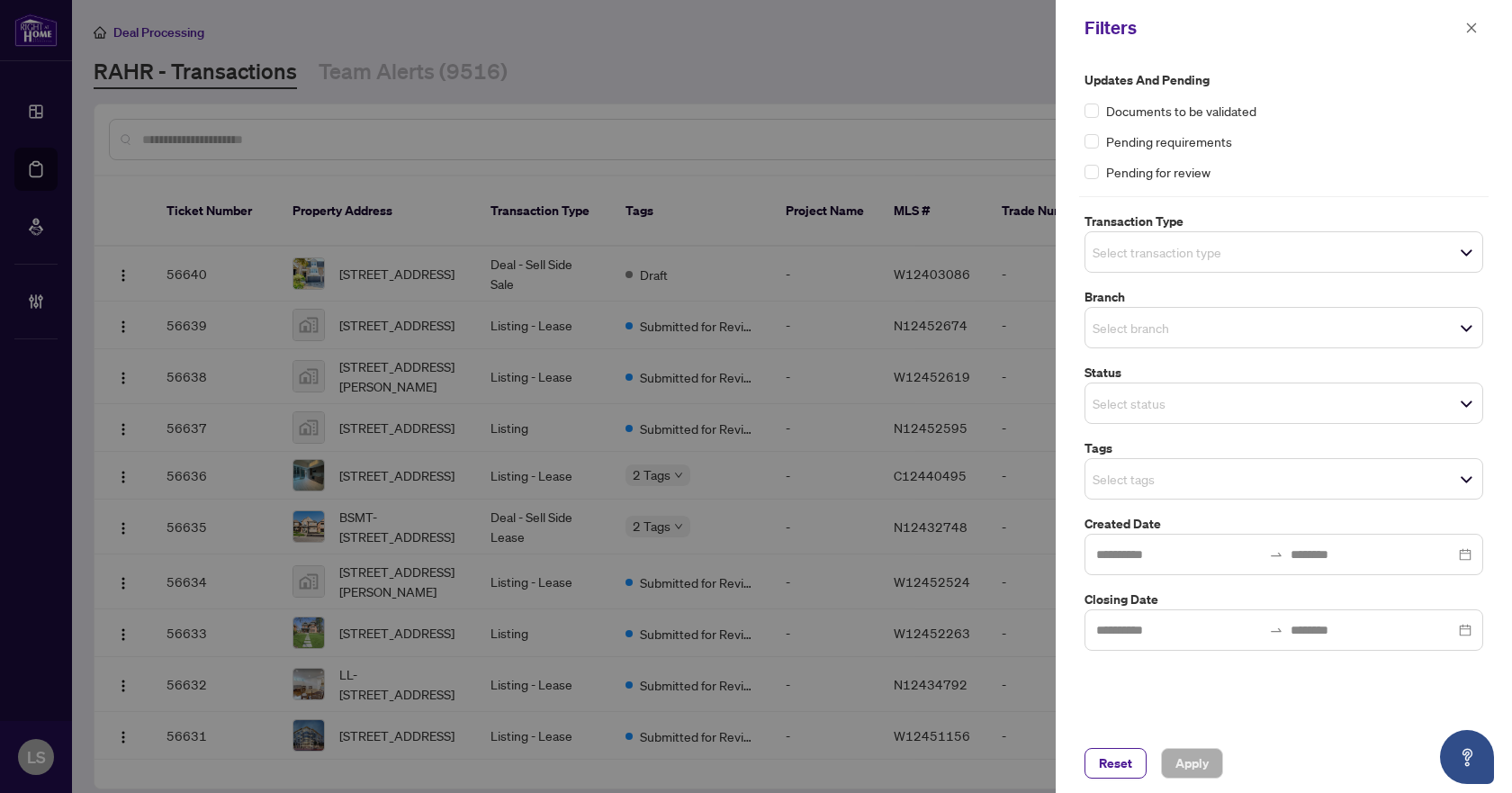
click at [692, 135] on div at bounding box center [756, 396] width 1512 height 793
click at [724, 86] on div at bounding box center [756, 396] width 1512 height 793
click at [1127, 751] on span "Reset" at bounding box center [1116, 763] width 33 height 28
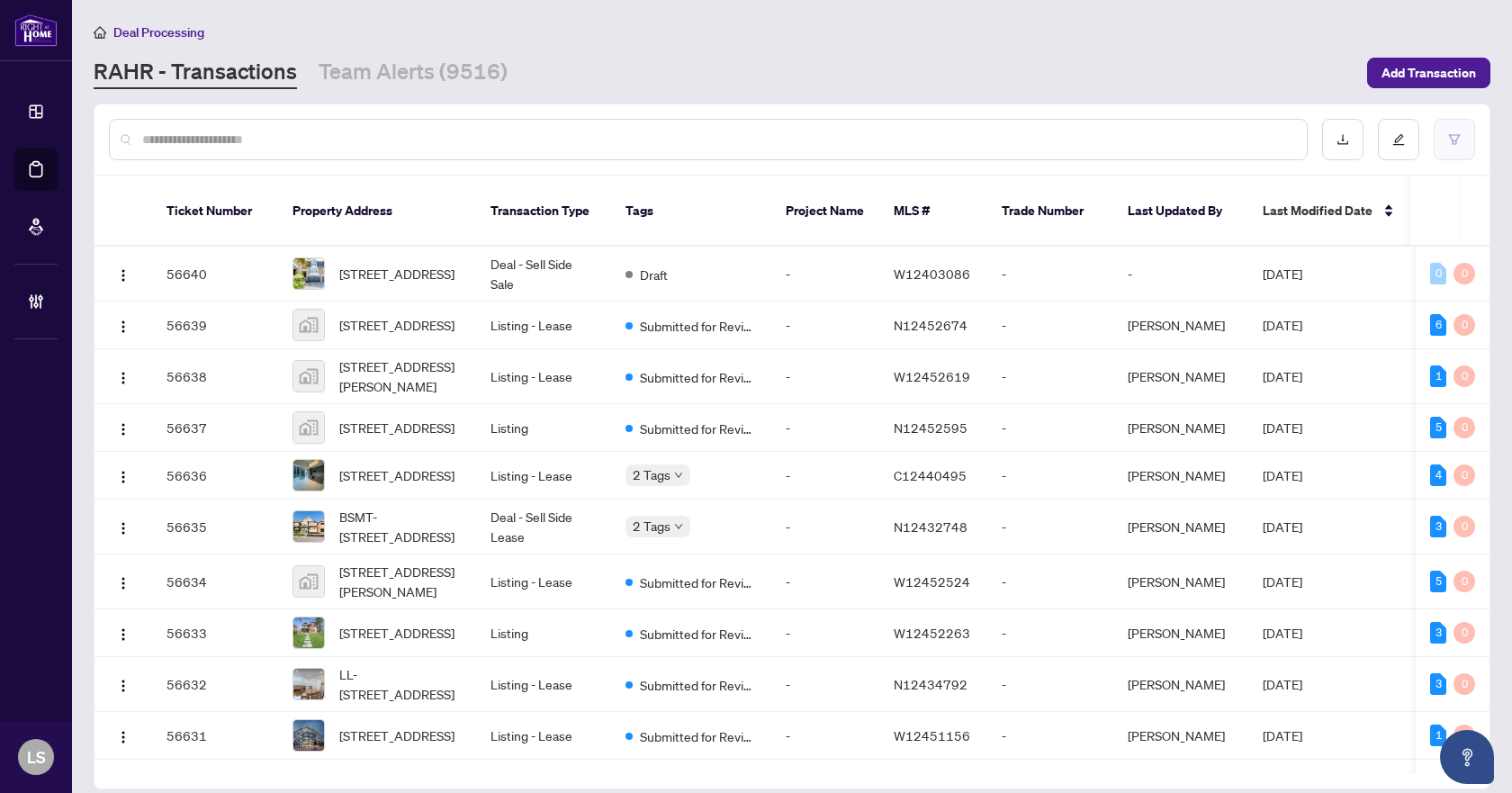
click at [1463, 135] on button "button" at bounding box center [1455, 139] width 42 height 42
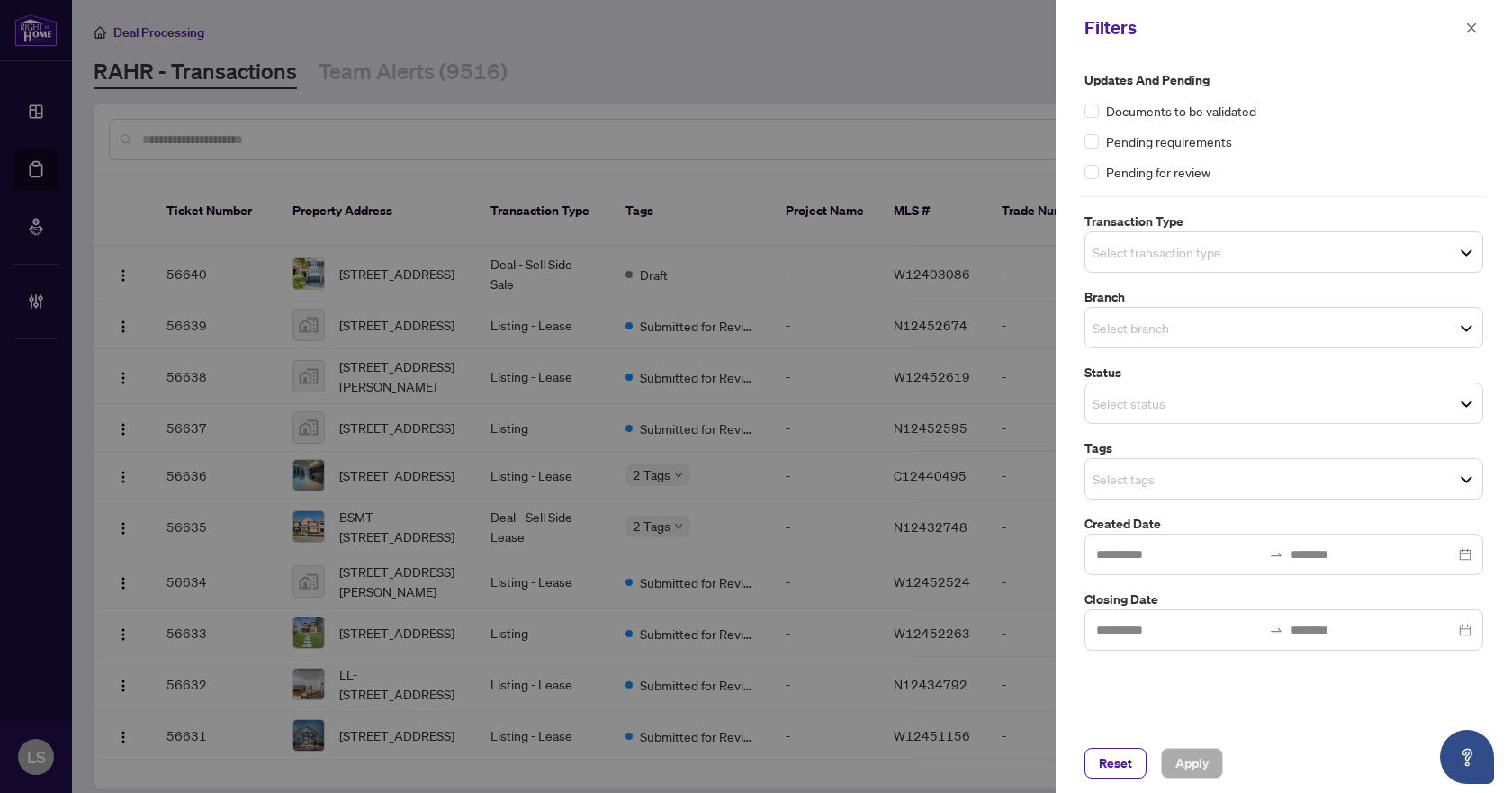
click at [1161, 245] on input "search" at bounding box center [1156, 252] width 126 height 22
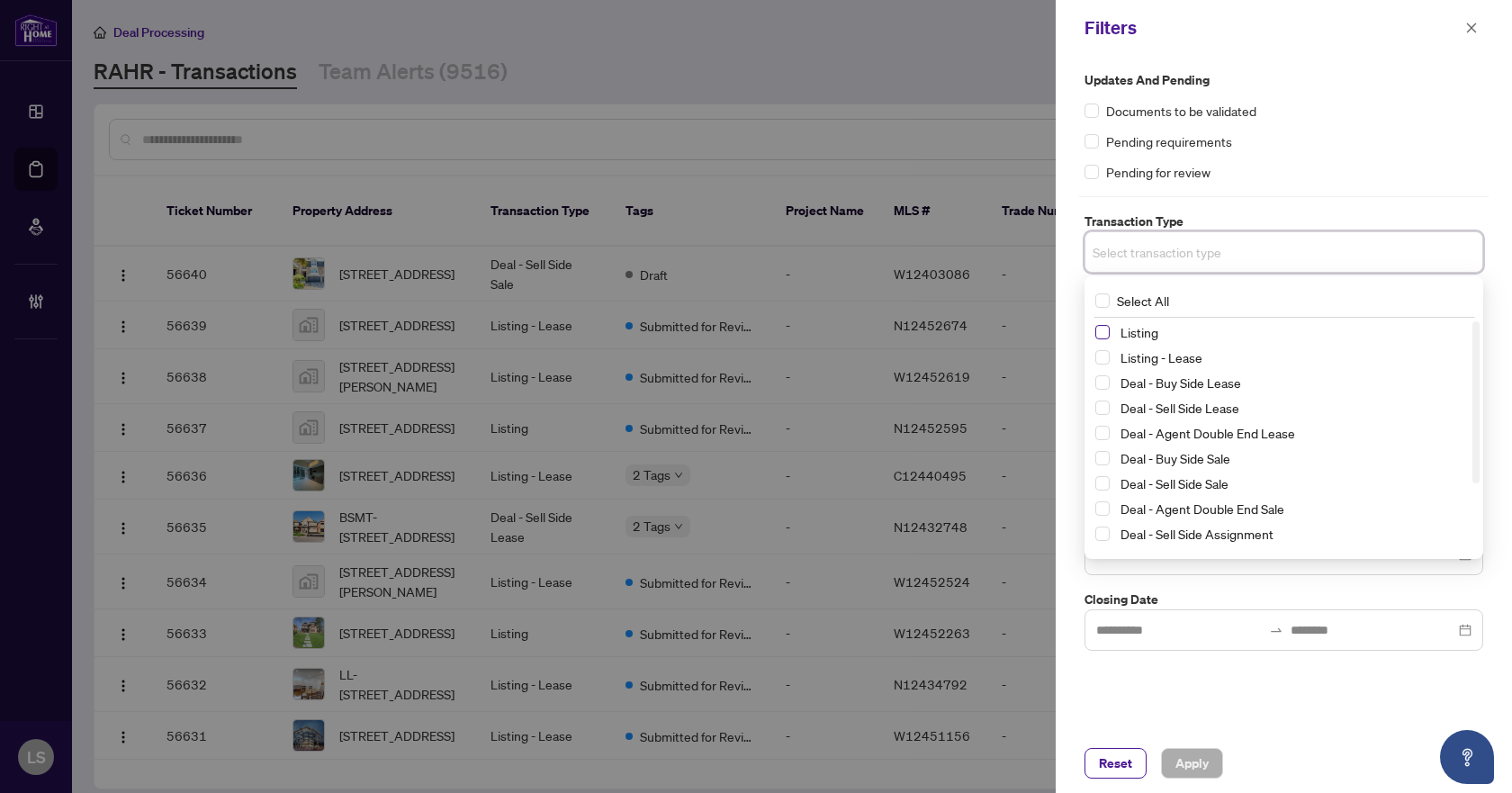
click at [1102, 332] on span "Select Listing" at bounding box center [1102, 332] width 14 height 14
click at [1102, 359] on span "Select Listing - Lease" at bounding box center [1102, 360] width 14 height 14
click at [1322, 144] on div "Pending requirements" at bounding box center [1284, 141] width 399 height 20
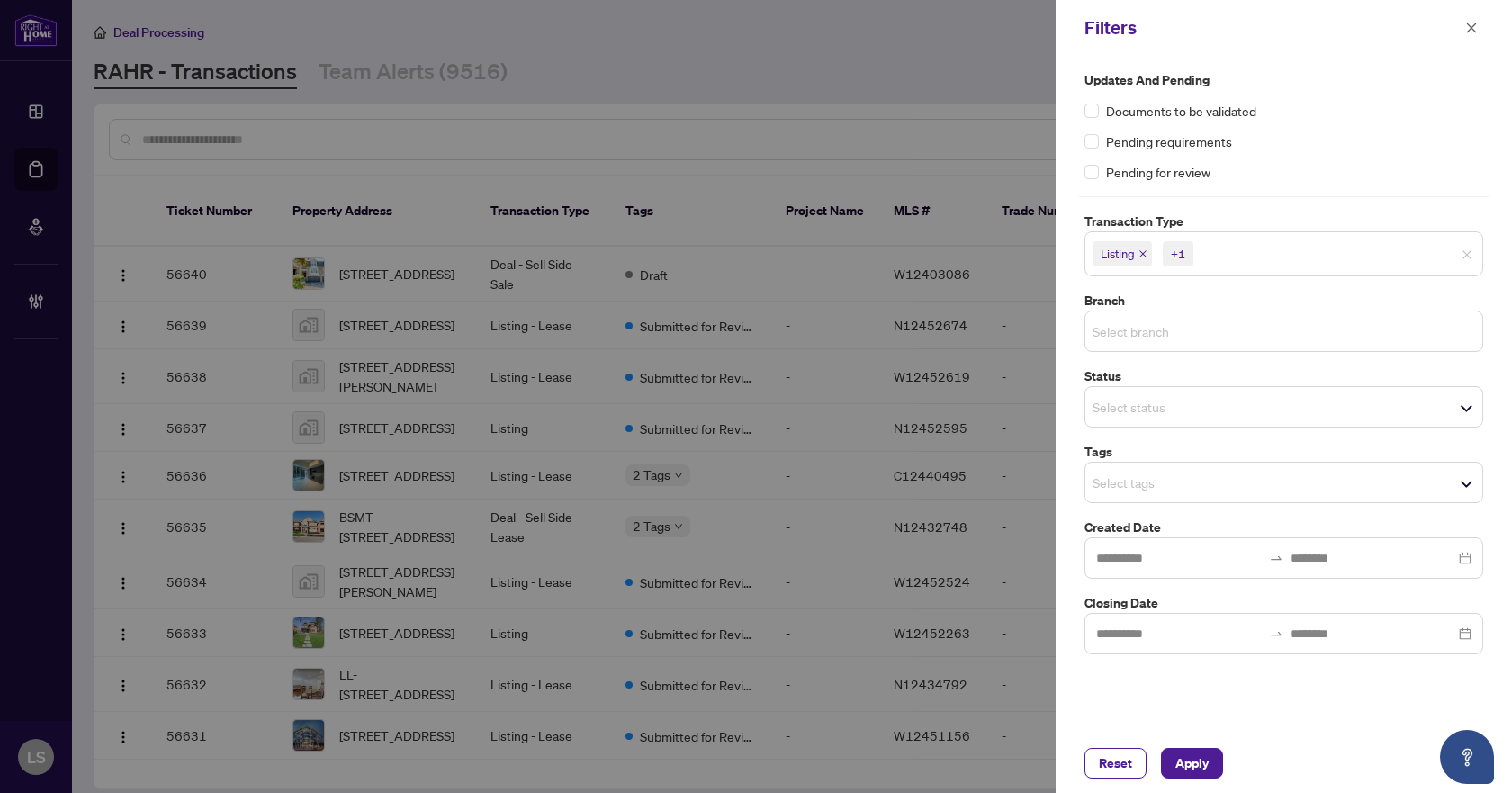
click at [1140, 332] on input "search" at bounding box center [1156, 331] width 126 height 22
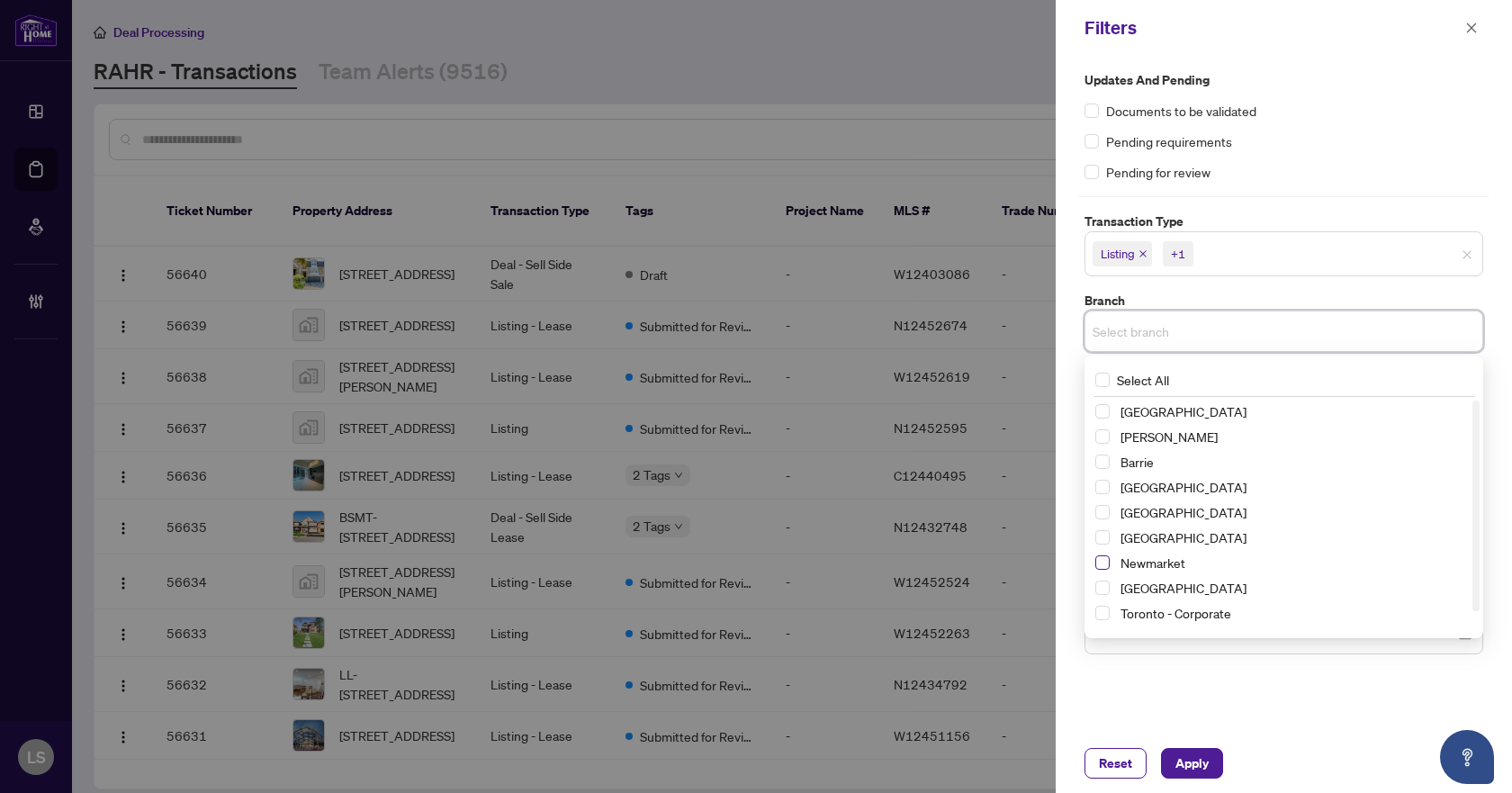
click at [1099, 562] on span "Select Newmarket" at bounding box center [1102, 562] width 14 height 14
click at [1312, 112] on div "Documents to be validated" at bounding box center [1284, 110] width 399 height 20
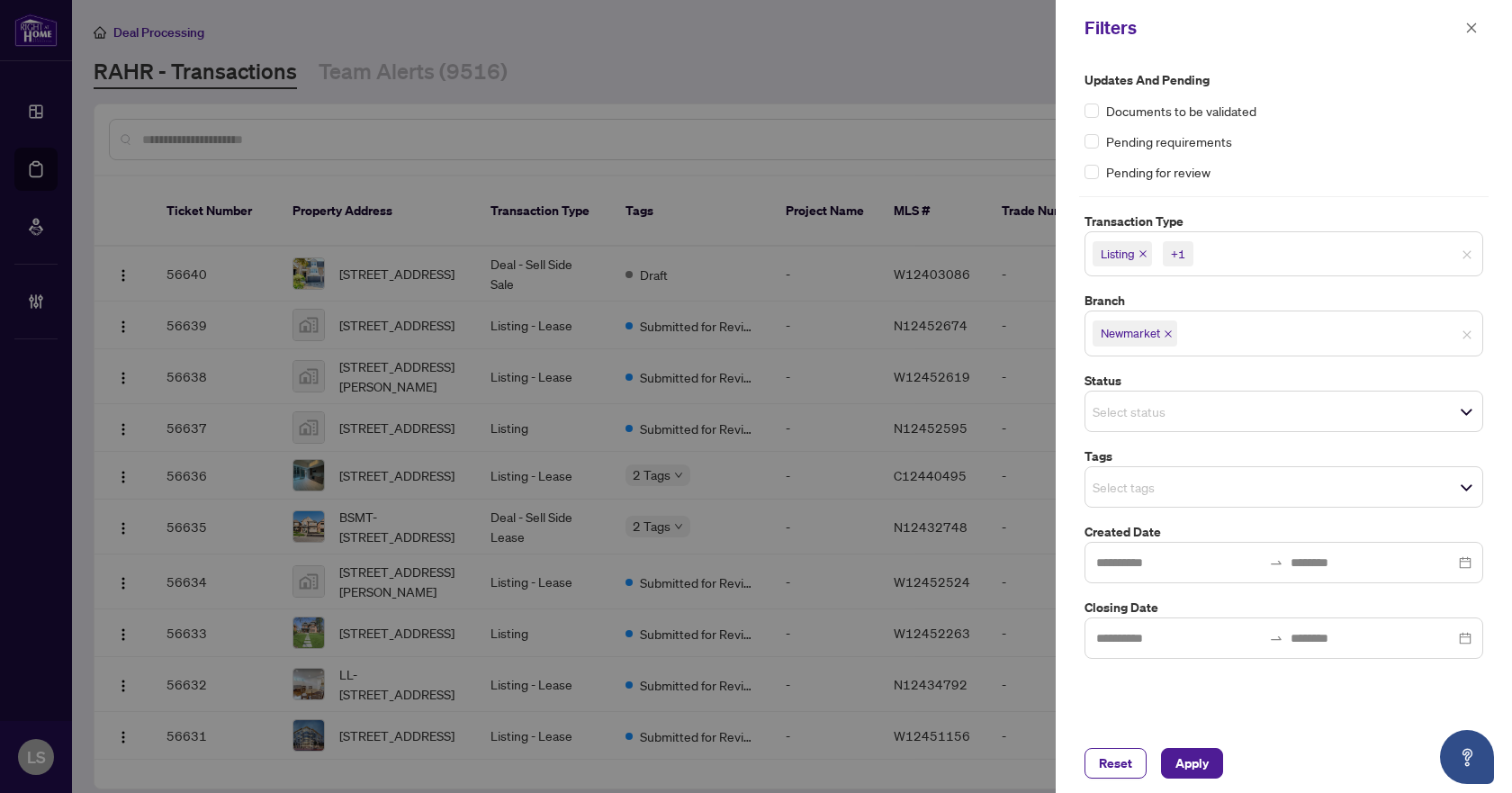
click at [1119, 493] on input "search" at bounding box center [1156, 486] width 126 height 22
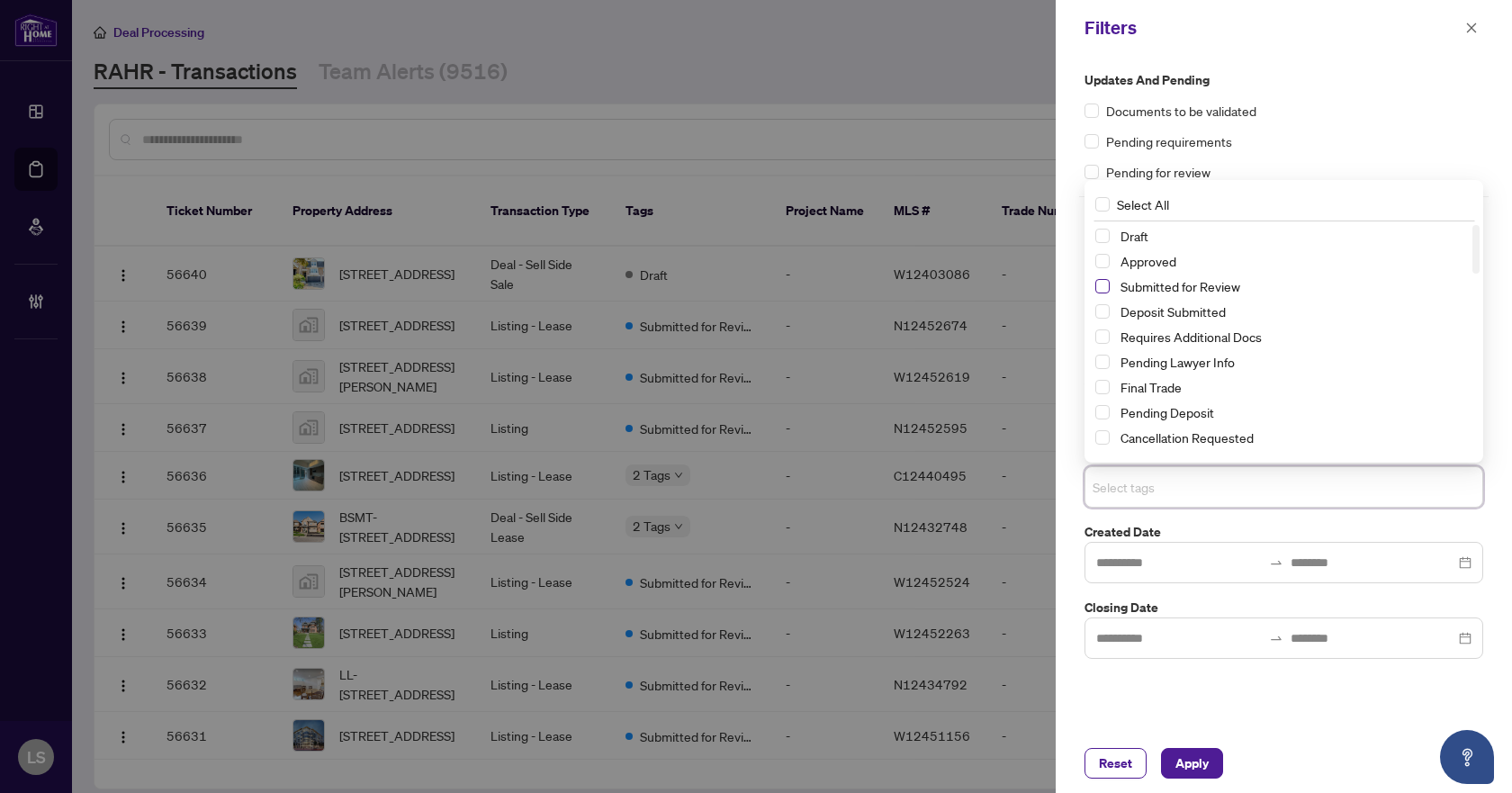
click at [1102, 289] on span "Select Submitted for Review" at bounding box center [1102, 285] width 14 height 14
click at [1102, 440] on span "Select Cancellation Requested" at bounding box center [1102, 437] width 14 height 14
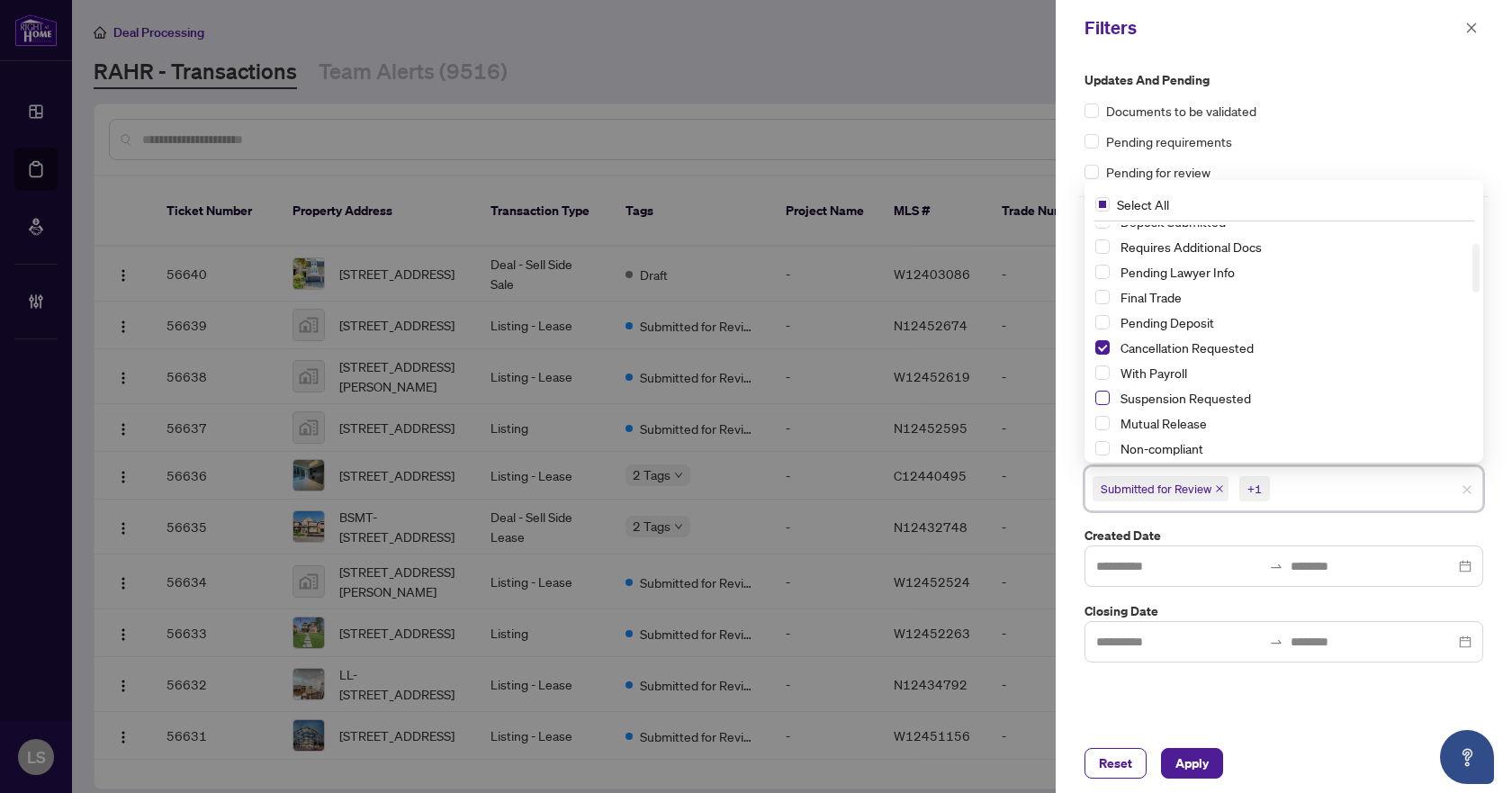
click at [1100, 395] on span "Select Suspension Requested" at bounding box center [1102, 397] width 14 height 14
click at [1178, 769] on span "Apply" at bounding box center [1192, 763] width 33 height 28
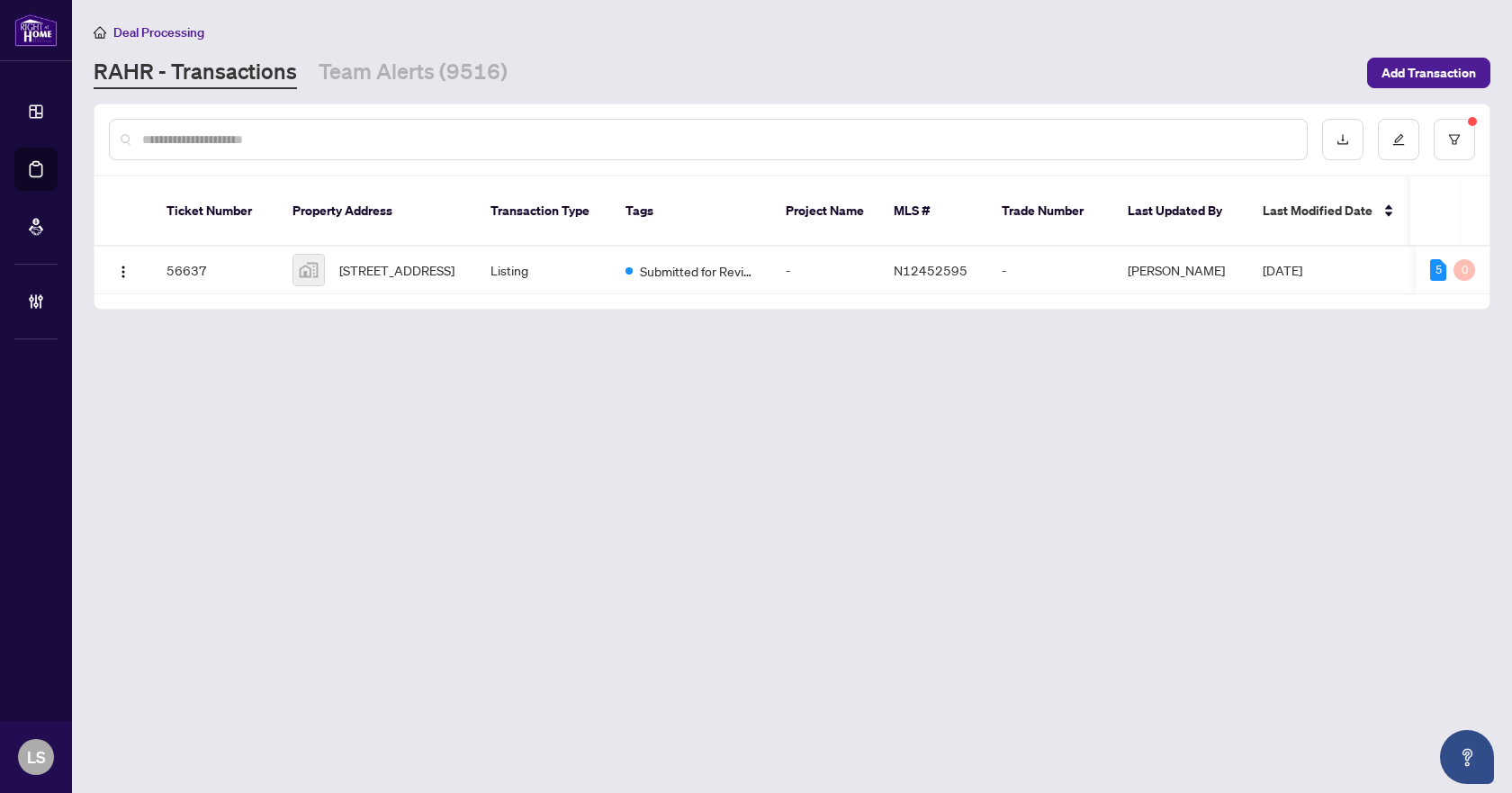
click at [615, 420] on main "Deal Processing RAHR - Transactions Team Alerts (9516) Add Transaction Ticket N…" at bounding box center [792, 396] width 1440 height 793
click at [492, 490] on main "Deal Processing [PERSON_NAME] - Transactions Team Alerts (9516) Add Transaction…" at bounding box center [792, 396] width 1440 height 793
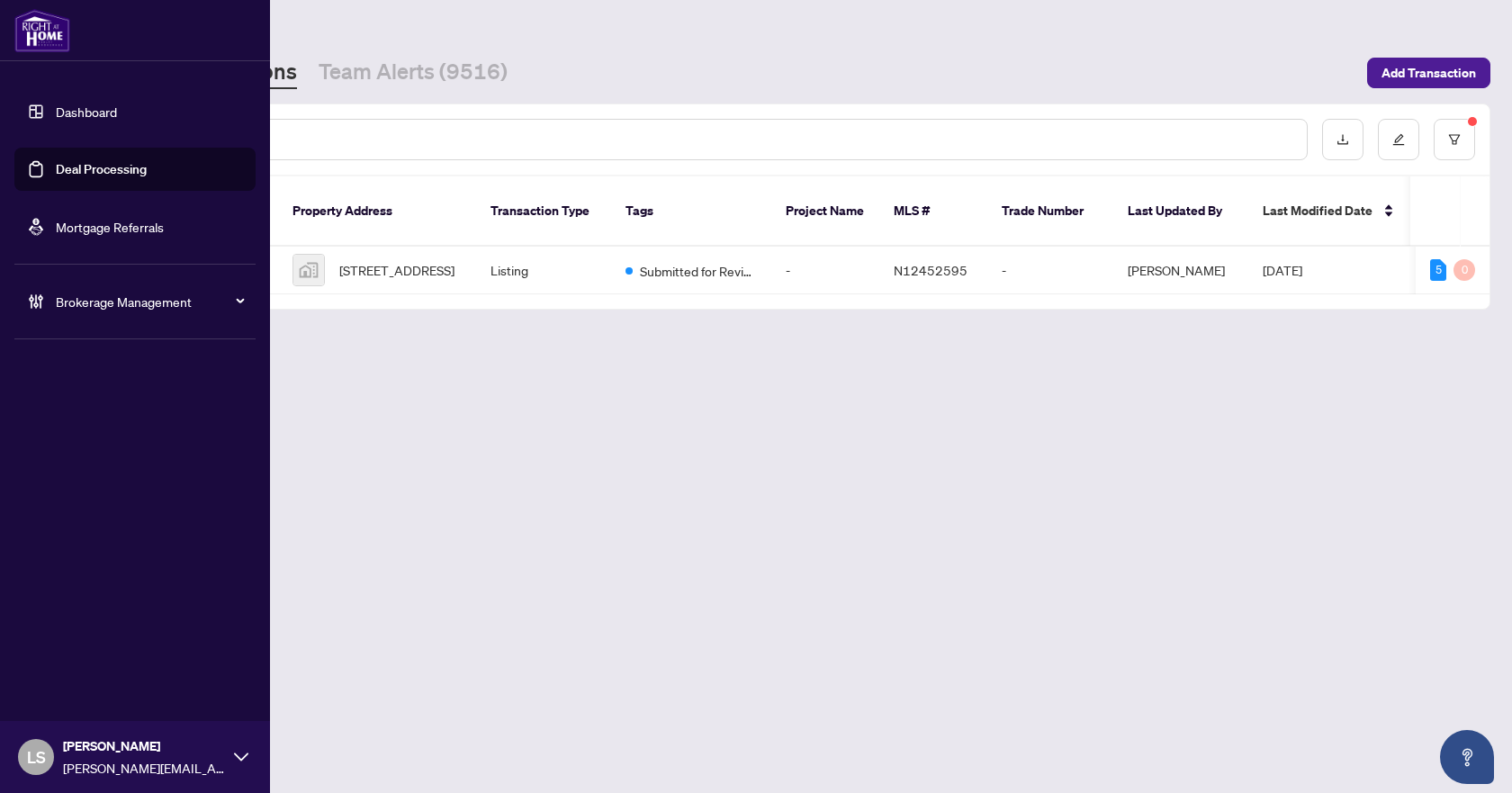
click at [137, 300] on span "Brokerage Management" at bounding box center [150, 301] width 188 height 20
click at [91, 430] on link "Manage Agents" at bounding box center [82, 430] width 89 height 16
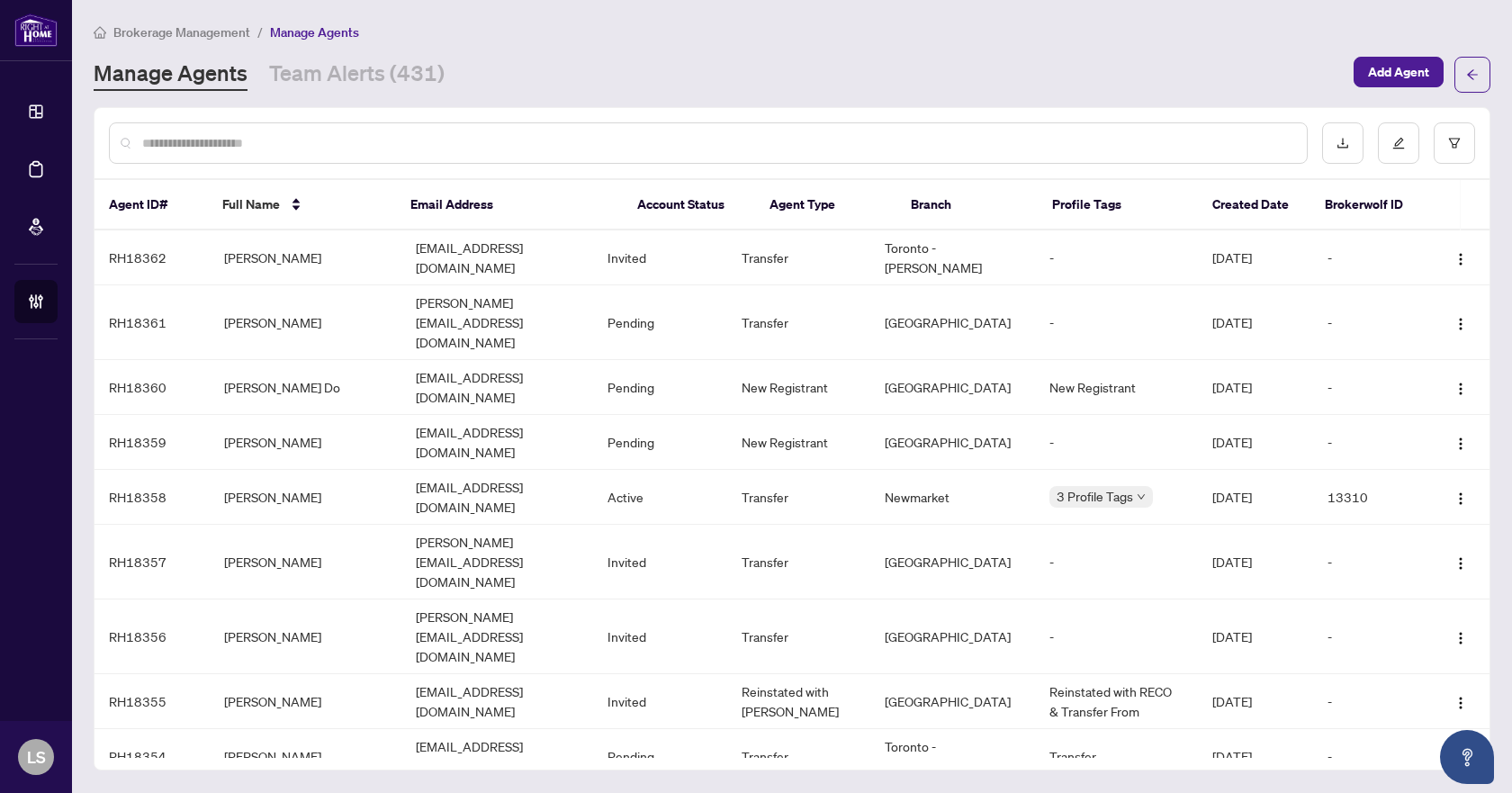
click at [198, 135] on input "text" at bounding box center [718, 143] width 1151 height 20
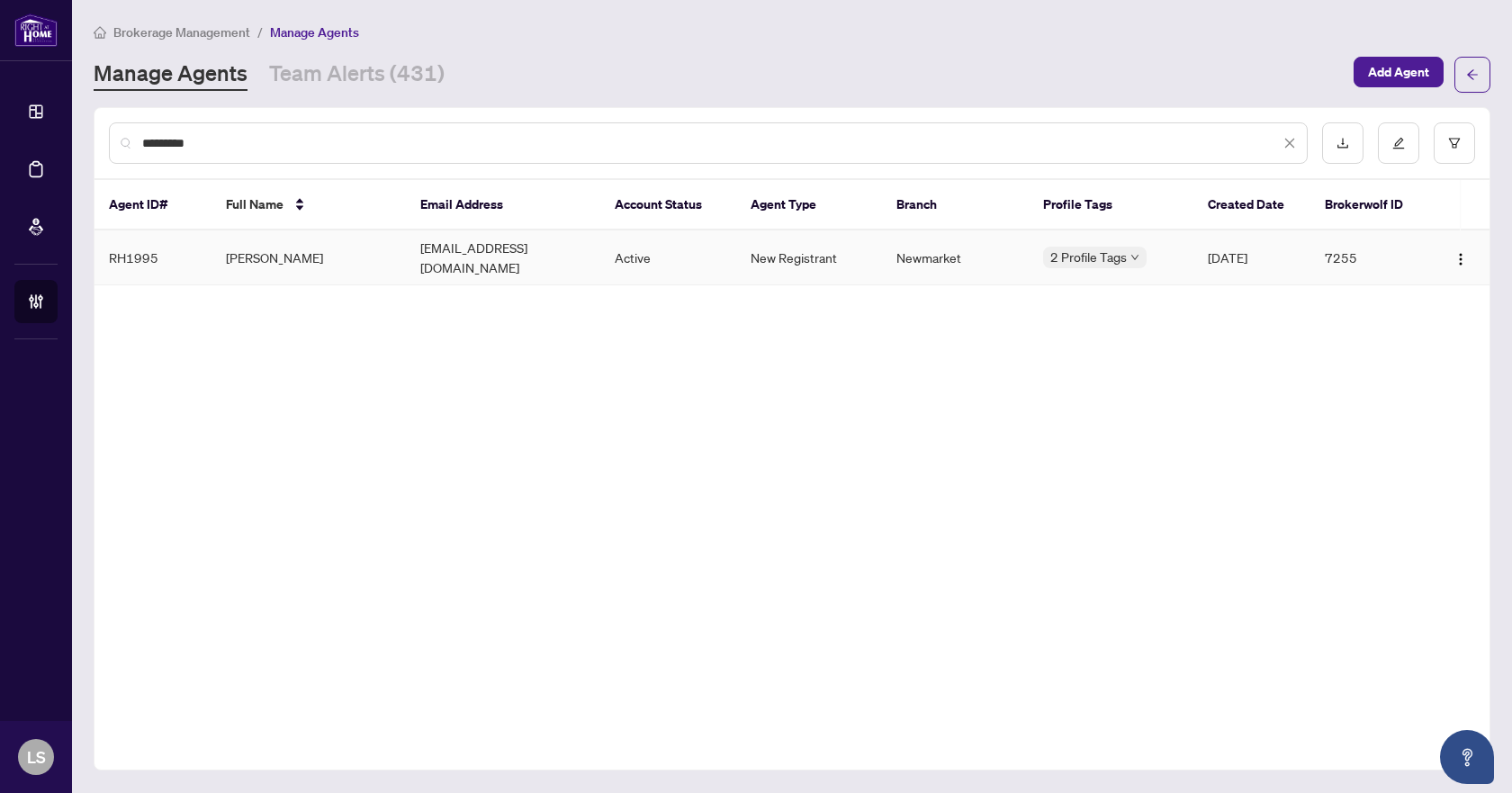
type input "*********"
click at [261, 258] on td "[PERSON_NAME]" at bounding box center [308, 258] width 194 height 55
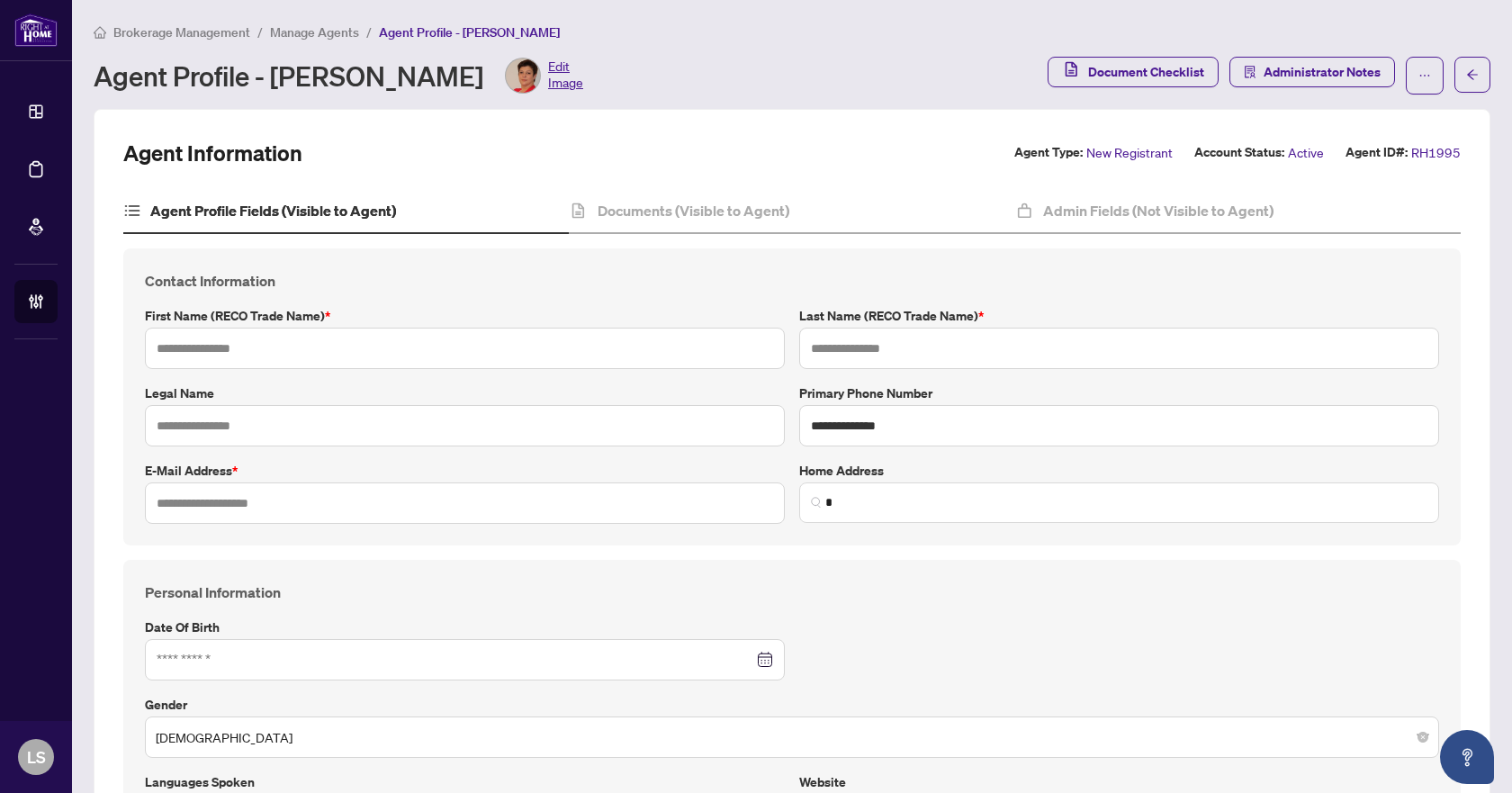
type input "***"
type input "*****"
type input "*********"
type input "**********"
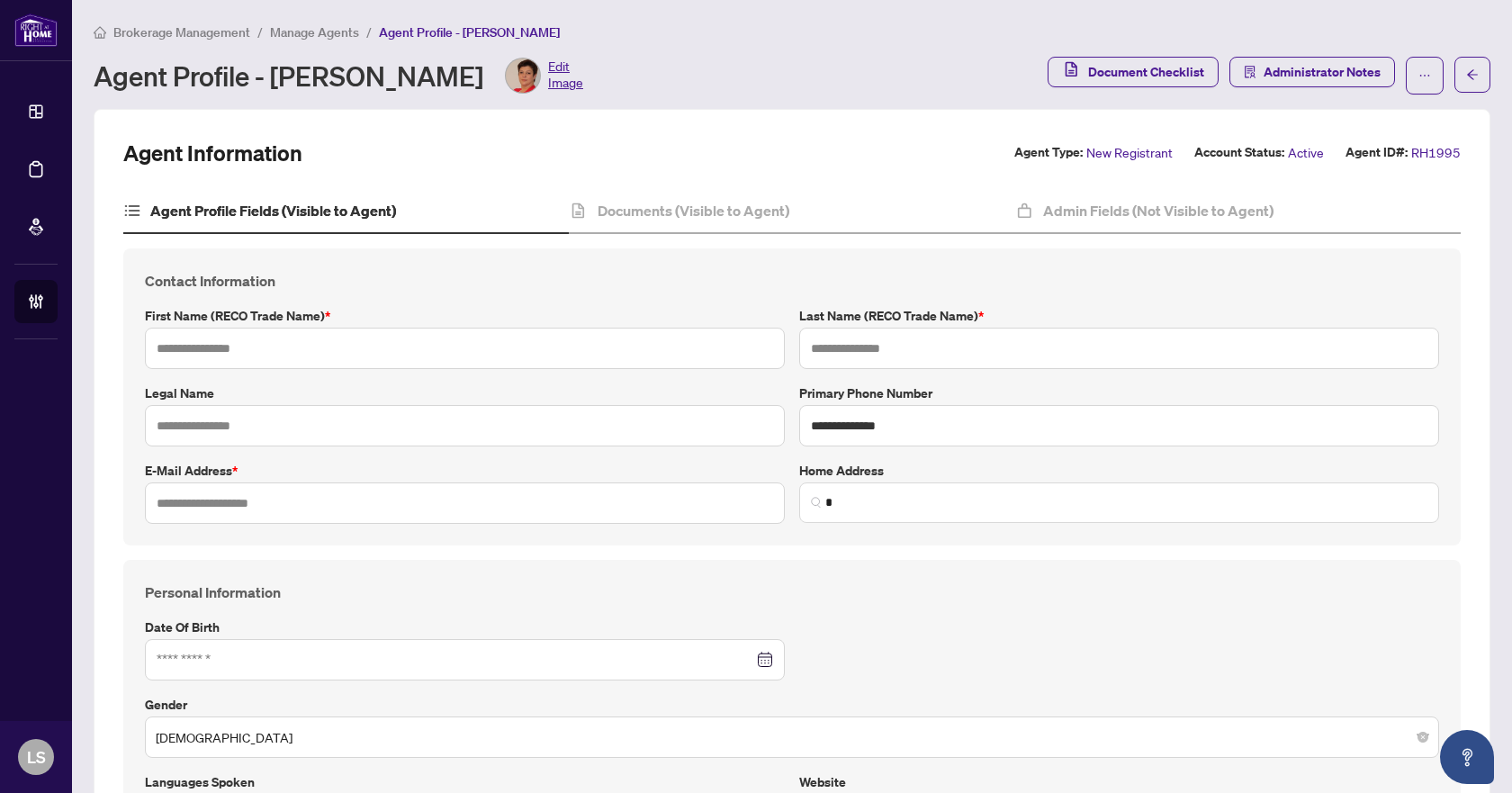
type input "*********"
type input "**********"
type input "*"
type input "*******"
type input "**********"
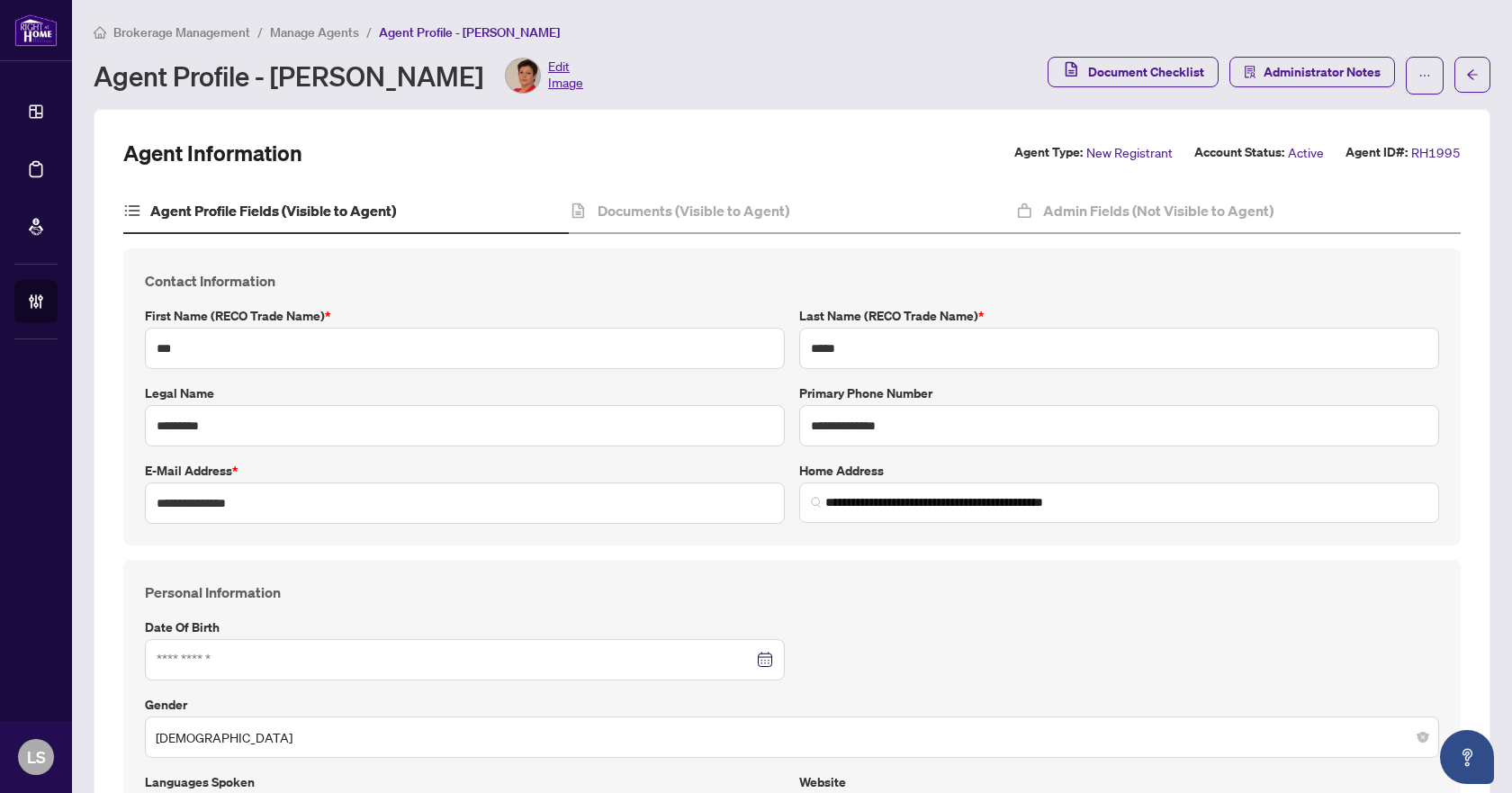
type input "****"
type input "**********"
drag, startPoint x: 273, startPoint y: 509, endPoint x: 149, endPoint y: 499, distance: 124.4
click at [149, 499] on input "**********" at bounding box center [465, 503] width 640 height 42
click at [1406, 84] on button "button" at bounding box center [1425, 76] width 38 height 38
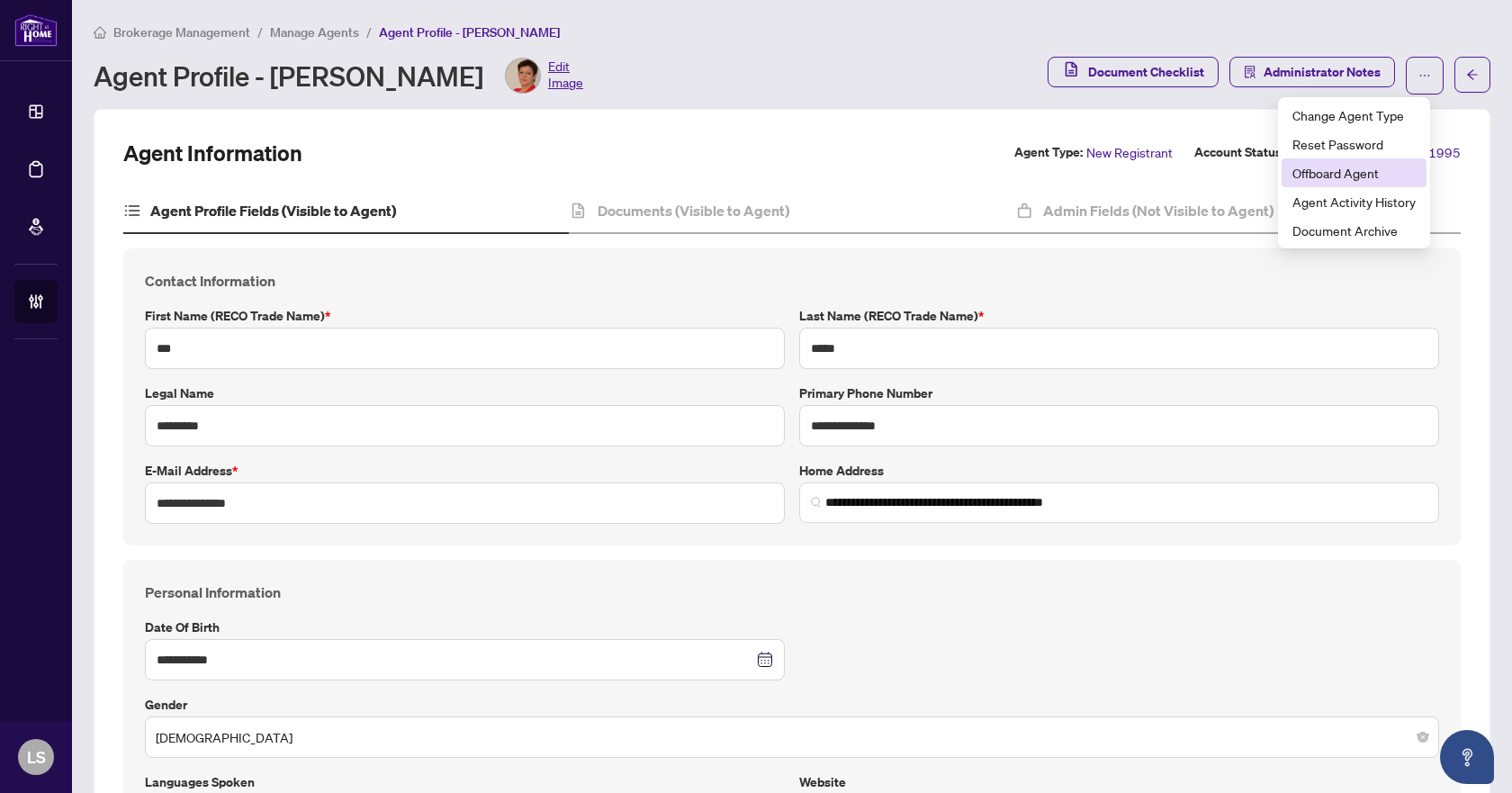
click at [1370, 175] on span "Offboard Agent" at bounding box center [1355, 172] width 123 height 20
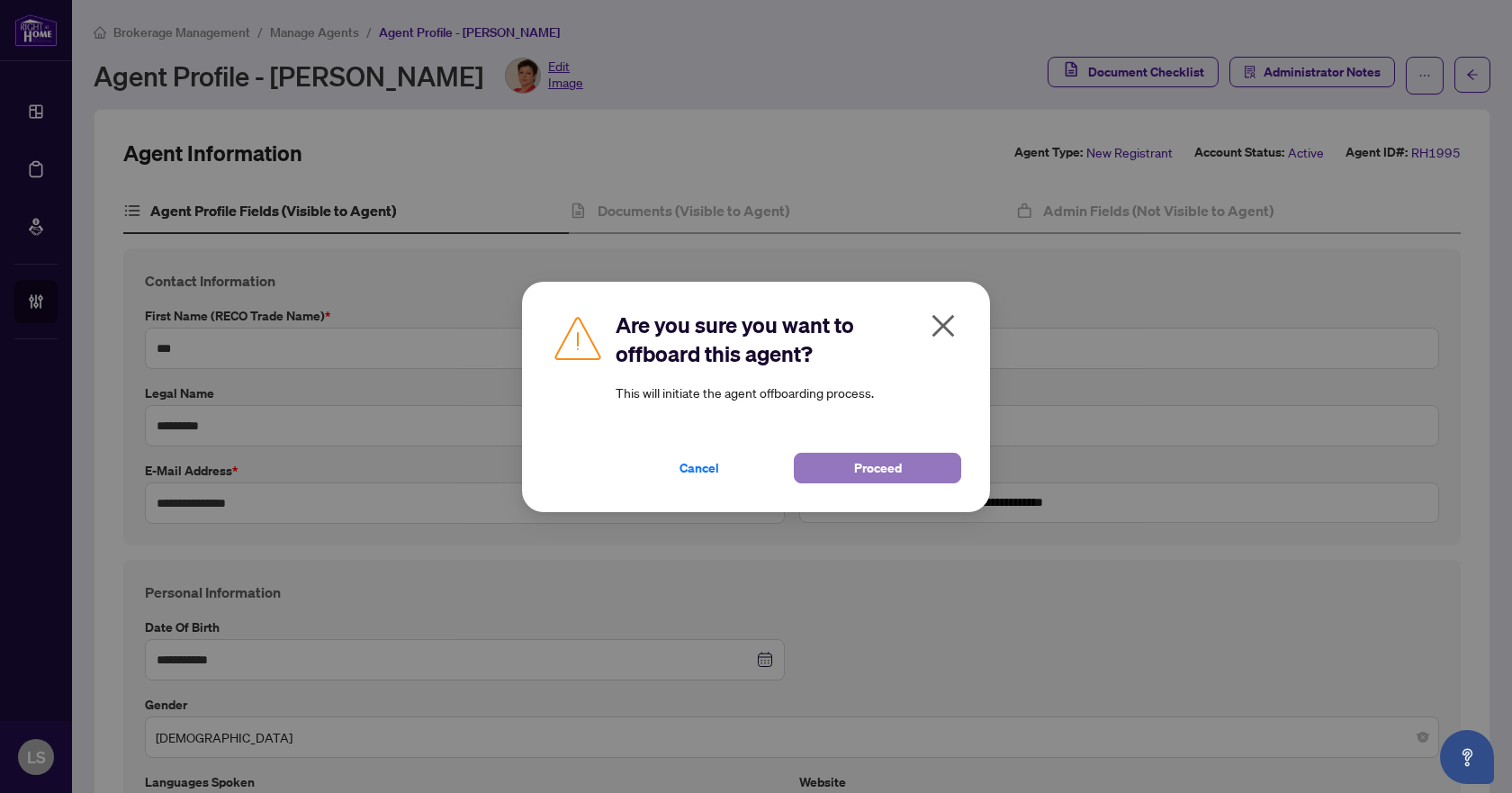
click at [884, 465] on span "Proceed" at bounding box center [878, 468] width 47 height 28
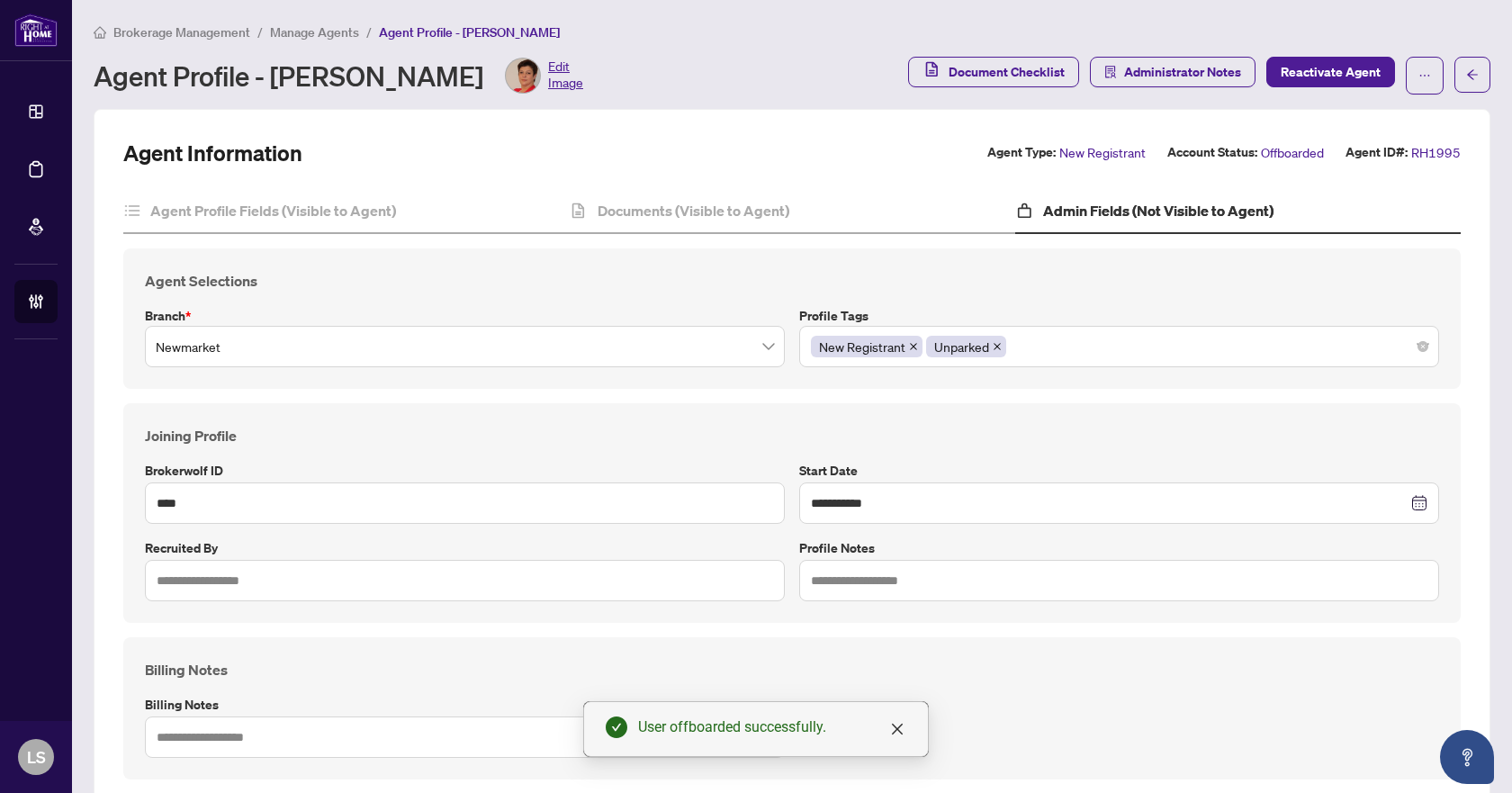
scroll to position [496, 0]
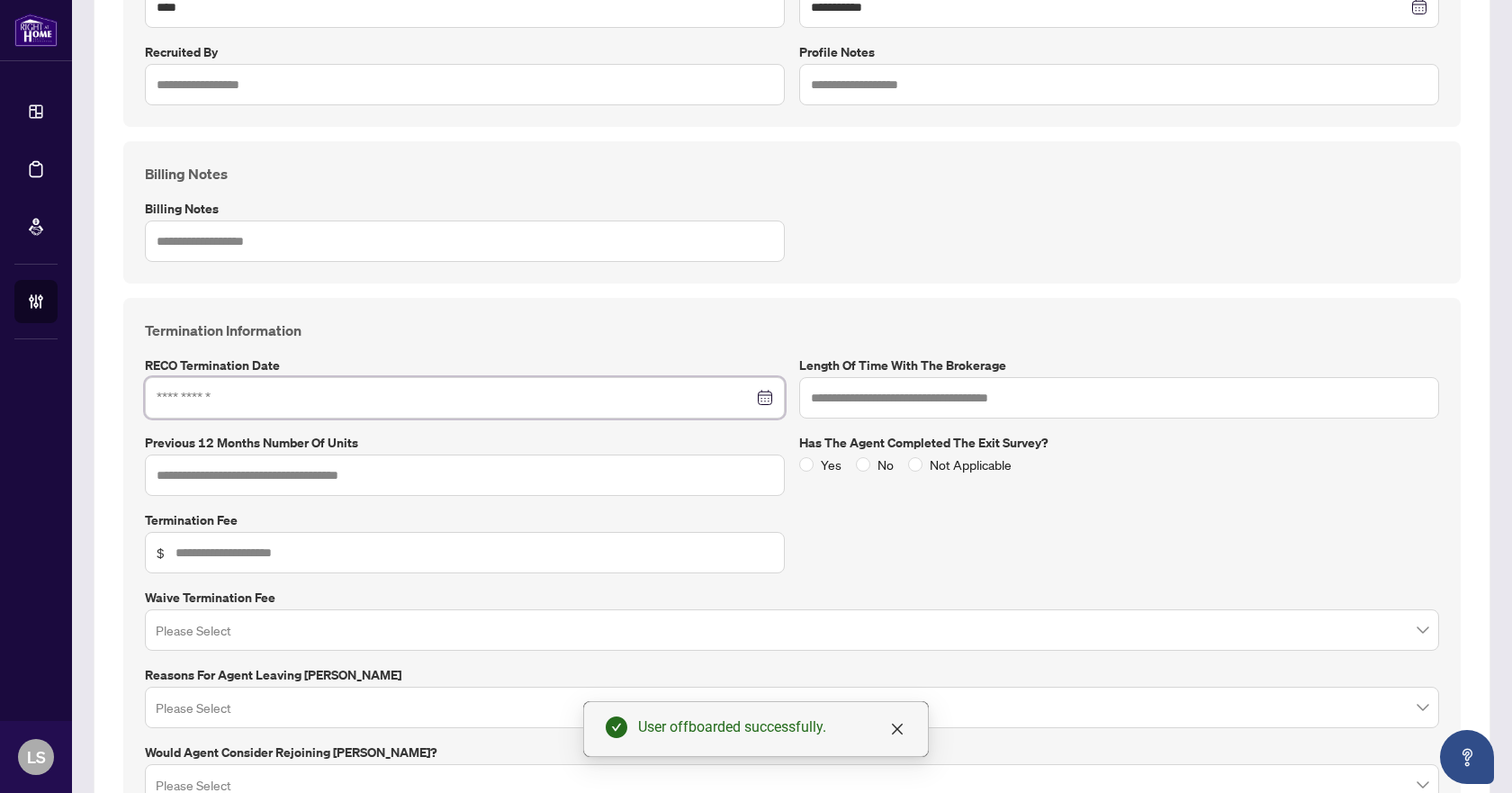
click at [312, 389] on input at bounding box center [455, 397] width 597 height 20
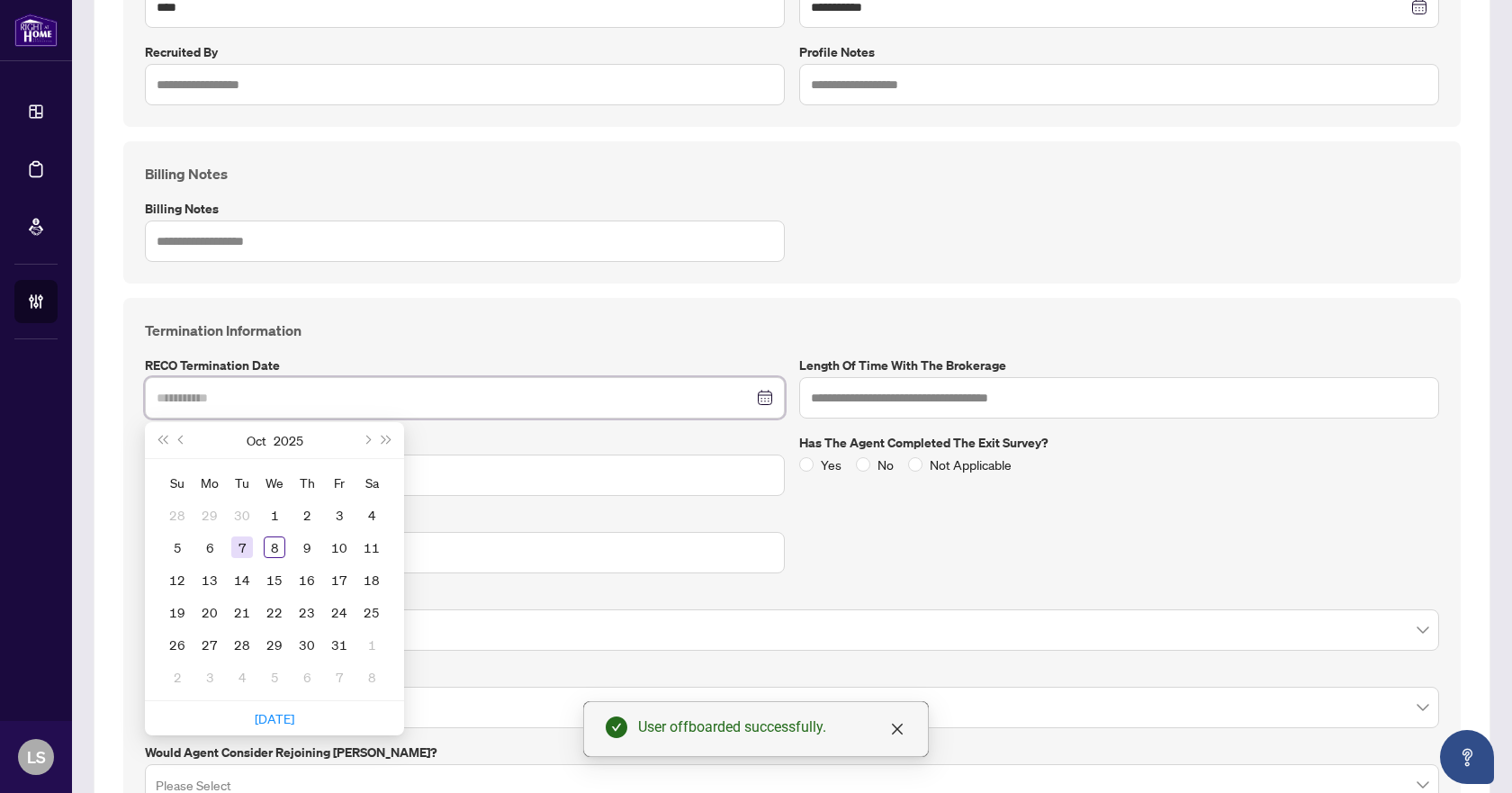
type input "**********"
click at [244, 549] on div "7" at bounding box center [242, 547] width 22 height 22
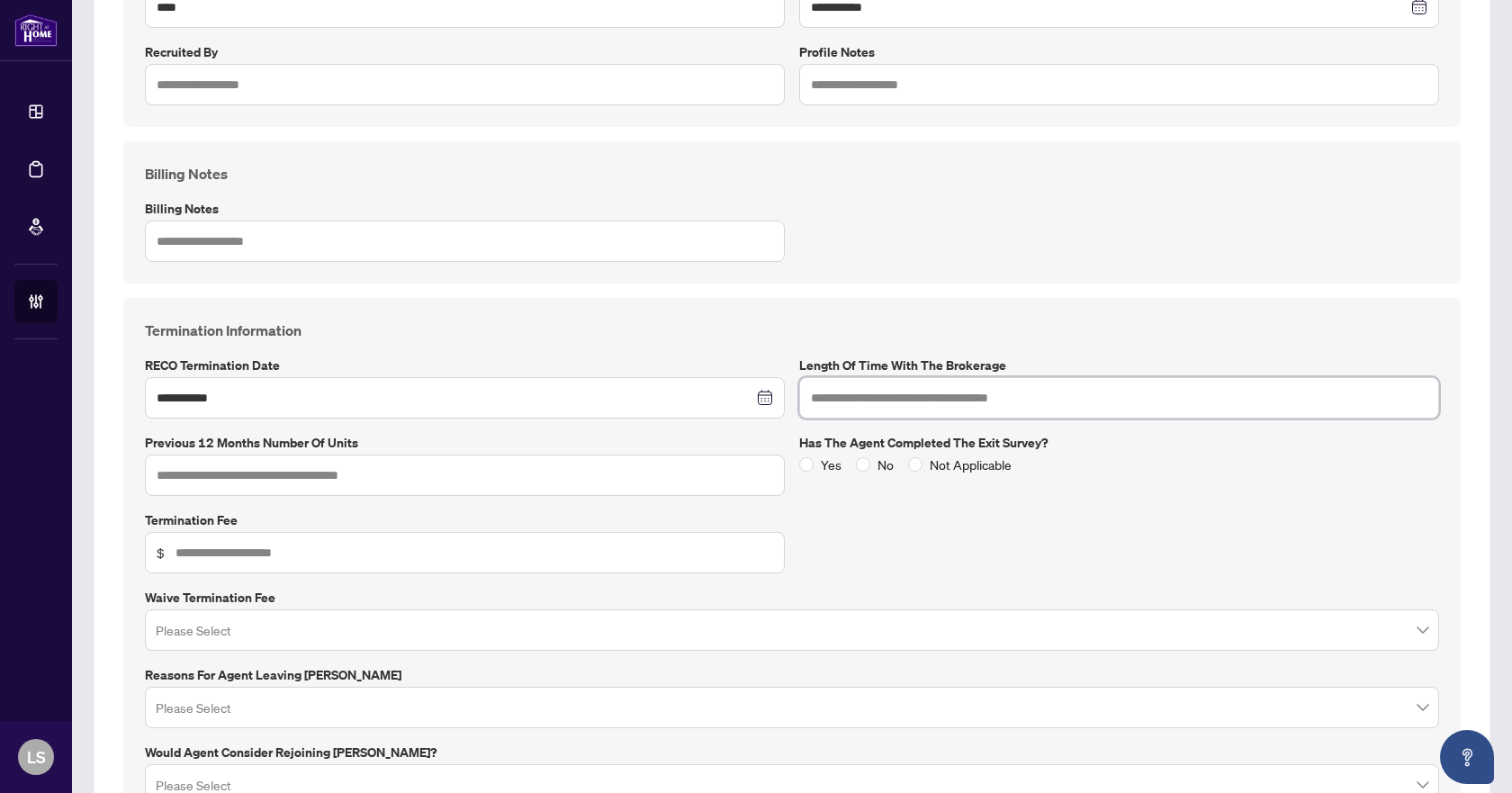
click at [840, 406] on input "text" at bounding box center [1119, 398] width 640 height 42
type input "*******"
click at [490, 478] on input "text" at bounding box center [465, 476] width 640 height 42
type input "*"
click at [221, 555] on input "text" at bounding box center [474, 552] width 598 height 20
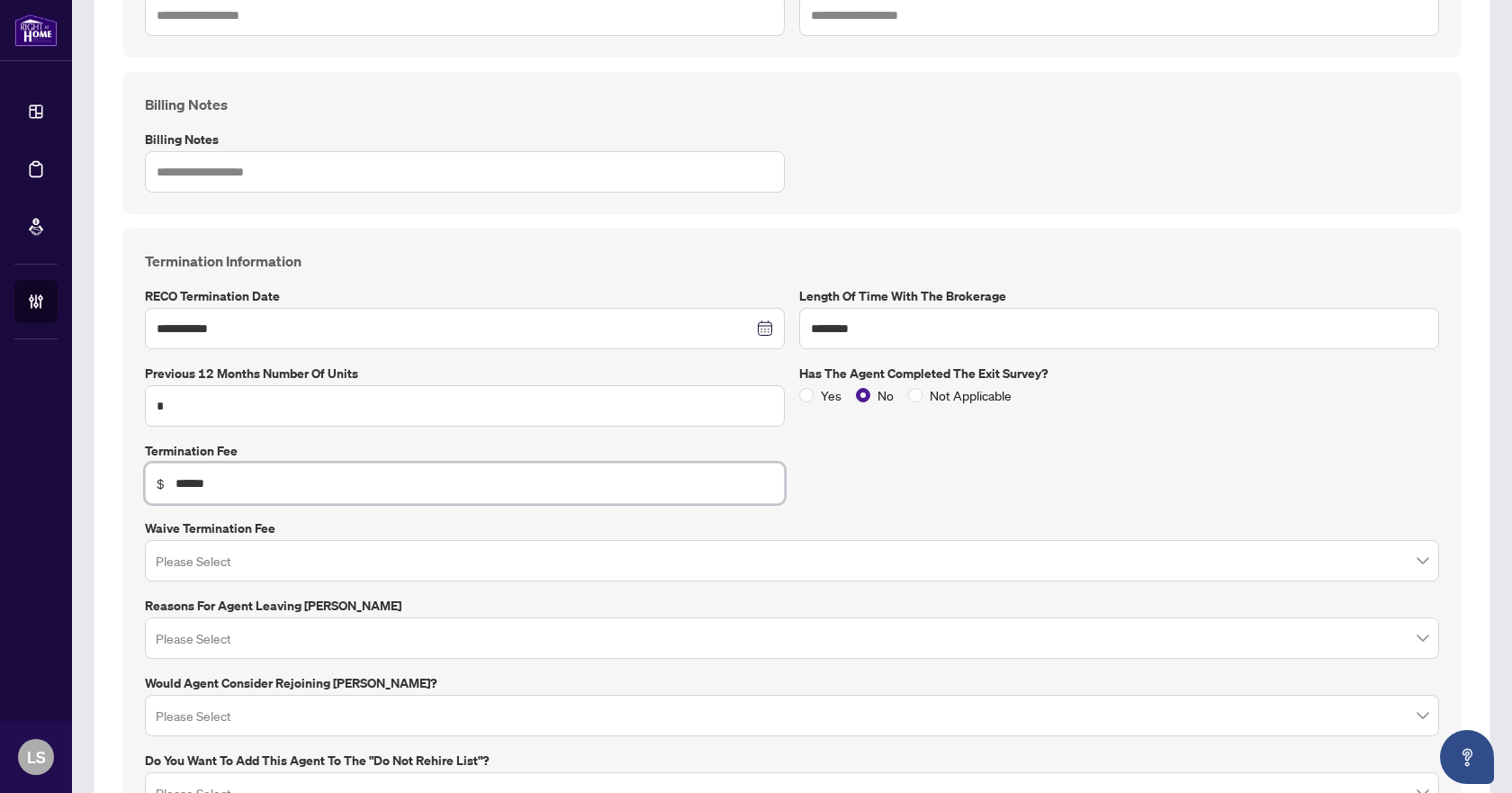
scroll to position [586, 0]
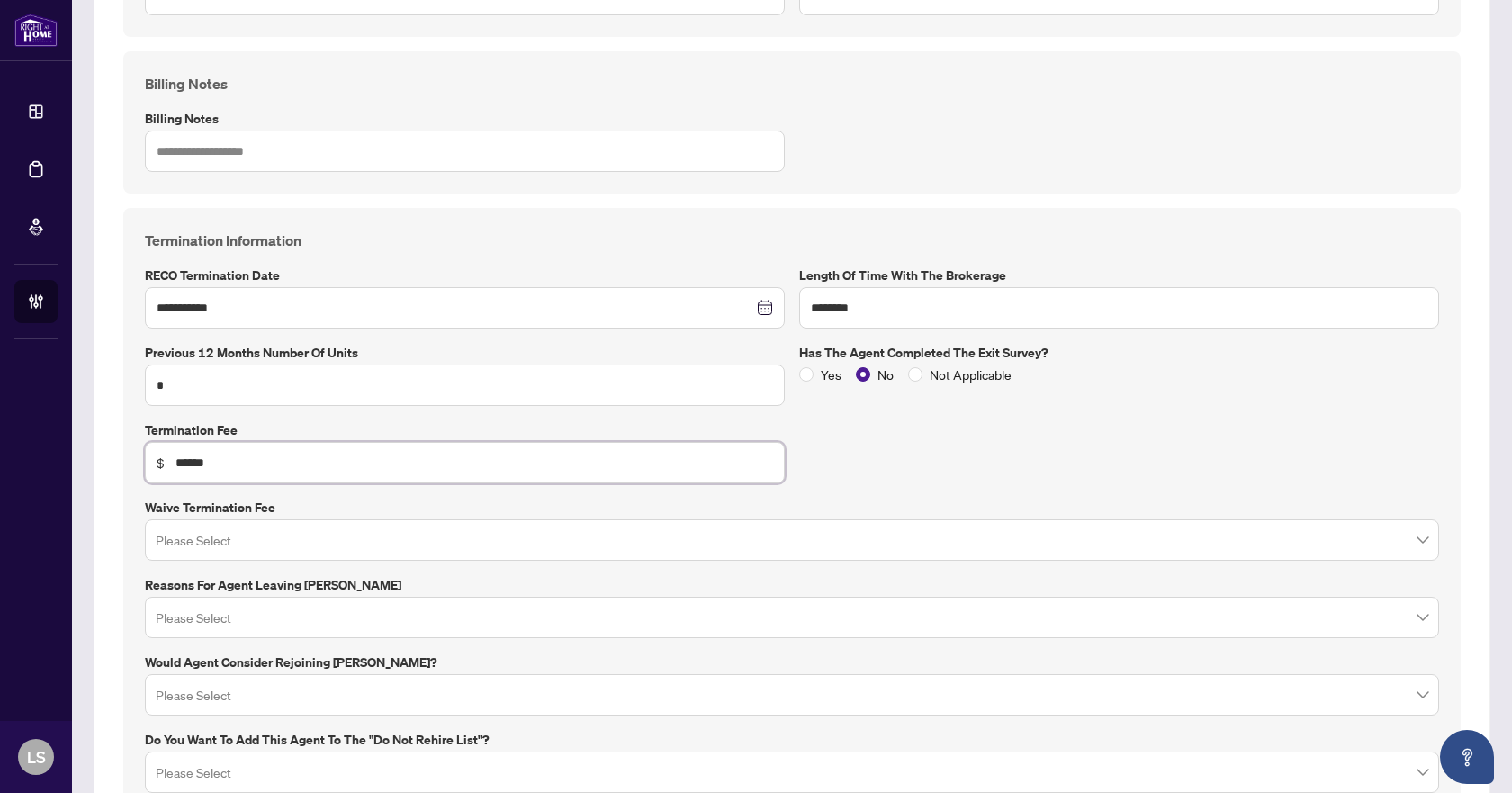
type input "******"
click at [424, 546] on input "search" at bounding box center [784, 543] width 1257 height 40
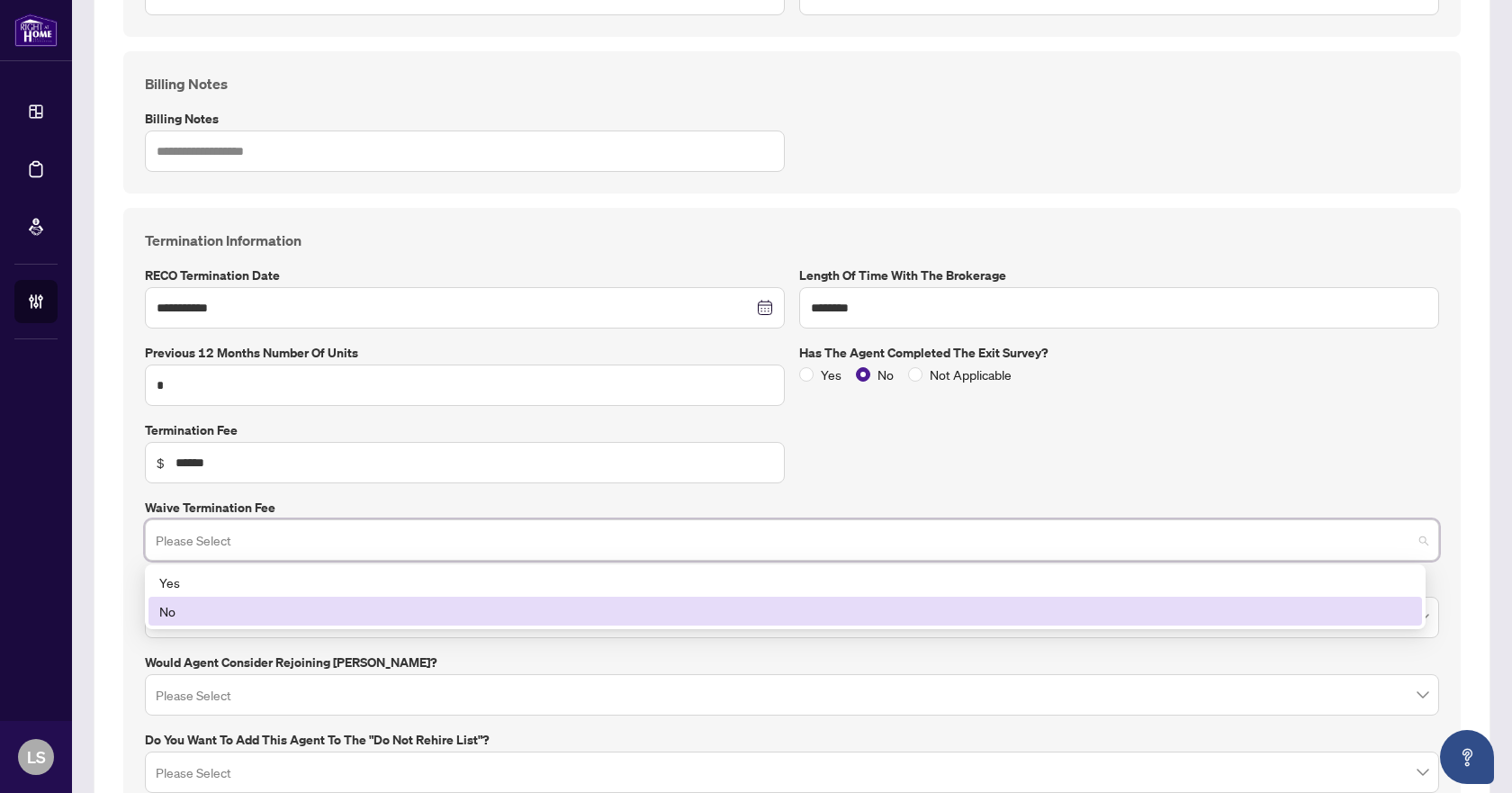
click at [178, 613] on div "No" at bounding box center [785, 610] width 1252 height 20
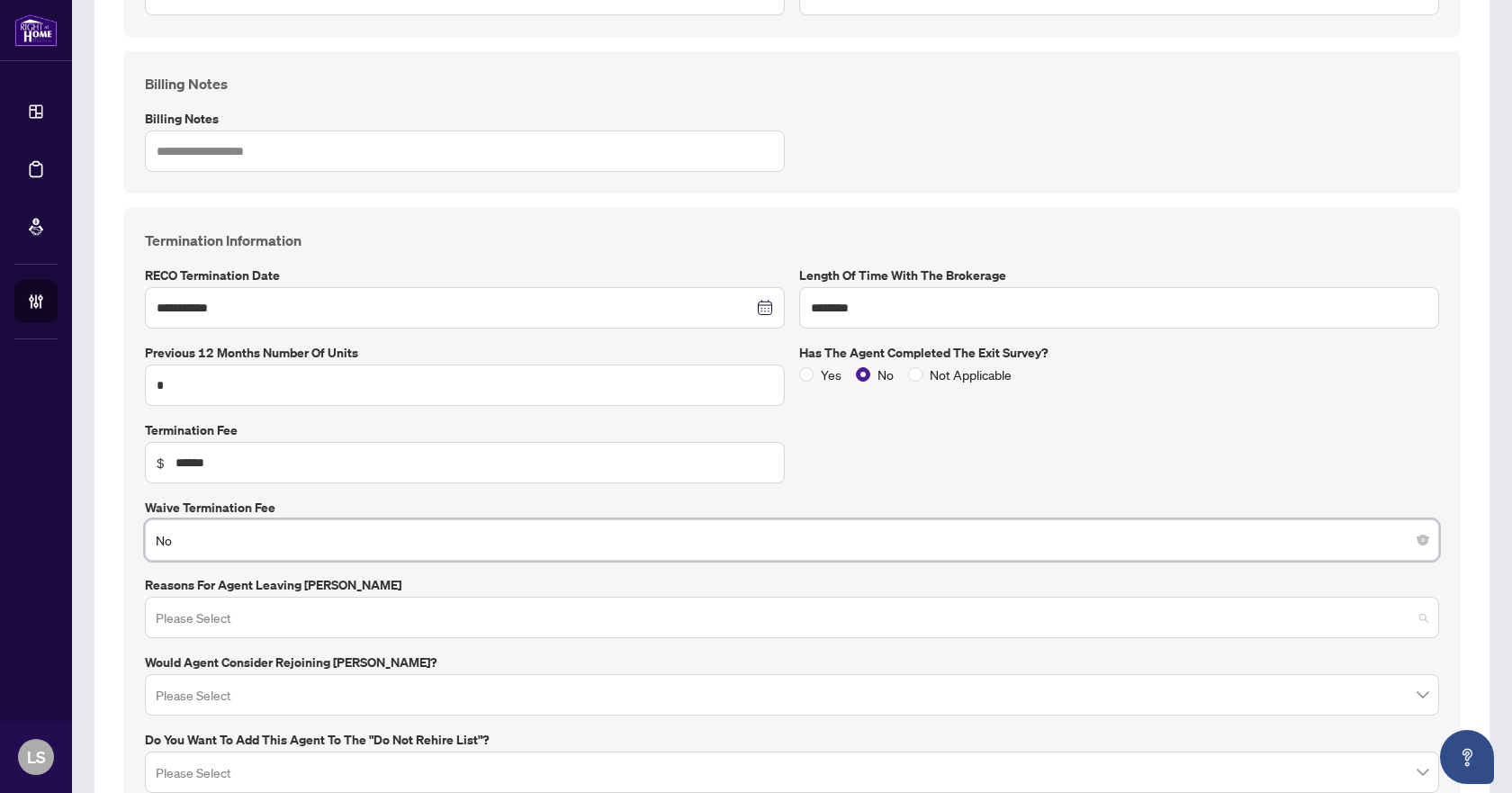
click at [207, 617] on input "search" at bounding box center [784, 620] width 1257 height 40
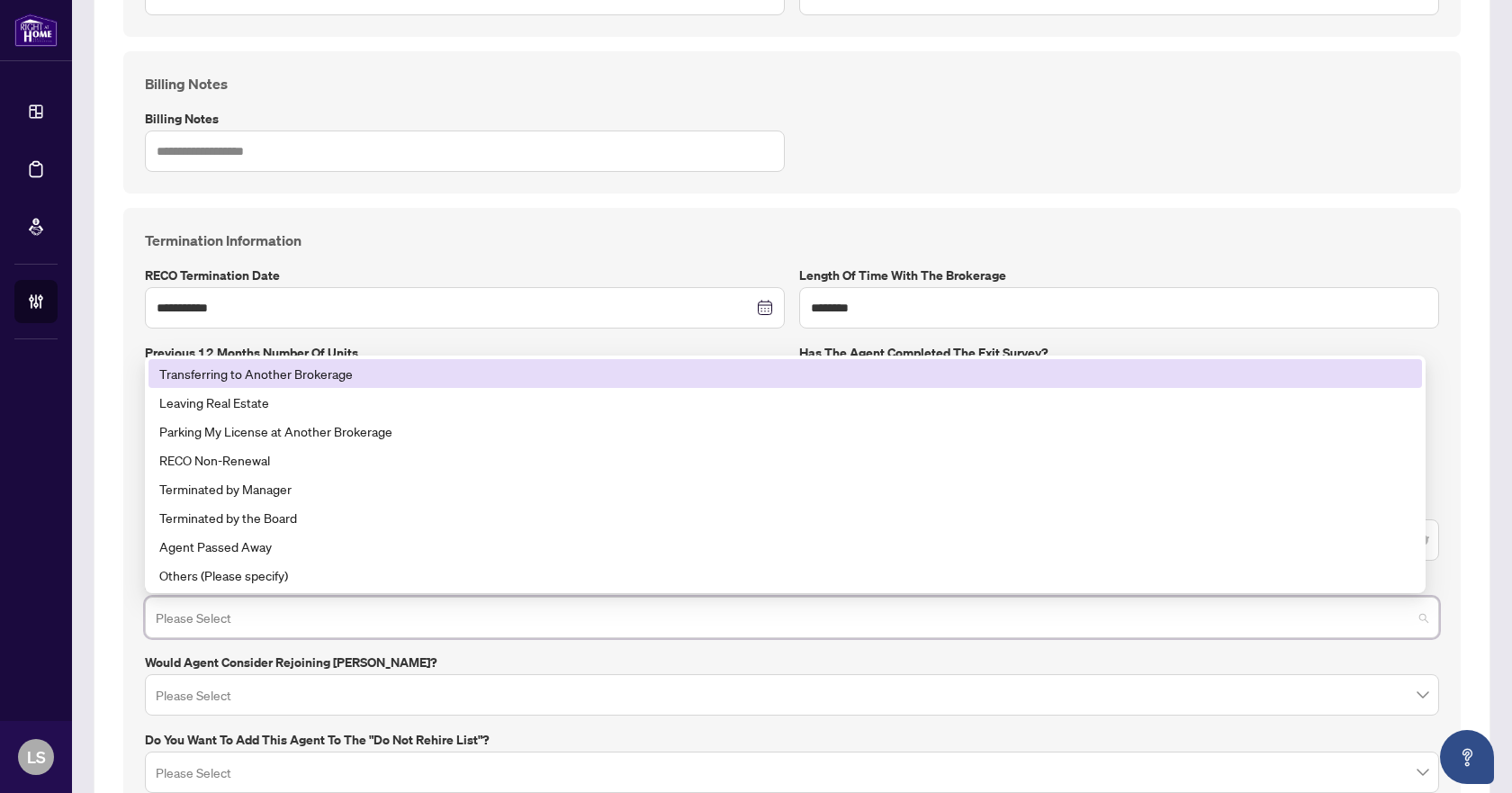
click at [327, 373] on div "Transferring to Another Brokerage" at bounding box center [785, 373] width 1252 height 20
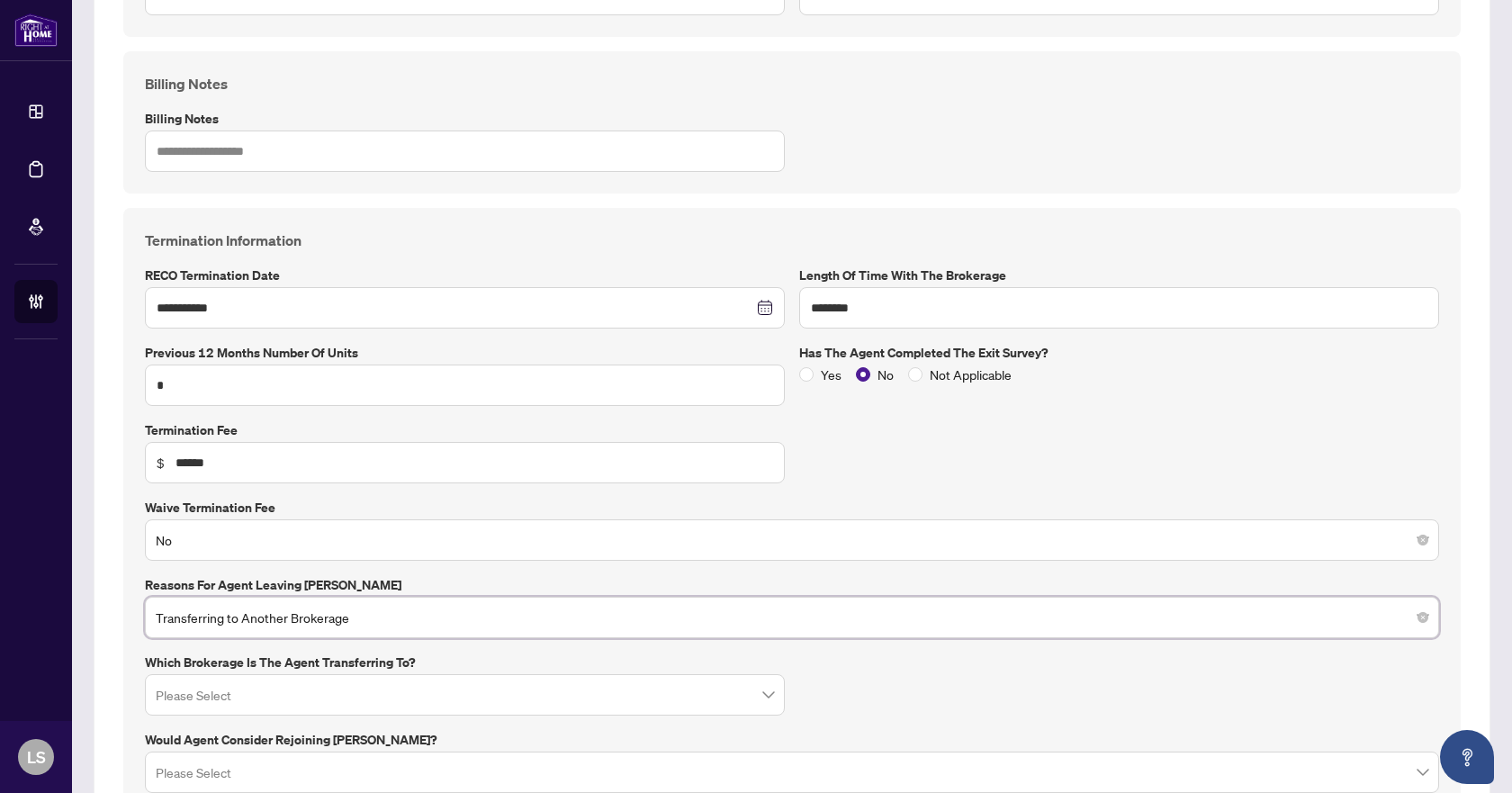
click at [246, 695] on input "search" at bounding box center [456, 697] width 602 height 40
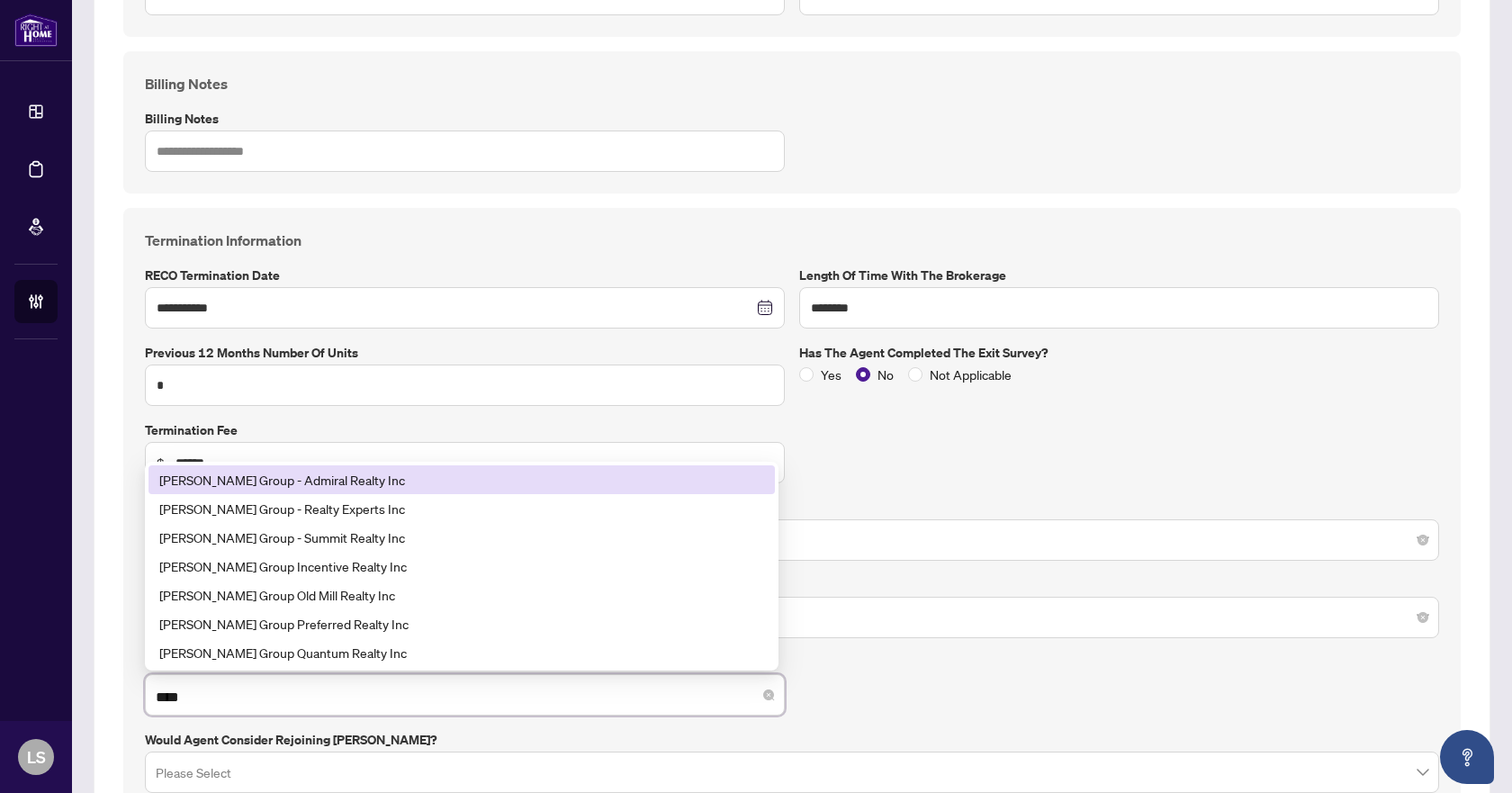
type input "*****"
click at [353, 478] on div "[PERSON_NAME] Group - Admiral Realty Inc" at bounding box center [462, 479] width 605 height 20
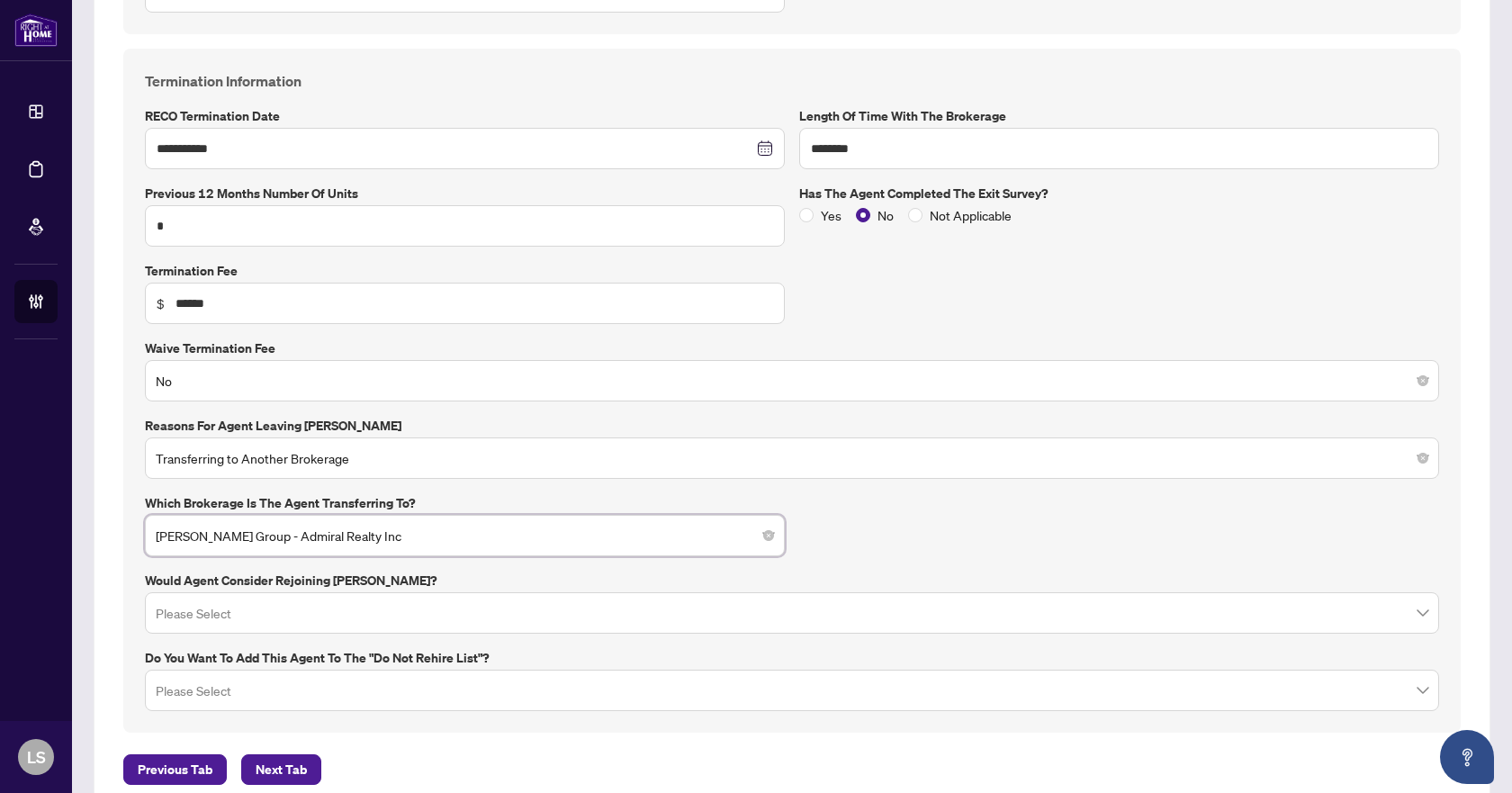
scroll to position [766, 0]
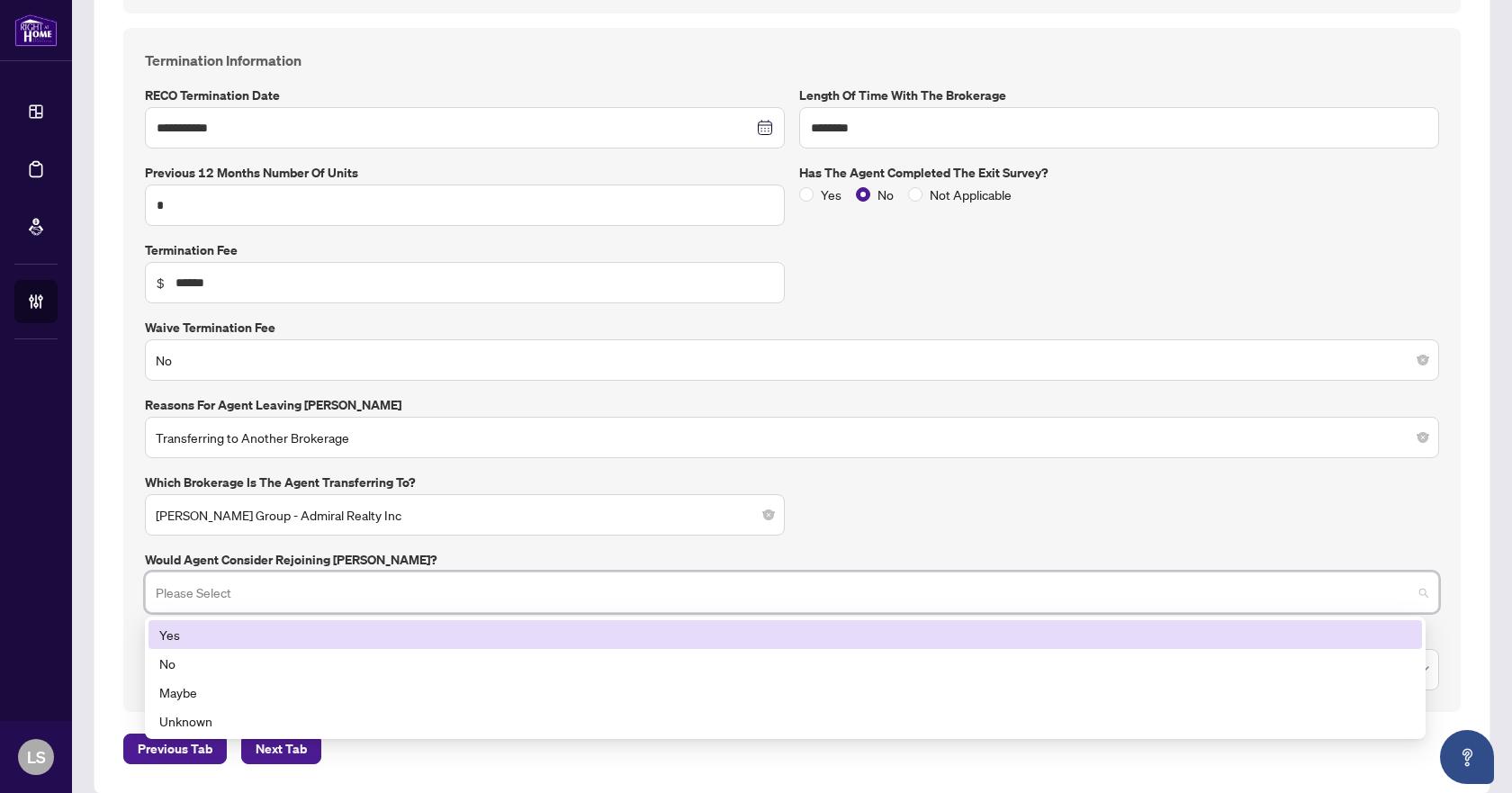
click at [313, 599] on input "search" at bounding box center [784, 595] width 1257 height 40
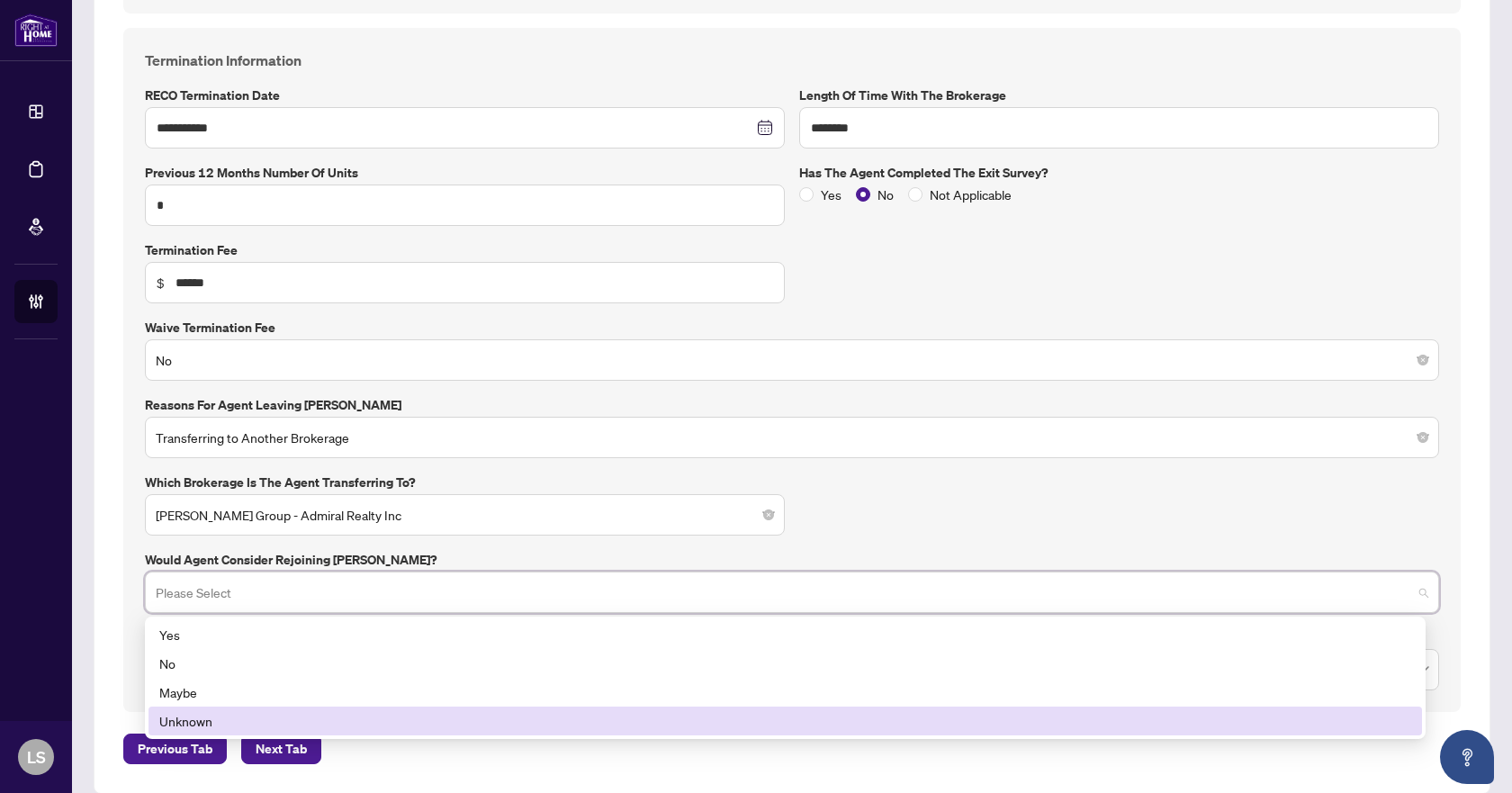
click at [198, 721] on div "Unknown" at bounding box center [785, 720] width 1252 height 20
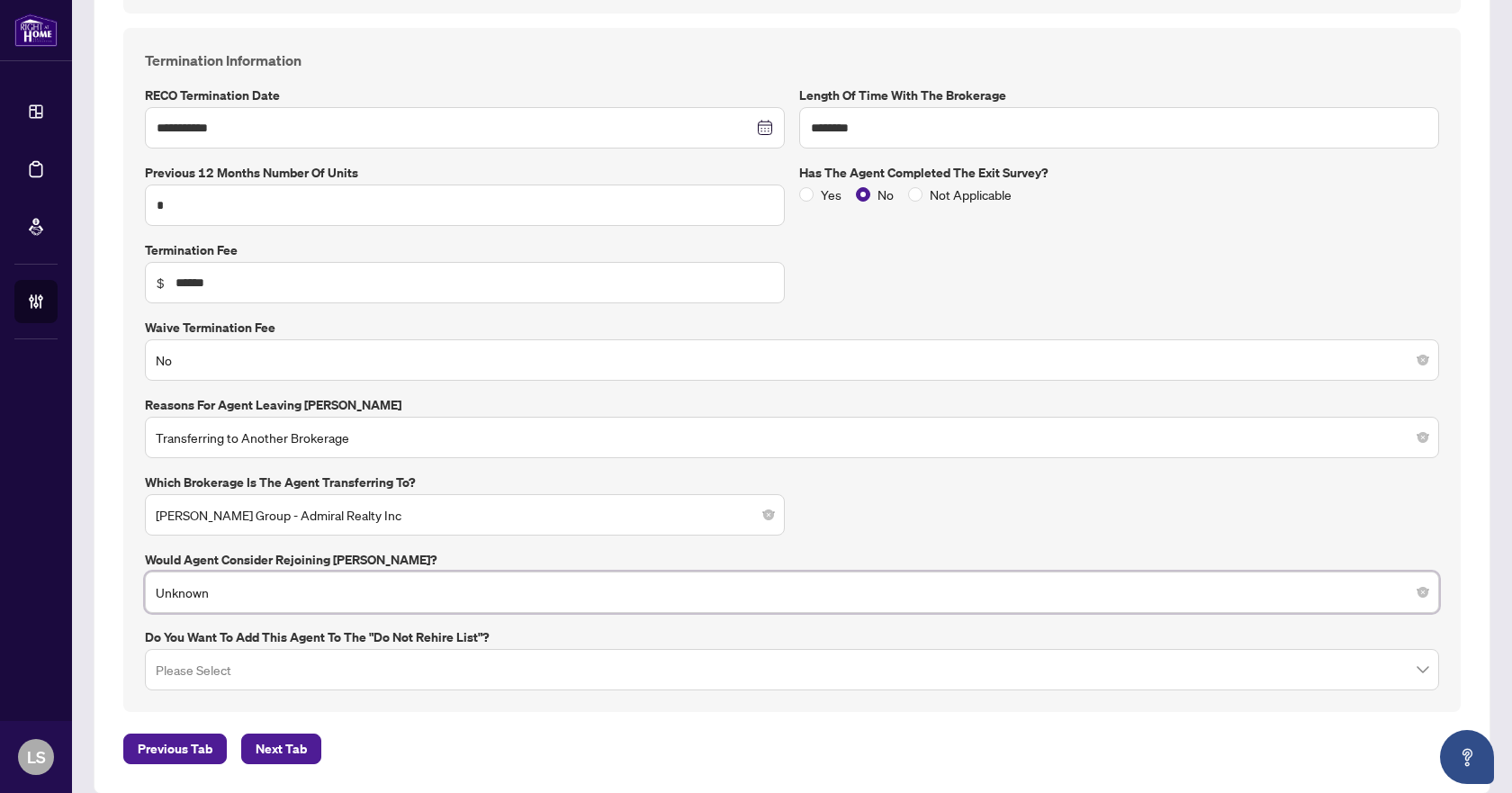
click at [271, 676] on input "search" at bounding box center [784, 673] width 1257 height 40
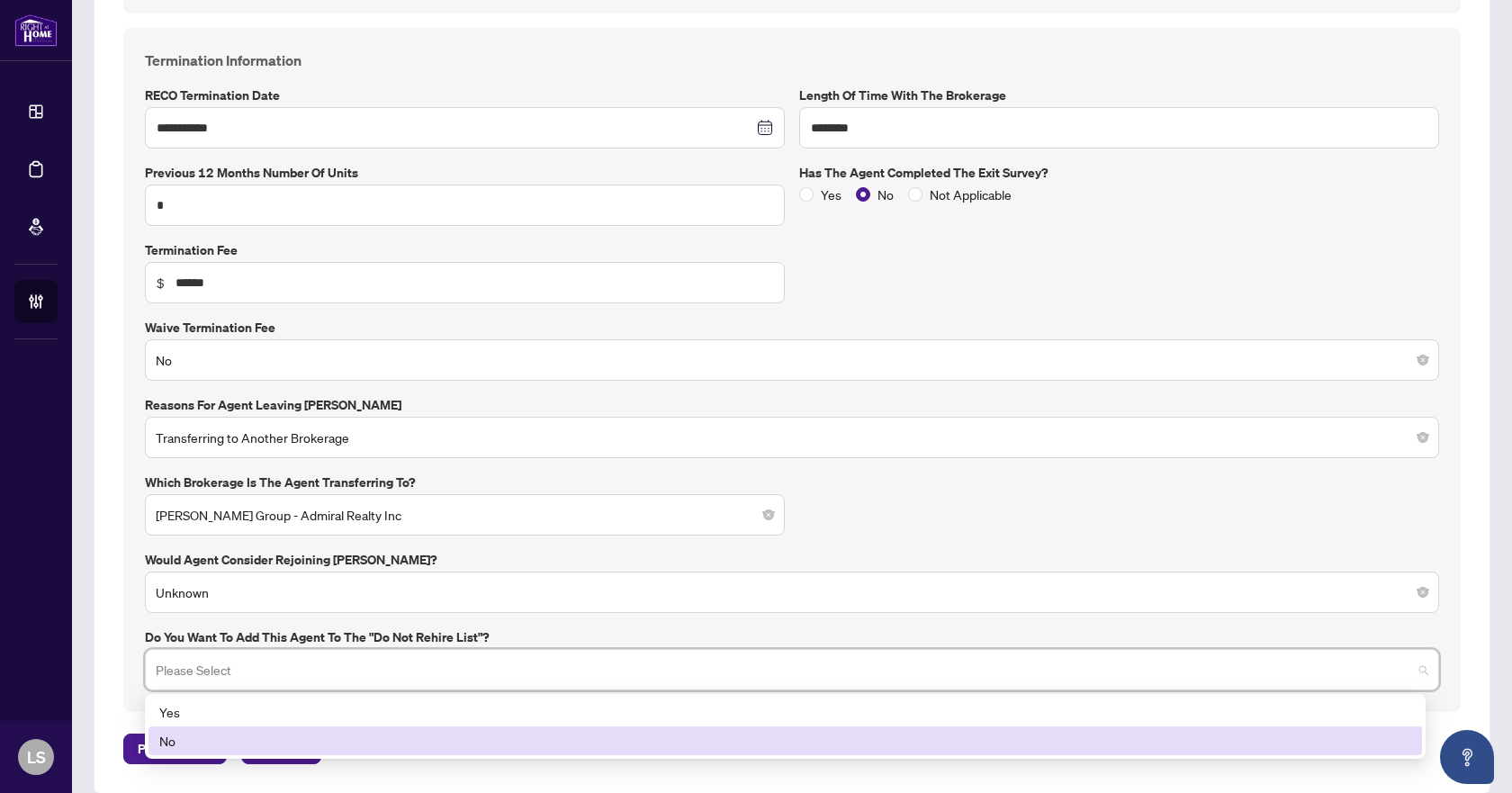
click at [195, 743] on div "No" at bounding box center [785, 740] width 1252 height 20
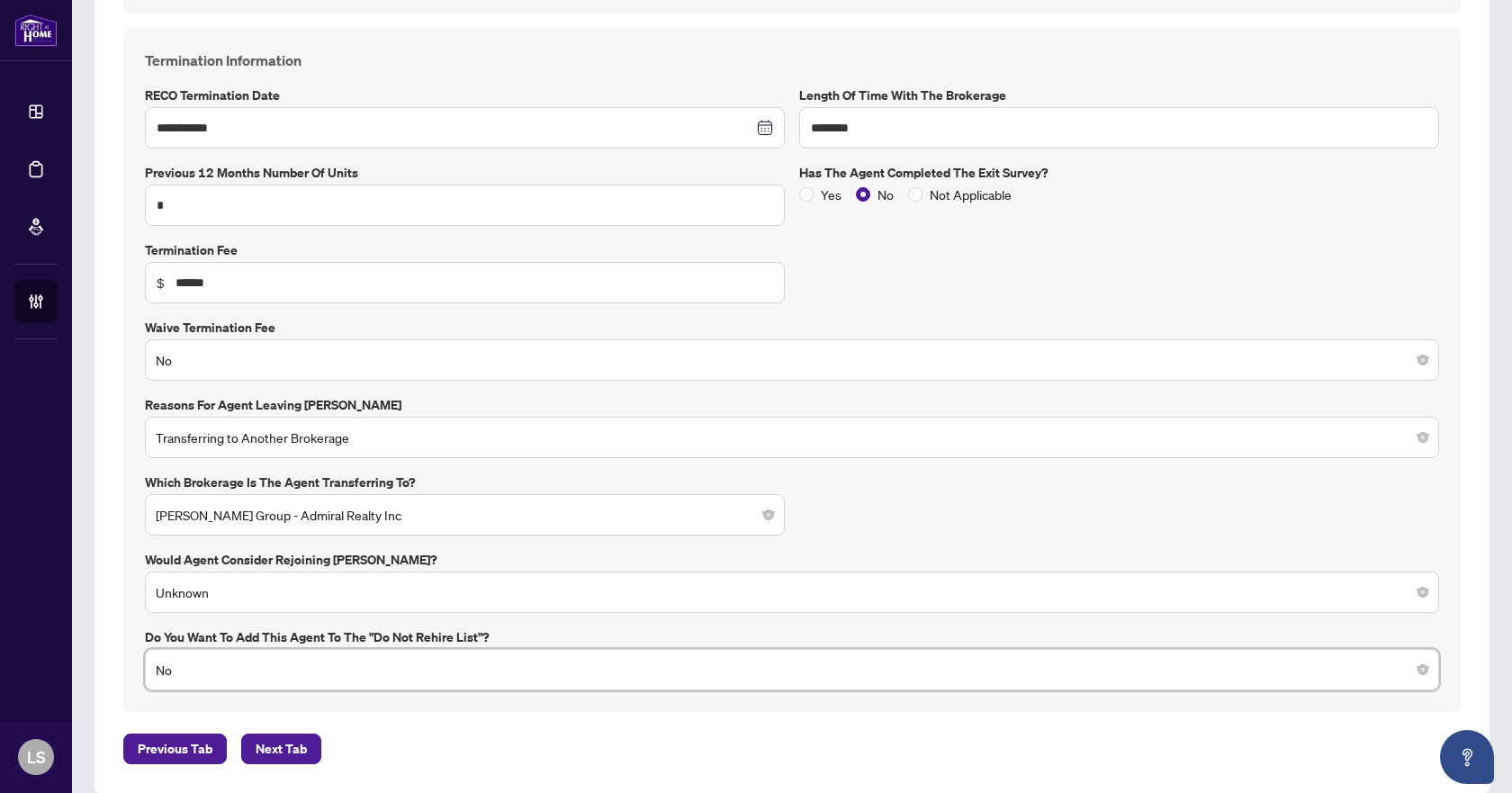
scroll to position [787, 0]
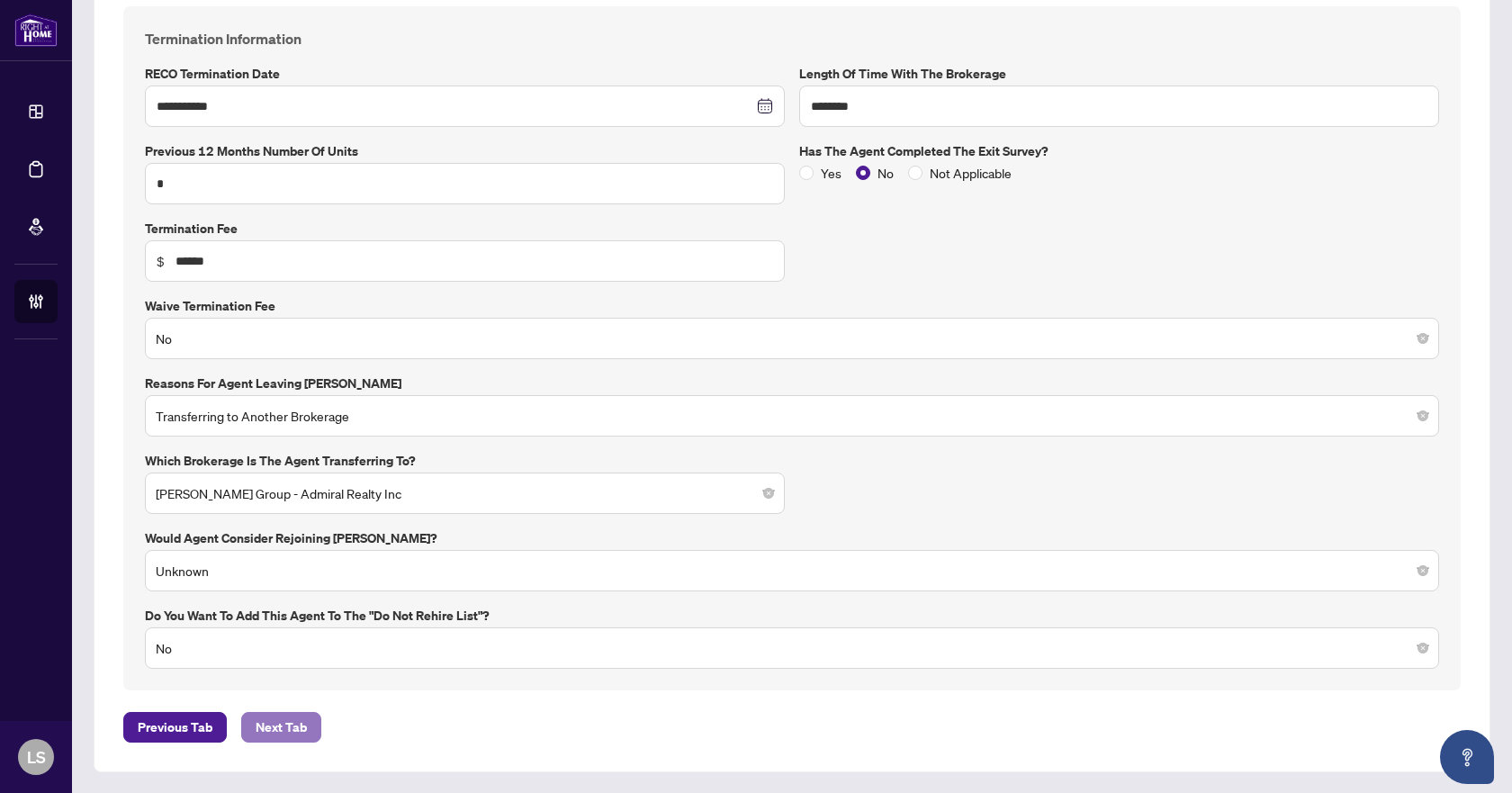
click at [278, 732] on span "Next Tab" at bounding box center [282, 727] width 51 height 28
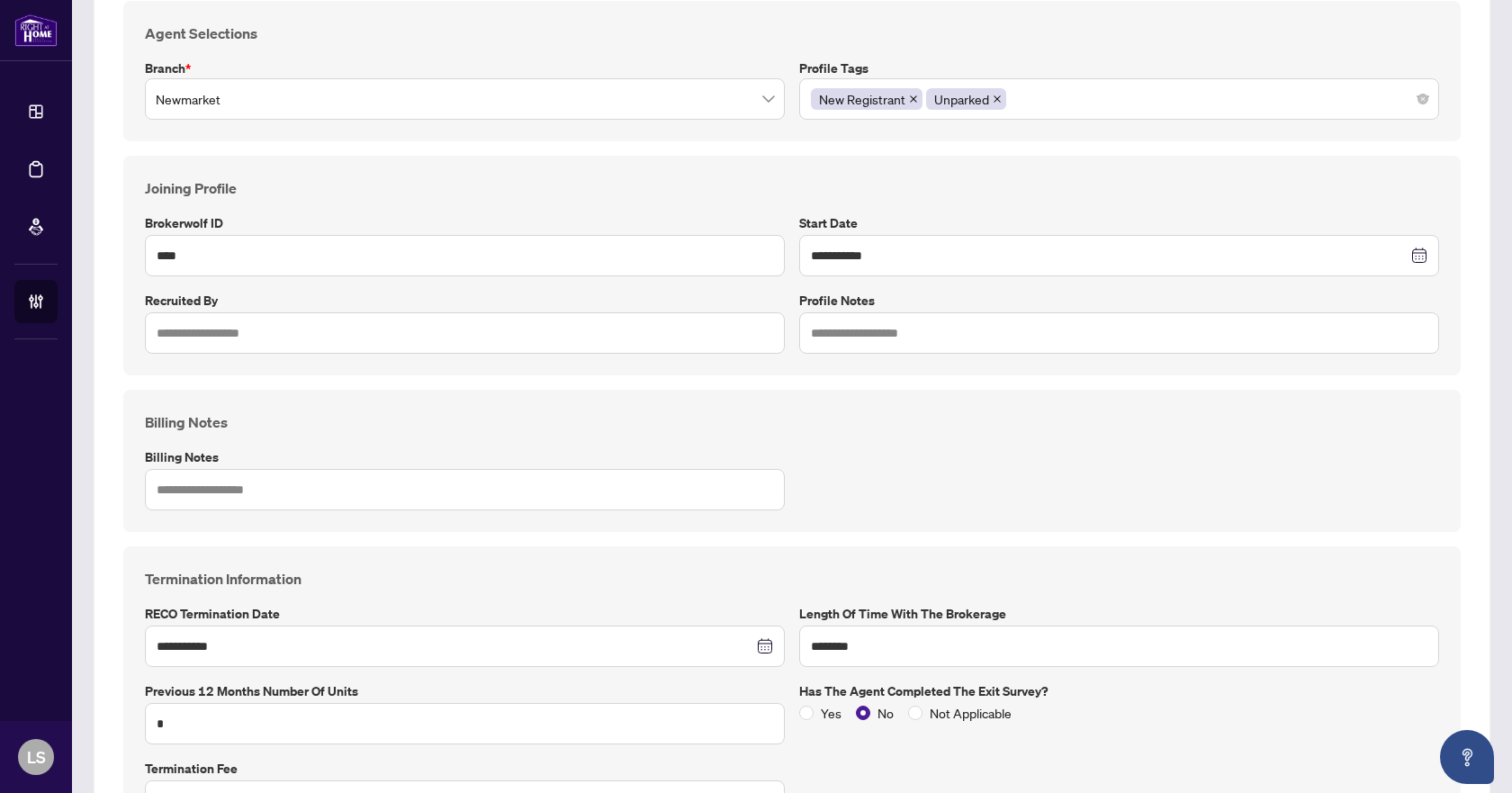
scroll to position [0, 0]
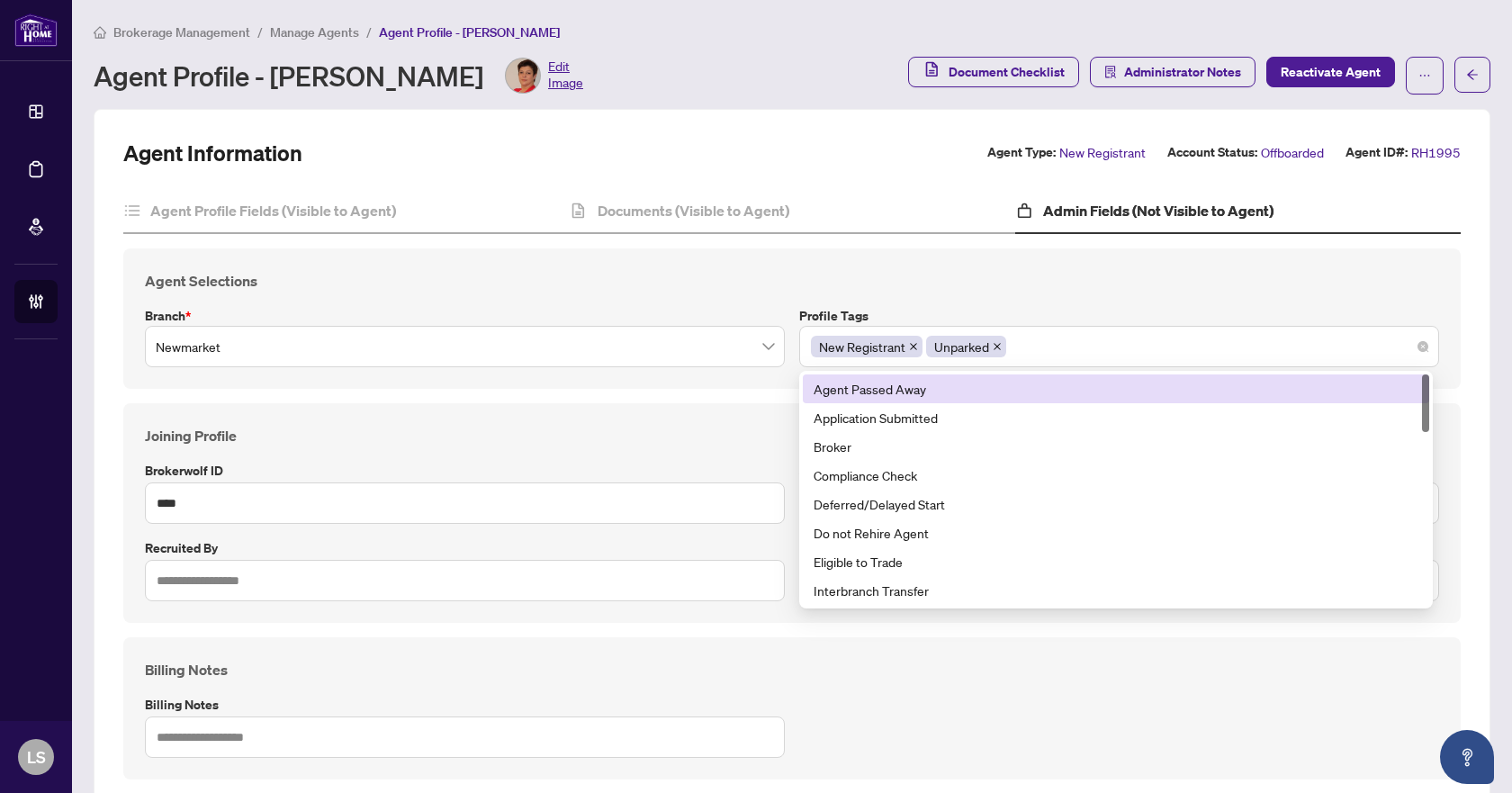
click at [1049, 348] on div "New Registrant Unparked" at bounding box center [1120, 347] width 617 height 32
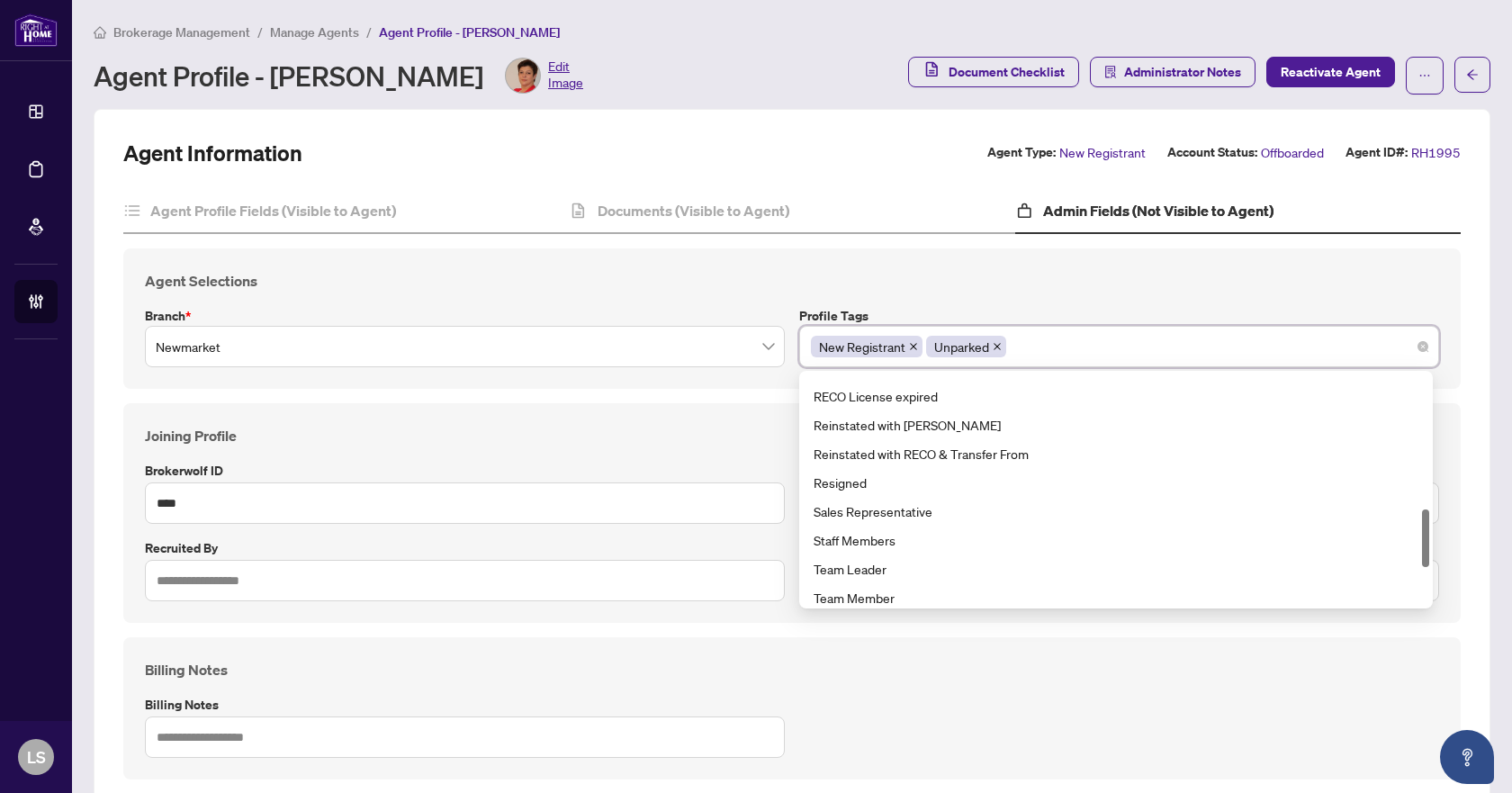
scroll to position [630, 0]
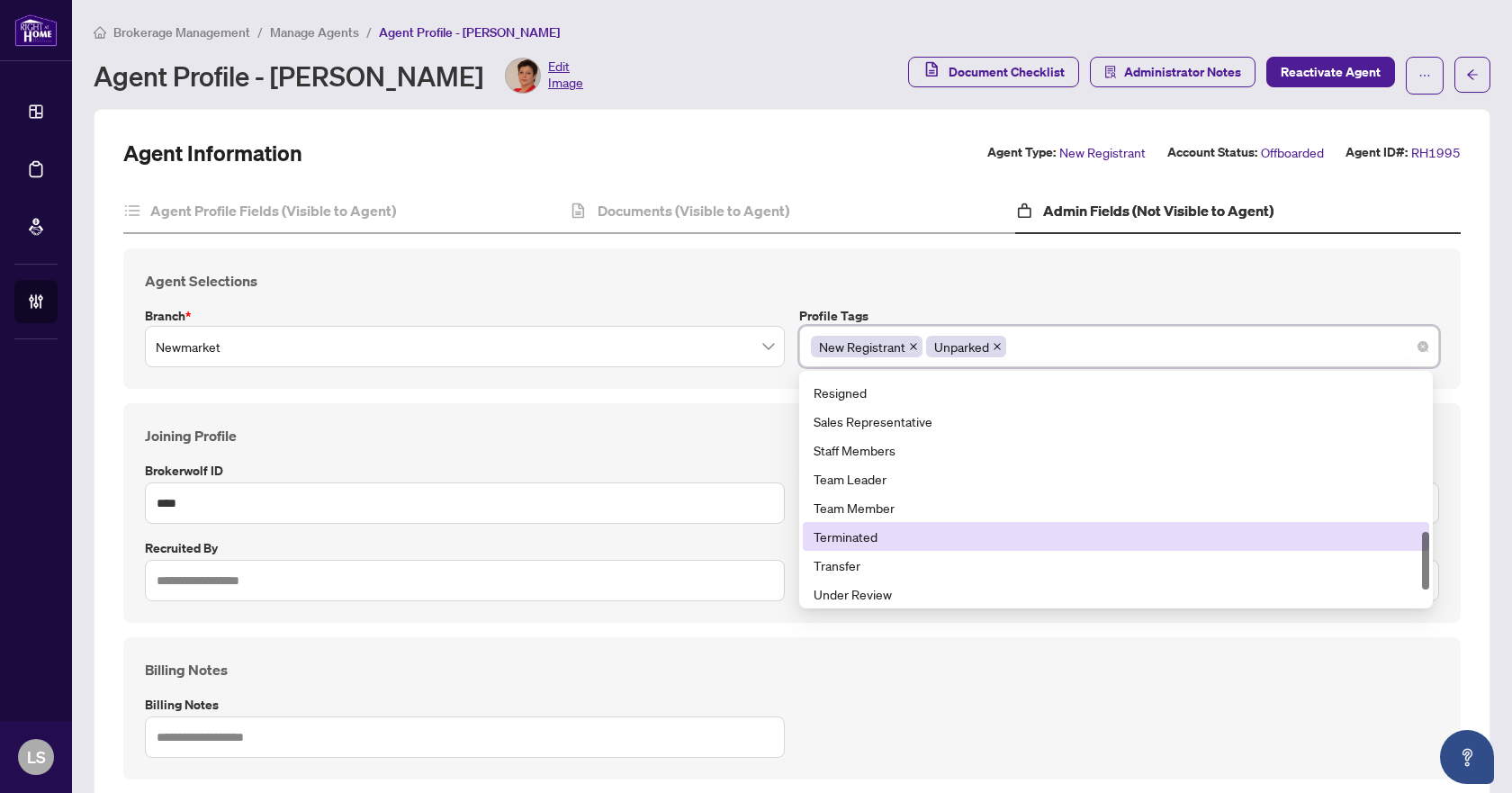
click at [854, 527] on div "Terminated" at bounding box center [1117, 536] width 605 height 20
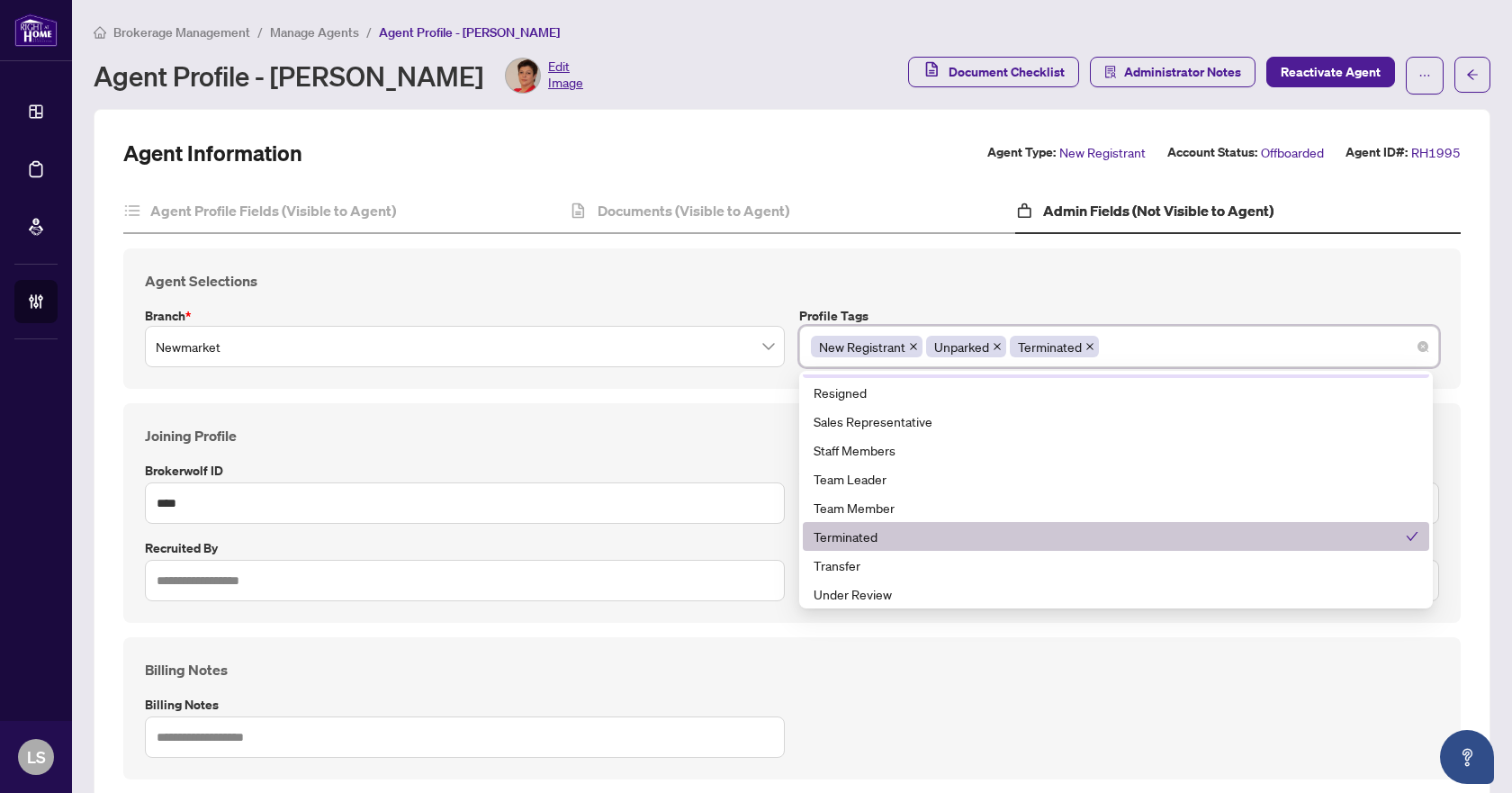
click at [993, 342] on icon "close" at bounding box center [997, 346] width 9 height 9
click at [910, 343] on icon "close" at bounding box center [914, 347] width 8 height 8
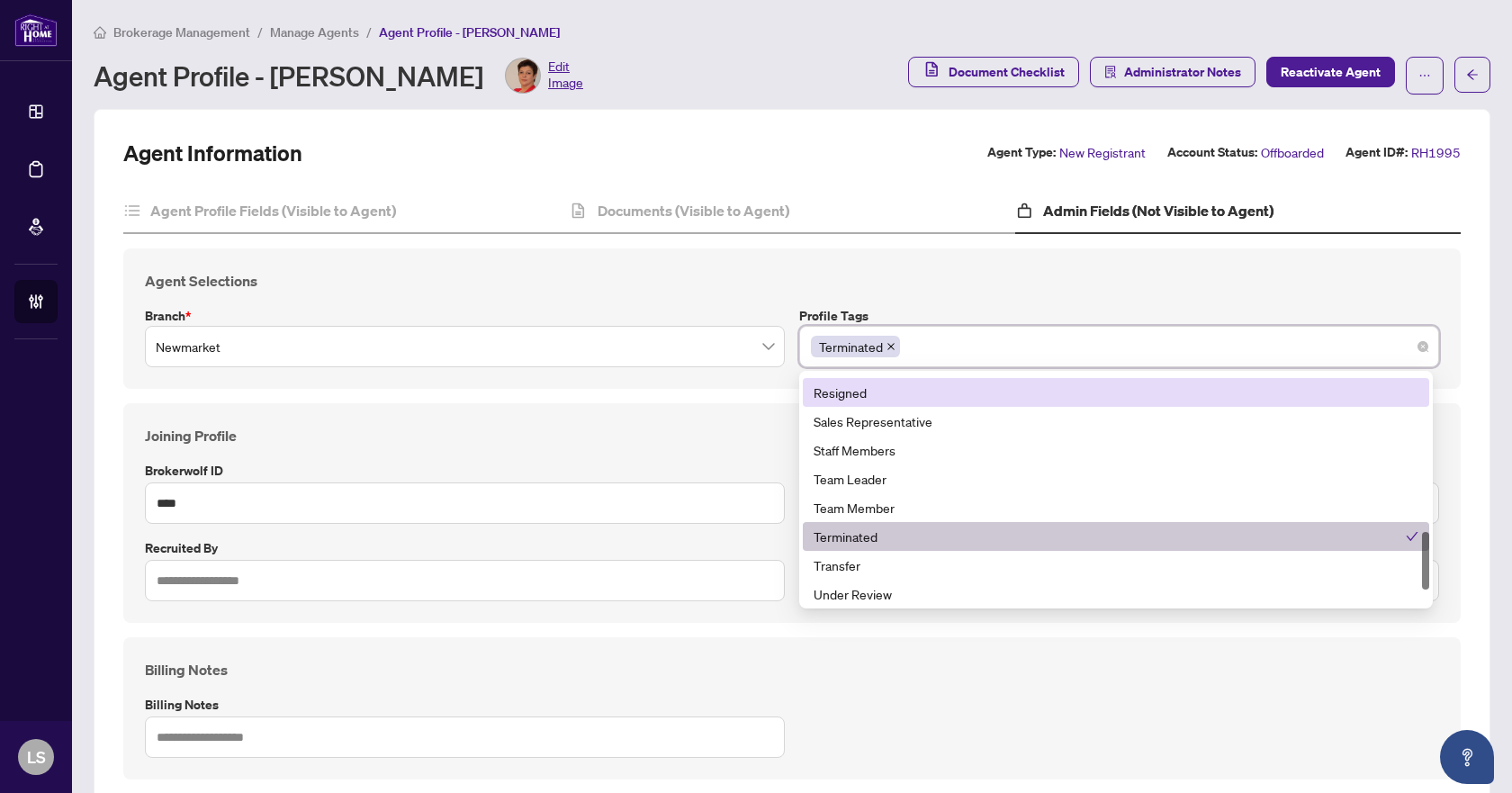
click at [957, 291] on div "Agent Selections Branch * Newmarket Profile Tags Terminated 15 31 27 Reinstated…" at bounding box center [792, 318] width 1338 height 140
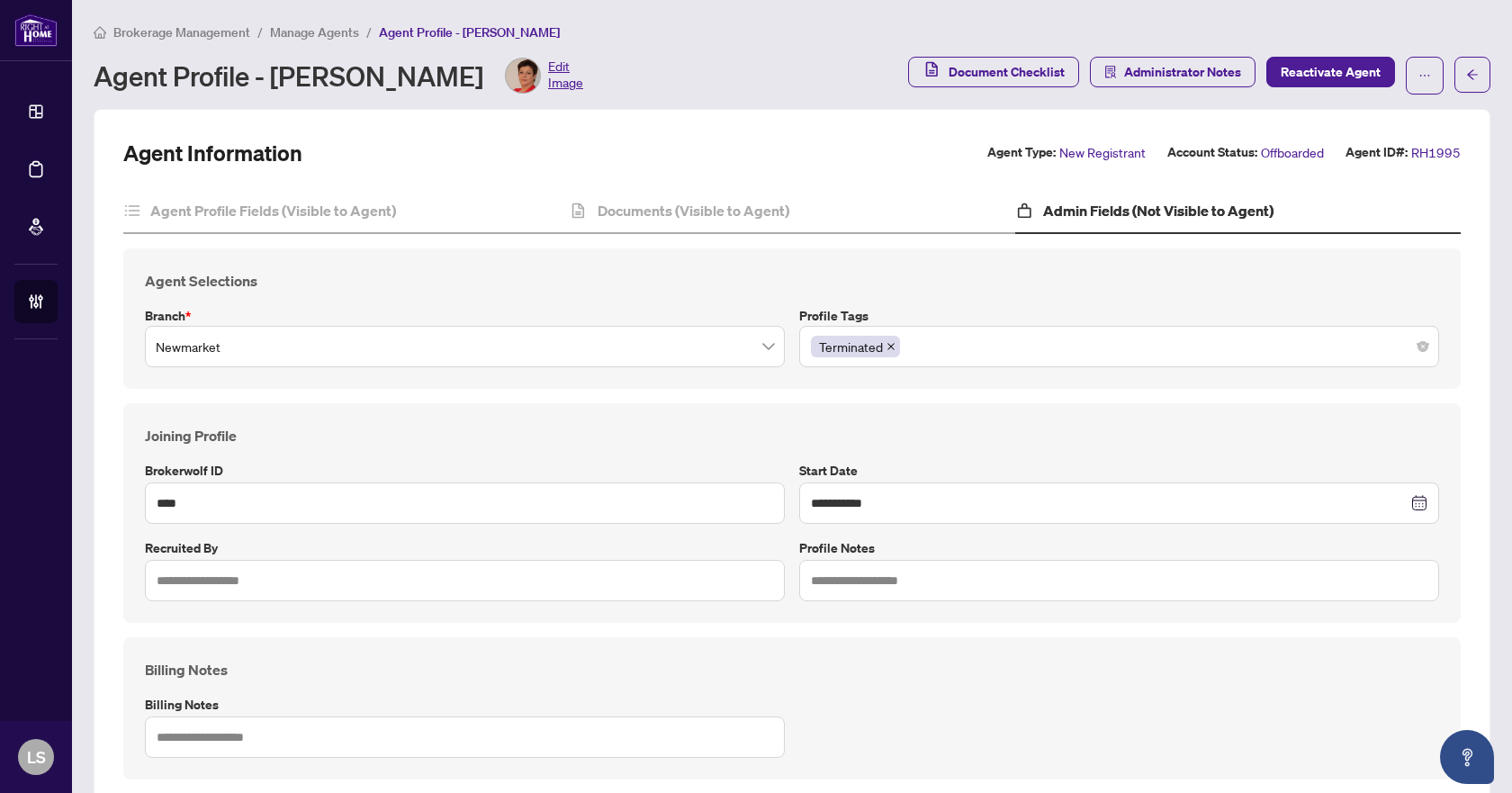
click at [987, 337] on div "Terminated" at bounding box center [1120, 347] width 617 height 32
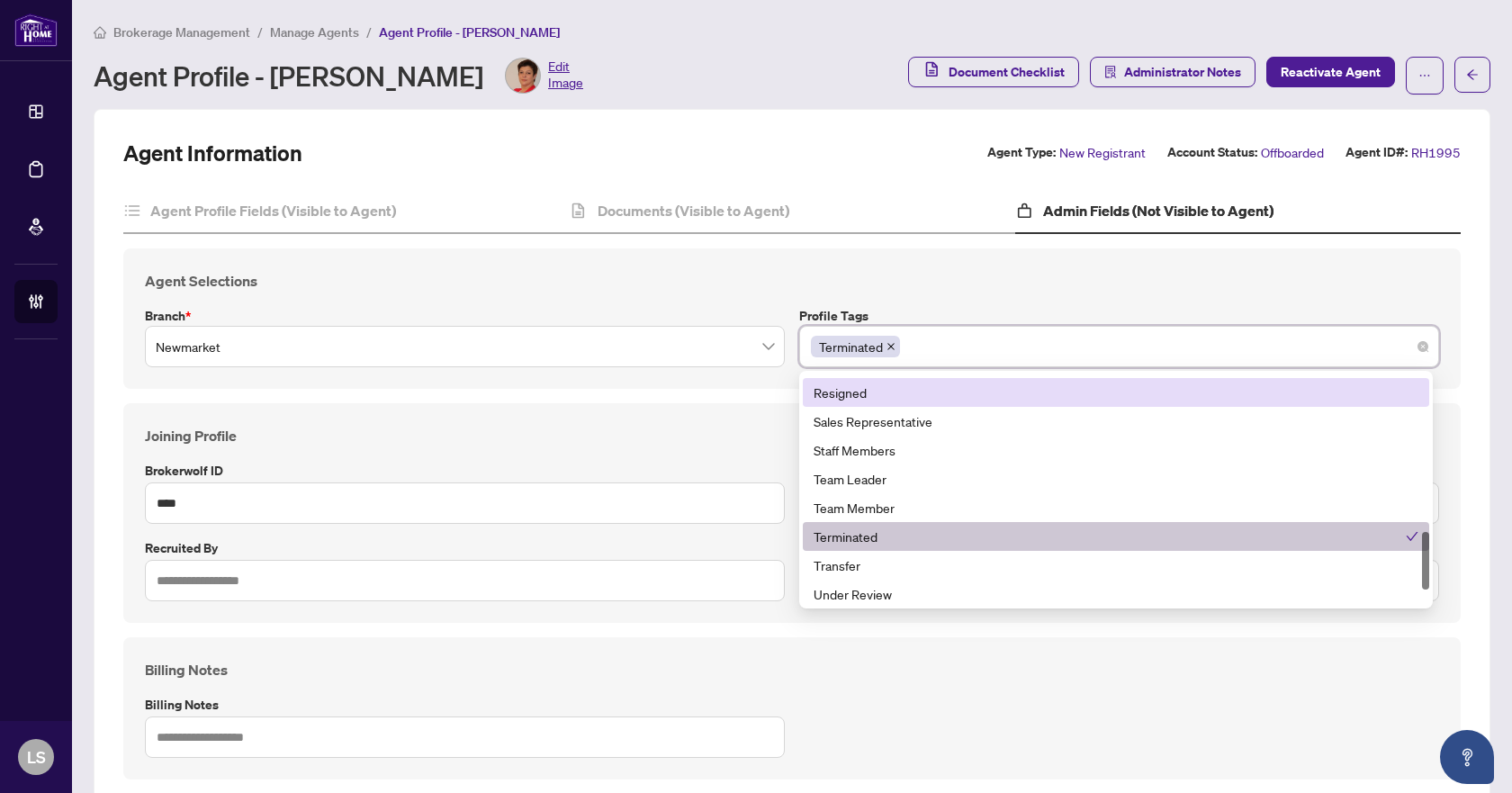
click at [980, 296] on div "Agent Selections Branch * Newmarket Profile Tags Terminated 15 31 27 Reinstated…" at bounding box center [792, 318] width 1338 height 140
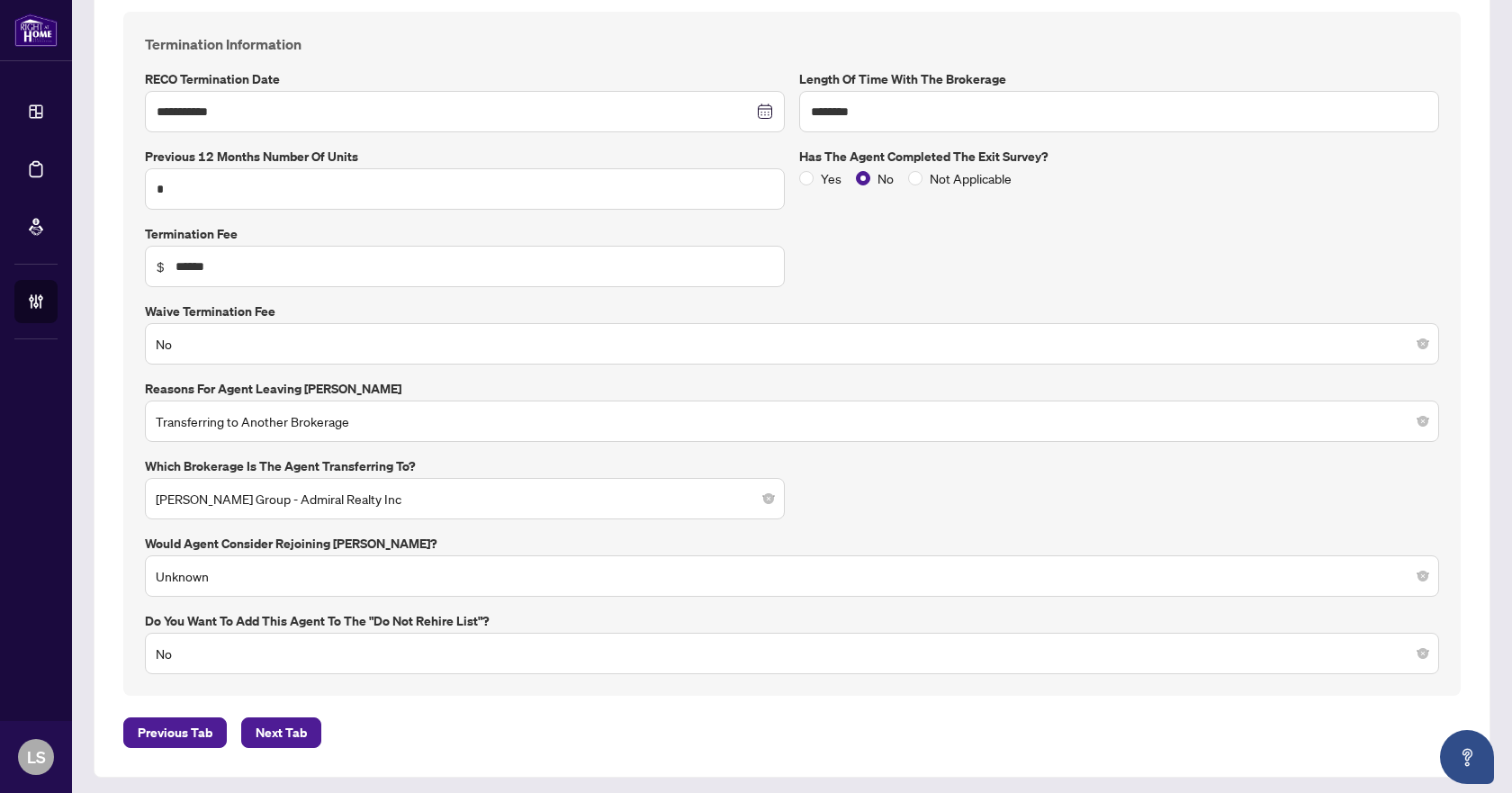
scroll to position [787, 0]
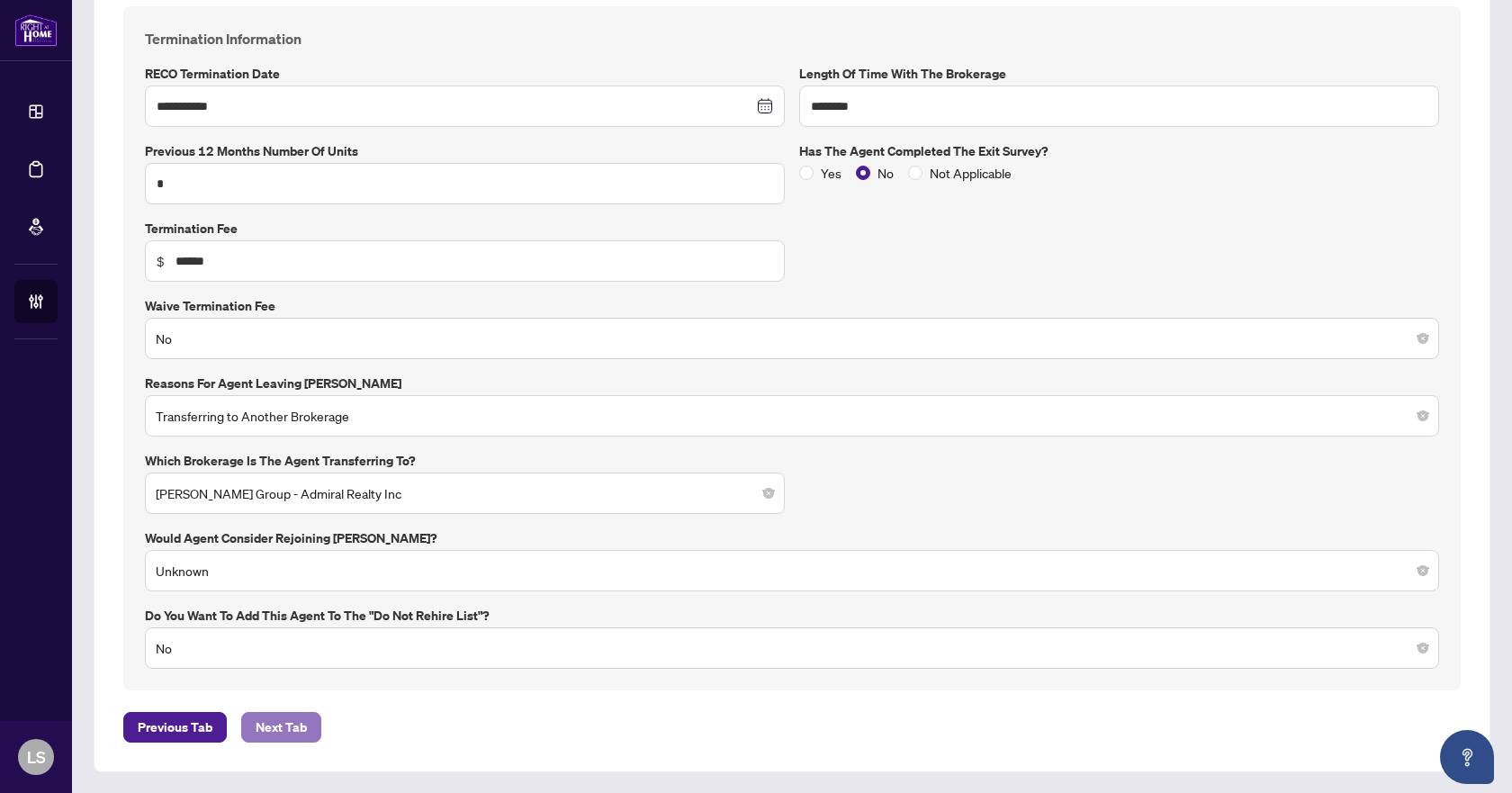
click at [307, 734] on button "Next Tab" at bounding box center [282, 727] width 81 height 30
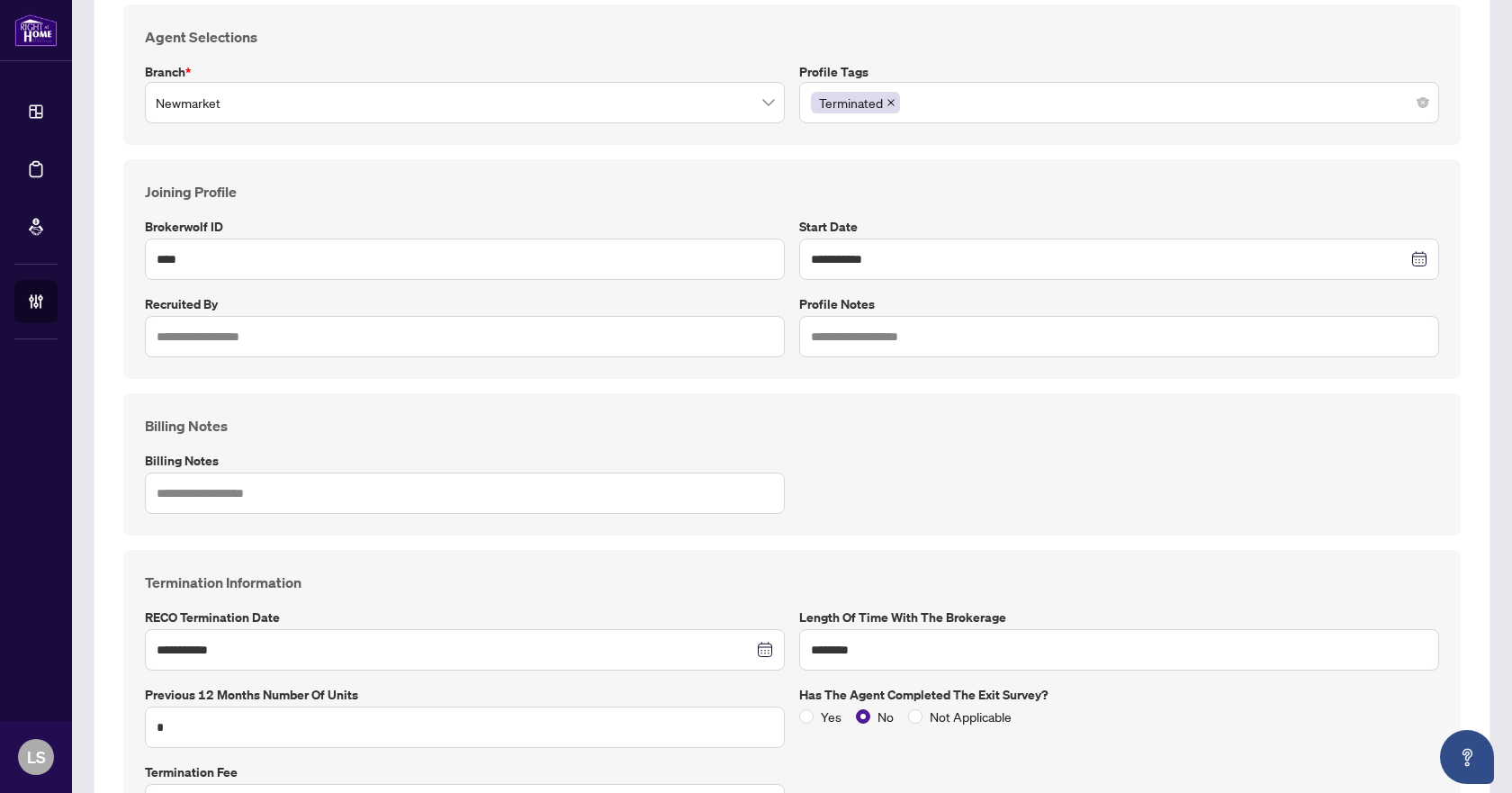
scroll to position [0, 0]
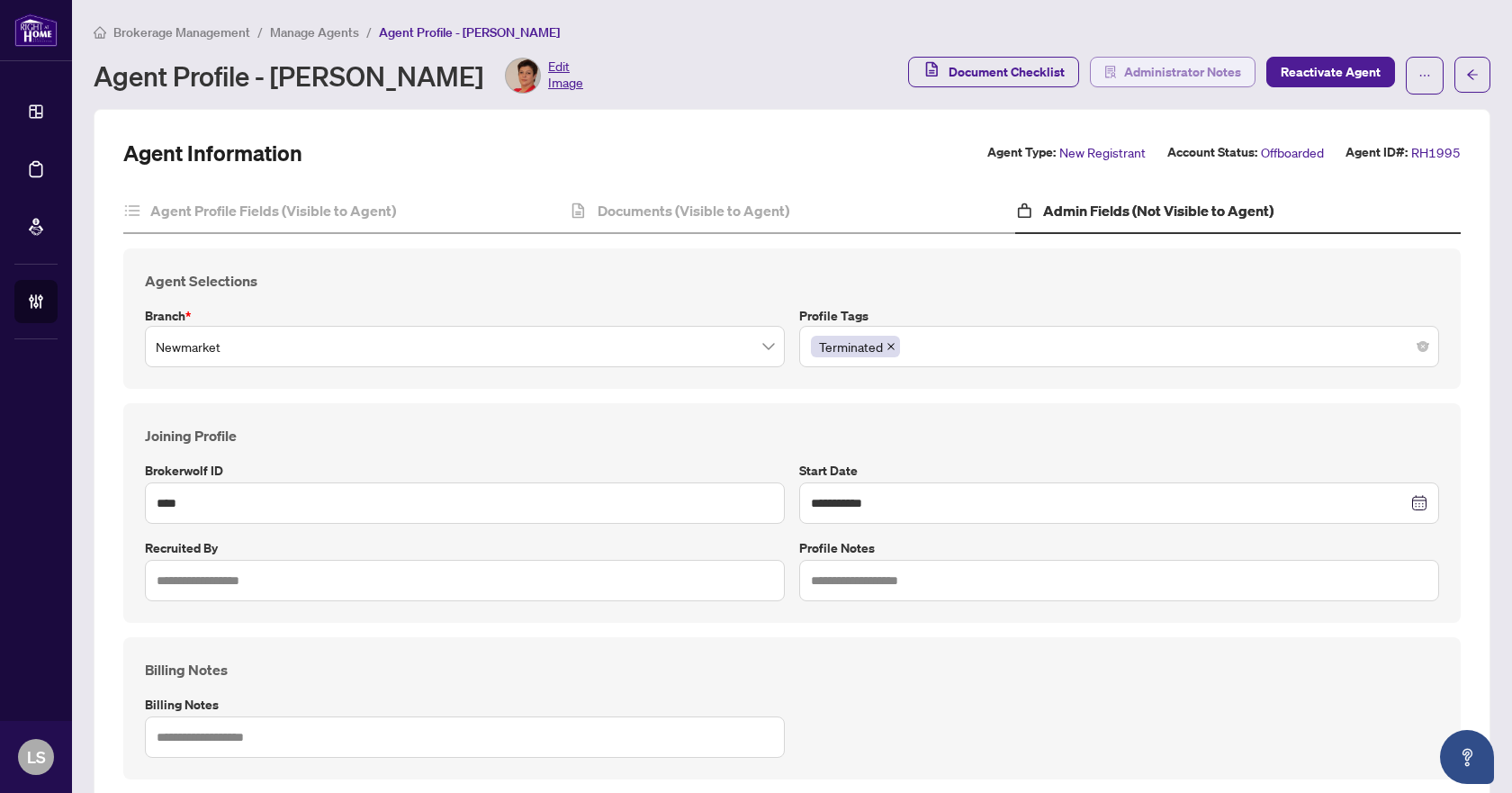
click at [1189, 76] on span "Administrator Notes" at bounding box center [1182, 72] width 117 height 28
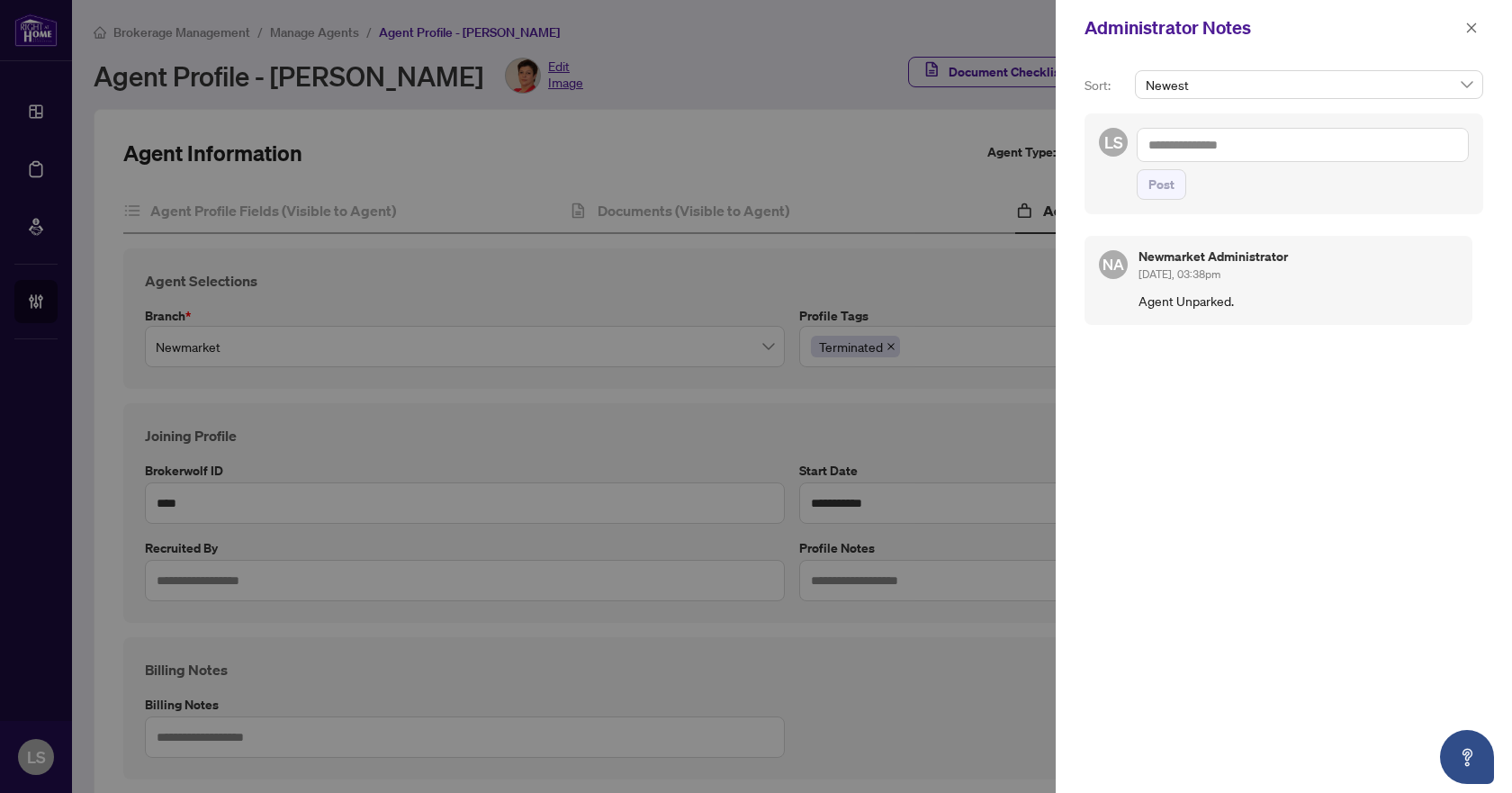
click at [1183, 143] on textarea at bounding box center [1303, 145] width 332 height 34
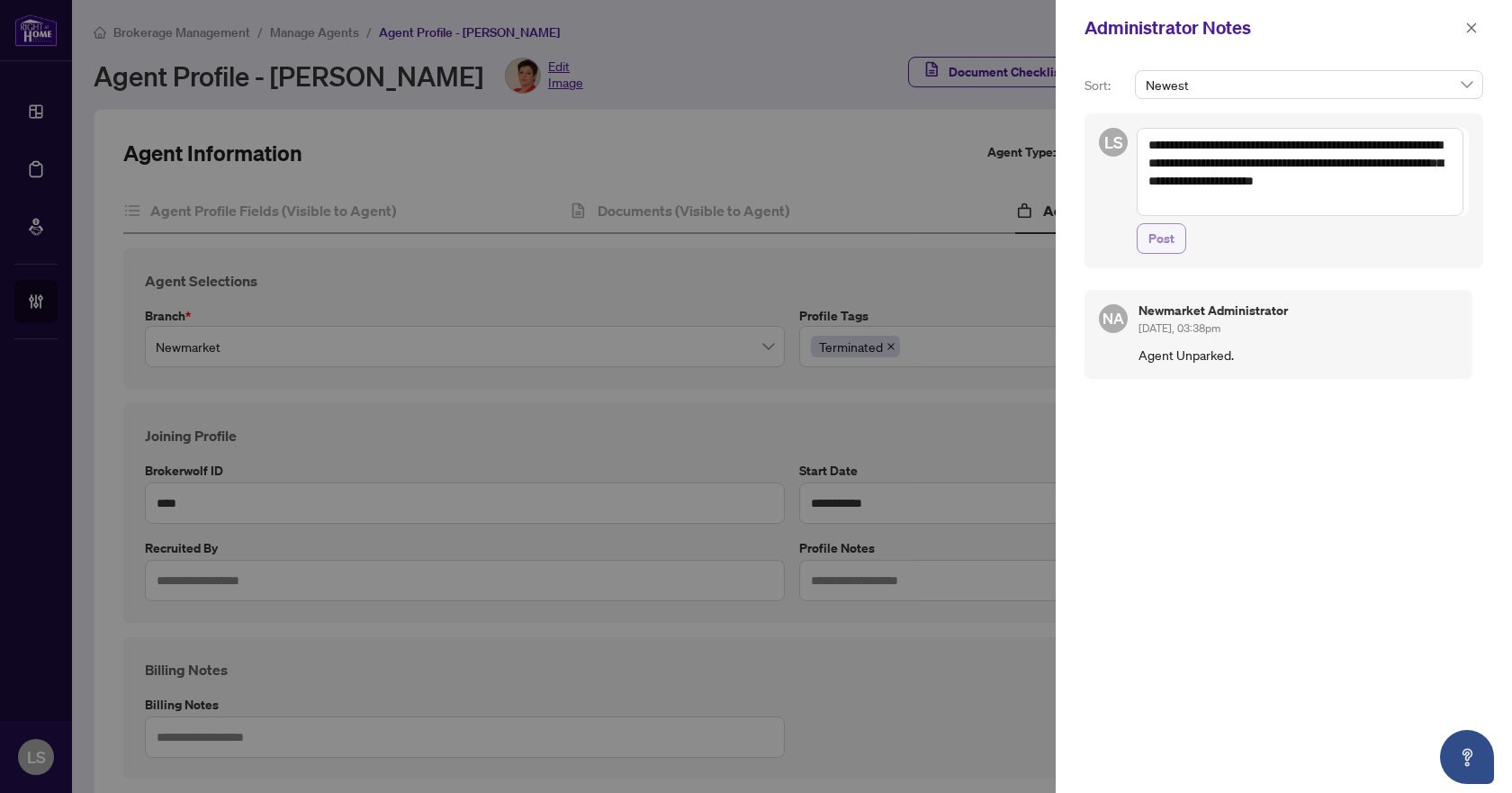
type textarea "**********"
click at [1158, 246] on span "Post" at bounding box center [1162, 238] width 27 height 28
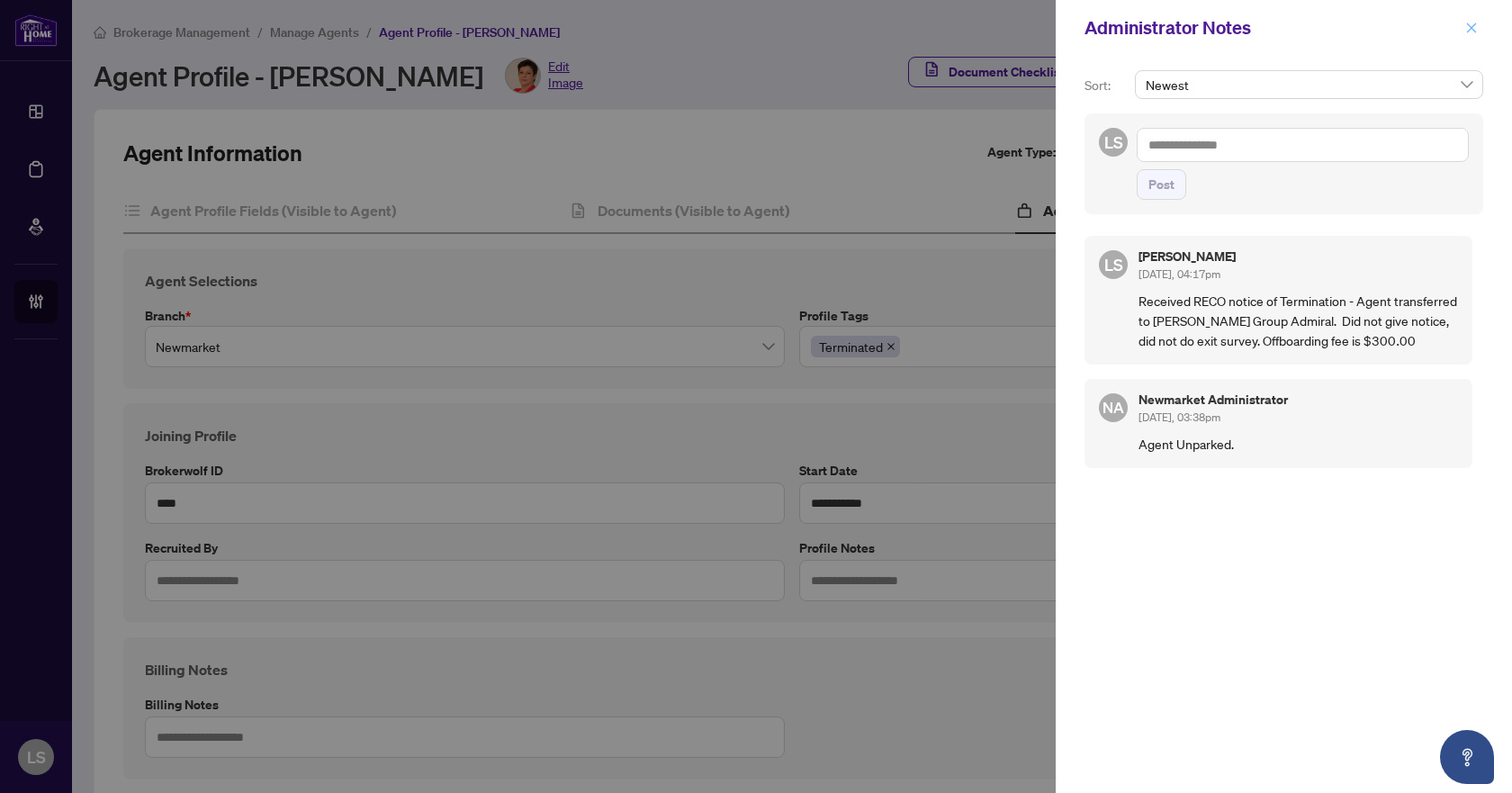
click at [1474, 27] on icon "close" at bounding box center [1472, 27] width 9 height 9
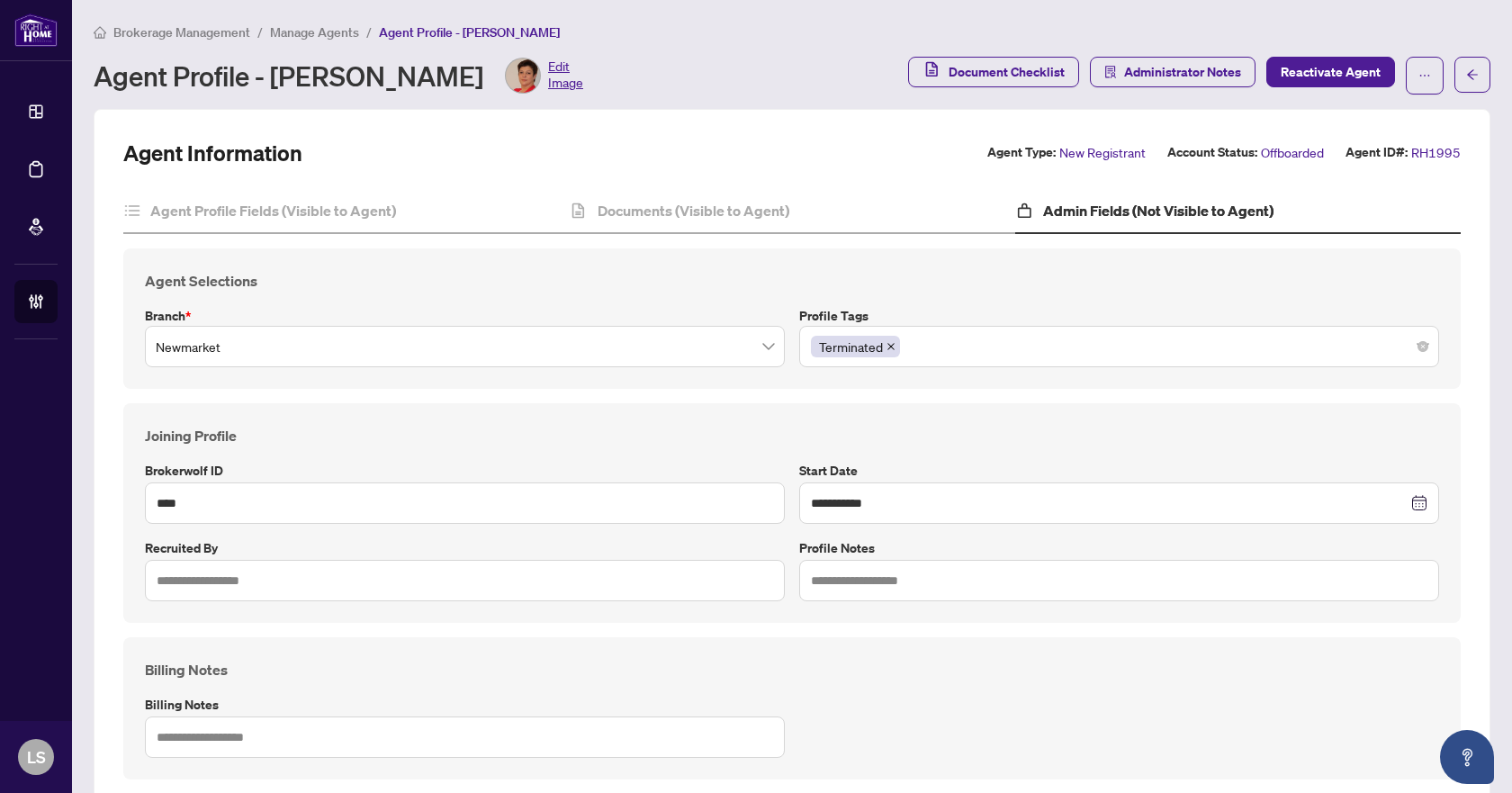
click at [225, 34] on span "Brokerage Management" at bounding box center [182, 32] width 137 height 16
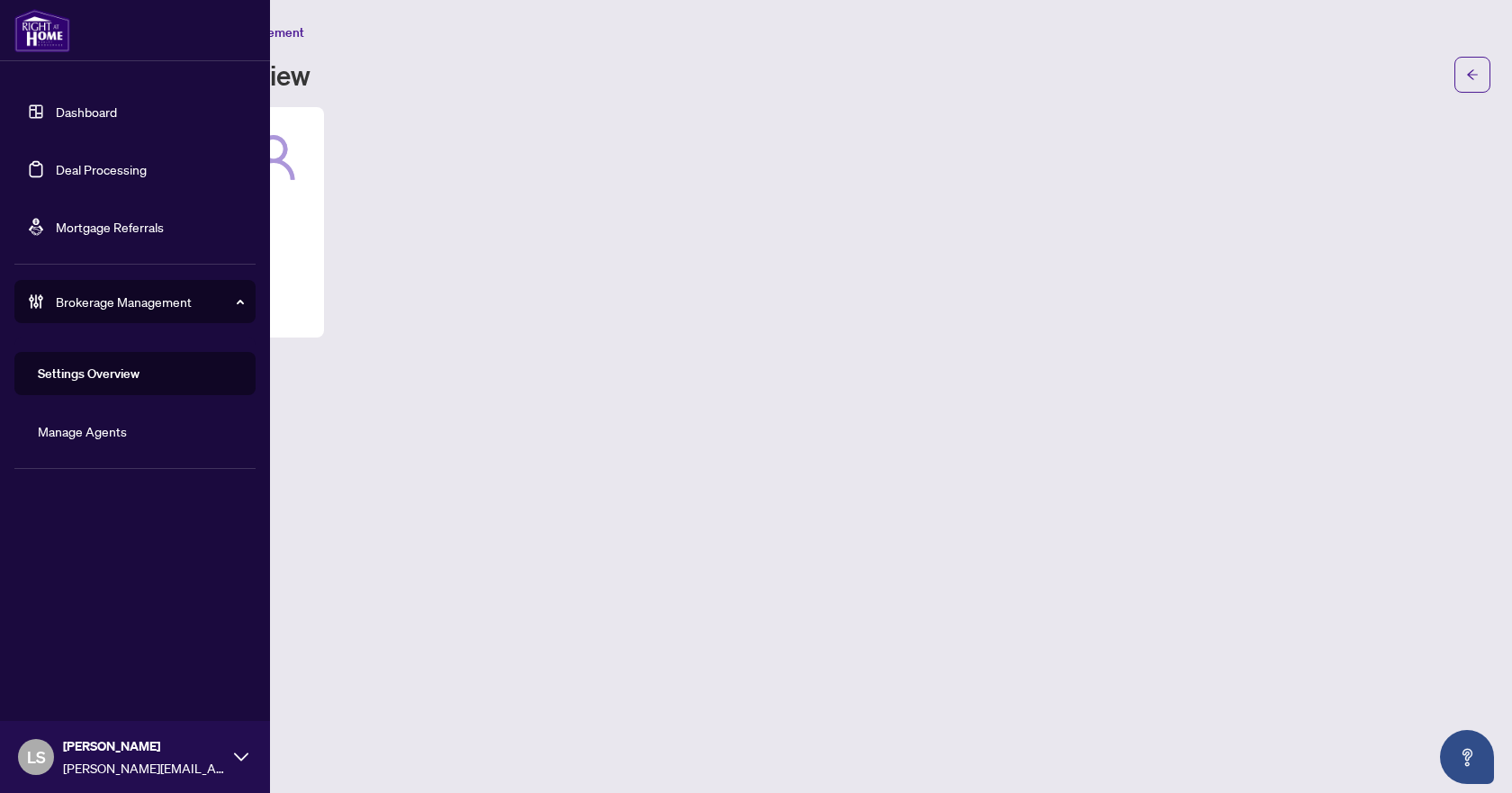
drag, startPoint x: 89, startPoint y: 170, endPoint x: 100, endPoint y: 171, distance: 11.0
click at [89, 170] on link "Deal Processing" at bounding box center [101, 169] width 91 height 16
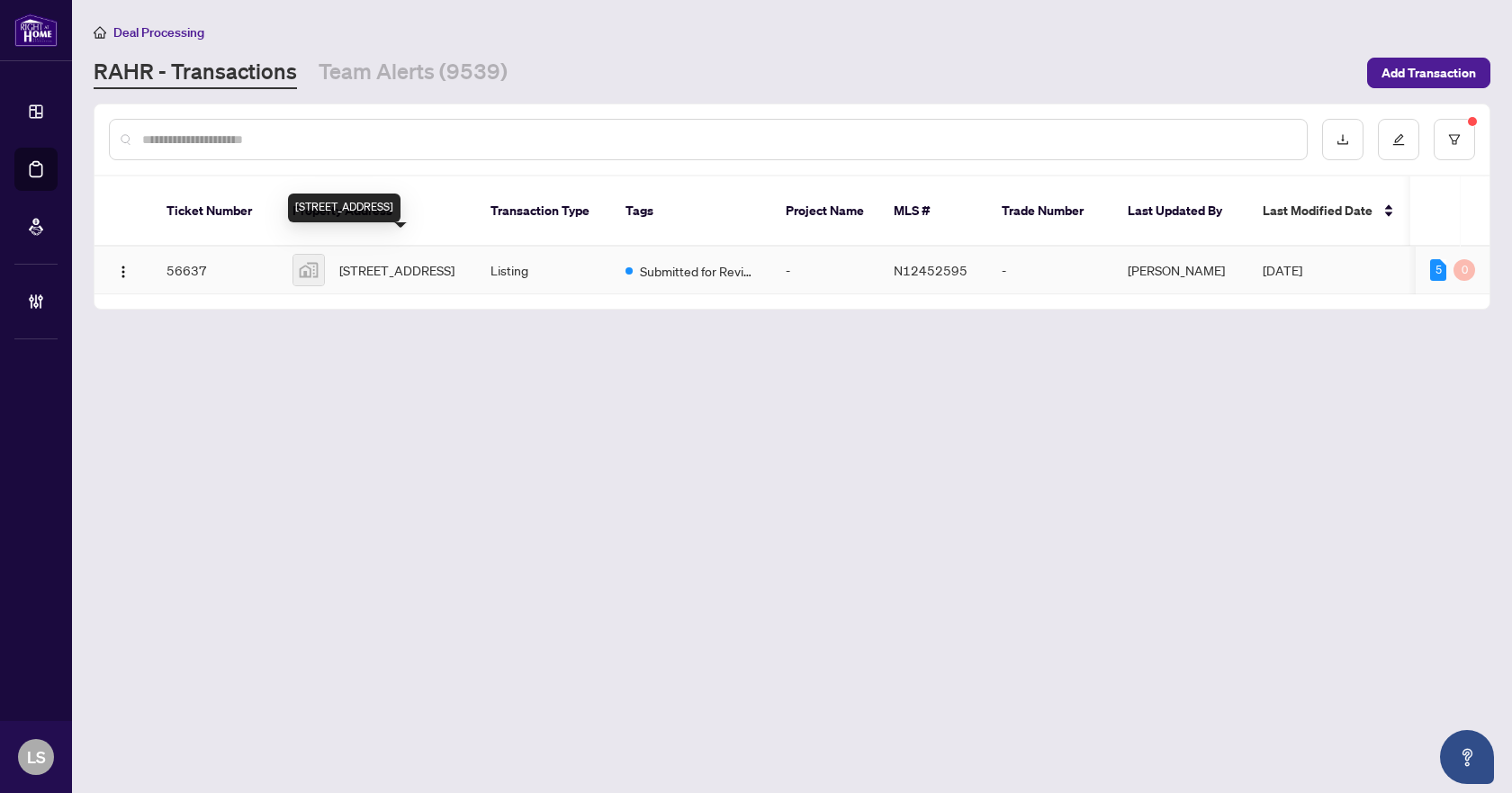
click at [409, 268] on span "[STREET_ADDRESS]" at bounding box center [397, 269] width 116 height 20
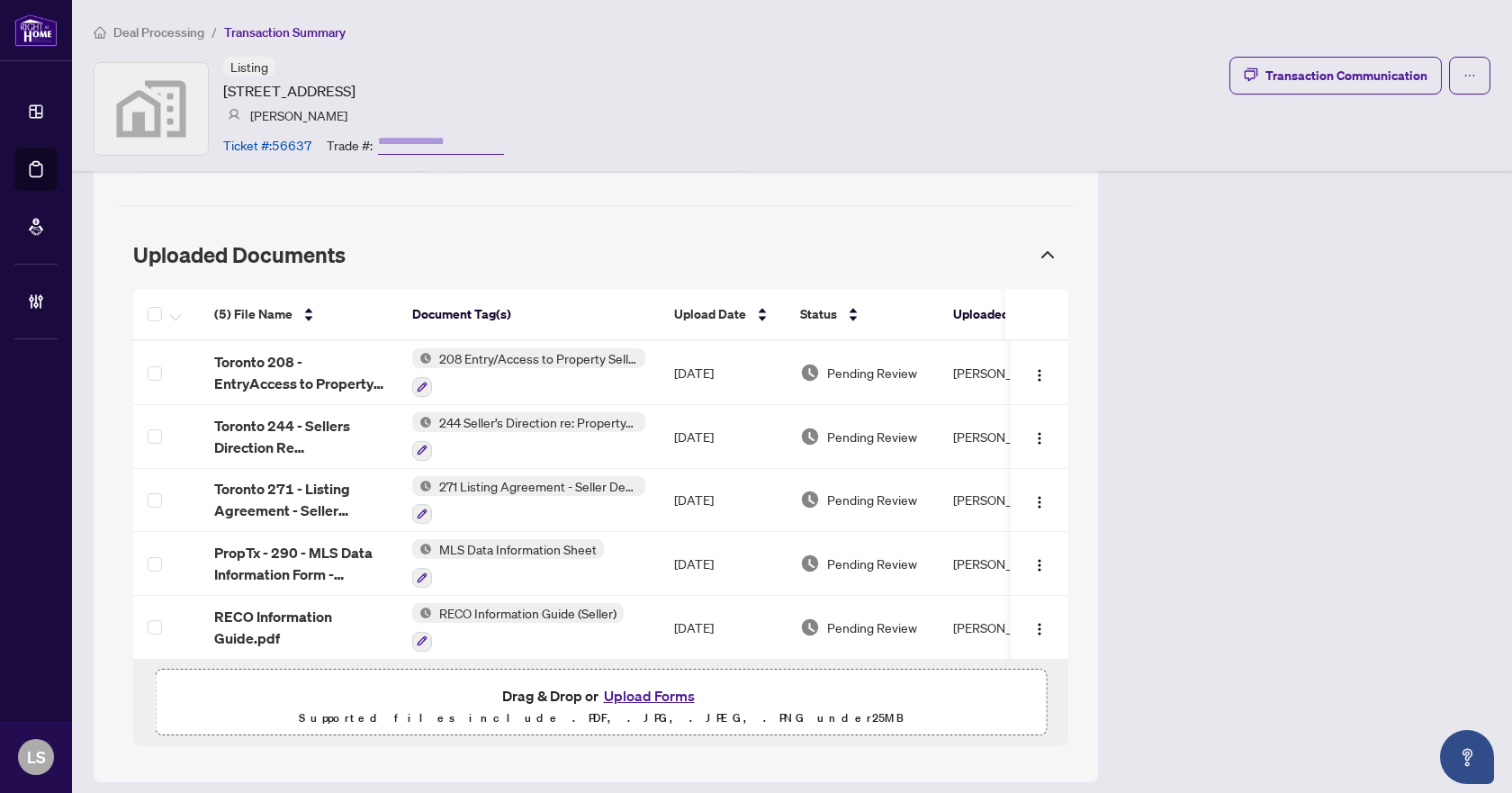
scroll to position [960, 0]
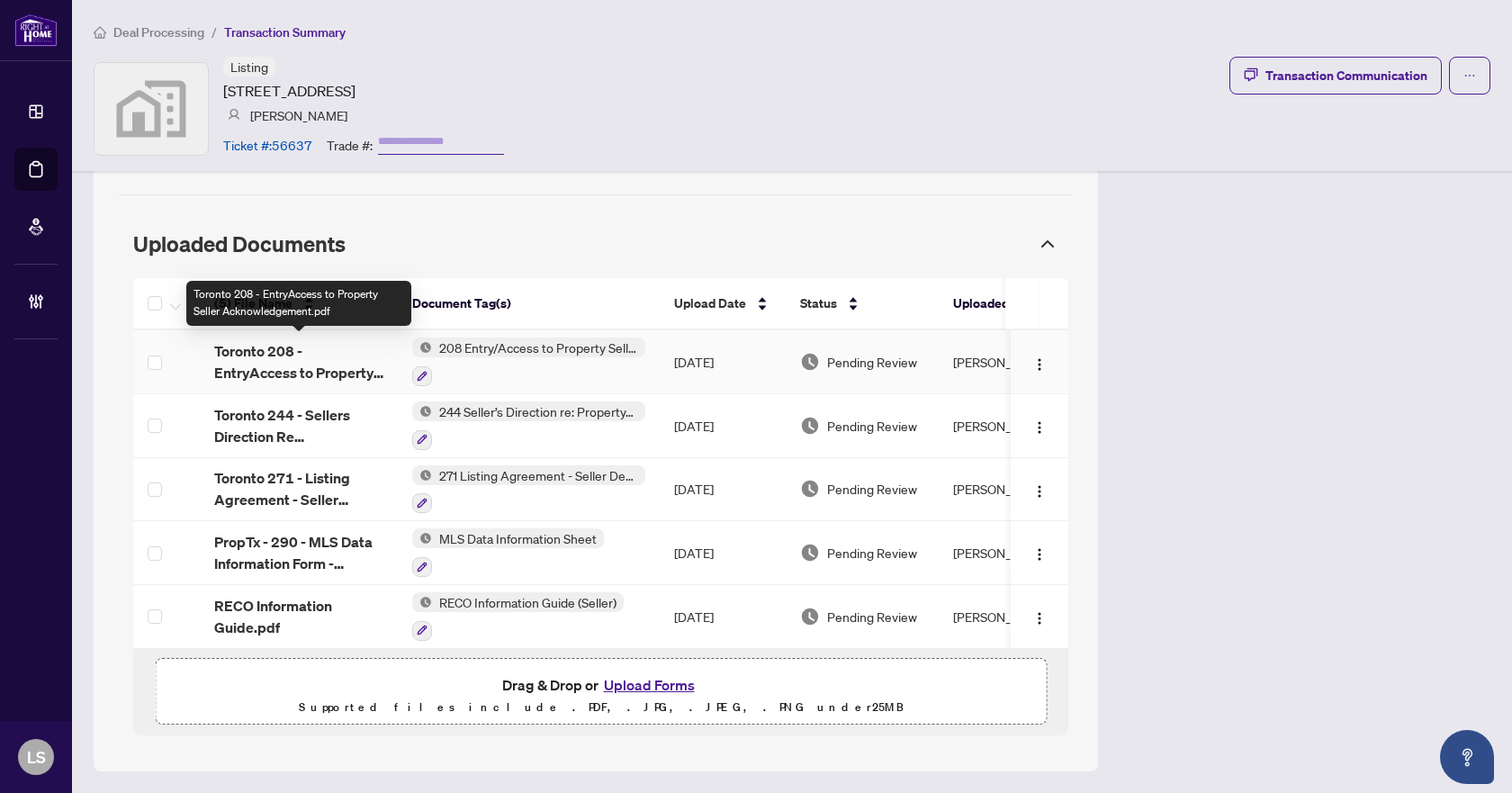
click at [278, 349] on span "Toronto 208 - EntryAccess to Property Seller Acknowledgement.pdf" at bounding box center [299, 362] width 170 height 44
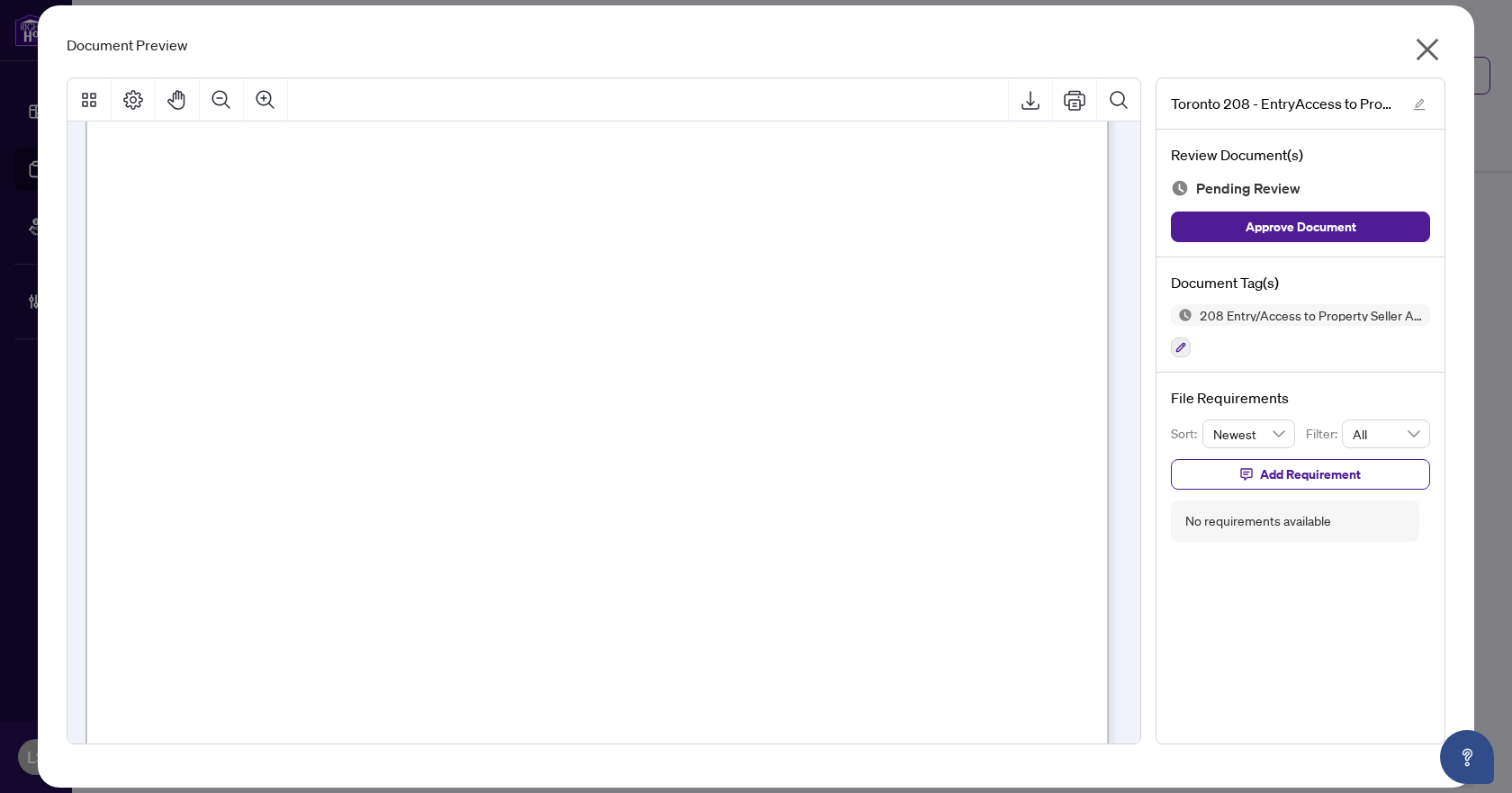
scroll to position [180, 0]
click at [1185, 347] on icon "button" at bounding box center [1180, 347] width 10 height 10
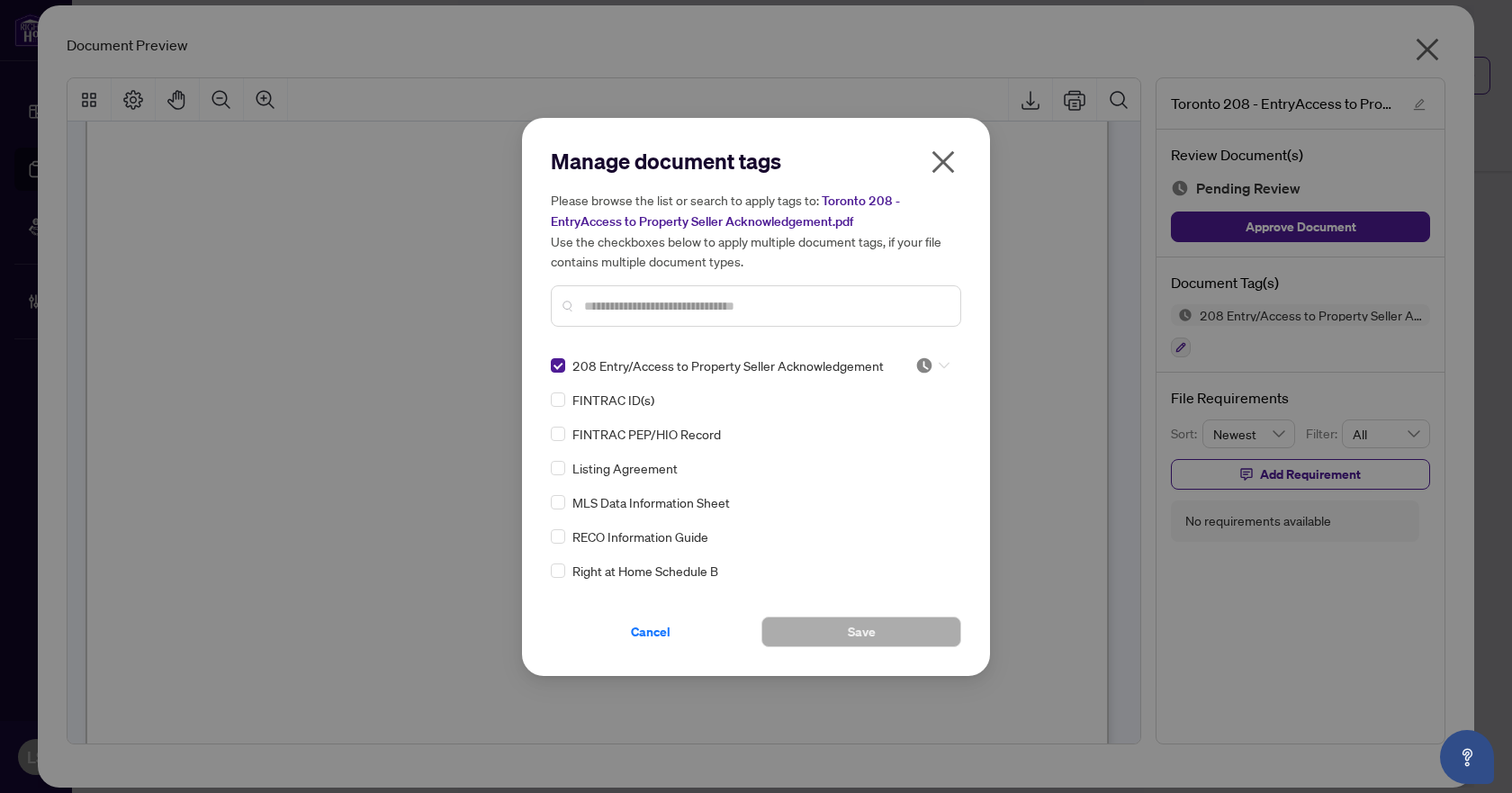
click at [939, 365] on icon at bounding box center [944, 365] width 10 height 7
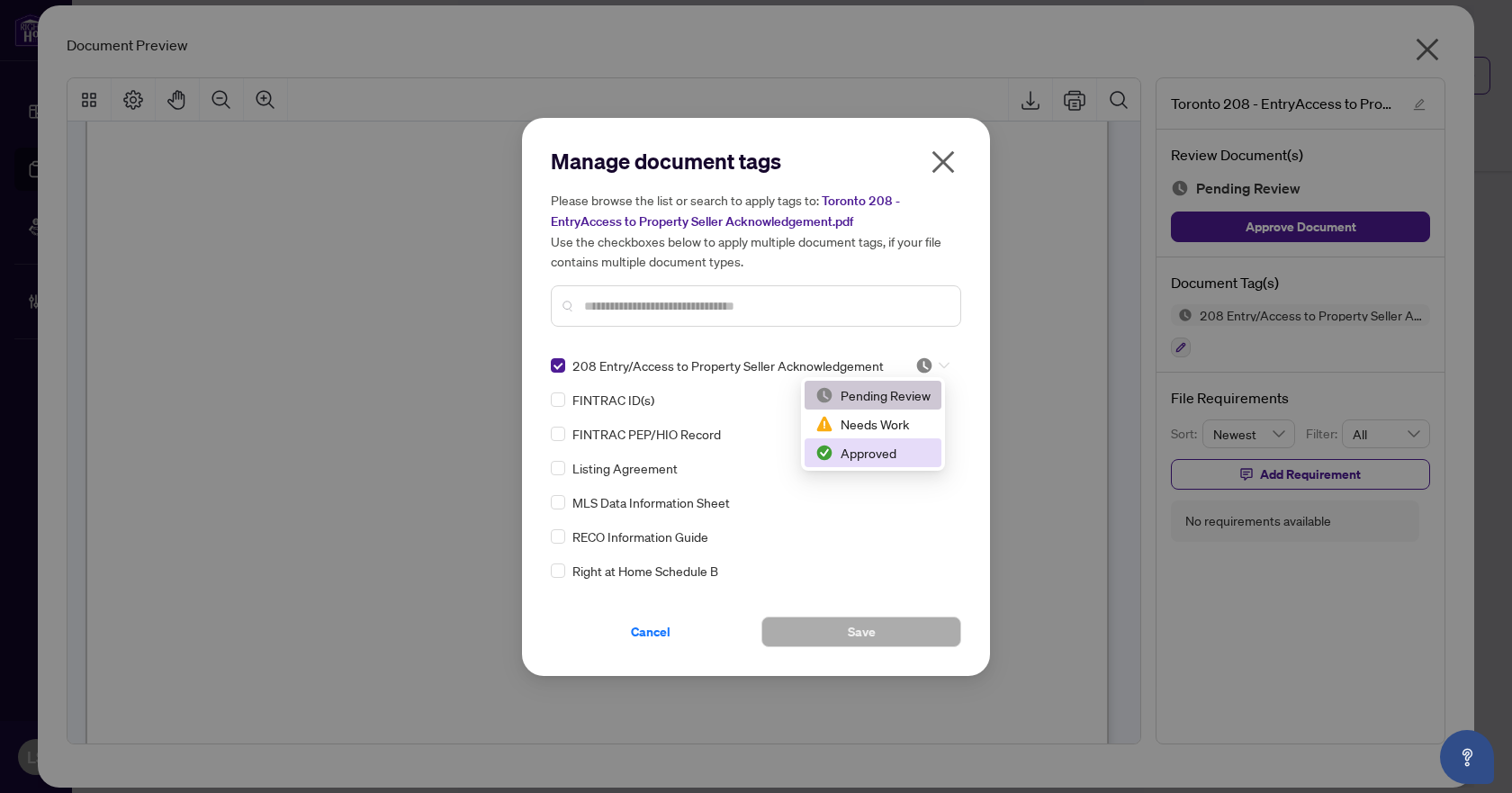
click at [857, 452] on div "Approved" at bounding box center [873, 452] width 116 height 20
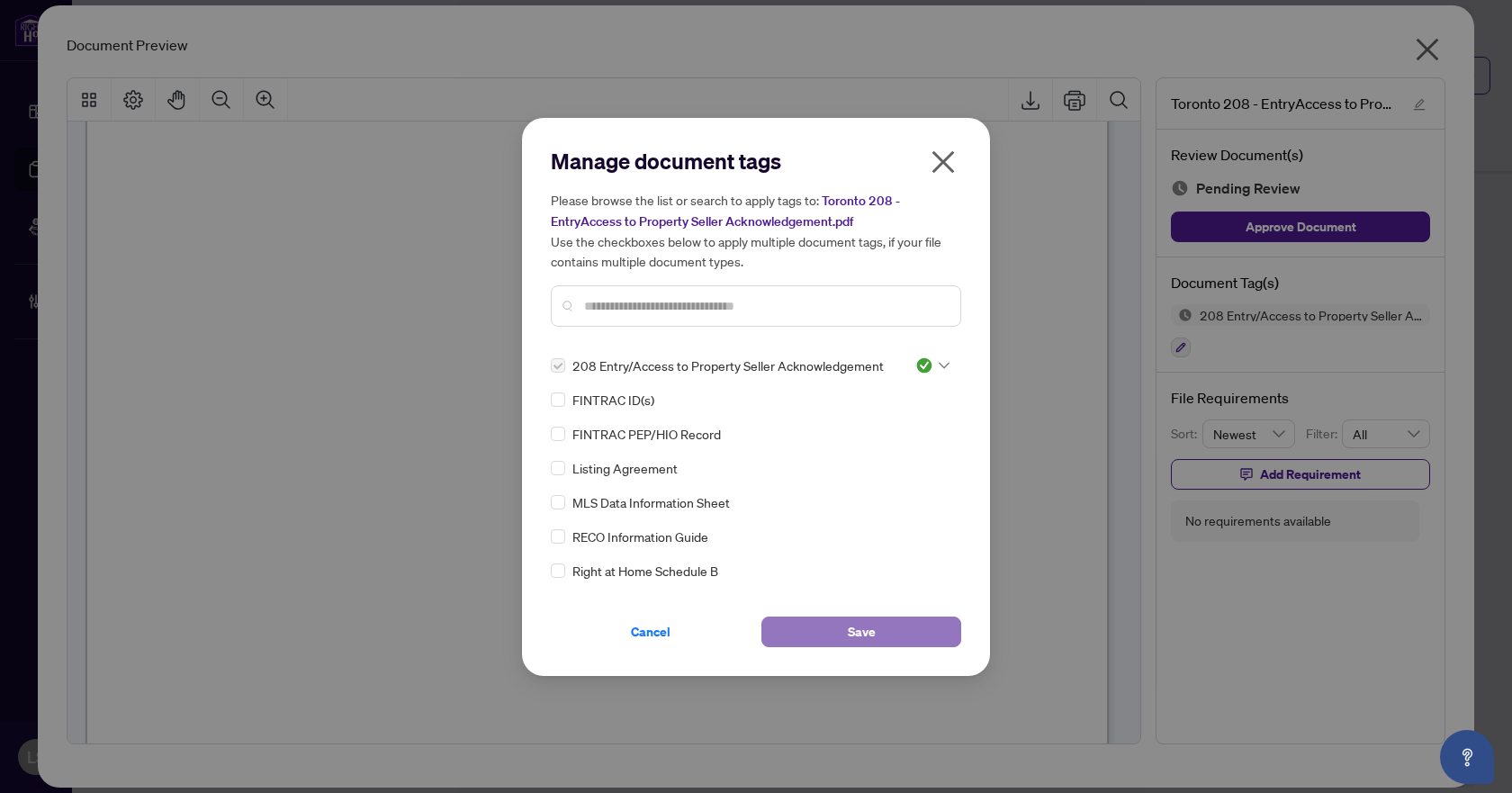
click at [834, 629] on button "Save" at bounding box center [861, 632] width 200 height 30
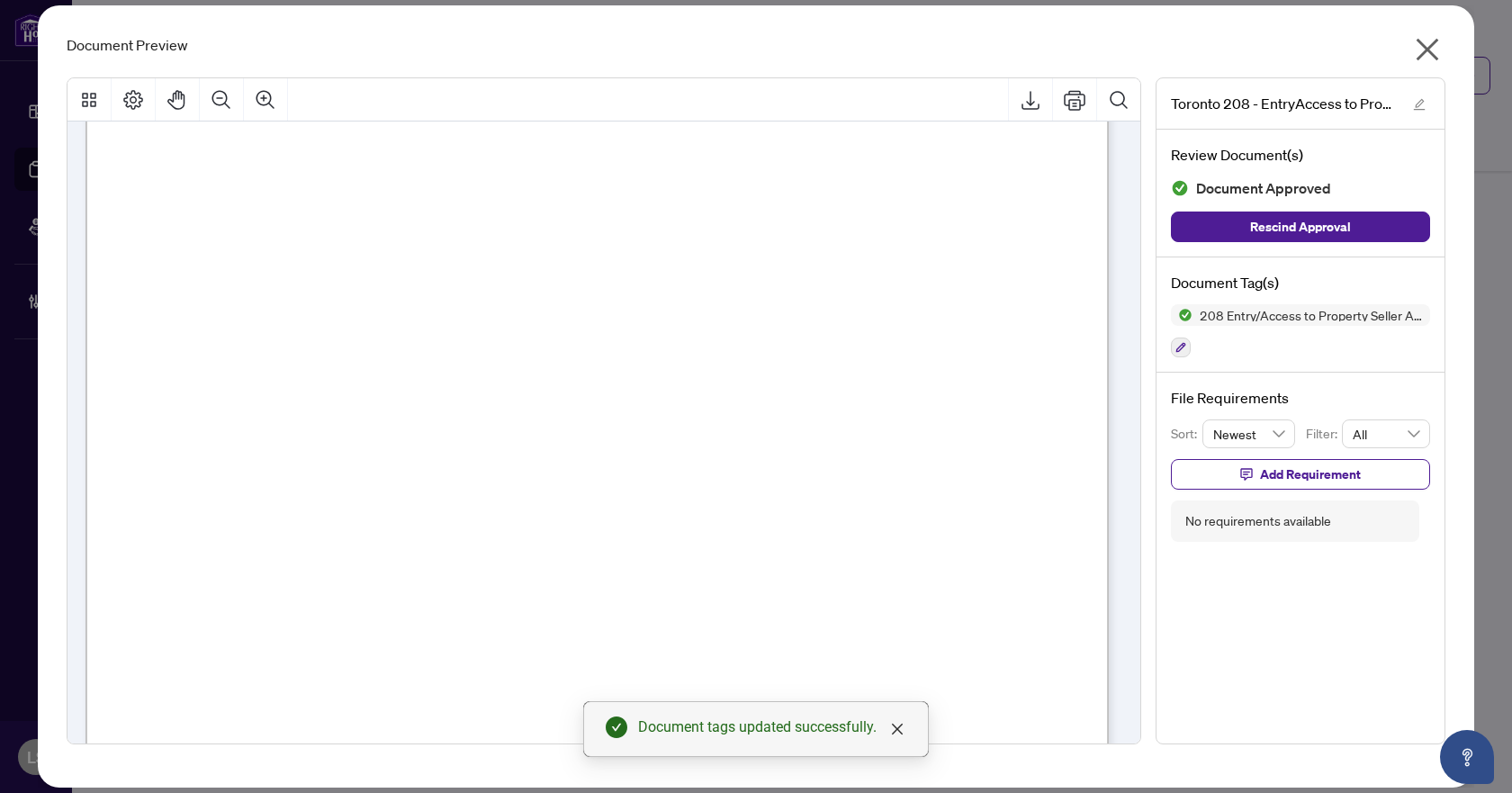
scroll to position [720, 0]
drag, startPoint x: 1432, startPoint y: 45, endPoint x: 1425, endPoint y: 56, distance: 13.0
click at [1430, 45] on icon "close" at bounding box center [1429, 50] width 23 height 23
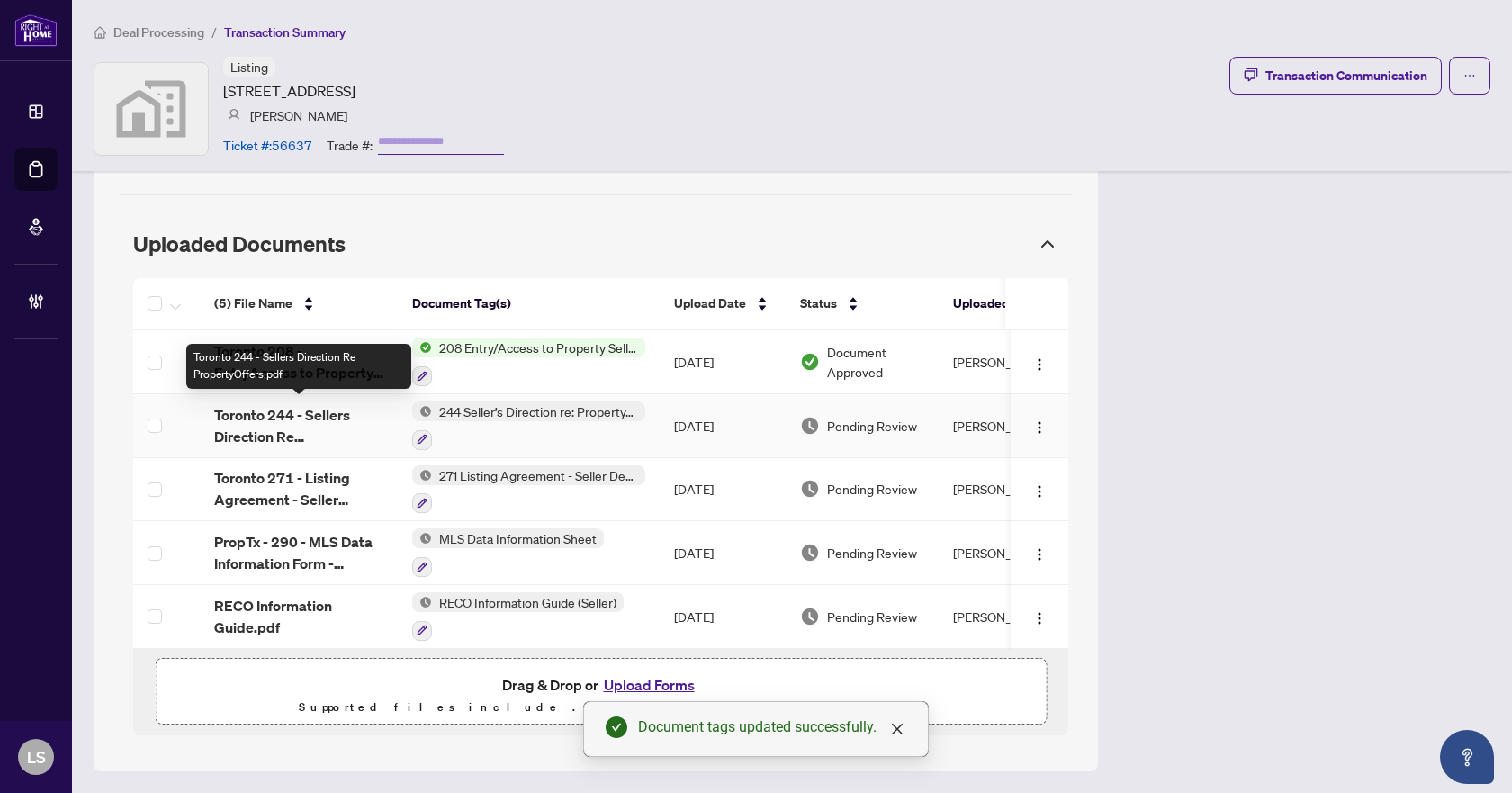
click at [270, 419] on span "Toronto 244 - Sellers Direction Re PropertyOffers.pdf" at bounding box center [299, 425] width 170 height 44
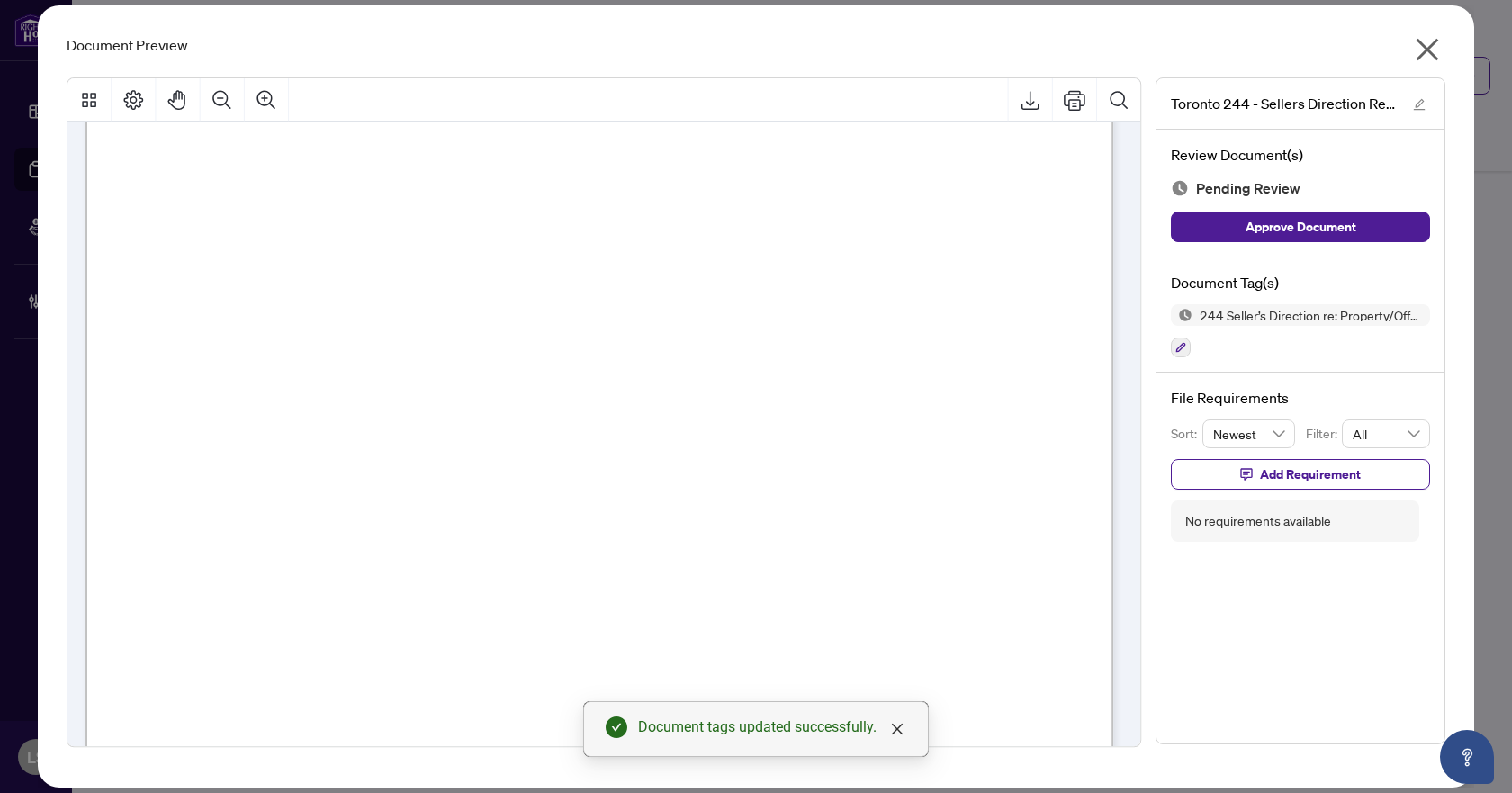
scroll to position [735, 0]
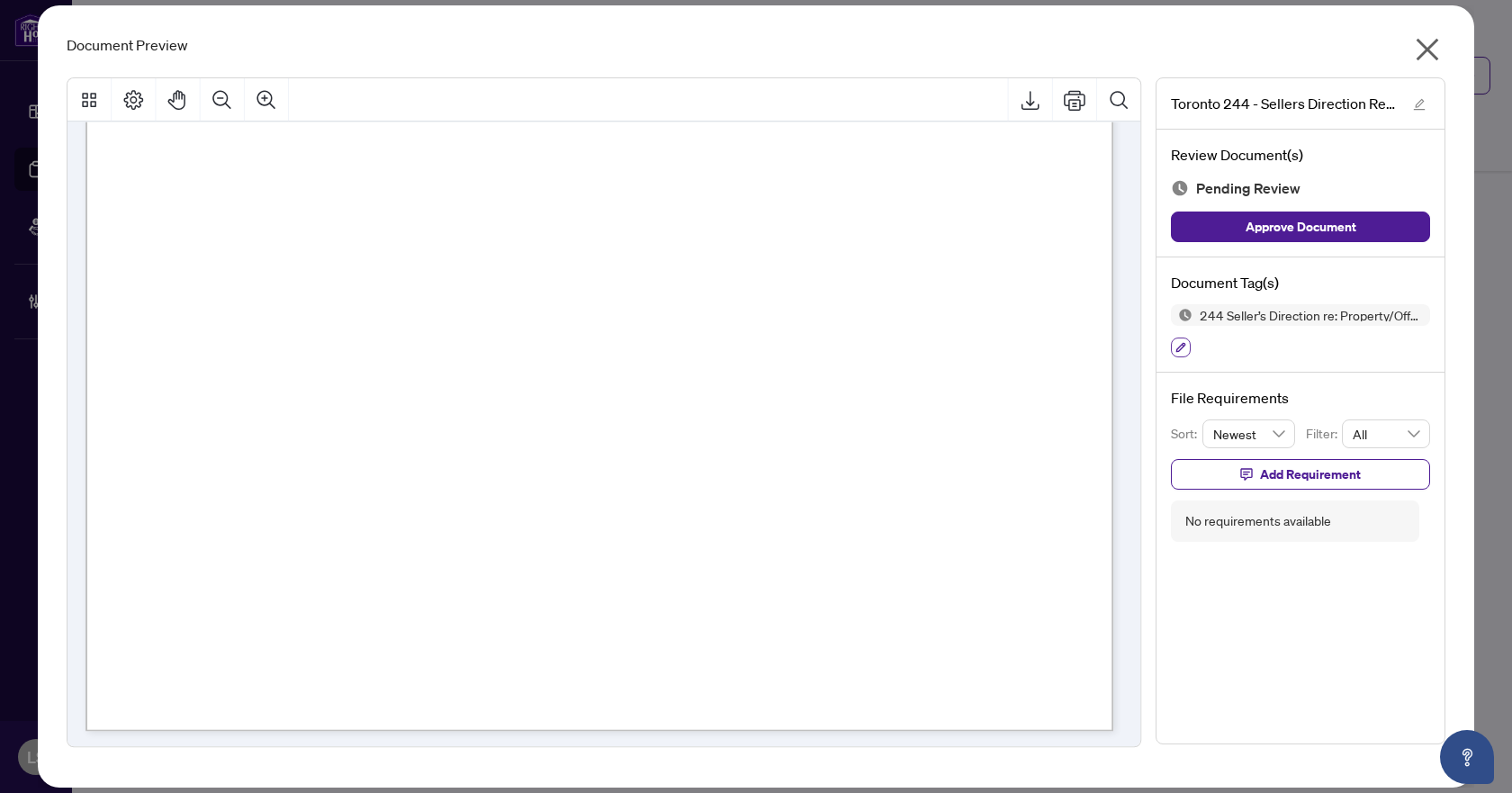
click at [1184, 345] on icon "button" at bounding box center [1180, 347] width 10 height 10
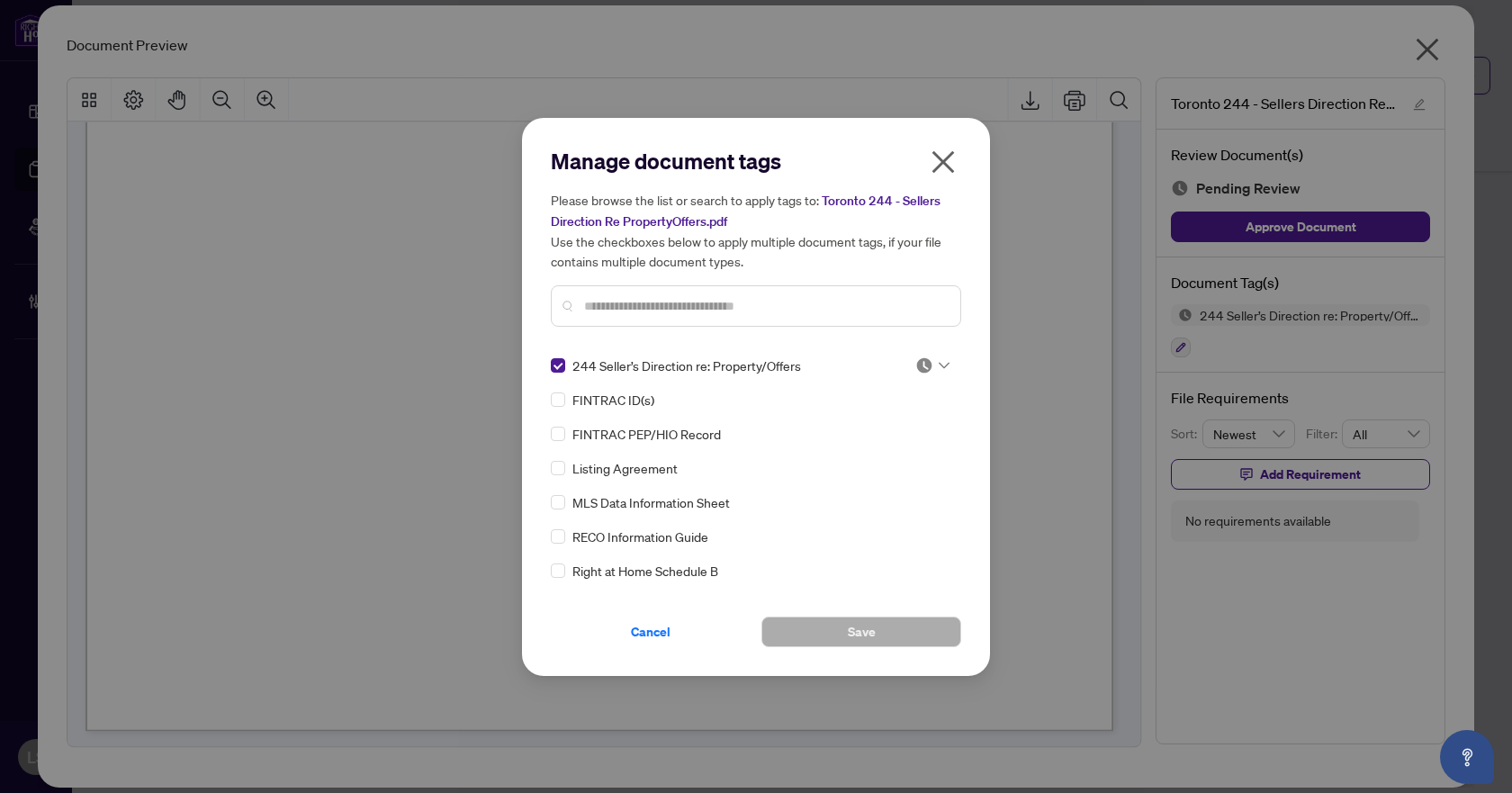
click at [939, 363] on icon at bounding box center [944, 366] width 10 height 8
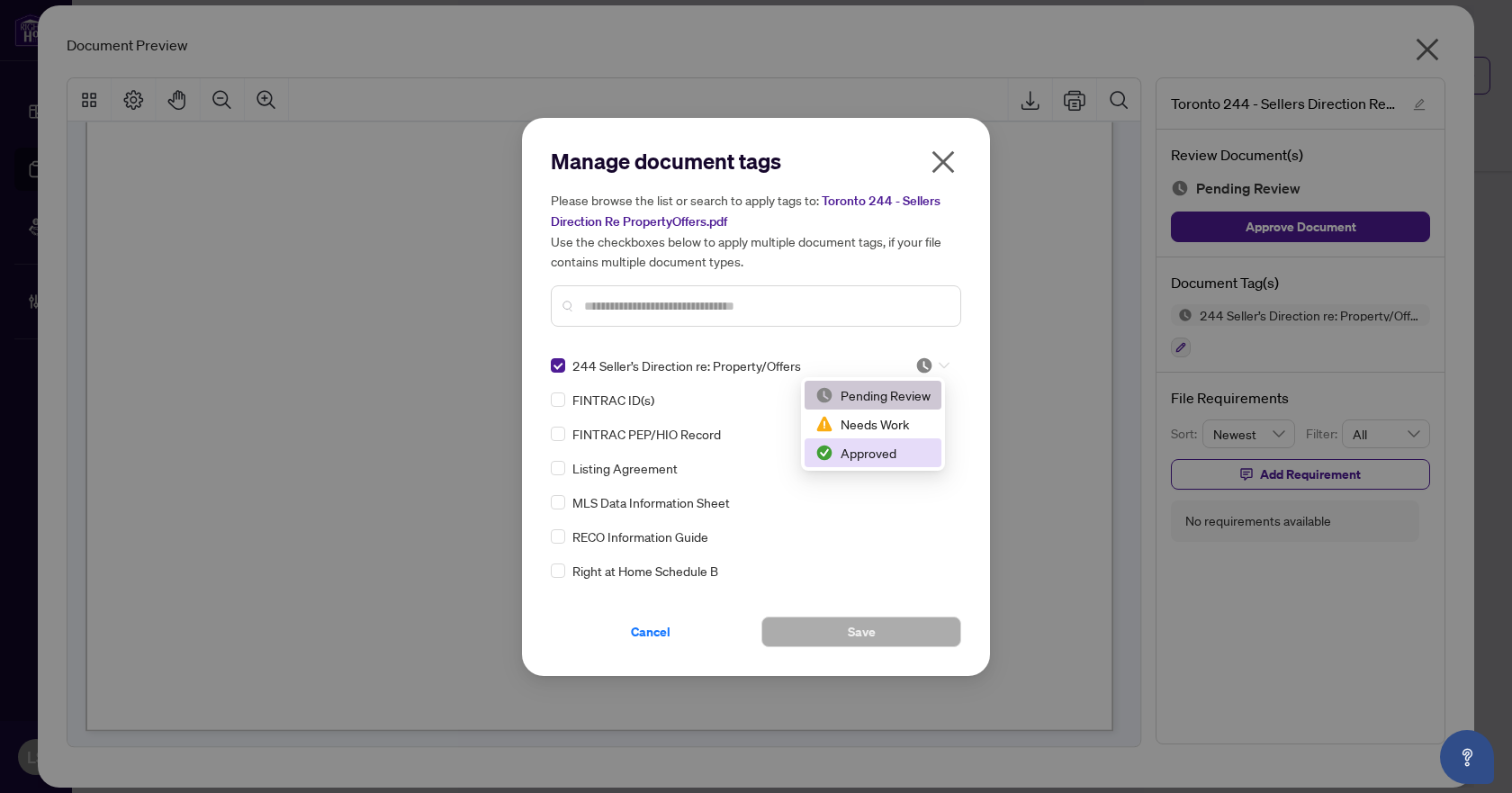
click at [890, 449] on div "Approved" at bounding box center [873, 452] width 116 height 20
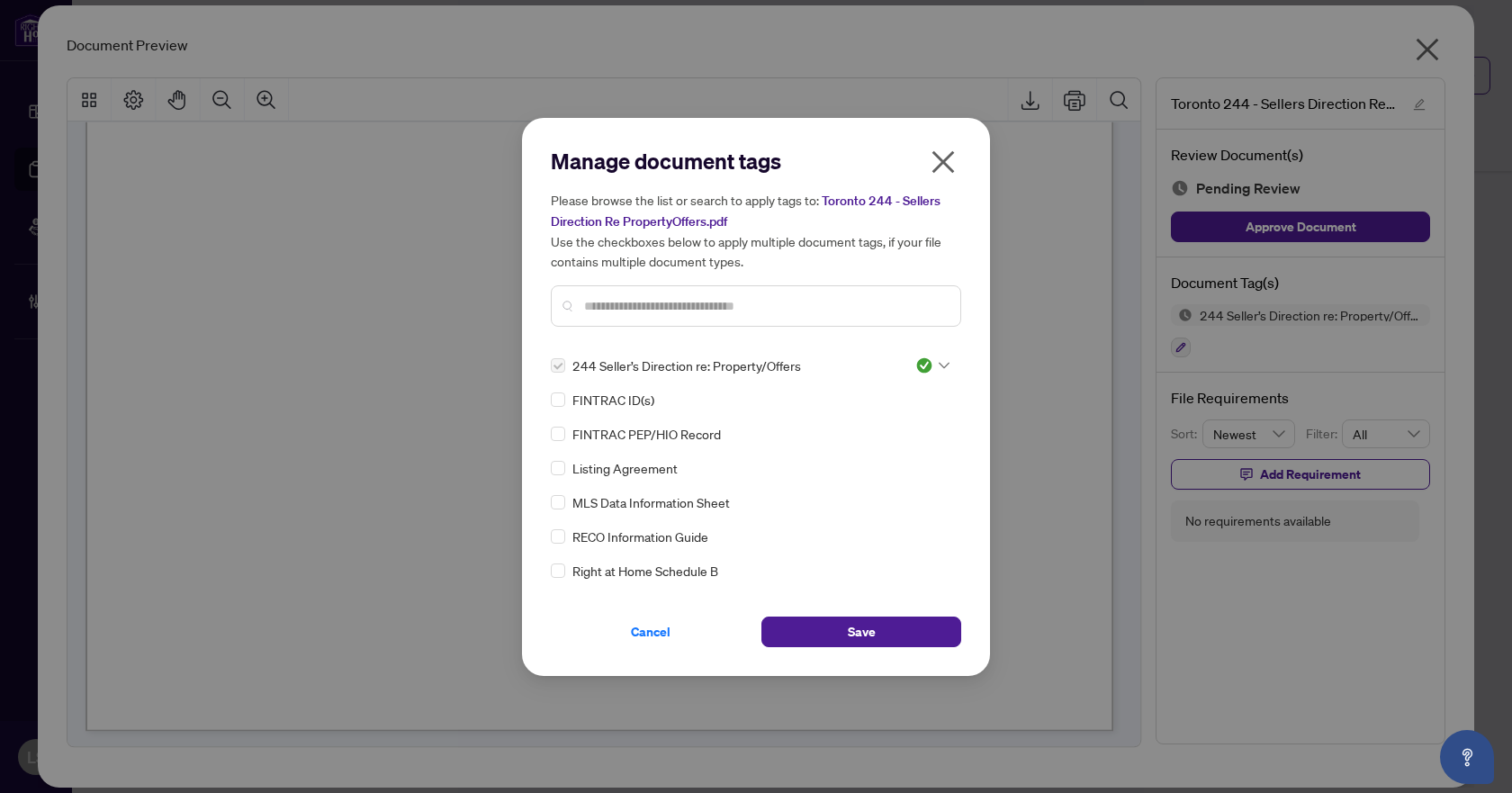
drag, startPoint x: 848, startPoint y: 626, endPoint x: 980, endPoint y: 517, distance: 171.2
click at [855, 620] on span "Save" at bounding box center [862, 631] width 27 height 28
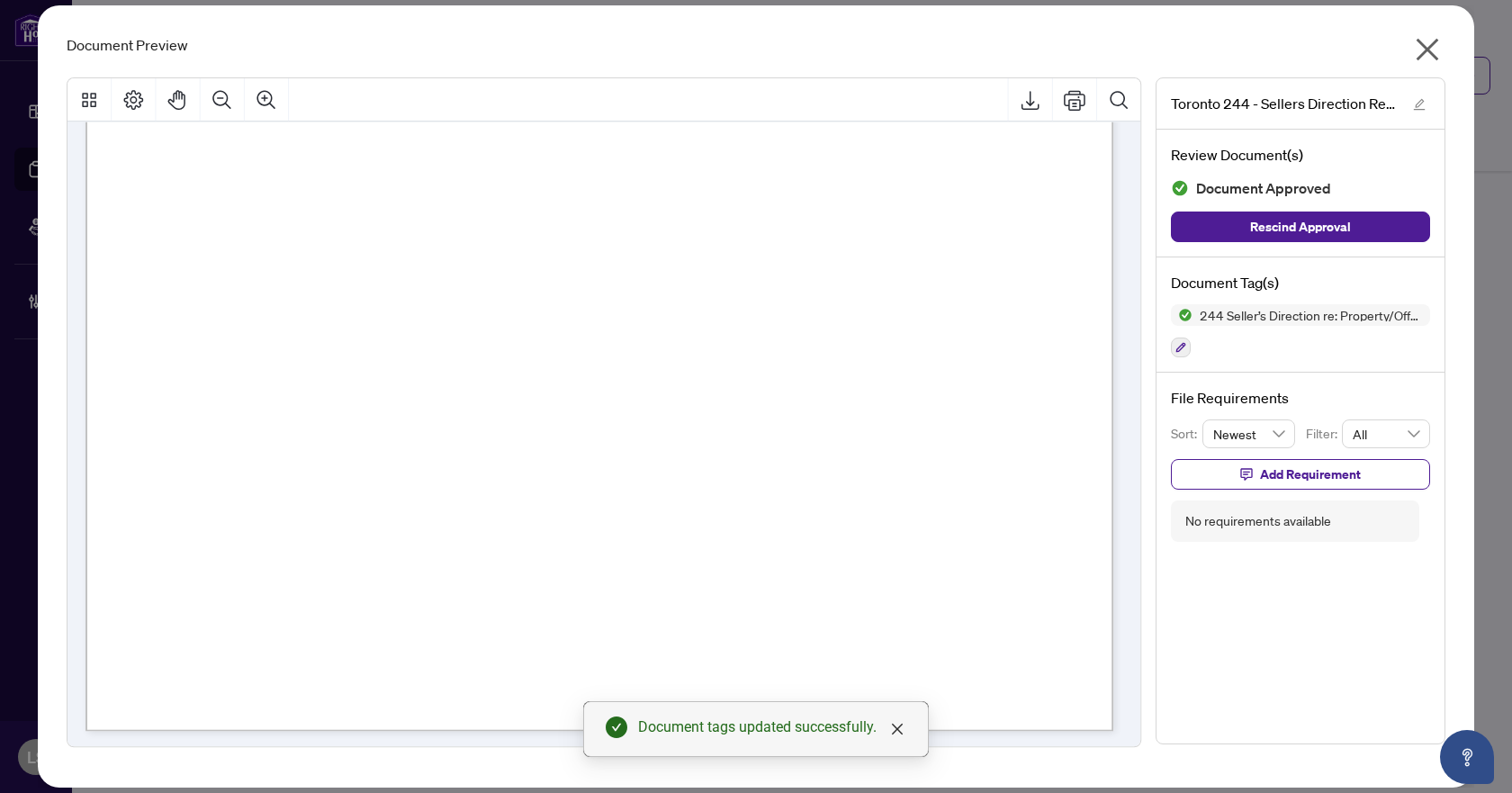
click at [1422, 41] on icon "close" at bounding box center [1428, 49] width 28 height 28
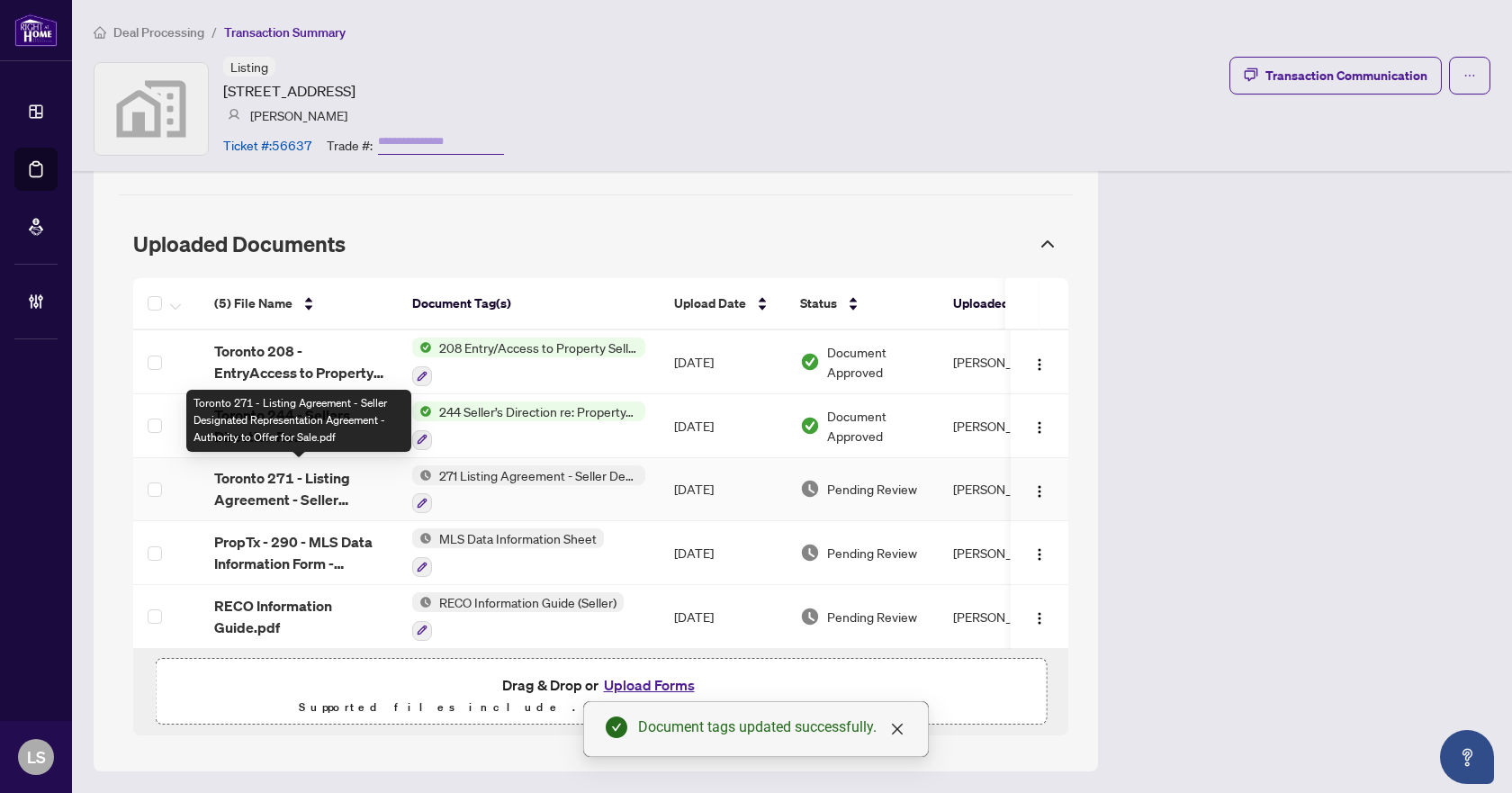
click at [319, 487] on span "Toronto 271 - Listing Agreement - Seller Designated Representation Agreement - …" at bounding box center [299, 489] width 170 height 44
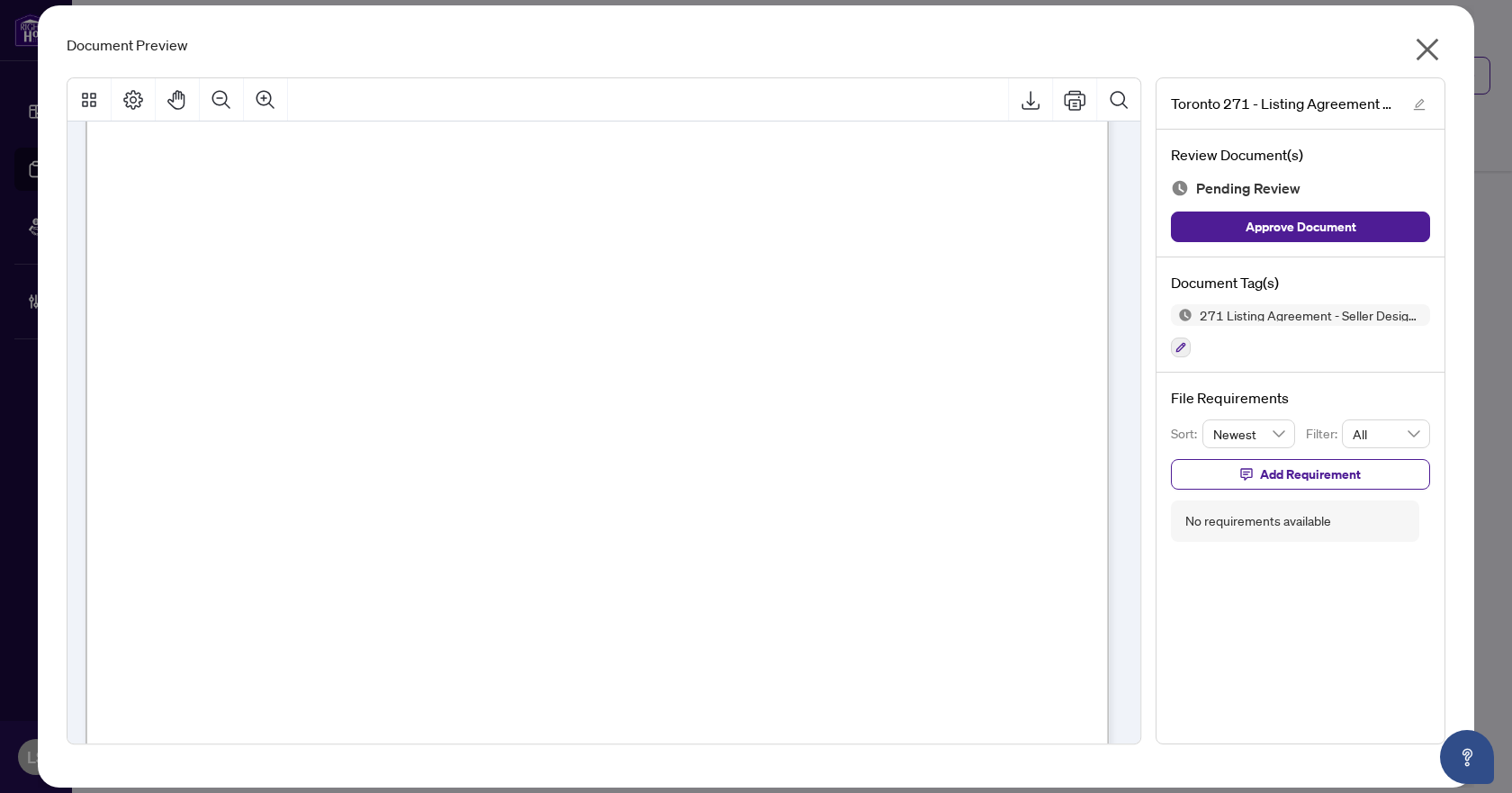
scroll to position [6168, 0]
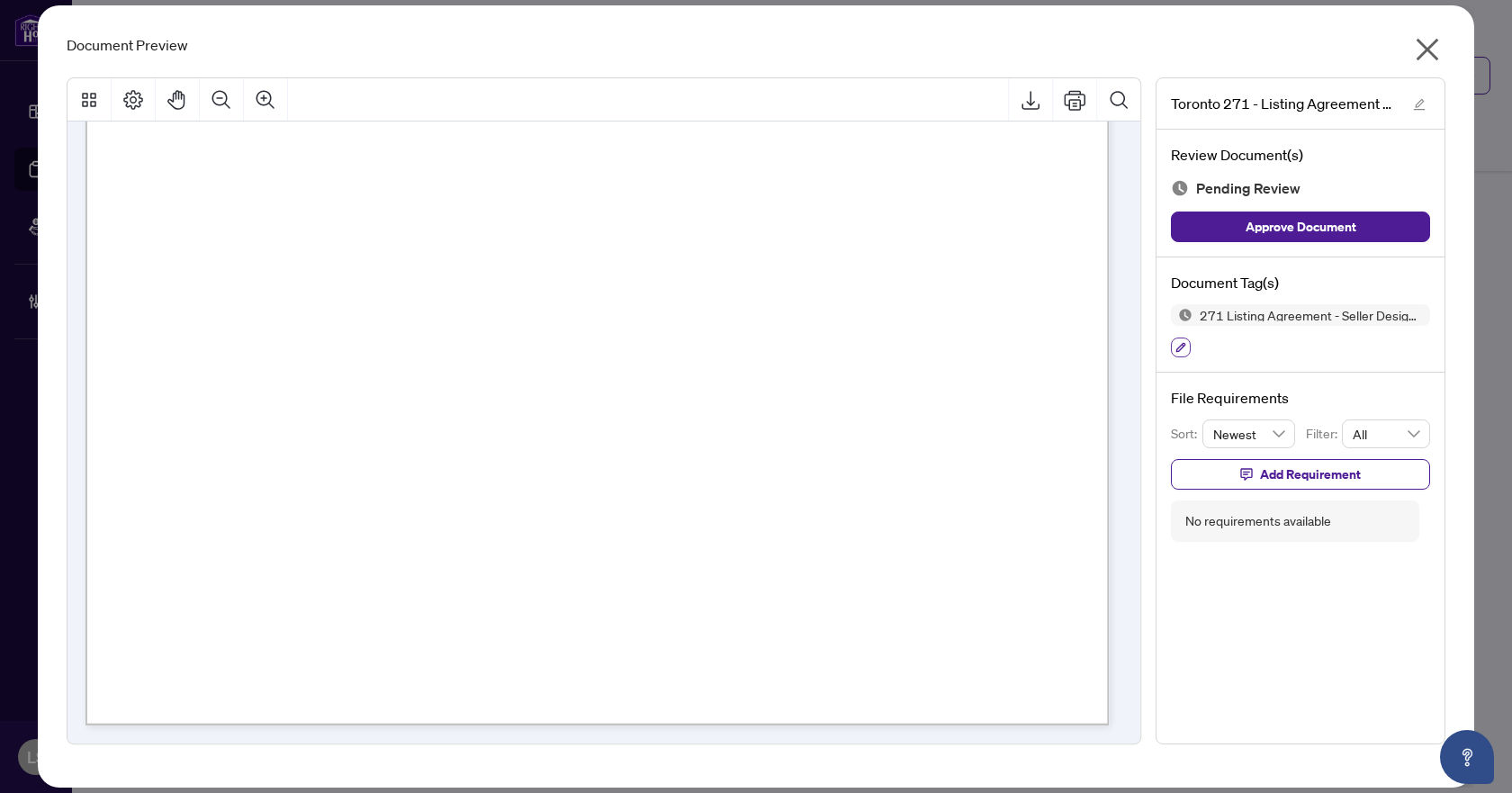
click at [1175, 349] on icon "button" at bounding box center [1180, 347] width 10 height 10
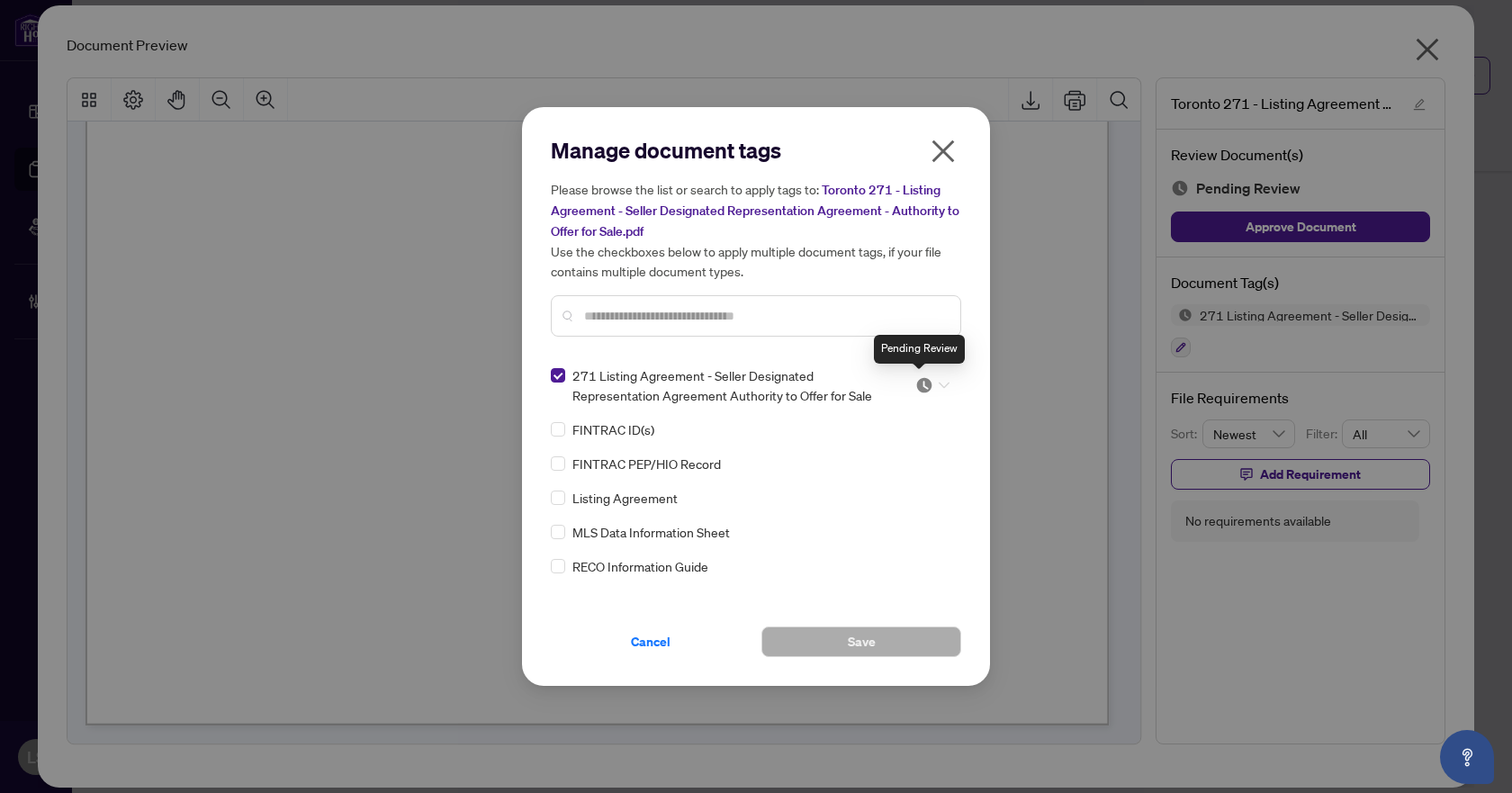
click at [920, 379] on img at bounding box center [924, 385] width 18 height 18
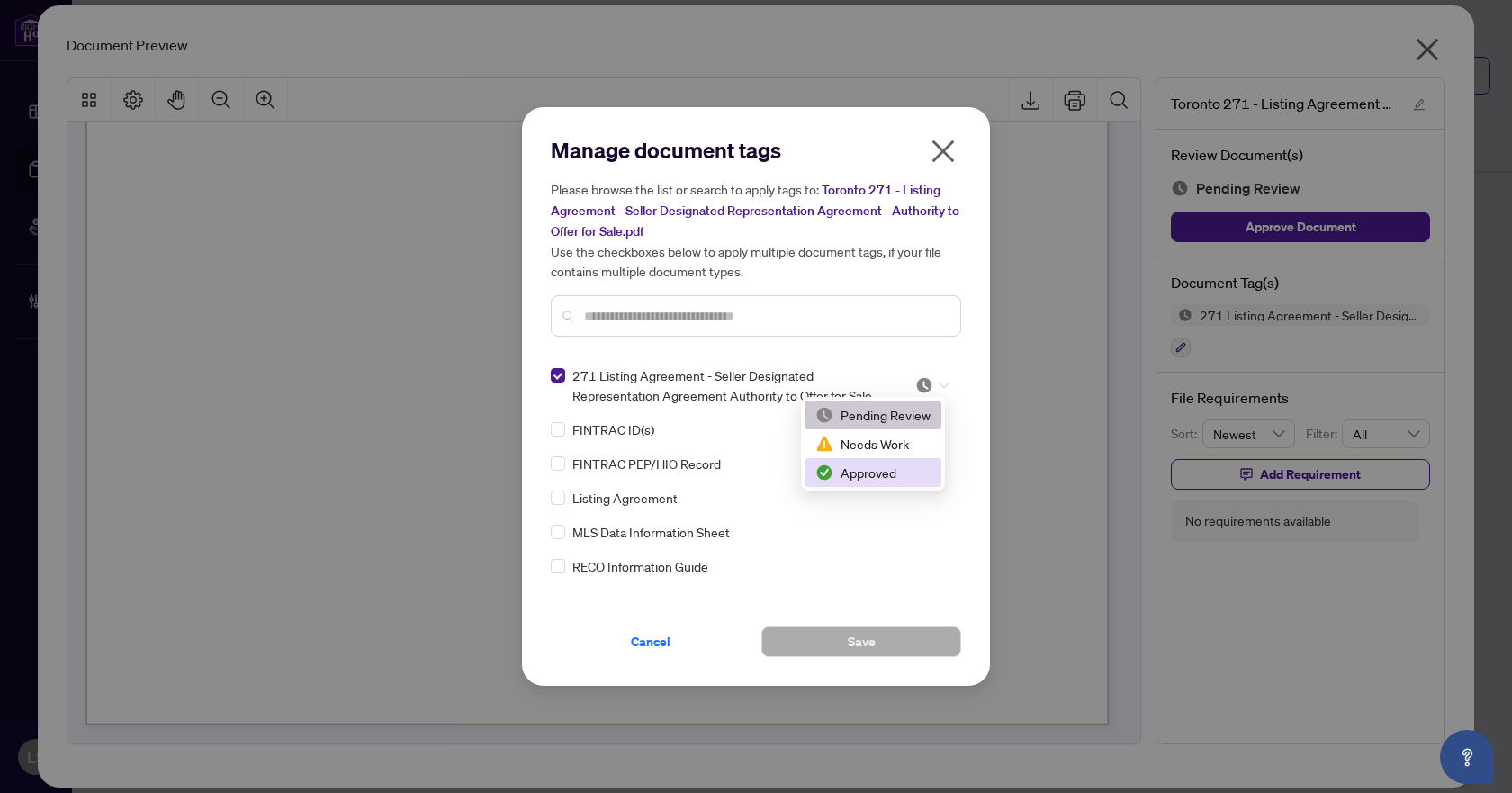
click at [873, 478] on div "Approved" at bounding box center [873, 472] width 116 height 20
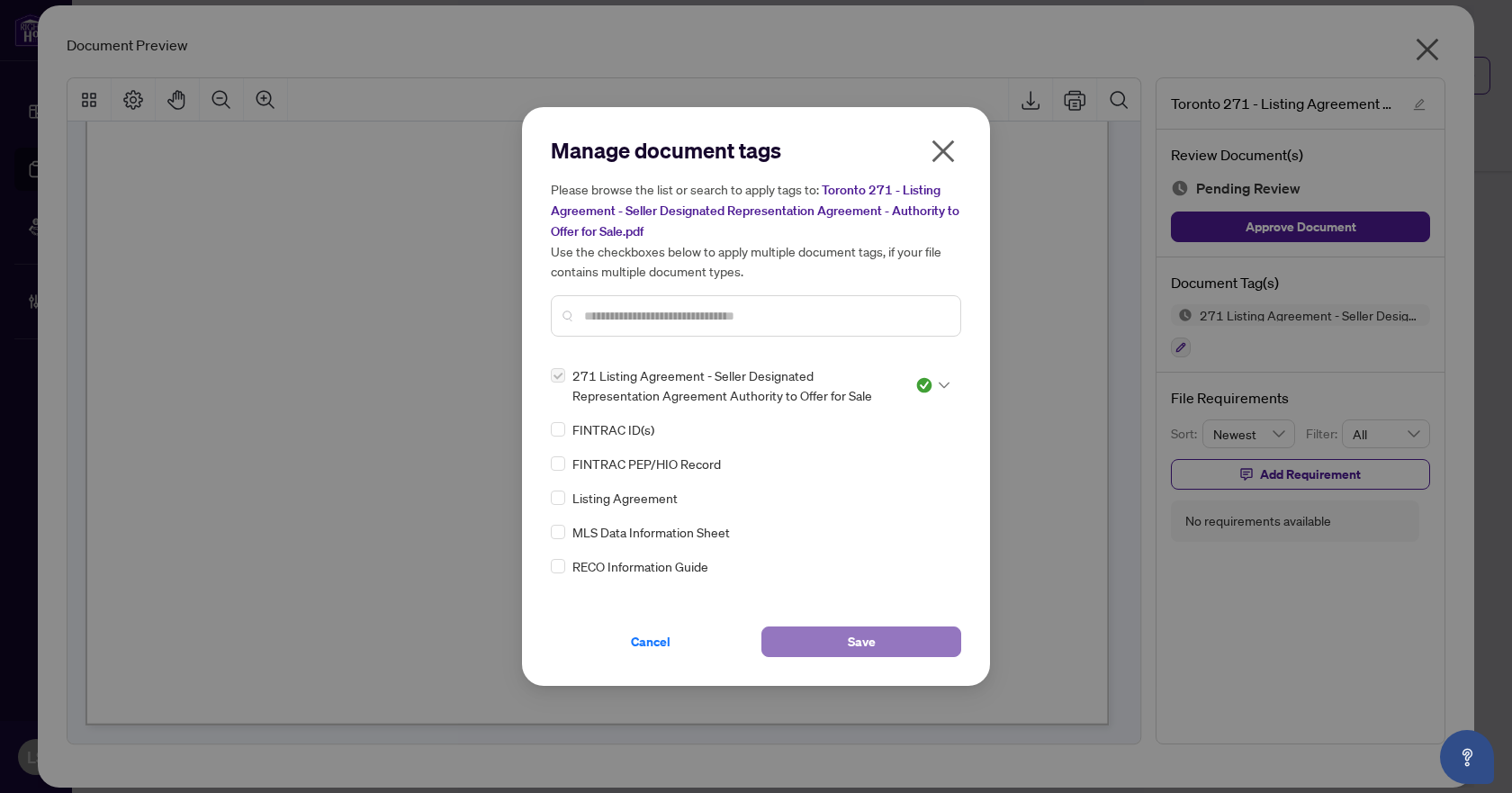
click at [836, 635] on button "Save" at bounding box center [861, 641] width 200 height 30
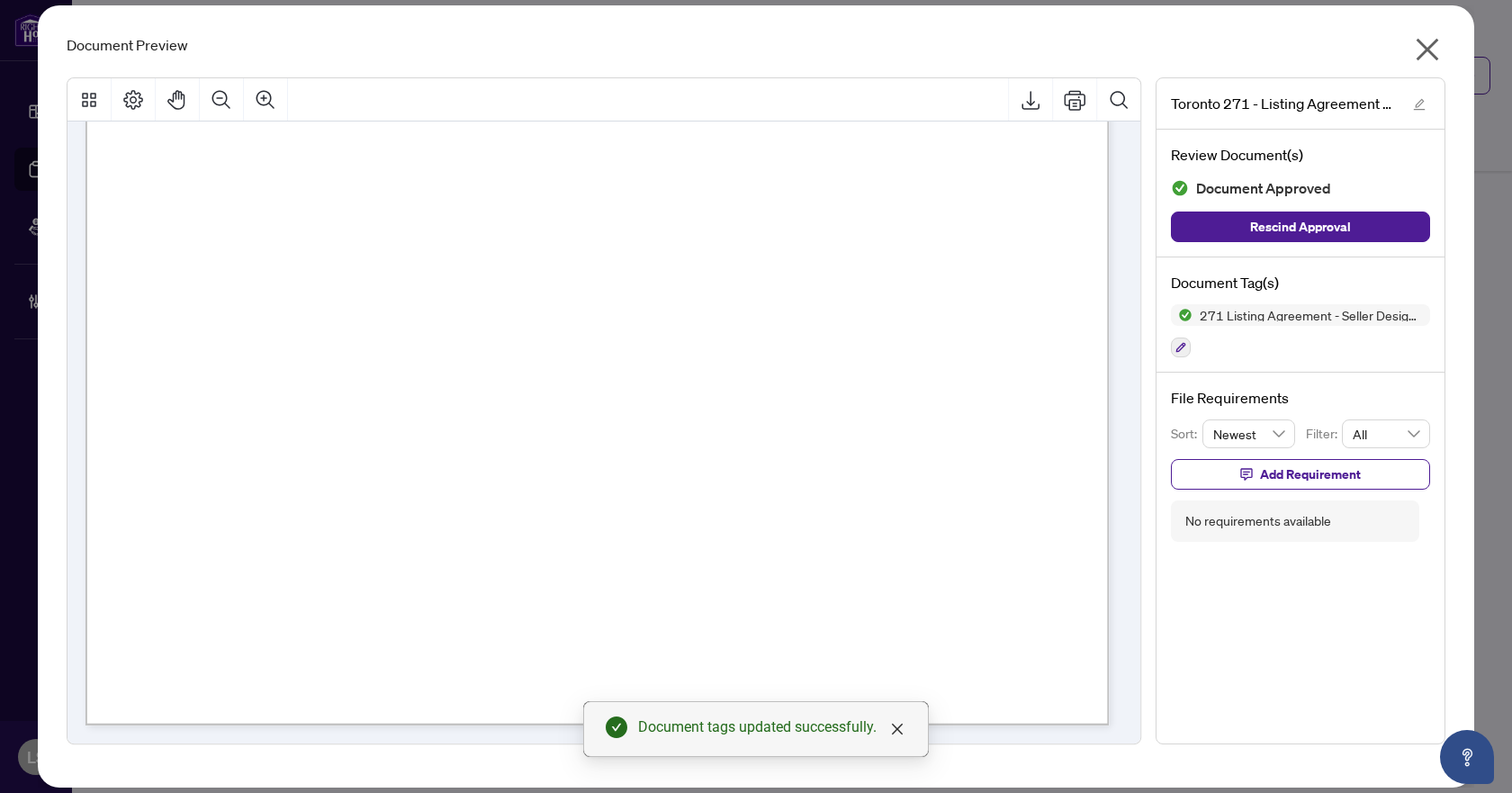
click at [1423, 52] on icon "close" at bounding box center [1428, 49] width 28 height 28
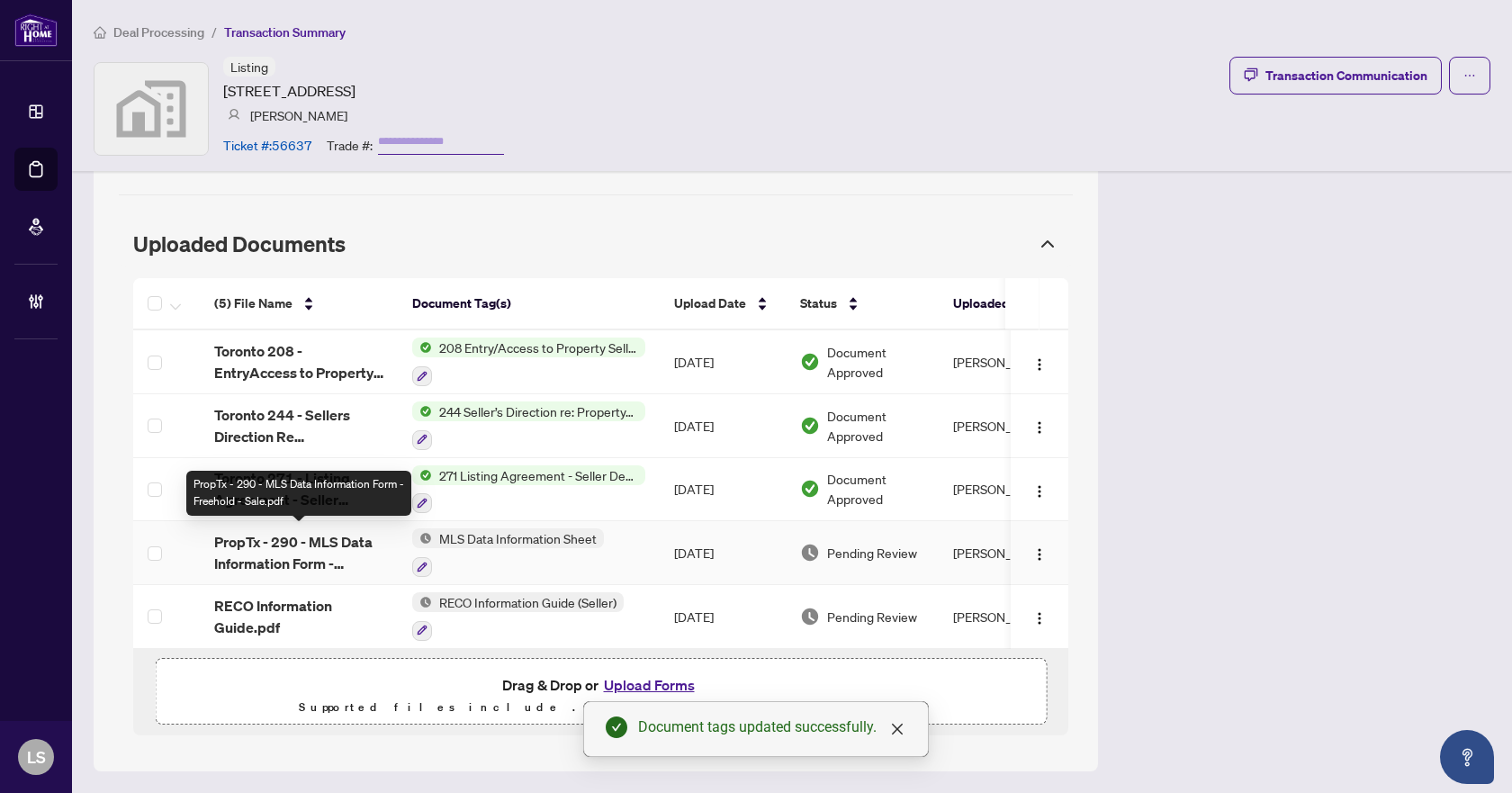
click at [295, 550] on span "PropTx - 290 - MLS Data Information Form - Freehold - Sale.pdf" at bounding box center [299, 552] width 170 height 44
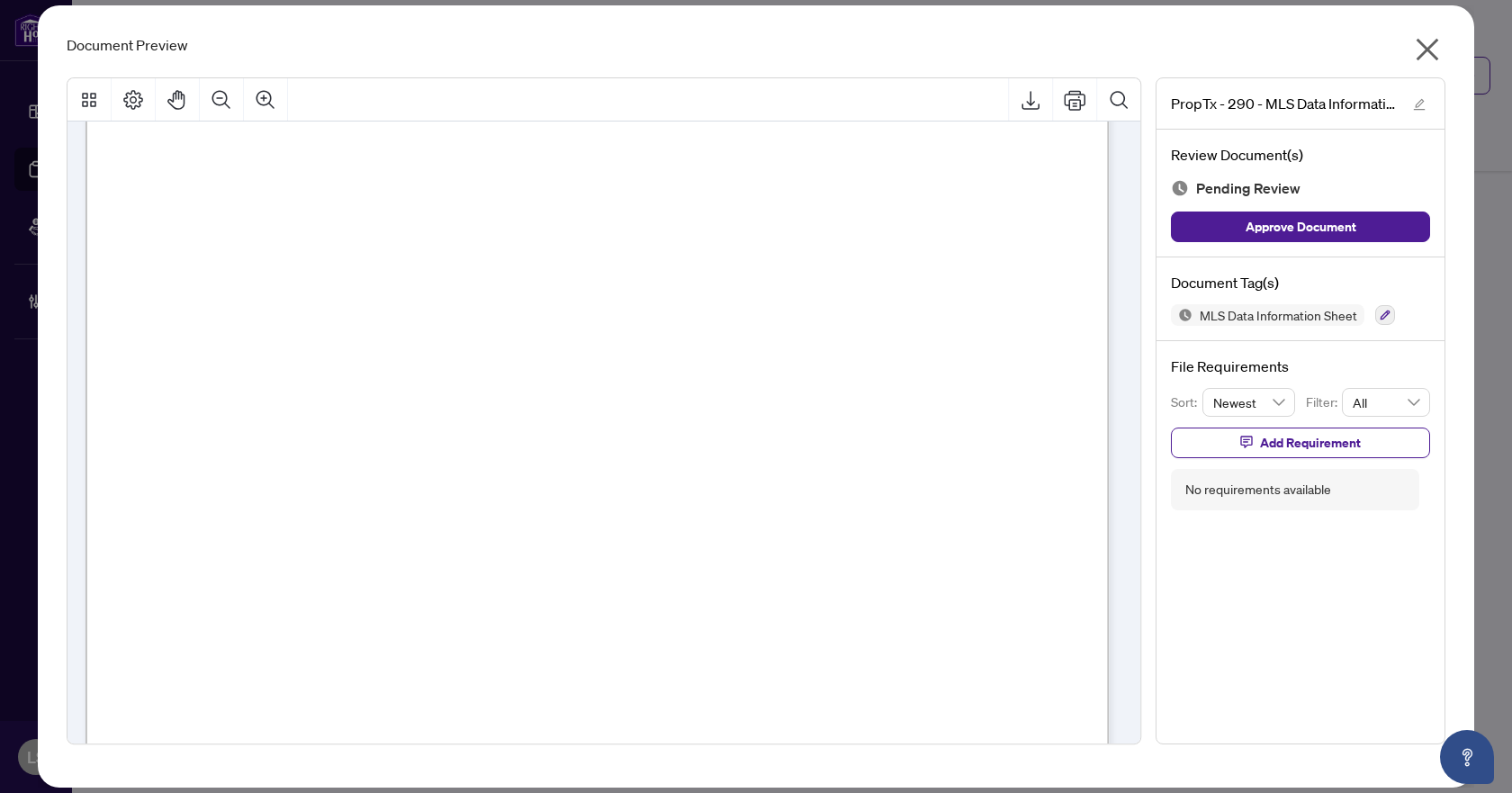
scroll to position [10527, 0]
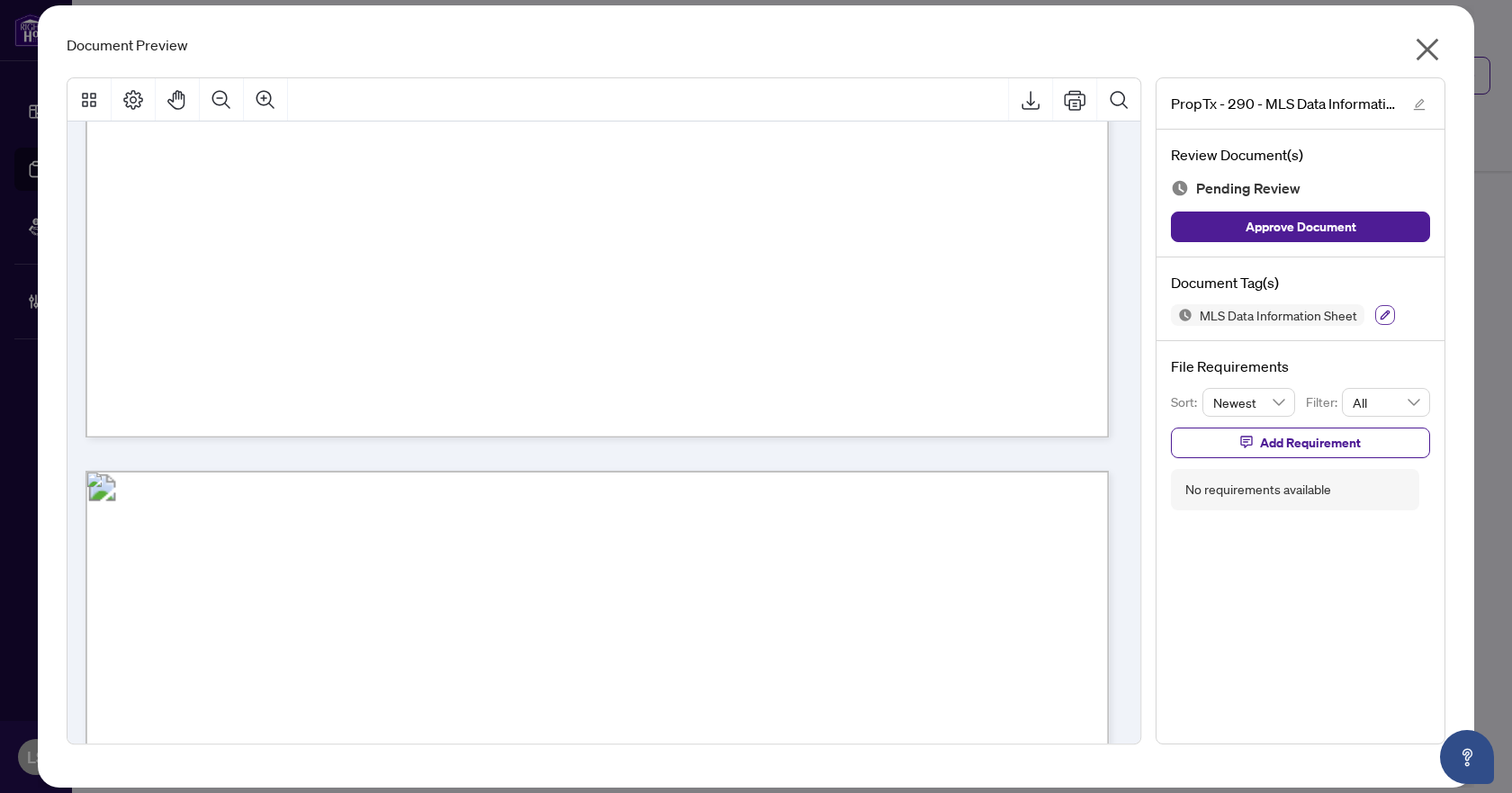
click at [1385, 316] on icon "button" at bounding box center [1386, 315] width 9 height 9
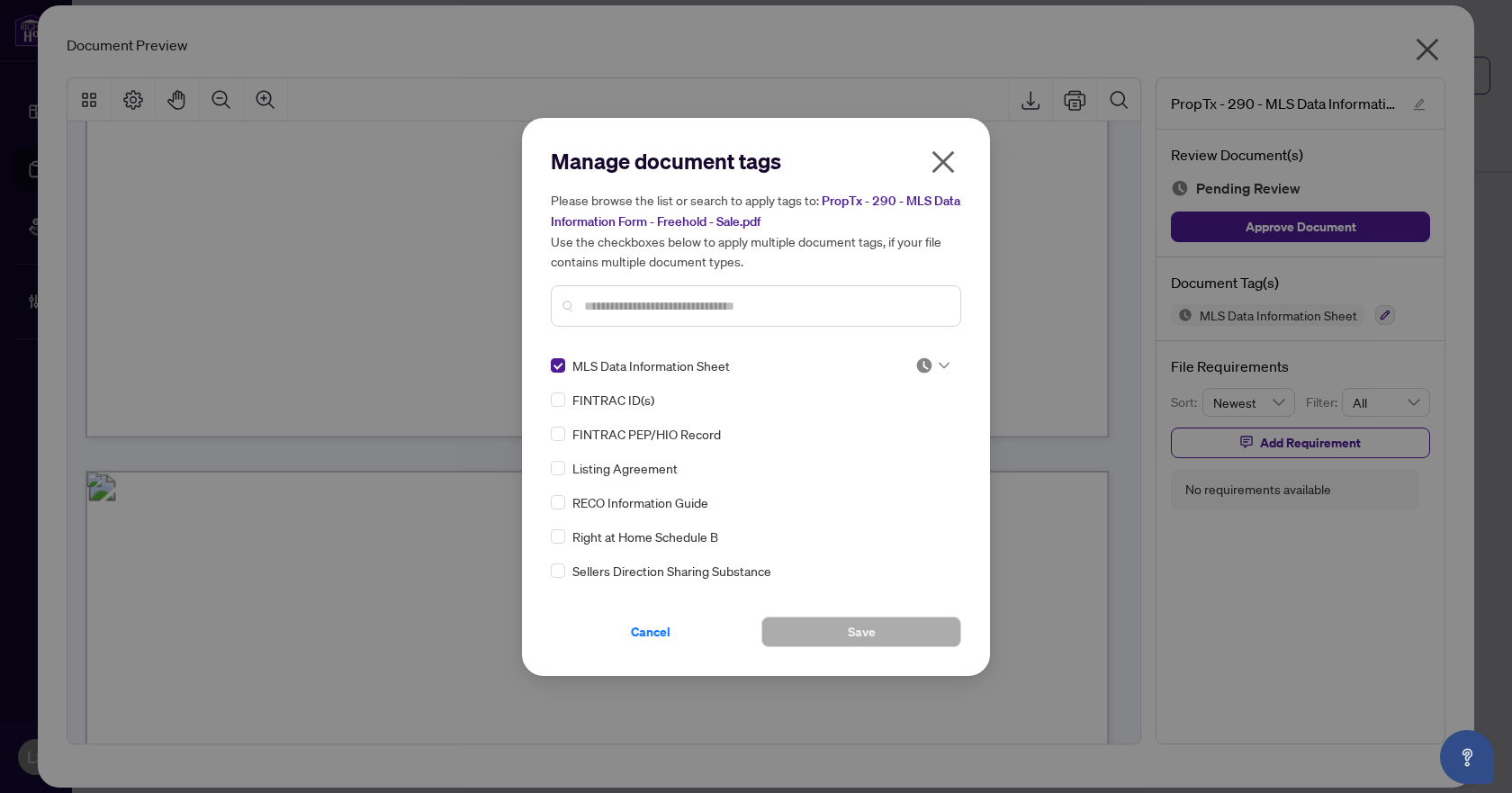
click at [939, 362] on icon at bounding box center [944, 366] width 10 height 8
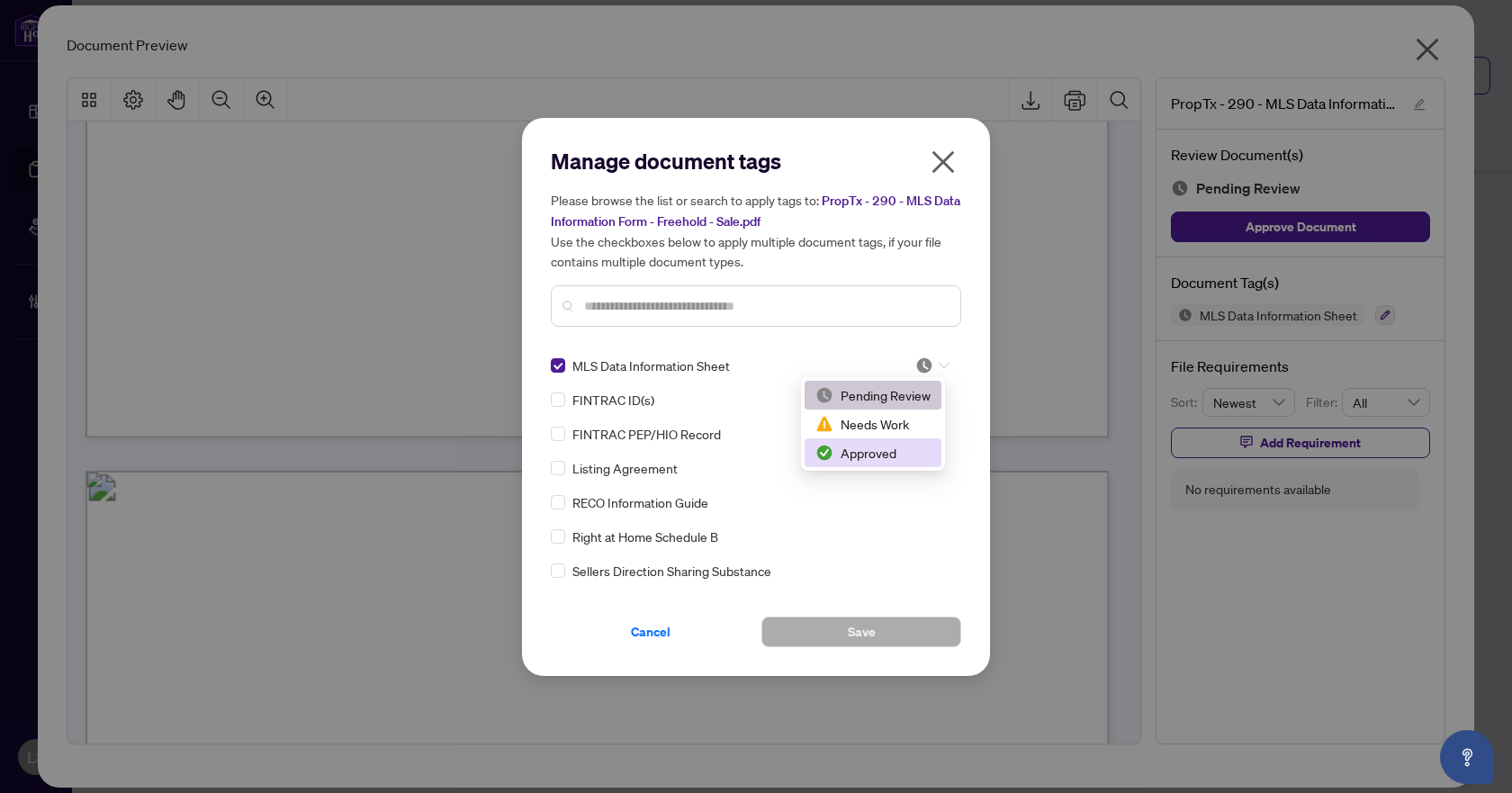
drag, startPoint x: 893, startPoint y: 454, endPoint x: 894, endPoint y: 487, distance: 33.0
click at [894, 454] on div "Approved" at bounding box center [873, 452] width 116 height 20
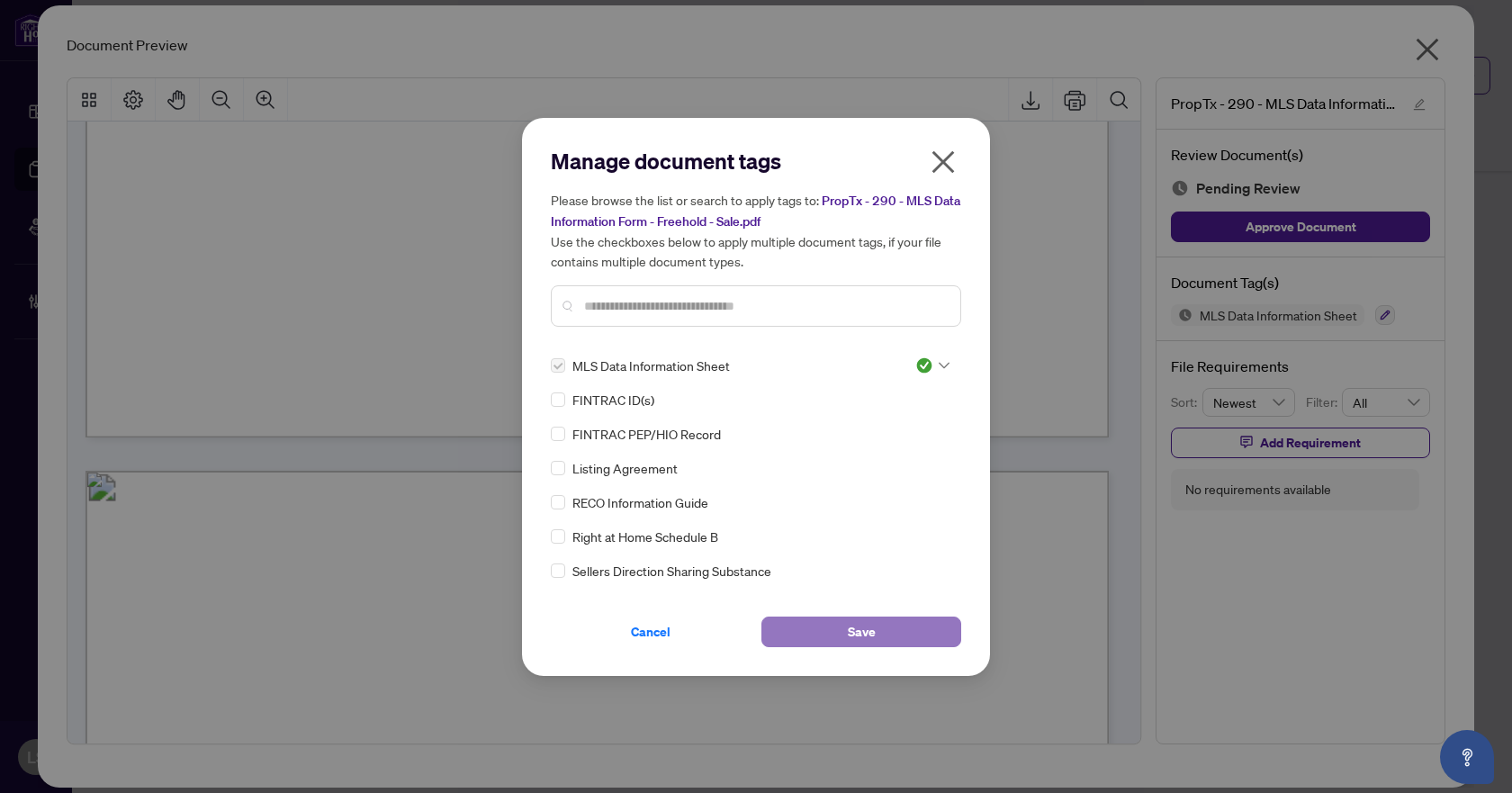
click at [842, 633] on button "Save" at bounding box center [861, 632] width 200 height 30
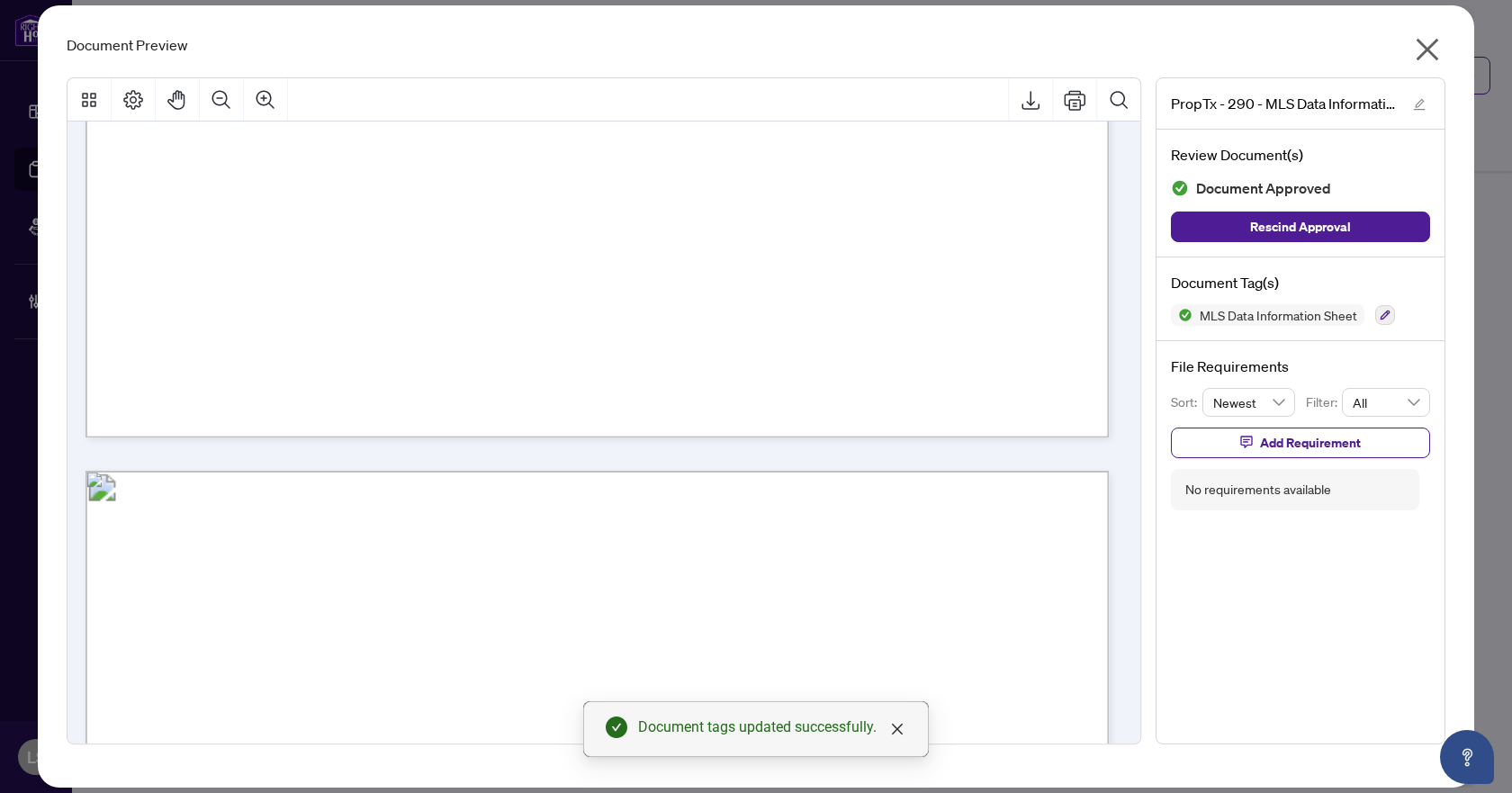
click at [1426, 45] on icon "close" at bounding box center [1428, 49] width 28 height 28
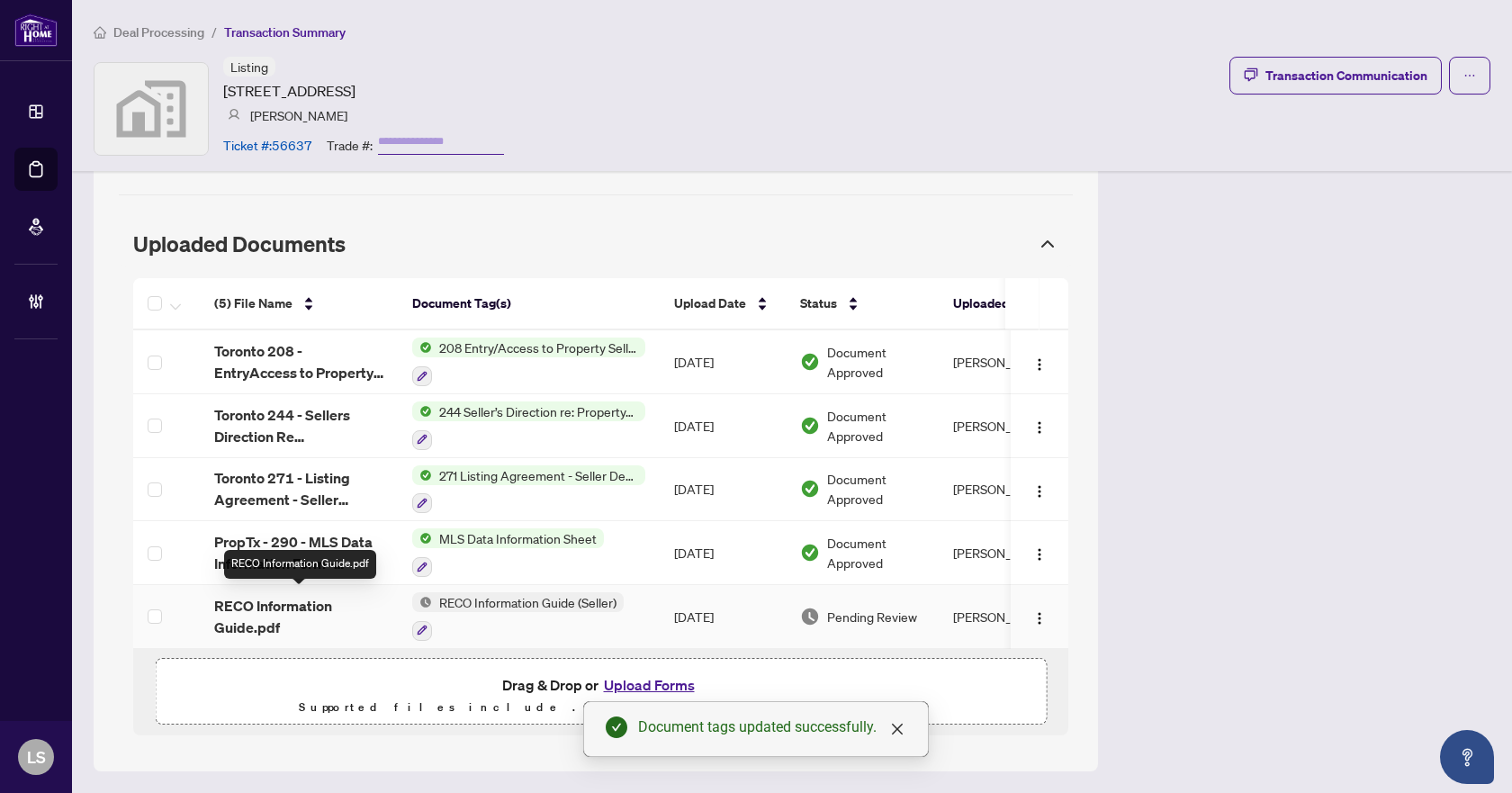
click at [277, 604] on span "RECO Information Guide.pdf" at bounding box center [299, 617] width 170 height 44
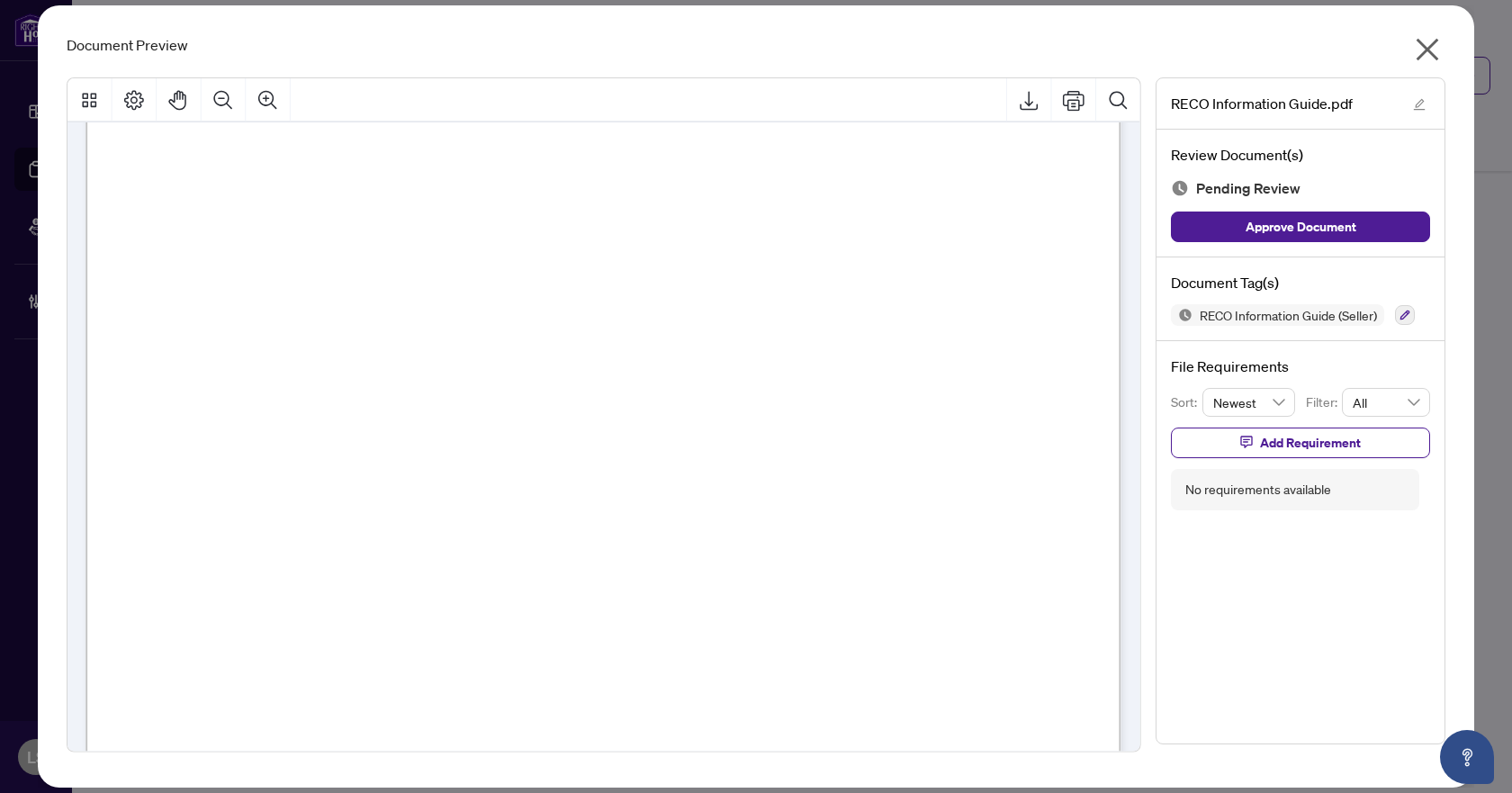
scroll to position [16915, 0]
click at [1407, 321] on button "button" at bounding box center [1405, 315] width 20 height 20
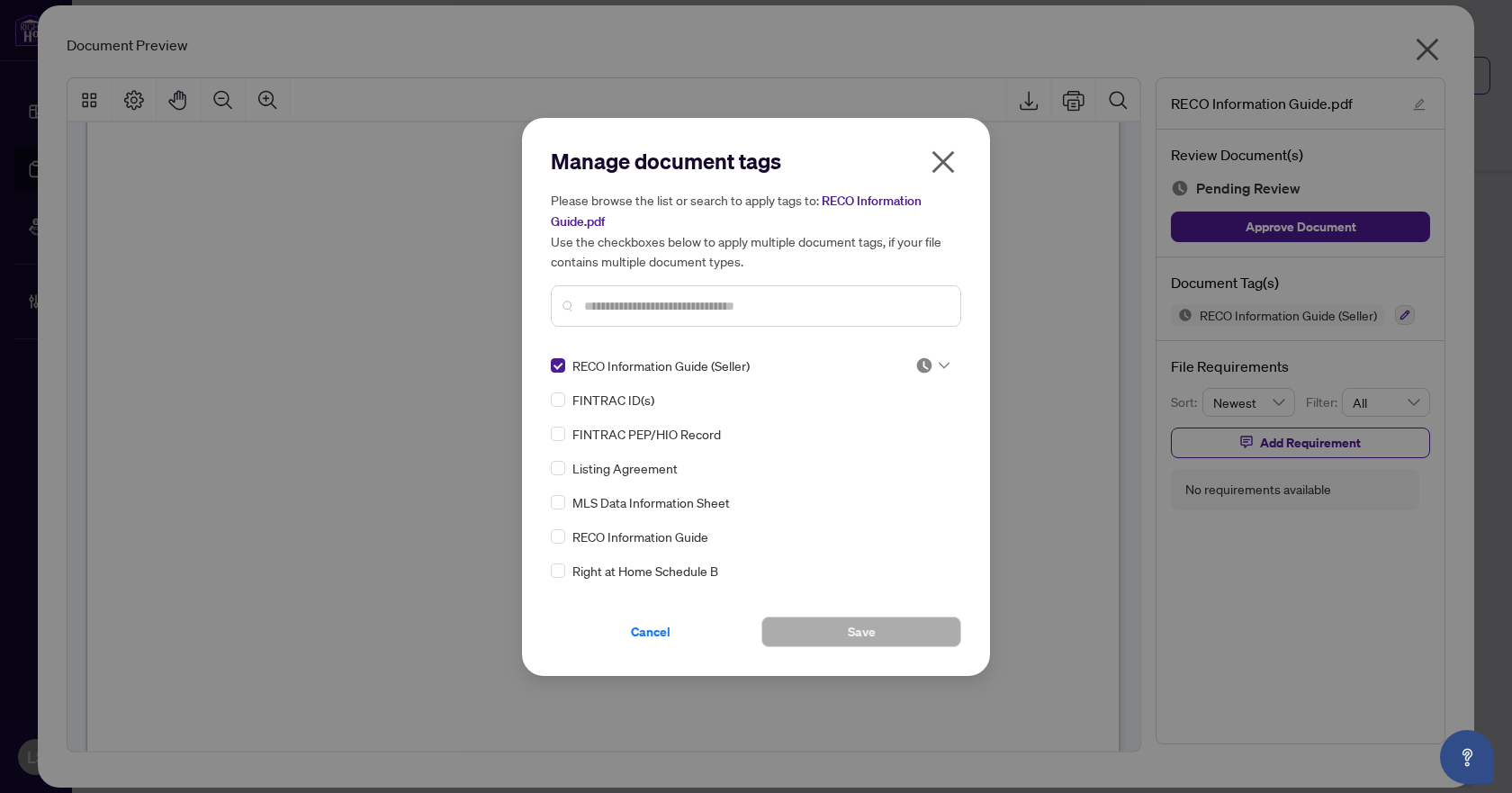
click at [939, 367] on icon at bounding box center [944, 366] width 10 height 8
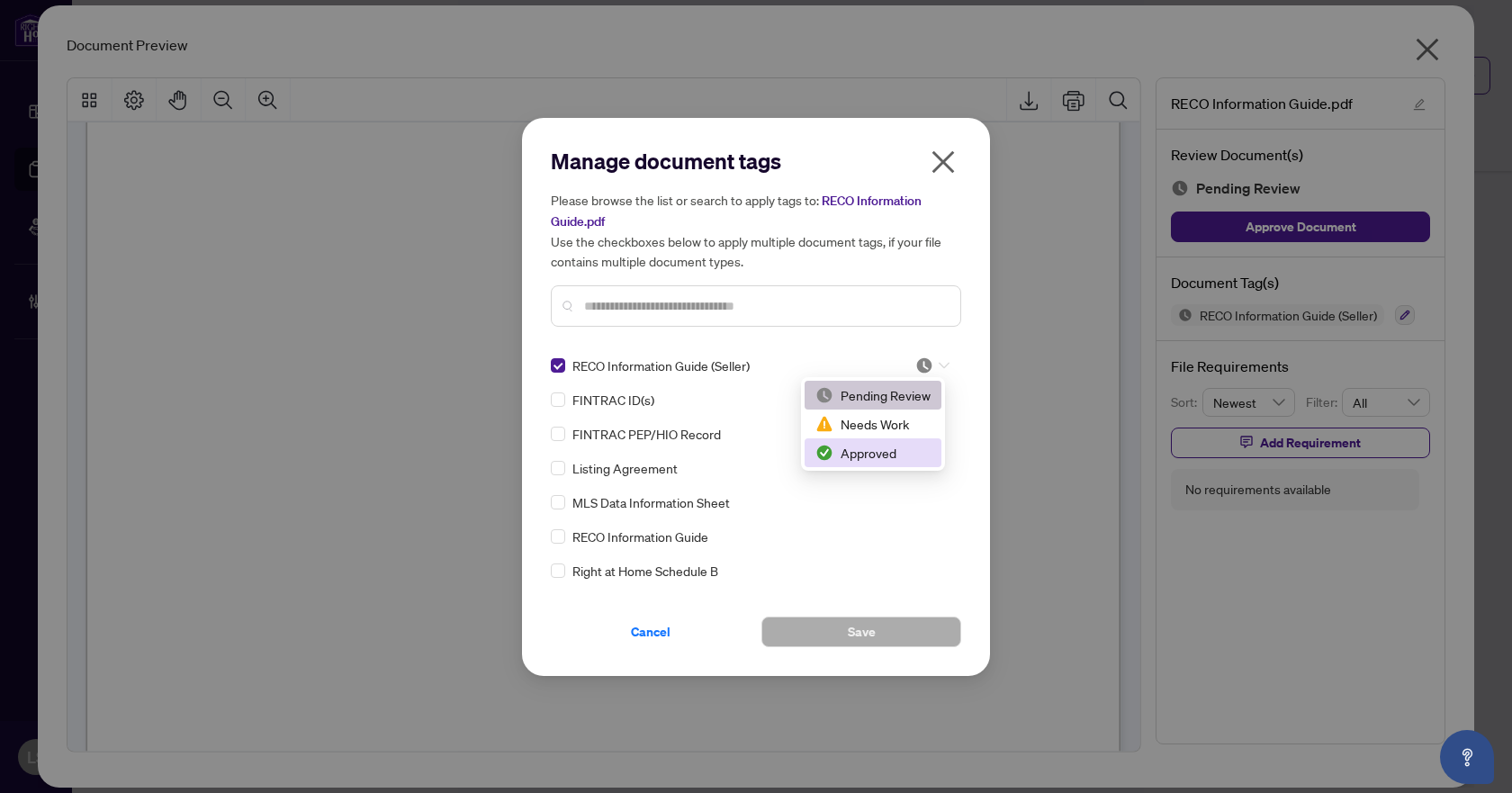
click at [881, 453] on div "Approved" at bounding box center [873, 452] width 116 height 20
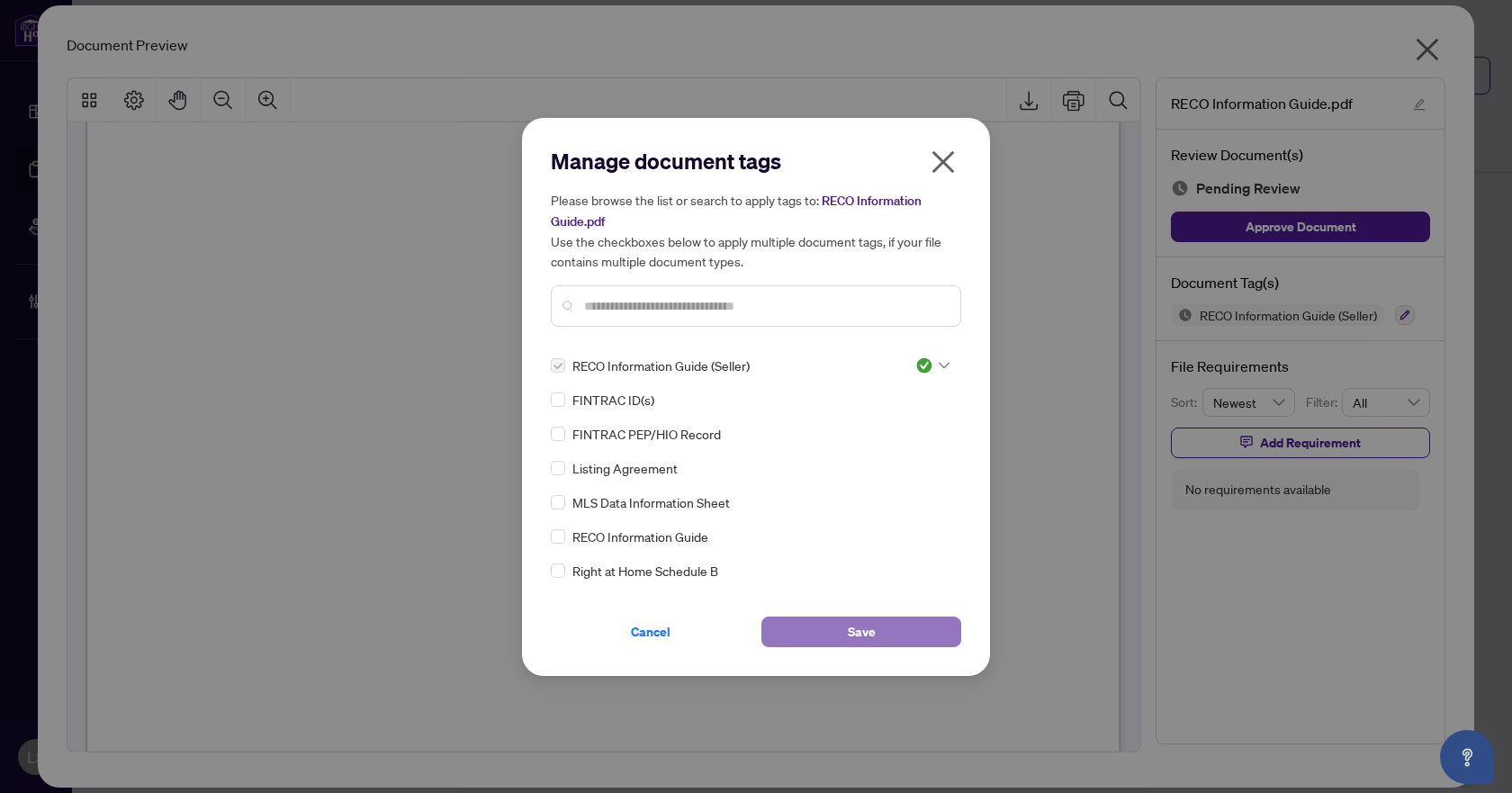
click at [855, 634] on span "Save" at bounding box center [862, 631] width 27 height 28
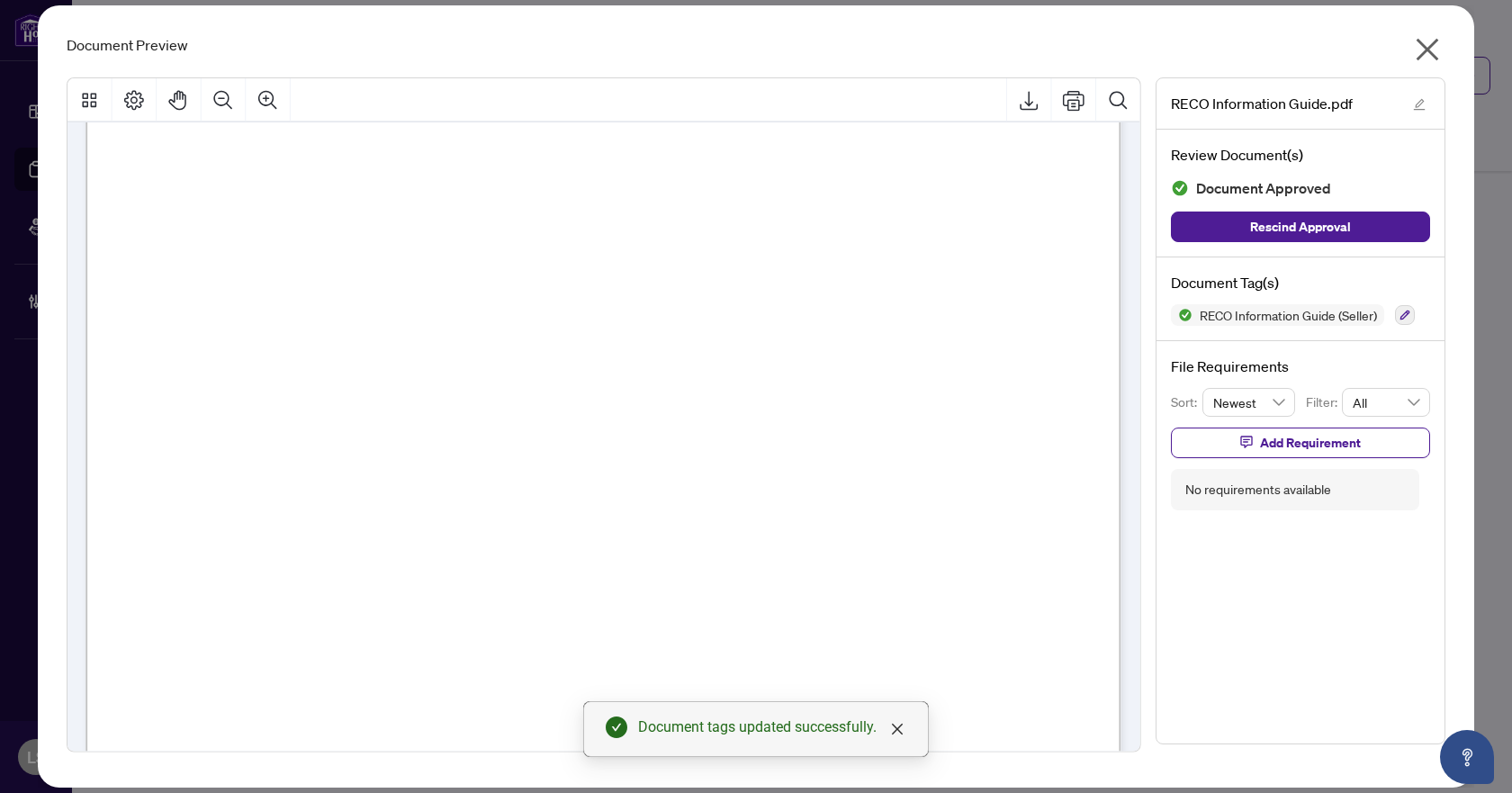
click at [1433, 56] on icon "close" at bounding box center [1429, 50] width 23 height 23
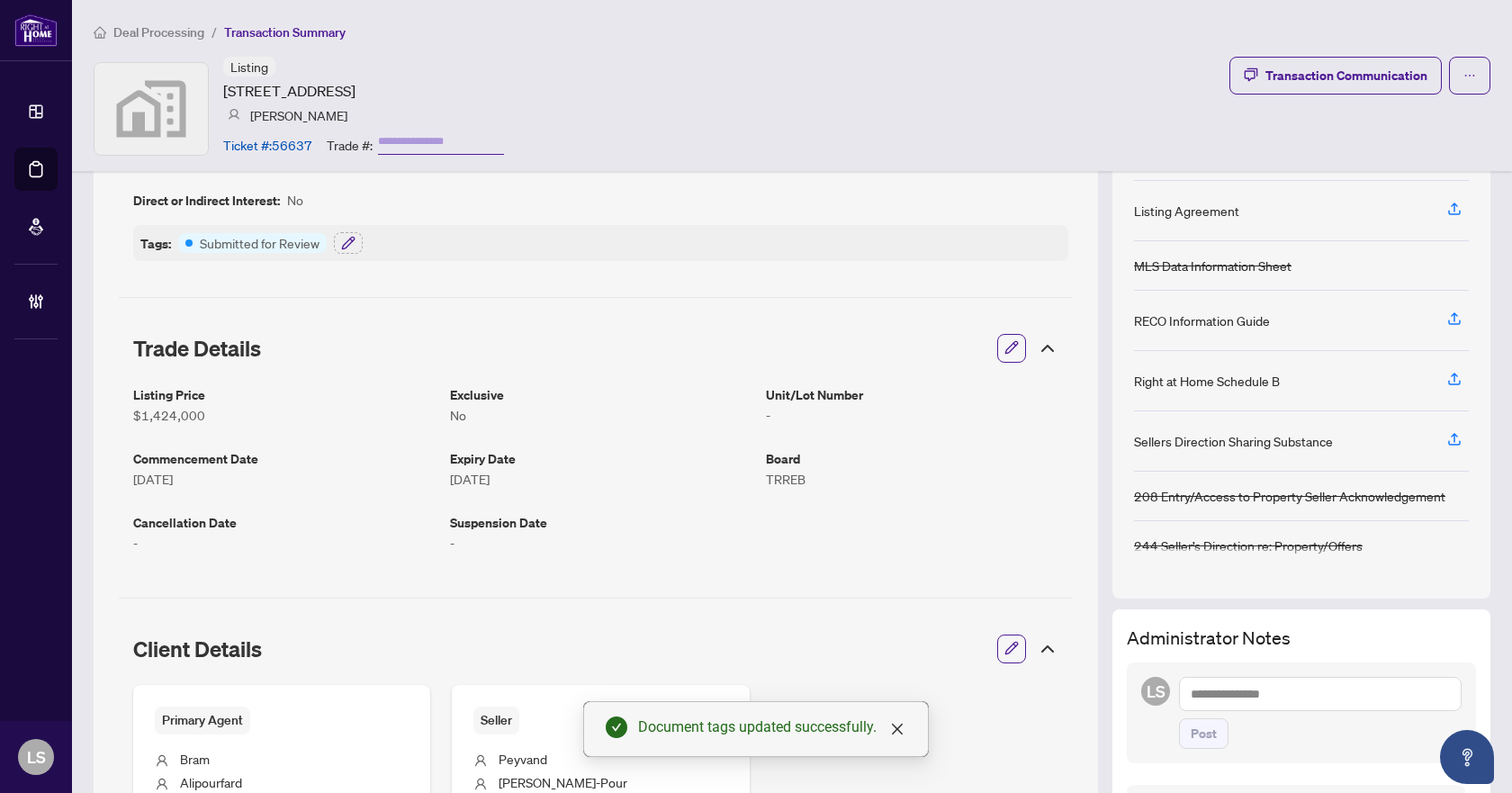
scroll to position [0, 0]
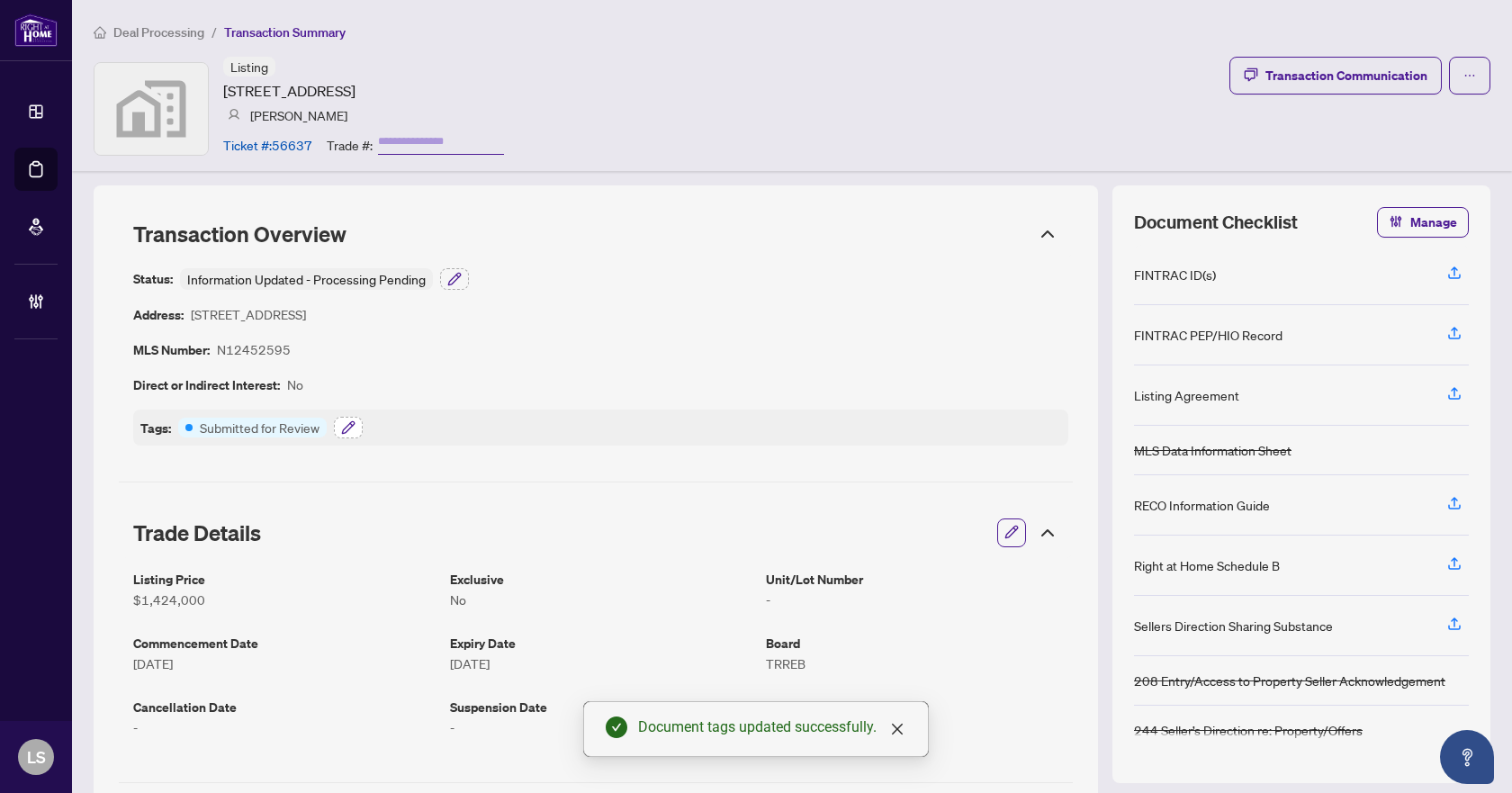
click at [347, 426] on icon "button" at bounding box center [348, 427] width 14 height 14
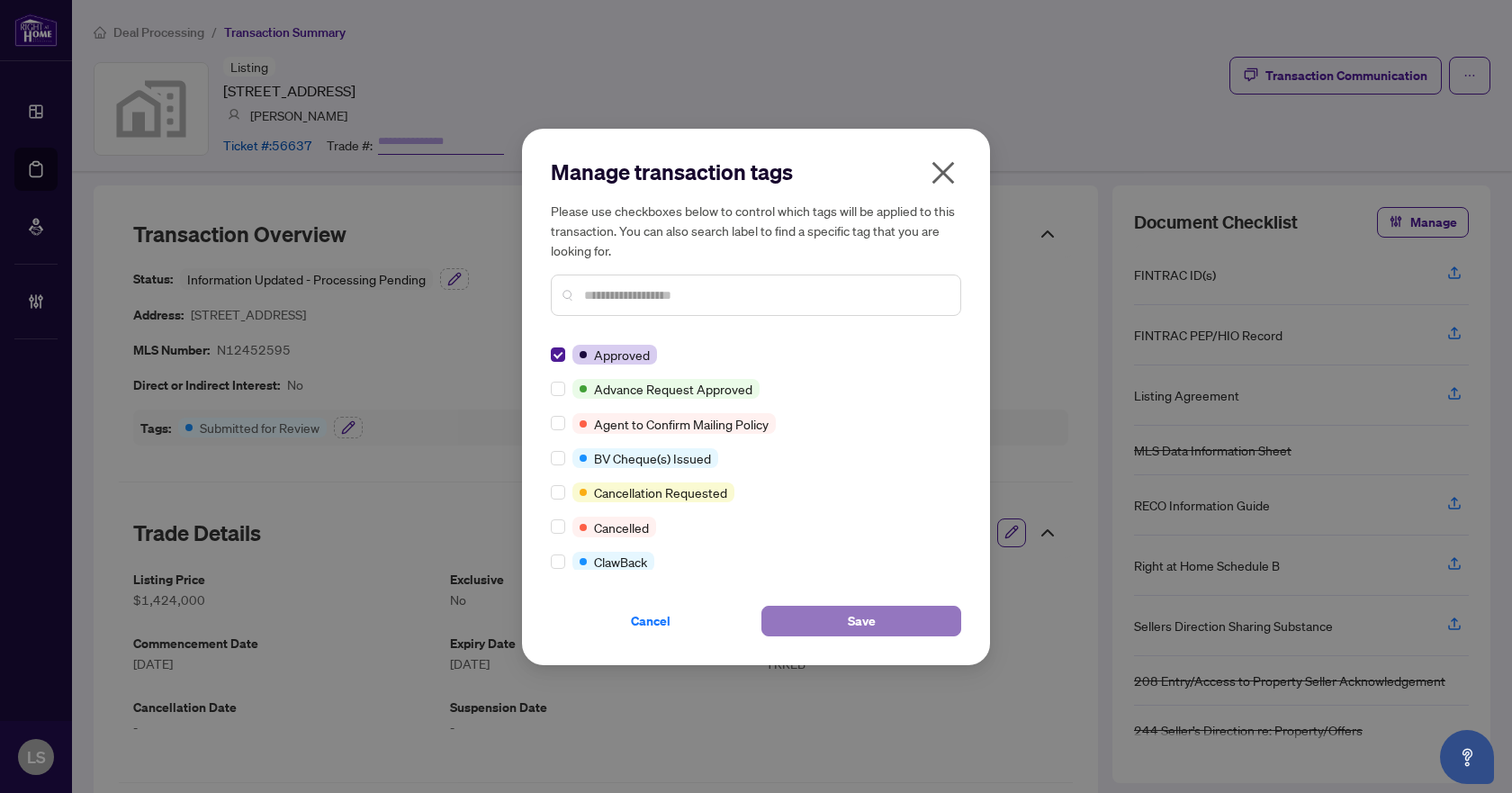
click at [894, 626] on button "Save" at bounding box center [861, 621] width 200 height 30
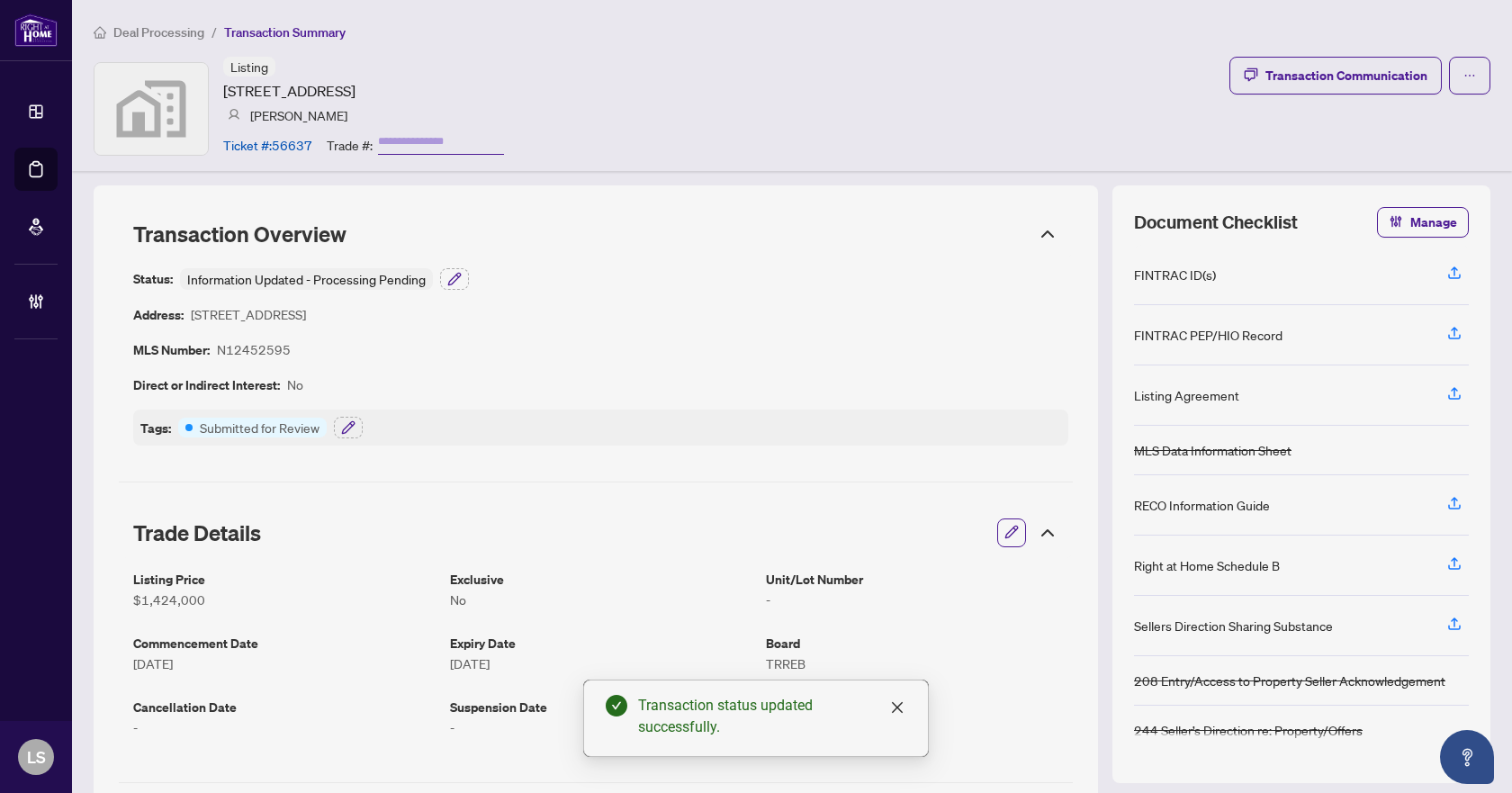
click at [142, 27] on span "Deal Processing" at bounding box center [159, 32] width 91 height 16
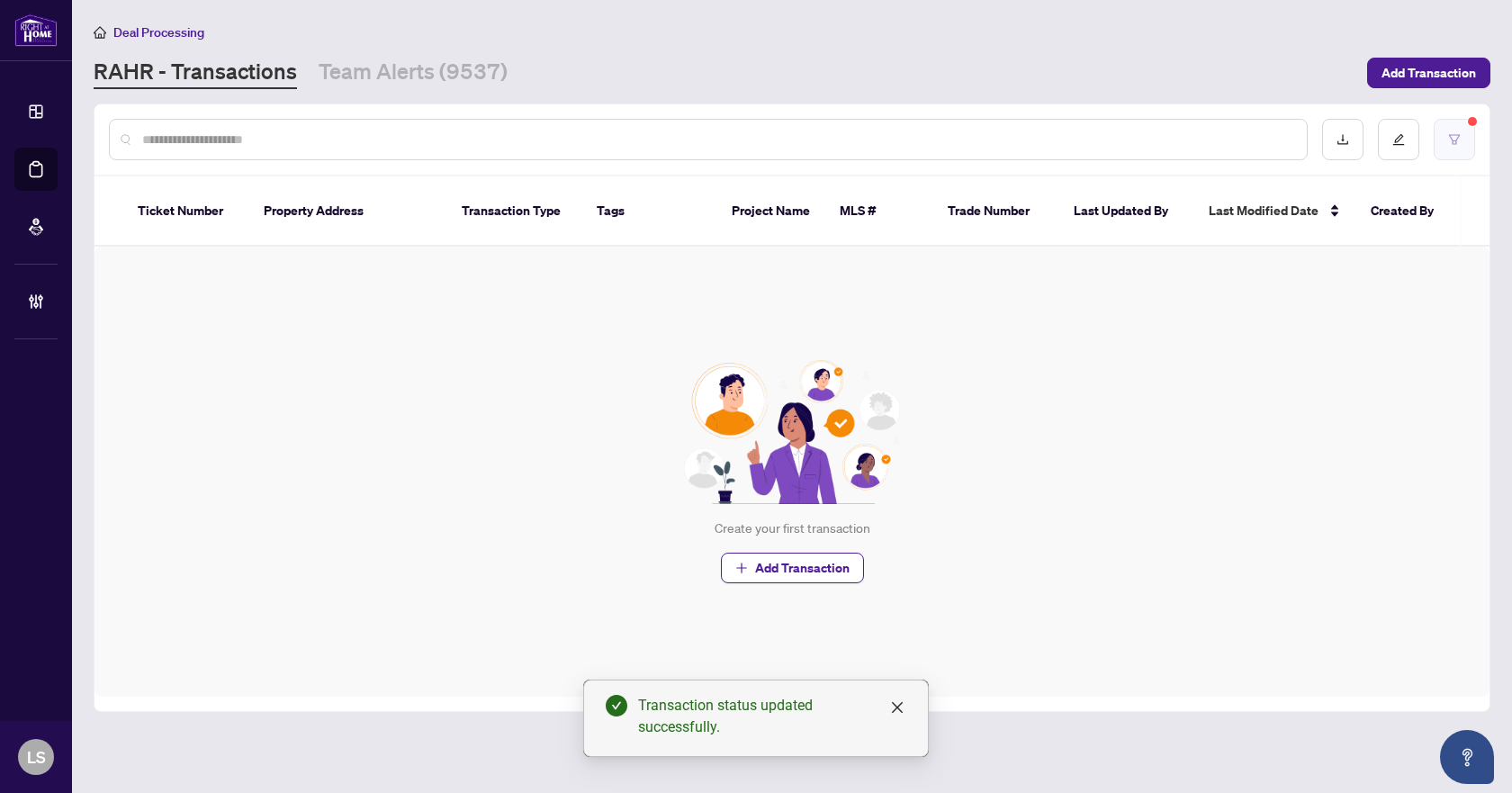
click at [1448, 135] on button "button" at bounding box center [1455, 139] width 42 height 42
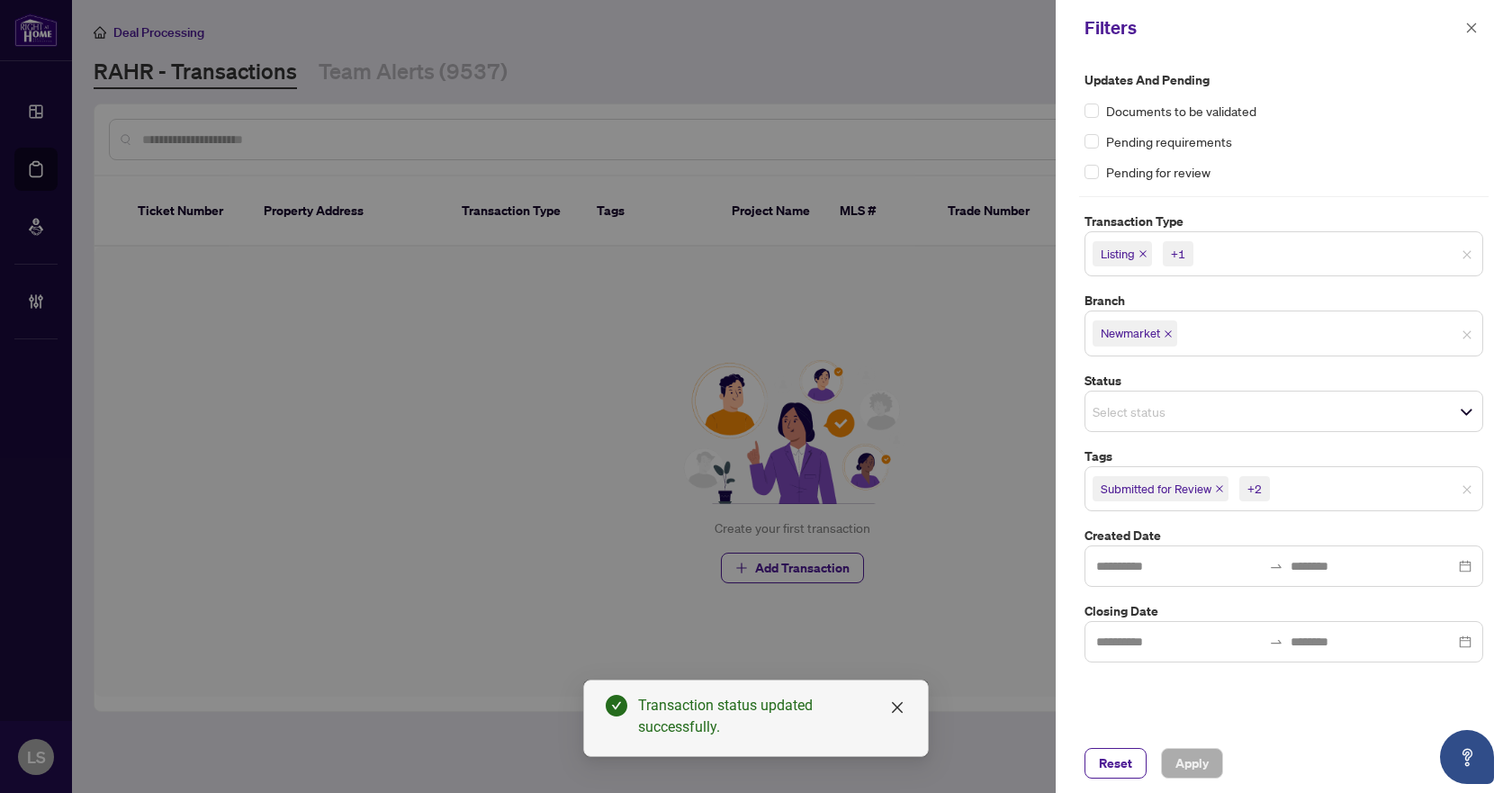
drag, startPoint x: 1120, startPoint y: 766, endPoint x: 1081, endPoint y: 693, distance: 82.8
click at [1123, 762] on span "Reset" at bounding box center [1116, 763] width 33 height 28
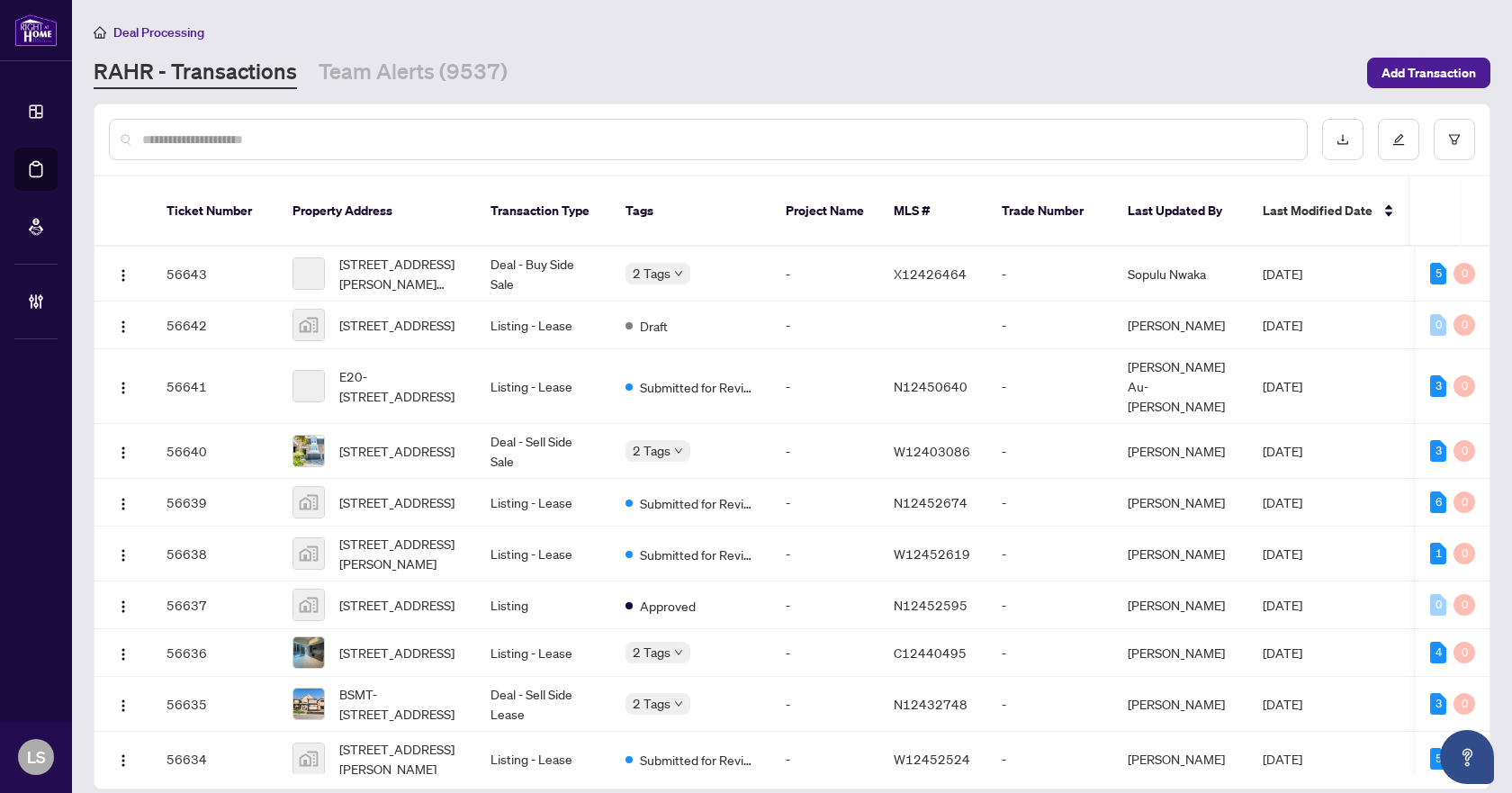
click at [246, 133] on input "text" at bounding box center [718, 139] width 1151 height 20
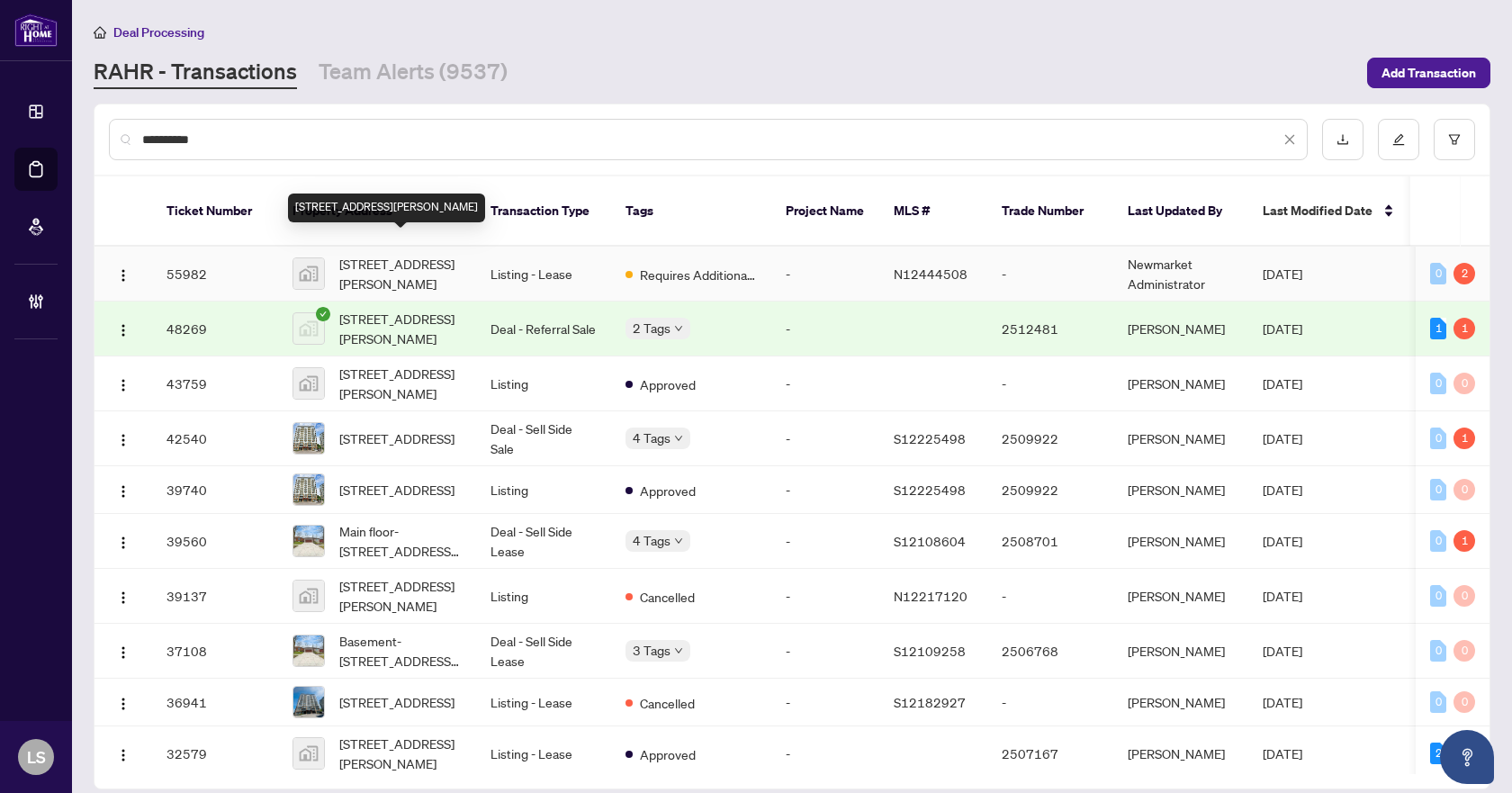
type input "**********"
click at [414, 255] on span "260 Davis Drive suite 806, Newmarket, ON, Canada" at bounding box center [400, 274] width 122 height 40
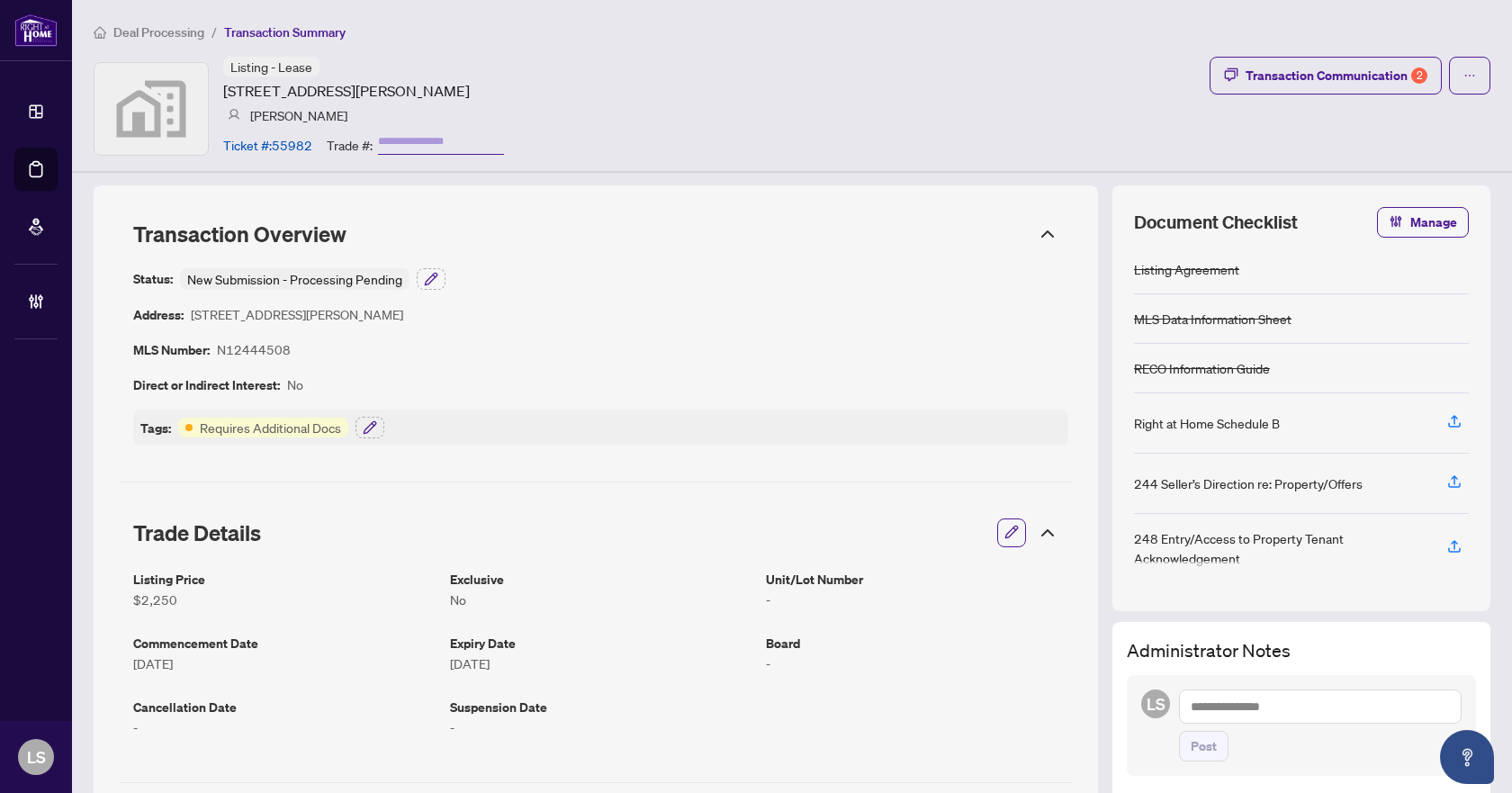
drag, startPoint x: 294, startPoint y: 350, endPoint x: 209, endPoint y: 353, distance: 85.1
click at [209, 353] on div "Status: New Submission - Processing Pending Address: [STREET_ADDRESS][PERSON_NA…" at bounding box center [601, 356] width 936 height 177
copy div "N12444508"
click at [1321, 70] on div "Transaction Communication 2" at bounding box center [1337, 76] width 182 height 28
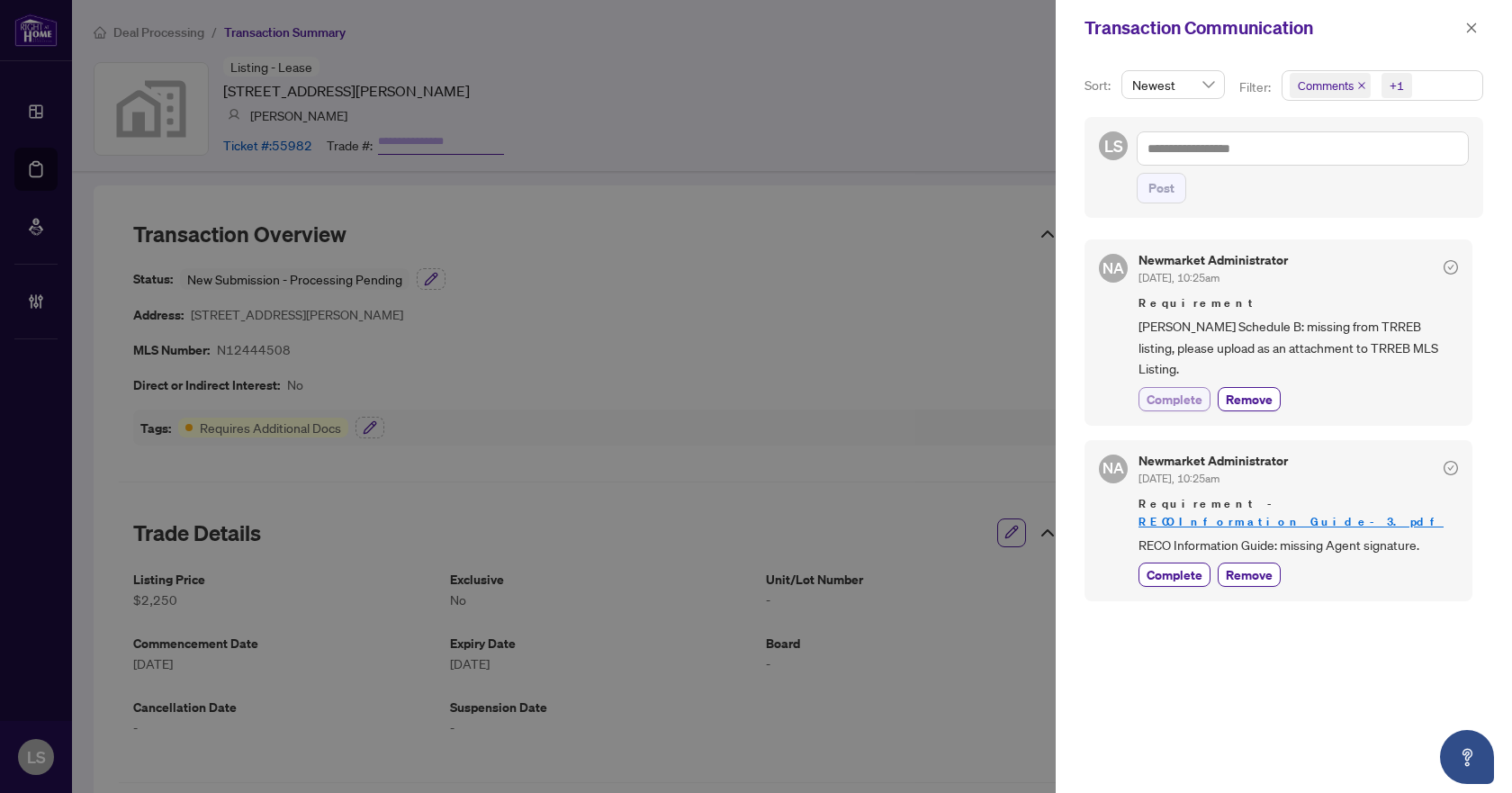
click at [1190, 389] on span "Complete" at bounding box center [1175, 399] width 56 height 19
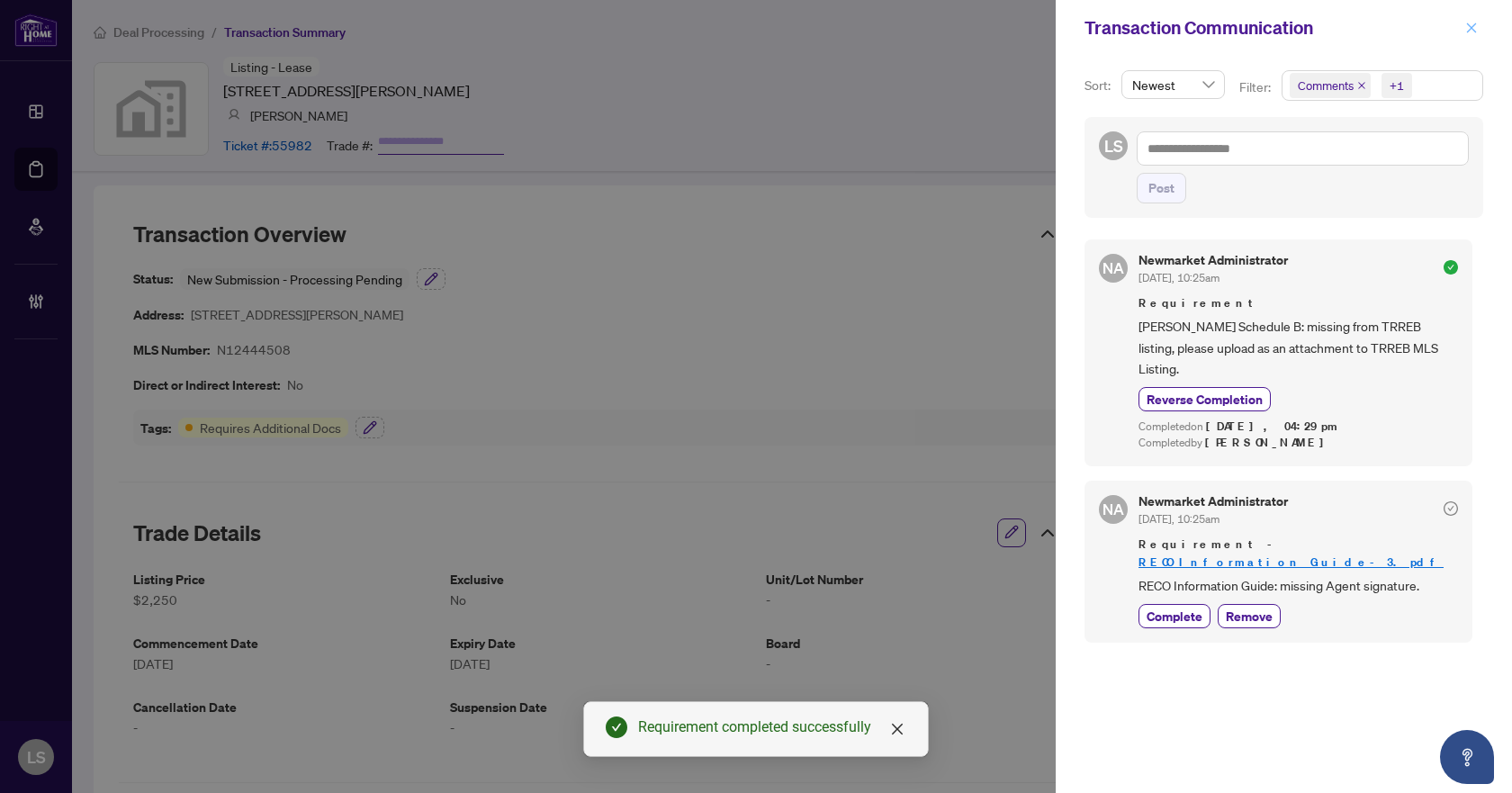
click at [1473, 27] on icon "close" at bounding box center [1471, 27] width 12 height 12
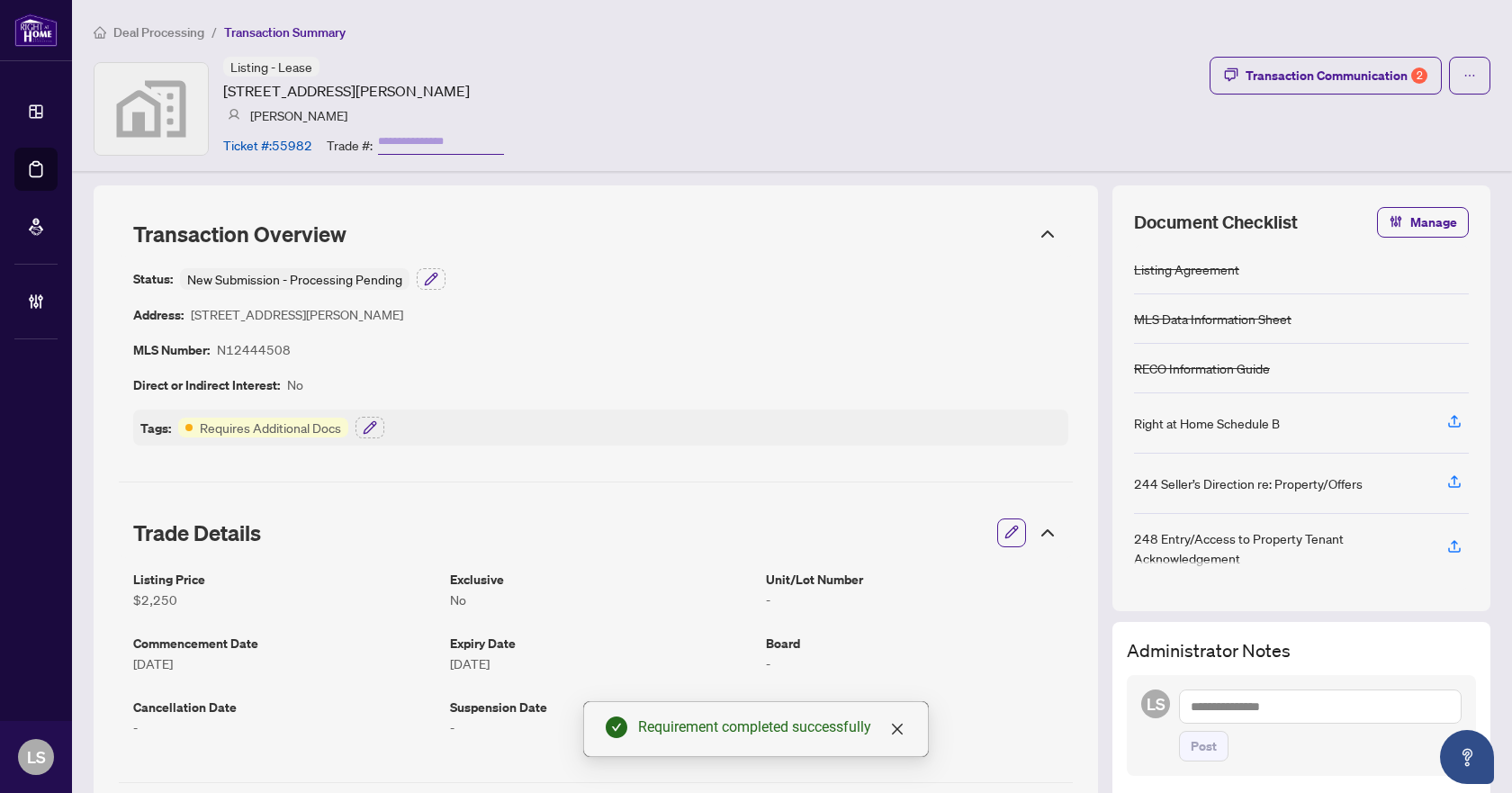
click at [677, 334] on div "Status: New Submission - Processing Pending Address: [STREET_ADDRESS][PERSON_NA…" at bounding box center [601, 356] width 936 height 177
click at [172, 28] on span "Deal Processing" at bounding box center [159, 32] width 91 height 16
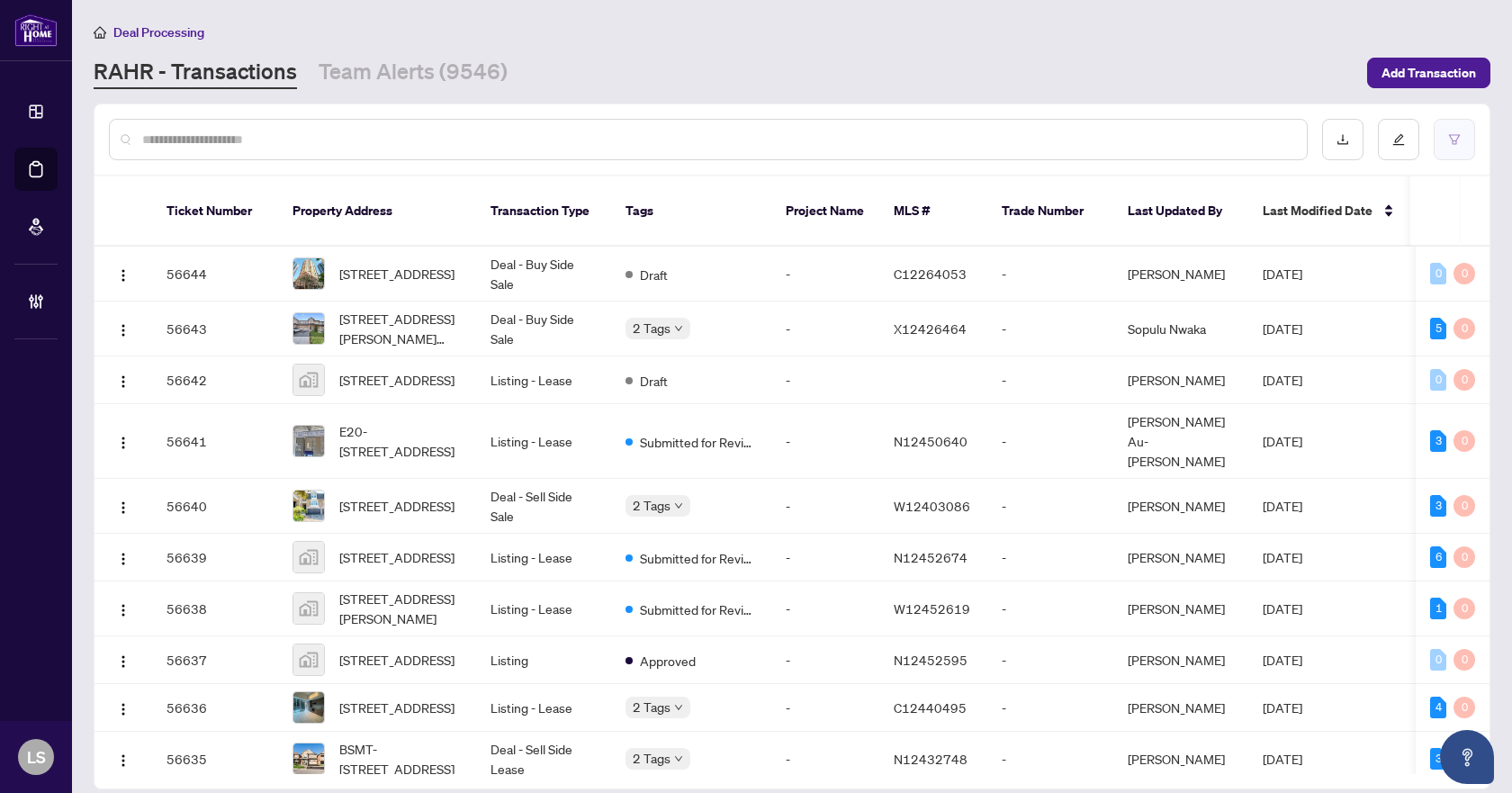
click at [1438, 134] on button "button" at bounding box center [1455, 139] width 42 height 42
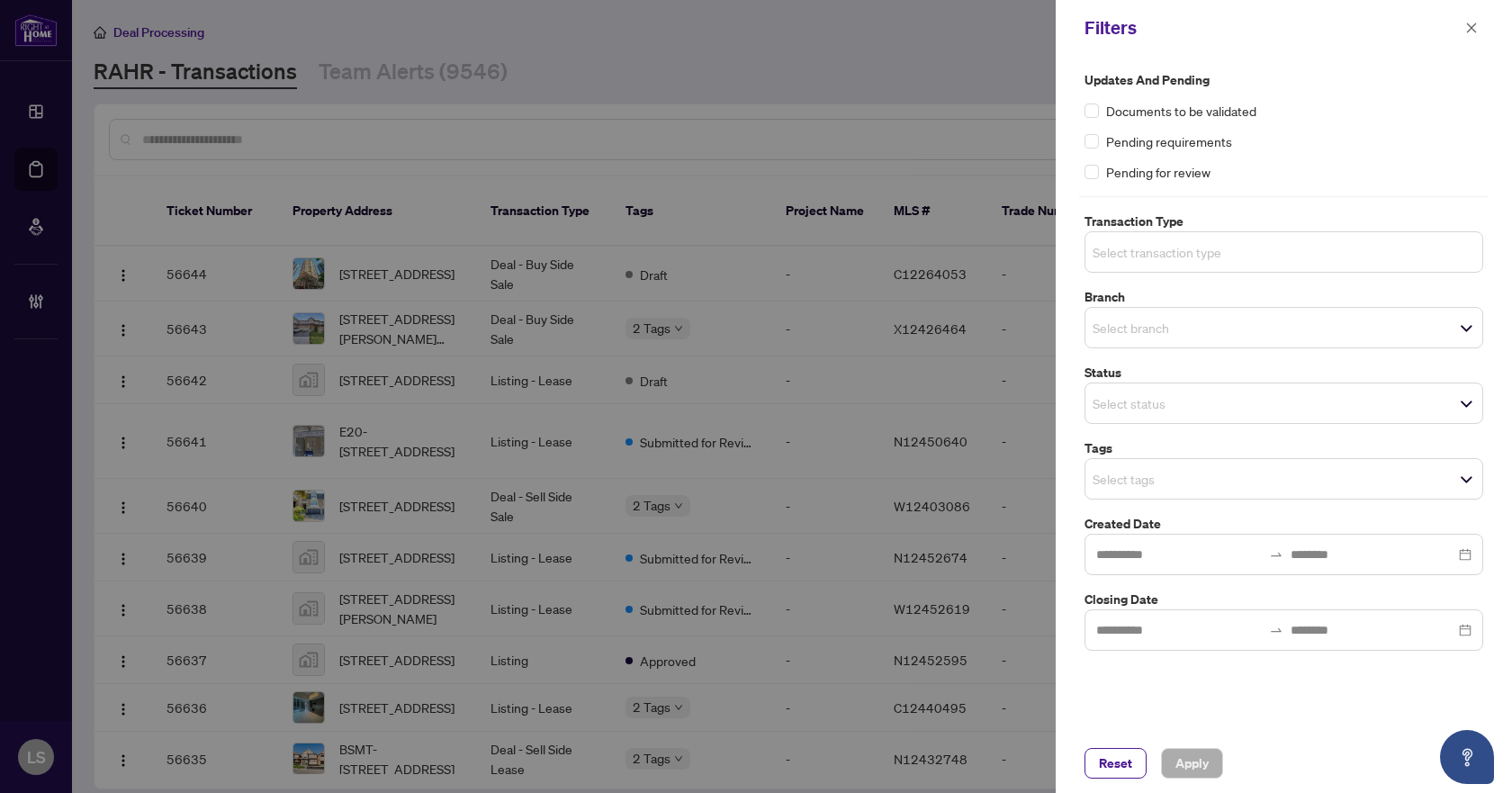
click at [1203, 252] on input "search" at bounding box center [1156, 252] width 126 height 22
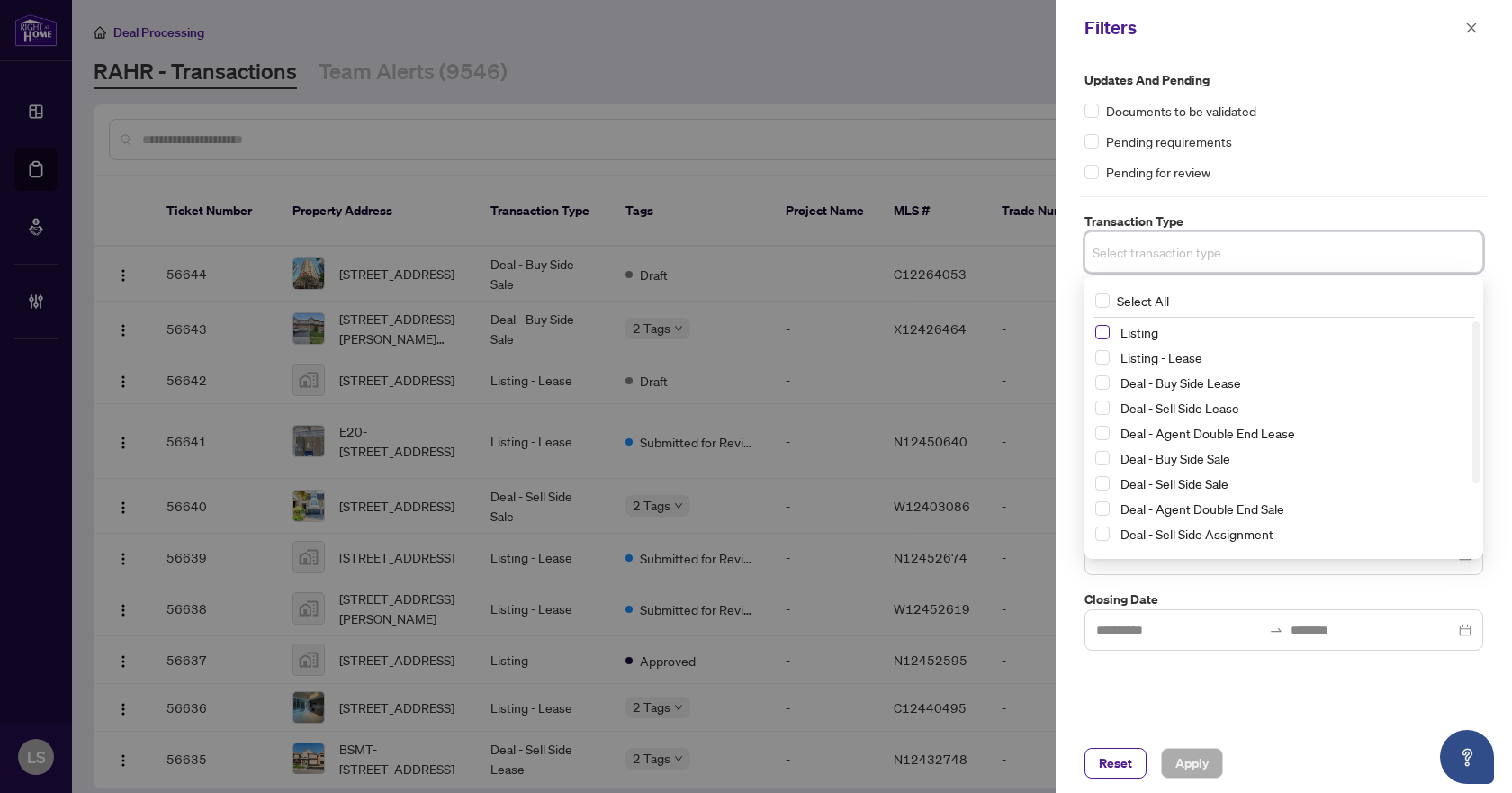
click at [1106, 327] on span "Select Listing" at bounding box center [1102, 332] width 14 height 14
click at [1103, 362] on span "Select Listing - Lease" at bounding box center [1102, 360] width 14 height 14
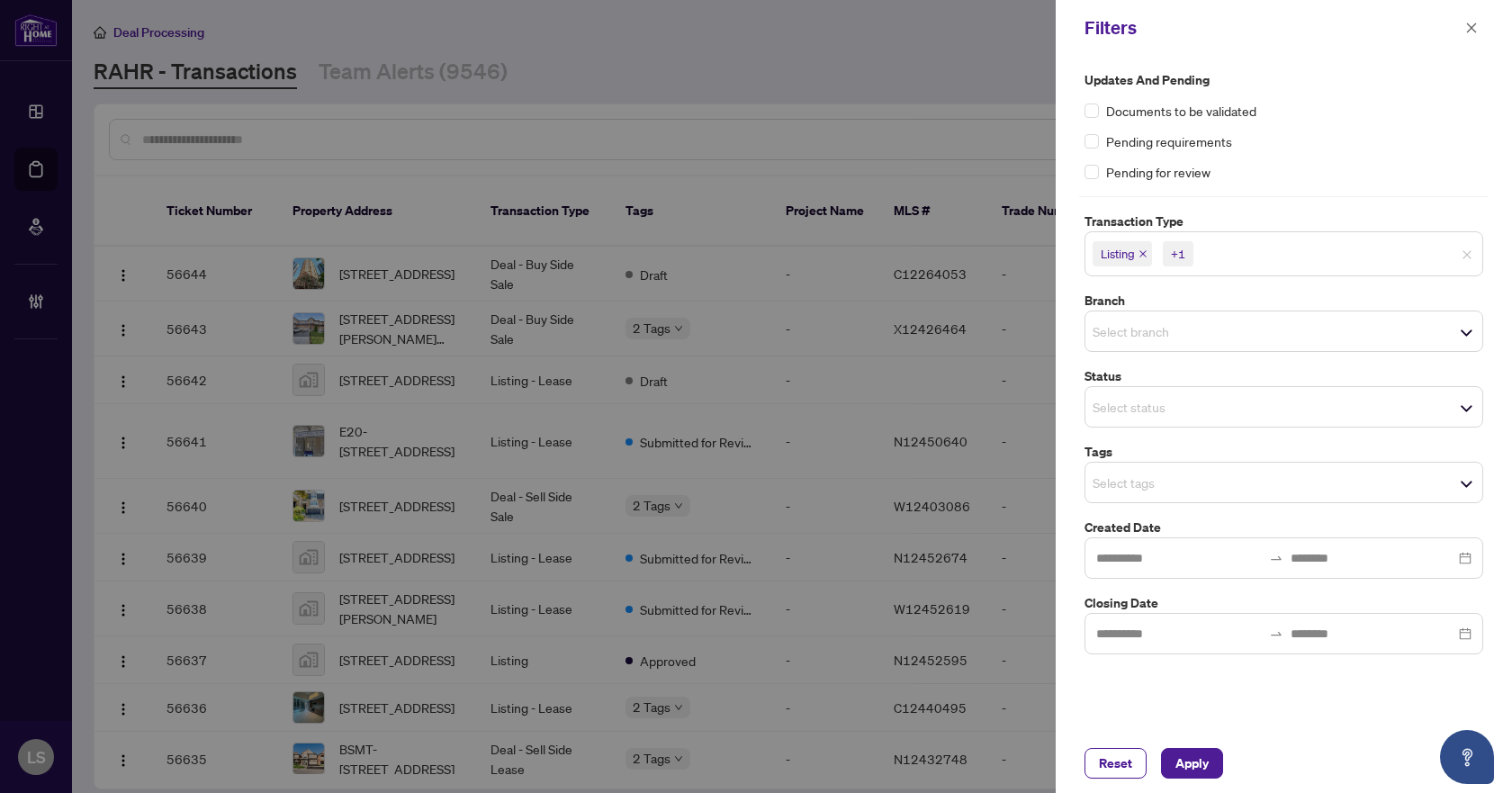
click at [1275, 155] on div "Updates and Pending Documents to be validated Pending requirements Pending for …" at bounding box center [1284, 126] width 399 height 112
click at [1139, 333] on input "search" at bounding box center [1156, 331] width 126 height 22
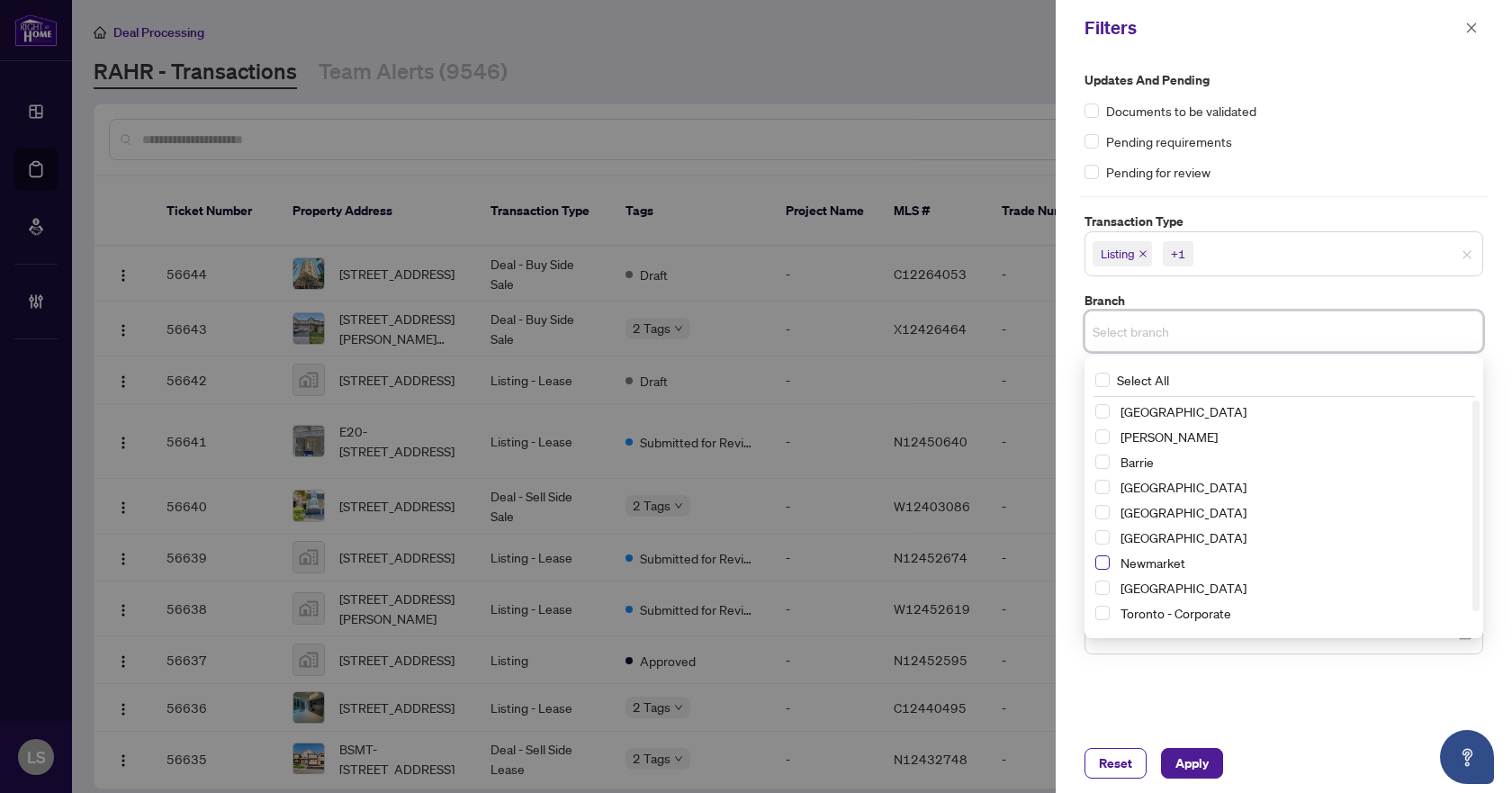
click at [1105, 561] on span "Select Newmarket" at bounding box center [1102, 562] width 14 height 14
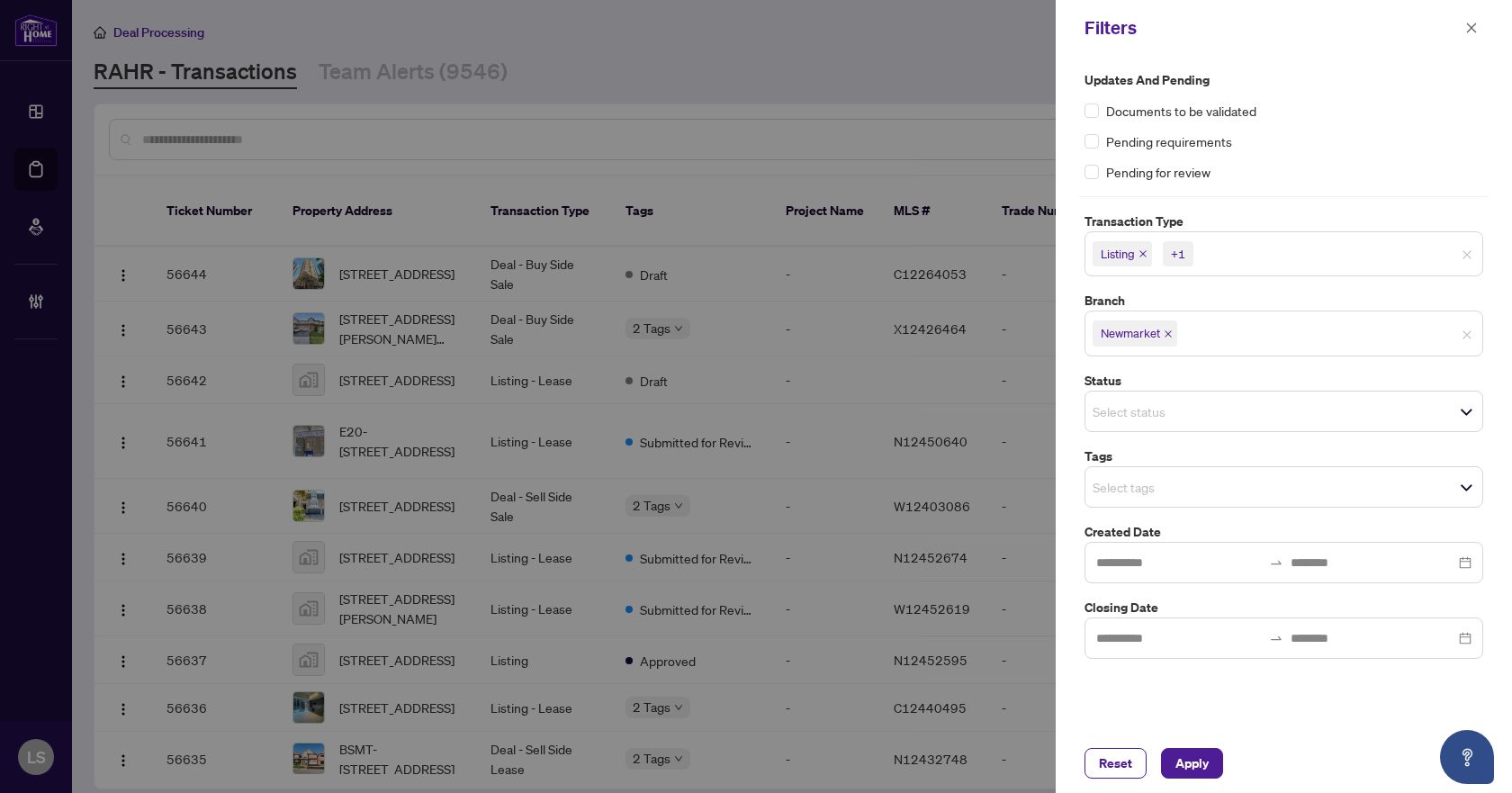
click at [1302, 140] on div "Pending requirements" at bounding box center [1284, 141] width 399 height 20
click at [1131, 487] on input "search" at bounding box center [1156, 486] width 126 height 22
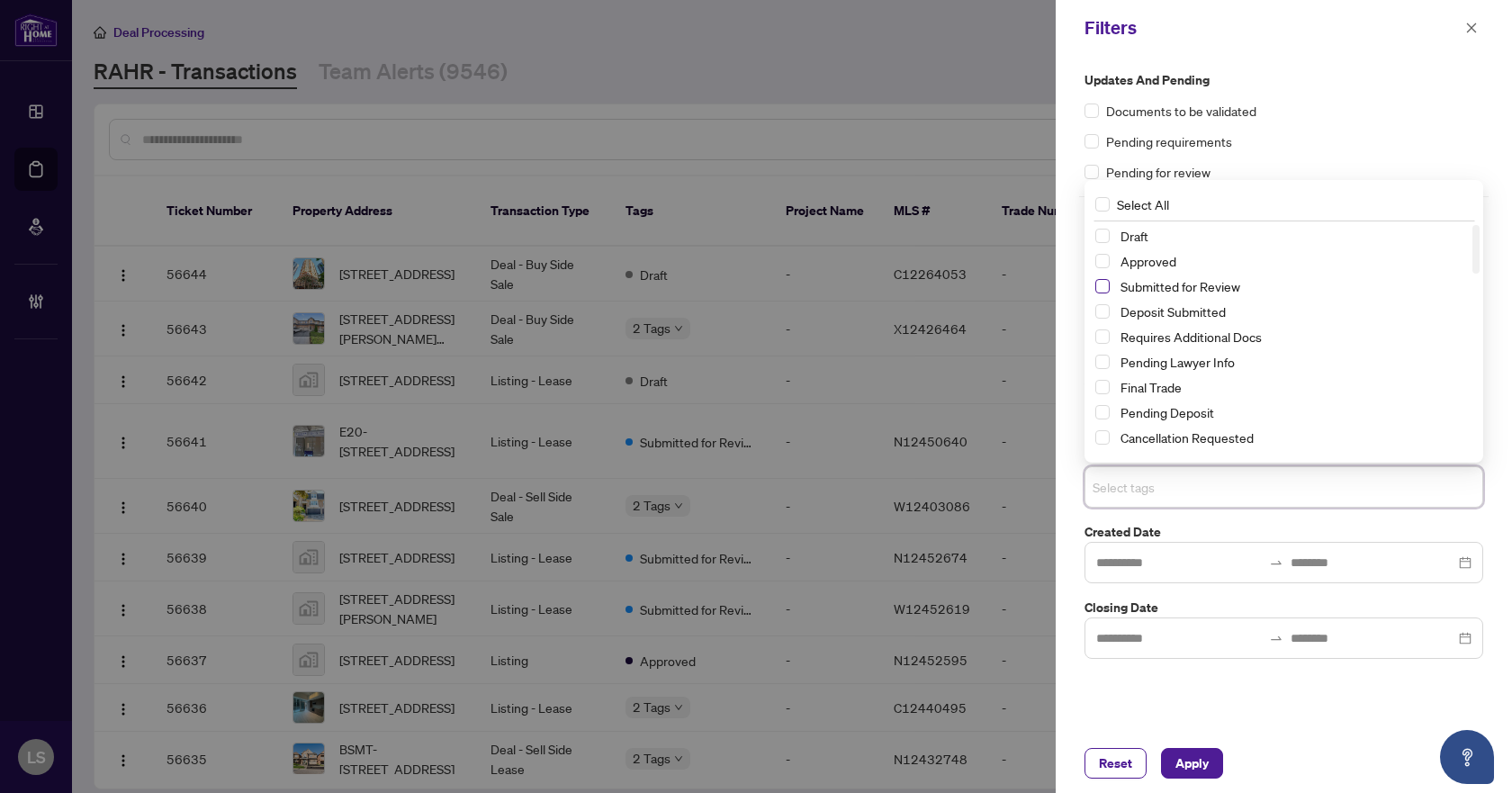
click at [1105, 288] on span "Select Submitted for Review" at bounding box center [1102, 285] width 14 height 14
click at [1103, 437] on span "Select Cancellation Requested" at bounding box center [1102, 437] width 14 height 14
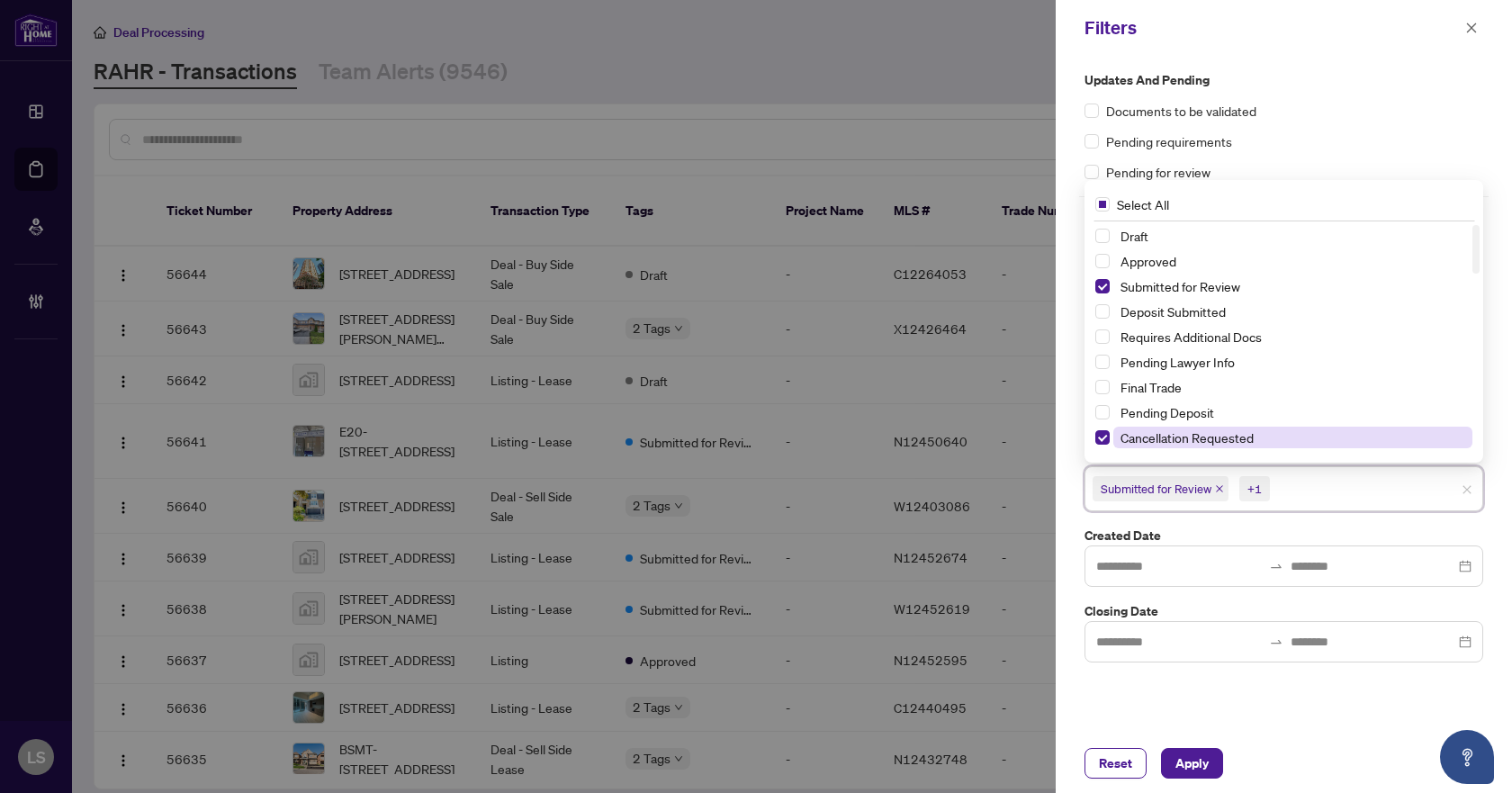
scroll to position [90, 0]
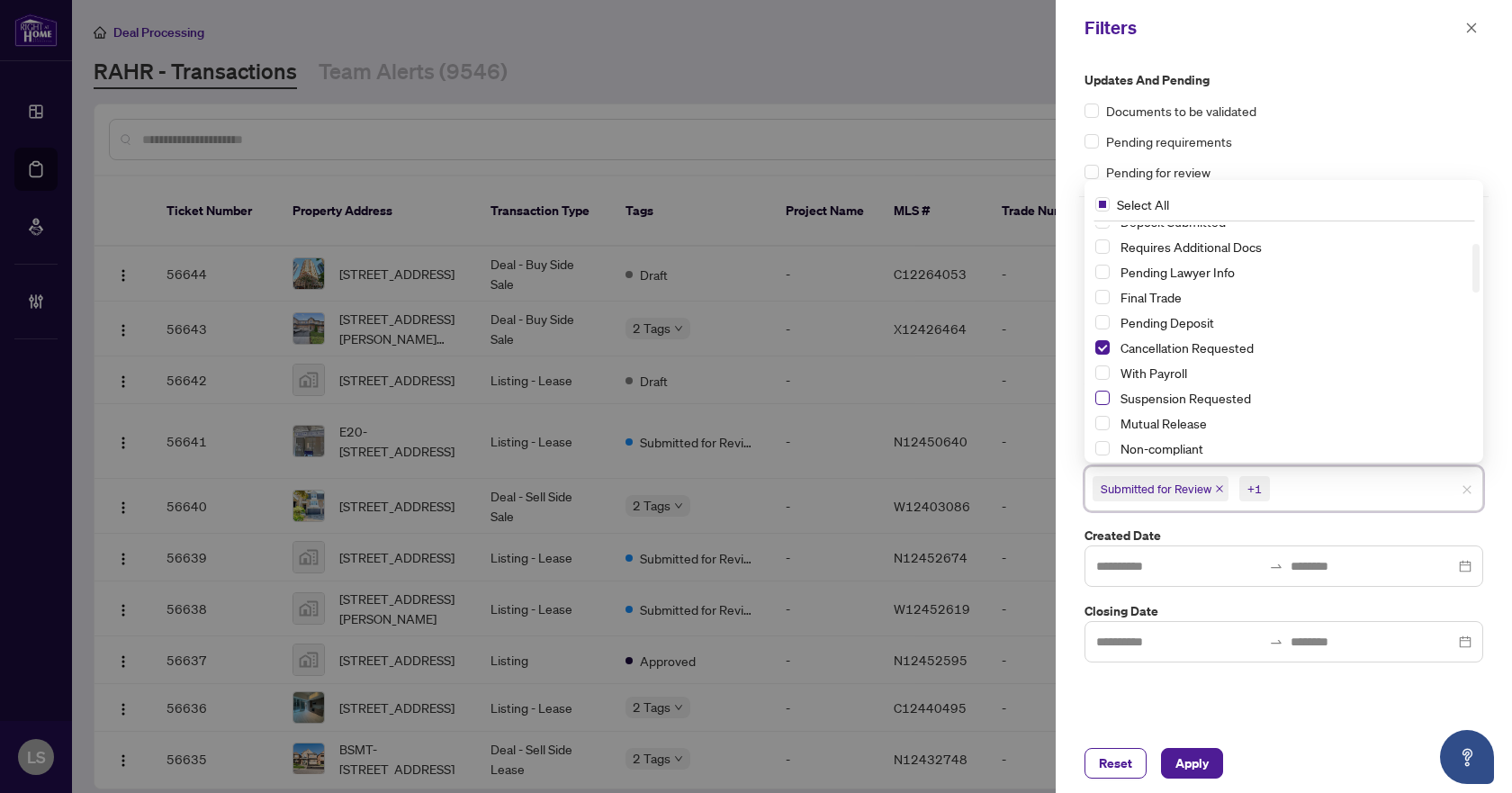
drag, startPoint x: 1098, startPoint y: 396, endPoint x: 1108, endPoint y: 404, distance: 12.8
click at [1099, 396] on span "Select Suspension Requested" at bounding box center [1102, 397] width 14 height 14
click at [1201, 760] on span "Apply" at bounding box center [1192, 763] width 33 height 28
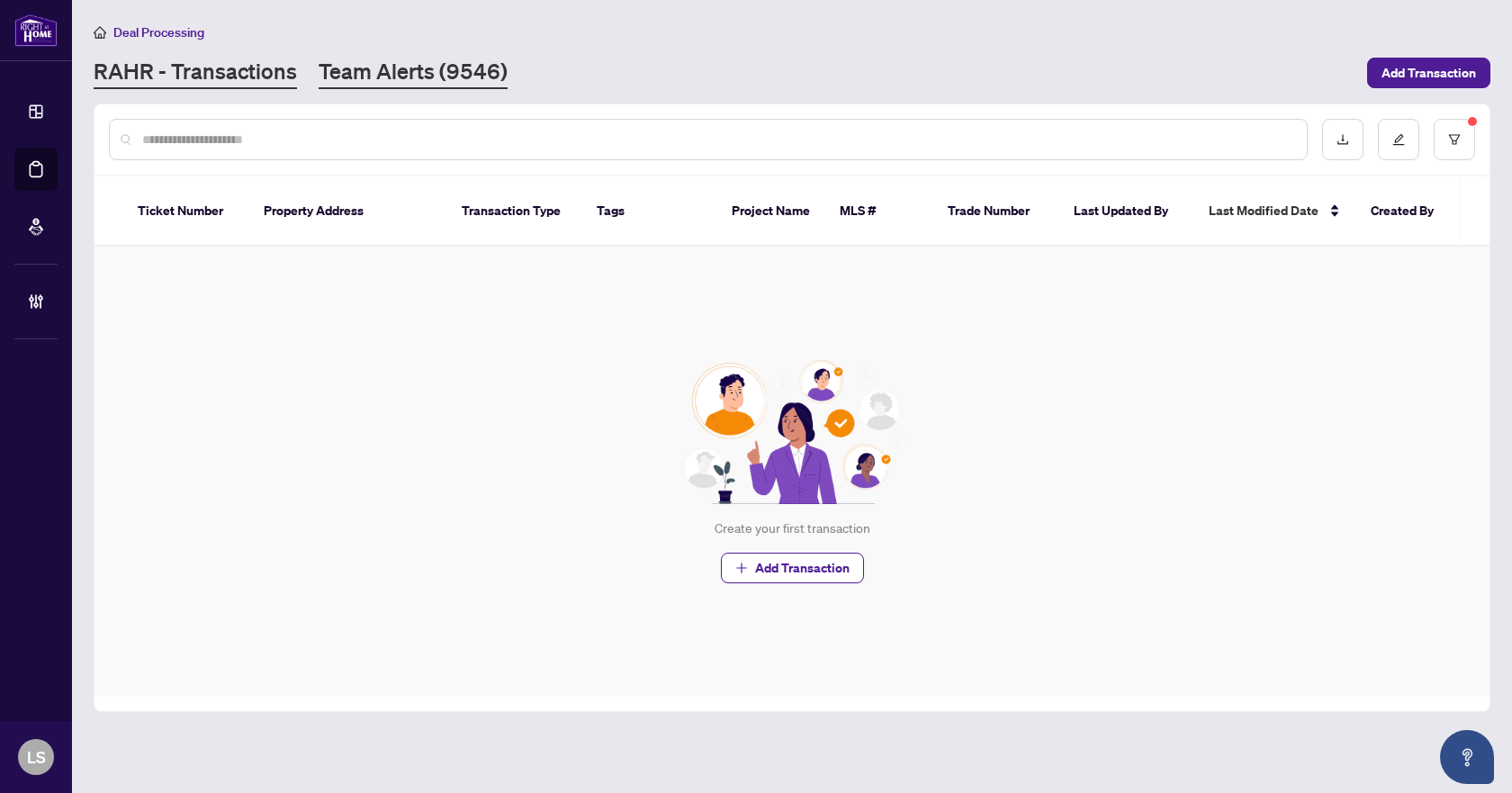
click at [359, 76] on link "Team Alerts (9546)" at bounding box center [412, 73] width 189 height 32
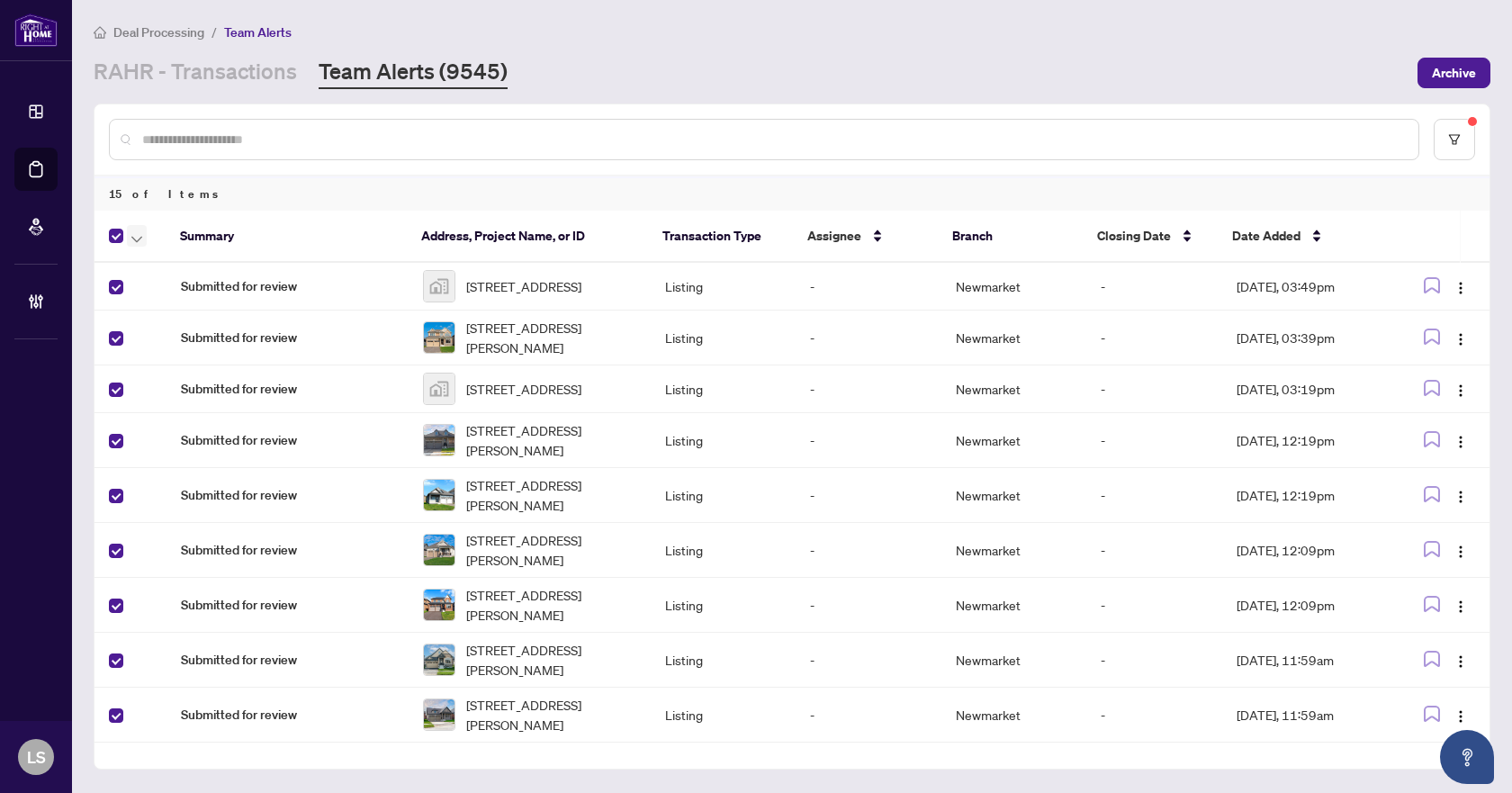
click at [140, 239] on icon "button" at bounding box center [137, 240] width 10 height 8
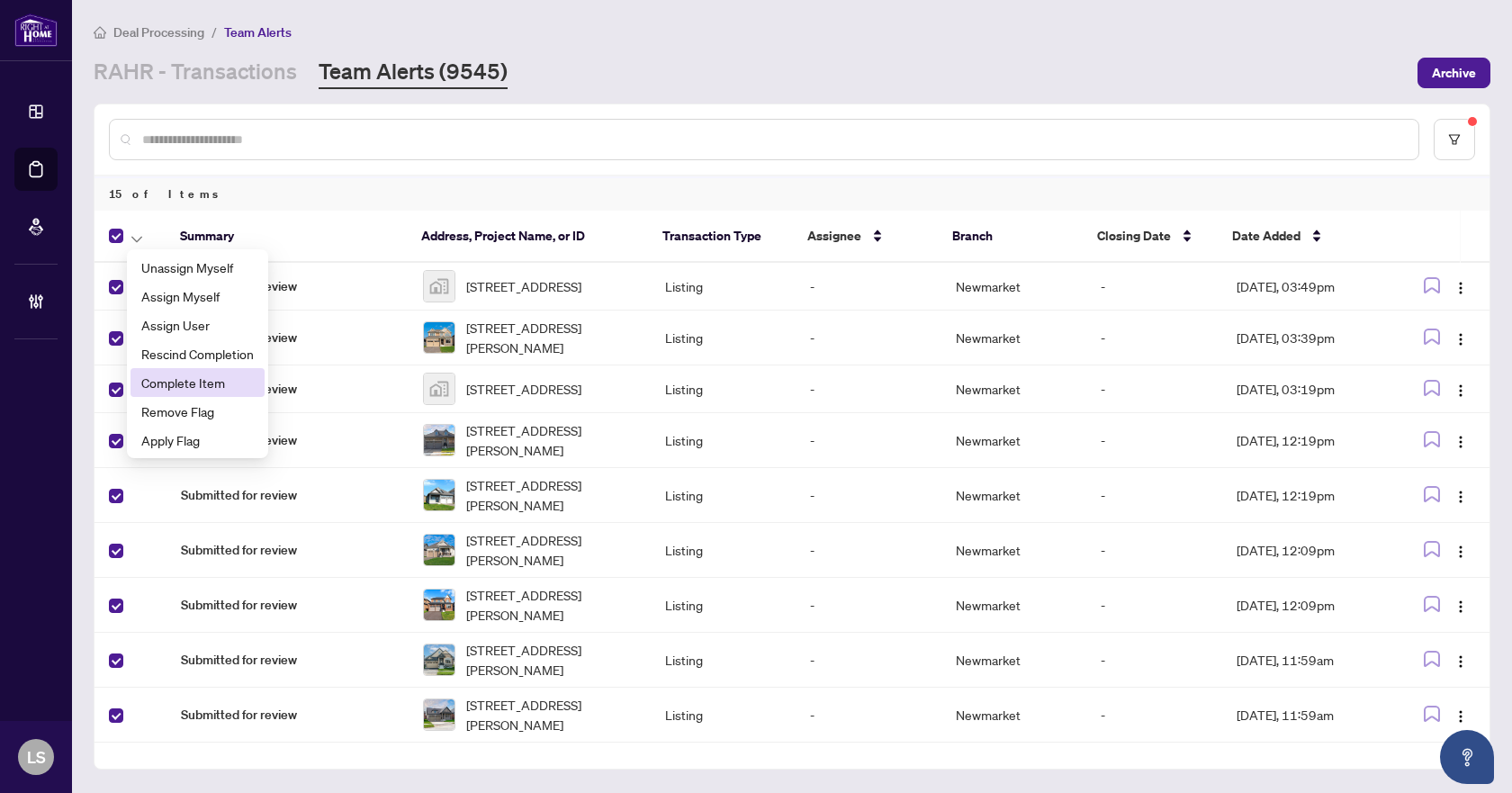
click at [184, 385] on span "Complete Item" at bounding box center [197, 382] width 113 height 20
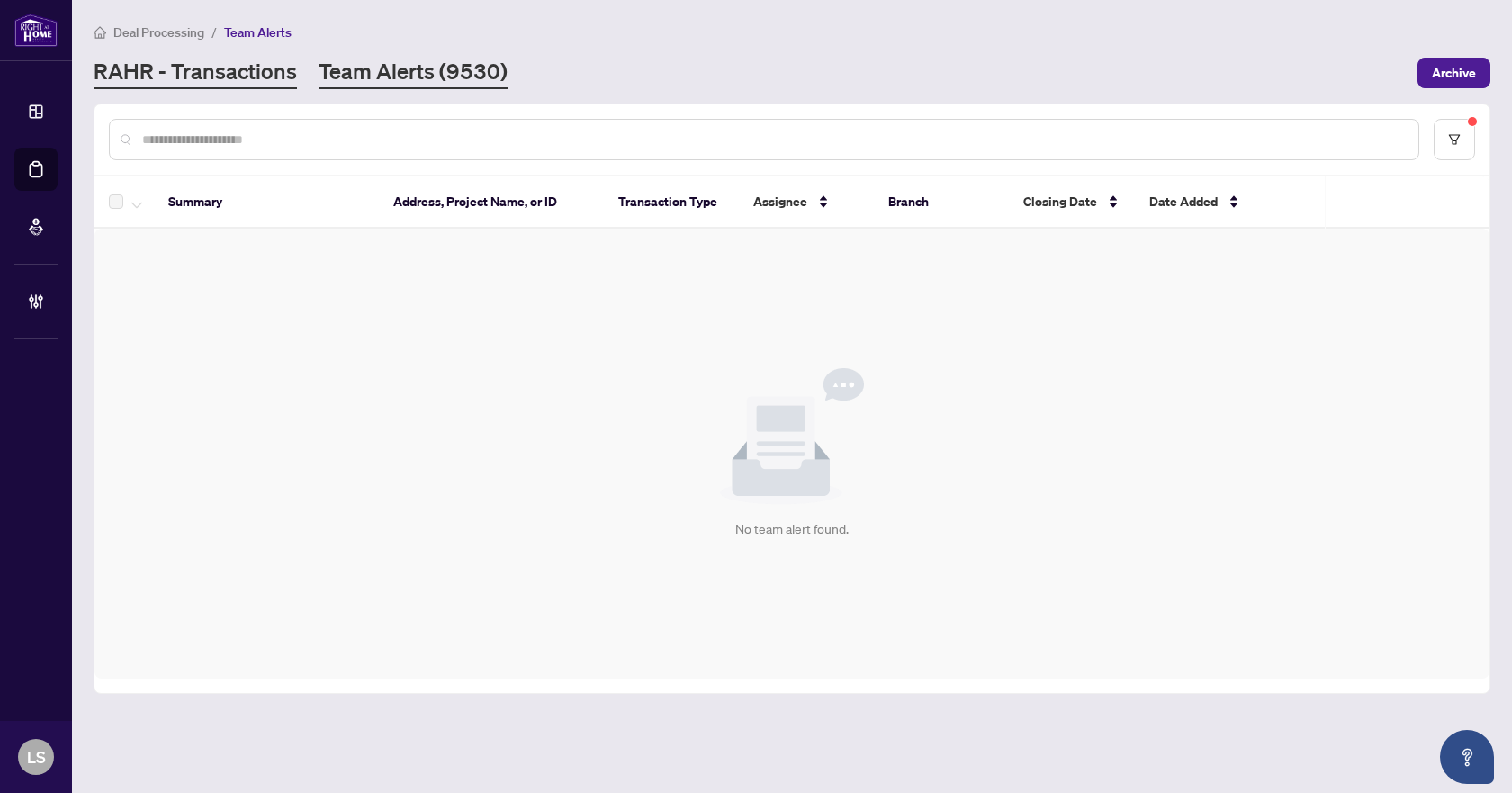
click at [242, 65] on link "RAHR - Transactions" at bounding box center [195, 73] width 204 height 32
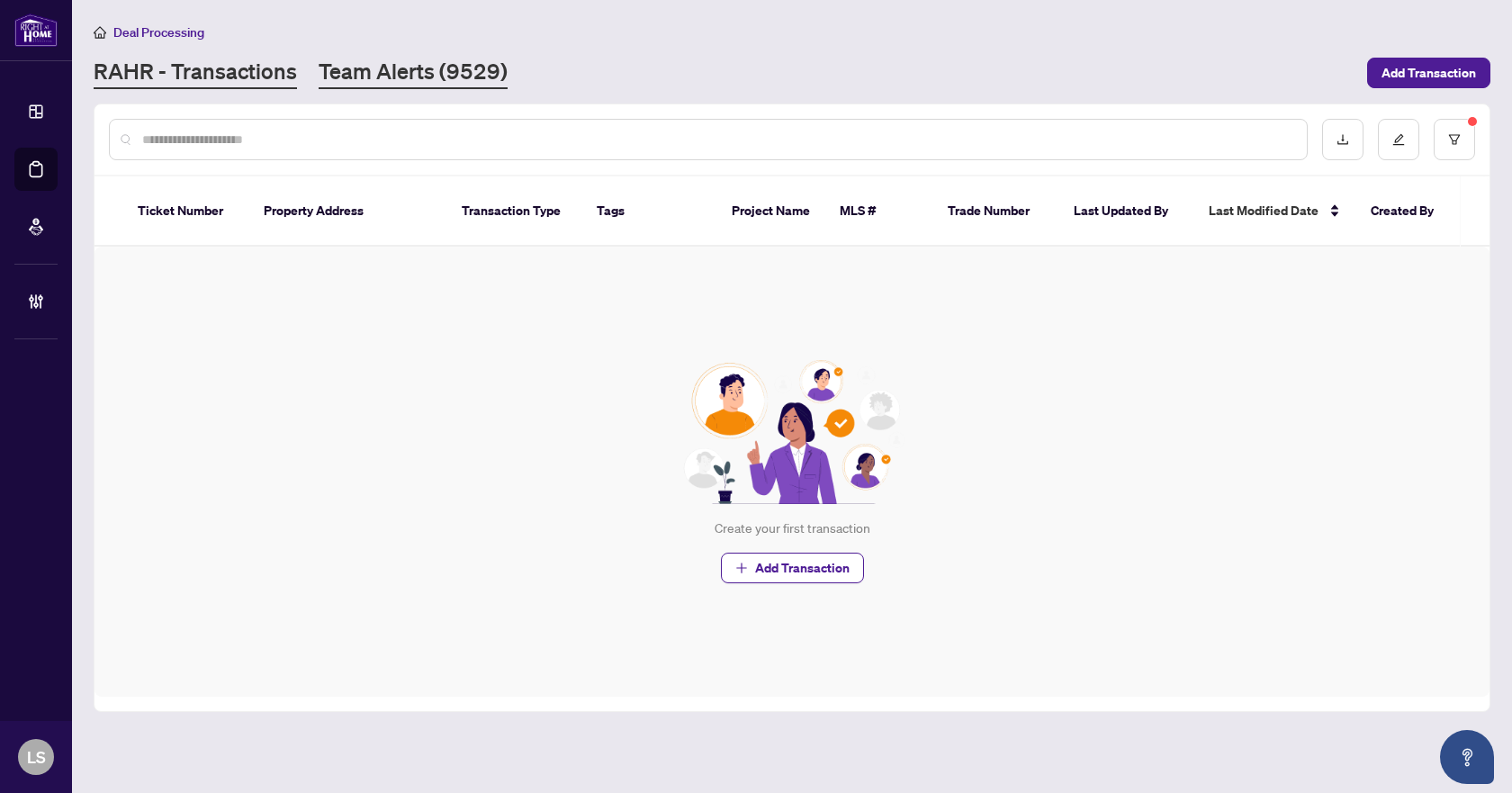
click at [408, 62] on link "Team Alerts (9529)" at bounding box center [412, 73] width 189 height 32
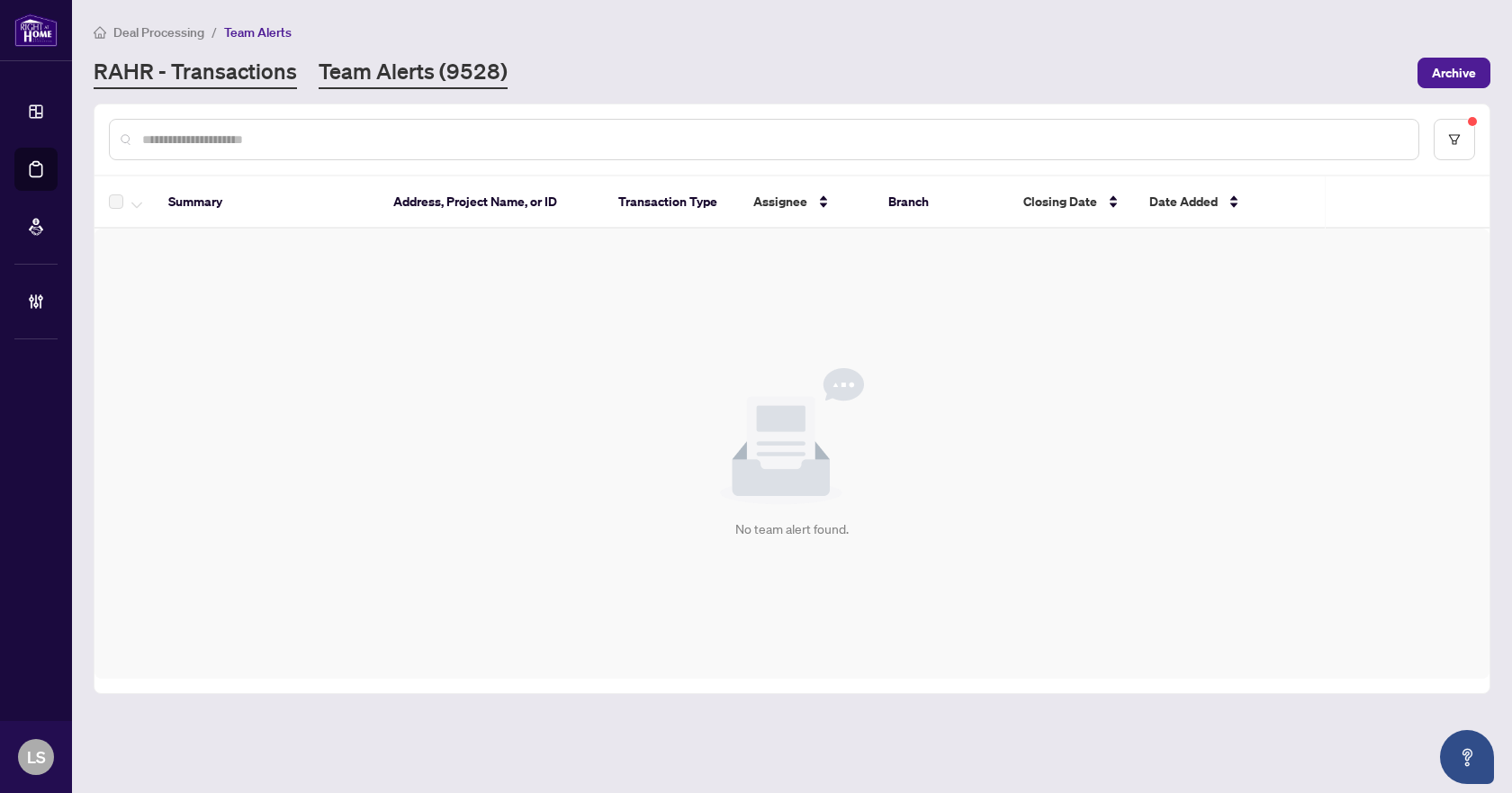
click at [252, 76] on link "RAHR - Transactions" at bounding box center [195, 73] width 204 height 32
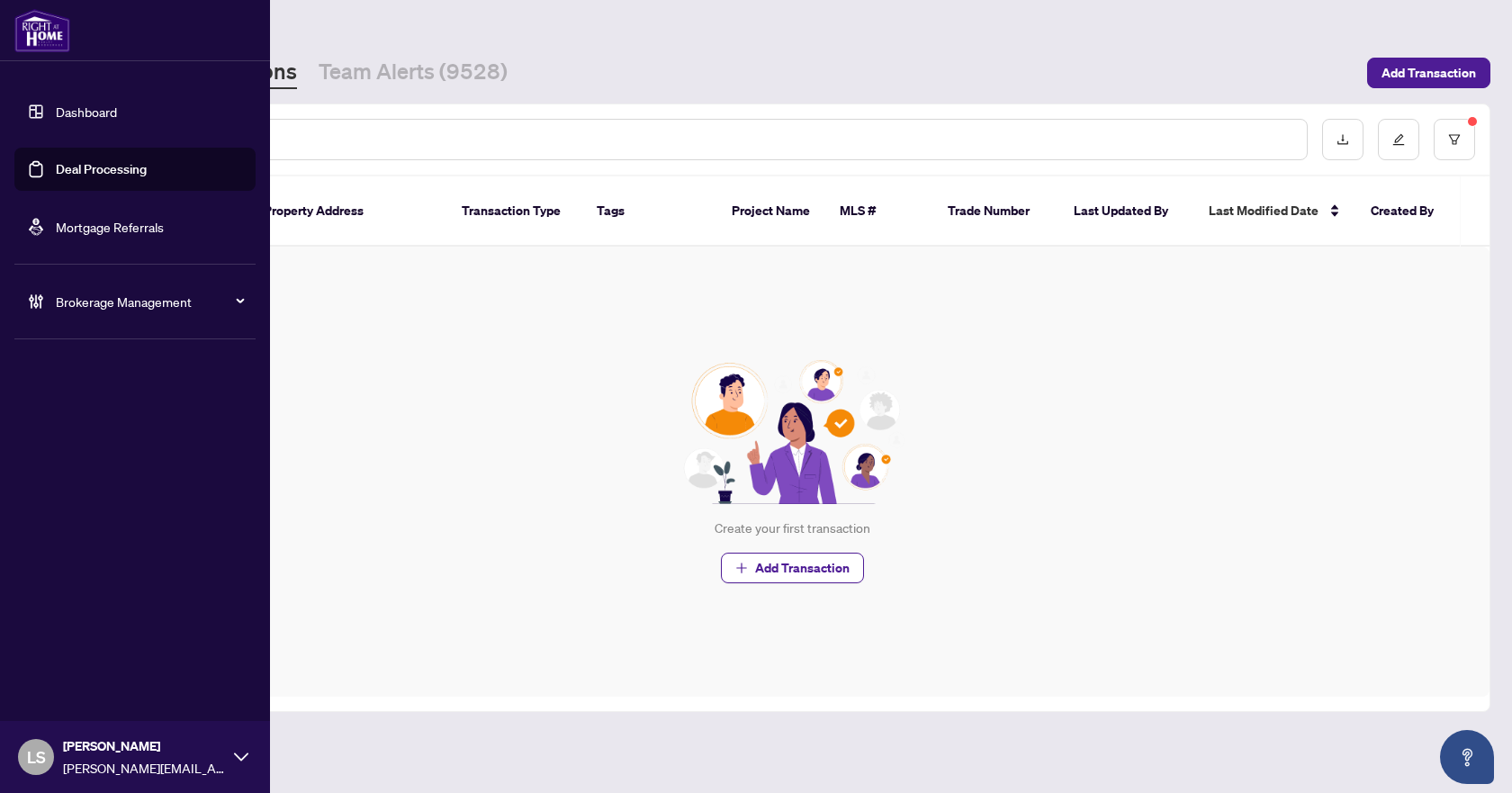
click at [90, 308] on span "Brokerage Management" at bounding box center [150, 301] width 188 height 20
